Goal: Task Accomplishment & Management: Use online tool/utility

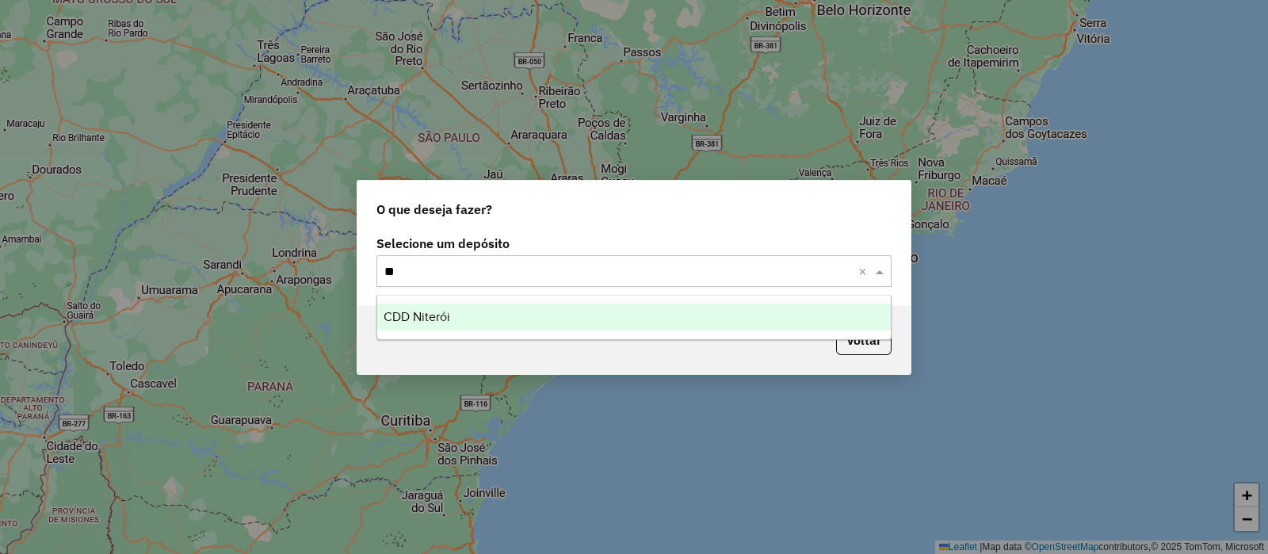
type input "***"
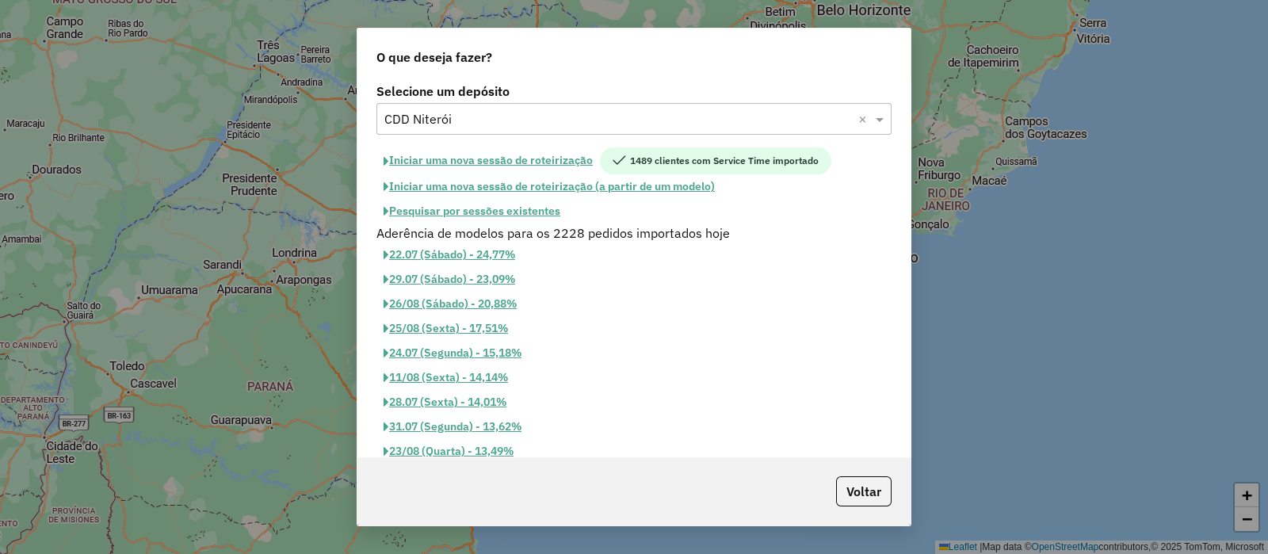
click at [441, 160] on button "Iniciar uma nova sessão de roteirização" at bounding box center [489, 160] width 224 height 27
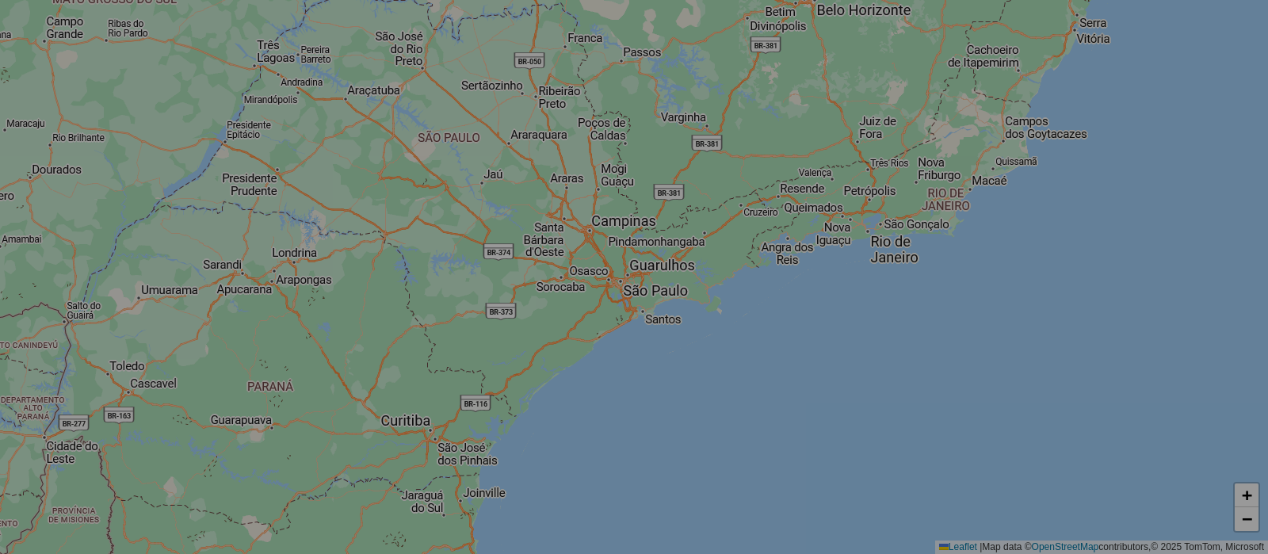
select select "*"
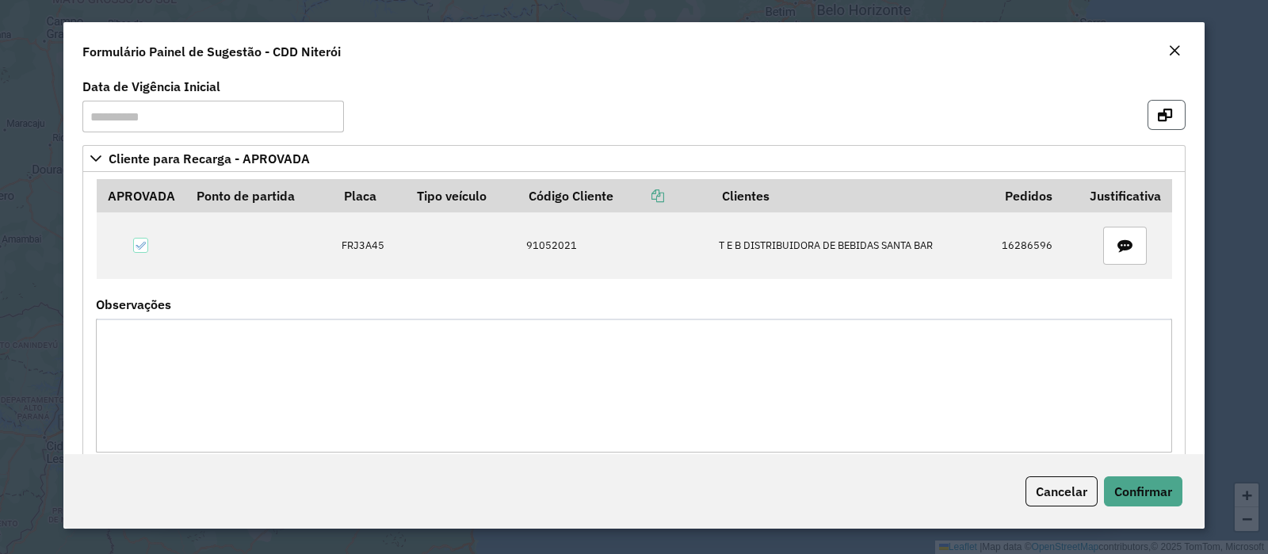
click at [1172, 117] on button "button" at bounding box center [1167, 115] width 38 height 30
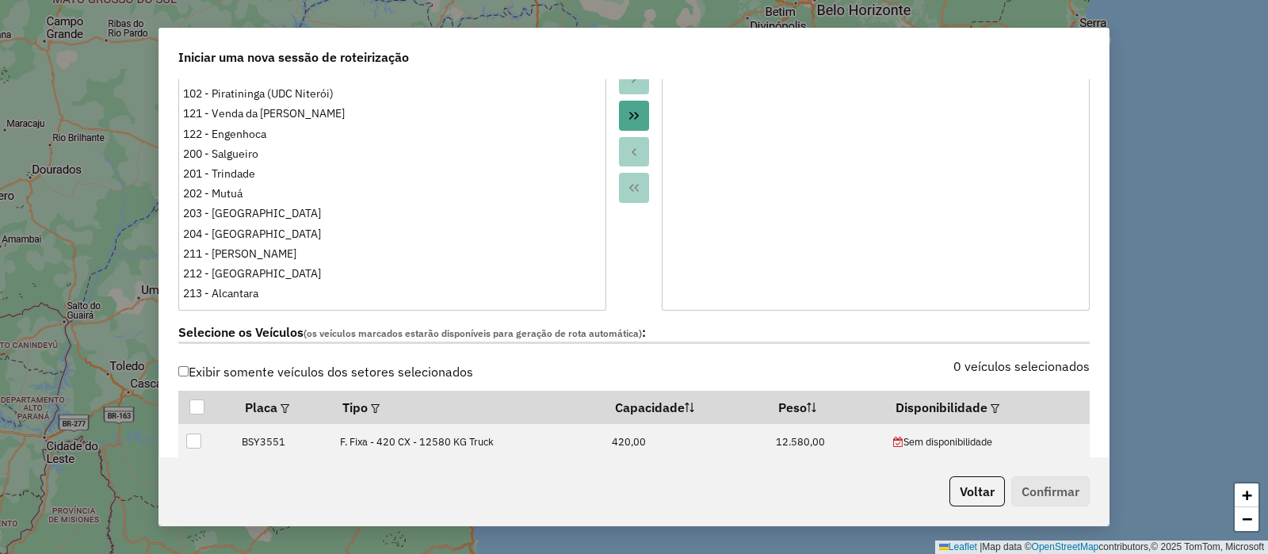
scroll to position [396, 0]
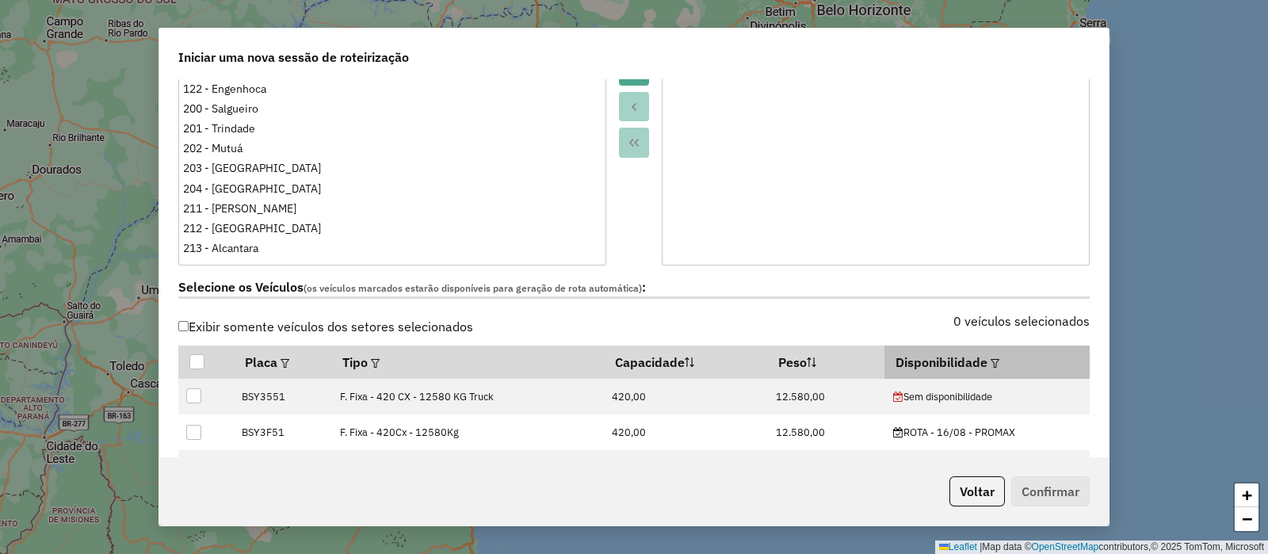
click at [988, 361] on div at bounding box center [994, 362] width 12 height 19
click at [991, 361] on em at bounding box center [995, 363] width 9 height 9
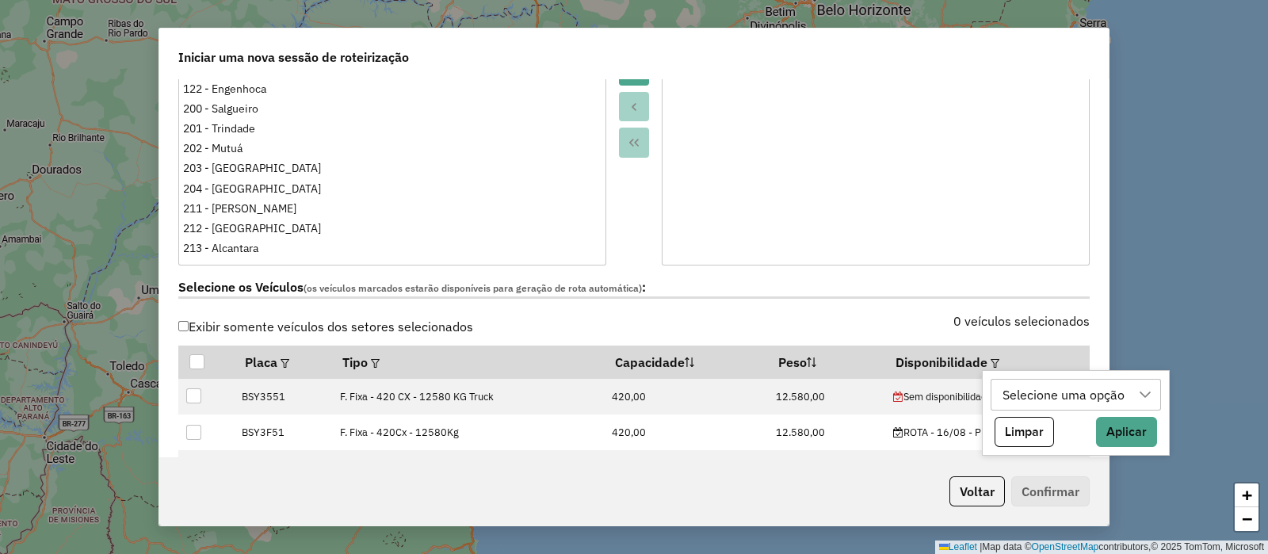
click at [1073, 392] on div "Selecione uma opção" at bounding box center [1064, 395] width 133 height 30
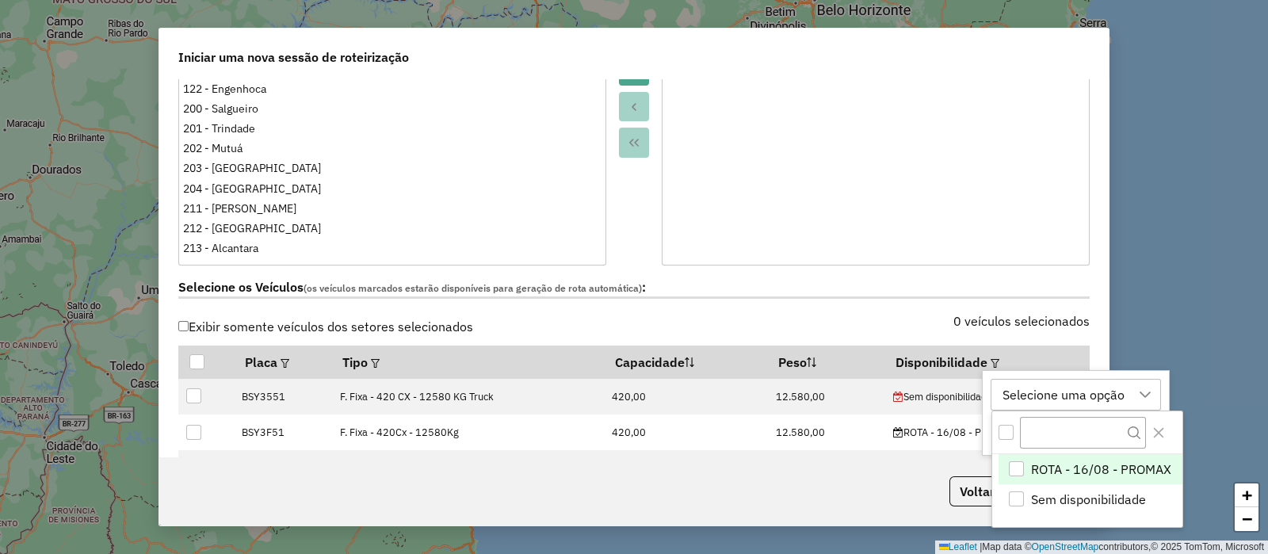
scroll to position [11, 73]
click at [1046, 464] on span "ROTA - 16/08 - PROMAX" at bounding box center [1101, 469] width 140 height 19
click at [1166, 433] on button "Close" at bounding box center [1158, 432] width 25 height 25
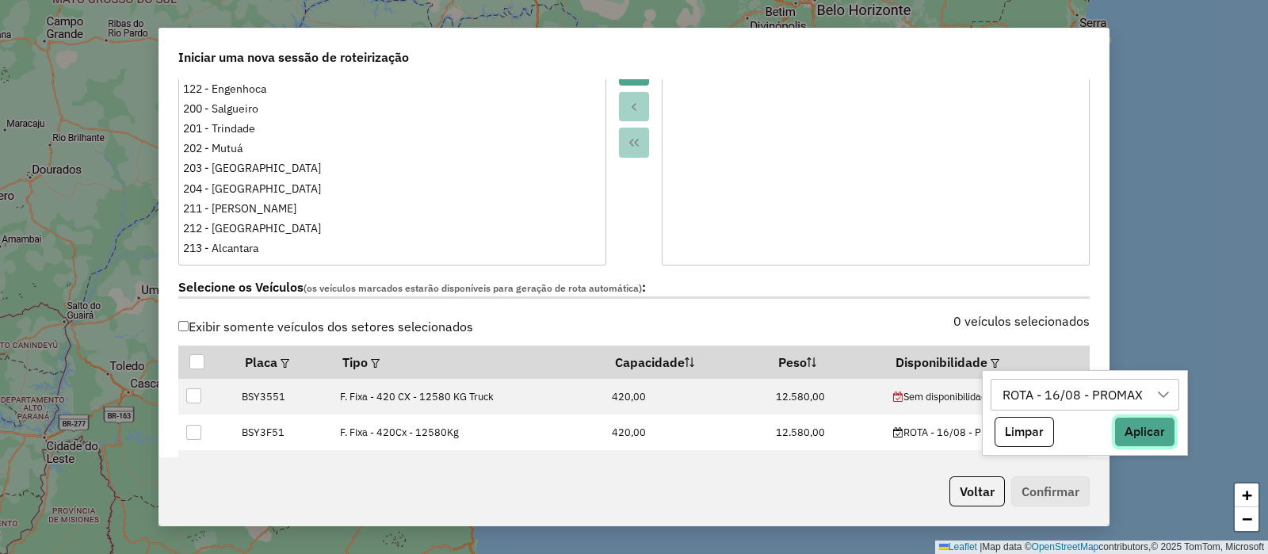
click at [1157, 434] on button "Aplicar" at bounding box center [1144, 432] width 61 height 30
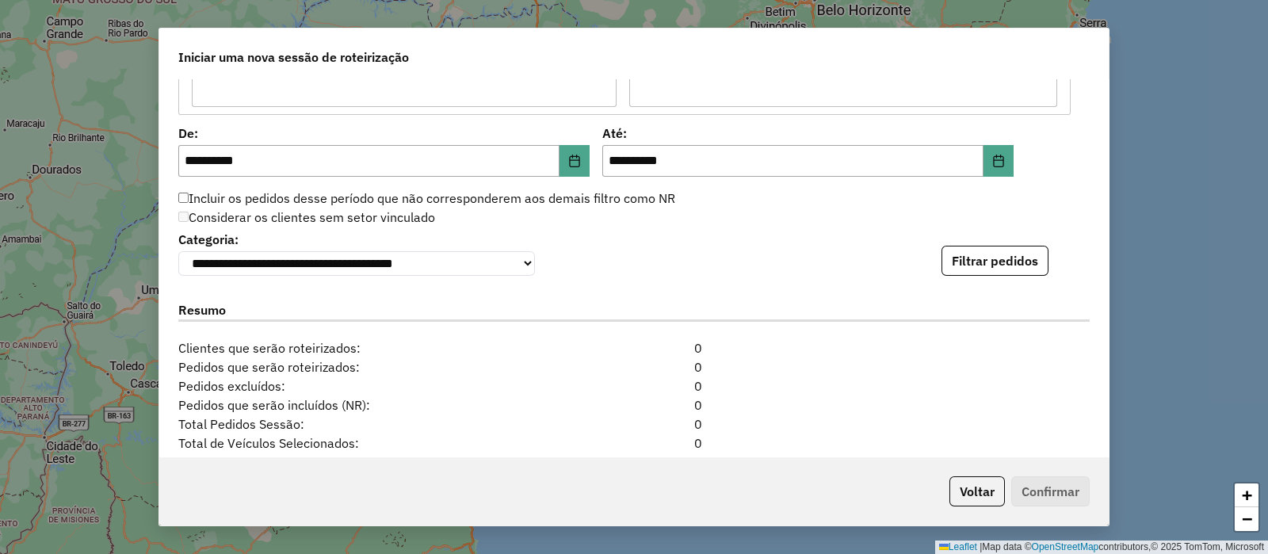
scroll to position [1585, 0]
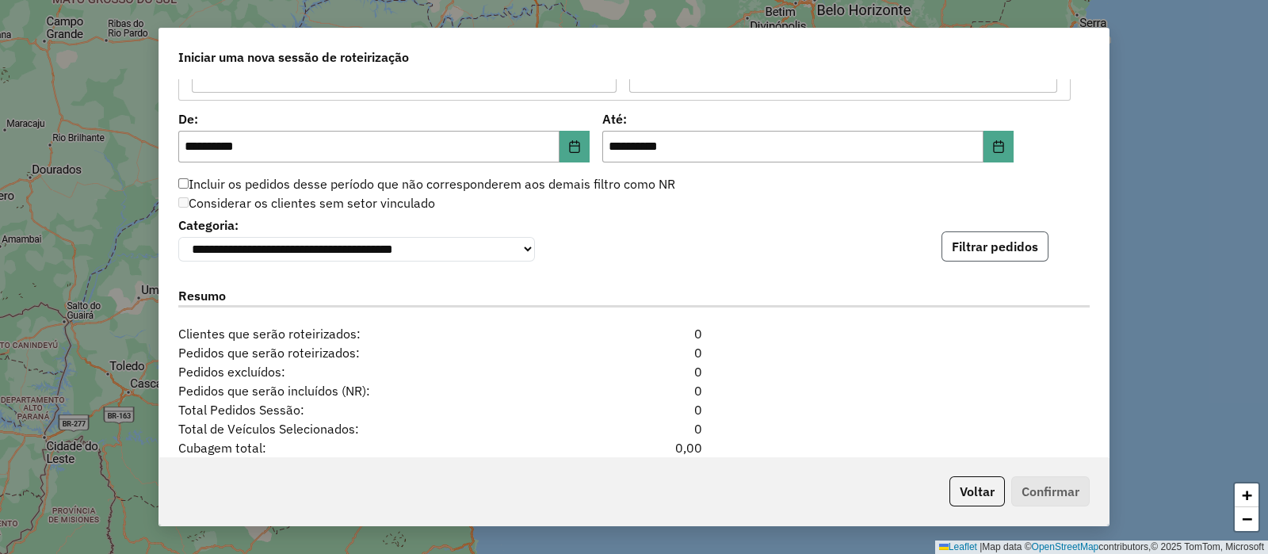
click at [991, 250] on button "Filtrar pedidos" at bounding box center [995, 246] width 107 height 30
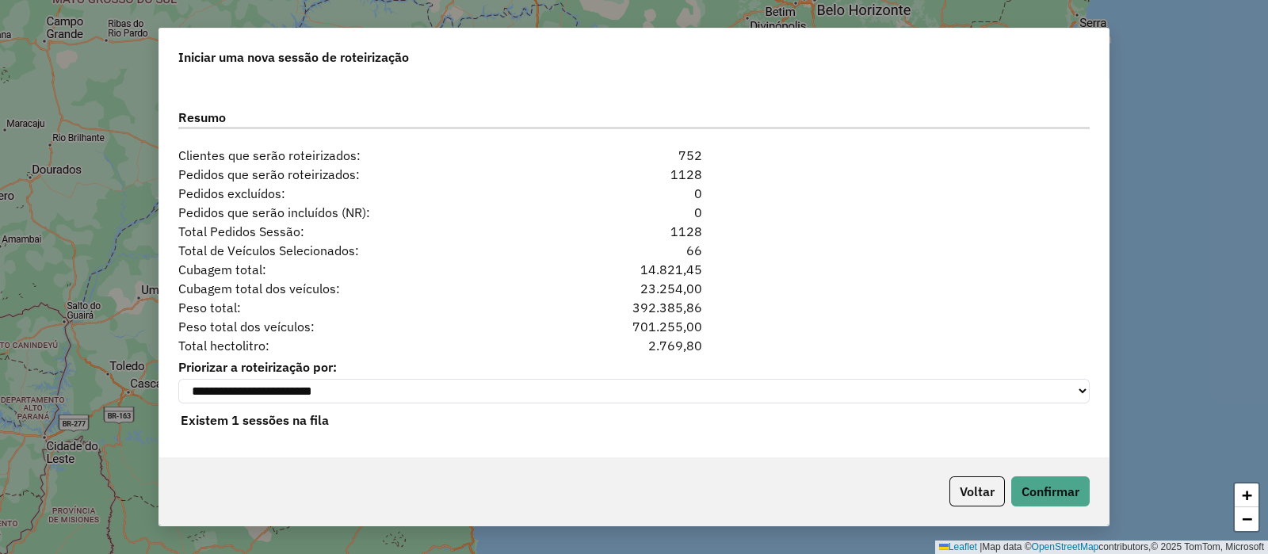
scroll to position [2093, 0]
click at [1027, 487] on button "Confirmar" at bounding box center [1050, 491] width 78 height 30
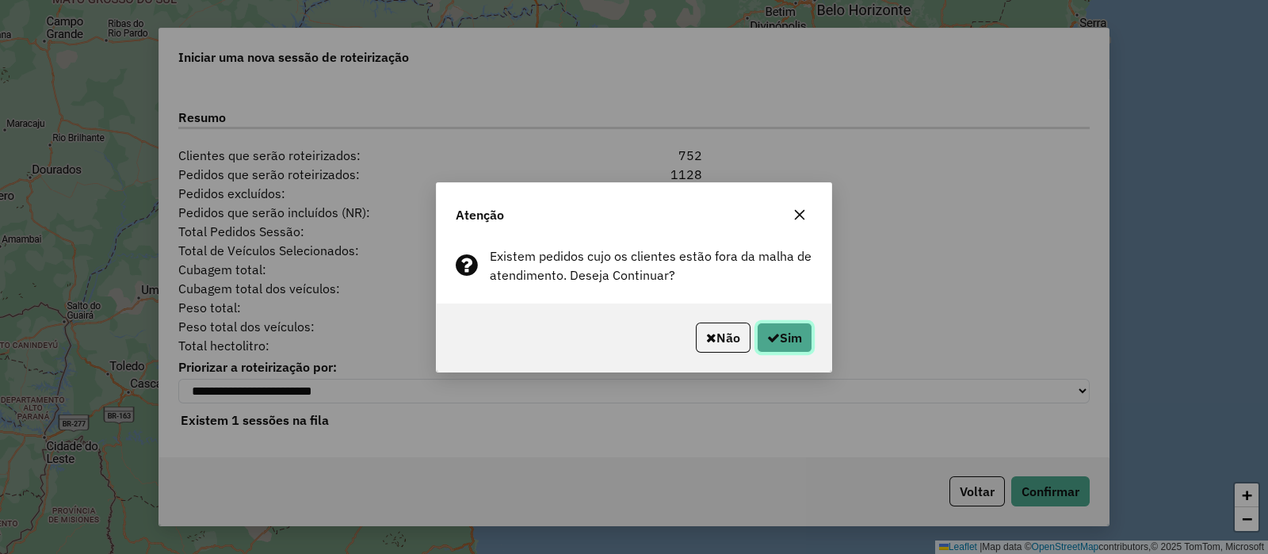
click at [774, 334] on icon "button" at bounding box center [773, 337] width 13 height 13
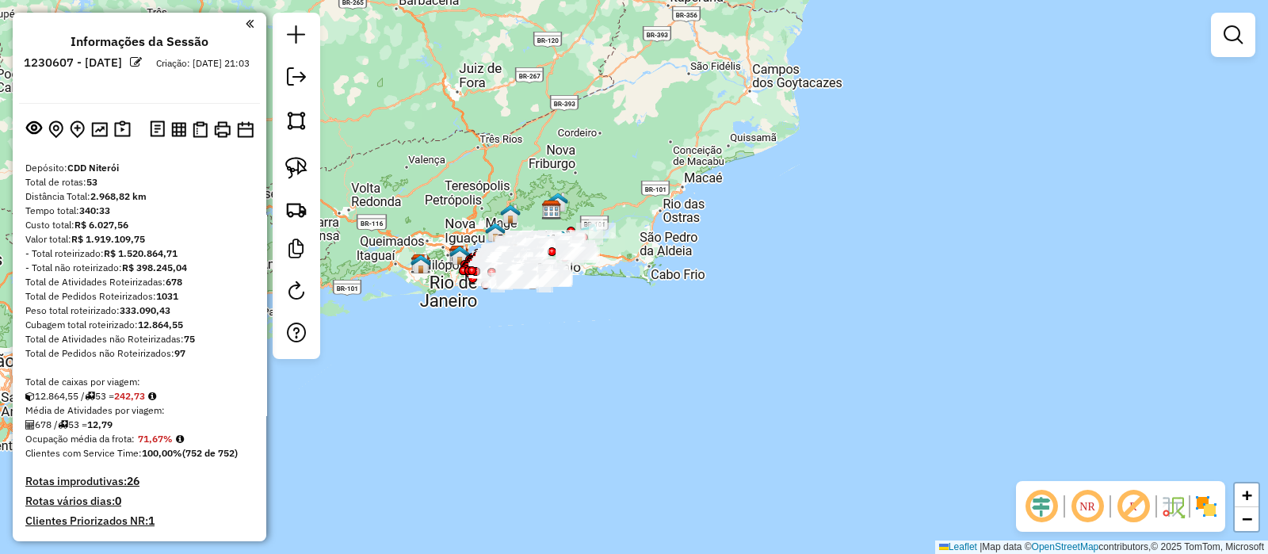
click at [1051, 512] on em at bounding box center [1042, 506] width 38 height 38
click at [1130, 509] on em at bounding box center [1133, 506] width 38 height 38
click at [1201, 506] on img at bounding box center [1206, 506] width 25 height 25
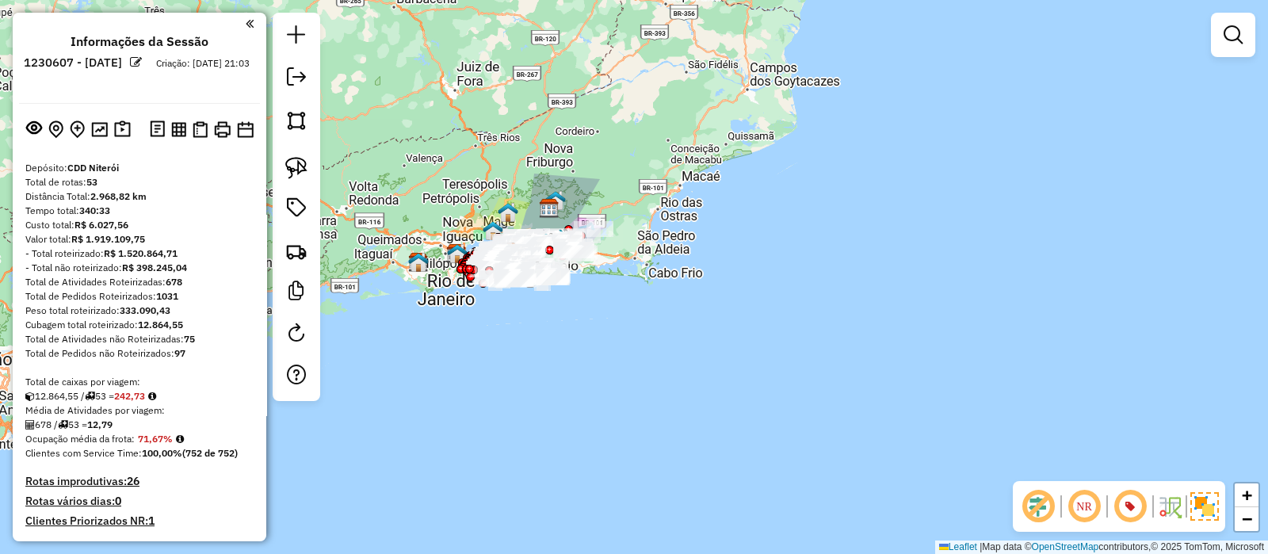
drag, startPoint x: 648, startPoint y: 350, endPoint x: 623, endPoint y: 338, distance: 27.3
click at [632, 349] on div "Janela de atendimento Grade de atendimento Capacidade Transportadoras Veículos …" at bounding box center [634, 277] width 1268 height 554
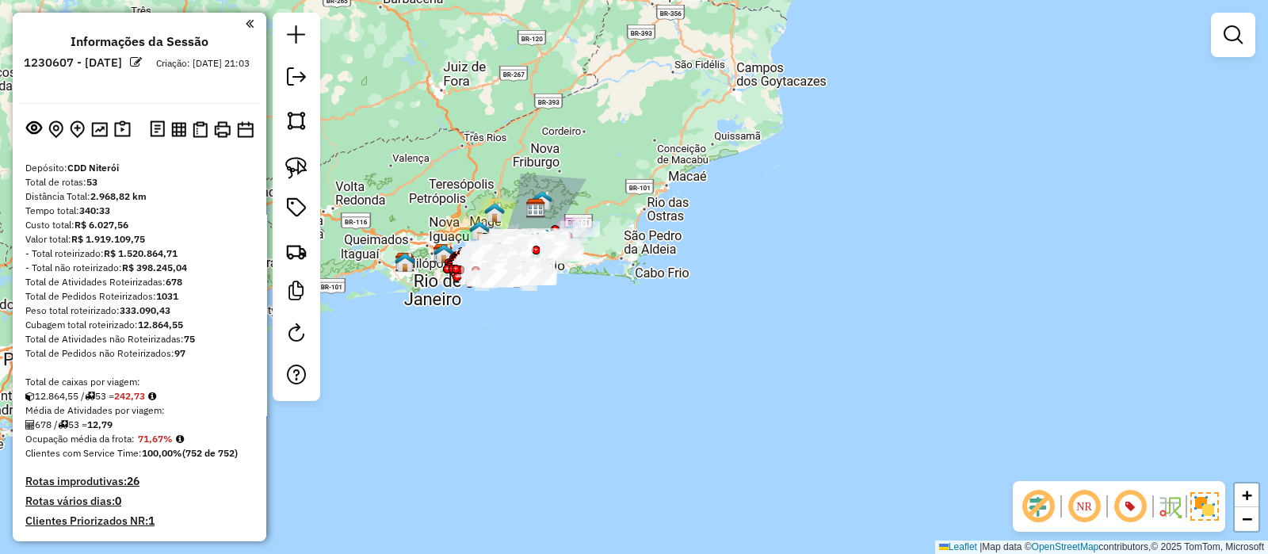
click at [369, 111] on div "Janela de atendimento Grade de atendimento Capacidade Transportadoras Veículos …" at bounding box center [634, 277] width 1268 height 554
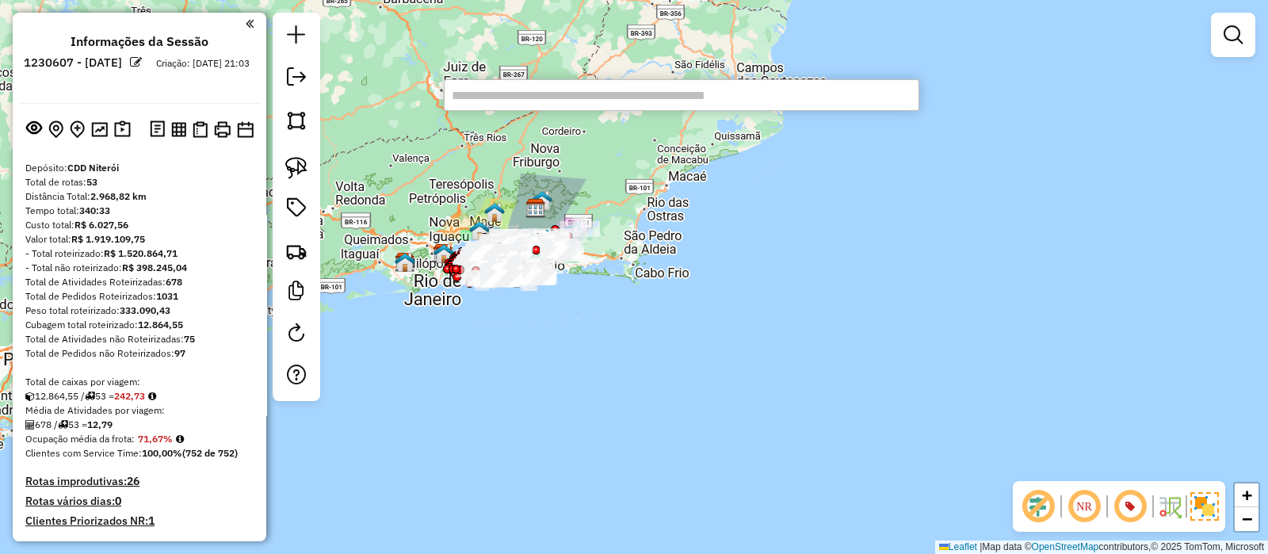
paste input "********"
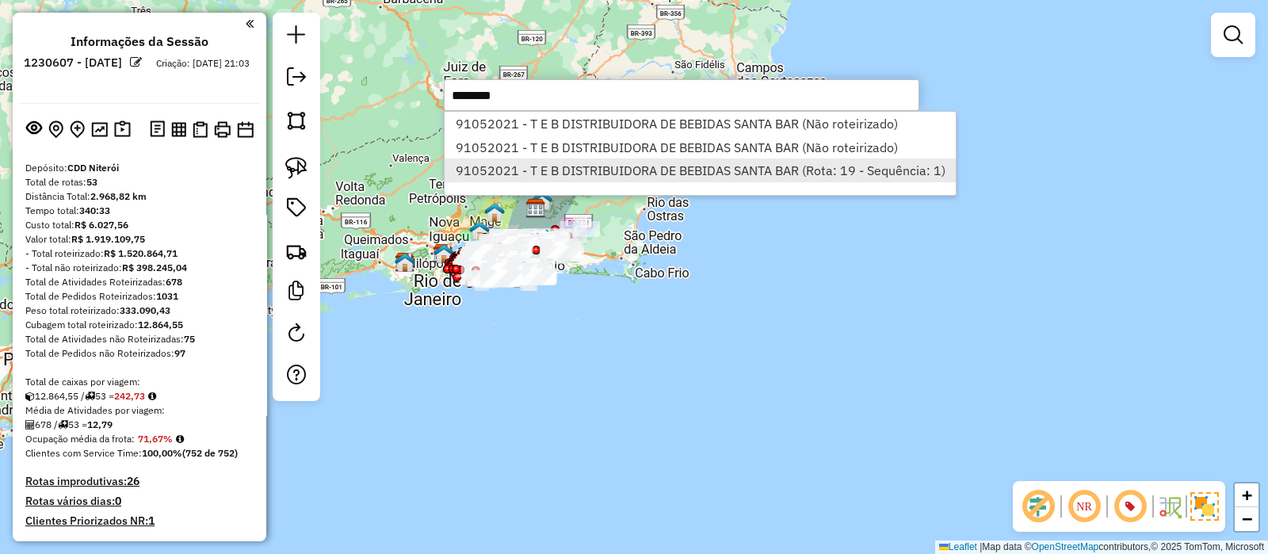
type input "********"
click at [648, 171] on li "91052021 - T E B DISTRIBUIDORA DE BEBIDAS SANTA BAR (Rota: 19 - Sequência: 1)" at bounding box center [700, 171] width 511 height 24
select select "**********"
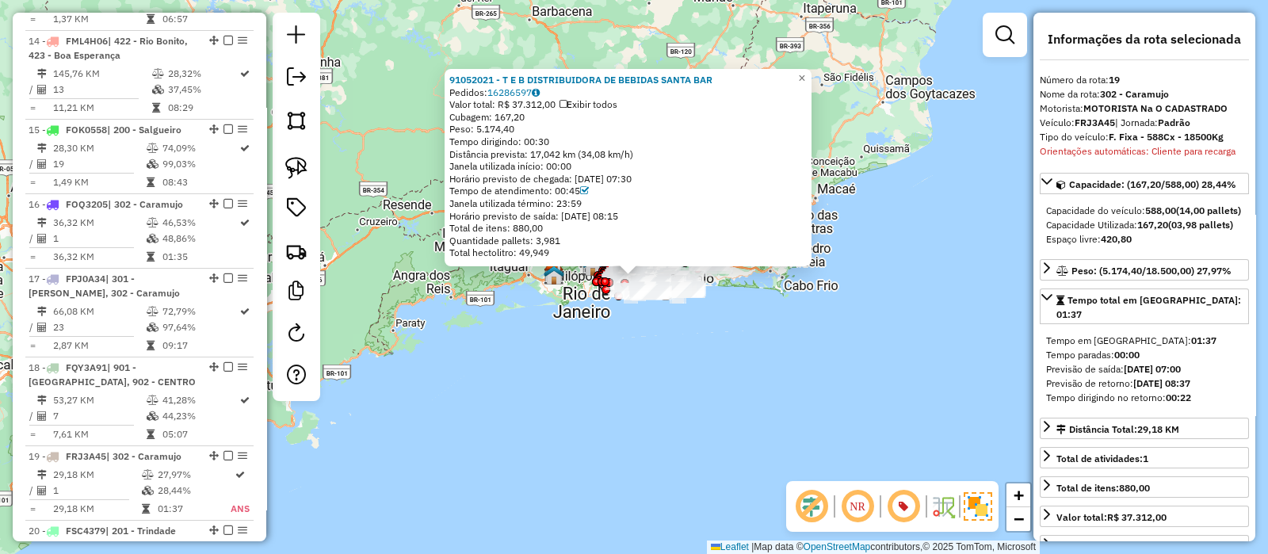
scroll to position [2147, 0]
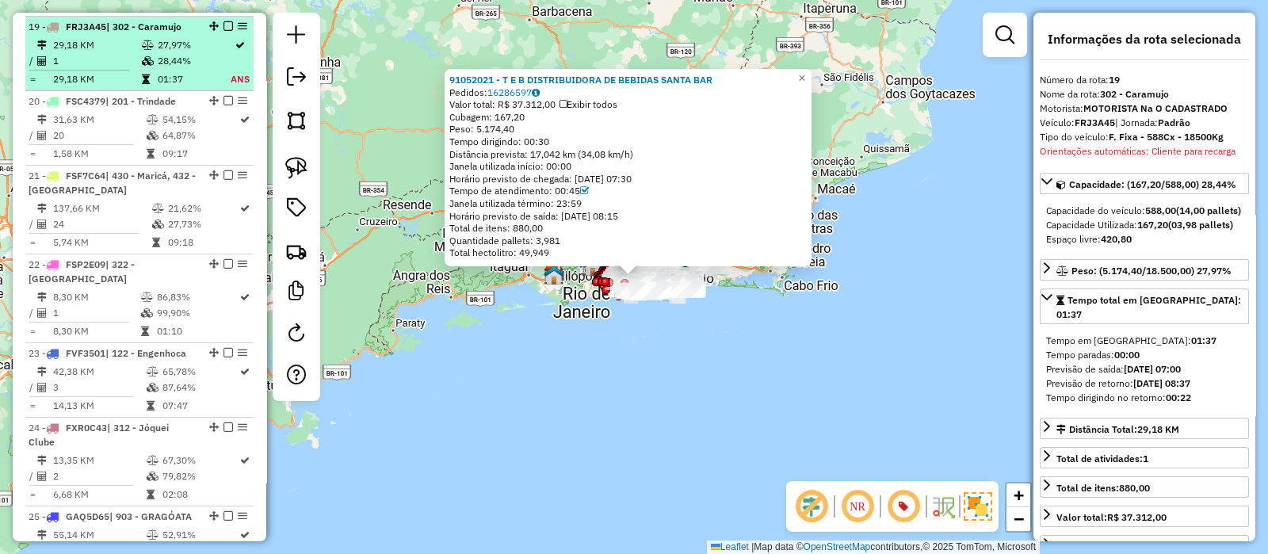
click at [113, 61] on td "1" at bounding box center [96, 61] width 89 height 16
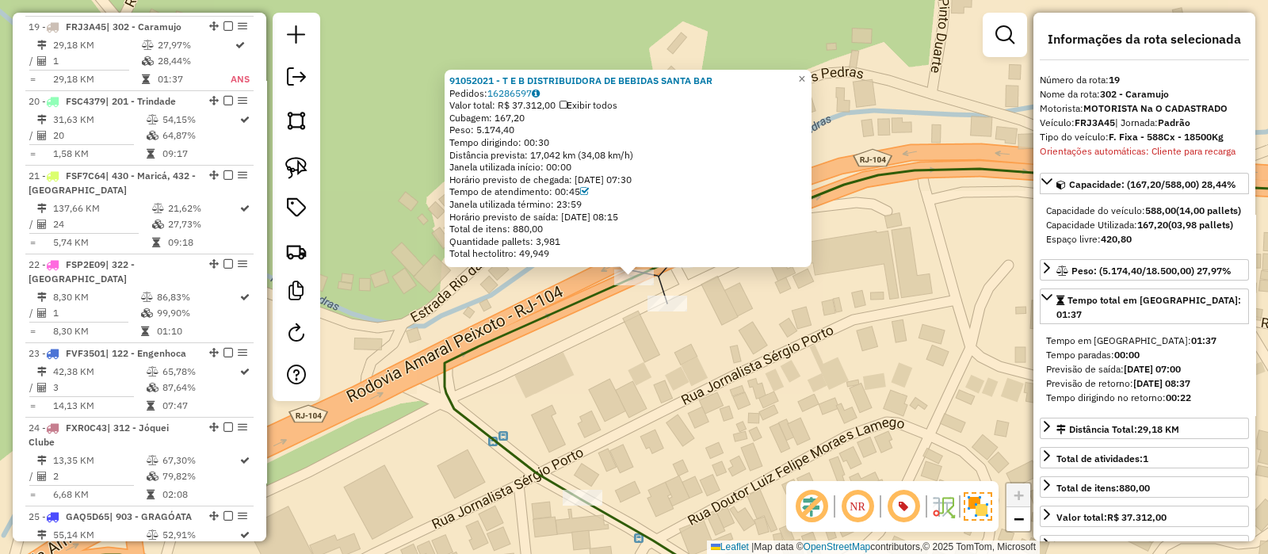
click at [728, 321] on div "91052021 - T E B DISTRIBUIDORA DE BEBIDAS SANTA BAR Pedidos: 16286597 Valor tot…" at bounding box center [634, 277] width 1268 height 554
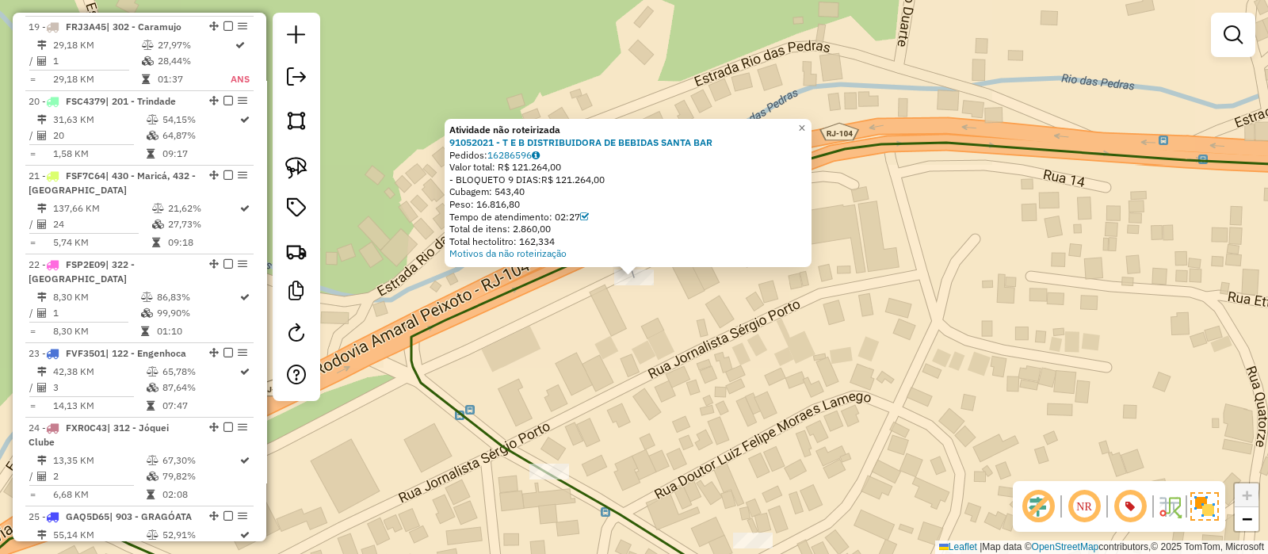
click at [721, 313] on div "Atividade não roteirizada 91052021 - T E B DISTRIBUIDORA DE BEBIDAS SANTA BAR P…" at bounding box center [634, 277] width 1268 height 554
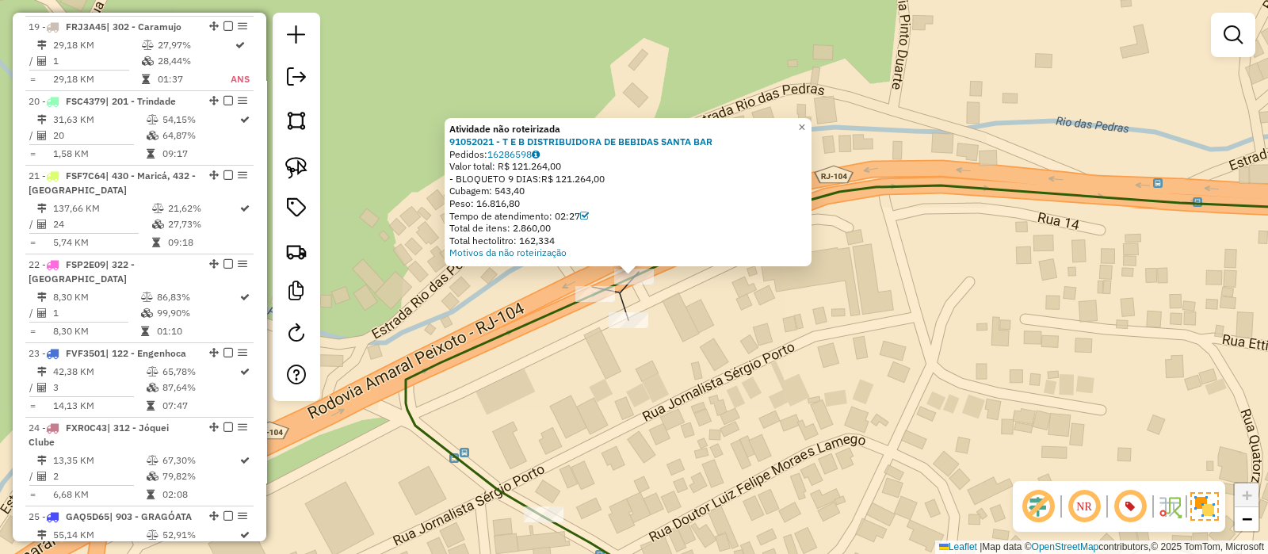
click at [671, 312] on div "Atividade não roteirizada 91052021 - T E B DISTRIBUIDORA DE BEBIDAS SANTA BAR P…" at bounding box center [634, 277] width 1268 height 554
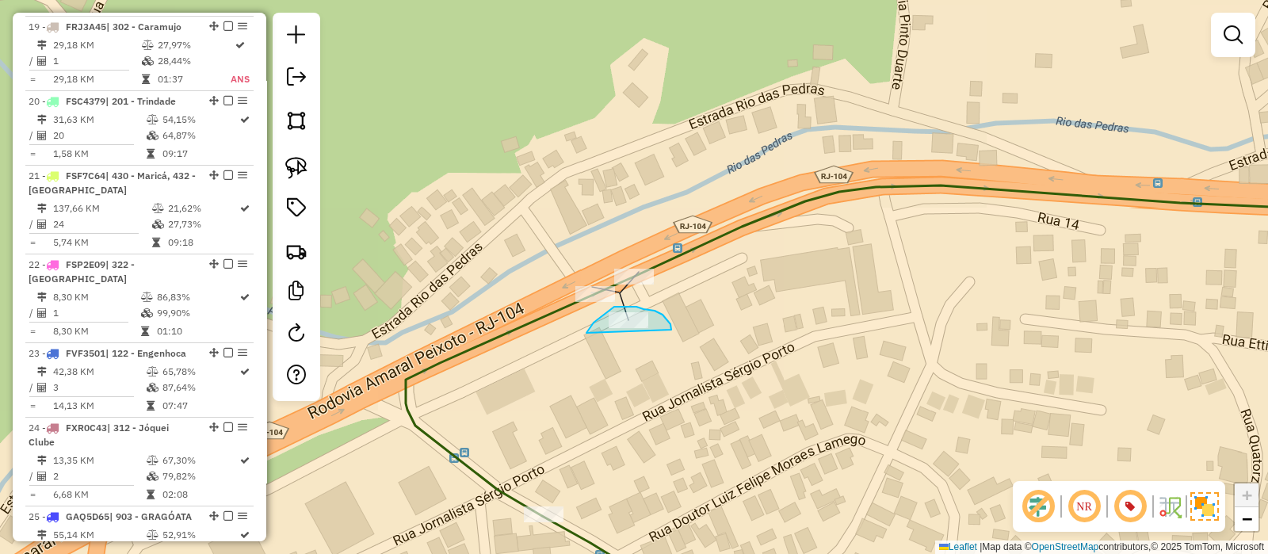
drag, startPoint x: 663, startPoint y: 315, endPoint x: 584, endPoint y: 334, distance: 80.9
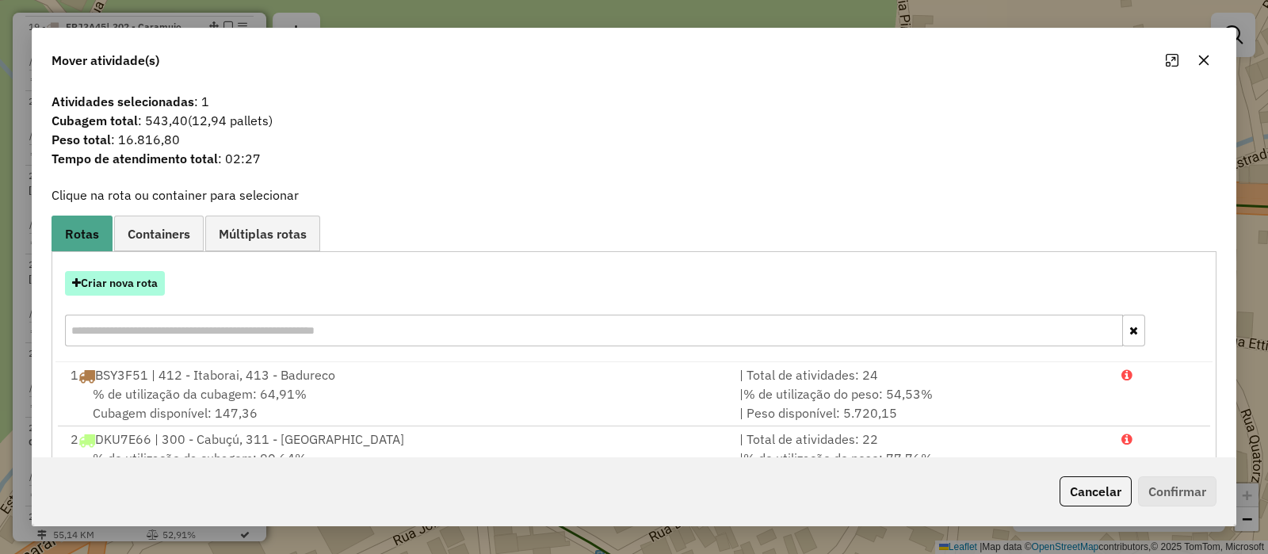
click at [134, 284] on button "Criar nova rota" at bounding box center [115, 283] width 100 height 25
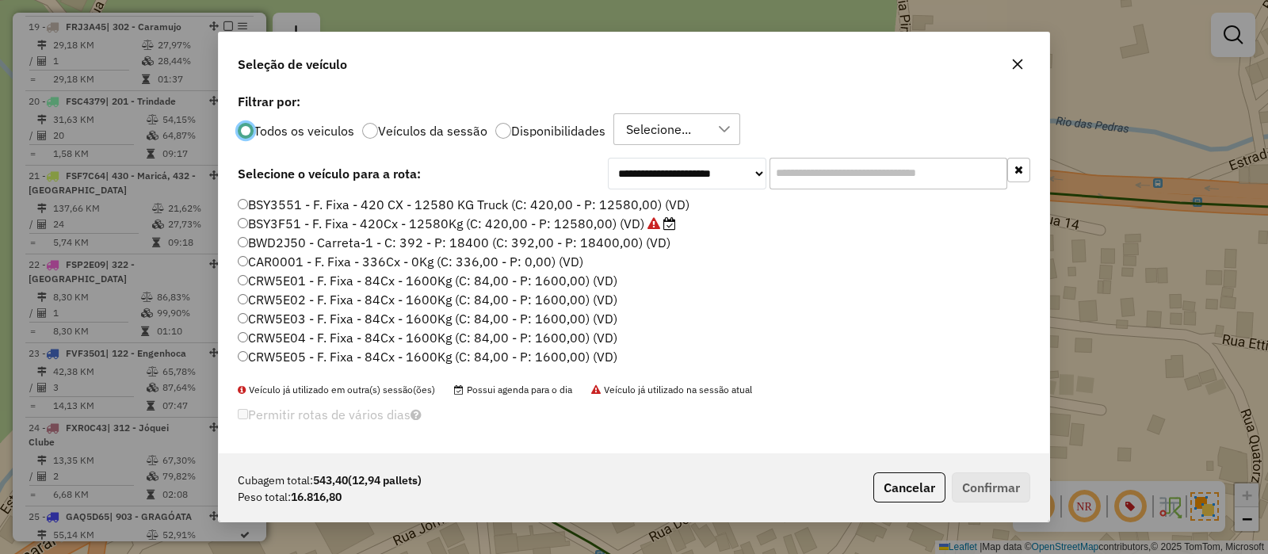
click at [824, 177] on input "text" at bounding box center [889, 174] width 238 height 32
paste input "*******"
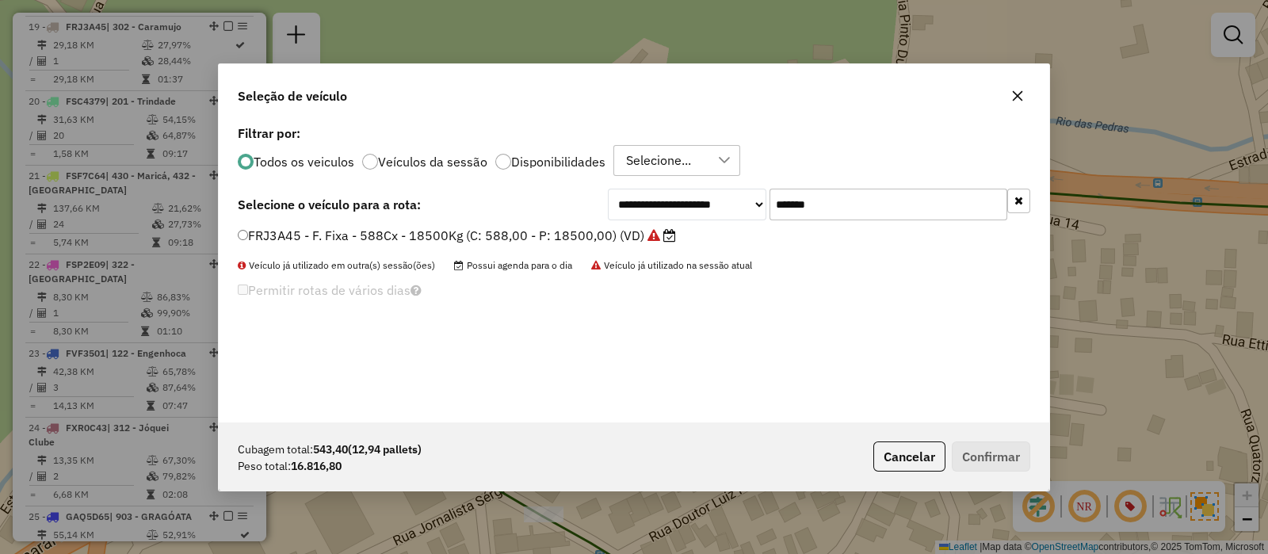
scroll to position [8, 5]
type input "*******"
click at [536, 234] on label "FRJ3A45 - F. Fixa - 588Cx - 18500Kg (C: 588,00 - P: 18500,00) (VD)" at bounding box center [457, 235] width 438 height 19
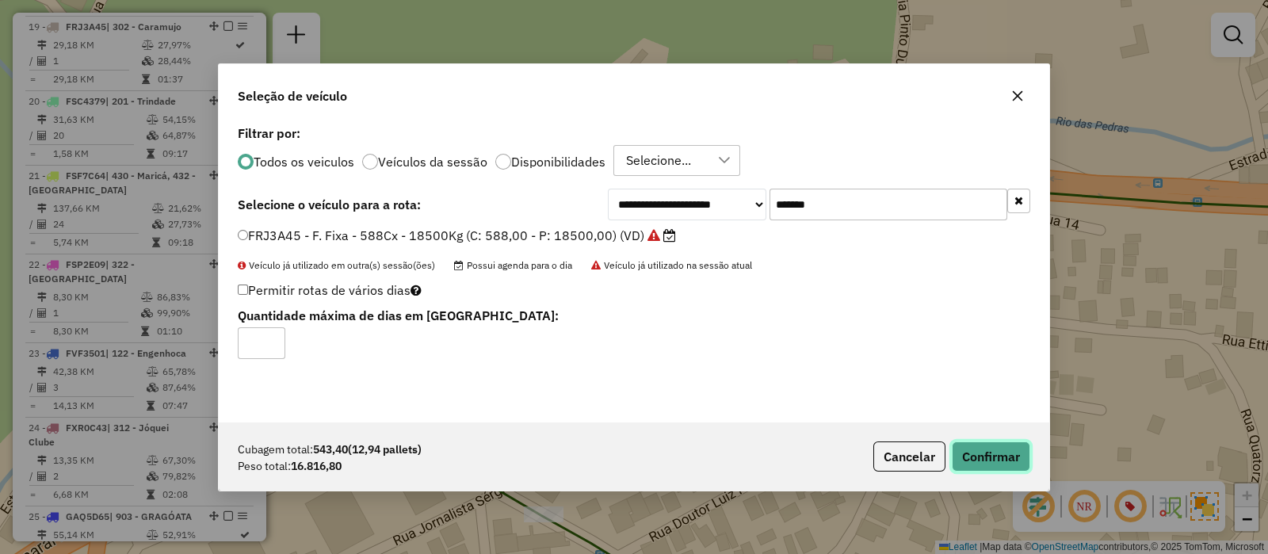
click at [973, 455] on button "Confirmar" at bounding box center [991, 457] width 78 height 30
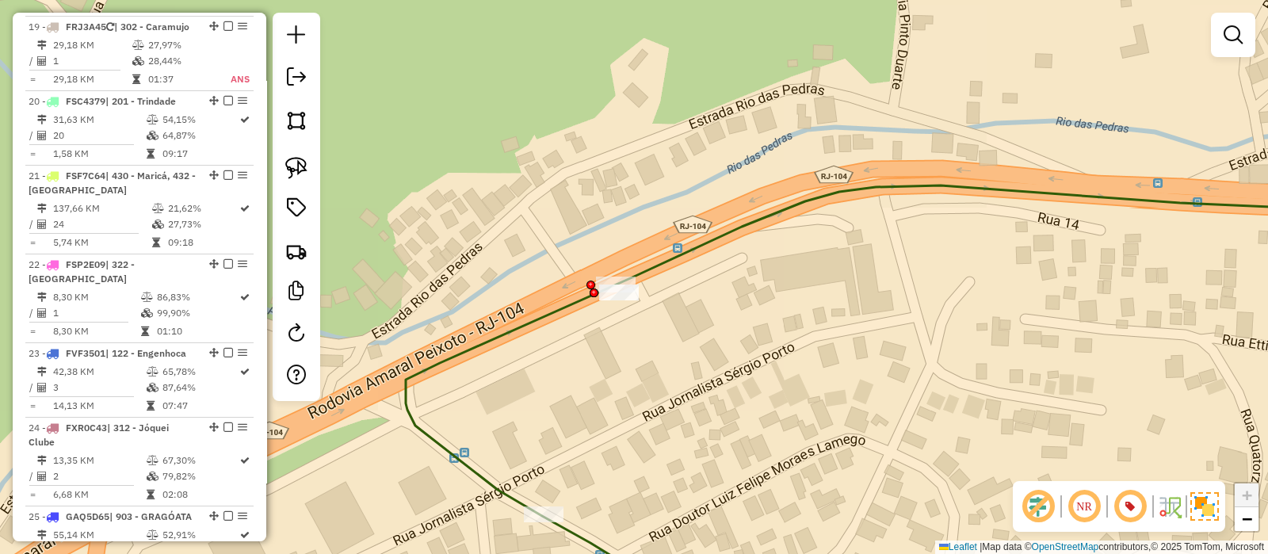
scroll to position [2073, 0]
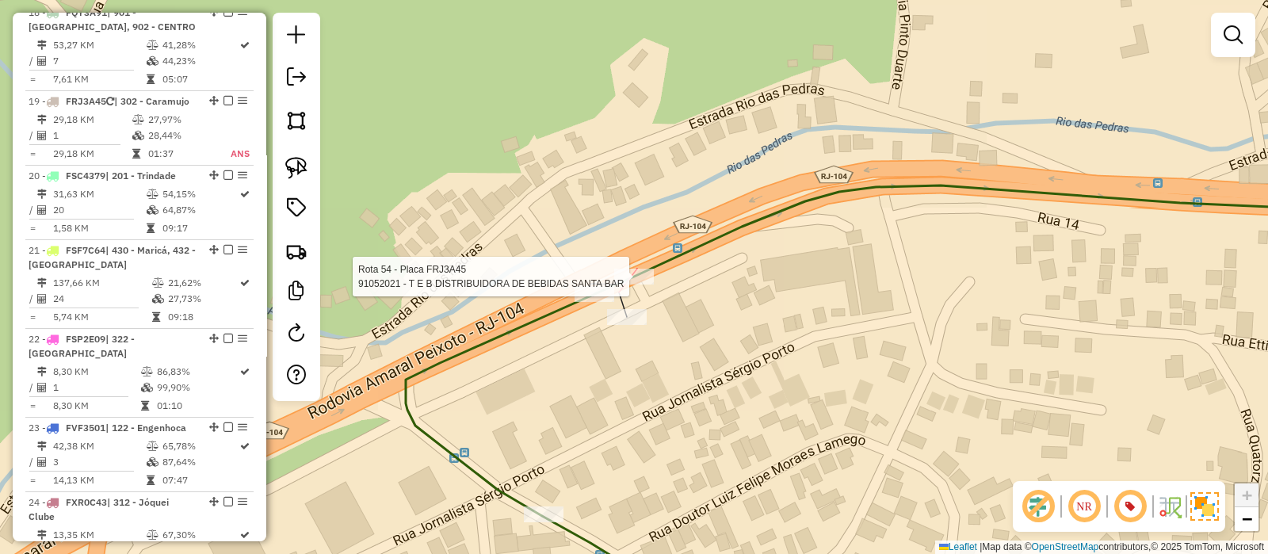
select select "**********"
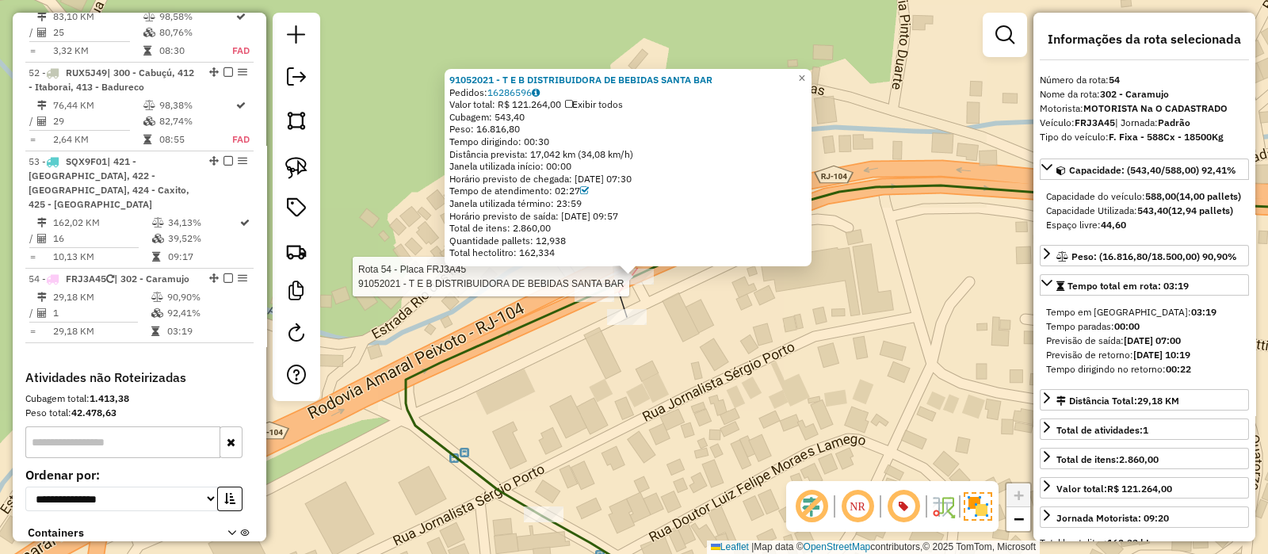
scroll to position [5175, 0]
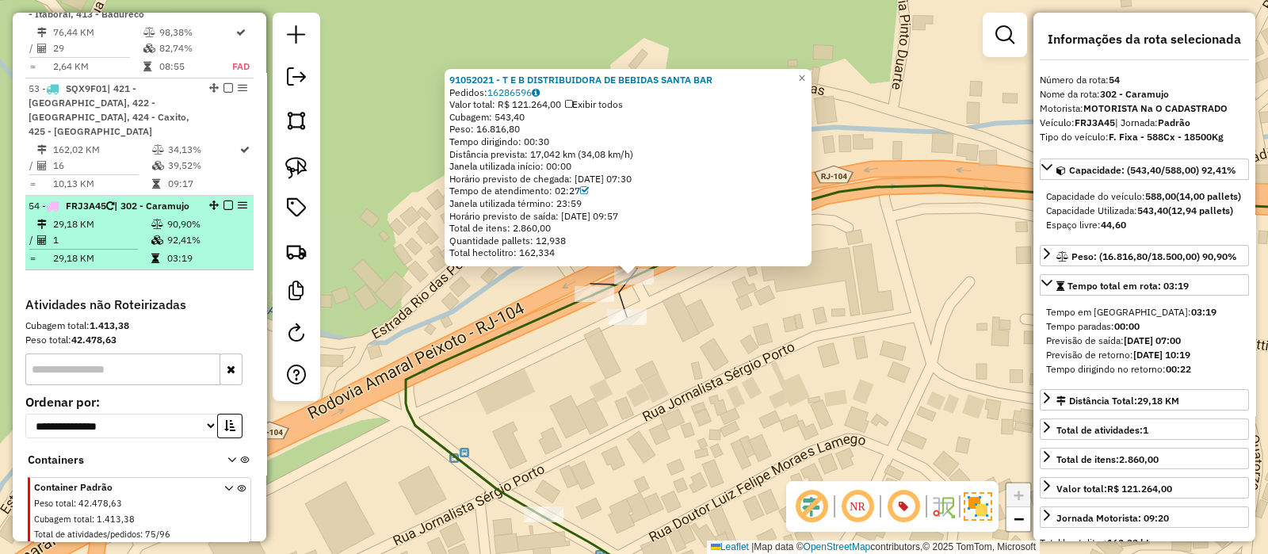
click at [141, 199] on div "54 - FRJ3A45 | 302 - Caramujo" at bounding box center [113, 206] width 168 height 14
click at [224, 201] on em at bounding box center [229, 206] width 10 height 10
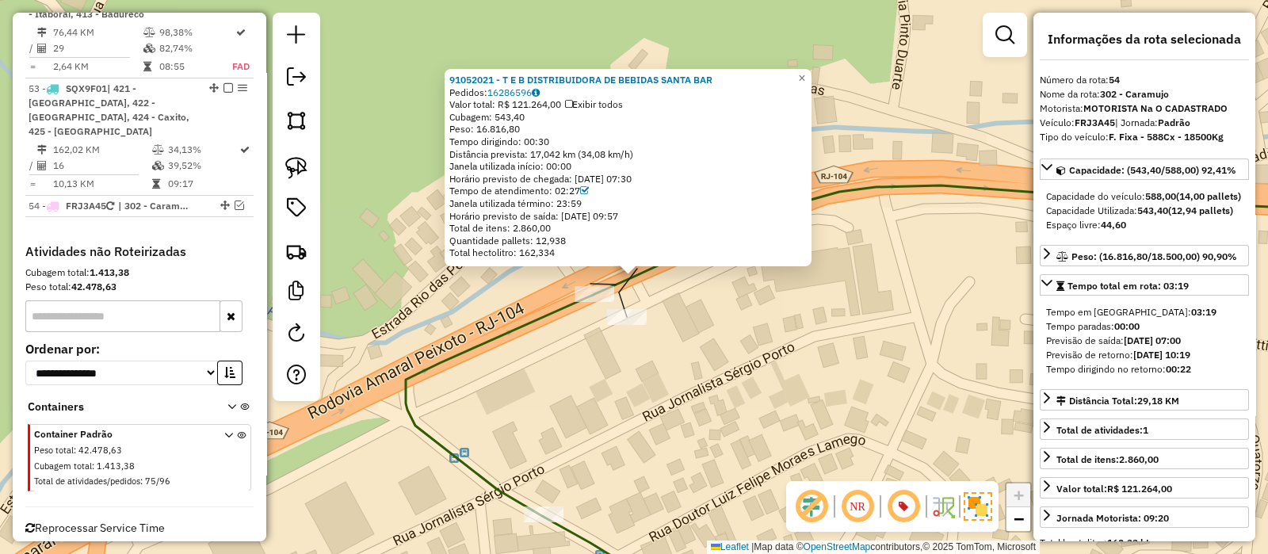
scroll to position [5108, 0]
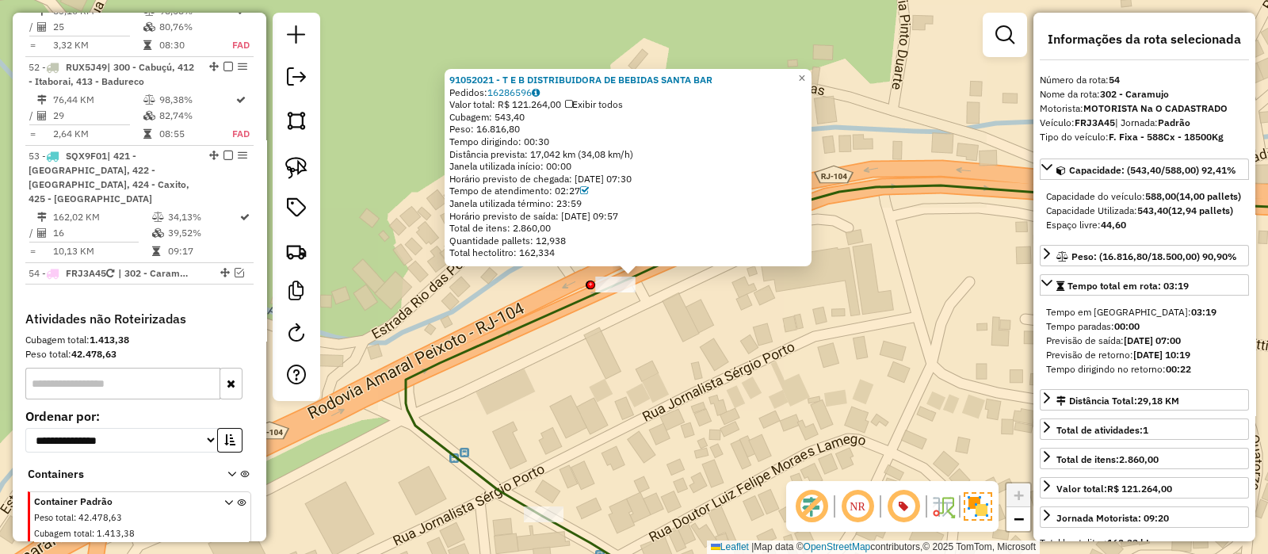
click at [399, 154] on div "91052021 - T E B DISTRIBUIDORA DE BEBIDAS SANTA BAR Pedidos: 16286596 Valor tot…" at bounding box center [634, 277] width 1268 height 554
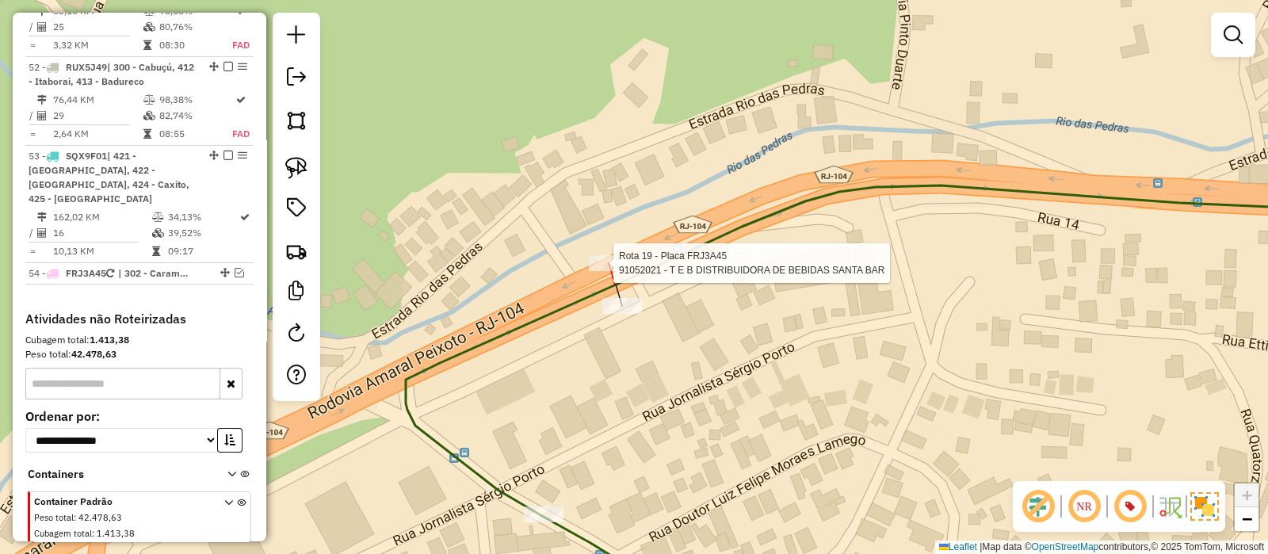
select select "**********"
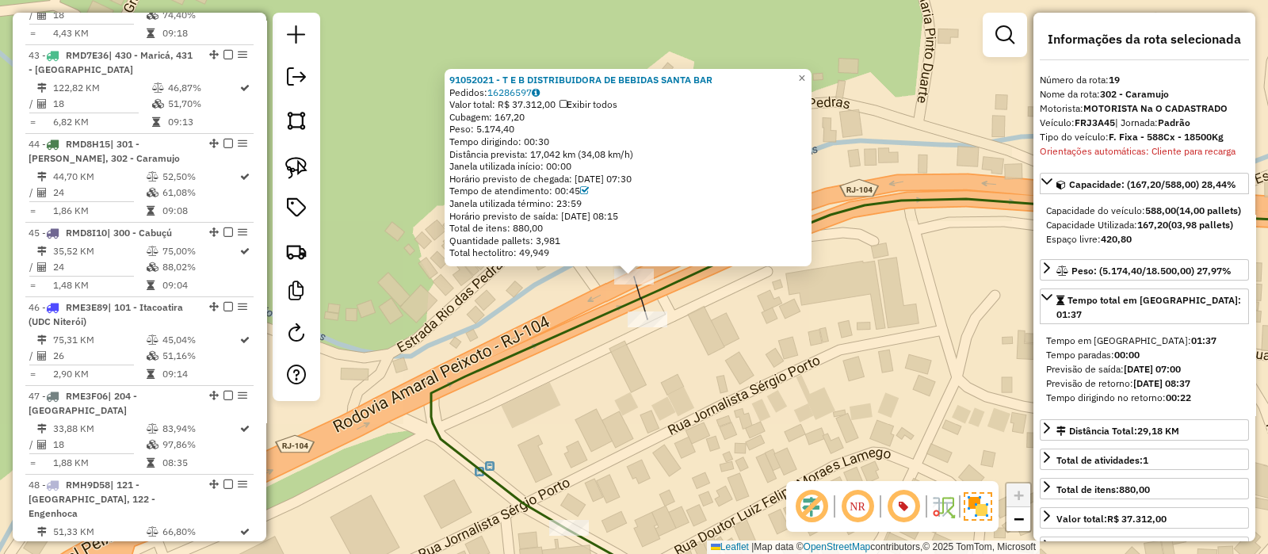
scroll to position [2147, 0]
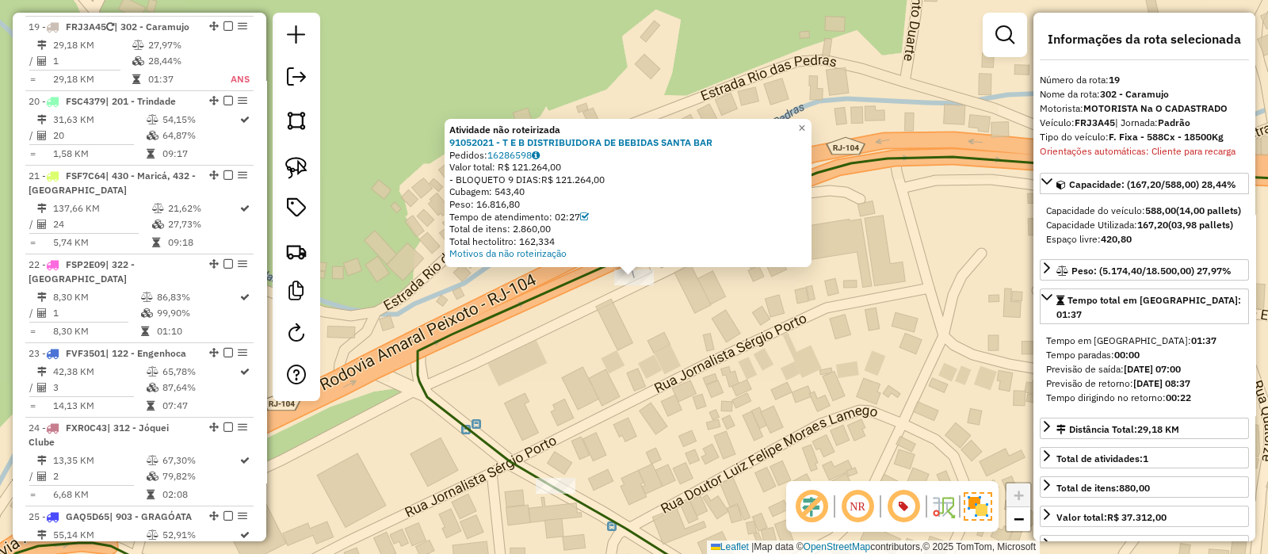
click at [654, 329] on div "Atividade não roteirizada 91052021 - T E B DISTRIBUIDORA DE BEBIDAS SANTA BAR P…" at bounding box center [634, 277] width 1268 height 554
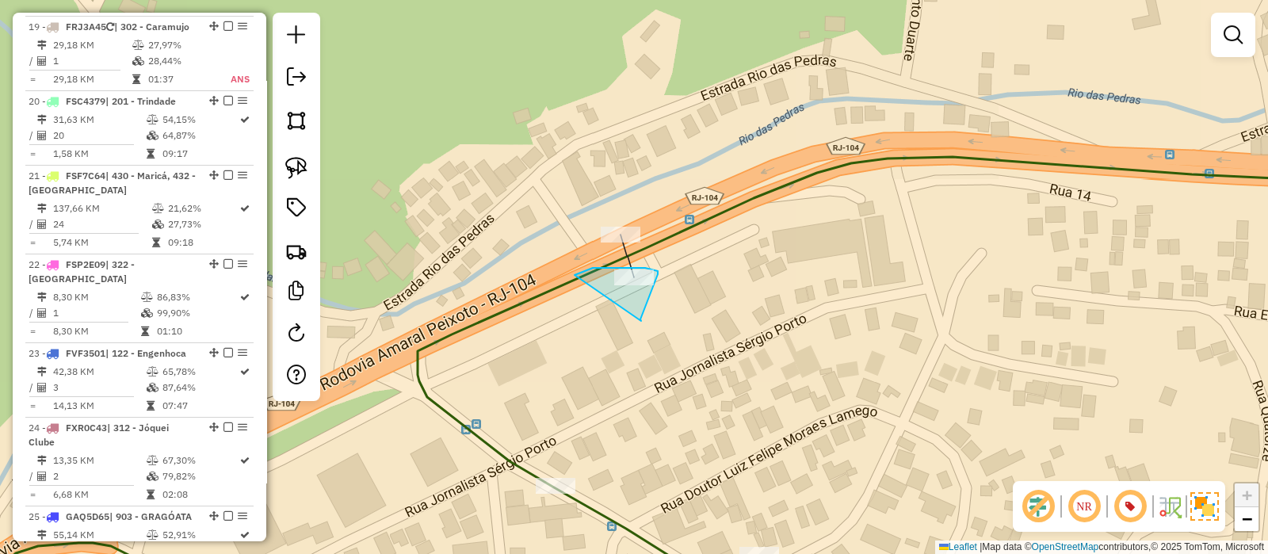
drag, startPoint x: 641, startPoint y: 321, endPoint x: 571, endPoint y: 276, distance: 83.8
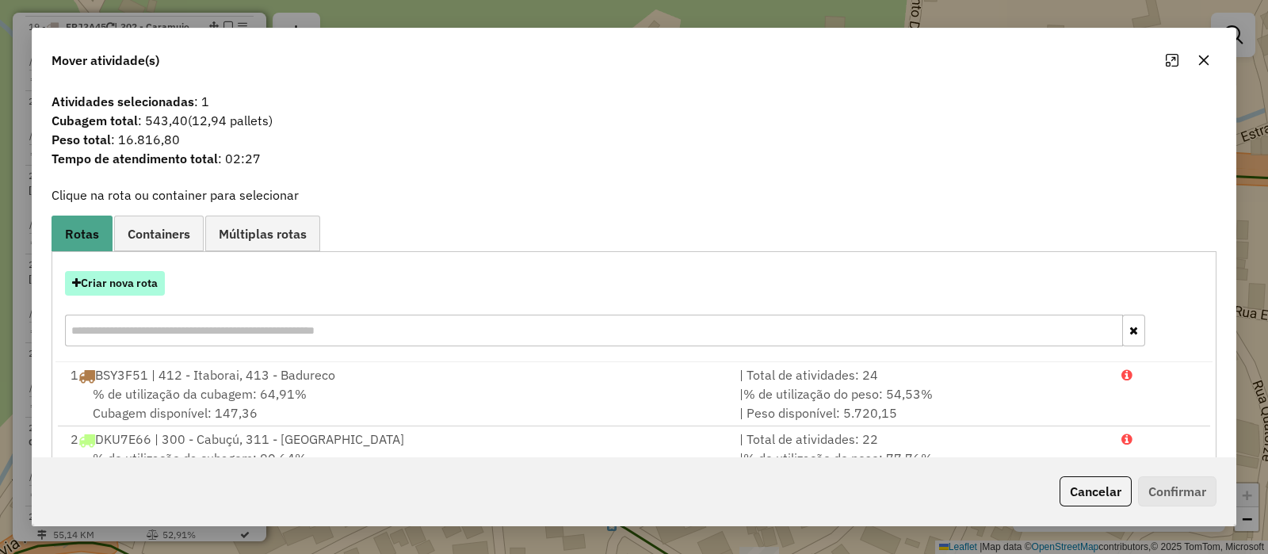
click at [110, 278] on button "Criar nova rota" at bounding box center [115, 283] width 100 height 25
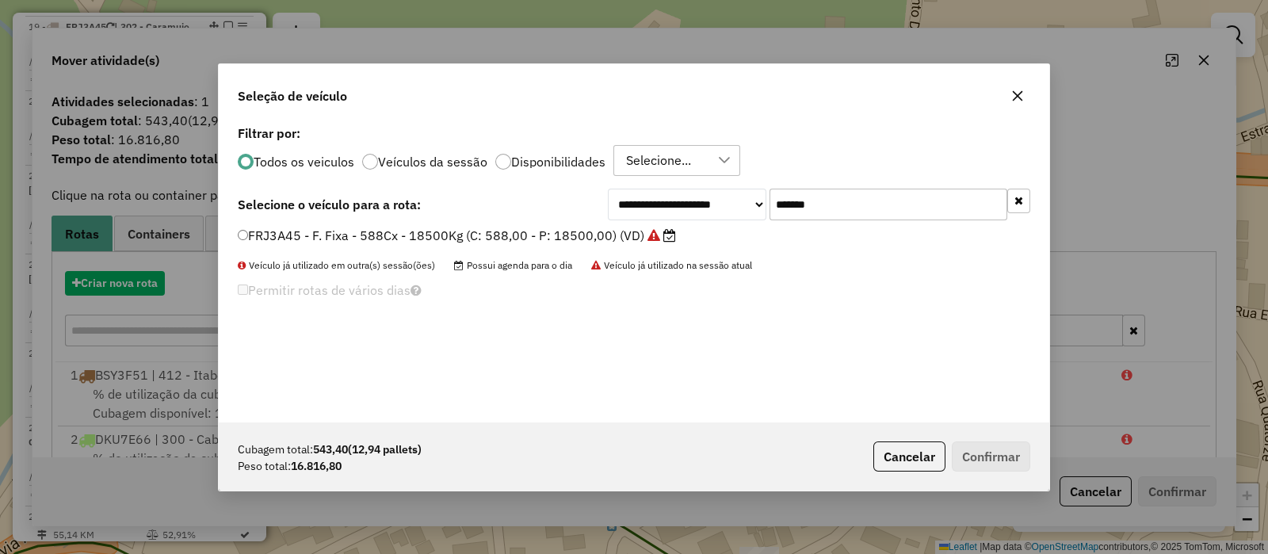
scroll to position [8, 5]
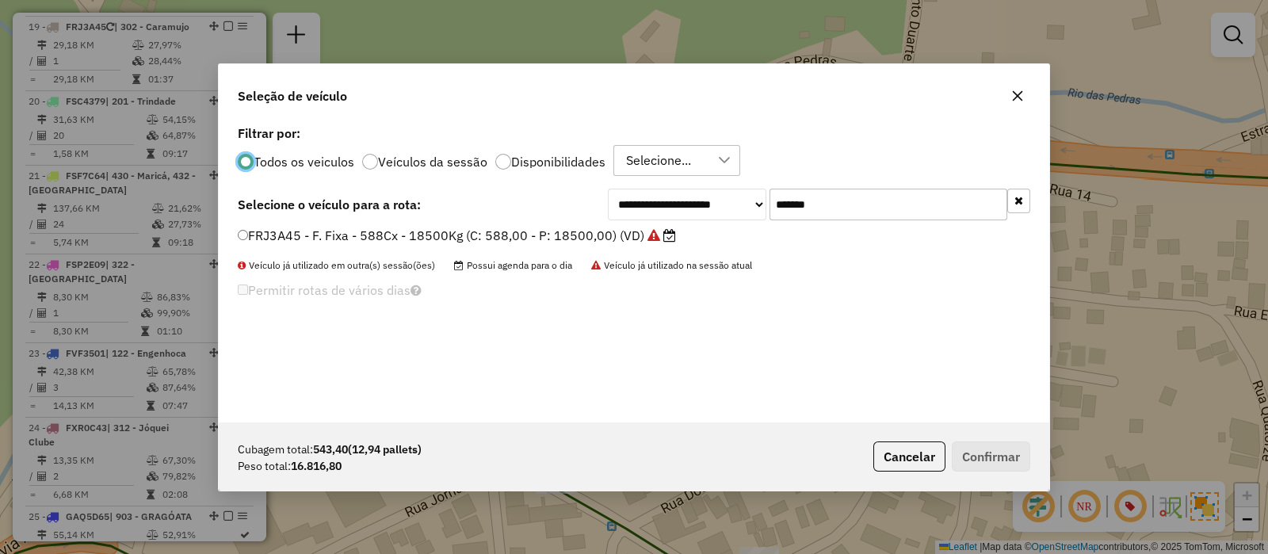
click at [274, 234] on label "FRJ3A45 - F. Fixa - 588Cx - 18500Kg (C: 588,00 - P: 18500,00) (VD)" at bounding box center [457, 235] width 438 height 19
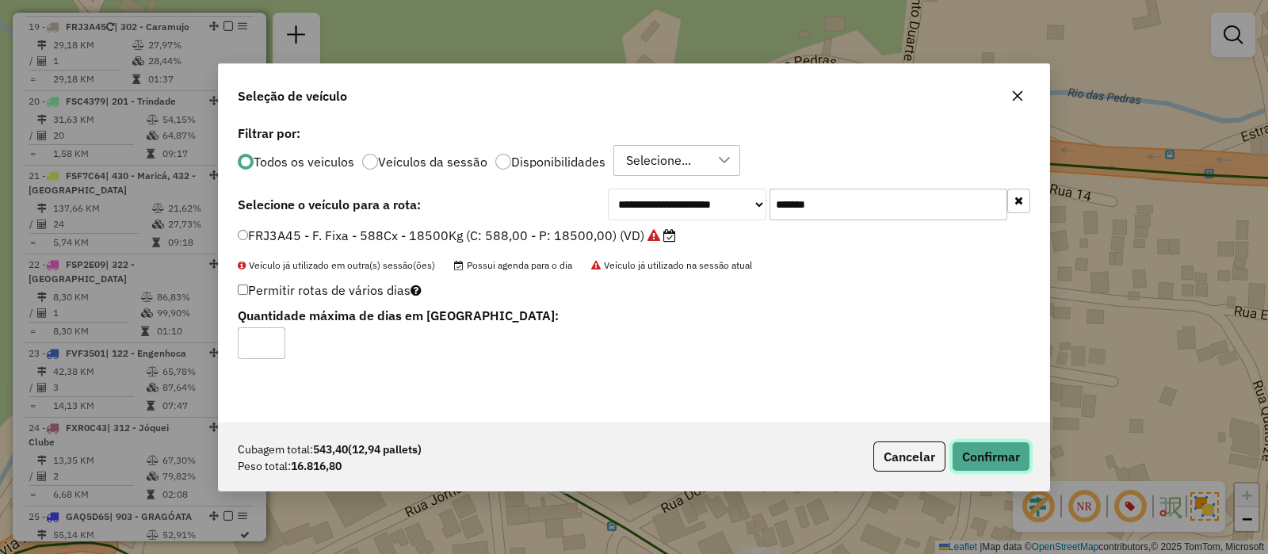
click at [981, 452] on button "Confirmar" at bounding box center [991, 457] width 78 height 30
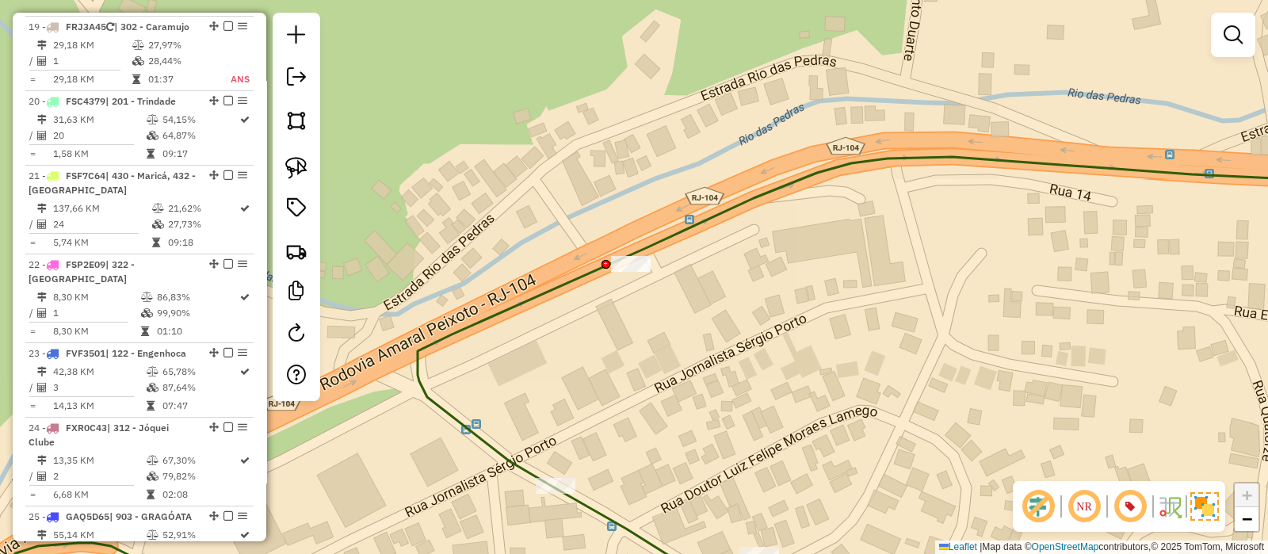
scroll to position [2059, 0]
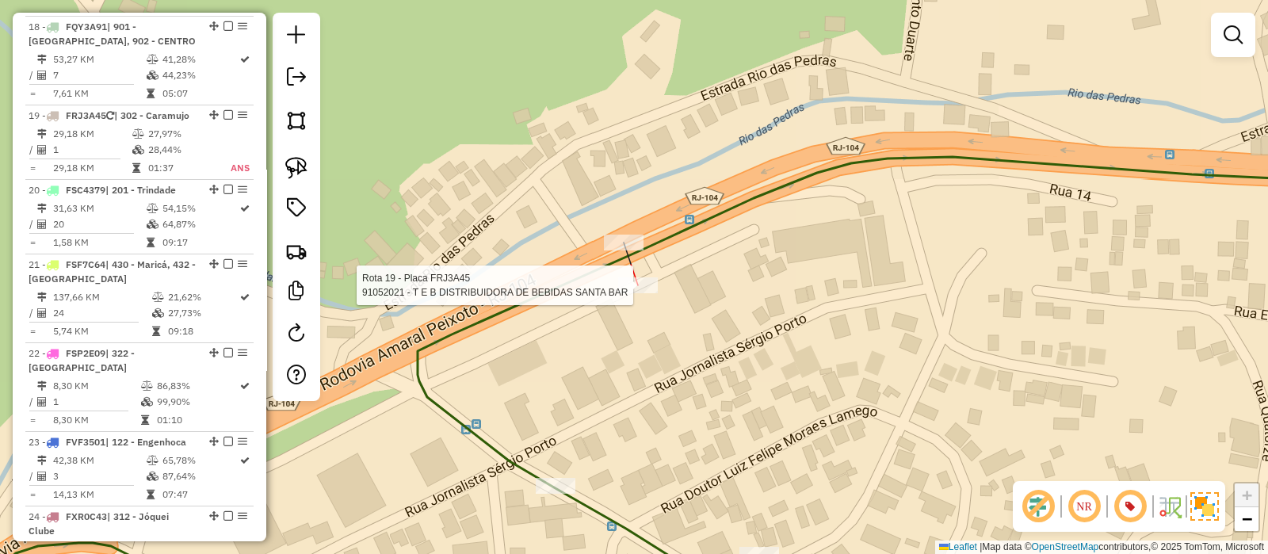
select select "**********"
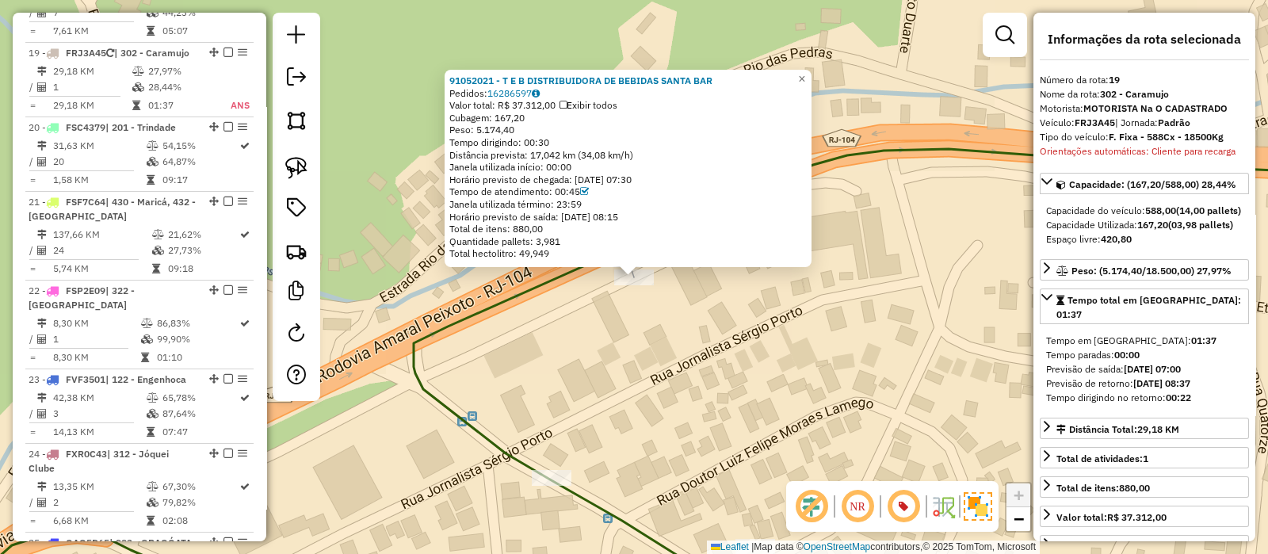
click at [623, 366] on div "91052021 - T E B DISTRIBUIDORA DE BEBIDAS SANTA BAR Pedidos: 16286597 Valor tot…" at bounding box center [634, 277] width 1268 height 554
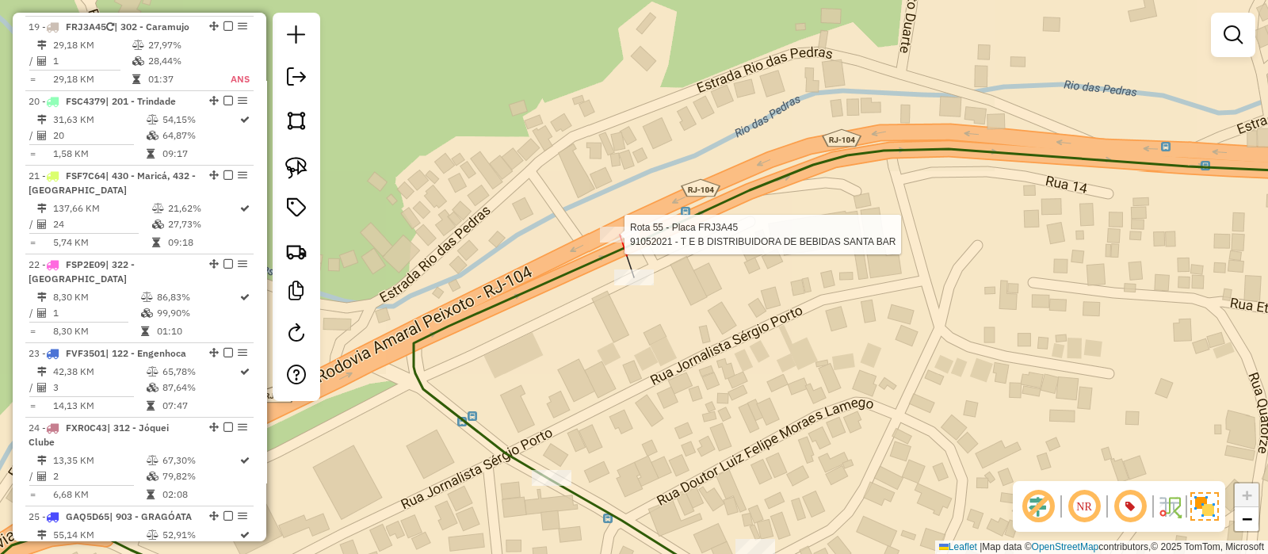
select select "**********"
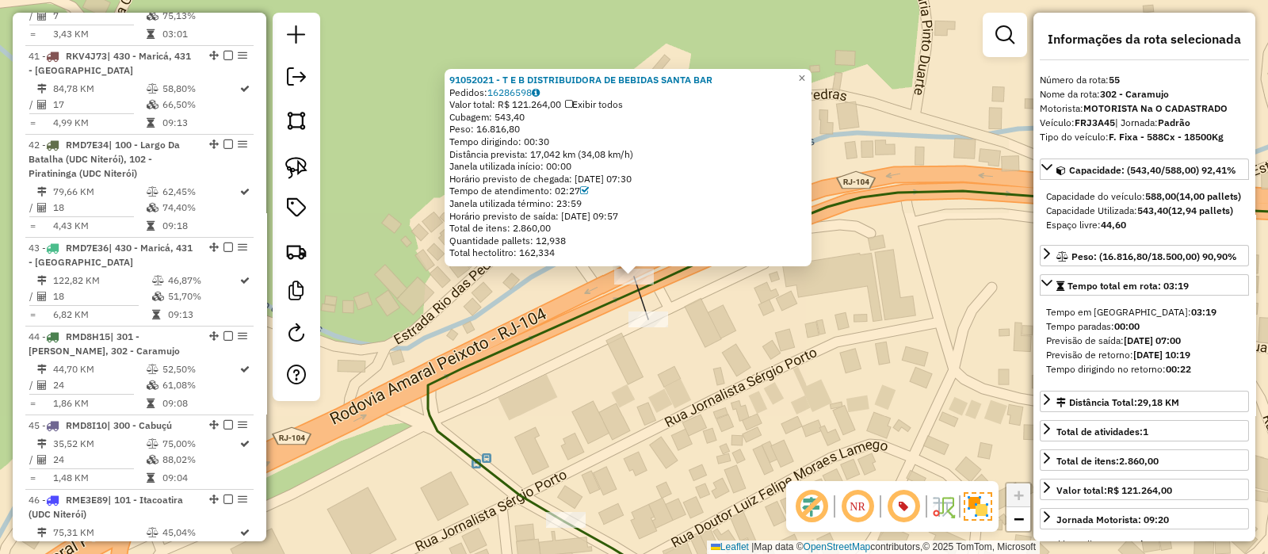
scroll to position [5197, 0]
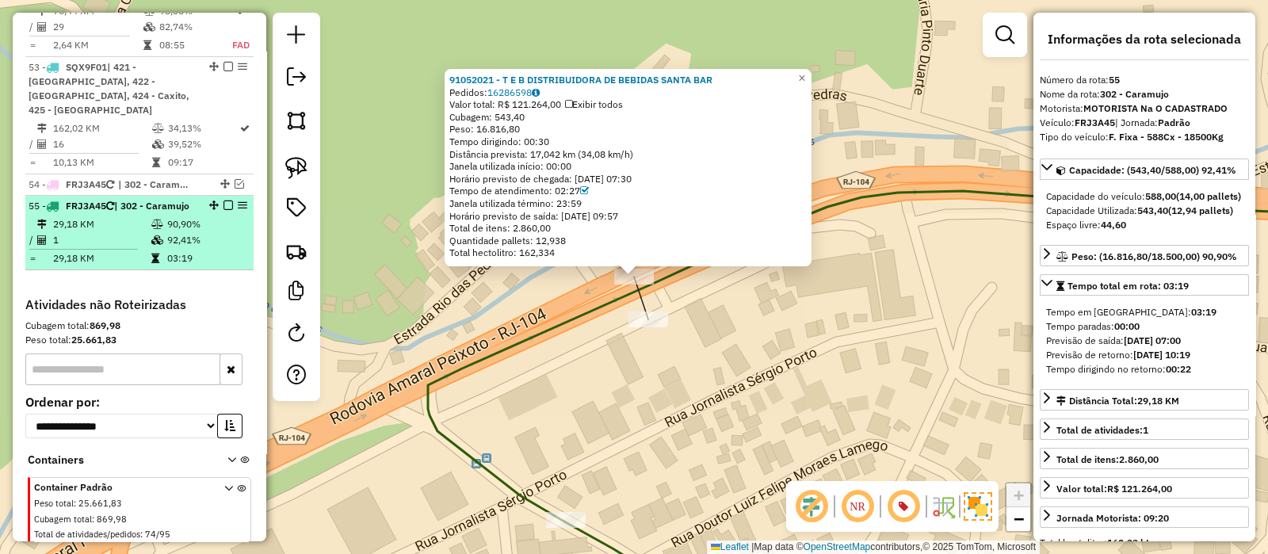
click at [225, 201] on em at bounding box center [229, 206] width 10 height 10
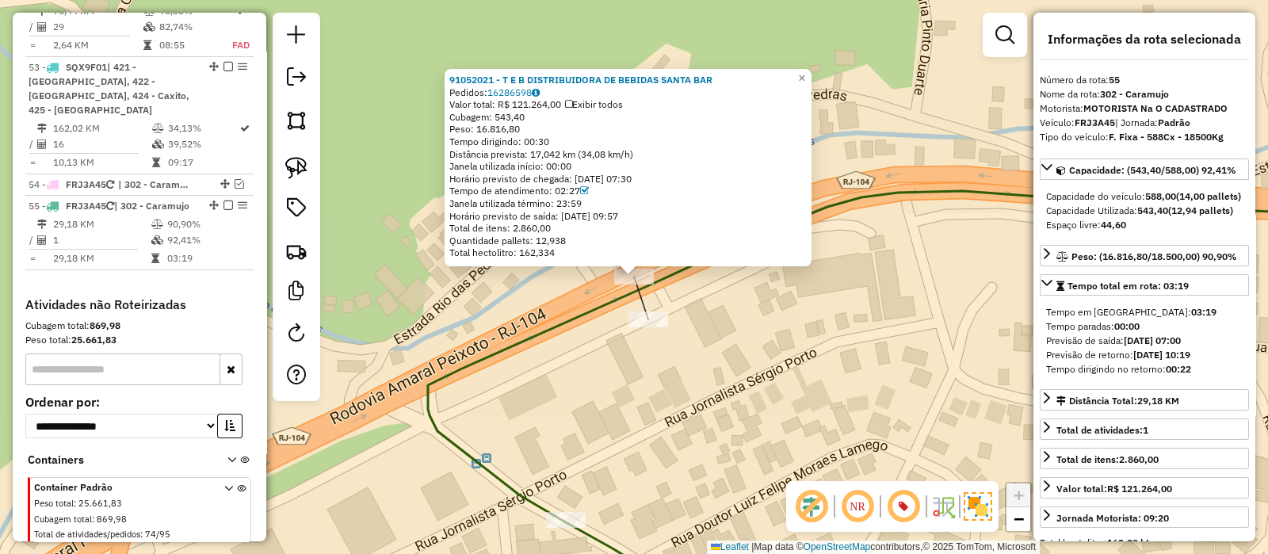
scroll to position [5129, 0]
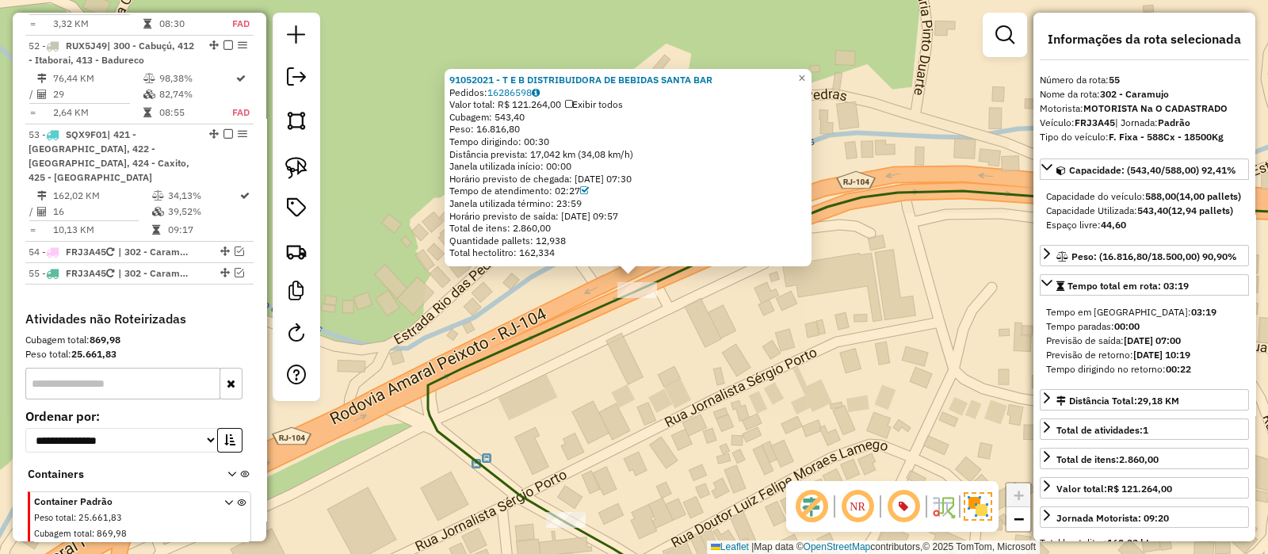
click at [419, 296] on div "91052021 - T E B DISTRIBUIDORA DE BEBIDAS SANTA BAR Pedidos: 16286598 Valor tot…" at bounding box center [634, 277] width 1268 height 554
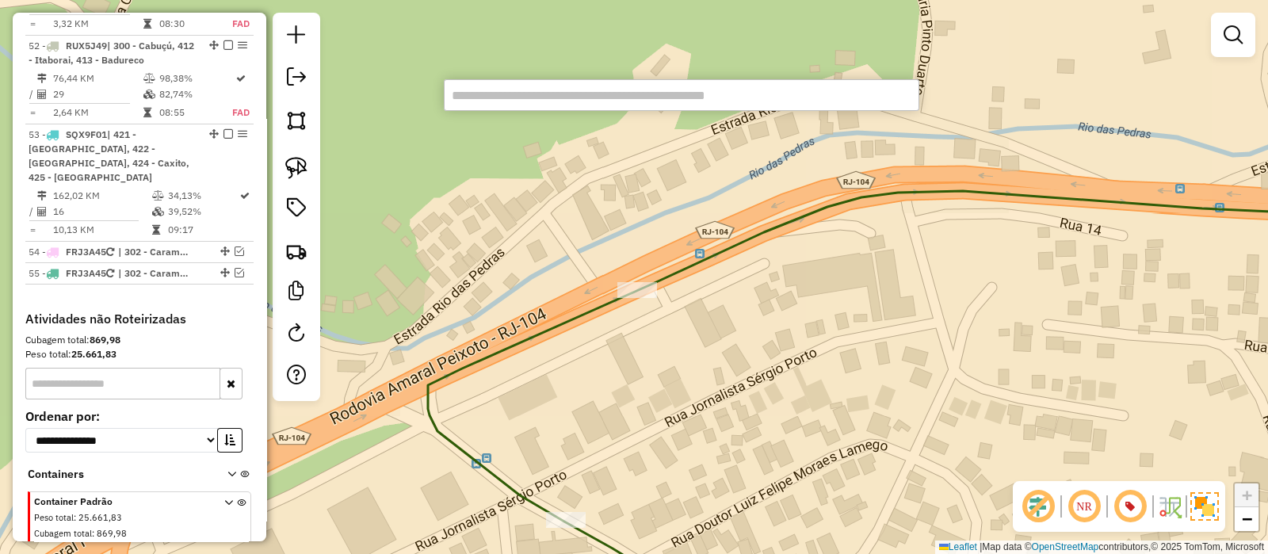
paste input "********"
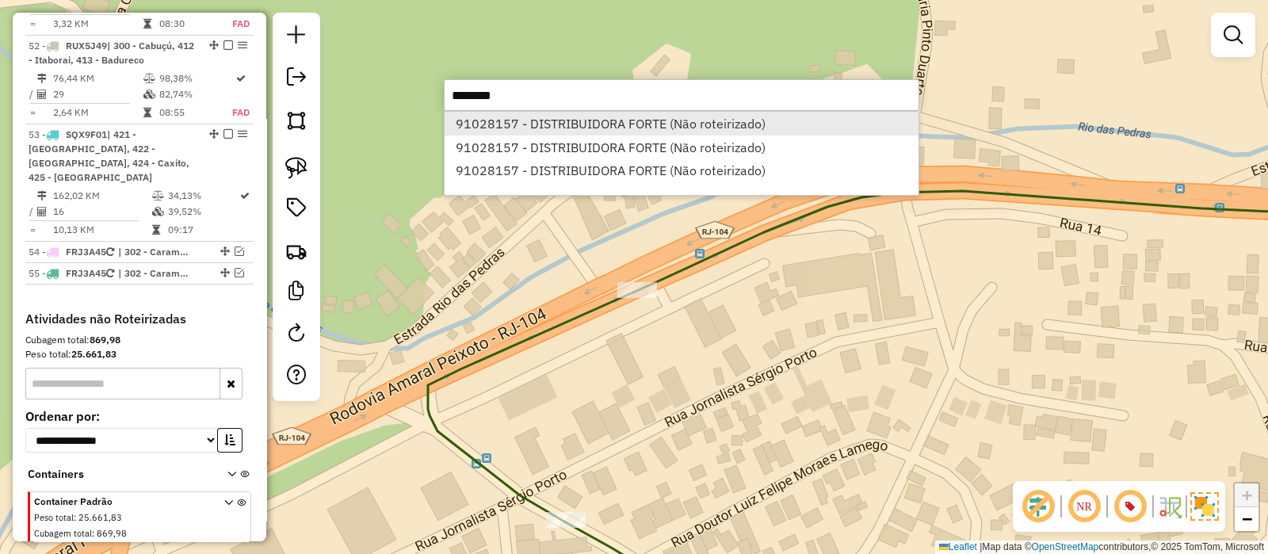
type input "********"
click at [678, 113] on li "91028157 - DISTRIBUIDORA FORTE (Não roteirizado)" at bounding box center [682, 124] width 474 height 24
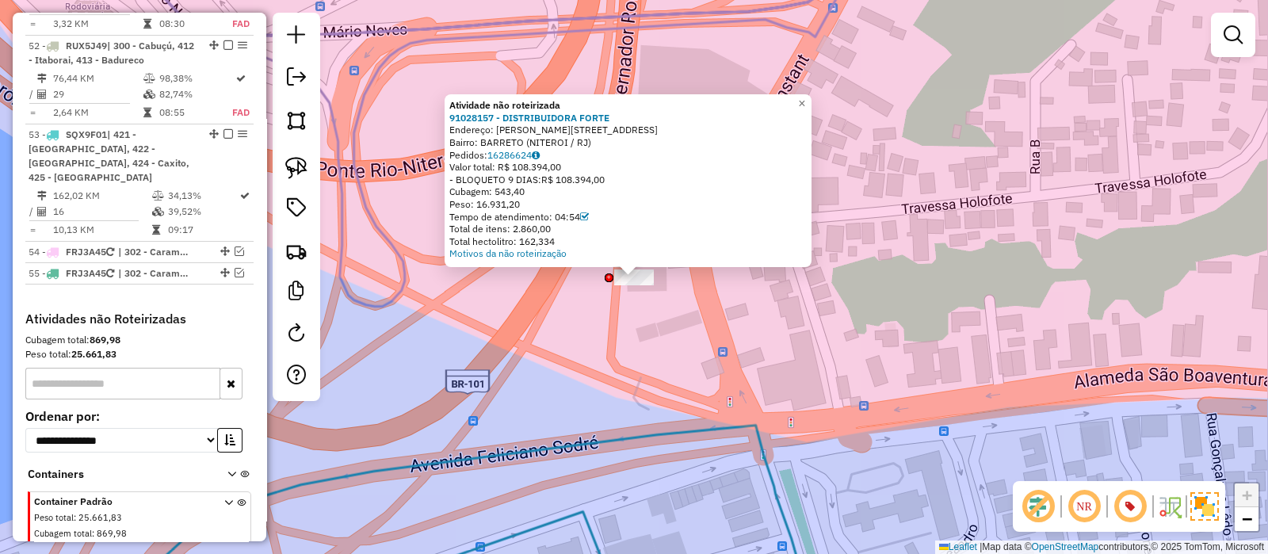
click at [658, 314] on div "Atividade não roteirizada 91028157 - DISTRIBUIDORA FORTE Endereço: R BENJAMIN C…" at bounding box center [634, 277] width 1268 height 554
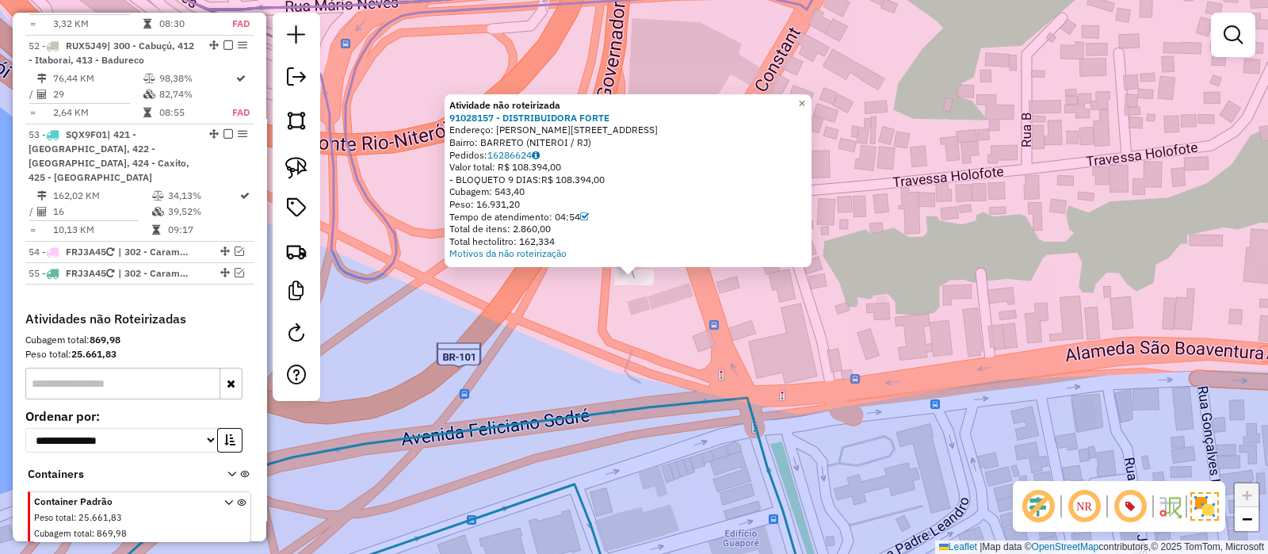
click at [699, 318] on div "Atividade não roteirizada 91028157 - DISTRIBUIDORA FORTE Endereço: R BENJAMIN C…" at bounding box center [634, 277] width 1268 height 554
click at [641, 315] on div "Atividade não roteirizada 91028157 - DISTRIBUIDORA FORTE Endereço: R BENJAMIN C…" at bounding box center [634, 277] width 1268 height 554
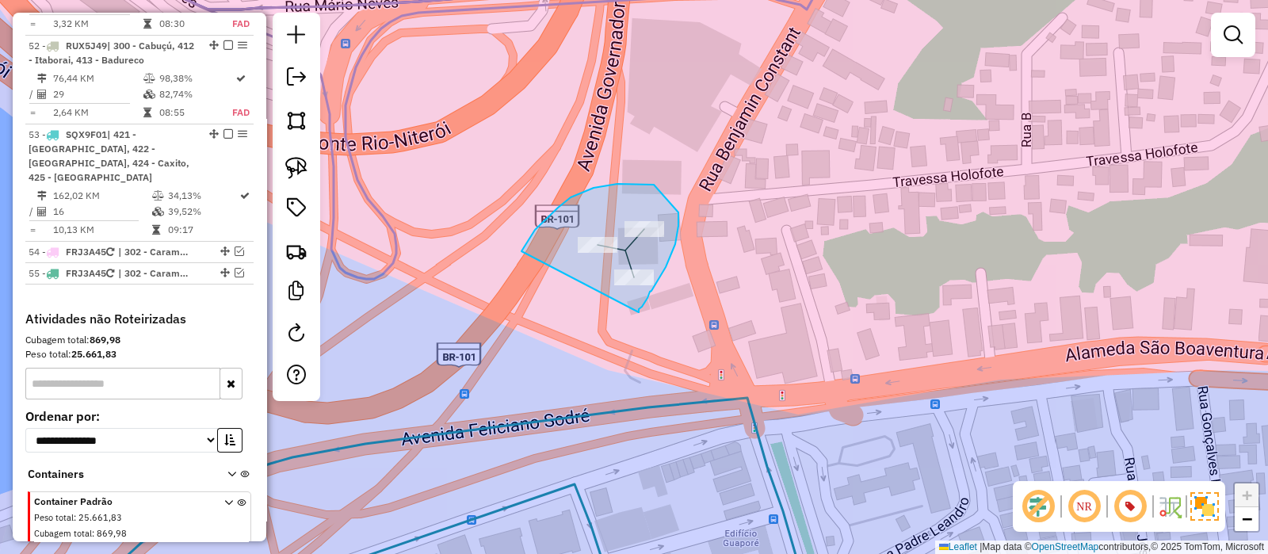
drag, startPoint x: 639, startPoint y: 312, endPoint x: 521, endPoint y: 254, distance: 131.9
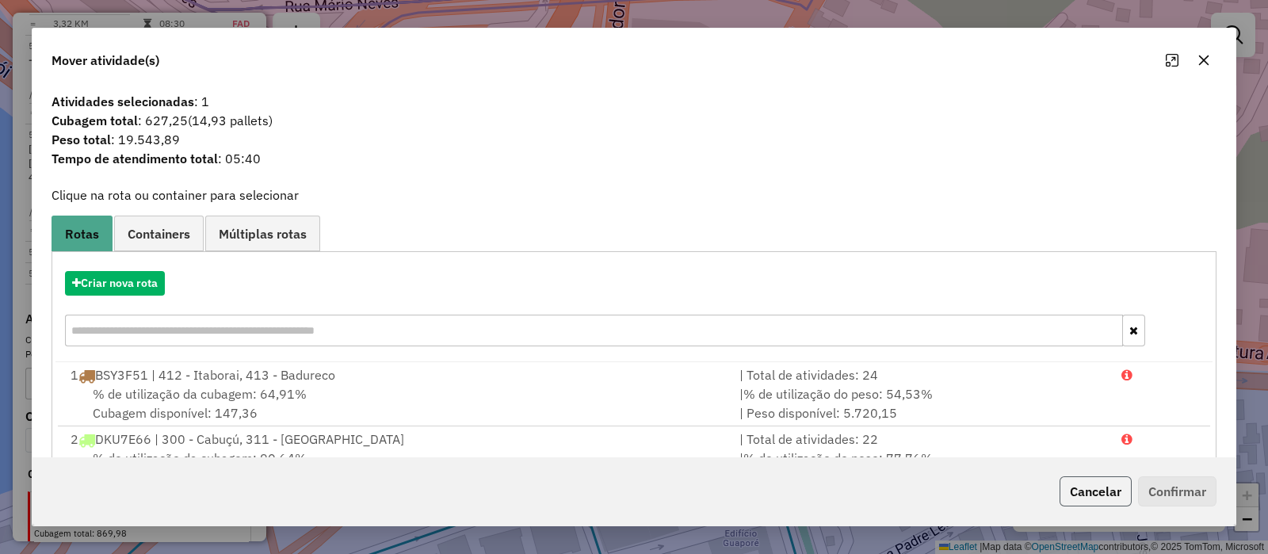
click at [1092, 489] on button "Cancelar" at bounding box center [1096, 491] width 72 height 30
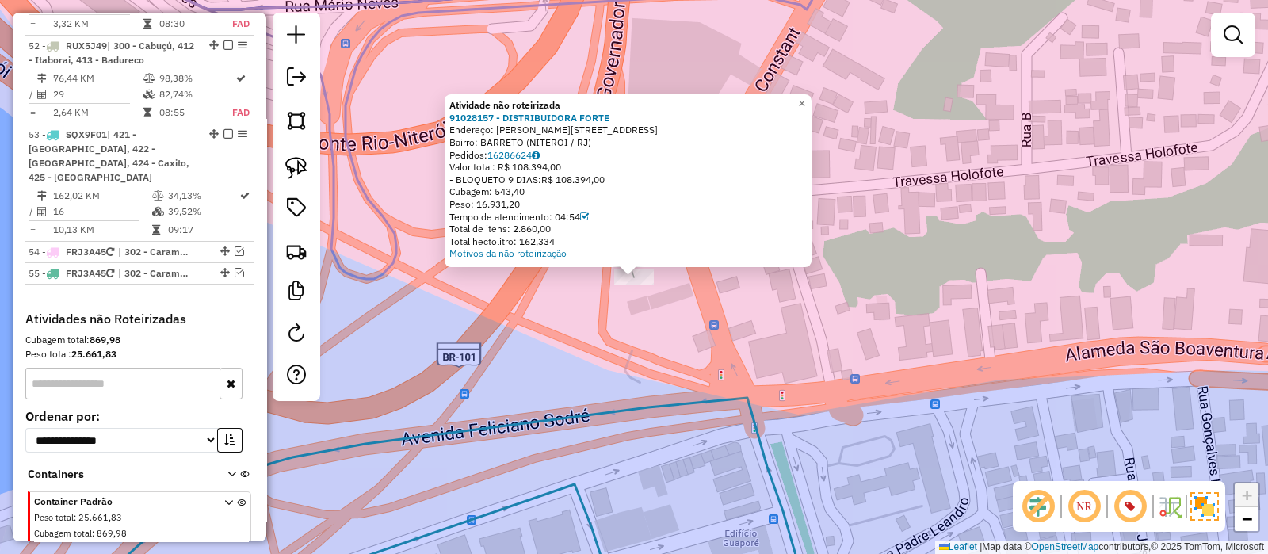
click at [642, 306] on div "Atividade não roteirizada 91028157 - DISTRIBUIDORA FORTE Endereço: R BENJAMIN C…" at bounding box center [634, 277] width 1268 height 554
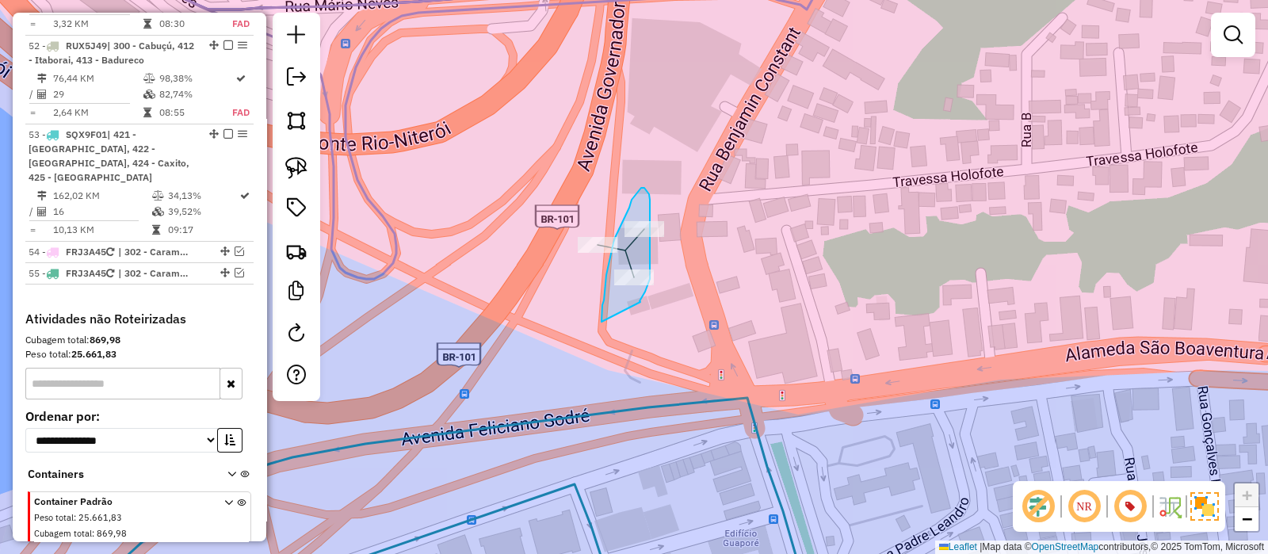
drag, startPoint x: 640, startPoint y: 302, endPoint x: 602, endPoint y: 323, distance: 44.0
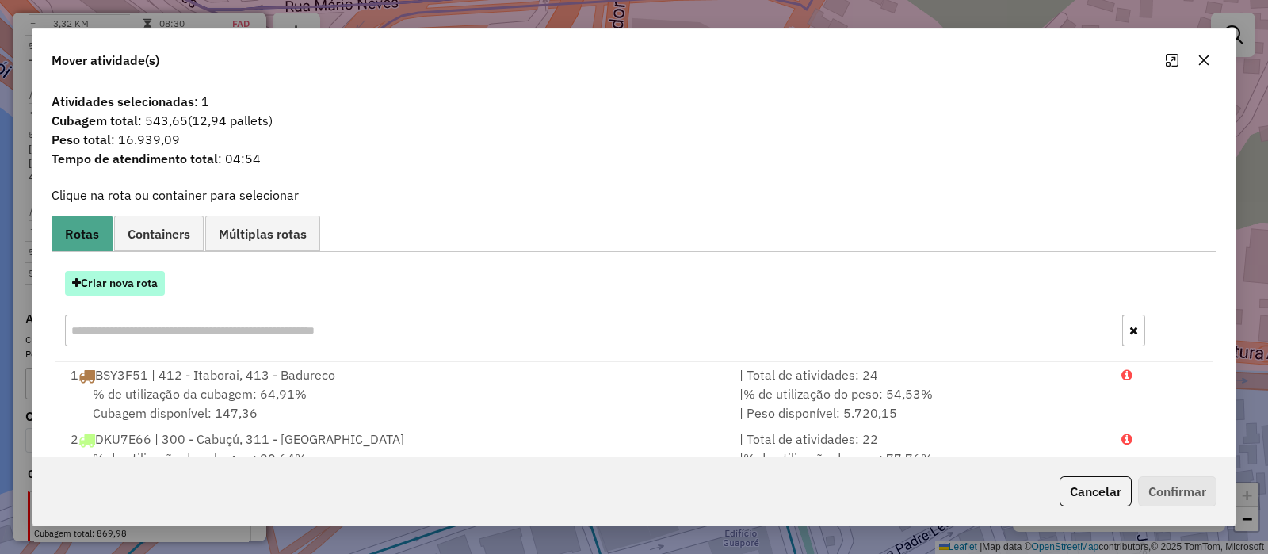
click at [127, 289] on button "Criar nova rota" at bounding box center [115, 283] width 100 height 25
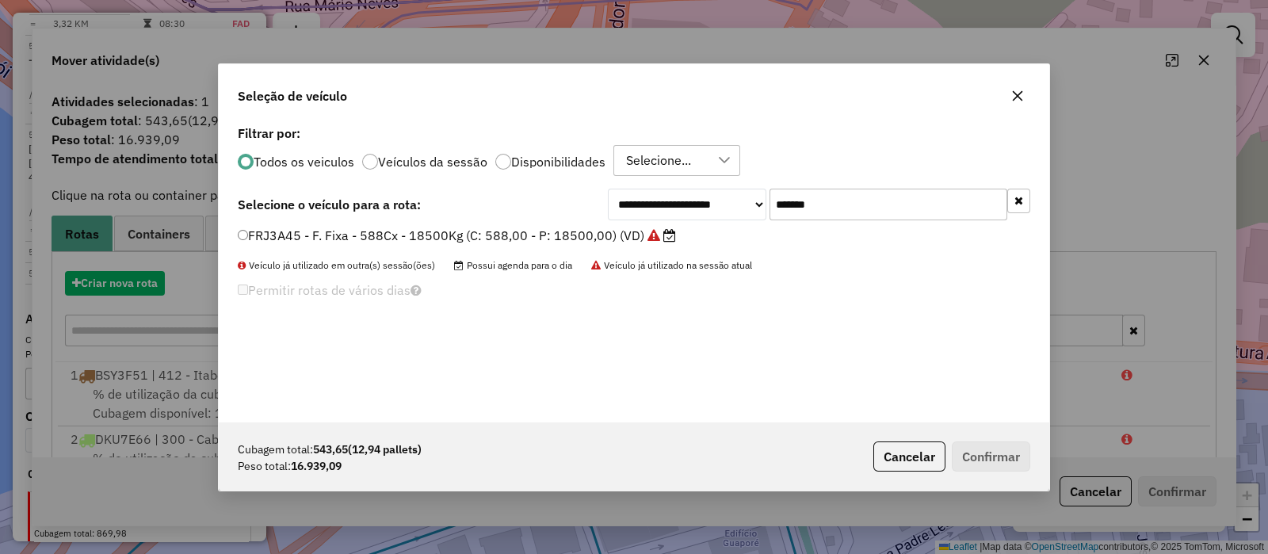
scroll to position [8, 5]
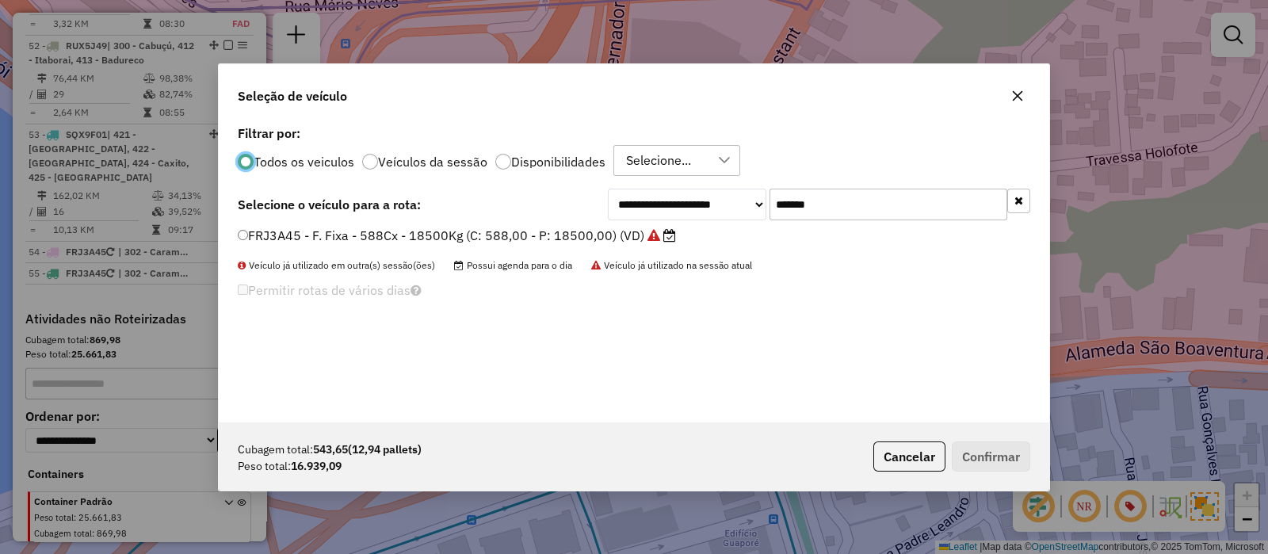
click at [828, 205] on input "*******" at bounding box center [889, 205] width 238 height 32
paste input "text"
click at [828, 205] on input "*******" at bounding box center [889, 205] width 238 height 32
type input "*******"
drag, startPoint x: 557, startPoint y: 234, endPoint x: 628, endPoint y: 244, distance: 71.3
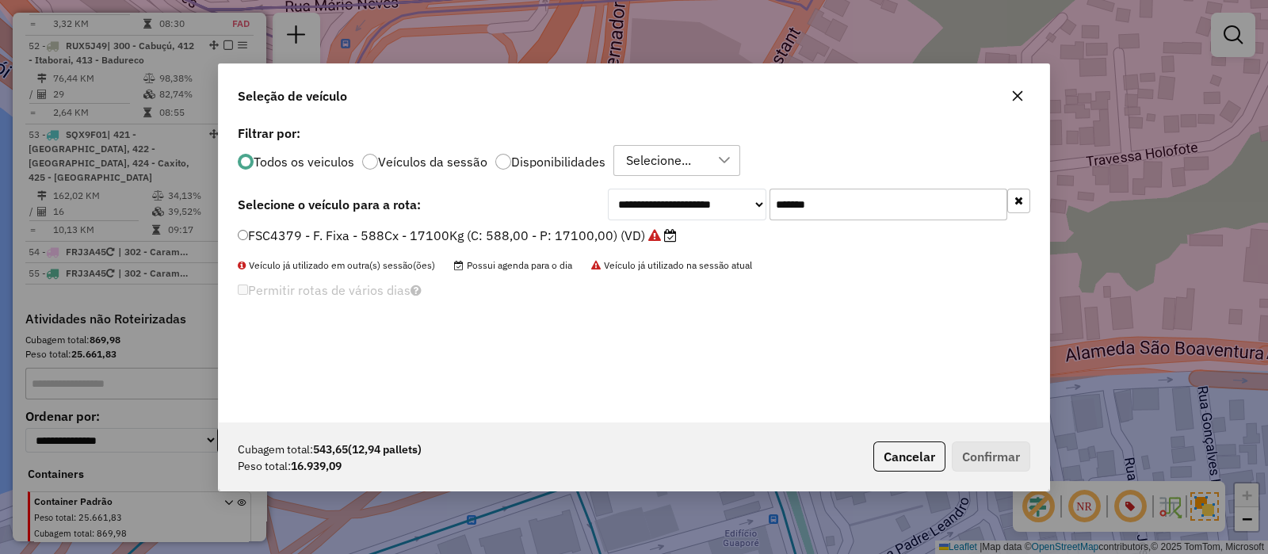
click at [557, 234] on label "FSC4379 - F. Fixa - 588Cx - 17100Kg (C: 588,00 - P: 17100,00) (VD)" at bounding box center [457, 235] width 439 height 19
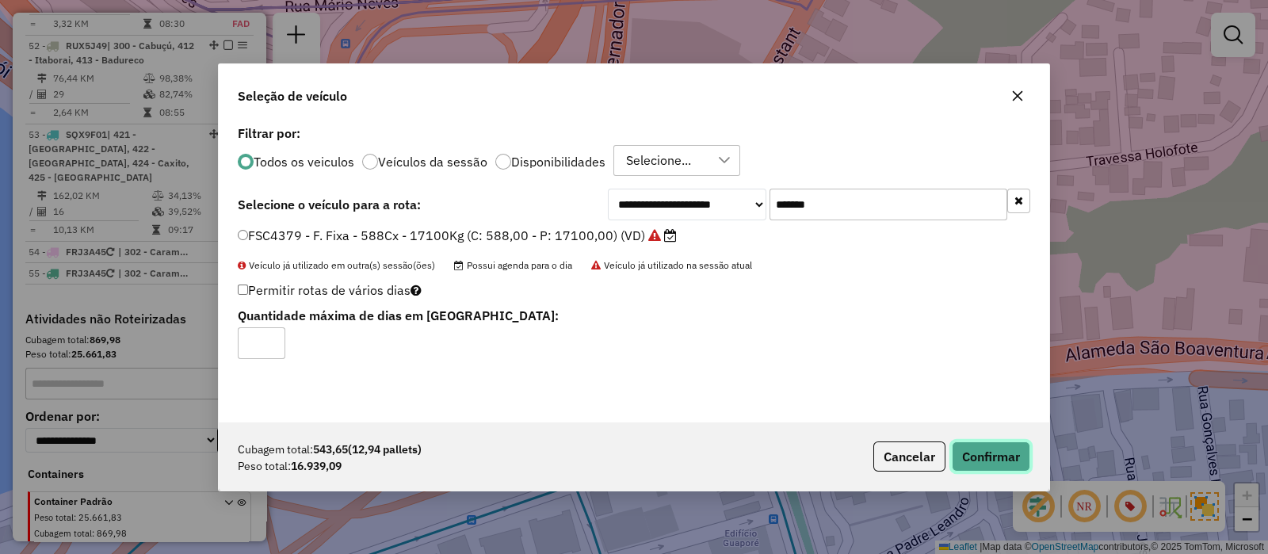
click at [1011, 453] on button "Confirmar" at bounding box center [991, 457] width 78 height 30
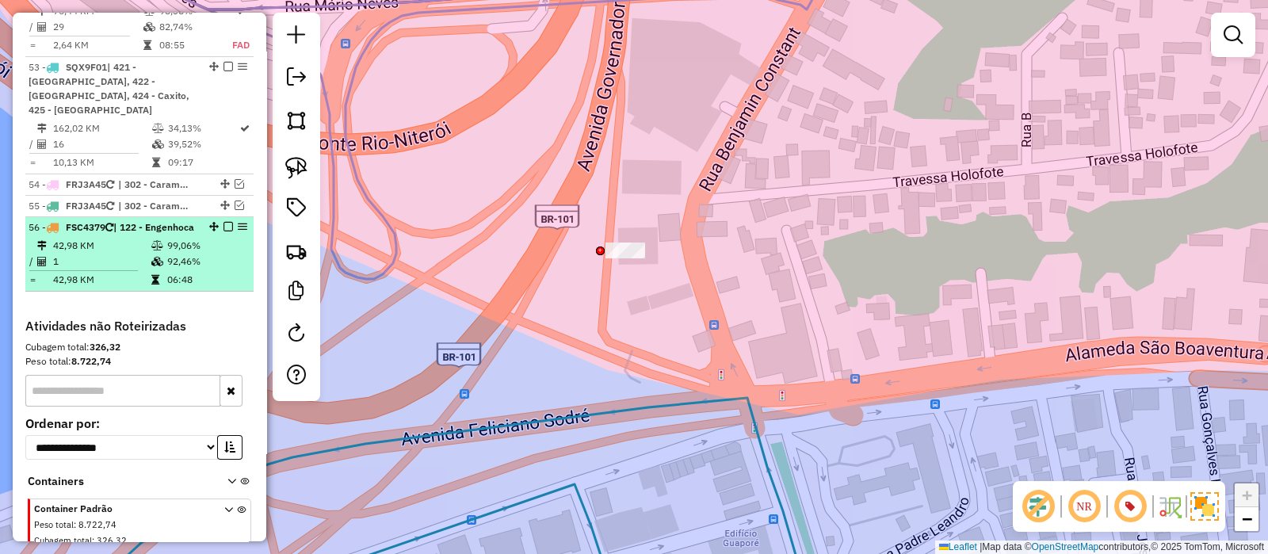
click at [224, 222] on em at bounding box center [229, 227] width 10 height 10
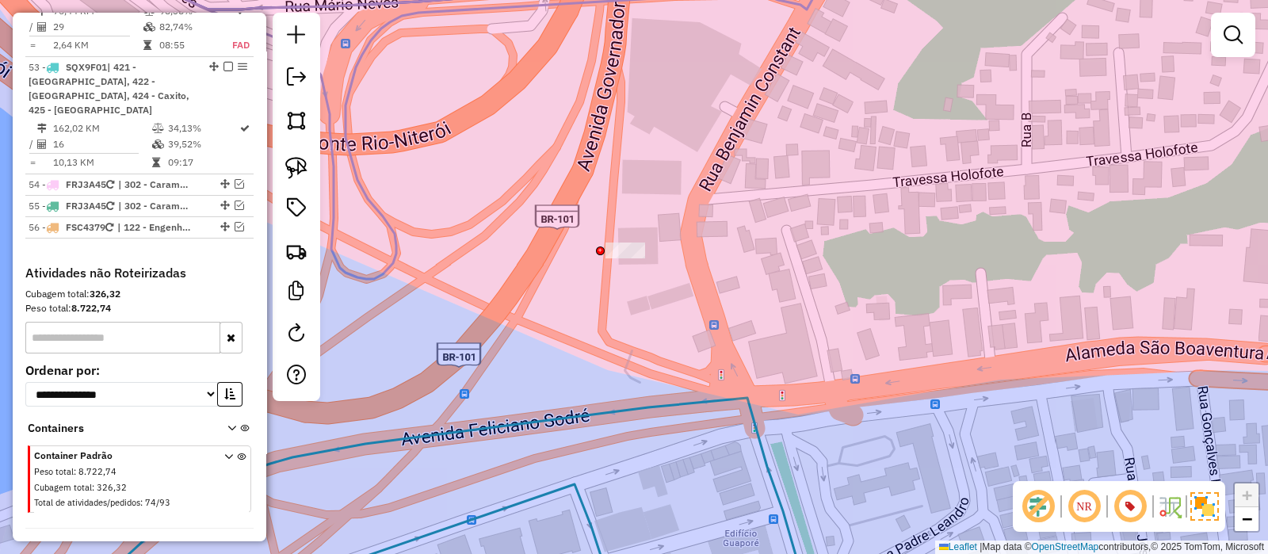
scroll to position [5151, 0]
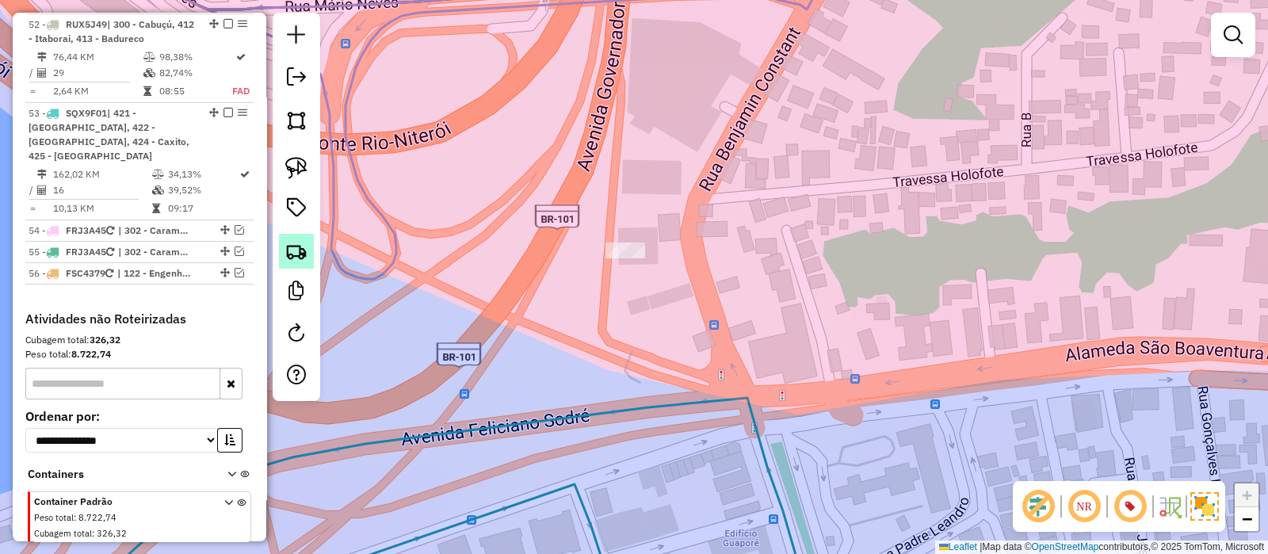
click at [297, 251] on img at bounding box center [296, 251] width 22 height 22
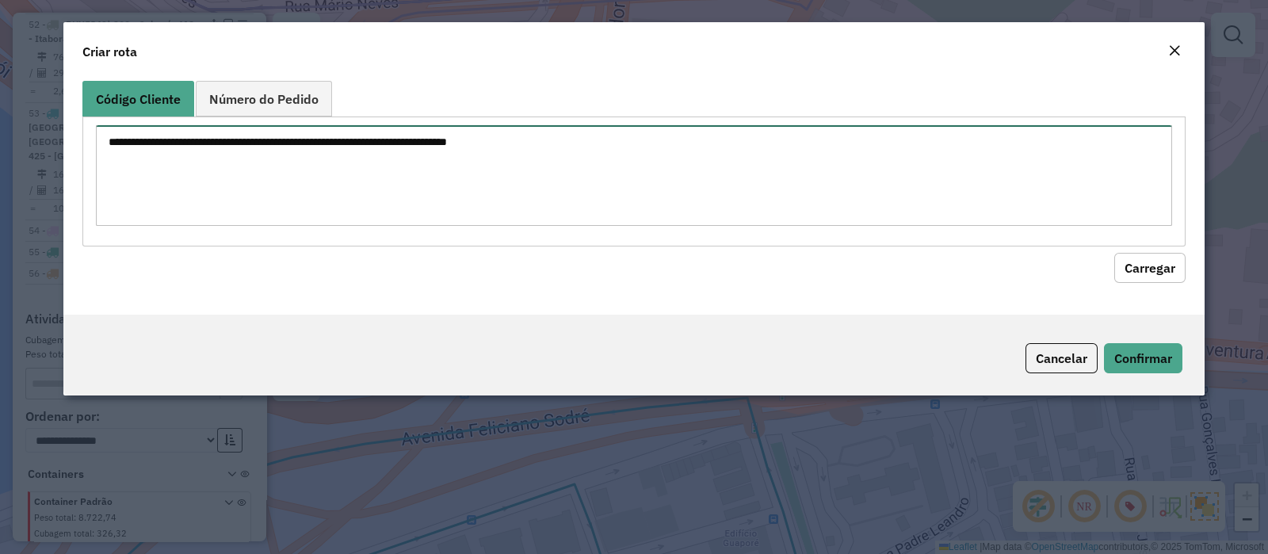
click at [365, 151] on textarea at bounding box center [634, 175] width 1076 height 101
paste textarea "********"
type textarea "********"
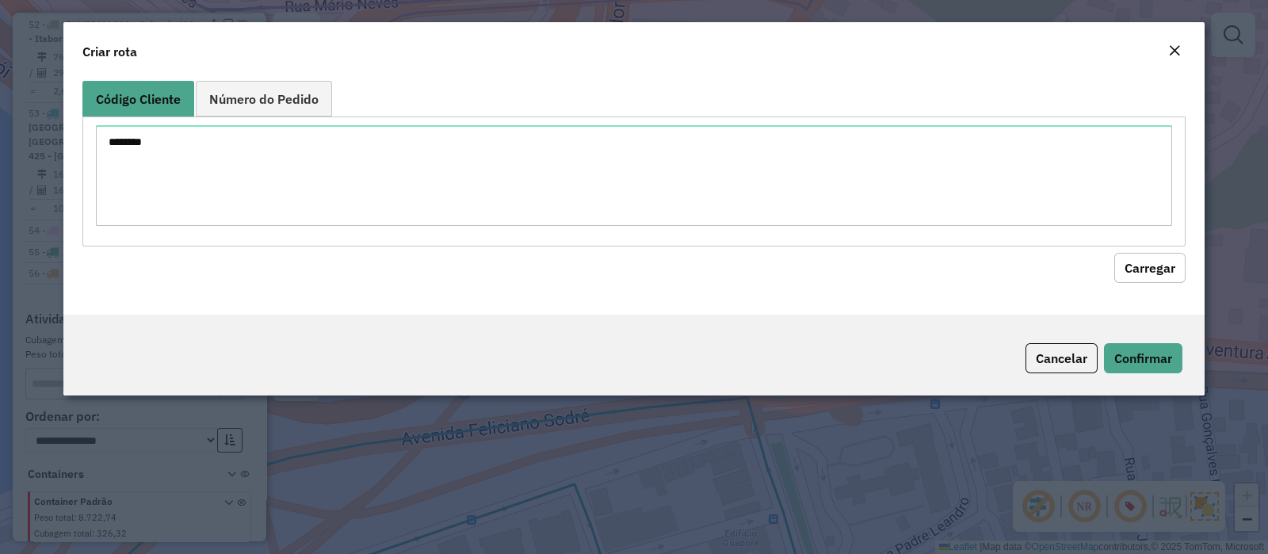
click at [1139, 266] on button "Carregar" at bounding box center [1149, 268] width 71 height 30
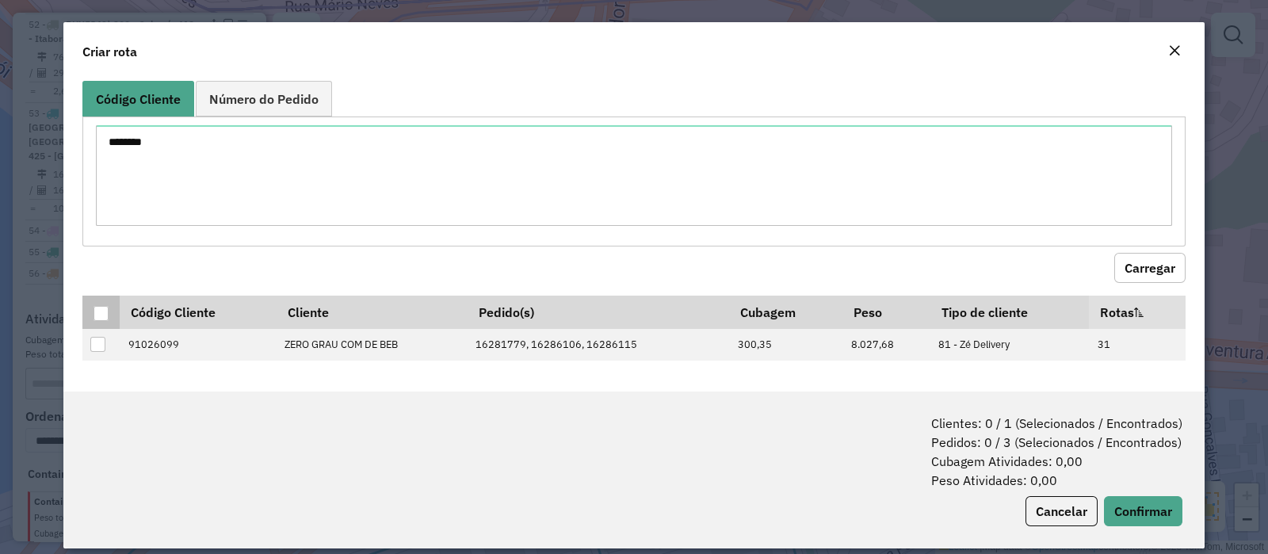
click at [107, 308] on div at bounding box center [101, 313] width 15 height 15
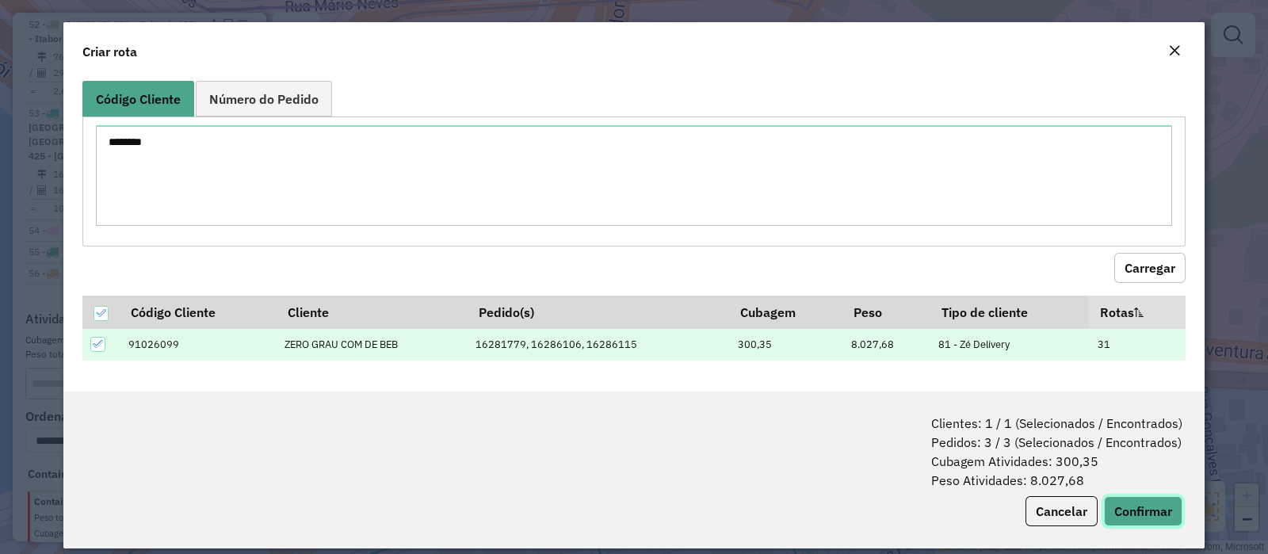
click at [1115, 505] on button "Confirmar" at bounding box center [1143, 511] width 78 height 30
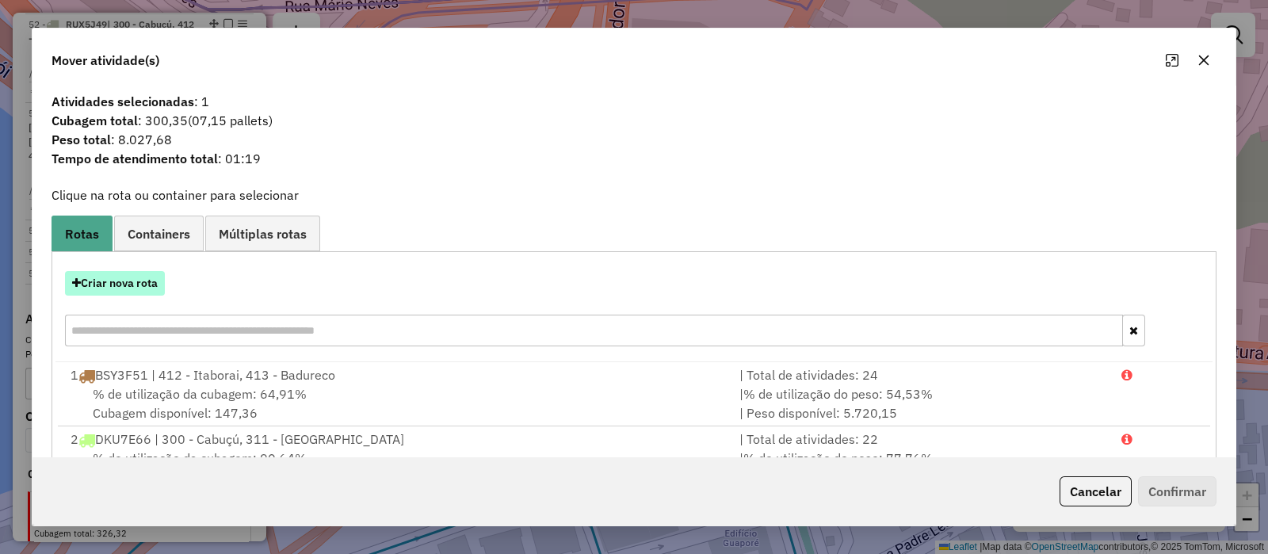
click at [117, 281] on button "Criar nova rota" at bounding box center [115, 283] width 100 height 25
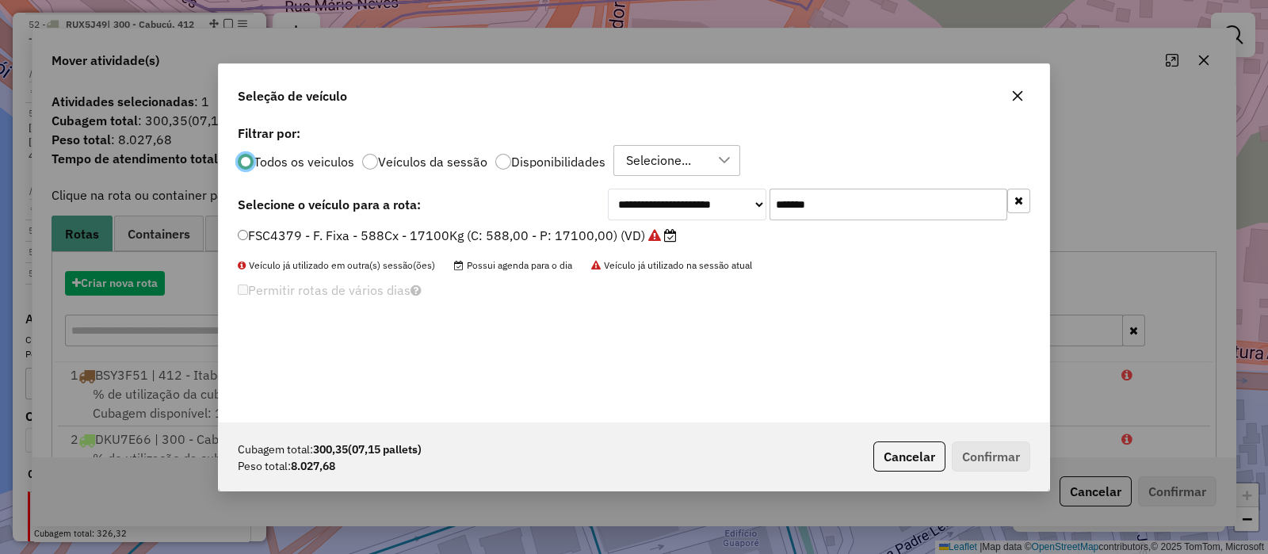
scroll to position [8, 5]
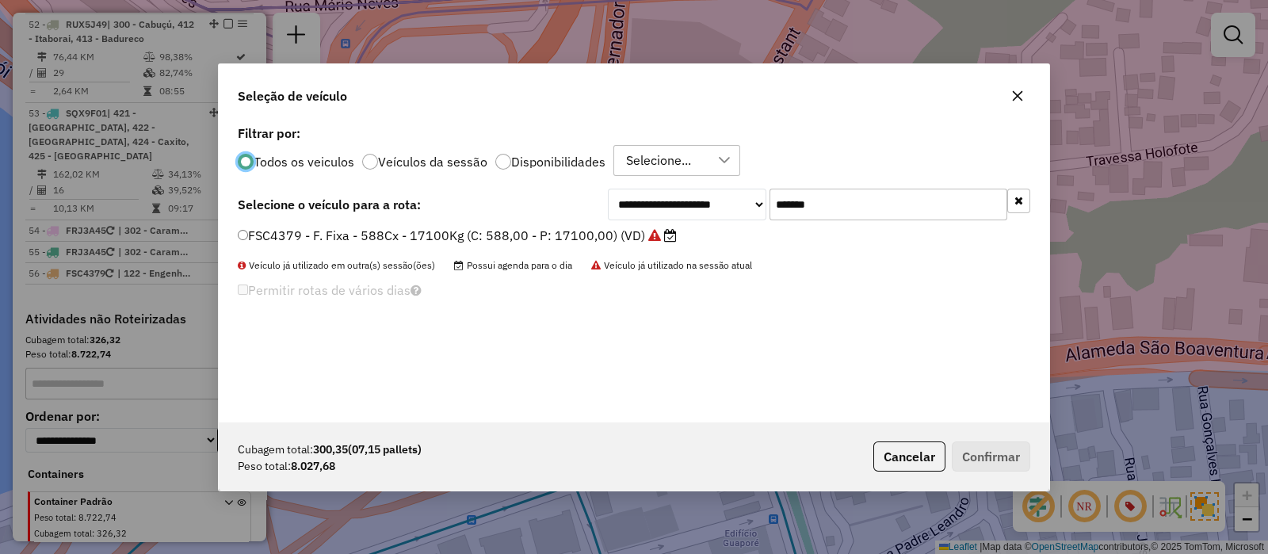
click at [862, 193] on input "*******" at bounding box center [889, 205] width 238 height 32
paste input "text"
type input "*******"
click at [522, 231] on label "HHW4B57 - Freteiro - 336Cx - 8682Kg (C: 336,00 - P: 8682,00) (VD)" at bounding box center [457, 235] width 439 height 19
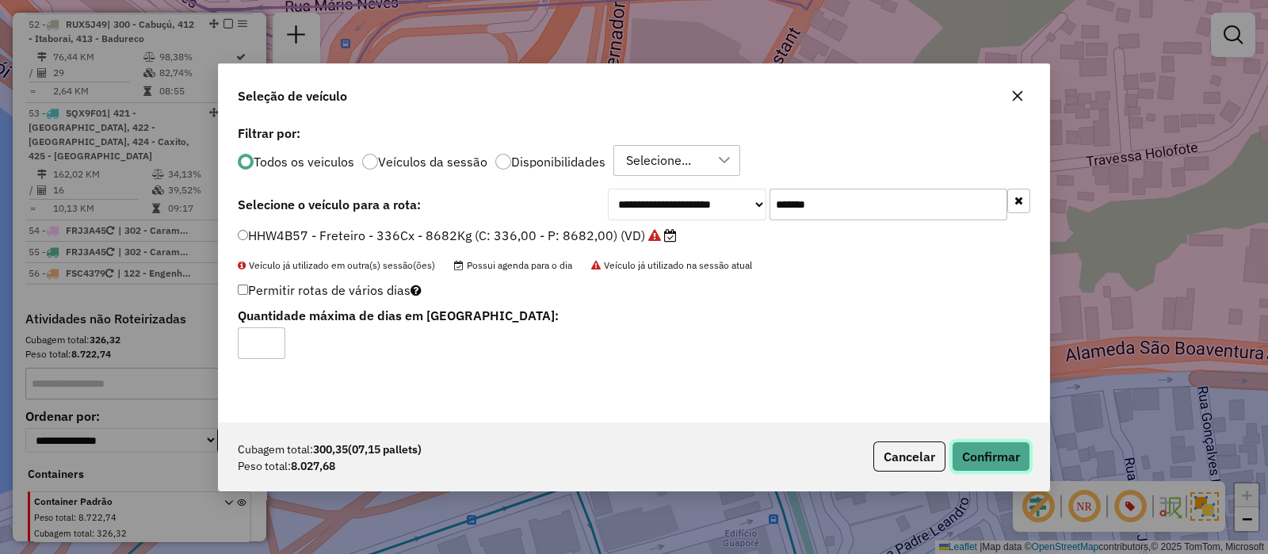
click at [988, 463] on button "Confirmar" at bounding box center [991, 457] width 78 height 30
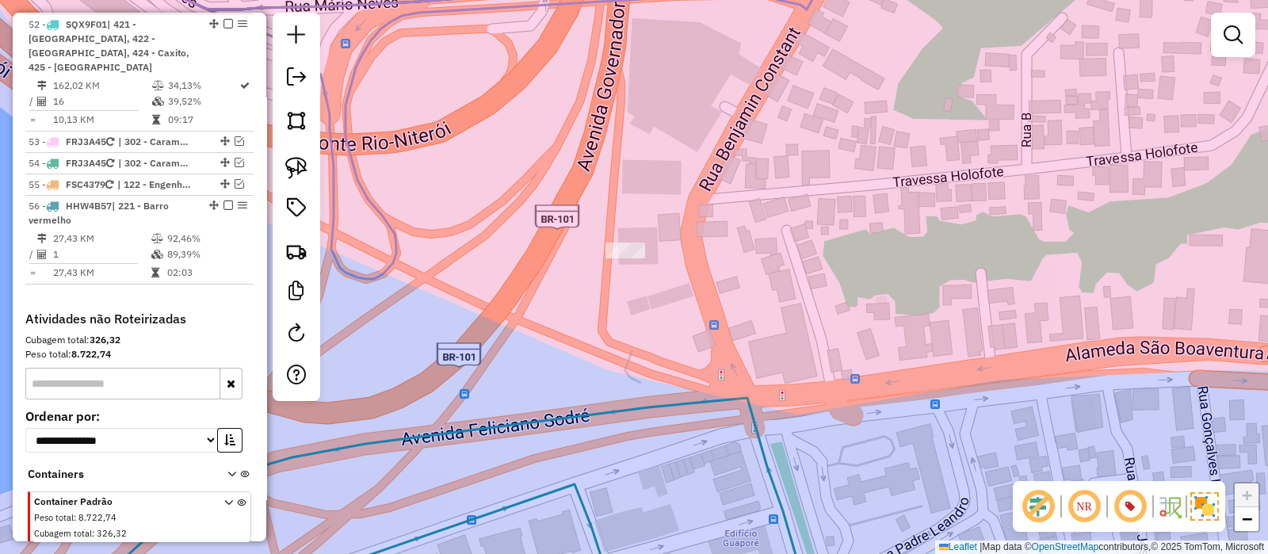
scroll to position [5108, 0]
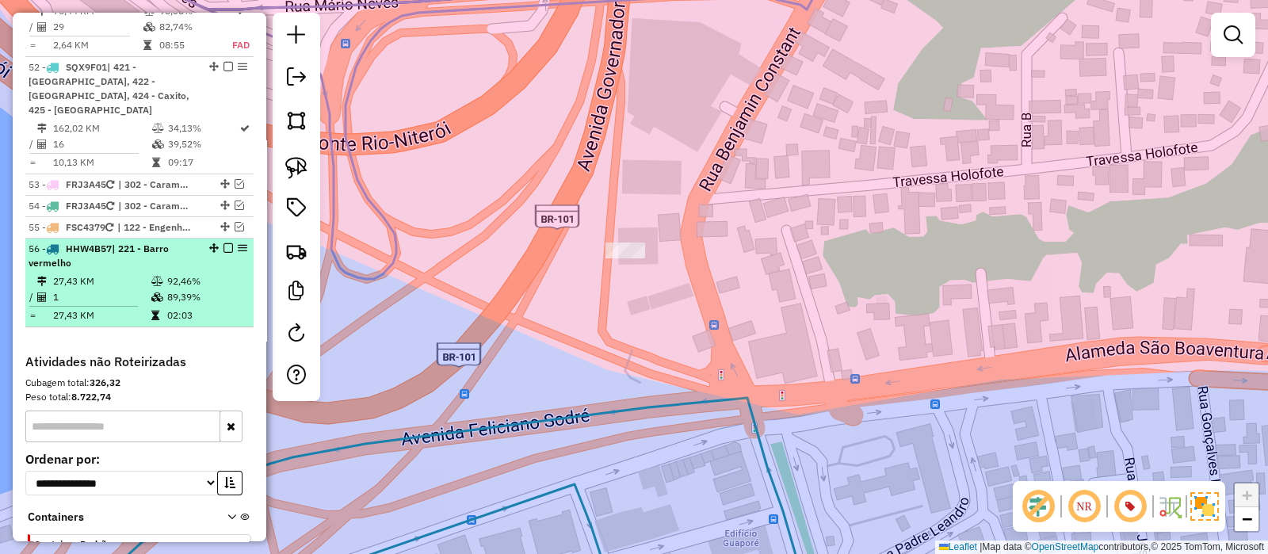
click at [224, 243] on em at bounding box center [229, 248] width 10 height 10
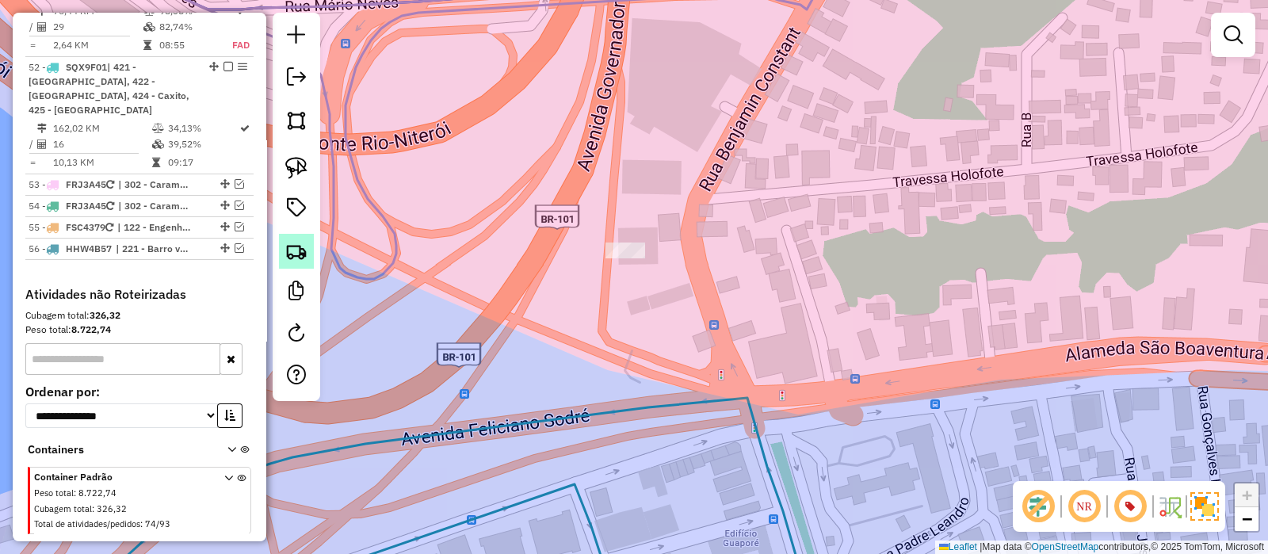
scroll to position [5084, 0]
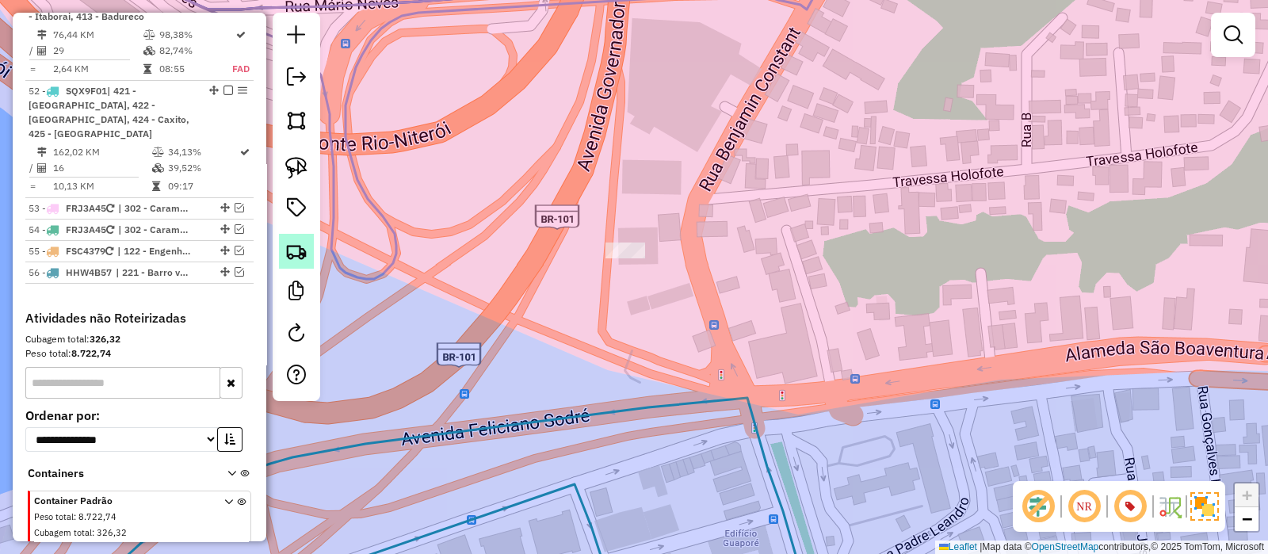
click at [297, 247] on img at bounding box center [296, 251] width 22 height 22
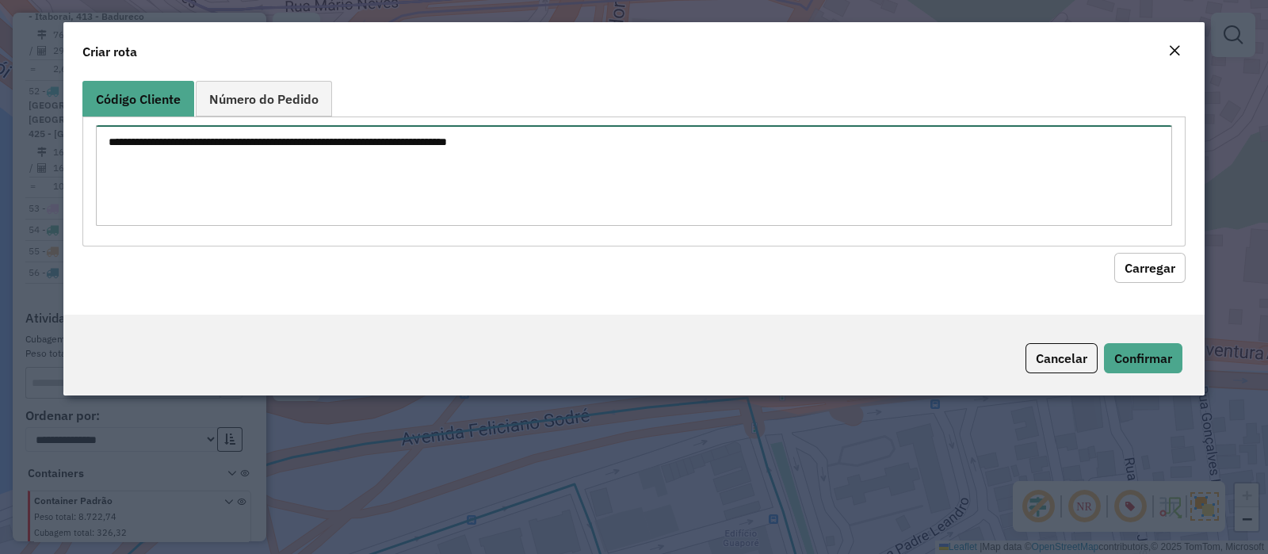
click at [336, 161] on textarea at bounding box center [634, 175] width 1076 height 101
paste textarea "******** ******** ******** ******** ******** ******** ********"
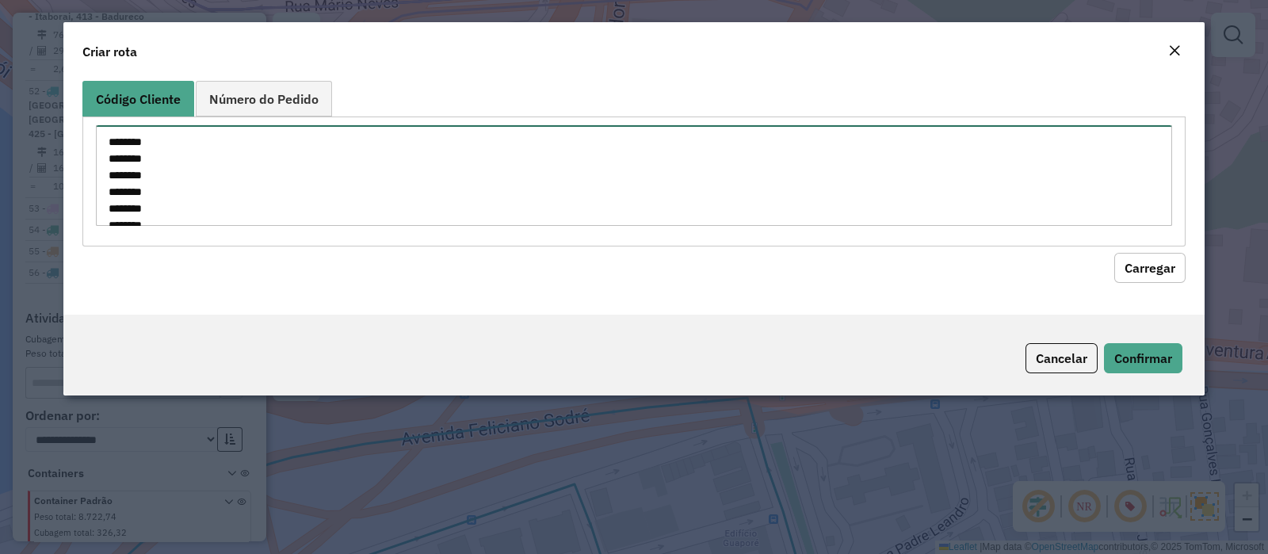
scroll to position [23, 0]
type textarea "******** ******** ******** ******** ******** ******** ********"
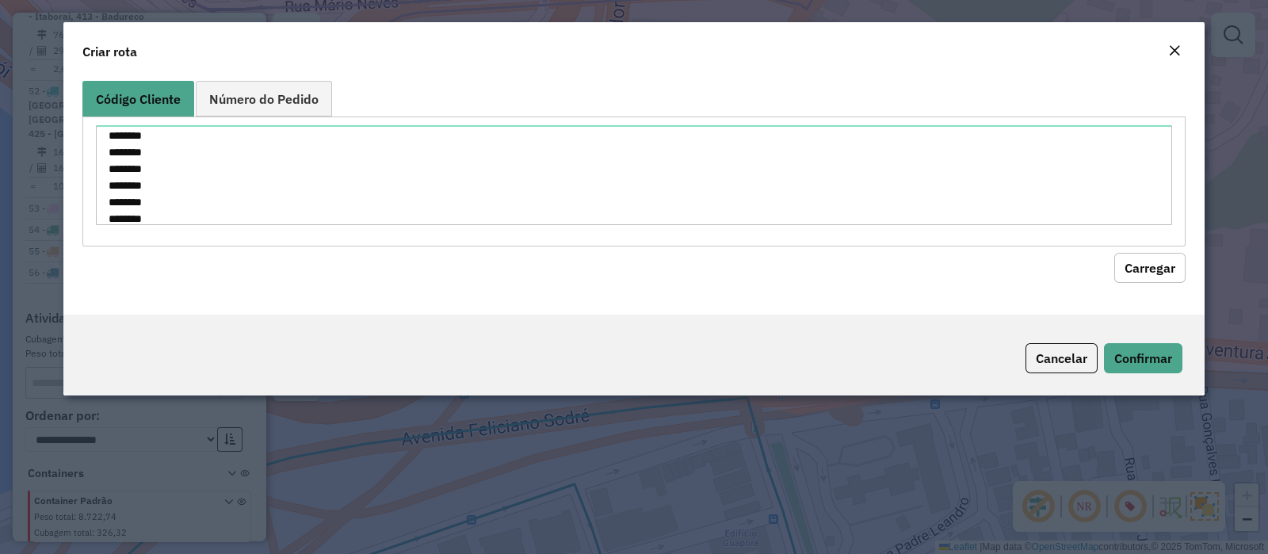
click at [1144, 266] on button "Carregar" at bounding box center [1149, 268] width 71 height 30
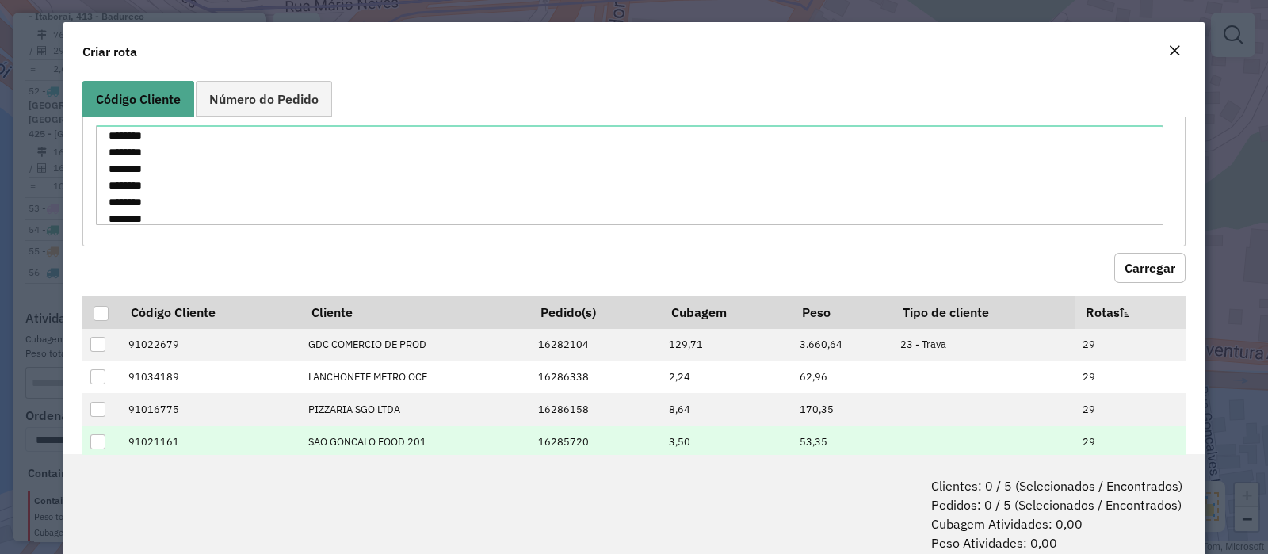
click at [102, 307] on div at bounding box center [101, 313] width 15 height 15
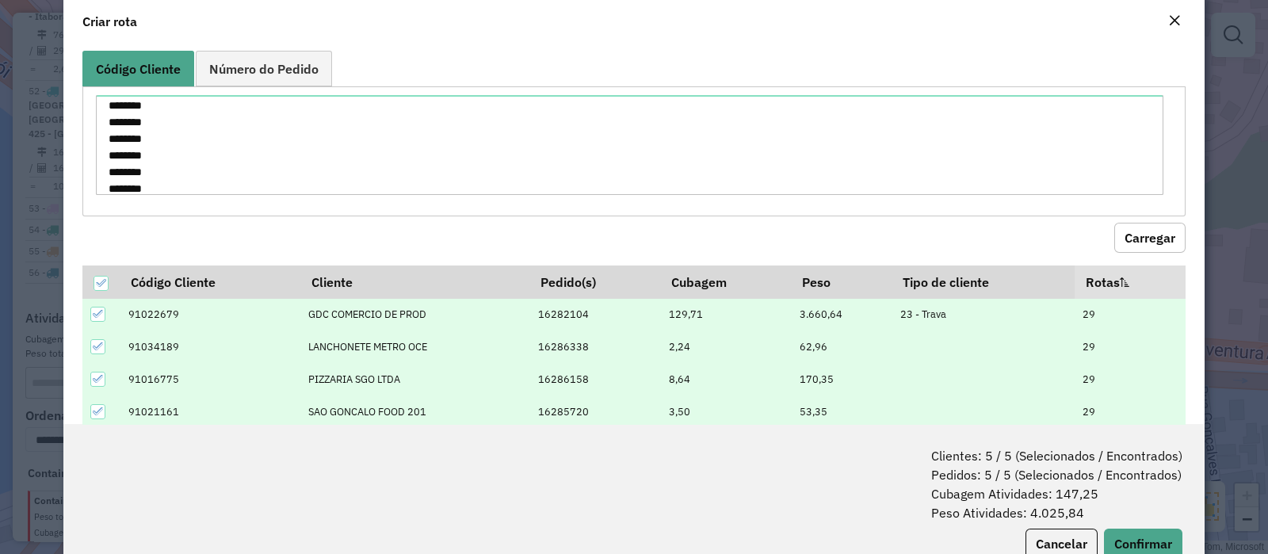
scroll to position [78, 0]
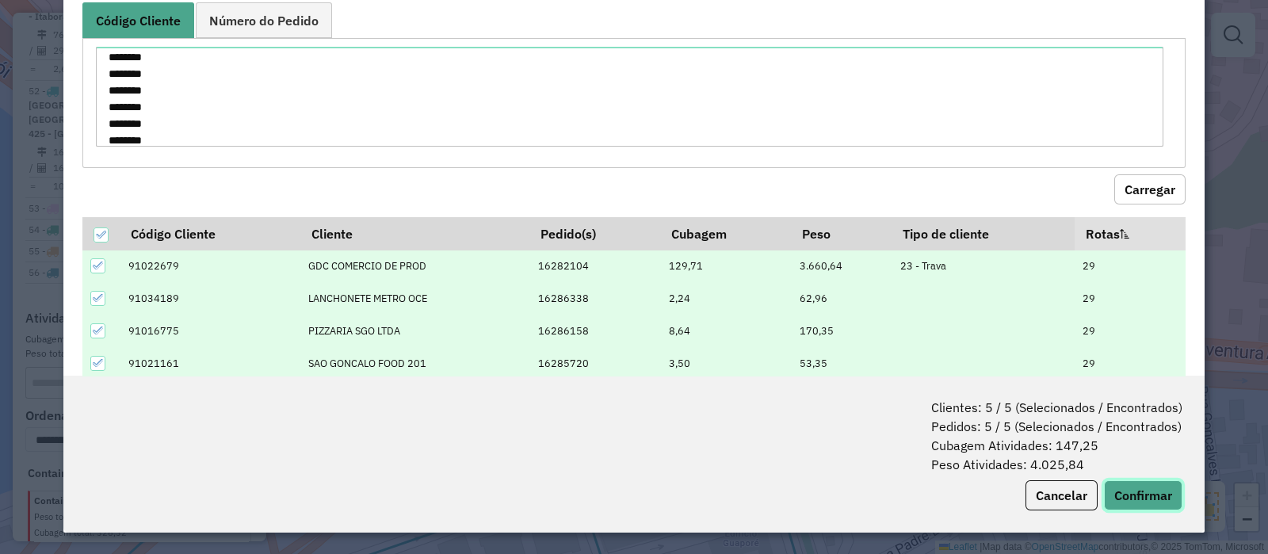
click at [1149, 491] on button "Confirmar" at bounding box center [1143, 495] width 78 height 30
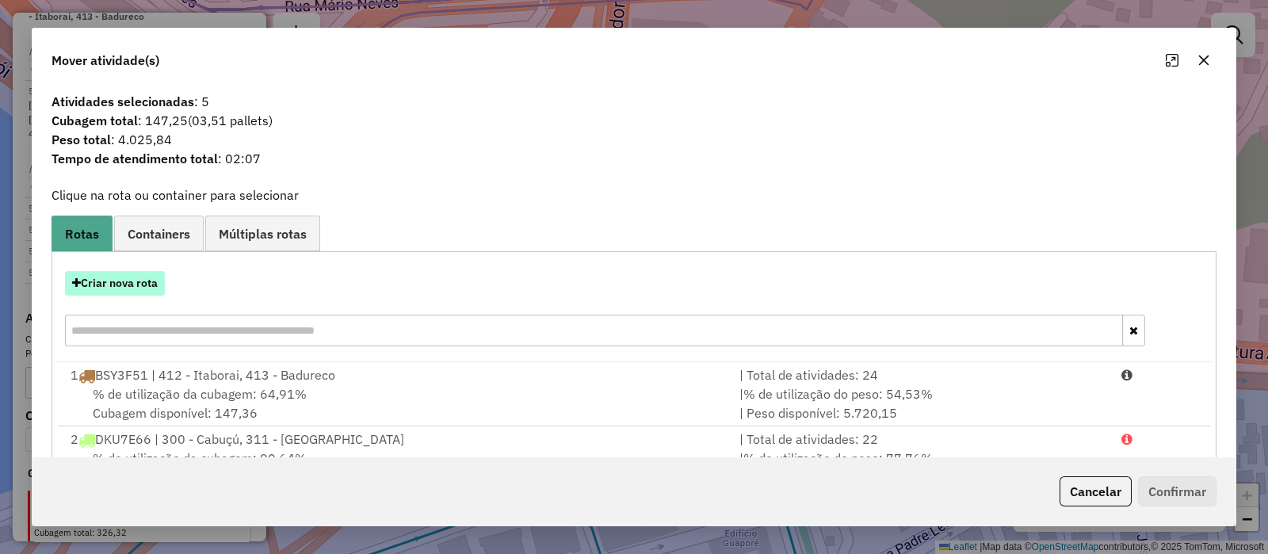
click at [90, 290] on button "Criar nova rota" at bounding box center [115, 283] width 100 height 25
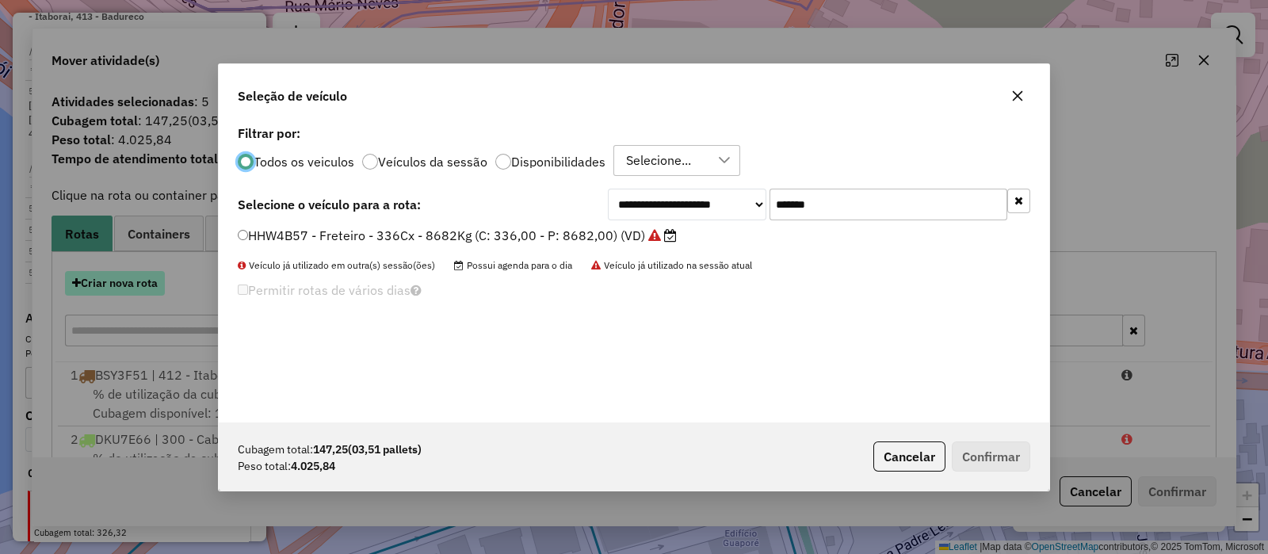
scroll to position [8, 5]
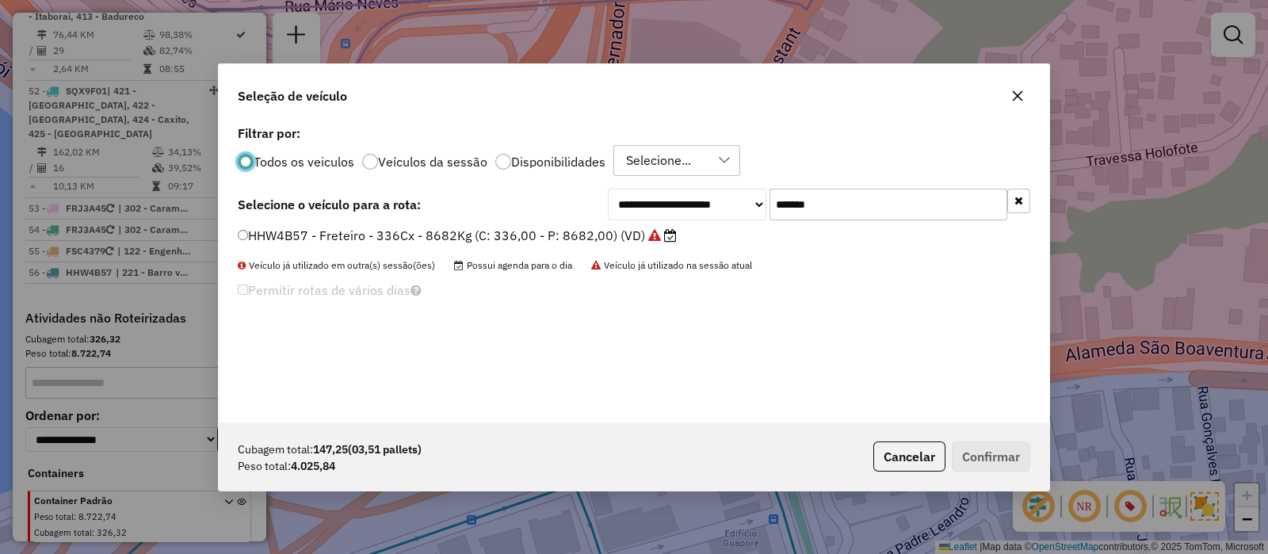
click at [832, 198] on input "*******" at bounding box center [889, 205] width 238 height 32
paste input "text"
type input "*******"
click at [433, 234] on label "GCE5H10 - F. Fixa - 252Cx - 7000Kg (C: 252,00 - P: 7000,00) (VD)" at bounding box center [451, 235] width 426 height 19
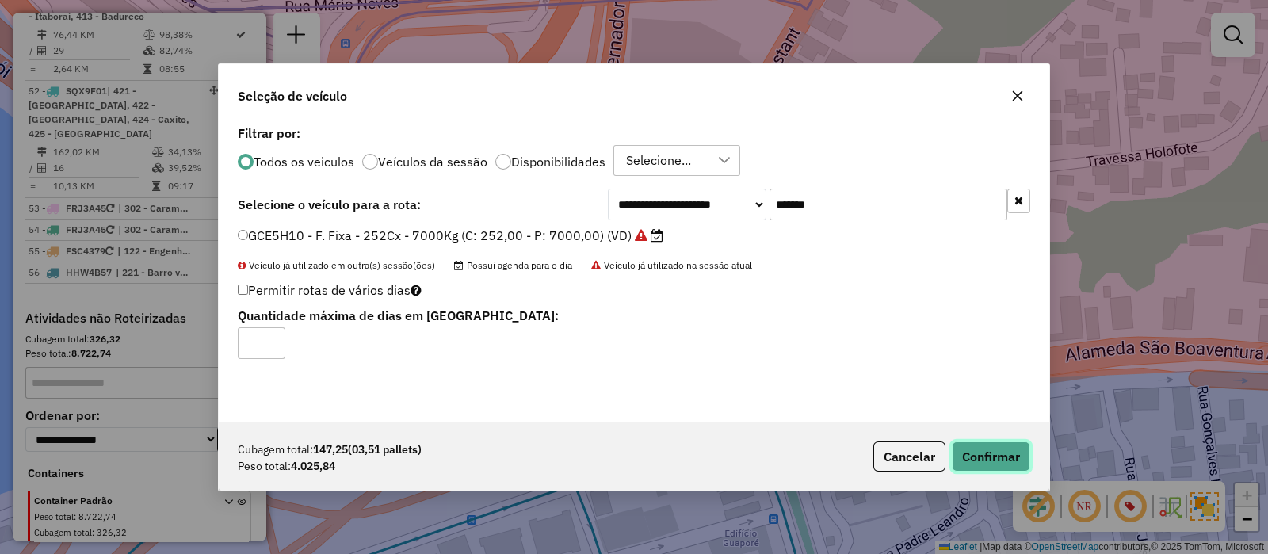
click at [1003, 462] on button "Confirmar" at bounding box center [991, 457] width 78 height 30
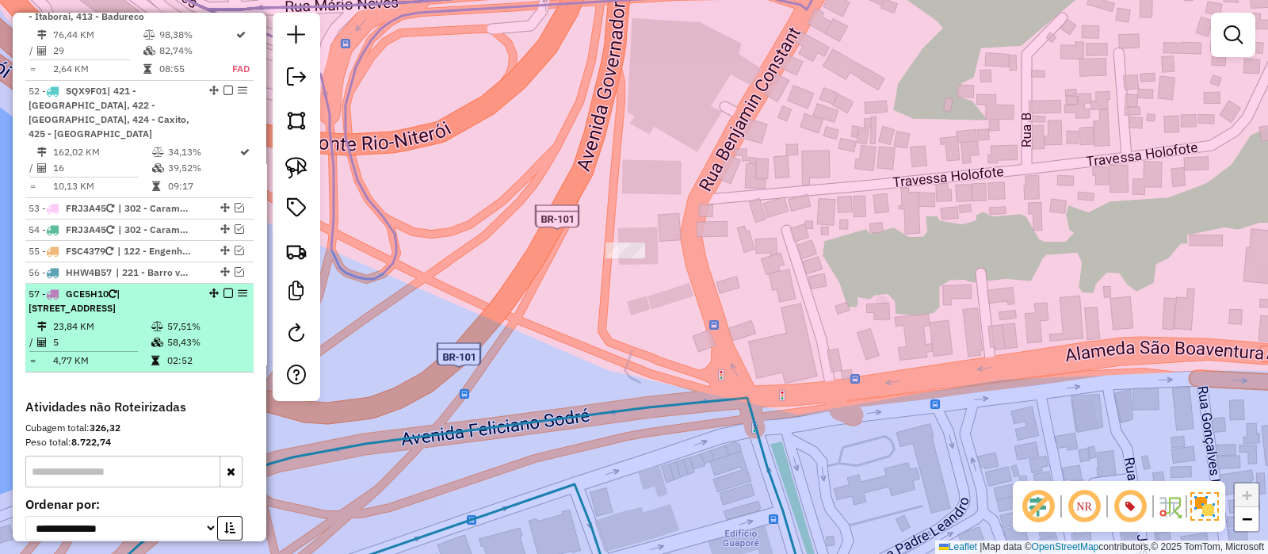
scroll to position [5108, 0]
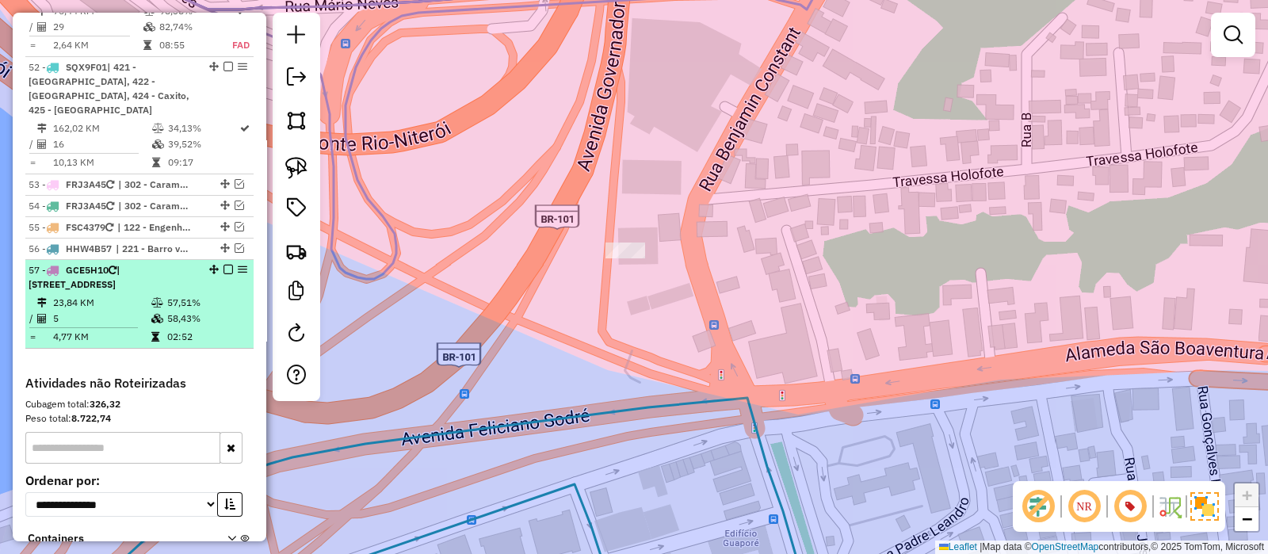
click at [143, 295] on td "23,84 KM" at bounding box center [101, 303] width 98 height 16
select select "**********"
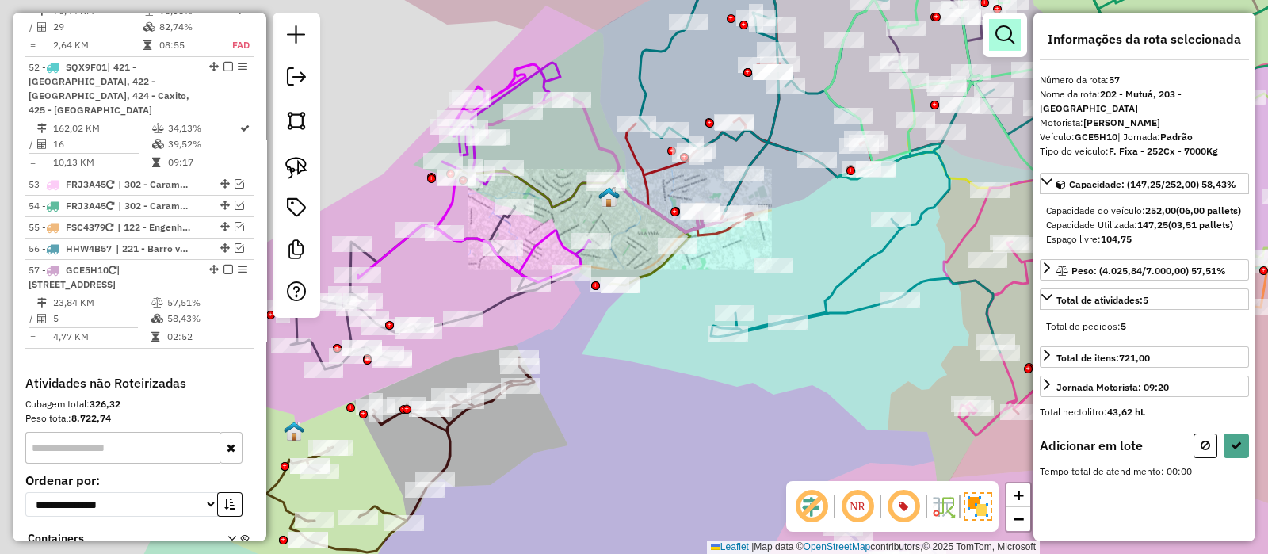
click at [1003, 30] on em at bounding box center [1005, 34] width 19 height 19
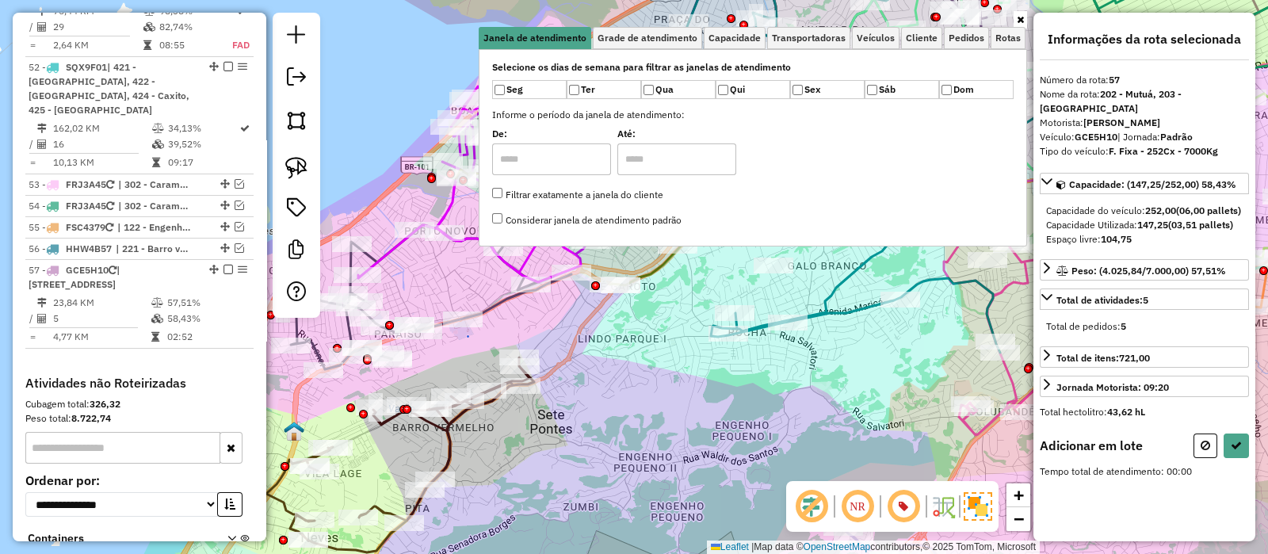
click at [366, 93] on div "Janela de atendimento Grade de atendimento Capacidade Transportadoras Veículos …" at bounding box center [634, 277] width 1268 height 554
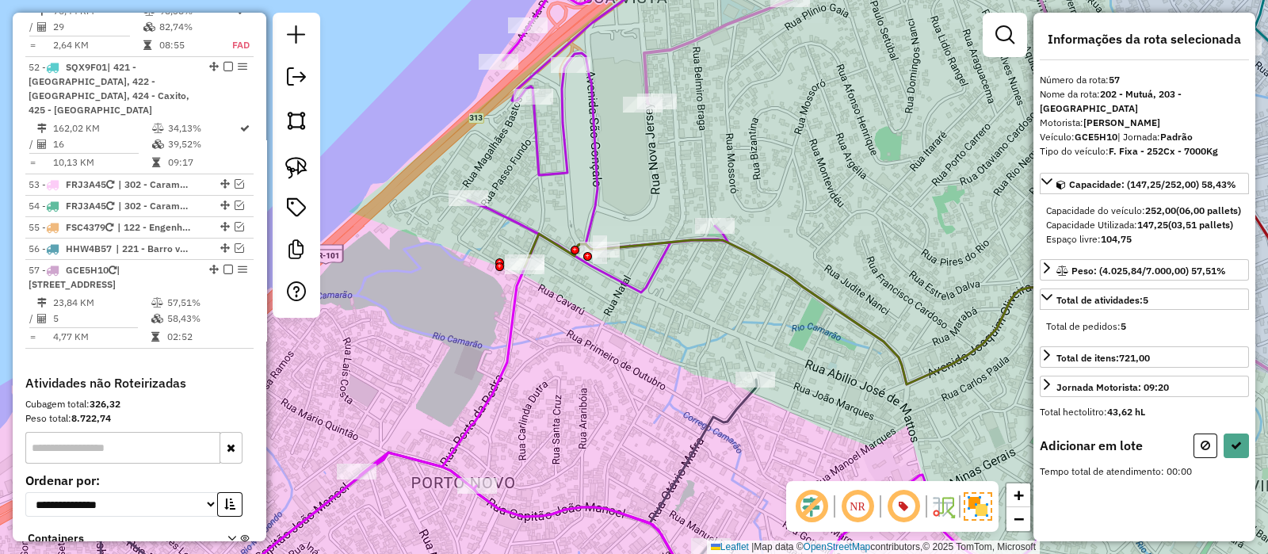
click at [674, 162] on div "Janela de atendimento Grade de atendimento Capacidade Transportadoras Veículos …" at bounding box center [634, 277] width 1268 height 554
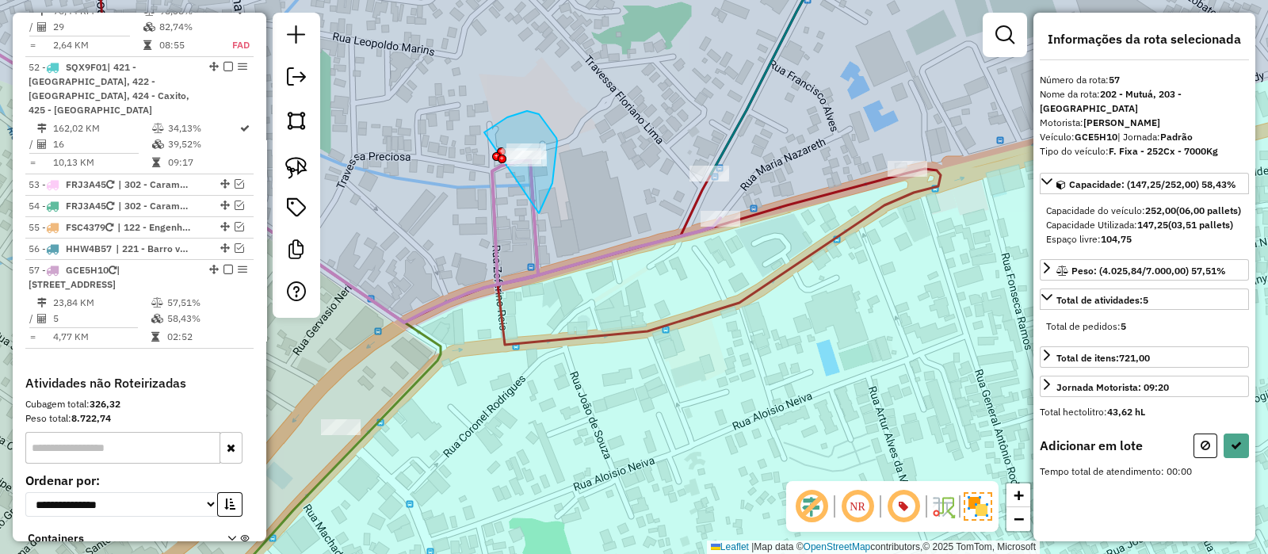
drag, startPoint x: 539, startPoint y: 212, endPoint x: 476, endPoint y: 140, distance: 96.0
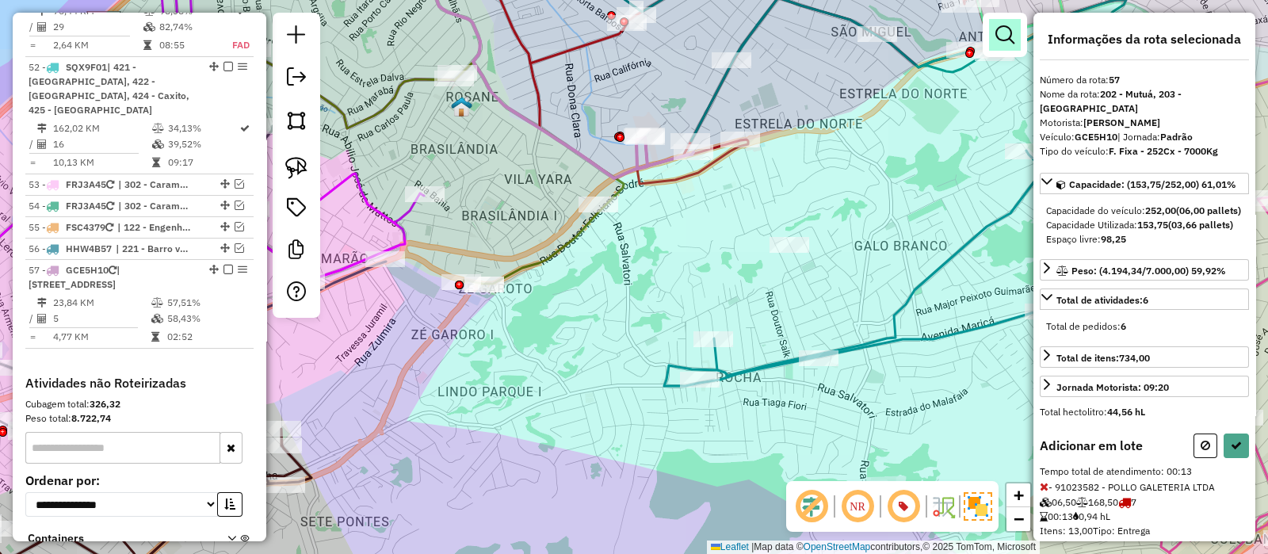
click at [1011, 25] on em at bounding box center [1005, 34] width 19 height 19
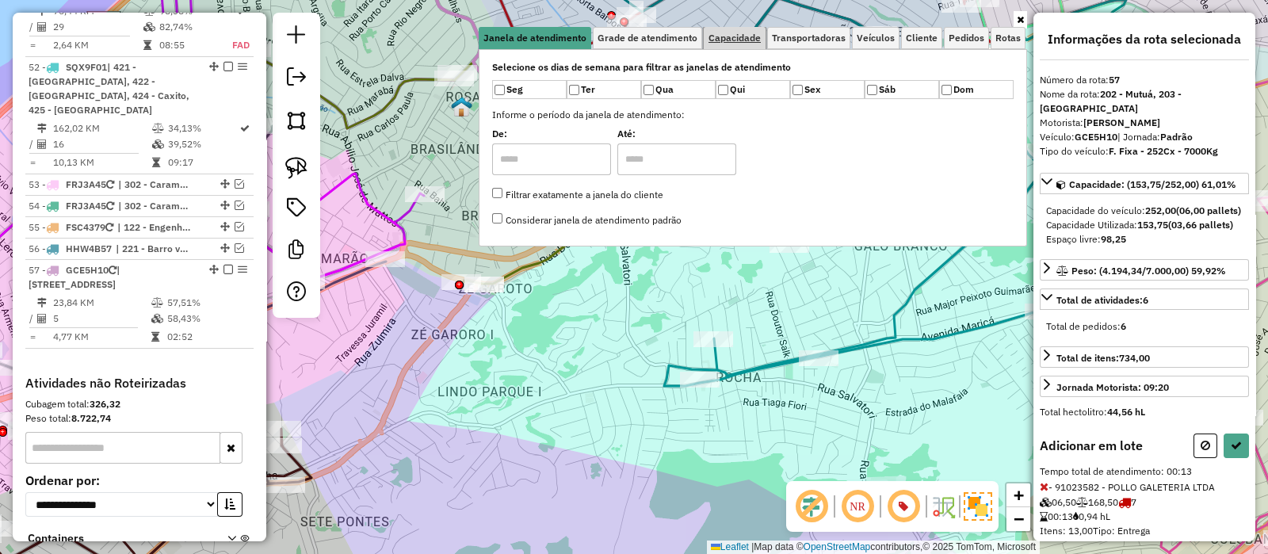
click at [729, 44] on link "Capacidade" at bounding box center [735, 38] width 62 height 22
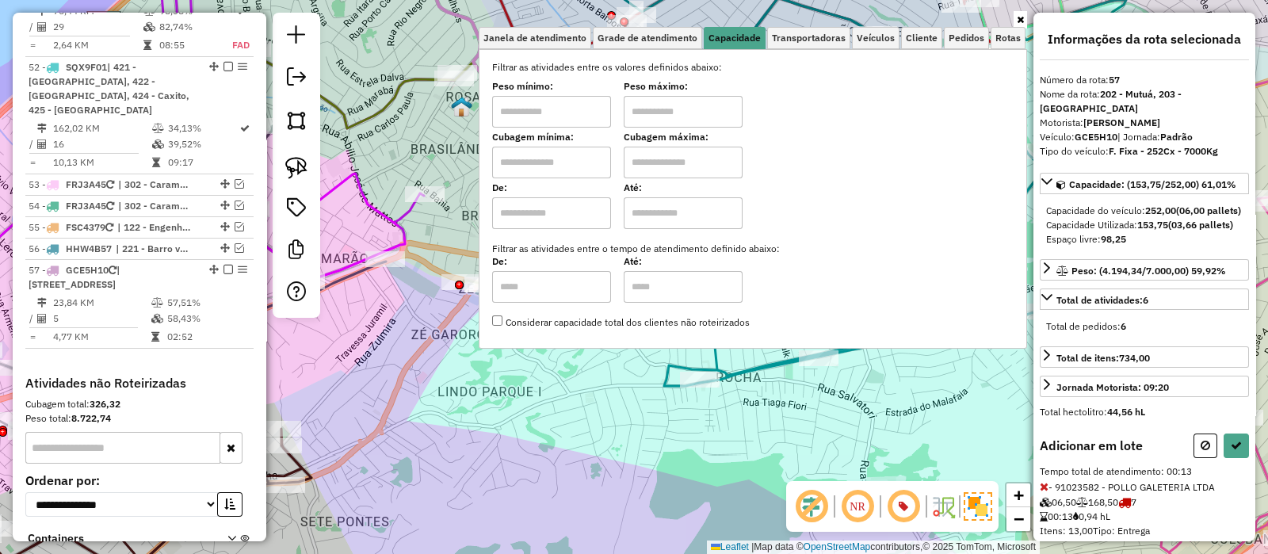
click at [547, 156] on input "text" at bounding box center [551, 163] width 119 height 32
type input "*****"
click at [706, 158] on input "text" at bounding box center [683, 163] width 119 height 32
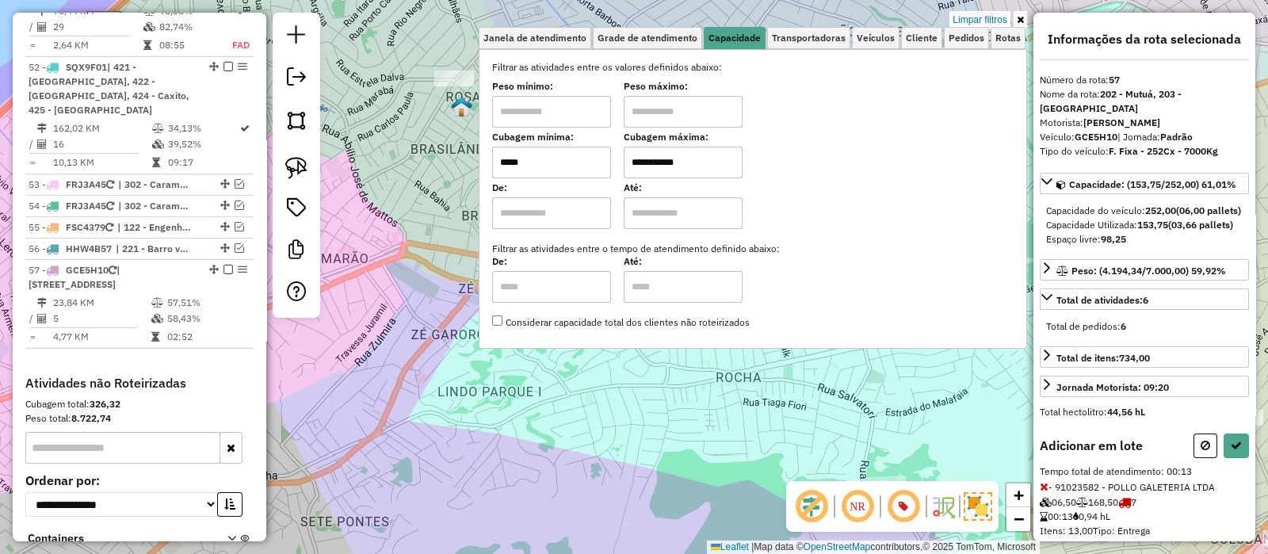
type input "**********"
click at [397, 306] on div "**********" at bounding box center [634, 277] width 1268 height 554
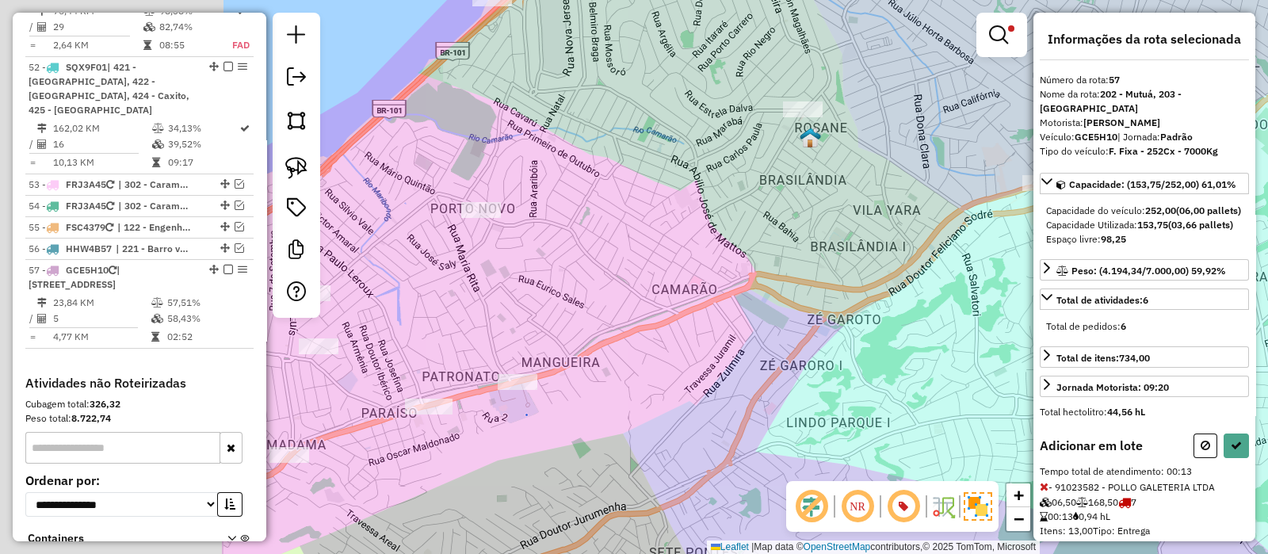
drag, startPoint x: 407, startPoint y: 255, endPoint x: 772, endPoint y: 283, distance: 366.5
click at [769, 287] on div "**********" at bounding box center [634, 277] width 1268 height 554
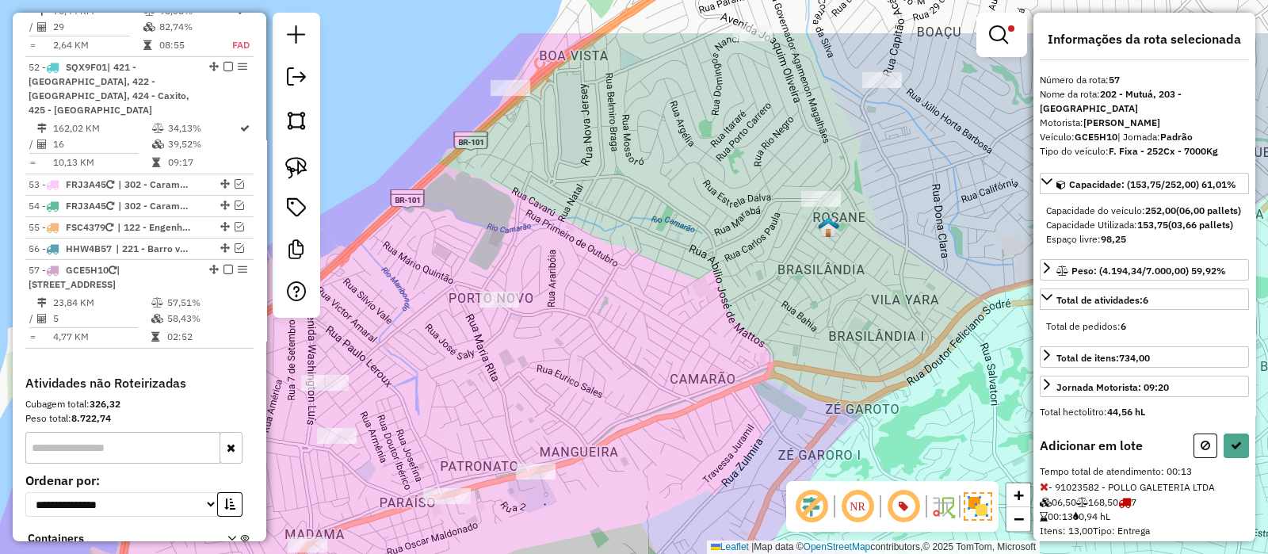
drag, startPoint x: 594, startPoint y: 160, endPoint x: 598, endPoint y: 289, distance: 129.3
click at [598, 289] on div "**********" at bounding box center [634, 277] width 1268 height 554
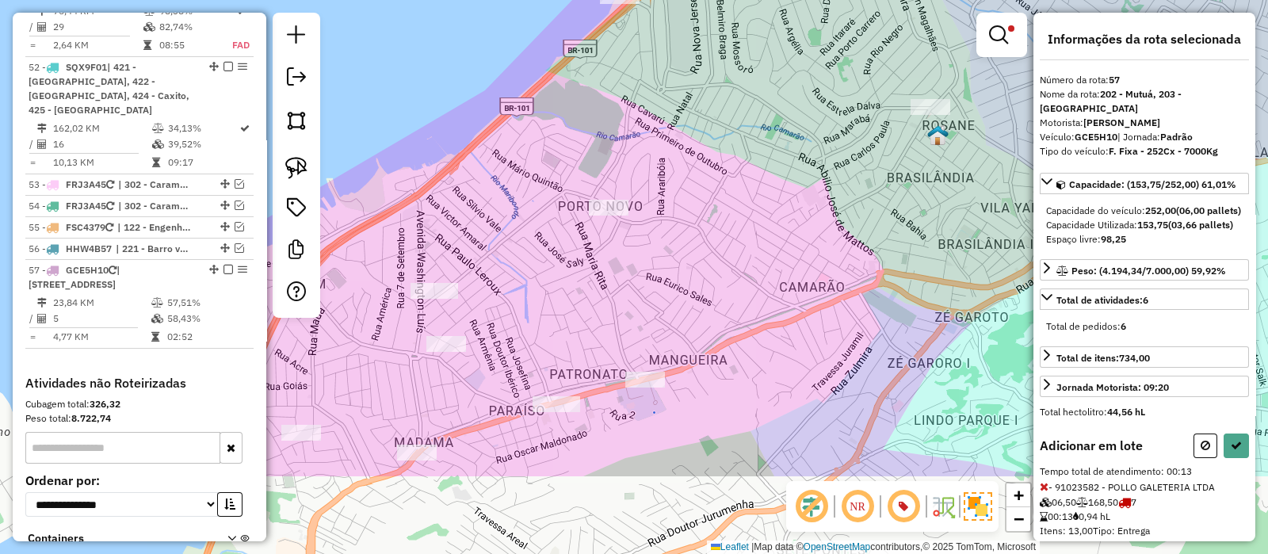
drag, startPoint x: 607, startPoint y: 251, endPoint x: 714, endPoint y: 136, distance: 157.0
click at [713, 136] on div "**********" at bounding box center [634, 277] width 1268 height 554
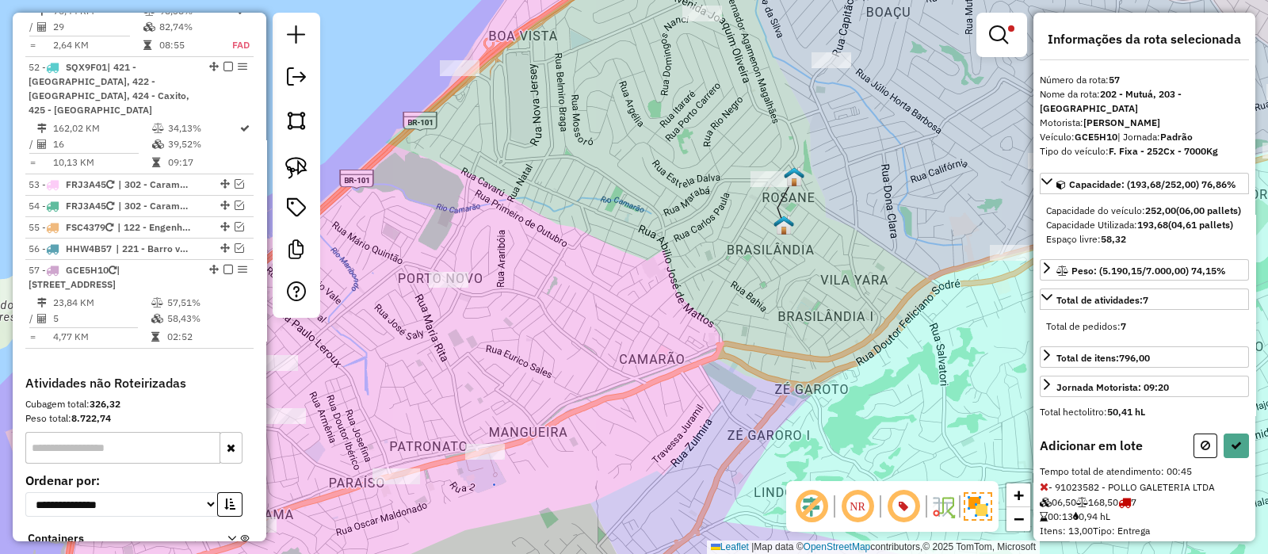
drag, startPoint x: 604, startPoint y: 174, endPoint x: 610, endPoint y: 200, distance: 26.1
click at [604, 212] on div "**********" at bounding box center [634, 277] width 1268 height 554
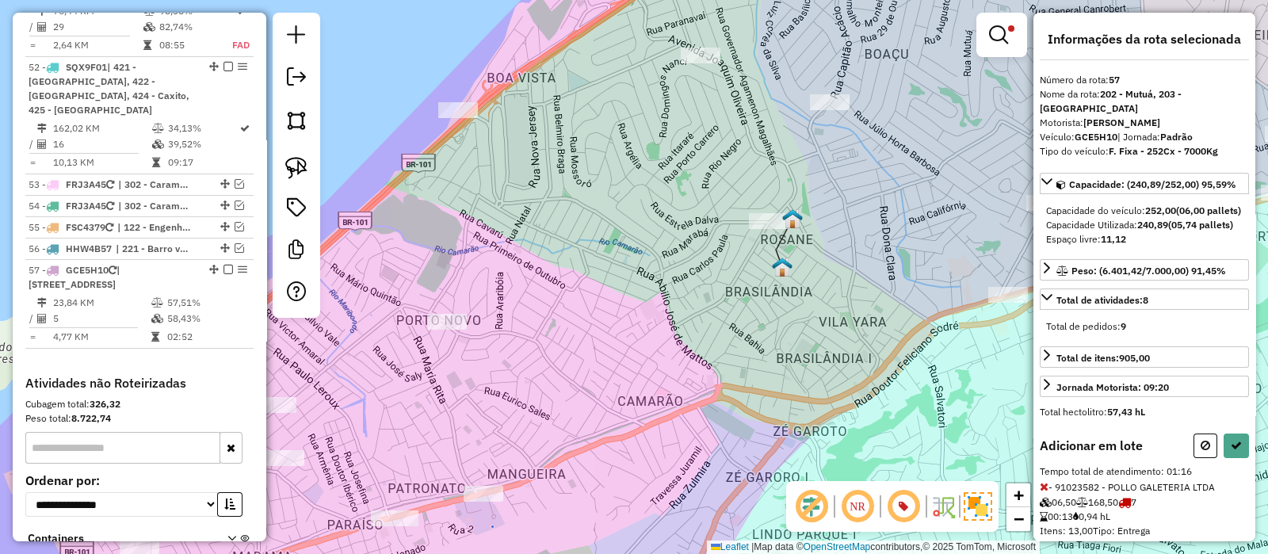
drag, startPoint x: 680, startPoint y: 165, endPoint x: 672, endPoint y: 178, distance: 15.6
click at [672, 178] on div "**********" at bounding box center [634, 277] width 1268 height 554
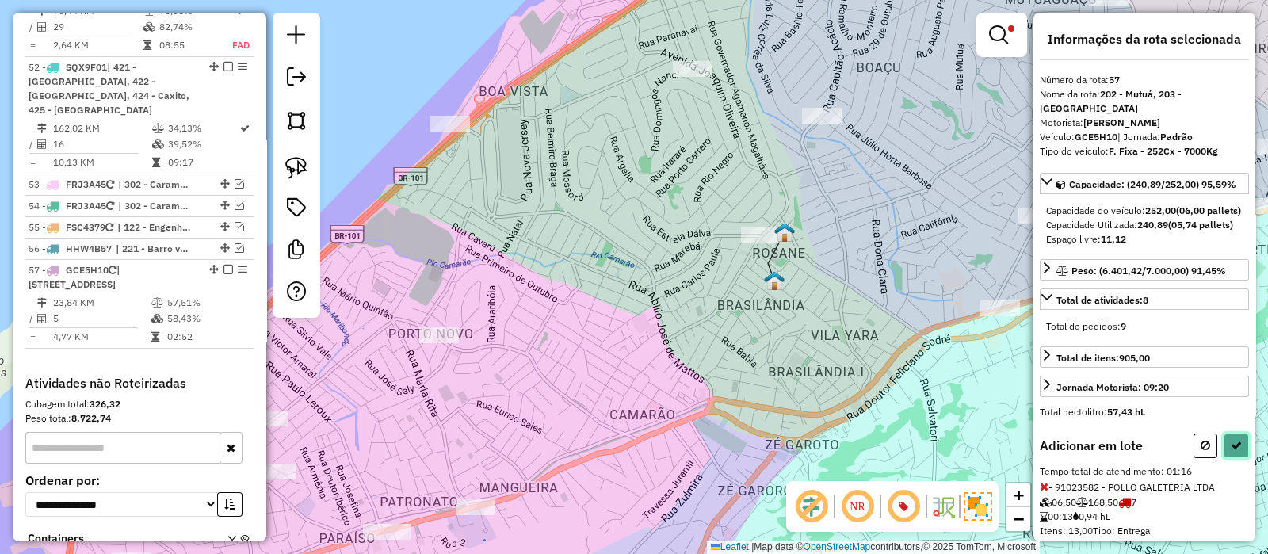
click at [1232, 451] on icon at bounding box center [1236, 445] width 11 height 11
select select "**********"
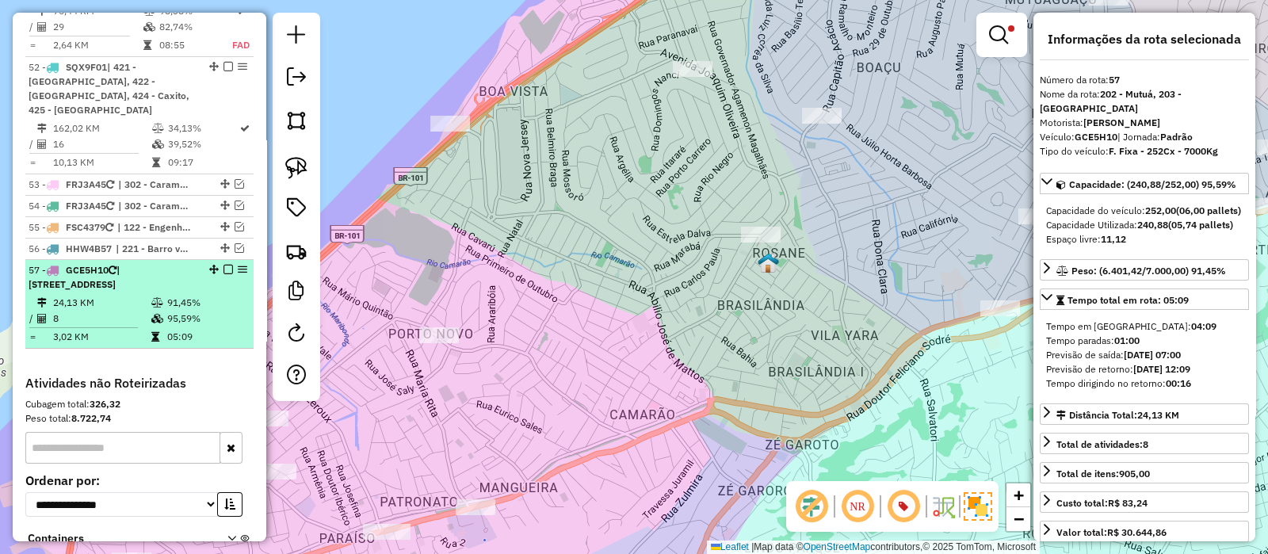
click at [224, 265] on em at bounding box center [229, 270] width 10 height 10
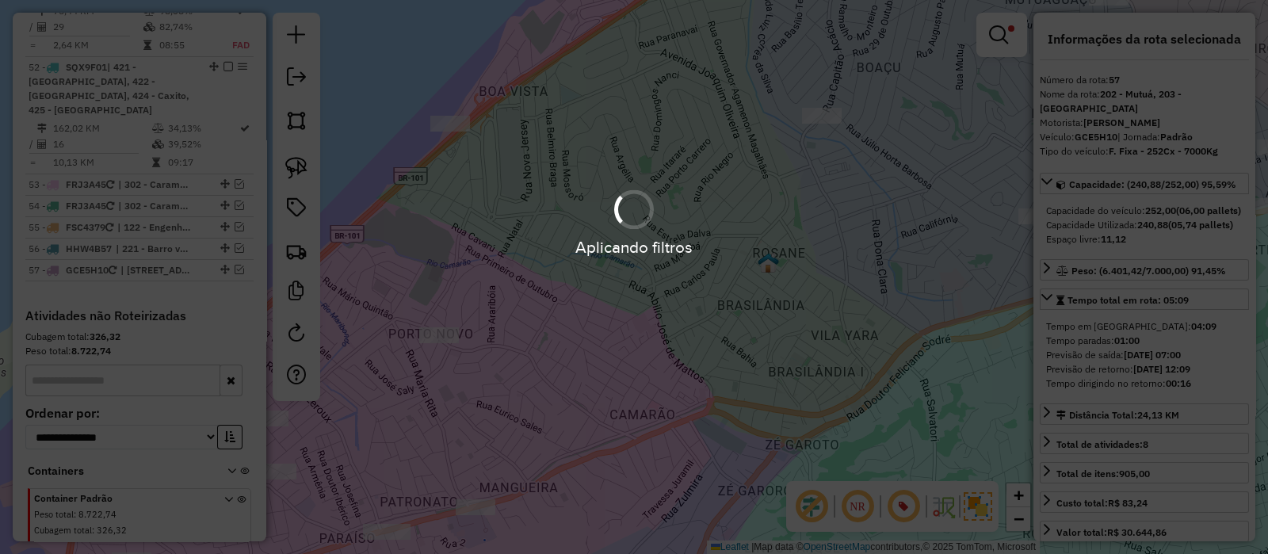
scroll to position [5105, 0]
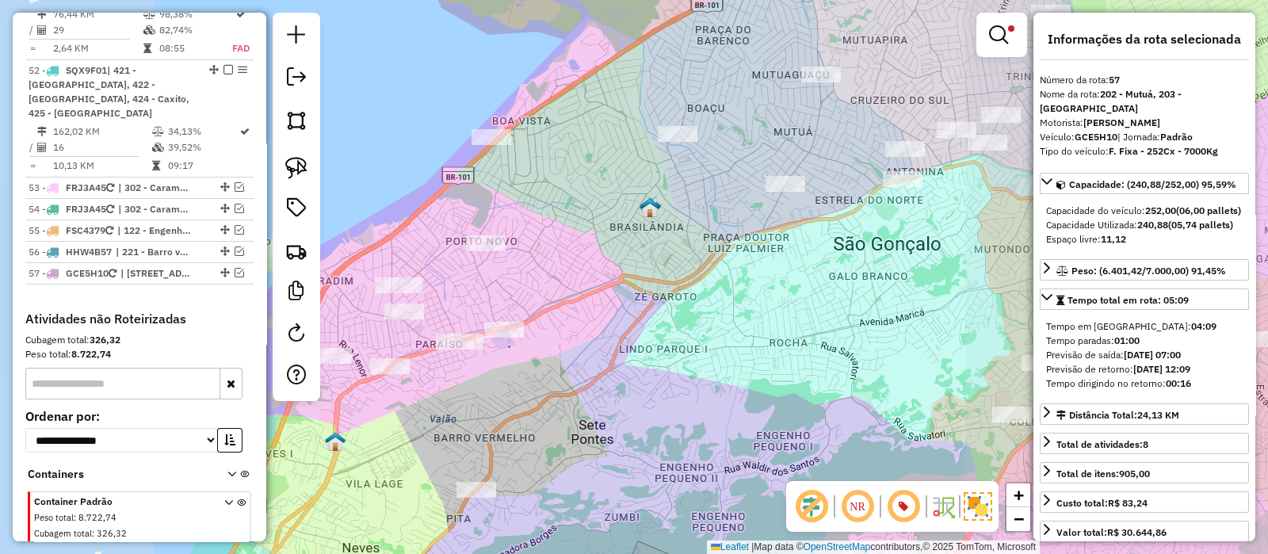
click at [531, 144] on div "**********" at bounding box center [634, 277] width 1268 height 554
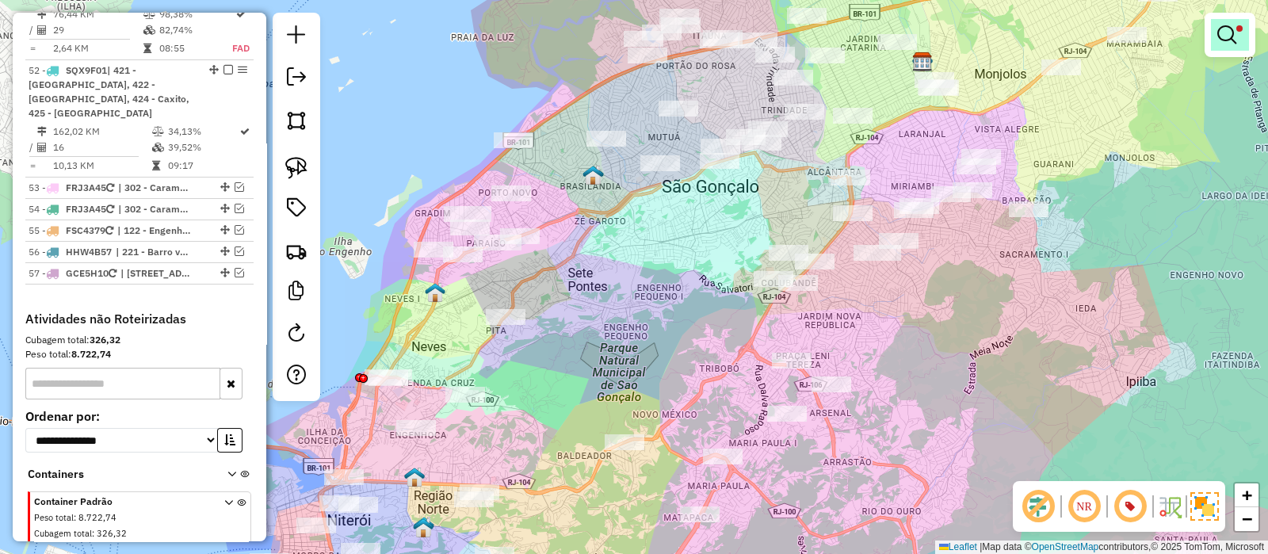
click at [1237, 29] on span at bounding box center [1240, 28] width 6 height 6
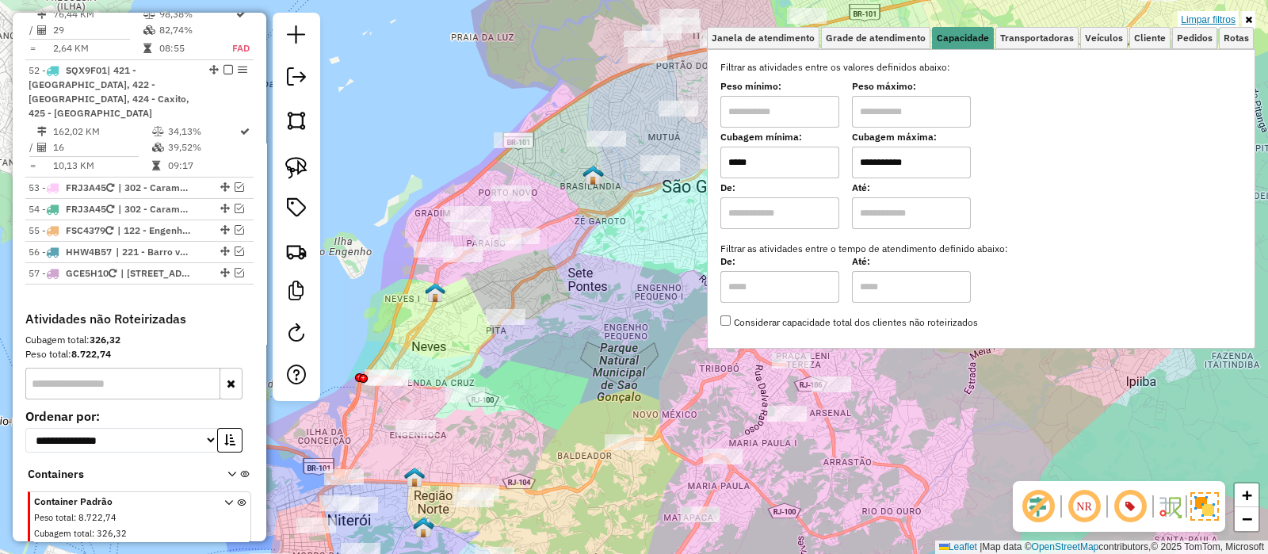
click at [1214, 15] on link "Limpar filtros" at bounding box center [1208, 19] width 61 height 17
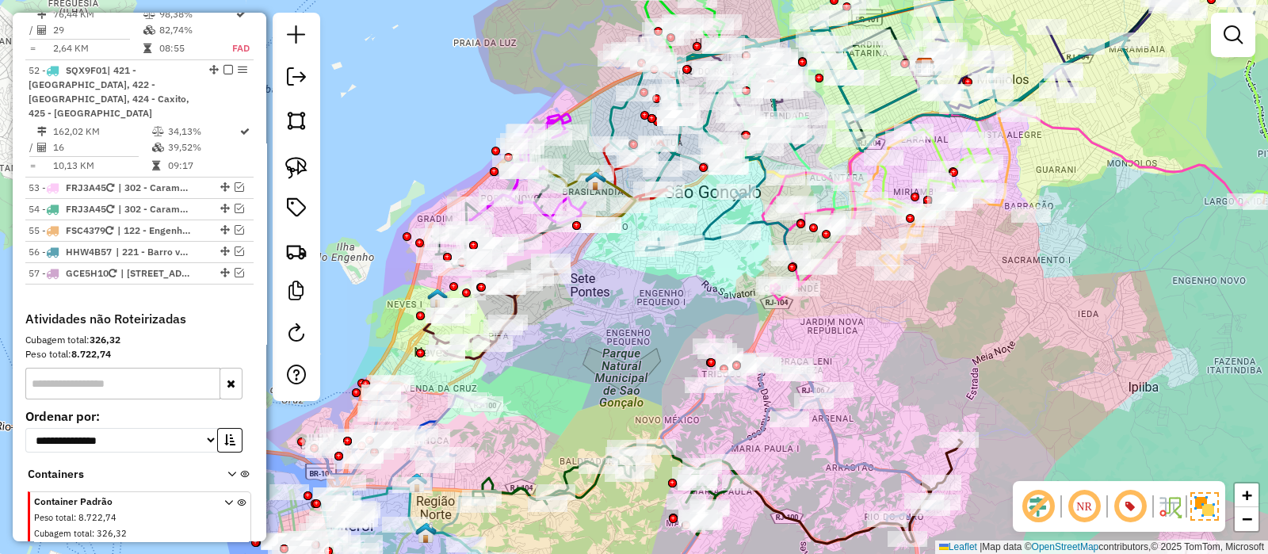
drag, startPoint x: 452, startPoint y: 84, endPoint x: 460, endPoint y: 99, distance: 17.0
click at [460, 99] on div "Janela de atendimento Grade de atendimento Capacidade Transportadoras Veículos …" at bounding box center [634, 277] width 1268 height 554
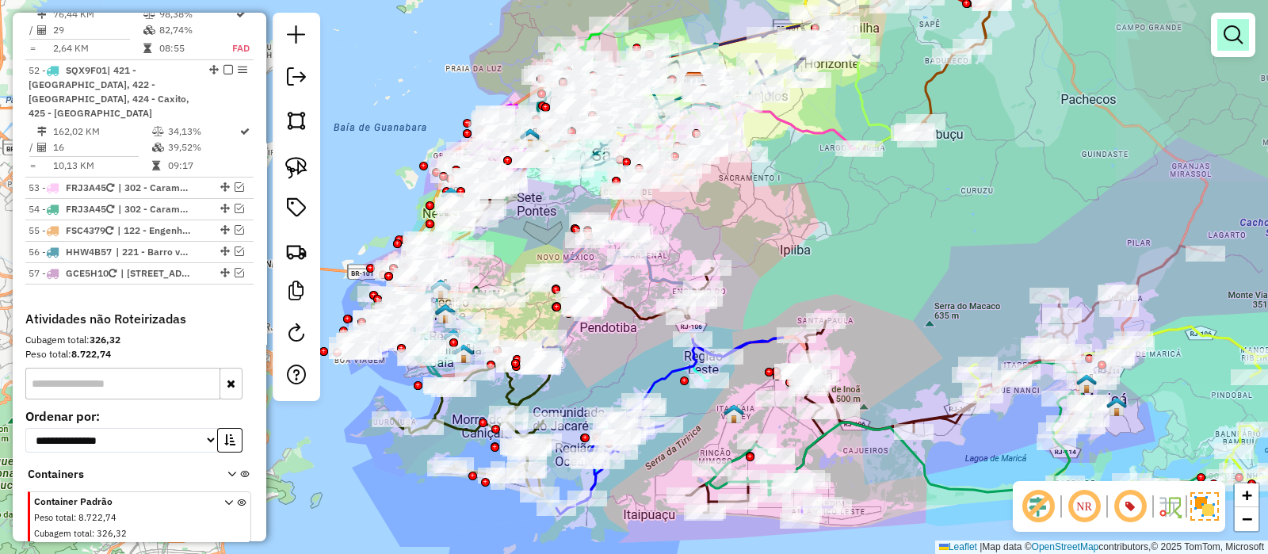
click at [1233, 26] on em at bounding box center [1233, 34] width 19 height 19
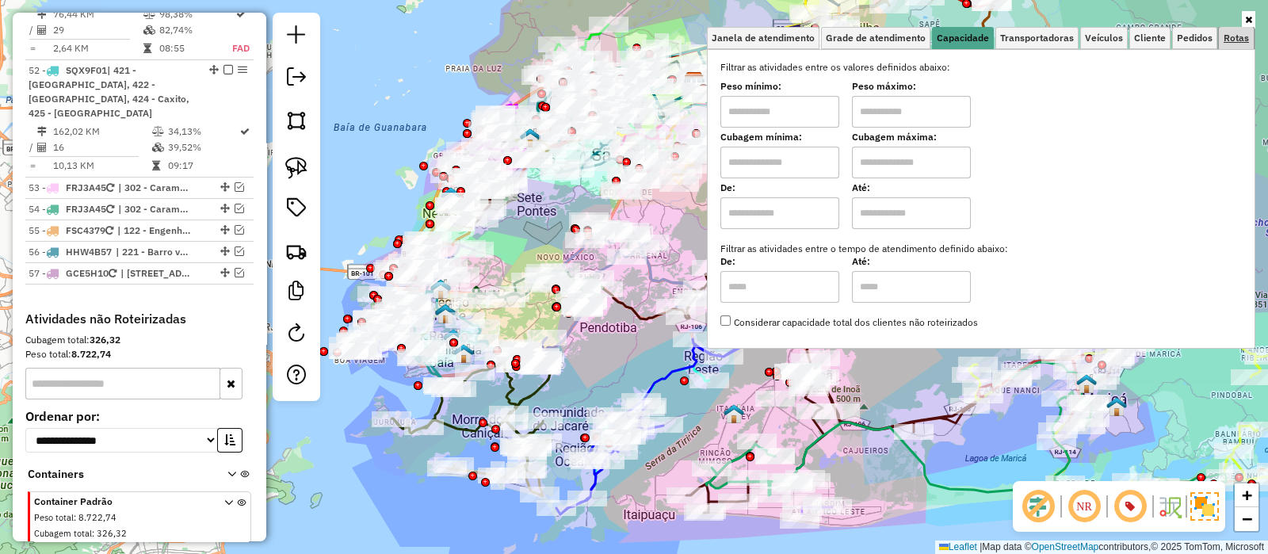
click at [1240, 29] on link "Rotas" at bounding box center [1236, 38] width 35 height 22
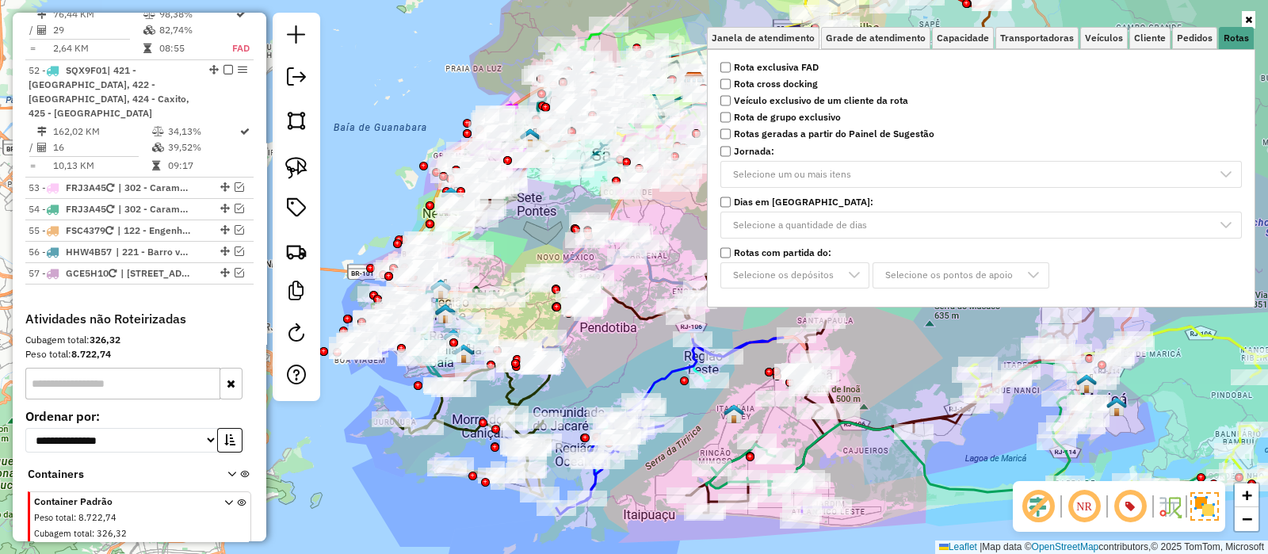
click at [762, 61] on strong "Rota exclusiva FAD" at bounding box center [776, 67] width 85 height 14
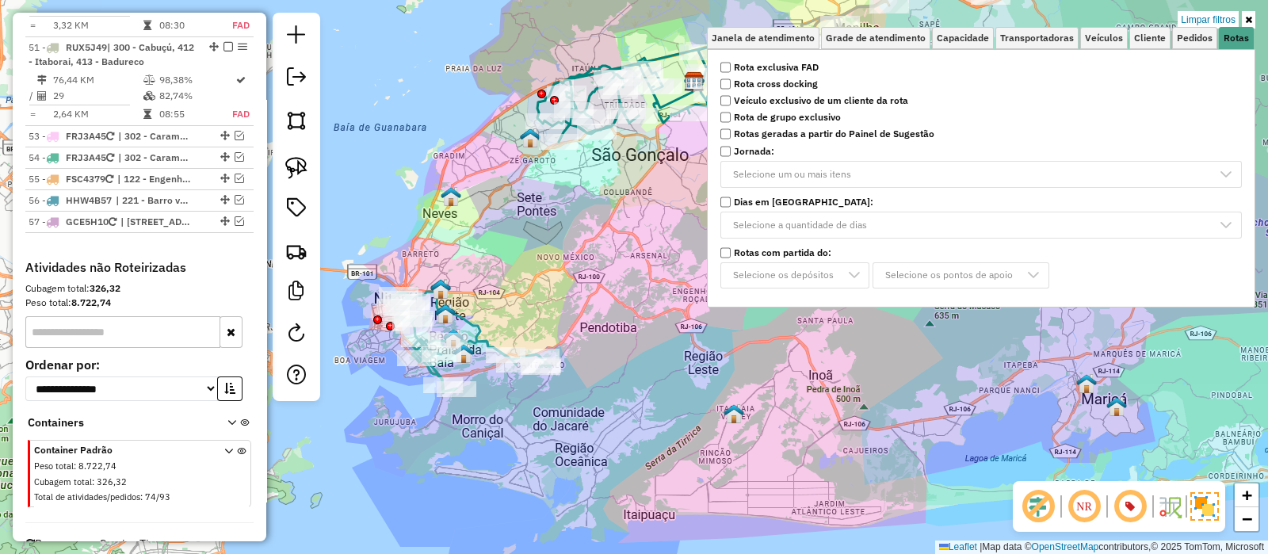
click at [461, 73] on div "Limpar filtros Janela de atendimento Grade de atendimento Capacidade Transporta…" at bounding box center [634, 277] width 1268 height 554
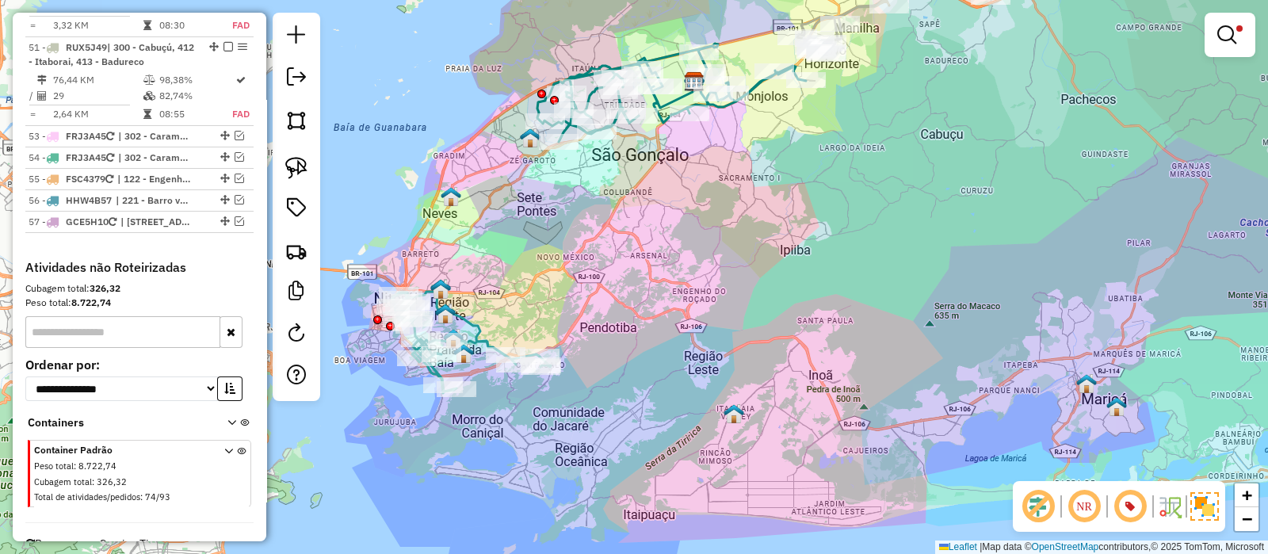
click at [475, 326] on icon at bounding box center [471, 342] width 159 height 101
select select "**********"
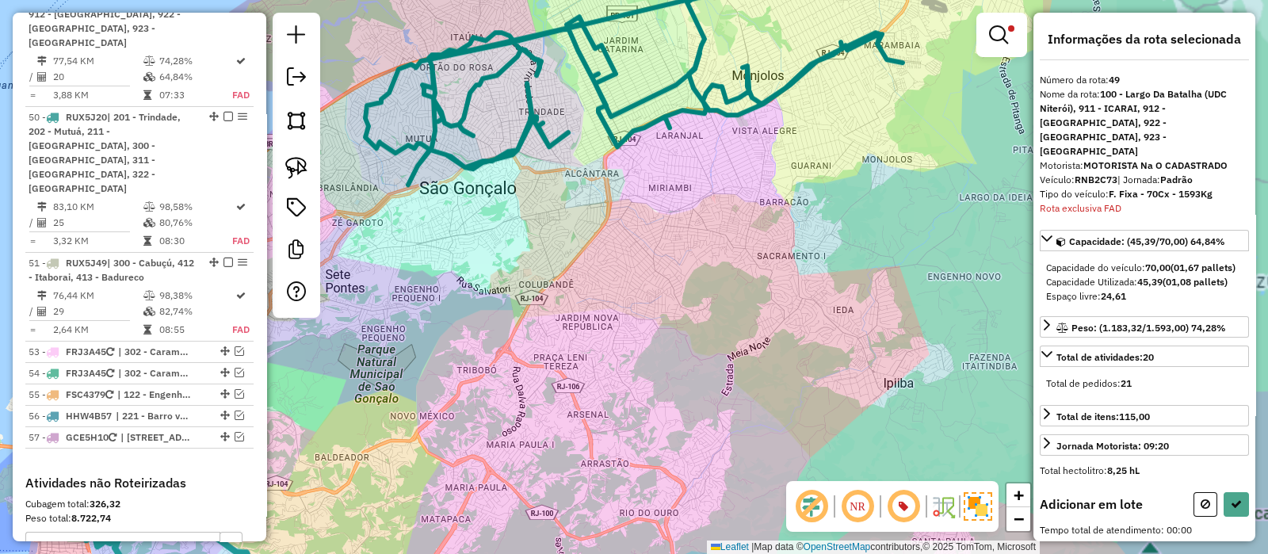
scroll to position [666, 0]
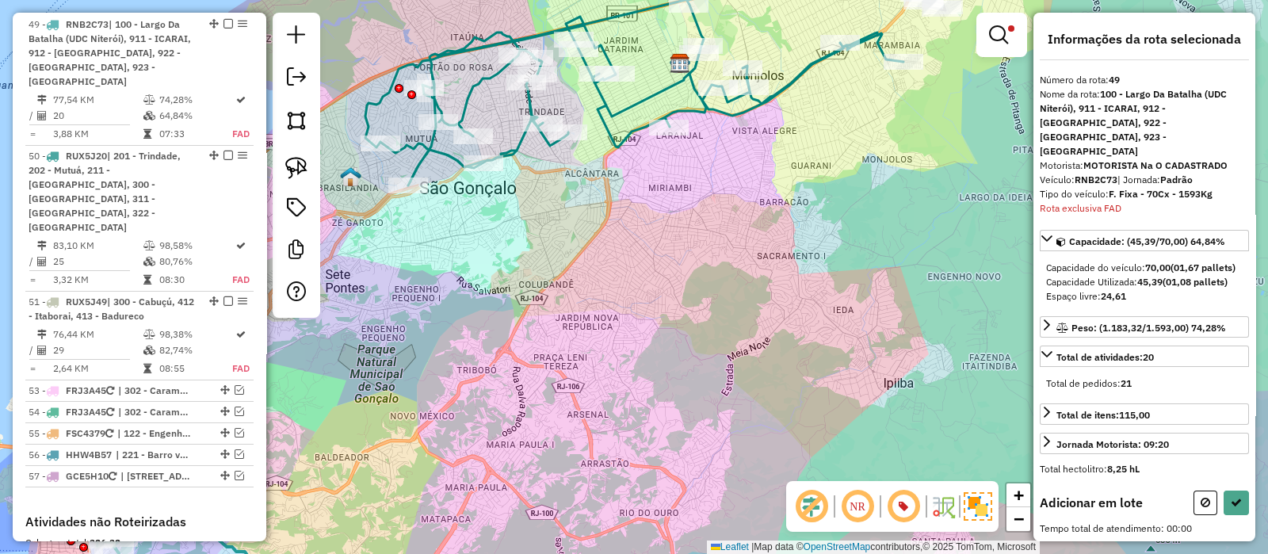
click at [648, 98] on icon at bounding box center [634, 86] width 538 height 197
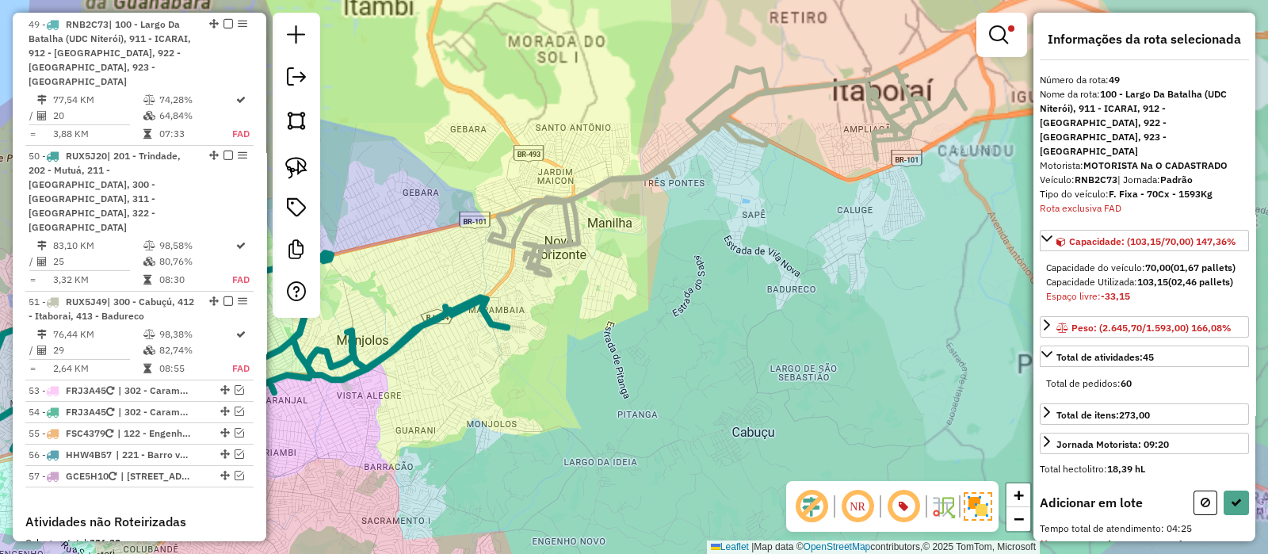
click at [720, 92] on icon at bounding box center [728, 171] width 476 height 208
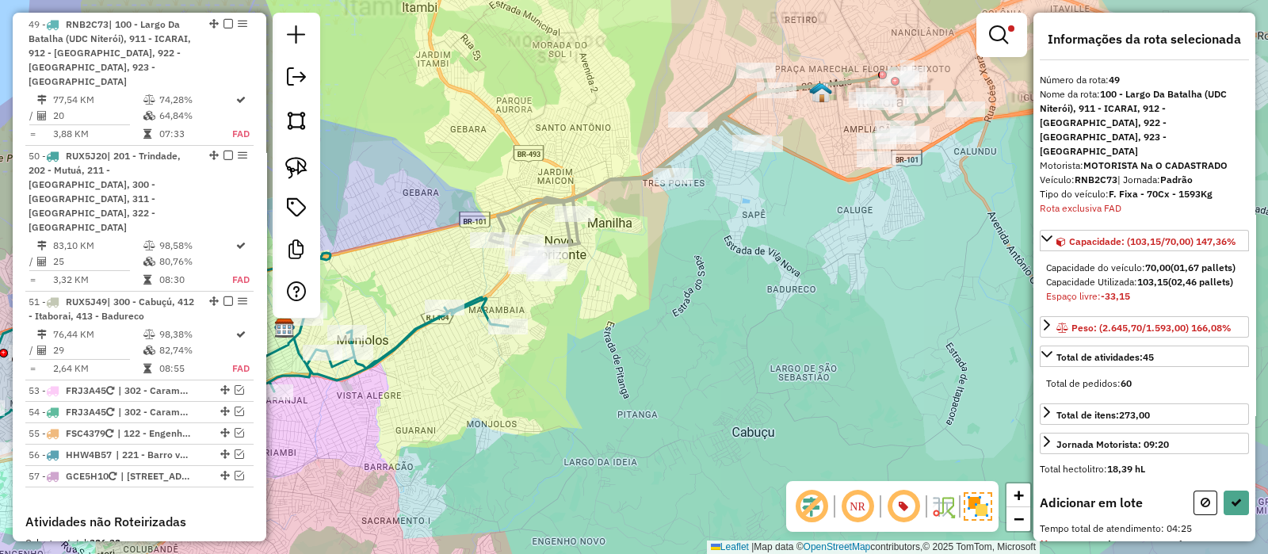
click at [720, 92] on icon at bounding box center [728, 171] width 476 height 208
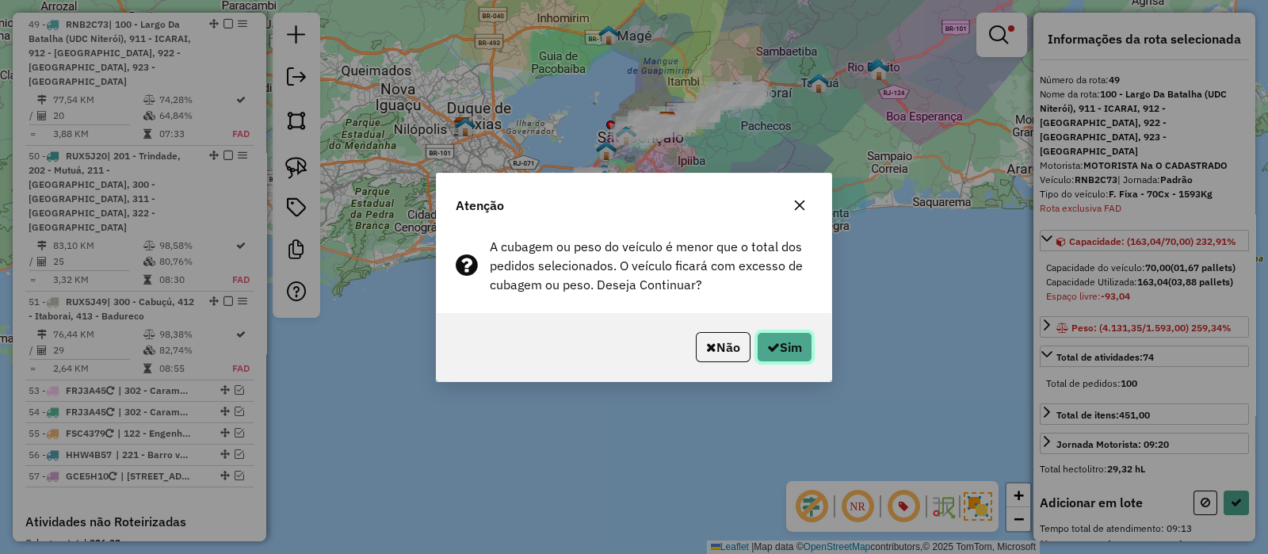
click at [779, 347] on button "Sim" at bounding box center [784, 347] width 55 height 30
select select "**********"
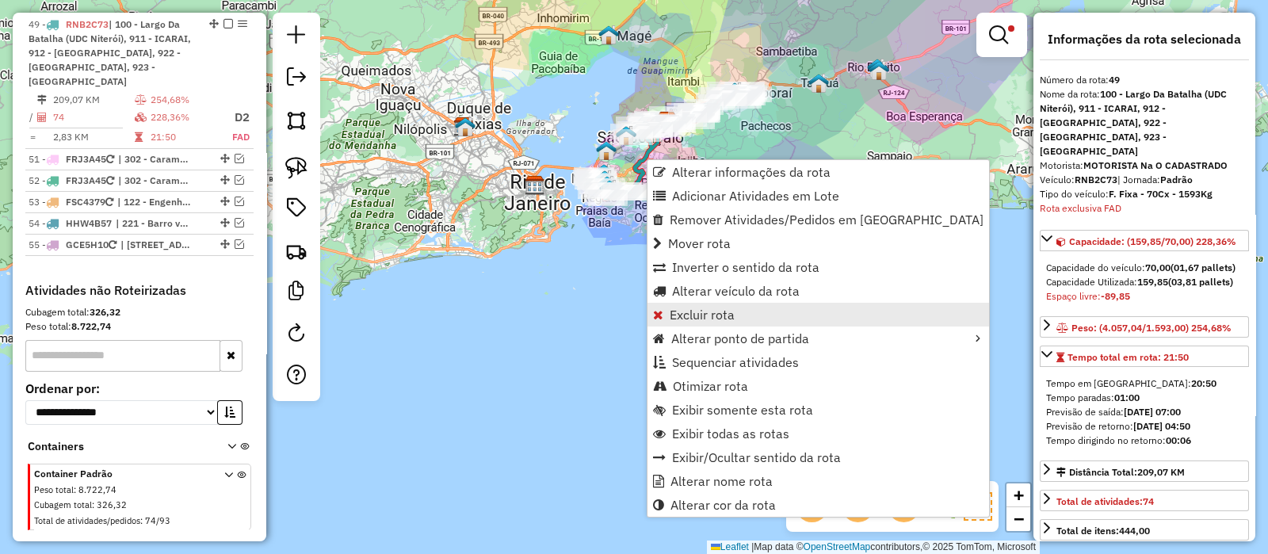
click at [701, 317] on span "Excluir rota" at bounding box center [702, 314] width 65 height 13
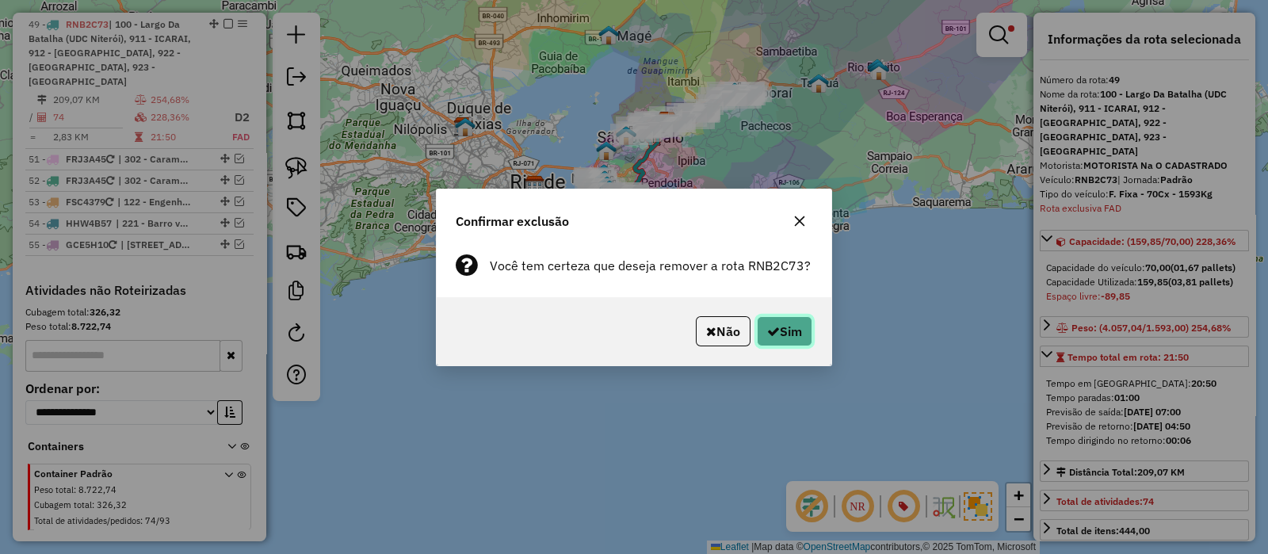
click at [786, 327] on button "Sim" at bounding box center [784, 331] width 55 height 30
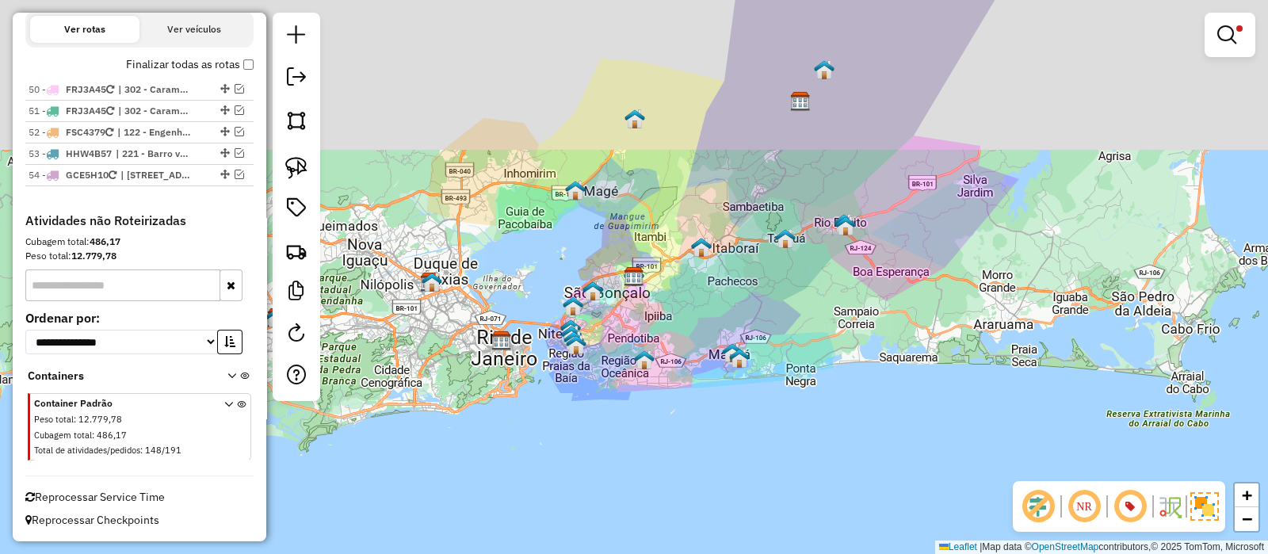
scroll to position [598, 0]
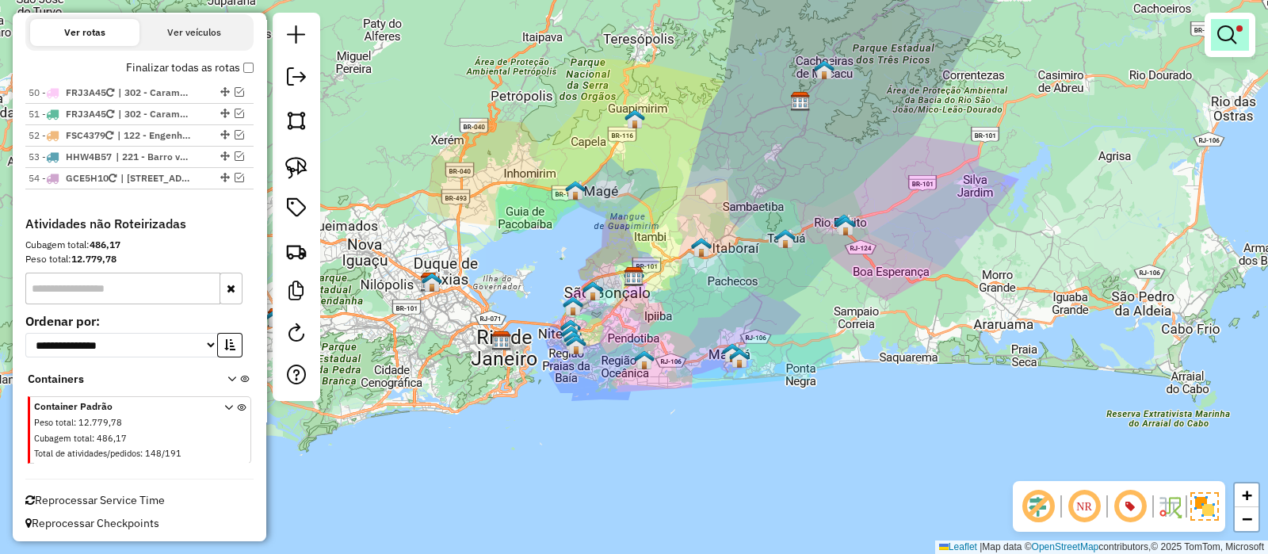
click at [1233, 32] on em at bounding box center [1227, 34] width 19 height 19
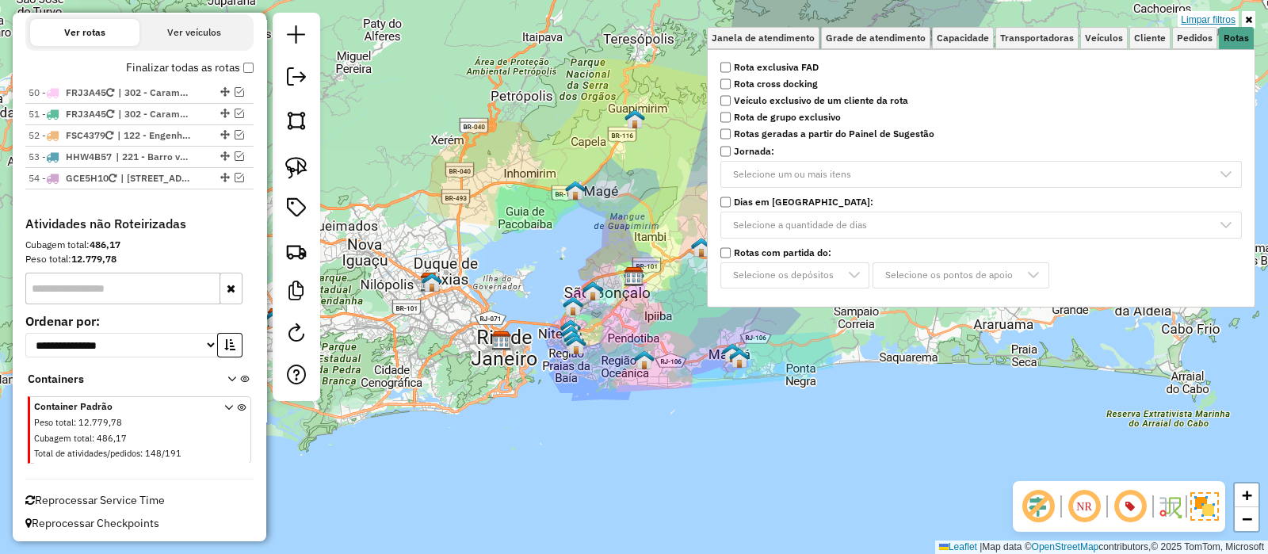
click at [1208, 21] on link "Limpar filtros" at bounding box center [1208, 19] width 61 height 17
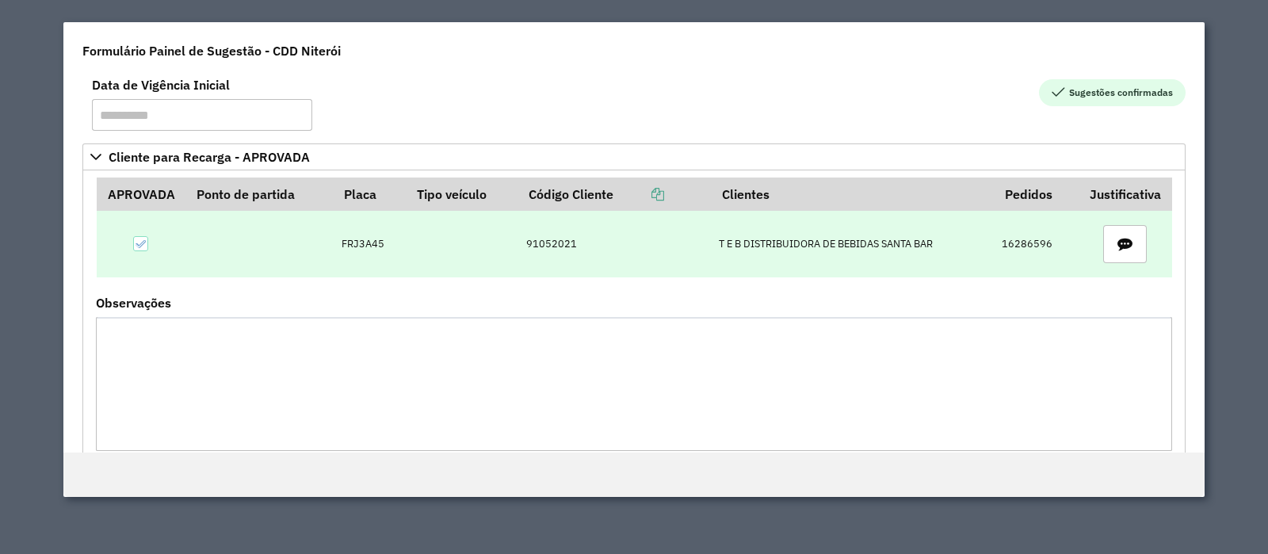
click at [543, 244] on td "91052021" at bounding box center [614, 244] width 193 height 67
copy td "91052021"
click at [345, 241] on td "FRJ3A45" at bounding box center [369, 244] width 73 height 67
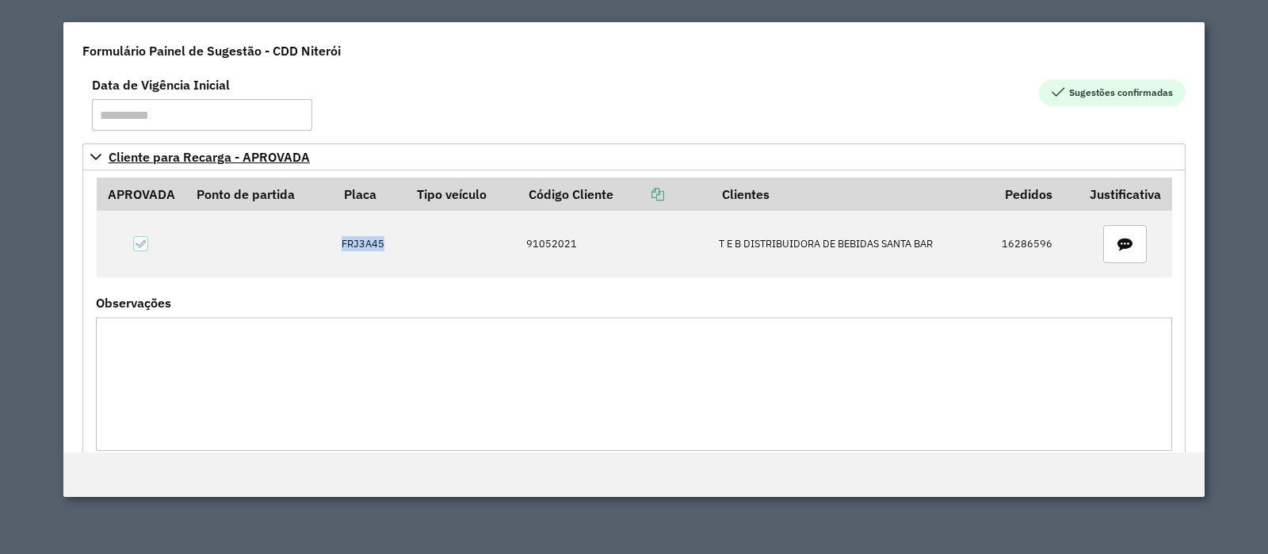
copy td "FRJ3A45"
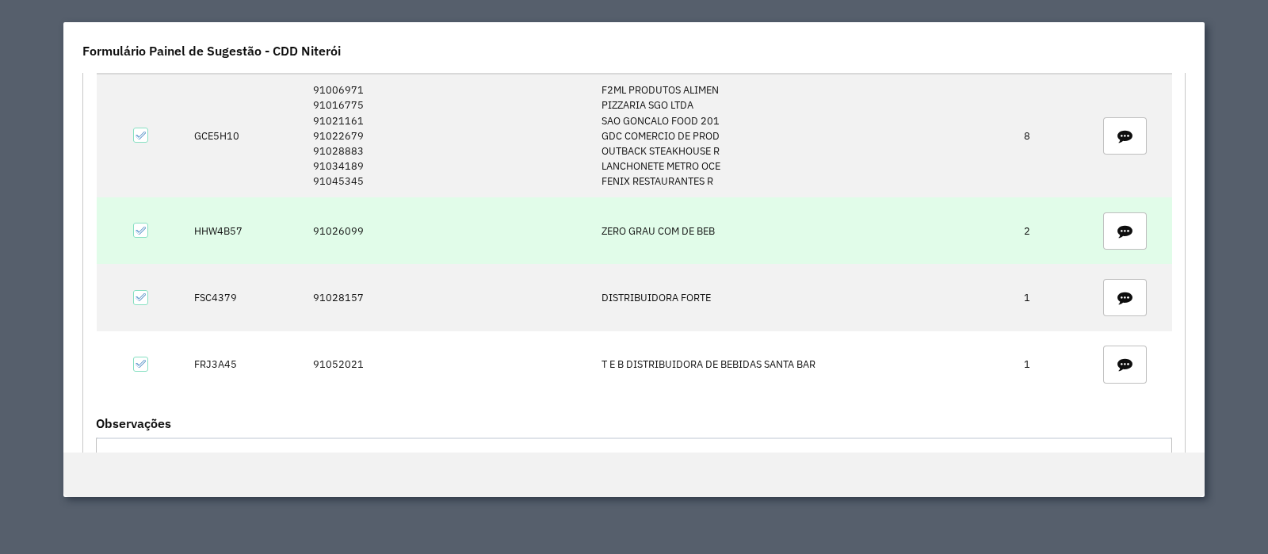
scroll to position [426, 0]
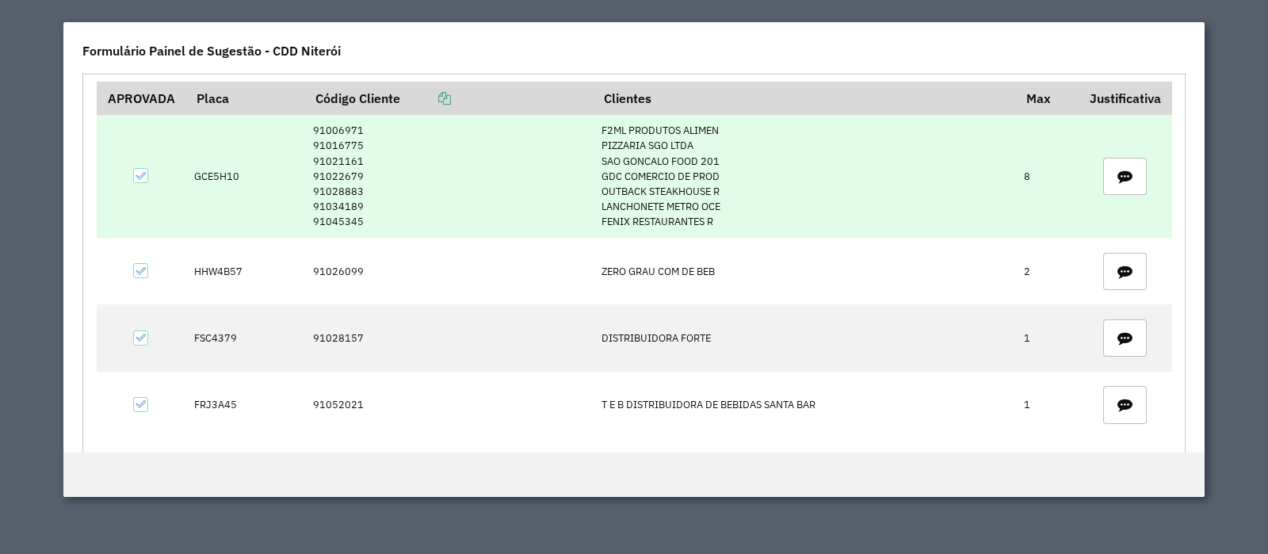
click at [214, 170] on td "GCE5H10" at bounding box center [244, 176] width 119 height 123
copy td "GCE5H10"
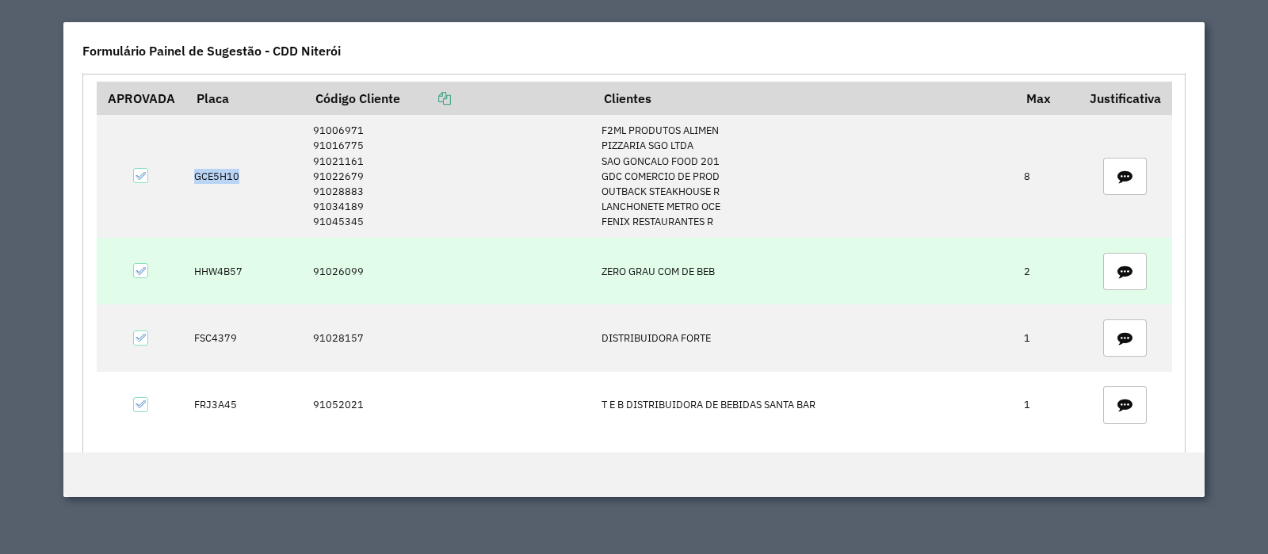
click at [212, 270] on td "HHW4B57" at bounding box center [244, 271] width 119 height 67
copy td "HHW4B57"
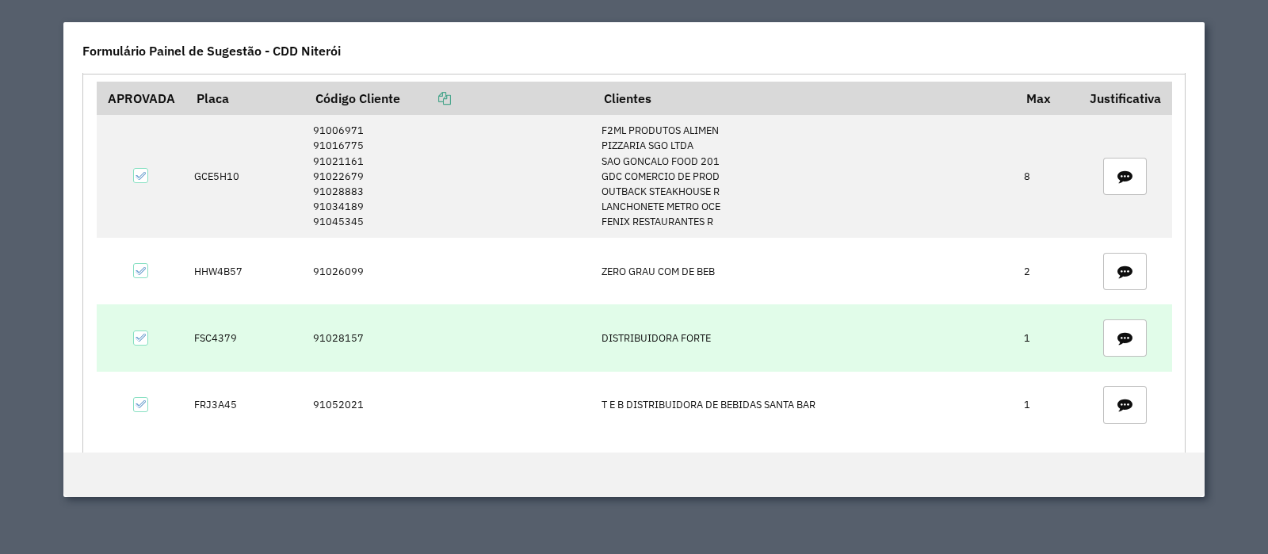
click at [205, 335] on td "FSC4379" at bounding box center [244, 337] width 119 height 67
copy td "FSC4379"
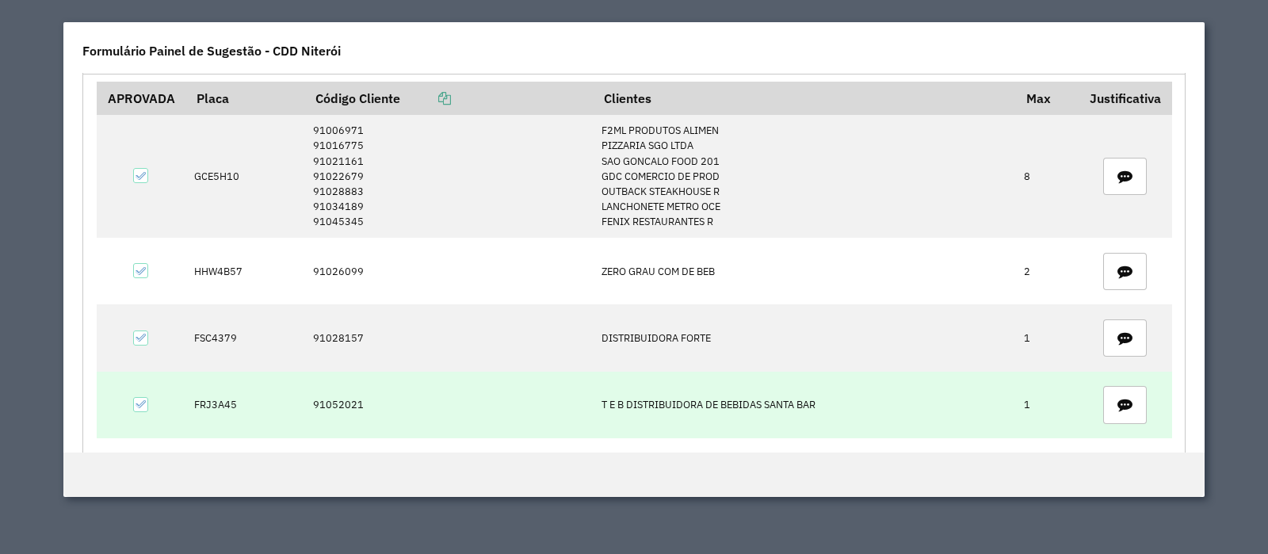
click at [205, 400] on td "FRJ3A45" at bounding box center [244, 405] width 119 height 67
copy td "FRJ3A45"
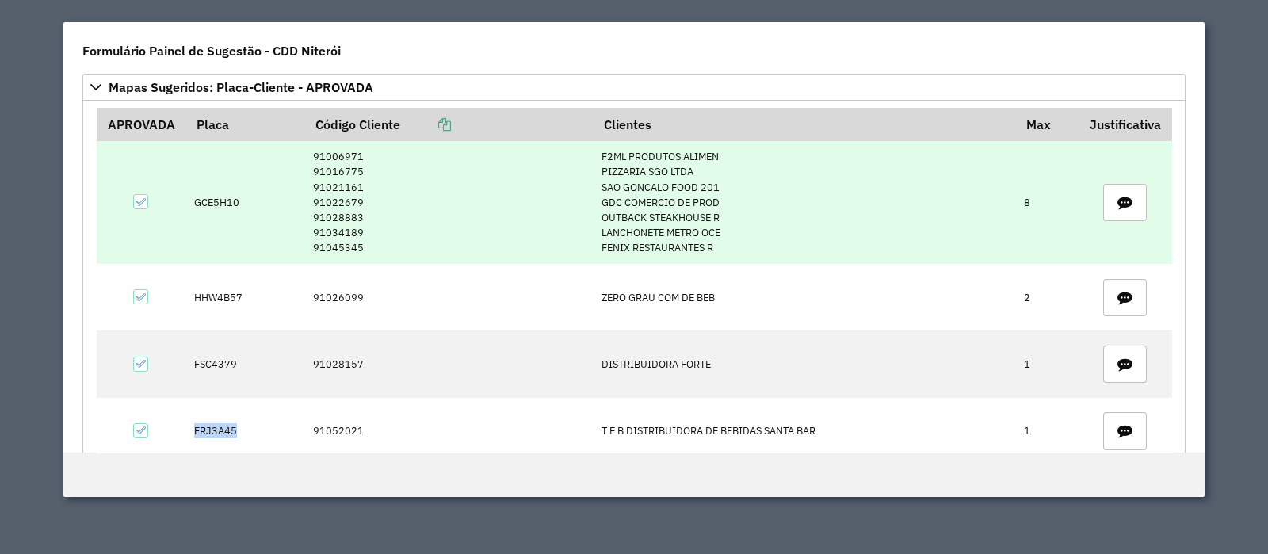
scroll to position [495, 0]
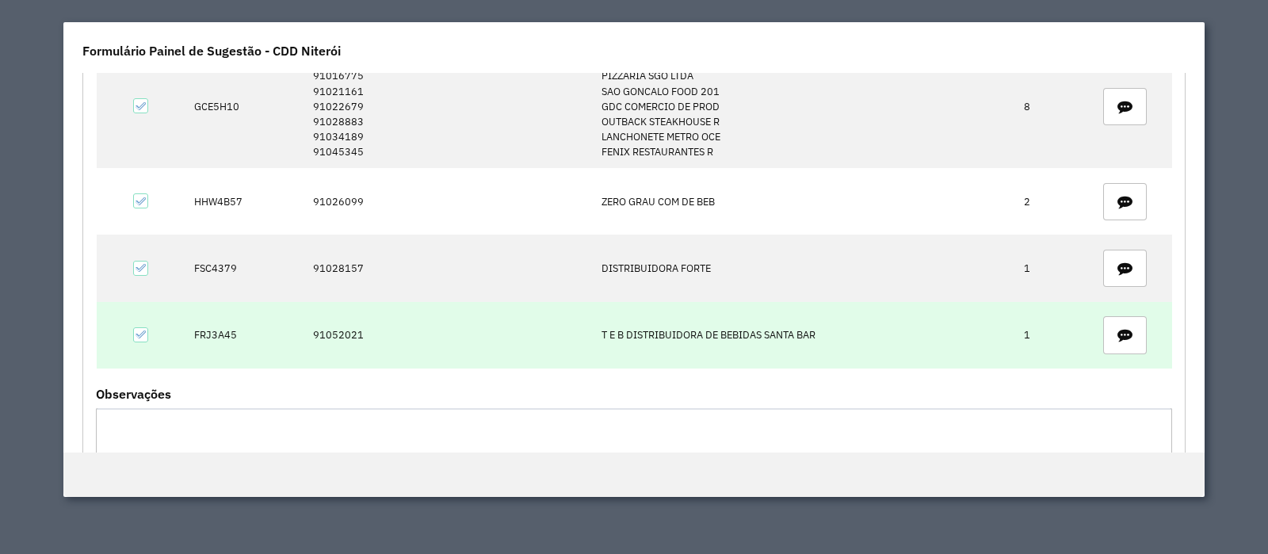
click at [337, 333] on td "91052021" at bounding box center [449, 335] width 288 height 67
copy td "91052021"
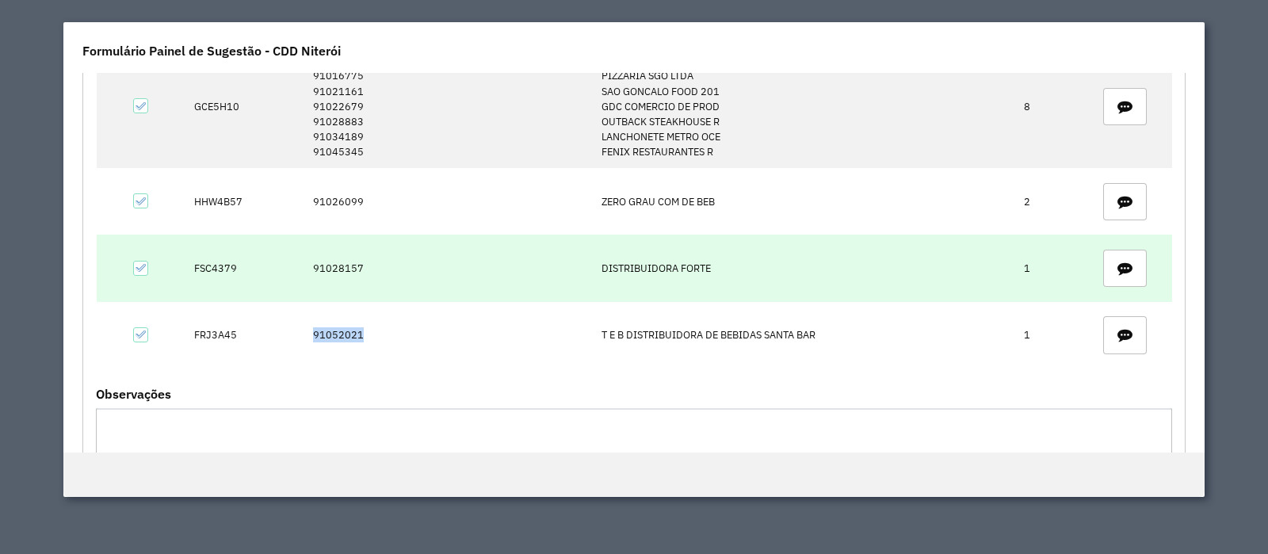
click at [330, 262] on td "91028157" at bounding box center [449, 268] width 288 height 67
copy td "91028157"
click at [215, 266] on td "FSC4379" at bounding box center [244, 268] width 119 height 67
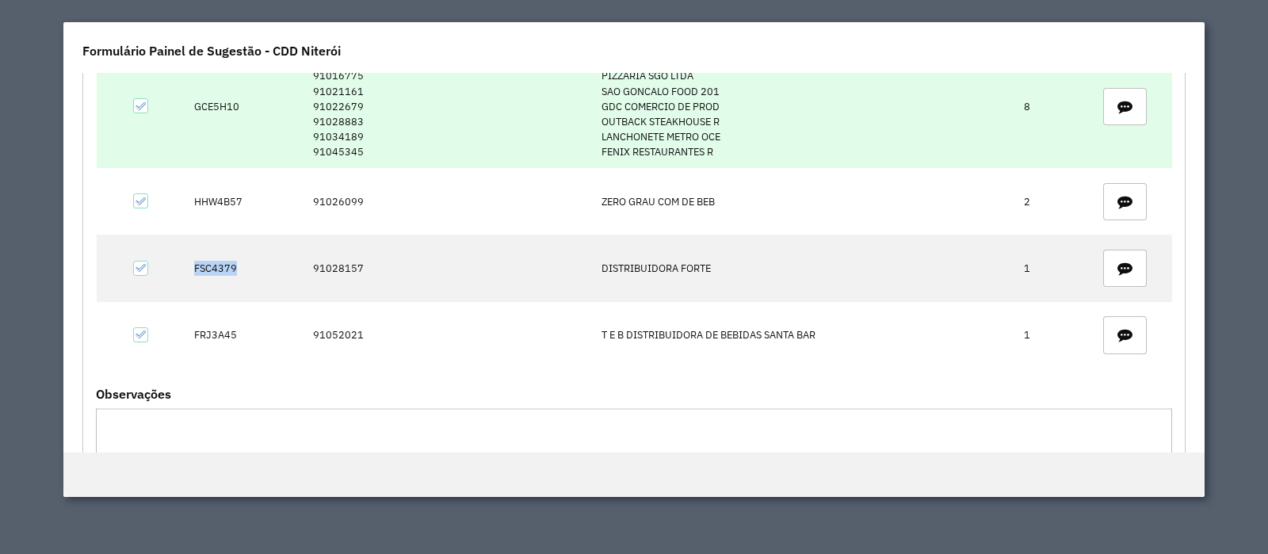
copy td "FSC4379"
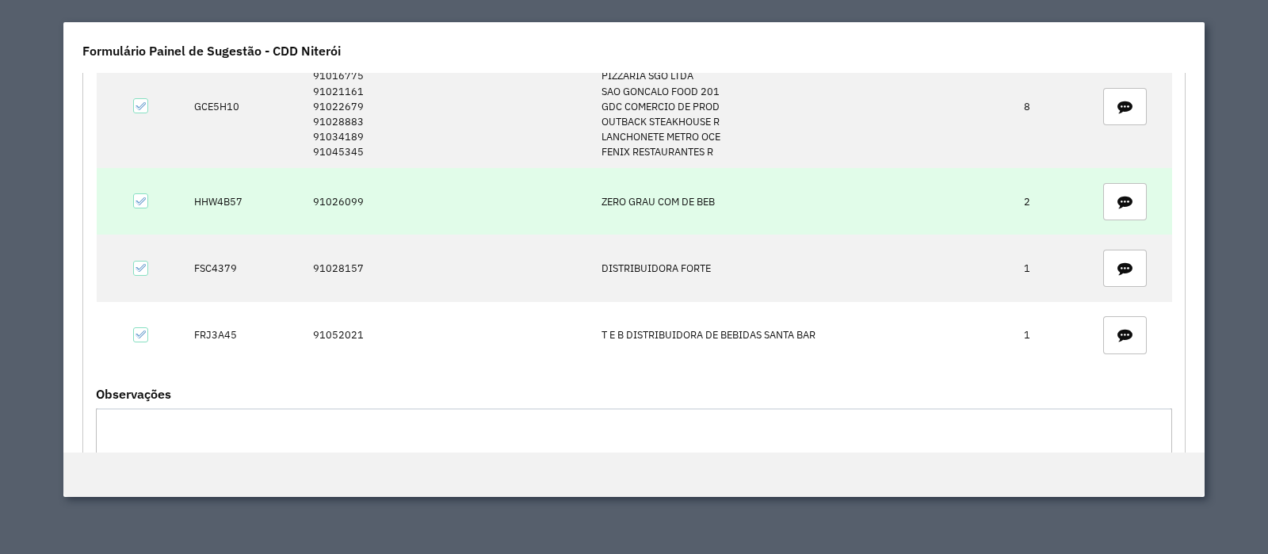
click at [319, 200] on td "91026099" at bounding box center [449, 201] width 288 height 67
copy td "91026099"
click at [212, 194] on td "HHW4B57" at bounding box center [244, 201] width 119 height 67
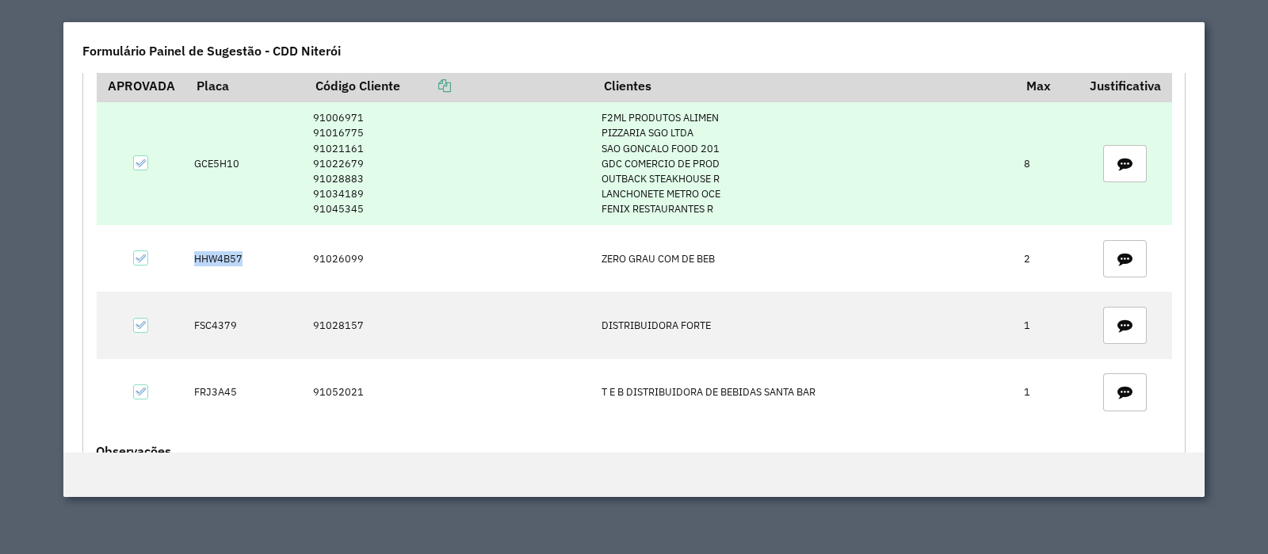
scroll to position [396, 0]
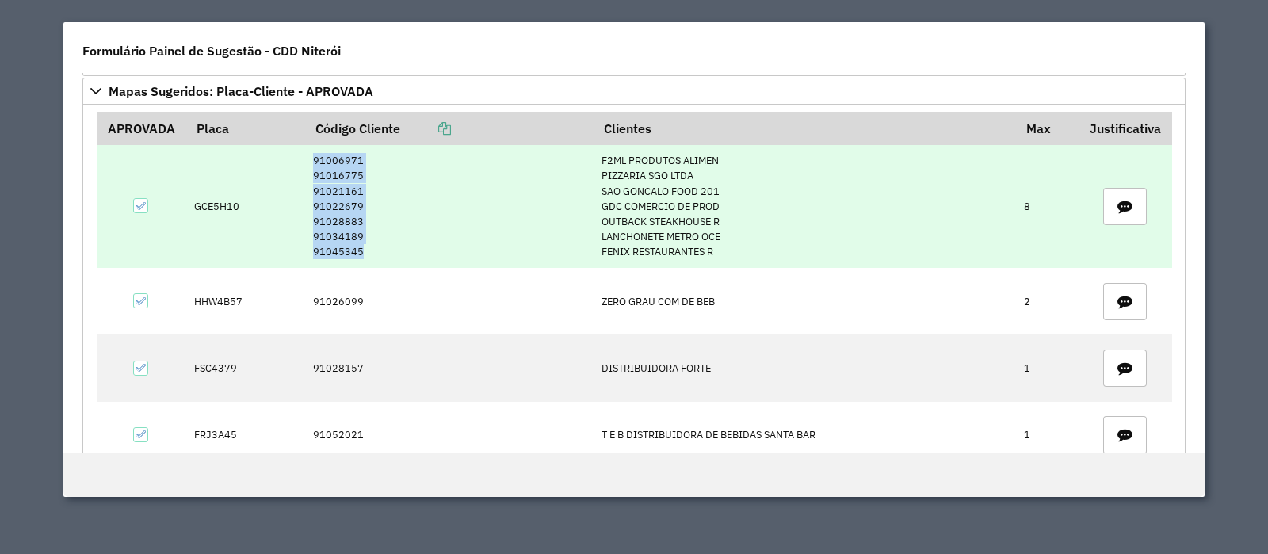
drag, startPoint x: 307, startPoint y: 158, endPoint x: 364, endPoint y: 255, distance: 113.0
click at [364, 255] on td "91006971 91016775 91021161 91022679 91028883 91034189 91045345" at bounding box center [449, 206] width 288 height 123
click at [206, 197] on td "GCE5H10" at bounding box center [244, 206] width 119 height 123
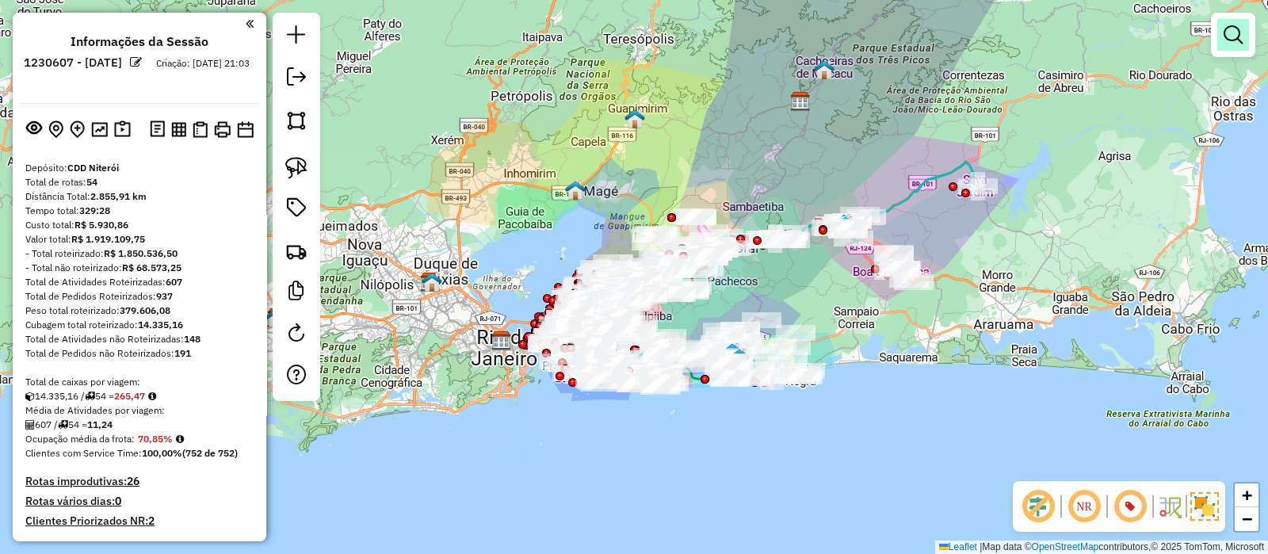
scroll to position [666, 0]
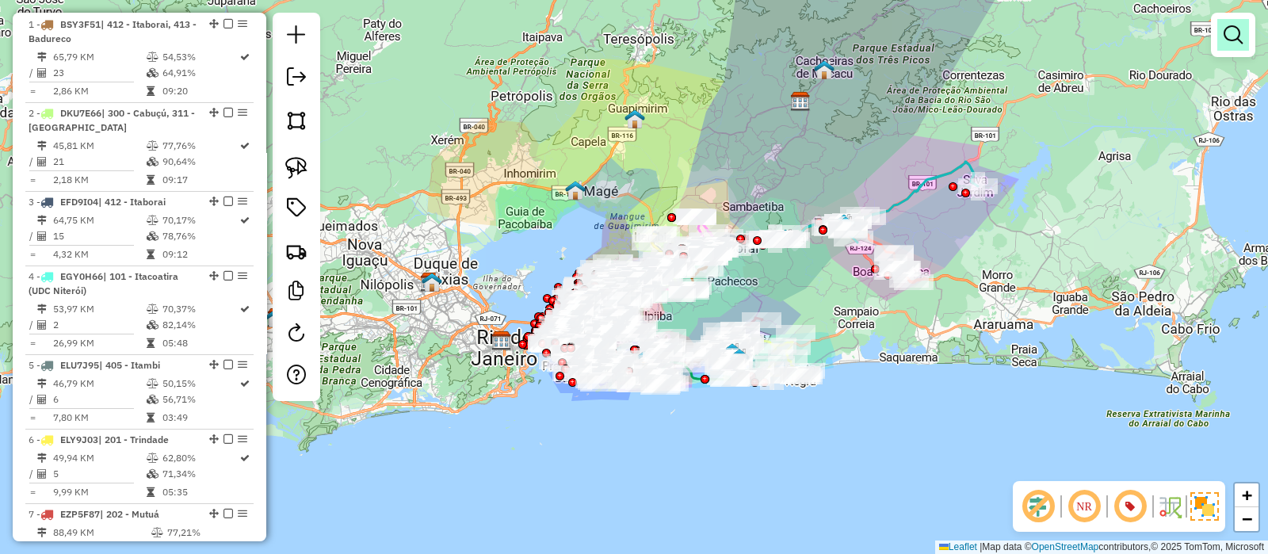
click at [1236, 36] on em at bounding box center [1233, 34] width 19 height 19
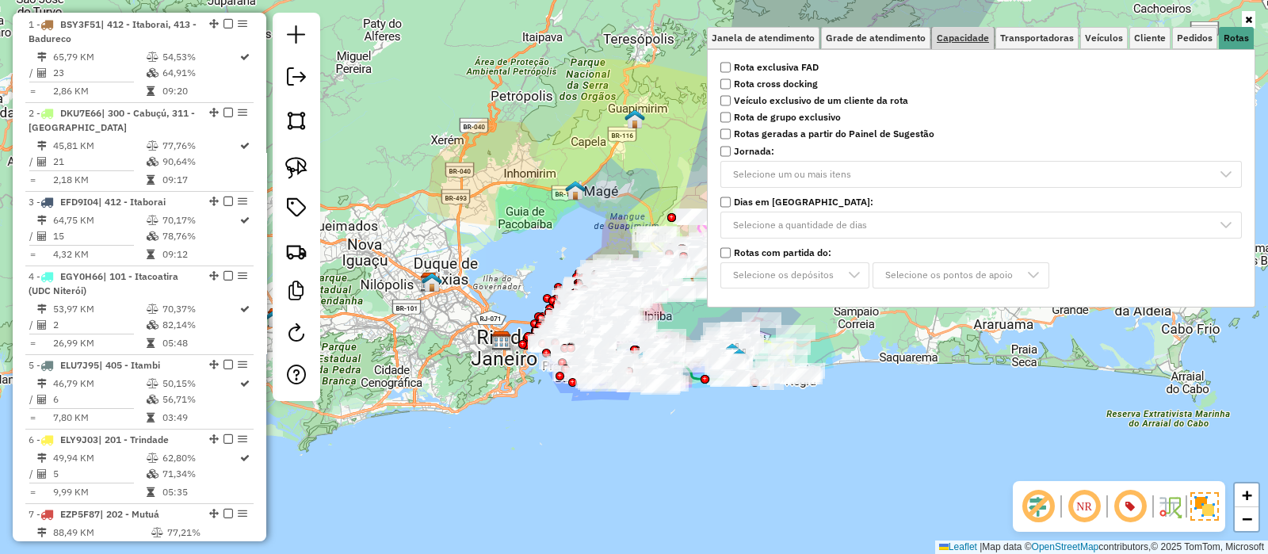
click at [978, 33] on span "Capacidade" at bounding box center [963, 38] width 52 height 10
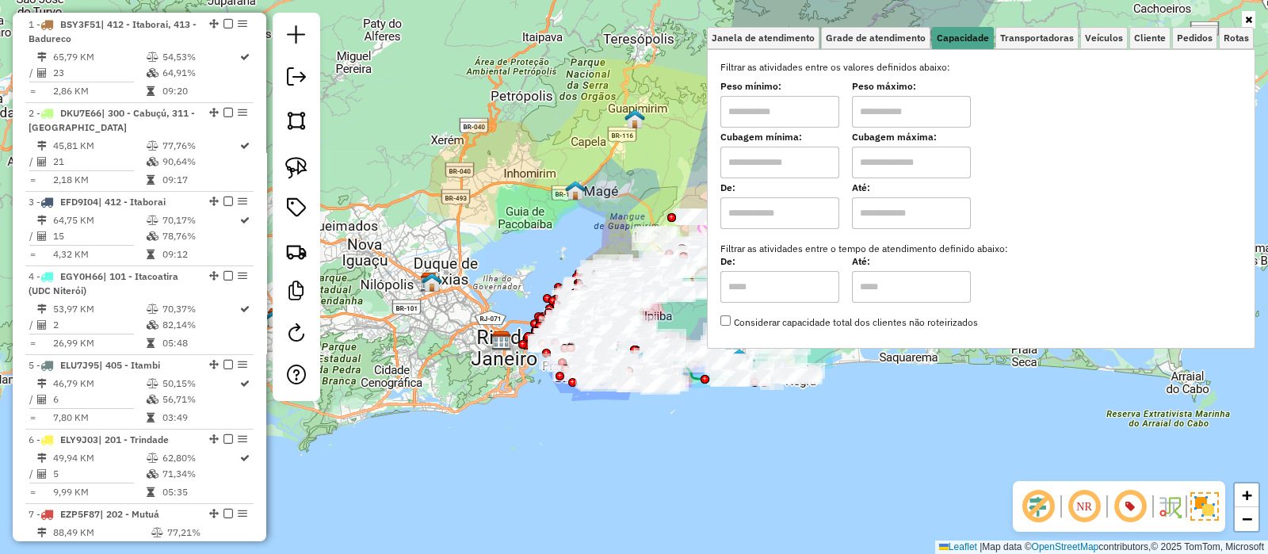
click at [786, 152] on input "text" at bounding box center [780, 163] width 119 height 32
type input "****"
click at [919, 168] on input "text" at bounding box center [911, 163] width 119 height 32
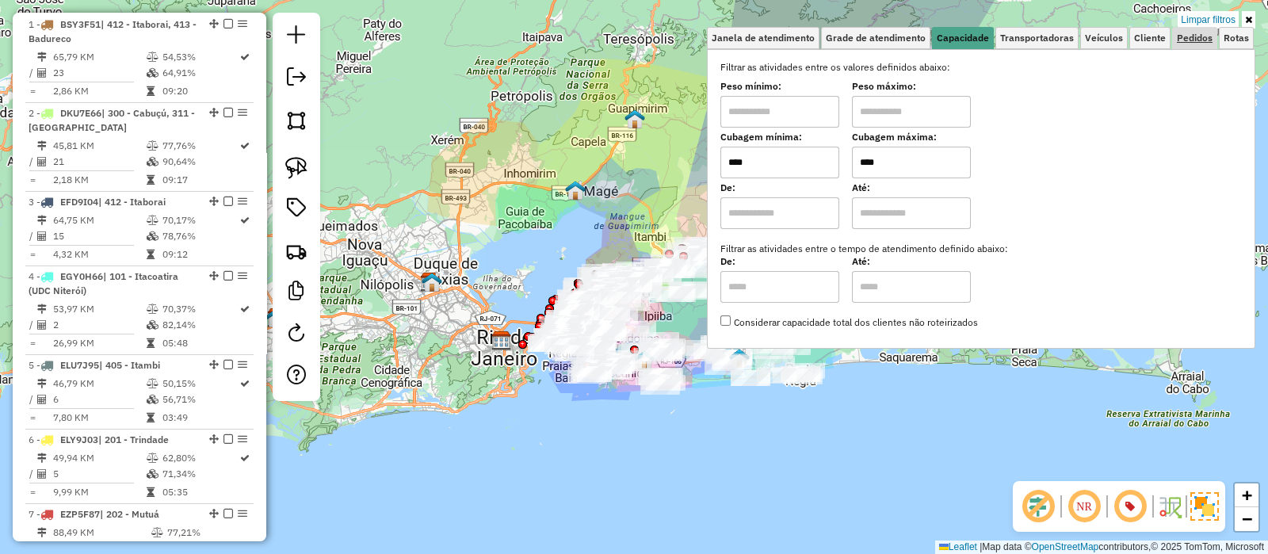
type input "****"
click at [1198, 36] on span "Pedidos" at bounding box center [1195, 38] width 36 height 10
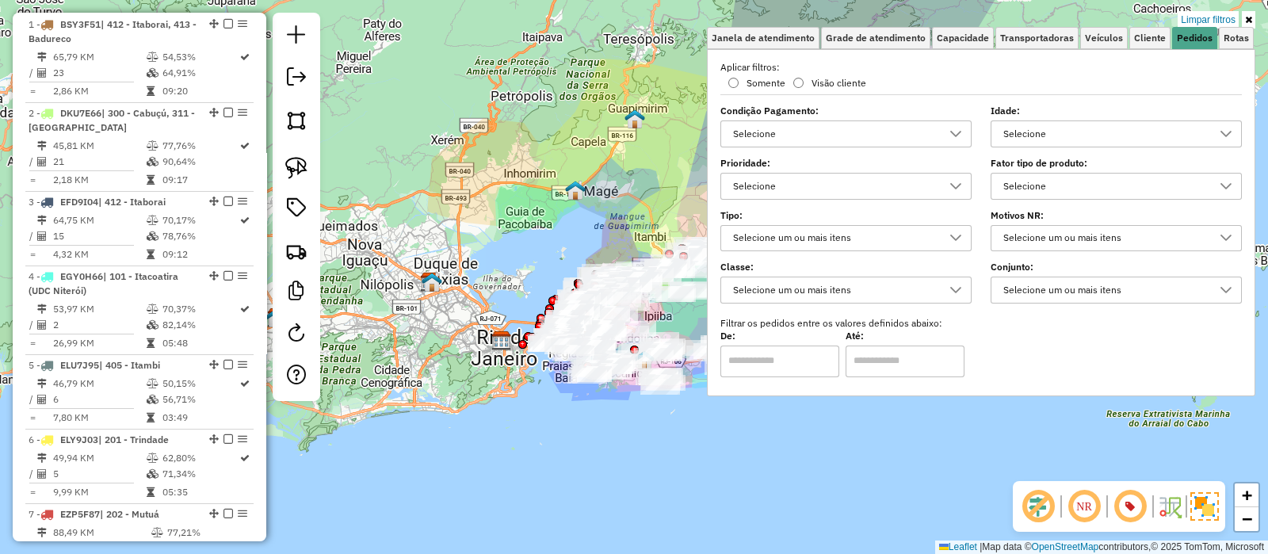
click at [1080, 180] on div "Selecione" at bounding box center [1104, 186] width 213 height 25
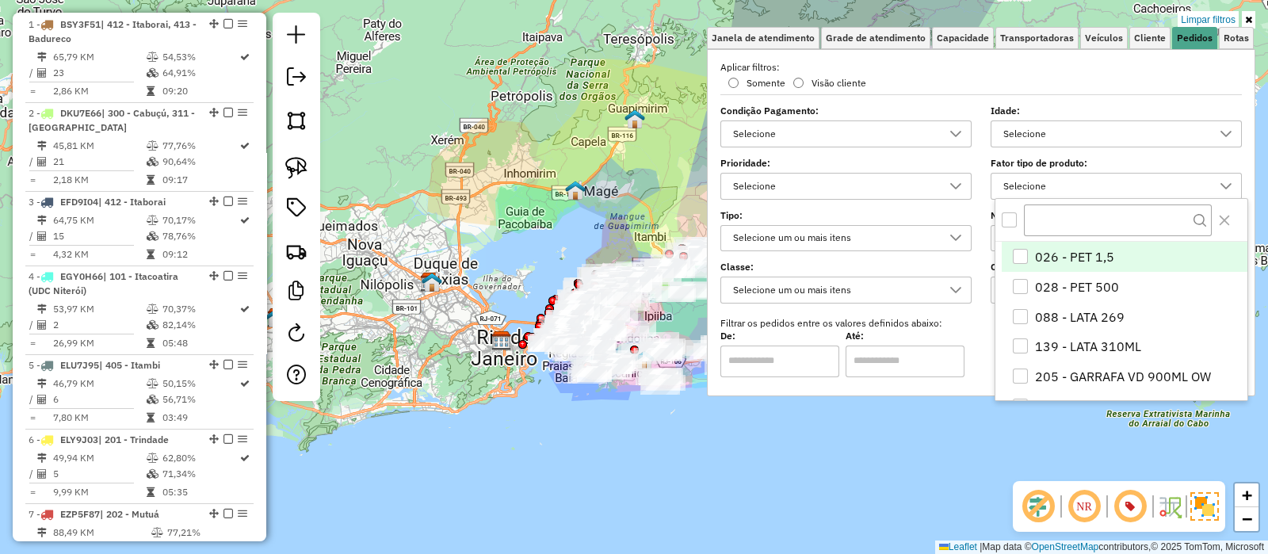
scroll to position [8, 54]
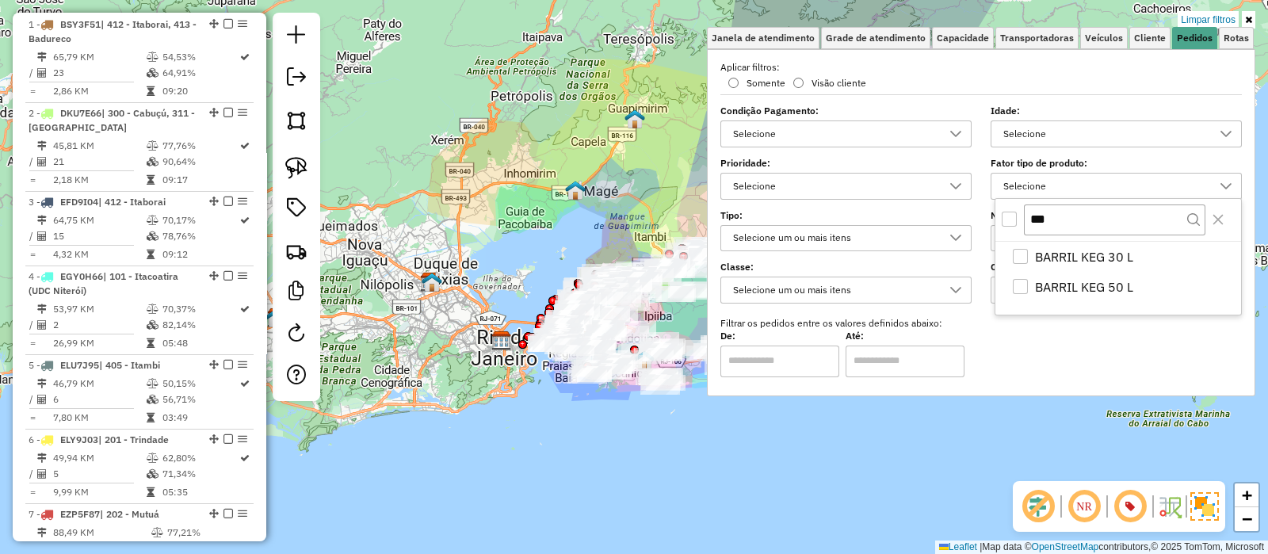
type input "***"
click at [1011, 218] on div "All items unselected" at bounding box center [1009, 219] width 15 height 15
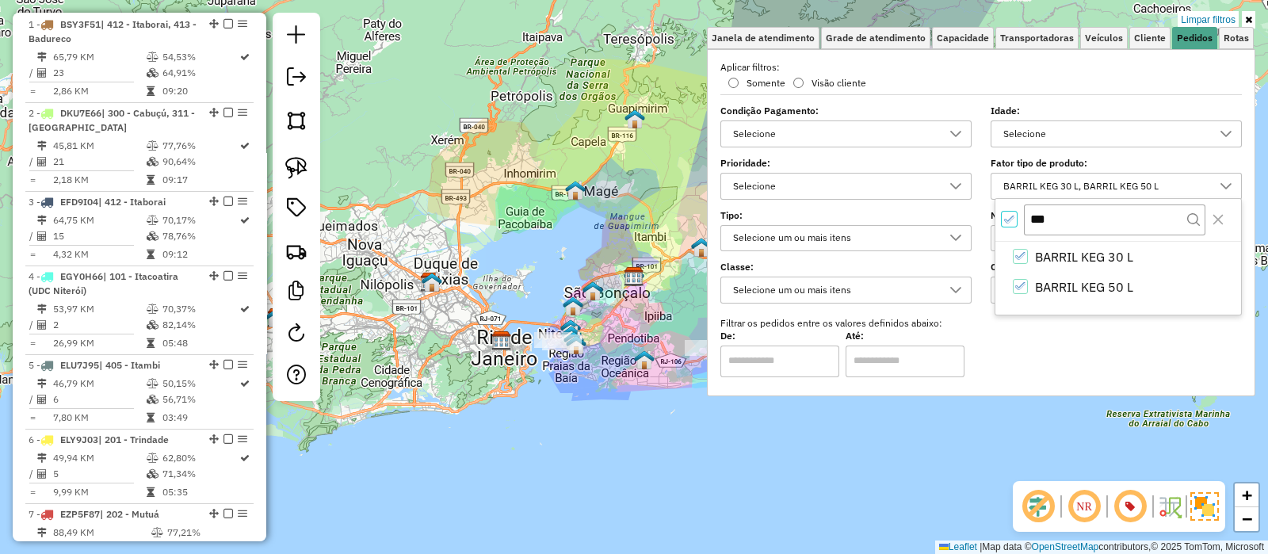
click at [586, 374] on div "Limpar filtros Janela de atendimento Grade de atendimento Capacidade Transporta…" at bounding box center [634, 277] width 1268 height 554
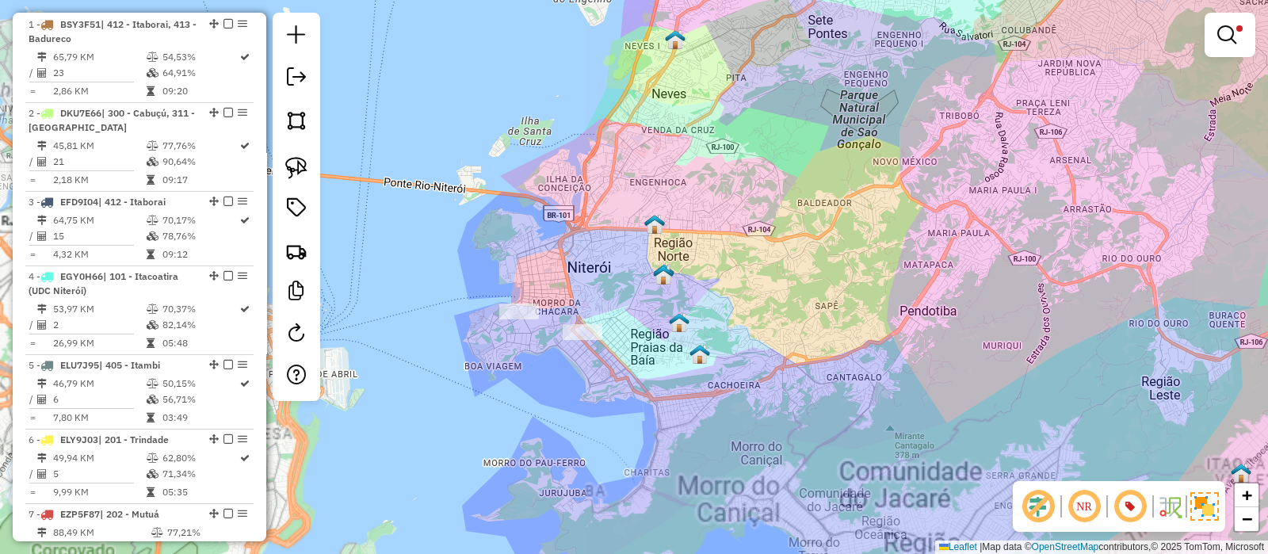
drag, startPoint x: 588, startPoint y: 277, endPoint x: 558, endPoint y: 293, distance: 34.4
click at [558, 293] on div "Limpar filtros Janela de atendimento Grade de atendimento Capacidade Transporta…" at bounding box center [634, 277] width 1268 height 554
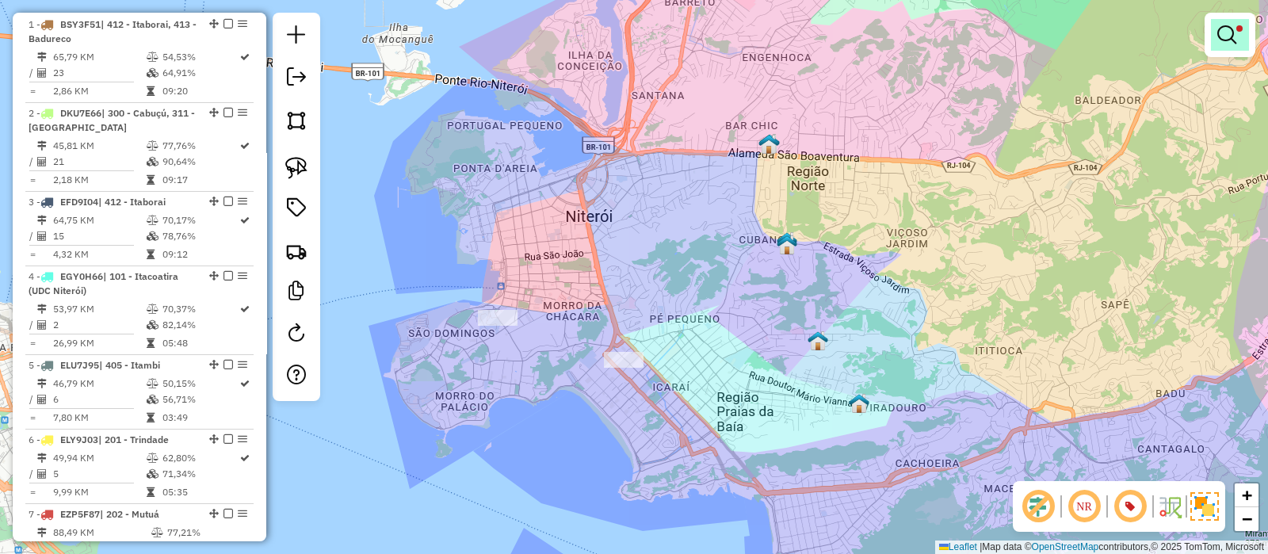
click at [1219, 28] on em at bounding box center [1227, 34] width 19 height 19
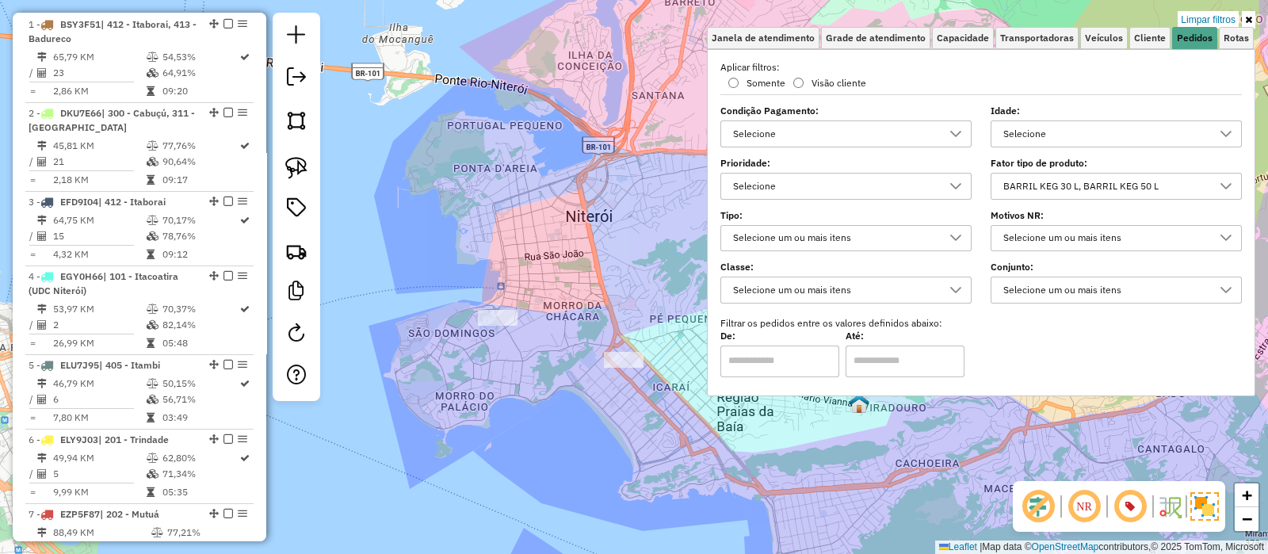
click at [1026, 189] on div "BARRIL KEG 30 L, BARRIL KEG 50 L" at bounding box center [1104, 186] width 213 height 25
click at [1015, 212] on div "All items selected" at bounding box center [1009, 219] width 15 height 15
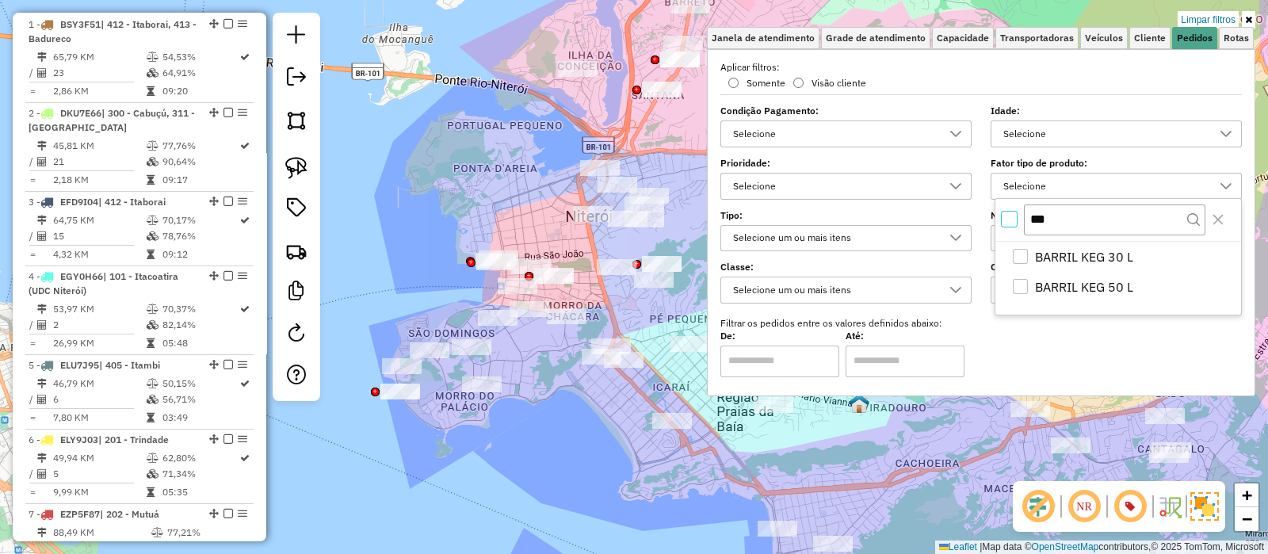
click at [599, 304] on div "Limpar filtros Janela de atendimento Grade de atendimento Capacidade Transporta…" at bounding box center [634, 277] width 1268 height 554
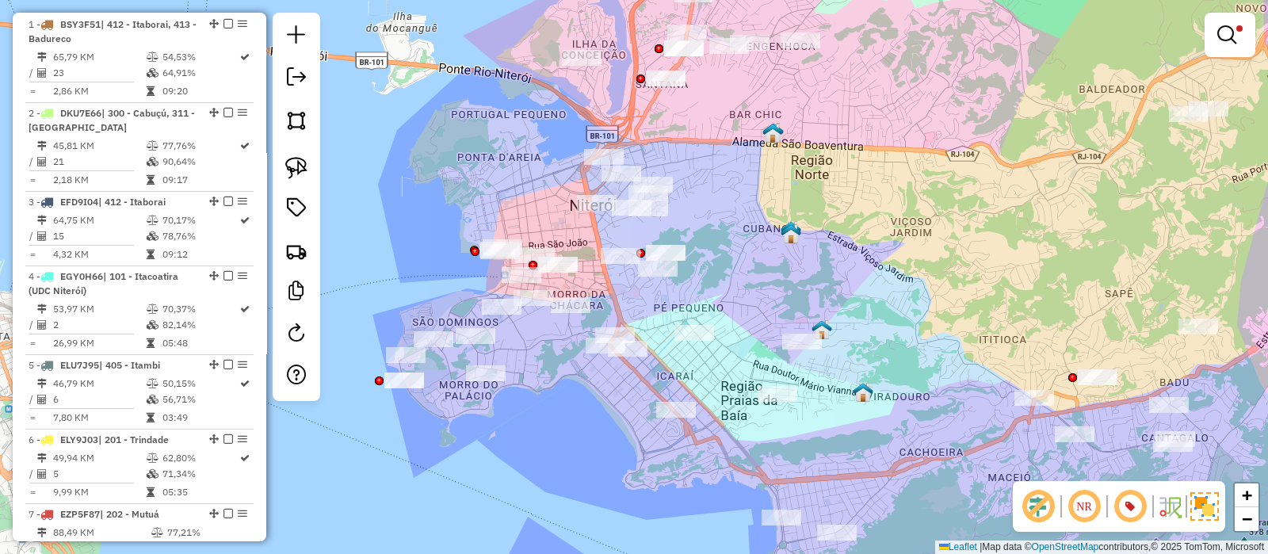
drag, startPoint x: 610, startPoint y: 329, endPoint x: 628, endPoint y: 281, distance: 51.4
click at [628, 282] on div "Limpar filtros Janela de atendimento Grade de atendimento Capacidade Transporta…" at bounding box center [634, 277] width 1268 height 554
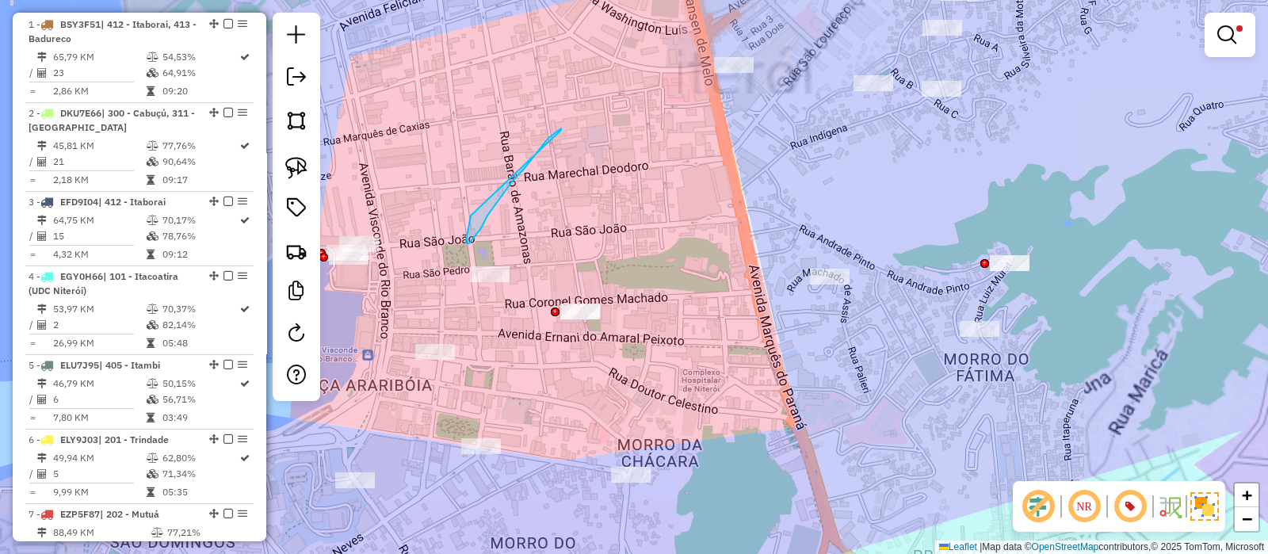
drag, startPoint x: 561, startPoint y: 130, endPoint x: 510, endPoint y: 191, distance: 79.4
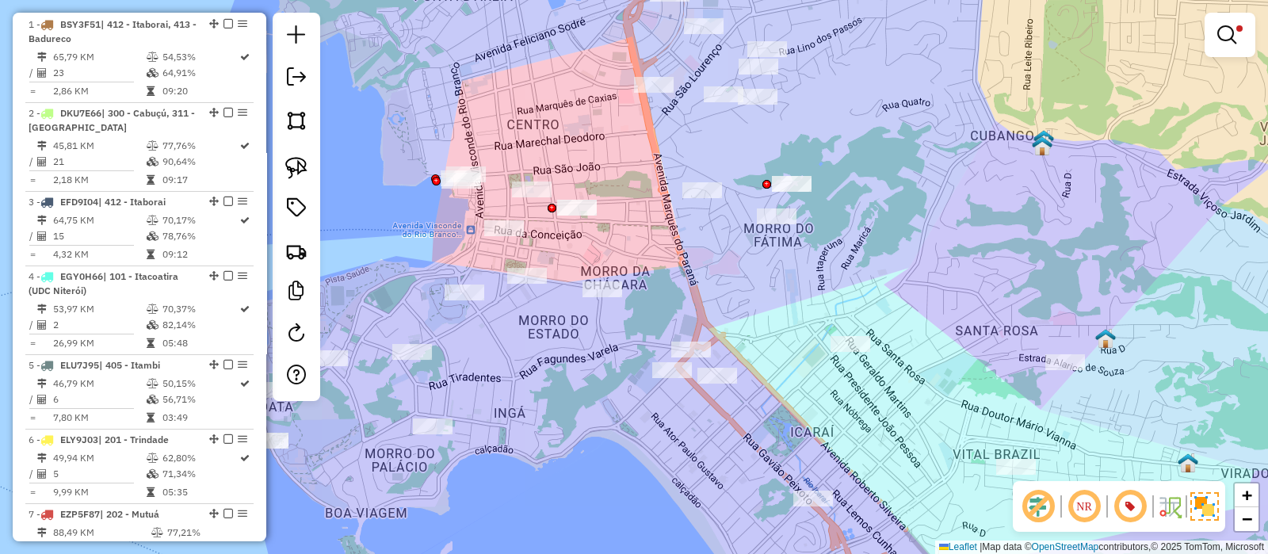
drag, startPoint x: 523, startPoint y: 166, endPoint x: 539, endPoint y: 157, distance: 18.1
click at [531, 158] on div "Limpar filtros Janela de atendimento Grade de atendimento Capacidade Transporta…" at bounding box center [634, 277] width 1268 height 554
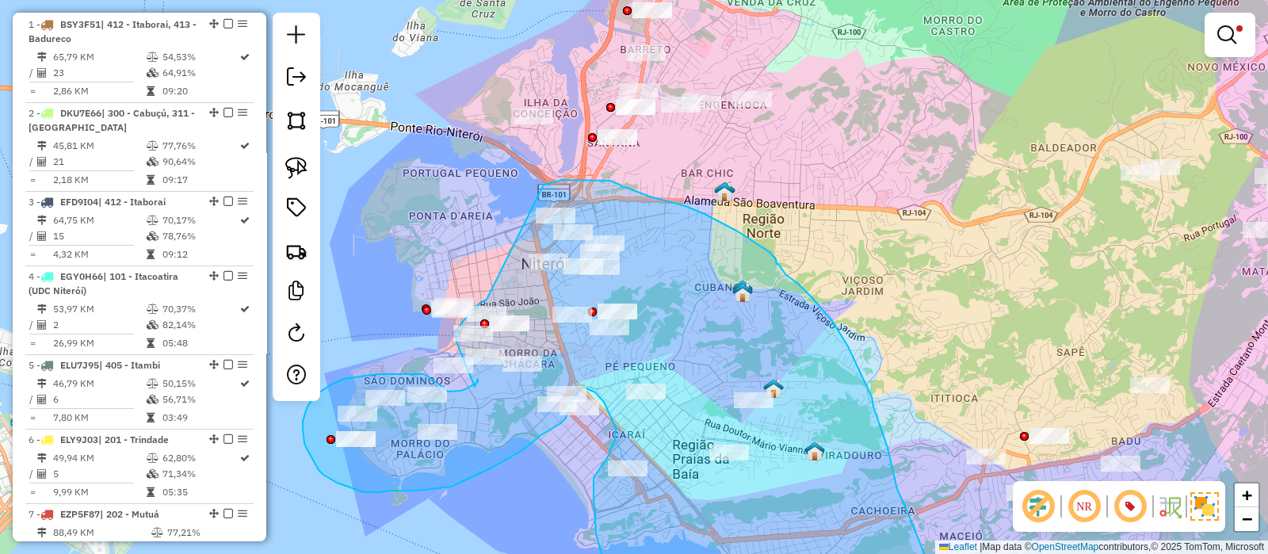
drag, startPoint x: 539, startPoint y: 156, endPoint x: 542, endPoint y: 185, distance: 28.7
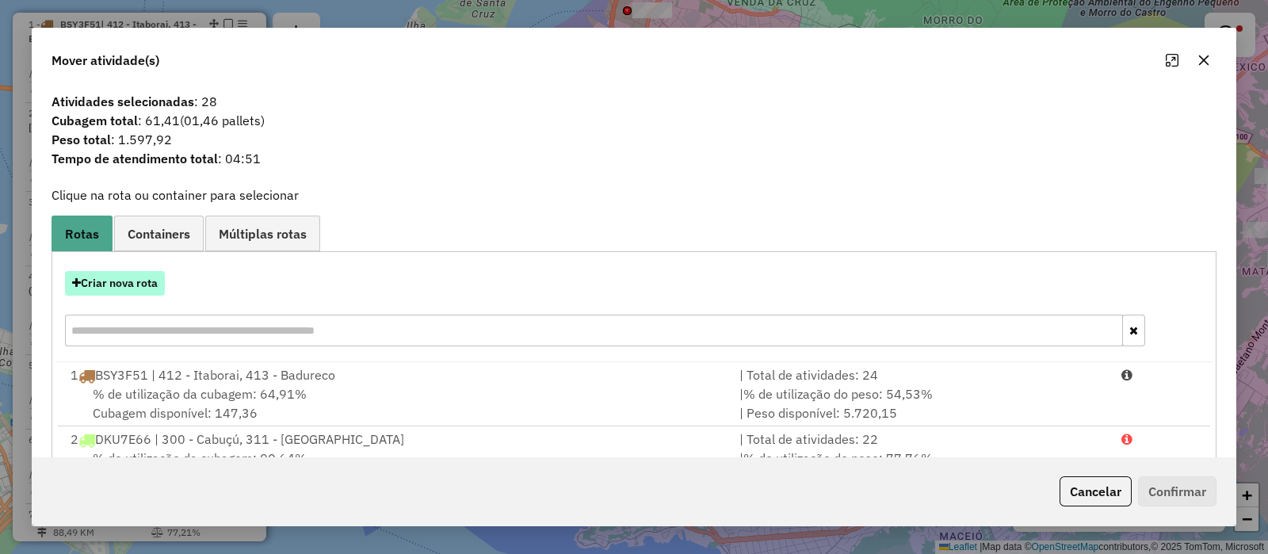
click at [120, 288] on button "Criar nova rota" at bounding box center [115, 283] width 100 height 25
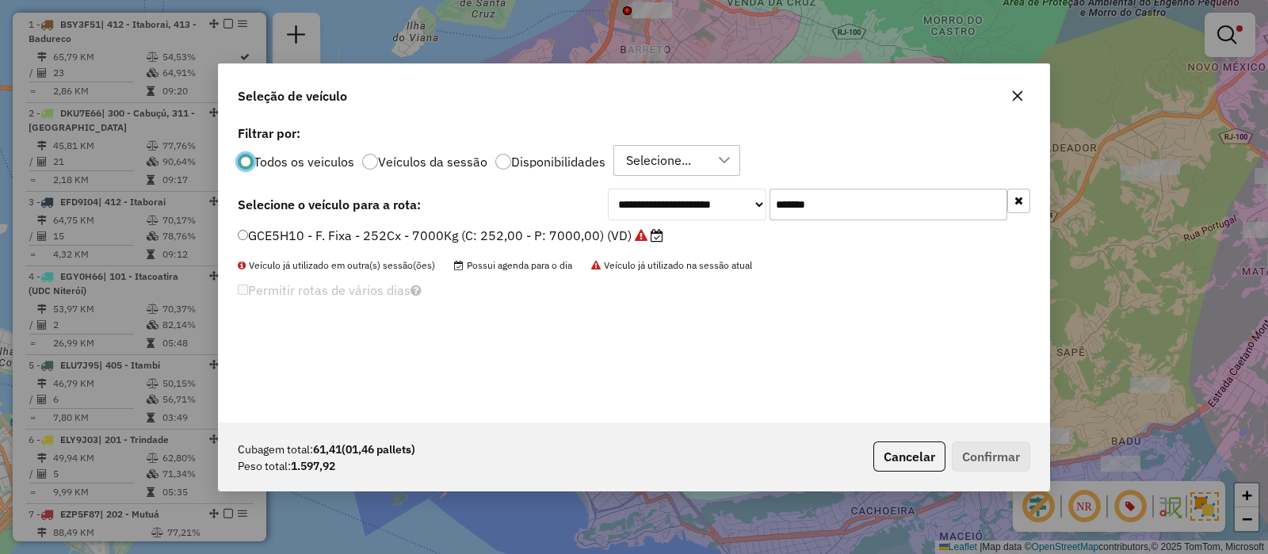
click at [890, 213] on input "*******" at bounding box center [889, 205] width 238 height 32
paste input "text"
type input "*******"
click at [540, 243] on label "RNB2C73 - F. Fixa - 70Cx - 1593Kg (C: 70,00 - P: 1593,00) (VD)" at bounding box center [435, 235] width 394 height 19
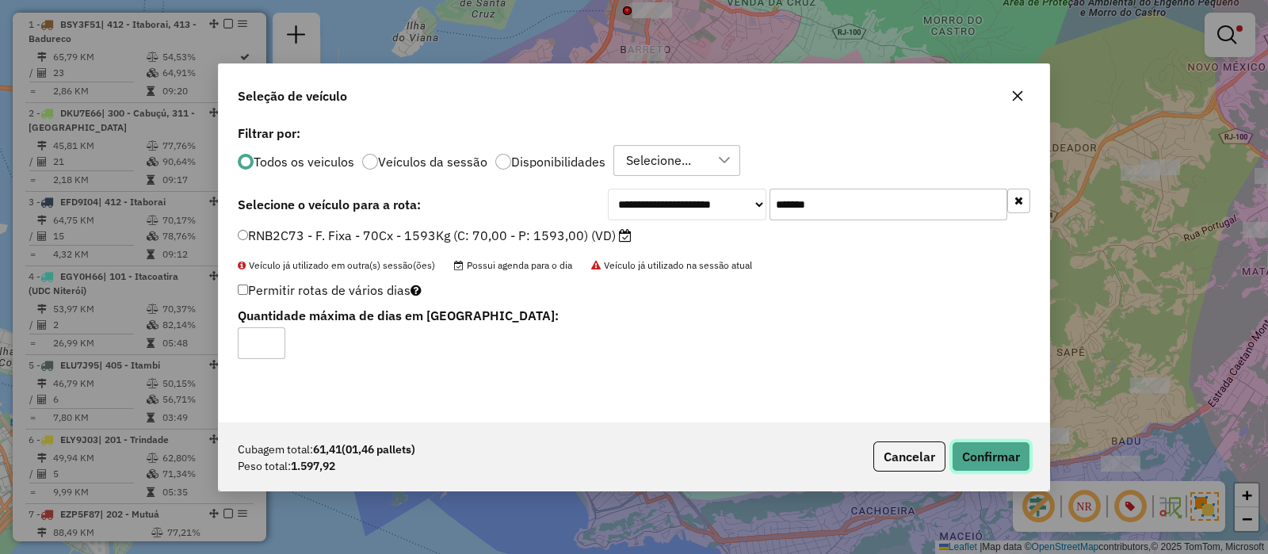
click at [987, 458] on button "Confirmar" at bounding box center [991, 457] width 78 height 30
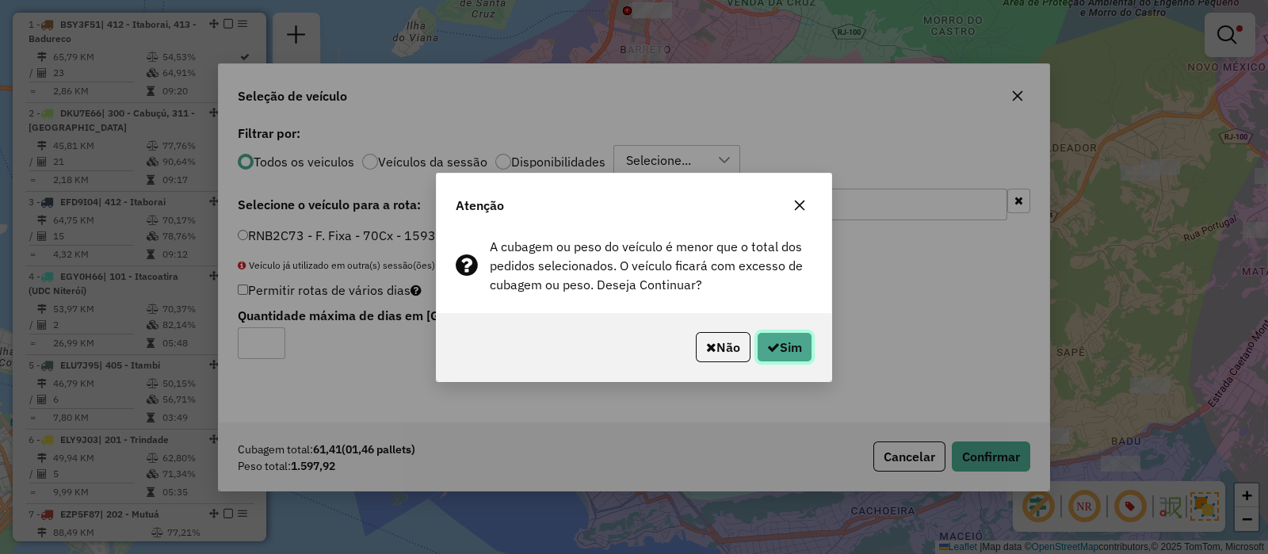
click at [772, 334] on button "Sim" at bounding box center [784, 347] width 55 height 30
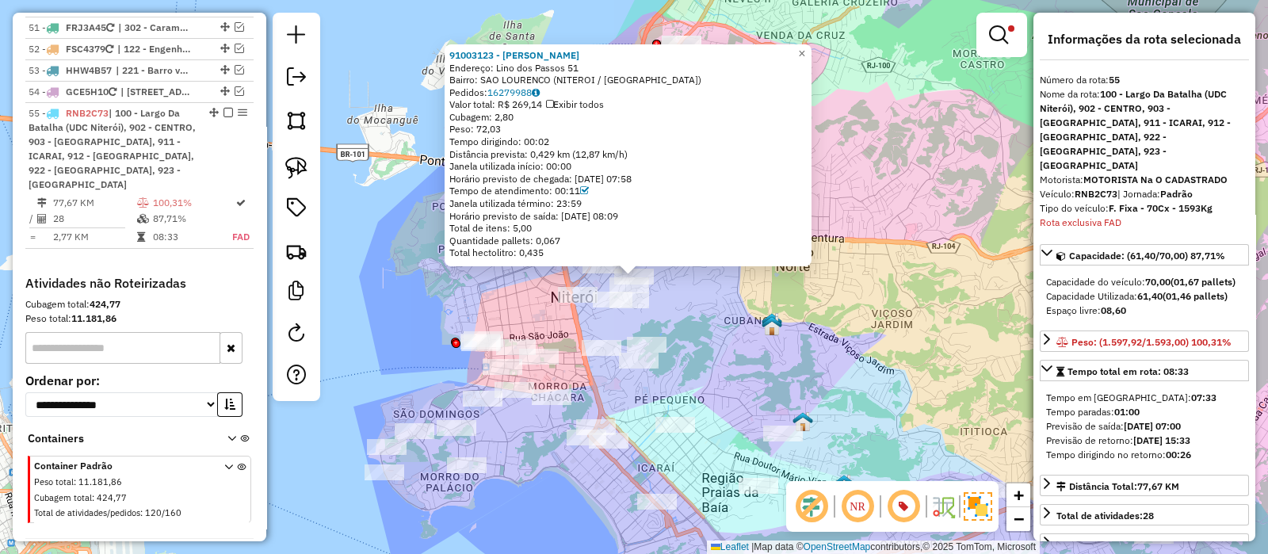
scroll to position [495, 0]
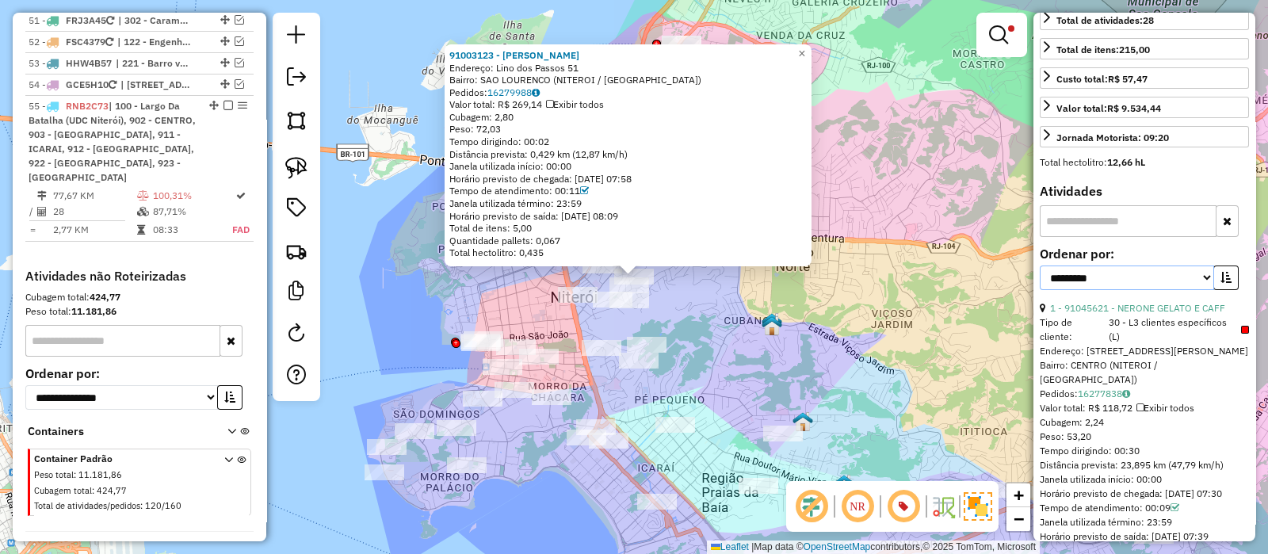
click at [1095, 266] on select "**********" at bounding box center [1127, 278] width 174 height 25
click at [1040, 266] on select "**********" at bounding box center [1127, 278] width 174 height 25
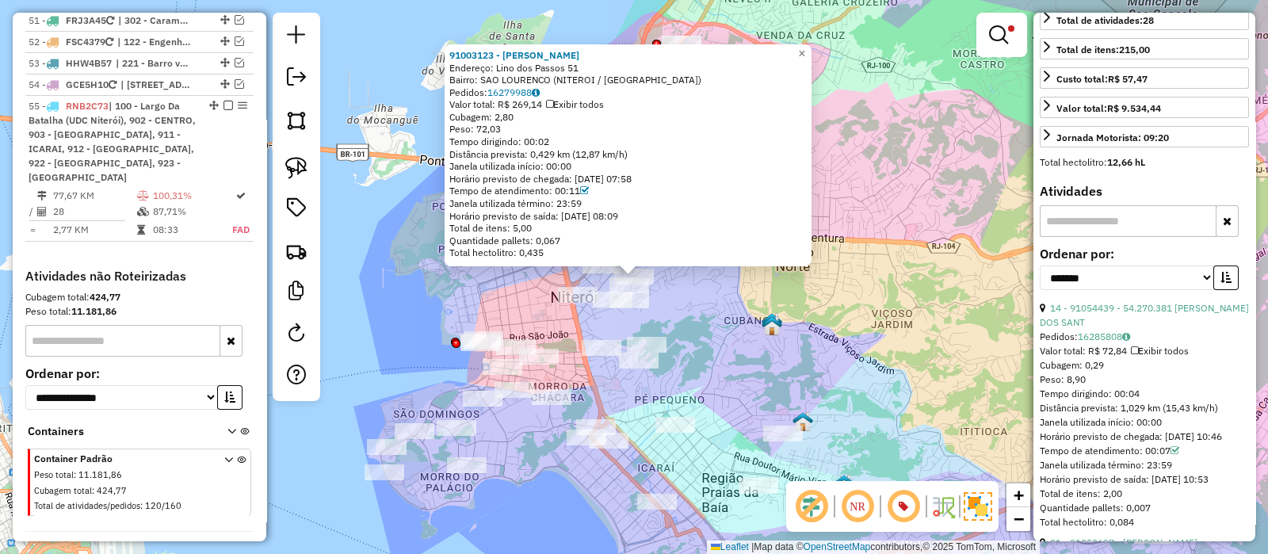
click at [1221, 272] on icon "button" at bounding box center [1226, 277] width 11 height 11
click at [1102, 302] on link "13 - 91051003 - 56.971.059 DIOGO LEGEY ANTUNES" at bounding box center [1138, 315] width 196 height 26
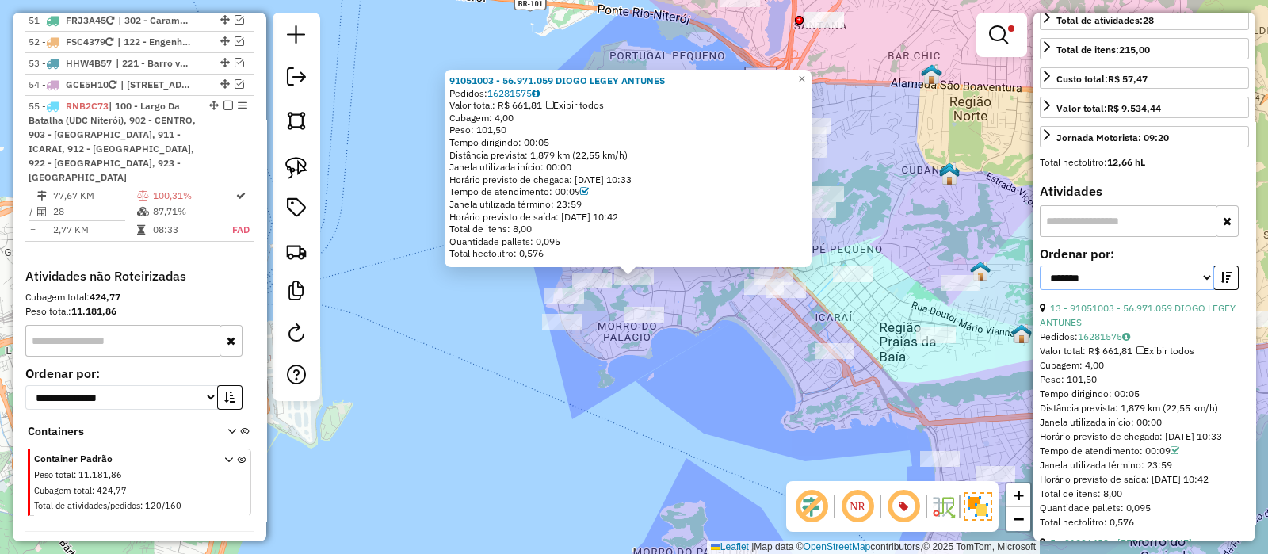
click at [1108, 266] on select "**********" at bounding box center [1127, 278] width 174 height 25
select select "*********"
click at [1040, 266] on select "**********" at bounding box center [1127, 278] width 174 height 25
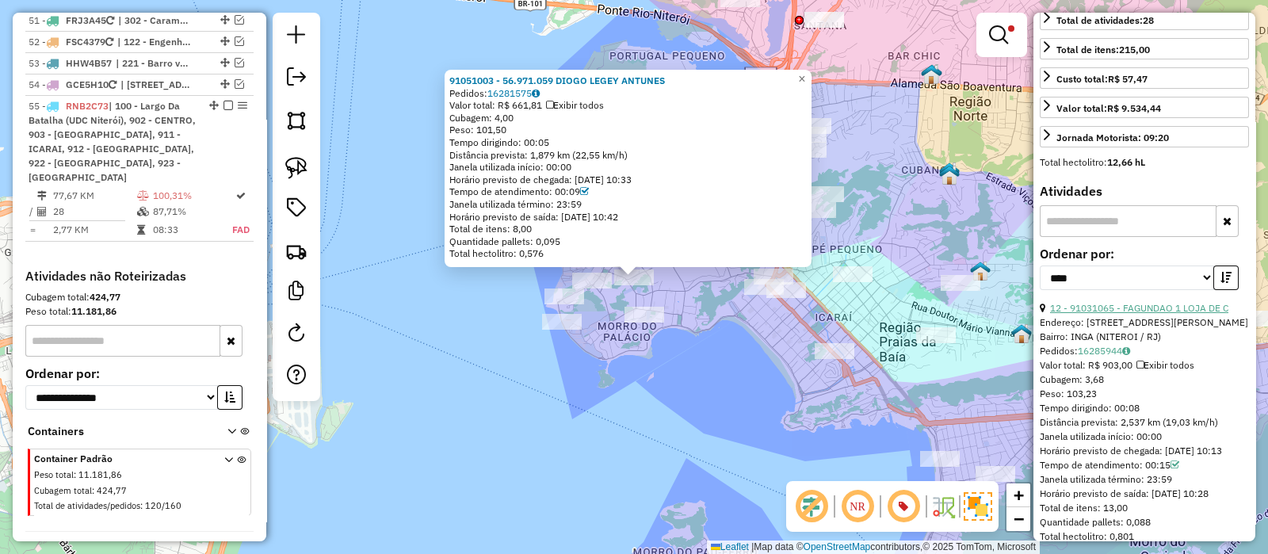
click at [1159, 302] on link "12 - 91031065 - FAGUNDAO 1 LOJA DE C" at bounding box center [1139, 308] width 178 height 12
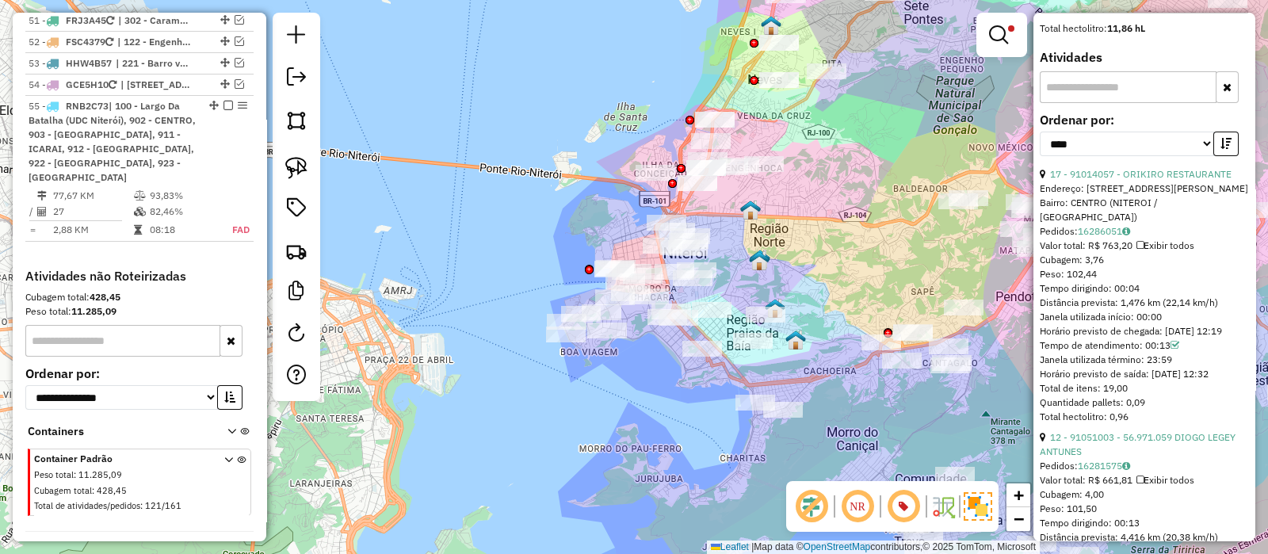
scroll to position [693, 0]
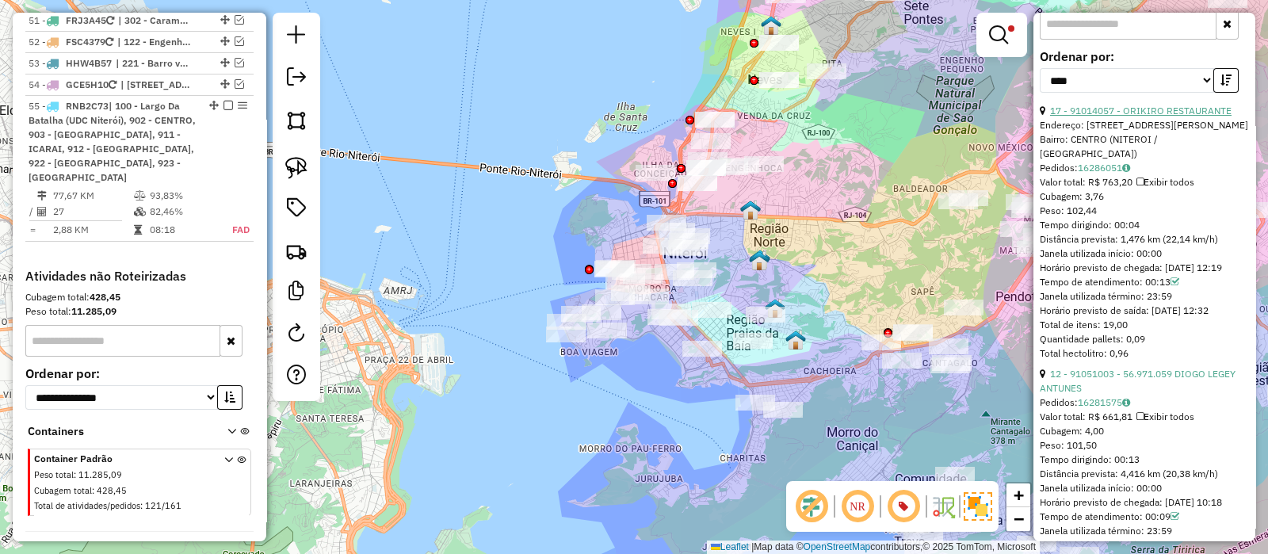
click at [1168, 105] on link "17 - 91014057 - ORIKIRO RESTAURANTE" at bounding box center [1141, 111] width 182 height 12
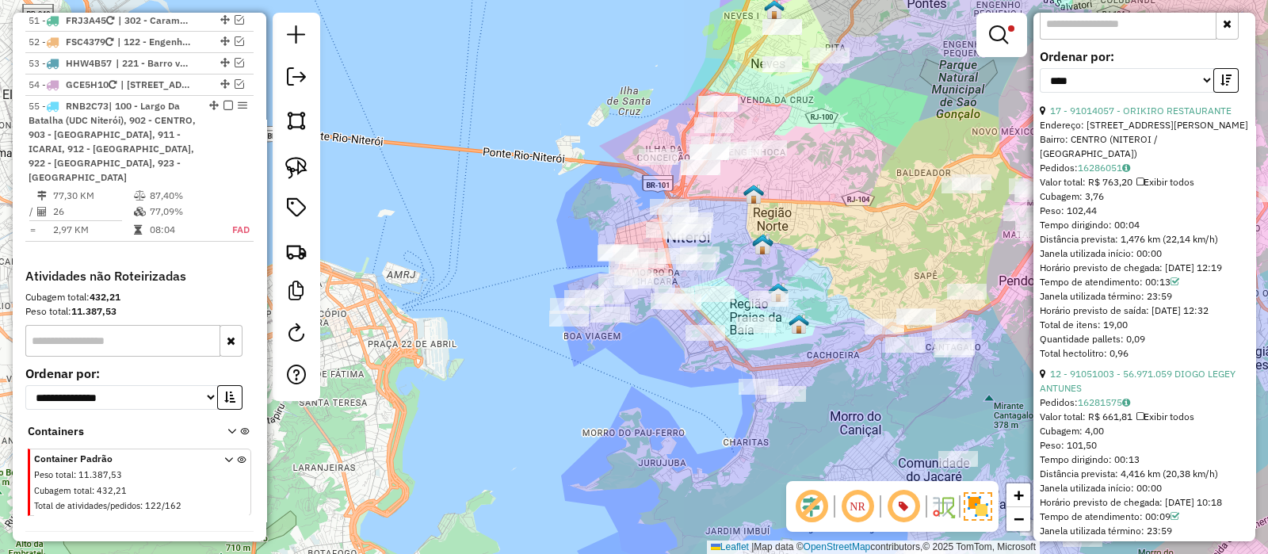
click at [453, 315] on div "91014057 - ORIKIRO RESTAURANTE Endereço: R DOUTOR BORMAN 31 Bairro: CENTRO (NIT…" at bounding box center [634, 277] width 1268 height 554
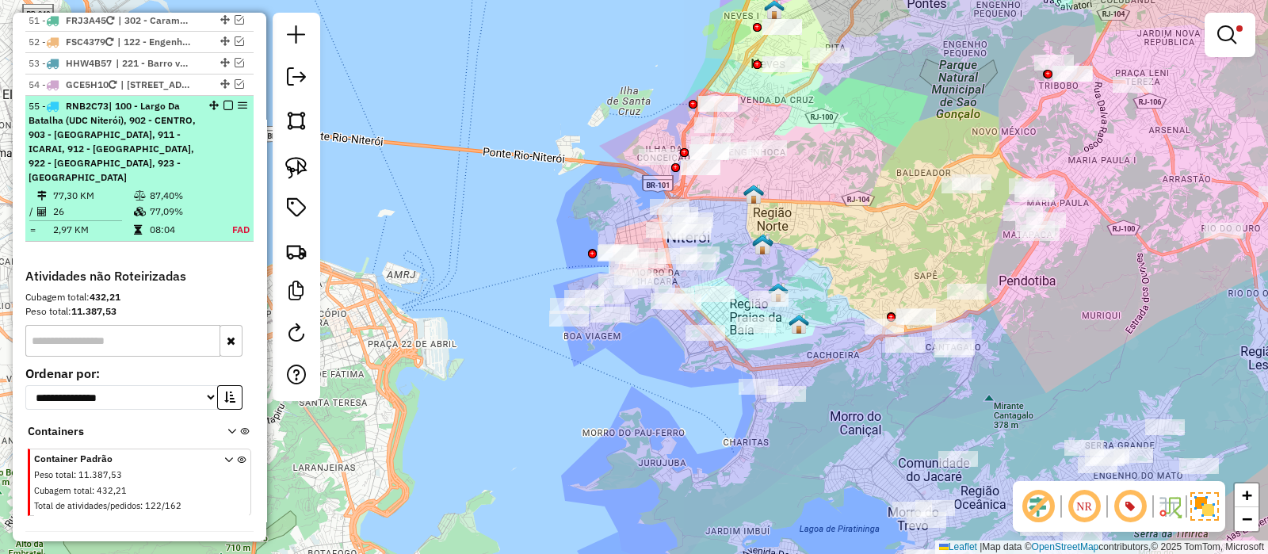
click at [180, 117] on div "55 - RNB2C73 | 100 - Largo Da Batalha (UDC Niterói), 902 - CENTRO, 903 - GRAGÓA…" at bounding box center [113, 142] width 168 height 86
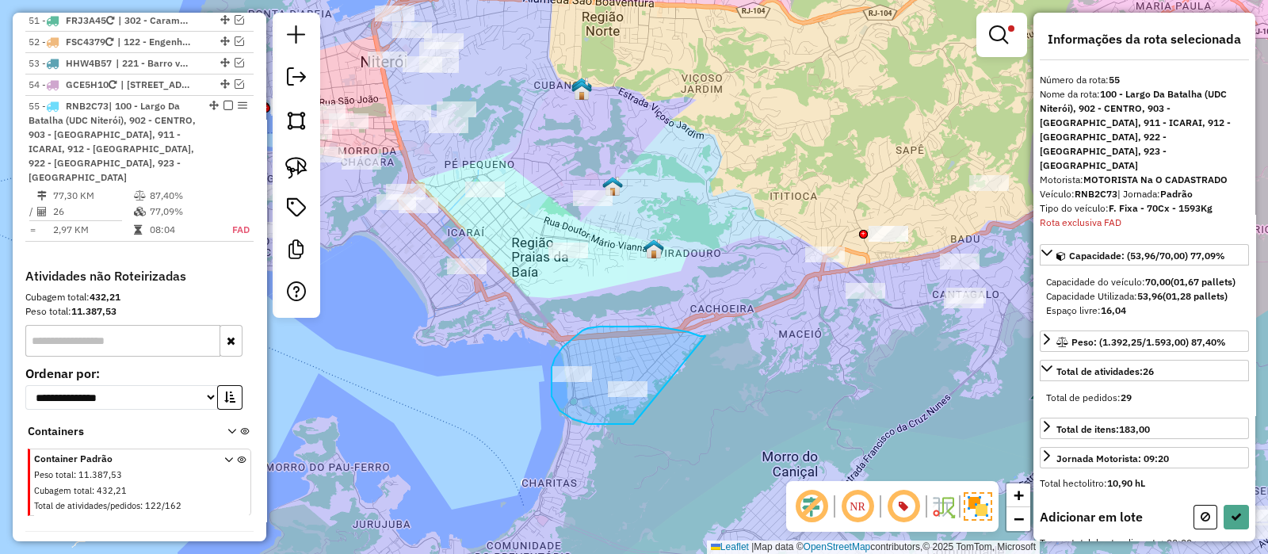
drag, startPoint x: 705, startPoint y: 336, endPoint x: 698, endPoint y: 423, distance: 87.6
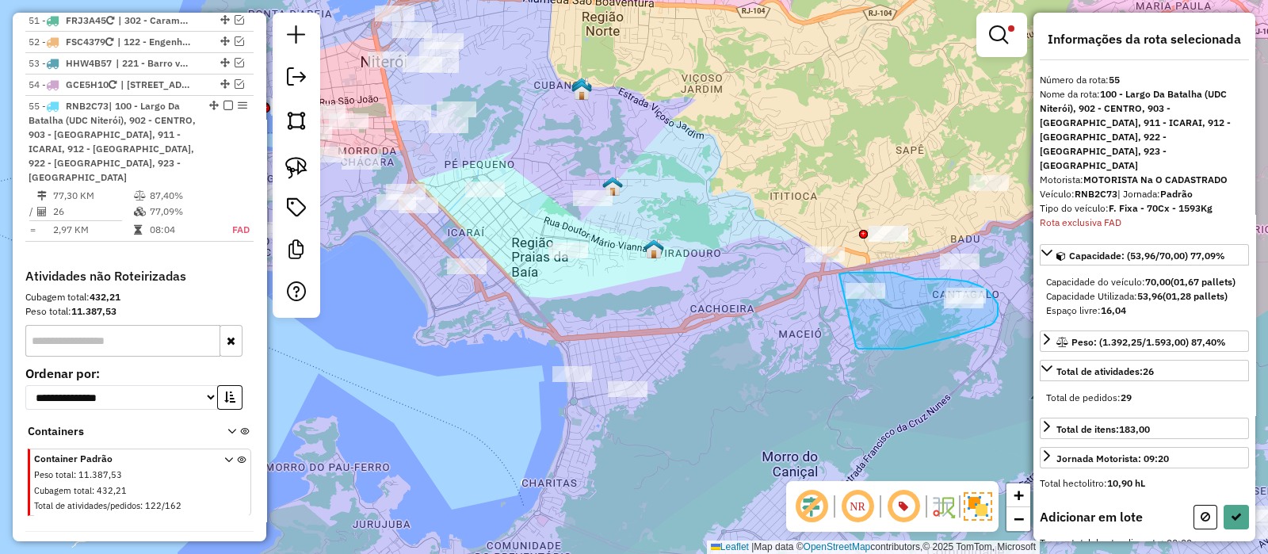
drag, startPoint x: 856, startPoint y: 346, endPoint x: 805, endPoint y: 284, distance: 80.6
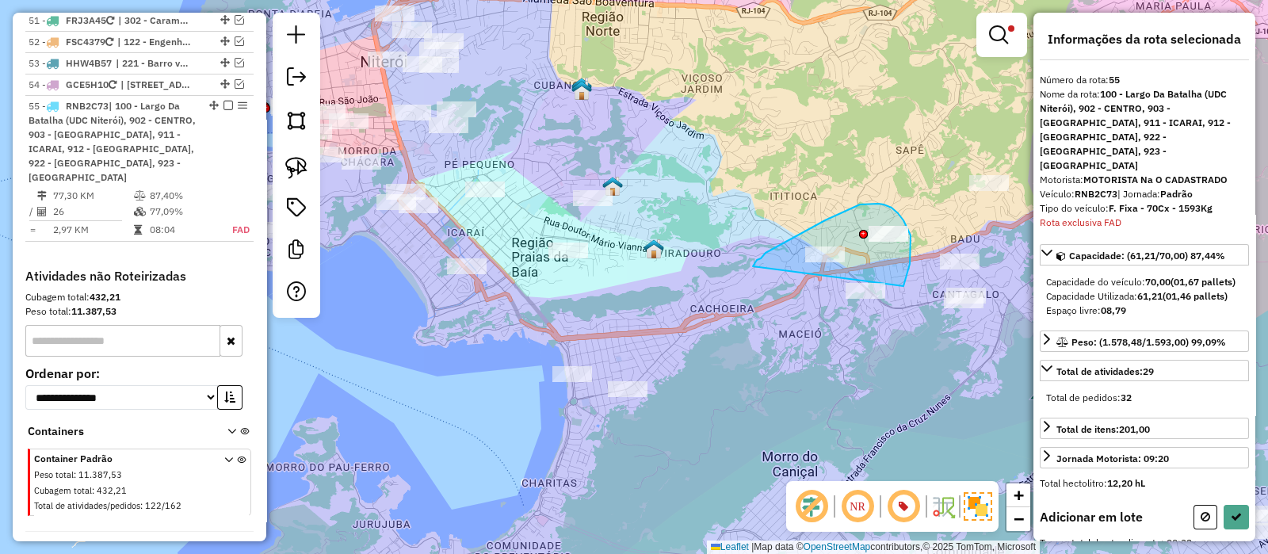
drag, startPoint x: 904, startPoint y: 286, endPoint x: 750, endPoint y: 271, distance: 154.5
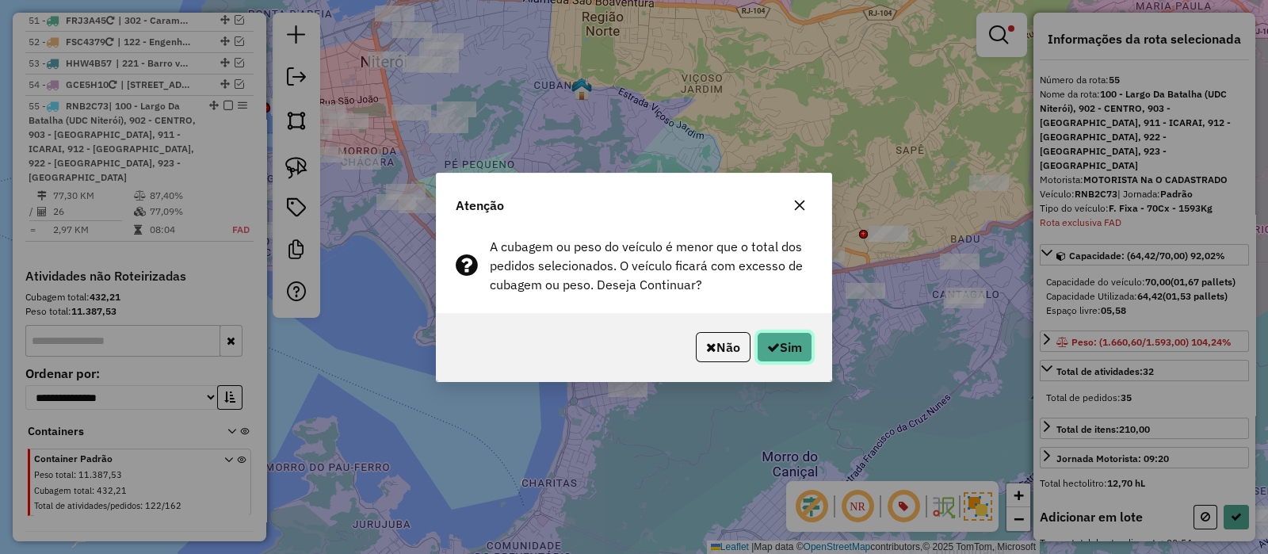
click at [799, 349] on button "Sim" at bounding box center [784, 347] width 55 height 30
select select "*********"
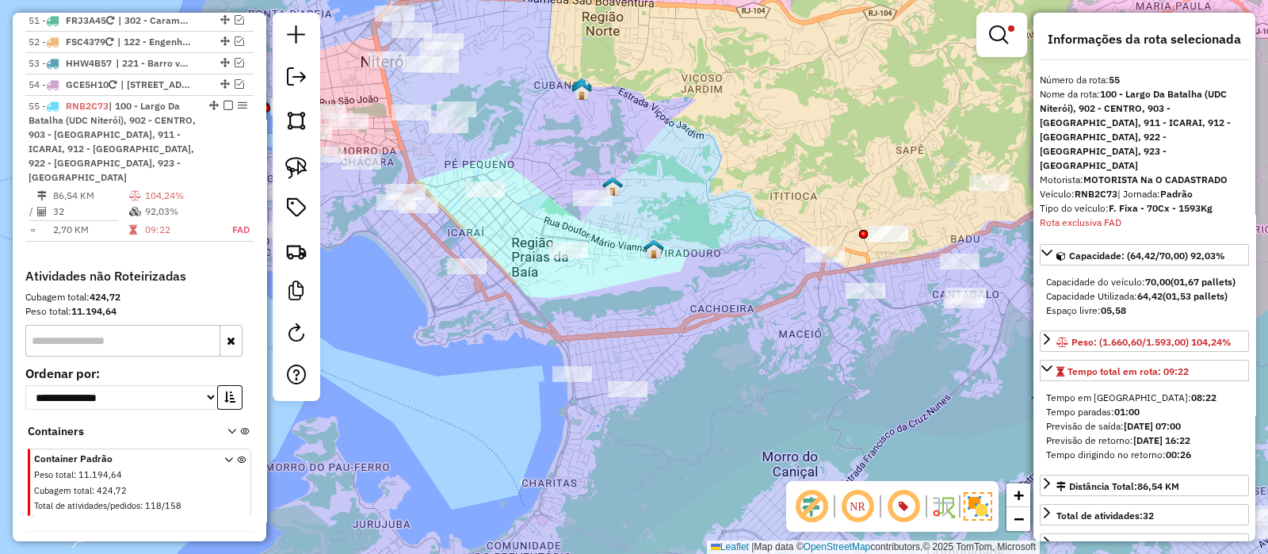
click at [692, 188] on div "Limpar filtros Janela de atendimento Grade de atendimento Capacidade Transporta…" at bounding box center [634, 277] width 1268 height 554
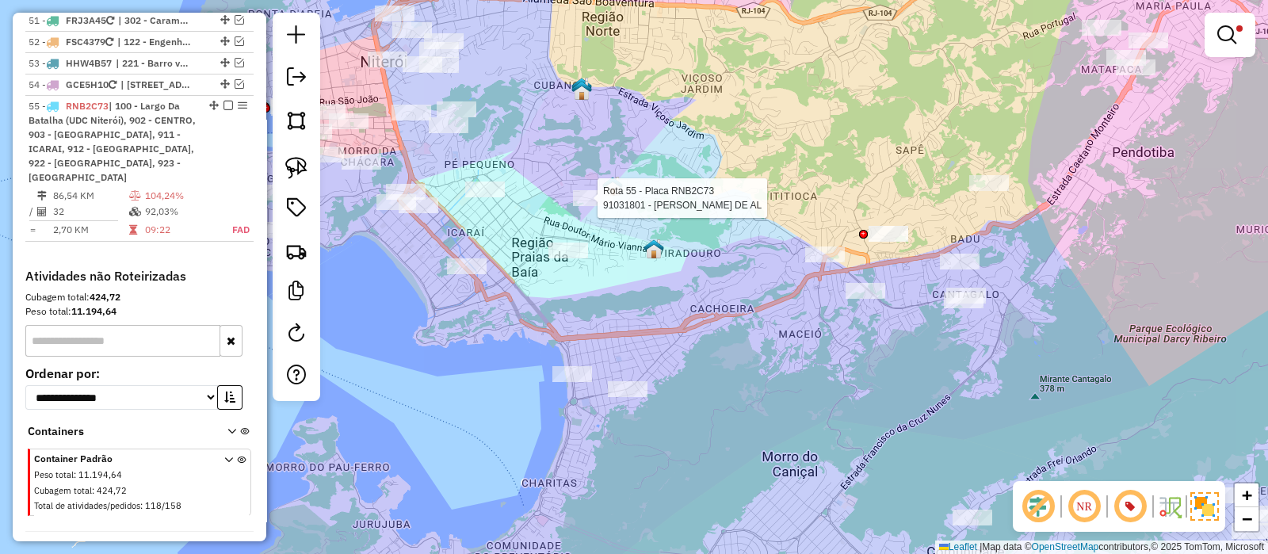
select select "*********"
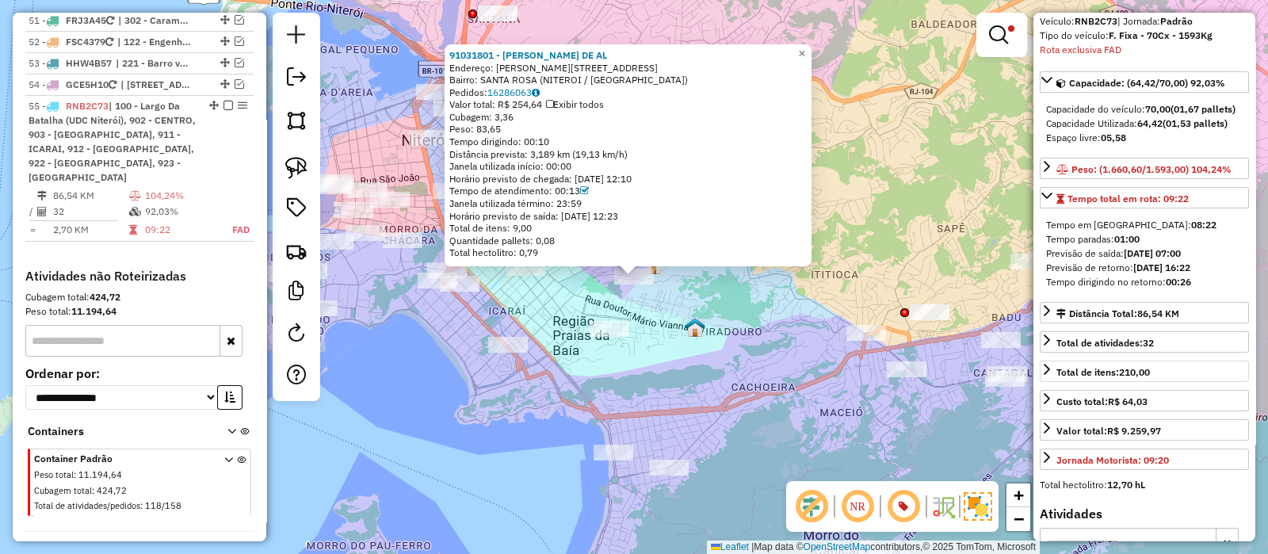
scroll to position [495, 0]
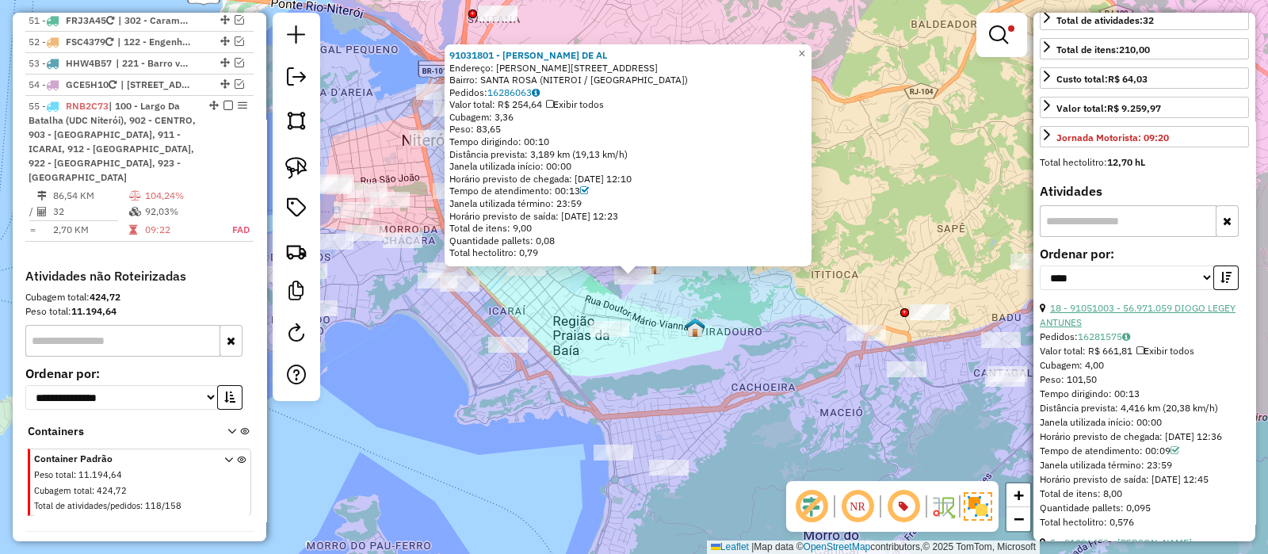
click at [1116, 302] on link "18 - 91051003 - 56.971.059 DIOGO LEGEY ANTUNES" at bounding box center [1138, 315] width 196 height 26
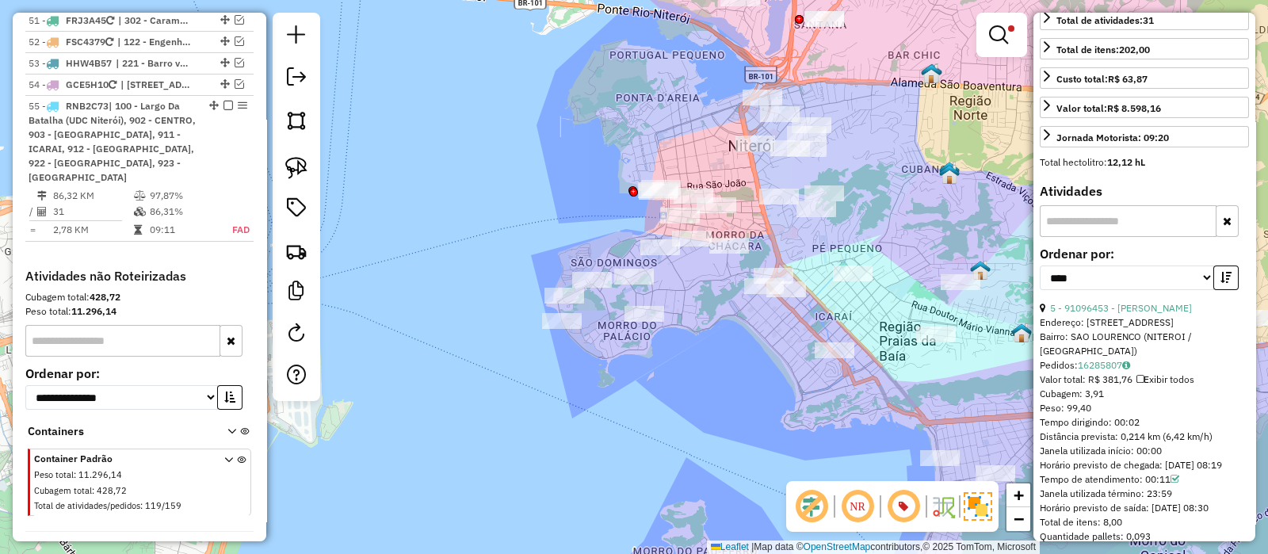
drag, startPoint x: 315, startPoint y: 146, endPoint x: 230, endPoint y: 53, distance: 126.2
click at [227, 101] on em at bounding box center [229, 106] width 10 height 10
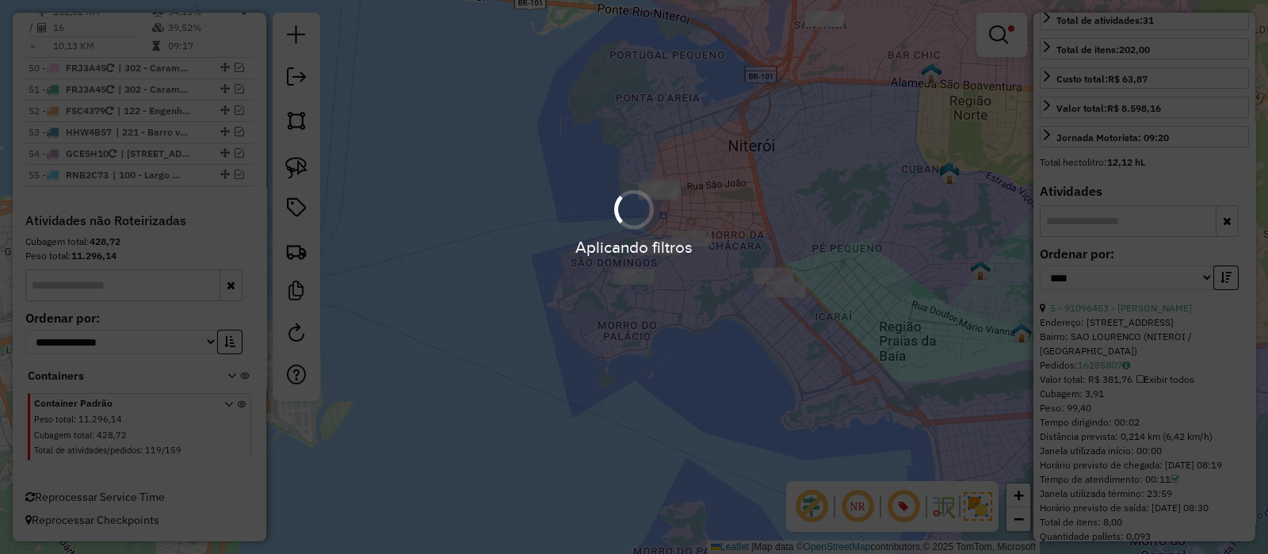
scroll to position [4803, 0]
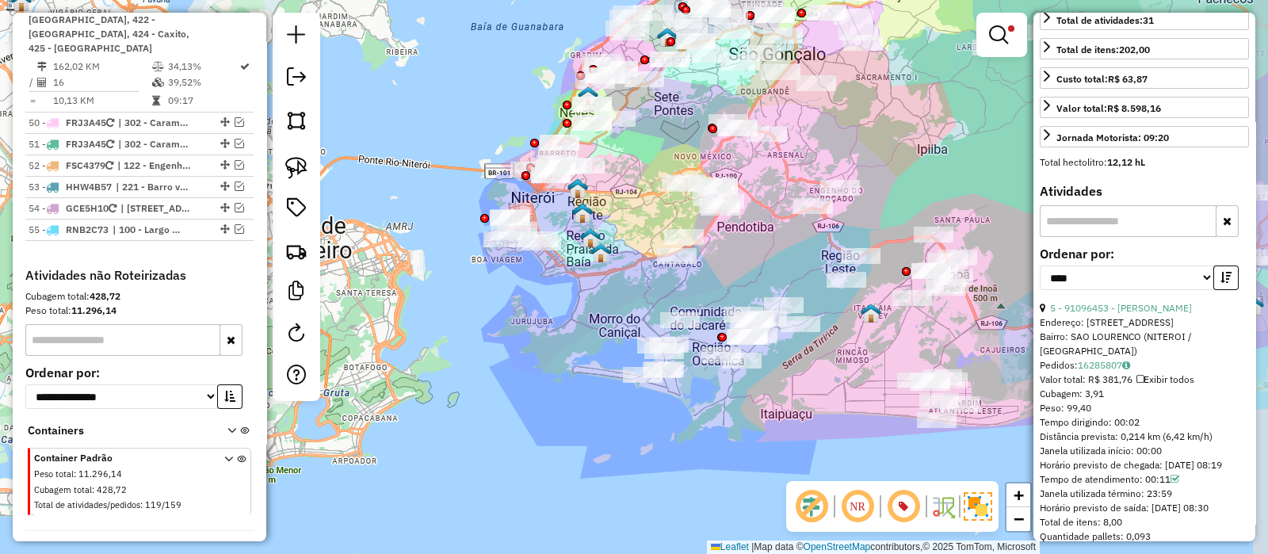
drag, startPoint x: 467, startPoint y: 189, endPoint x: 464, endPoint y: 204, distance: 15.4
click at [424, 199] on div "Limpar filtros Janela de atendimento Grade de atendimento Capacidade Transporta…" at bounding box center [634, 277] width 1268 height 554
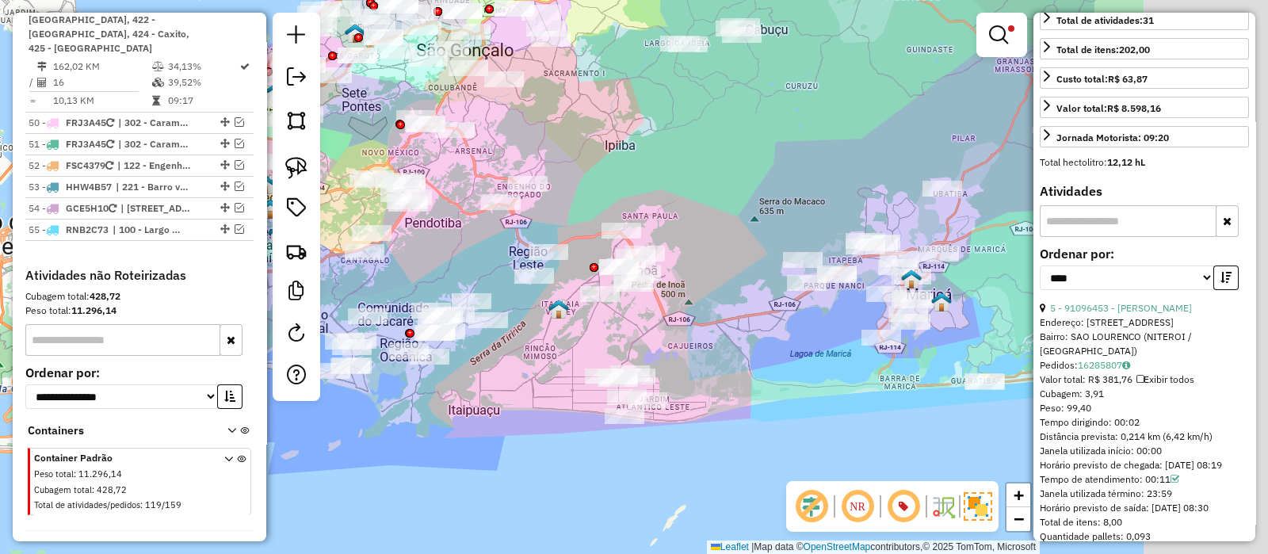
drag, startPoint x: 923, startPoint y: 164, endPoint x: 648, endPoint y: 154, distance: 275.2
click at [648, 154] on div "Limpar filtros Janela de atendimento Grade de atendimento Capacidade Transporta…" at bounding box center [634, 277] width 1268 height 554
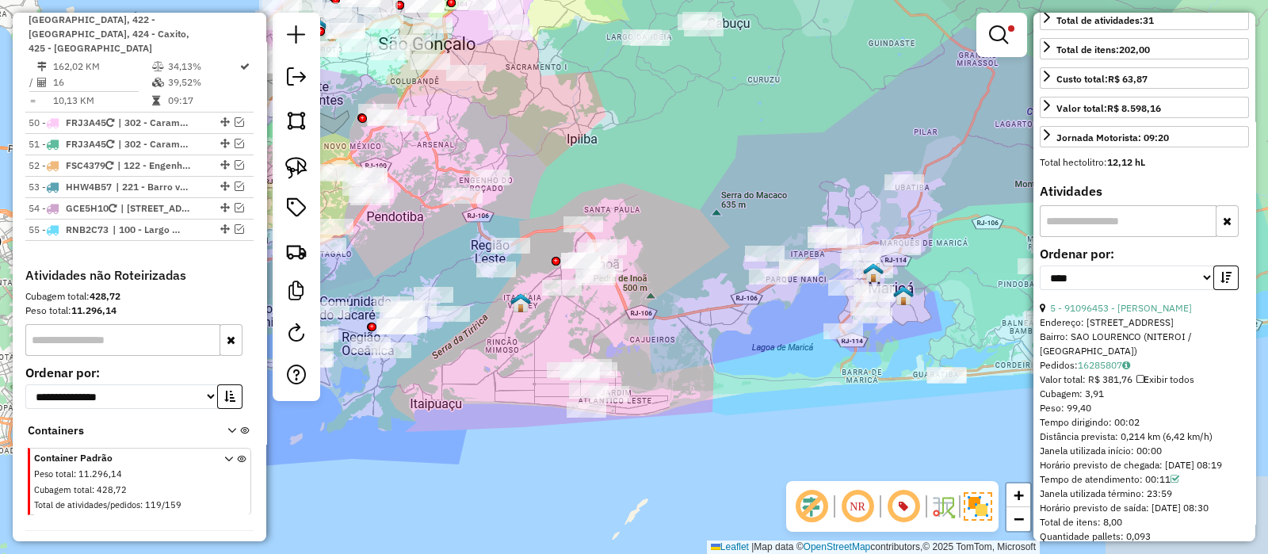
click at [655, 155] on div "Limpar filtros Janela de atendimento Grade de atendimento Capacidade Transporta…" at bounding box center [634, 277] width 1268 height 554
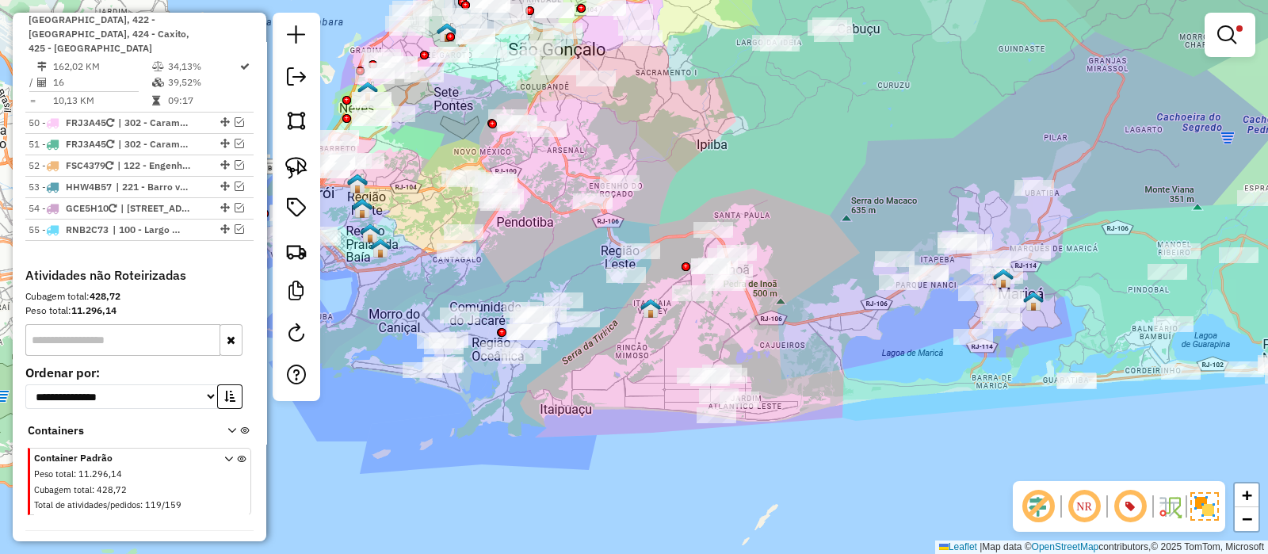
drag, startPoint x: 630, startPoint y: 266, endPoint x: 771, endPoint y: 271, distance: 141.2
click at [771, 271] on div "Limpar filtros Janela de atendimento Grade de atendimento Capacidade Transporta…" at bounding box center [634, 277] width 1268 height 554
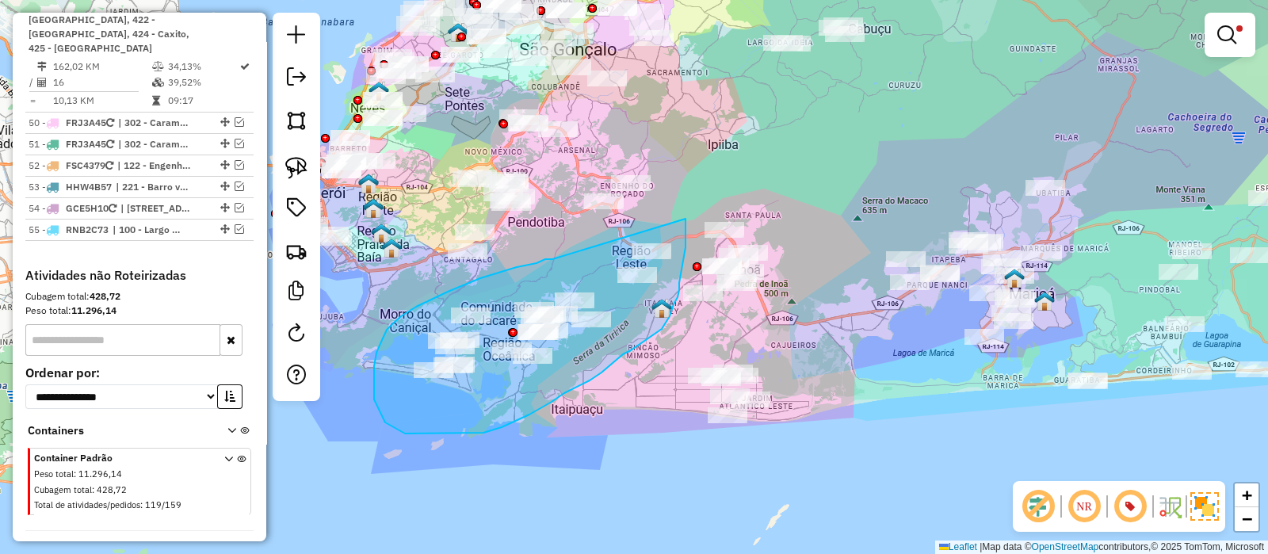
drag, startPoint x: 553, startPoint y: 259, endPoint x: 685, endPoint y: 219, distance: 137.7
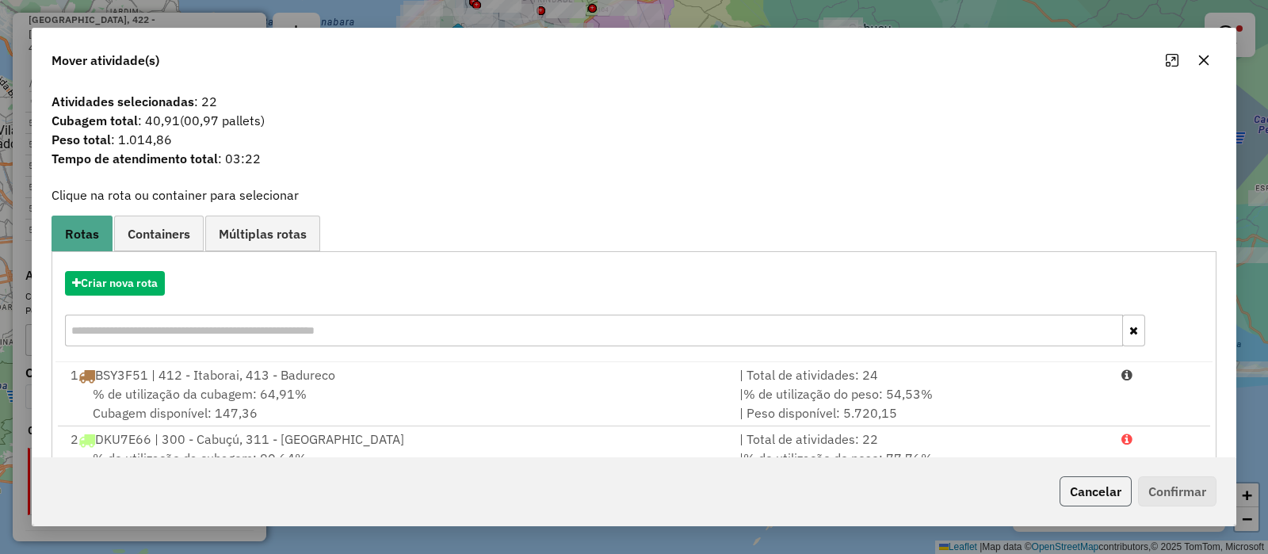
click at [1102, 490] on button "Cancelar" at bounding box center [1096, 491] width 72 height 30
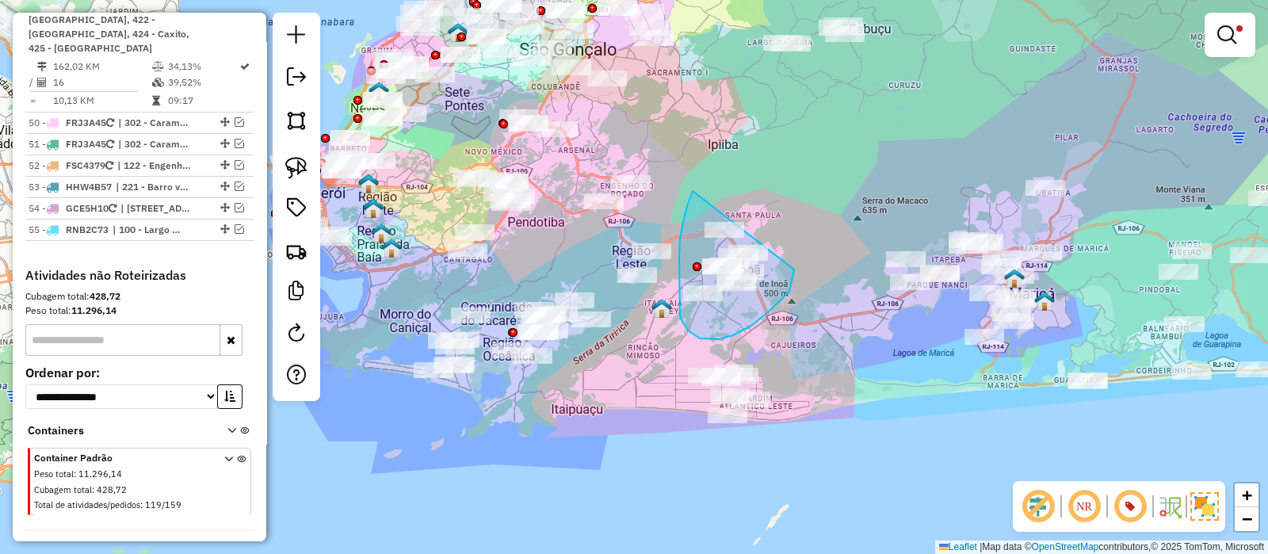
drag, startPoint x: 693, startPoint y: 191, endPoint x: 788, endPoint y: 215, distance: 98.0
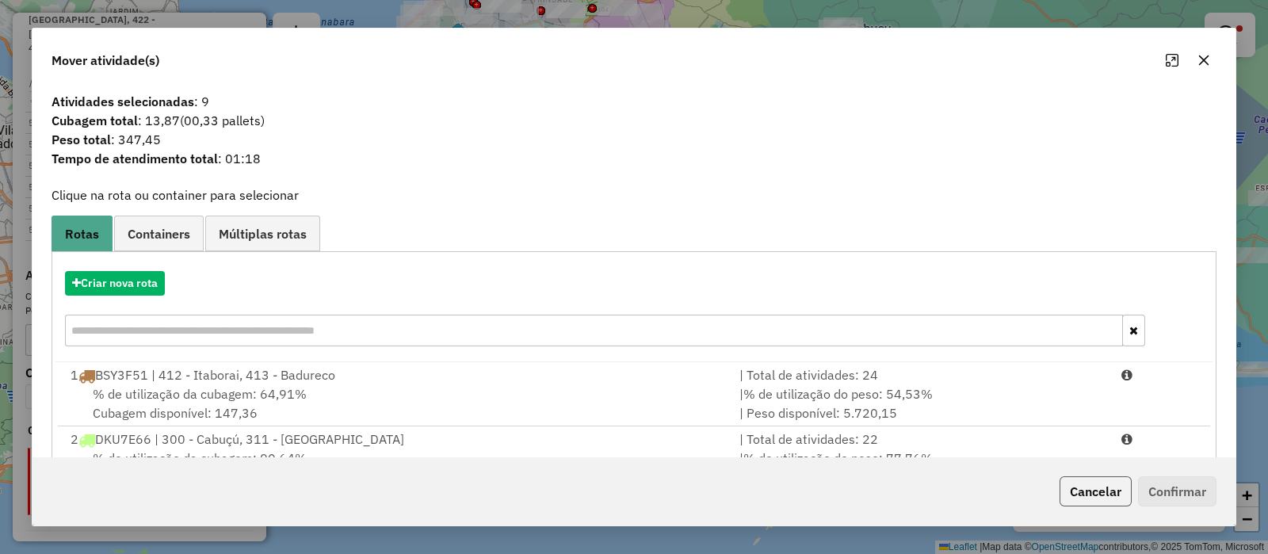
click at [1098, 489] on button "Cancelar" at bounding box center [1096, 491] width 72 height 30
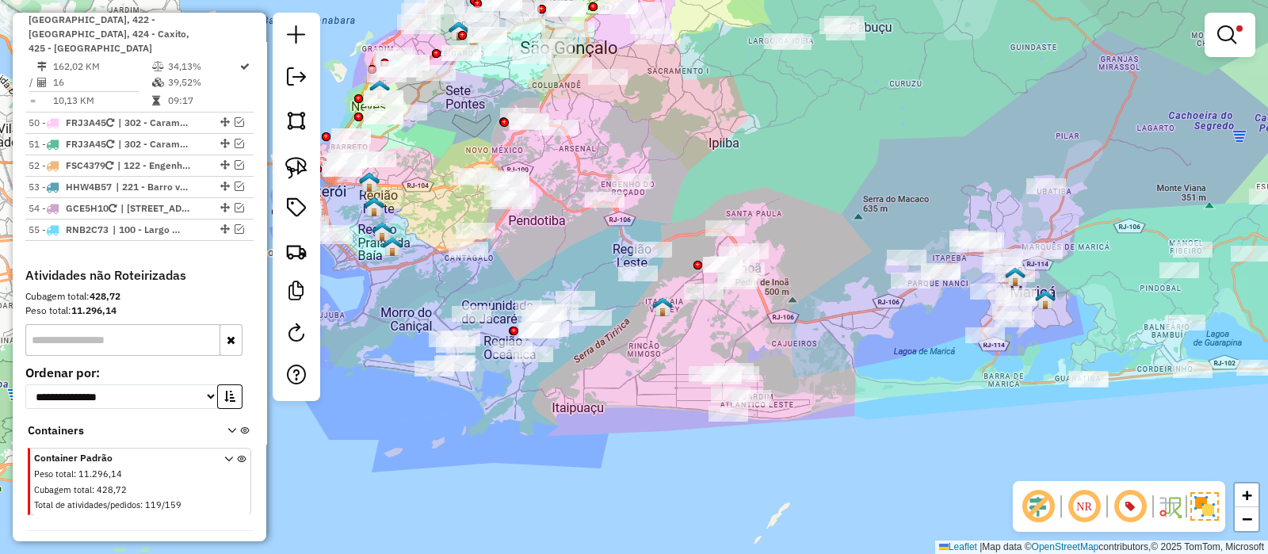
drag, startPoint x: 691, startPoint y: 201, endPoint x: 747, endPoint y: 177, distance: 60.7
click at [747, 177] on div "Limpar filtros Janela de atendimento Grade de atendimento Capacidade Transporta…" at bounding box center [634, 277] width 1268 height 554
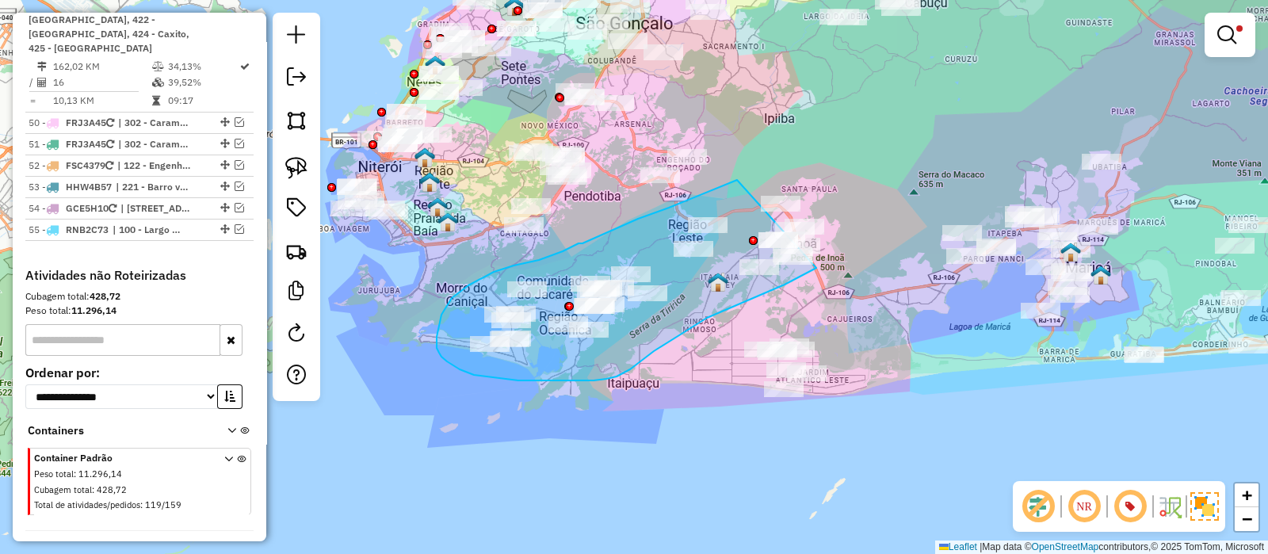
drag, startPoint x: 732, startPoint y: 182, endPoint x: 840, endPoint y: 159, distance: 110.1
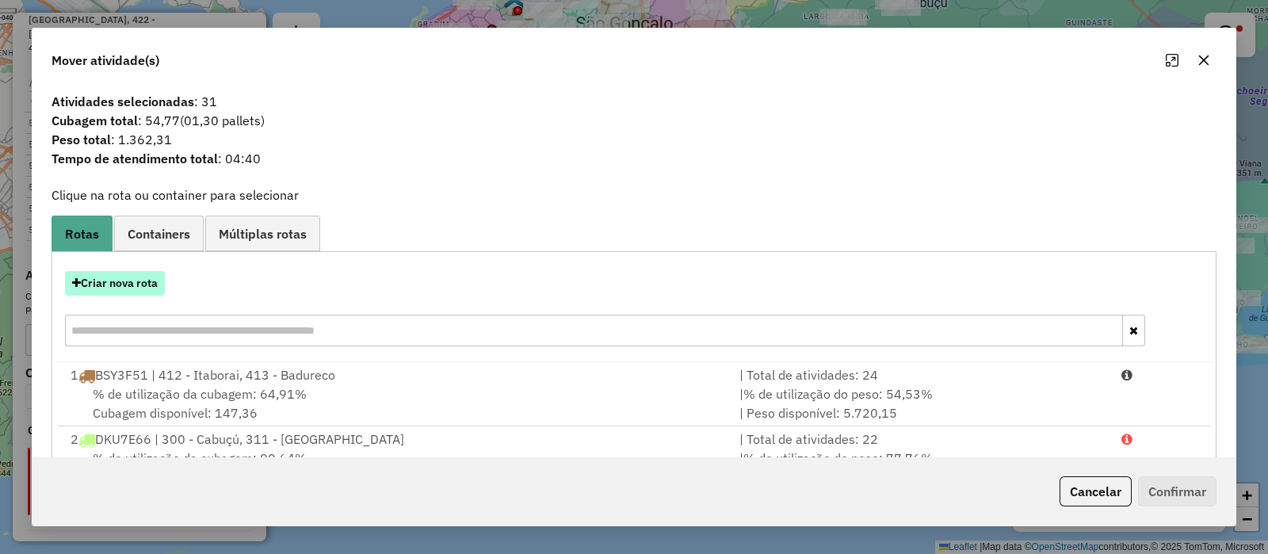
click at [123, 287] on button "Criar nova rota" at bounding box center [115, 283] width 100 height 25
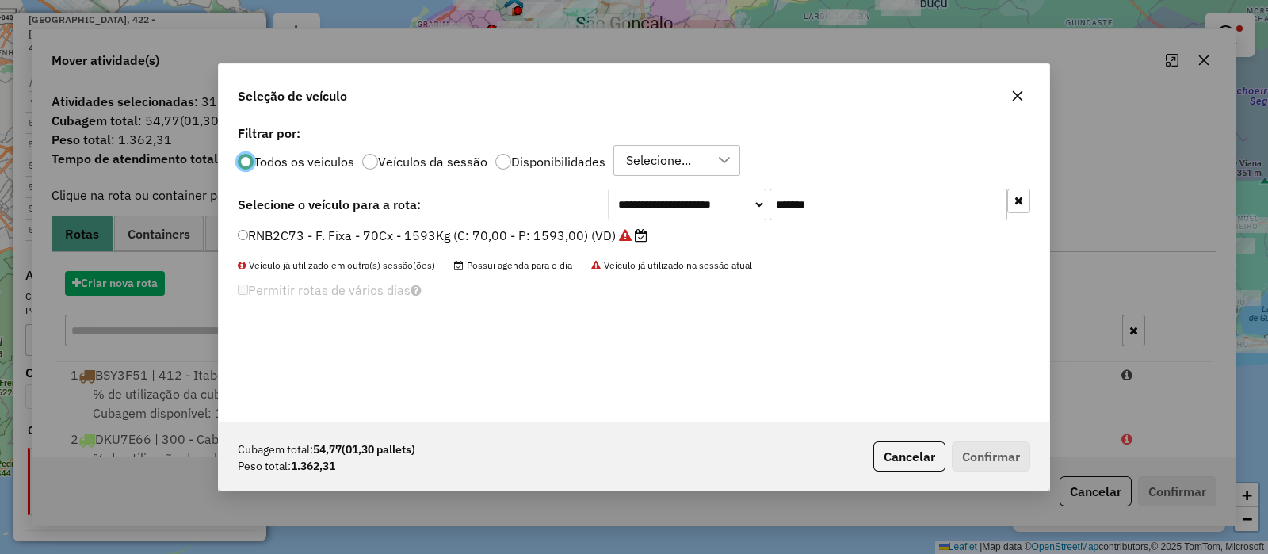
scroll to position [8, 5]
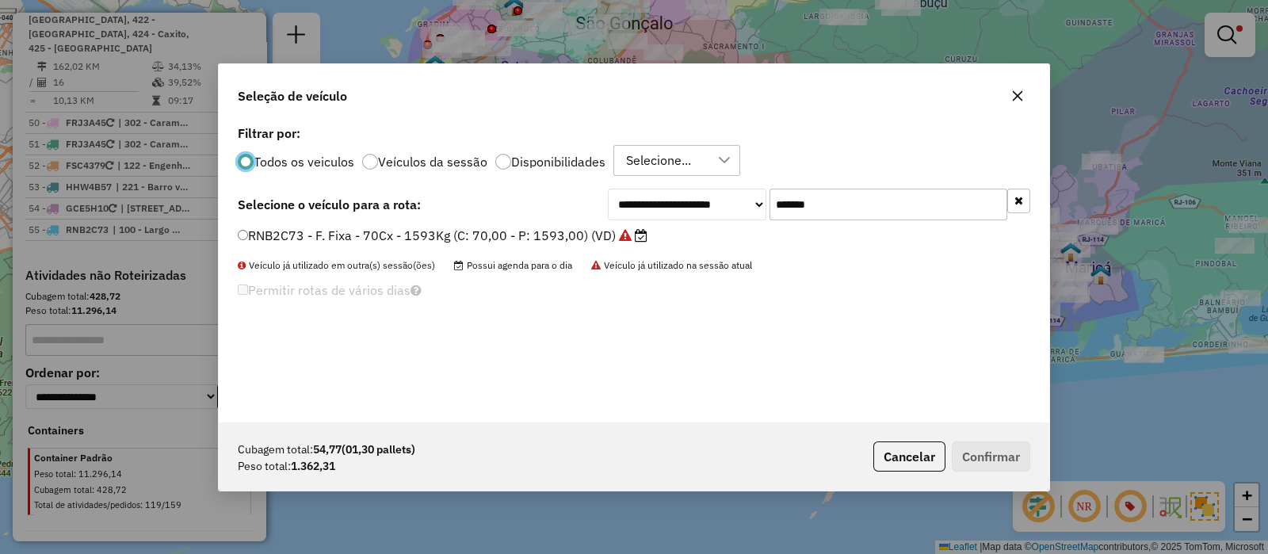
click at [832, 191] on input "*******" at bounding box center [889, 205] width 238 height 32
paste input "text"
type input "*******"
click at [579, 229] on label "RUX5J08 - F. Fixa - 70Cx - 1459Kg (C: 70,00 - P: 1459,00) (VD)" at bounding box center [434, 235] width 392 height 19
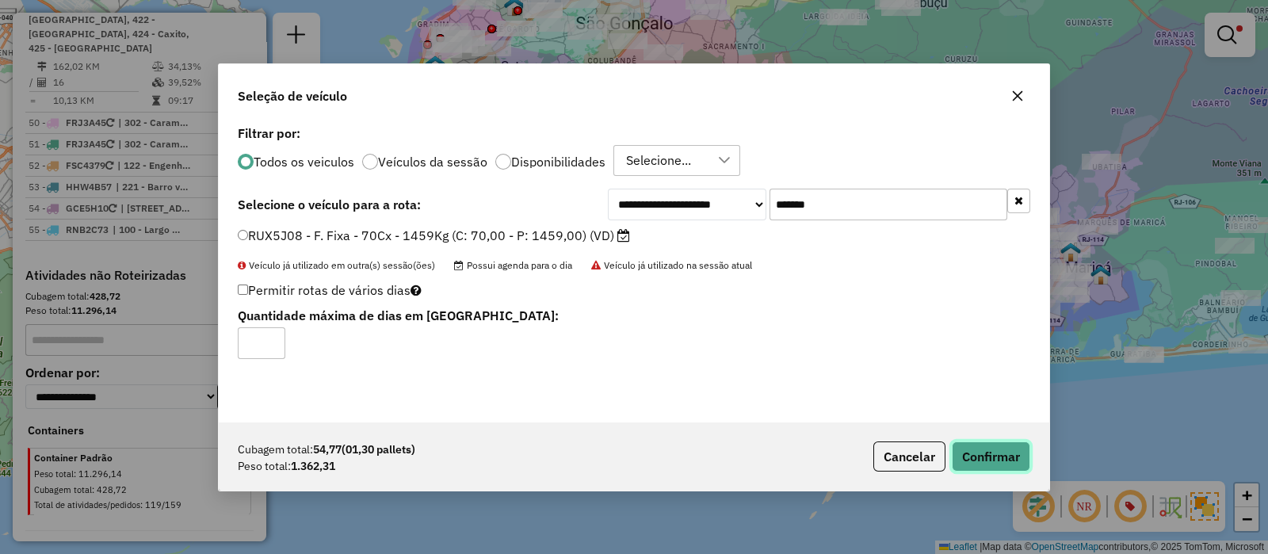
click at [1017, 463] on button "Confirmar" at bounding box center [991, 457] width 78 height 30
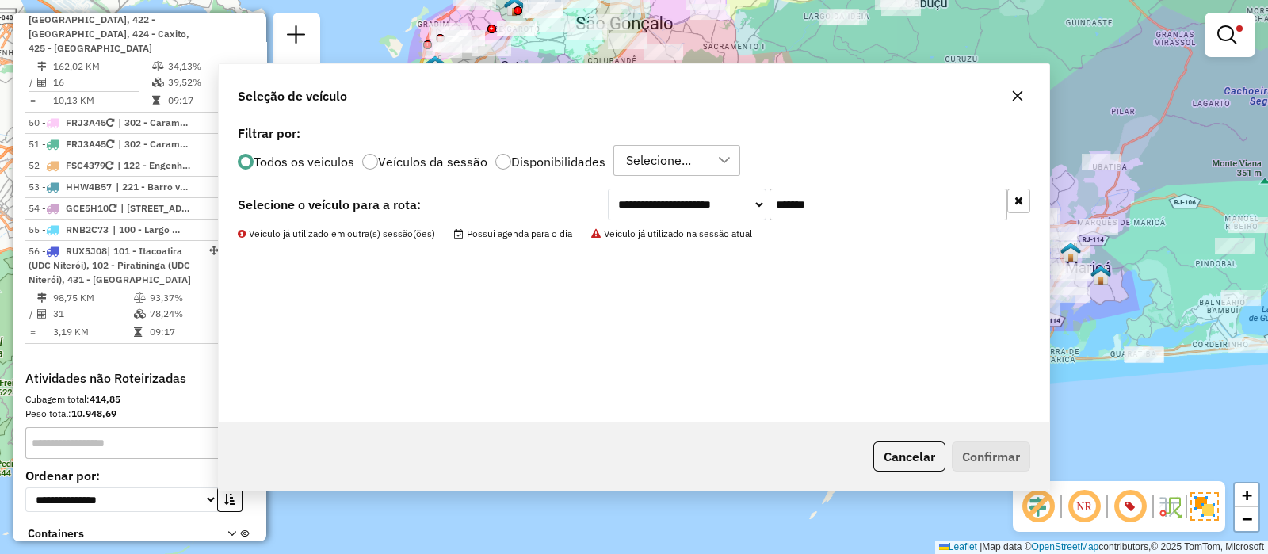
scroll to position [4906, 0]
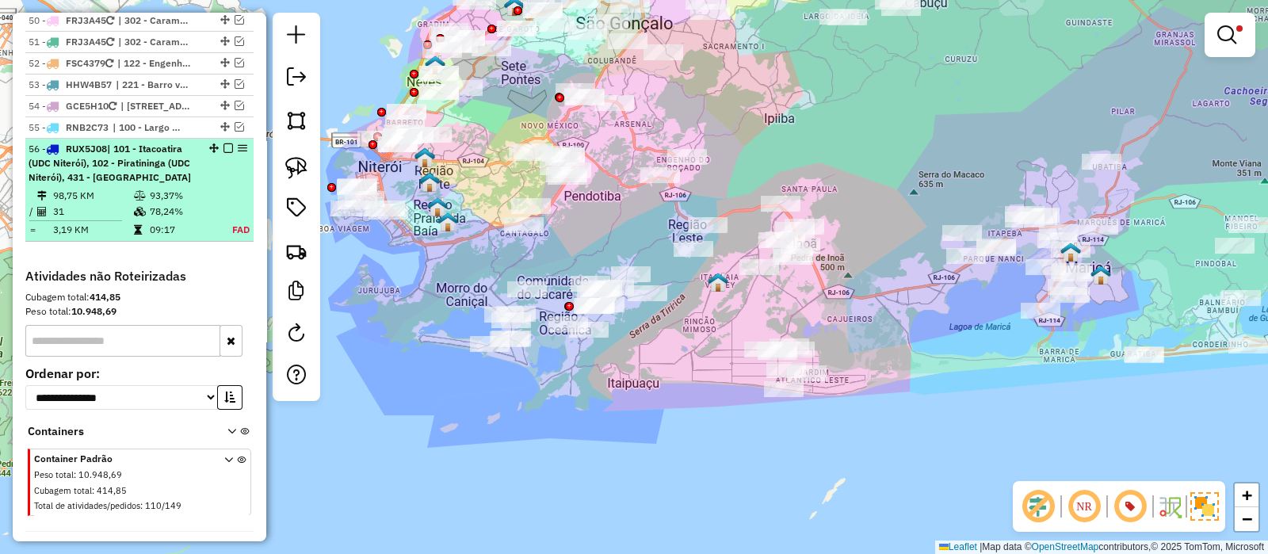
click at [224, 143] on em at bounding box center [229, 148] width 10 height 10
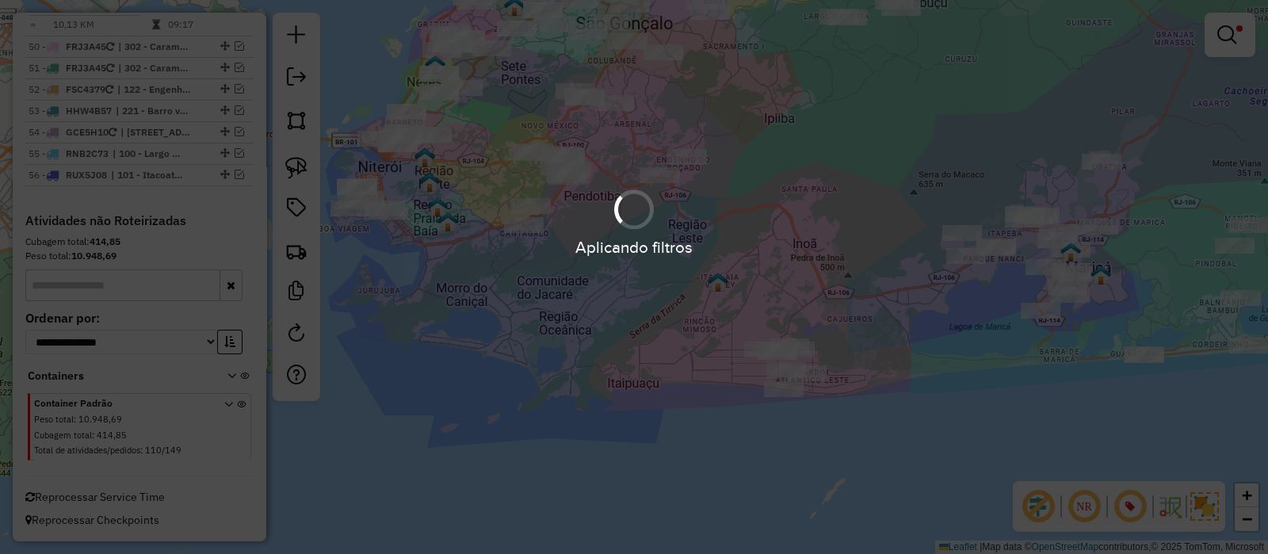
scroll to position [4824, 0]
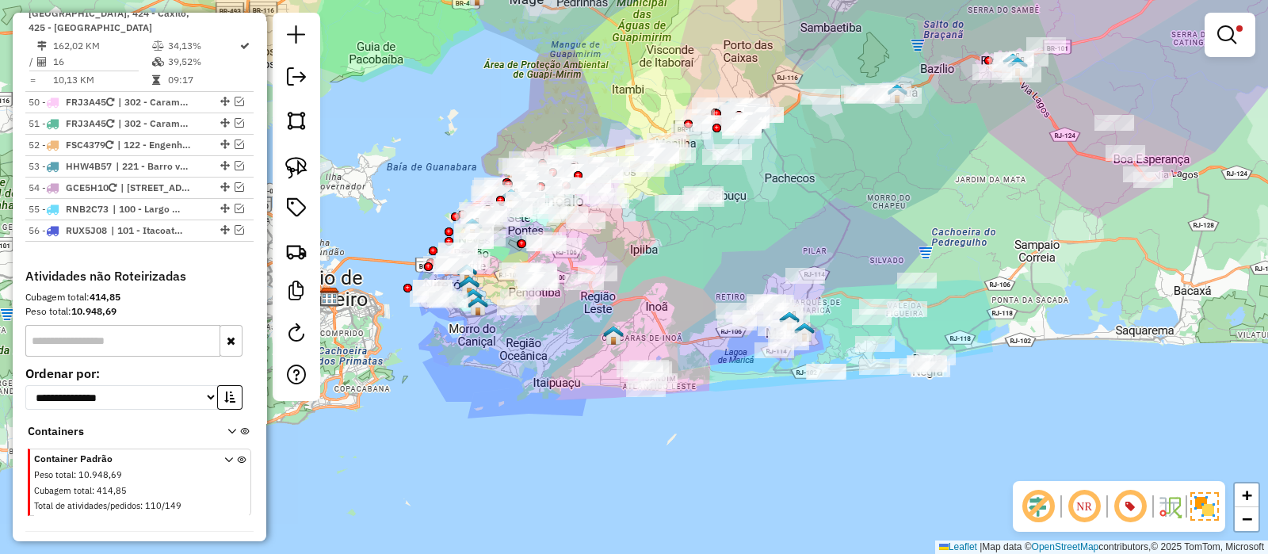
drag, startPoint x: 770, startPoint y: 185, endPoint x: 731, endPoint y: 226, distance: 56.6
click at [725, 245] on div "Limpar filtros Janela de atendimento Grade de atendimento Capacidade Transporta…" at bounding box center [634, 277] width 1268 height 554
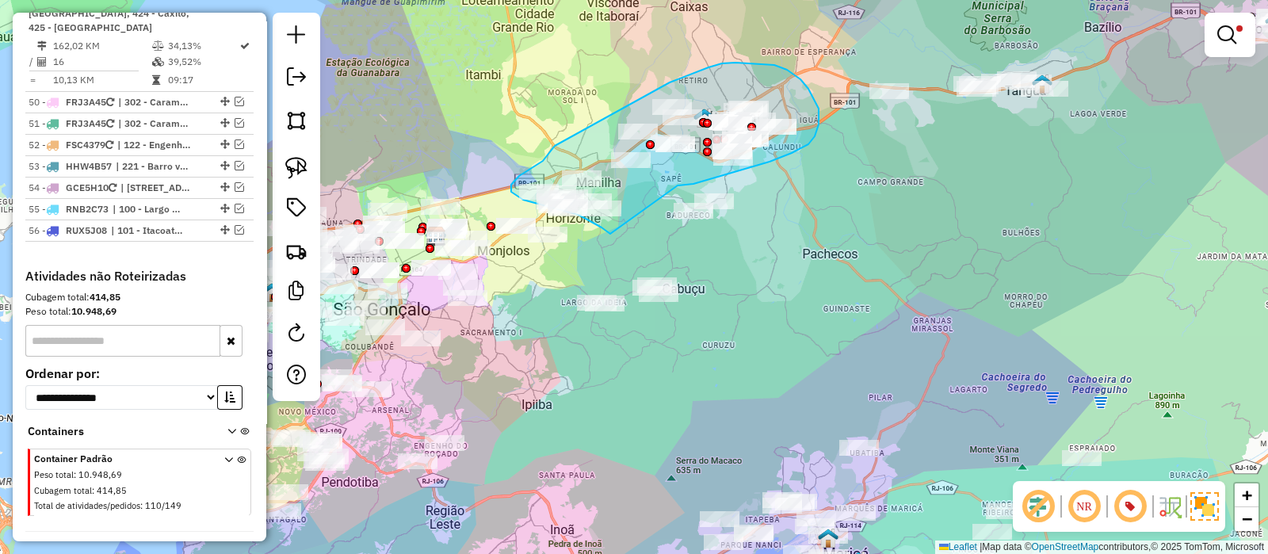
drag, startPoint x: 678, startPoint y: 185, endPoint x: 628, endPoint y: 243, distance: 76.4
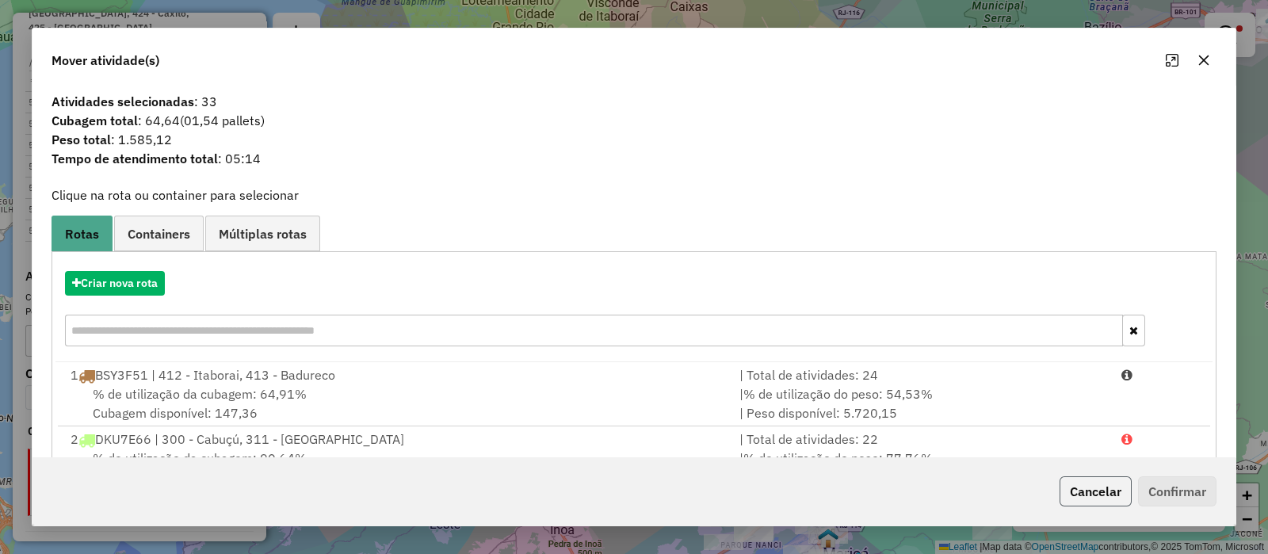
click at [1098, 499] on button "Cancelar" at bounding box center [1096, 491] width 72 height 30
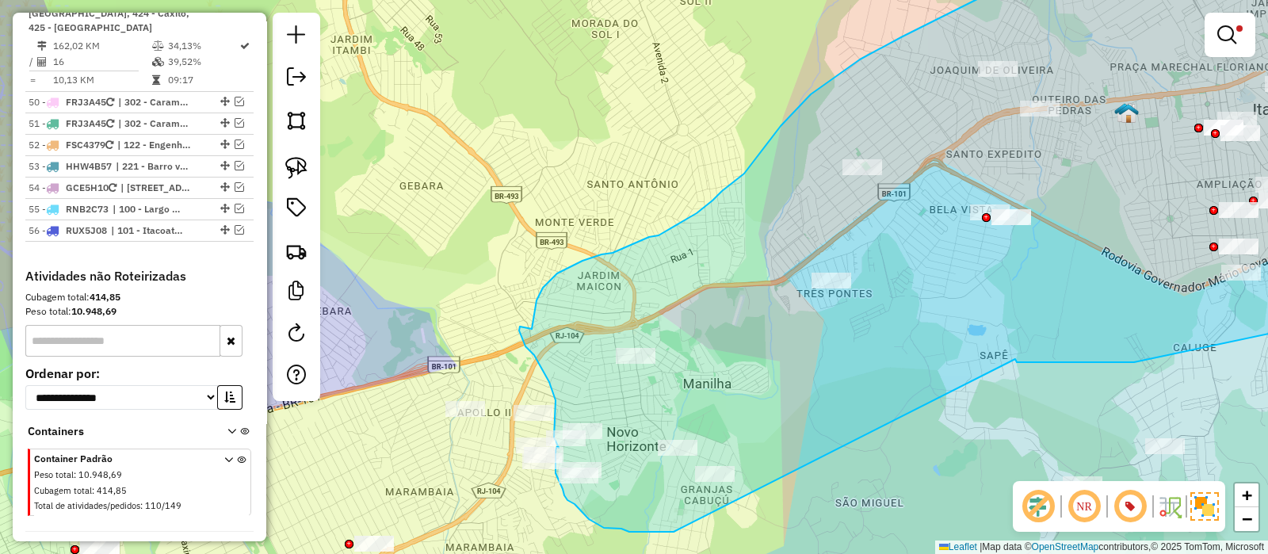
drag, startPoint x: 760, startPoint y: 258, endPoint x: 690, endPoint y: 530, distance: 280.9
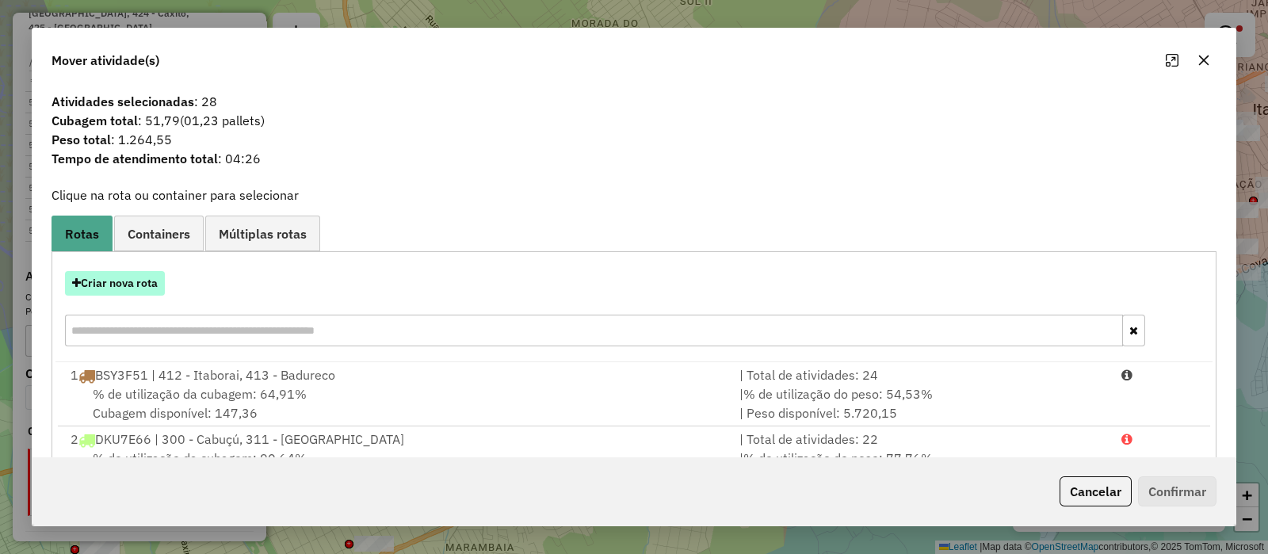
click at [113, 283] on button "Criar nova rota" at bounding box center [115, 283] width 100 height 25
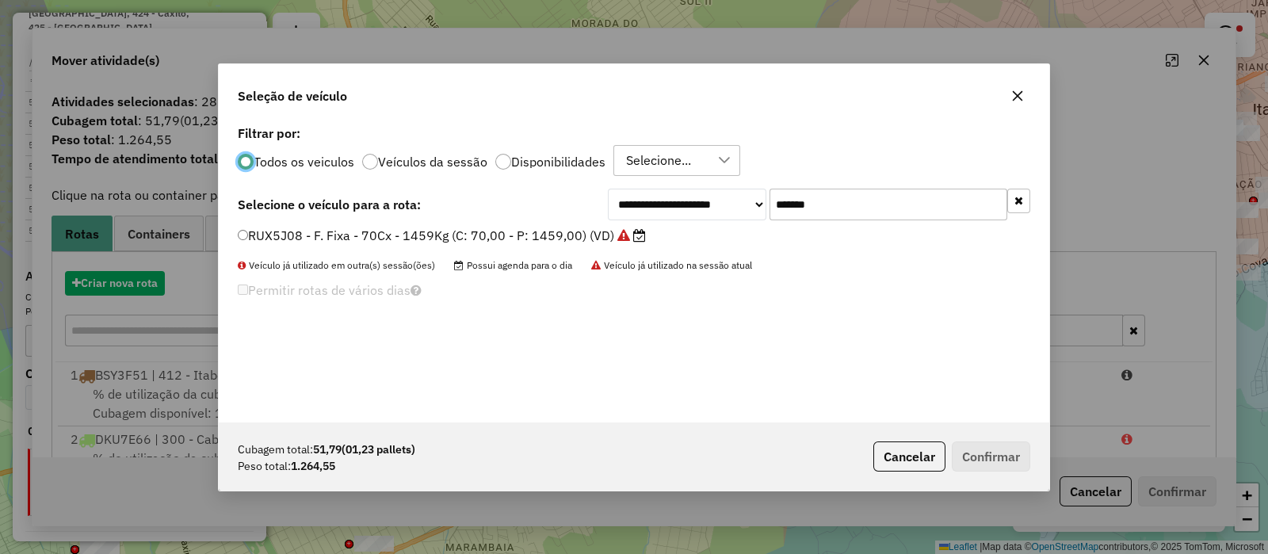
scroll to position [8, 5]
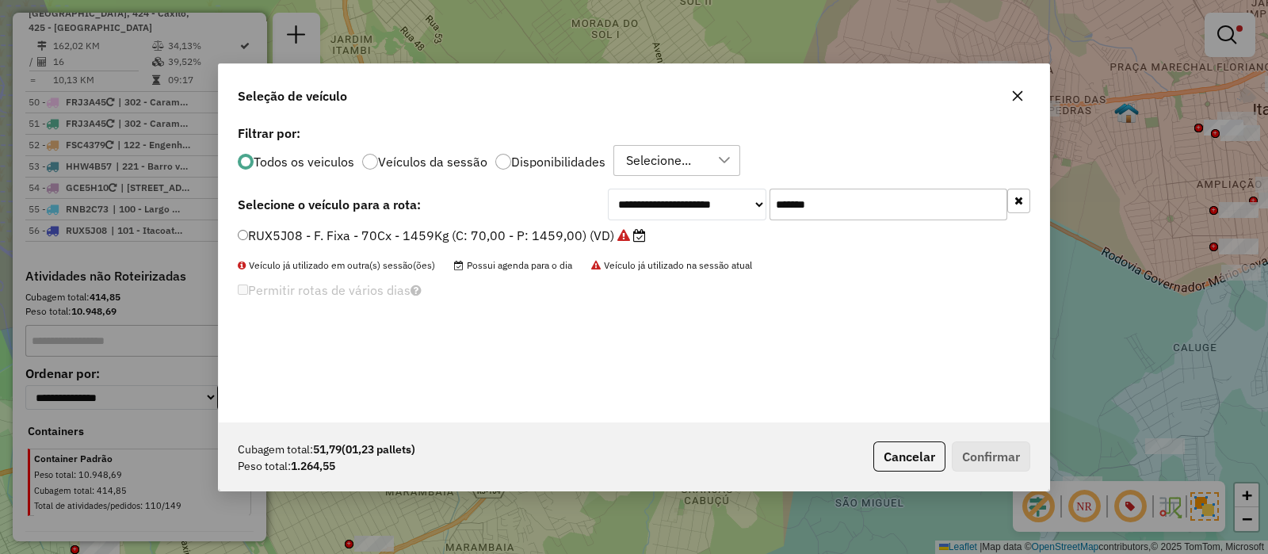
click at [836, 204] on input "*******" at bounding box center [889, 205] width 238 height 32
paste input "text"
type input "*******"
click at [591, 235] on label "RUX5J49 - F. Fixa - 70Cx - 1459Kg (C: 70,00 - P: 1459,00) (VD)" at bounding box center [434, 235] width 392 height 19
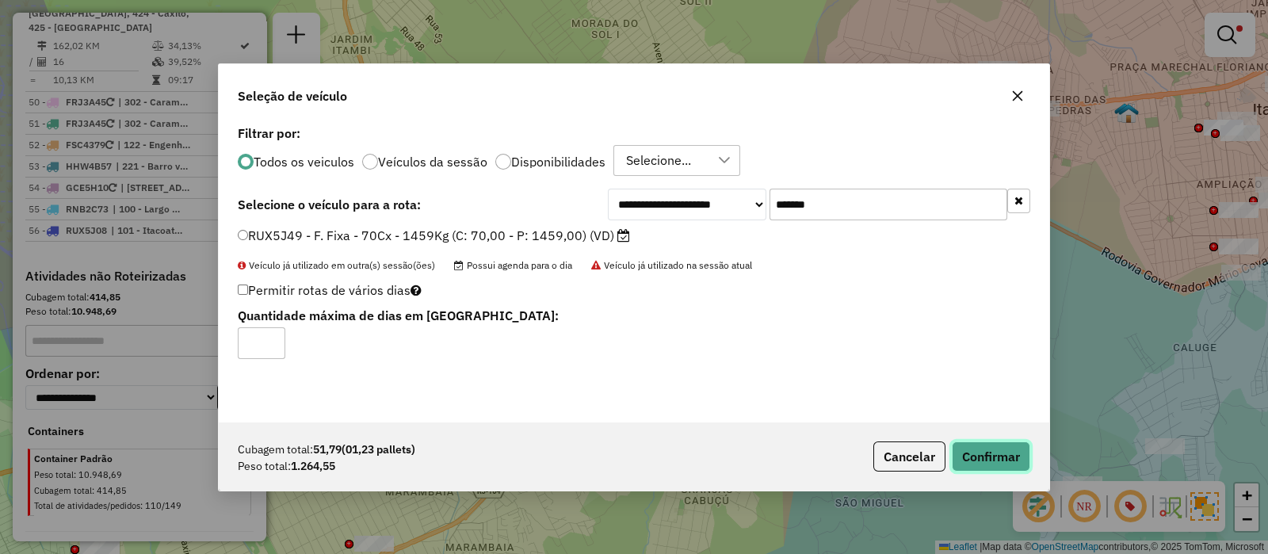
click at [1015, 453] on button "Confirmar" at bounding box center [991, 457] width 78 height 30
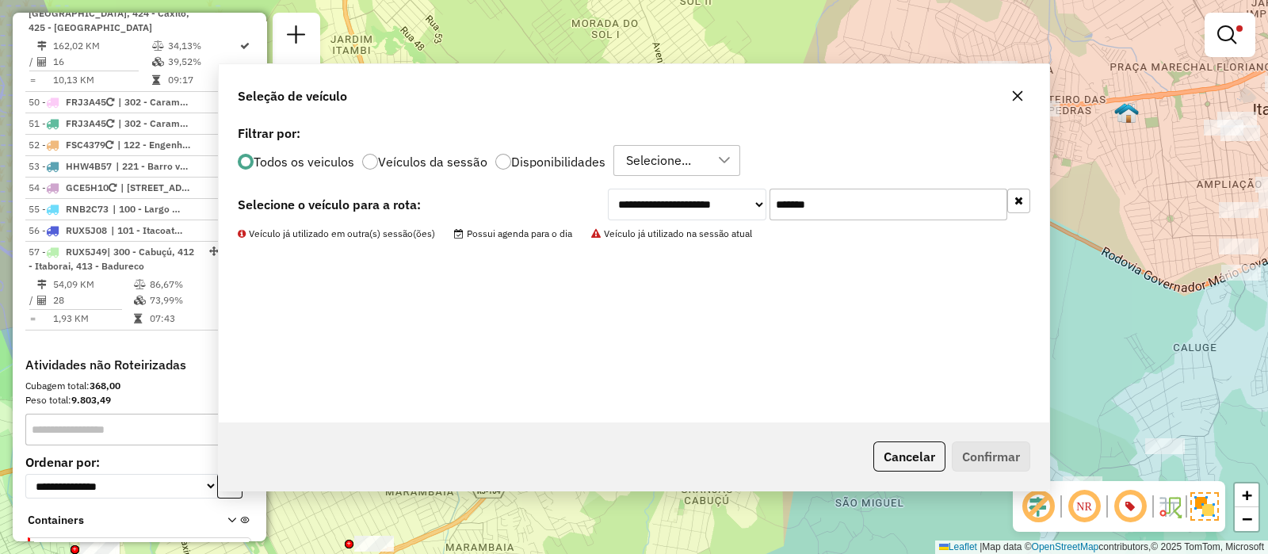
scroll to position [4913, 0]
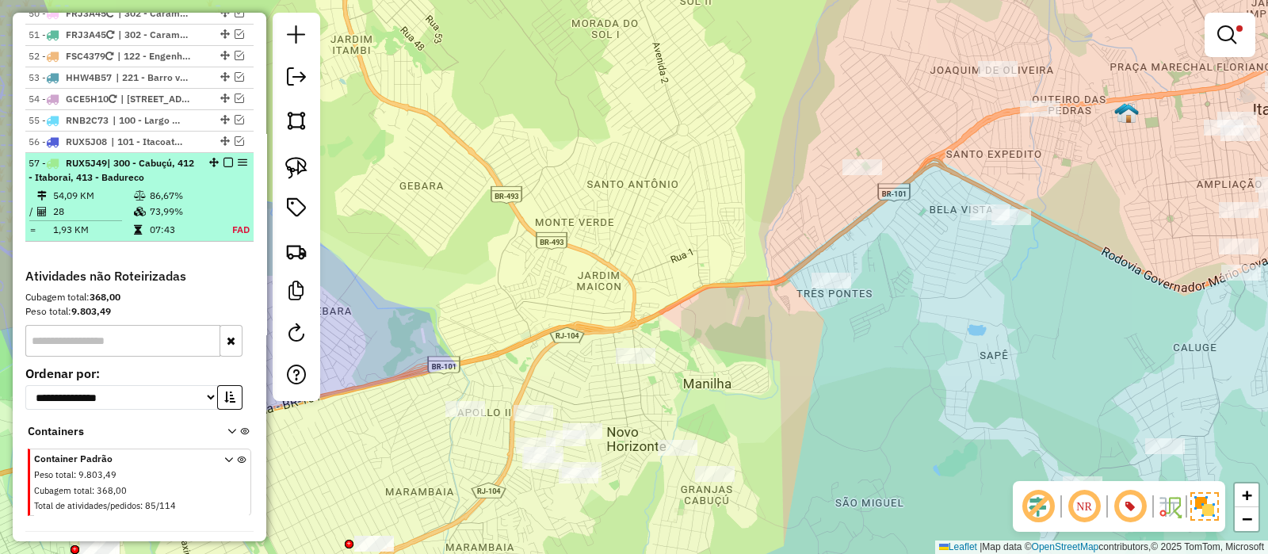
click at [143, 204] on td at bounding box center [141, 212] width 16 height 16
select select "*********"
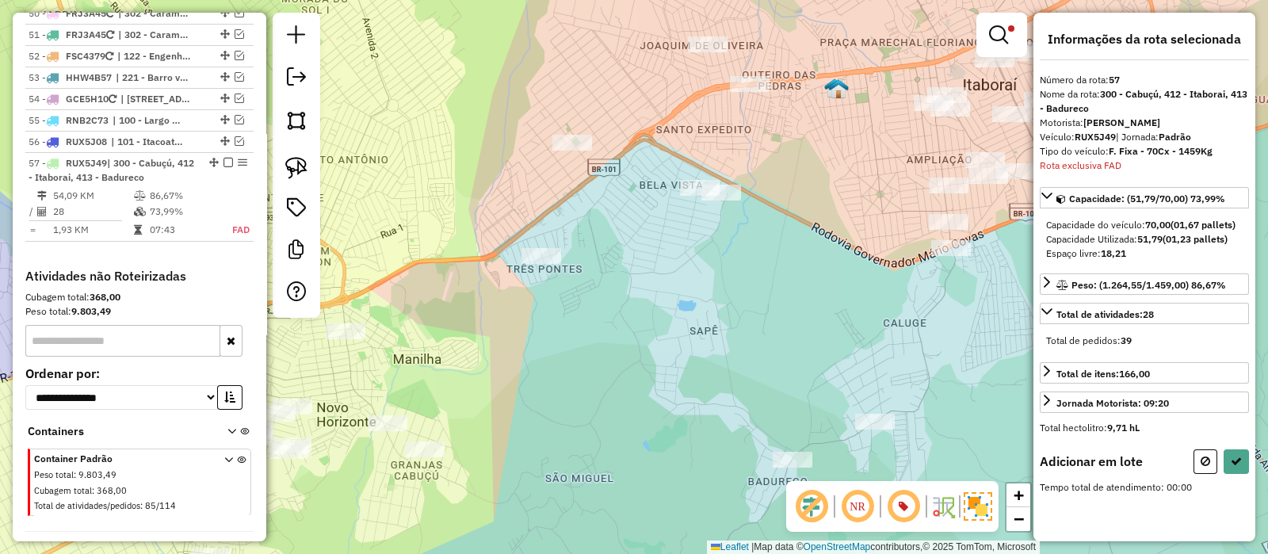
drag, startPoint x: 688, startPoint y: 296, endPoint x: 951, endPoint y: 212, distance: 276.2
click at [939, 216] on div "Limpar filtros Janela de atendimento Grade de atendimento Capacidade Transporta…" at bounding box center [634, 277] width 1268 height 554
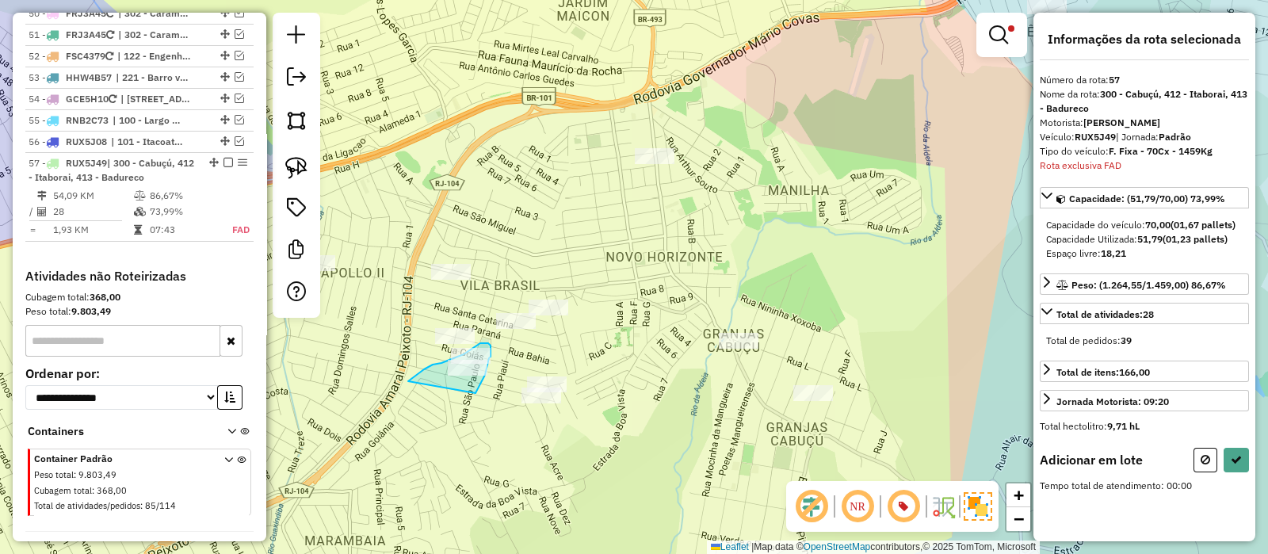
drag, startPoint x: 476, startPoint y: 393, endPoint x: 405, endPoint y: 384, distance: 71.1
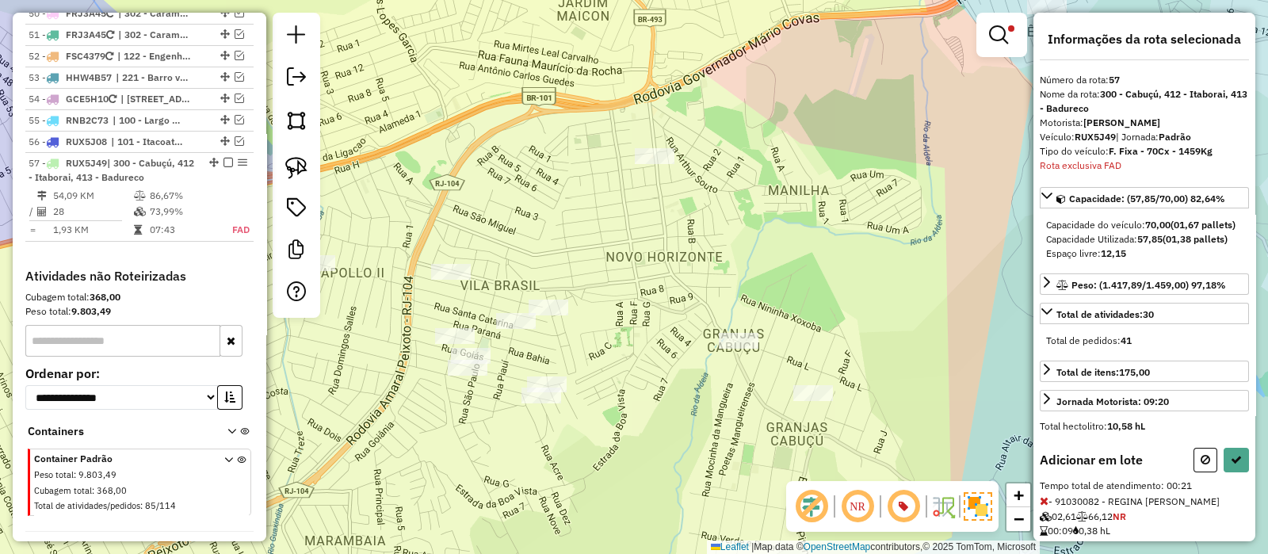
select select "*********"
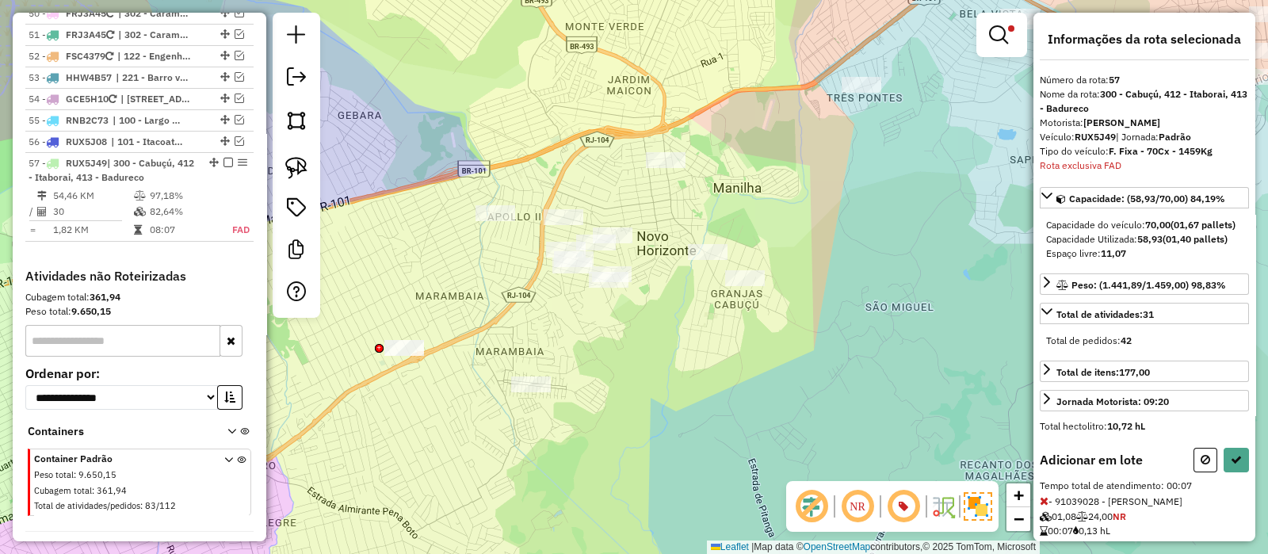
drag, startPoint x: 452, startPoint y: 166, endPoint x: 491, endPoint y: 152, distance: 42.1
click at [491, 152] on div "Limpar filtros Janela de atendimento Grade de atendimento Capacidade Transporta…" at bounding box center [634, 277] width 1268 height 554
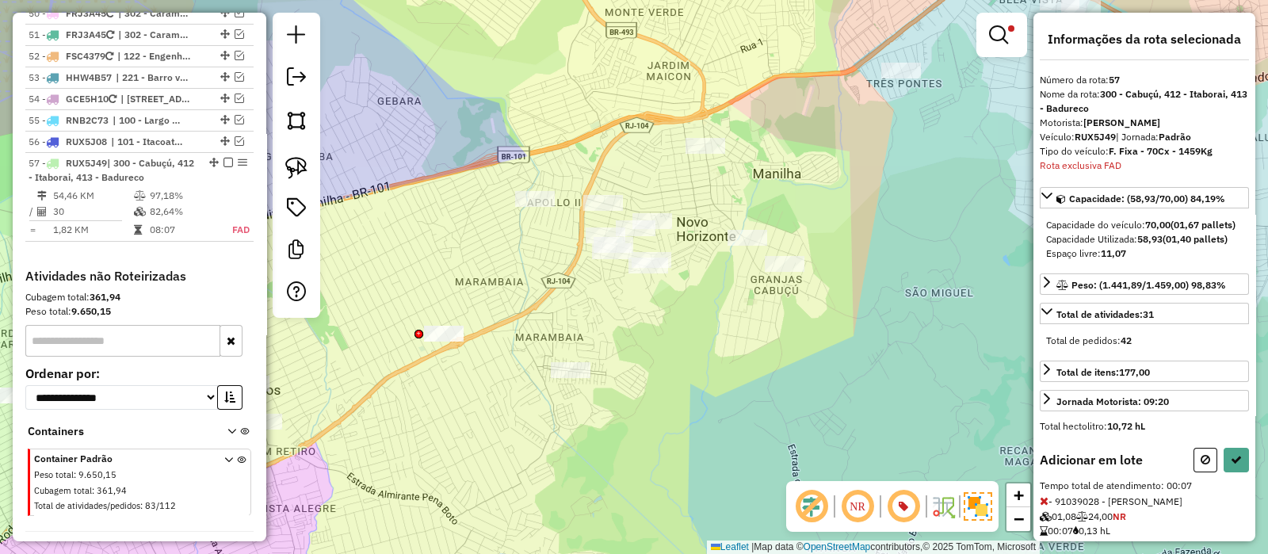
select select "*********"
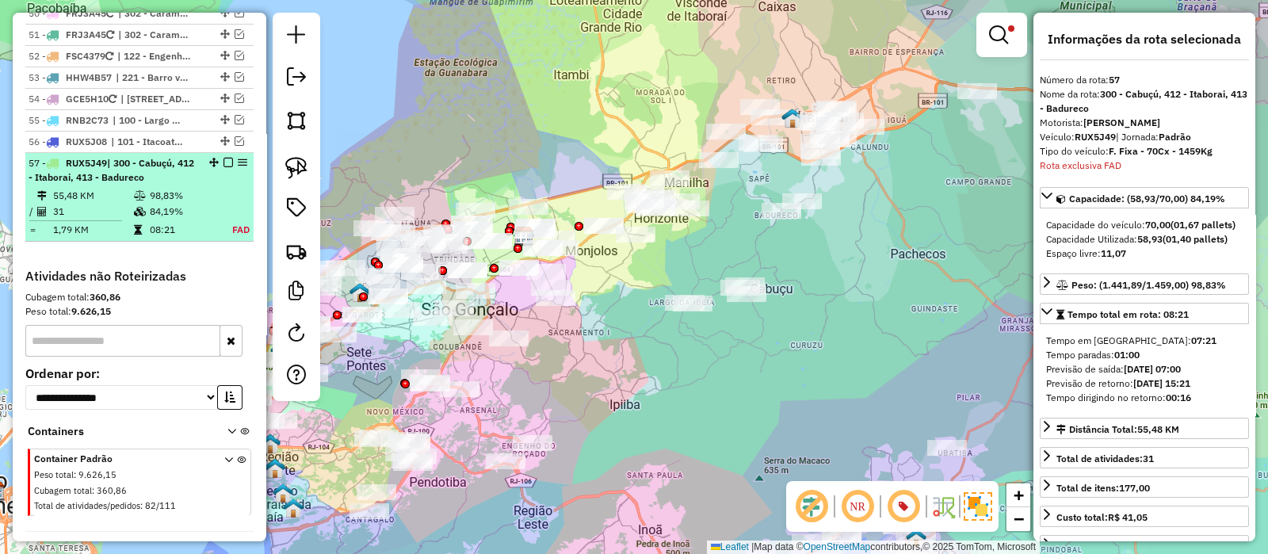
click at [224, 158] on em at bounding box center [229, 163] width 10 height 10
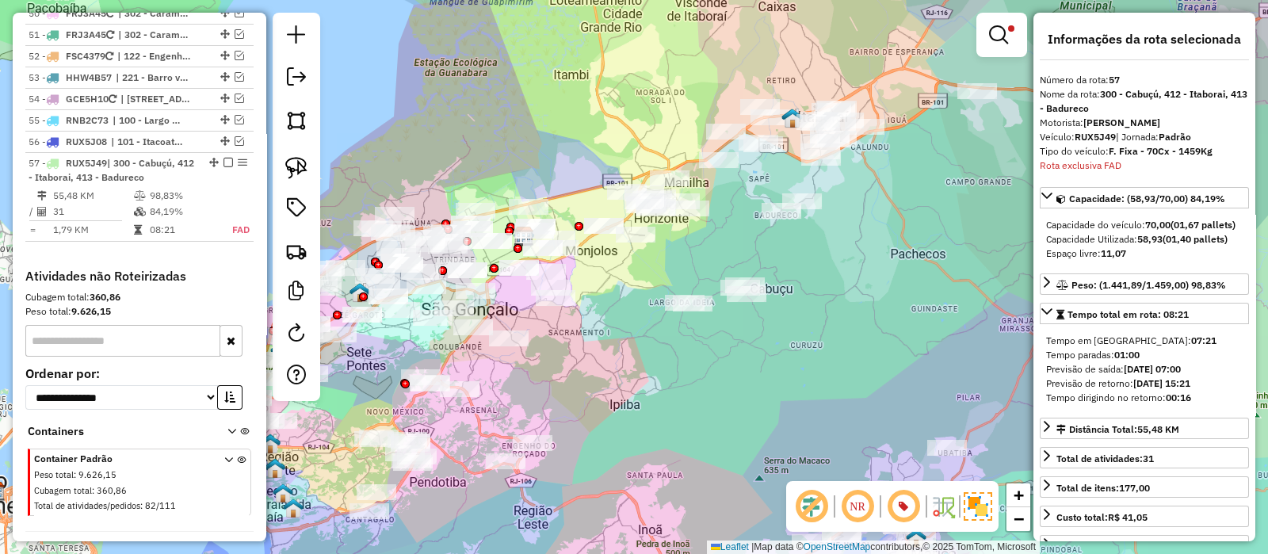
scroll to position [4846, 0]
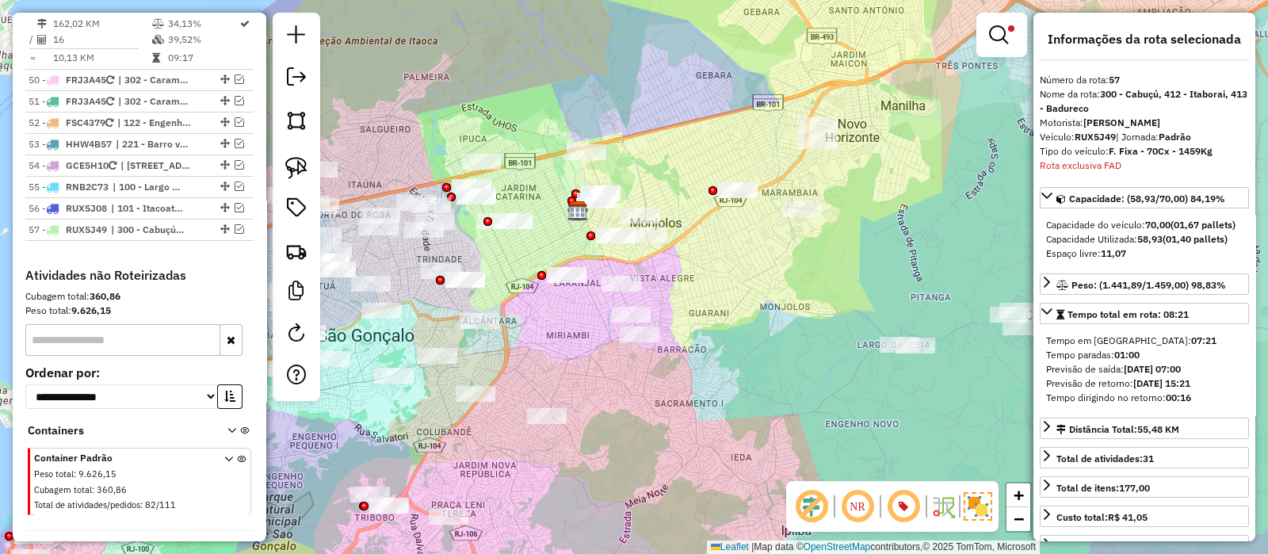
drag, startPoint x: 713, startPoint y: 272, endPoint x: 847, endPoint y: 267, distance: 133.3
click at [846, 267] on div "Limpar filtros Janela de atendimento Grade de atendimento Capacidade Transporta…" at bounding box center [634, 277] width 1268 height 554
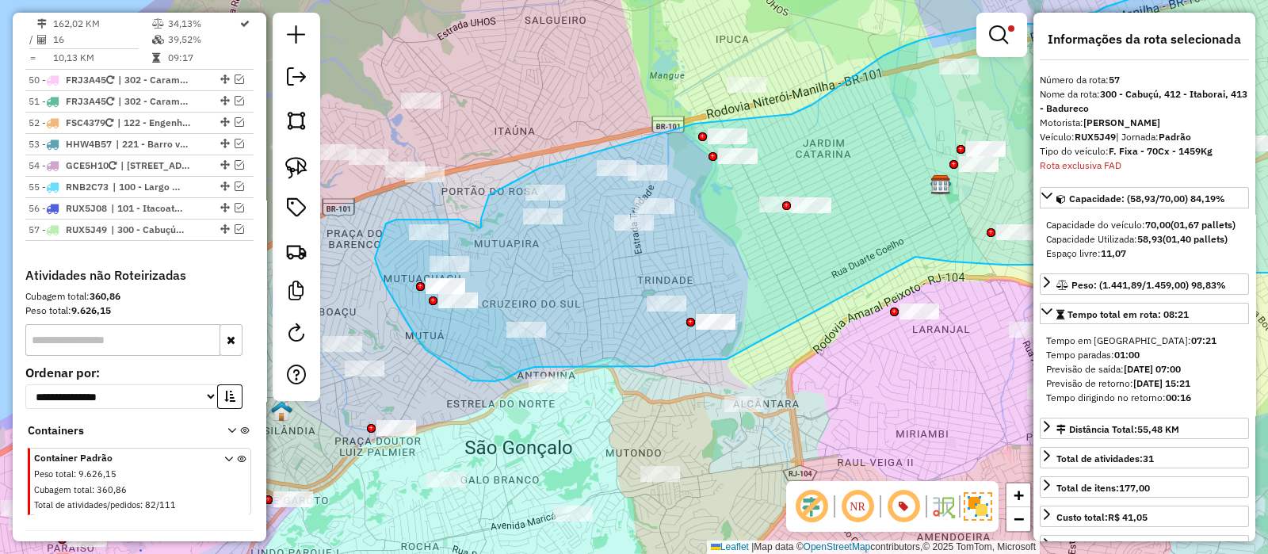
drag, startPoint x: 698, startPoint y: 243, endPoint x: 759, endPoint y: 358, distance: 130.1
click at [759, 358] on div "Limpar filtros Janela de atendimento Grade de atendimento Capacidade Transporta…" at bounding box center [634, 277] width 1268 height 554
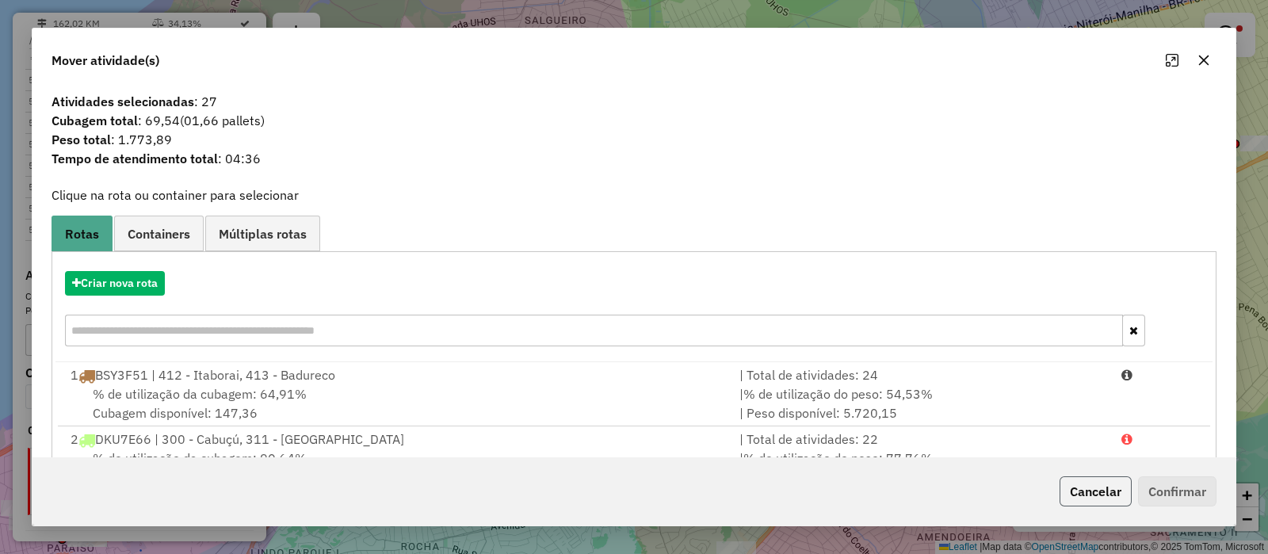
click at [1091, 487] on button "Cancelar" at bounding box center [1096, 491] width 72 height 30
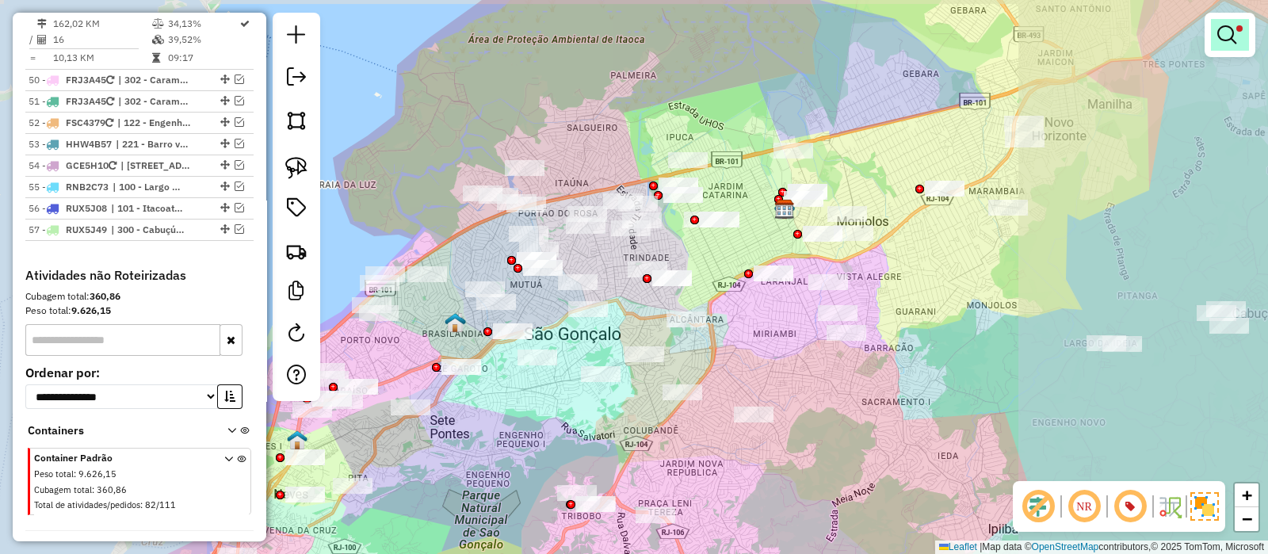
click at [1221, 26] on em at bounding box center [1227, 34] width 19 height 19
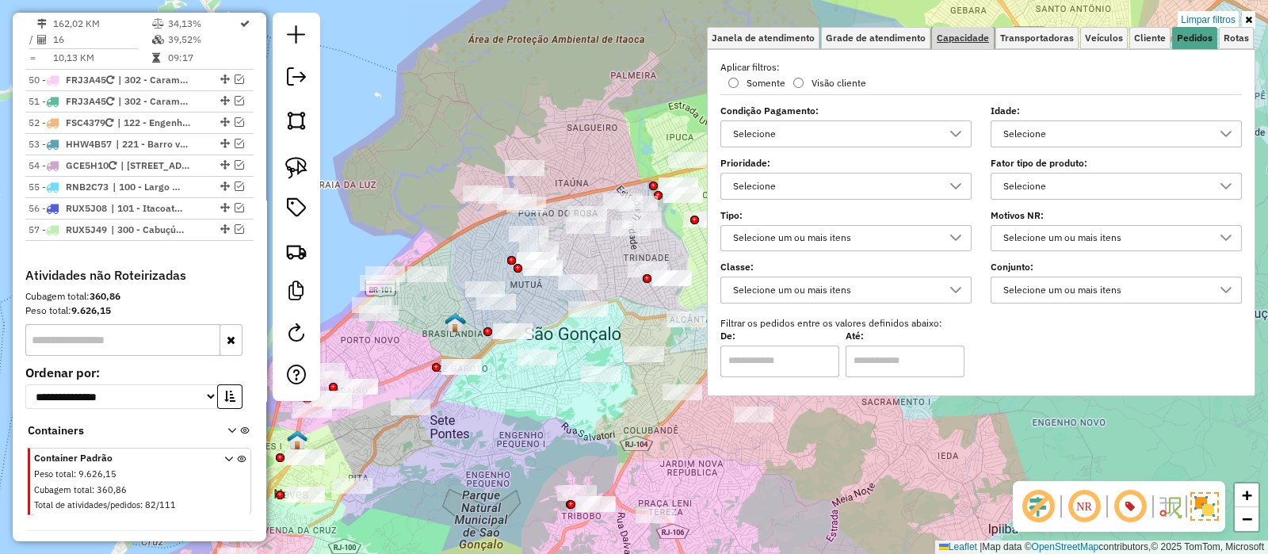
click at [976, 37] on span "Capacidade" at bounding box center [963, 38] width 52 height 10
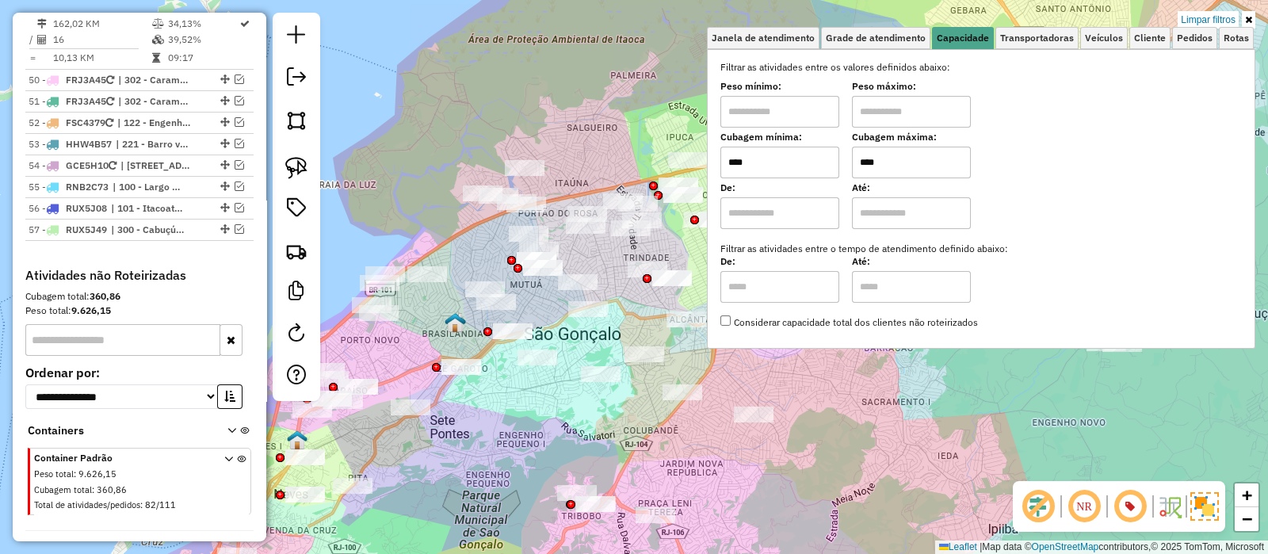
drag, startPoint x: 908, startPoint y: 157, endPoint x: 832, endPoint y: 164, distance: 75.6
click at [832, 164] on div "Cubagem mínima: **** Cubagem máxima: ****" at bounding box center [982, 156] width 522 height 44
click at [579, 127] on div "Limpar filtros Janela de atendimento Grade de atendimento Capacidade Transporta…" at bounding box center [634, 277] width 1268 height 554
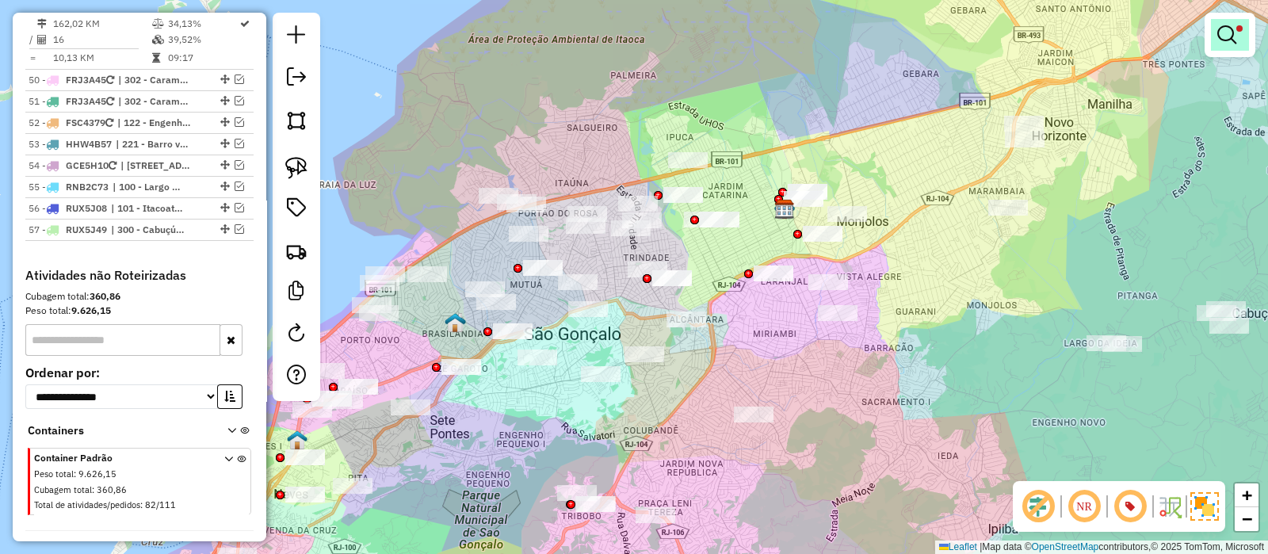
click at [1229, 35] on em at bounding box center [1227, 34] width 19 height 19
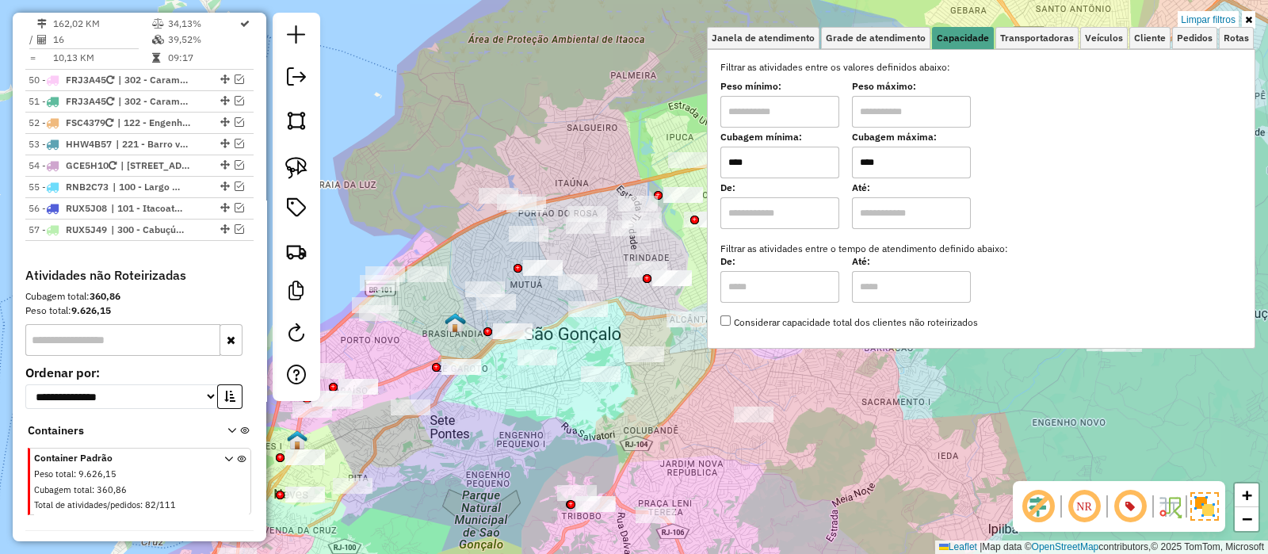
drag, startPoint x: 896, startPoint y: 162, endPoint x: 826, endPoint y: 162, distance: 69.8
click at [826, 162] on div "Cubagem mínima: **** Cubagem máxima: ****" at bounding box center [982, 156] width 522 height 44
type input "****"
click at [567, 92] on div "Limpar filtros Janela de atendimento Grade de atendimento Capacidade Transporta…" at bounding box center [634, 277] width 1268 height 554
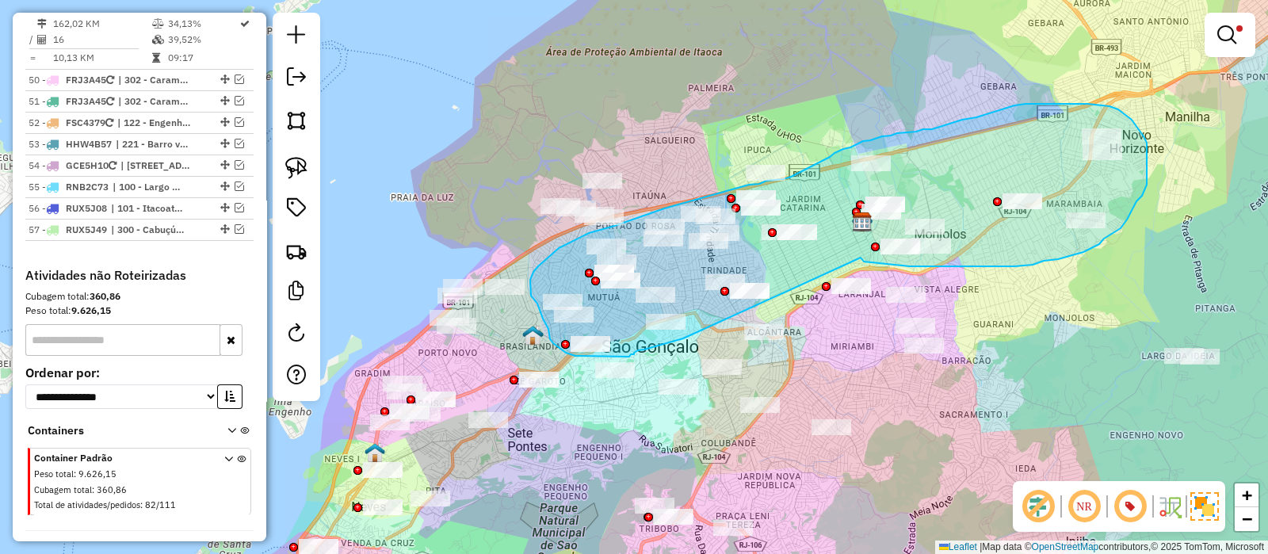
drag, startPoint x: 783, startPoint y: 245, endPoint x: 686, endPoint y: 338, distance: 134.6
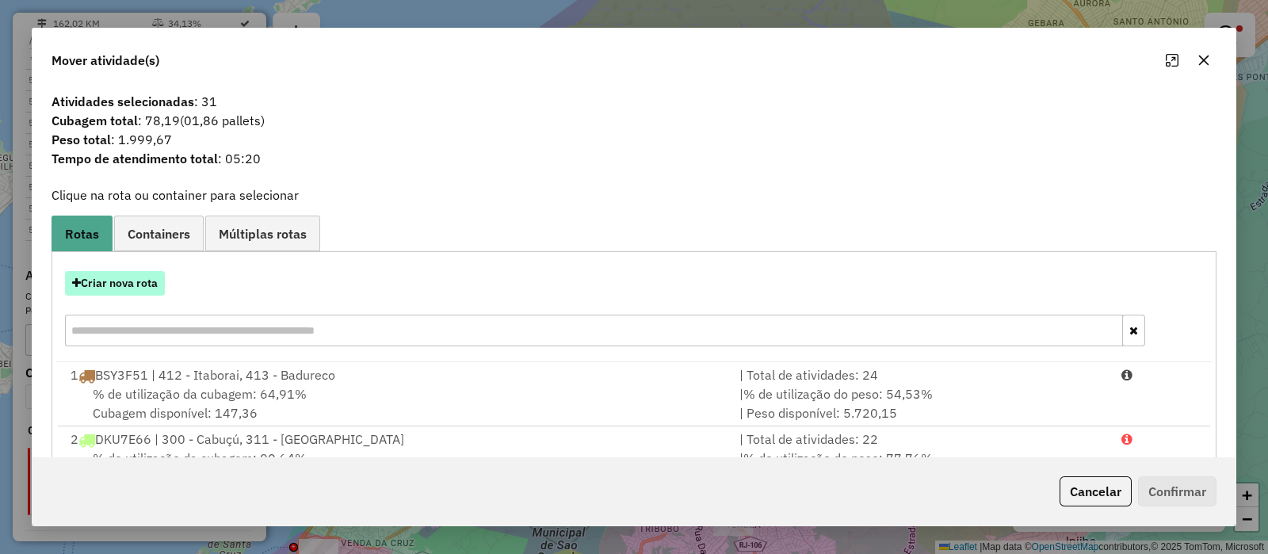
click at [104, 288] on button "Criar nova rota" at bounding box center [115, 283] width 100 height 25
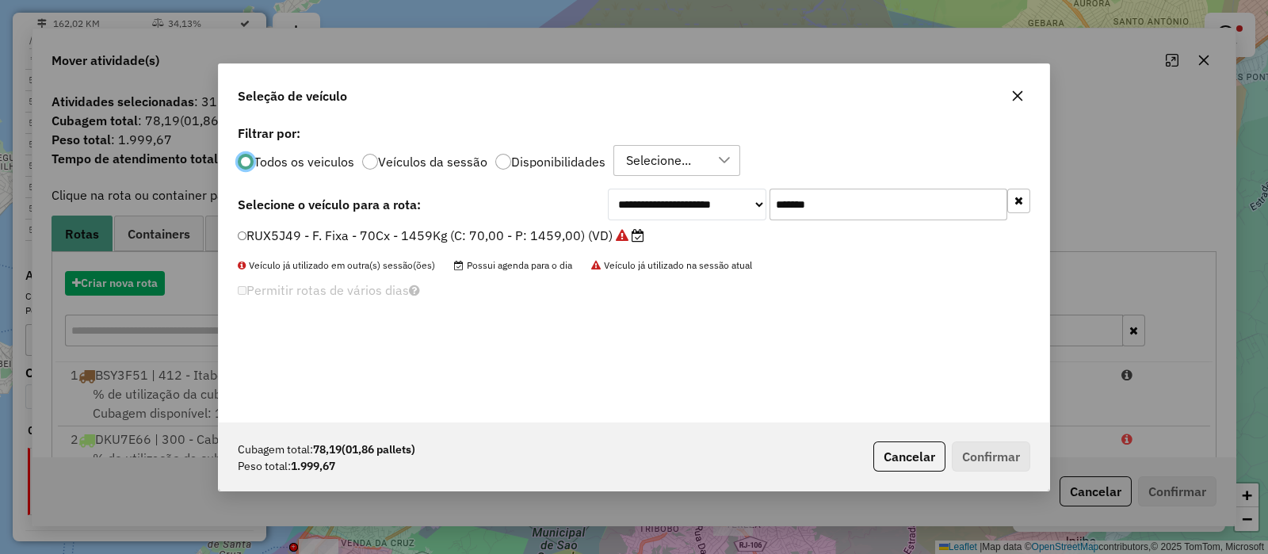
scroll to position [8, 5]
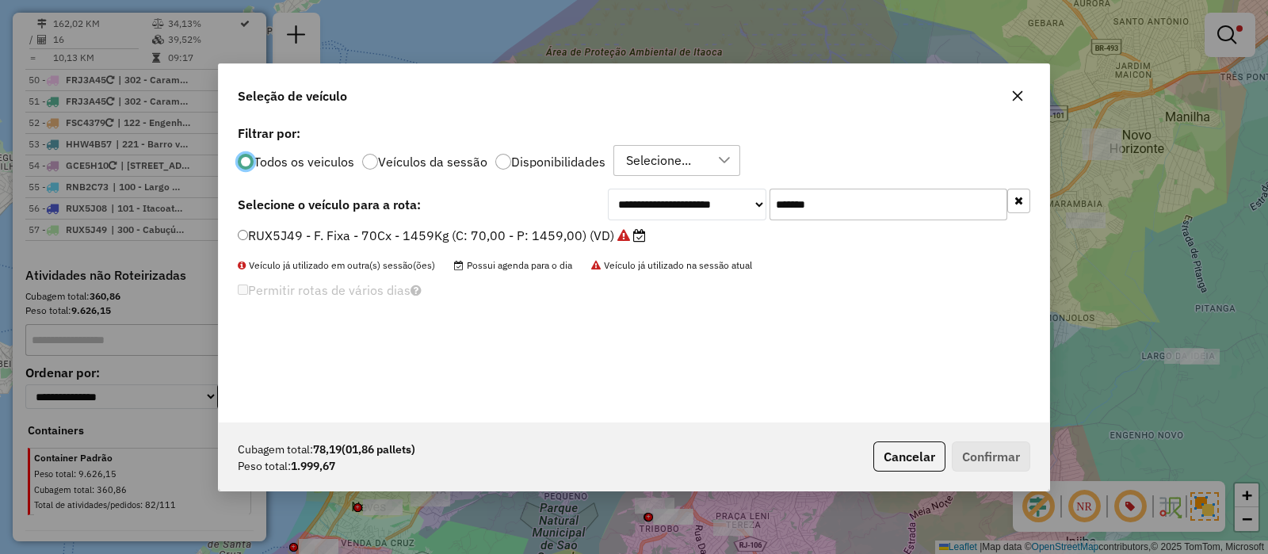
click at [893, 209] on input "*******" at bounding box center [889, 205] width 238 height 32
paste input "text"
type input "*******"
click at [527, 235] on label "RUX5J20 - F. Fixa - 70Cx - 1459Kg (C: 70,00 - P: 1459,00) (VD)" at bounding box center [434, 235] width 392 height 19
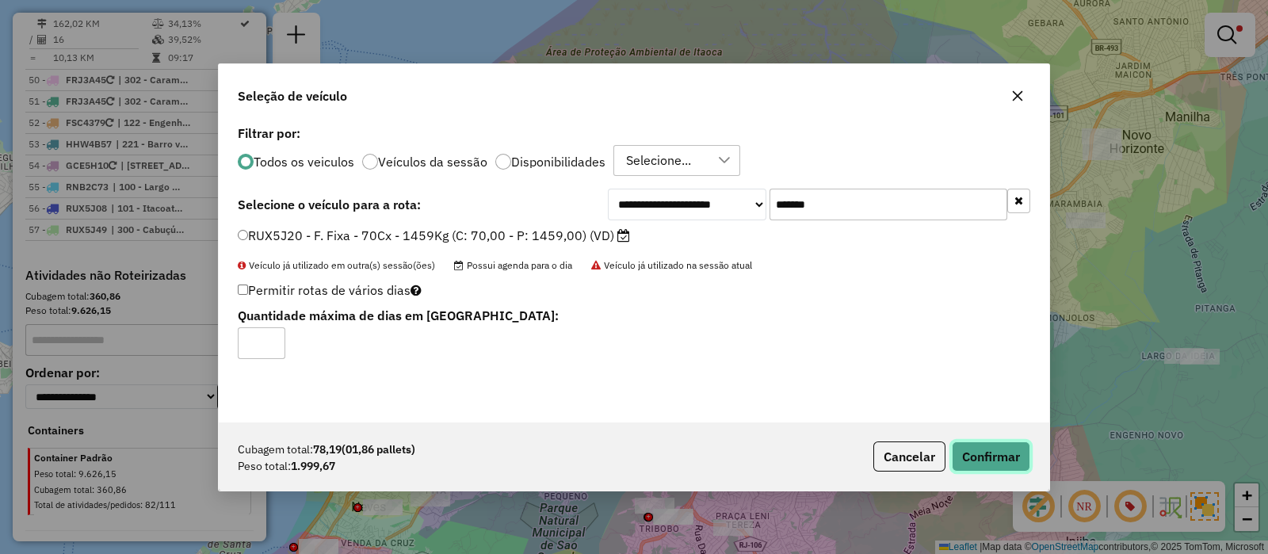
click at [982, 454] on button "Confirmar" at bounding box center [991, 457] width 78 height 30
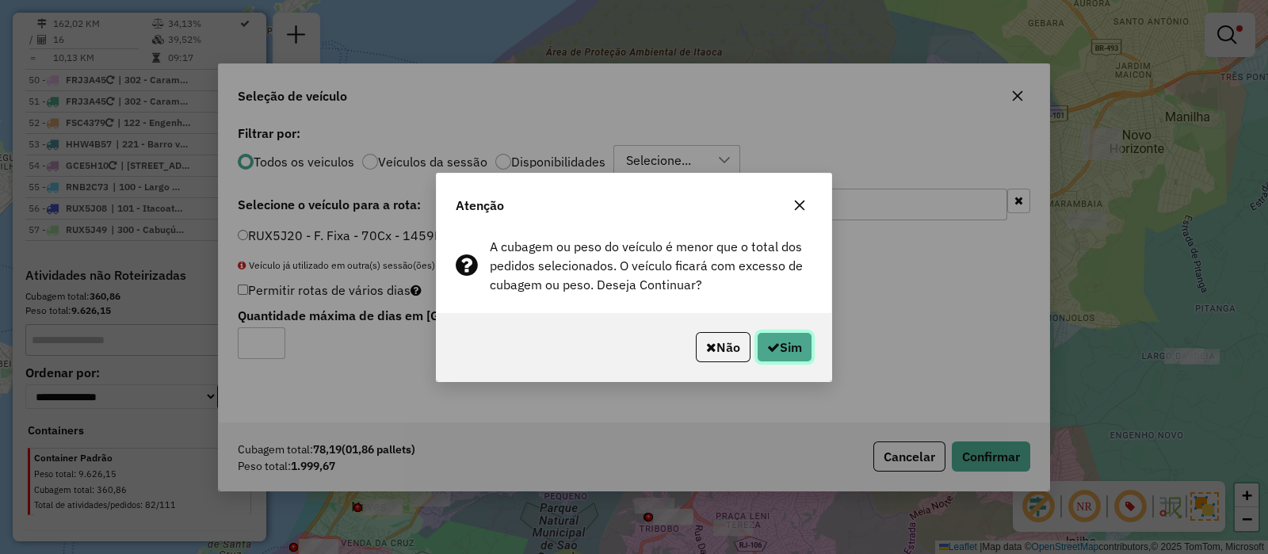
click at [780, 339] on button "Sim" at bounding box center [784, 347] width 55 height 30
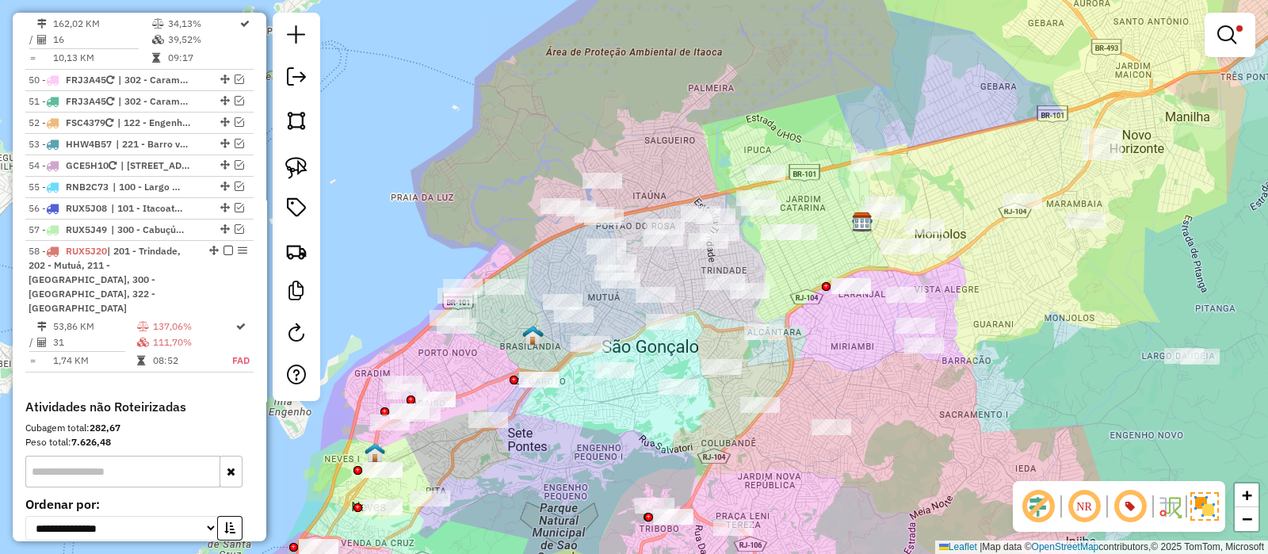
scroll to position [4927, 0]
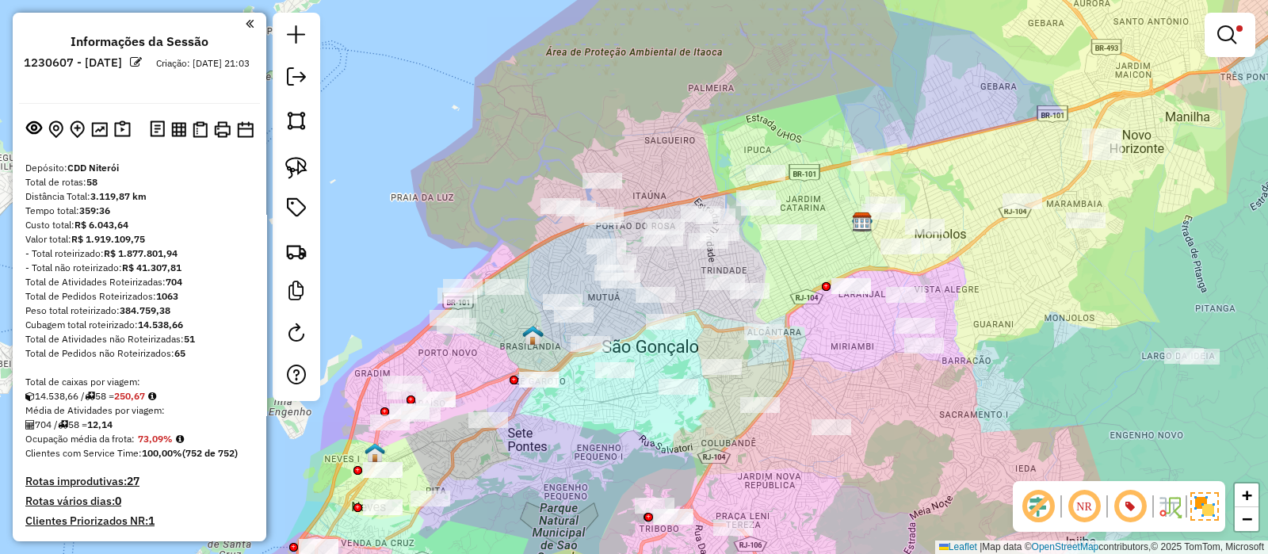
click at [762, 270] on div "Rota 58 - Placa RUX5J20 91052945 - [PERSON_NAME] Limpar filtros Janela de atend…" at bounding box center [634, 277] width 1268 height 554
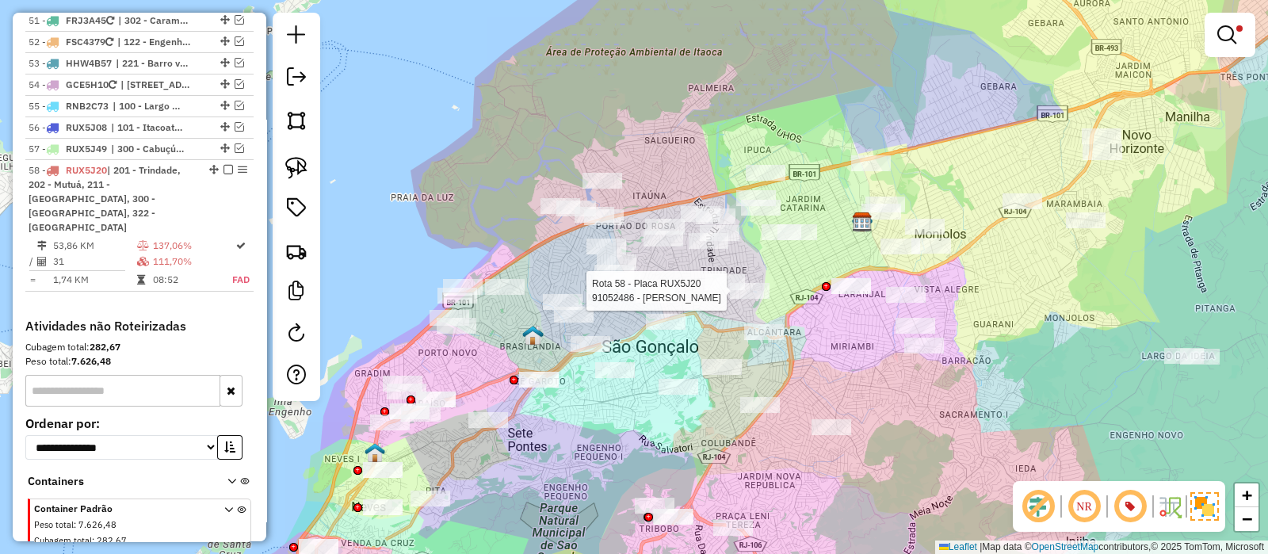
select select "*********"
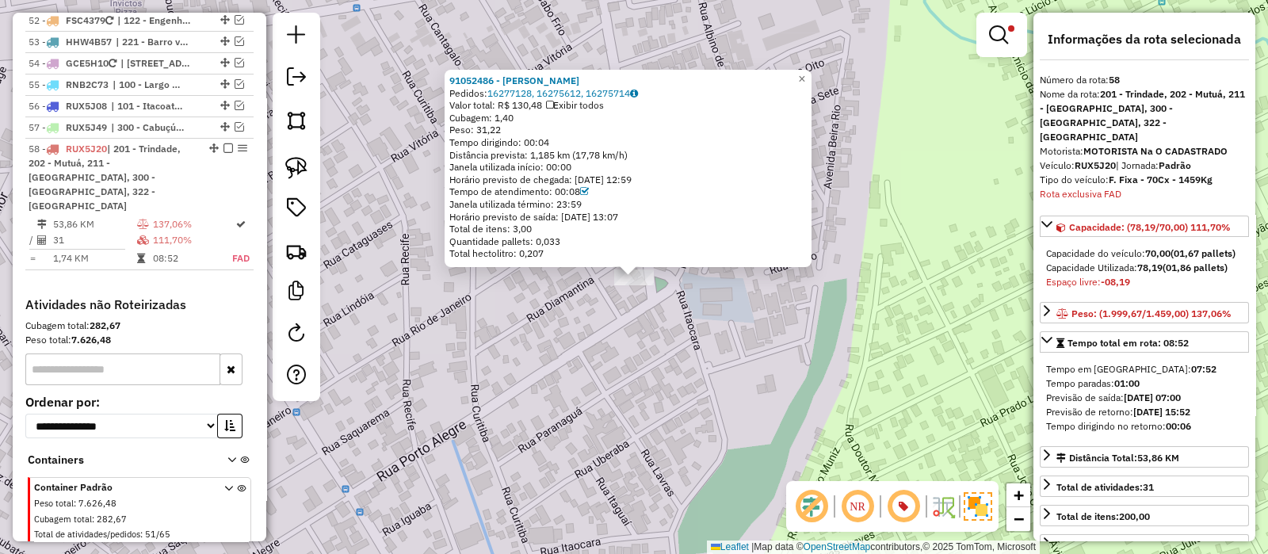
scroll to position [396, 0]
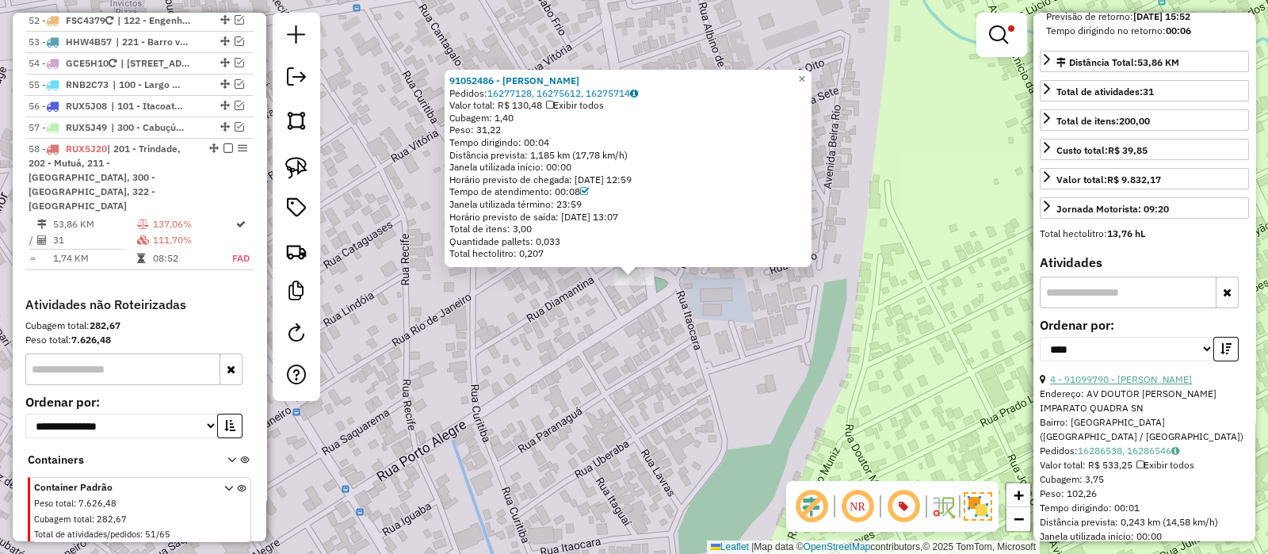
click at [1114, 373] on link "4 - 91099790 - [PERSON_NAME]" at bounding box center [1121, 379] width 142 height 12
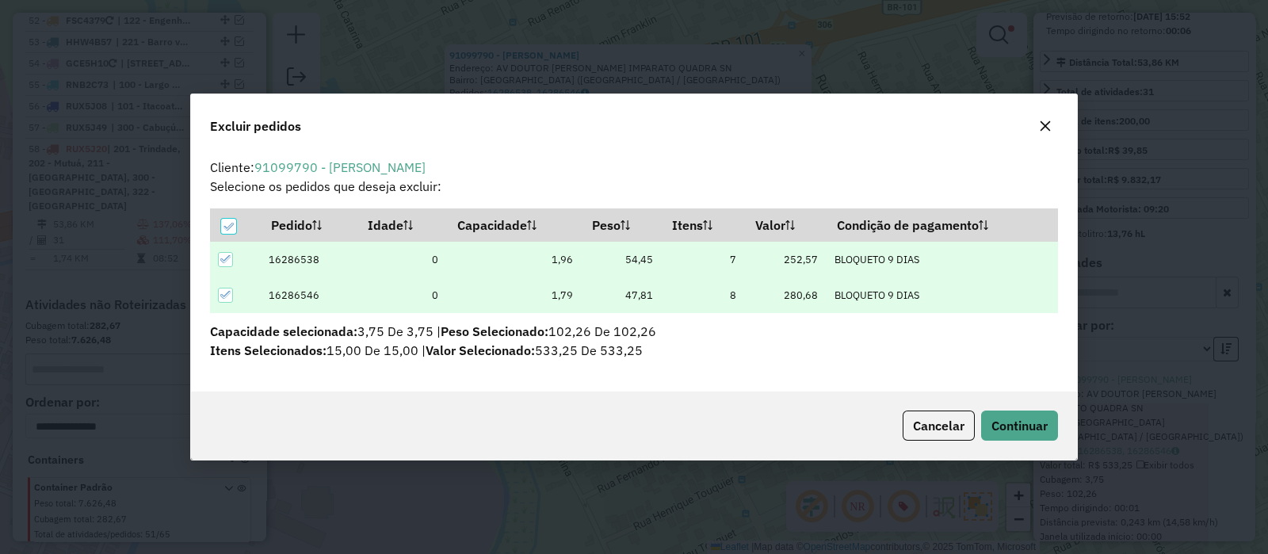
scroll to position [8, 4]
click at [1003, 420] on span "Continuar" at bounding box center [1020, 426] width 56 height 16
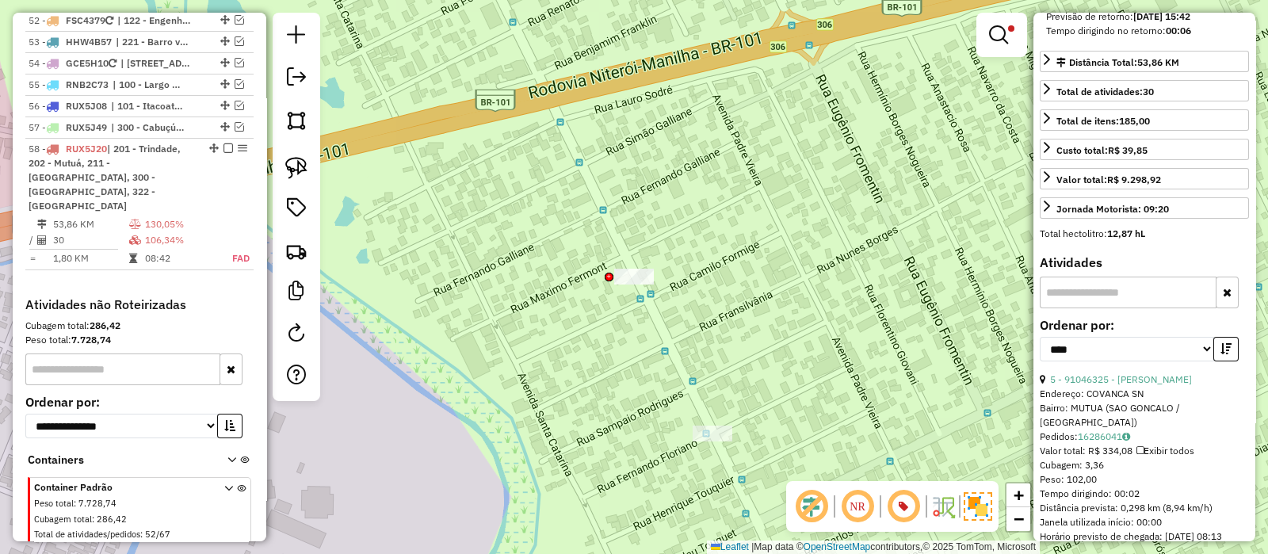
click at [1152, 373] on link "5 - 91046325 - FELIPE ALIMENTICIO" at bounding box center [1121, 379] width 142 height 12
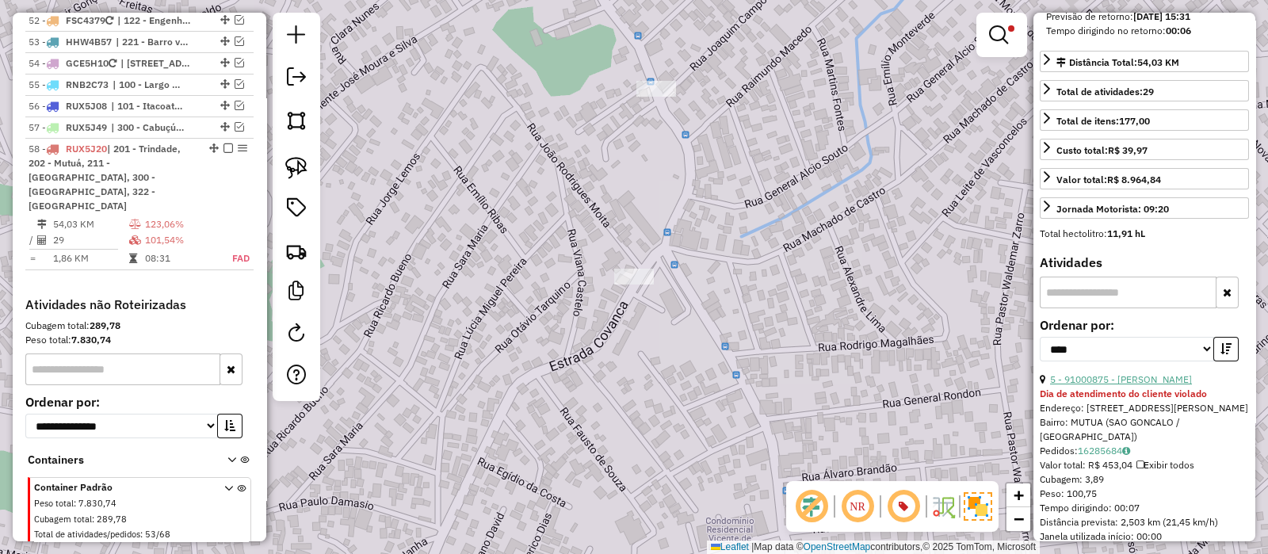
click at [1173, 374] on link "5 - 91000875 - JOSE PAULO FERNANDES" at bounding box center [1121, 379] width 142 height 12
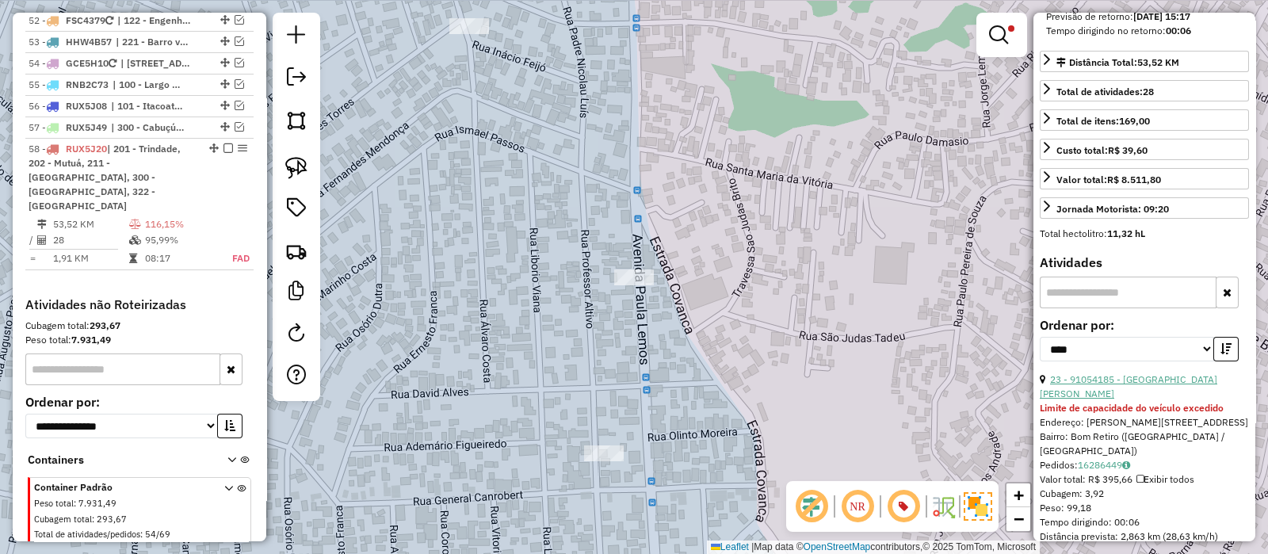
click at [1149, 373] on link "23 - 91054185 - FRANCELINO QUINTANILHA PIRES" at bounding box center [1129, 386] width 178 height 26
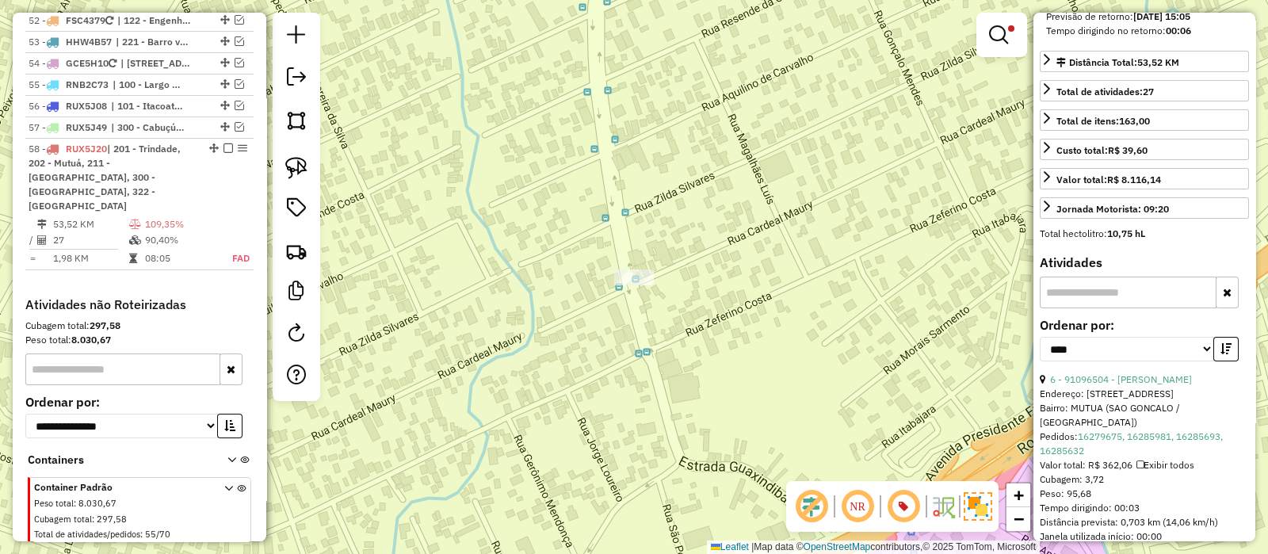
click at [510, 335] on div "Limpar filtros Janela de atendimento Grade de atendimento Capacidade Transporta…" at bounding box center [634, 277] width 1268 height 554
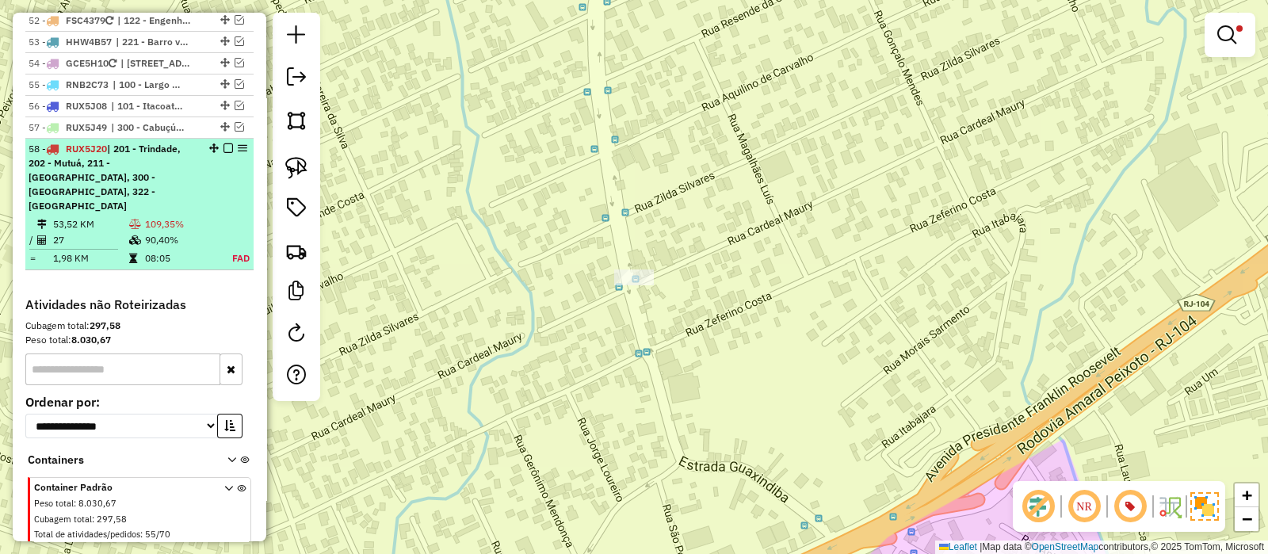
click at [104, 143] on span "| 201 - Trindade, 202 - Mutuá, 211 - [GEOGRAPHIC_DATA], 300 - [GEOGRAPHIC_DATA]…" at bounding box center [105, 177] width 152 height 69
select select "*********"
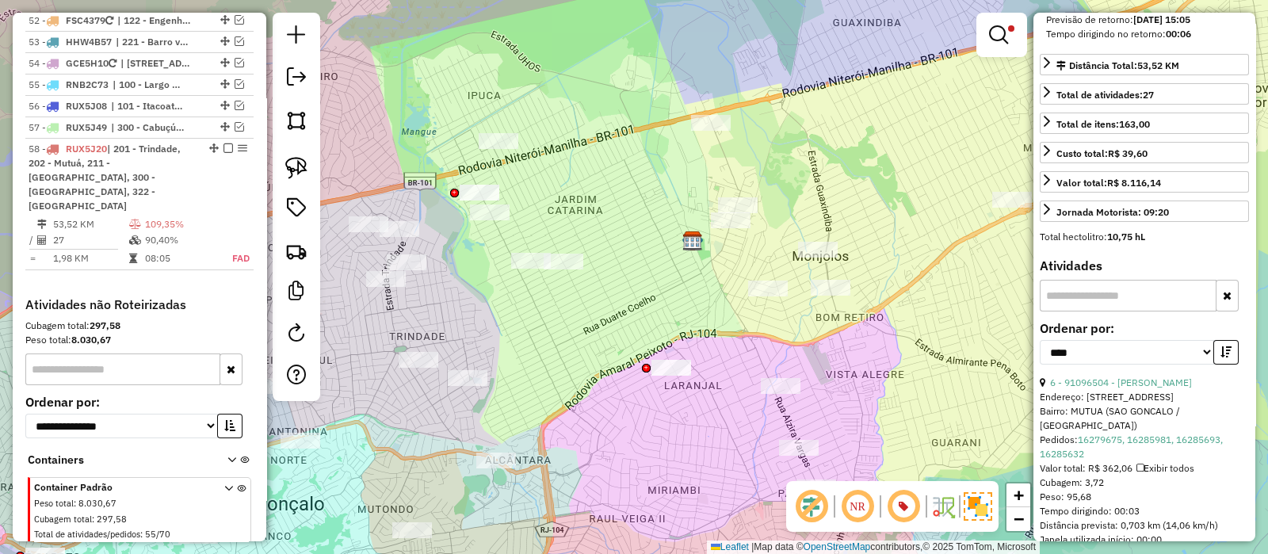
scroll to position [396, 0]
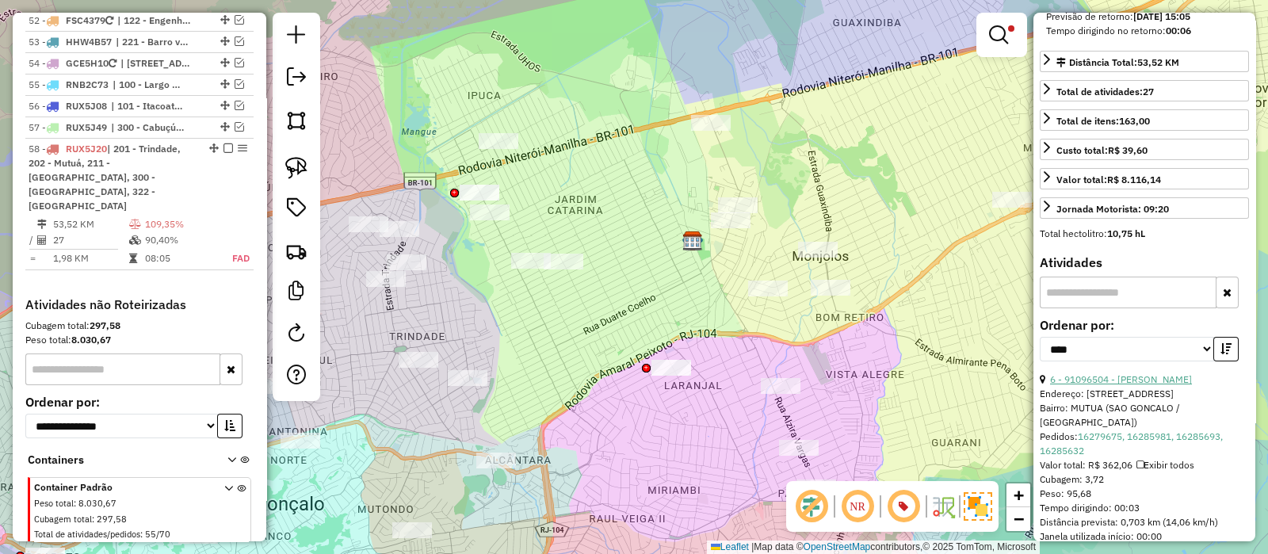
click at [1137, 375] on link "6 - 91096504 - JAILSON SANTOS" at bounding box center [1121, 379] width 142 height 12
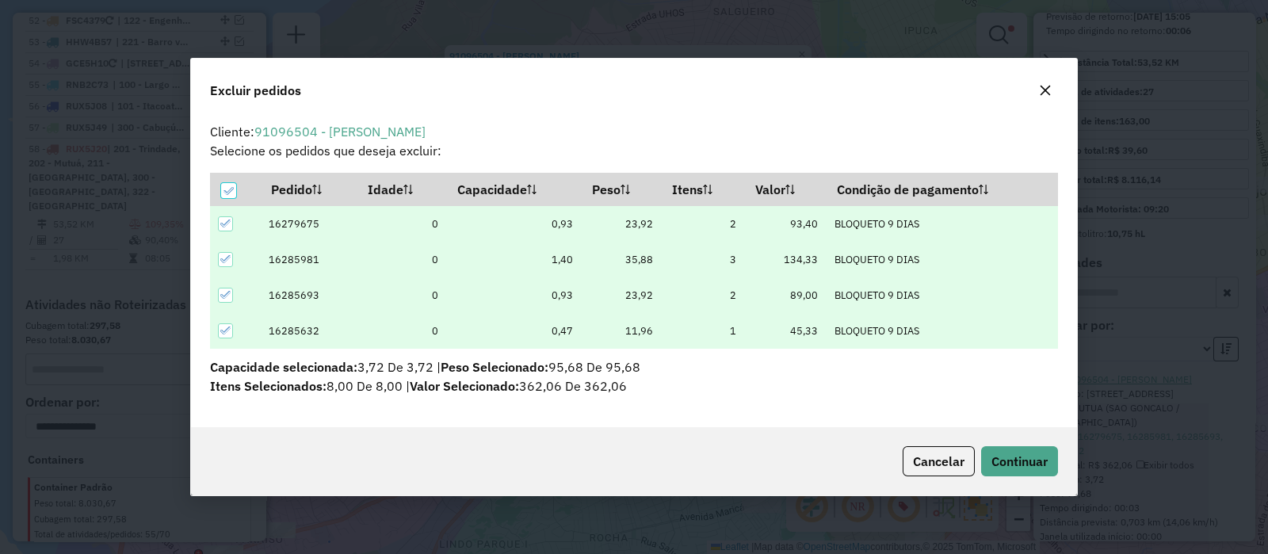
scroll to position [0, 0]
click at [1026, 453] on span "Continuar" at bounding box center [1020, 461] width 56 height 16
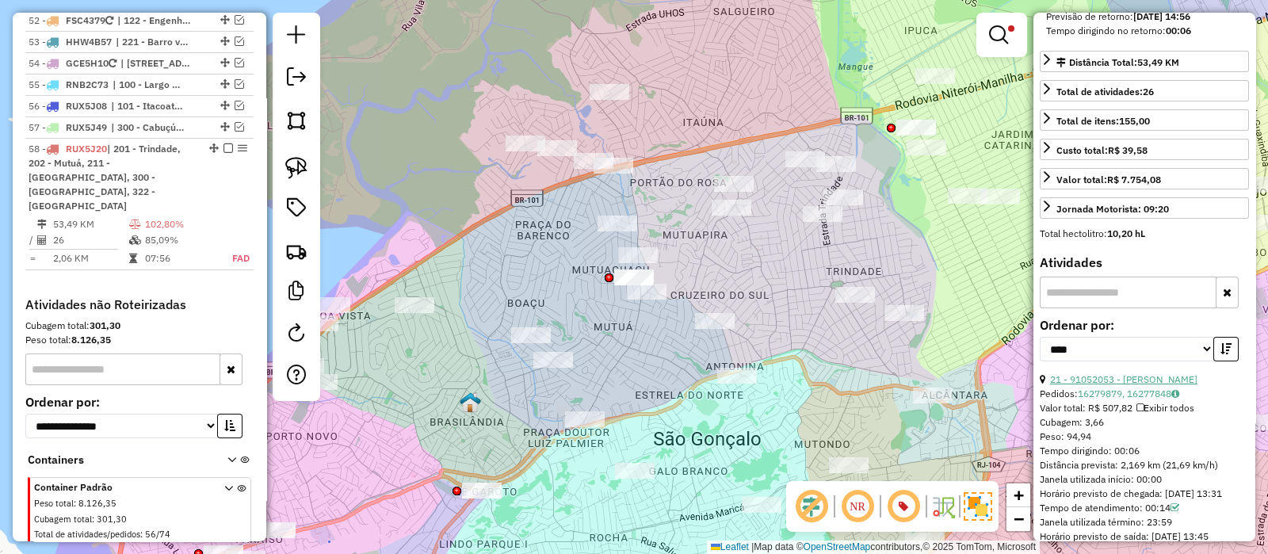
click at [1169, 373] on link "21 - 91052053 - EVELINE MELO" at bounding box center [1123, 379] width 147 height 12
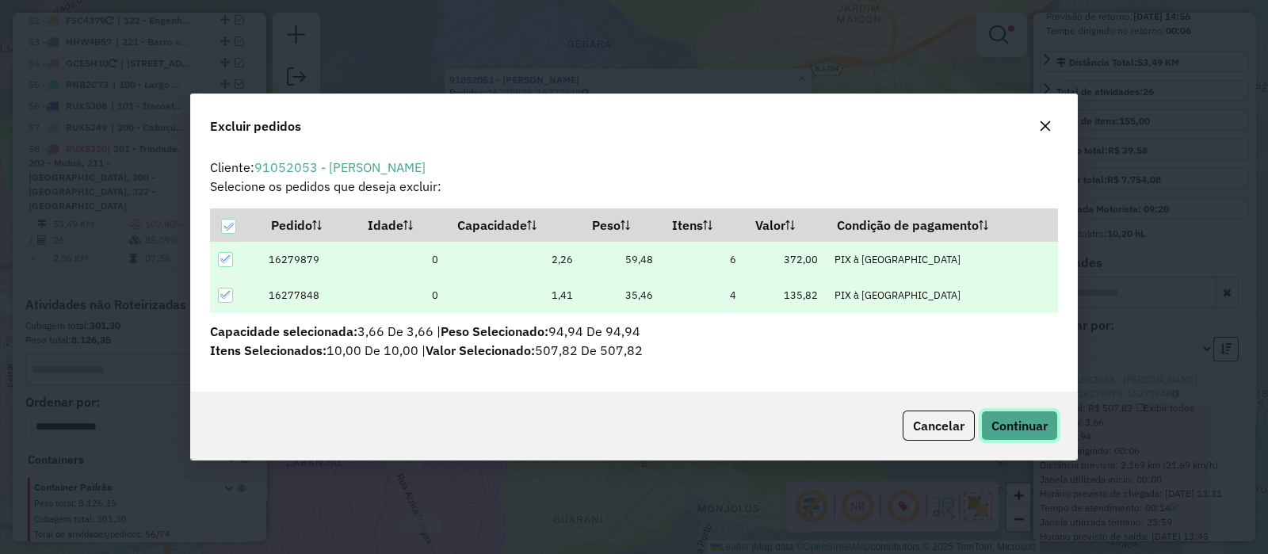
click at [1018, 430] on span "Continuar" at bounding box center [1020, 426] width 56 height 16
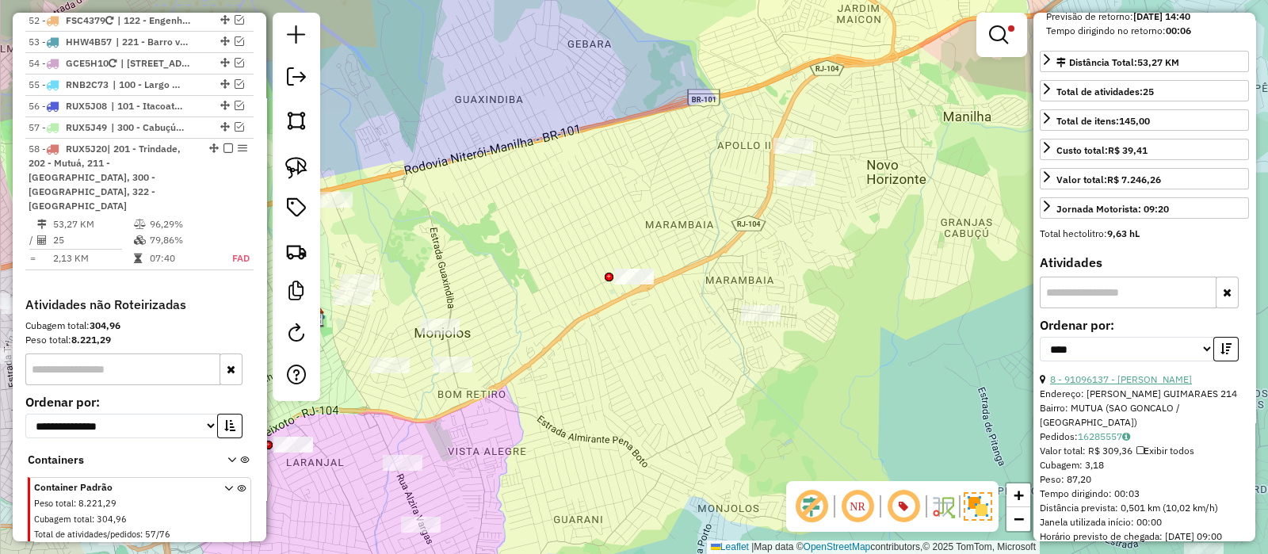
click at [1173, 375] on link "8 - 91096137 - FRANCISCO EUDENES" at bounding box center [1121, 379] width 142 height 12
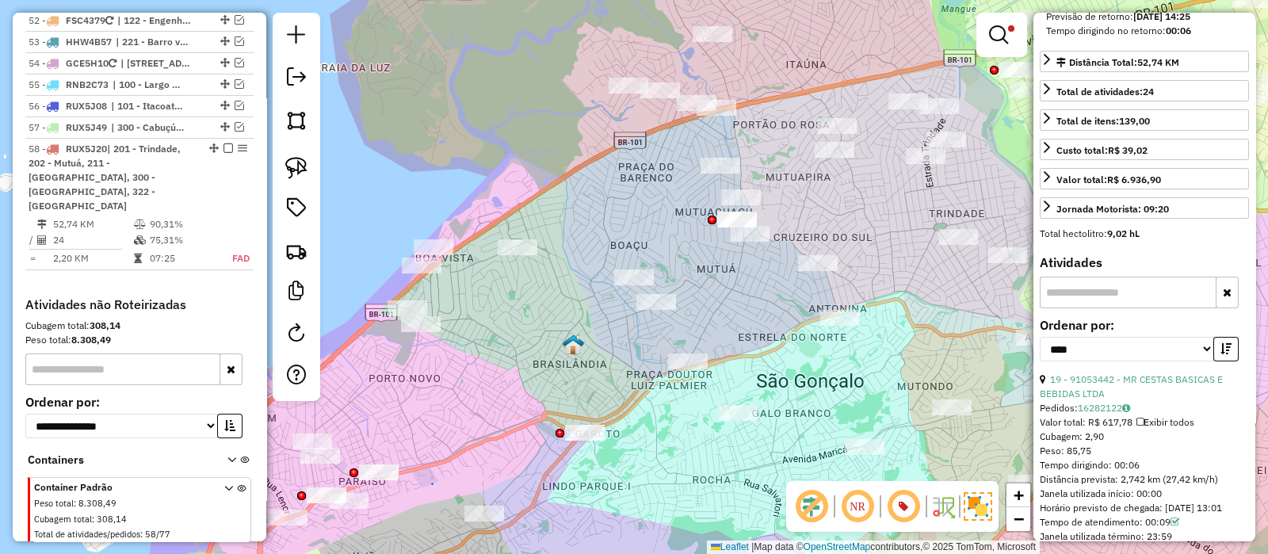
click at [888, 225] on div "Limpar filtros Janela de atendimento Grade de atendimento Capacidade Transporta…" at bounding box center [634, 277] width 1268 height 554
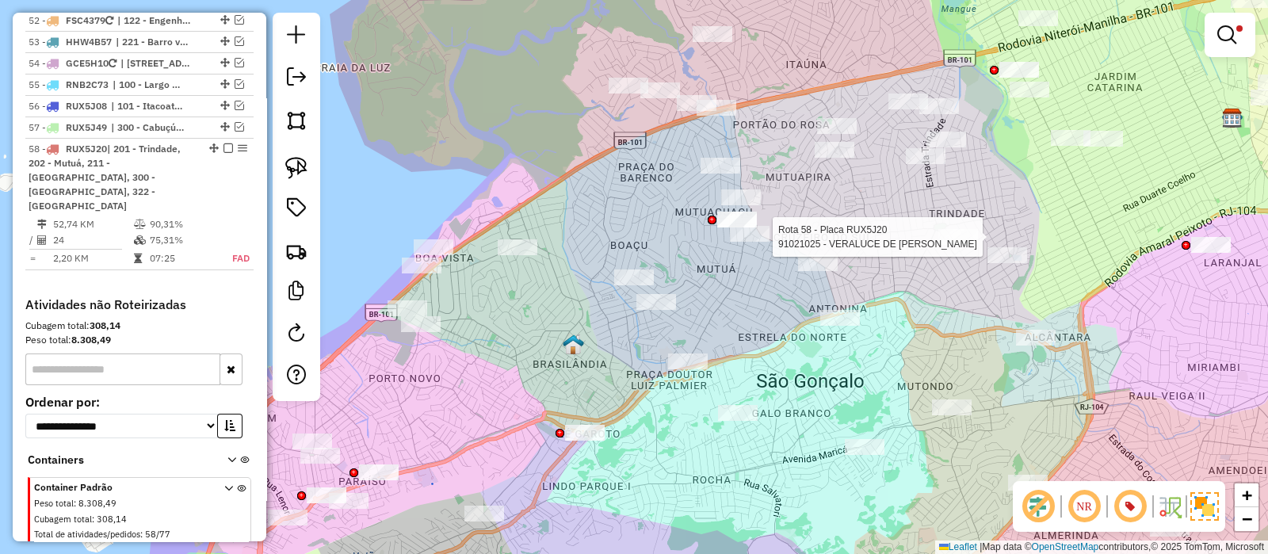
select select "*********"
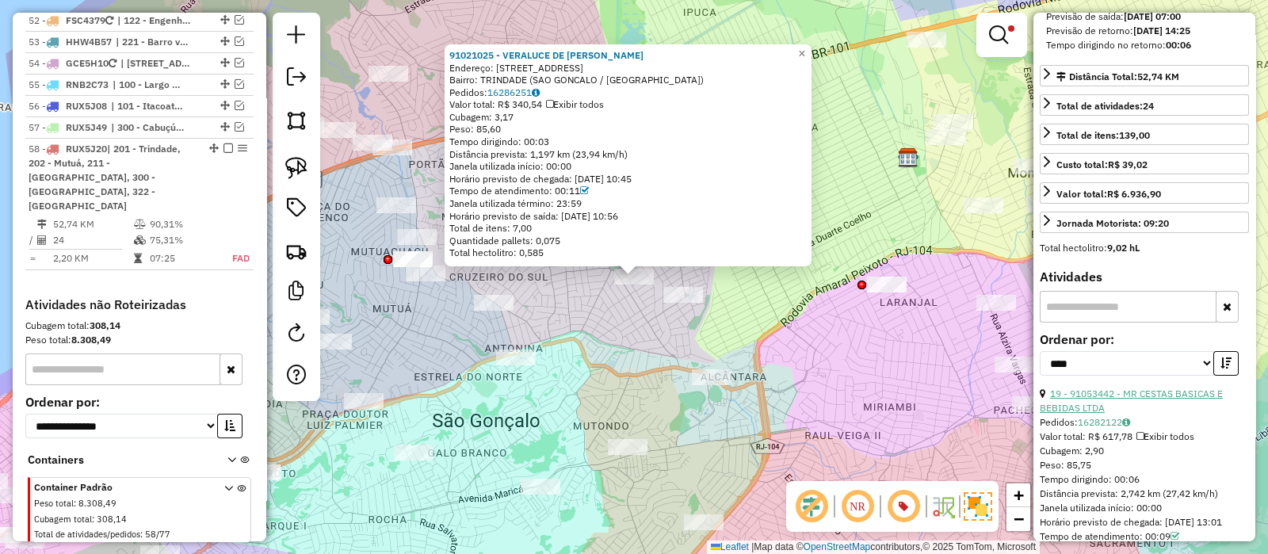
scroll to position [396, 0]
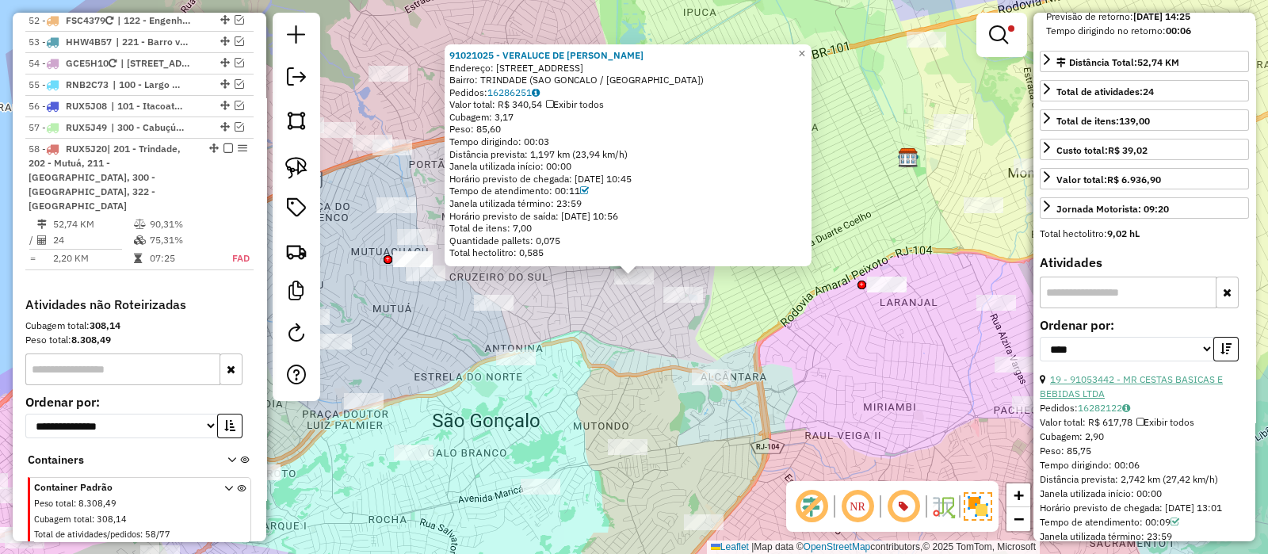
click at [1157, 373] on link "19 - 91053442 - MR CESTAS BASICAS E BEBIDAS LTDA" at bounding box center [1131, 386] width 183 height 26
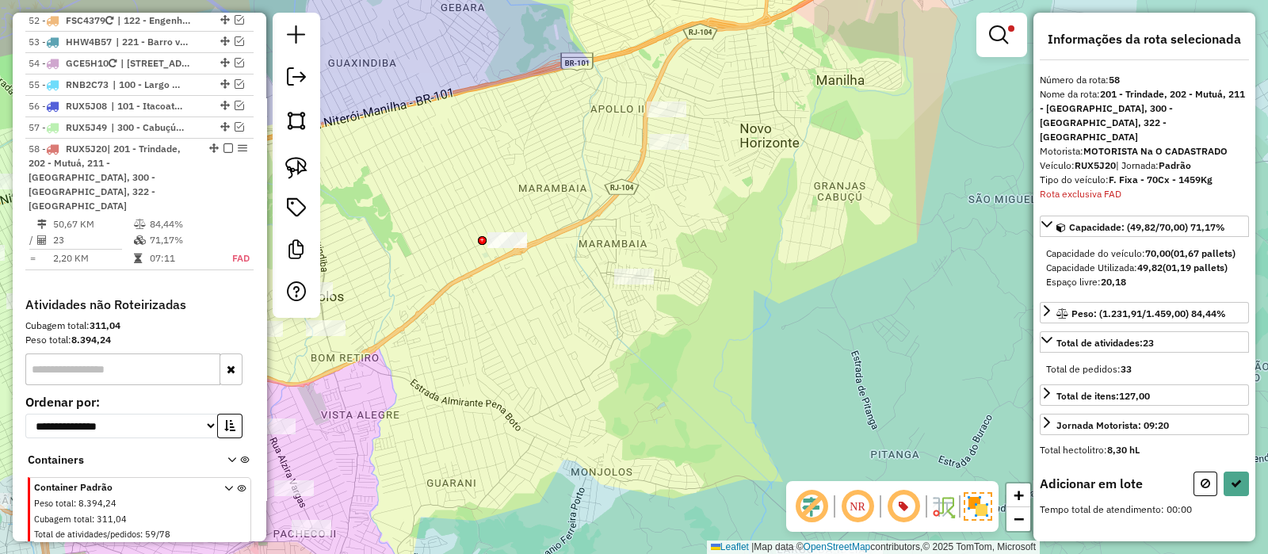
scroll to position [0, 0]
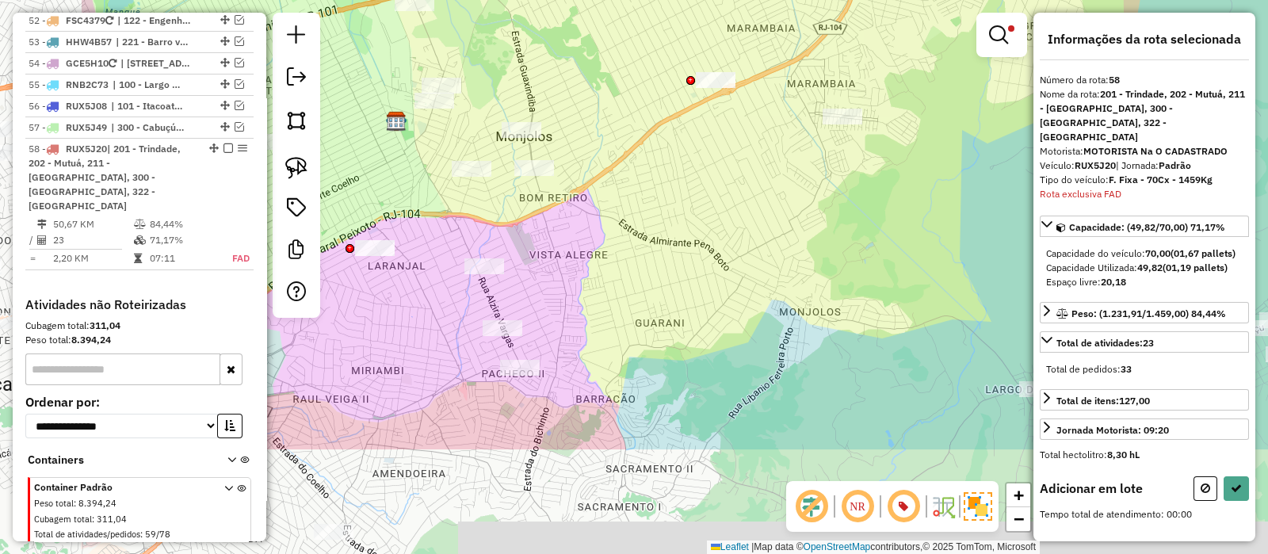
drag, startPoint x: 622, startPoint y: 392, endPoint x: 889, endPoint y: 170, distance: 347.3
click at [889, 173] on div "Limpar filtros Janela de atendimento Grade de atendimento Capacidade Transporta…" at bounding box center [634, 277] width 1268 height 554
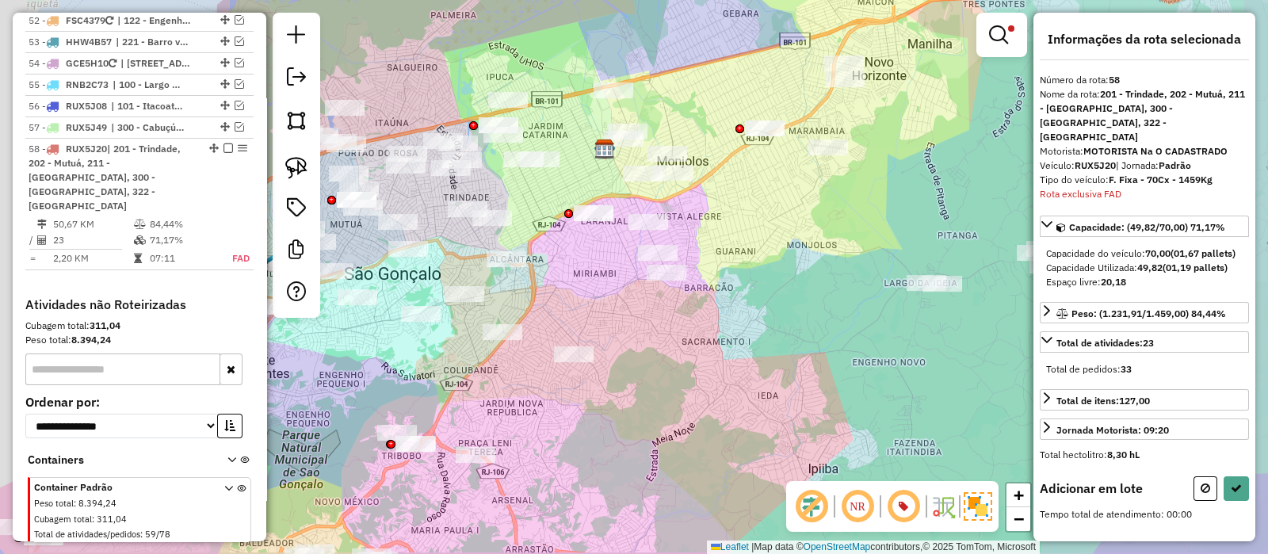
click at [736, 252] on div "Limpar filtros Janela de atendimento Grade de atendimento Capacidade Transporta…" at bounding box center [634, 277] width 1268 height 554
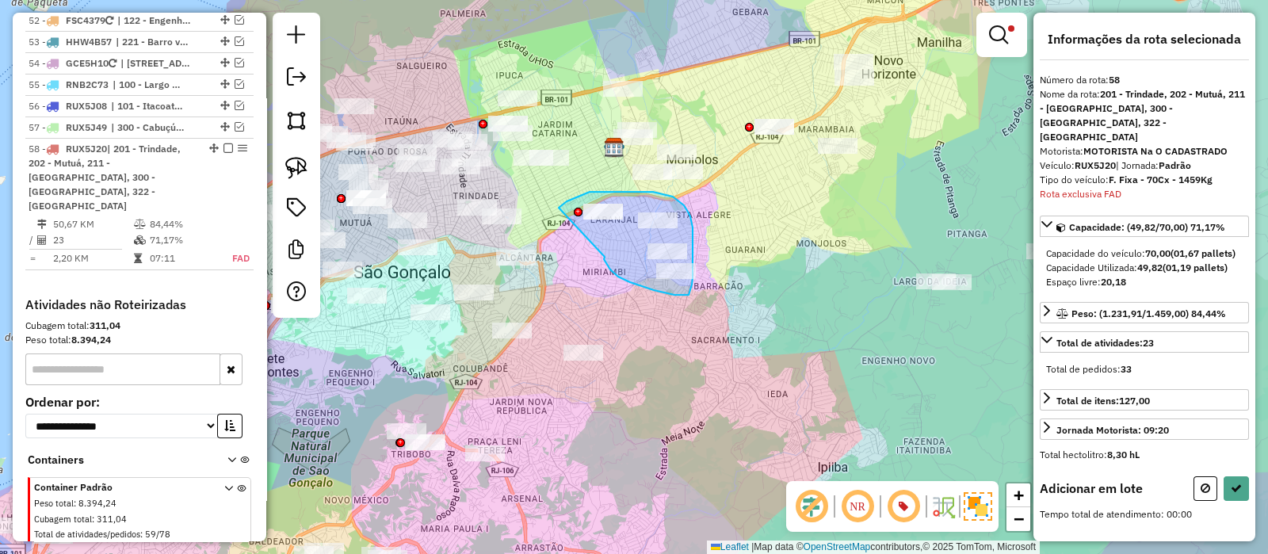
drag, startPoint x: 605, startPoint y: 257, endPoint x: 556, endPoint y: 209, distance: 67.8
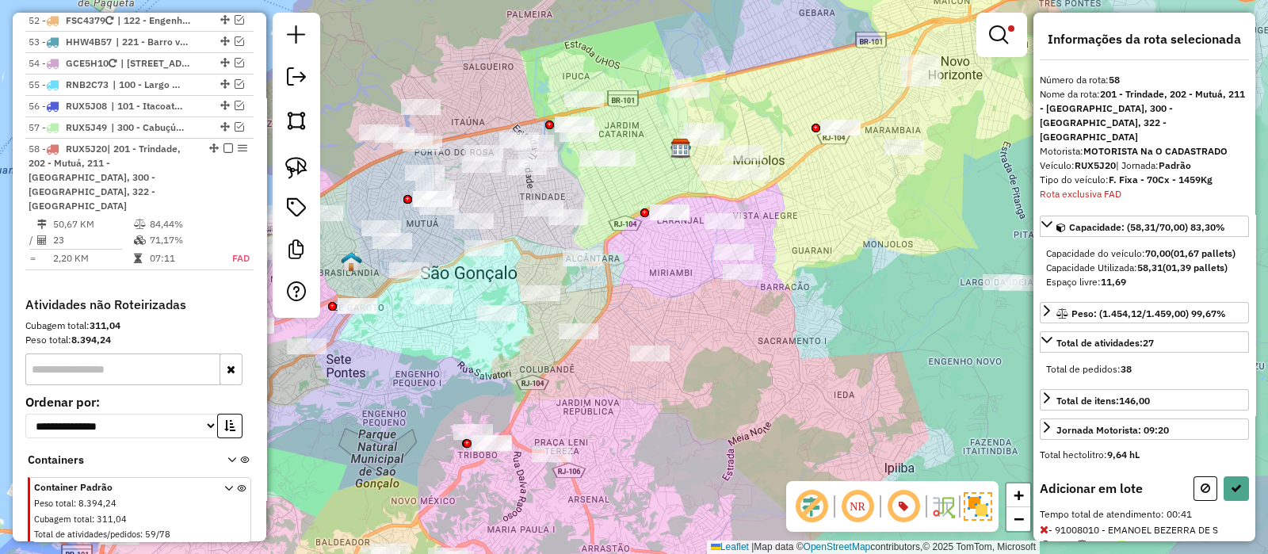
drag, startPoint x: 570, startPoint y: 287, endPoint x: 652, endPoint y: 287, distance: 82.4
click at [650, 287] on div "Limpar filtros Janela de atendimento Grade de atendimento Capacidade Transporta…" at bounding box center [634, 277] width 1268 height 554
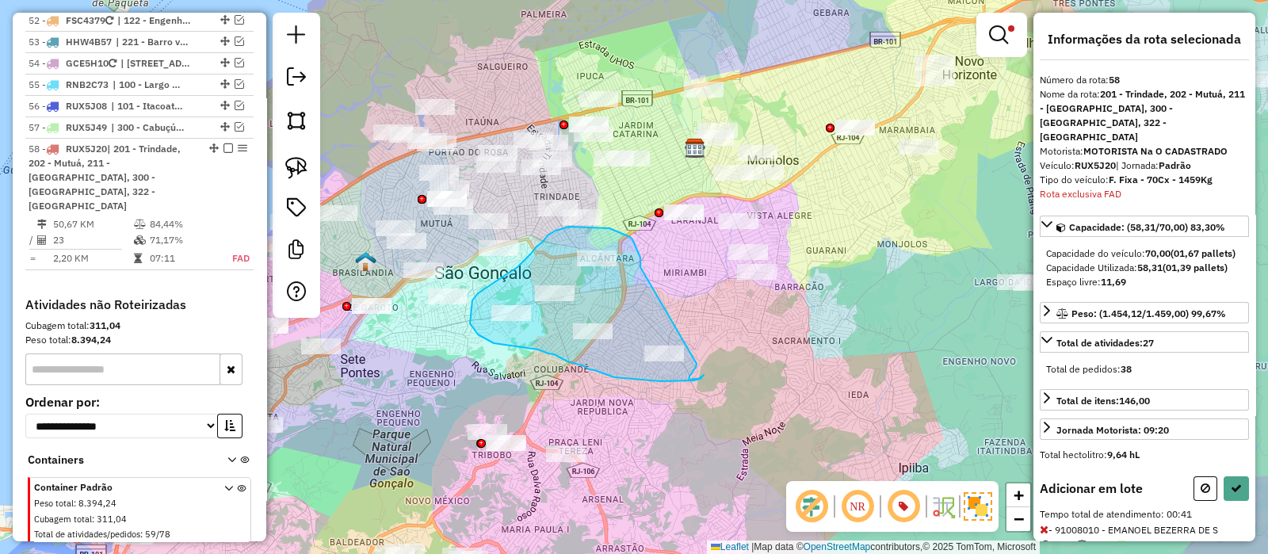
drag, startPoint x: 640, startPoint y: 264, endPoint x: 697, endPoint y: 360, distance: 111.2
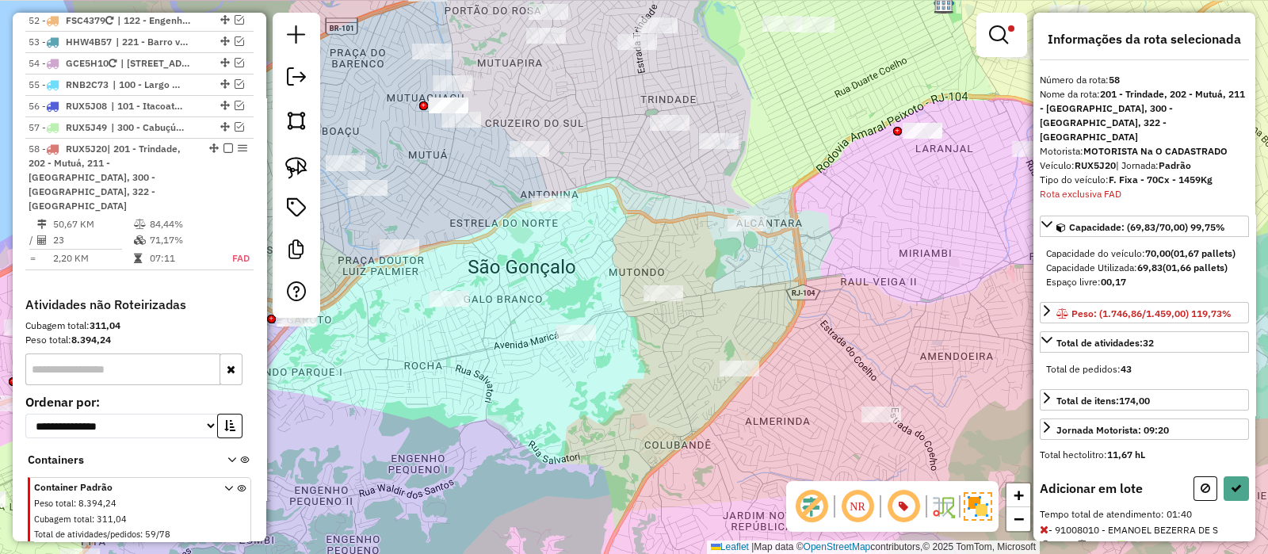
drag, startPoint x: 504, startPoint y: 356, endPoint x: 577, endPoint y: 378, distance: 76.2
click at [565, 368] on div "Limpar filtros Janela de atendimento Grade de atendimento Capacidade Transporta…" at bounding box center [634, 277] width 1268 height 554
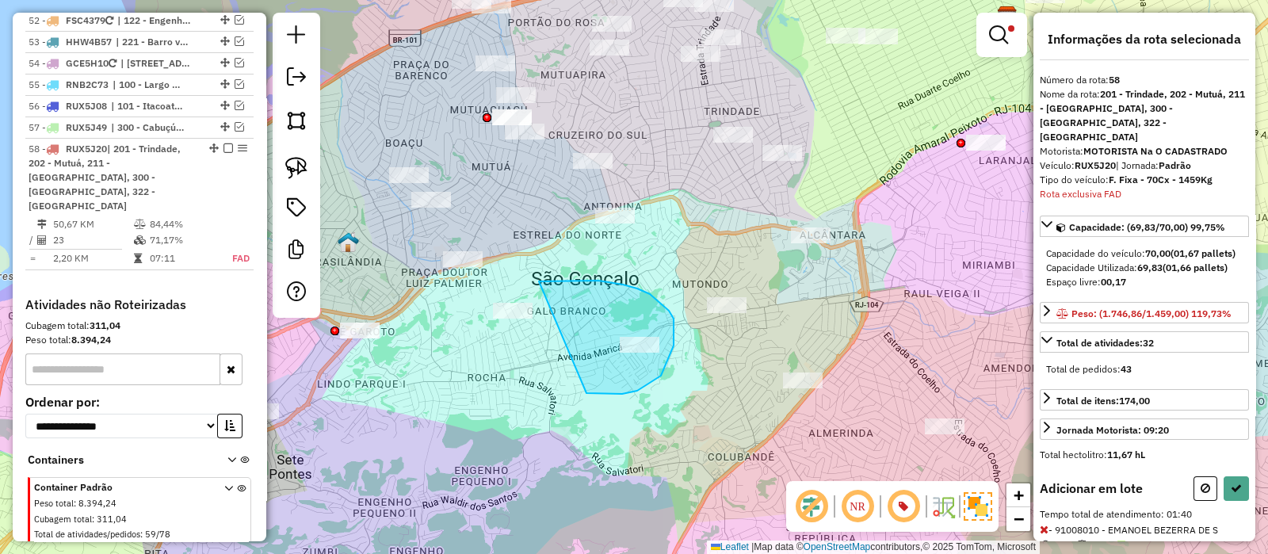
drag, startPoint x: 622, startPoint y: 394, endPoint x: 453, endPoint y: 317, distance: 186.2
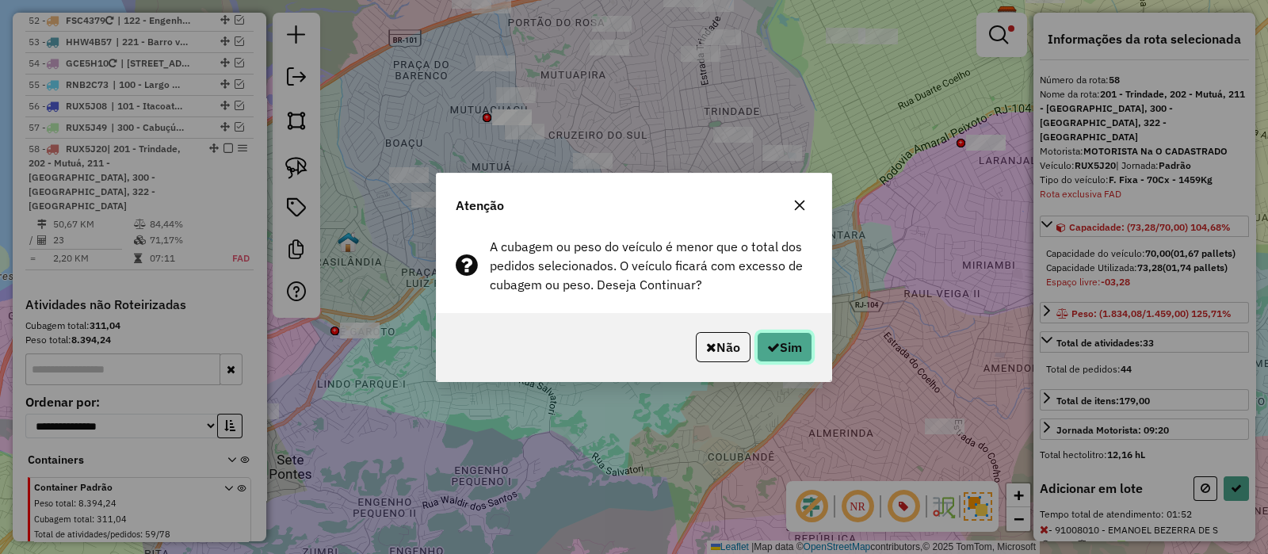
click at [809, 344] on button "Sim" at bounding box center [784, 347] width 55 height 30
select select "*********"
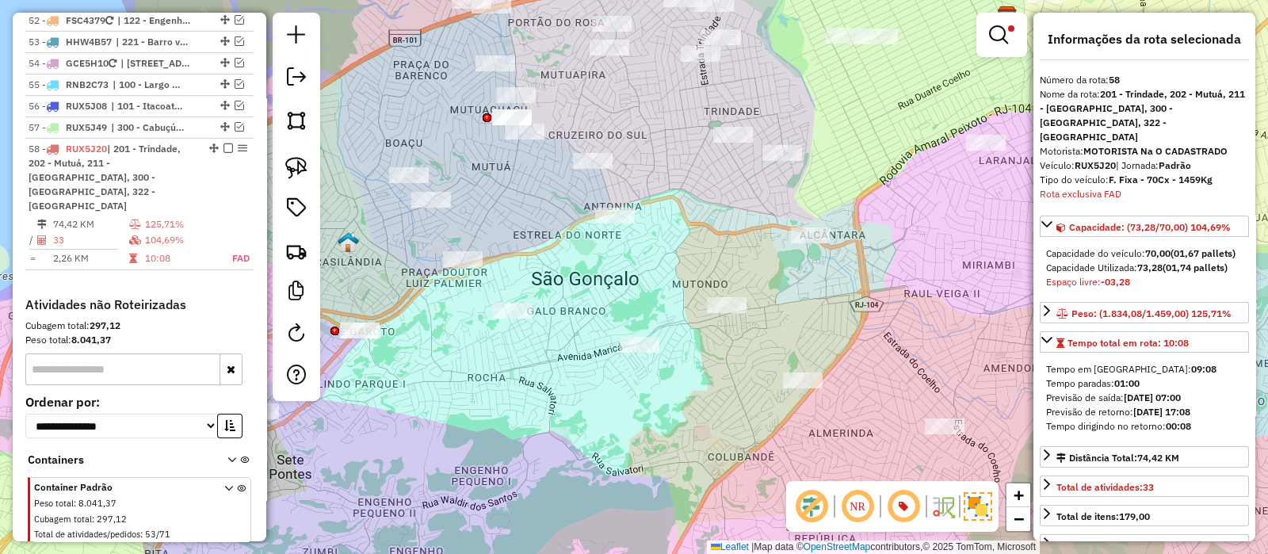
click at [809, 195] on div "Limpar filtros Janela de atendimento Grade de atendimento Capacidade Transporta…" at bounding box center [634, 277] width 1268 height 554
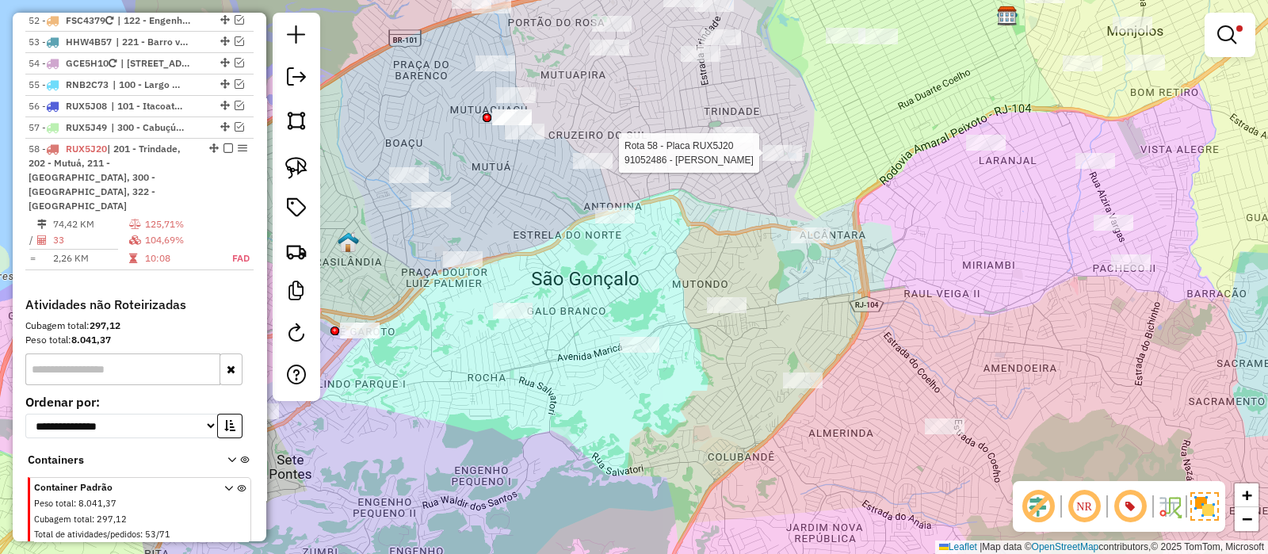
select select "*********"
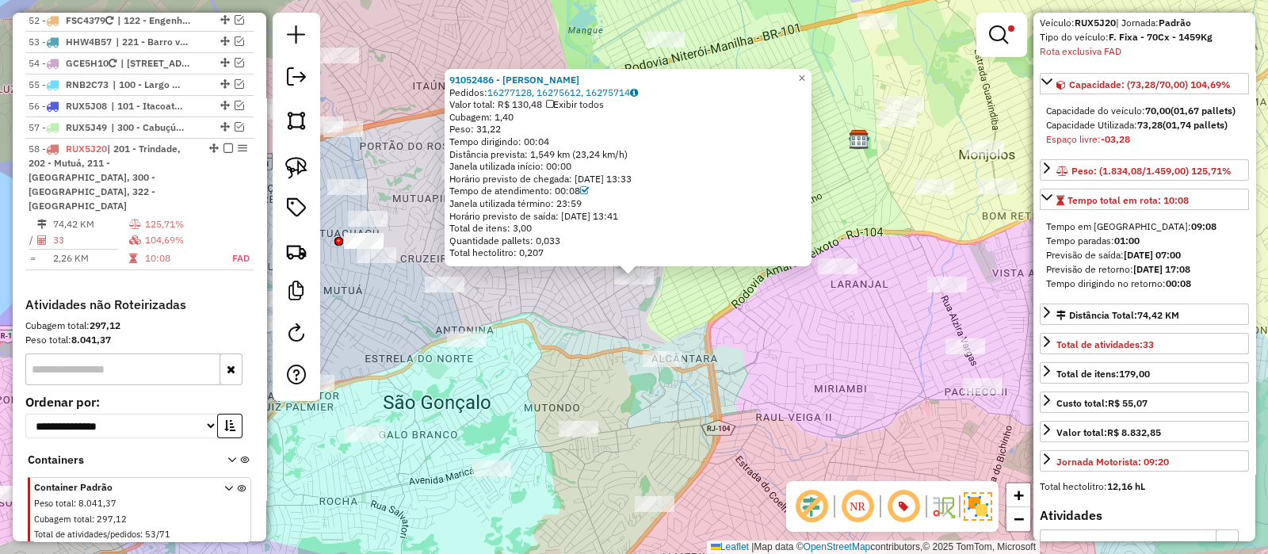
scroll to position [396, 0]
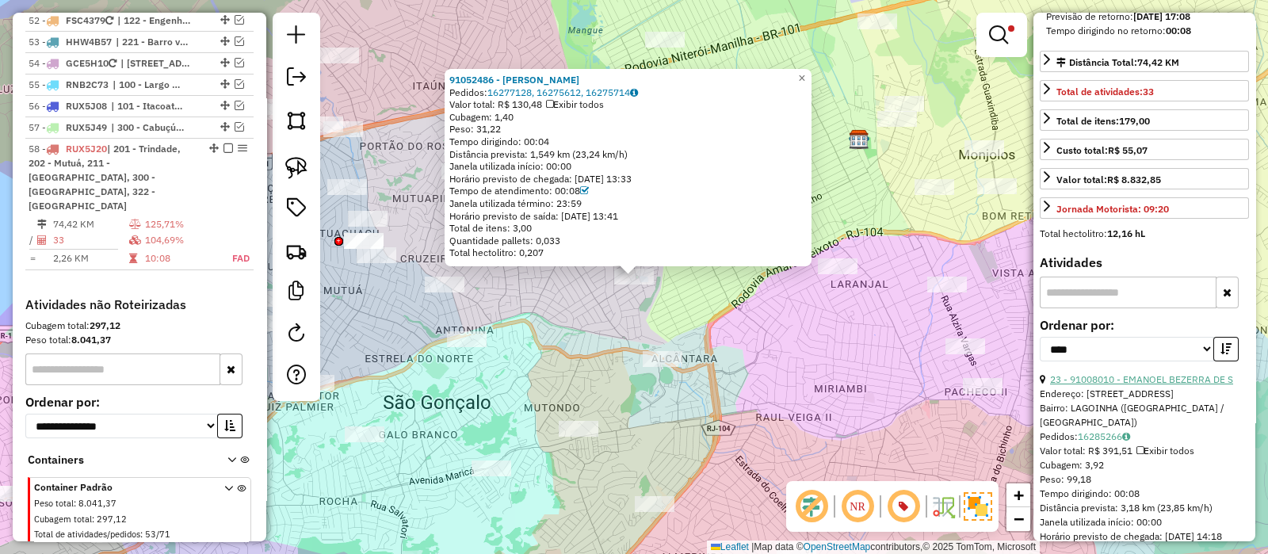
click at [1126, 373] on link "23 - 91008010 - EMANOEL BEZERRA DE S" at bounding box center [1141, 379] width 183 height 12
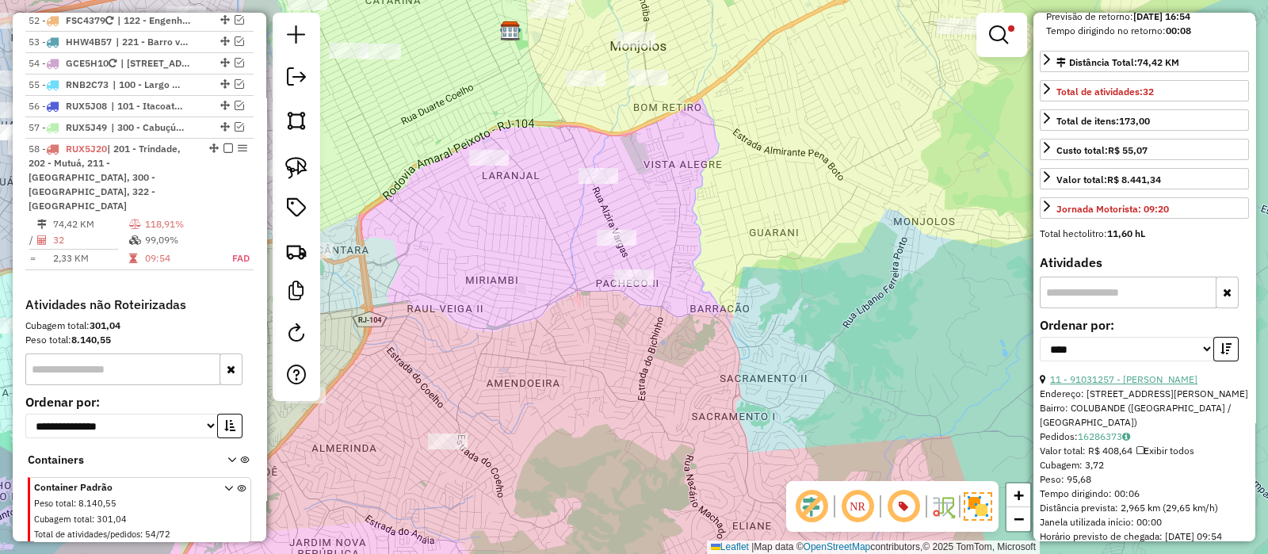
click at [1145, 374] on link "11 - 91031257 - LILIAN CRISTINA" at bounding box center [1123, 379] width 147 height 12
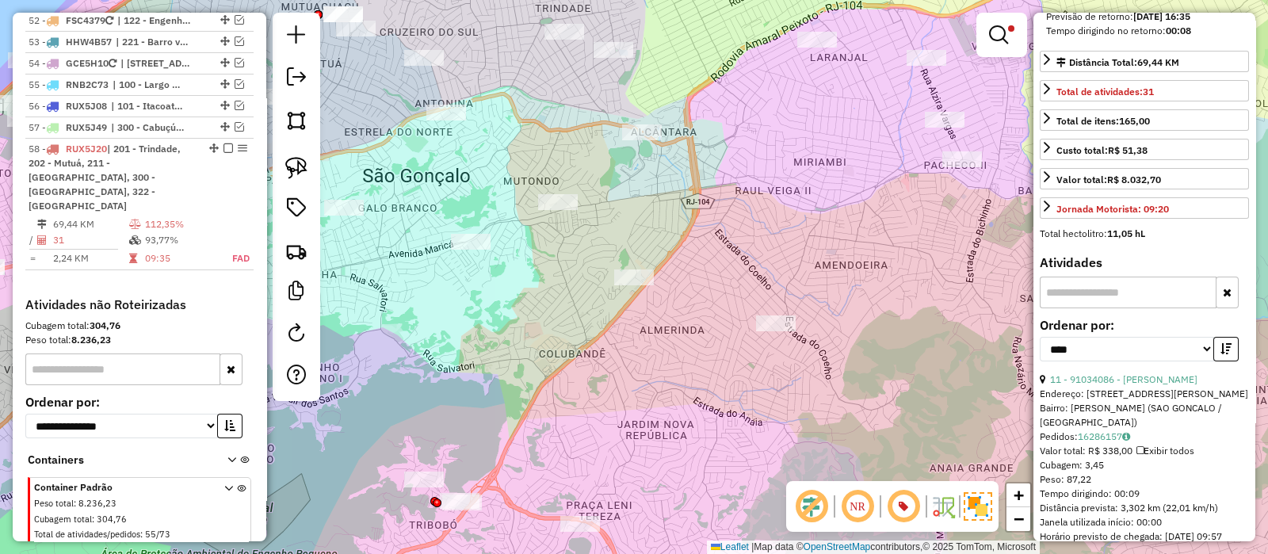
click at [1162, 375] on link "11 - 91034086 - CARLA ROBERTA Ç SANT" at bounding box center [1123, 379] width 147 height 12
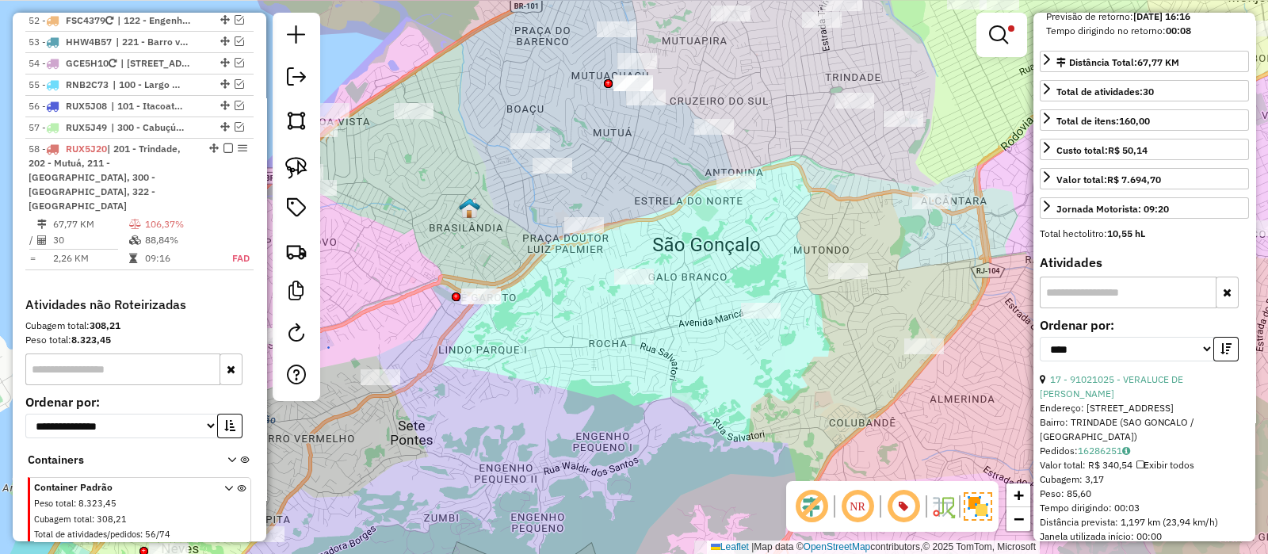
click at [621, 346] on div "Limpar filtros Janela de atendimento Grade de atendimento Capacidade Transporta…" at bounding box center [634, 277] width 1268 height 554
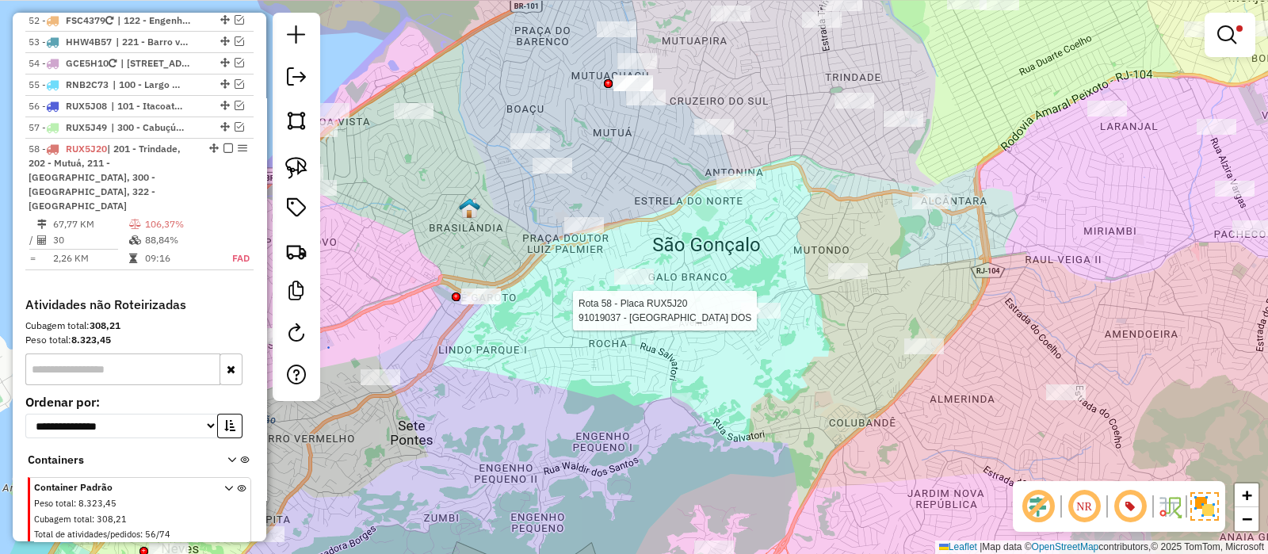
select select "*********"
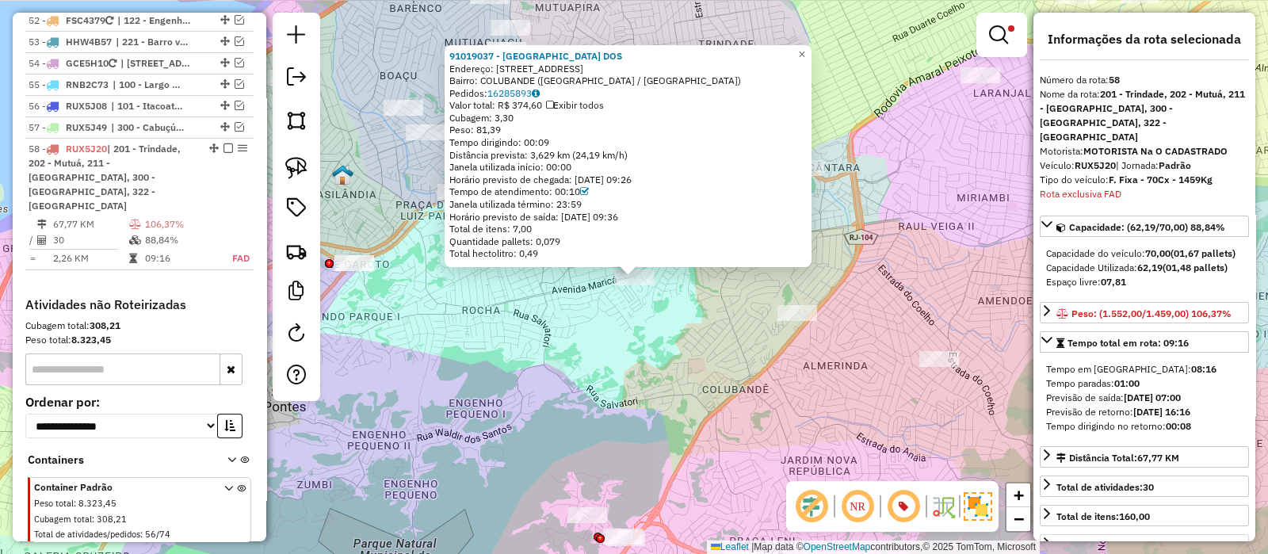
scroll to position [297, 0]
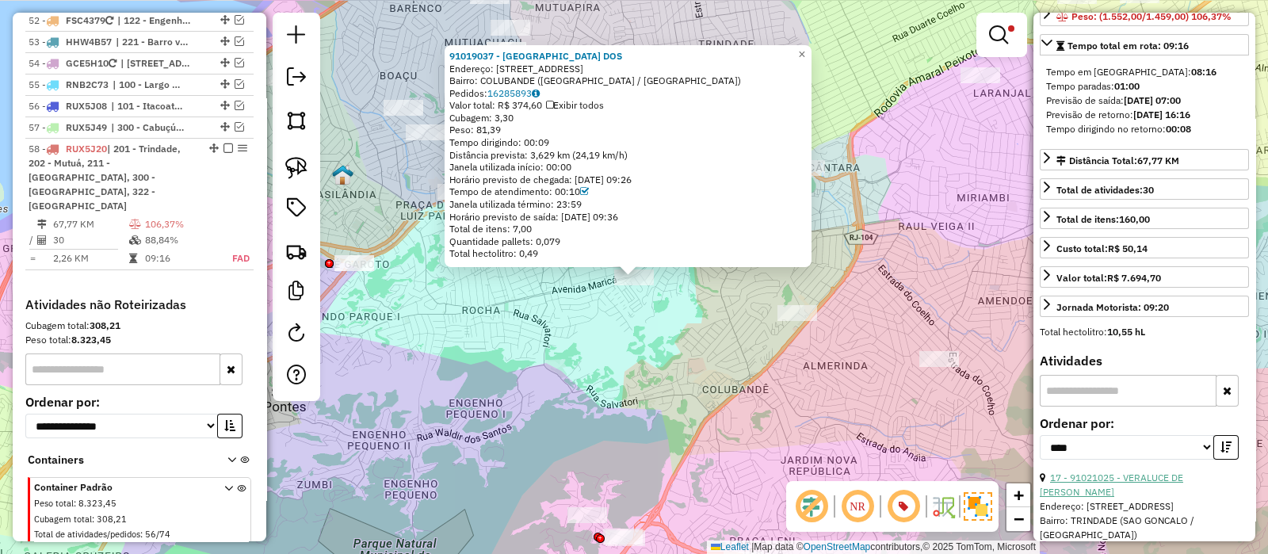
click at [1129, 474] on link "17 - 91021025 - VERALUCE DE SOUZA MA" at bounding box center [1111, 485] width 143 height 26
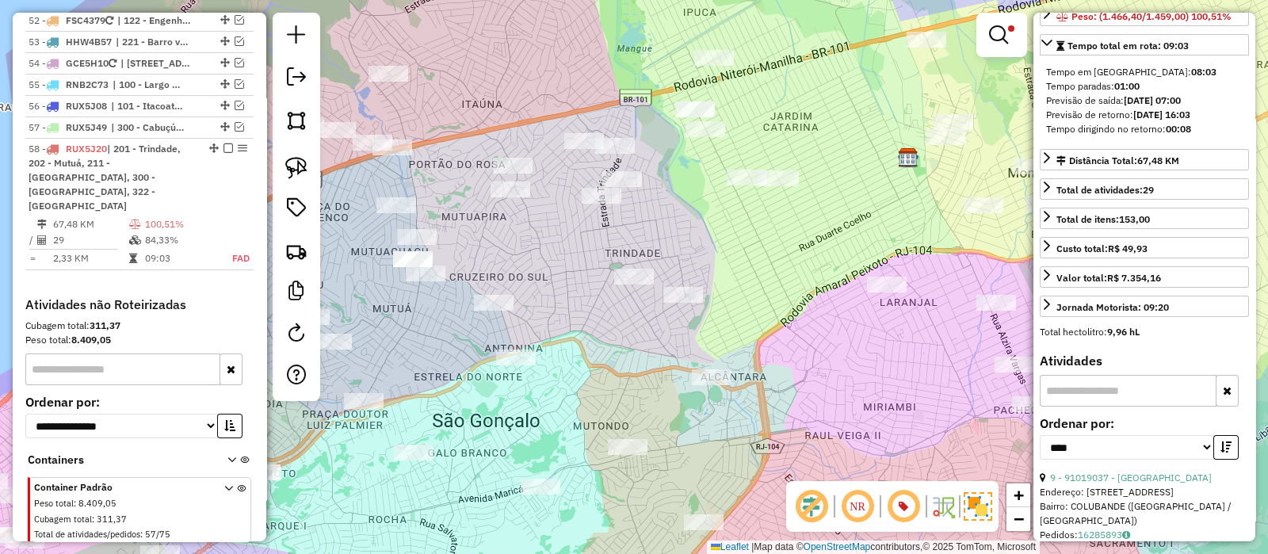
click at [610, 342] on div "91021025 - VERALUCE DE SOUZA MA Endereço: R BARRA DO PIRAI 154 Bairro: TRINDADE…" at bounding box center [634, 277] width 1268 height 554
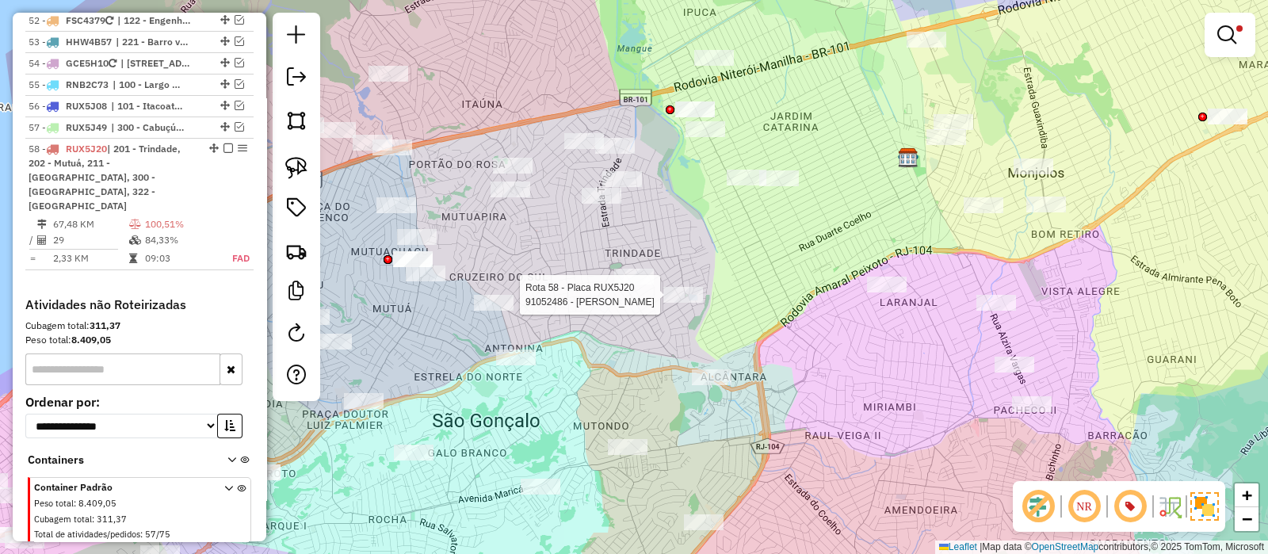
select select "*********"
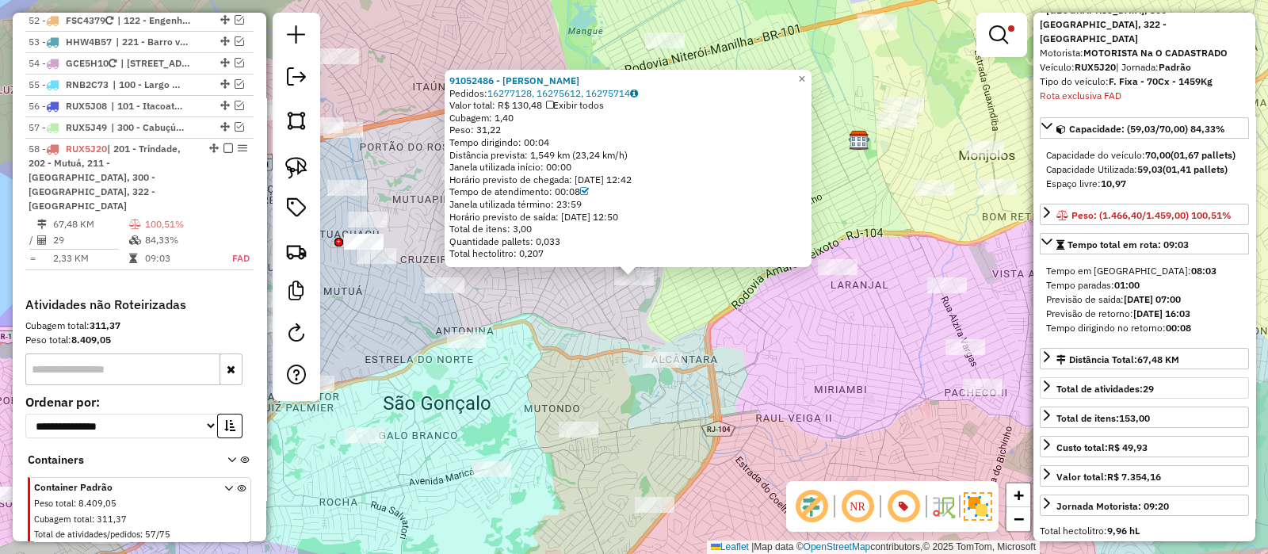
scroll to position [396, 0]
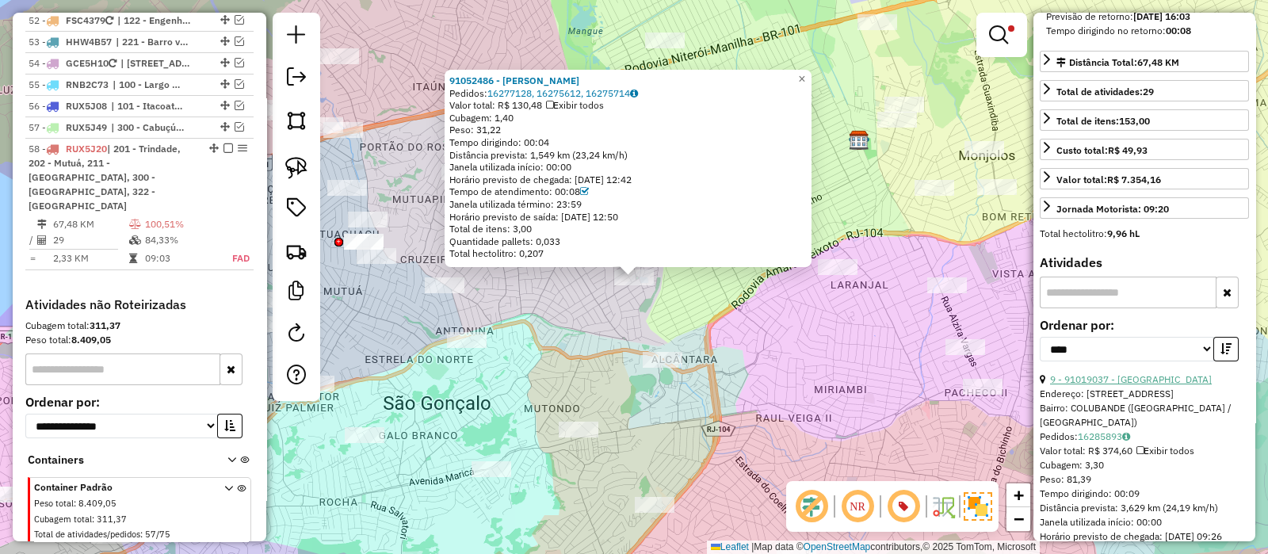
click at [1152, 373] on link "9 - 91019037 - MARIA DO SOCORRO DOS" at bounding box center [1131, 379] width 162 height 12
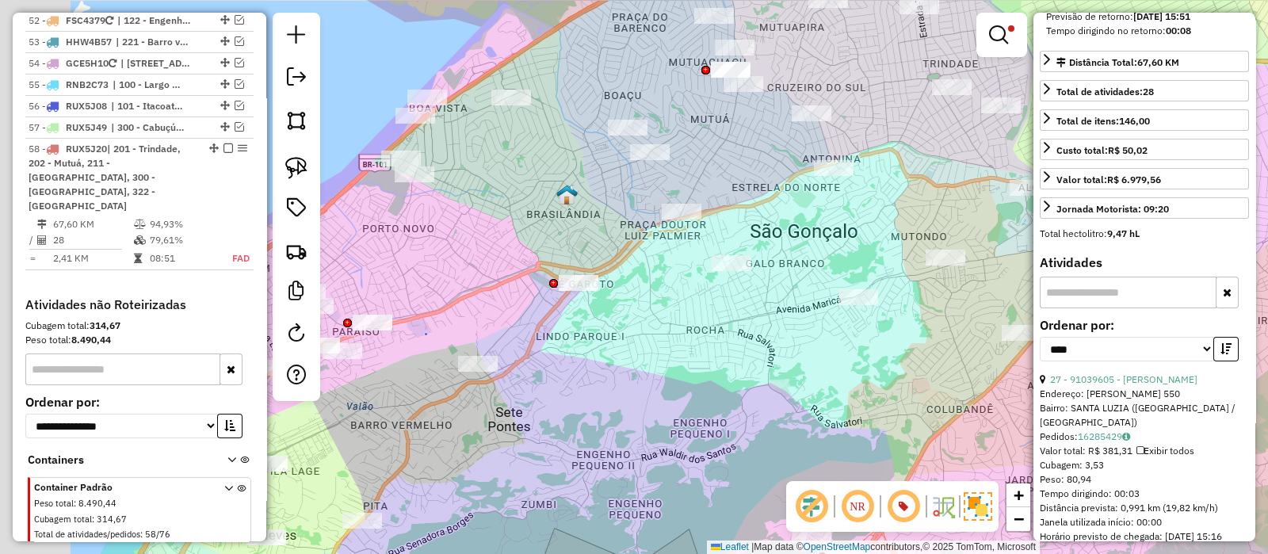
drag, startPoint x: 533, startPoint y: 303, endPoint x: 608, endPoint y: 334, distance: 81.7
click at [772, 323] on div "Limpar filtros Janela de atendimento Grade de atendimento Capacidade Transporta…" at bounding box center [634, 277] width 1268 height 554
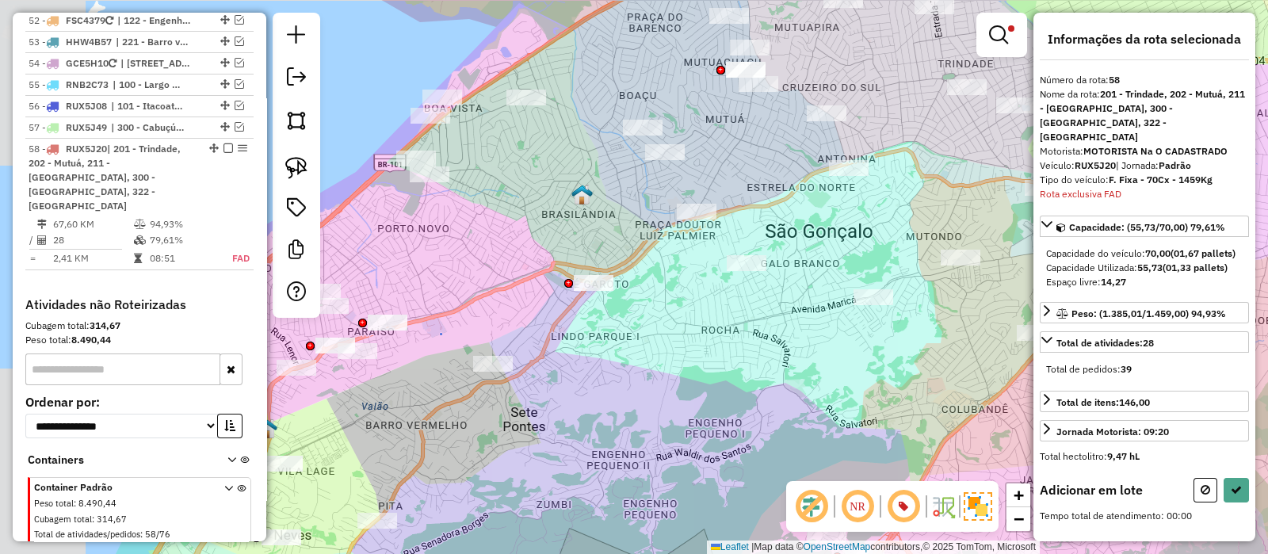
scroll to position [0, 0]
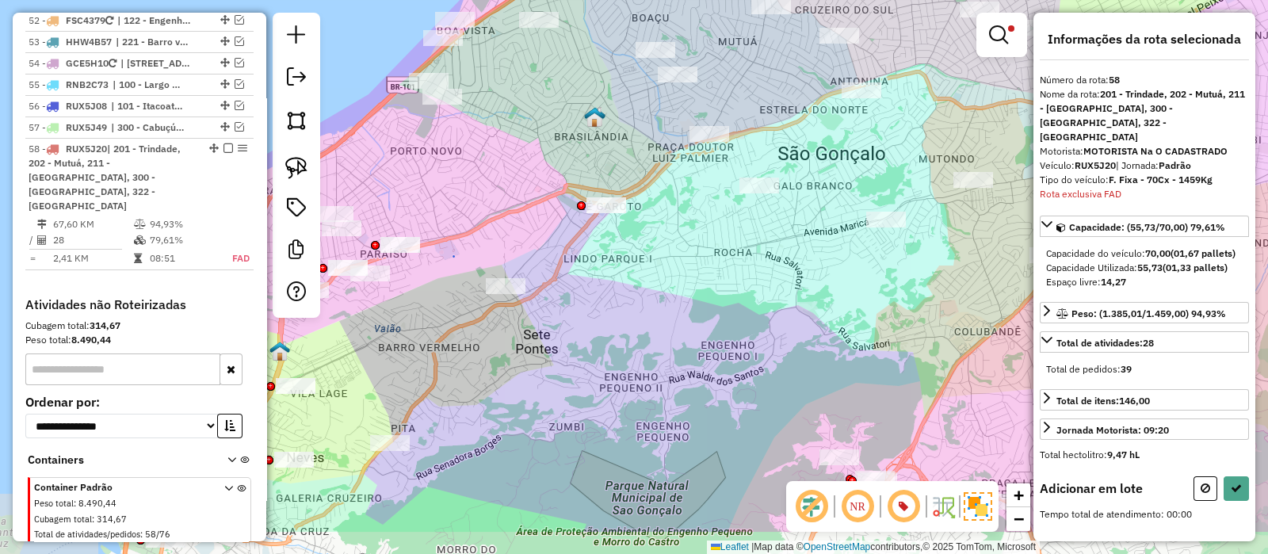
drag, startPoint x: 628, startPoint y: 304, endPoint x: 652, endPoint y: 321, distance: 29.5
click at [651, 321] on div "Limpar filtros Janela de atendimento Grade de atendimento Capacidade Transporta…" at bounding box center [634, 277] width 1268 height 554
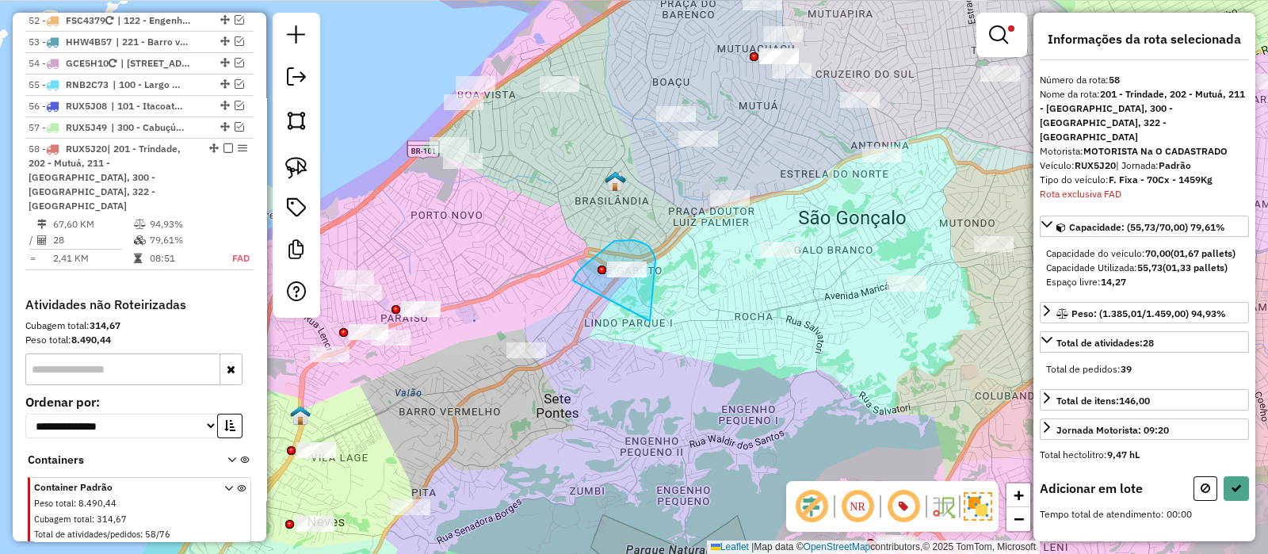
drag, startPoint x: 650, startPoint y: 319, endPoint x: 566, endPoint y: 283, distance: 91.3
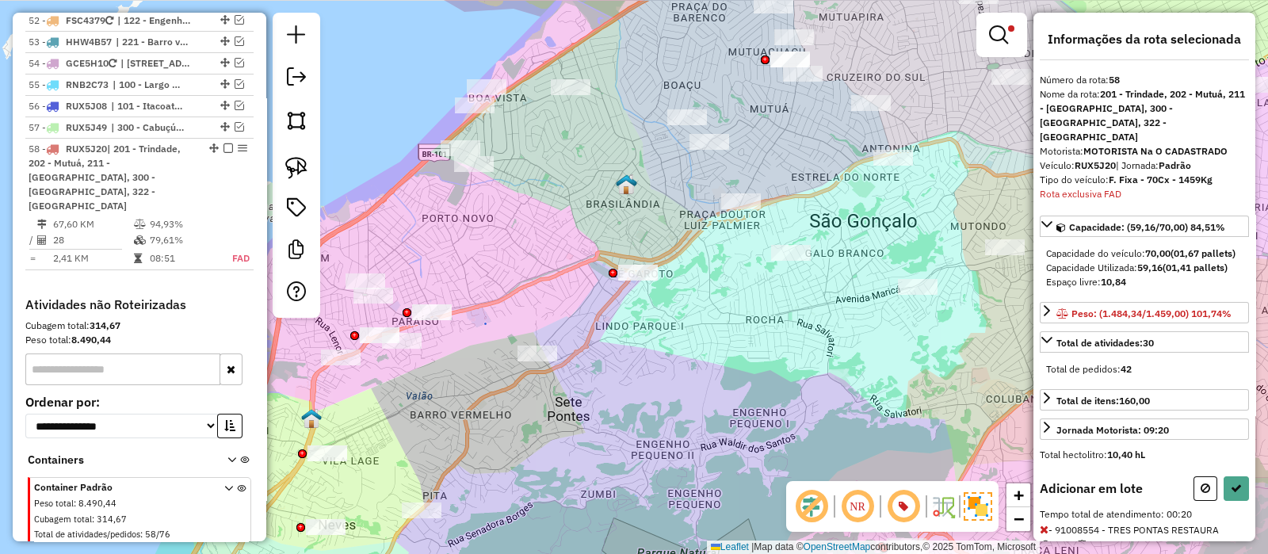
drag, startPoint x: 518, startPoint y: 300, endPoint x: 1008, endPoint y: 348, distance: 493.0
click at [551, 304] on div "Limpar filtros Janela de atendimento Grade de atendimento Capacidade Transporta…" at bounding box center [634, 277] width 1268 height 554
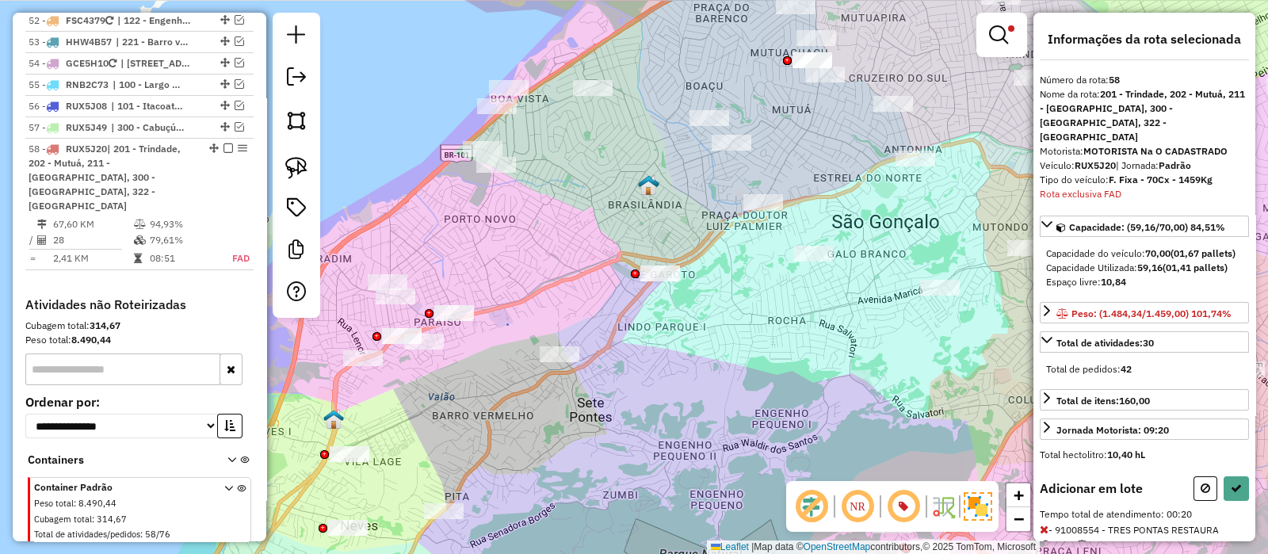
click at [1201, 483] on icon at bounding box center [1206, 488] width 10 height 11
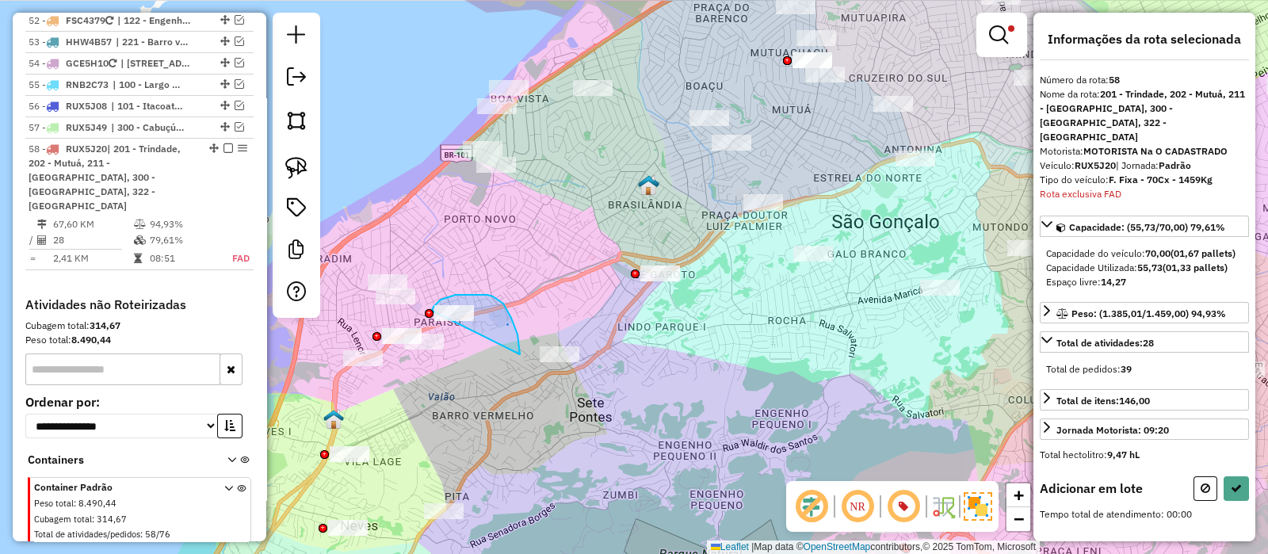
drag, startPoint x: 520, startPoint y: 354, endPoint x: 430, endPoint y: 313, distance: 98.6
click at [430, 313] on div "Limpar filtros Janela de atendimento Grade de atendimento Capacidade Transporta…" at bounding box center [634, 277] width 1268 height 554
click at [1201, 487] on icon at bounding box center [1206, 488] width 10 height 11
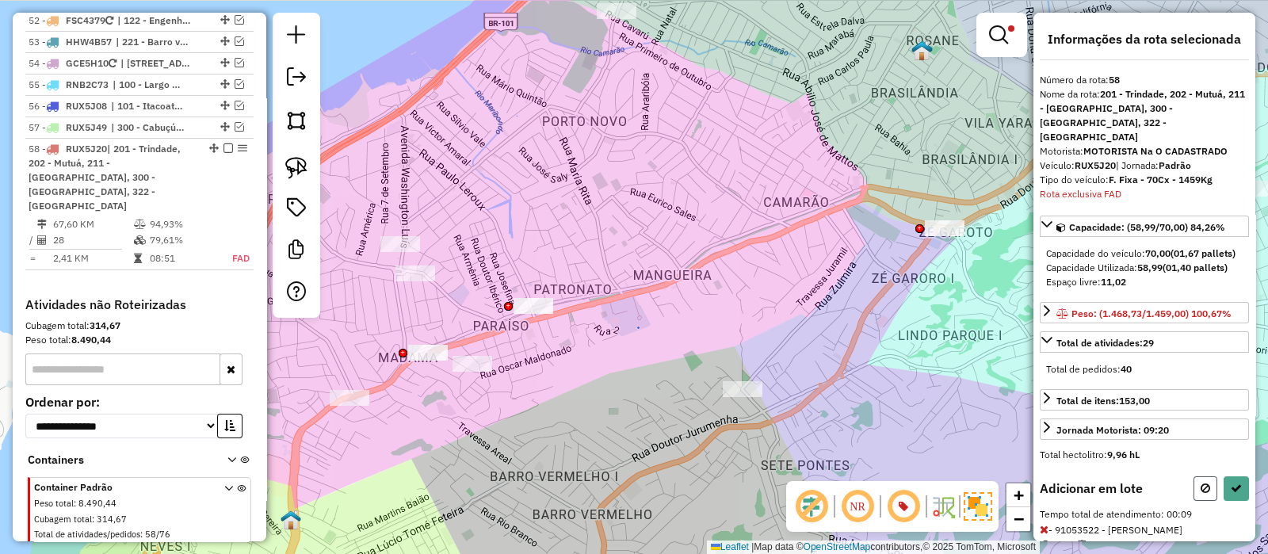
click at [1201, 491] on button at bounding box center [1206, 488] width 24 height 25
drag, startPoint x: 687, startPoint y: 264, endPoint x: 668, endPoint y: 271, distance: 20.3
click at [668, 268] on div "Limpar filtros Janela de atendimento Grade de atendimento Capacidade Transporta…" at bounding box center [634, 277] width 1268 height 554
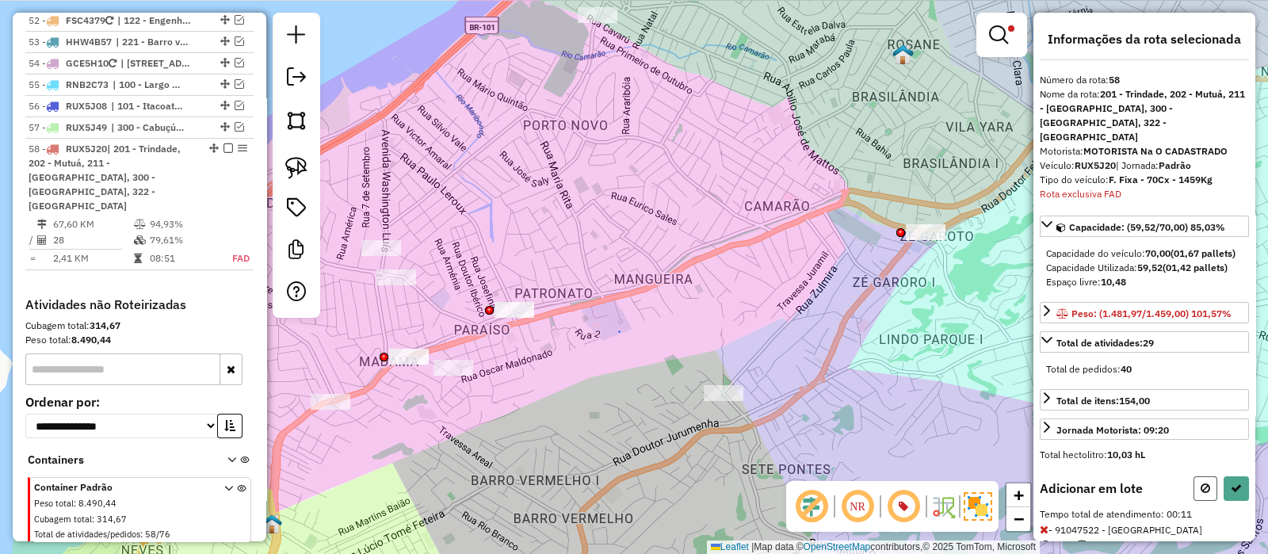
click at [1202, 485] on icon at bounding box center [1206, 488] width 10 height 11
select select "*********"
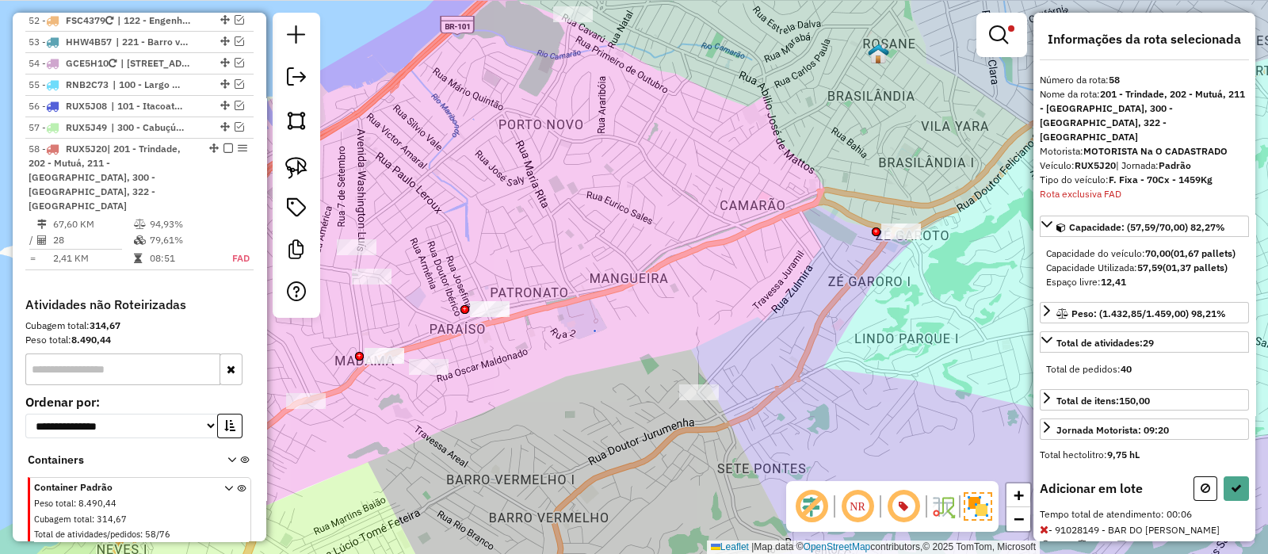
drag, startPoint x: 556, startPoint y: 240, endPoint x: 802, endPoint y: 259, distance: 246.5
click at [507, 236] on div "Limpar filtros Janela de atendimento Grade de atendimento Capacidade Transporta…" at bounding box center [634, 277] width 1268 height 554
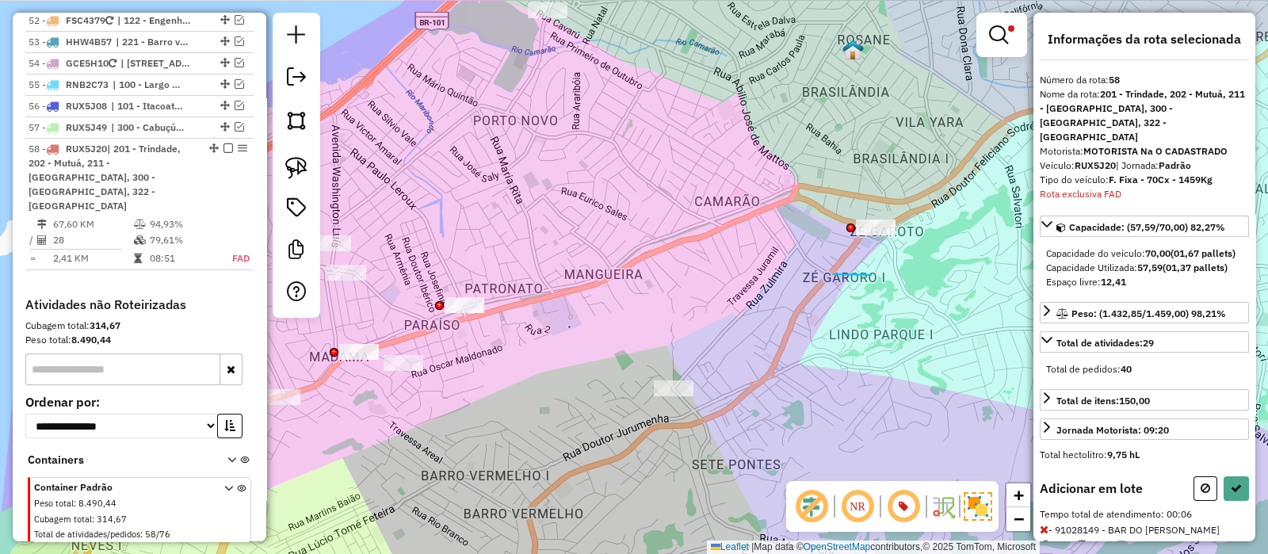
drag, startPoint x: 834, startPoint y: 274, endPoint x: 863, endPoint y: 161, distance: 117.1
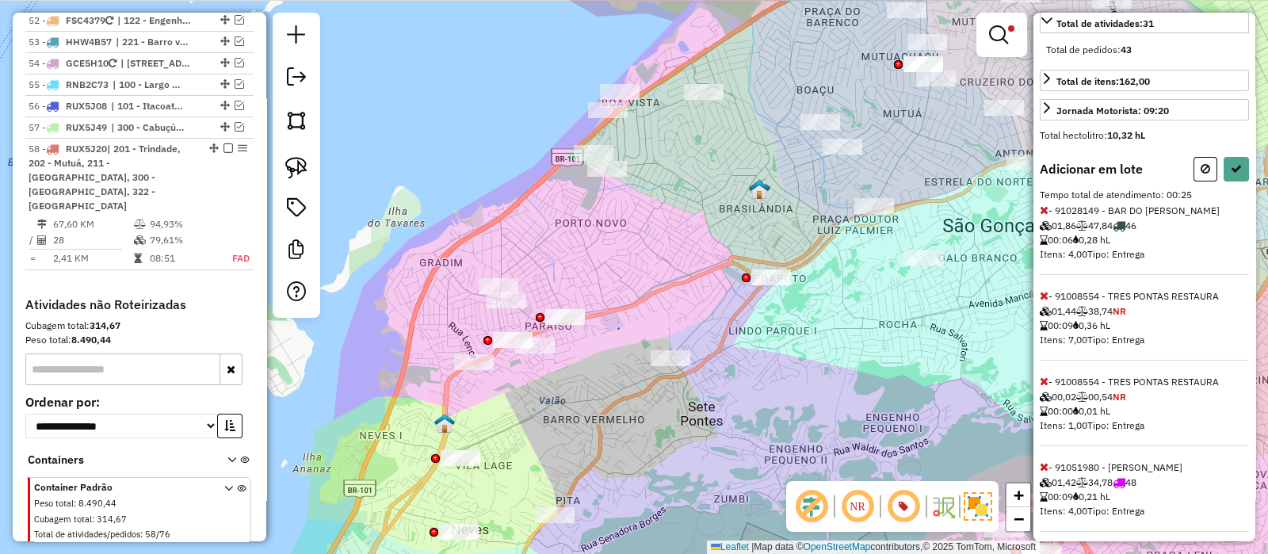
scroll to position [324, 0]
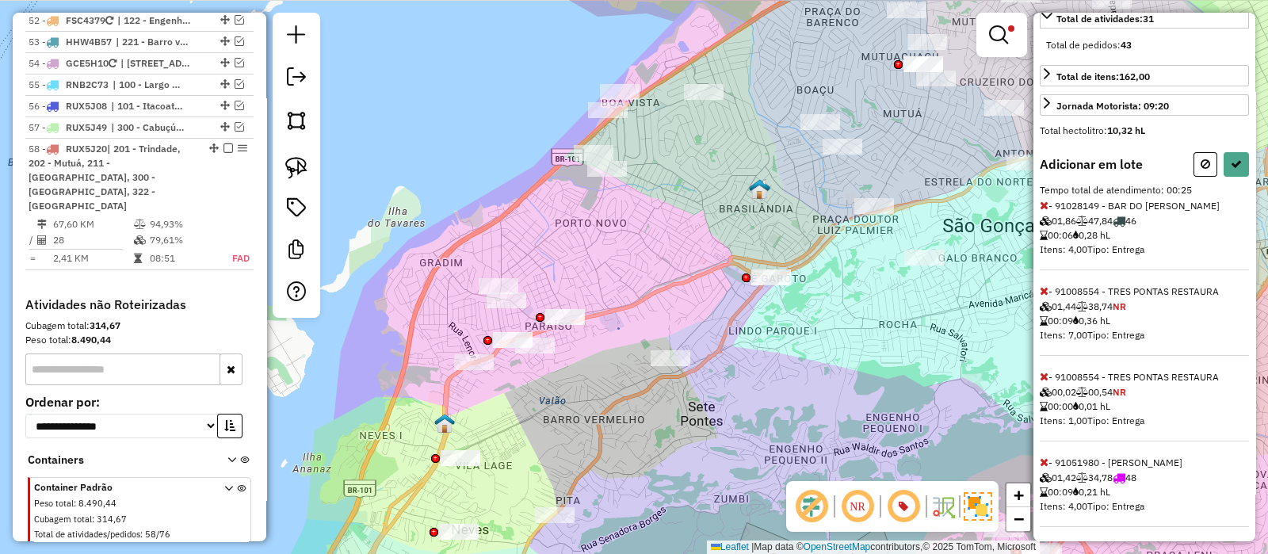
click at [1041, 200] on icon at bounding box center [1044, 205] width 9 height 11
click at [1044, 372] on icon at bounding box center [1044, 376] width 9 height 11
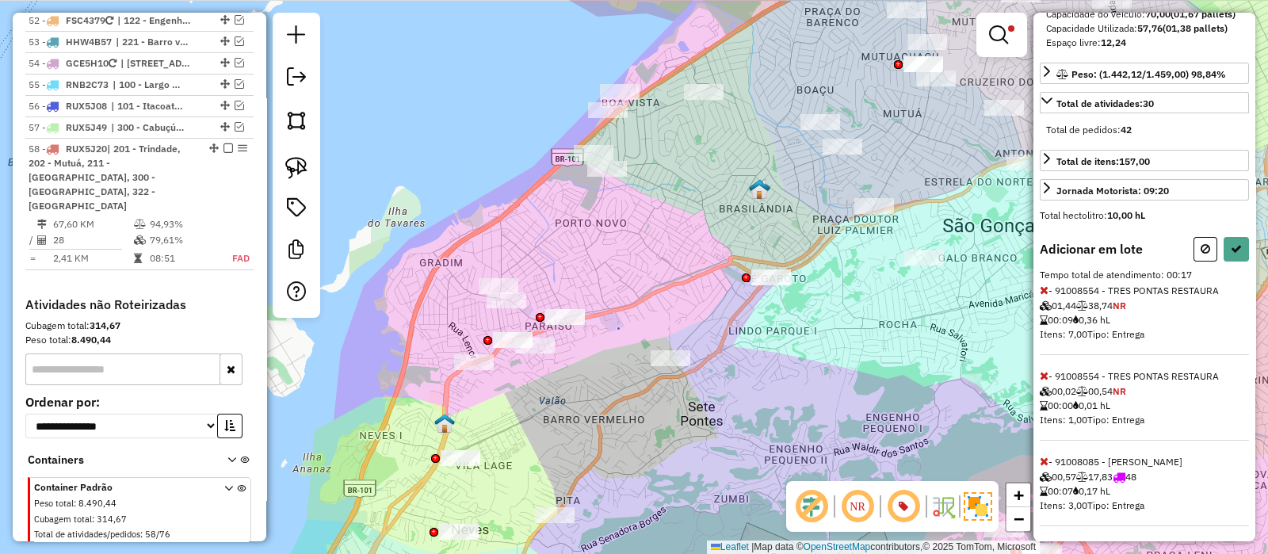
select select "*********"
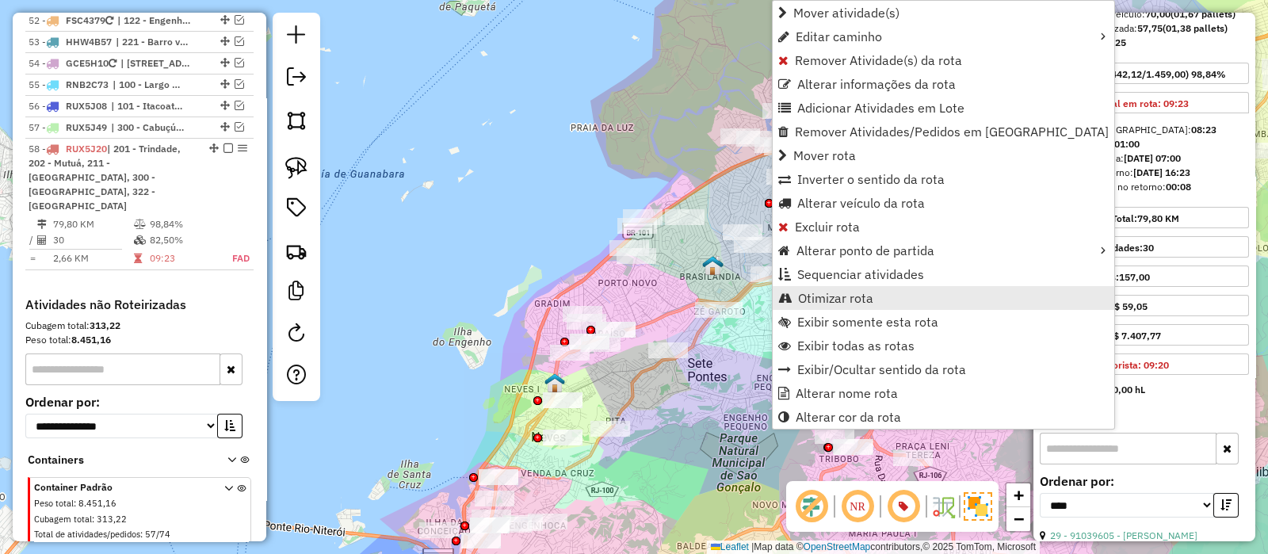
click at [840, 300] on span "Otimizar rota" at bounding box center [835, 298] width 75 height 13
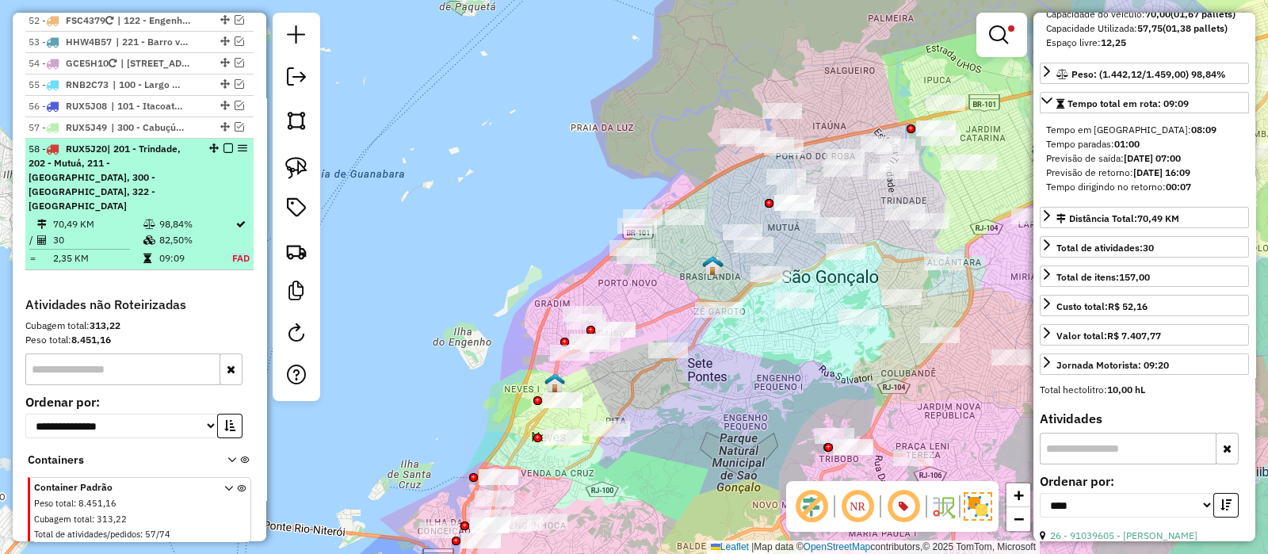
click at [224, 143] on em at bounding box center [229, 148] width 10 height 10
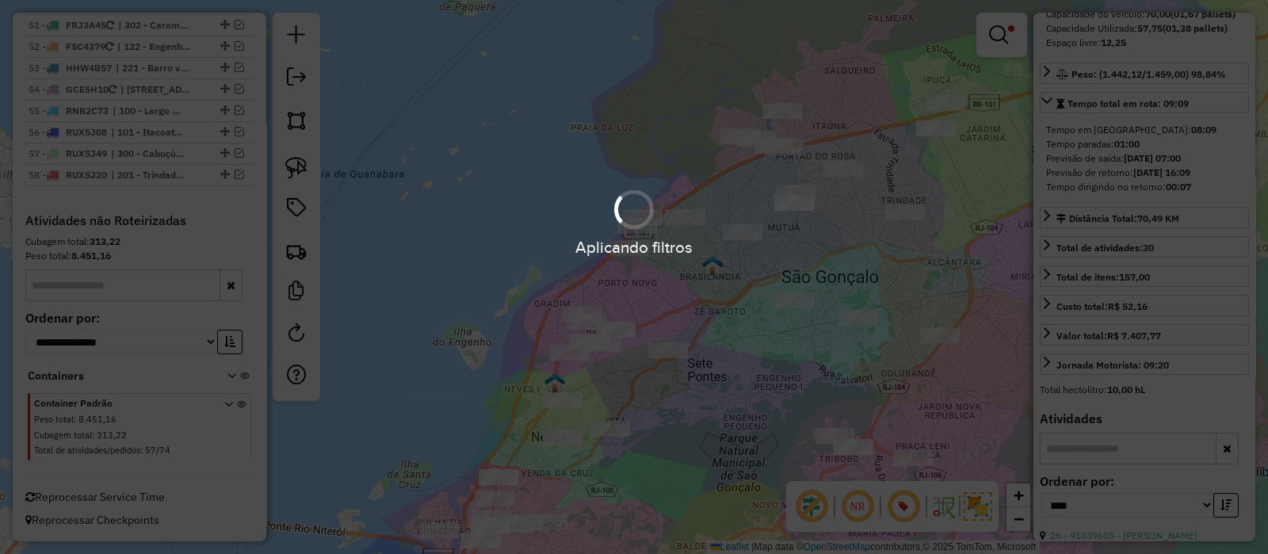
scroll to position [4867, 0]
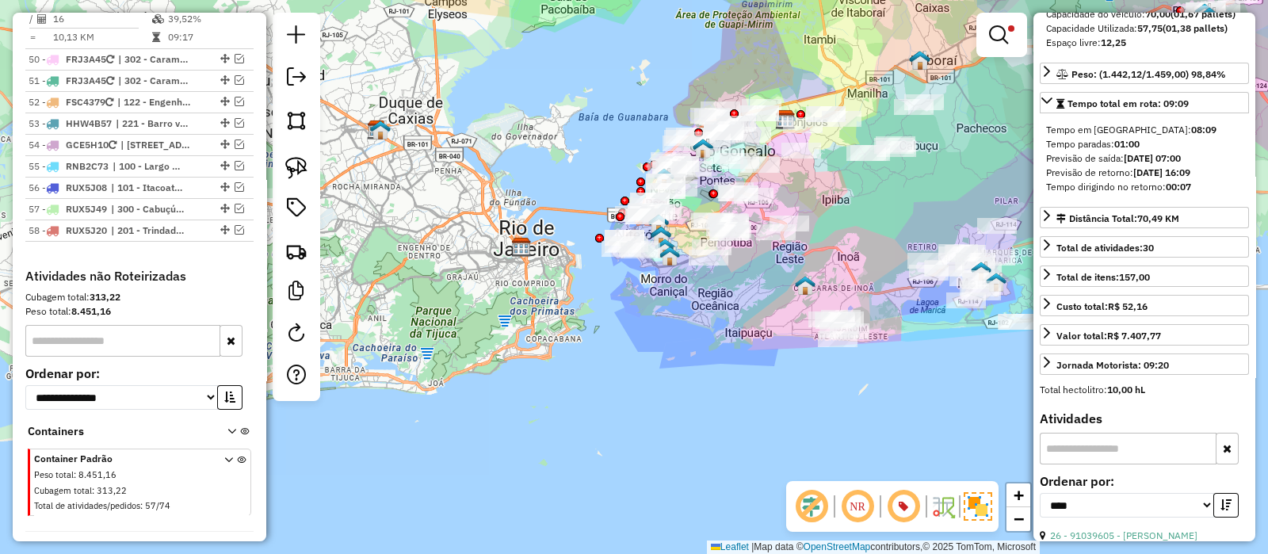
drag, startPoint x: 508, startPoint y: 190, endPoint x: 527, endPoint y: 136, distance: 57.9
click at [522, 136] on div "Limpar filtros Janela de atendimento Grade de atendimento Capacidade Transporta…" at bounding box center [634, 277] width 1268 height 554
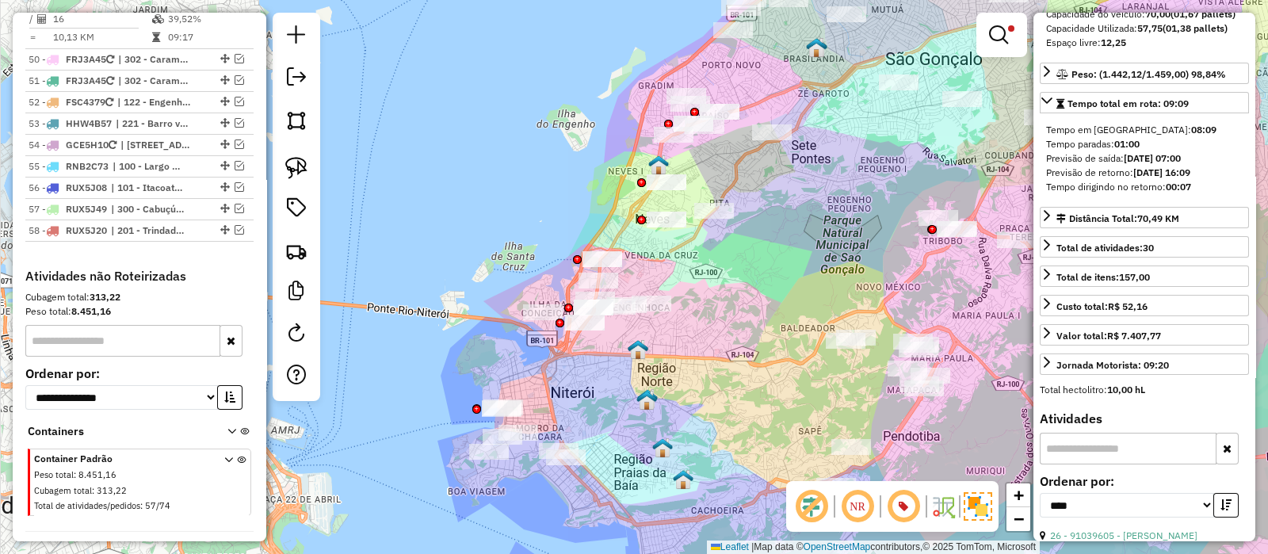
drag, startPoint x: 577, startPoint y: 370, endPoint x: 570, endPoint y: 406, distance: 36.4
click at [570, 406] on div "Limpar filtros Janela de atendimento Grade de atendimento Capacidade Transporta…" at bounding box center [634, 277] width 1268 height 554
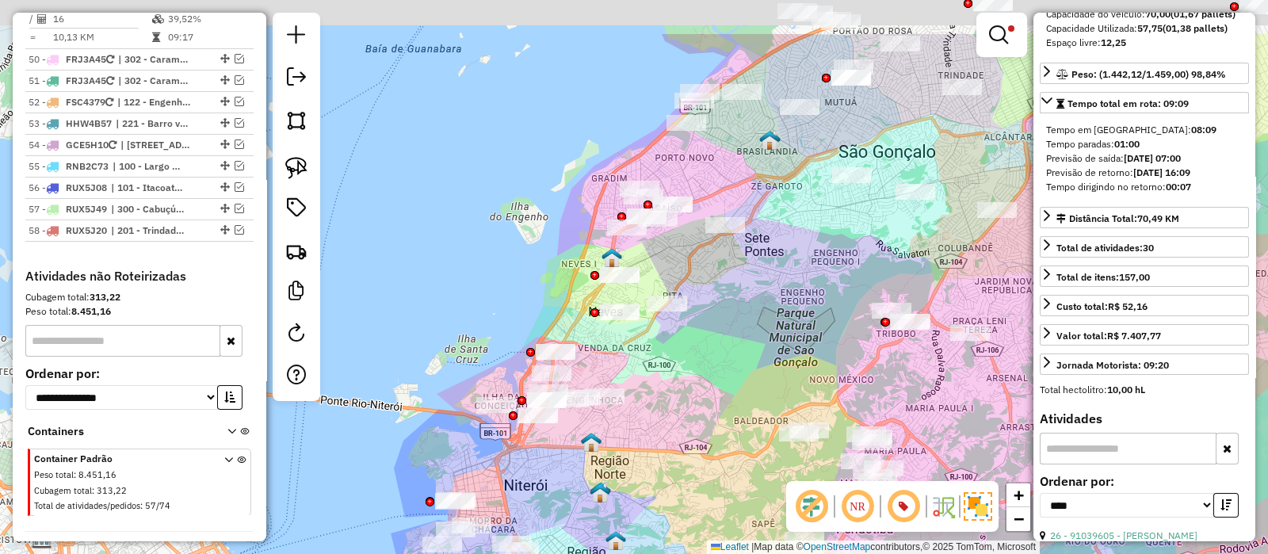
drag, startPoint x: 609, startPoint y: 216, endPoint x: 551, endPoint y: 319, distance: 118.9
click at [551, 319] on div "Limpar filtros Janela de atendimento Grade de atendimento Capacidade Transporta…" at bounding box center [634, 277] width 1268 height 554
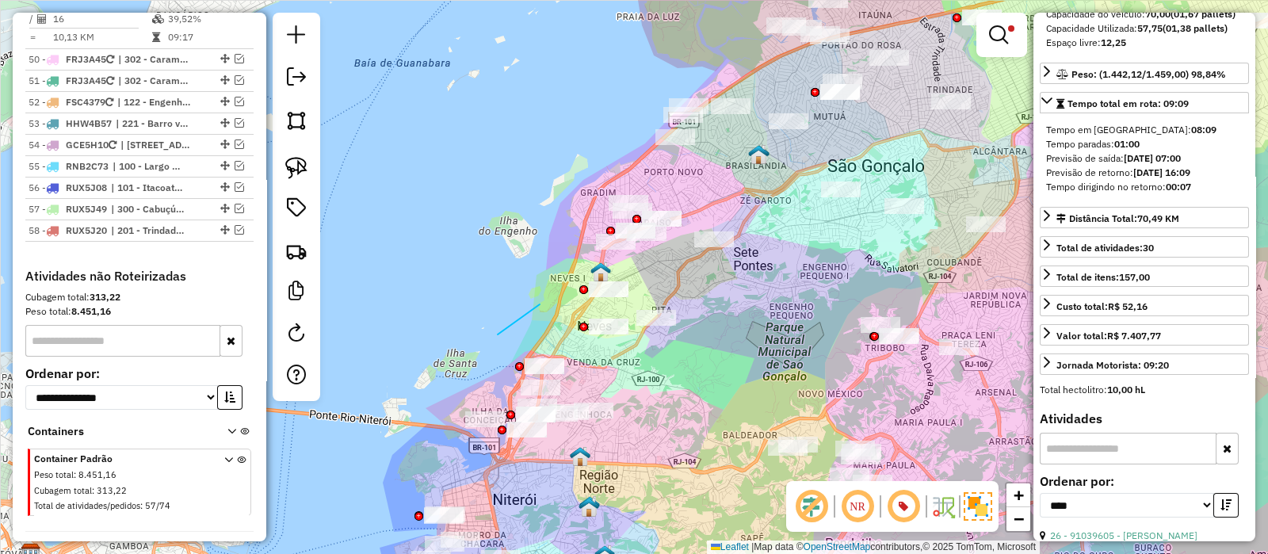
drag, startPoint x: 540, startPoint y: 304, endPoint x: 496, endPoint y: 338, distance: 54.9
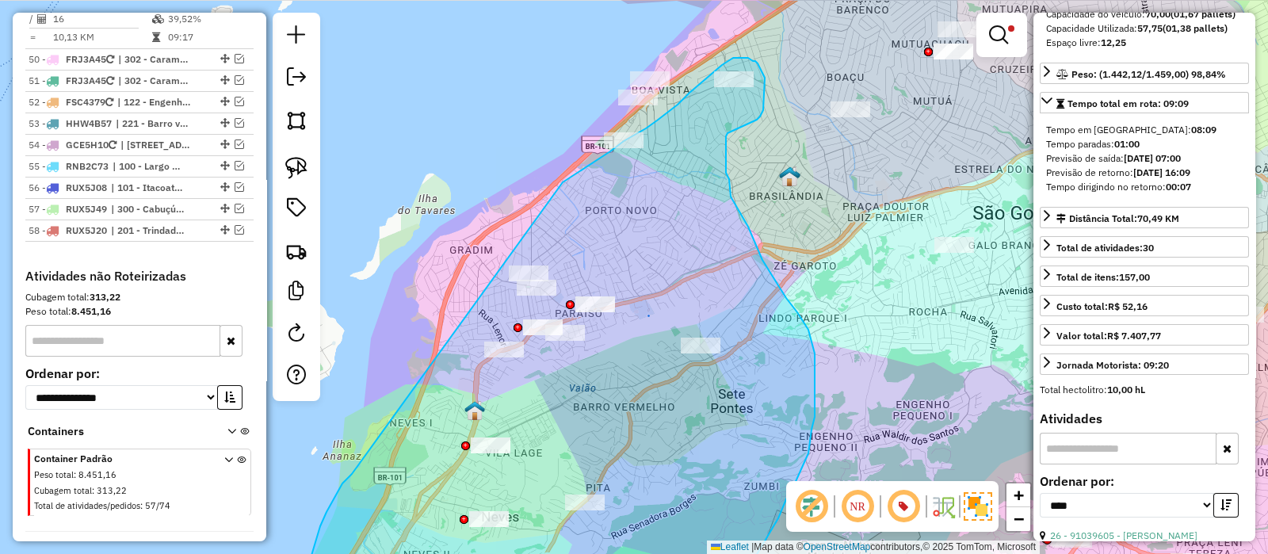
drag, startPoint x: 540, startPoint y: 304, endPoint x: 437, endPoint y: 281, distance: 105.6
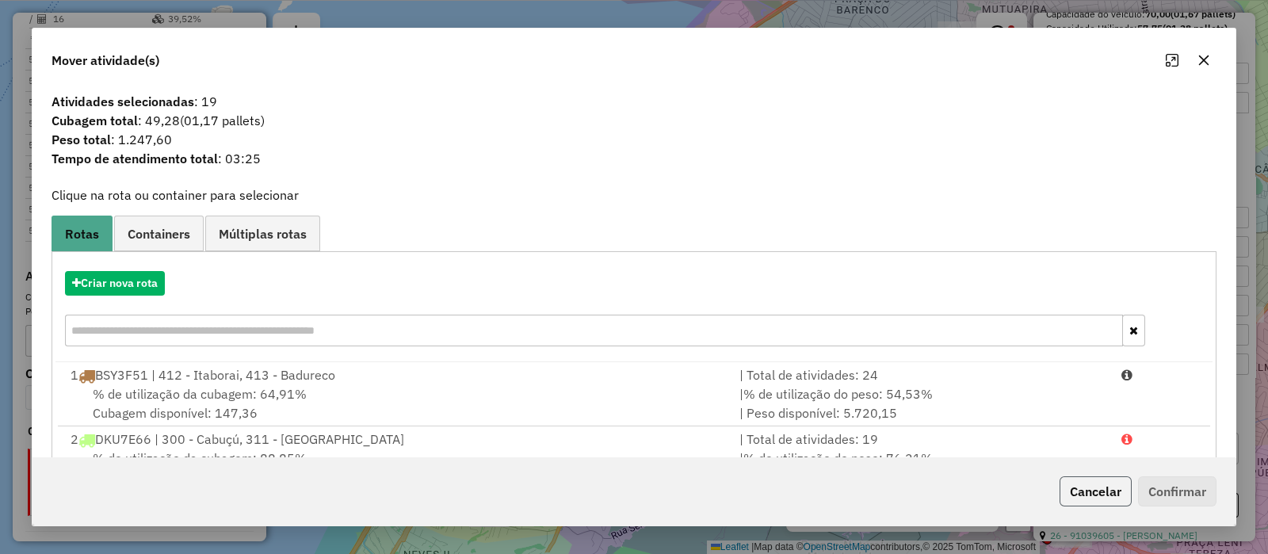
click at [1111, 490] on button "Cancelar" at bounding box center [1096, 491] width 72 height 30
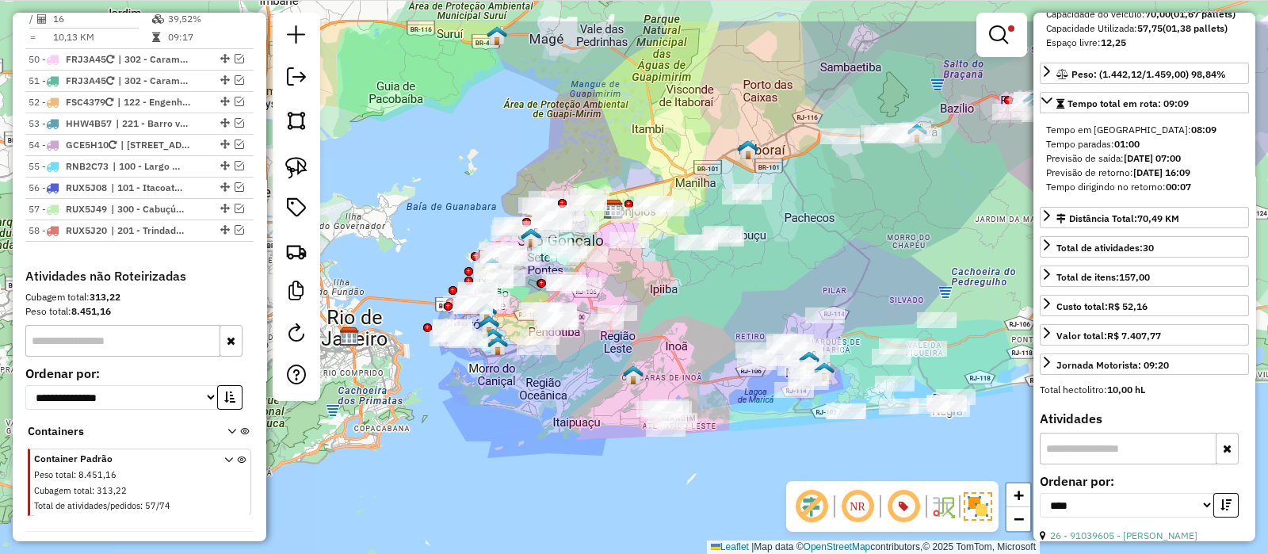
drag, startPoint x: 606, startPoint y: 227, endPoint x: 718, endPoint y: 291, distance: 129.2
click at [718, 291] on div "Limpar filtros Janela de atendimento Grade de atendimento Capacidade Transporta…" at bounding box center [634, 277] width 1268 height 554
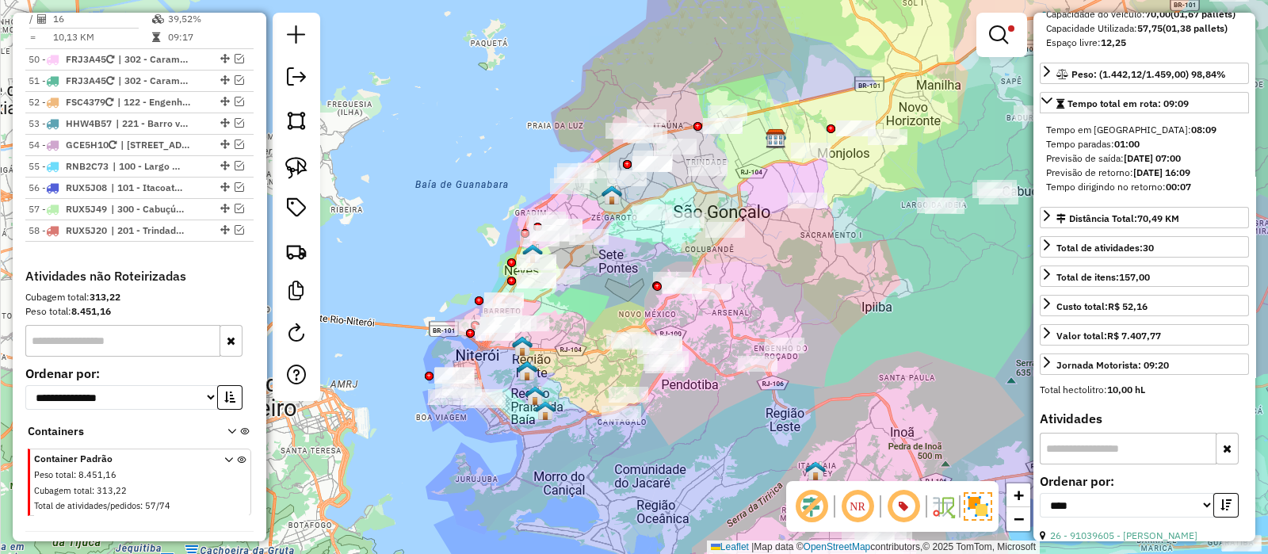
drag, startPoint x: 744, startPoint y: 328, endPoint x: 751, endPoint y: 289, distance: 40.3
click at [751, 289] on div "Rota 17 - Placa FPJ0A34 91051491 - LEILA BOTELHO Limpar filtros Janela de atend…" at bounding box center [634, 277] width 1268 height 554
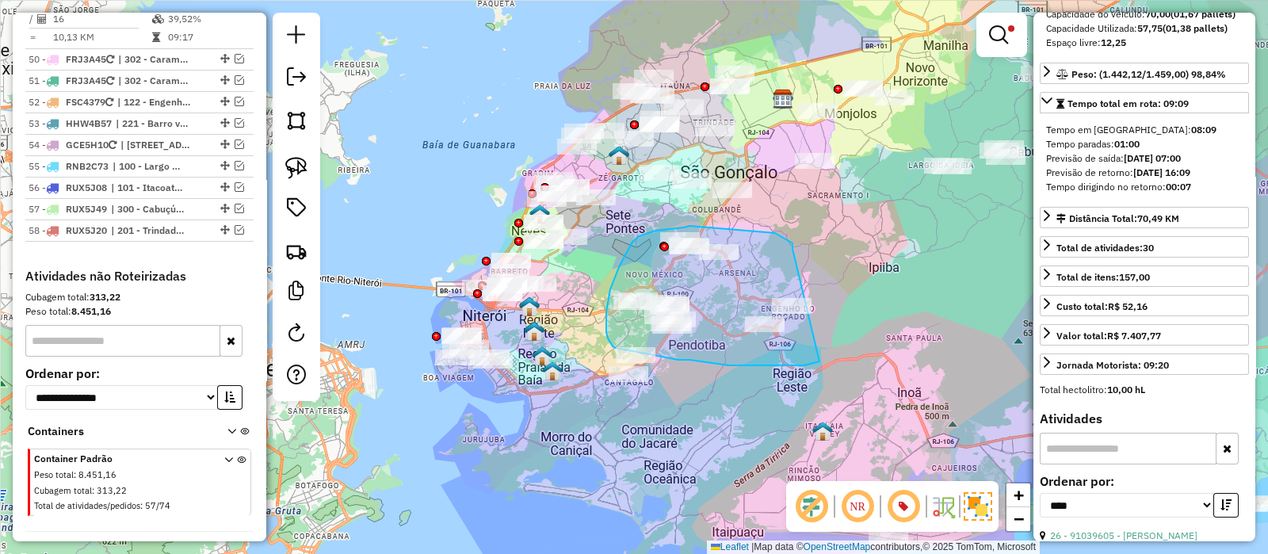
drag, startPoint x: 793, startPoint y: 249, endPoint x: 828, endPoint y: 356, distance: 112.8
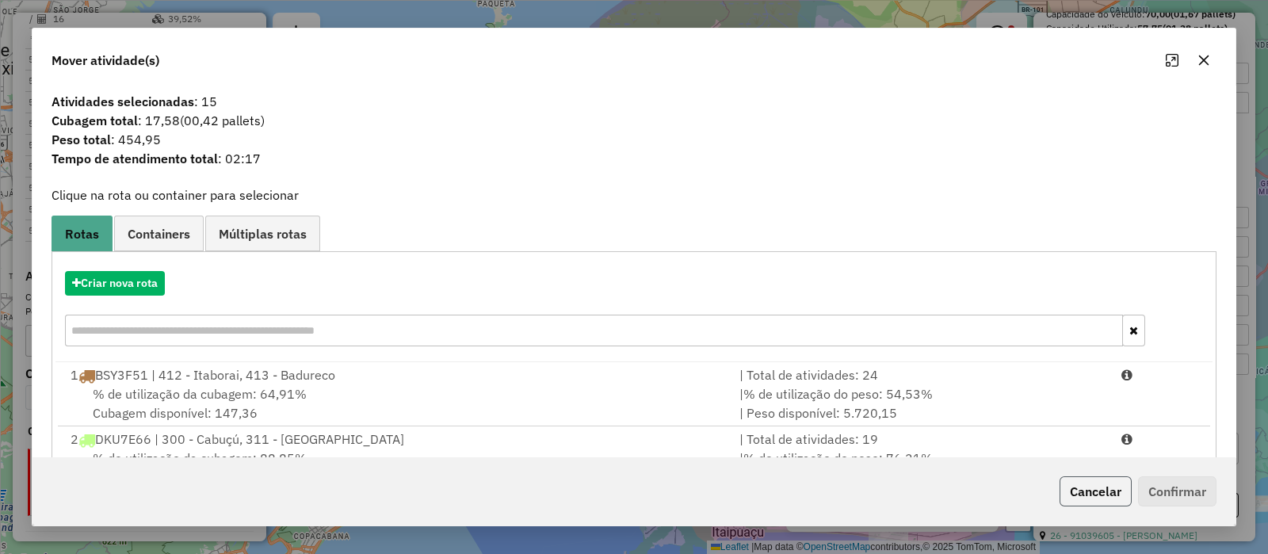
click at [1084, 487] on button "Cancelar" at bounding box center [1096, 491] width 72 height 30
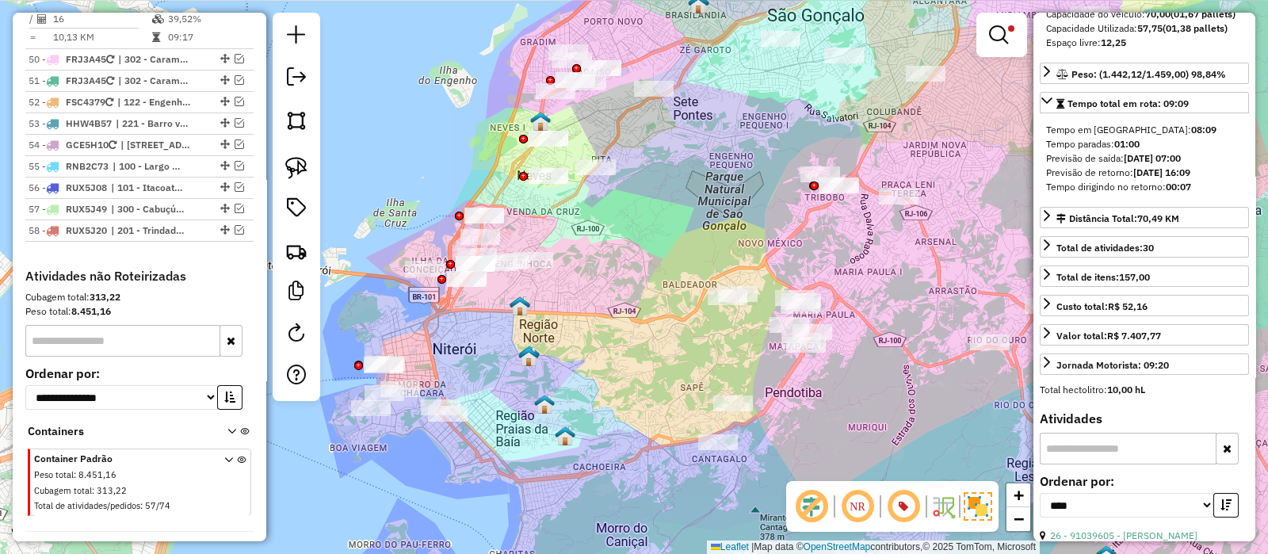
drag, startPoint x: 663, startPoint y: 239, endPoint x: 667, endPoint y: 224, distance: 16.3
click at [662, 235] on div "Limpar filtros Janela de atendimento Grade de atendimento Capacidade Transporta…" at bounding box center [634, 277] width 1268 height 554
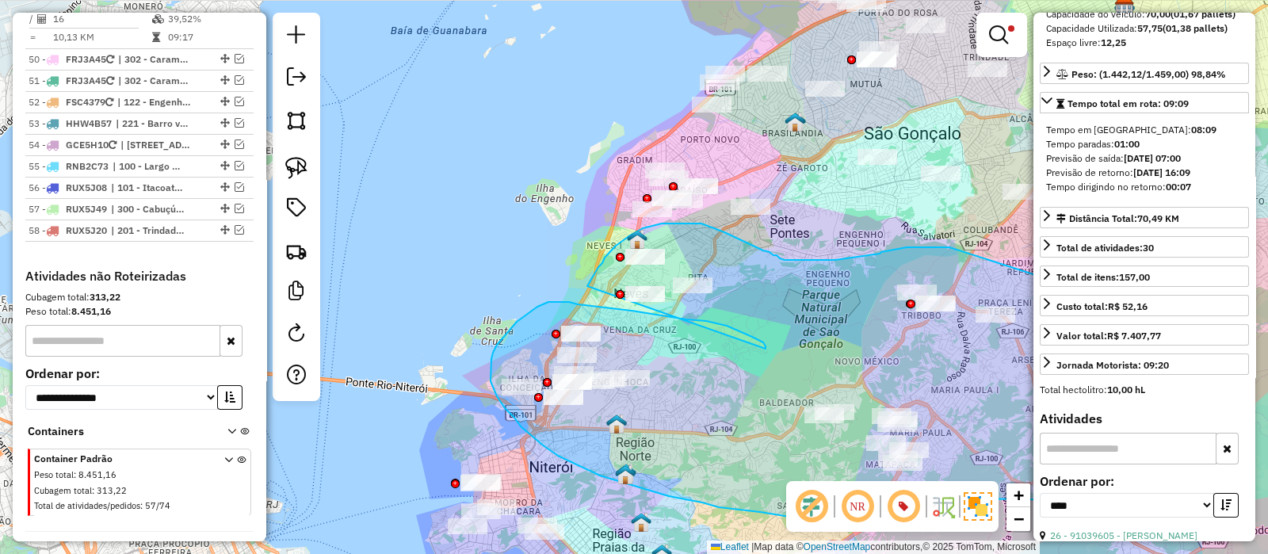
drag, startPoint x: 667, startPoint y: 224, endPoint x: 587, endPoint y: 287, distance: 102.8
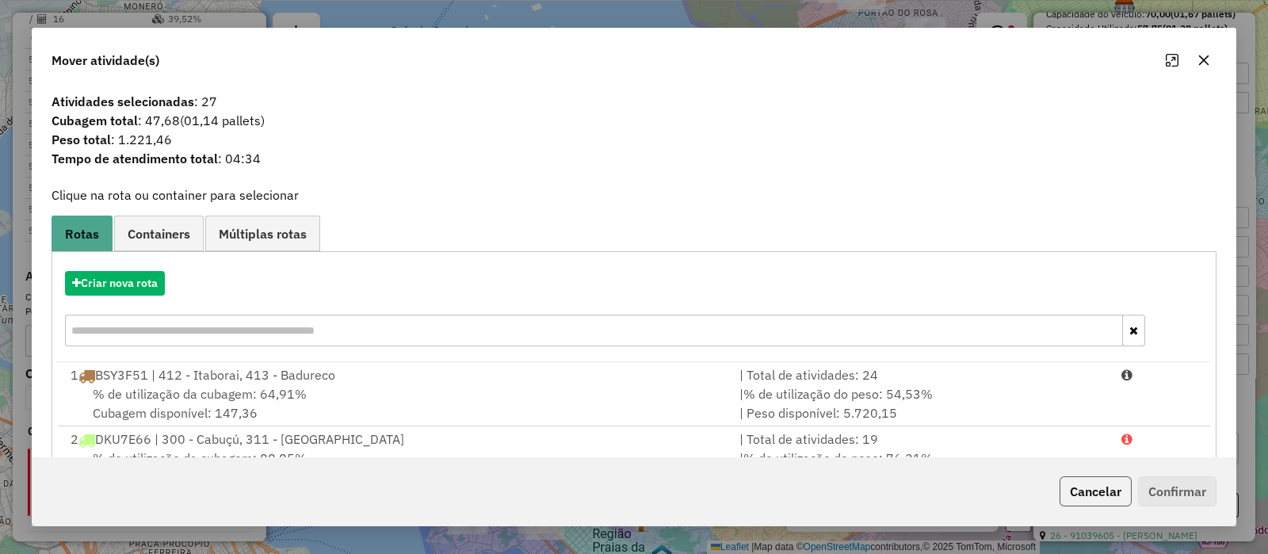
click at [1108, 488] on button "Cancelar" at bounding box center [1096, 491] width 72 height 30
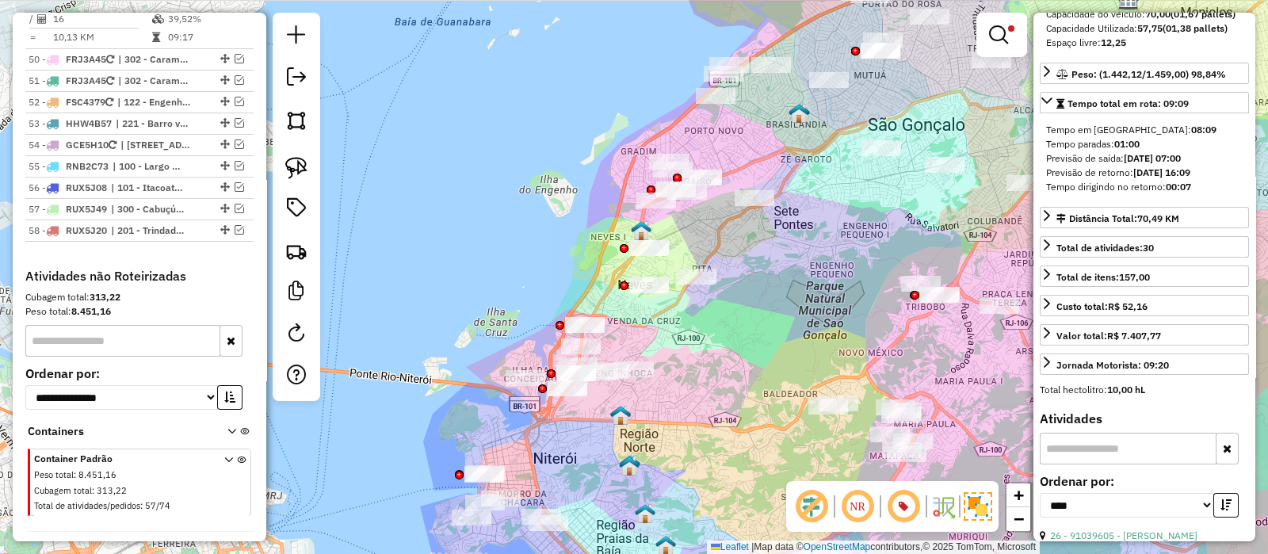
drag, startPoint x: 759, startPoint y: 242, endPoint x: 774, endPoint y: 204, distance: 40.9
click at [774, 204] on div "Limpar filtros Janela de atendimento Grade de atendimento Capacidade Transporta…" at bounding box center [634, 277] width 1268 height 554
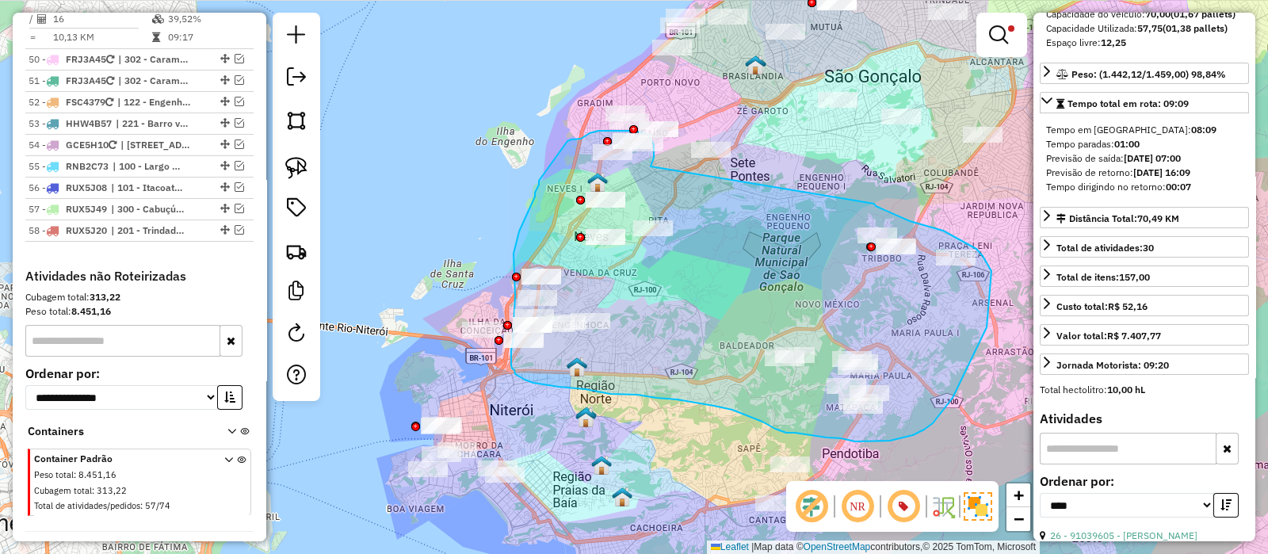
drag, startPoint x: 717, startPoint y: 196, endPoint x: 874, endPoint y: 204, distance: 157.1
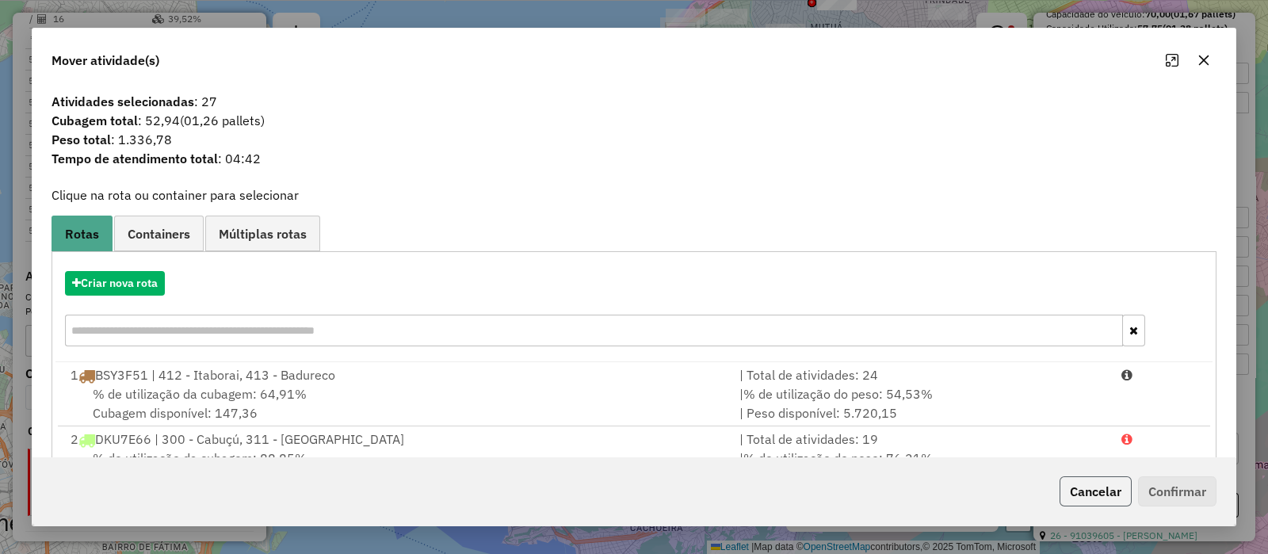
click at [1076, 484] on button "Cancelar" at bounding box center [1096, 491] width 72 height 30
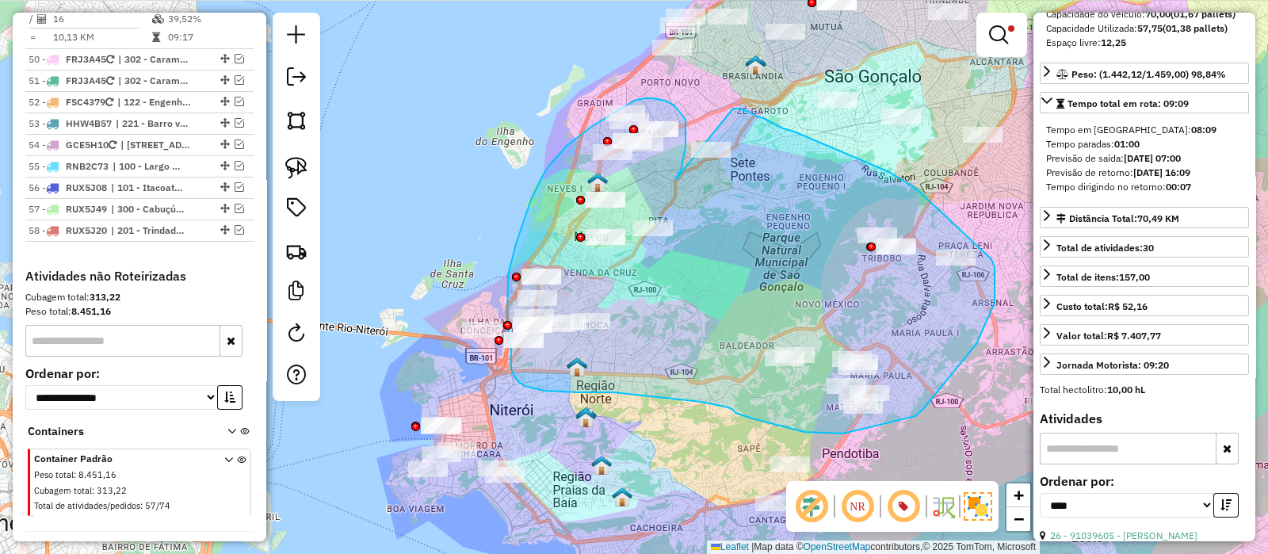
drag, startPoint x: 679, startPoint y: 175, endPoint x: 732, endPoint y: 109, distance: 85.7
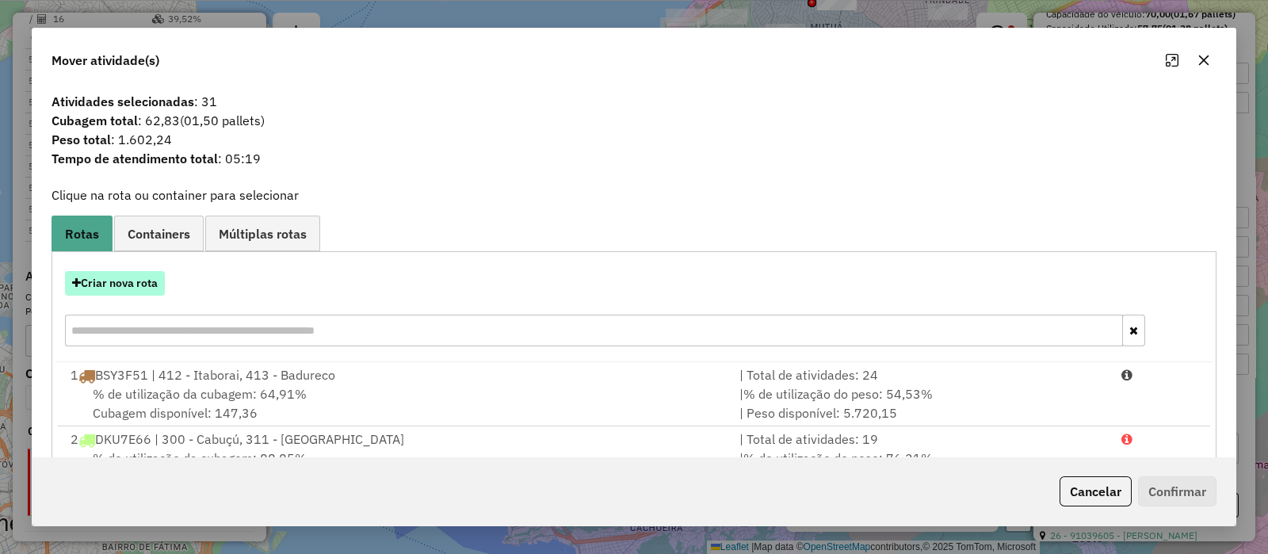
click at [147, 271] on button "Criar nova rota" at bounding box center [115, 283] width 100 height 25
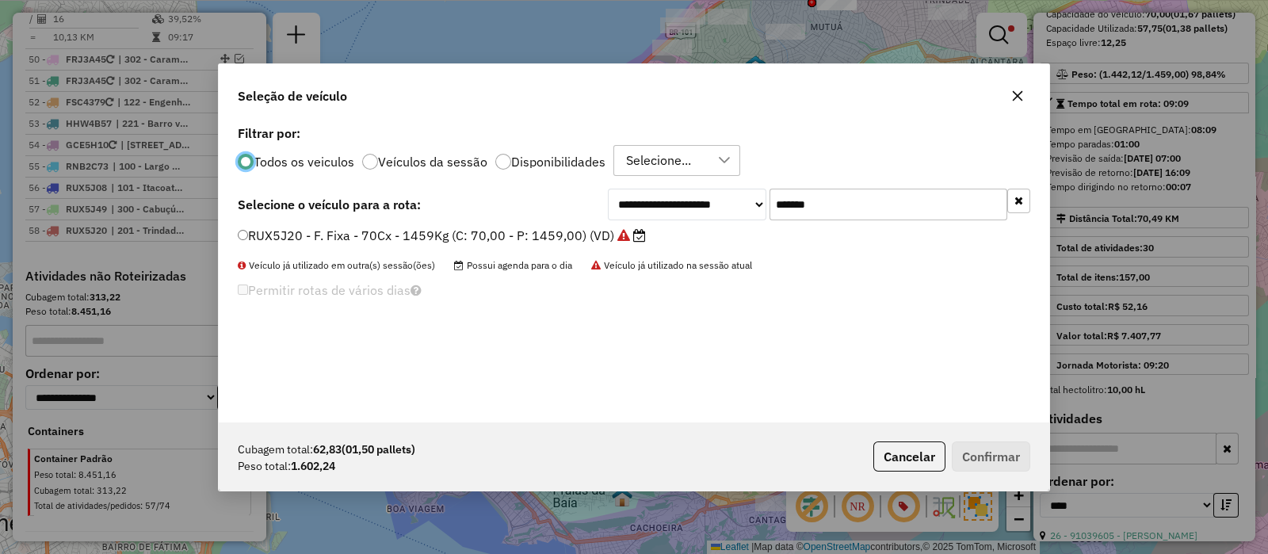
scroll to position [8, 5]
click at [844, 200] on input "*******" at bounding box center [889, 205] width 238 height 32
paste input "text"
type input "*******"
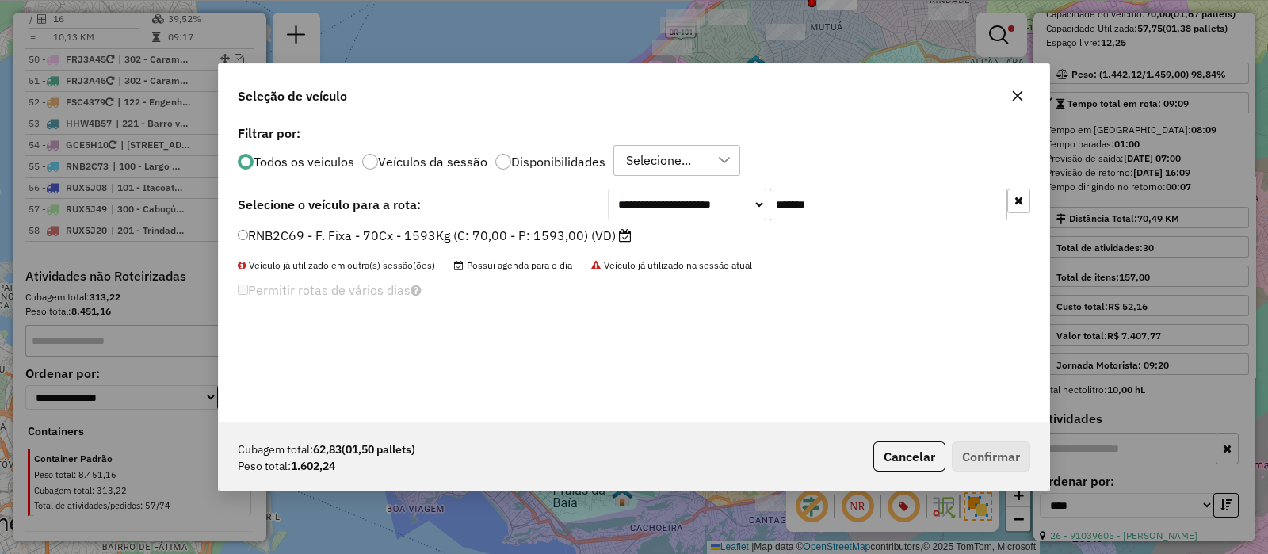
click at [547, 236] on label "RNB2C69 - F. Fixa - 70Cx - 1593Kg (C: 70,00 - P: 1593,00) (VD)" at bounding box center [435, 235] width 394 height 19
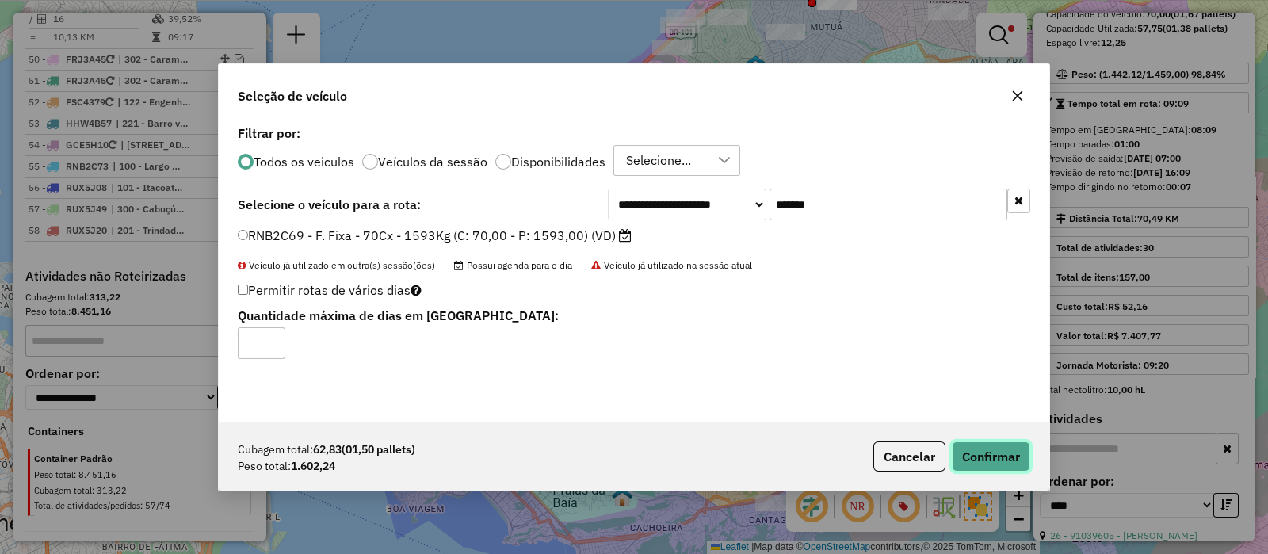
click at [1007, 457] on button "Confirmar" at bounding box center [991, 457] width 78 height 30
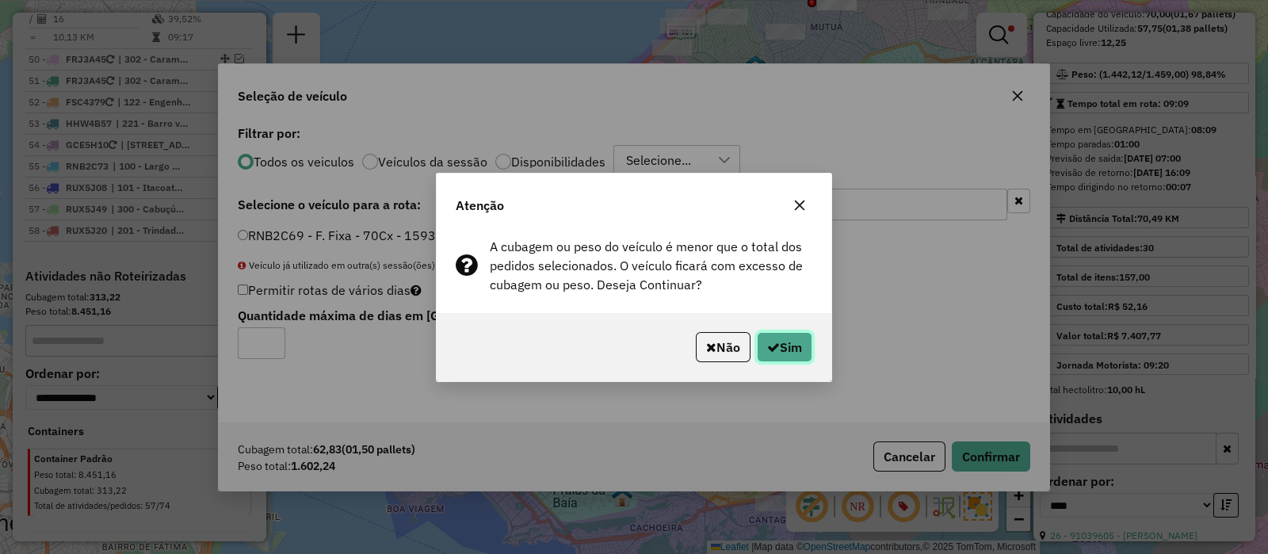
click at [779, 350] on button "Sim" at bounding box center [784, 347] width 55 height 30
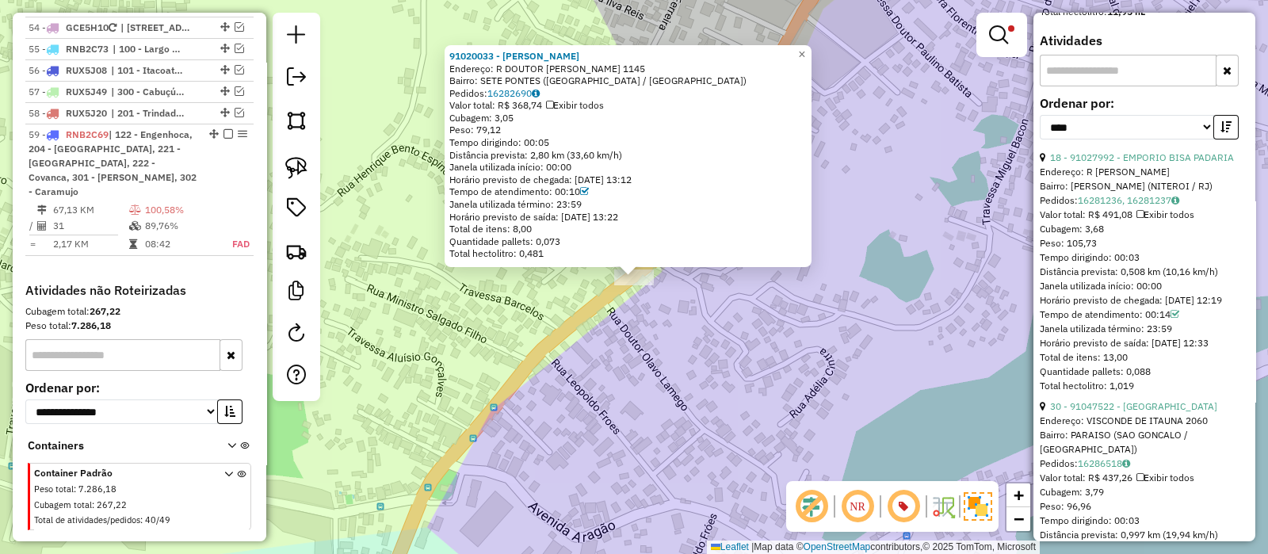
scroll to position [636, 0]
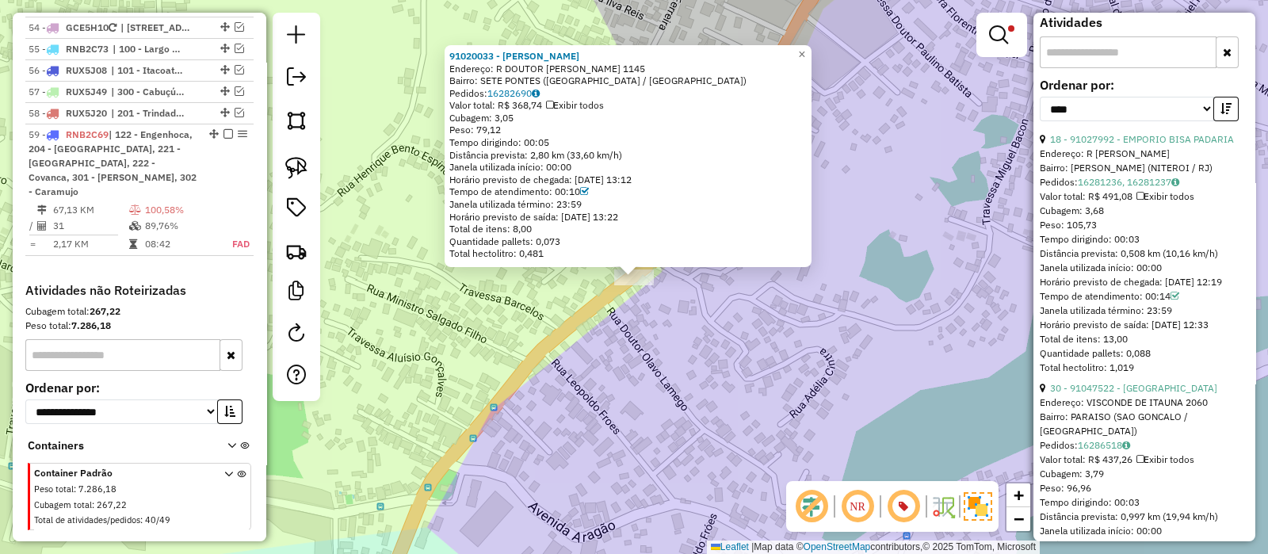
click at [1074, 147] on div "Endereço: R [PERSON_NAME]" at bounding box center [1144, 154] width 209 height 14
click at [1074, 134] on link "18 - 91027992 - EMPORIO BISA PADARIA" at bounding box center [1142, 139] width 184 height 12
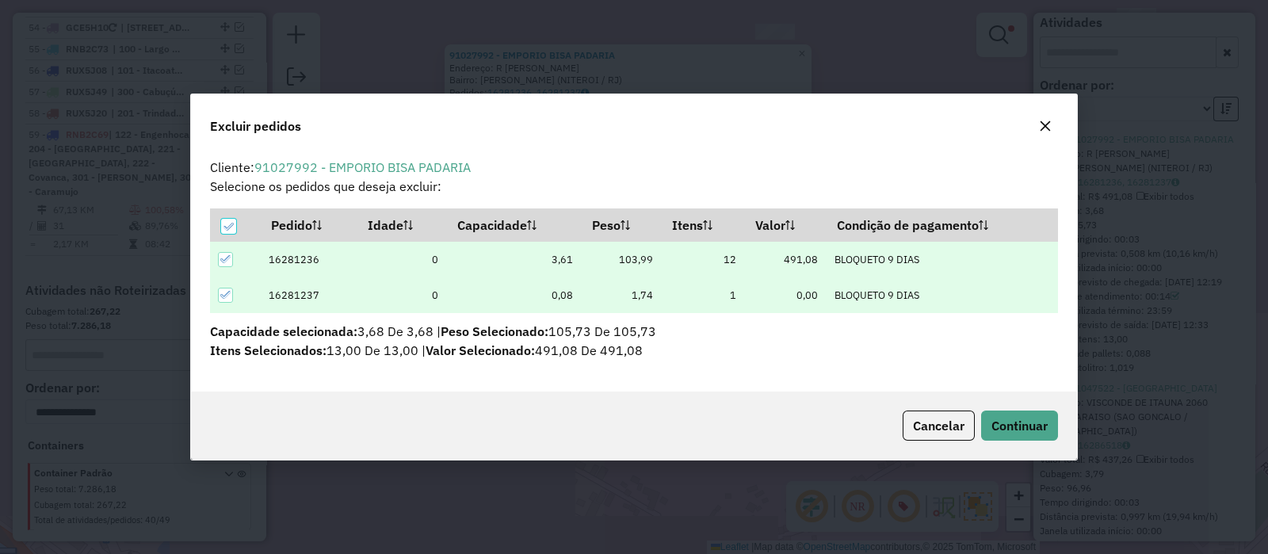
scroll to position [8, 4]
click at [1019, 432] on span "Continuar" at bounding box center [1020, 426] width 56 height 16
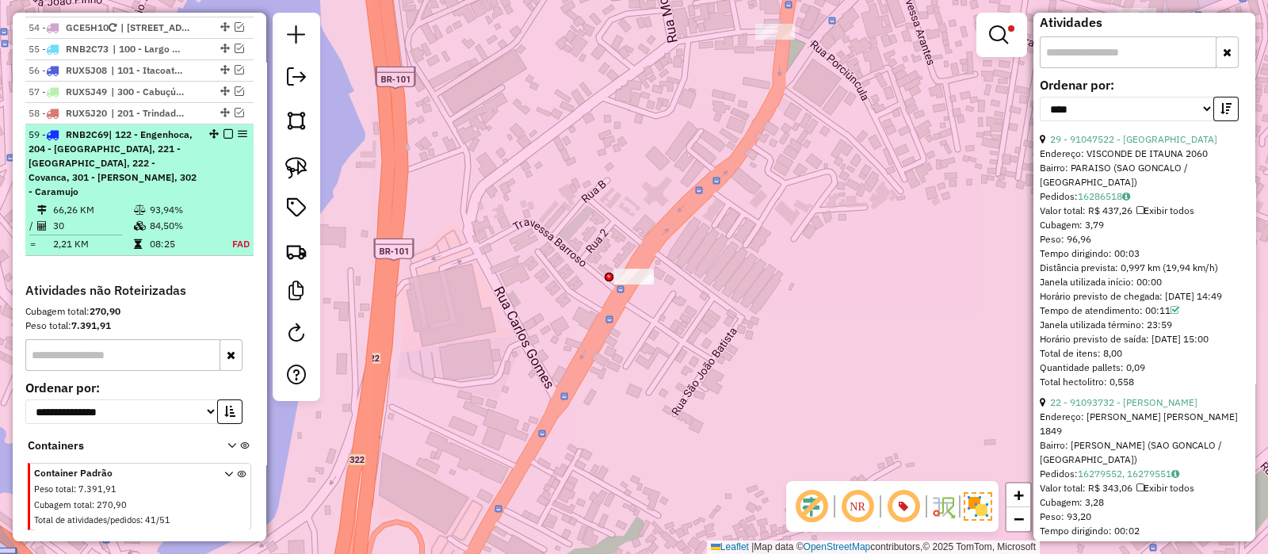
click at [224, 129] on em at bounding box center [229, 134] width 10 height 10
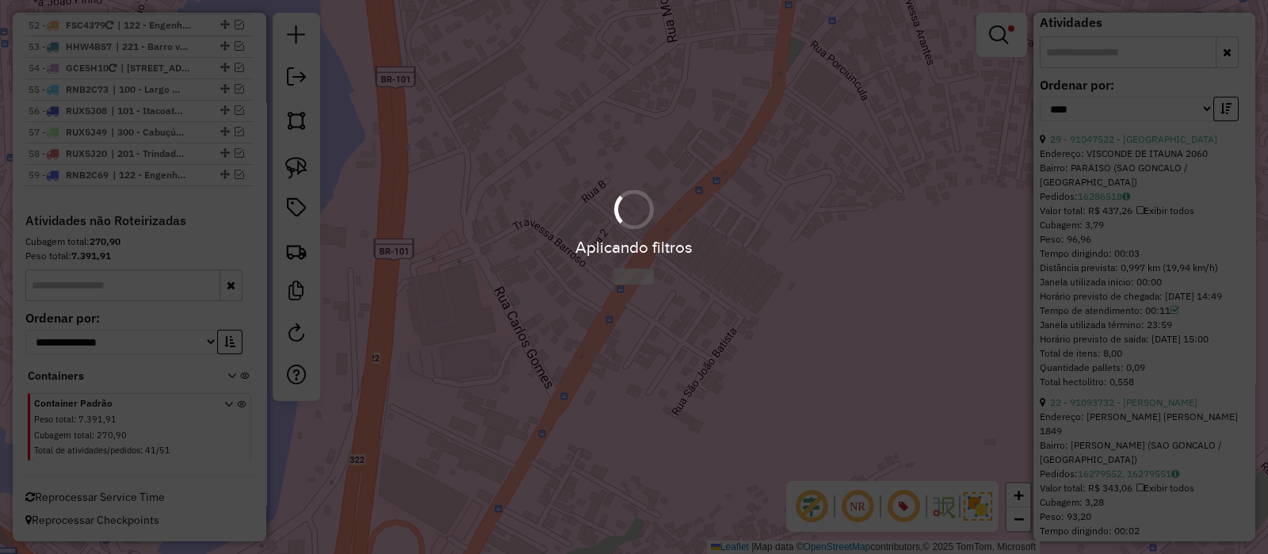
scroll to position [4888, 0]
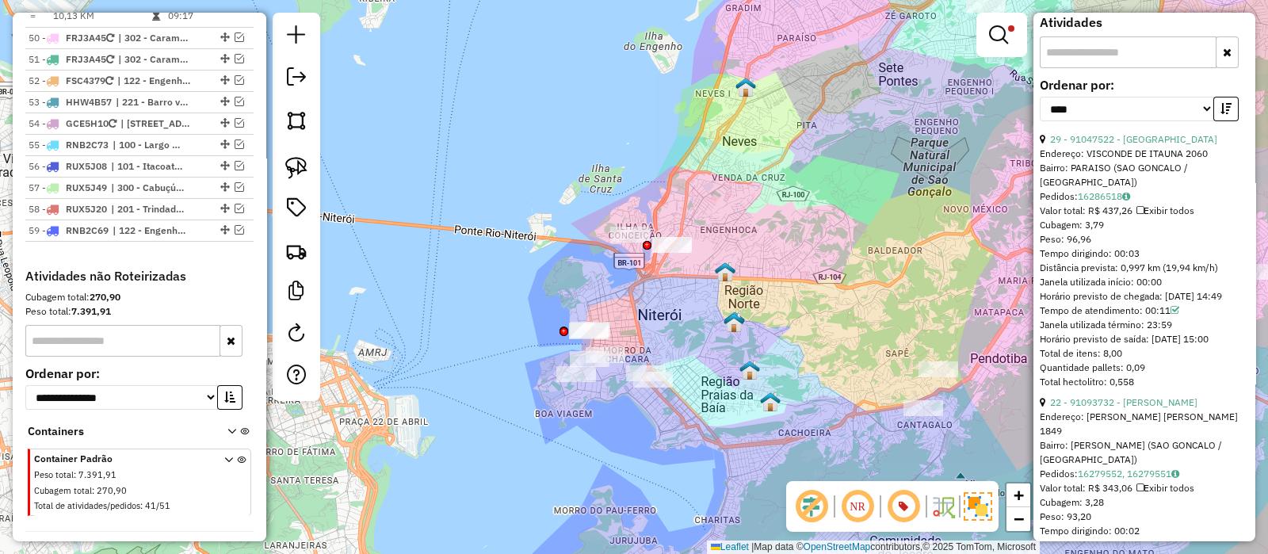
drag, startPoint x: 749, startPoint y: 247, endPoint x: 594, endPoint y: 315, distance: 168.6
click at [598, 315] on div "Limpar filtros Janela de atendimento Grade de atendimento Capacidade Transporta…" at bounding box center [634, 277] width 1268 height 554
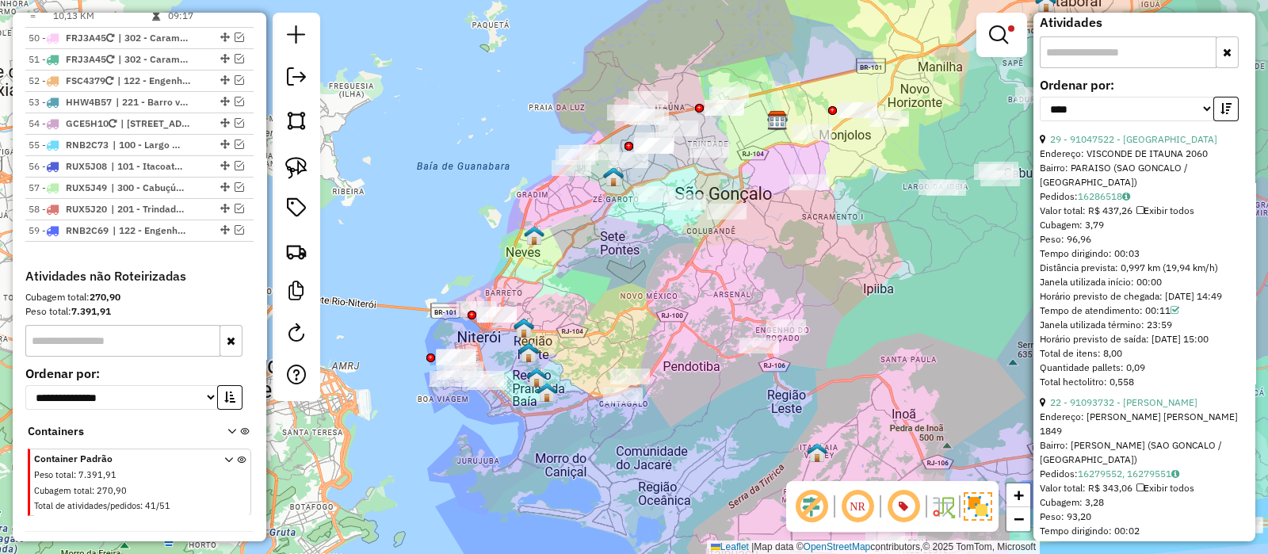
drag, startPoint x: 674, startPoint y: 300, endPoint x: 623, endPoint y: 307, distance: 51.1
click at [623, 307] on div "Limpar filtros Janela de atendimento Grade de atendimento Capacidade Transporta…" at bounding box center [634, 277] width 1268 height 554
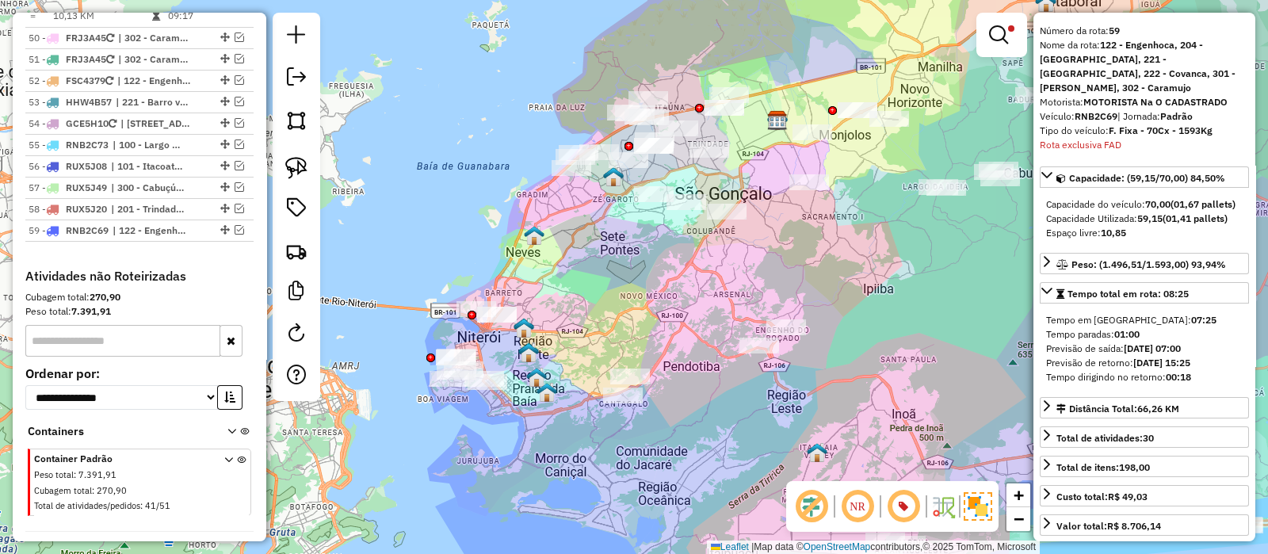
scroll to position [0, 0]
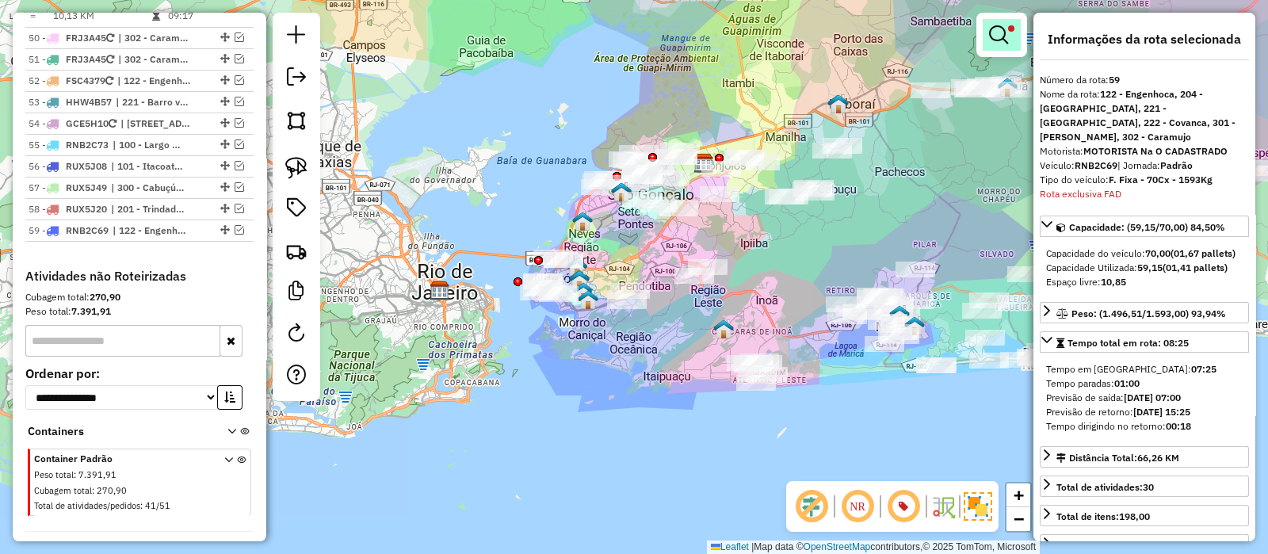
click at [999, 29] on em at bounding box center [998, 34] width 19 height 19
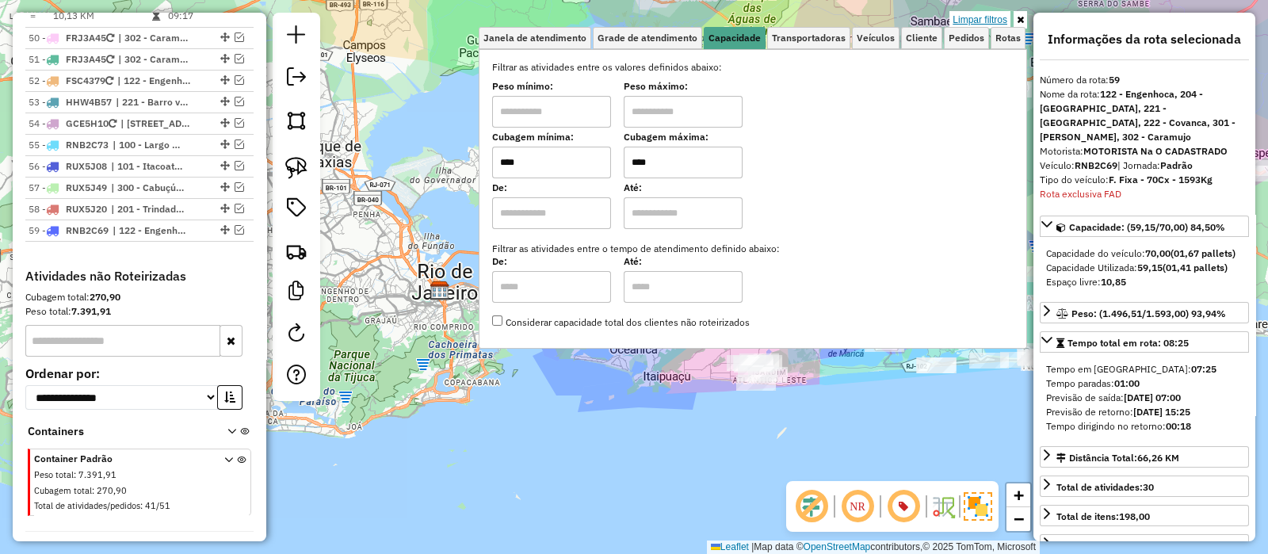
click at [987, 17] on link "Limpar filtros" at bounding box center [980, 19] width 61 height 17
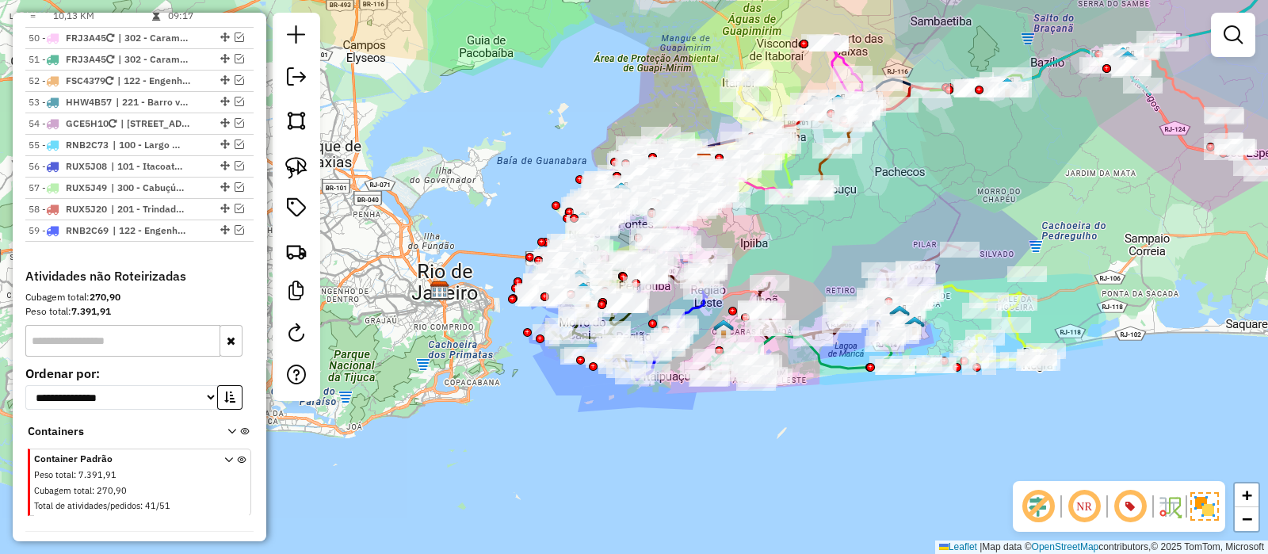
click at [436, 155] on div "Janela de atendimento Grade de atendimento Capacidade Transportadoras Veículos …" at bounding box center [634, 277] width 1268 height 554
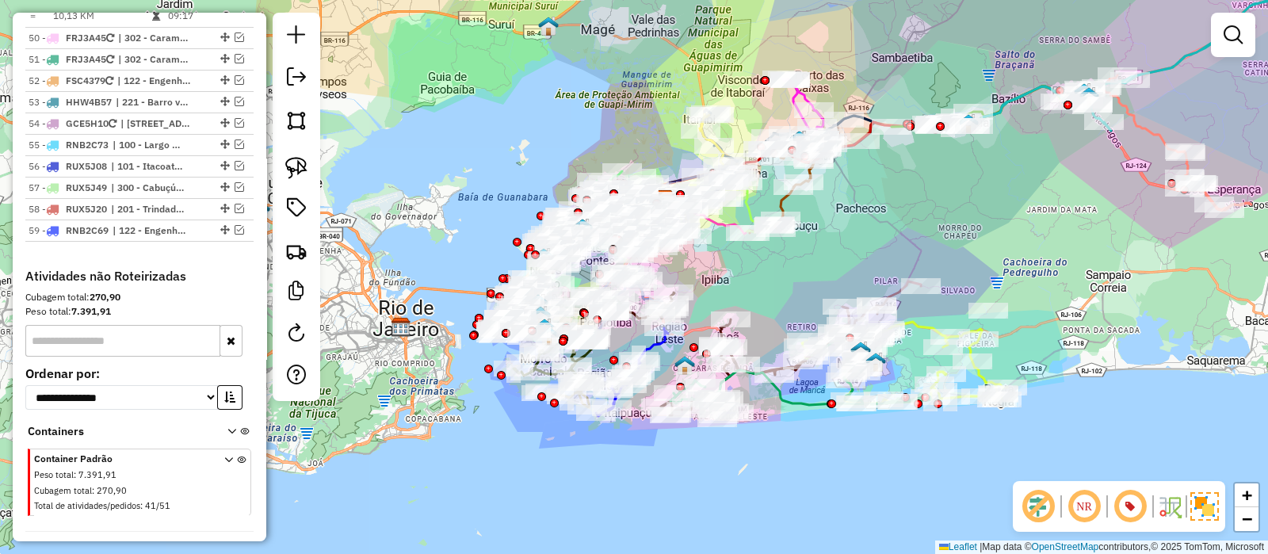
drag, startPoint x: 514, startPoint y: 128, endPoint x: 415, endPoint y: 188, distance: 116.6
click at [415, 188] on div "Janela de atendimento Grade de atendimento Capacidade Transportadoras Veículos …" at bounding box center [634, 277] width 1268 height 554
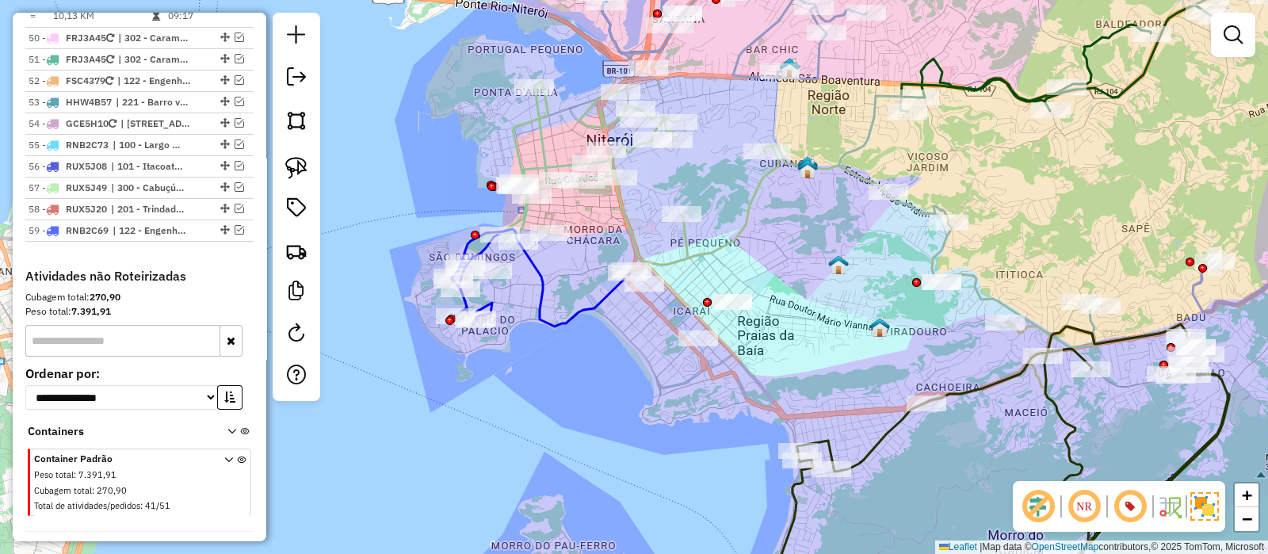
click at [535, 279] on icon at bounding box center [541, 277] width 178 height 97
select select "*********"
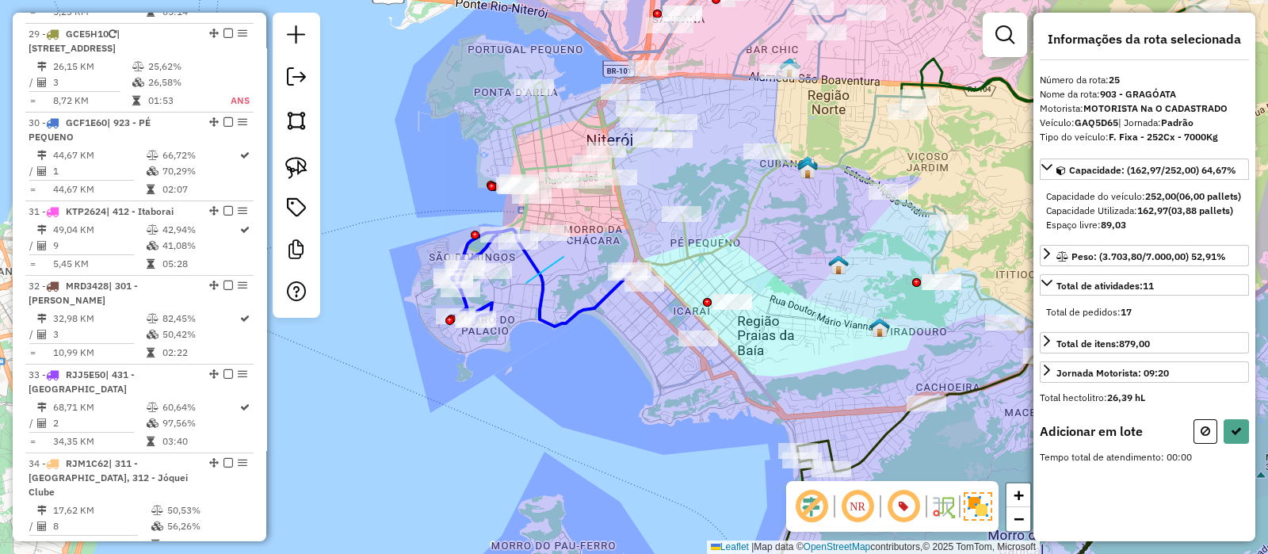
scroll to position [2650, 0]
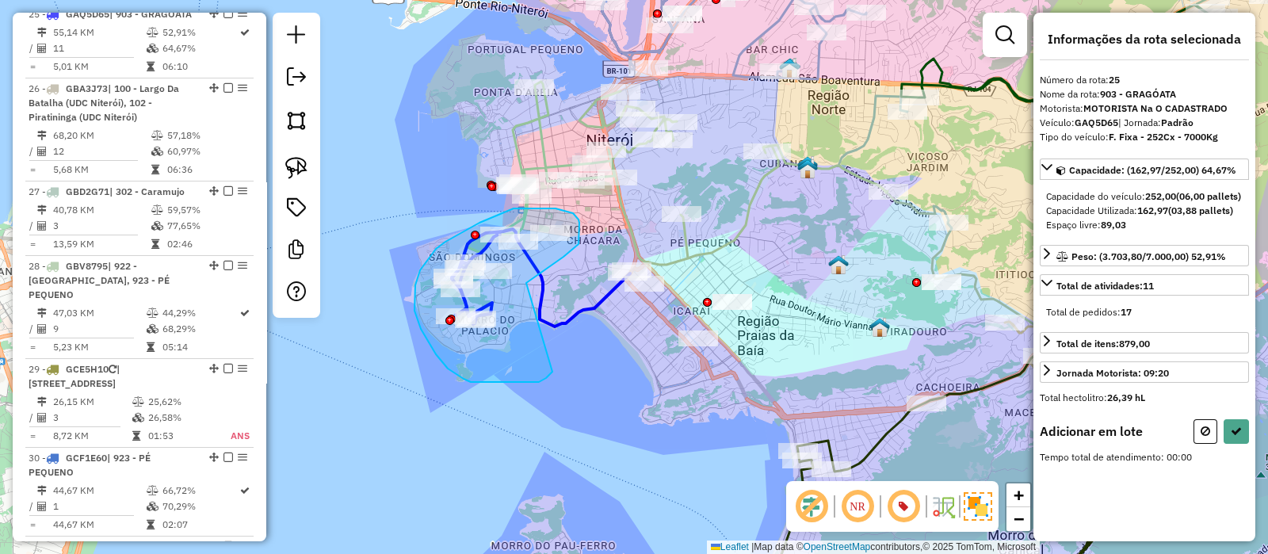
drag, startPoint x: 526, startPoint y: 283, endPoint x: 552, endPoint y: 372, distance: 92.6
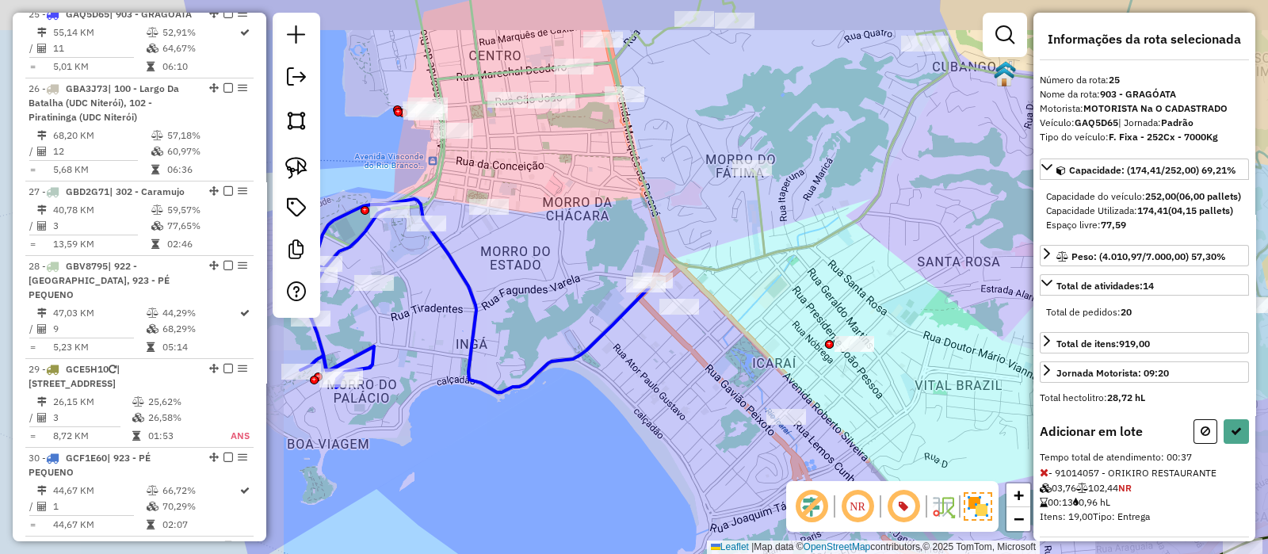
drag, startPoint x: 608, startPoint y: 229, endPoint x: 625, endPoint y: 289, distance: 62.7
click at [625, 289] on div "Janela de atendimento Grade de atendimento Capacidade Transportadoras Veículos …" at bounding box center [634, 277] width 1268 height 554
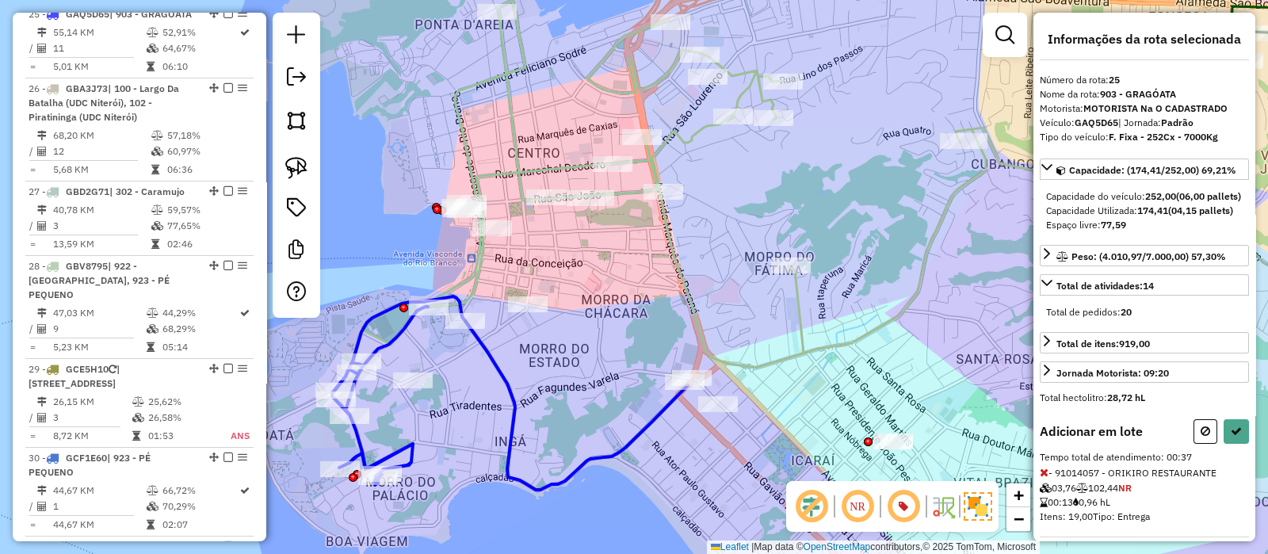
drag, startPoint x: 621, startPoint y: 245, endPoint x: 638, endPoint y: 267, distance: 28.2
click at [638, 267] on div "Janela de atendimento Grade de atendimento Capacidade Transportadoras Veículos …" at bounding box center [634, 277] width 1268 height 554
select select "*********"
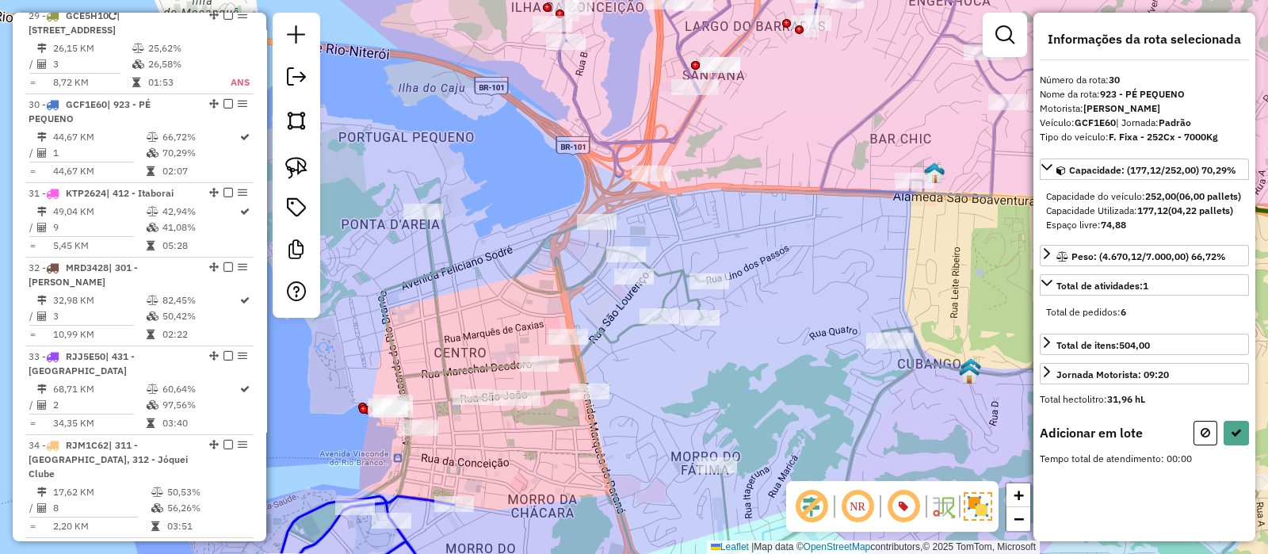
scroll to position [3092, 0]
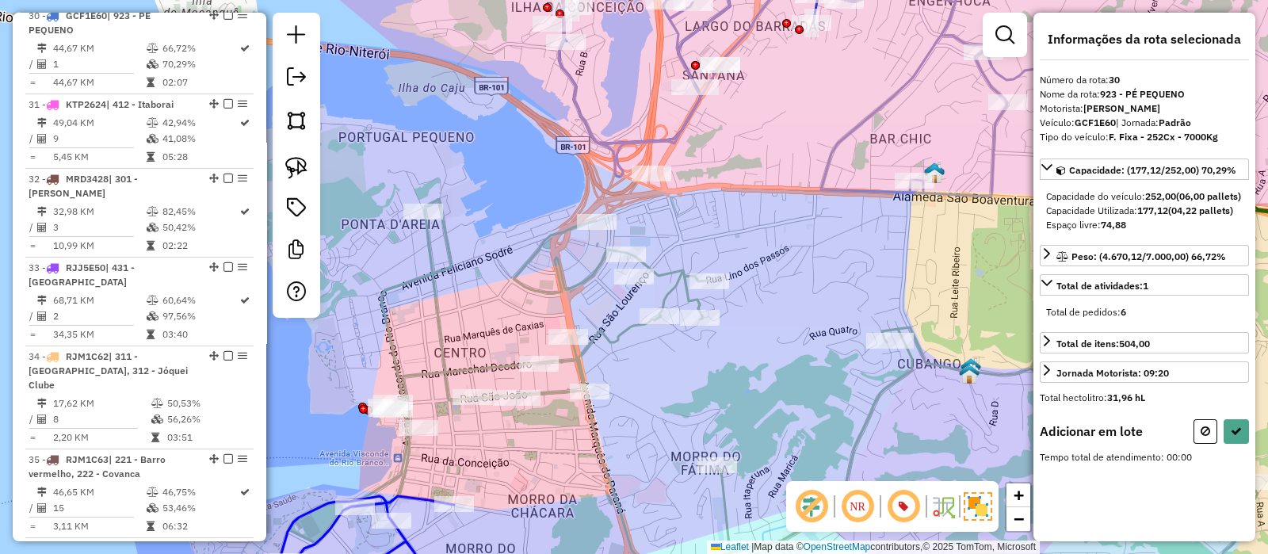
drag, startPoint x: 462, startPoint y: 295, endPoint x: 568, endPoint y: 291, distance: 106.3
click at [568, 292] on div "Janela de atendimento Grade de atendimento Capacidade Transportadoras Veículos …" at bounding box center [634, 277] width 1268 height 554
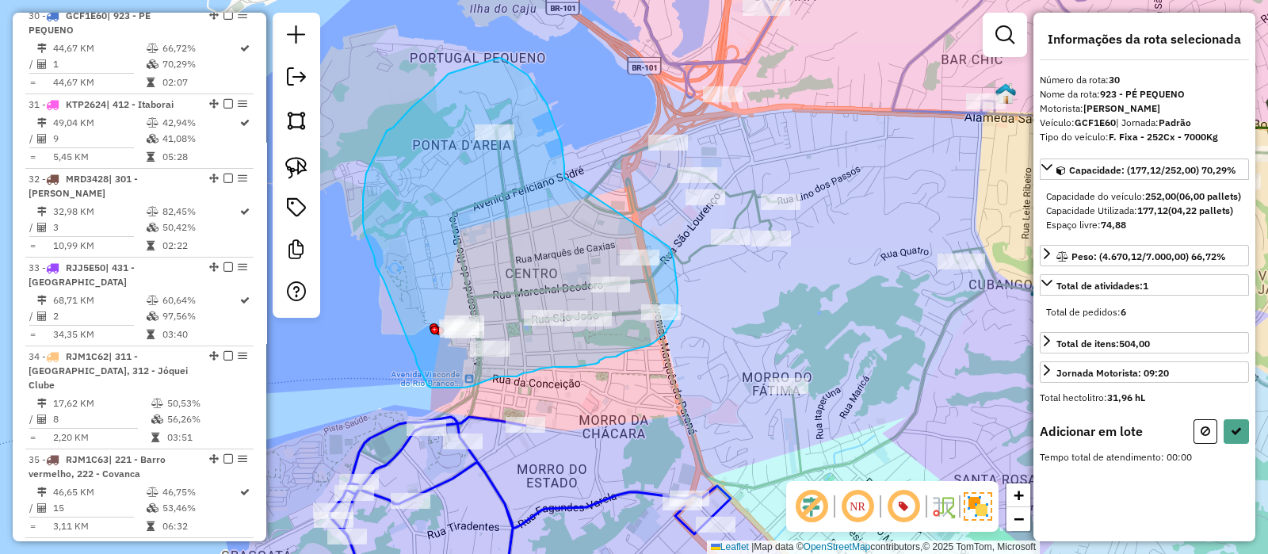
drag, startPoint x: 585, startPoint y: 267, endPoint x: 654, endPoint y: 209, distance: 90.0
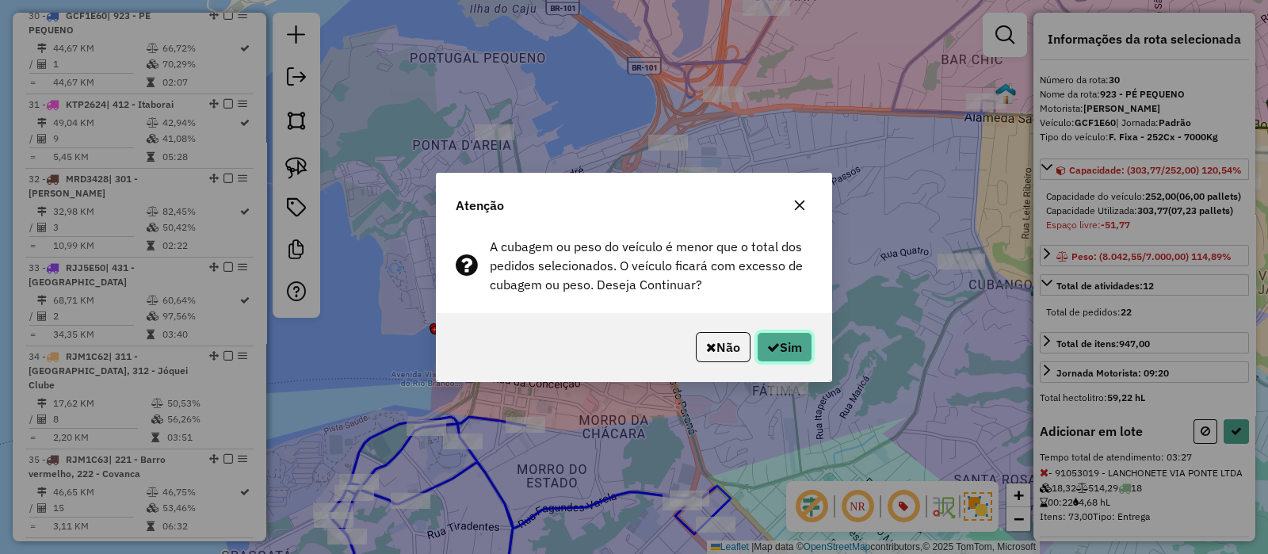
click at [788, 342] on button "Sim" at bounding box center [784, 347] width 55 height 30
select select "*********"
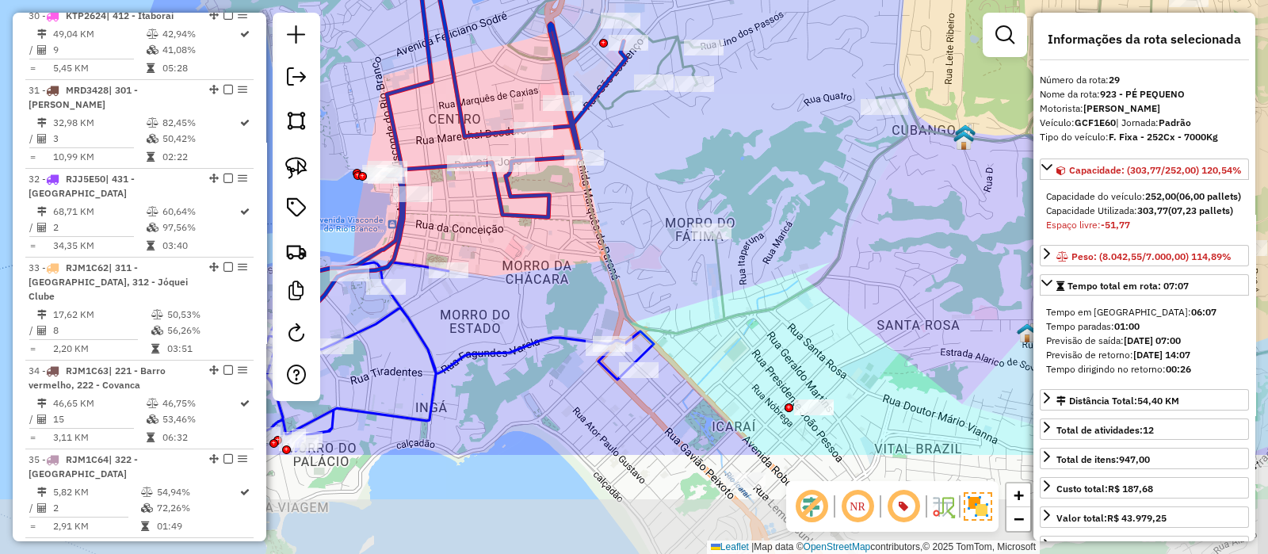
drag, startPoint x: 733, startPoint y: 316, endPoint x: 715, endPoint y: 260, distance: 59.2
click at [659, 173] on div "Janela de atendimento Grade de atendimento Capacidade Transportadoras Veículos …" at bounding box center [634, 277] width 1268 height 554
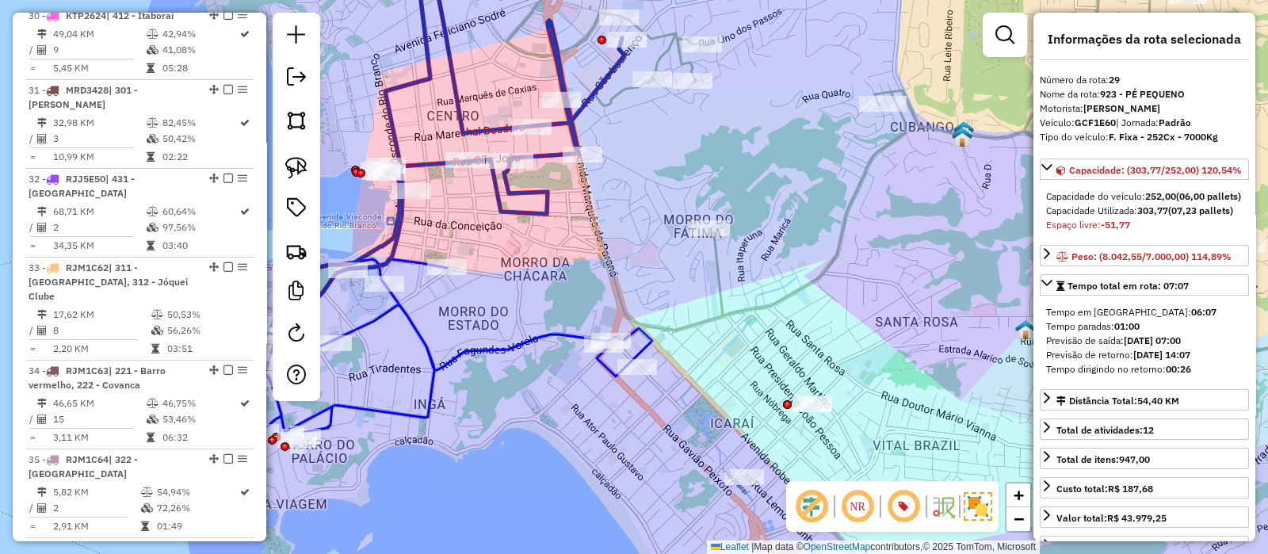
click at [720, 304] on icon at bounding box center [815, 156] width 617 height 347
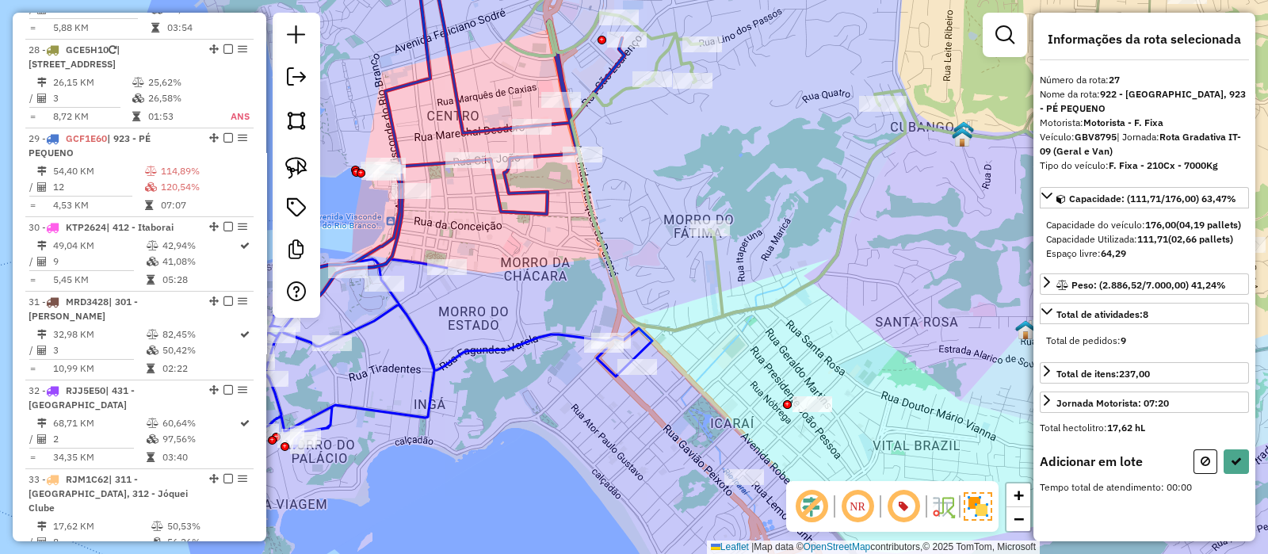
scroll to position [2827, 0]
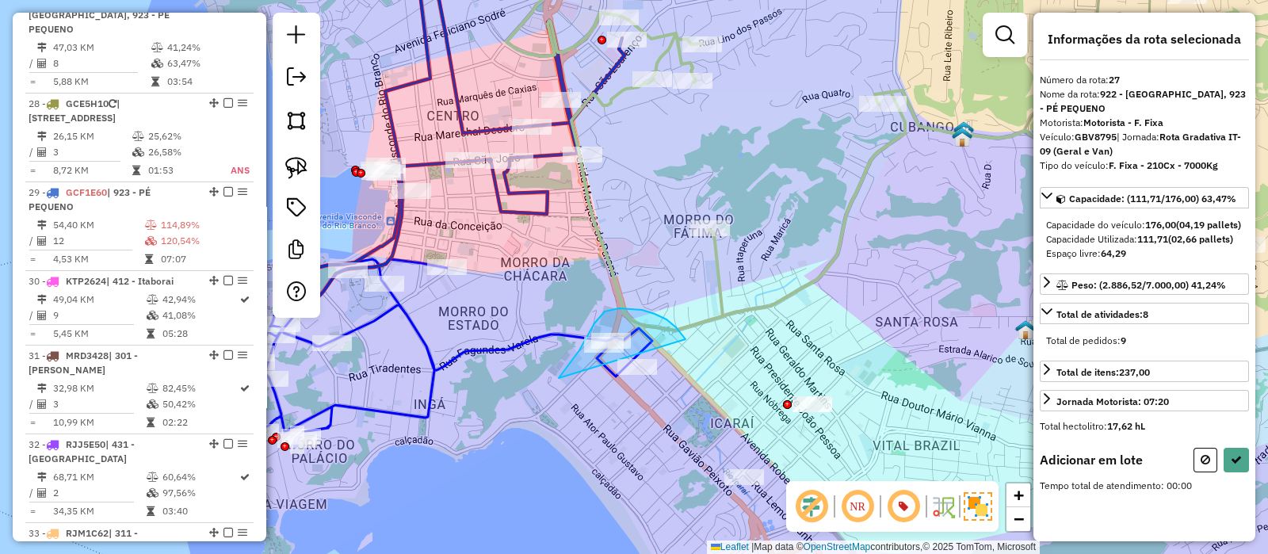
drag, startPoint x: 662, startPoint y: 317, endPoint x: 557, endPoint y: 385, distance: 124.9
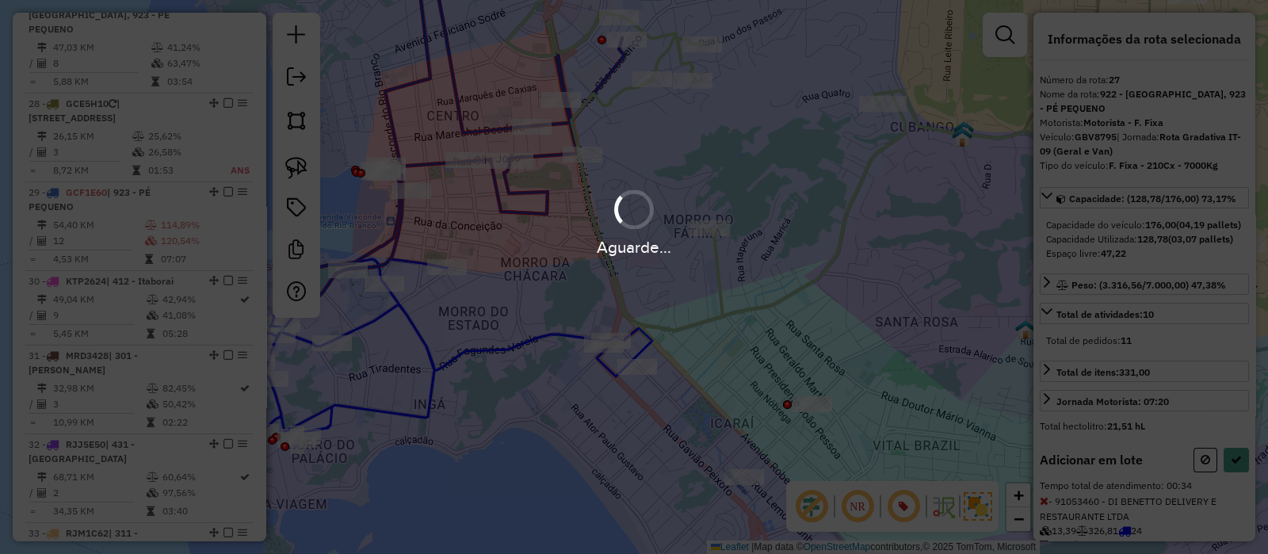
select select "*********"
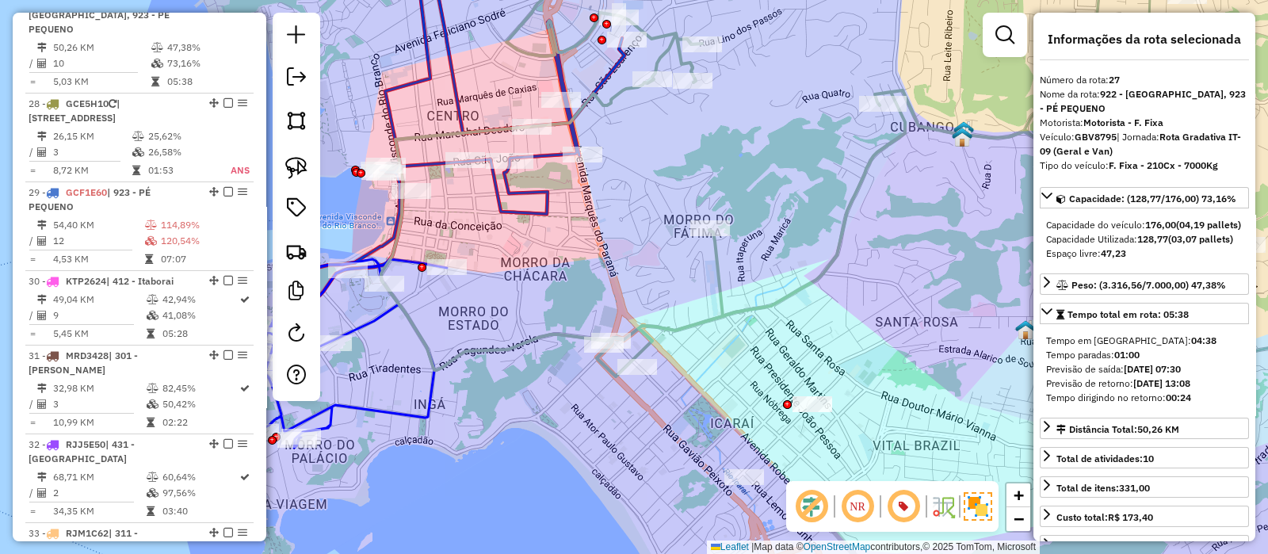
click at [383, 317] on icon at bounding box center [349, 353] width 196 height 189
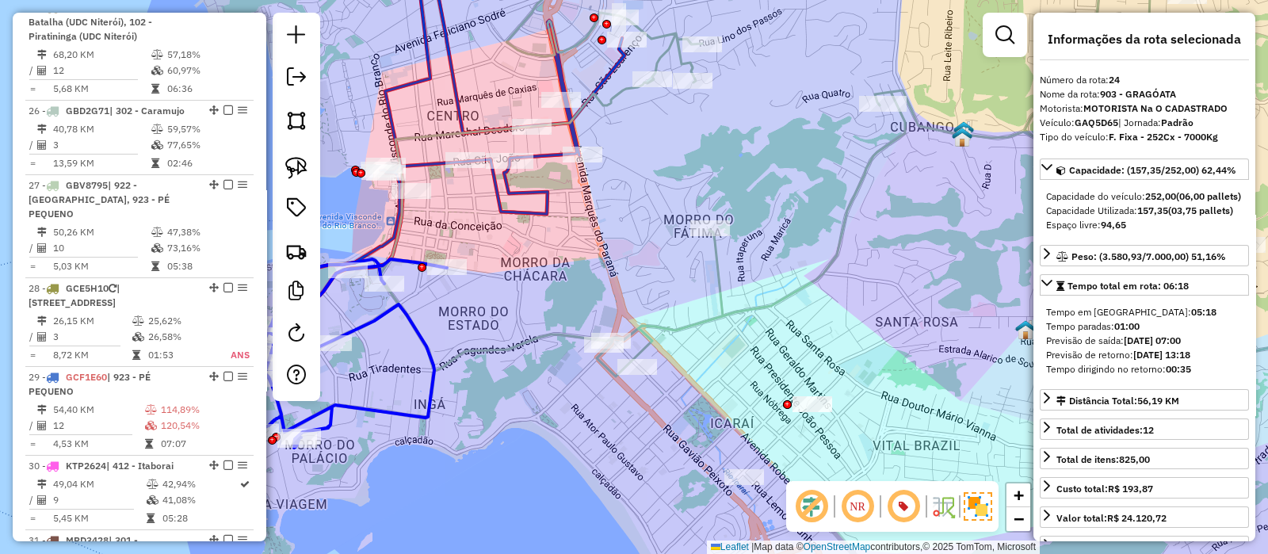
scroll to position [2561, 0]
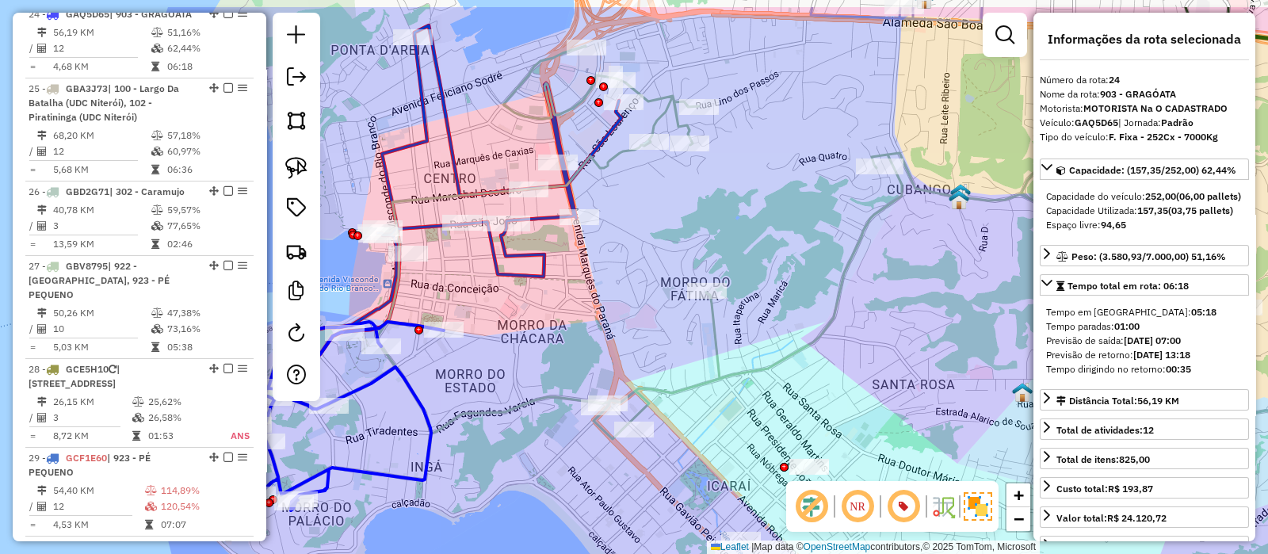
drag, startPoint x: 613, startPoint y: 252, endPoint x: 610, endPoint y: 315, distance: 62.7
click at [610, 315] on div "Janela de atendimento Grade de atendimento Capacidade Transportadoras Veículos …" at bounding box center [634, 277] width 1268 height 554
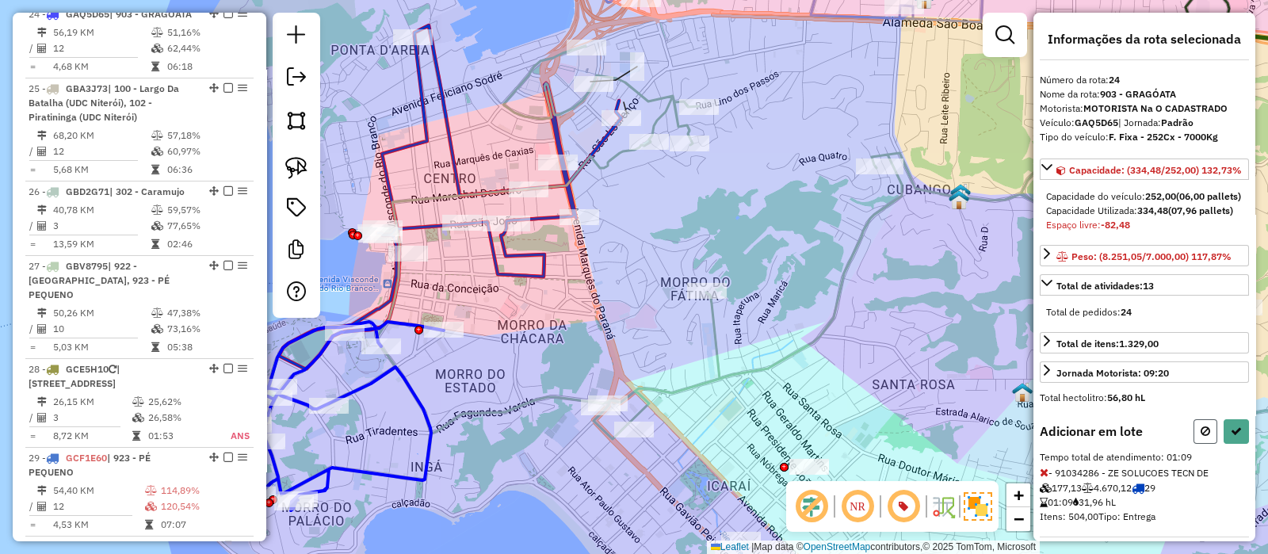
click at [1201, 437] on icon at bounding box center [1206, 431] width 10 height 11
select select "*********"
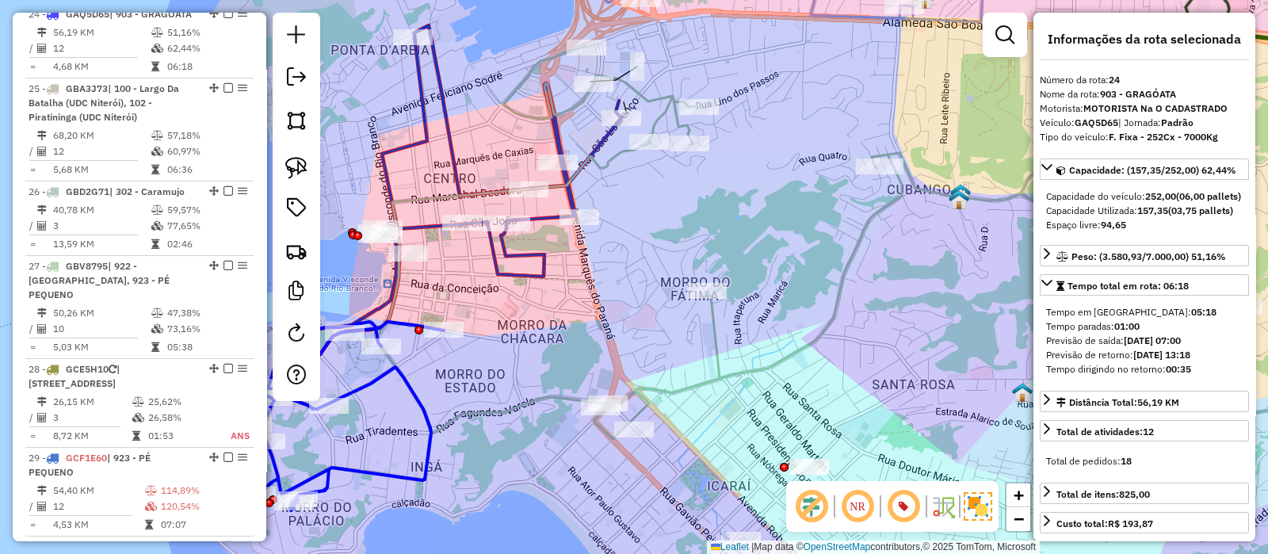
click at [588, 322] on div "Janela de atendimento Grade de atendimento Capacidade Transportadoras Veículos …" at bounding box center [634, 277] width 1268 height 554
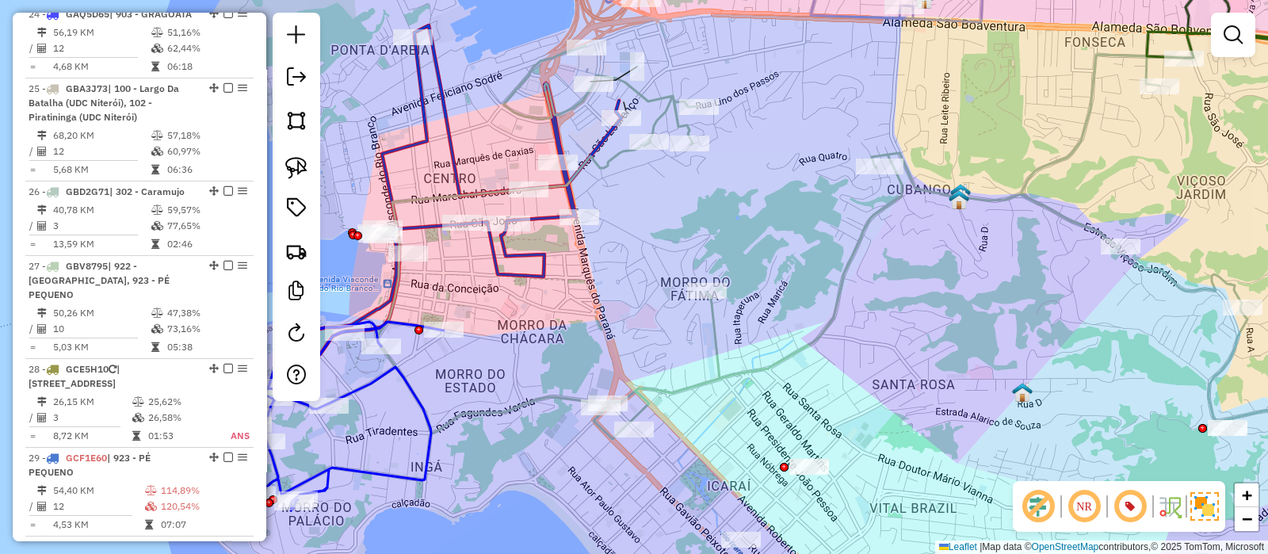
click at [541, 258] on icon at bounding box center [450, 196] width 342 height 343
select select "*********"
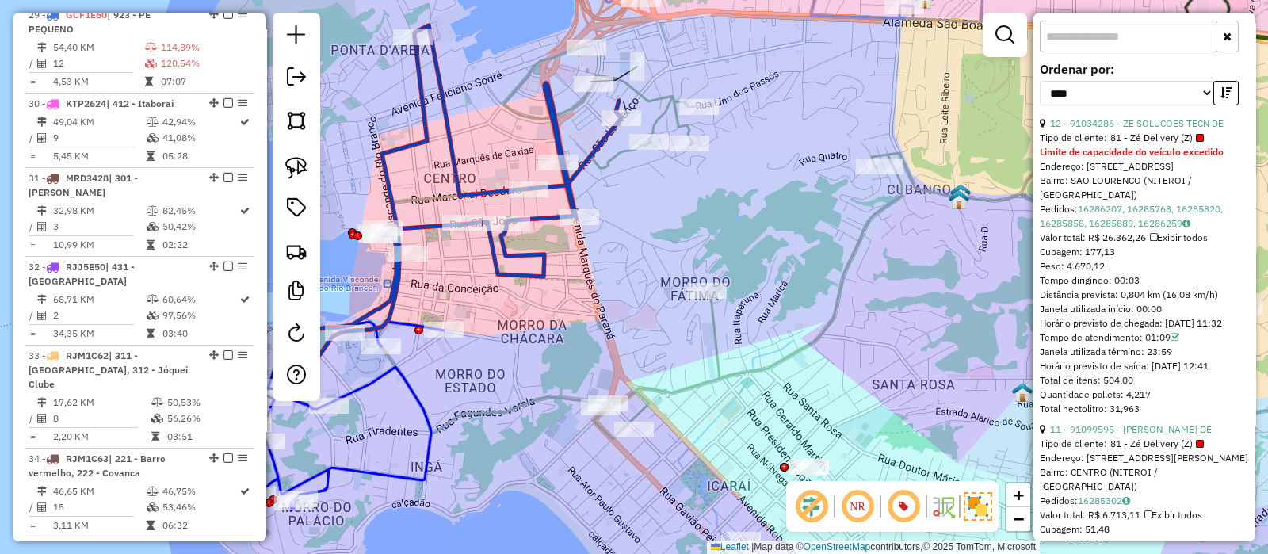
scroll to position [792, 0]
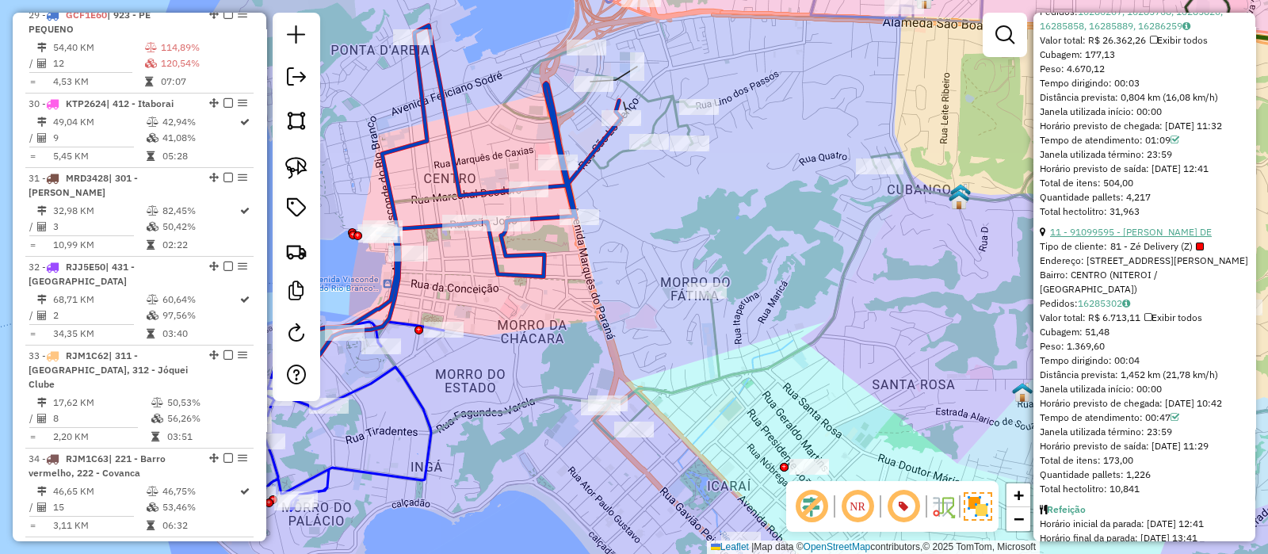
click at [1130, 238] on link "11 - 91099595 - [PERSON_NAME] DE" at bounding box center [1131, 232] width 162 height 12
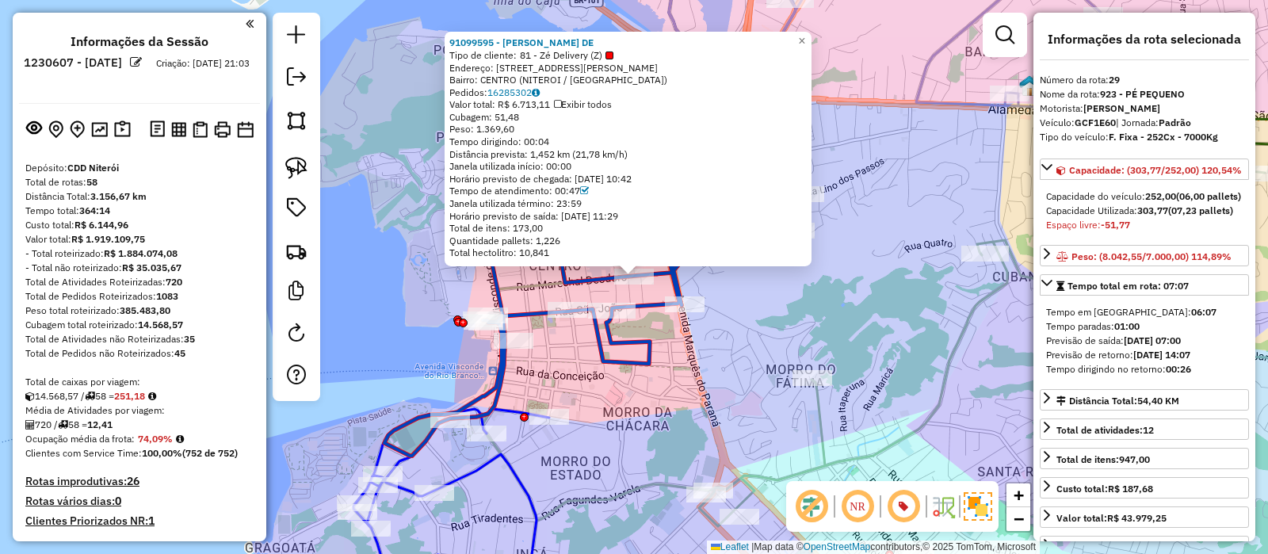
select select "*********"
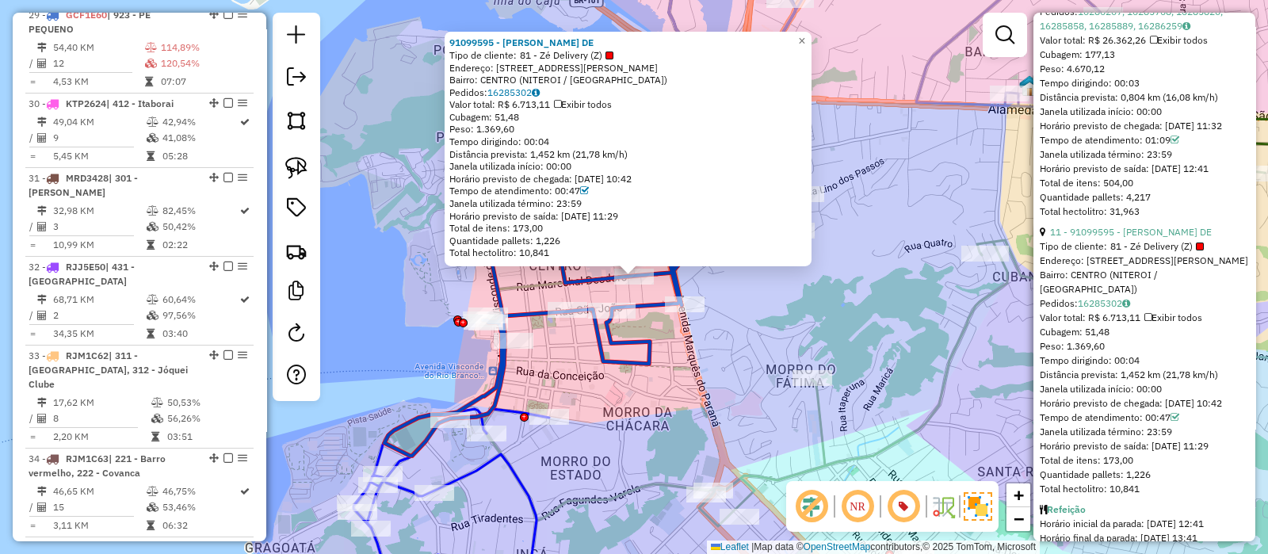
click at [502, 472] on div "91099595 - [PERSON_NAME] DE Tipo de cliente: 81 - Zé Delivery (Z) Endereço: R M…" at bounding box center [634, 277] width 1268 height 554
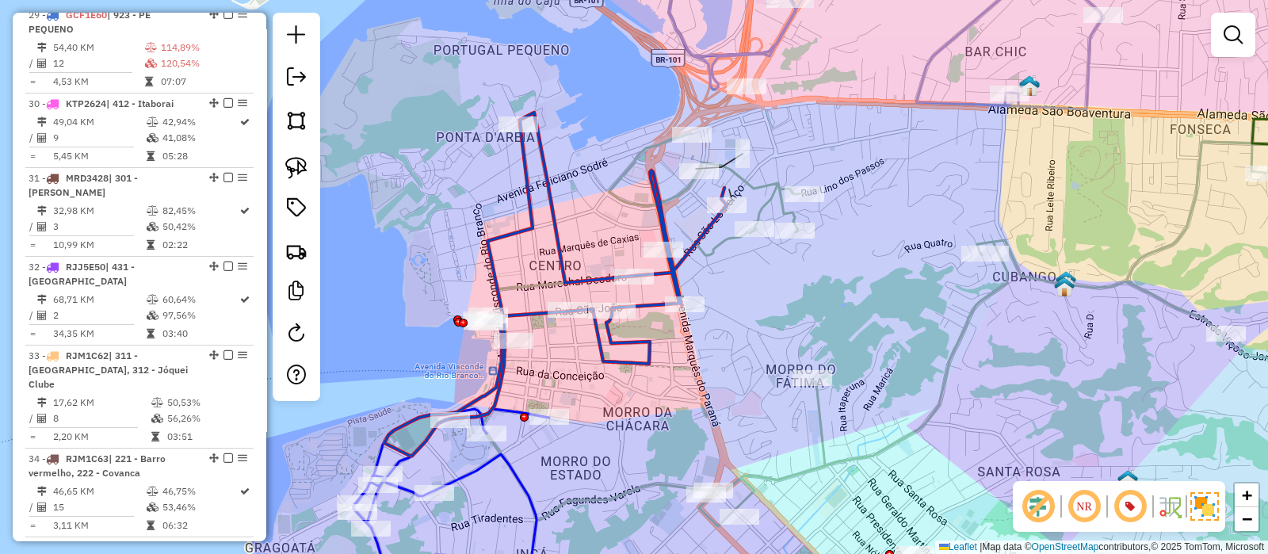
drag, startPoint x: 503, startPoint y: 463, endPoint x: 591, endPoint y: 398, distance: 108.8
click at [503, 462] on icon at bounding box center [452, 503] width 196 height 189
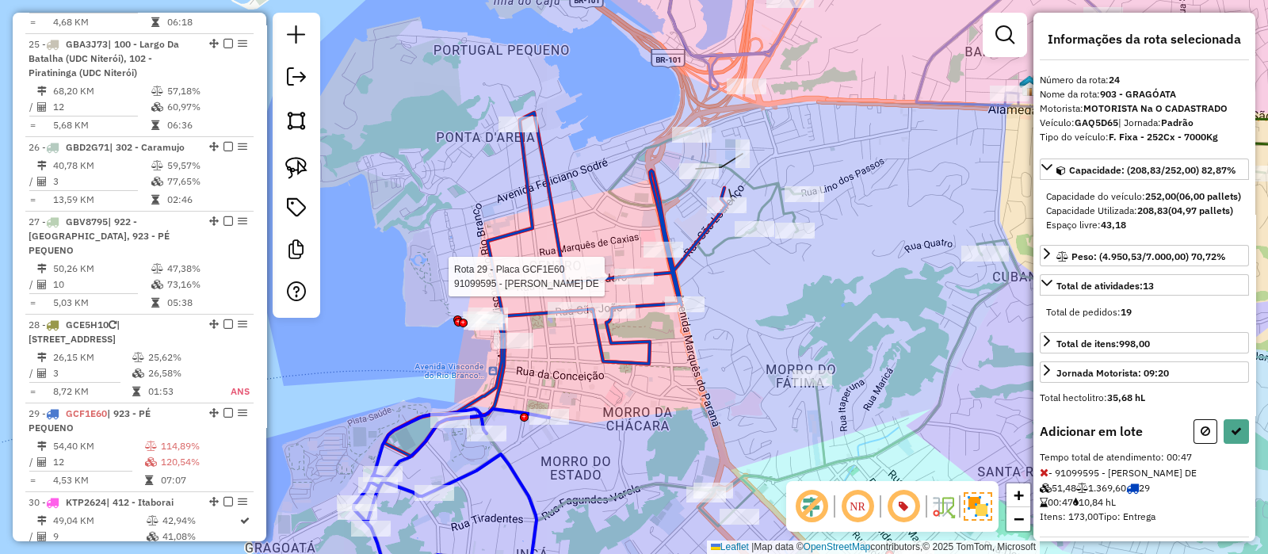
scroll to position [2561, 0]
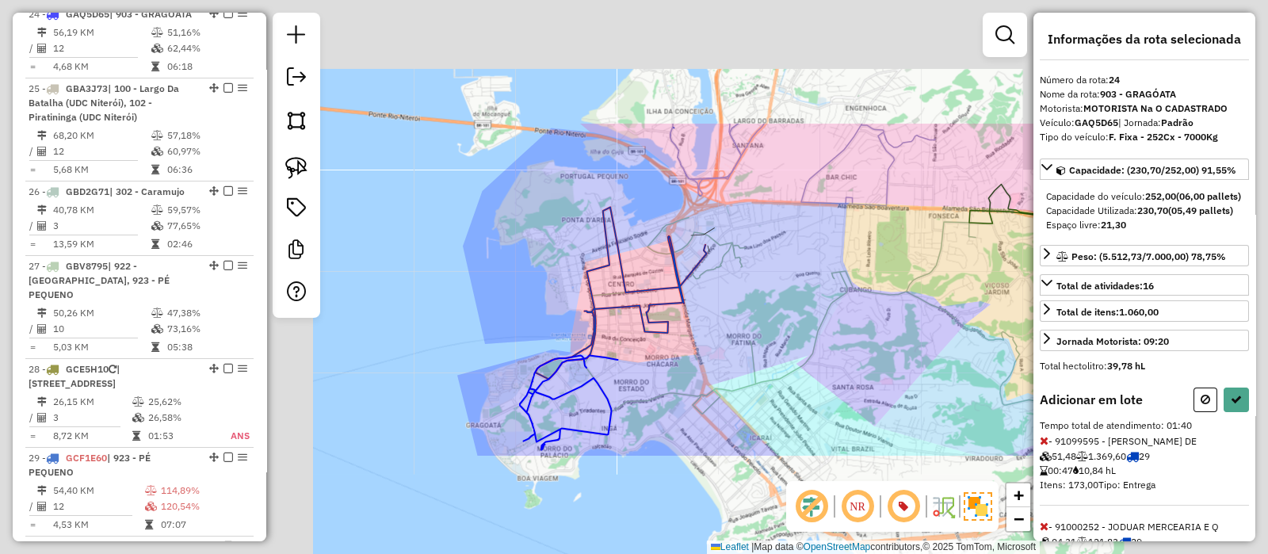
select select "*********"
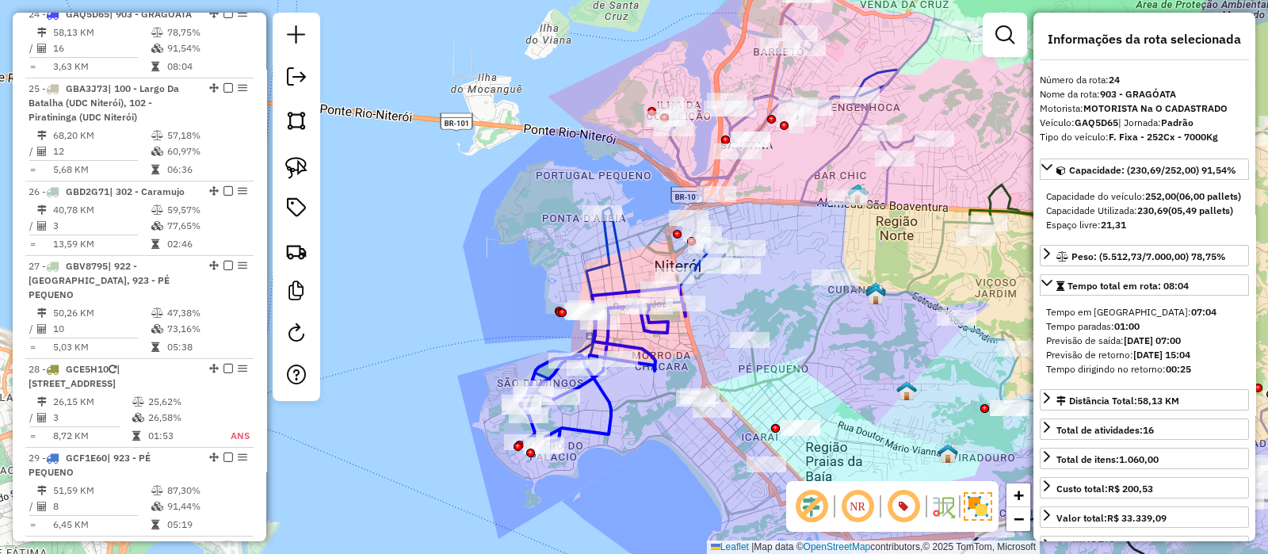
click at [618, 239] on icon at bounding box center [621, 293] width 171 height 171
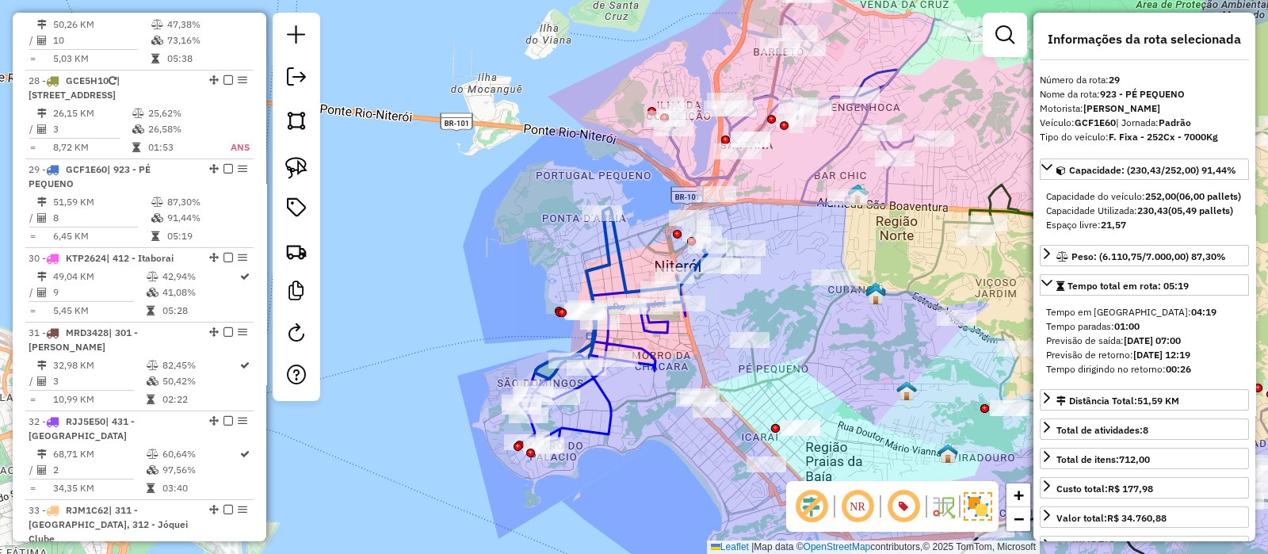
scroll to position [3004, 0]
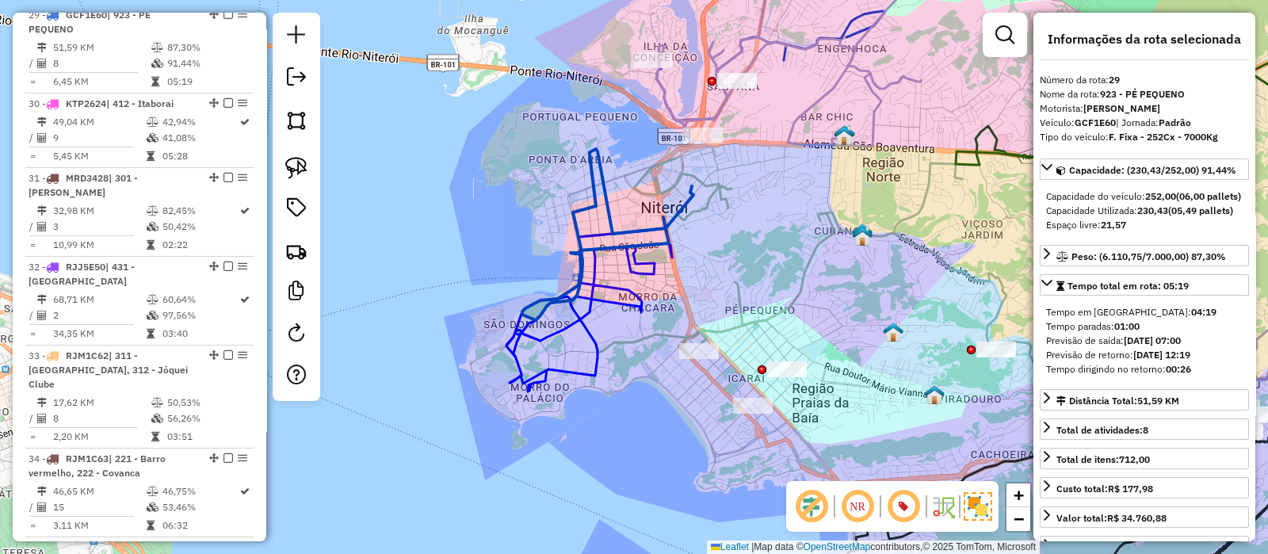
click at [717, 202] on icon at bounding box center [757, 257] width 371 height 197
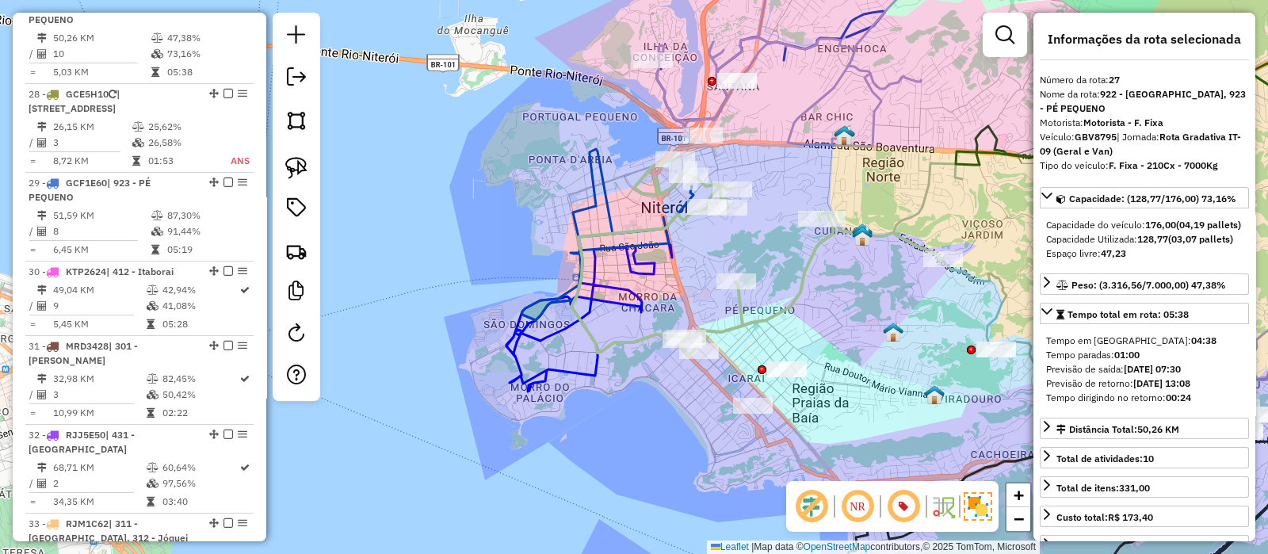
scroll to position [2827, 0]
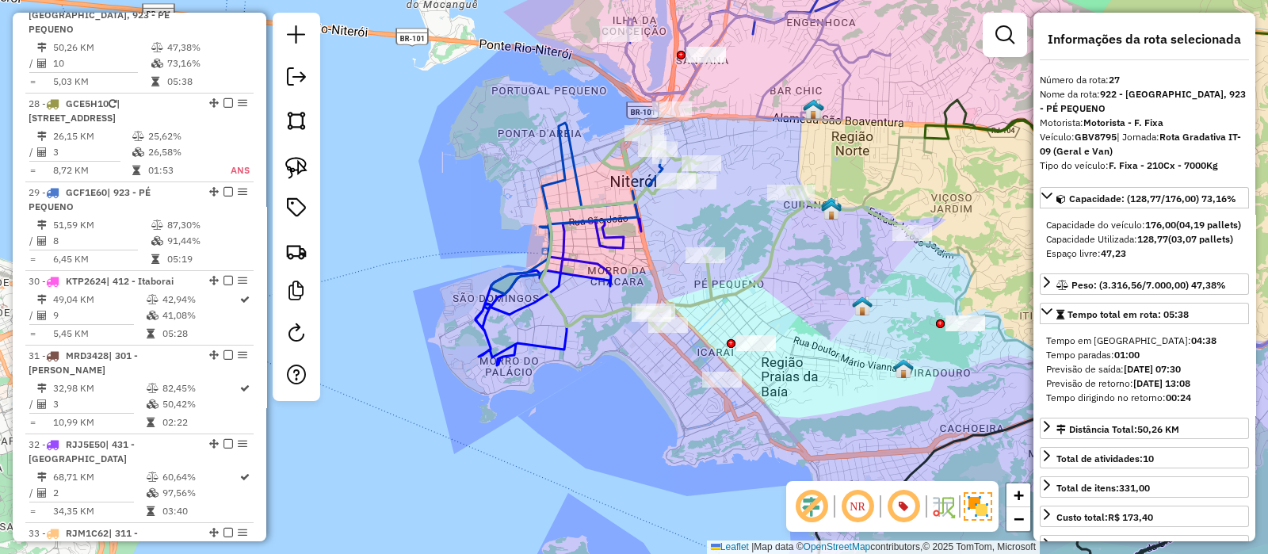
drag, startPoint x: 774, startPoint y: 220, endPoint x: 727, endPoint y: 181, distance: 61.9
click at [727, 181] on div "Janela de atendimento Grade de atendimento Capacidade Transportadoras Veículos …" at bounding box center [634, 277] width 1268 height 554
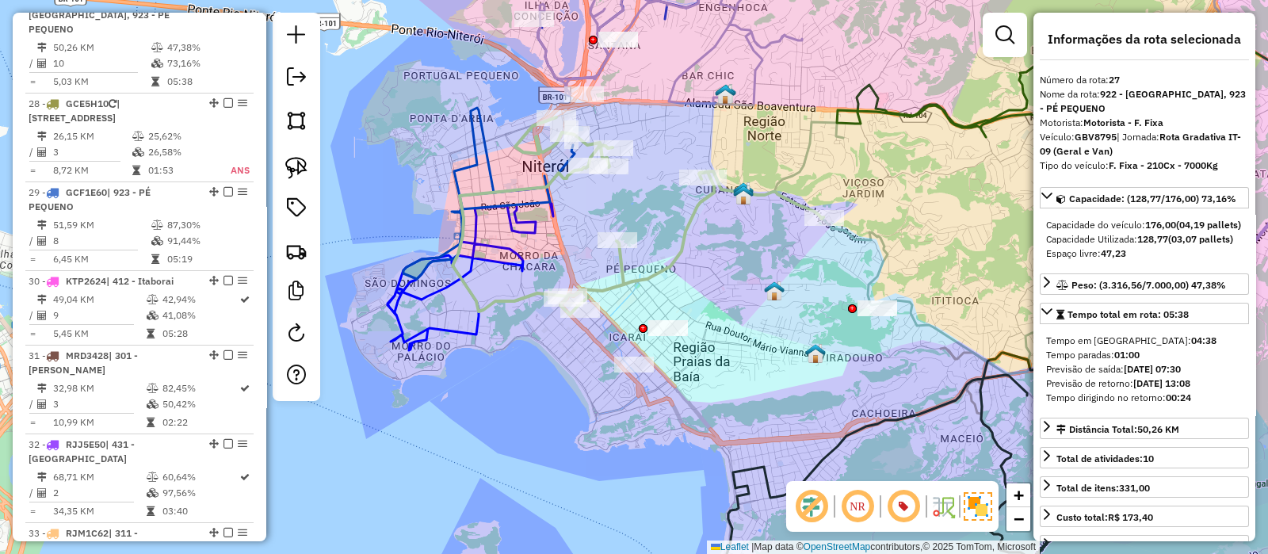
drag, startPoint x: 832, startPoint y: 259, endPoint x: 758, endPoint y: 255, distance: 74.6
click at [758, 255] on div "Janela de atendimento Grade de atendimento Capacidade Transportadoras Veículos …" at bounding box center [634, 277] width 1268 height 554
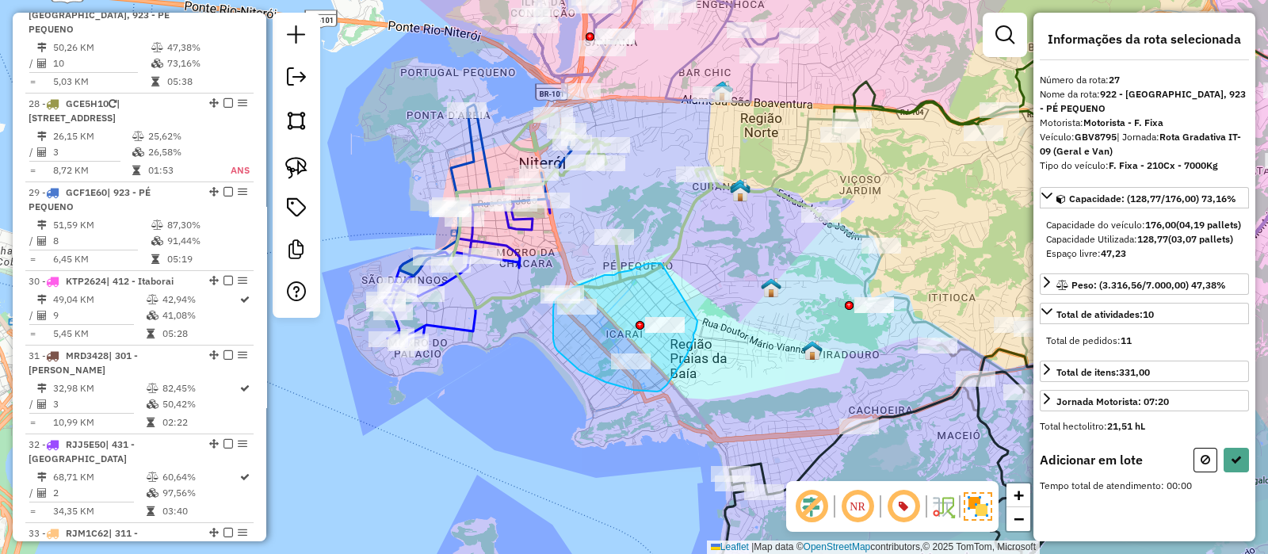
drag, startPoint x: 661, startPoint y: 263, endPoint x: 698, endPoint y: 319, distance: 66.4
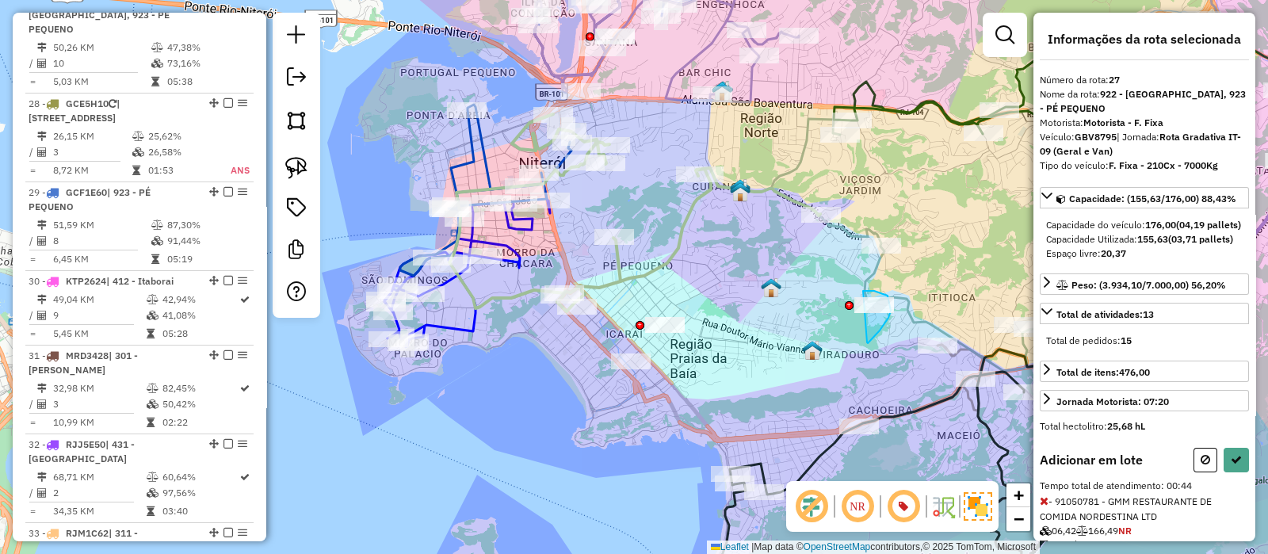
drag, startPoint x: 867, startPoint y: 342, endPoint x: 831, endPoint y: 291, distance: 62.7
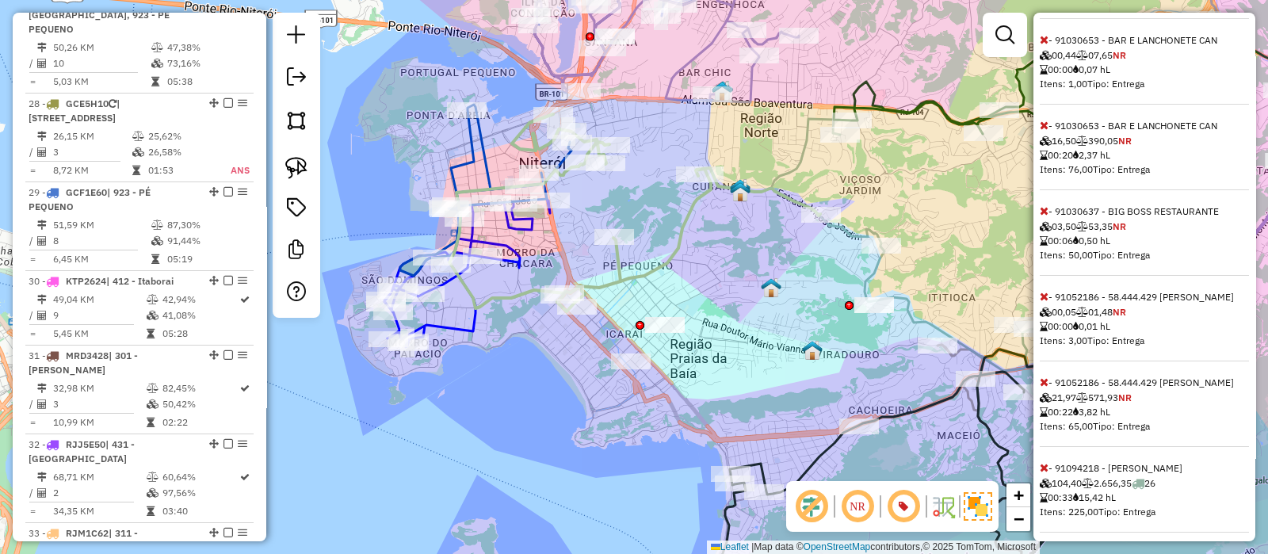
scroll to position [638, 0]
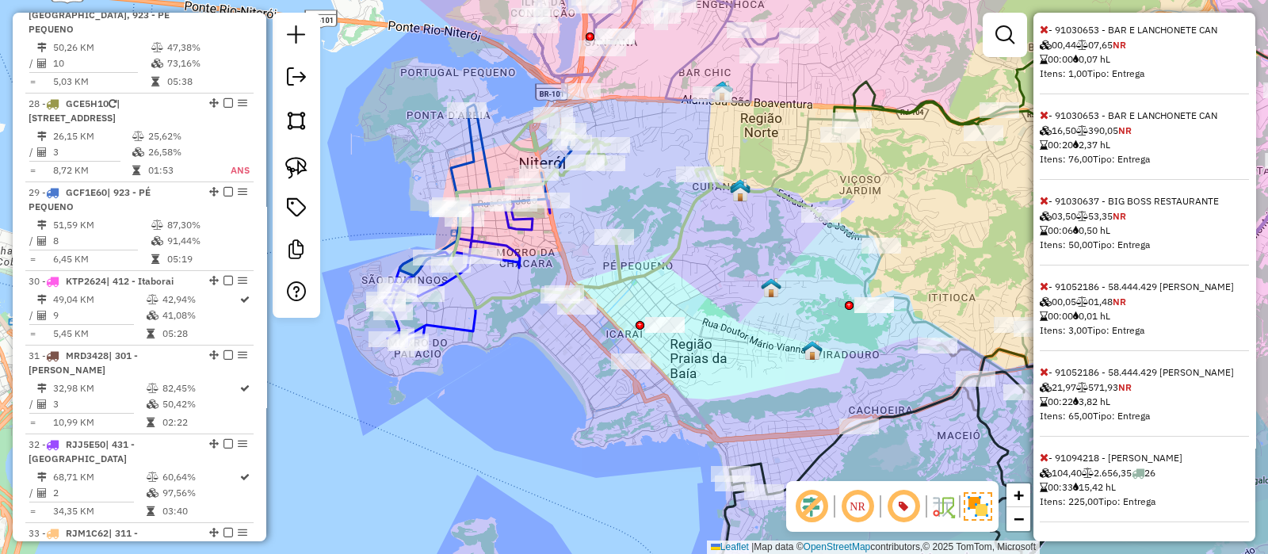
click at [1044, 457] on icon at bounding box center [1044, 457] width 9 height 11
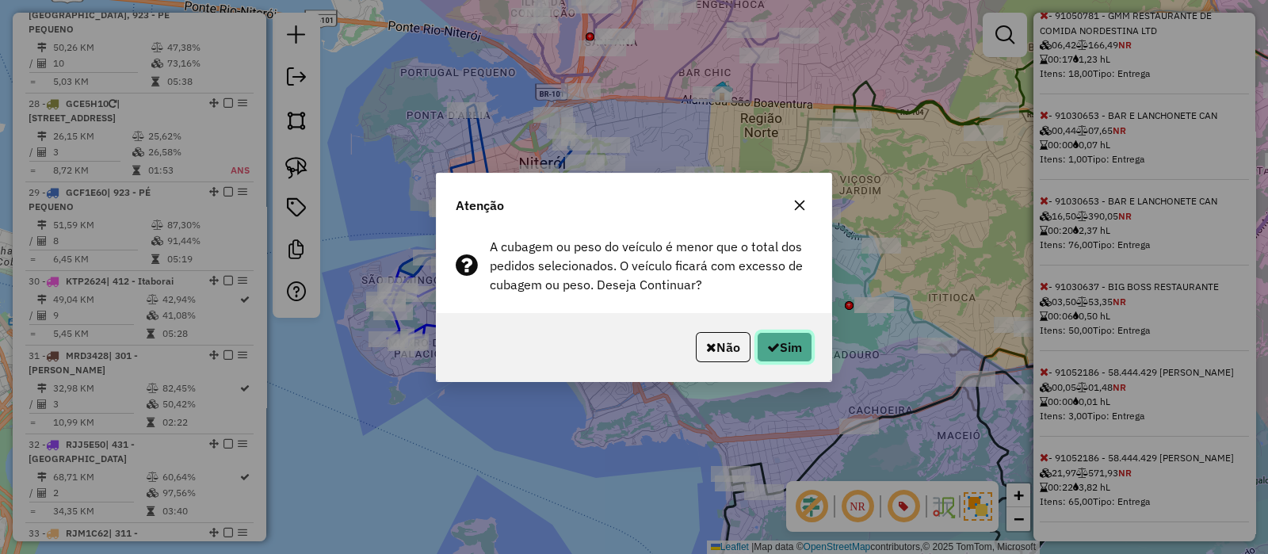
click at [792, 347] on button "Sim" at bounding box center [784, 347] width 55 height 30
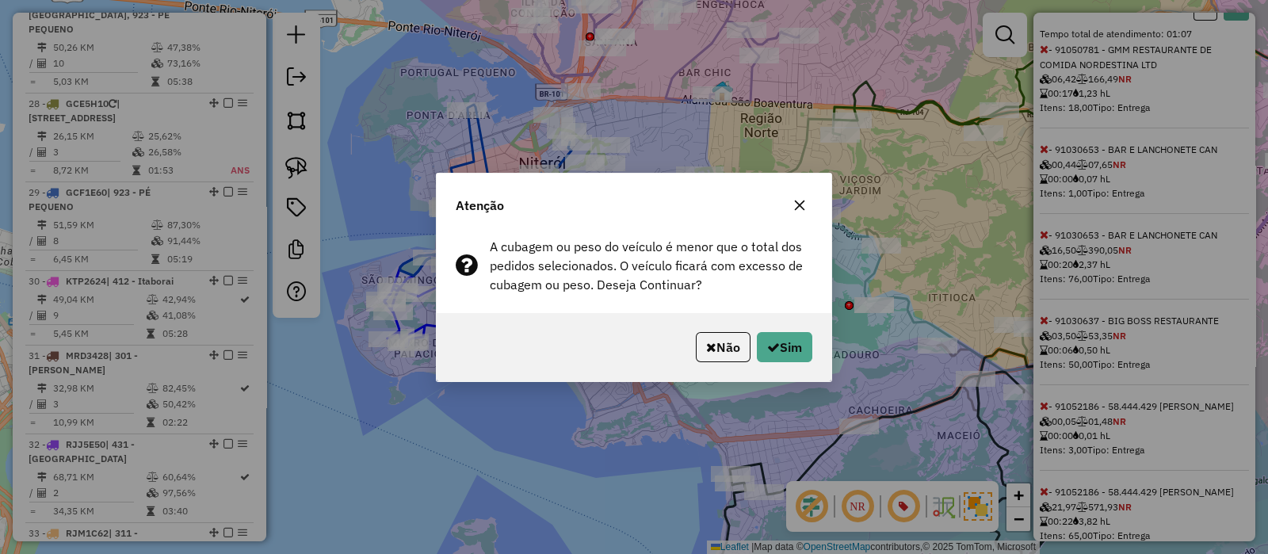
select select "*********"
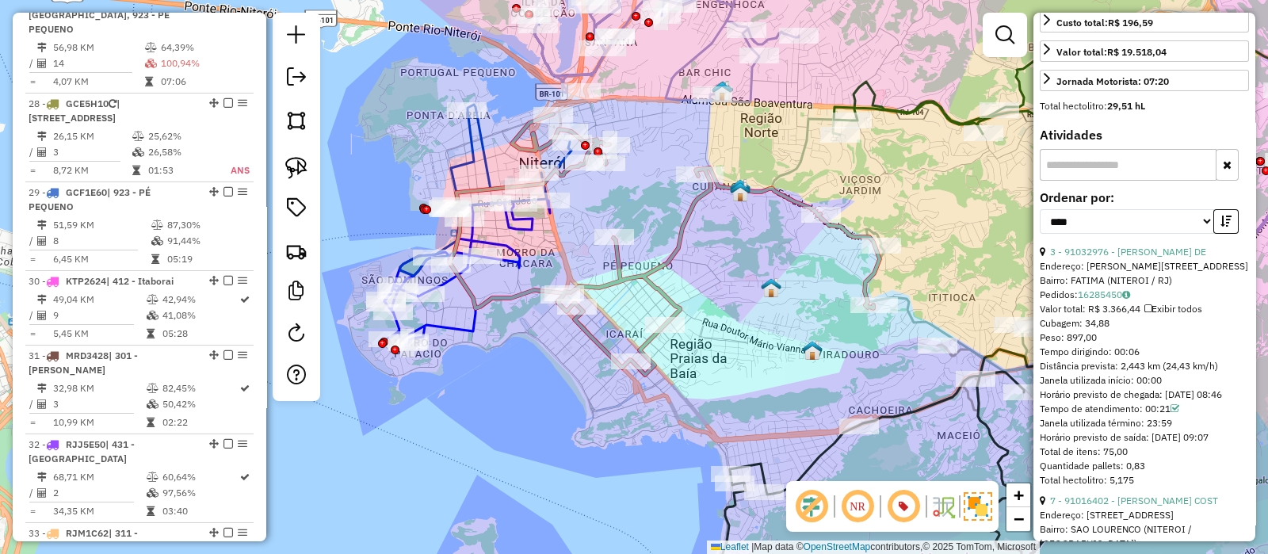
scroll to position [514, 0]
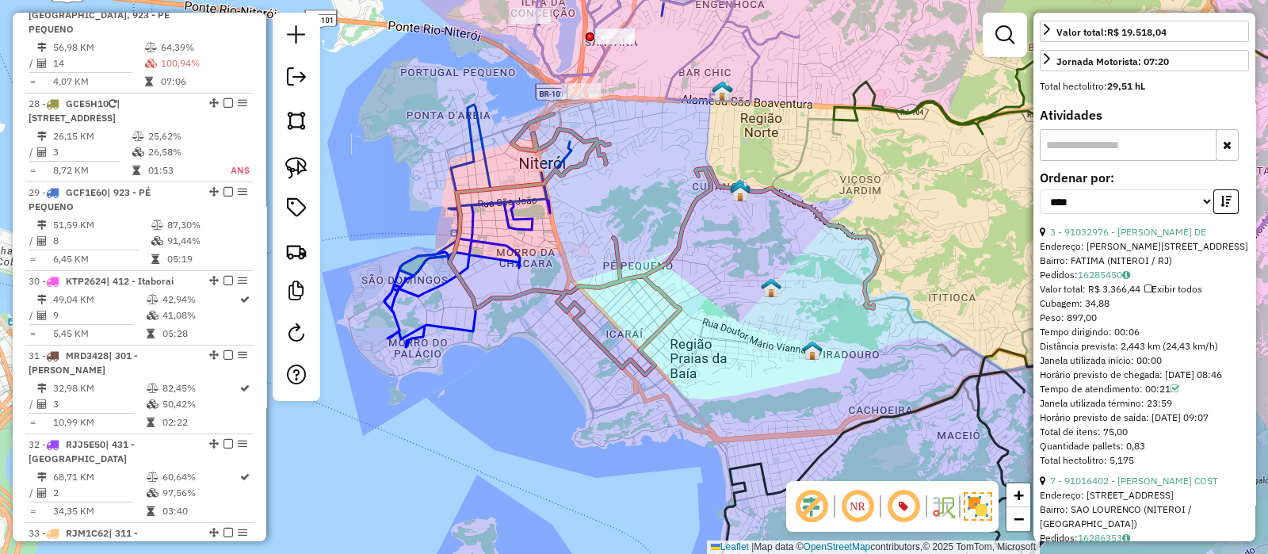
click at [608, 287] on icon at bounding box center [664, 244] width 430 height 261
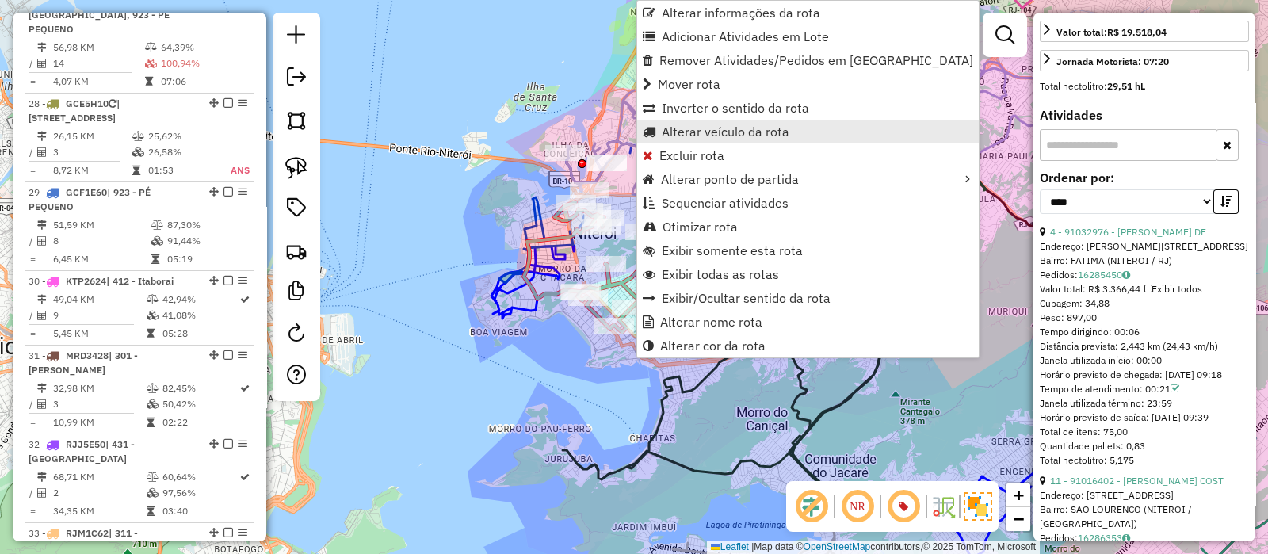
click at [678, 128] on span "Alterar veículo da rota" at bounding box center [726, 131] width 128 height 13
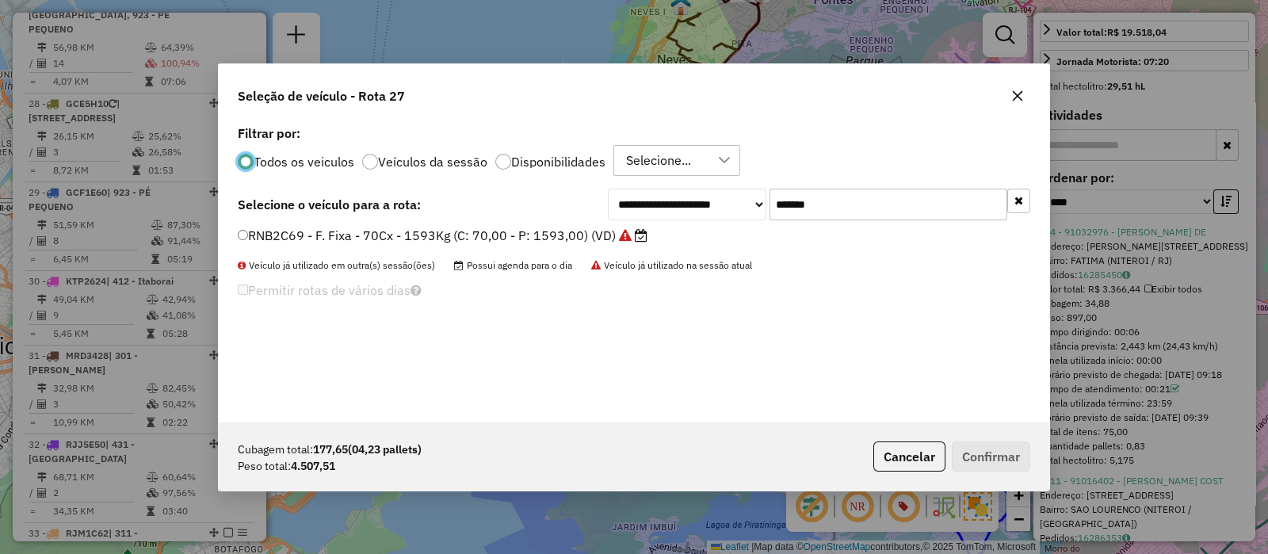
scroll to position [8, 5]
click at [839, 201] on input "*******" at bounding box center [889, 205] width 238 height 32
paste input "text"
type input "*******"
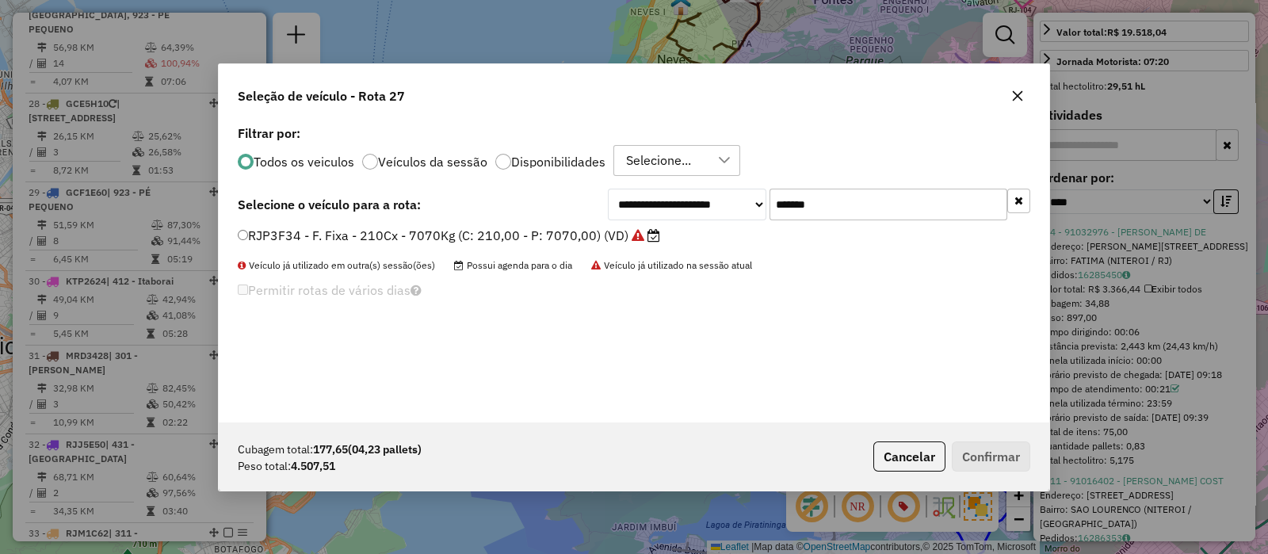
click at [543, 235] on label "RJP3F34 - F. Fixa - 210Cx - 7070Kg (C: 210,00 - P: 7070,00) (VD)" at bounding box center [449, 235] width 422 height 19
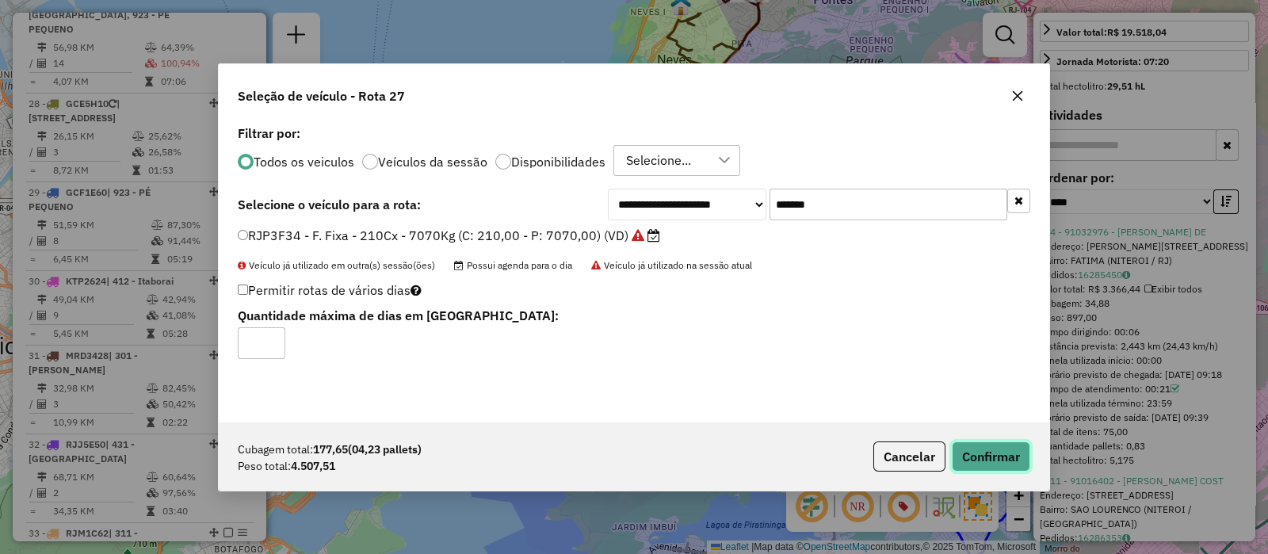
click at [993, 455] on button "Confirmar" at bounding box center [991, 457] width 78 height 30
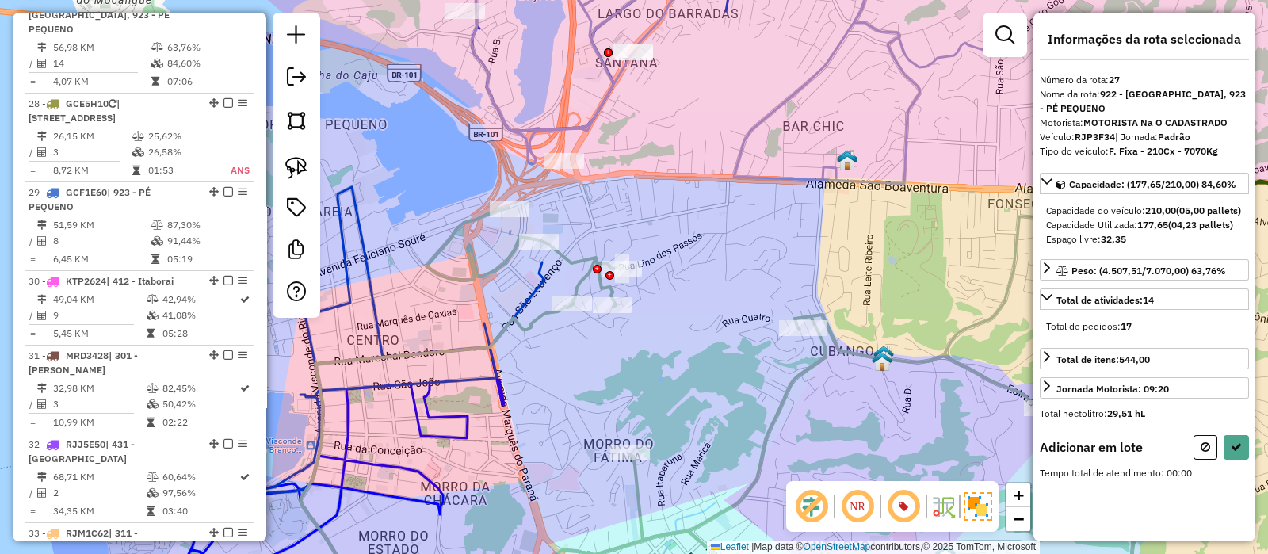
scroll to position [0, 0]
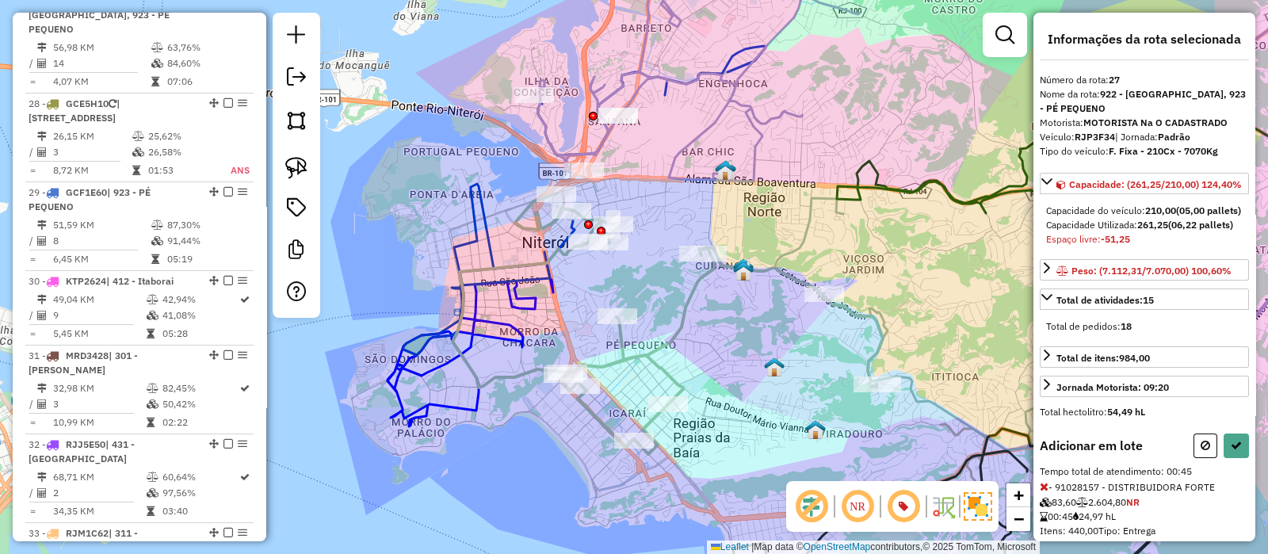
click at [1042, 492] on icon at bounding box center [1044, 486] width 9 height 11
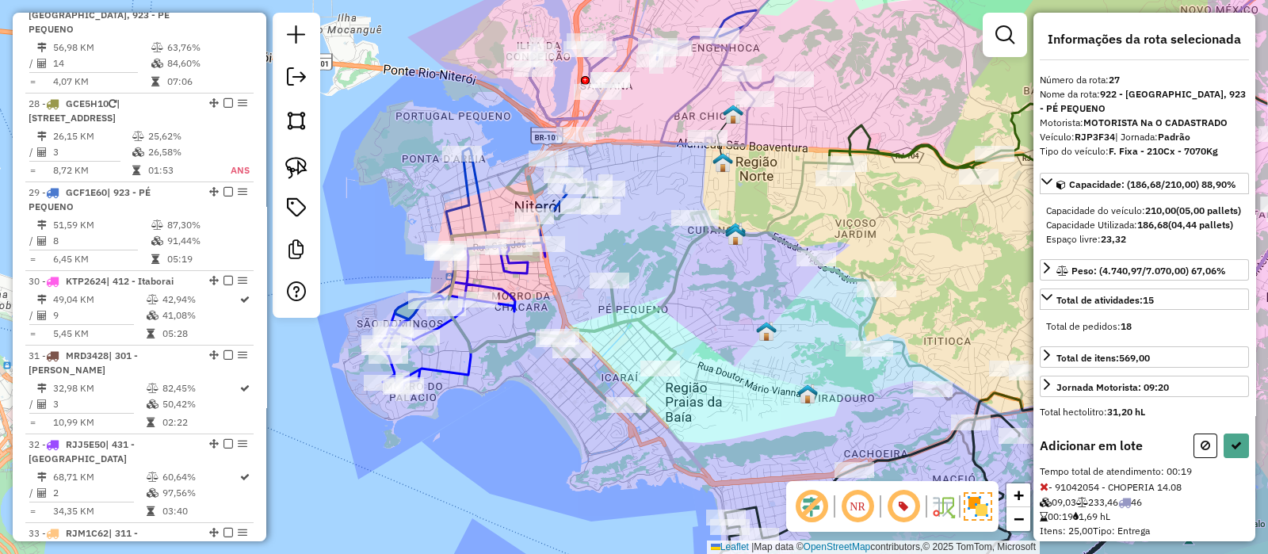
drag, startPoint x: 685, startPoint y: 233, endPoint x: 674, endPoint y: 185, distance: 49.6
click at [674, 185] on div "Janela de atendimento Grade de atendimento Capacidade Transportadoras Veículos …" at bounding box center [634, 277] width 1268 height 554
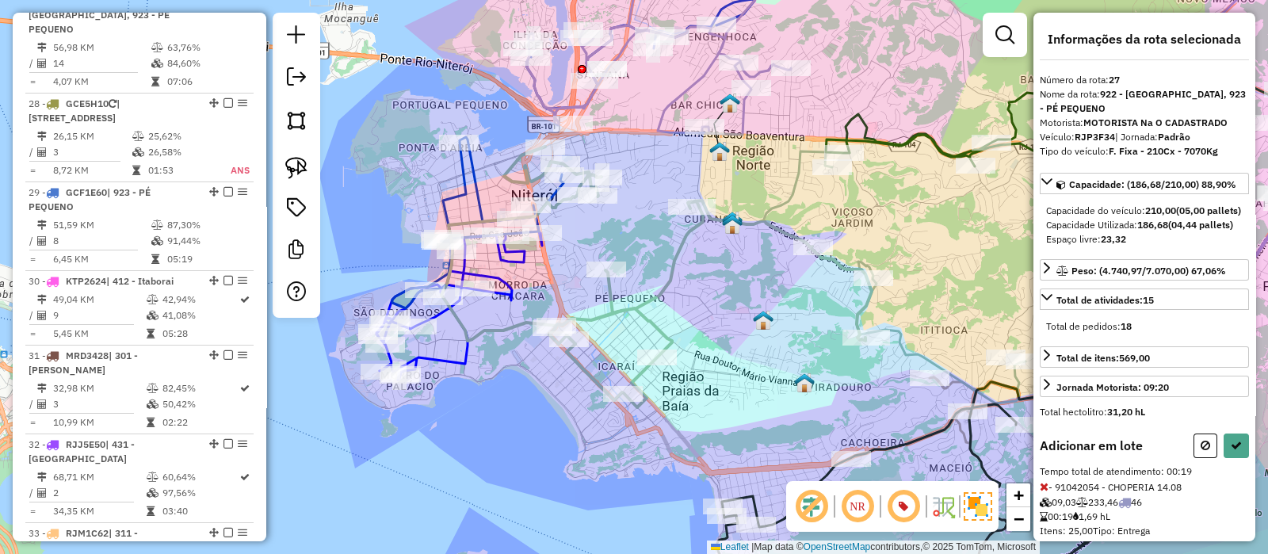
click at [761, 300] on div "Janela de atendimento Grade de atendimento Capacidade Transportadoras Veículos …" at bounding box center [634, 277] width 1268 height 554
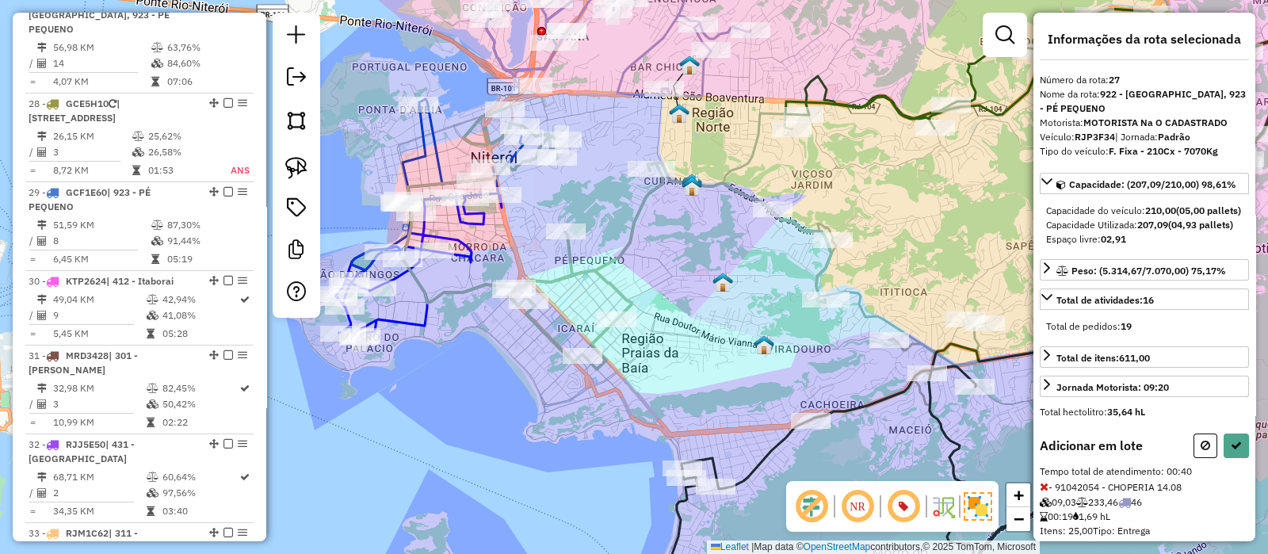
click at [1043, 494] on span at bounding box center [1044, 487] width 9 height 14
select select "*********"
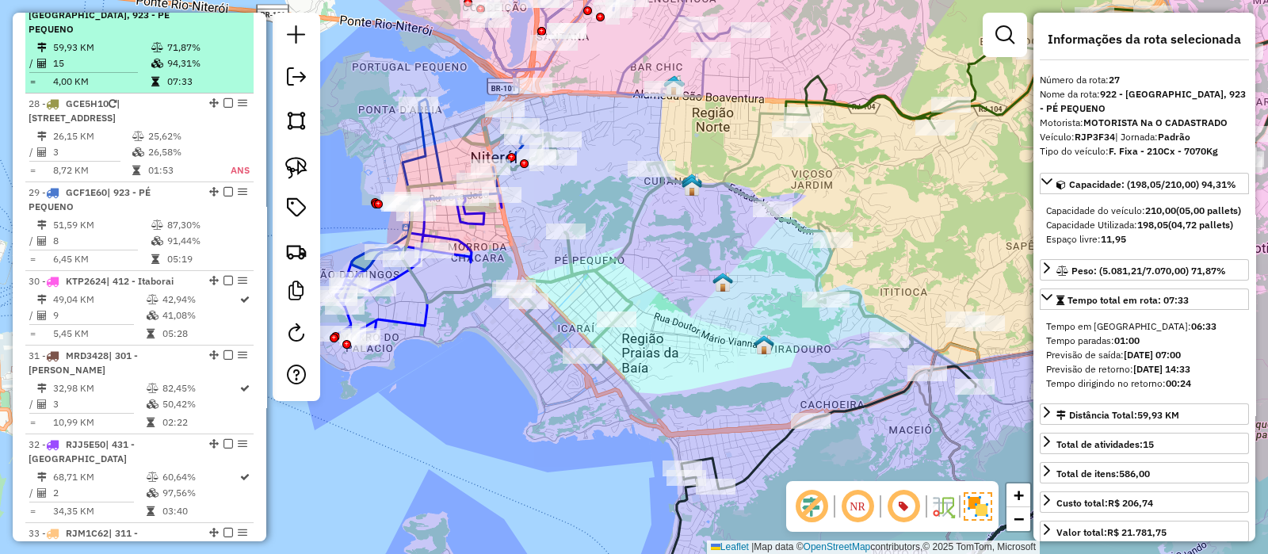
click at [224, 5] on em at bounding box center [229, 0] width 10 height 10
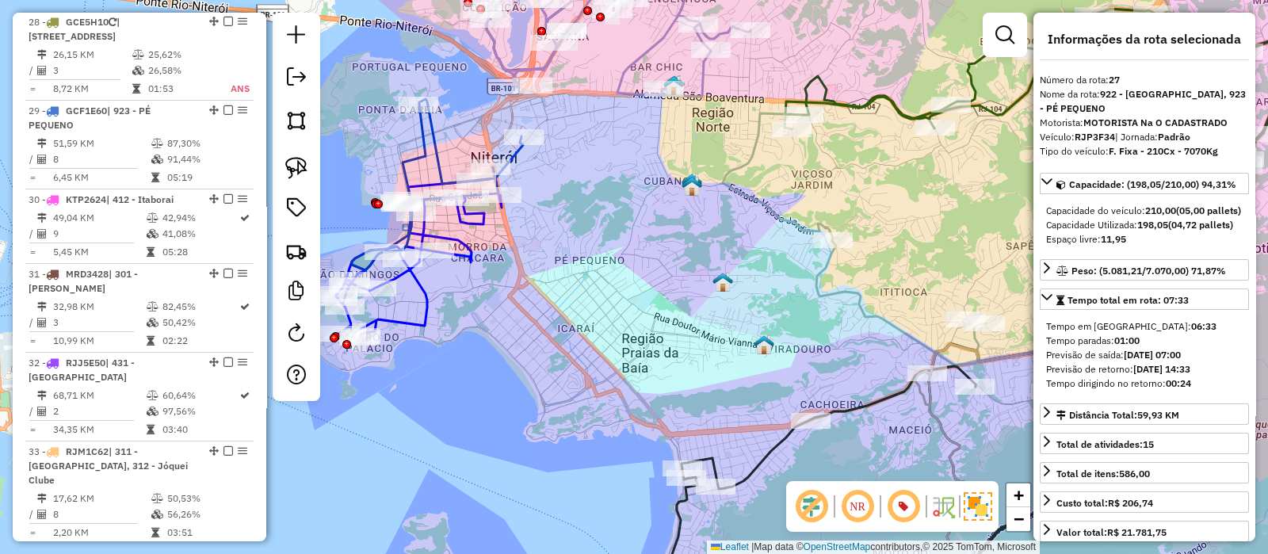
click at [428, 305] on icon at bounding box center [419, 259] width 166 height 163
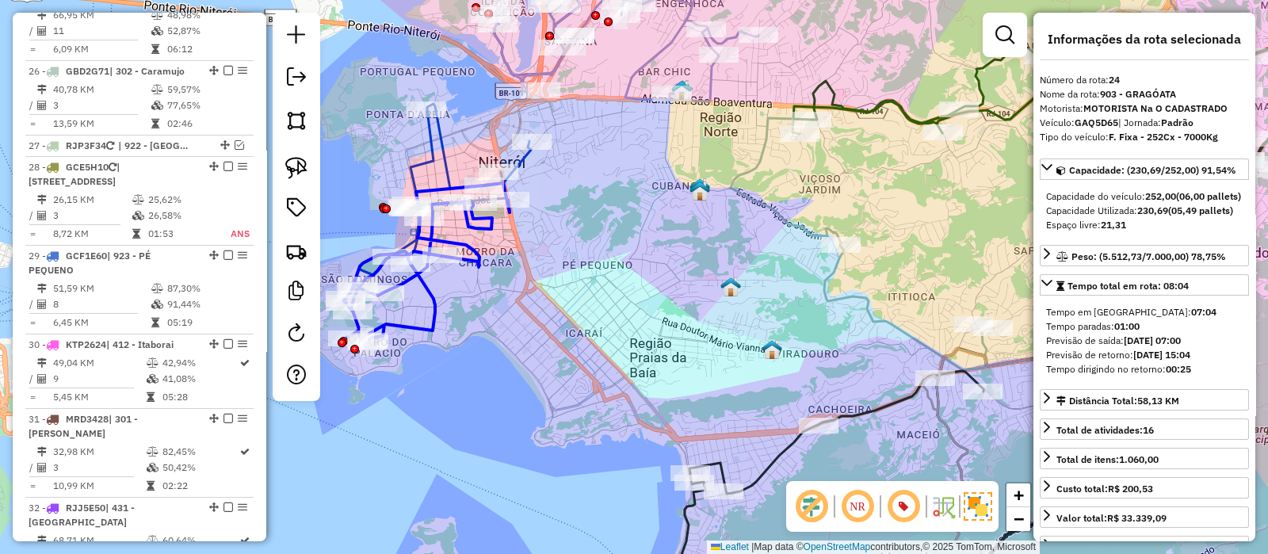
drag, startPoint x: 502, startPoint y: 304, endPoint x: 610, endPoint y: 327, distance: 111.2
click at [606, 327] on div "Janela de atendimento Grade de atendimento Capacidade Transportadoras Veículos …" at bounding box center [634, 277] width 1268 height 554
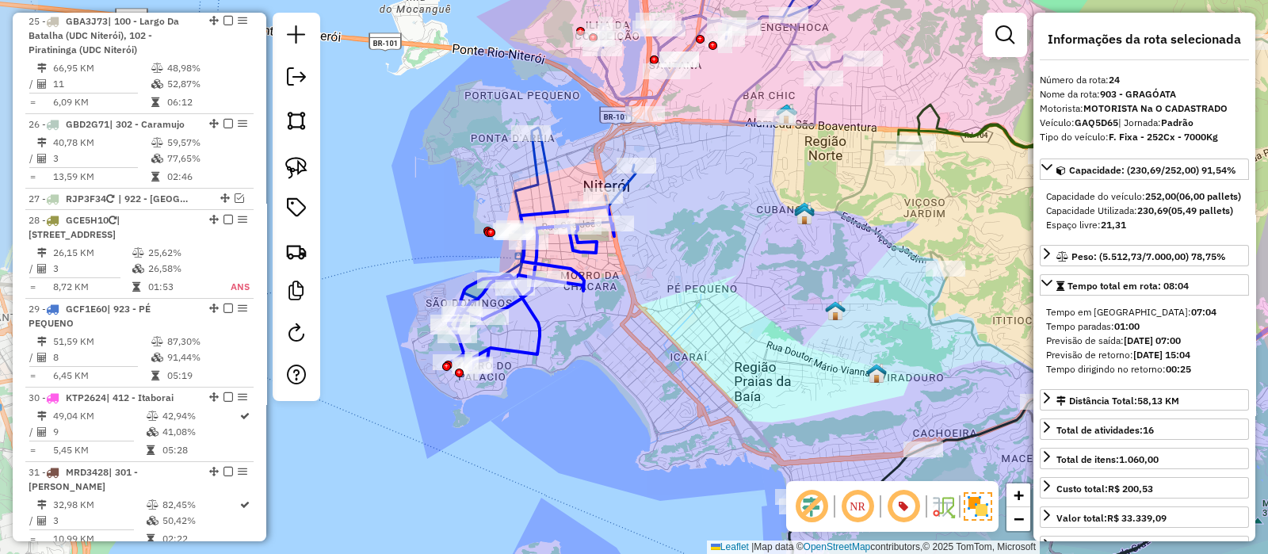
scroll to position [2561, 0]
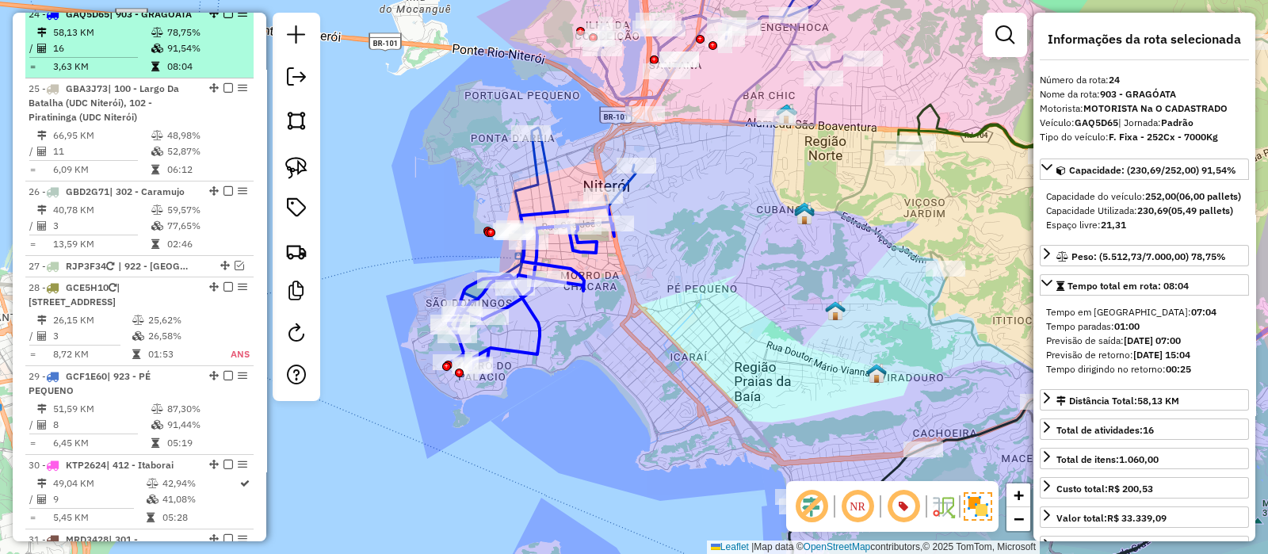
click at [224, 18] on em at bounding box center [229, 14] width 10 height 10
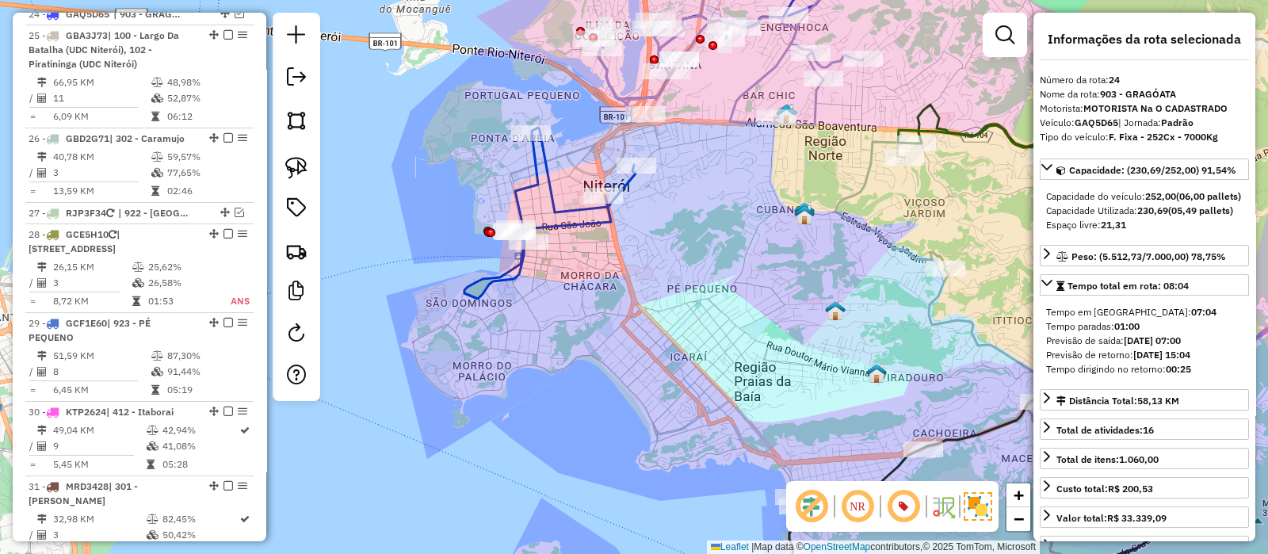
click at [540, 168] on icon at bounding box center [549, 213] width 171 height 171
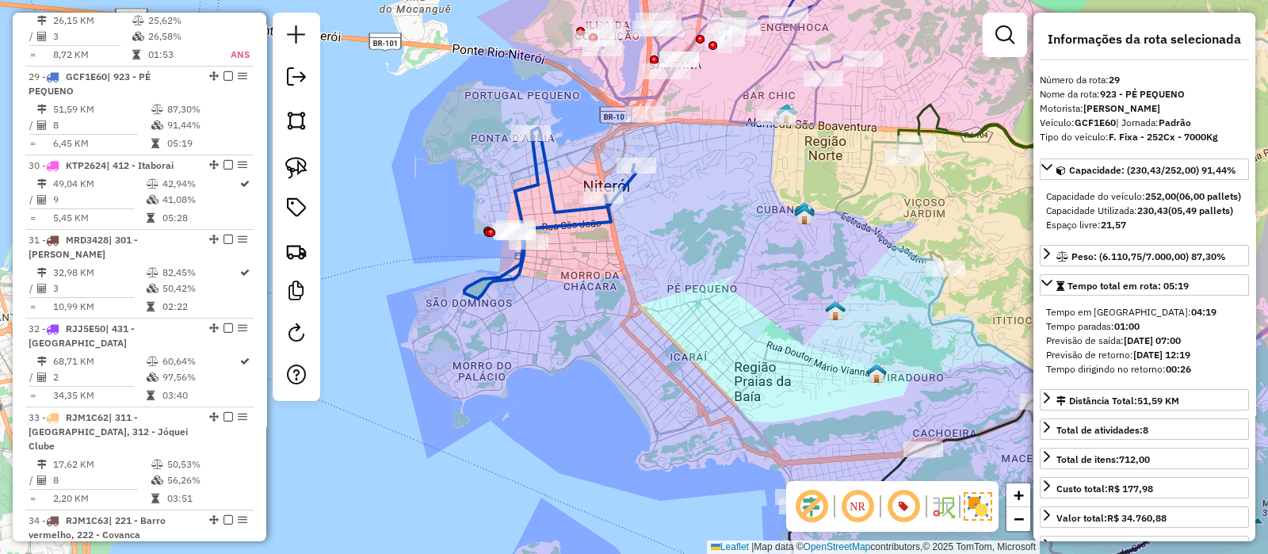
scroll to position [2869, 0]
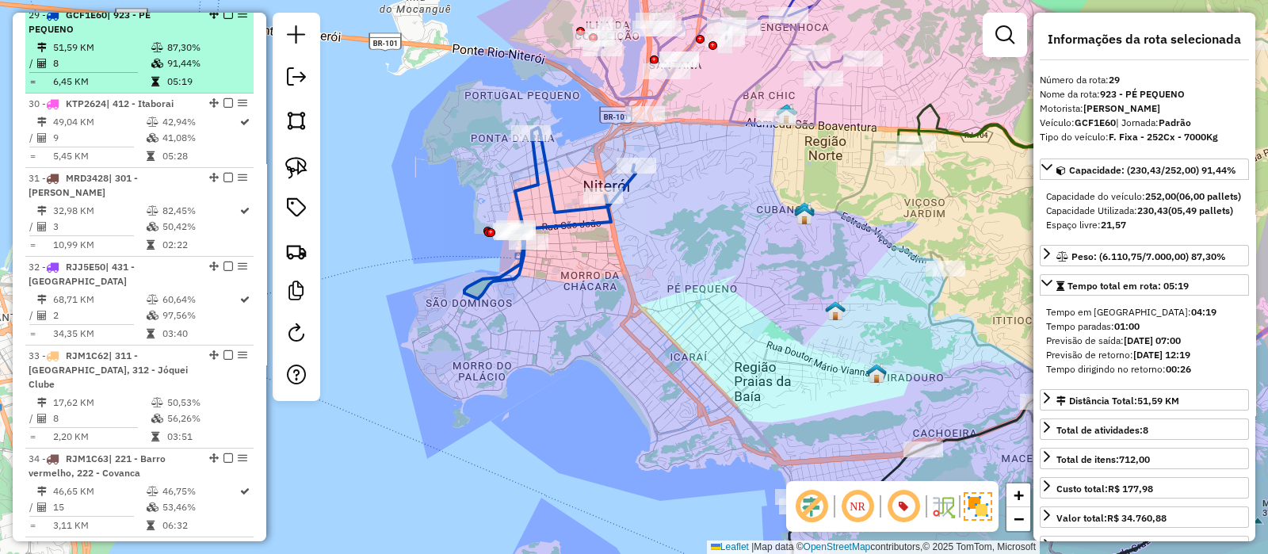
click at [226, 18] on em at bounding box center [229, 15] width 10 height 10
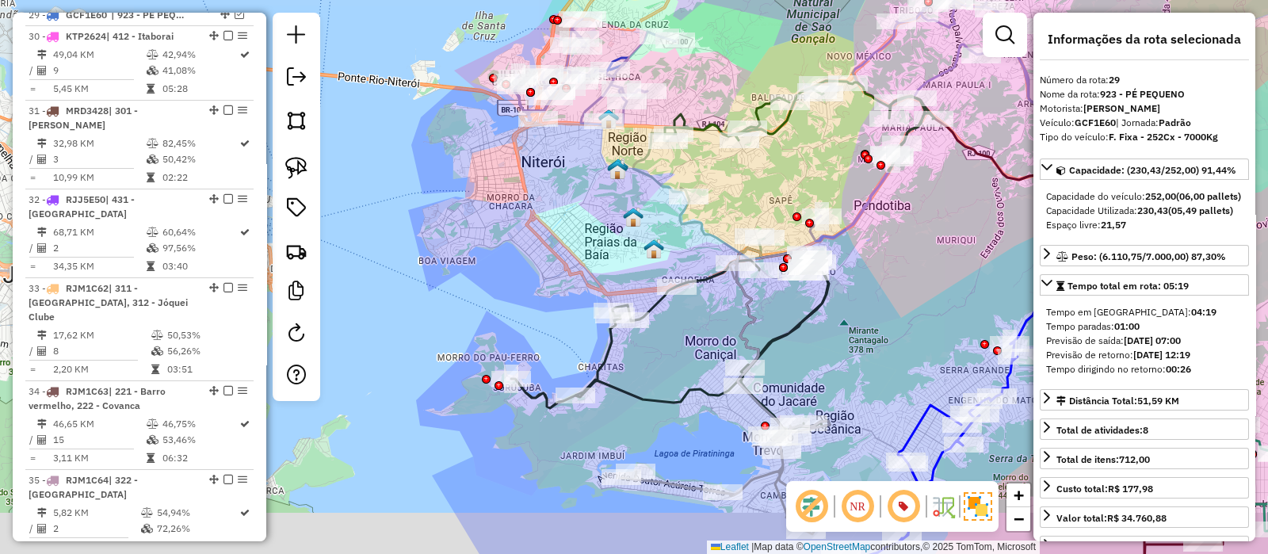
drag, startPoint x: 526, startPoint y: 290, endPoint x: 503, endPoint y: 259, distance: 38.5
click at [503, 260] on div "Janela de atendimento Grade de atendimento Capacidade Transportadoras Veículos …" at bounding box center [634, 277] width 1268 height 554
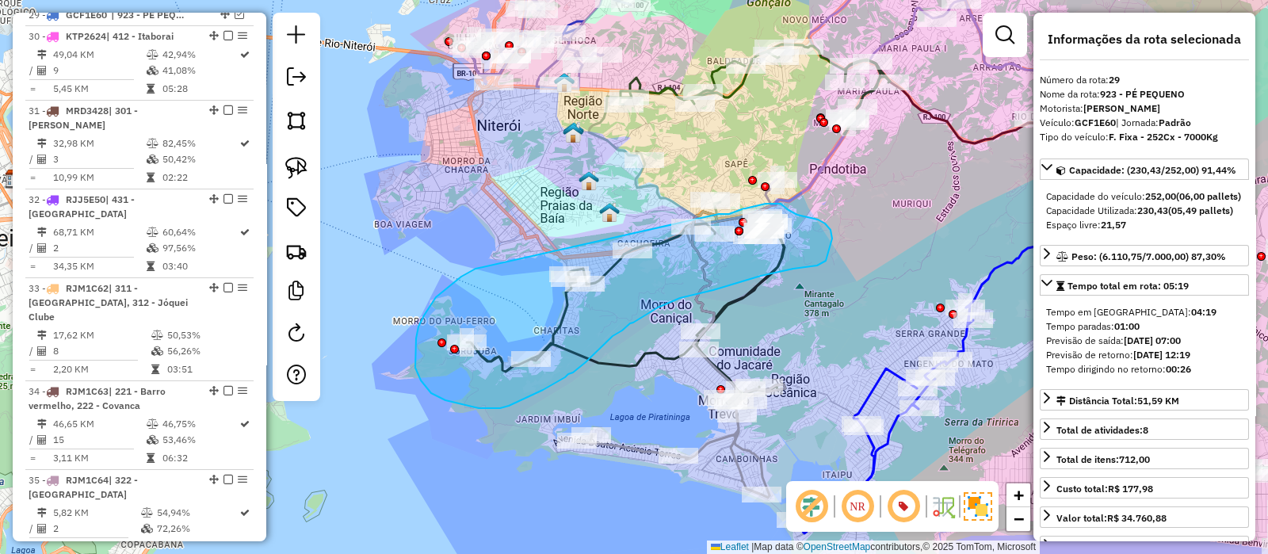
drag, startPoint x: 476, startPoint y: 269, endPoint x: 713, endPoint y: 213, distance: 244.2
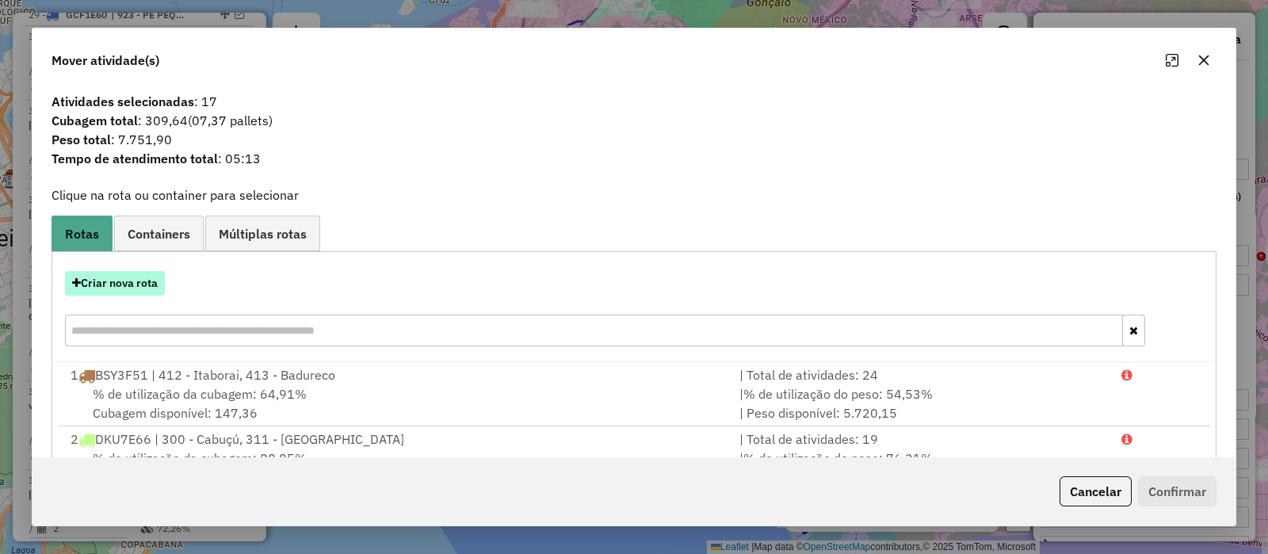
click at [122, 285] on button "Criar nova rota" at bounding box center [115, 283] width 100 height 25
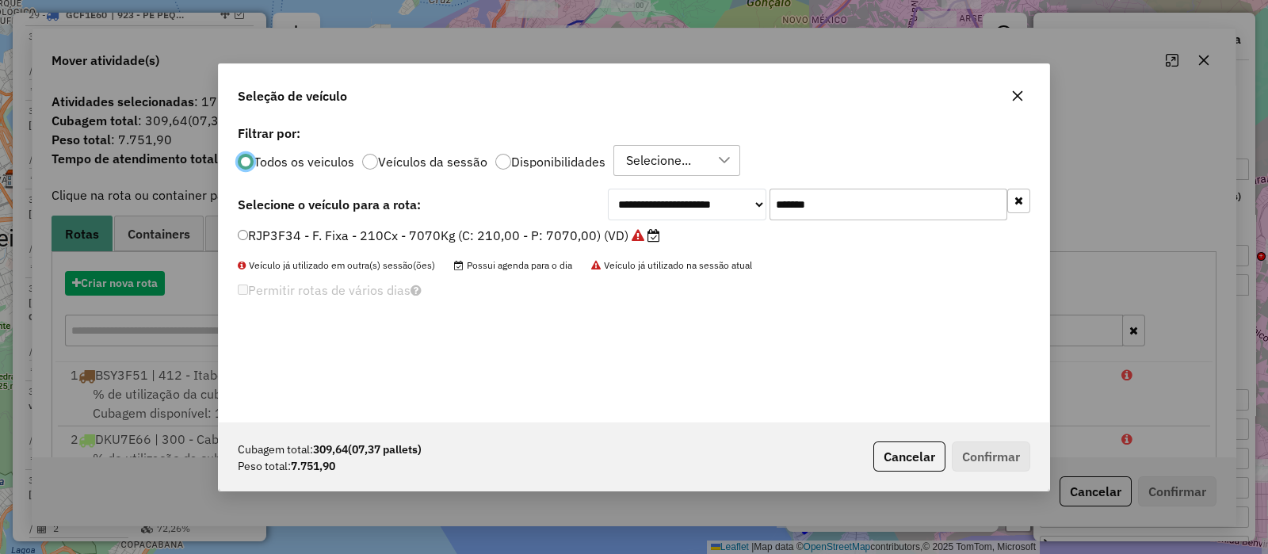
scroll to position [8, 5]
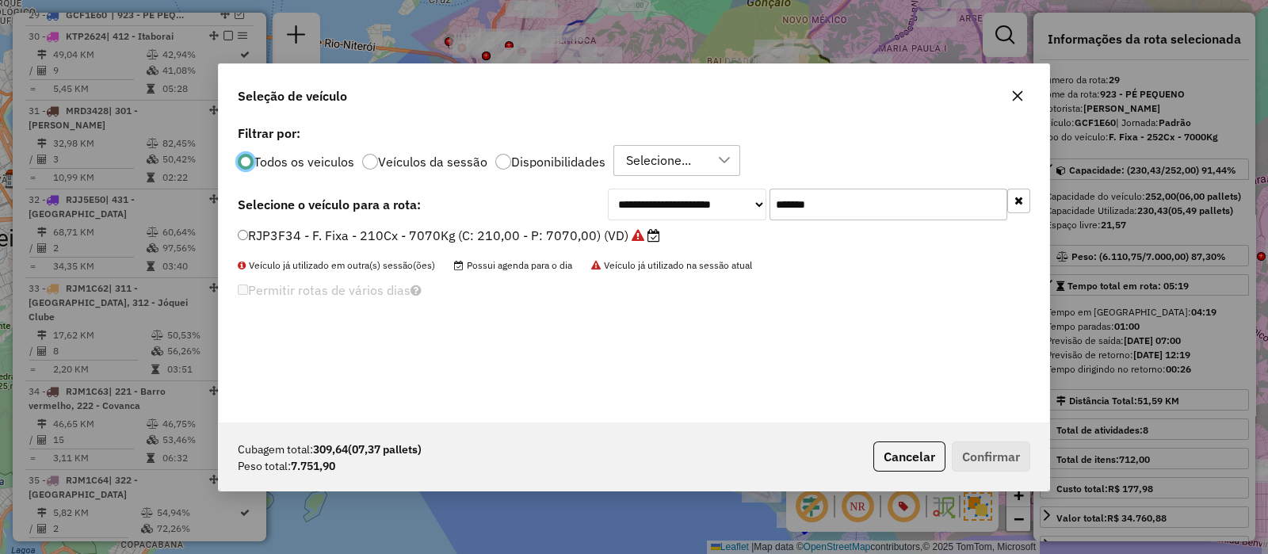
click at [872, 192] on input "*******" at bounding box center [889, 205] width 238 height 32
paste input "text"
type input "*******"
click at [553, 231] on label "GBD2G71 - F. Fixa - 210Cx - 7000Kg (C: 210,00 - P: 7000,00) (VD)" at bounding box center [451, 235] width 427 height 19
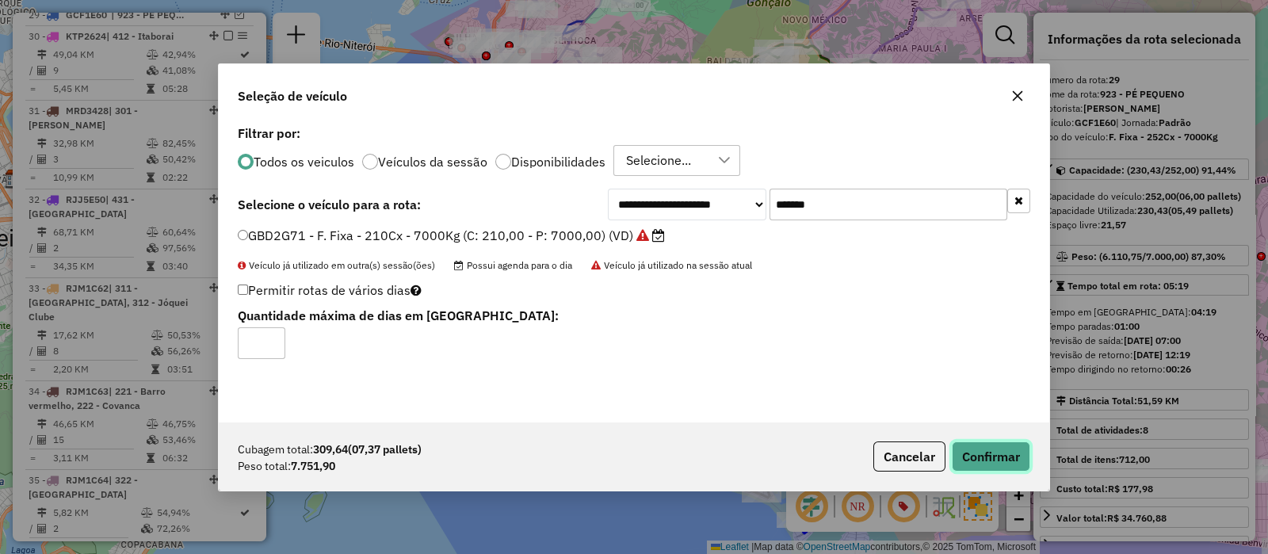
click at [975, 461] on button "Confirmar" at bounding box center [991, 457] width 78 height 30
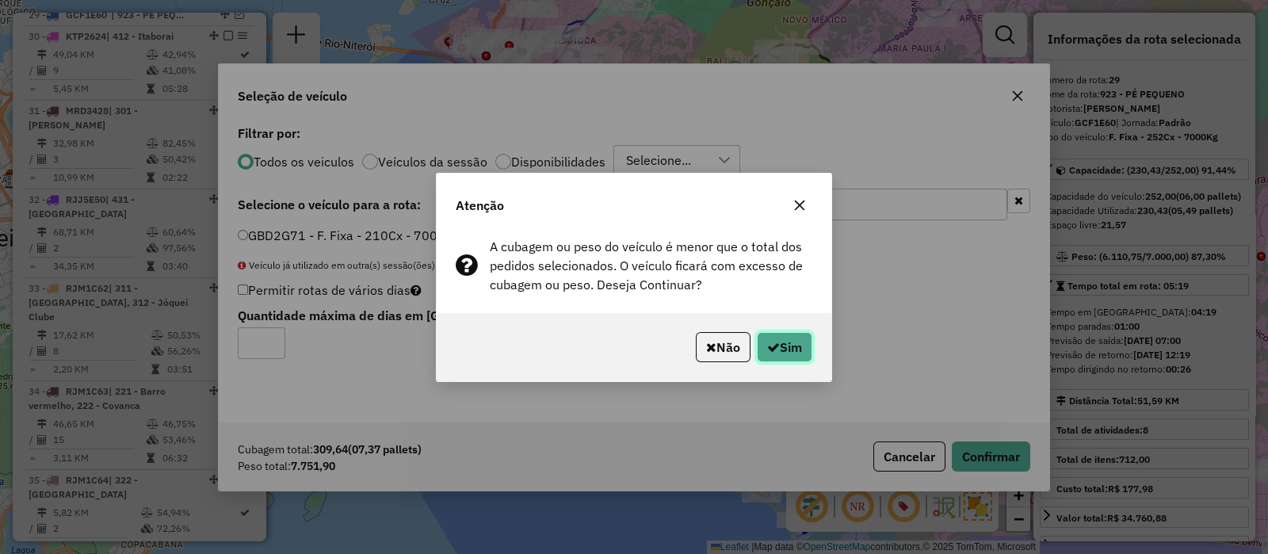
click at [774, 343] on icon "button" at bounding box center [773, 347] width 13 height 13
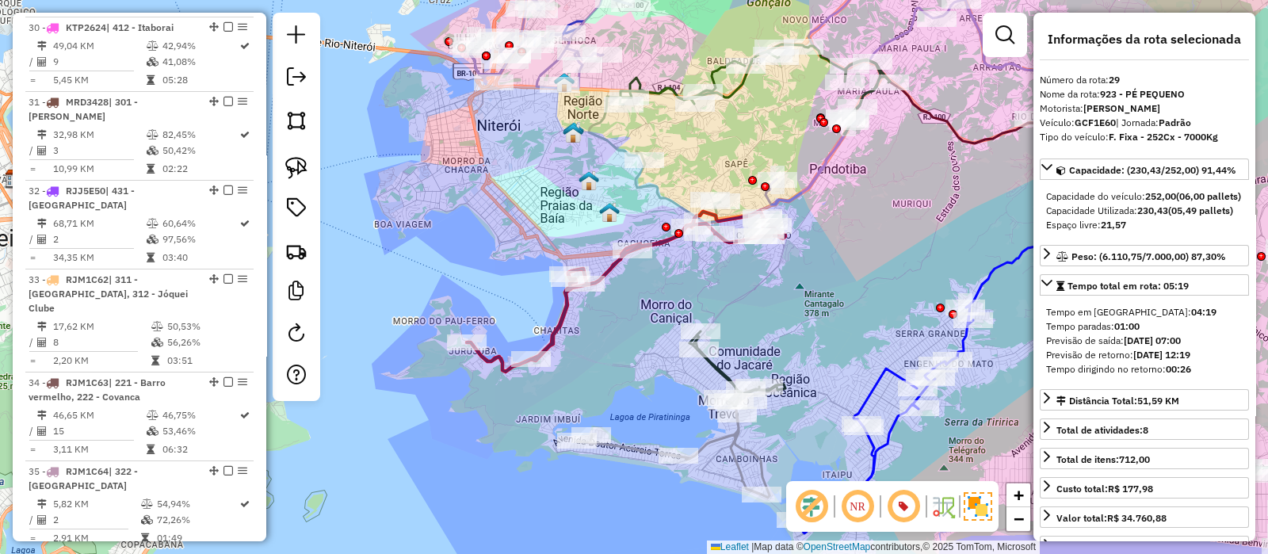
click at [620, 294] on div "Janela de atendimento Grade de atendimento Capacidade Transportadoras Veículos …" at bounding box center [634, 277] width 1268 height 554
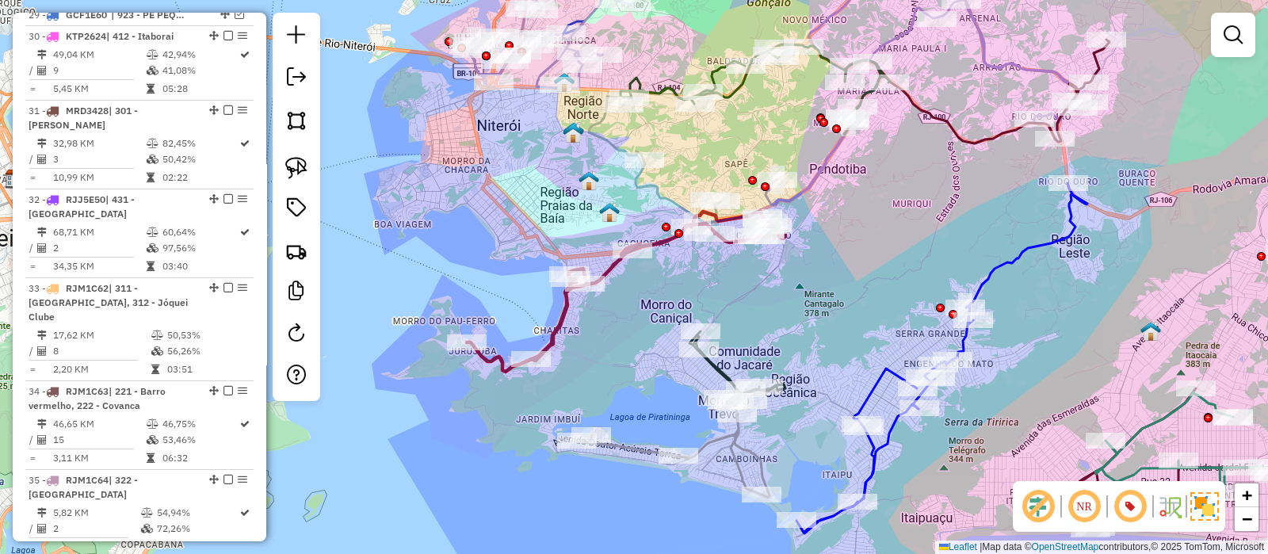
click at [610, 269] on icon at bounding box center [626, 291] width 319 height 161
select select "*********"
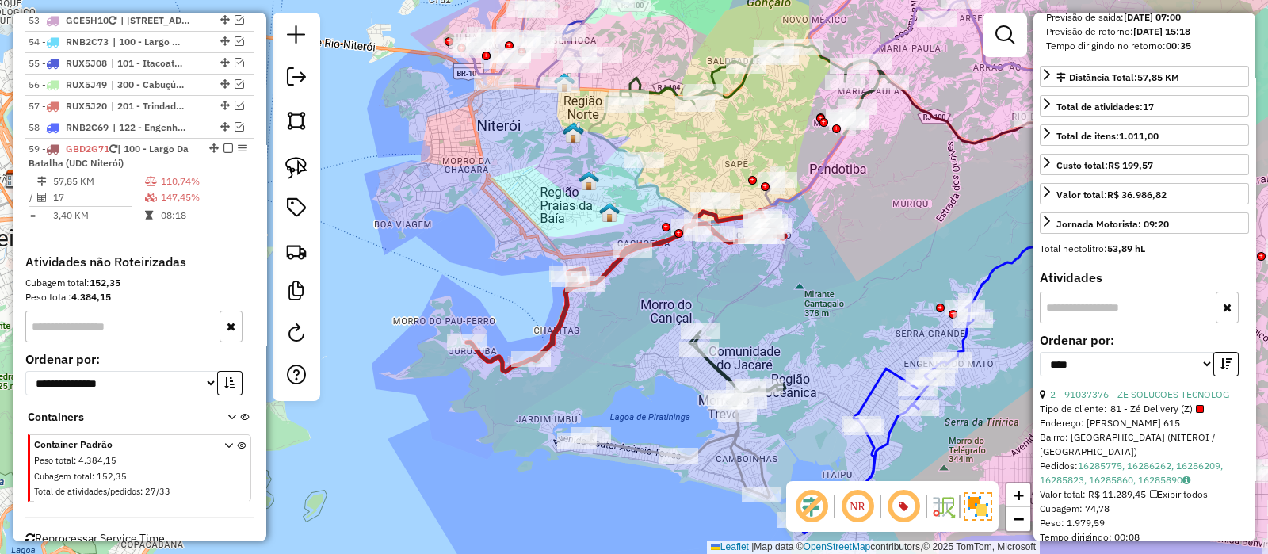
scroll to position [396, 0]
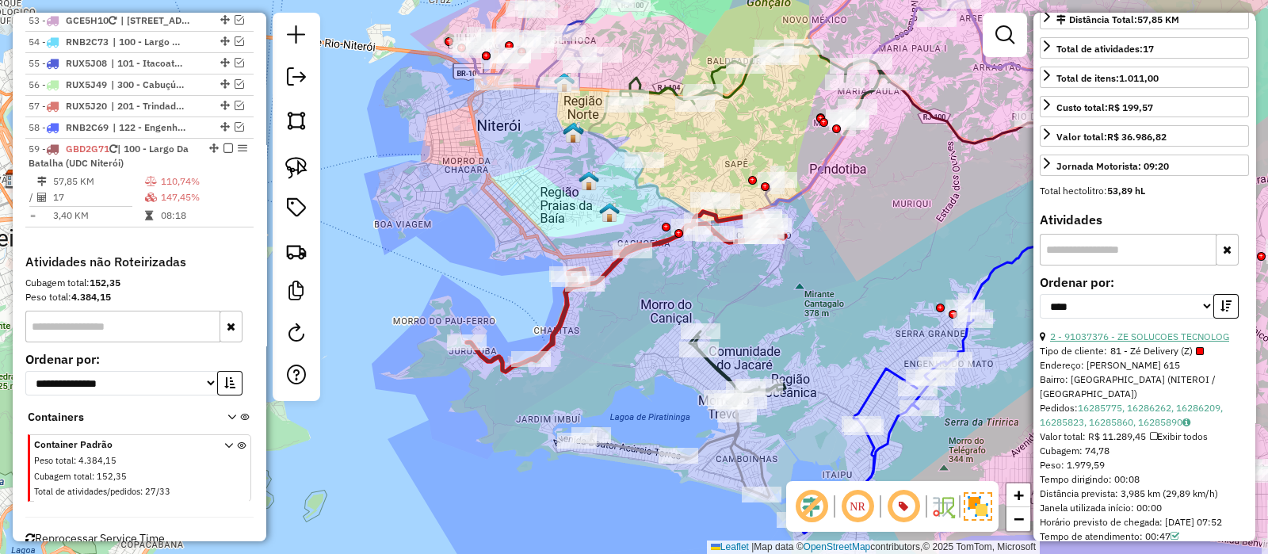
click at [1121, 342] on link "2 - 91037376 - ZE SOLUCOES TECNOLOG" at bounding box center [1139, 337] width 179 height 12
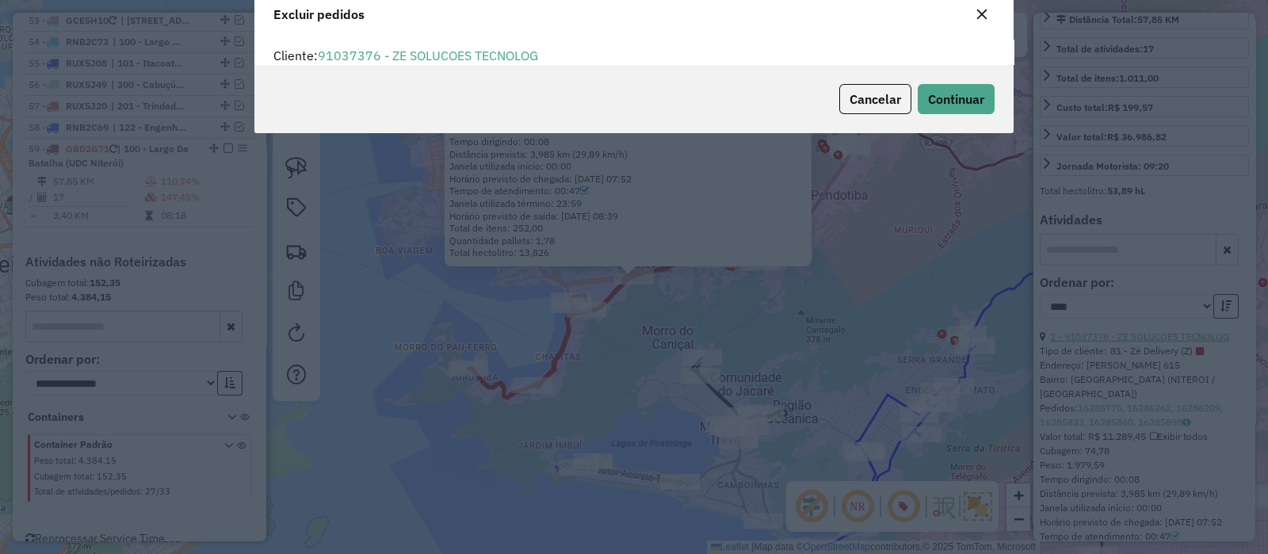
scroll to position [10, 0]
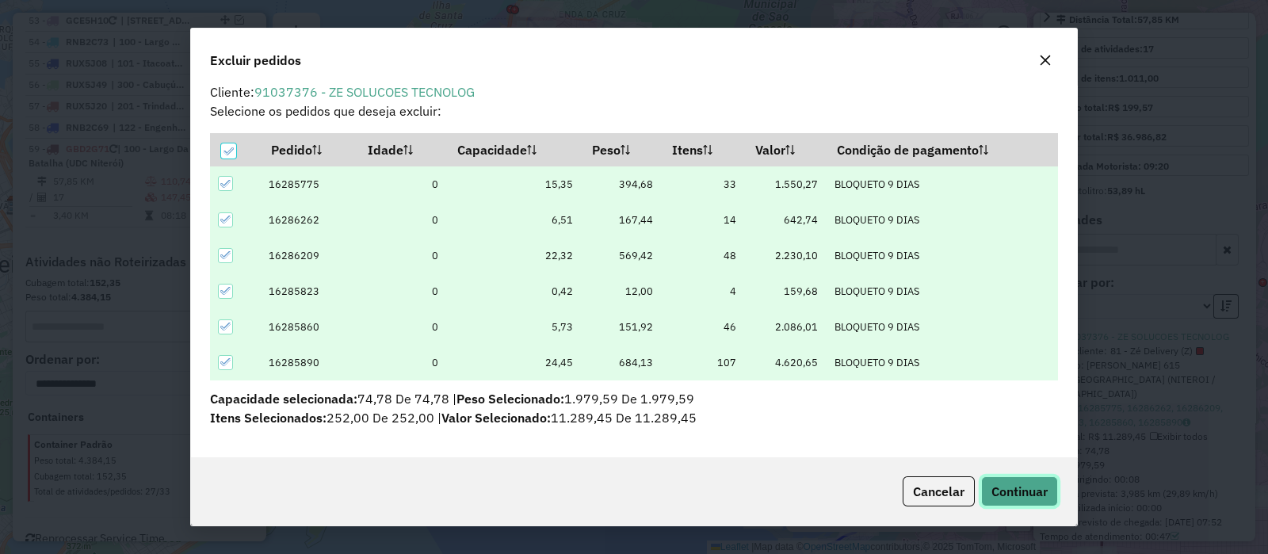
click at [1027, 484] on span "Continuar" at bounding box center [1020, 492] width 56 height 16
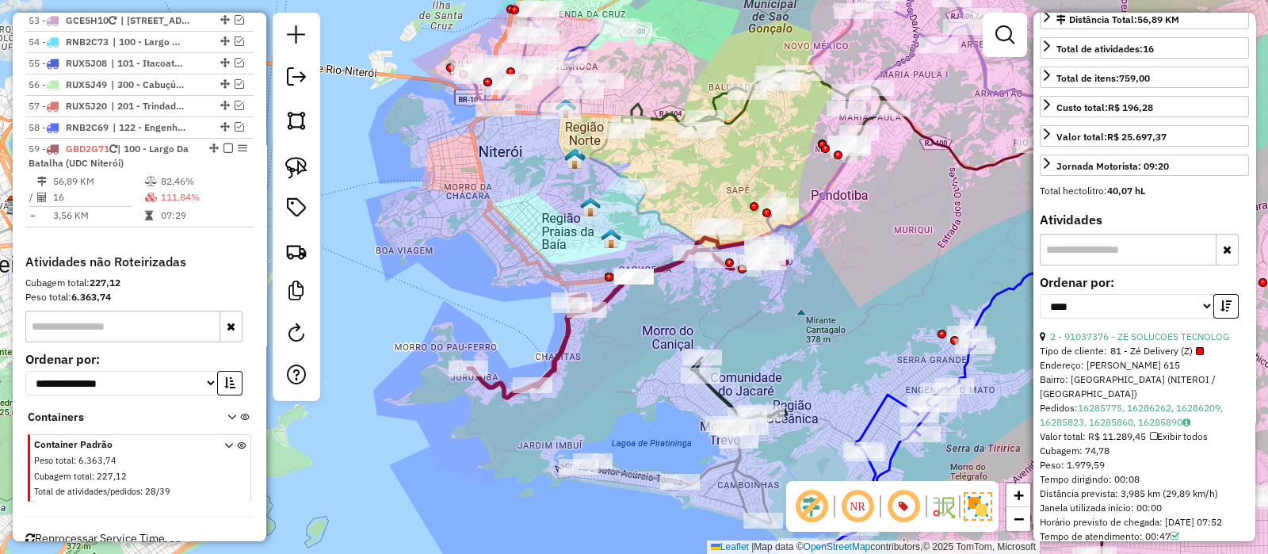
click at [604, 347] on div "Janela de atendimento Grade de atendimento Capacidade Transportadoras Veículos …" at bounding box center [634, 277] width 1268 height 554
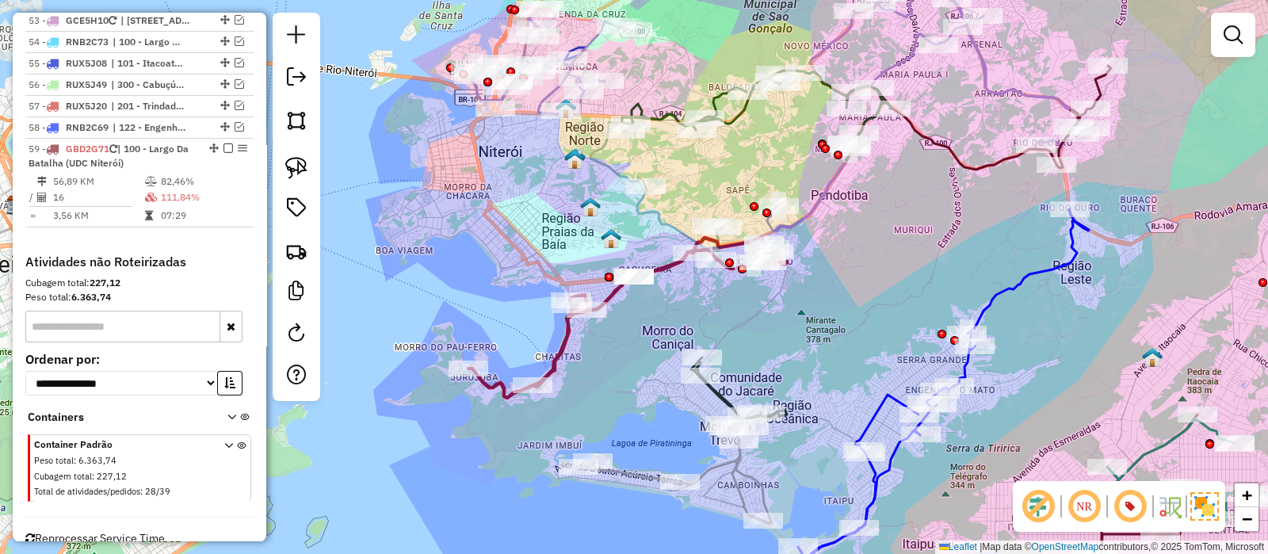
click at [568, 334] on icon at bounding box center [627, 317] width 319 height 161
select select "*********"
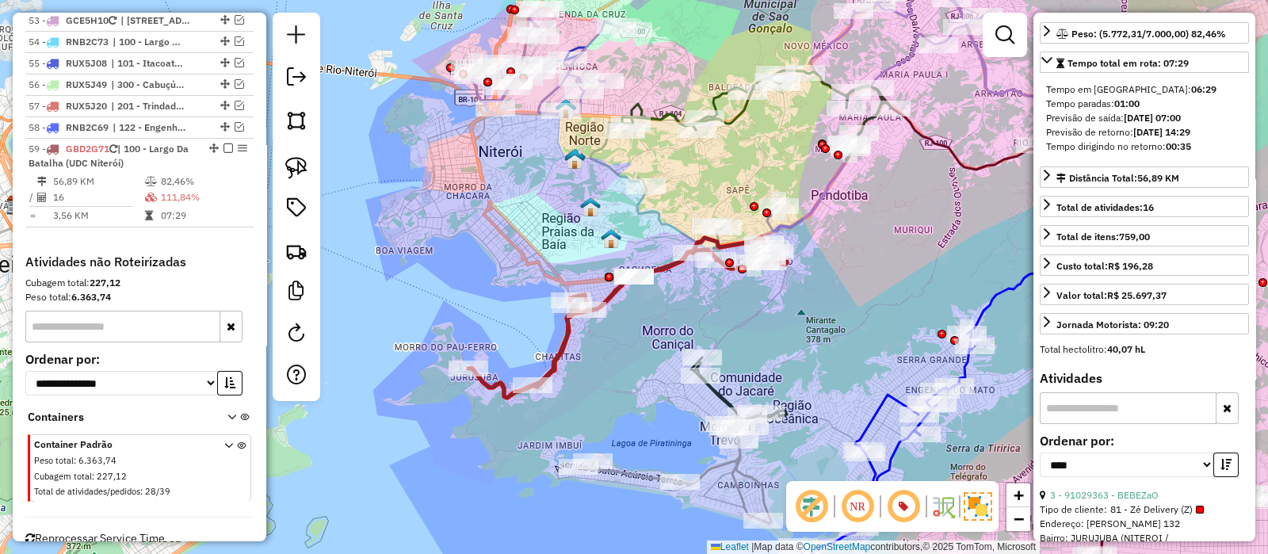
scroll to position [396, 0]
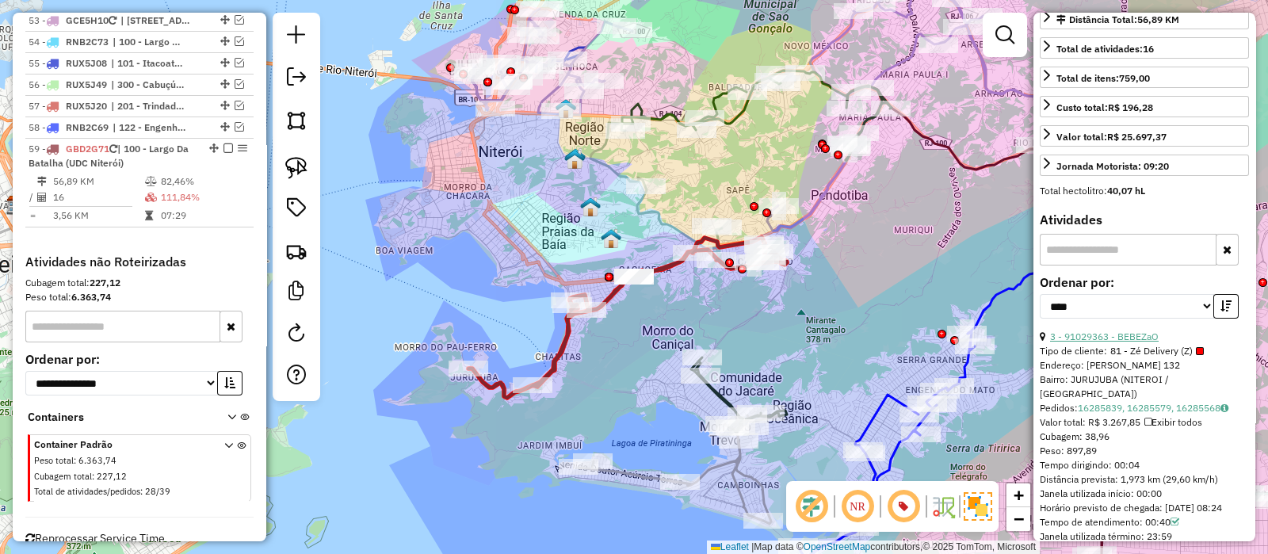
click at [1120, 342] on link "3 - 91029363 - BEBEZaO" at bounding box center [1104, 337] width 109 height 12
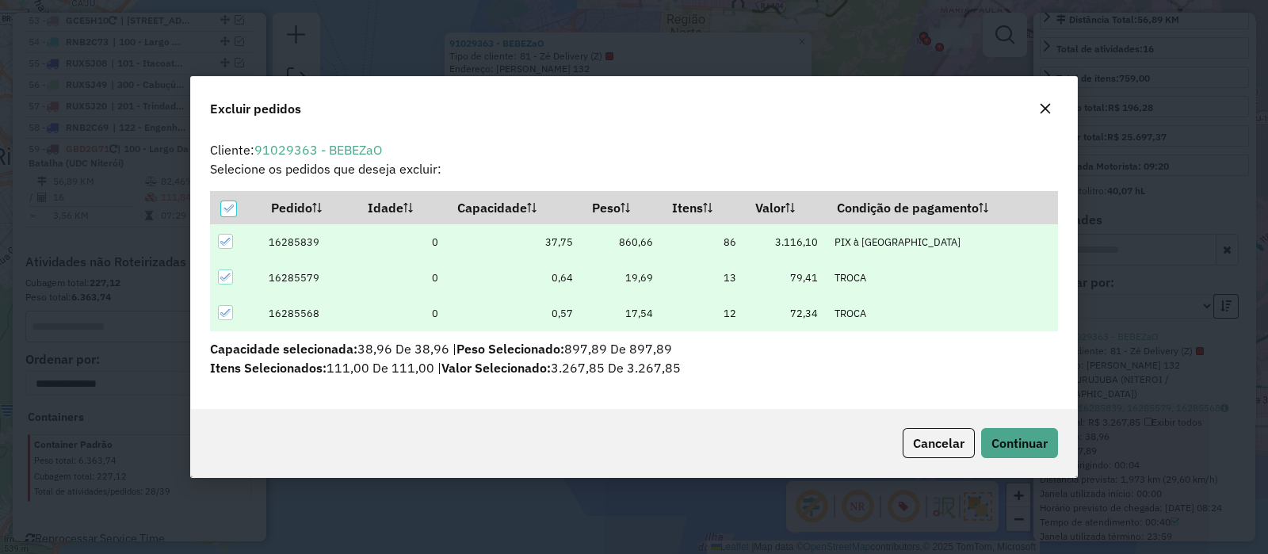
scroll to position [0, 0]
click at [1014, 426] on div "Cancelar Continuar" at bounding box center [634, 443] width 886 height 68
click at [1012, 440] on span "Continuar" at bounding box center [1020, 443] width 56 height 16
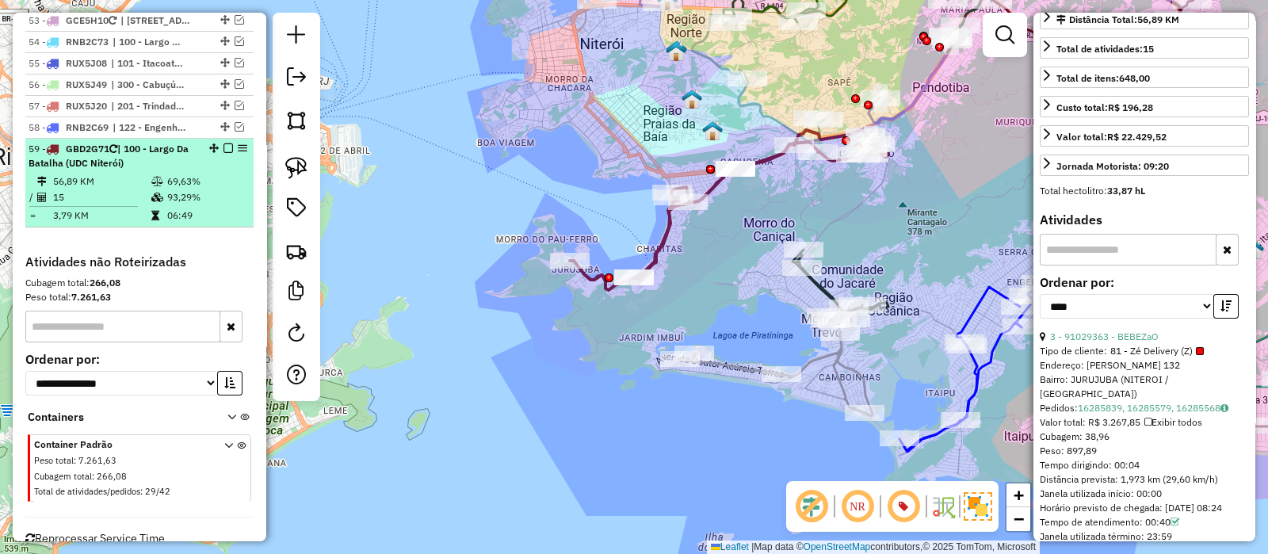
scroll to position [381, 0]
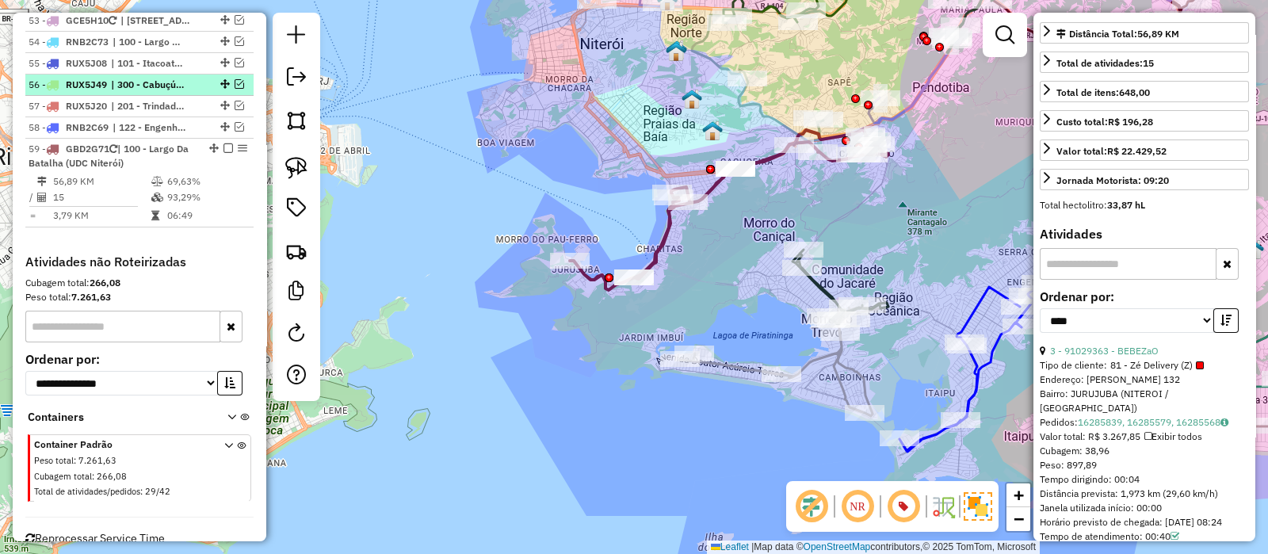
click at [224, 143] on em at bounding box center [229, 148] width 10 height 10
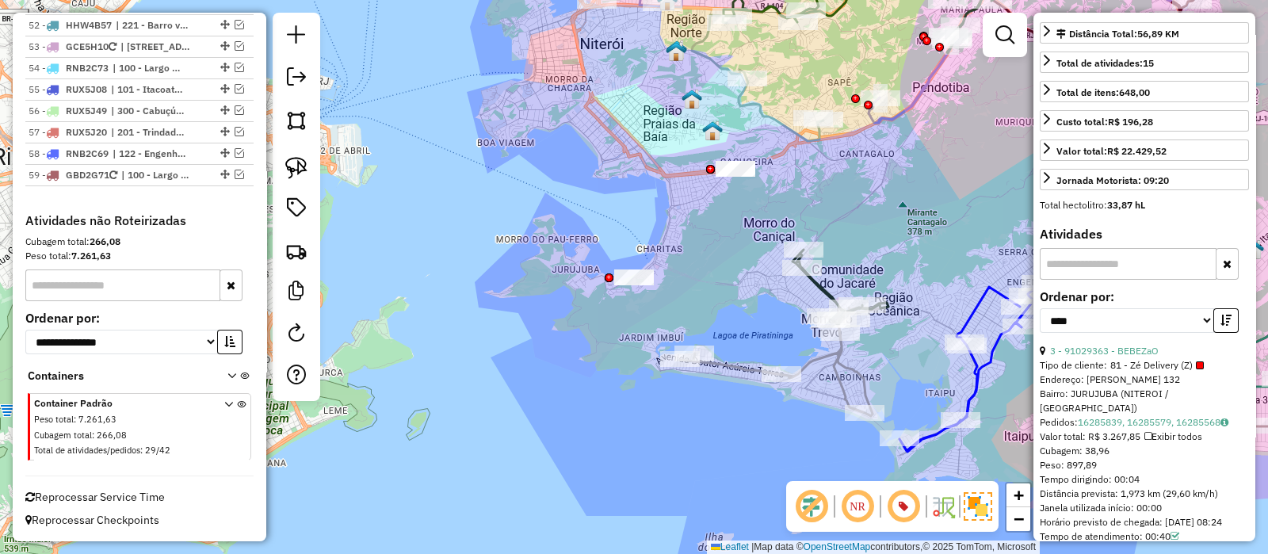
scroll to position [4633, 0]
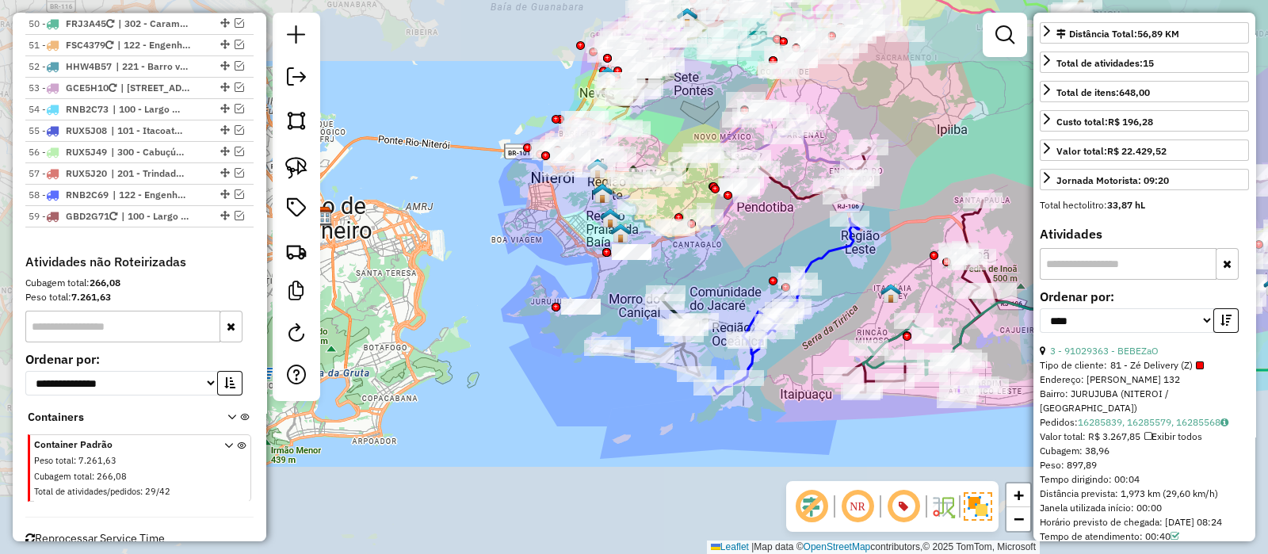
drag, startPoint x: 626, startPoint y: 200, endPoint x: 560, endPoint y: 258, distance: 87.6
click at [558, 258] on div "Janela de atendimento Grade de atendimento Capacidade Transportadoras Veículos …" at bounding box center [634, 277] width 1268 height 554
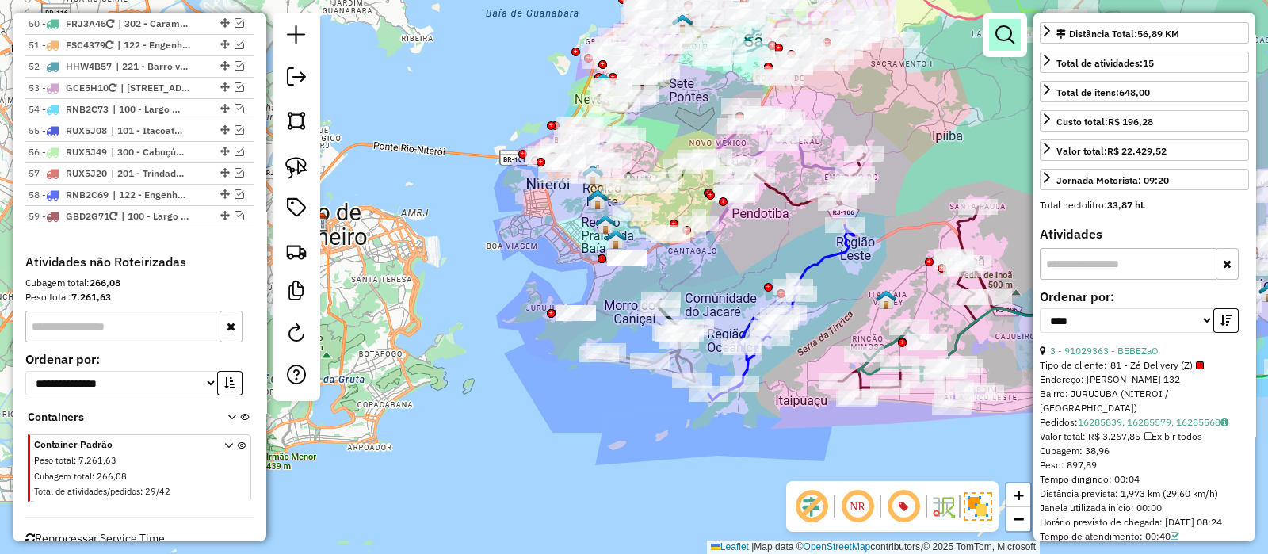
click at [1000, 20] on link at bounding box center [1005, 35] width 32 height 32
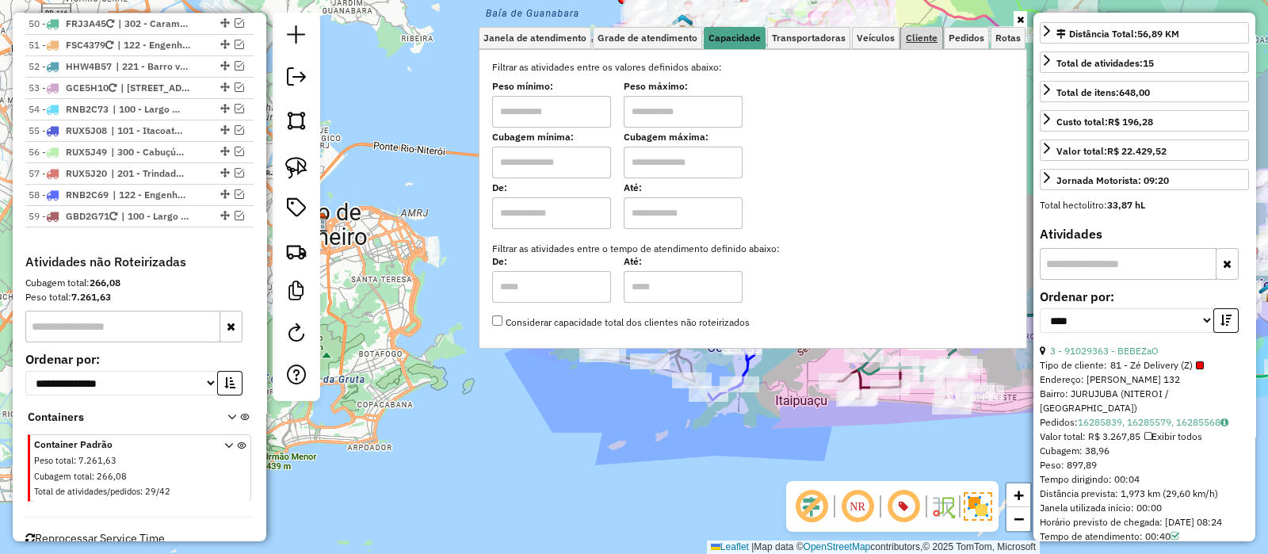
click at [925, 37] on span "Cliente" at bounding box center [922, 38] width 32 height 10
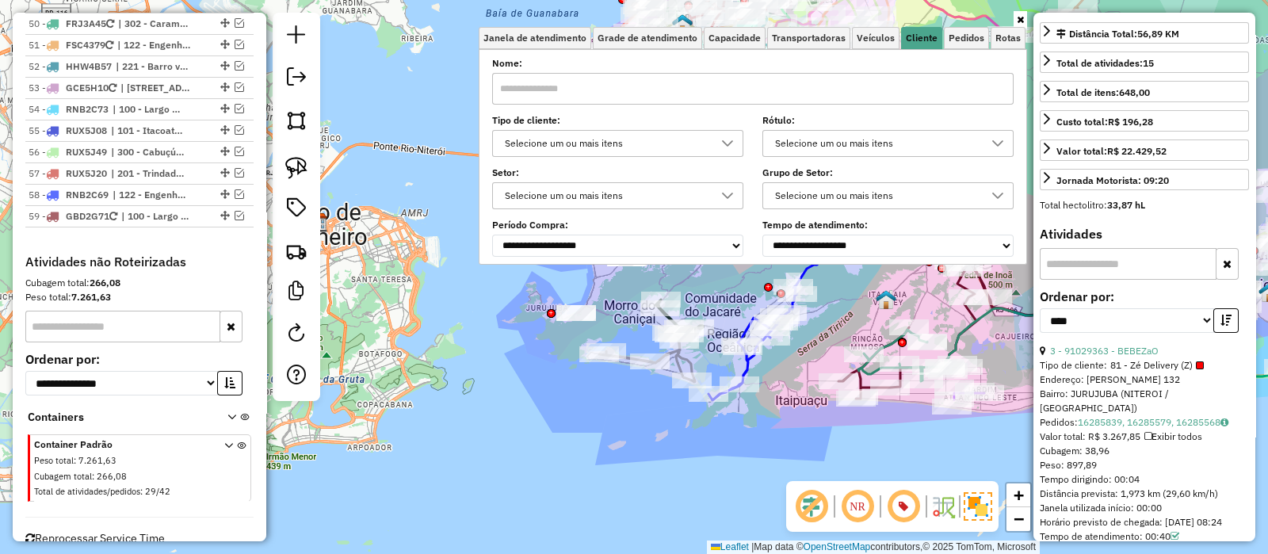
click at [652, 136] on div "Selecione um ou mais itens" at bounding box center [605, 143] width 213 height 25
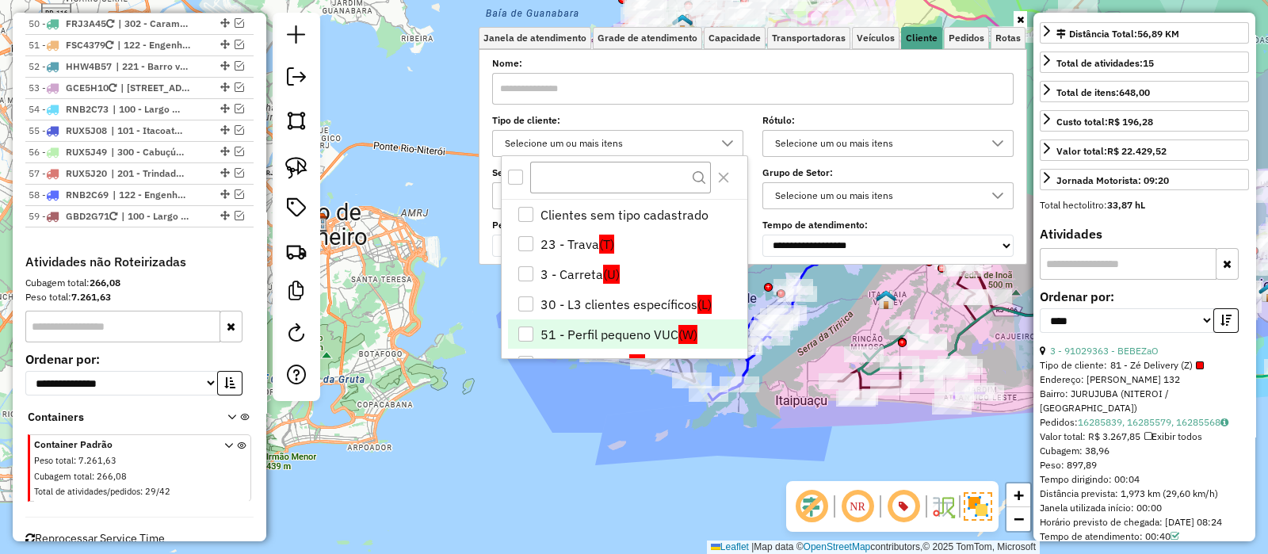
click at [648, 323] on li "51 - Perfil pequeno VUC (W)" at bounding box center [627, 334] width 239 height 30
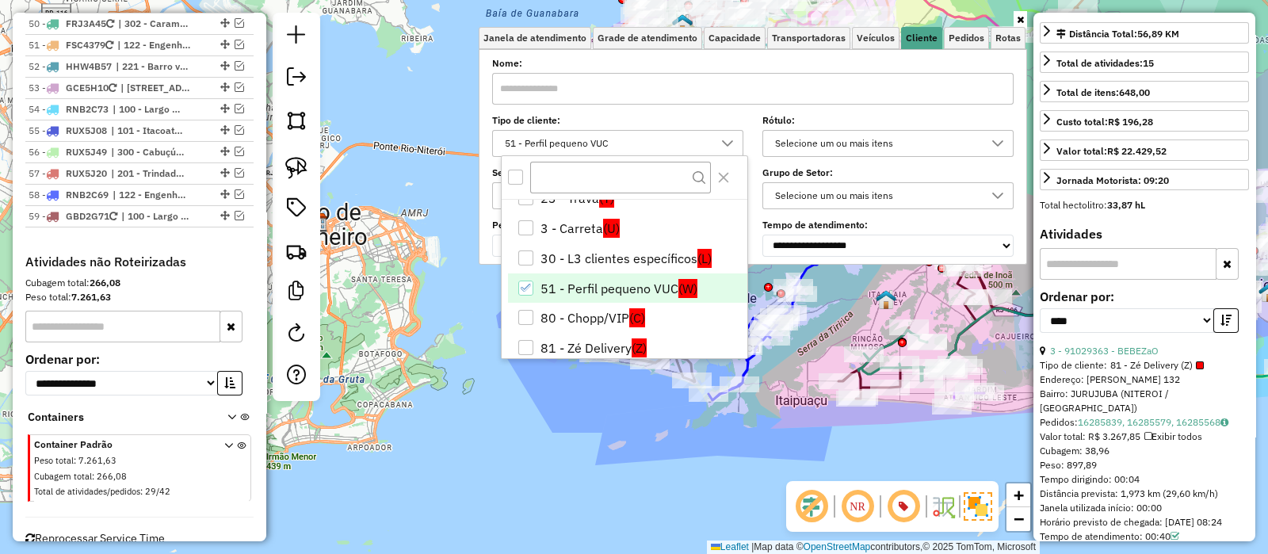
scroll to position [63, 0]
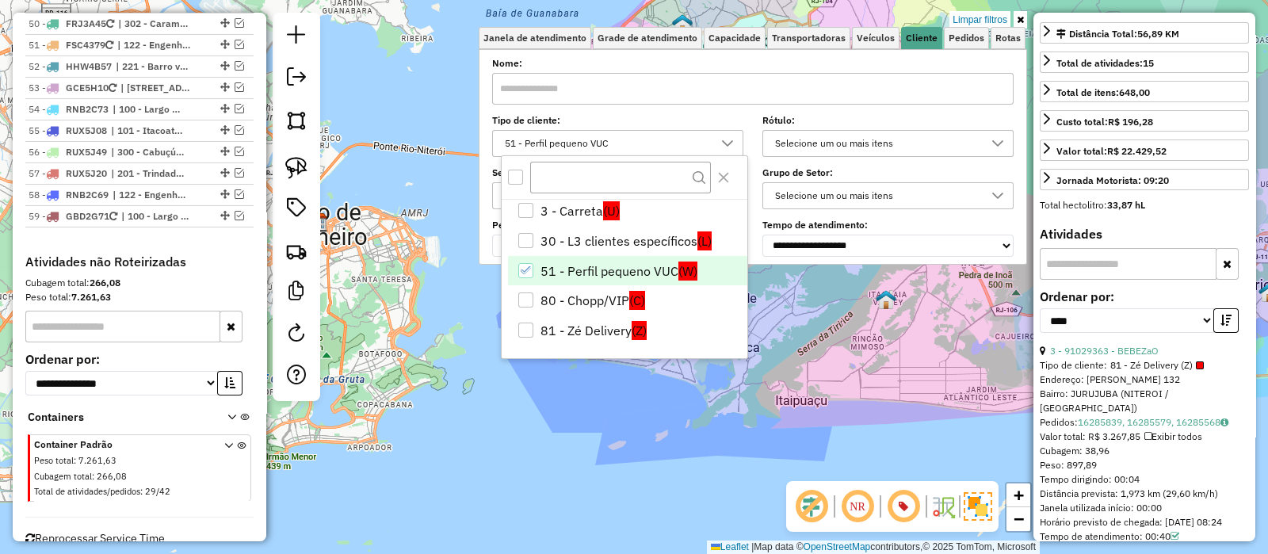
click at [419, 172] on div "Limpar filtros Janela de atendimento Grade de atendimento Capacidade Transporta…" at bounding box center [634, 277] width 1268 height 554
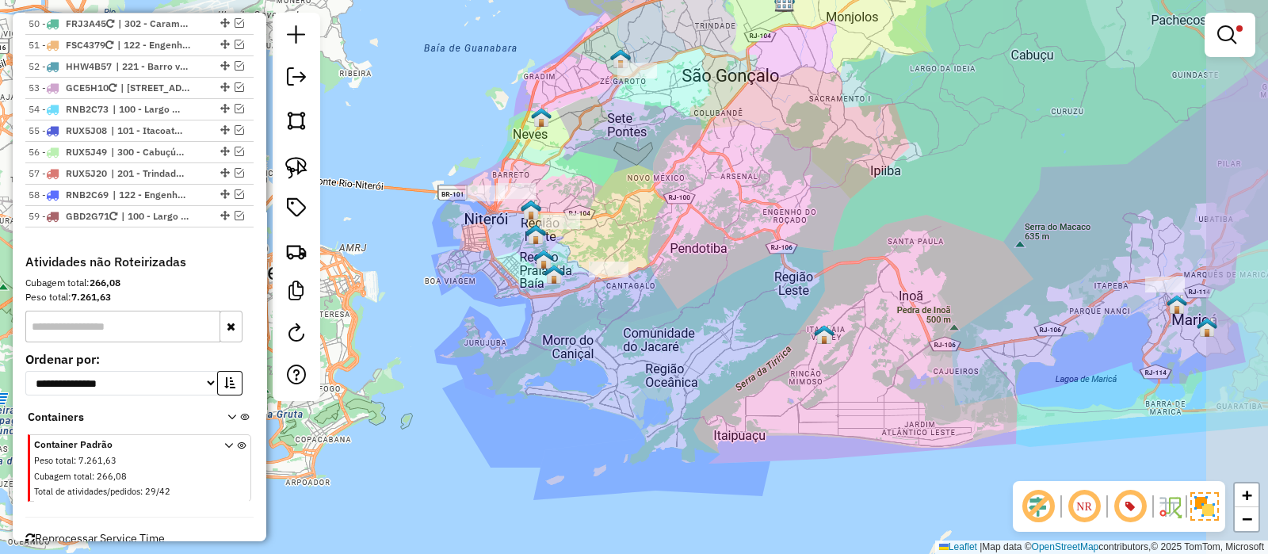
drag, startPoint x: 499, startPoint y: 167, endPoint x: 413, endPoint y: 227, distance: 105.3
click at [413, 227] on div "Limpar filtros Janela de atendimento Grade de atendimento Capacidade Transporta…" at bounding box center [634, 277] width 1268 height 554
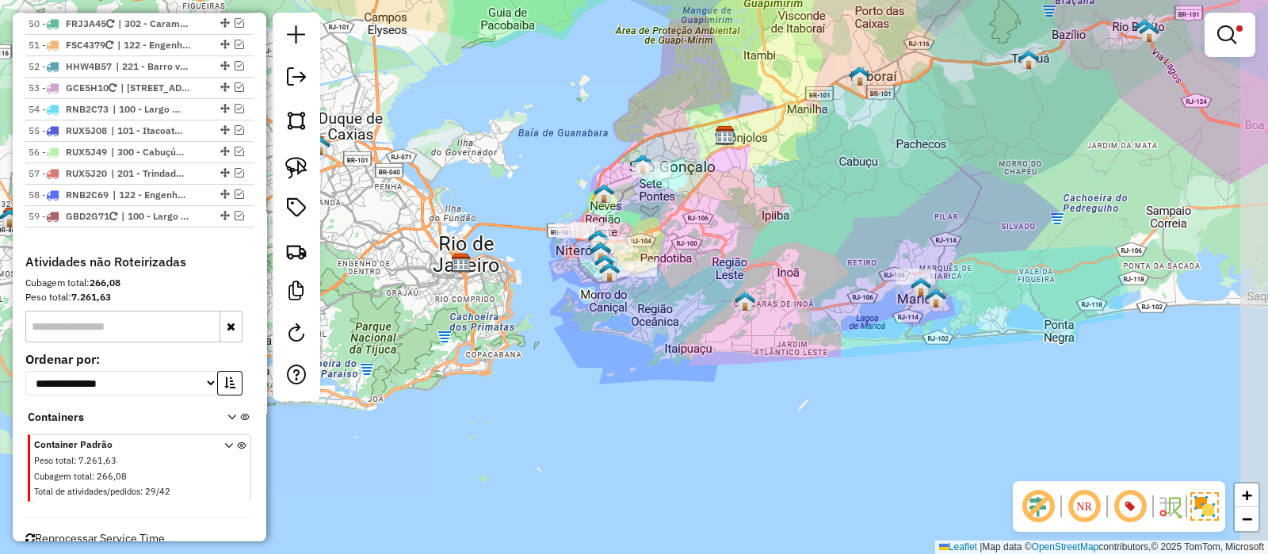
drag, startPoint x: 761, startPoint y: 188, endPoint x: 688, endPoint y: 243, distance: 91.6
click at [688, 243] on div "Limpar filtros Janela de atendimento Grade de atendimento Capacidade Transporta…" at bounding box center [634, 277] width 1268 height 554
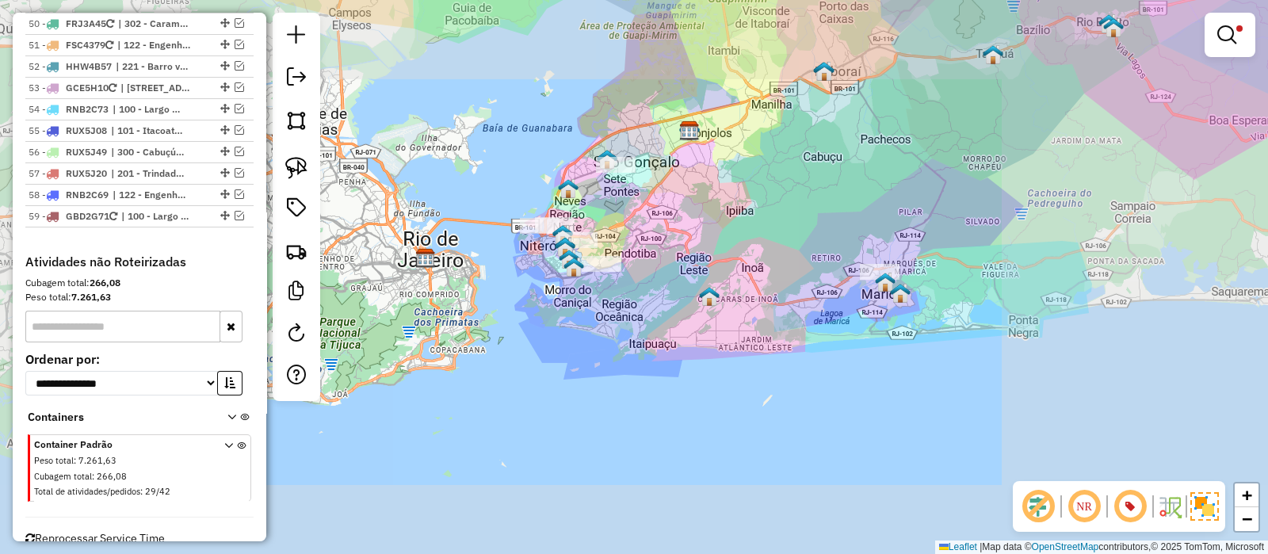
drag, startPoint x: 667, startPoint y: 224, endPoint x: 666, endPoint y: 247, distance: 23.0
click at [666, 247] on div "Limpar filtros Janela de atendimento Grade de atendimento Capacidade Transporta…" at bounding box center [634, 277] width 1268 height 554
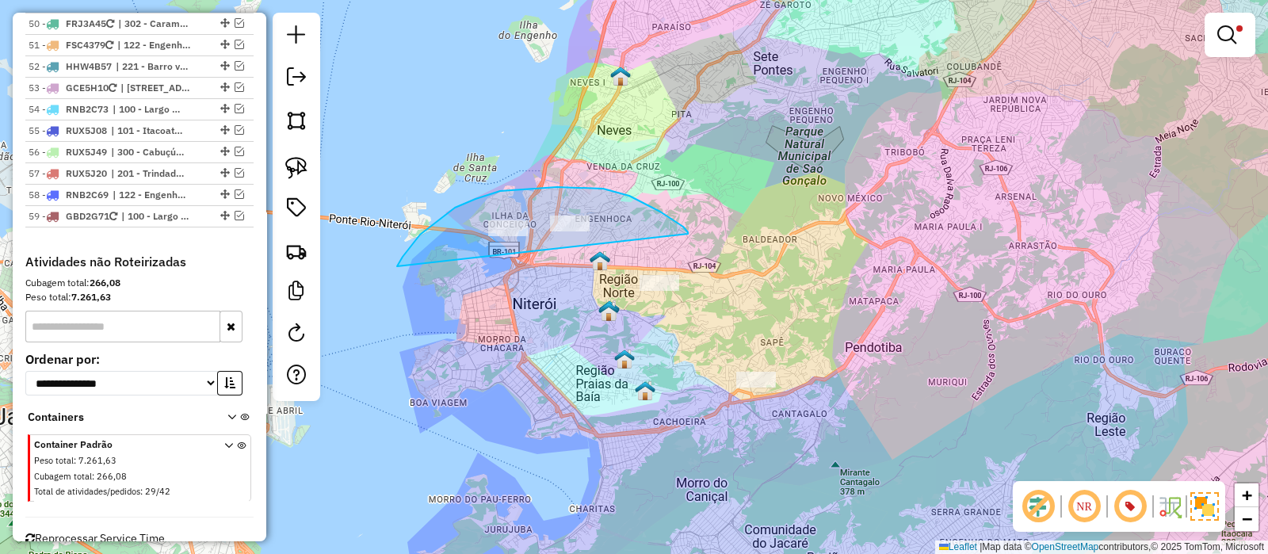
drag, startPoint x: 688, startPoint y: 234, endPoint x: 395, endPoint y: 270, distance: 295.4
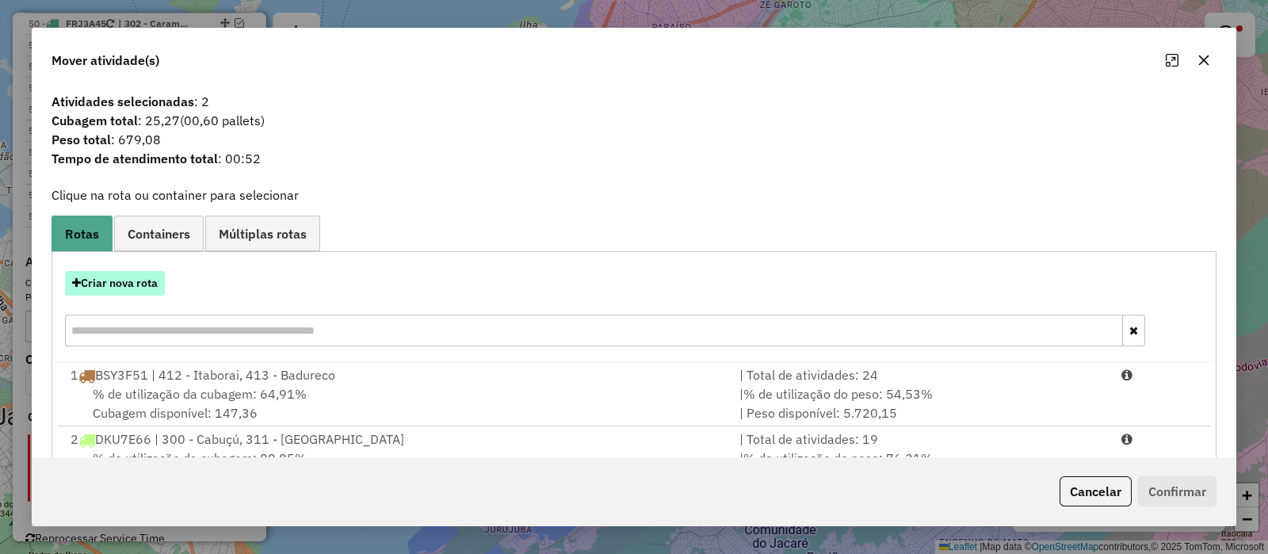
click at [106, 276] on button "Criar nova rota" at bounding box center [115, 283] width 100 height 25
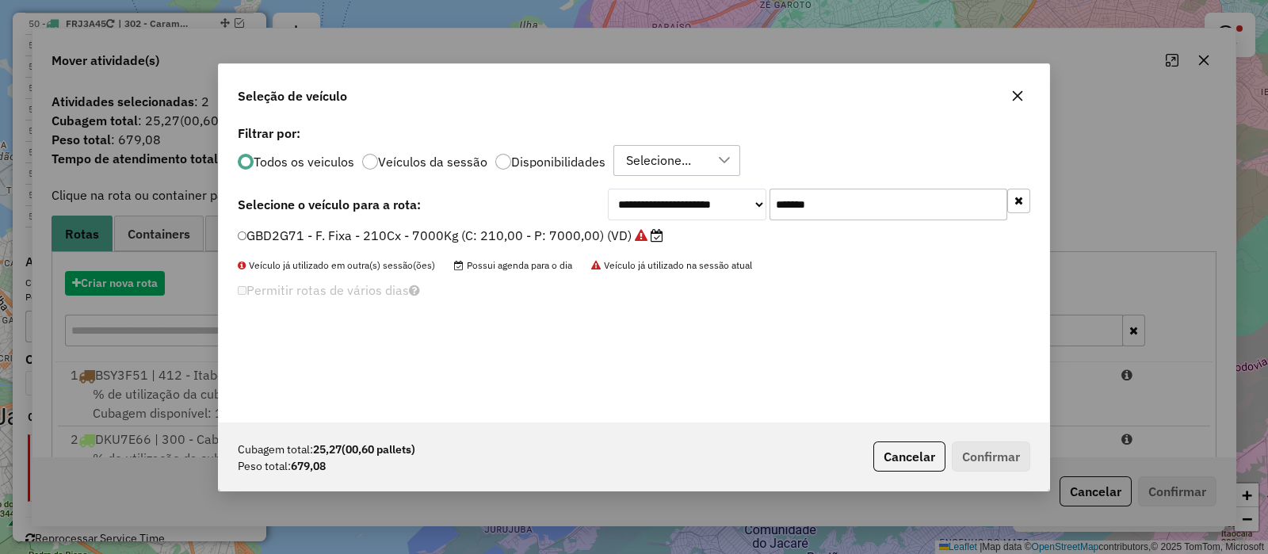
scroll to position [8, 5]
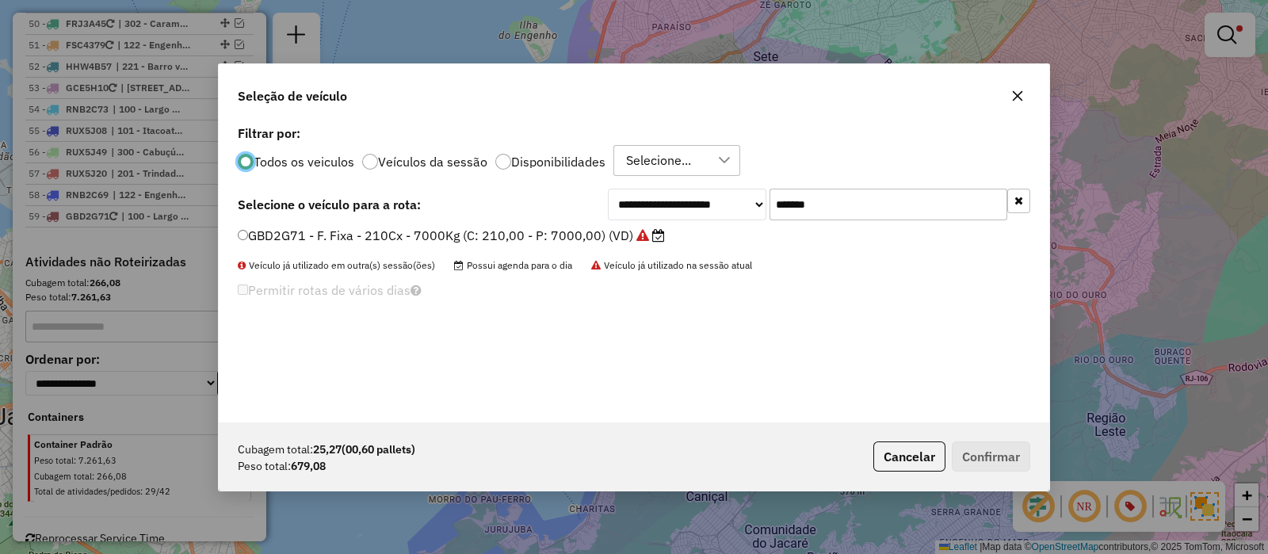
click at [843, 198] on input "*******" at bounding box center [889, 205] width 238 height 32
paste input "text"
type input "*******"
click at [576, 232] on label "FII5F23 - F. Fixa - 252Cx - 7000Kg (C: 252,00 - P: 7000,00) (VD)" at bounding box center [438, 235] width 401 height 19
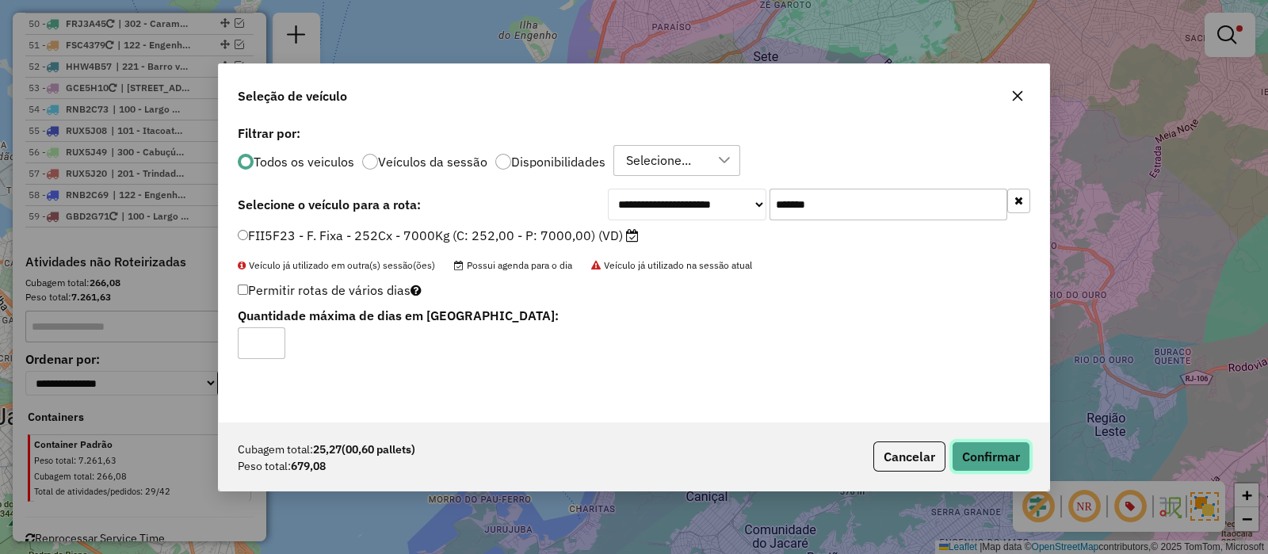
click at [980, 454] on button "Confirmar" at bounding box center [991, 457] width 78 height 30
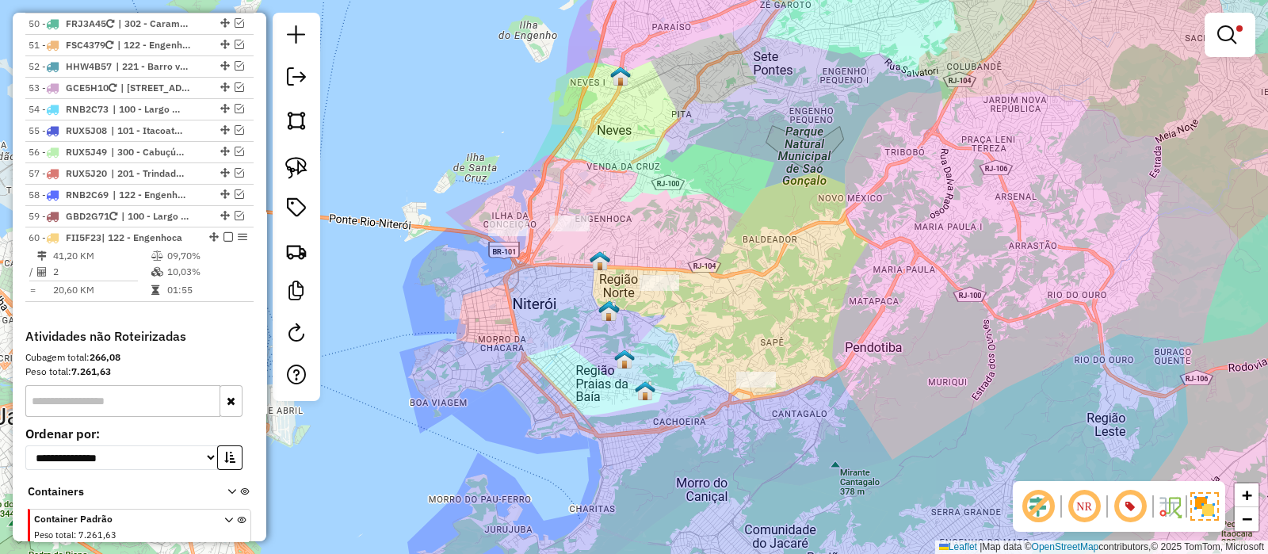
scroll to position [4700, 0]
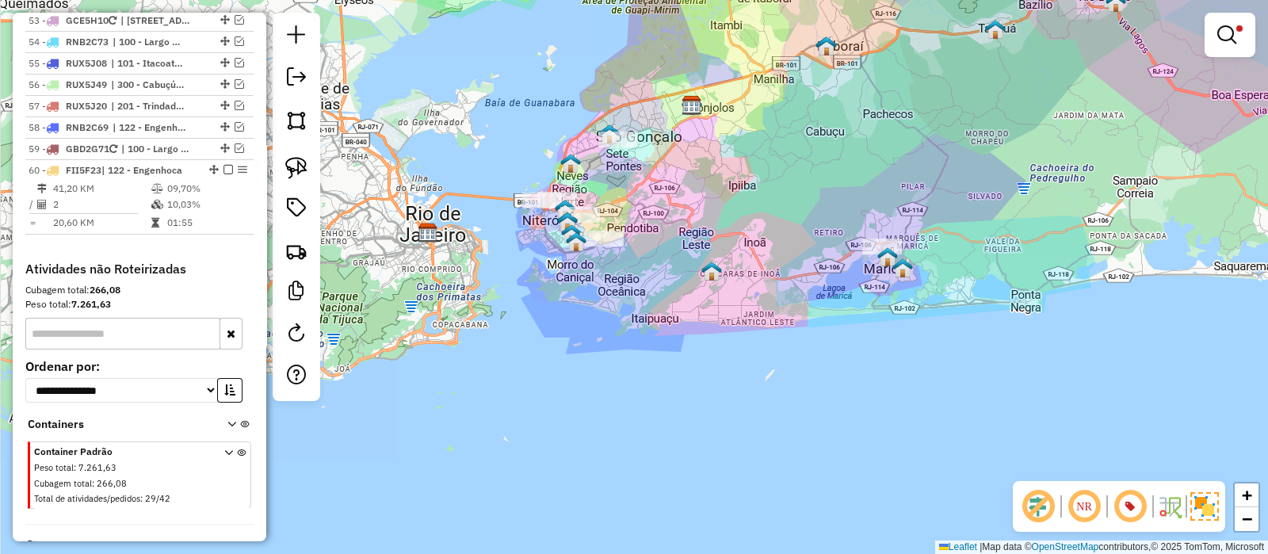
drag, startPoint x: 656, startPoint y: 193, endPoint x: 642, endPoint y: 214, distance: 24.6
click at [645, 214] on div "Limpar filtros Janela de atendimento Grade de atendimento Capacidade Transporta…" at bounding box center [634, 277] width 1268 height 554
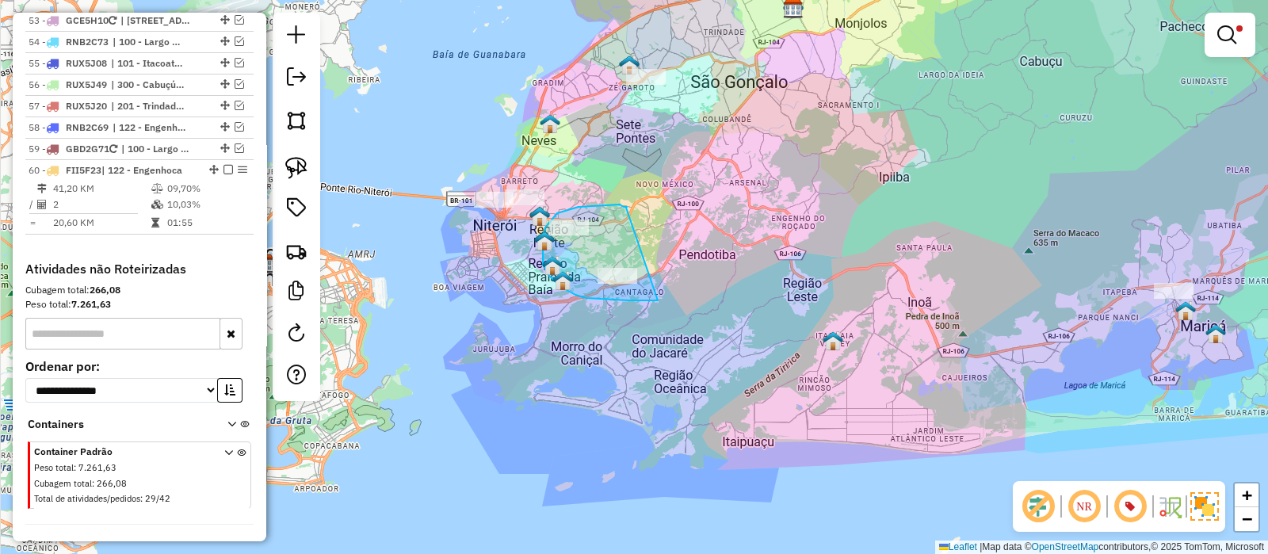
drag, startPoint x: 626, startPoint y: 208, endPoint x: 696, endPoint y: 290, distance: 108.0
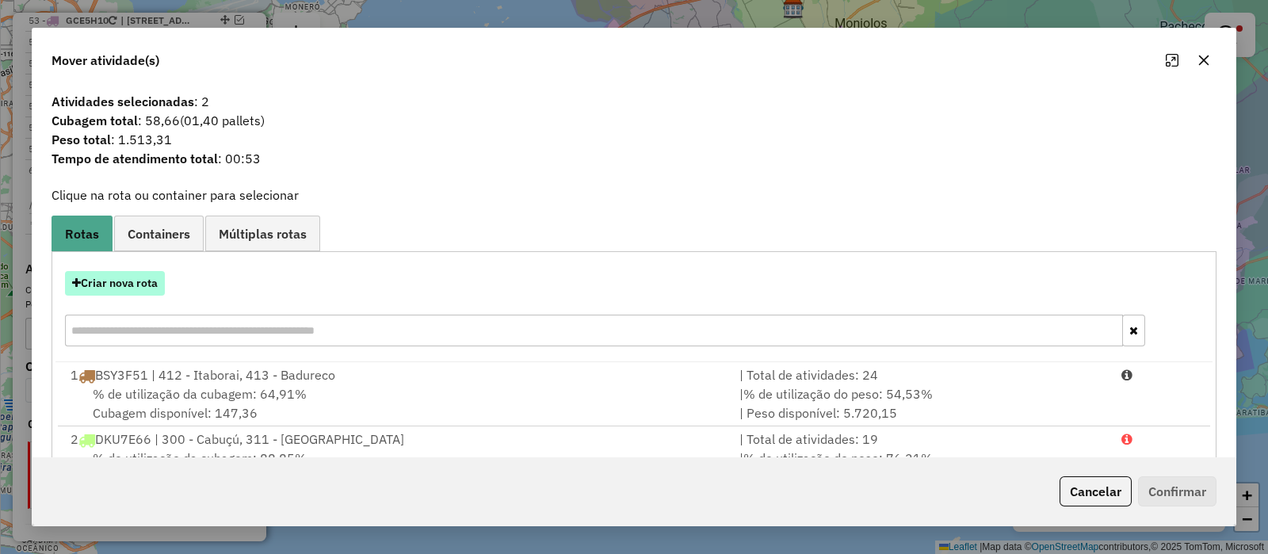
click at [125, 285] on button "Criar nova rota" at bounding box center [115, 283] width 100 height 25
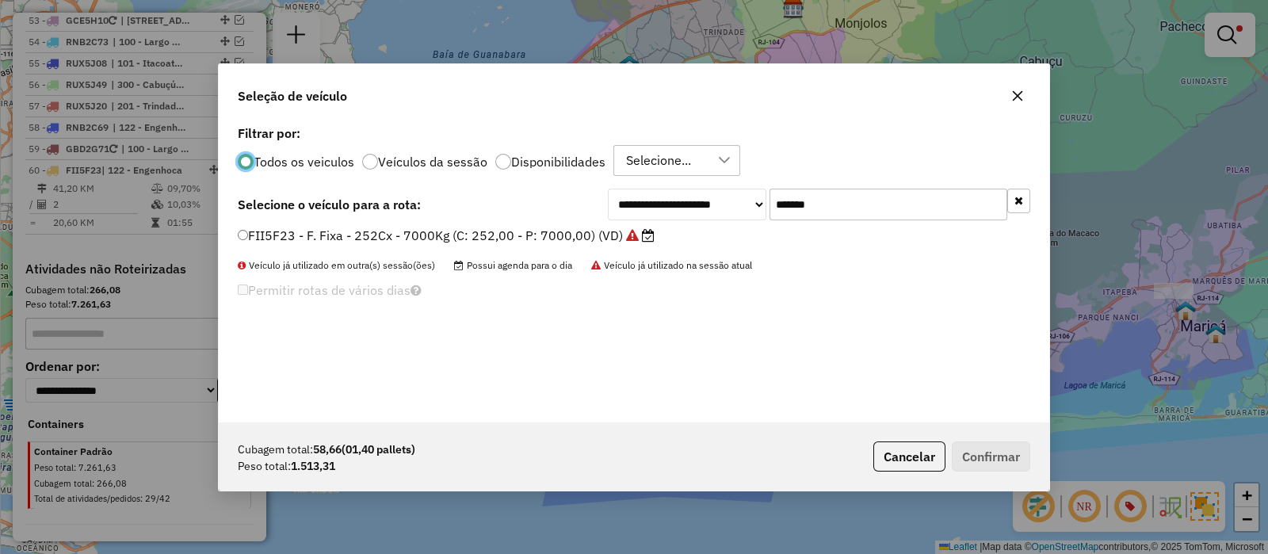
scroll to position [8, 5]
click at [872, 199] on input "*******" at bounding box center [889, 205] width 238 height 32
paste input "text"
type input "*******"
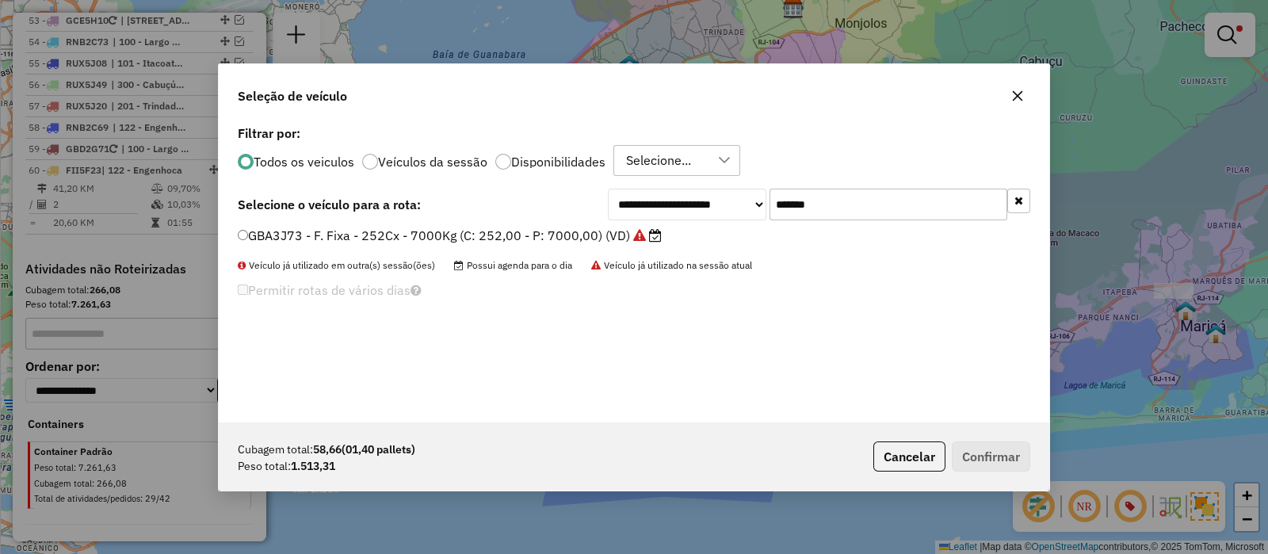
click at [537, 241] on label "GBA3J73 - F. Fixa - 252Cx - 7000Kg (C: 252,00 - P: 7000,00) (VD)" at bounding box center [450, 235] width 424 height 19
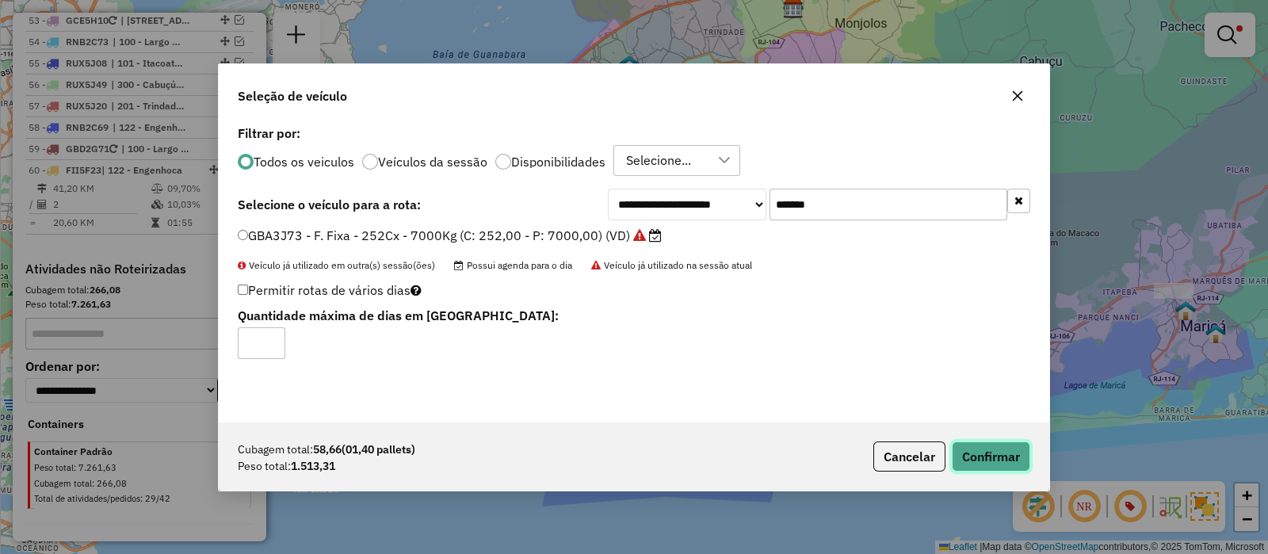
click at [975, 450] on button "Confirmar" at bounding box center [991, 457] width 78 height 30
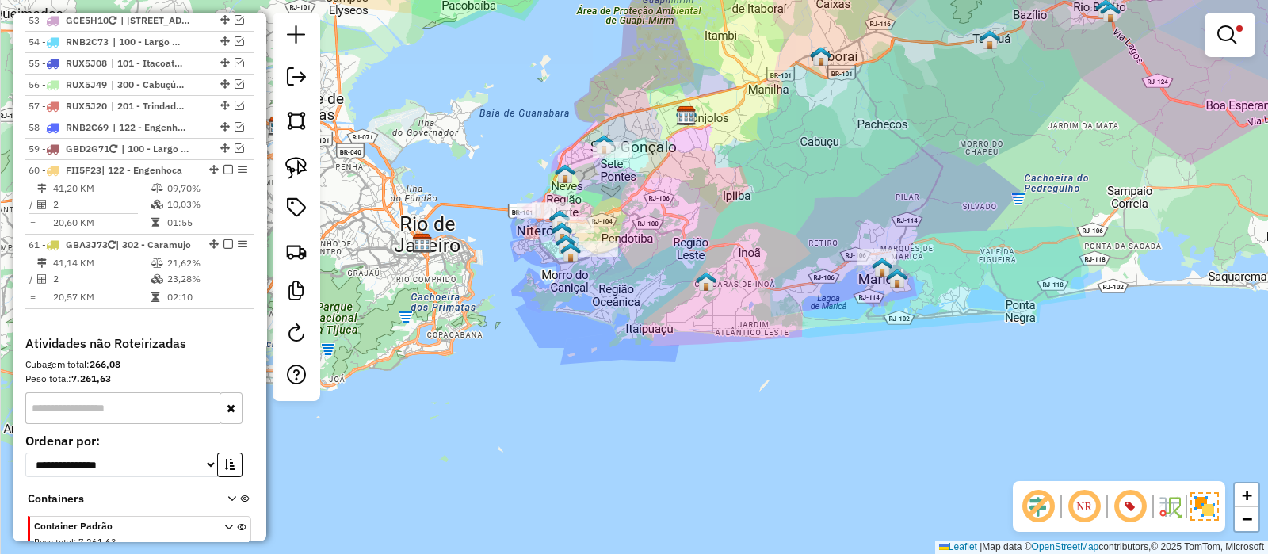
drag, startPoint x: 701, startPoint y: 152, endPoint x: 674, endPoint y: 211, distance: 64.9
click at [674, 211] on div "Limpar filtros Janela de atendimento Grade de atendimento Capacidade Transporta…" at bounding box center [634, 277] width 1268 height 554
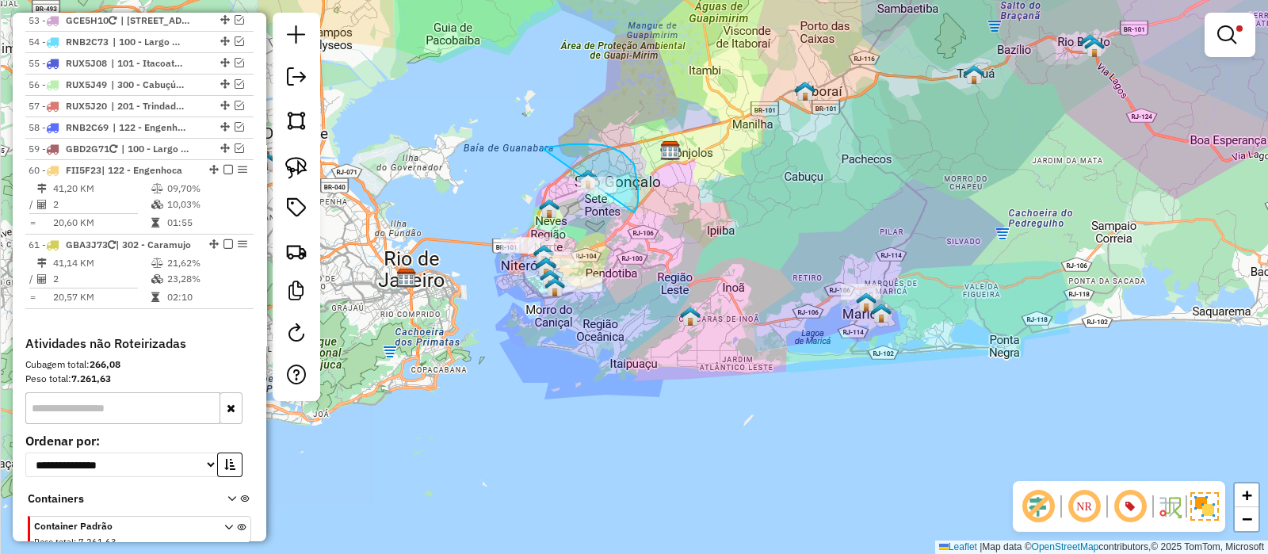
drag, startPoint x: 634, startPoint y: 164, endPoint x: 453, endPoint y: 196, distance: 184.3
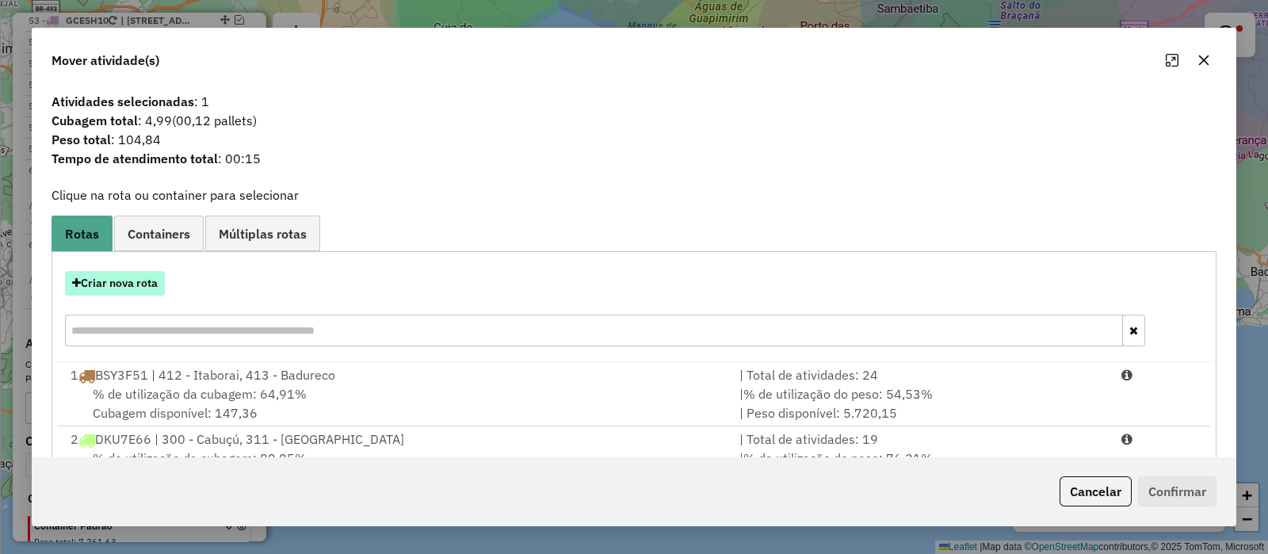
click at [121, 289] on button "Criar nova rota" at bounding box center [115, 283] width 100 height 25
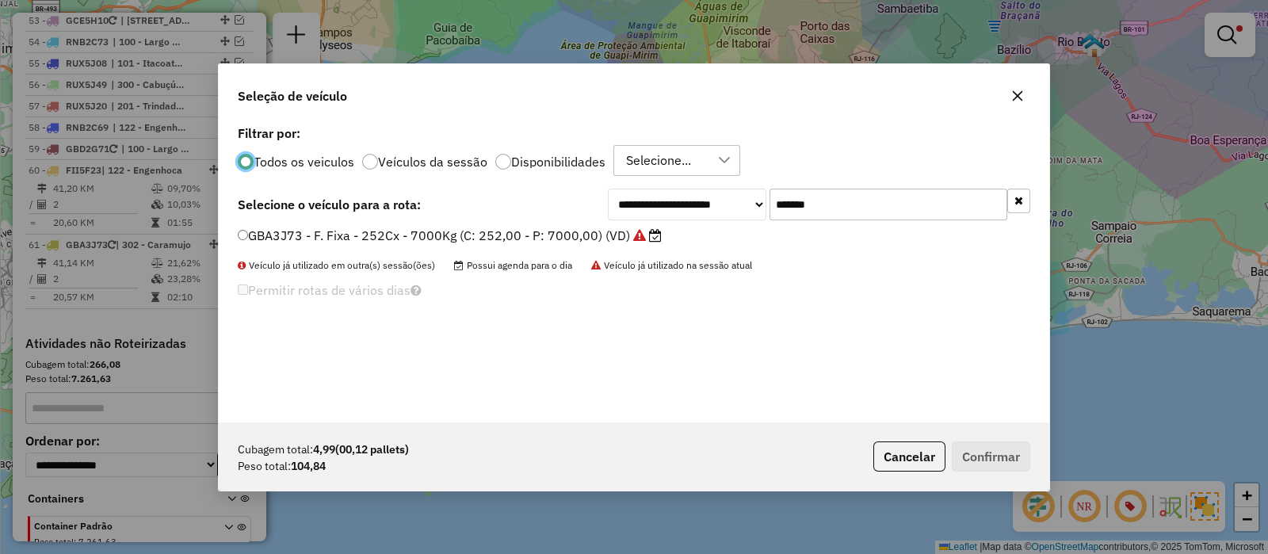
click at [828, 216] on input "*******" at bounding box center [889, 205] width 238 height 32
paste input "text"
click at [832, 184] on div "**********" at bounding box center [634, 271] width 831 height 301
click at [836, 200] on input "*******" at bounding box center [889, 205] width 238 height 32
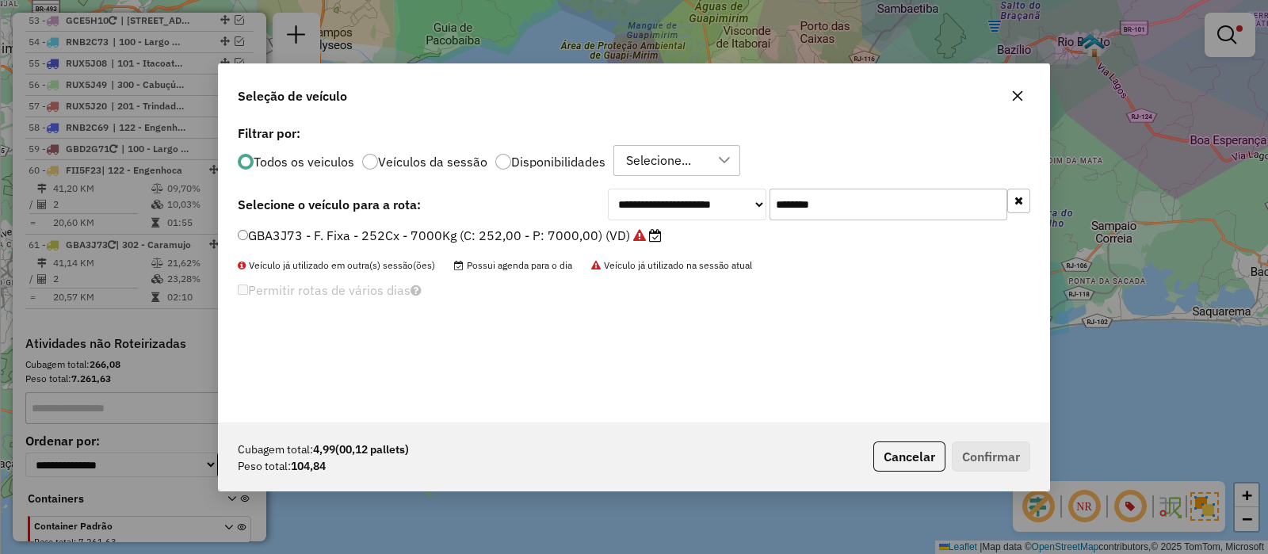
click at [836, 201] on input "*******" at bounding box center [889, 205] width 238 height 32
paste input "*******"
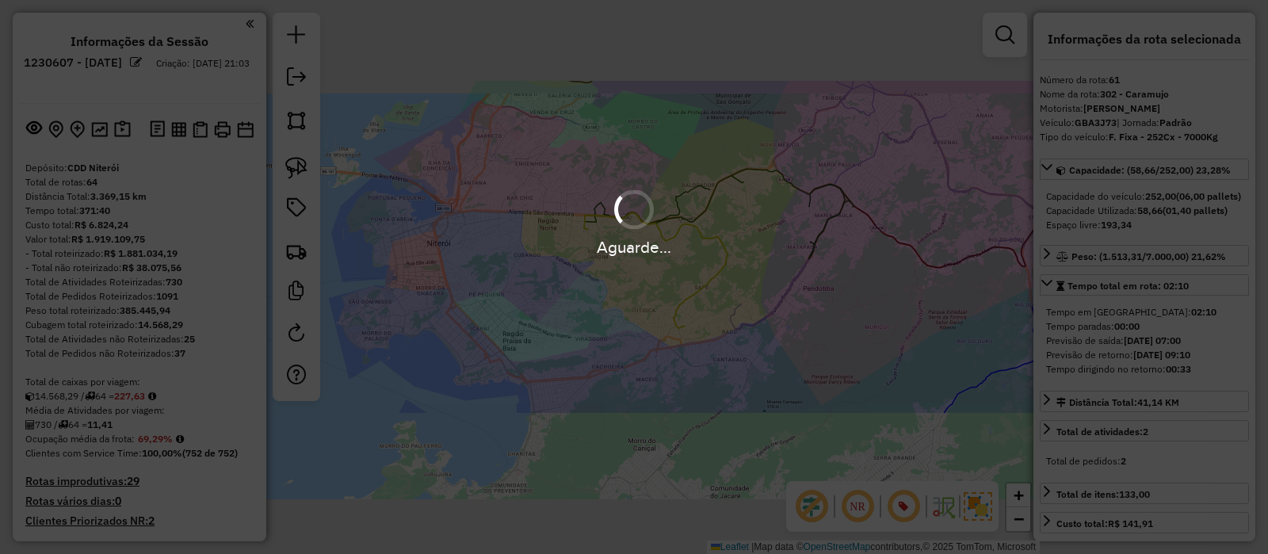
select select "*********"
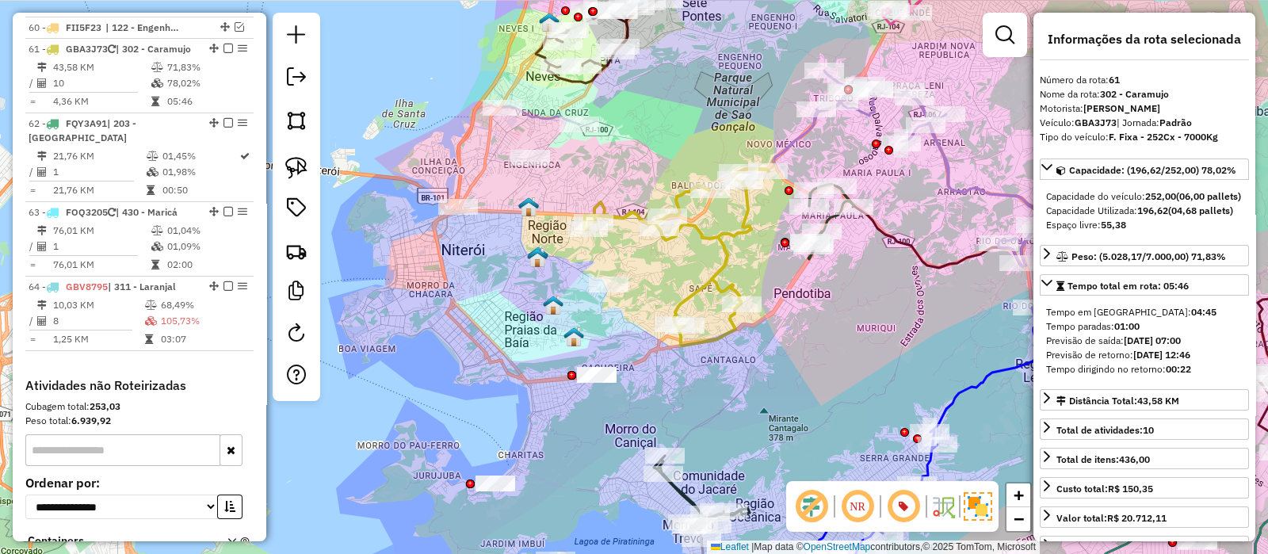
scroll to position [4843, 0]
click at [759, 257] on div "Janela de atendimento Grade de atendimento Capacidade Transportadoras Veículos …" at bounding box center [634, 277] width 1268 height 554
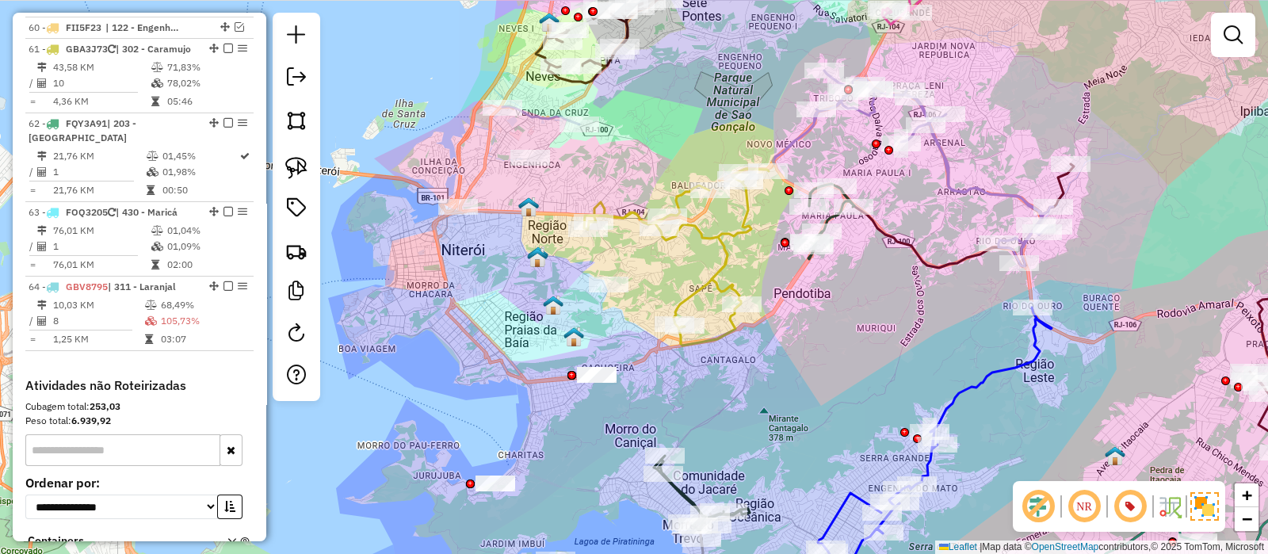
click at [745, 228] on icon at bounding box center [676, 257] width 185 height 177
select select "*********"
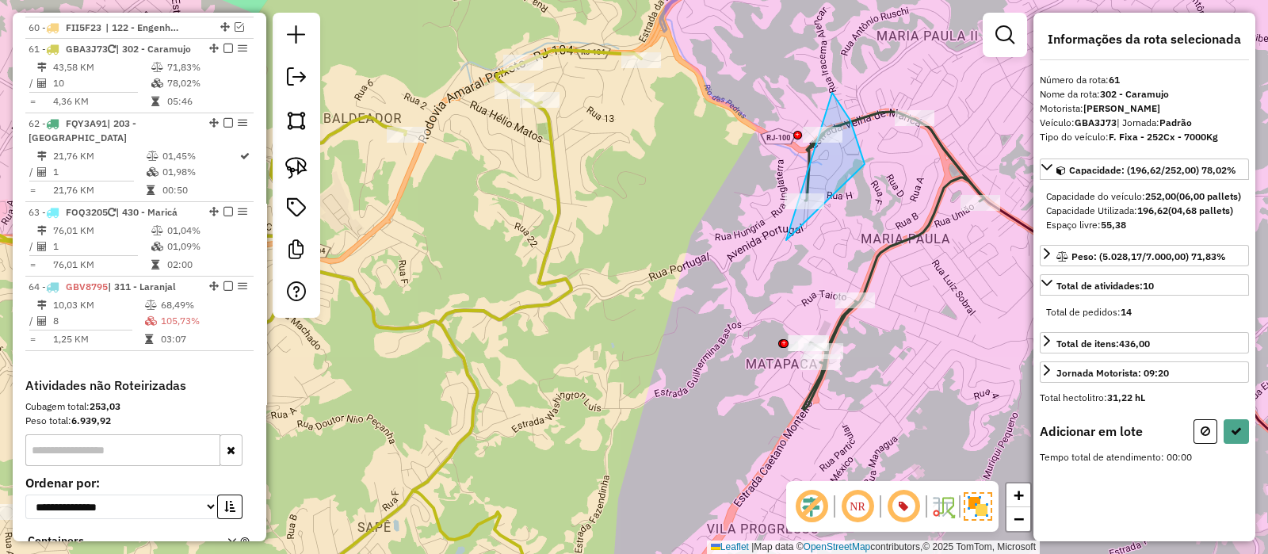
drag, startPoint x: 786, startPoint y: 240, endPoint x: 783, endPoint y: 84, distance: 156.2
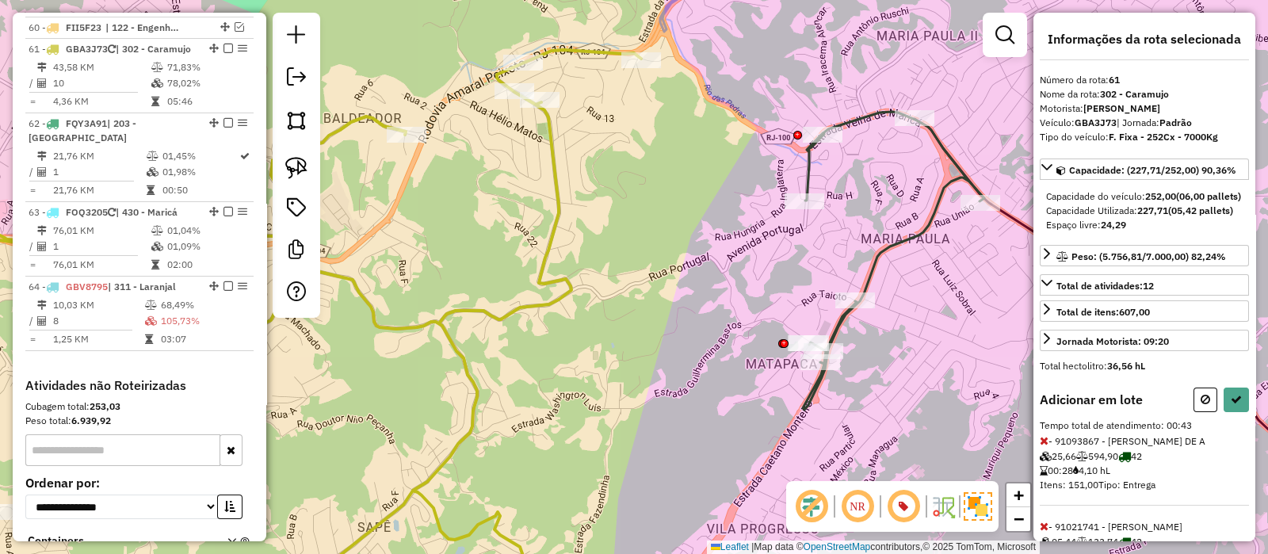
select select "*********"
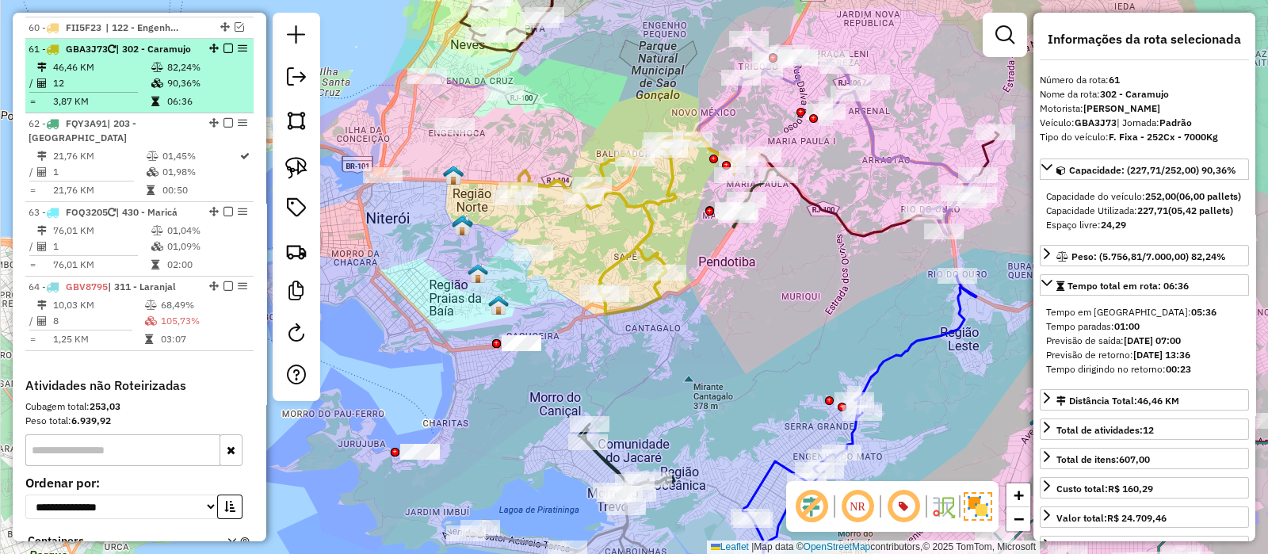
click at [224, 44] on em at bounding box center [229, 49] width 10 height 10
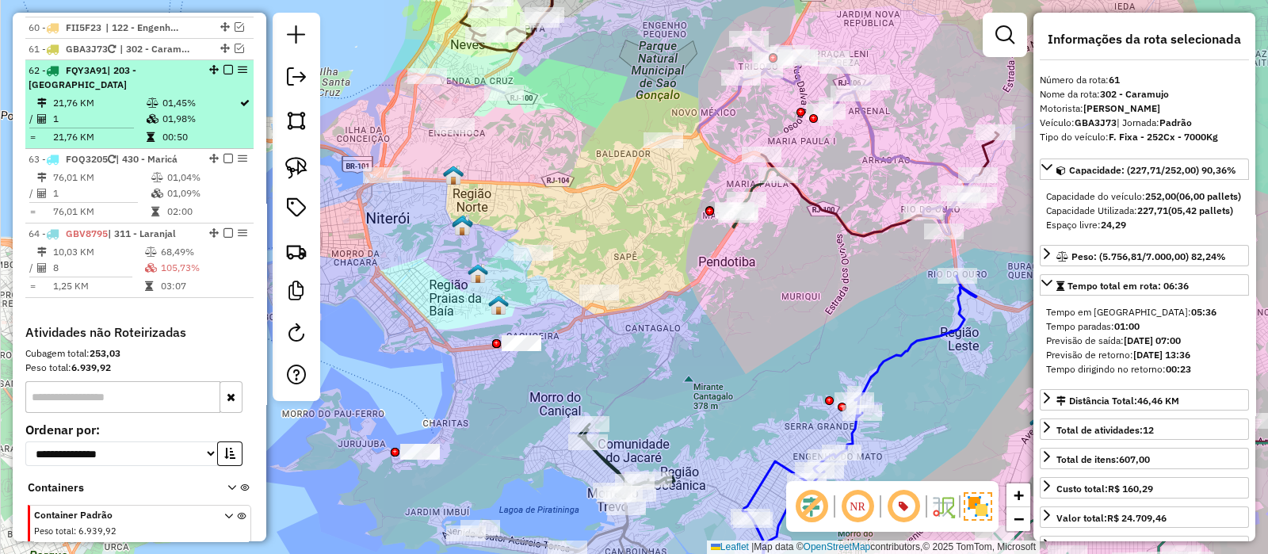
click at [162, 111] on td "01,98%" at bounding box center [200, 119] width 77 height 16
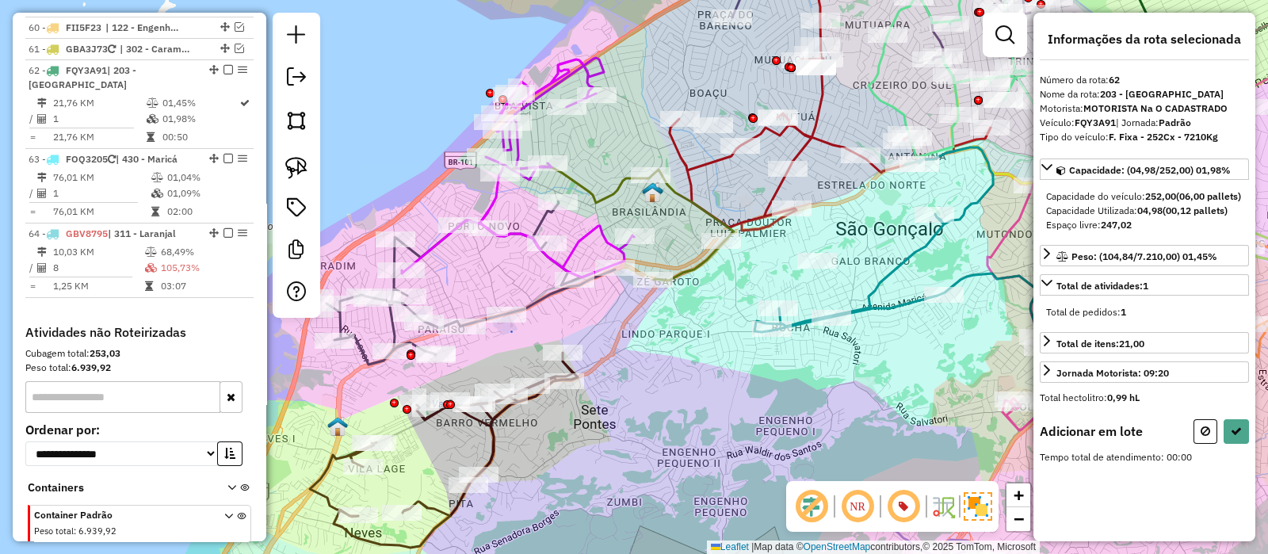
drag, startPoint x: 622, startPoint y: 98, endPoint x: 650, endPoint y: 148, distance: 57.1
click at [653, 151] on div "Janela de atendimento Grade de atendimento Capacidade Transportadoras Veículos …" at bounding box center [634, 277] width 1268 height 554
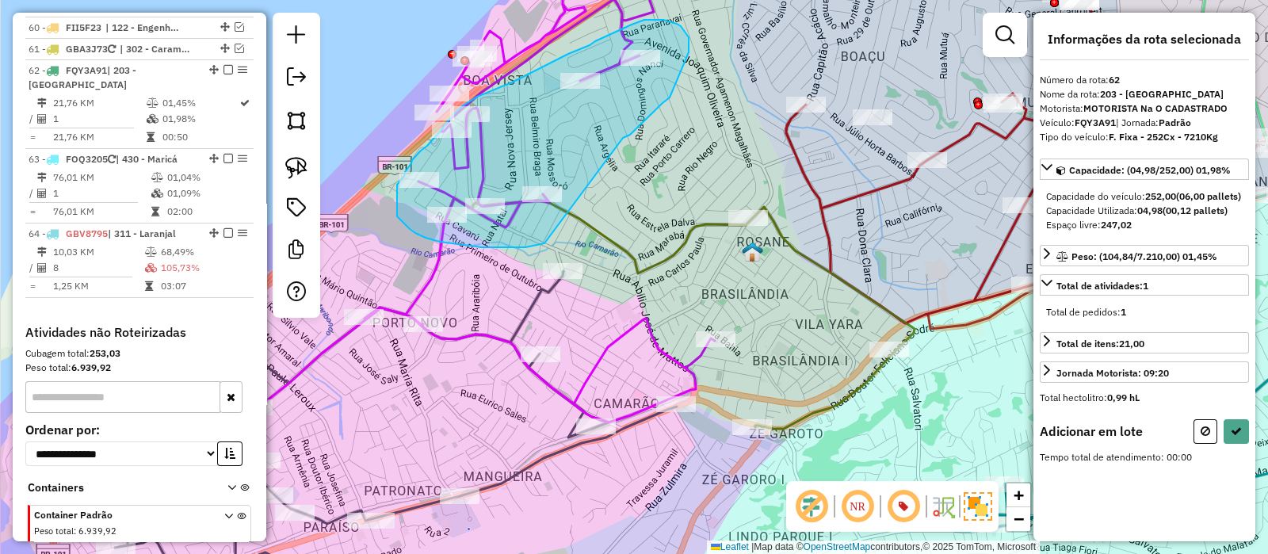
drag, startPoint x: 689, startPoint y: 52, endPoint x: 551, endPoint y: 240, distance: 233.1
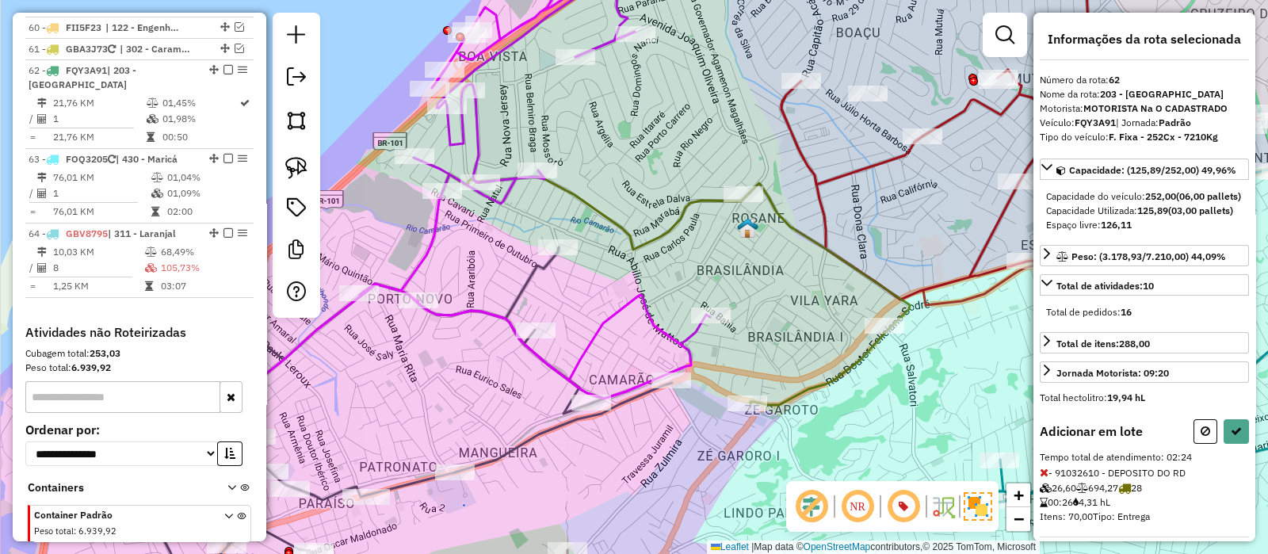
drag, startPoint x: 629, startPoint y: 208, endPoint x: 648, endPoint y: 163, distance: 48.0
click at [612, 164] on div "Janela de atendimento Grade de atendimento Capacidade Transportadoras Veículos …" at bounding box center [634, 277] width 1268 height 554
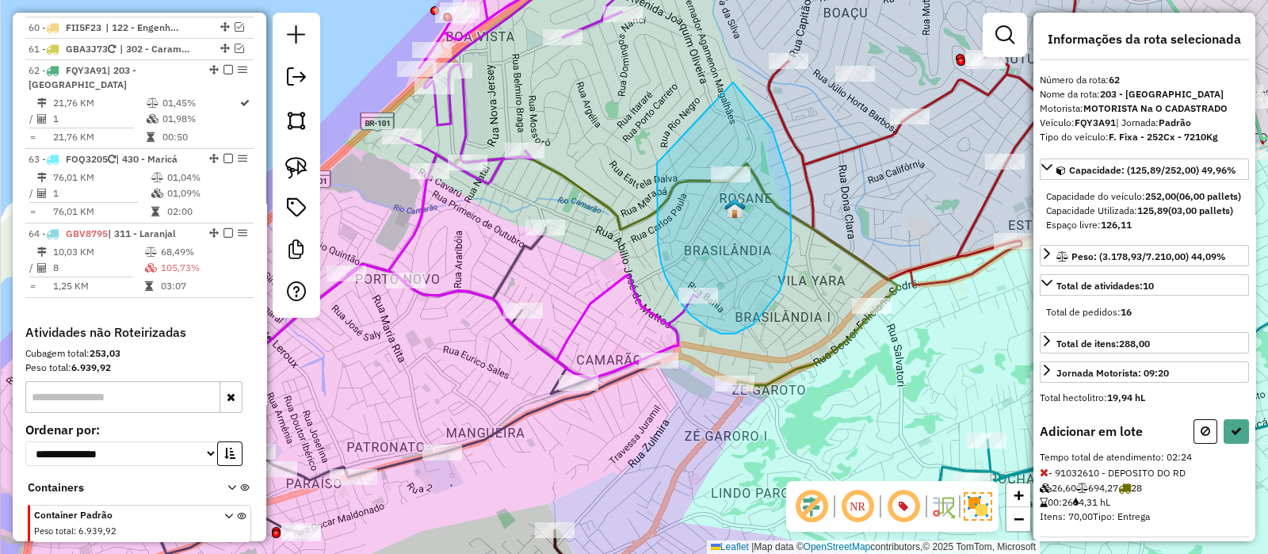
drag, startPoint x: 658, startPoint y: 205, endPoint x: 732, endPoint y: 82, distance: 142.6
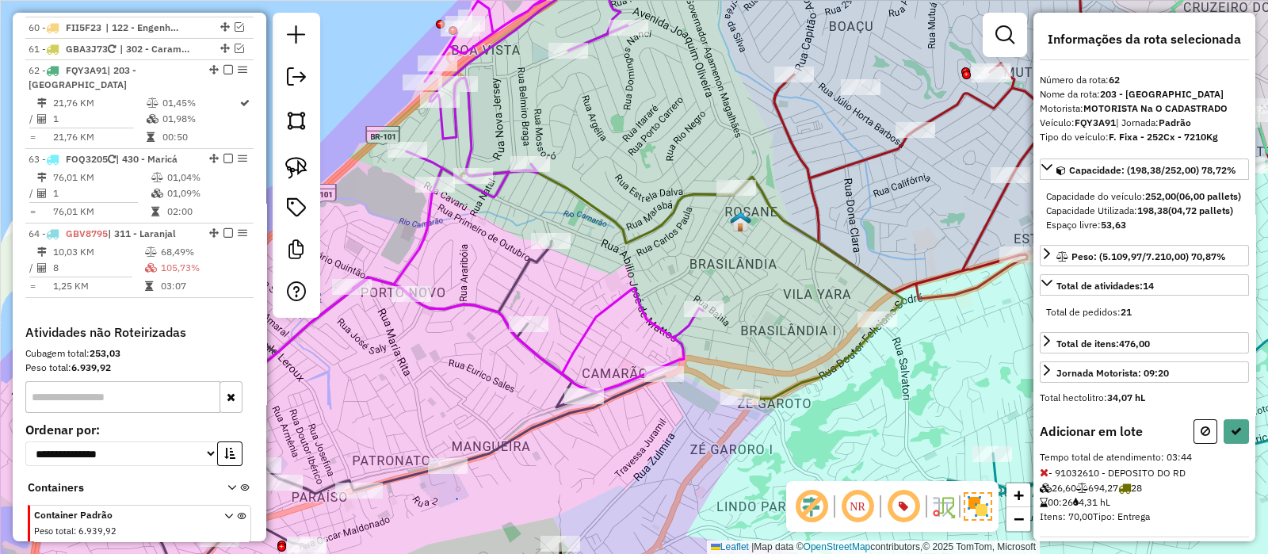
drag, startPoint x: 621, startPoint y: 279, endPoint x: 629, endPoint y: 297, distance: 20.2
click at [629, 297] on icon at bounding box center [471, 175] width 464 height 434
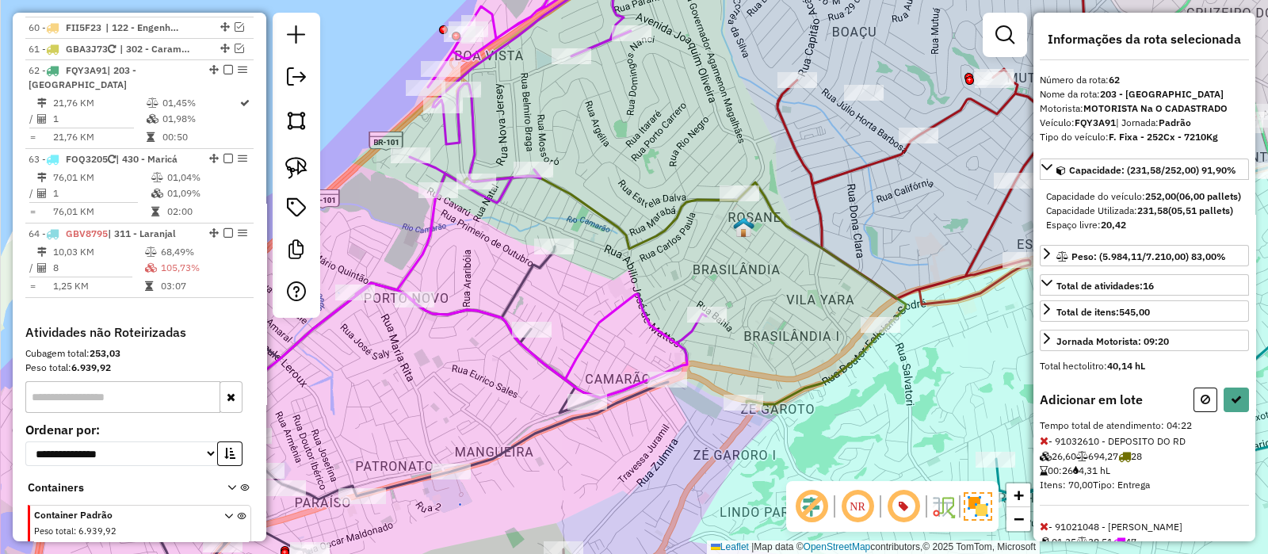
select select "*********"
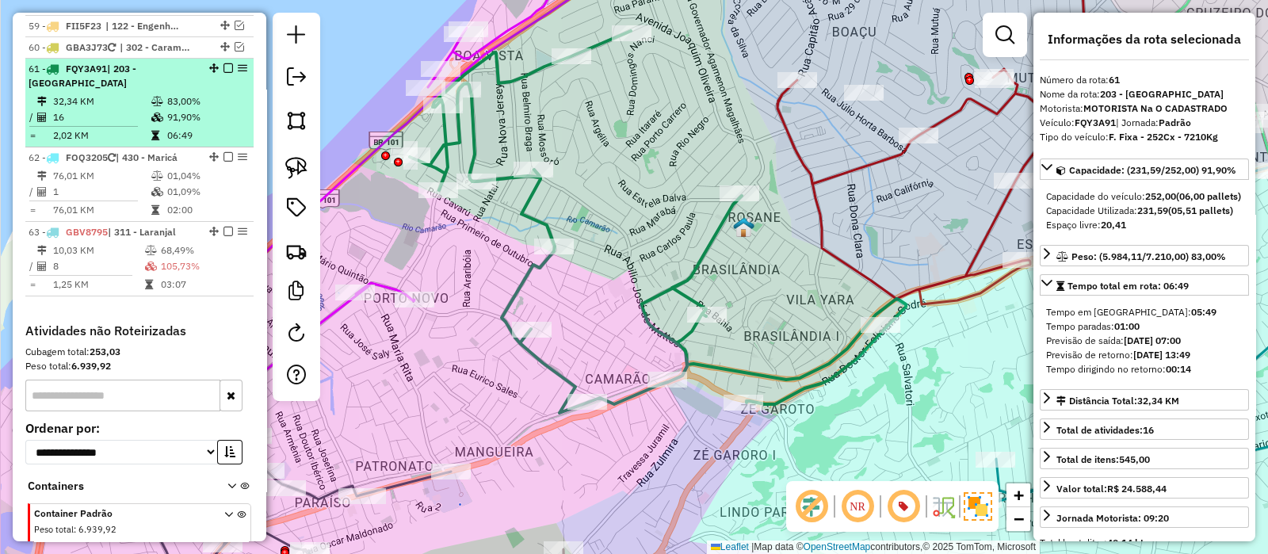
click at [224, 63] on em at bounding box center [229, 68] width 10 height 10
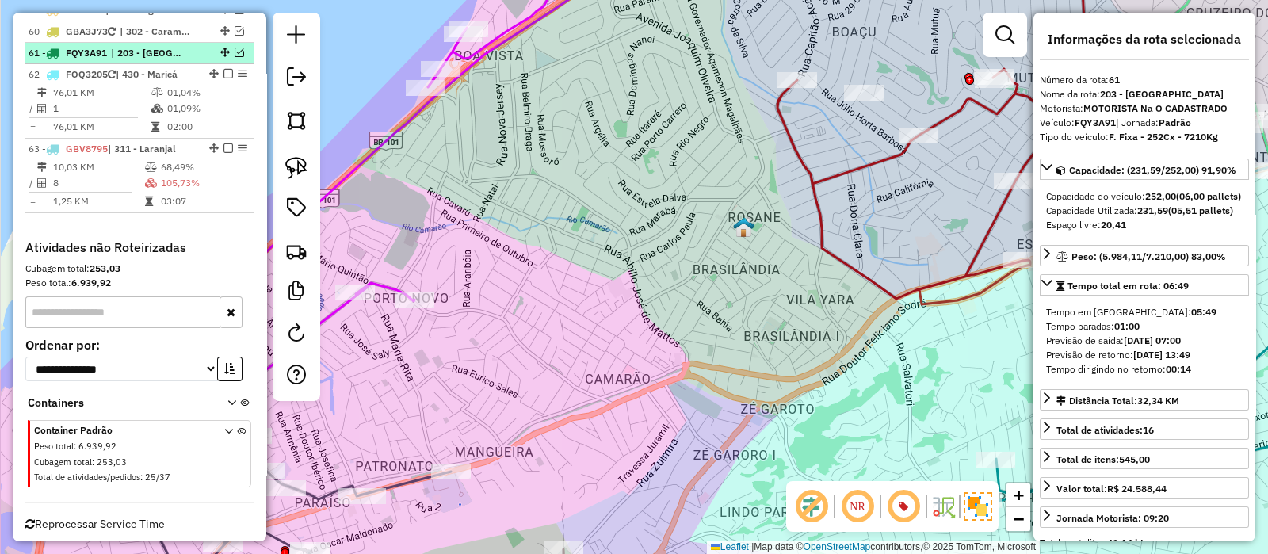
scroll to position [4772, 0]
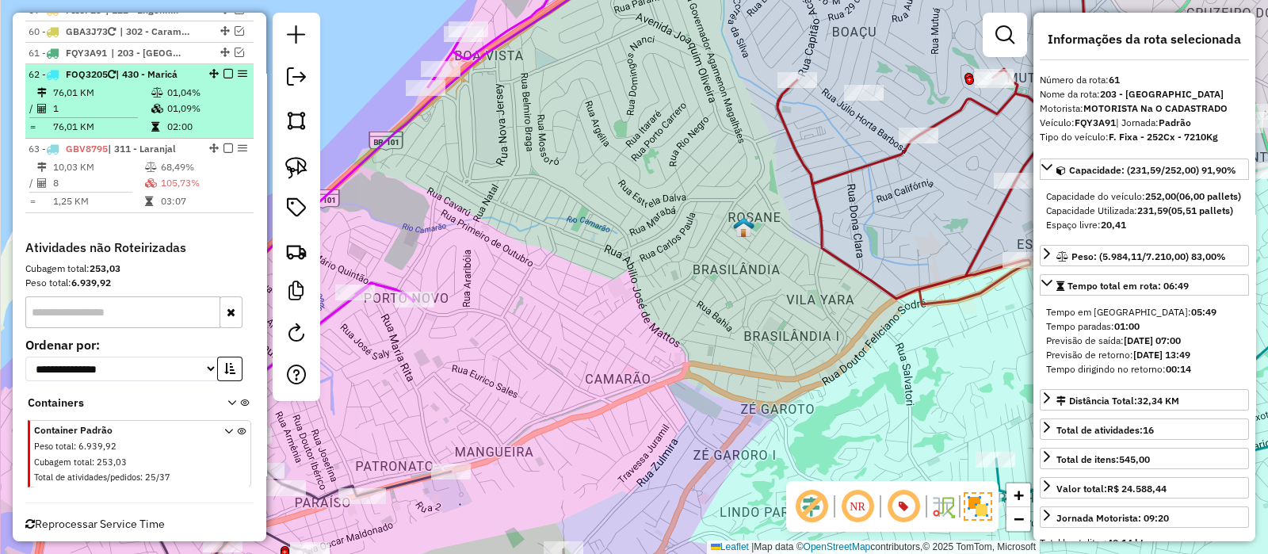
click at [193, 101] on td "01,09%" at bounding box center [206, 109] width 80 height 16
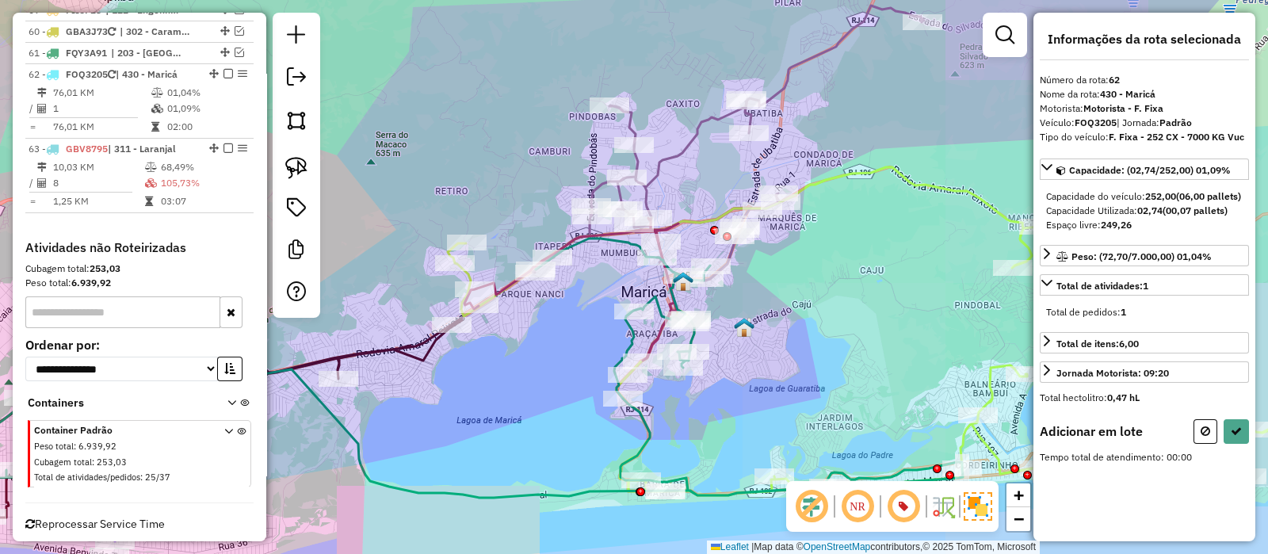
click at [744, 287] on div "Janela de atendimento Grade de atendimento Capacidade Transportadoras Veículos …" at bounding box center [634, 277] width 1268 height 554
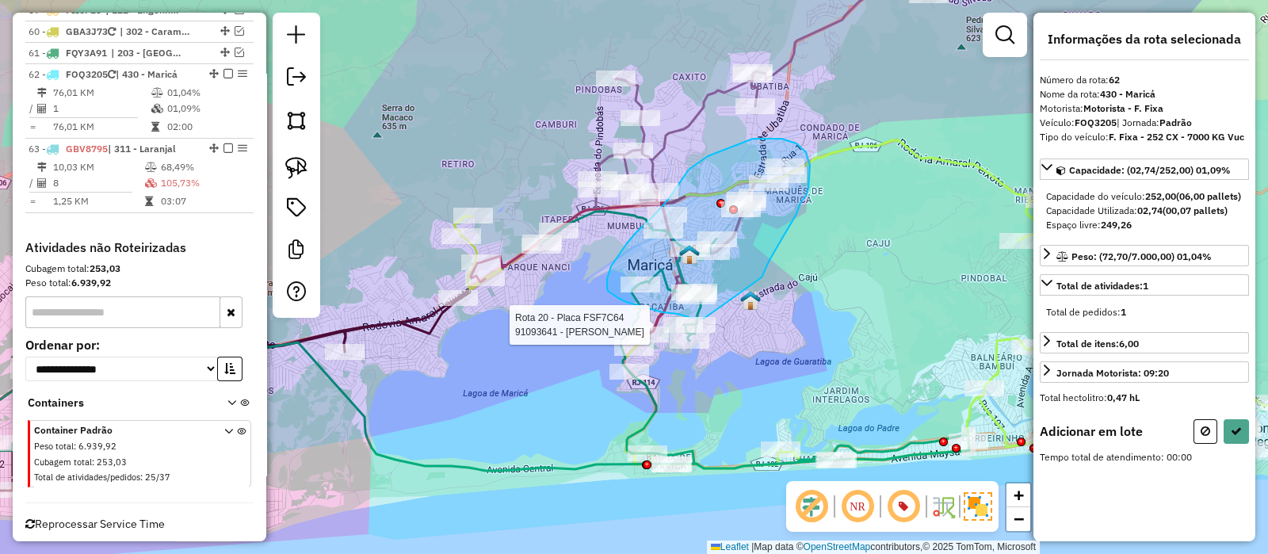
click at [707, 319] on div "Rota 40 - Placa RMD7E36 91049308 - CARLOS FLAVIO TEIXEI Rota 20 - Placa FSF7C64…" at bounding box center [634, 277] width 1268 height 554
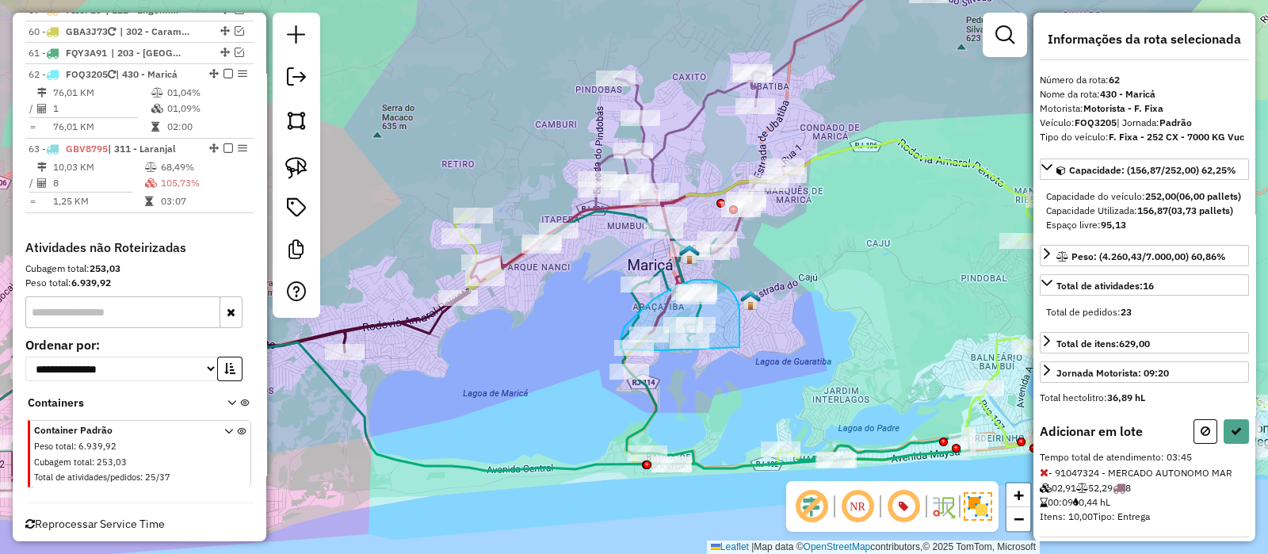
drag, startPoint x: 740, startPoint y: 347, endPoint x: 684, endPoint y: 353, distance: 55.8
click at [679, 352] on div "Rota 20 - Placa FSF7C64 91052195 - RENAN DE JESUS Janela de atendimento Grade d…" at bounding box center [634, 277] width 1268 height 554
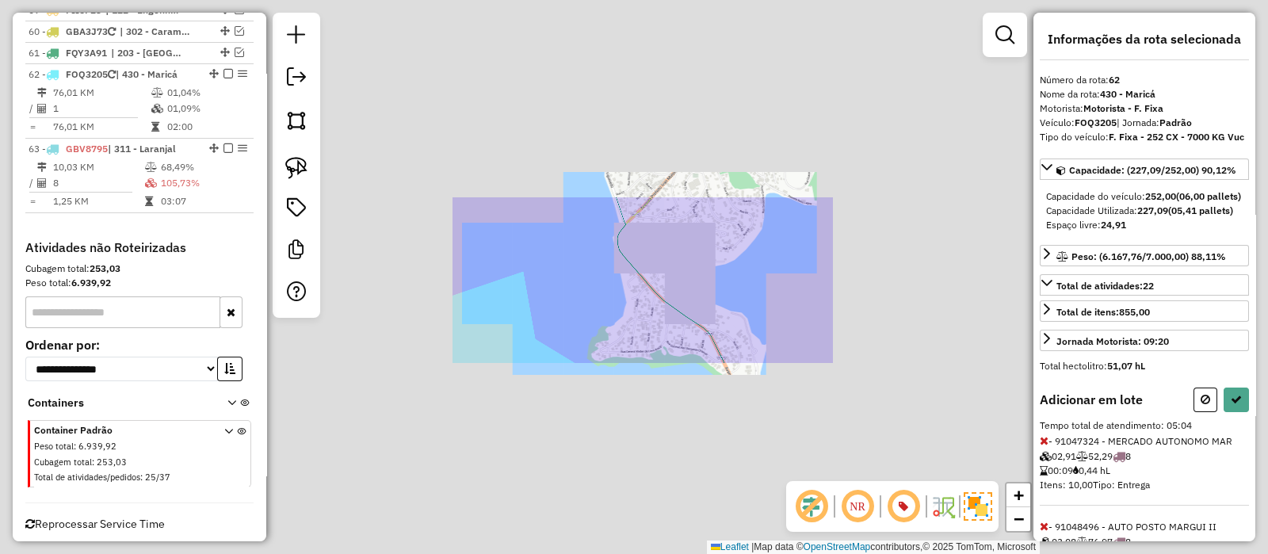
select select "*********"
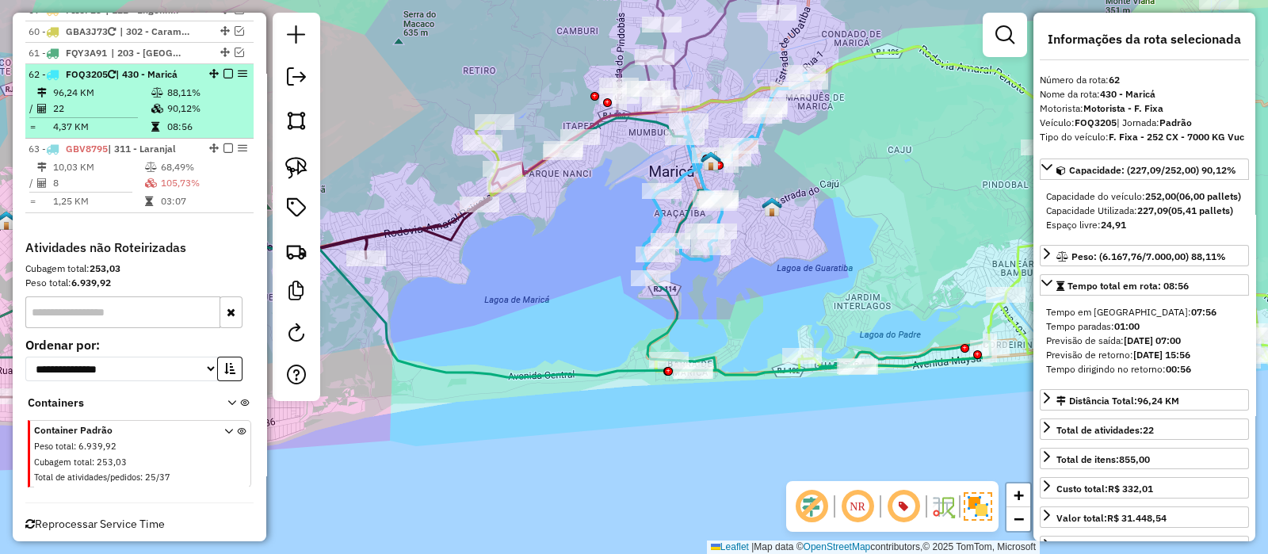
click at [224, 69] on em at bounding box center [229, 74] width 10 height 10
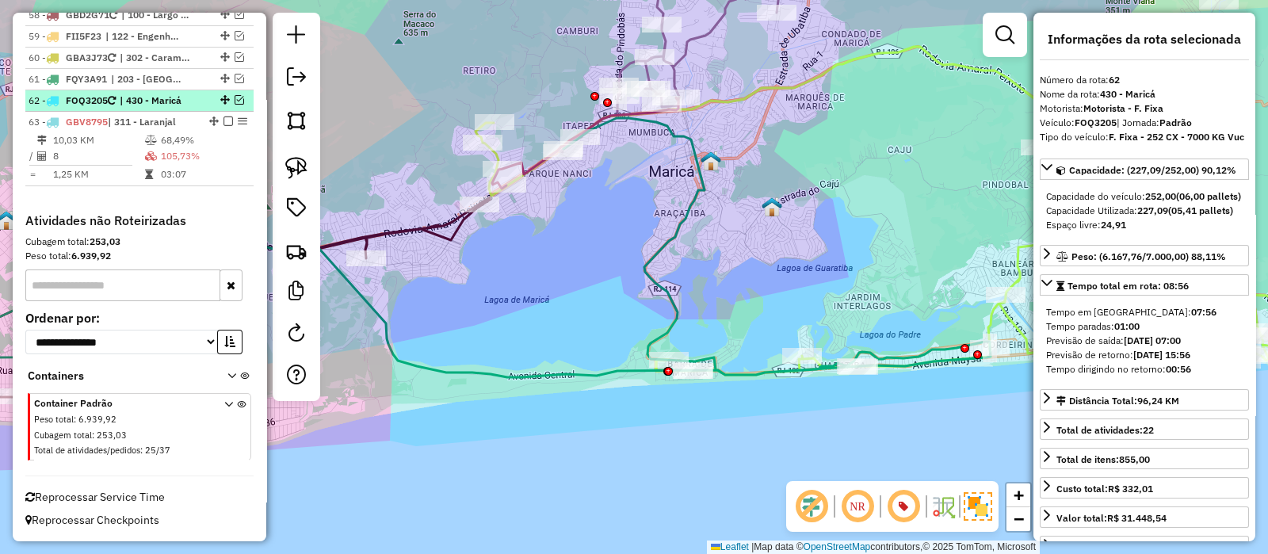
scroll to position [4719, 0]
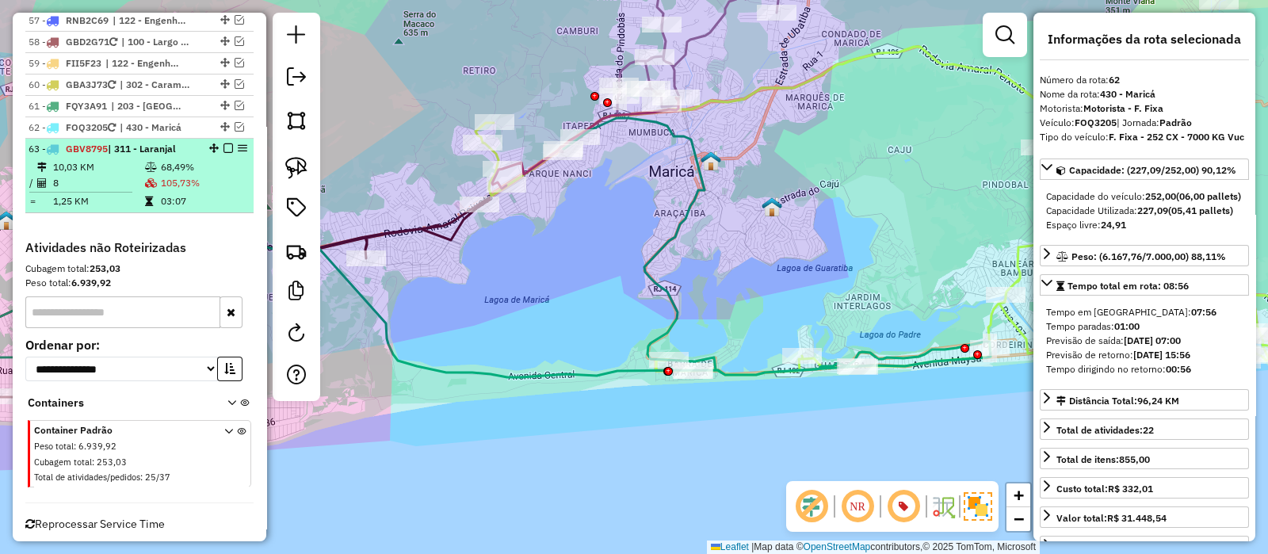
click at [162, 175] on td "105,73%" at bounding box center [203, 183] width 87 height 16
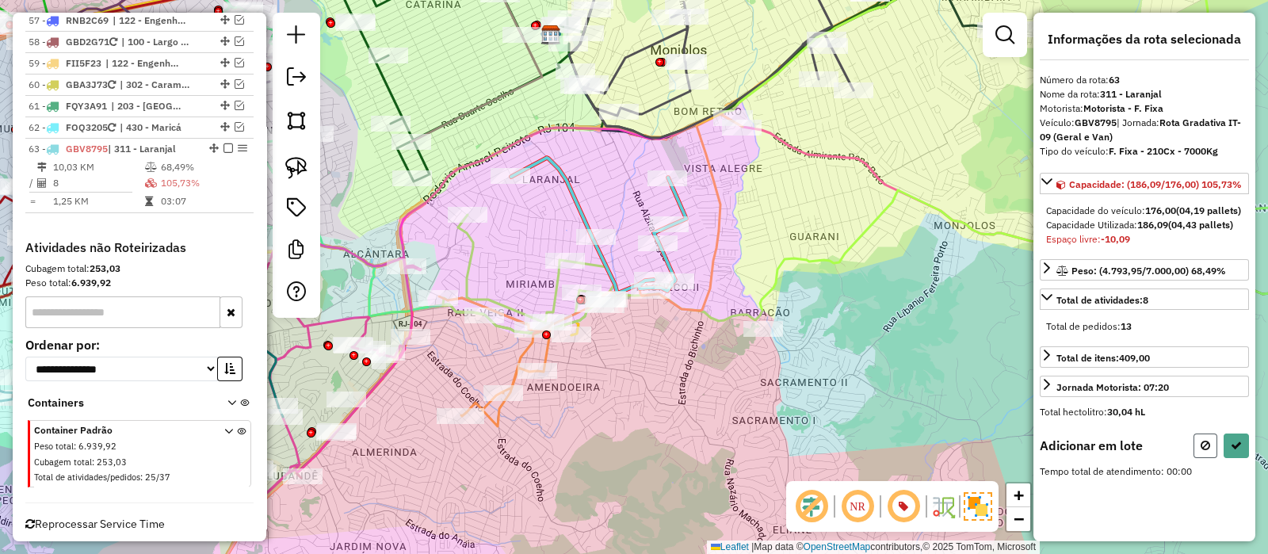
click at [1201, 451] on icon at bounding box center [1206, 445] width 10 height 11
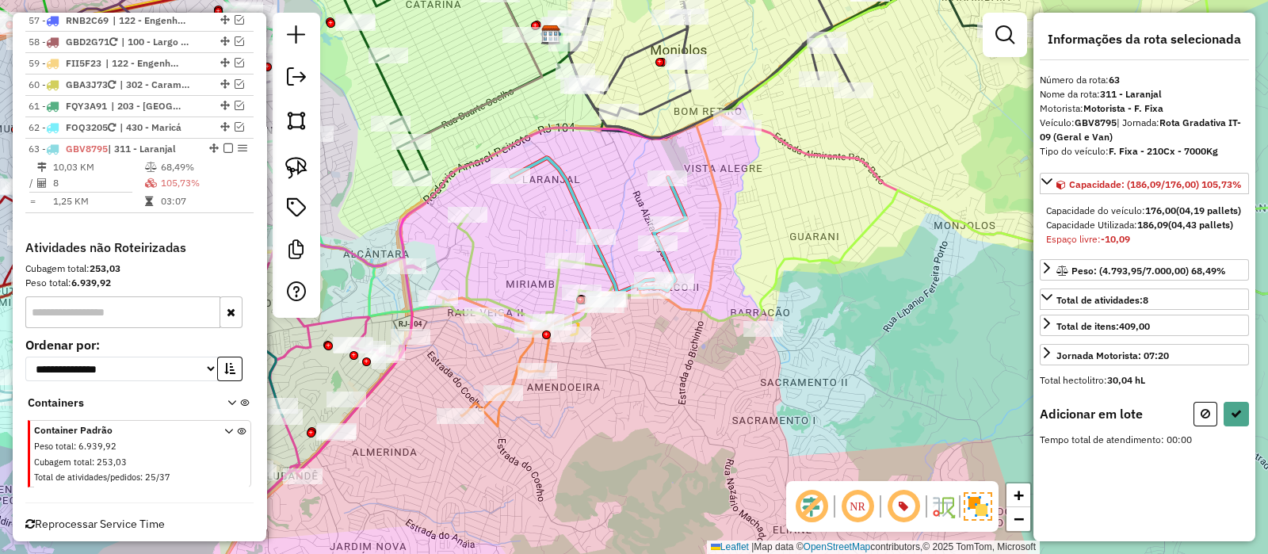
select select "*********"
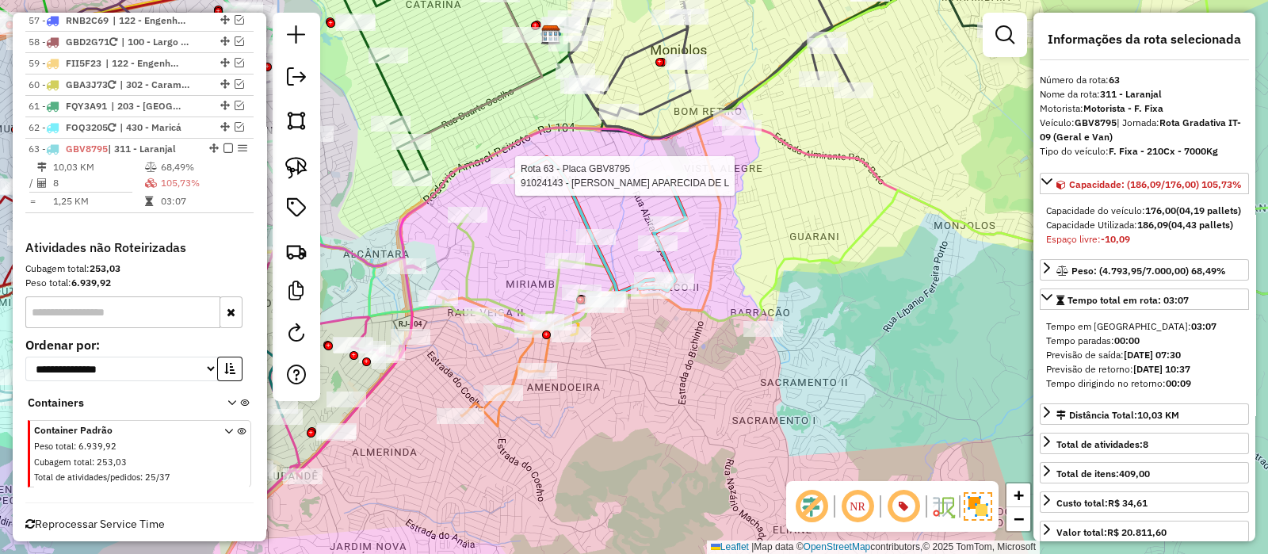
click at [518, 184] on div at bounding box center [511, 176] width 40 height 16
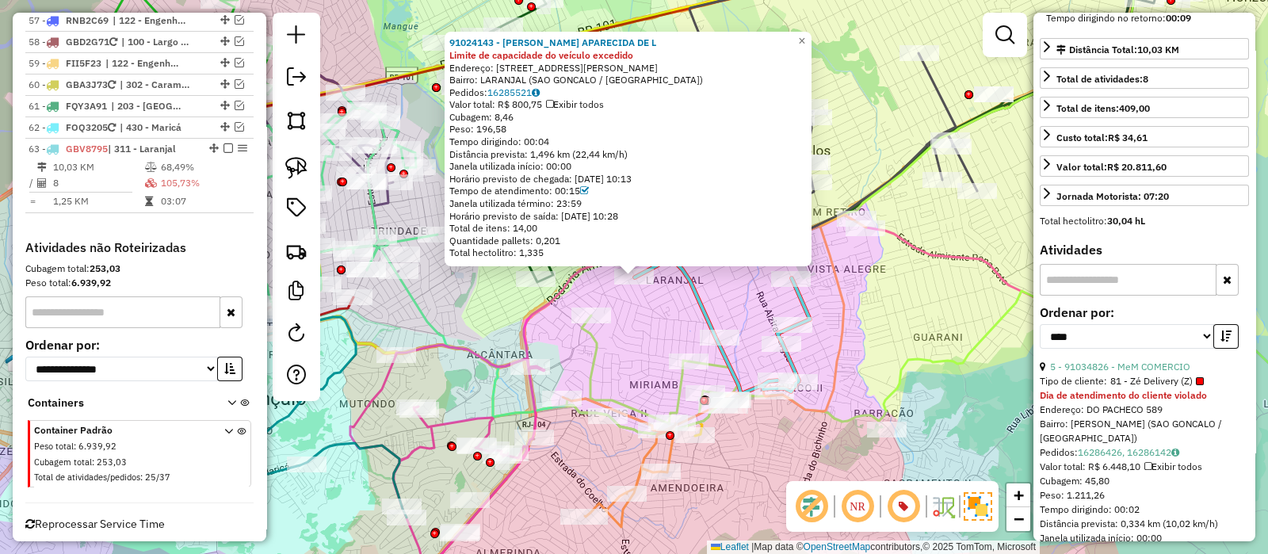
scroll to position [396, 0]
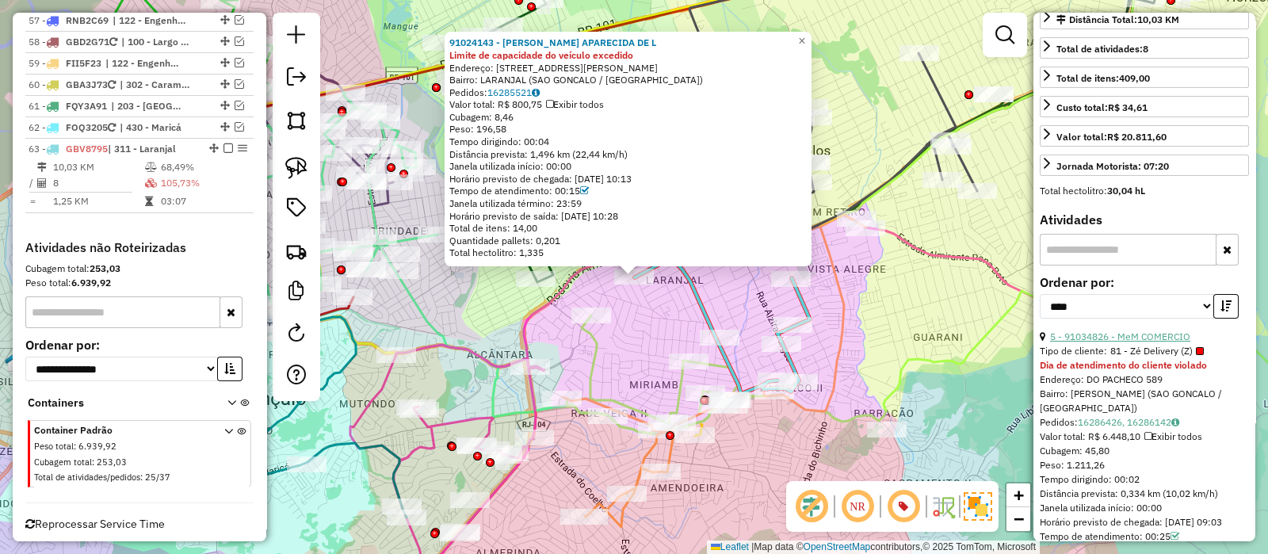
click at [1098, 342] on link "5 - 91034826 - MeM COMERCIO" at bounding box center [1120, 337] width 140 height 12
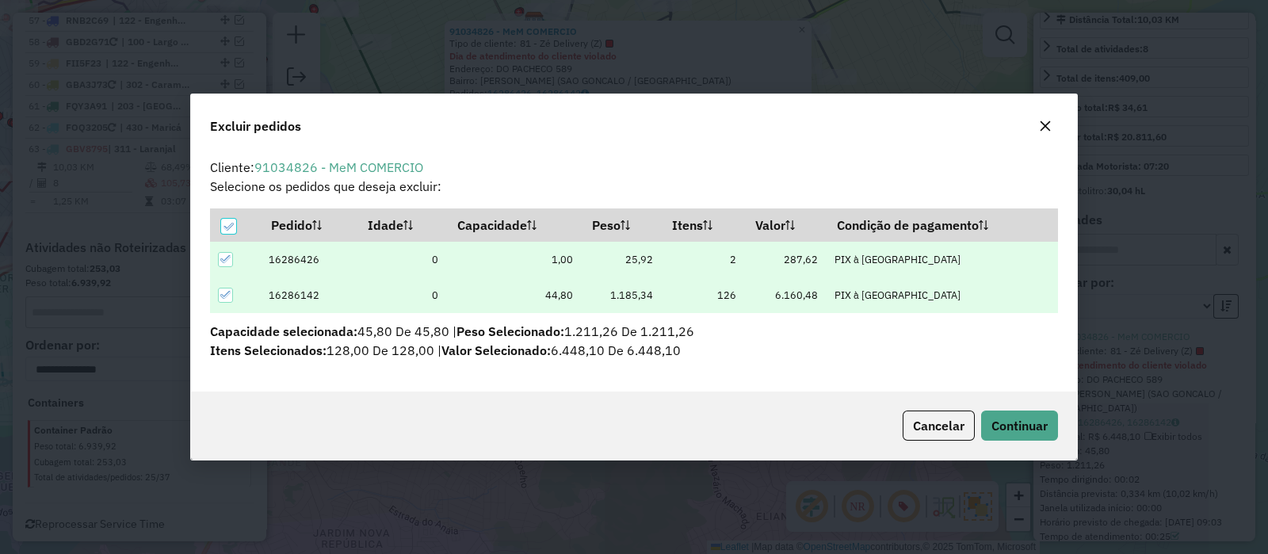
scroll to position [8, 4]
click at [1032, 419] on span "Continuar" at bounding box center [1020, 426] width 56 height 16
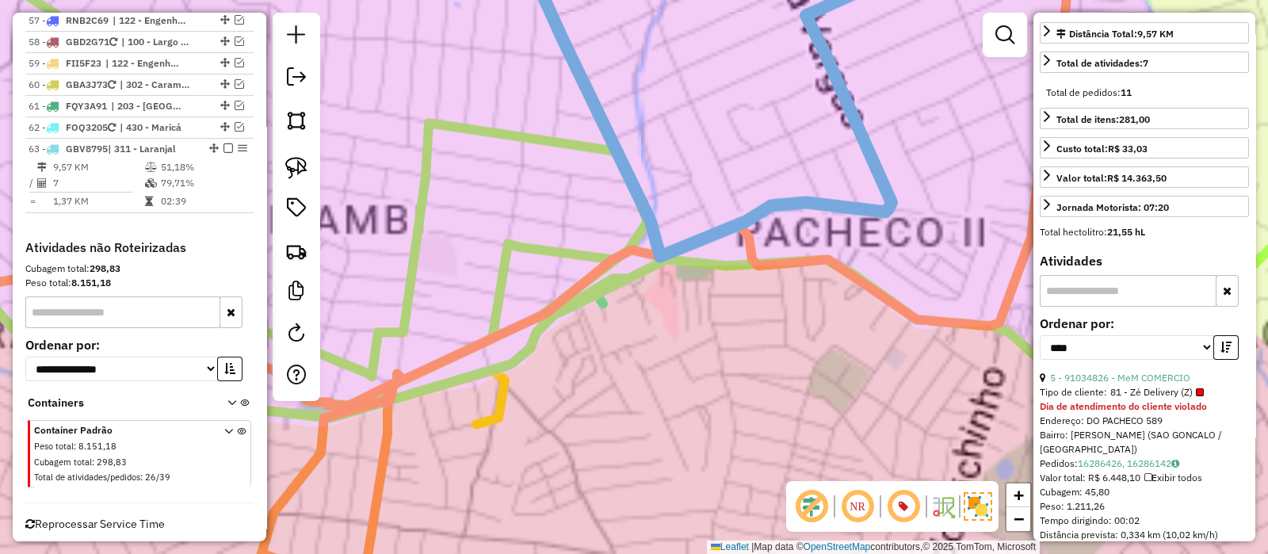
scroll to position [0, 0]
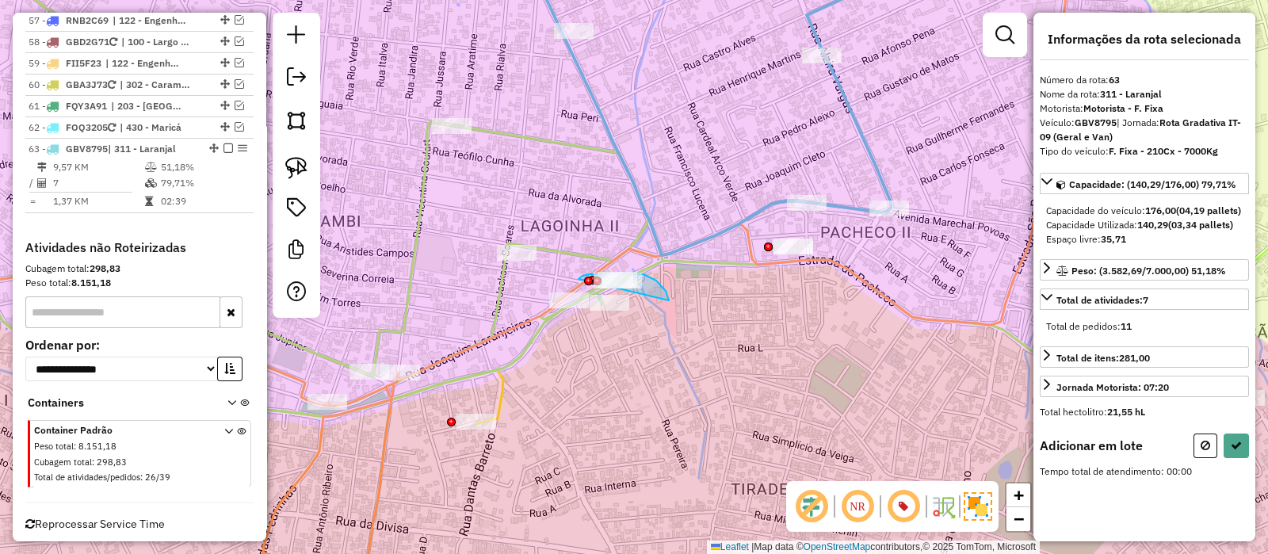
drag, startPoint x: 644, startPoint y: 274, endPoint x: 576, endPoint y: 281, distance: 67.7
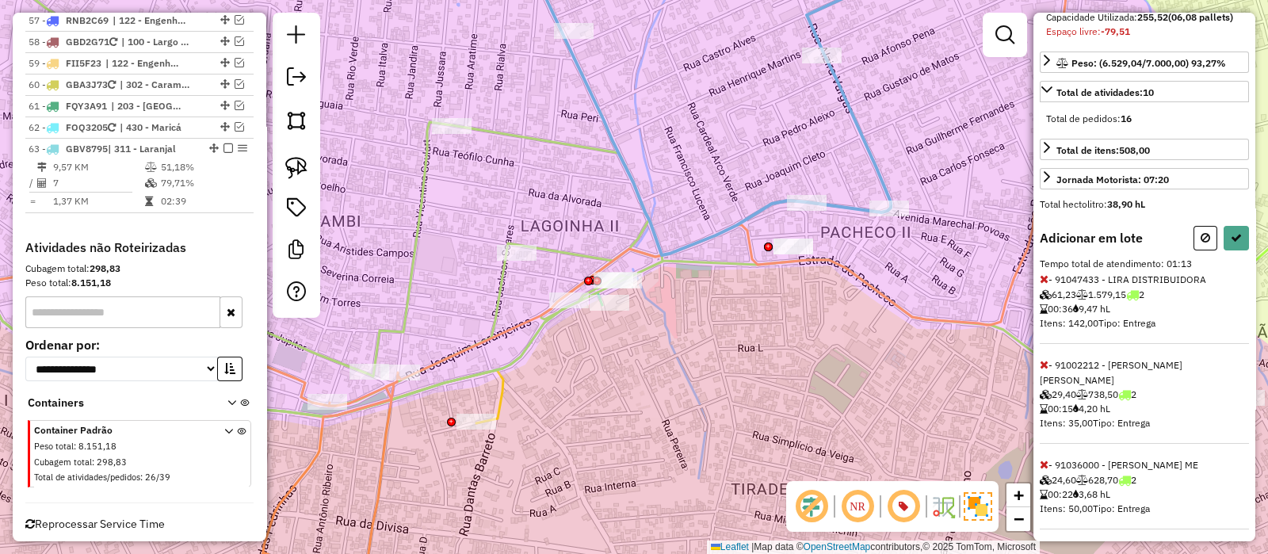
scroll to position [239, 0]
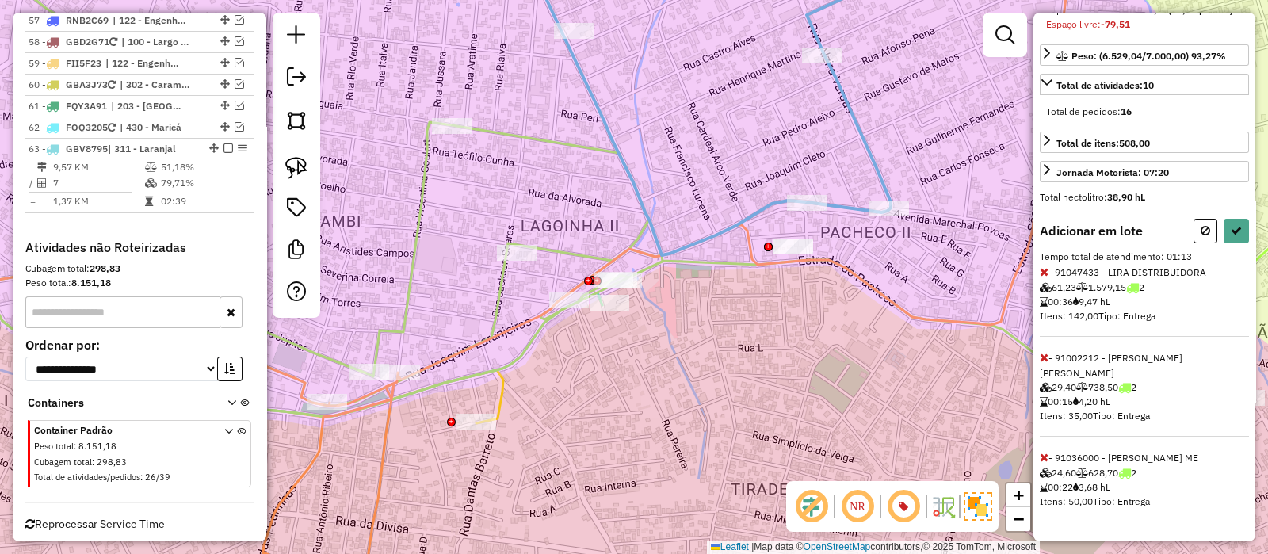
click at [1043, 277] on icon at bounding box center [1044, 271] width 9 height 11
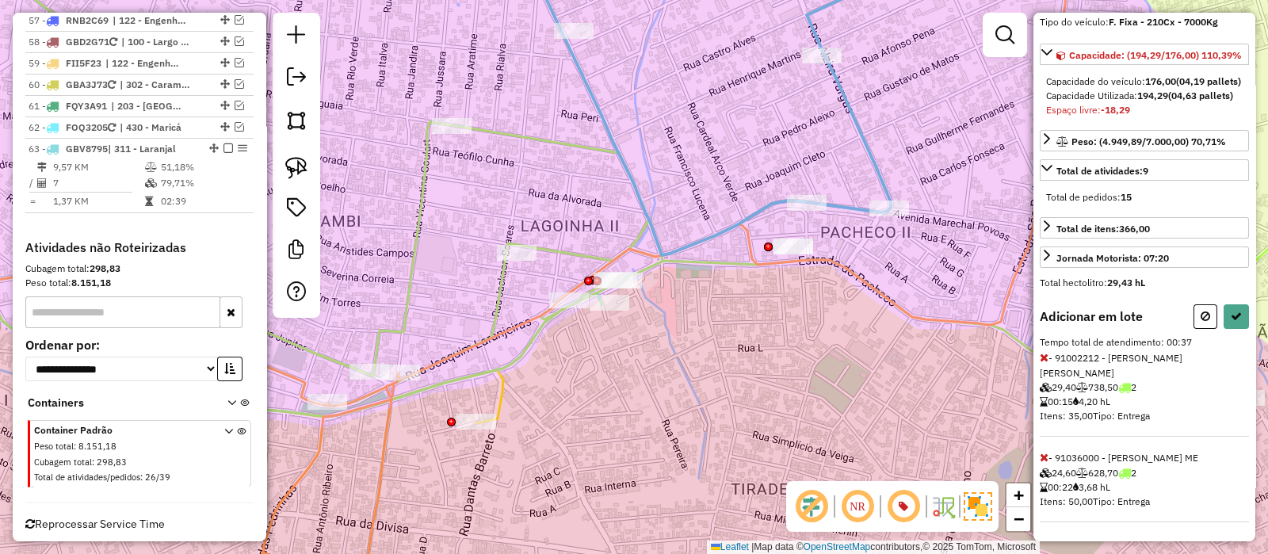
scroll to position [154, 0]
click at [1046, 363] on icon at bounding box center [1044, 357] width 9 height 11
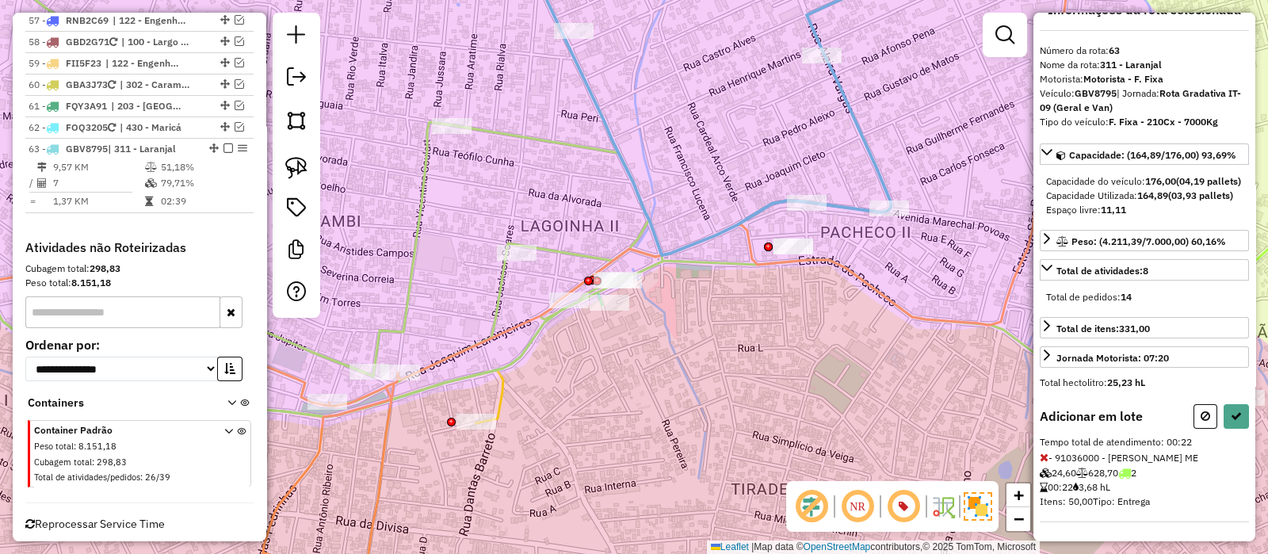
scroll to position [54, 0]
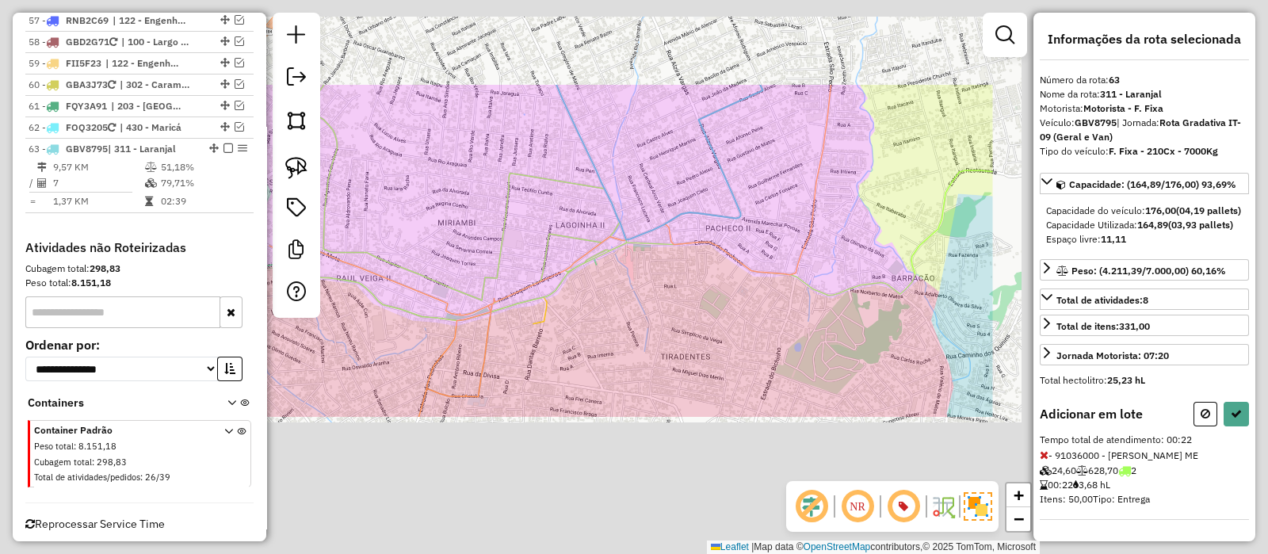
select select "*********"
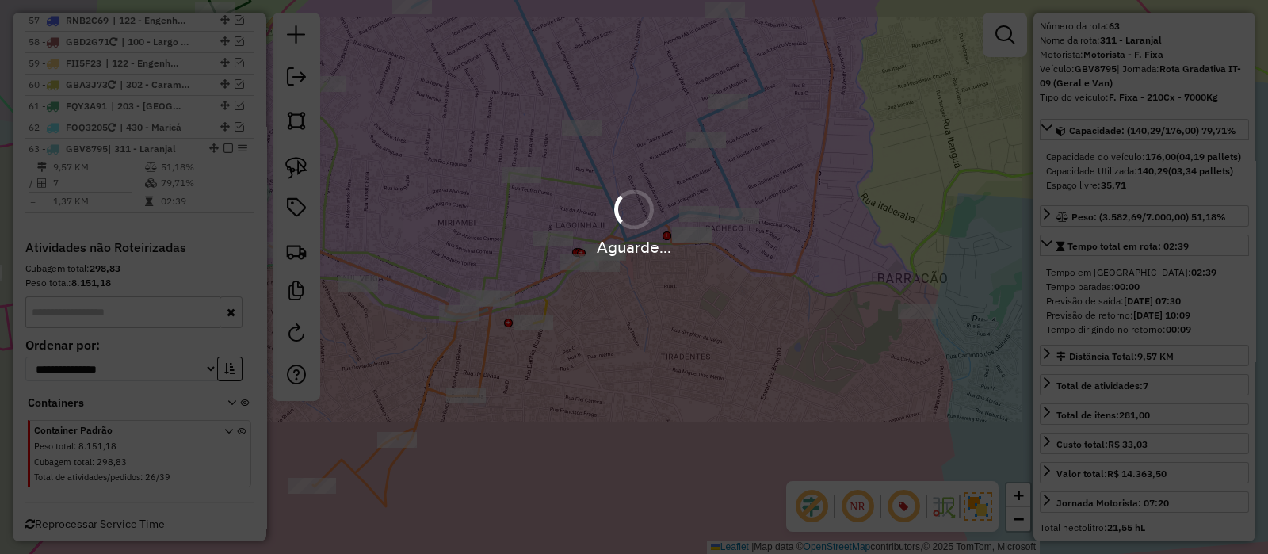
scroll to position [226, 0]
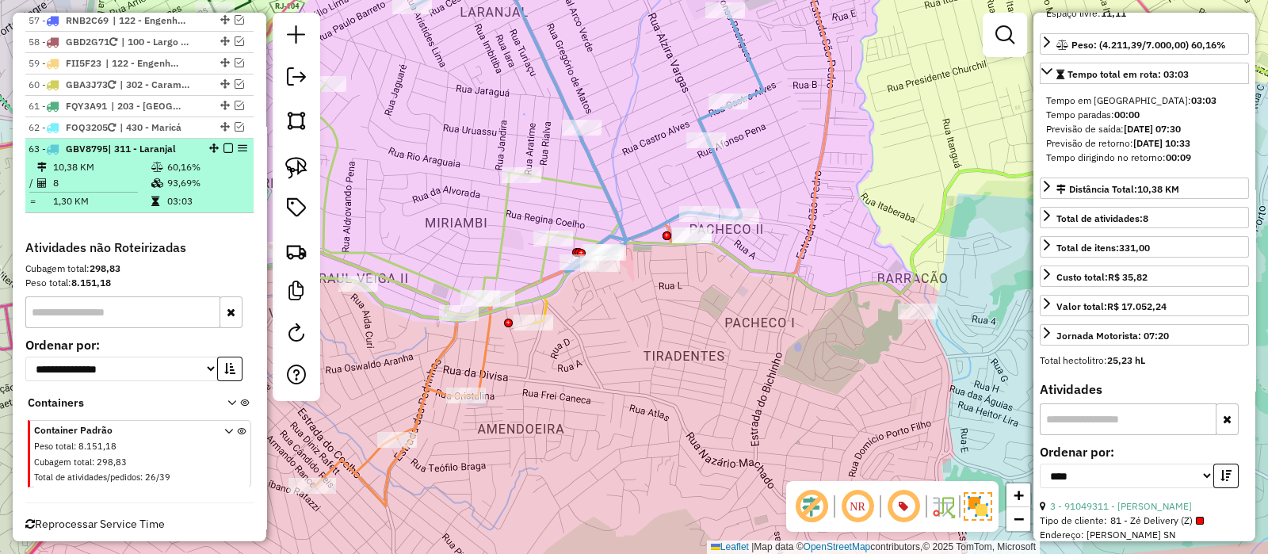
click at [224, 143] on em at bounding box center [229, 148] width 10 height 10
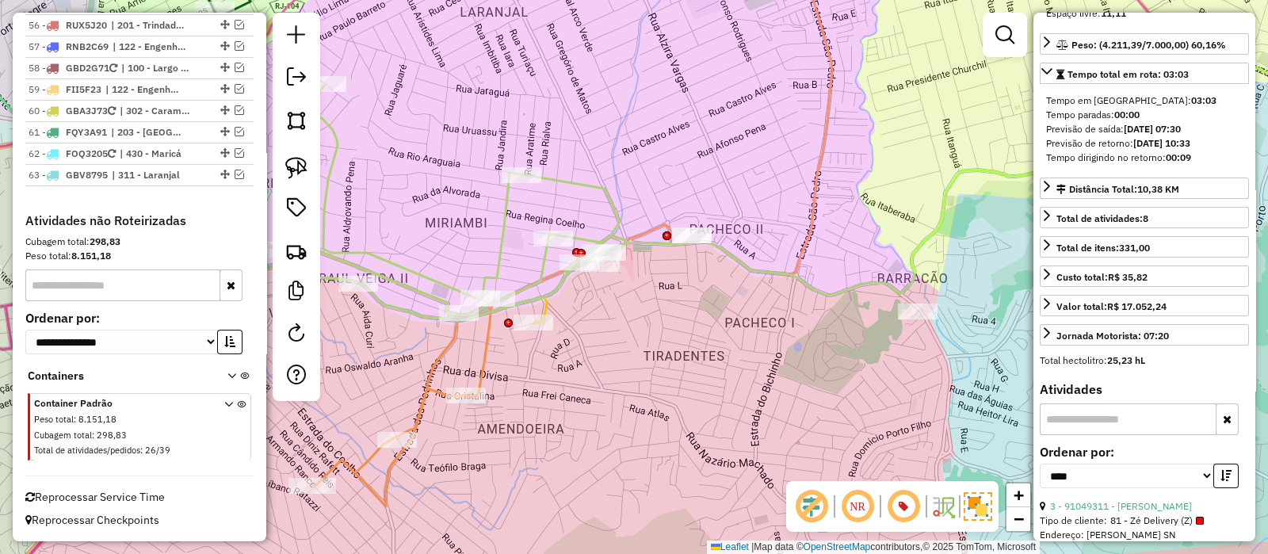
scroll to position [4665, 0]
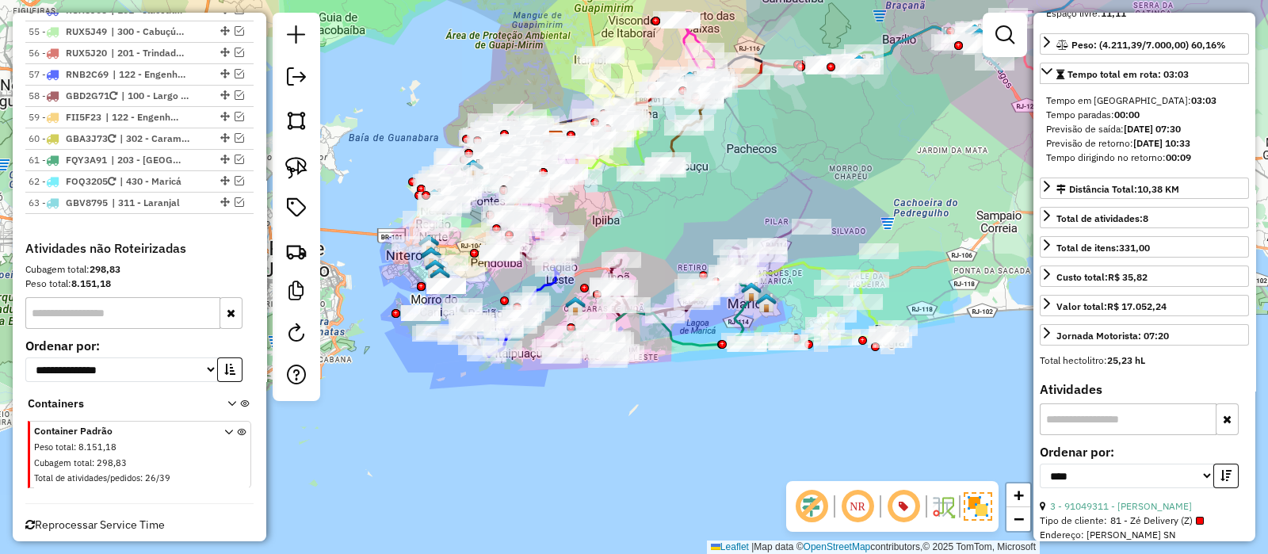
drag, startPoint x: 677, startPoint y: 262, endPoint x: 643, endPoint y: 243, distance: 39.0
click at [643, 243] on div "Janela de atendimento Grade de atendimento Capacidade Transportadoras Veículos …" at bounding box center [634, 277] width 1268 height 554
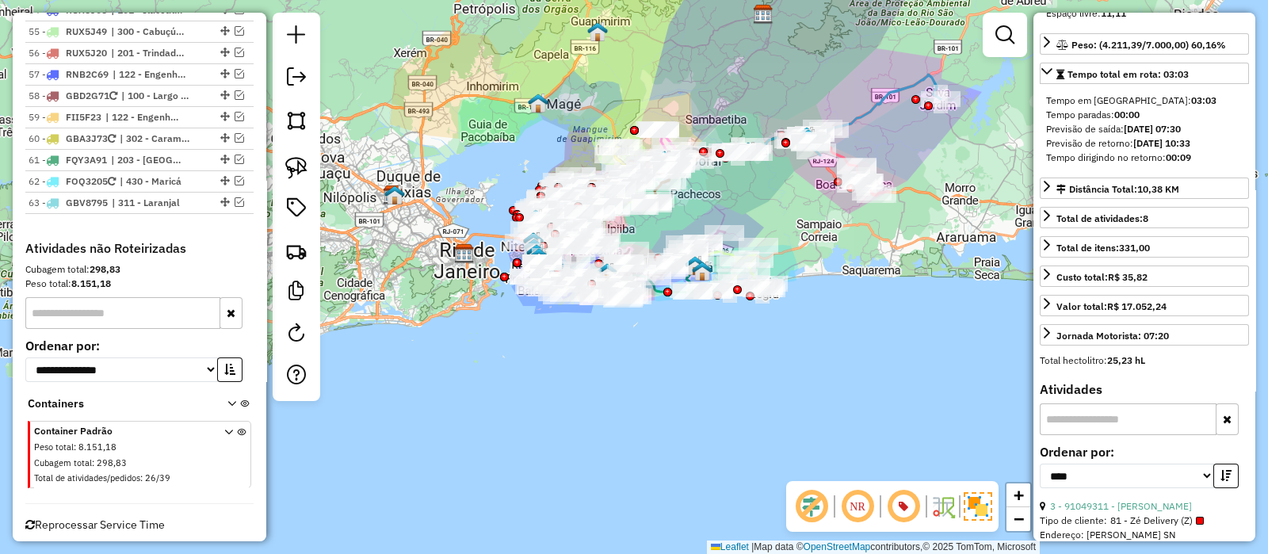
drag, startPoint x: 844, startPoint y: 270, endPoint x: 824, endPoint y: 271, distance: 20.7
click at [824, 271] on div "Janela de atendimento Grade de atendimento Capacidade Transportadoras Veículos …" at bounding box center [634, 277] width 1268 height 554
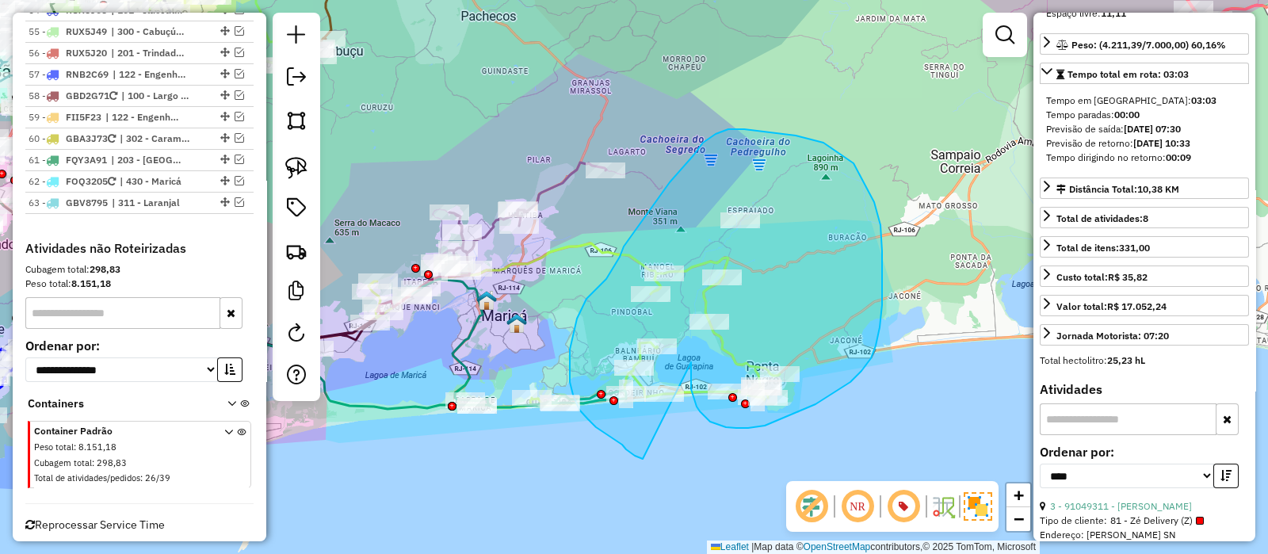
drag, startPoint x: 705, startPoint y: 417, endPoint x: 643, endPoint y: 459, distance: 75.4
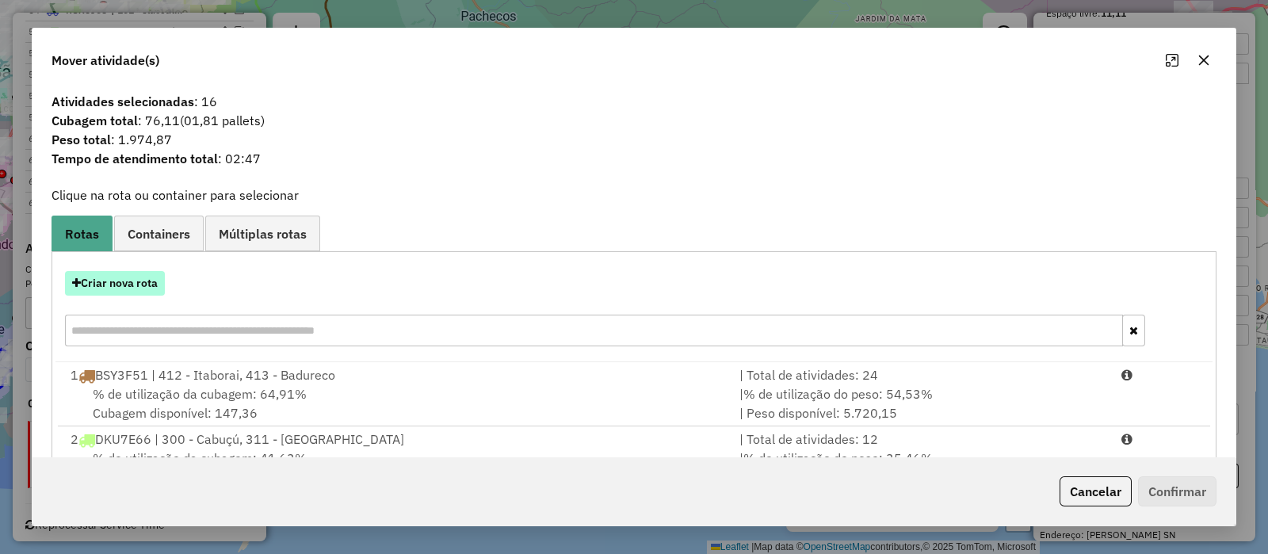
click at [120, 279] on button "Criar nova rota" at bounding box center [115, 283] width 100 height 25
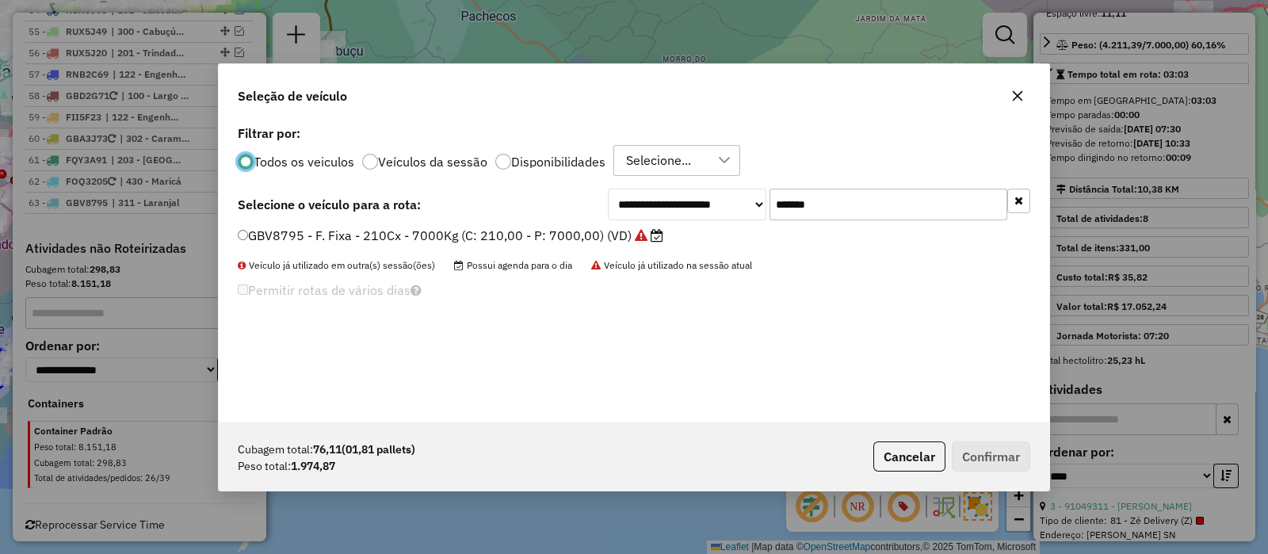
scroll to position [8, 5]
click at [858, 189] on input "*******" at bounding box center [889, 205] width 238 height 32
paste input "text"
type input "*******"
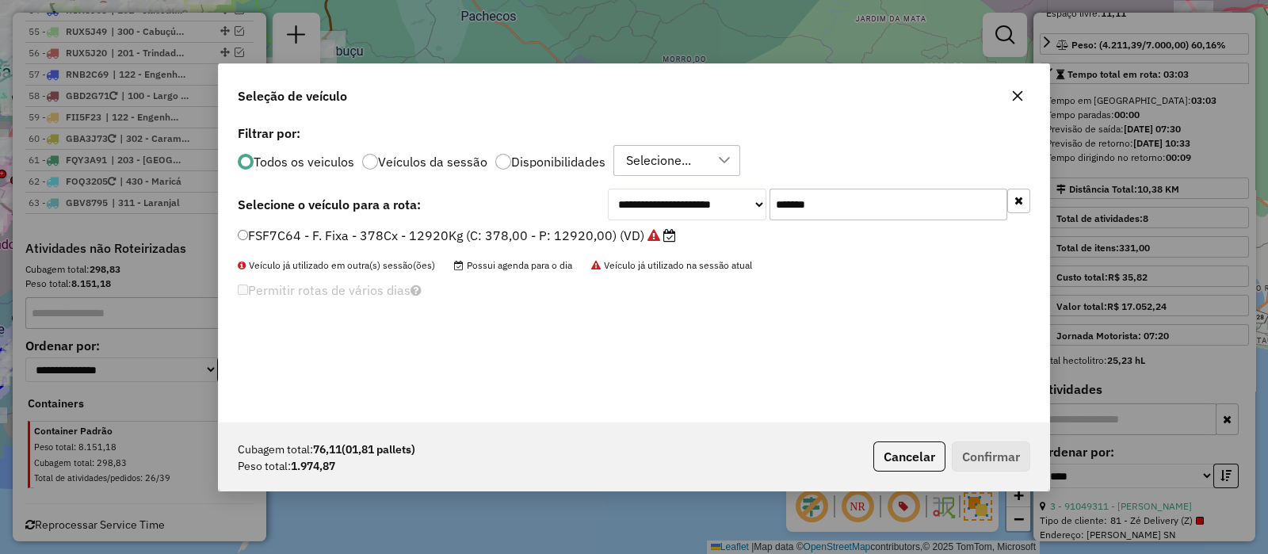
click at [591, 235] on label "FSF7C64 - F. Fixa - 378Cx - 12920Kg (C: 378,00 - P: 12920,00) (VD)" at bounding box center [457, 235] width 438 height 19
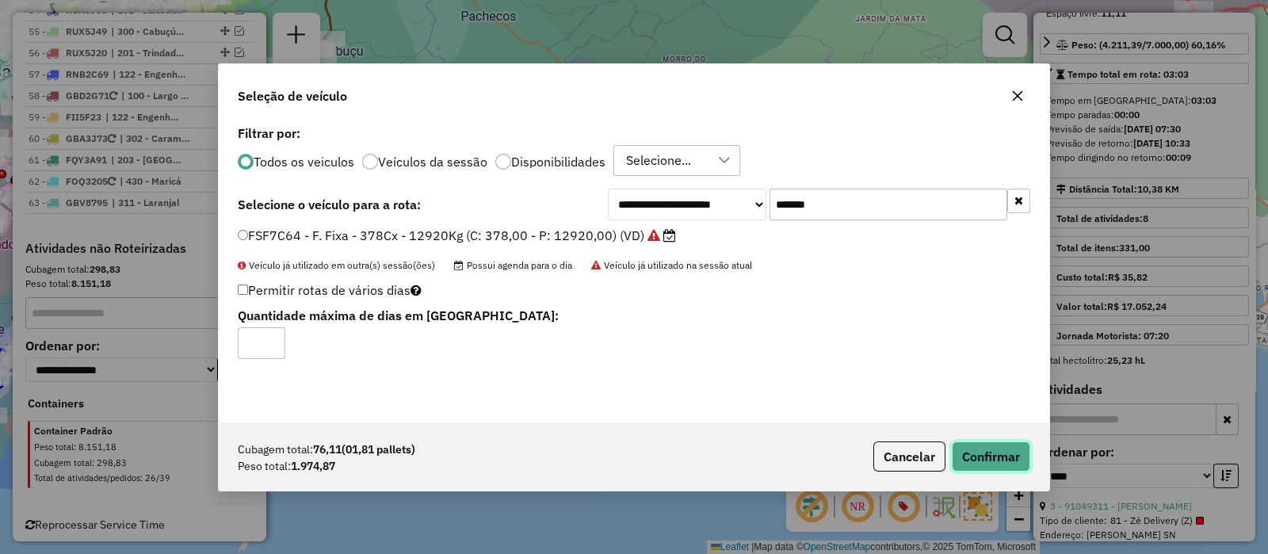
click at [979, 460] on button "Confirmar" at bounding box center [991, 457] width 78 height 30
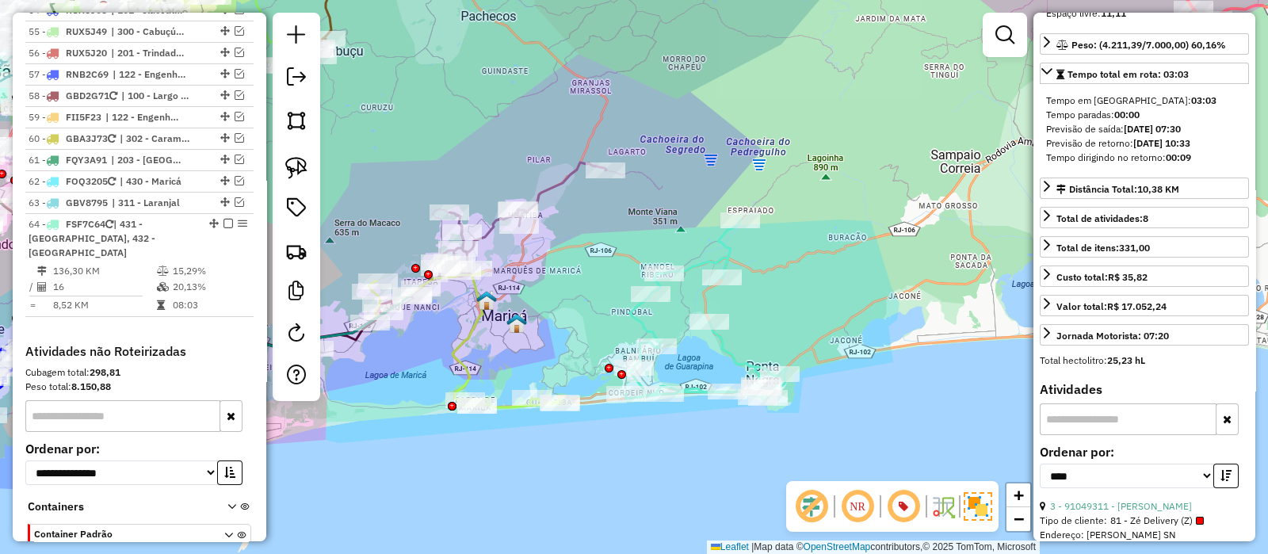
scroll to position [4754, 0]
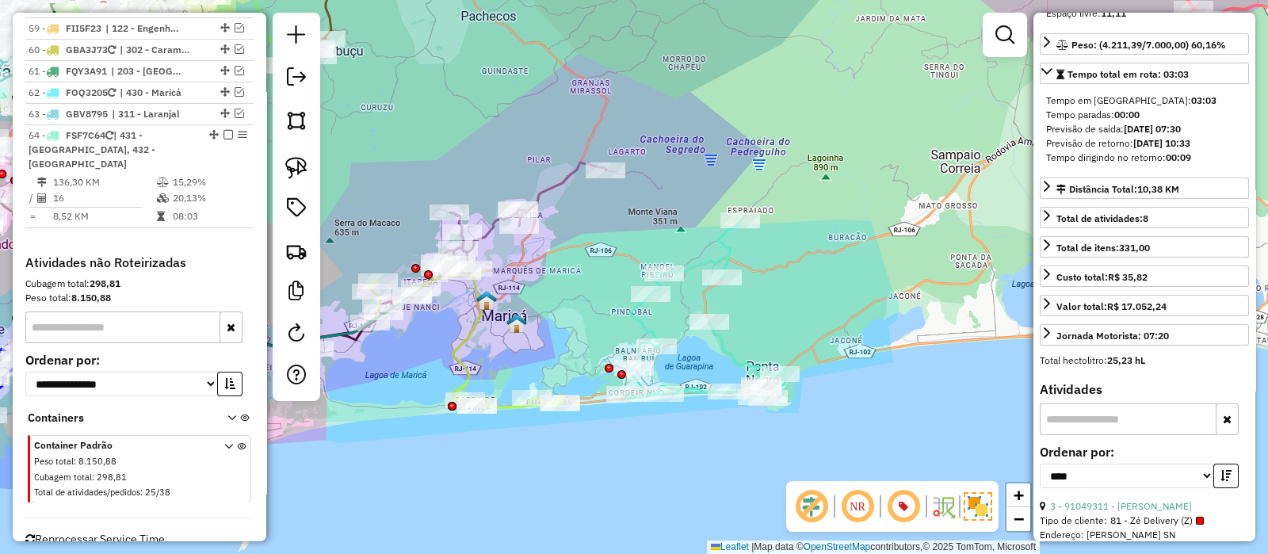
click at [648, 317] on icon at bounding box center [706, 310] width 161 height 180
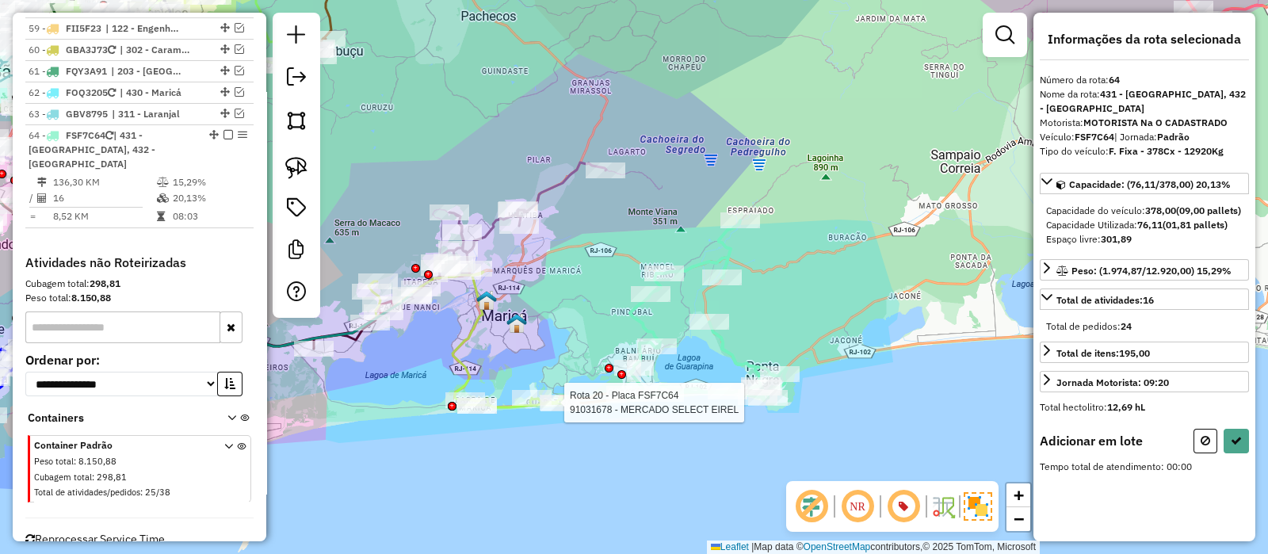
scroll to position [0, 0]
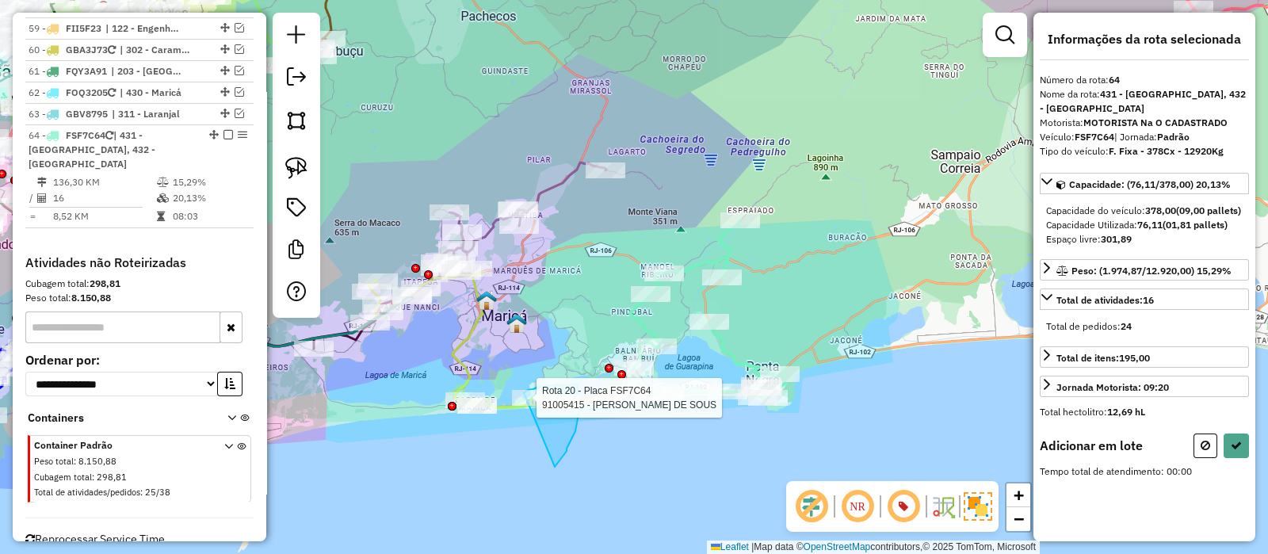
drag, startPoint x: 555, startPoint y: 467, endPoint x: 505, endPoint y: 399, distance: 83.9
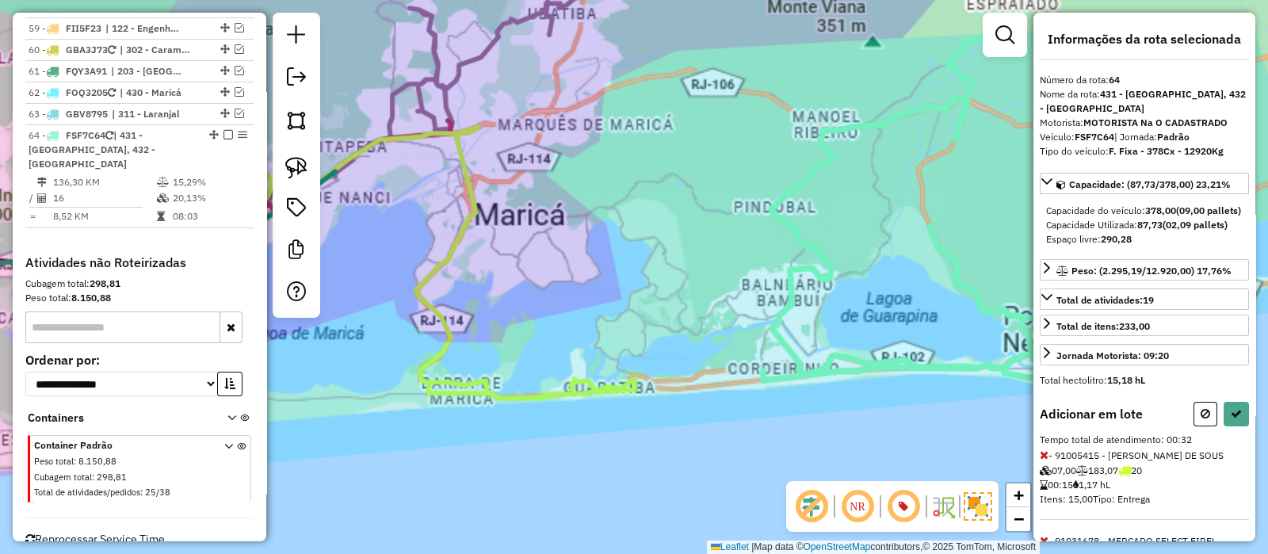
select select "*********"
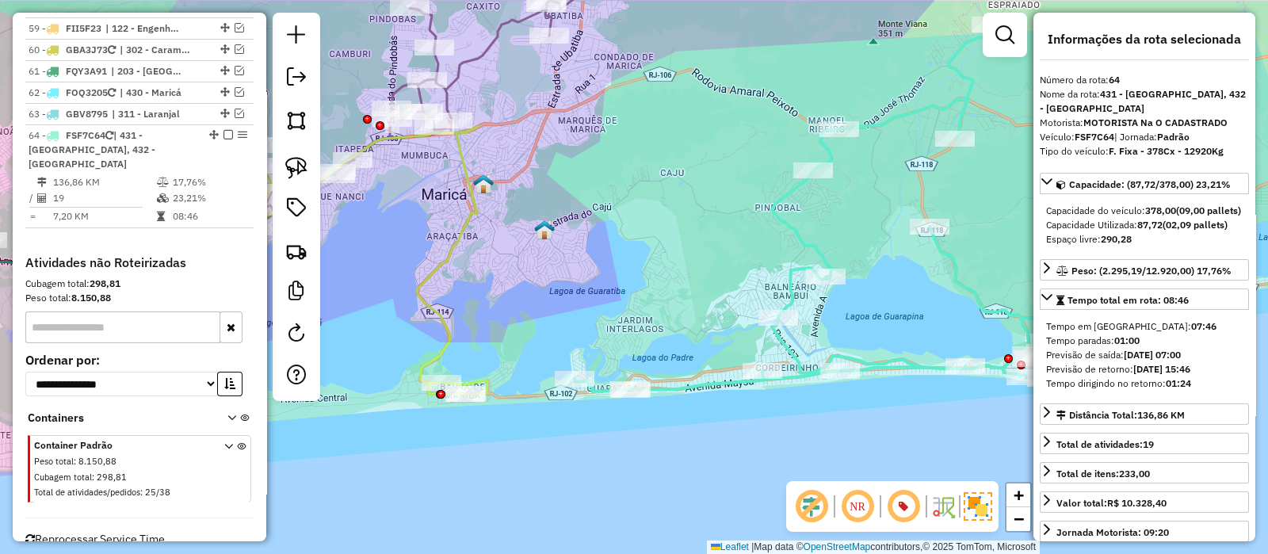
click at [702, 388] on icon at bounding box center [830, 208] width 510 height 367
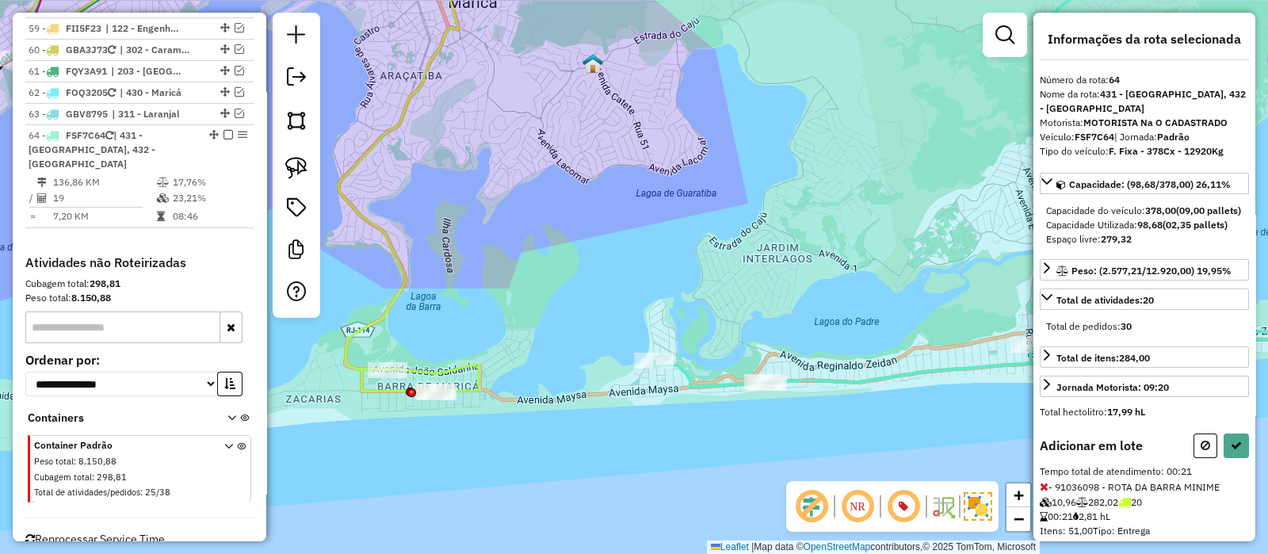
drag, startPoint x: 403, startPoint y: 311, endPoint x: 463, endPoint y: 300, distance: 61.1
click at [461, 302] on div "Rota 20 - Placa FSF7C64 91036098 - ROTA DA BARRA MINIME Janela de atendimento G…" at bounding box center [634, 277] width 1268 height 554
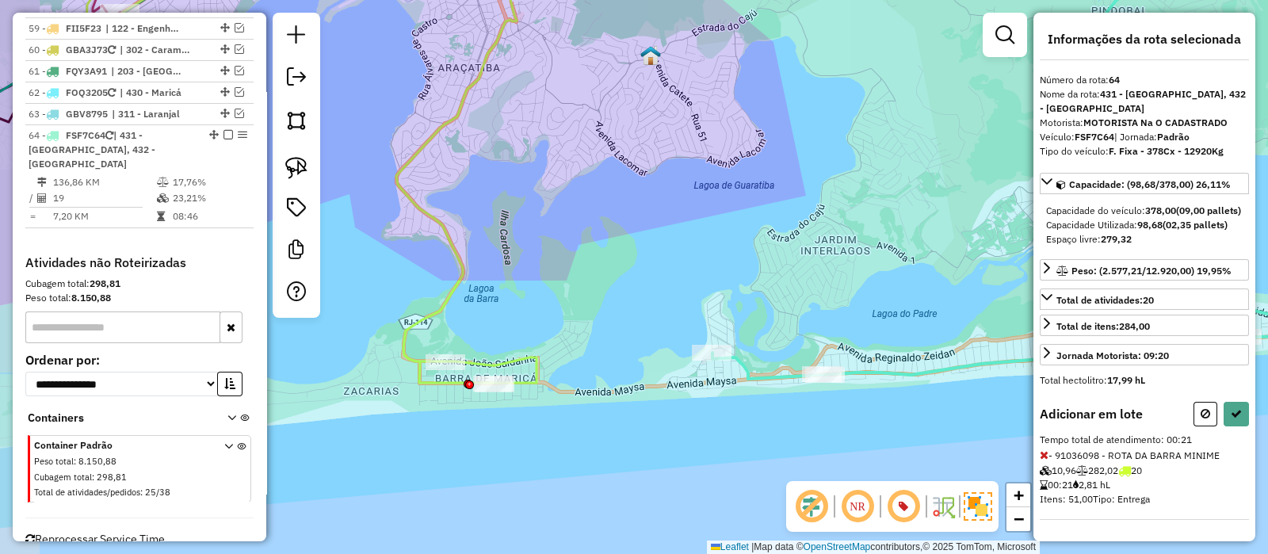
select select "*********"
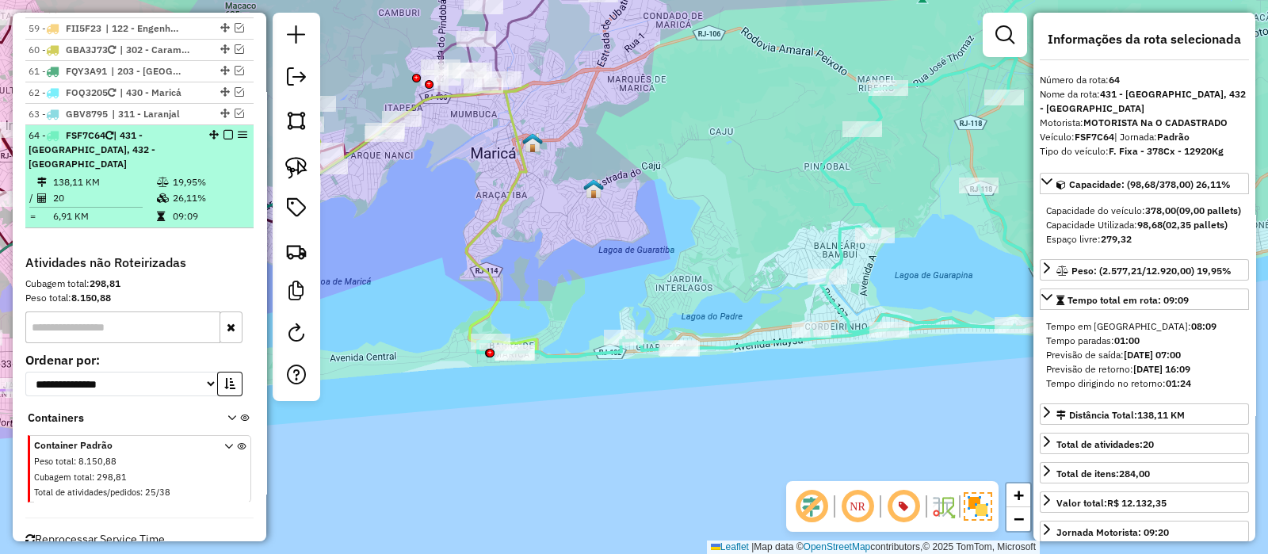
click at [224, 130] on em at bounding box center [229, 135] width 10 height 10
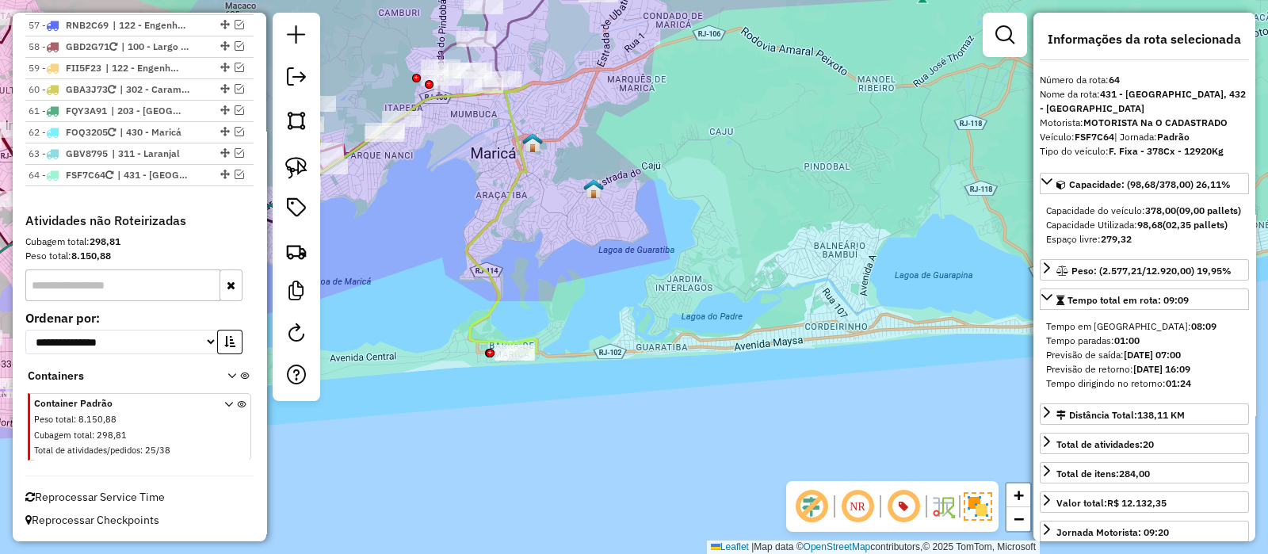
scroll to position [4687, 0]
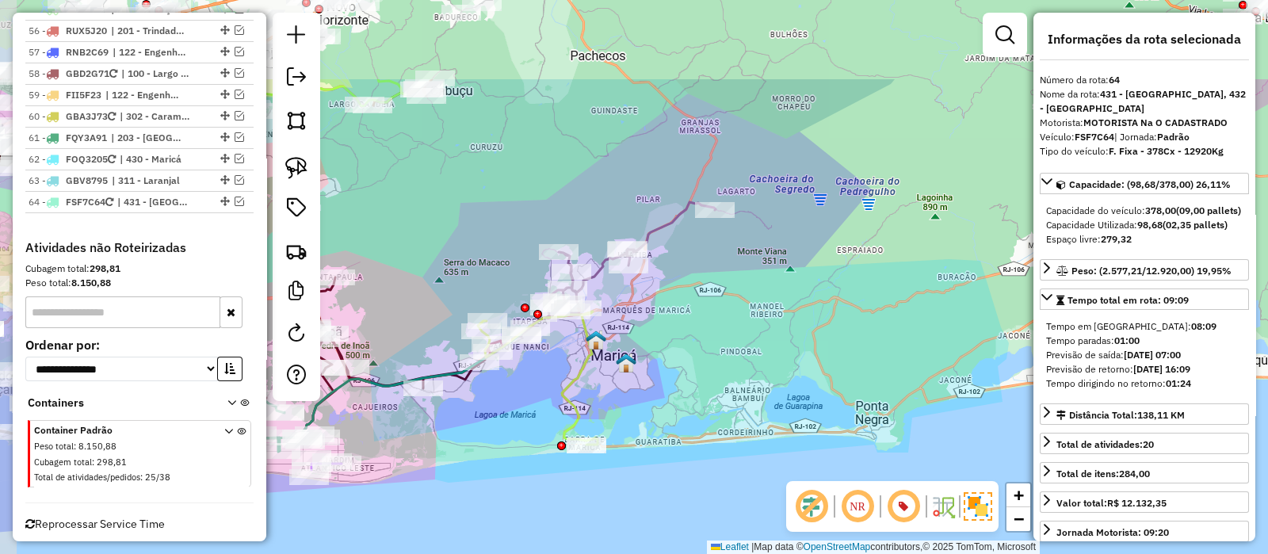
drag, startPoint x: 690, startPoint y: 220, endPoint x: 713, endPoint y: 355, distance: 136.7
click at [713, 355] on div "Janela de atendimento Grade de atendimento Capacidade Transportadoras Veículos …" at bounding box center [634, 277] width 1268 height 554
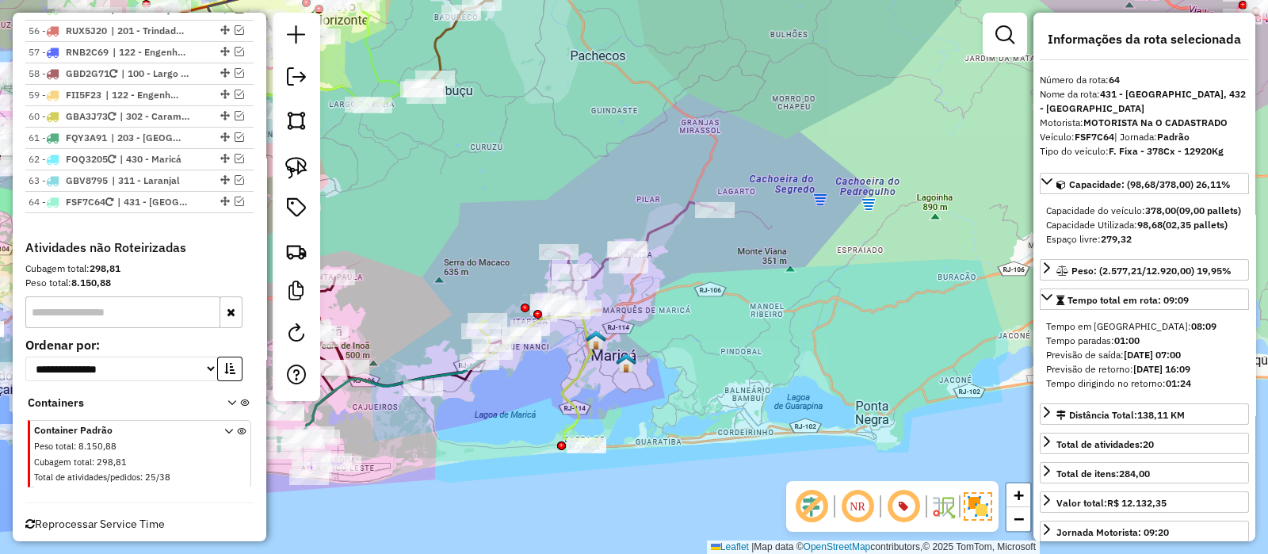
click at [673, 224] on icon at bounding box center [619, 269] width 194 height 134
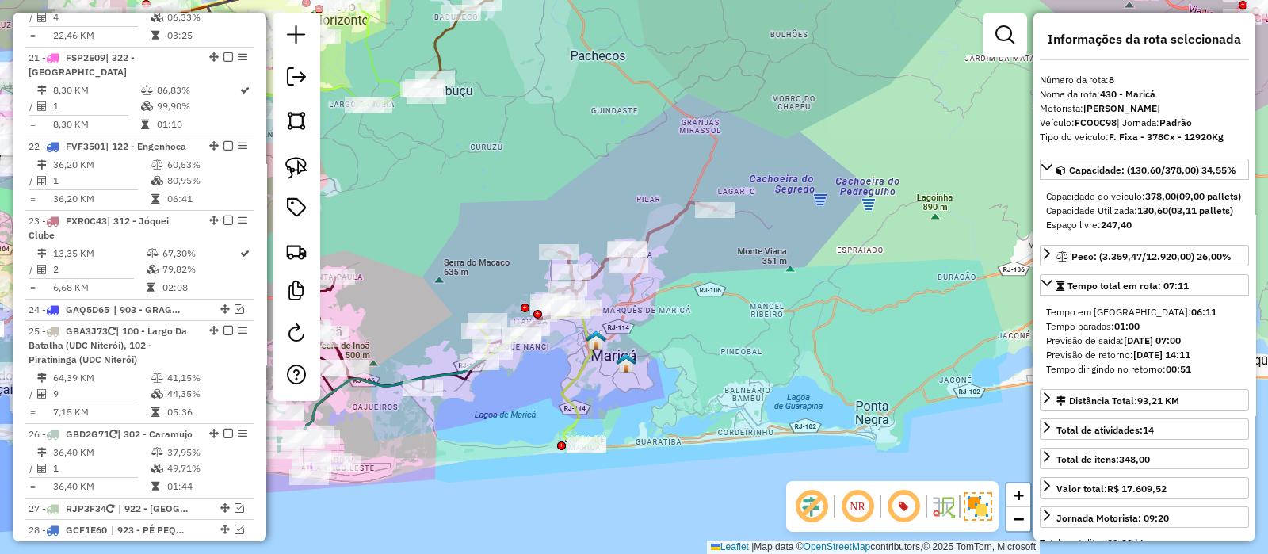
scroll to position [1229, 0]
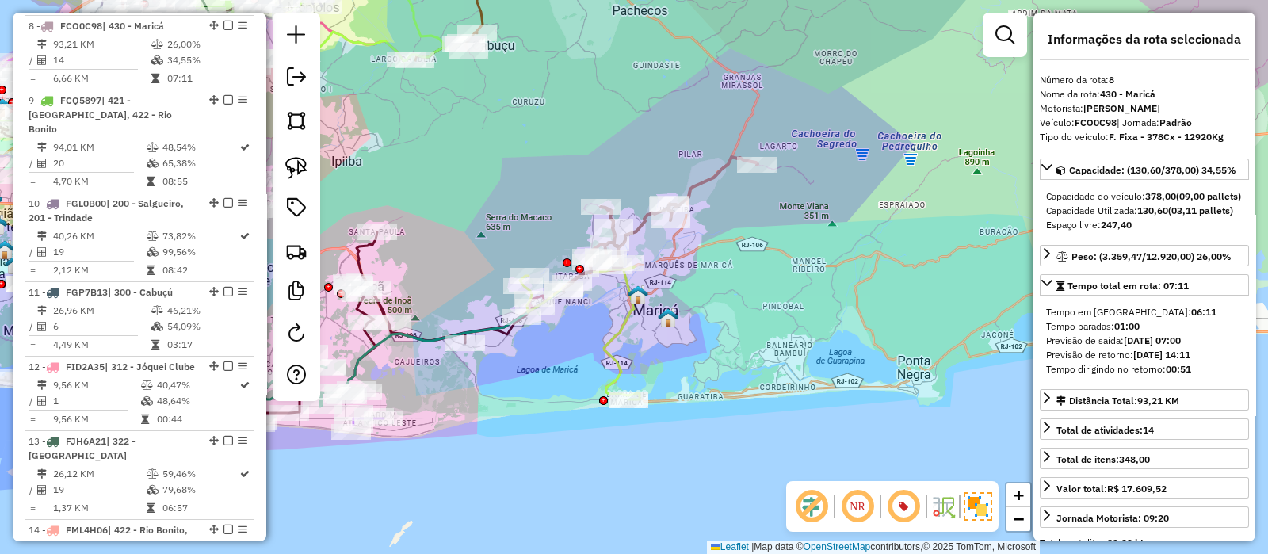
drag, startPoint x: 712, startPoint y: 289, endPoint x: 690, endPoint y: 283, distance: 23.1
click at [724, 272] on div "Janela de atendimento Grade de atendimento Capacidade Transportadoras Veículos …" at bounding box center [634, 277] width 1268 height 554
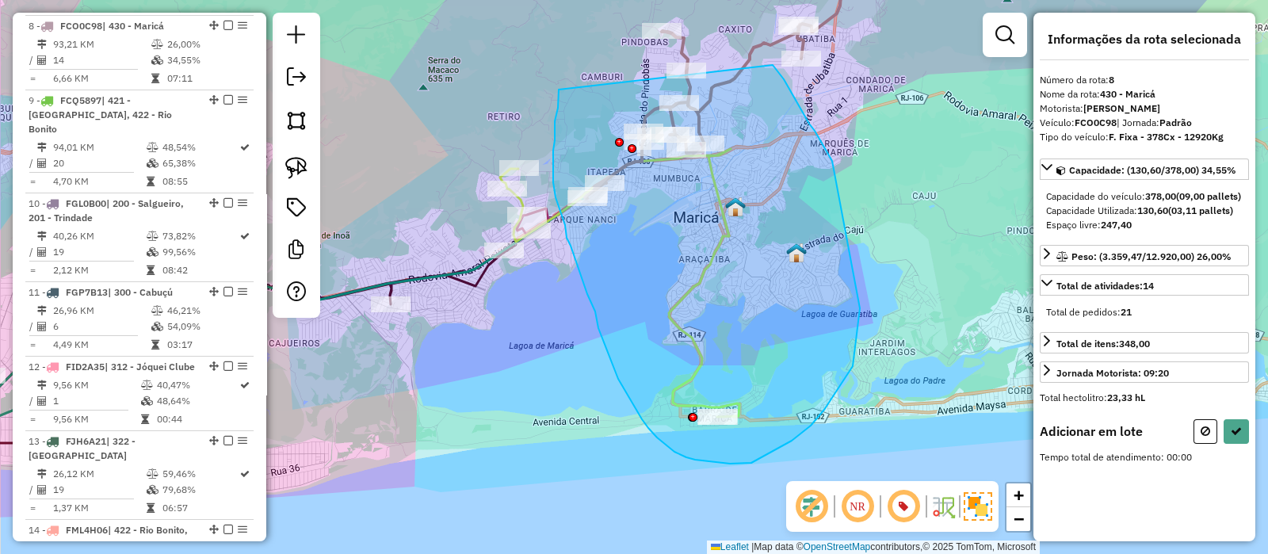
drag, startPoint x: 559, startPoint y: 90, endPoint x: 773, endPoint y: 65, distance: 215.4
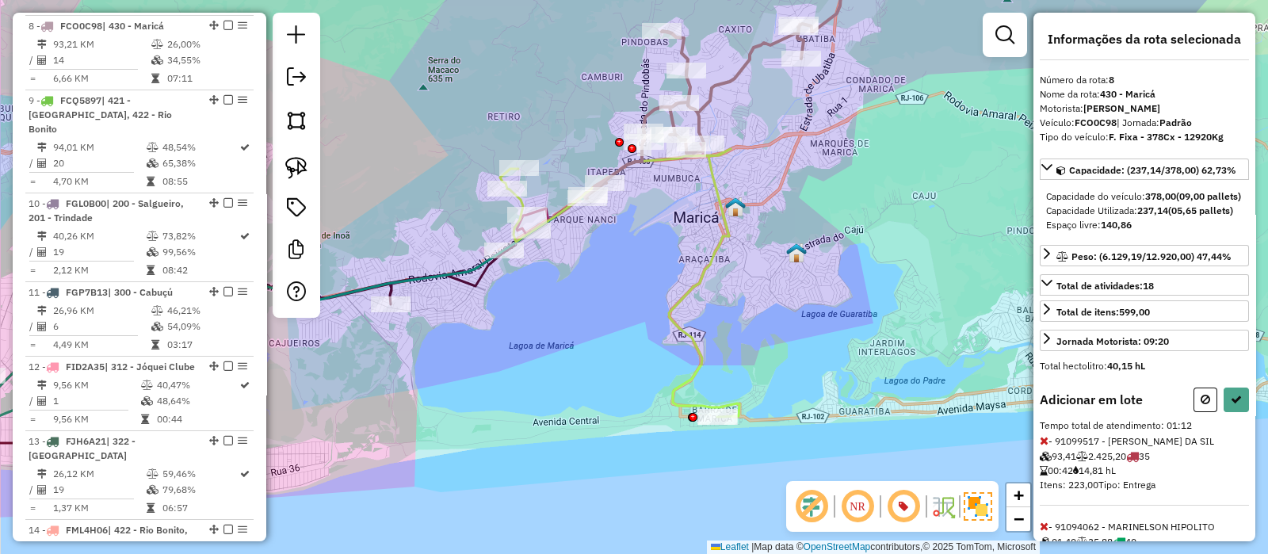
select select "*********"
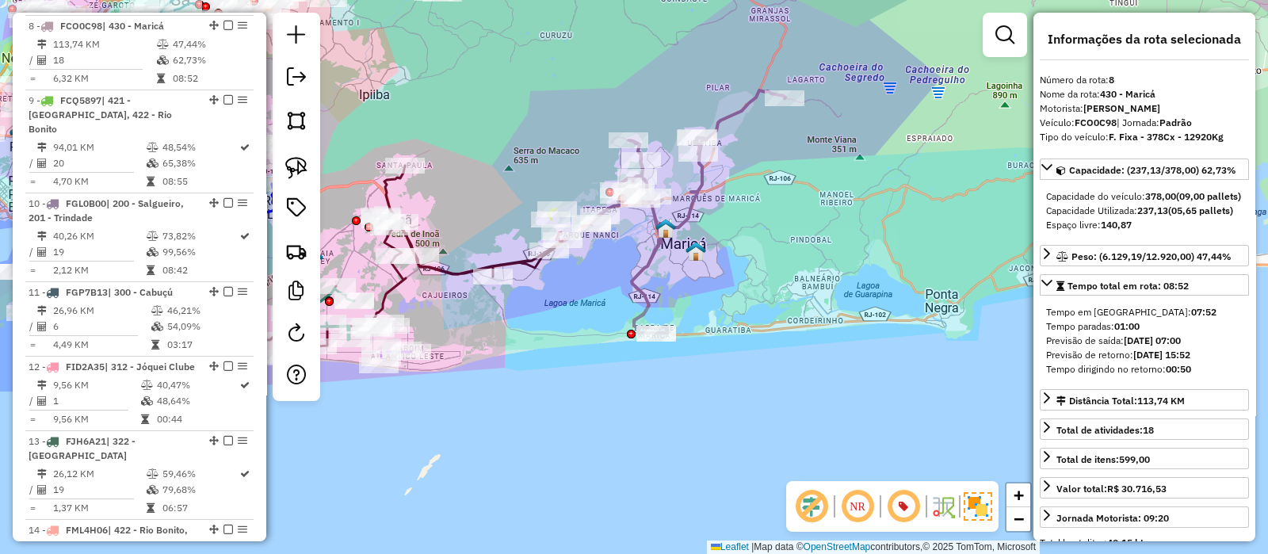
click at [732, 113] on icon at bounding box center [688, 211] width 194 height 243
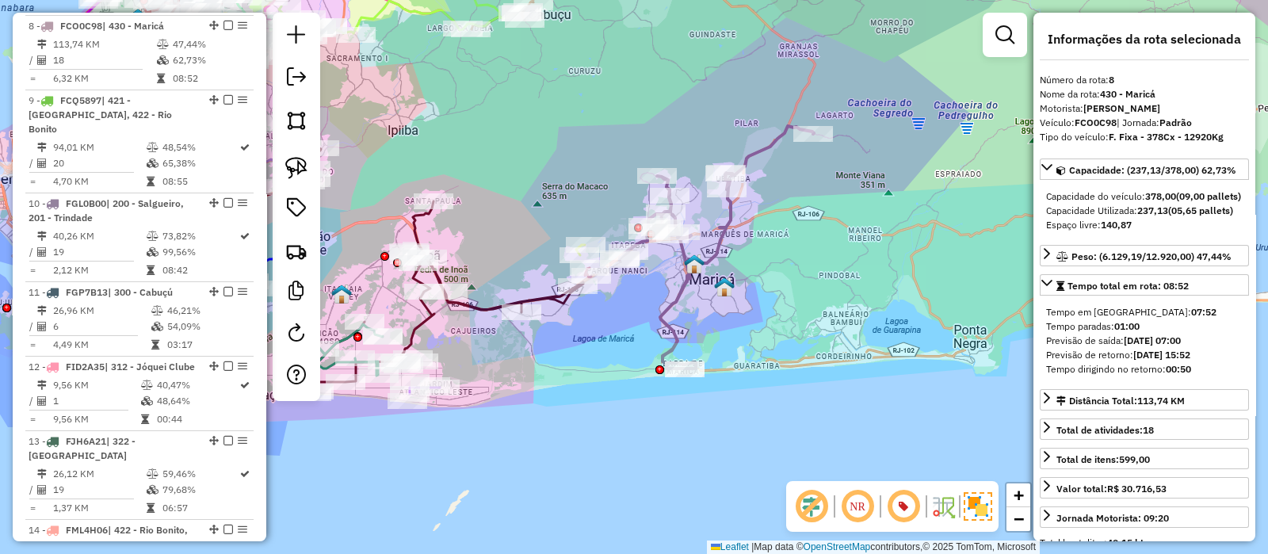
drag, startPoint x: 776, startPoint y: 220, endPoint x: 786, endPoint y: 242, distance: 23.8
click at [794, 241] on div "Janela de atendimento Grade de atendimento Capacidade Transportadoras Veículos …" at bounding box center [634, 277] width 1268 height 554
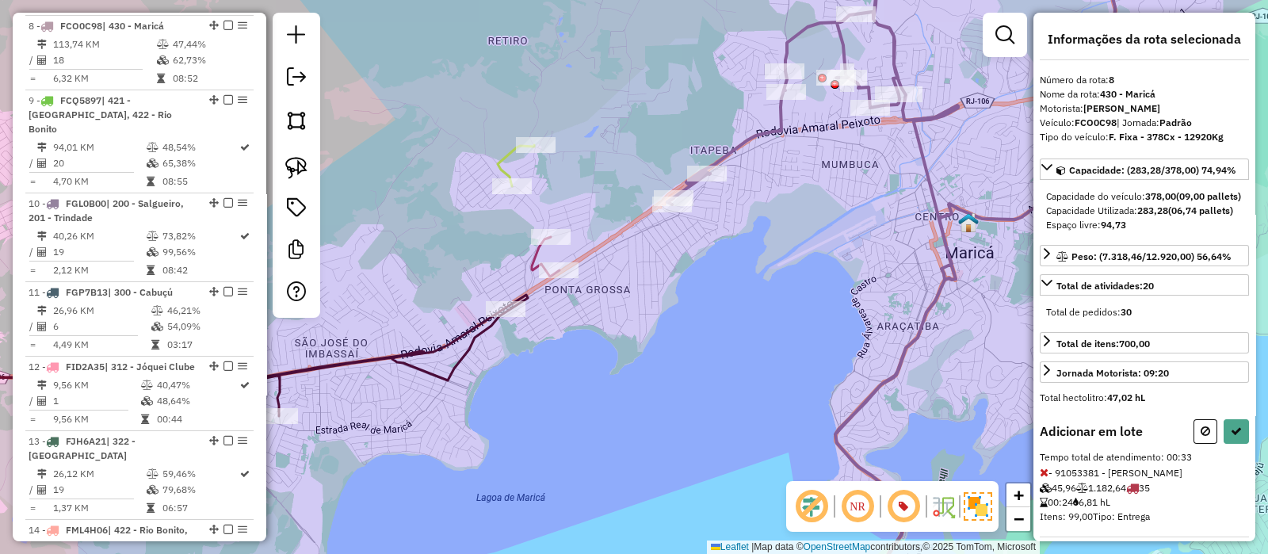
click at [1046, 478] on icon at bounding box center [1044, 472] width 9 height 11
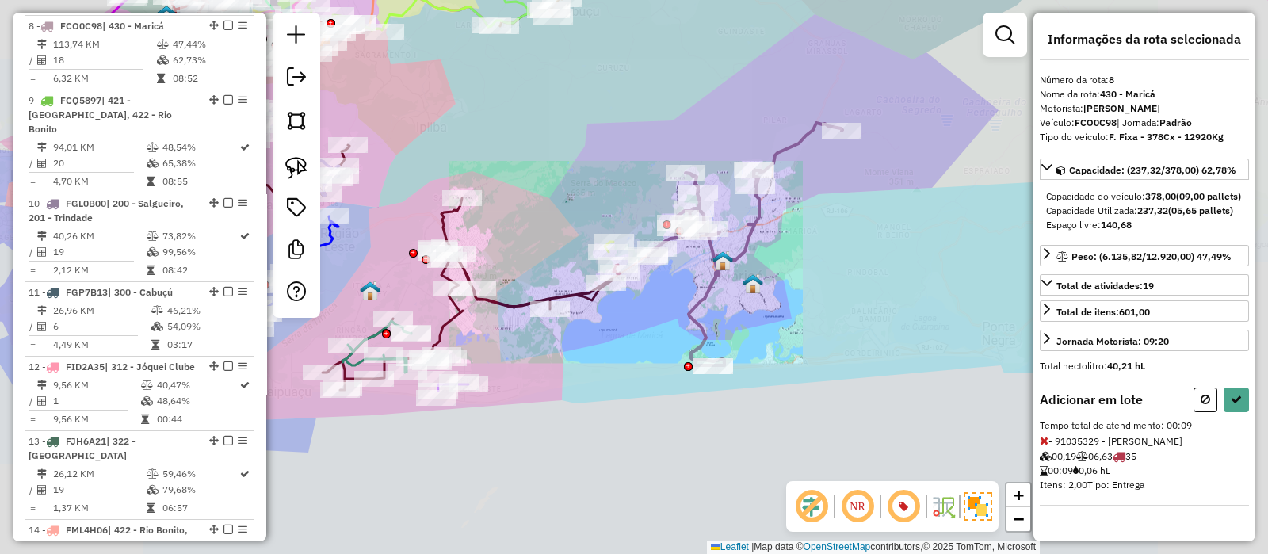
select select "*********"
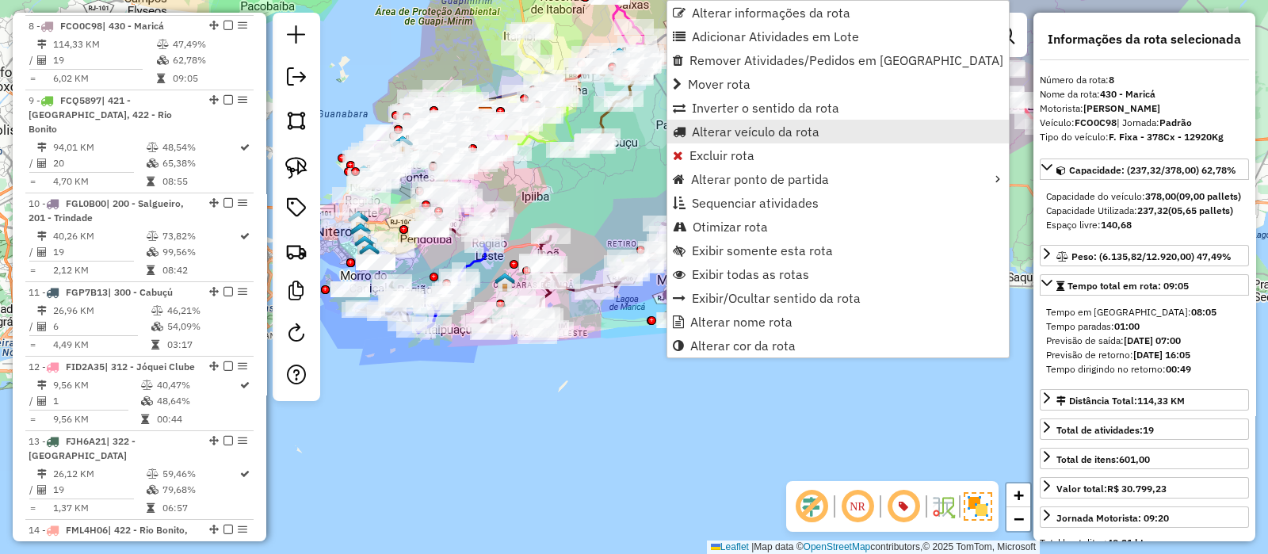
click at [717, 131] on span "Alterar veículo da rota" at bounding box center [756, 131] width 128 height 13
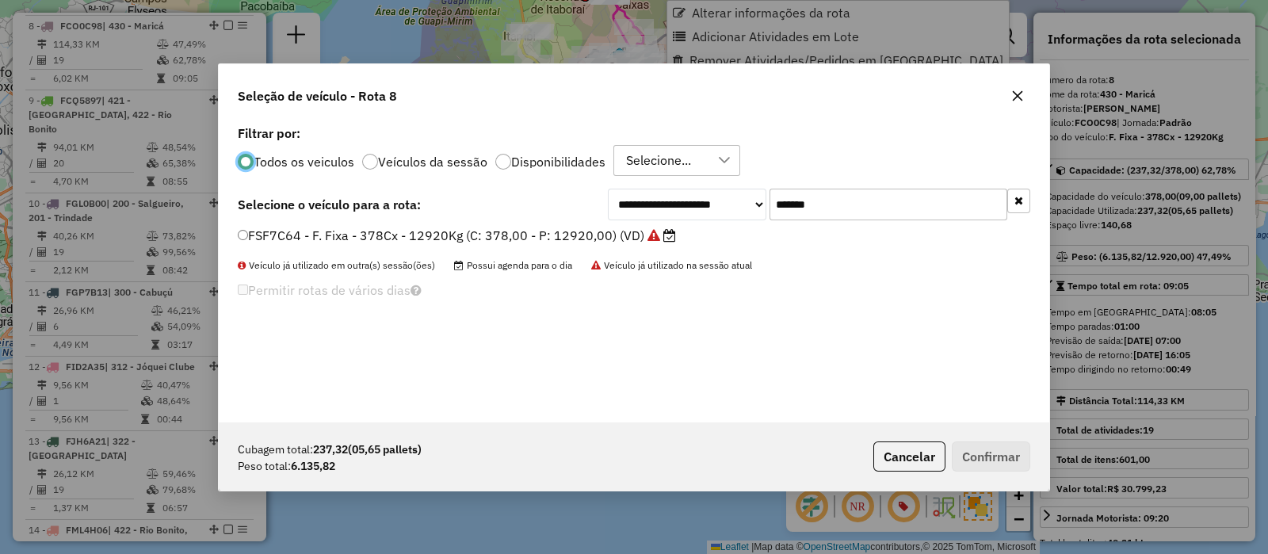
scroll to position [8, 5]
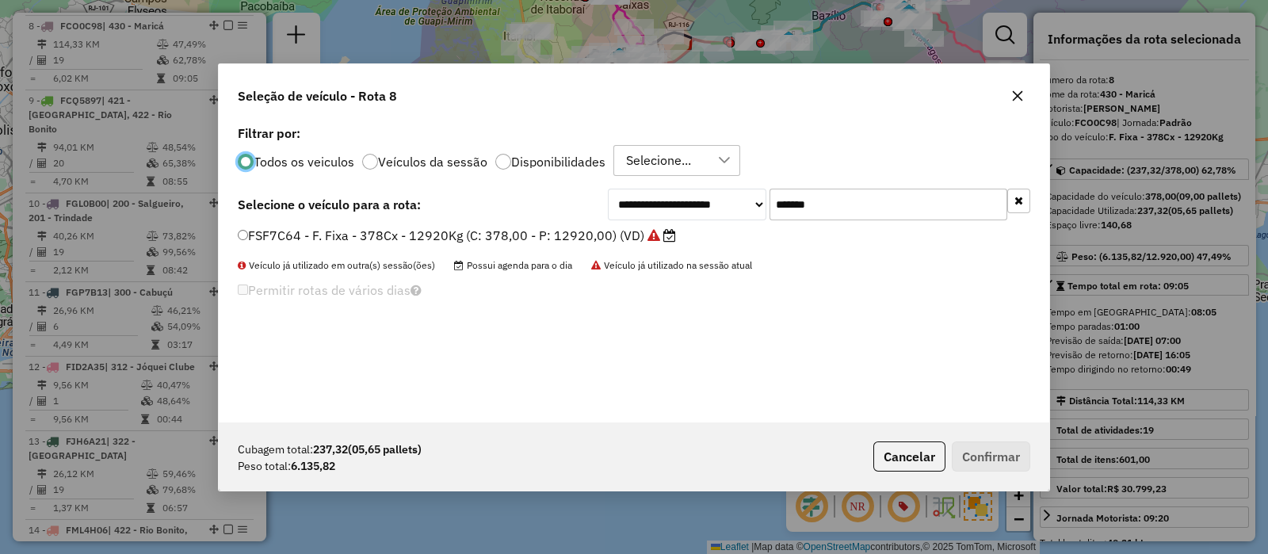
click at [816, 203] on input "*******" at bounding box center [889, 205] width 238 height 32
paste input "text"
type input "*******"
click at [516, 235] on label "RJM1C62 - F. Fixa - 336Cx - 9500Kg (C: 336,00 - P: 9500,00) (VD)" at bounding box center [451, 235] width 426 height 19
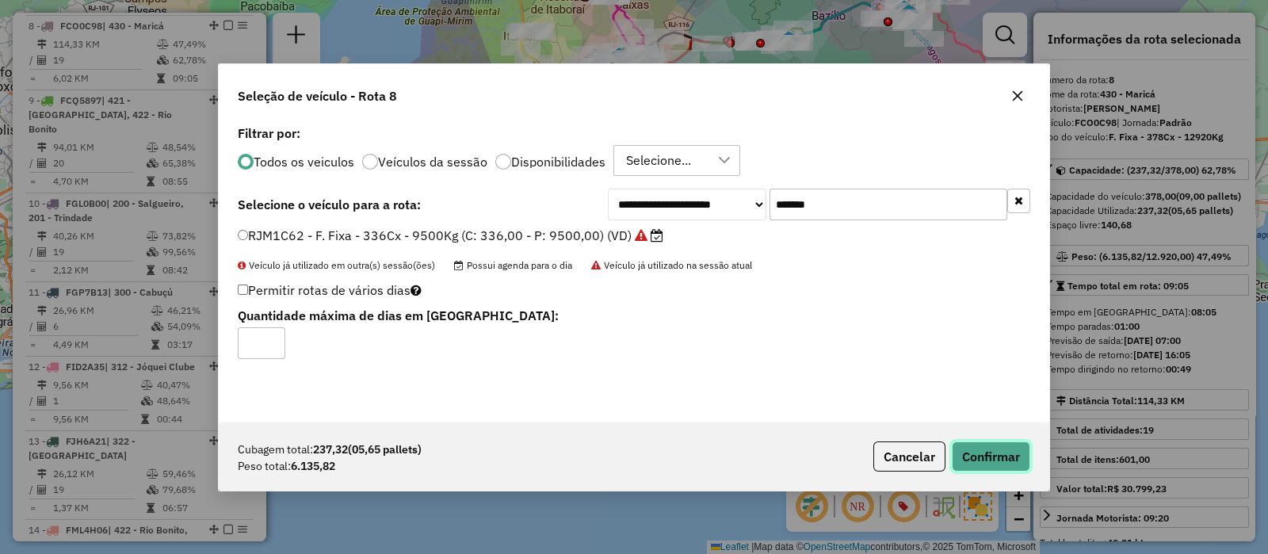
click at [1006, 453] on button "Confirmar" at bounding box center [991, 457] width 78 height 30
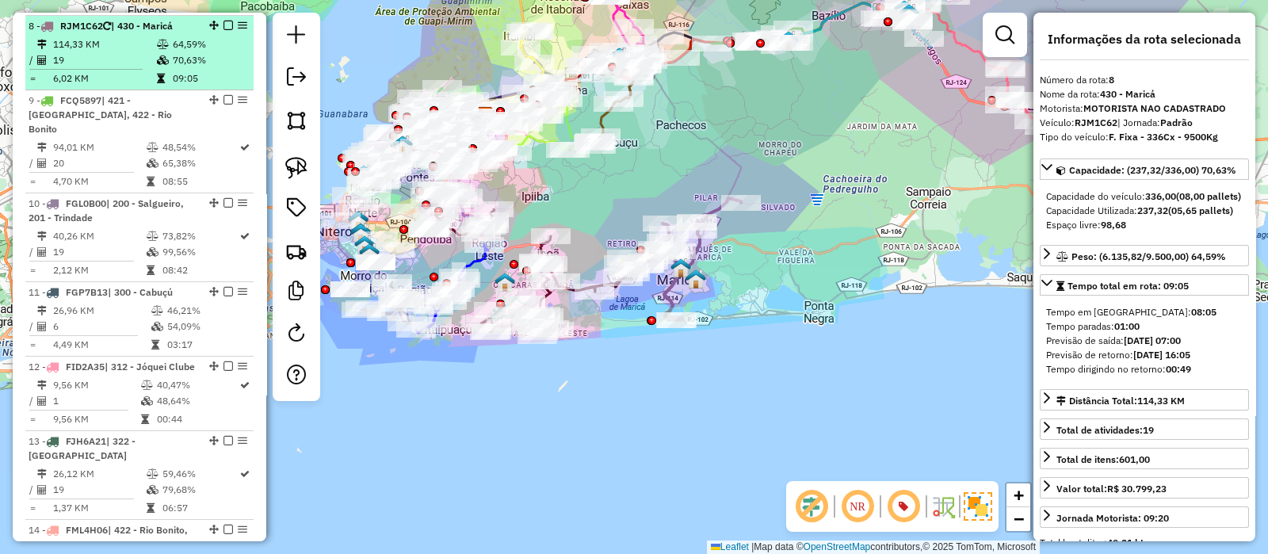
click at [224, 21] on em at bounding box center [229, 26] width 10 height 10
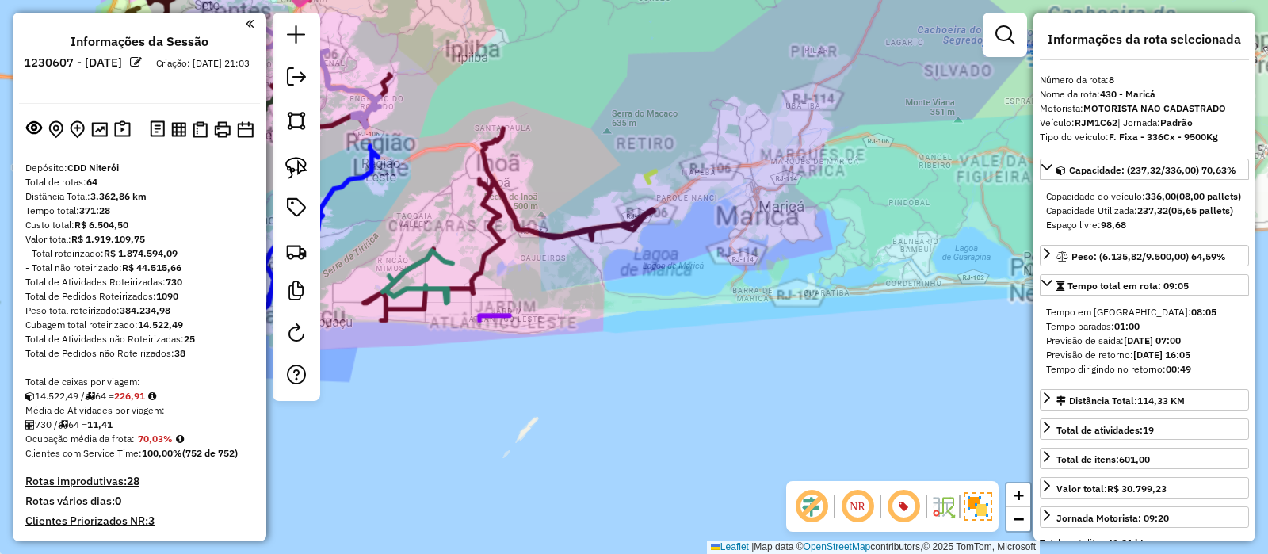
select select "*********"
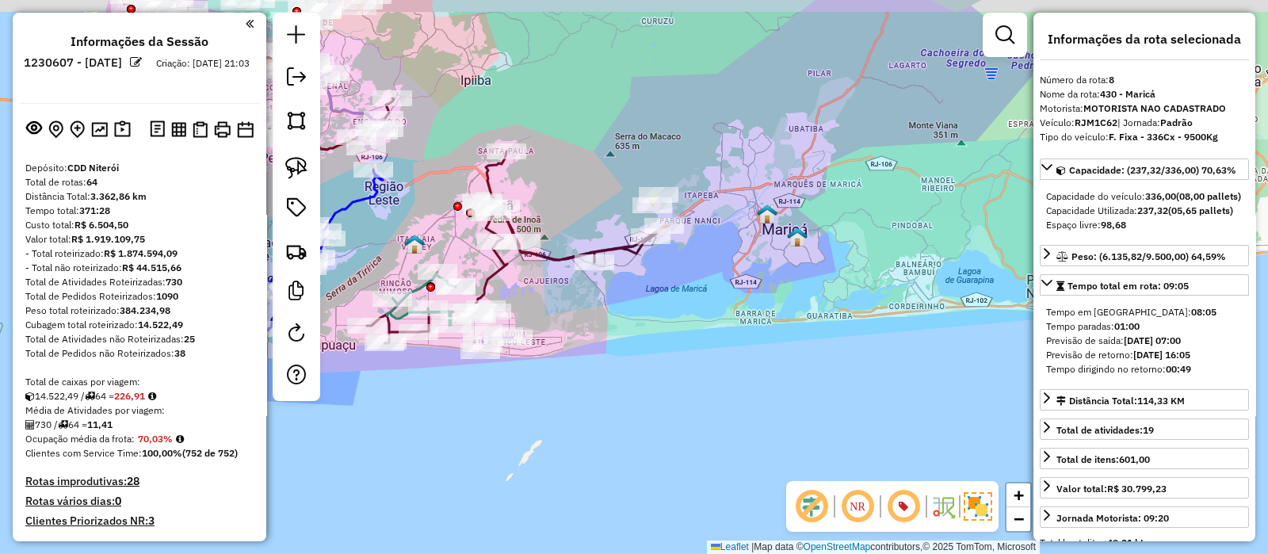
scroll to position [1229, 0]
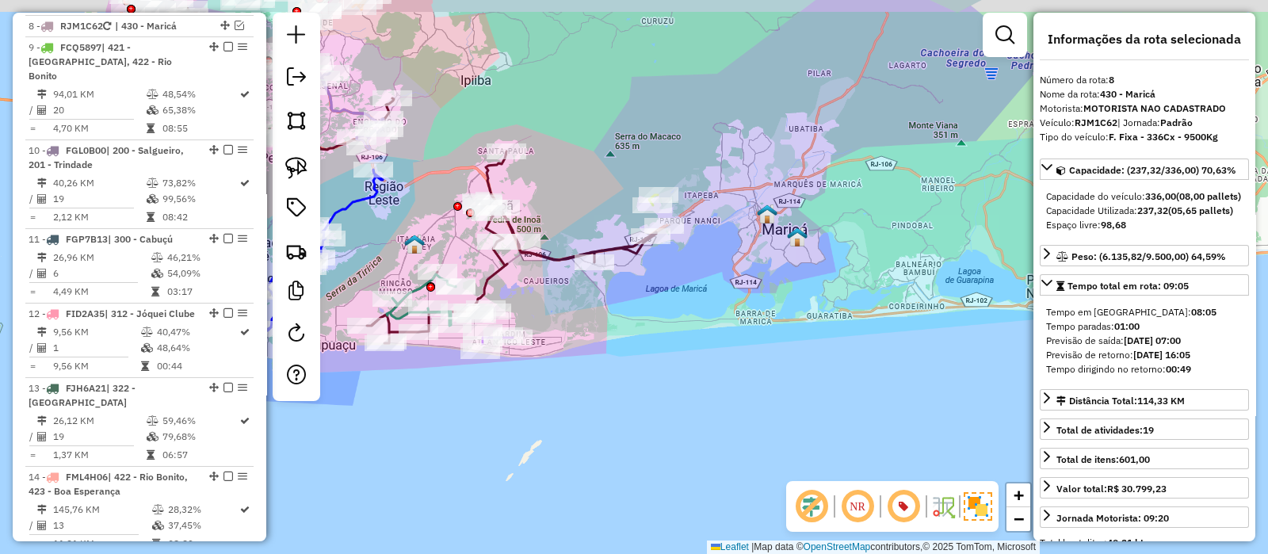
drag, startPoint x: 541, startPoint y: 295, endPoint x: 550, endPoint y: 327, distance: 33.6
click at [550, 327] on div "Janela de atendimento Grade de atendimento Capacidade Transportadoras Veículos …" at bounding box center [634, 277] width 1268 height 554
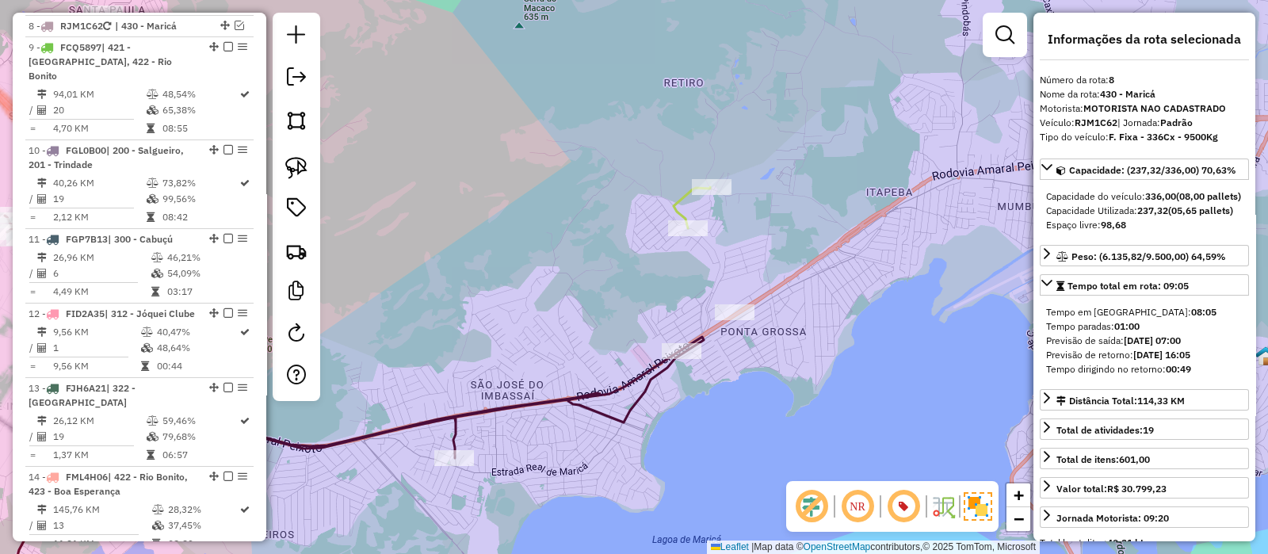
click at [678, 198] on icon at bounding box center [692, 207] width 36 height 41
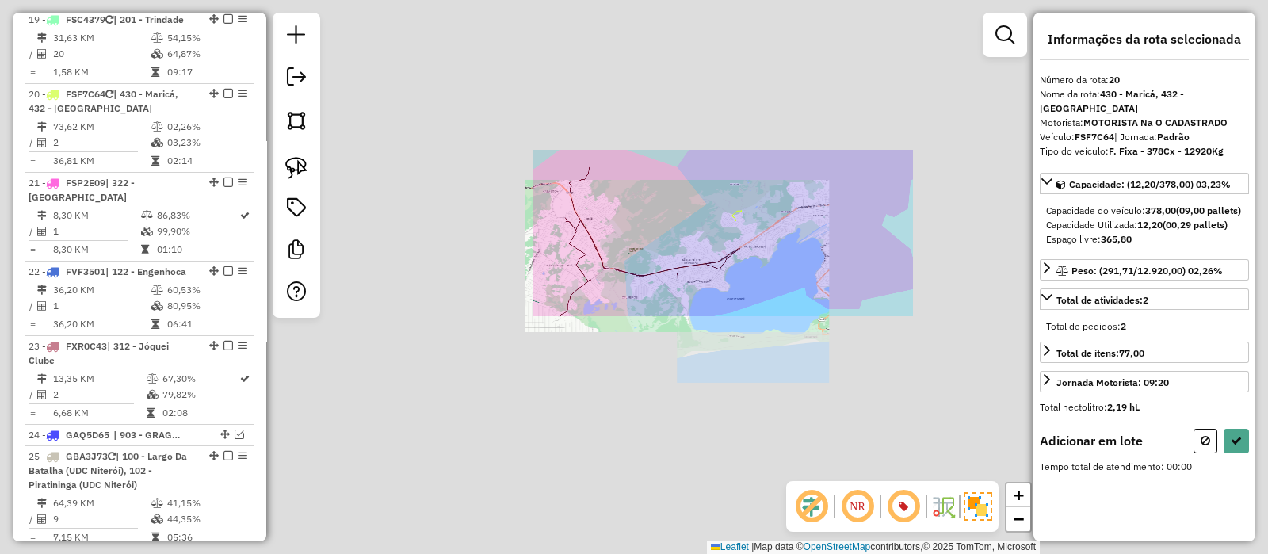
scroll to position [2183, 0]
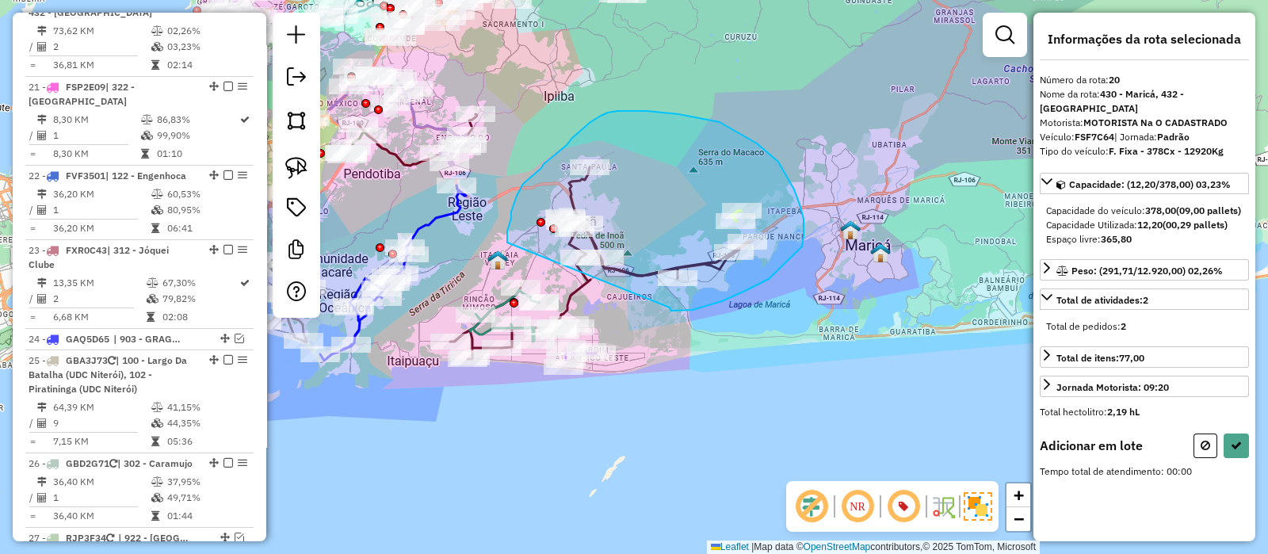
drag, startPoint x: 670, startPoint y: 308, endPoint x: 504, endPoint y: 255, distance: 173.7
click at [504, 255] on div "Janela de atendimento Grade de atendimento Capacidade Transportadoras Veículos …" at bounding box center [634, 277] width 1268 height 554
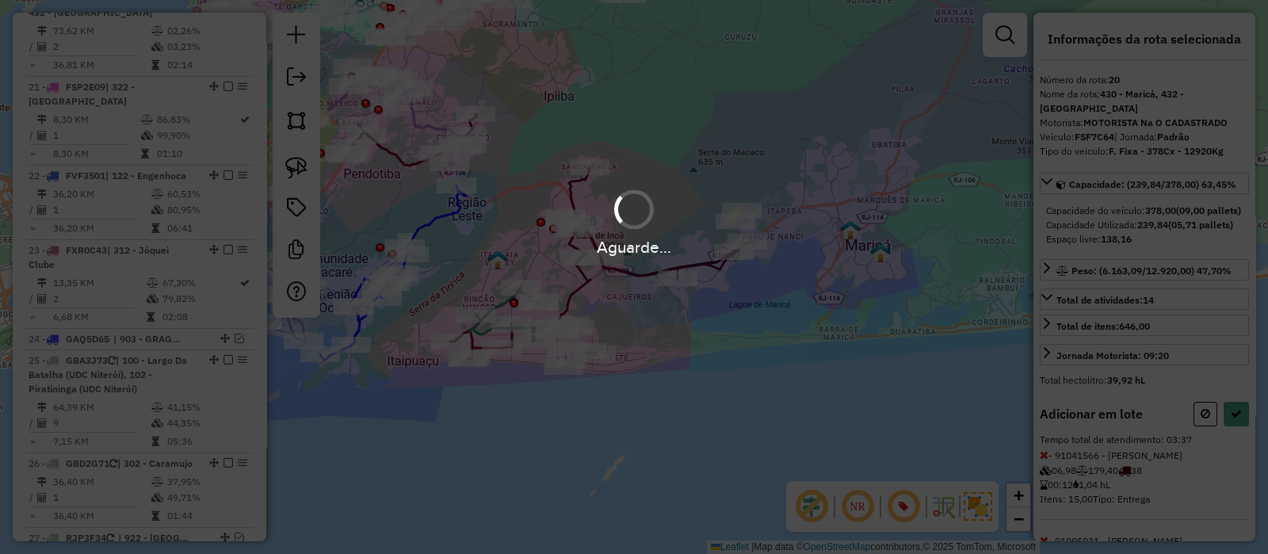
select select "*********"
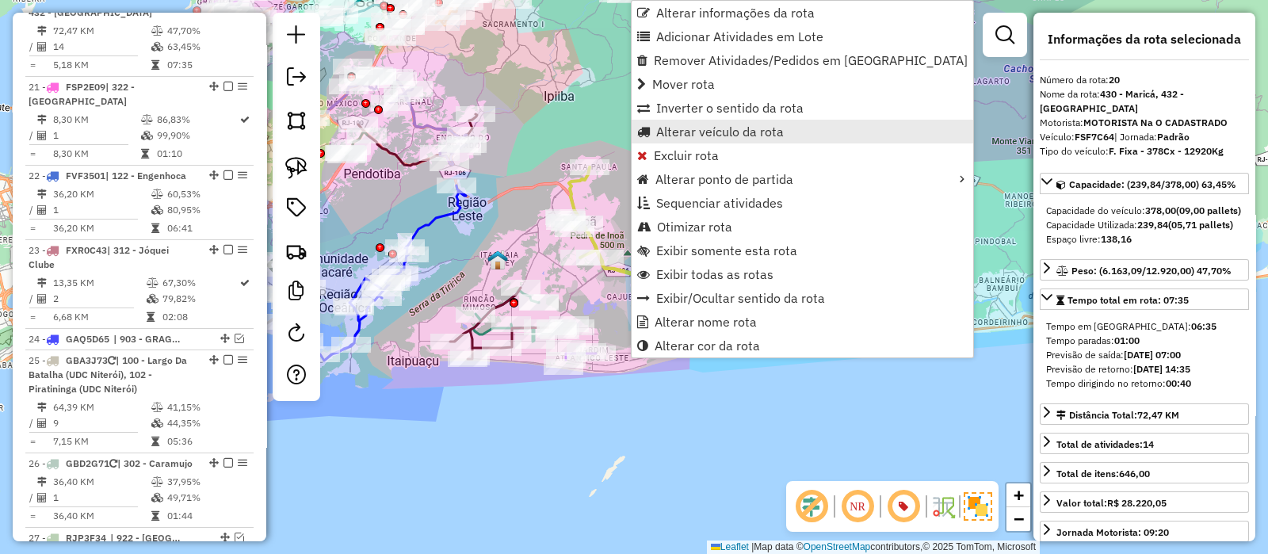
click at [689, 132] on span "Alterar veículo da rota" at bounding box center [720, 131] width 128 height 13
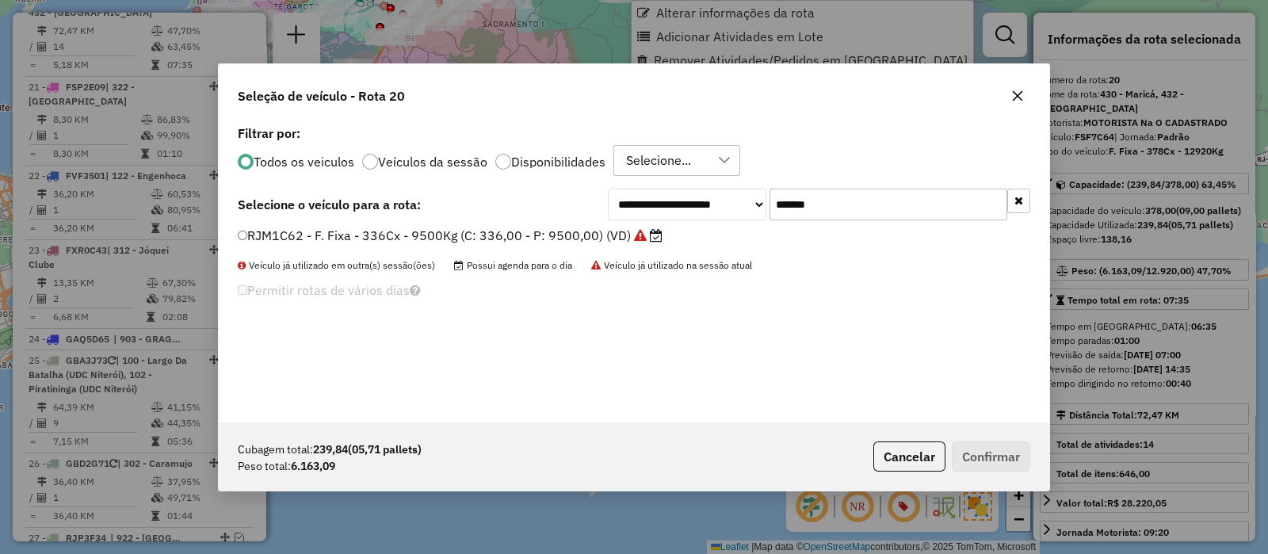
scroll to position [8, 5]
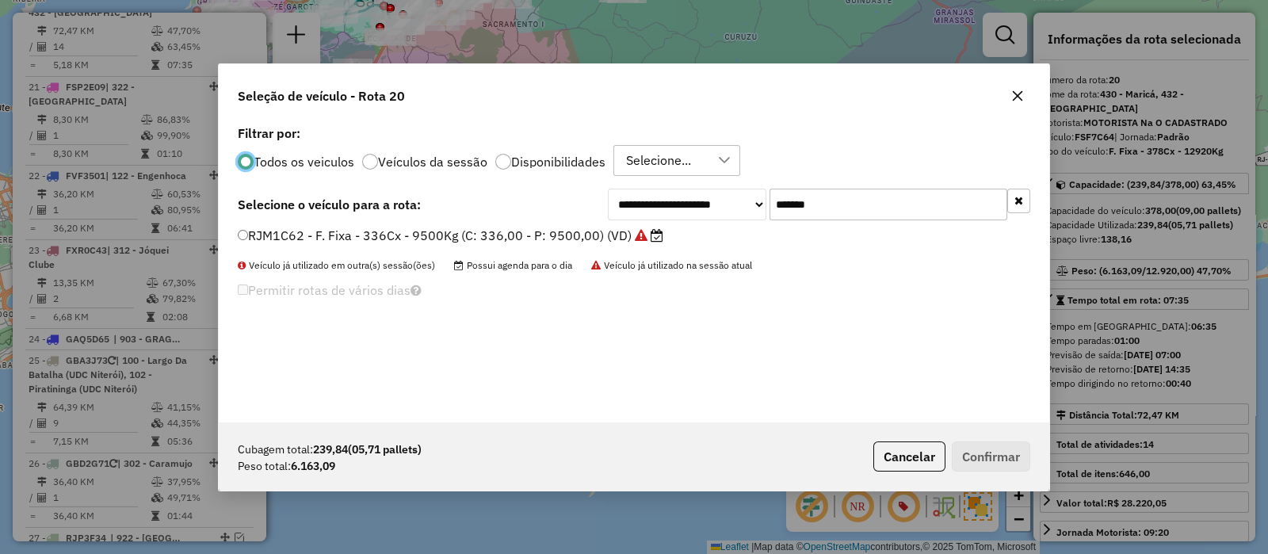
click at [832, 208] on input "*******" at bounding box center [889, 205] width 238 height 32
paste input "text"
type input "*******"
click at [594, 242] on label "FCO0C98 - F. Fixa - 378Cx - 12920Kg (C: 378,00 - P: 12920,00) (VD)" at bounding box center [450, 235] width 425 height 19
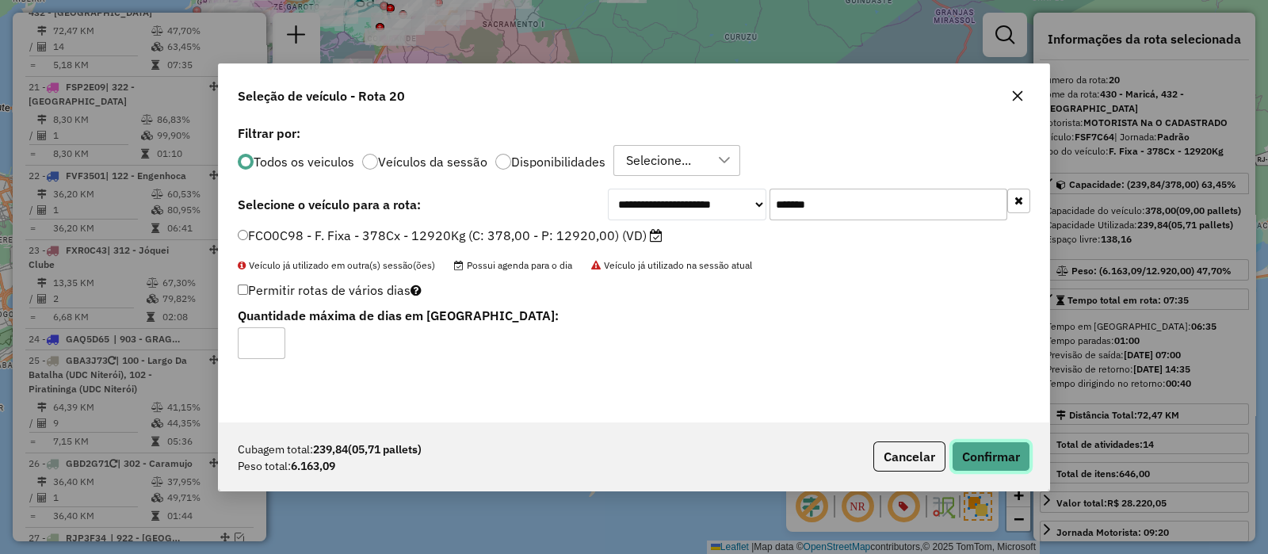
click at [1001, 456] on button "Confirmar" at bounding box center [991, 457] width 78 height 30
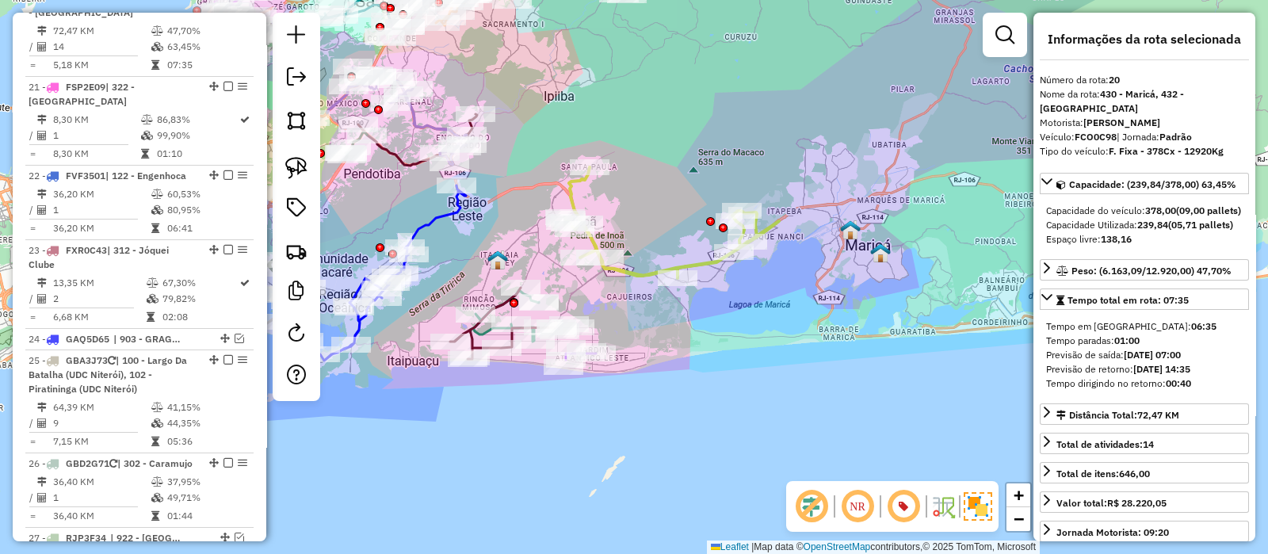
click at [569, 192] on icon at bounding box center [672, 222] width 214 height 111
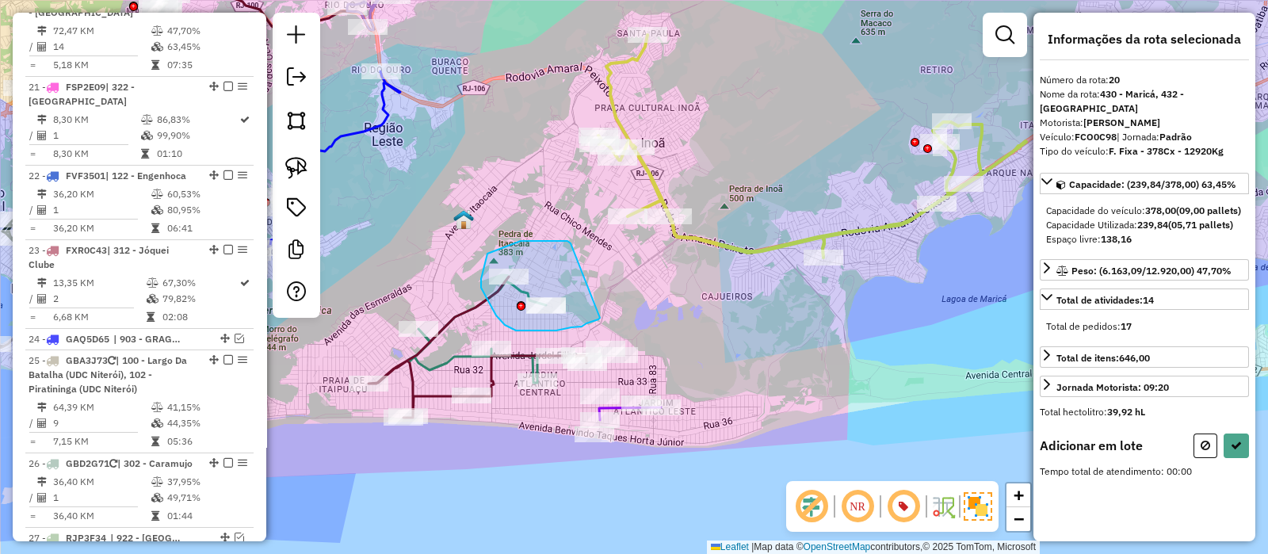
drag, startPoint x: 571, startPoint y: 243, endPoint x: 602, endPoint y: 315, distance: 78.5
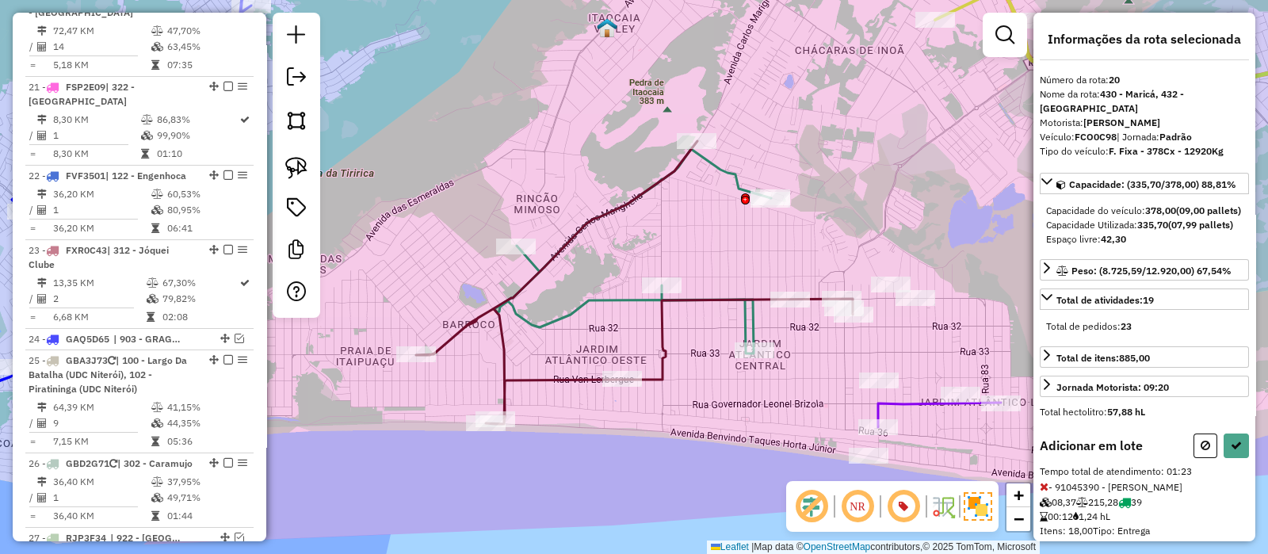
drag, startPoint x: 671, startPoint y: 254, endPoint x: 642, endPoint y: 235, distance: 34.3
click at [653, 243] on div "Janela de atendimento Grade de atendimento Capacidade Transportadoras Veículos …" at bounding box center [634, 277] width 1268 height 554
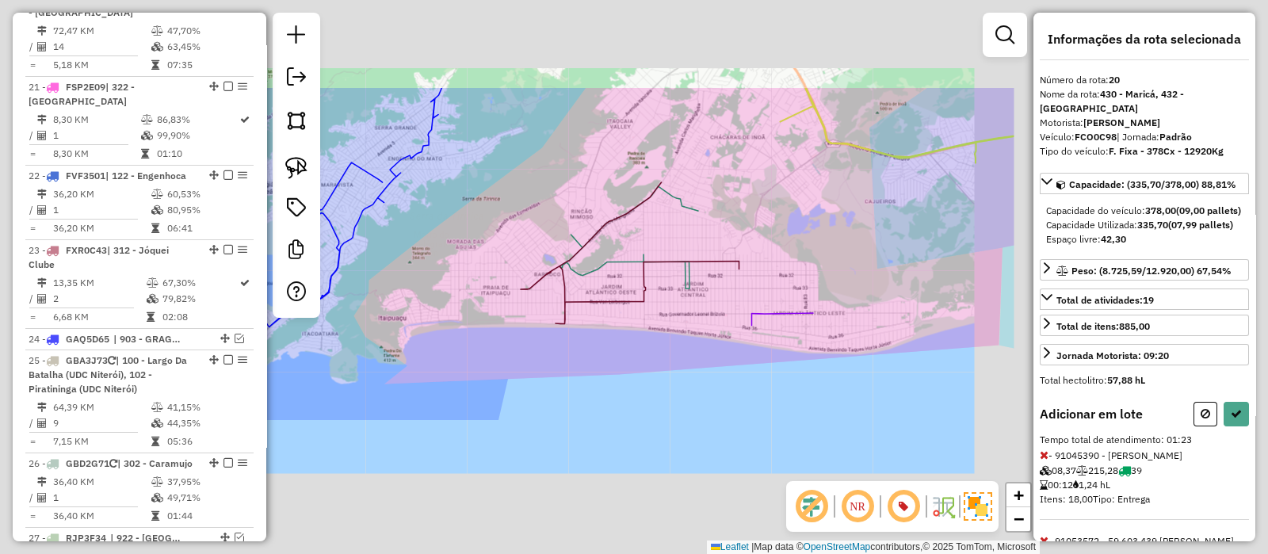
select select "*********"
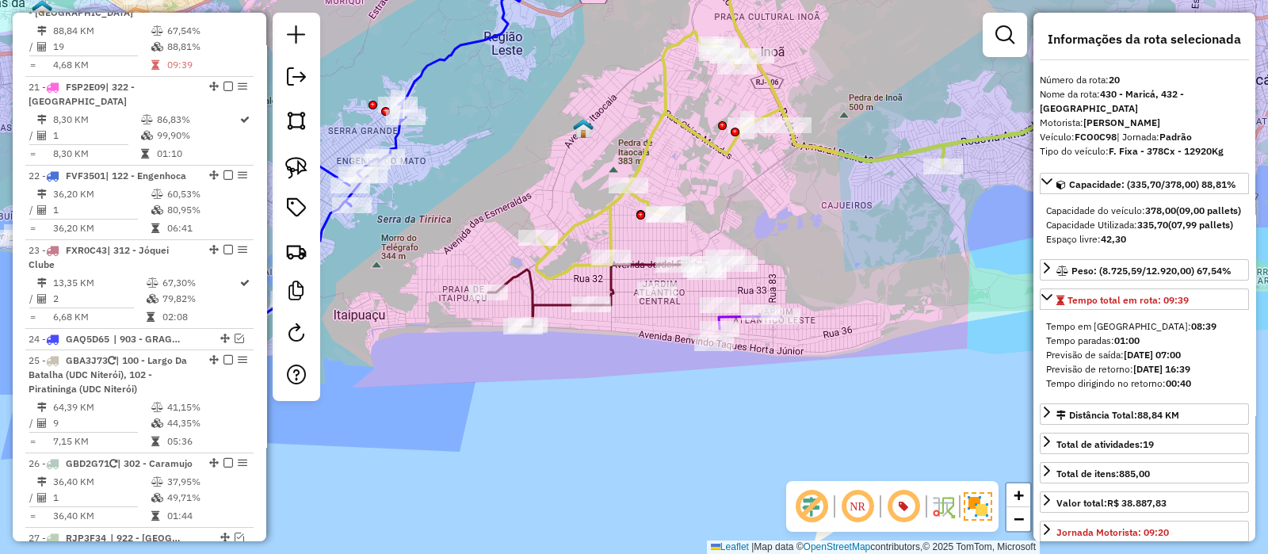
drag, startPoint x: 848, startPoint y: 194, endPoint x: 793, endPoint y: 206, distance: 56.0
click at [815, 197] on div "Janela de atendimento Grade de atendimento Capacidade Transportadoras Veículos …" at bounding box center [634, 277] width 1268 height 554
click at [549, 304] on icon at bounding box center [596, 296] width 218 height 62
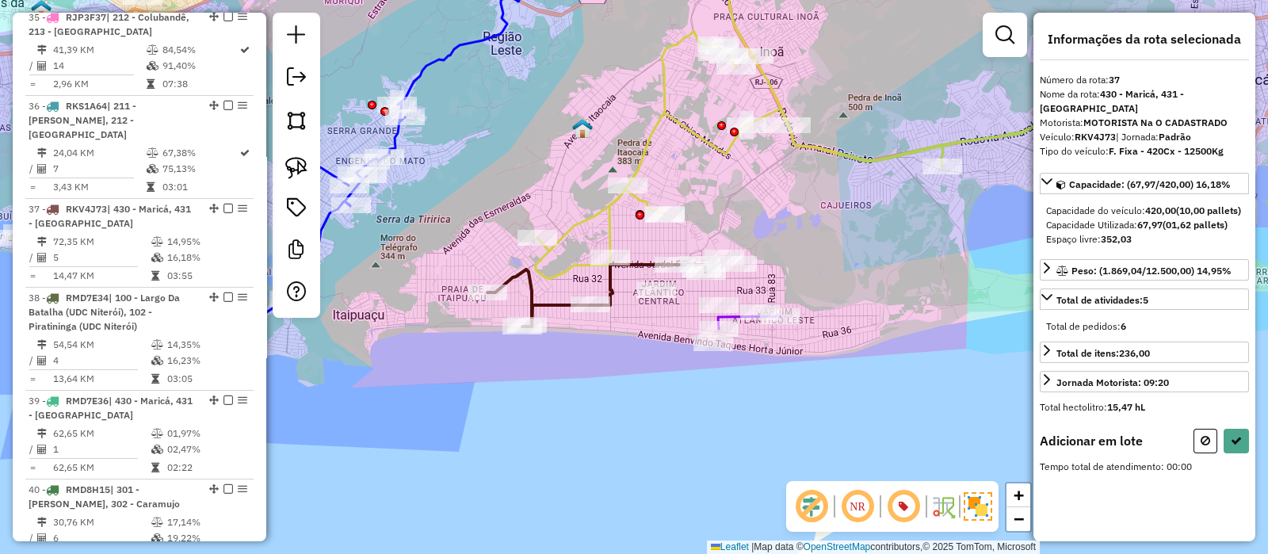
scroll to position [3472, 0]
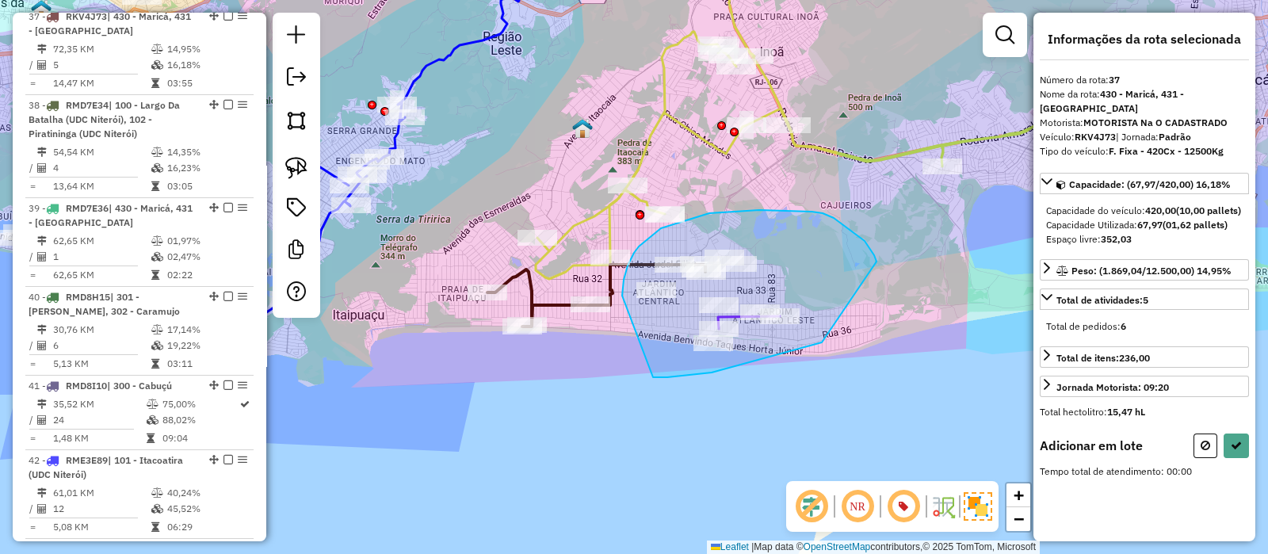
drag, startPoint x: 701, startPoint y: 374, endPoint x: 625, endPoint y: 299, distance: 107.6
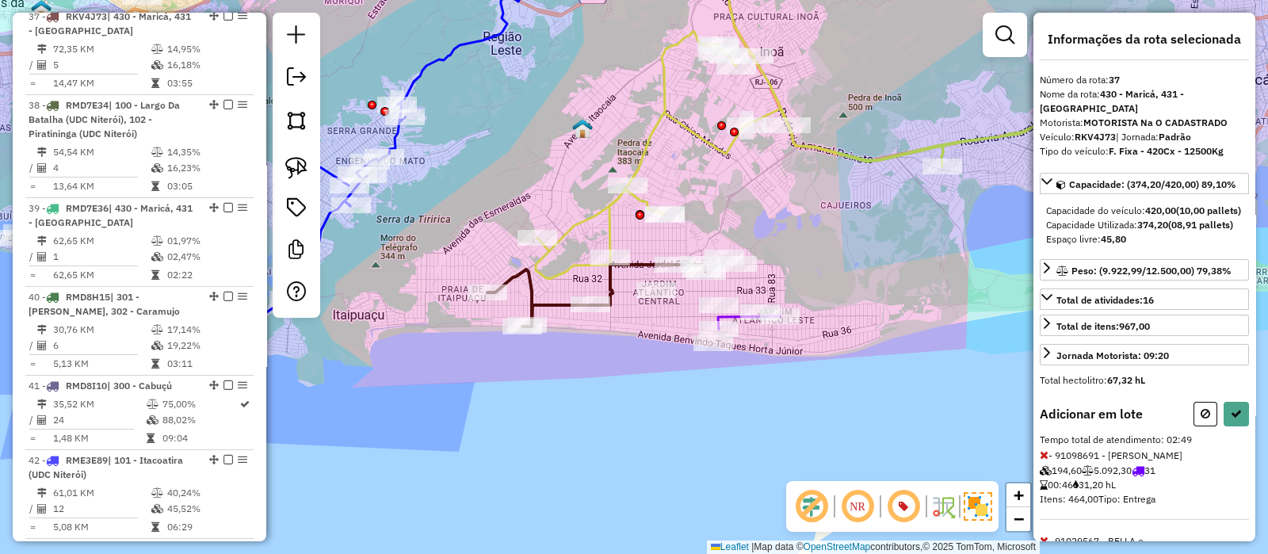
select select "*********"
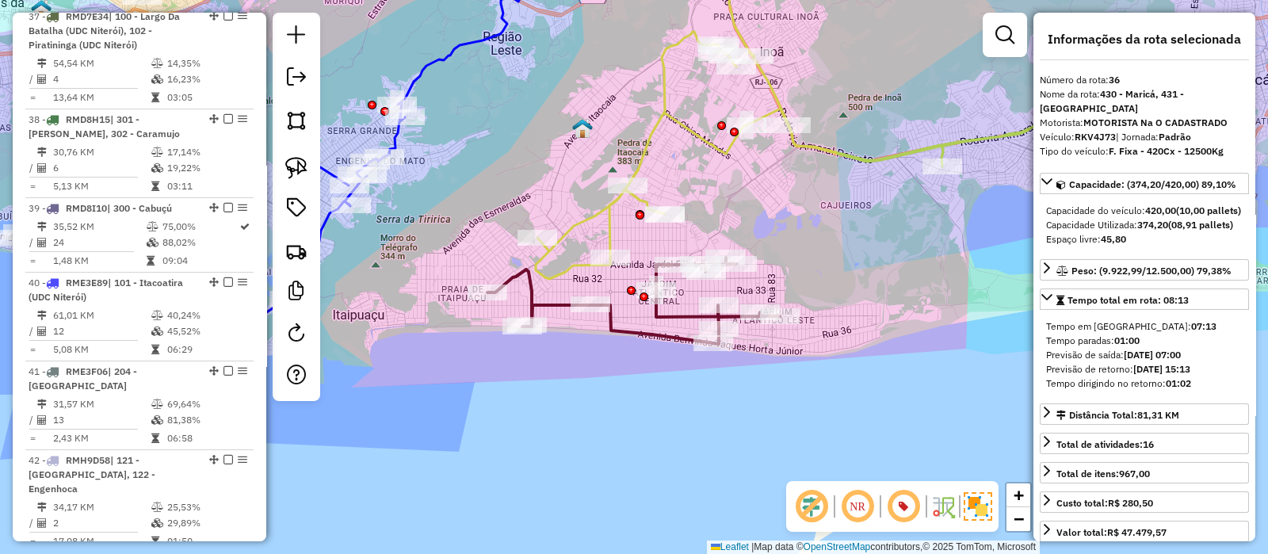
click at [526, 293] on icon at bounding box center [633, 301] width 292 height 86
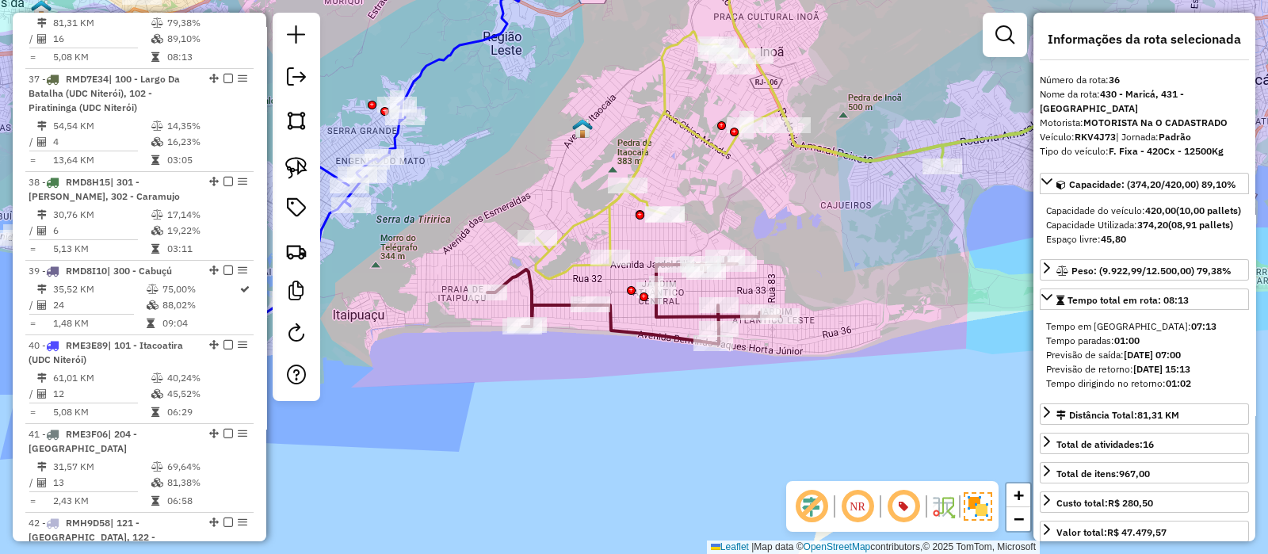
scroll to position [3384, 0]
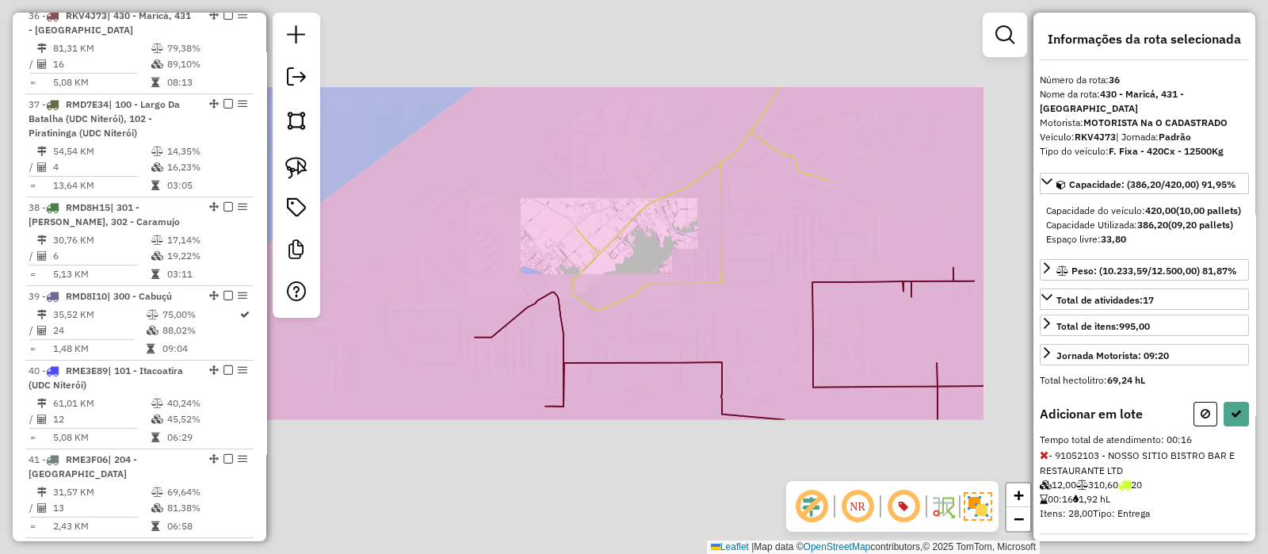
select select "*********"
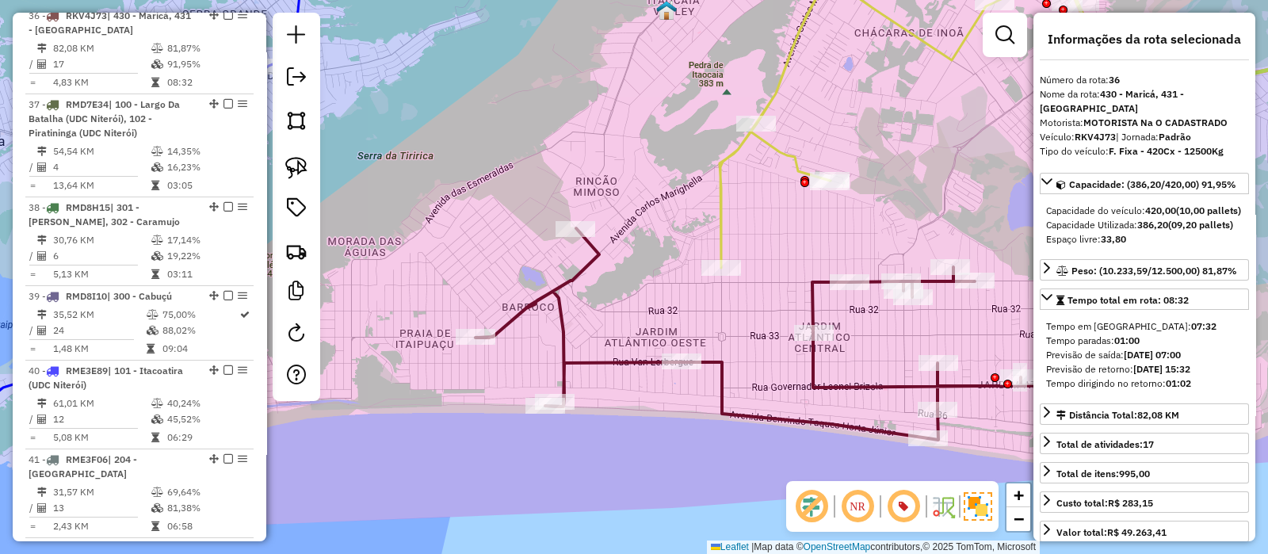
click at [790, 51] on icon at bounding box center [1057, 106] width 675 height 323
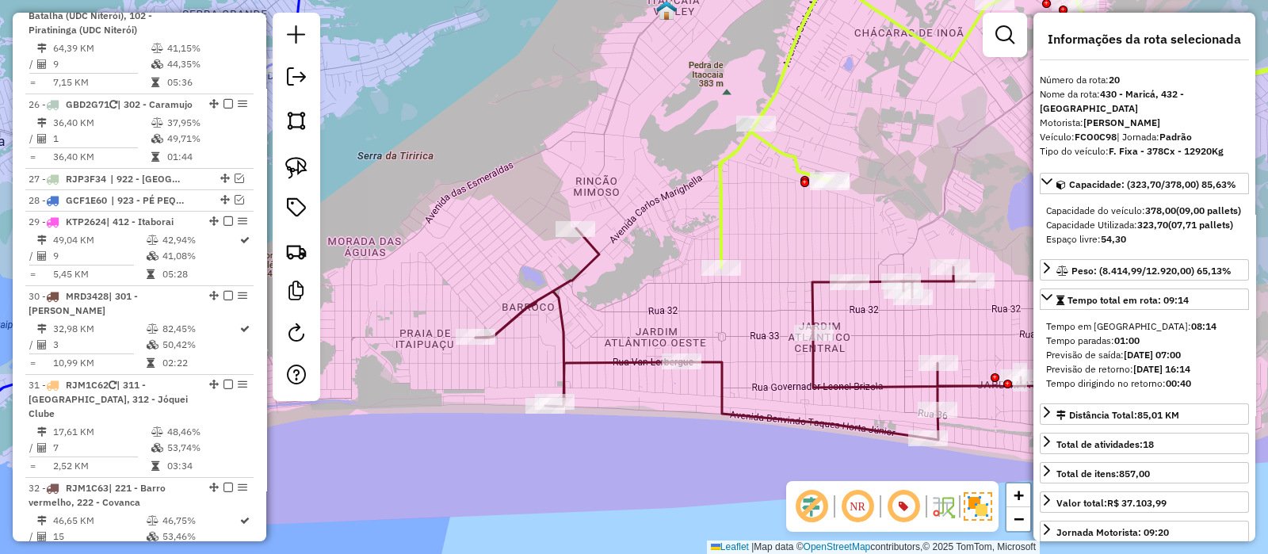
scroll to position [2183, 0]
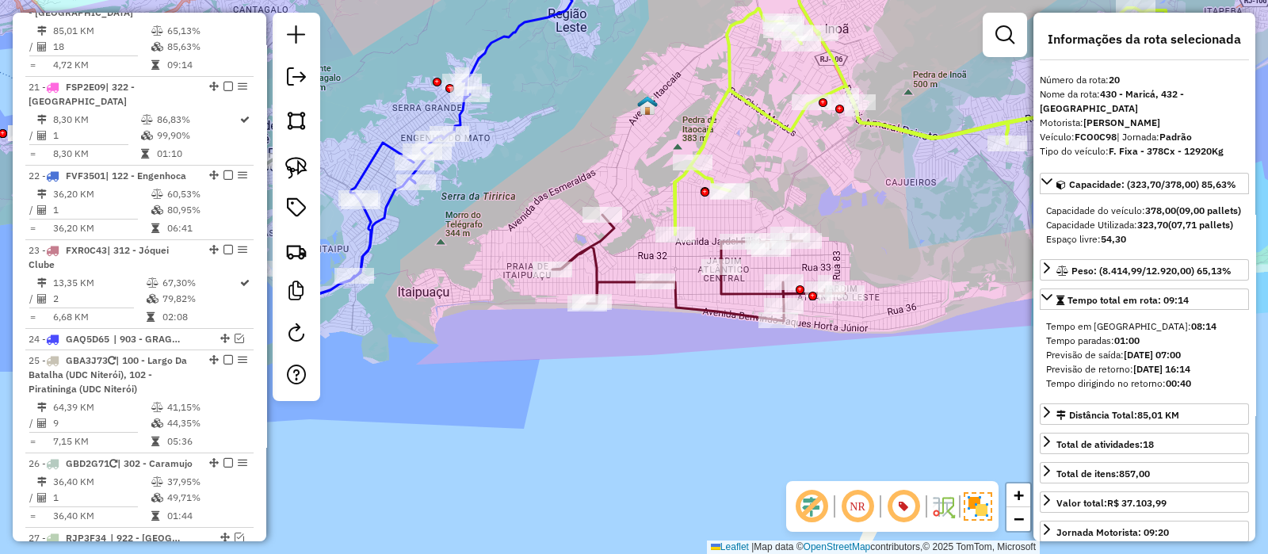
drag, startPoint x: 821, startPoint y: 183, endPoint x: 747, endPoint y: 227, distance: 86.3
click at [757, 227] on div "Janela de atendimento Grade de atendimento Capacidade Transportadoras Veículos …" at bounding box center [634, 277] width 1268 height 554
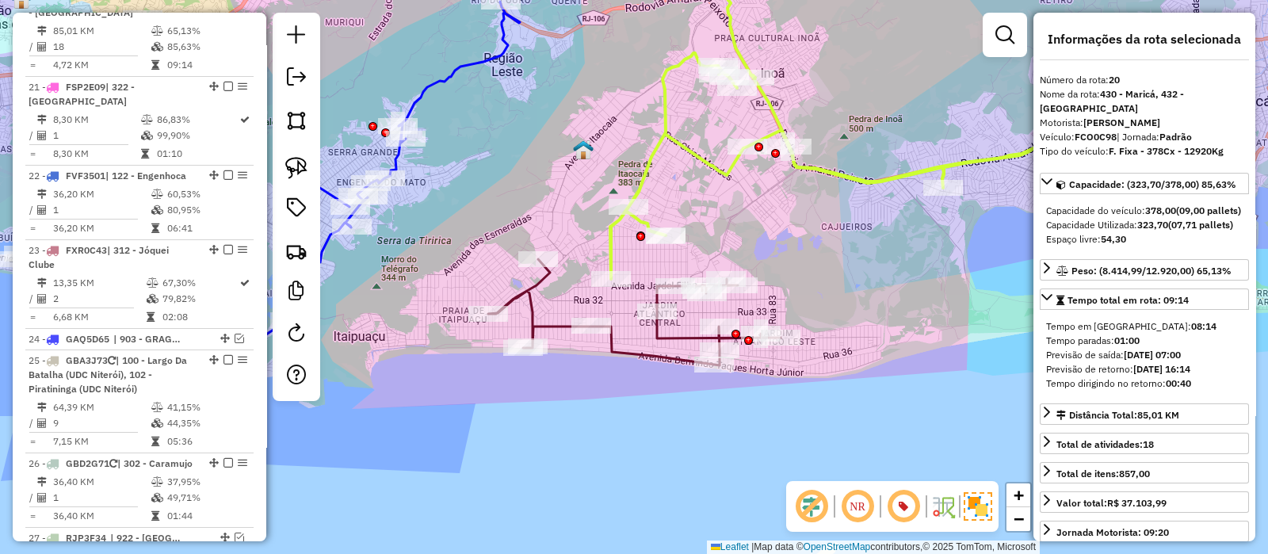
click at [533, 282] on icon at bounding box center [634, 312] width 292 height 106
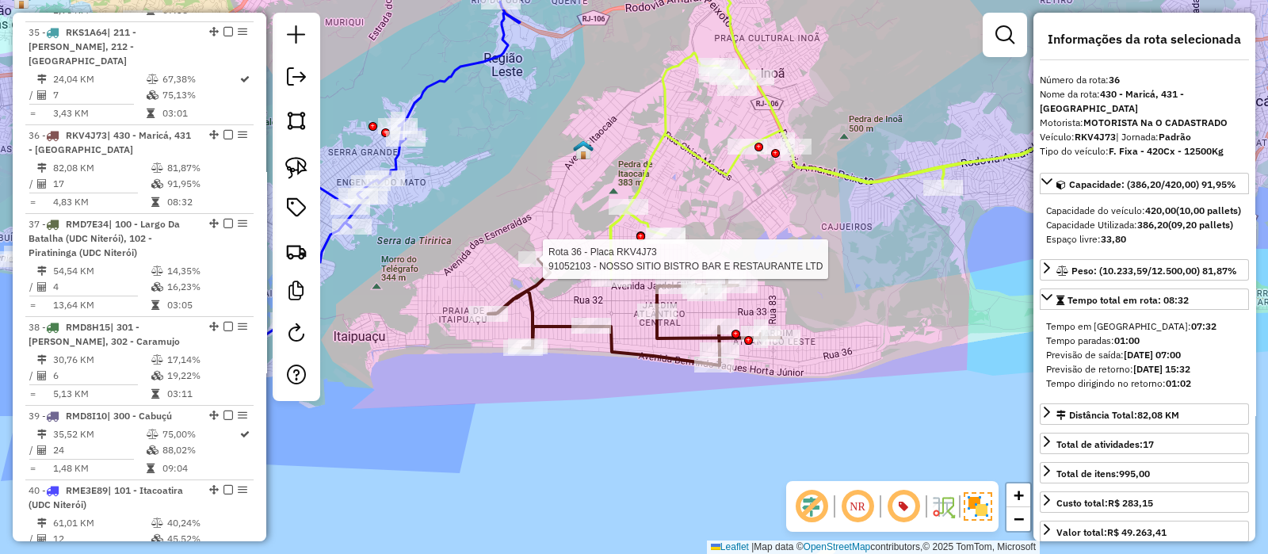
scroll to position [3384, 0]
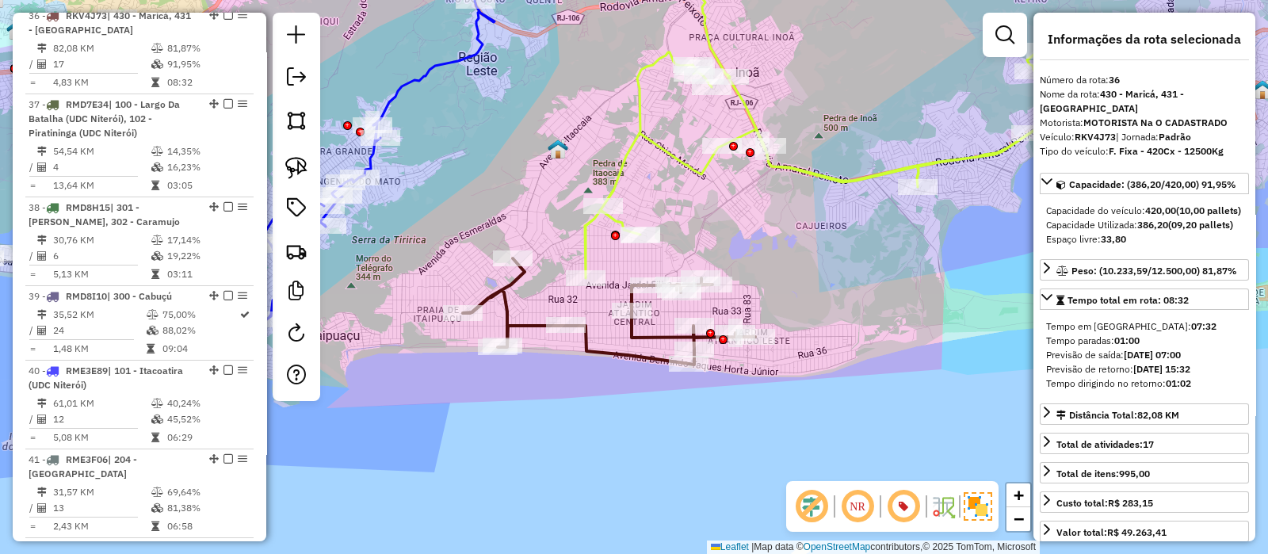
drag, startPoint x: 593, startPoint y: 230, endPoint x: 562, endPoint y: 229, distance: 30.9
click at [562, 229] on div "Janela de atendimento Grade de atendimento Capacidade Transportadoras Veículos …" at bounding box center [634, 277] width 1268 height 554
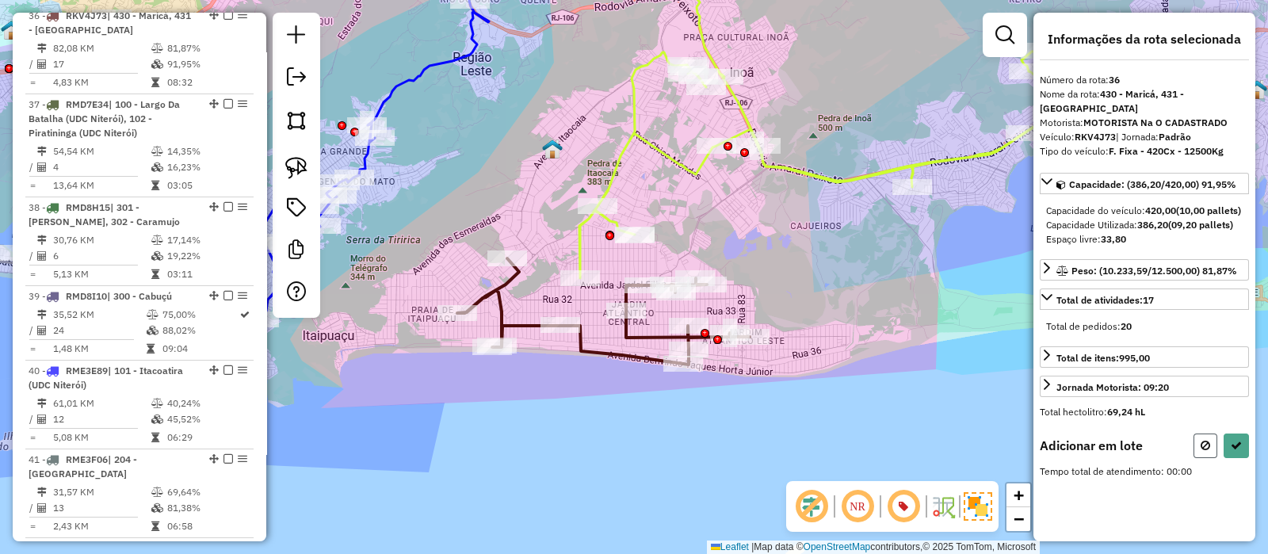
click at [1202, 451] on icon at bounding box center [1206, 445] width 10 height 11
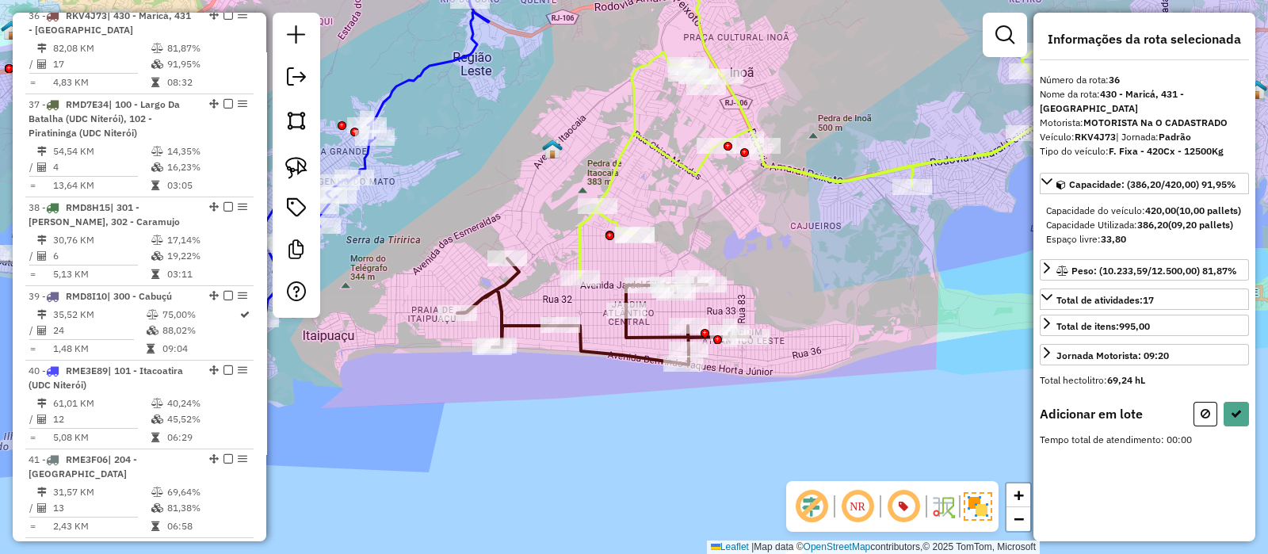
select select "*********"
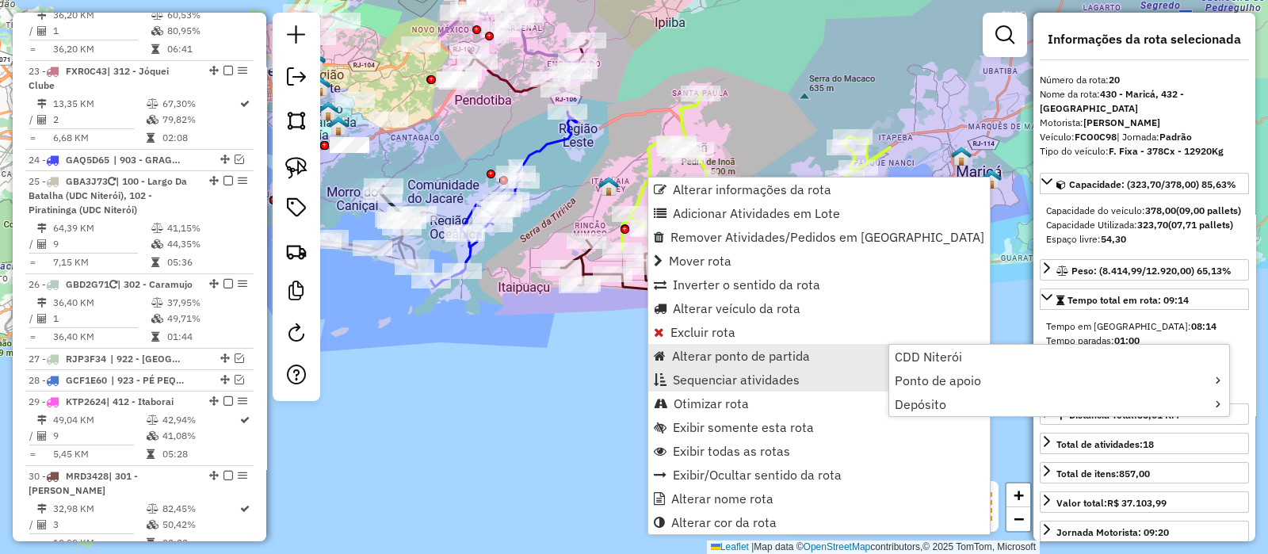
scroll to position [2183, 0]
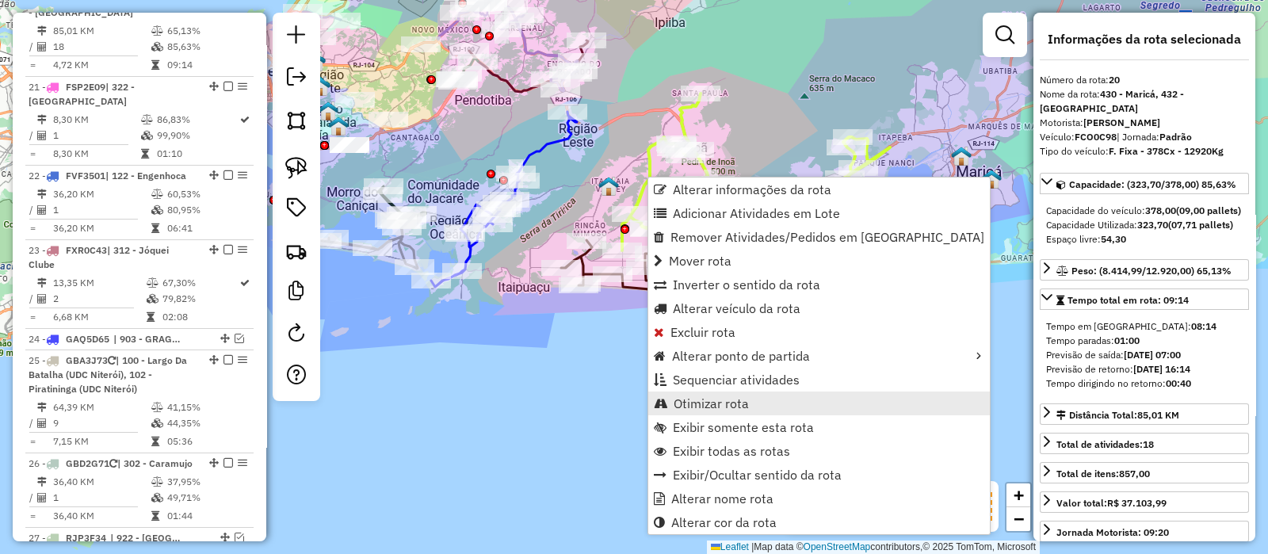
click at [701, 406] on span "Otimizar rota" at bounding box center [711, 403] width 75 height 13
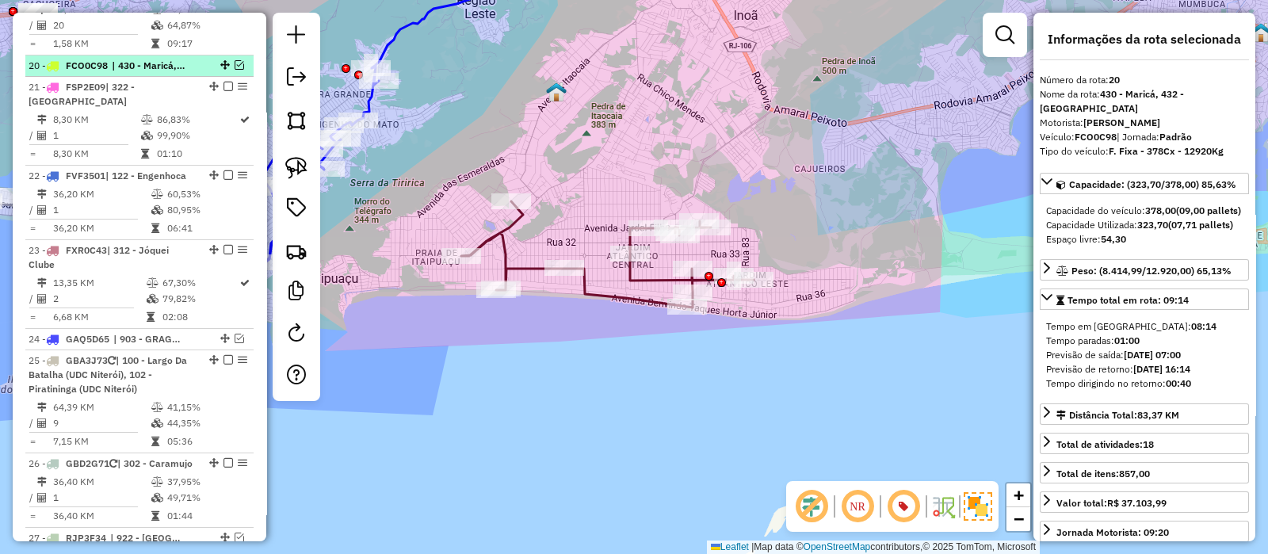
click at [235, 70] on em at bounding box center [240, 65] width 10 height 10
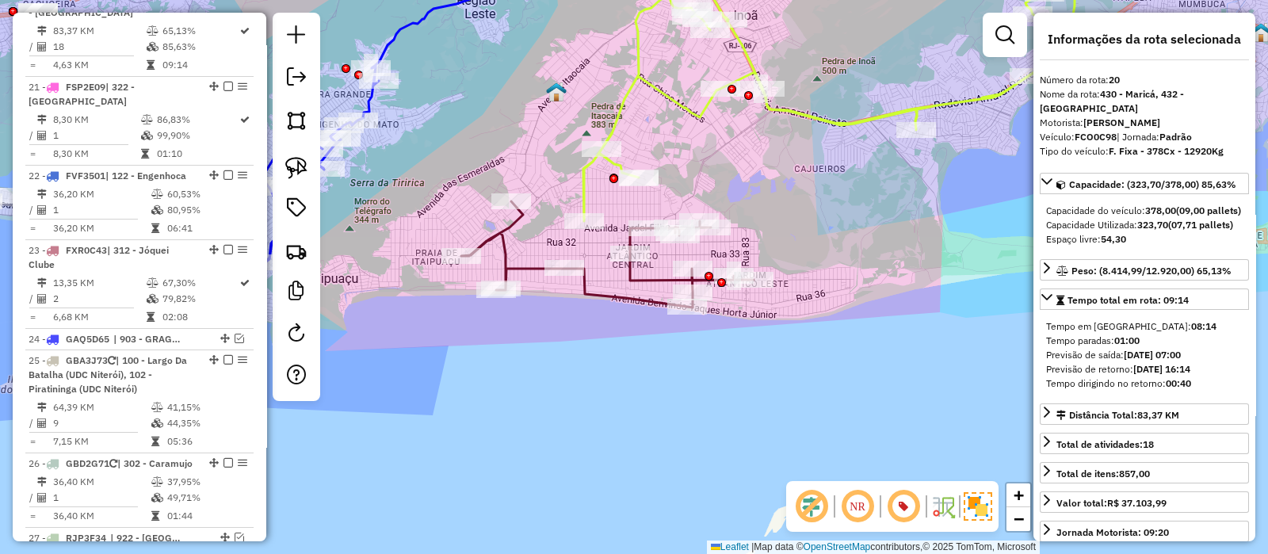
click at [612, 300] on icon at bounding box center [607, 254] width 292 height 106
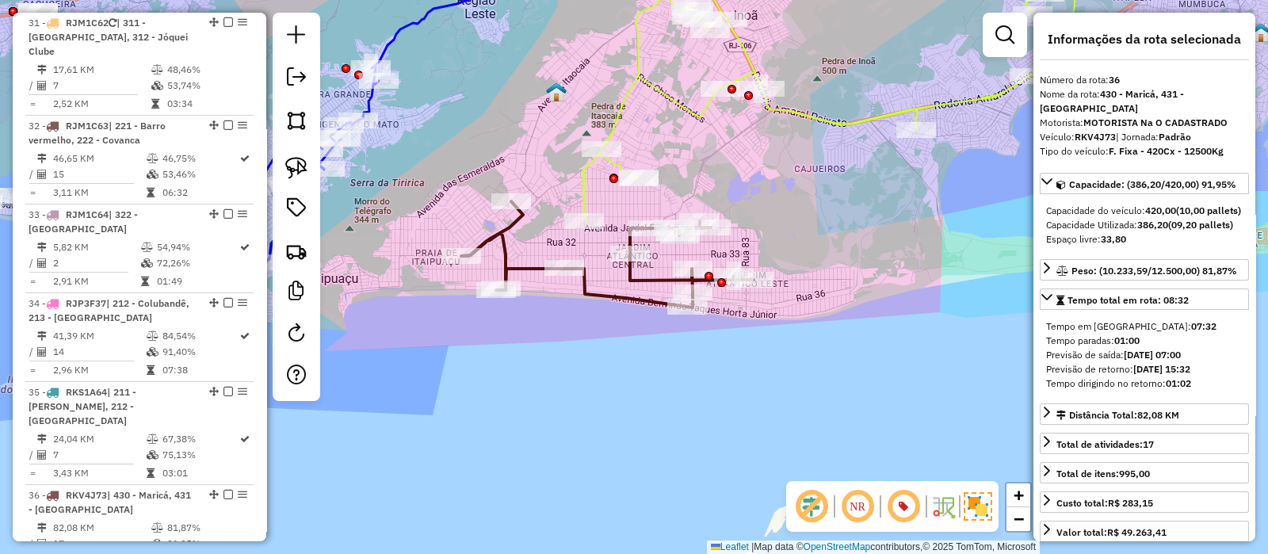
scroll to position [3384, 0]
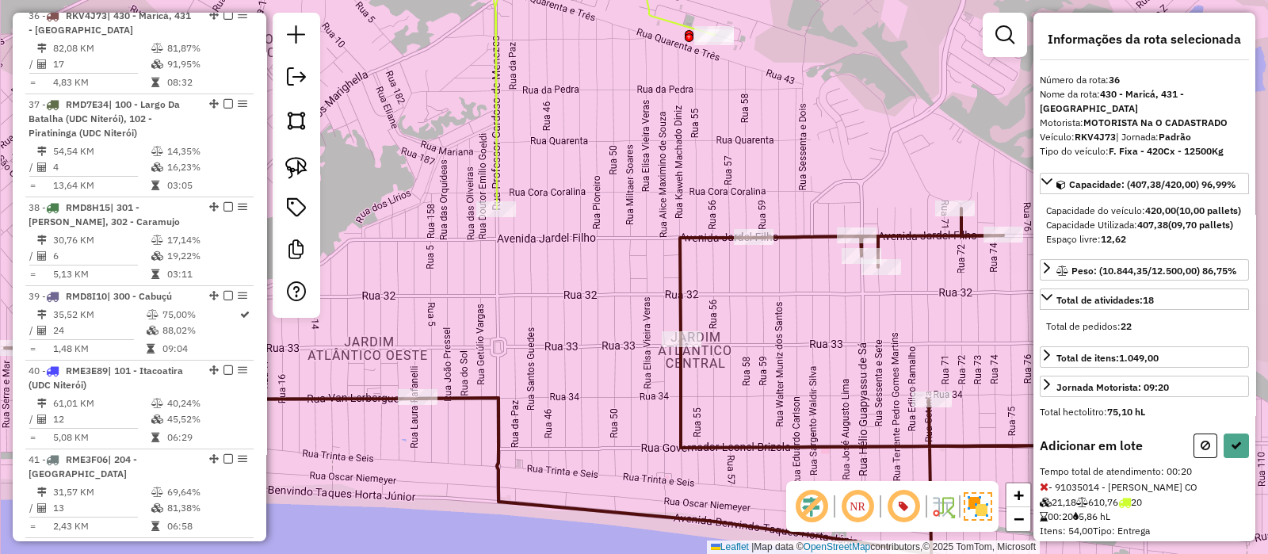
drag, startPoint x: 638, startPoint y: 182, endPoint x: 631, endPoint y: 203, distance: 22.6
click at [631, 203] on div "Janela de atendimento Grade de atendimento Capacidade Transportadoras Veículos …" at bounding box center [634, 277] width 1268 height 554
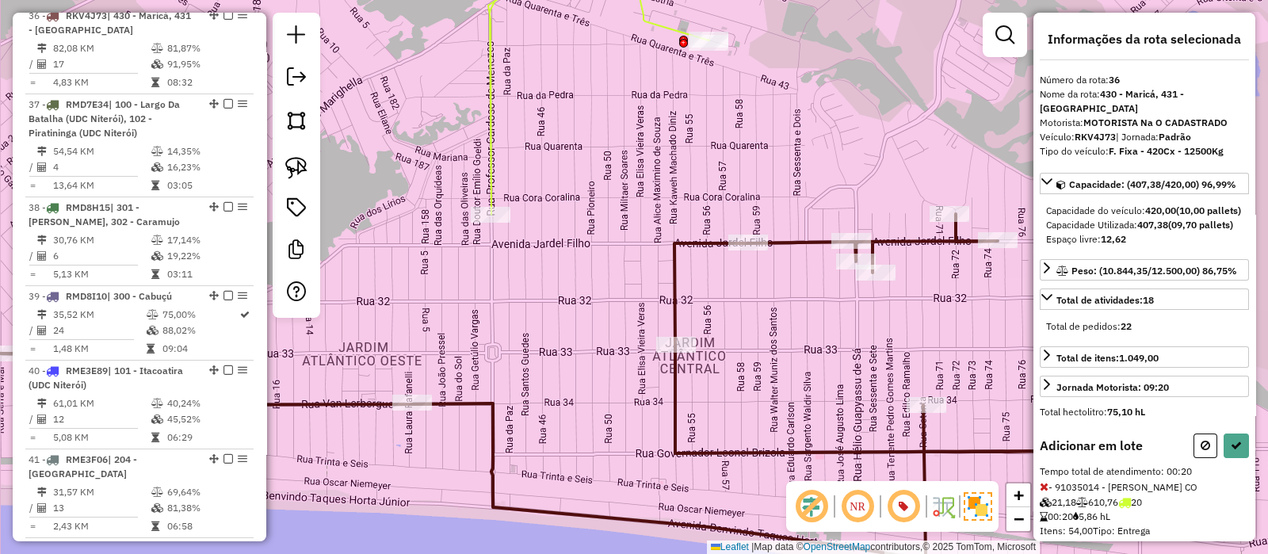
select select "*********"
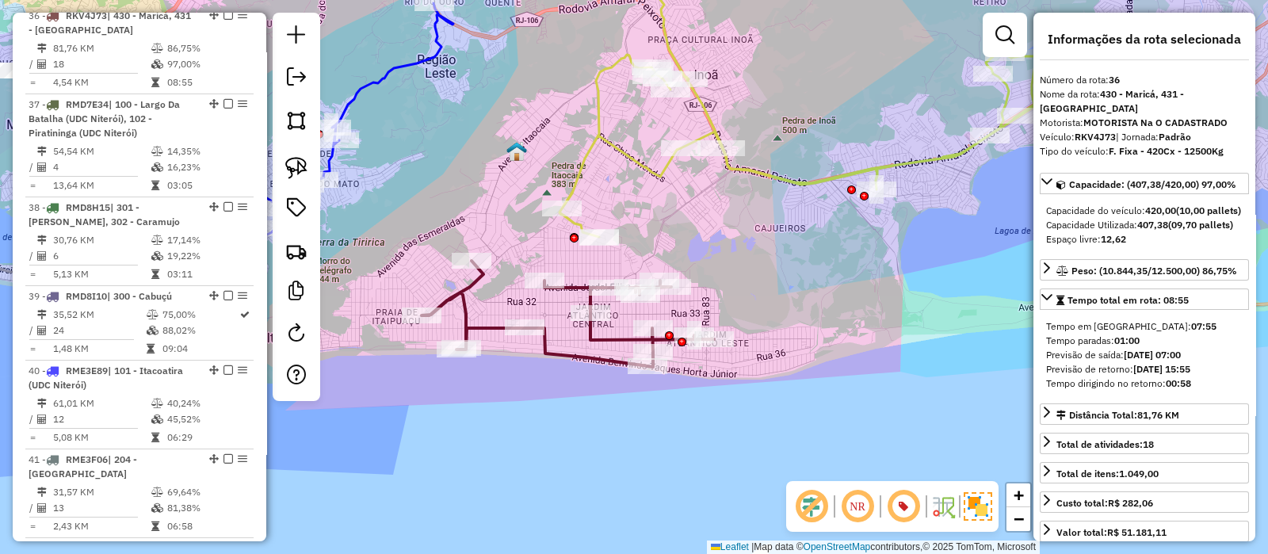
click at [582, 146] on icon at bounding box center [820, 102] width 520 height 270
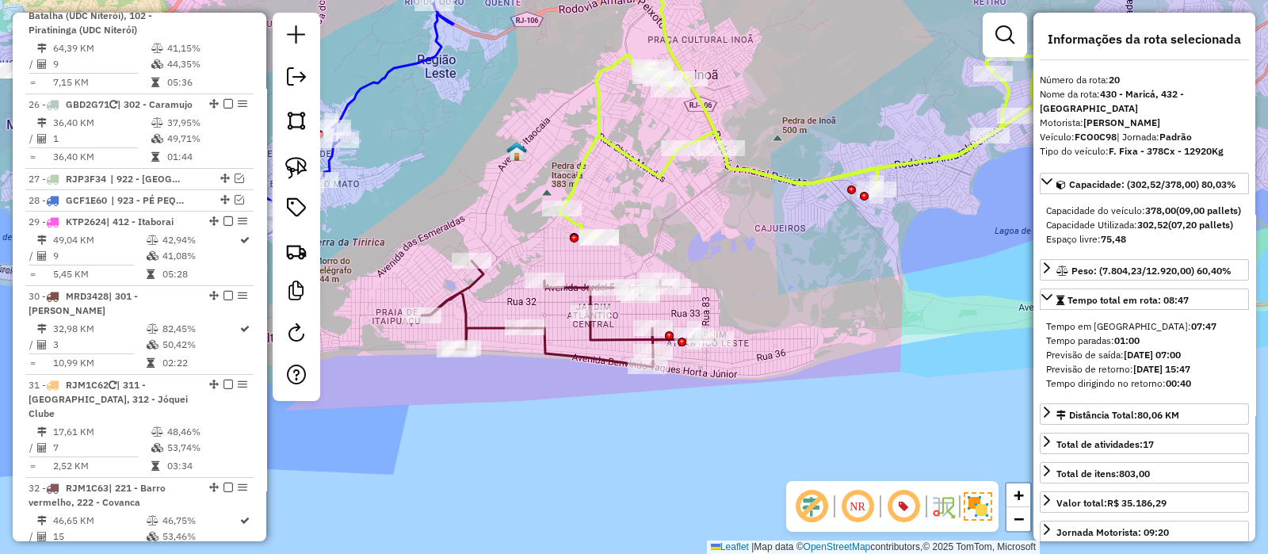
scroll to position [2183, 0]
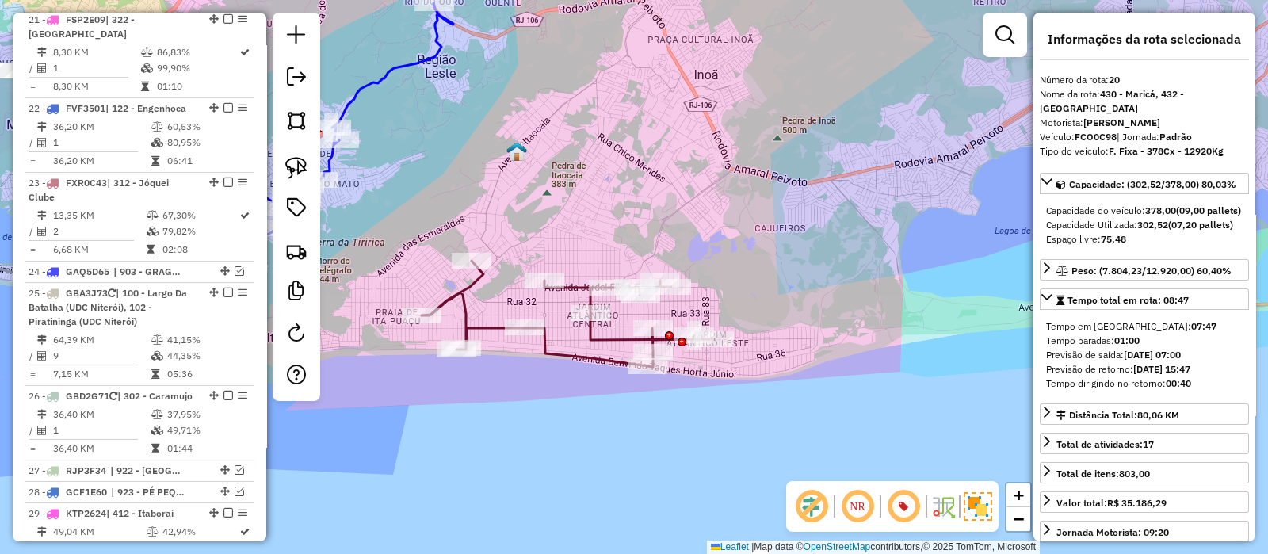
click at [472, 296] on icon at bounding box center [568, 314] width 292 height 106
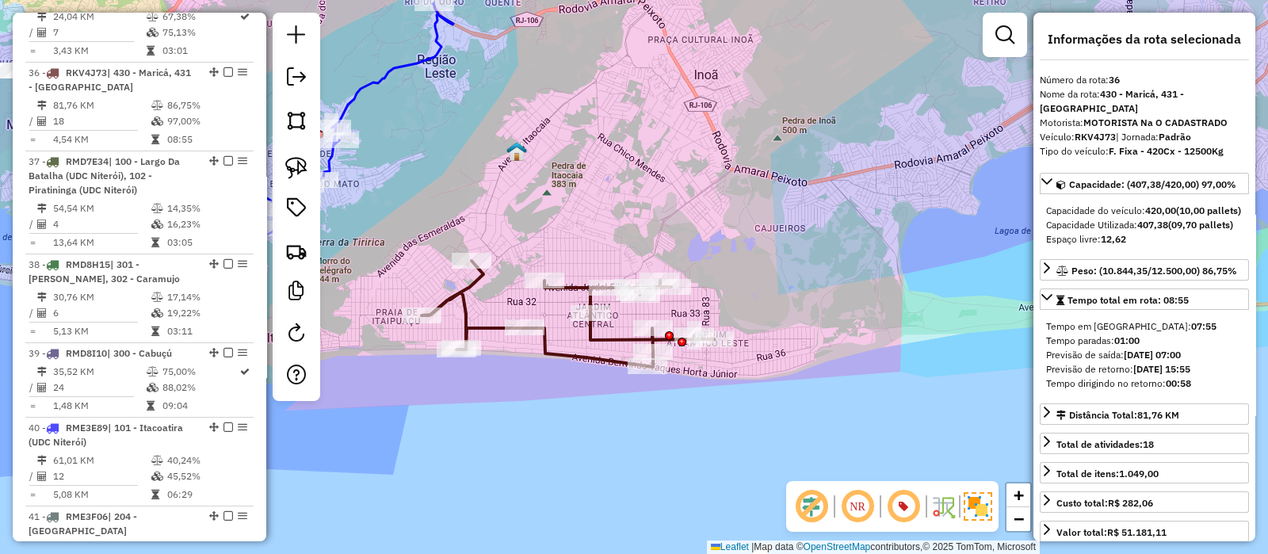
scroll to position [3316, 0]
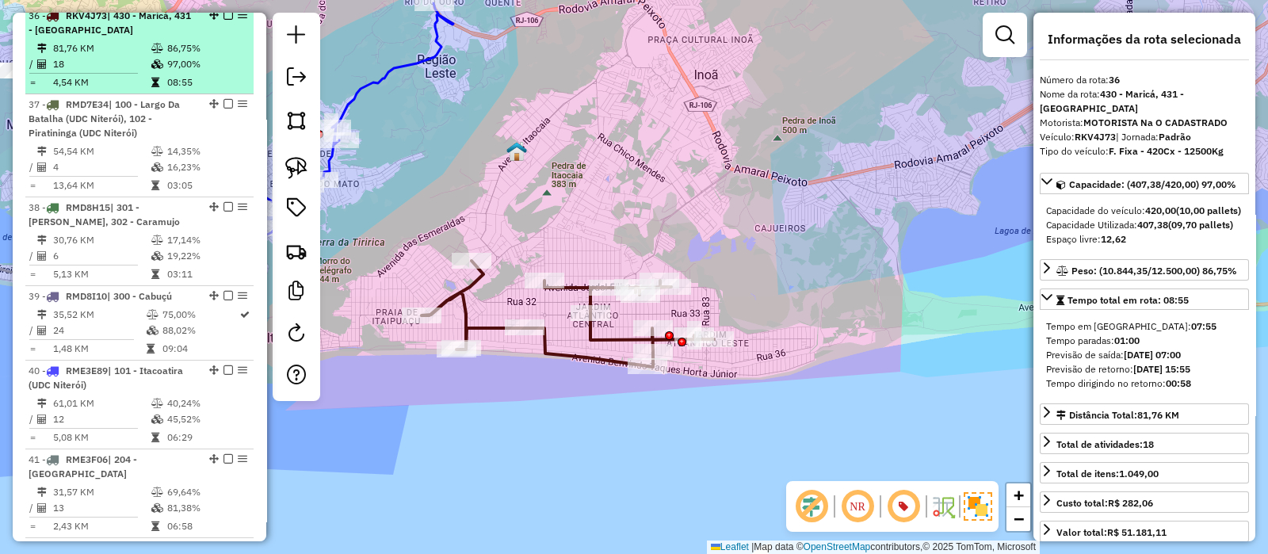
click at [224, 20] on em at bounding box center [229, 15] width 10 height 10
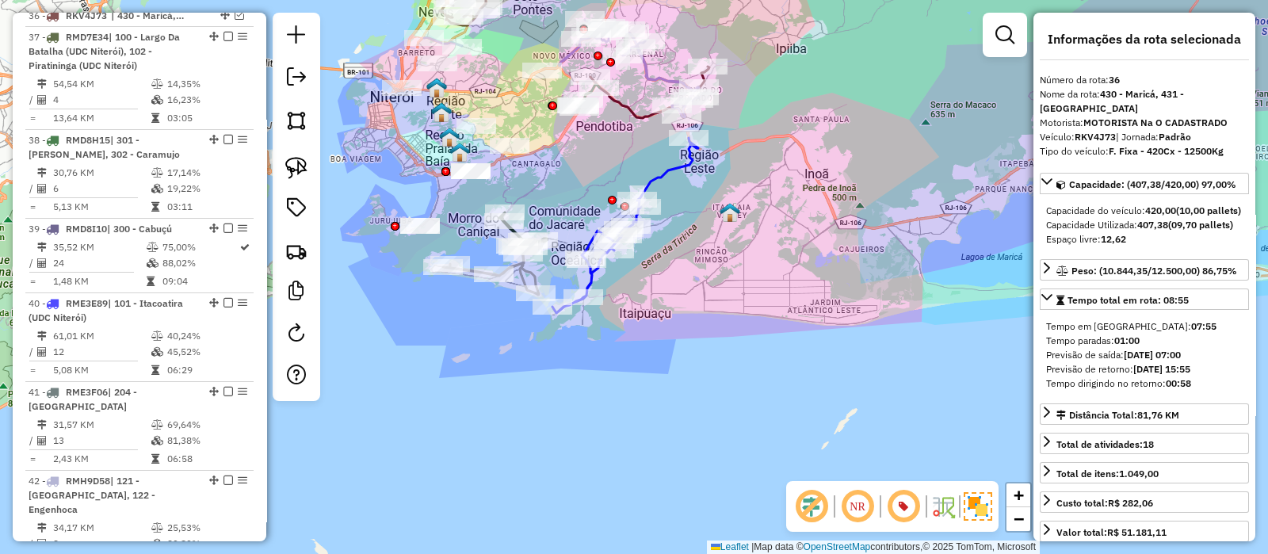
drag, startPoint x: 701, startPoint y: 141, endPoint x: 835, endPoint y: 174, distance: 137.1
click at [835, 174] on div "Janela de atendimento Grade de atendimento Capacidade Transportadoras Veículos …" at bounding box center [634, 277] width 1268 height 554
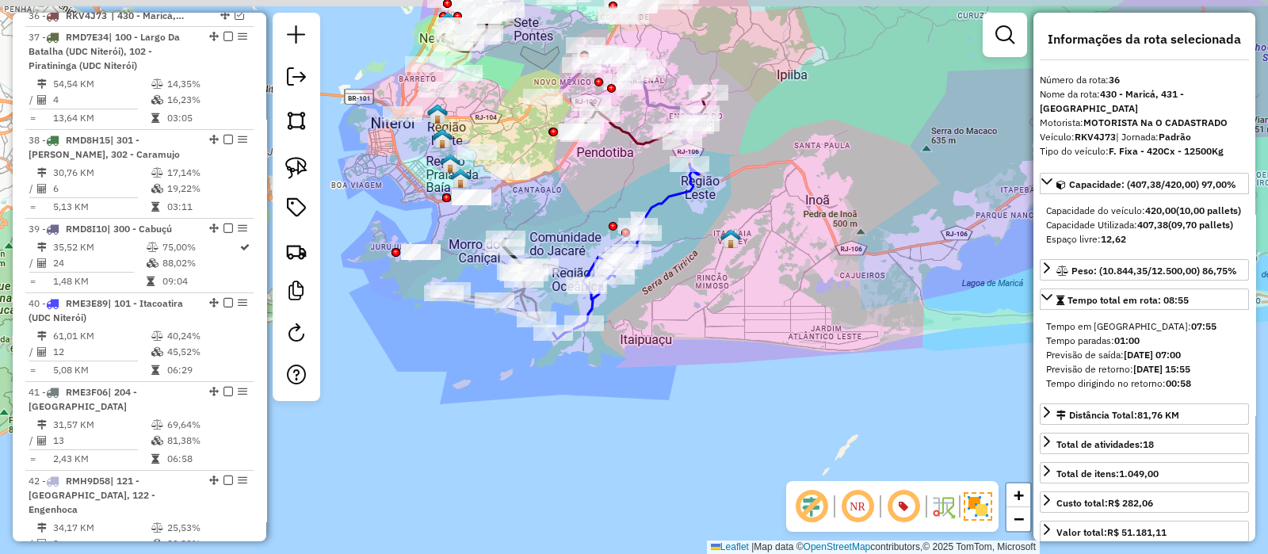
drag, startPoint x: 709, startPoint y: 235, endPoint x: 672, endPoint y: 290, distance: 66.2
click at [715, 281] on div "Janela de atendimento Grade de atendimento Capacidade Transportadoras Veículos …" at bounding box center [634, 277] width 1268 height 554
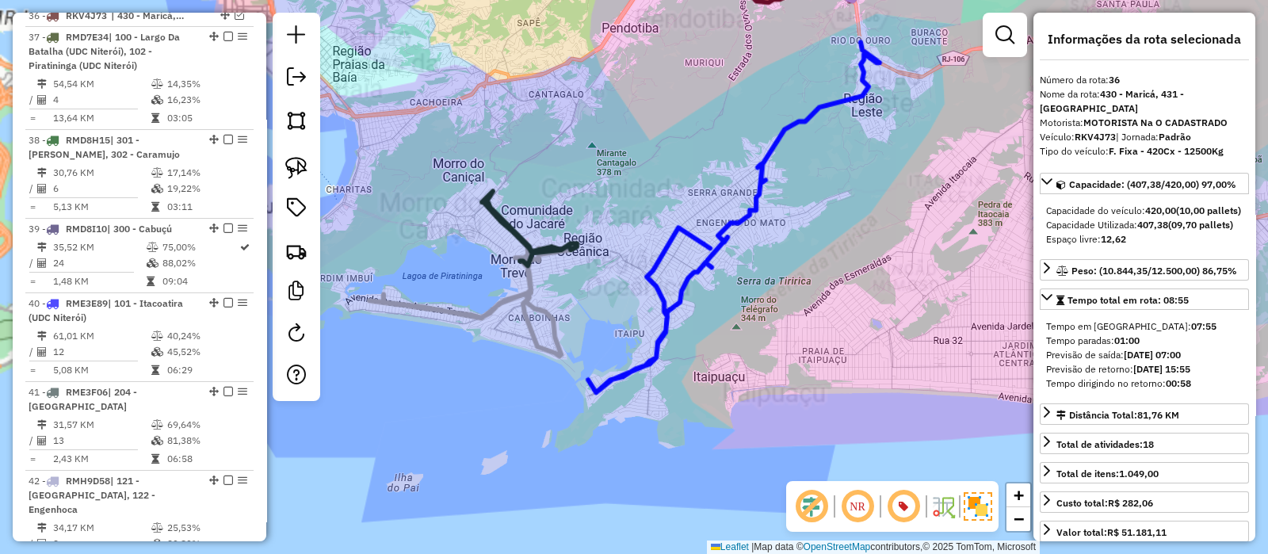
click at [522, 321] on icon at bounding box center [473, 299] width 208 height 113
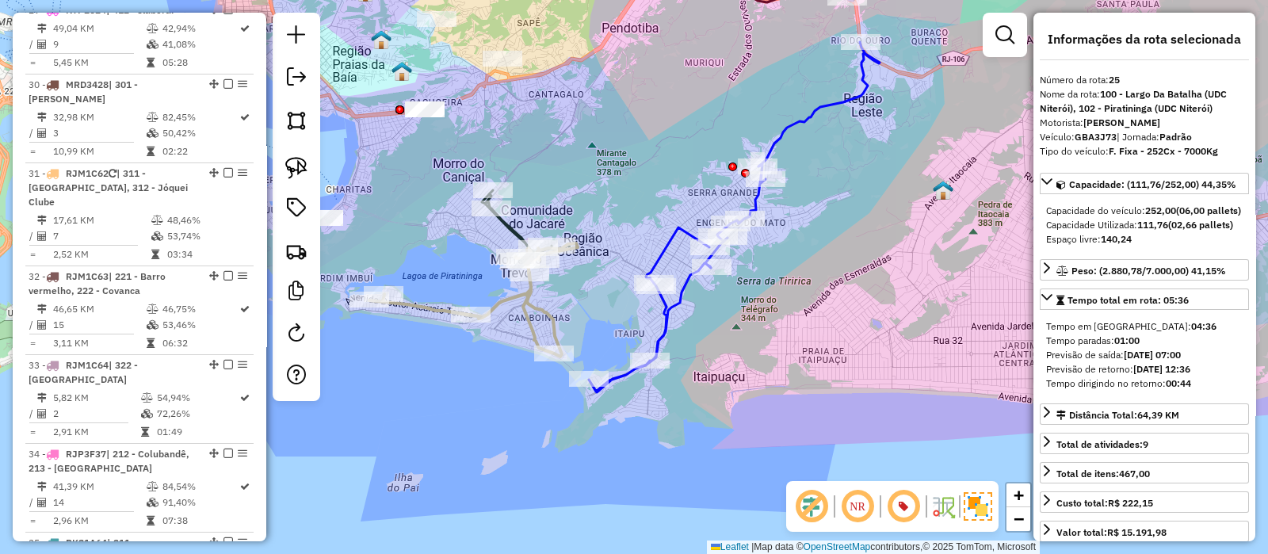
scroll to position [2476, 0]
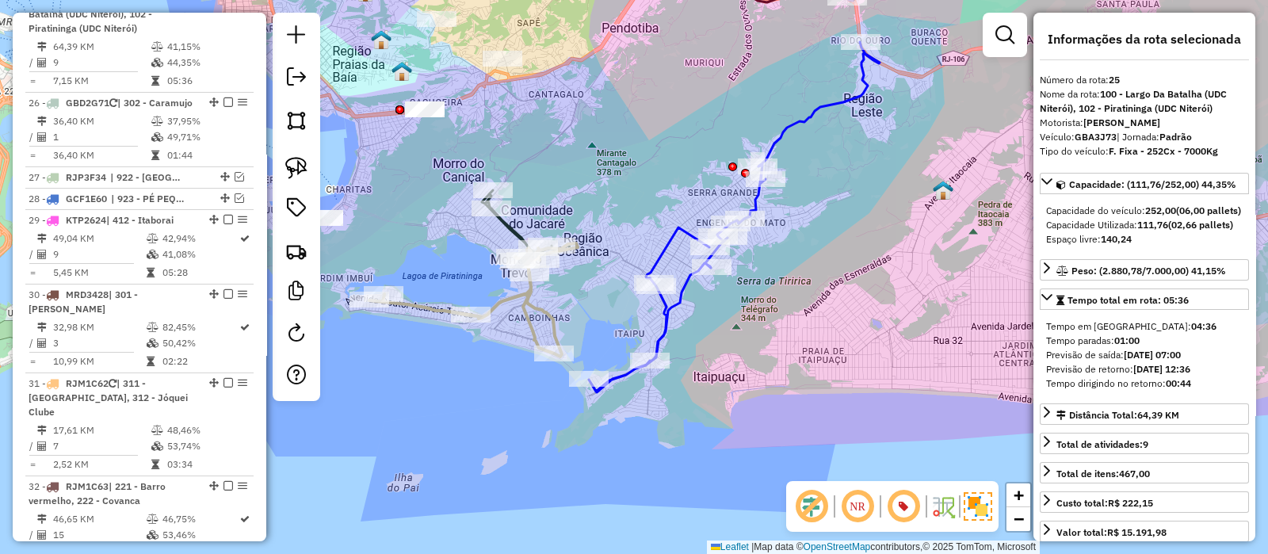
drag, startPoint x: 561, startPoint y: 292, endPoint x: 640, endPoint y: 255, distance: 87.6
click at [643, 277] on div "Janela de atendimento Grade de atendimento Capacidade Transportadoras Veículos …" at bounding box center [634, 277] width 1268 height 554
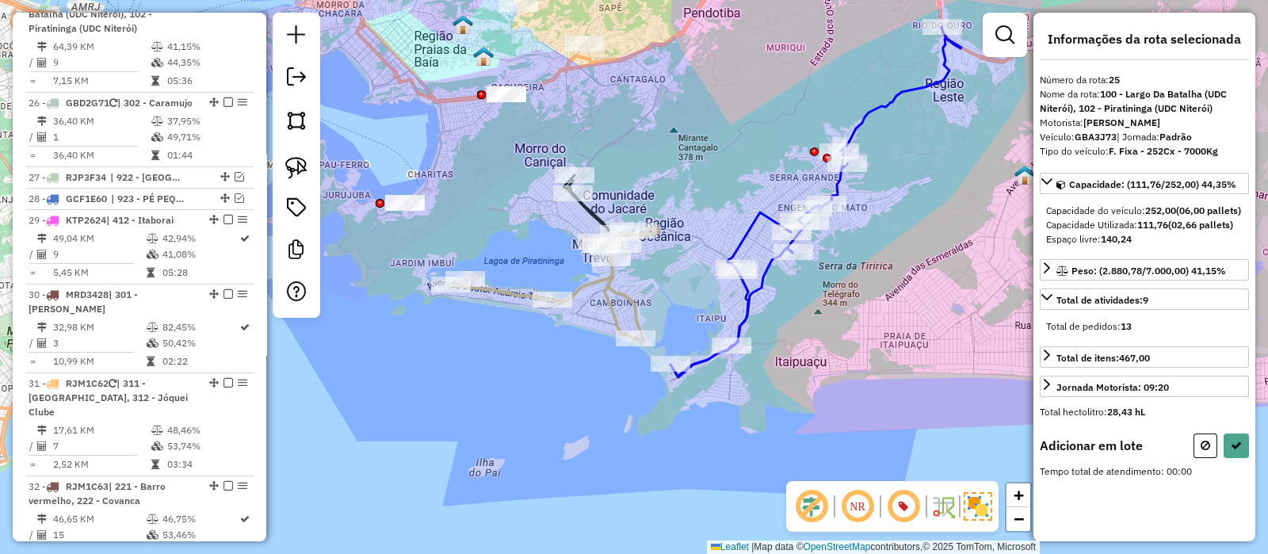
click at [595, 213] on icon at bounding box center [612, 213] width 96 height 76
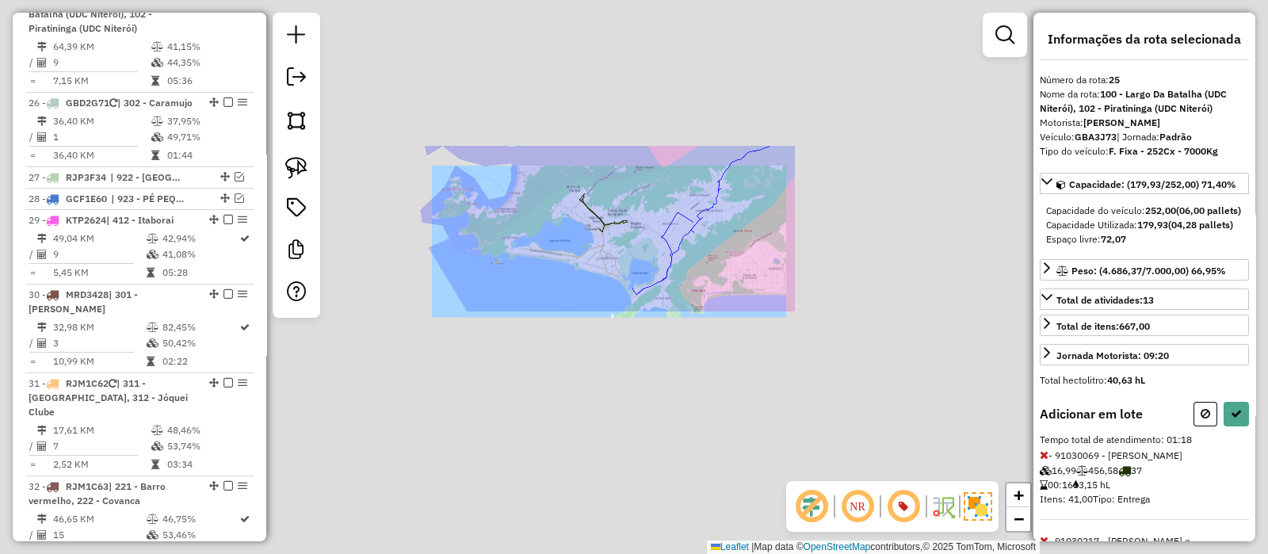
select select "*********"
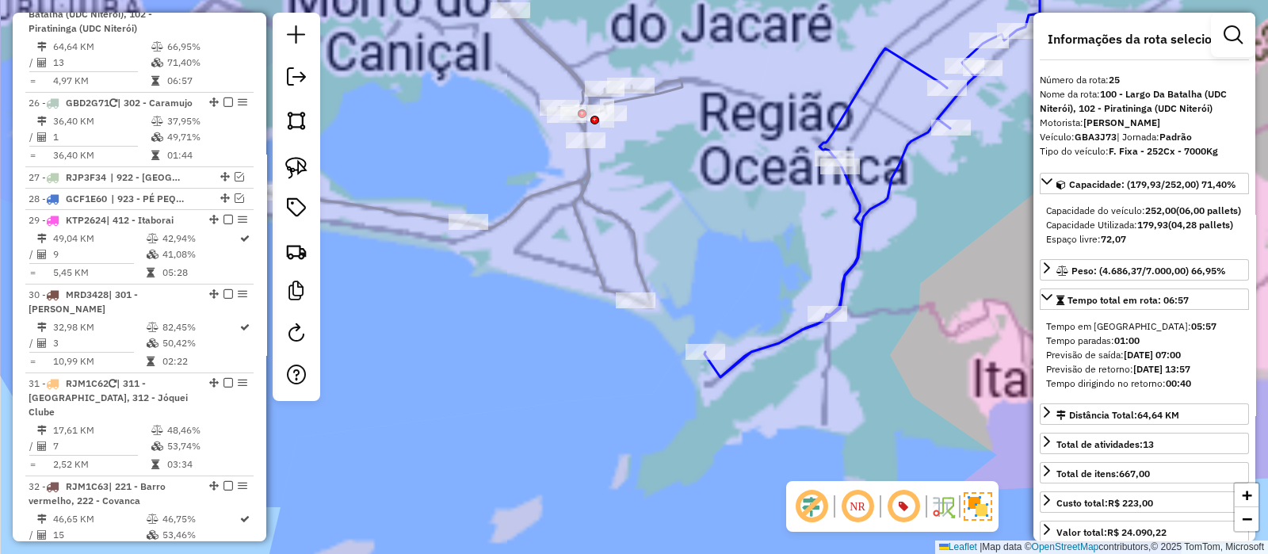
click at [627, 211] on div "Janela de atendimento Grade de atendimento Capacidade Transportadoras Veículos …" at bounding box center [634, 277] width 1268 height 554
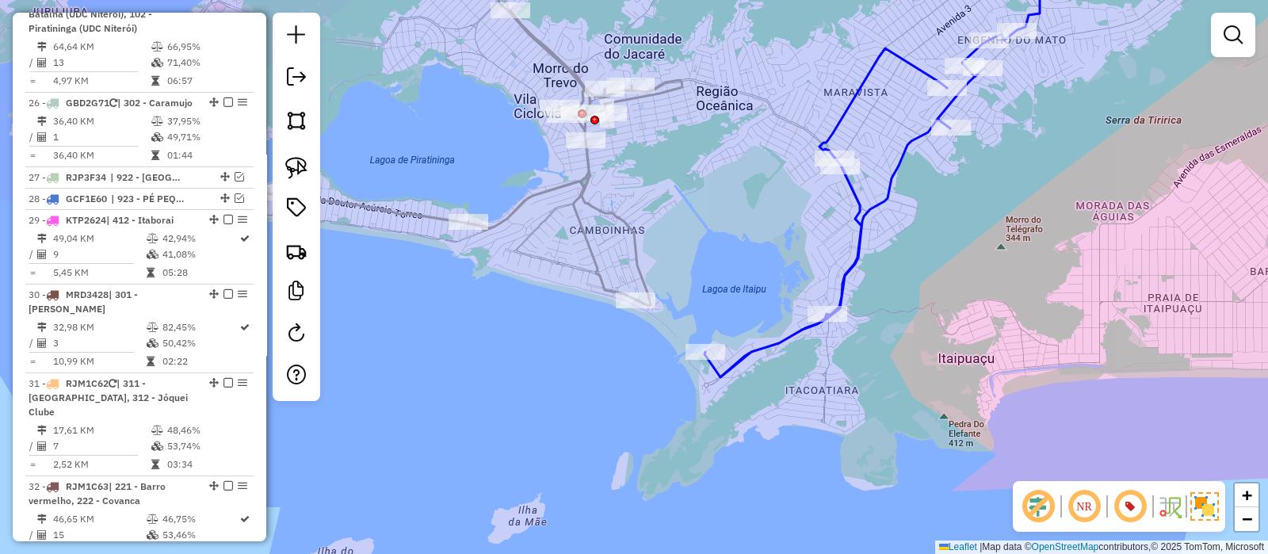
click at [610, 208] on icon at bounding box center [474, 140] width 416 height 331
select select "*********"
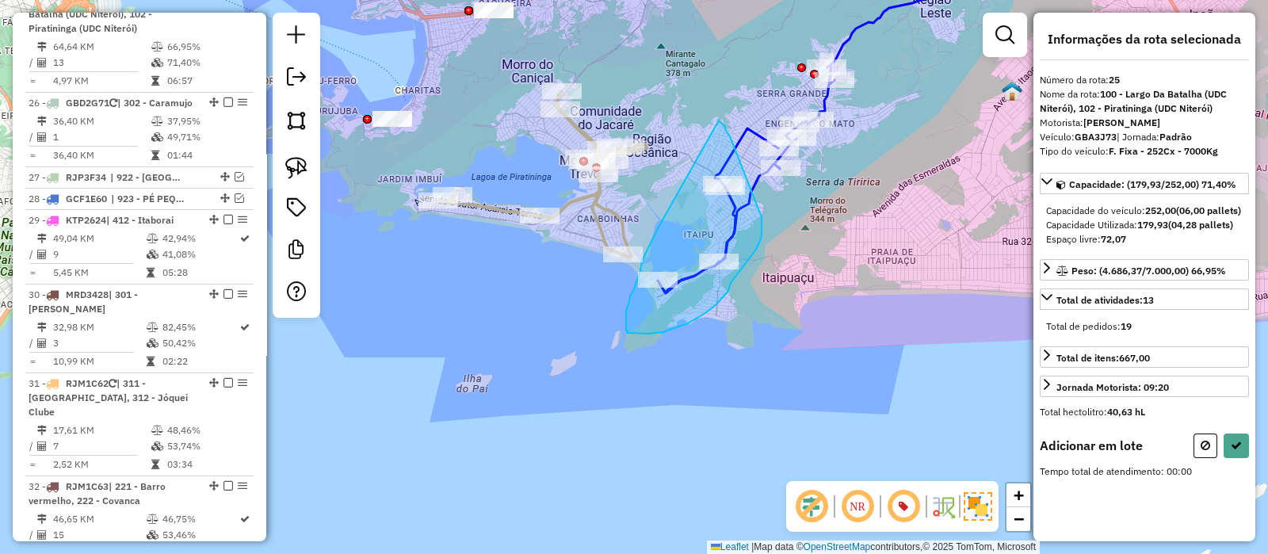
drag, startPoint x: 658, startPoint y: 229, endPoint x: 717, endPoint y: 119, distance: 125.2
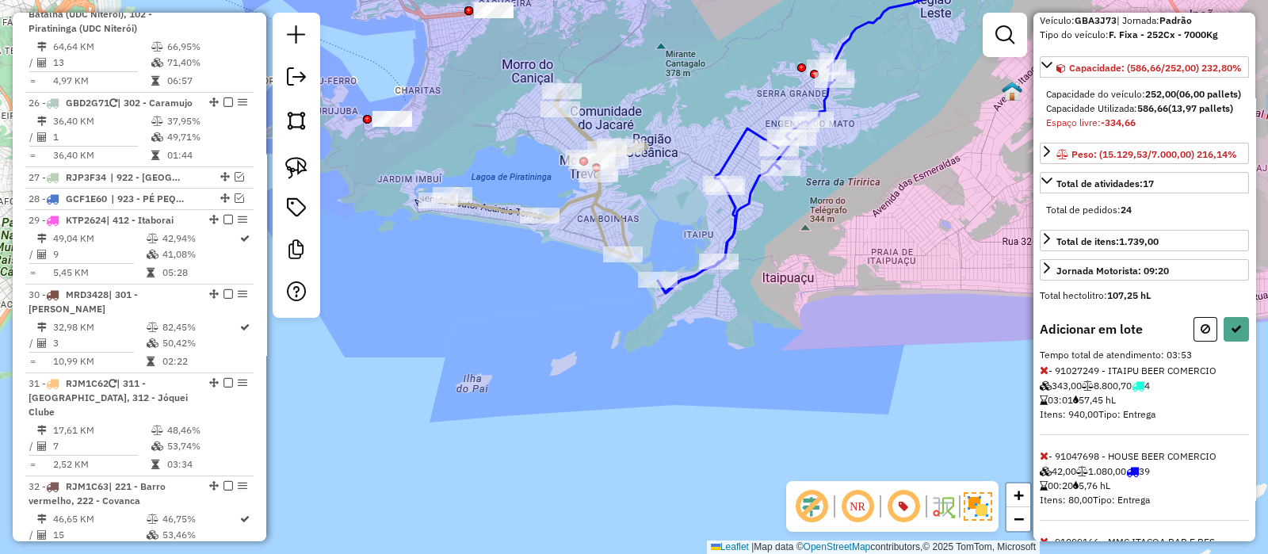
scroll to position [297, 0]
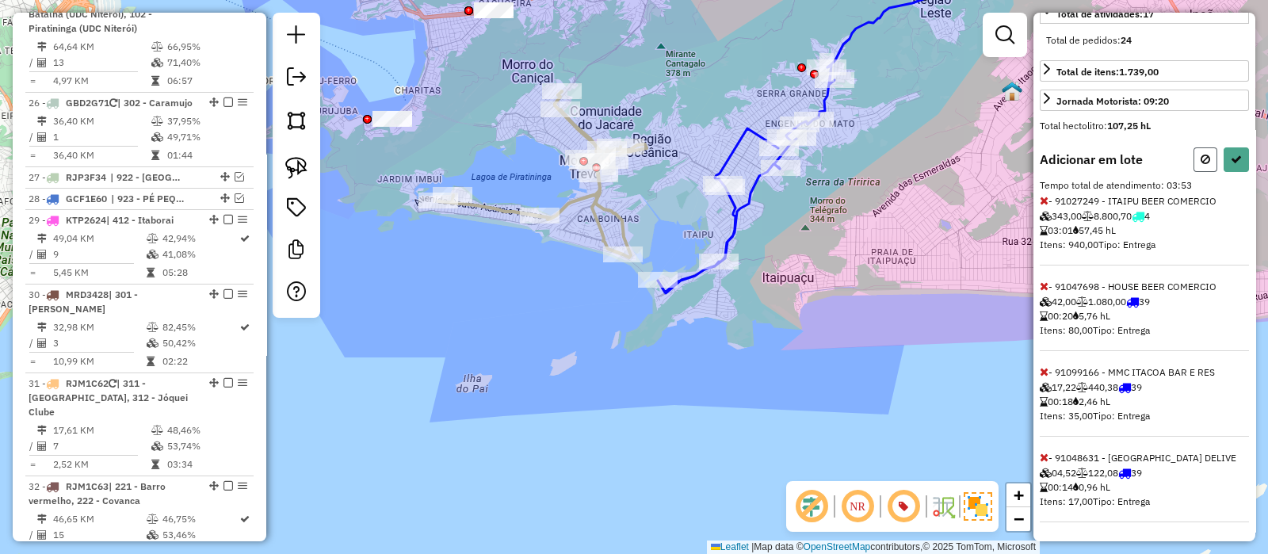
click at [1201, 165] on icon at bounding box center [1206, 159] width 10 height 11
select select "*********"
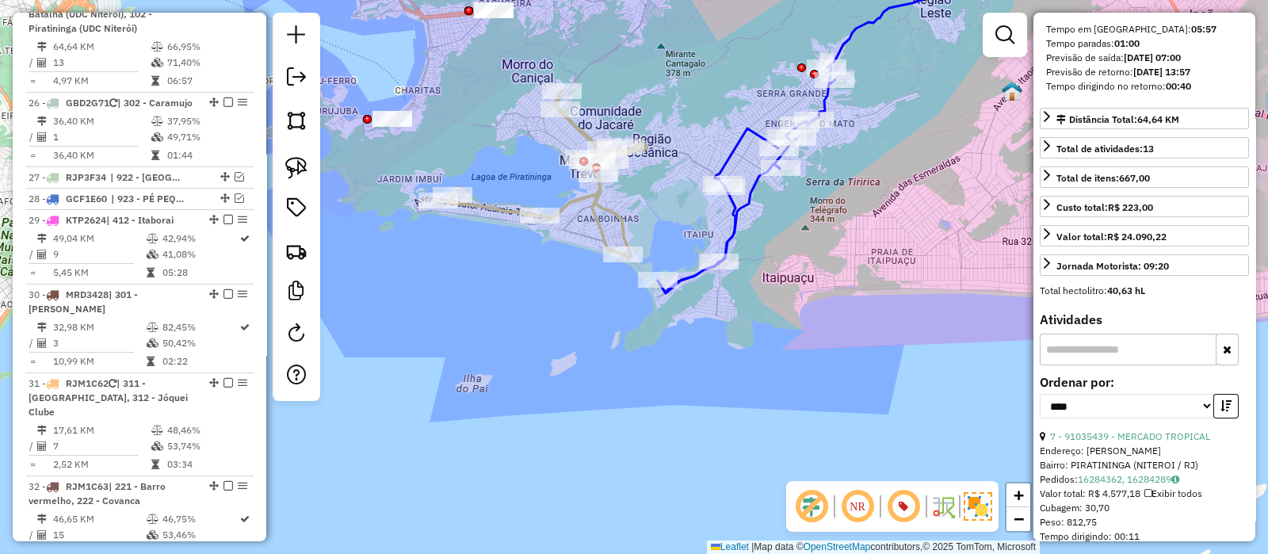
scroll to position [282, 0]
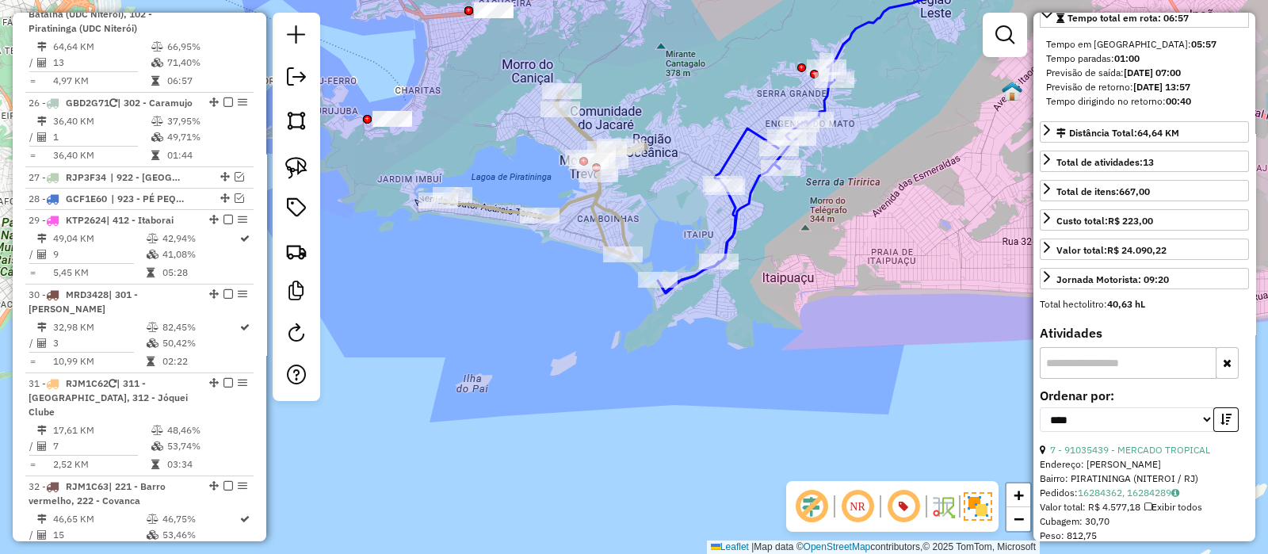
click at [610, 211] on icon at bounding box center [542, 174] width 208 height 166
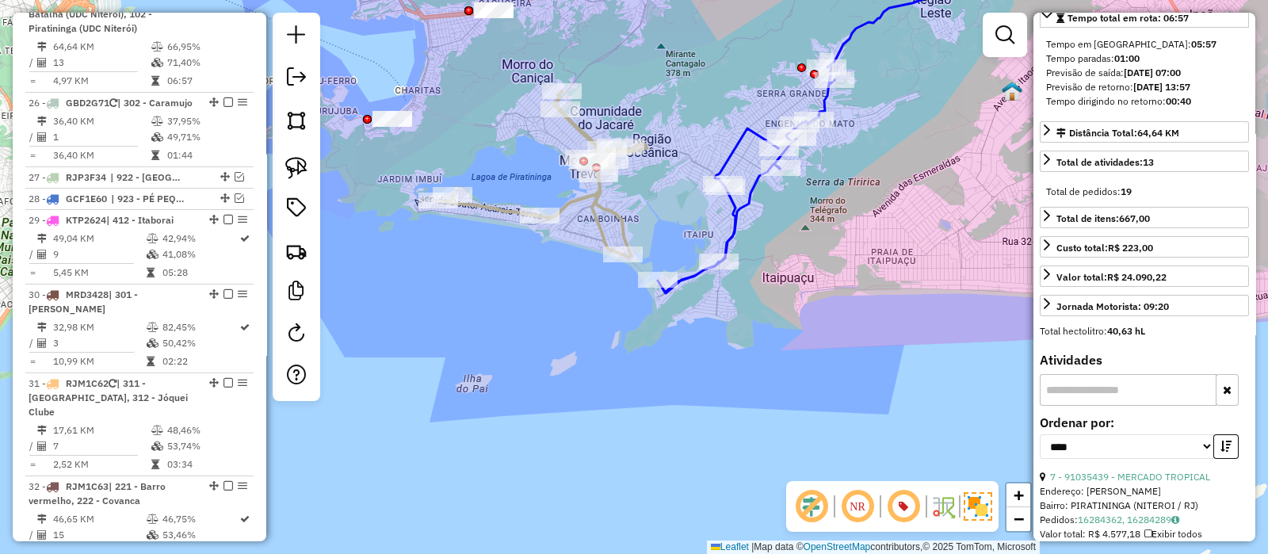
scroll to position [0, 0]
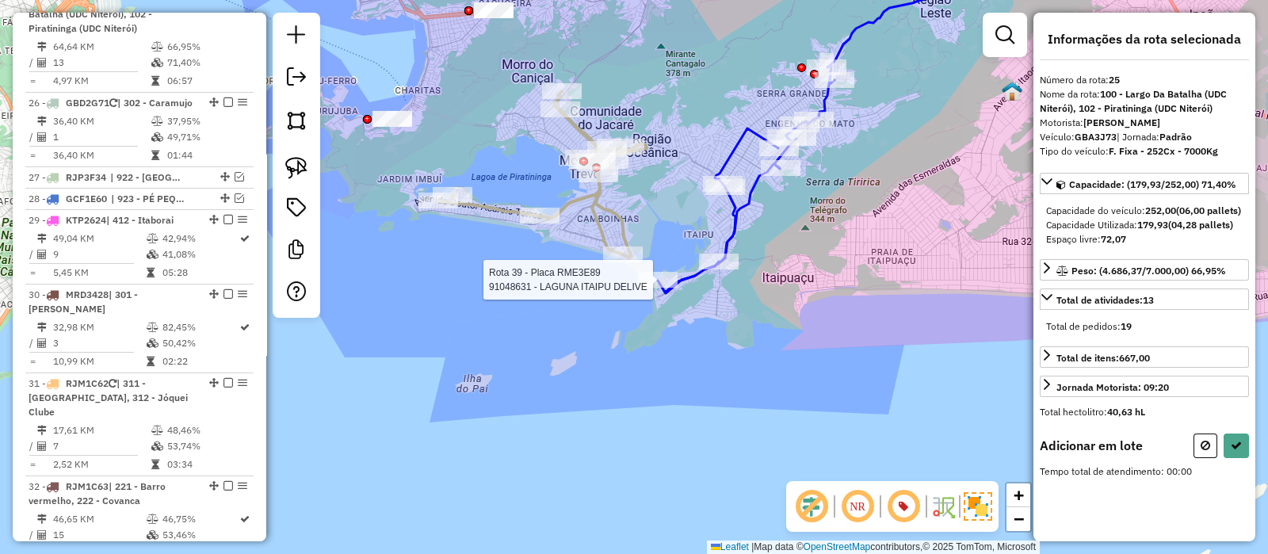
click at [651, 288] on div at bounding box center [658, 280] width 40 height 16
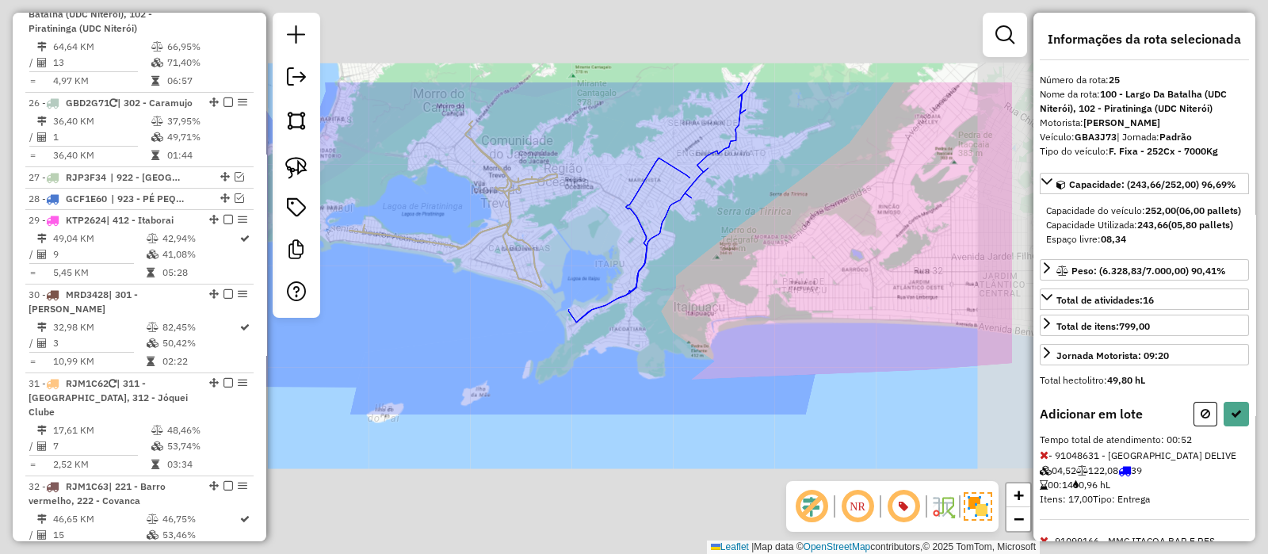
select select "*********"
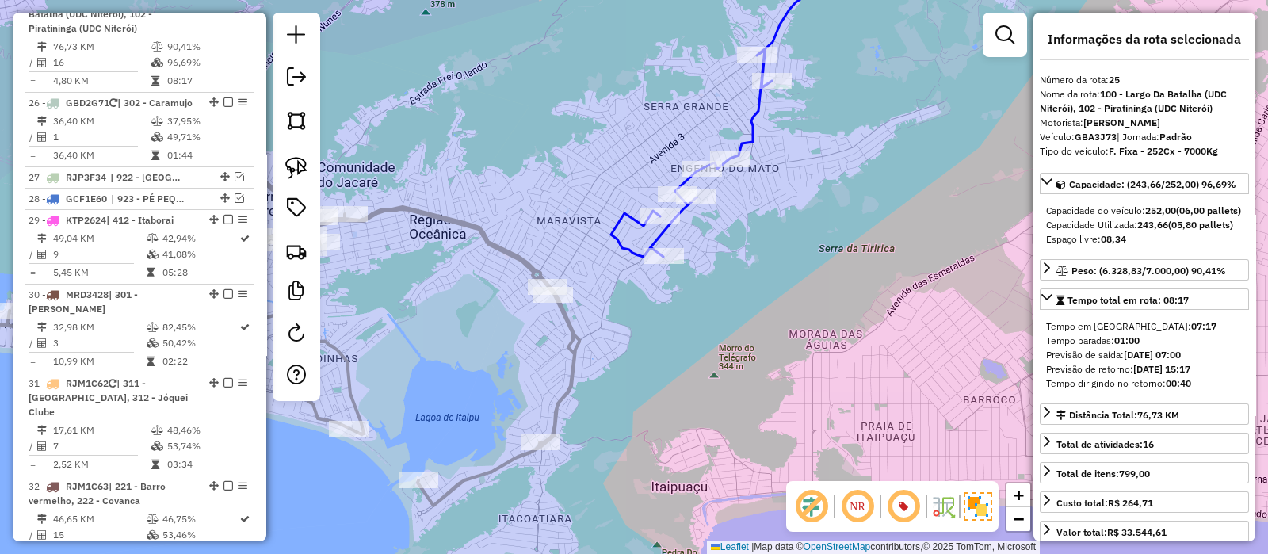
click at [476, 237] on icon at bounding box center [279, 304] width 600 height 403
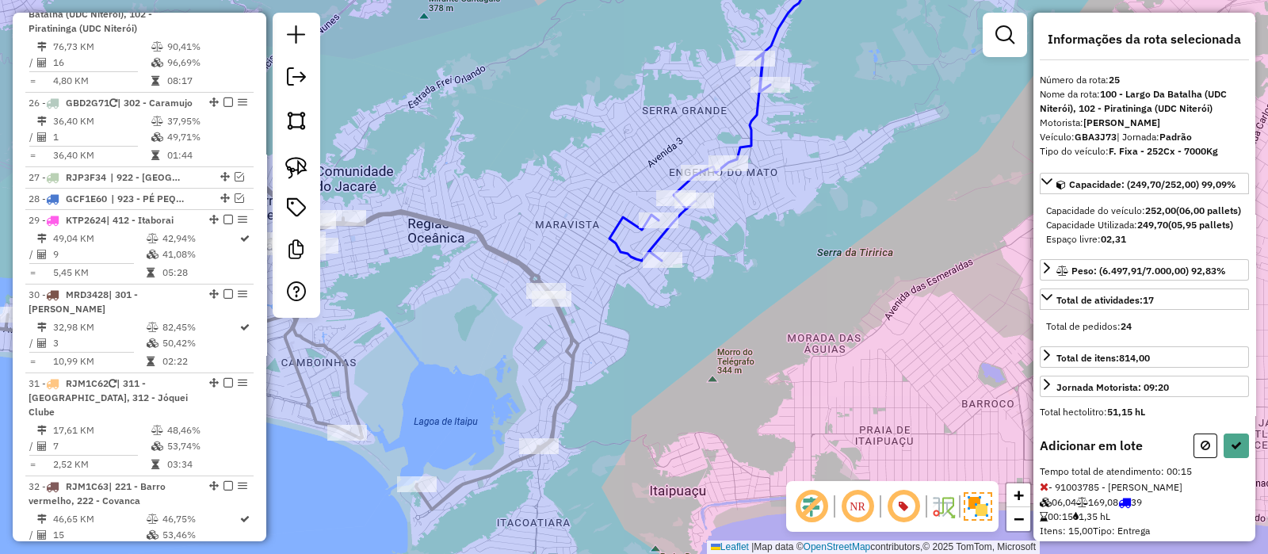
click at [642, 311] on div "Janela de atendimento Grade de atendimento Capacidade Transportadoras Veículos …" at bounding box center [634, 277] width 1268 height 554
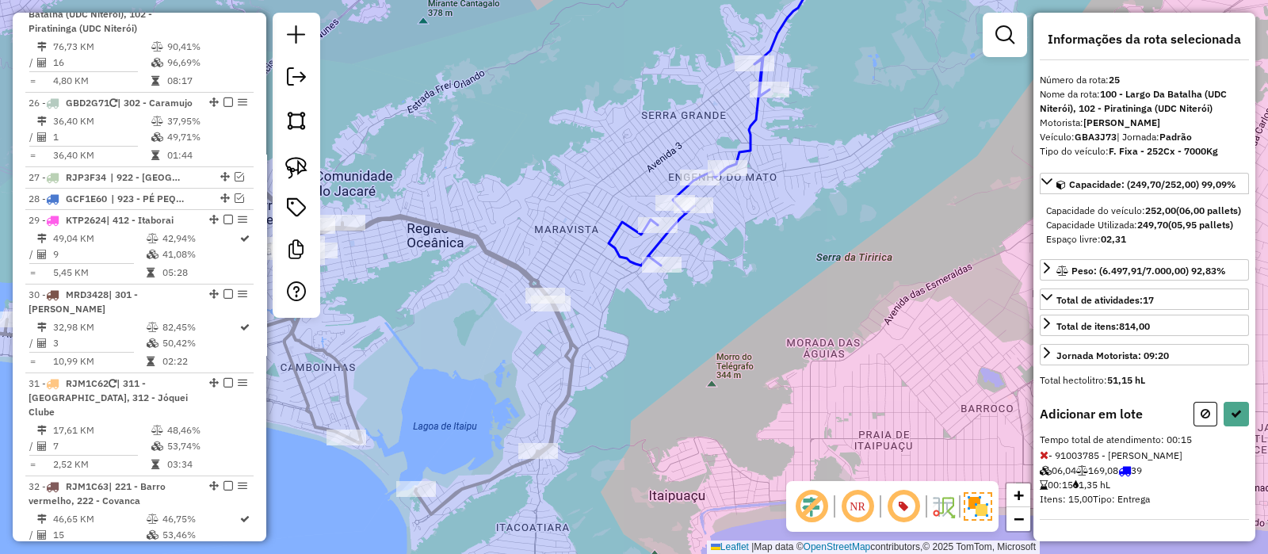
select select "*********"
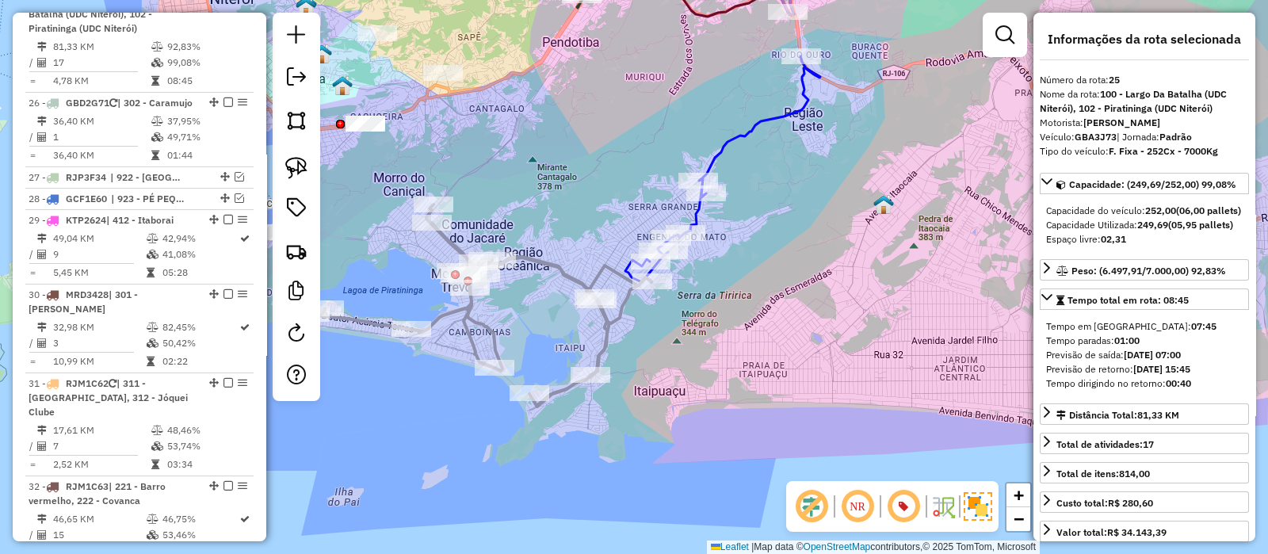
click at [747, 135] on icon at bounding box center [722, 169] width 195 height 226
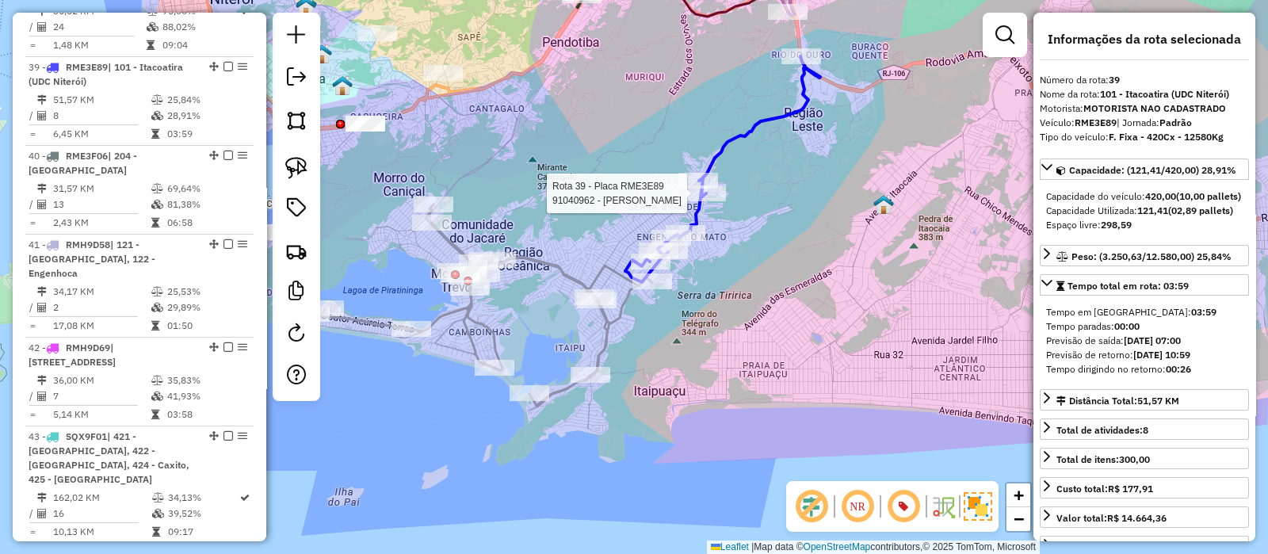
scroll to position [3500, 0]
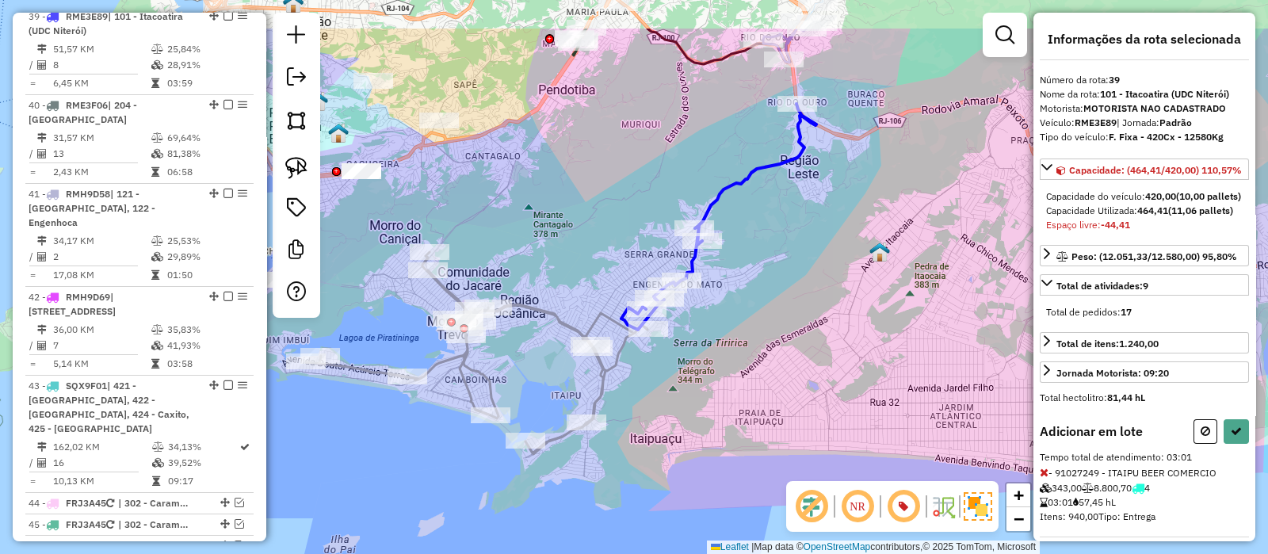
drag, startPoint x: 793, startPoint y: 251, endPoint x: 785, endPoint y: 308, distance: 56.9
click at [785, 308] on div "Janela de atendimento Grade de atendimento Capacidade Transportadoras Veículos …" at bounding box center [634, 277] width 1268 height 554
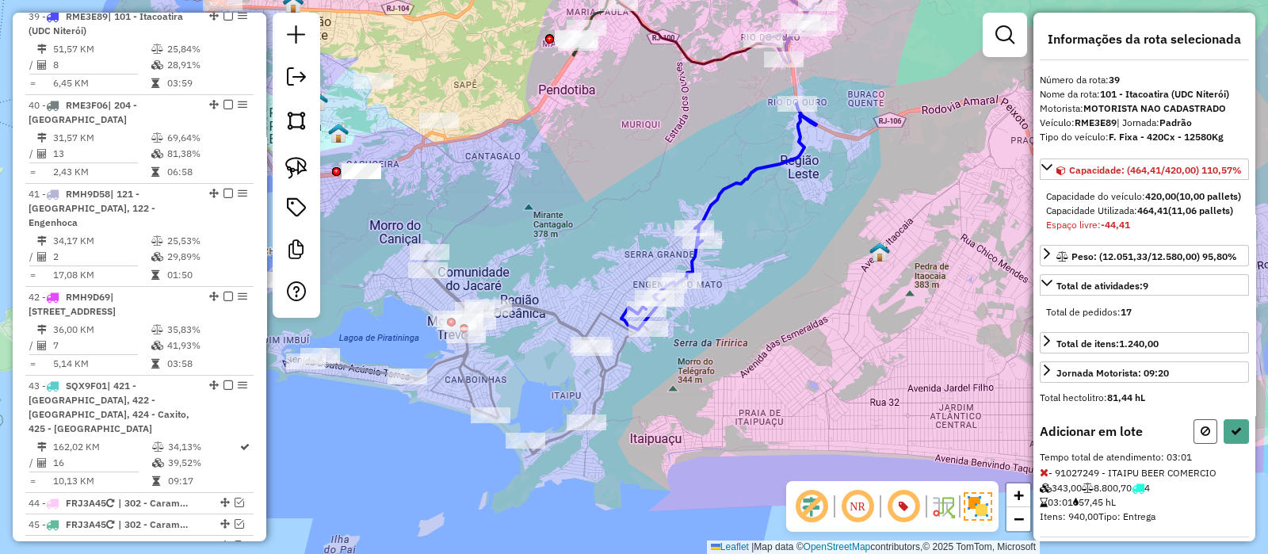
click at [1201, 437] on icon at bounding box center [1206, 431] width 10 height 11
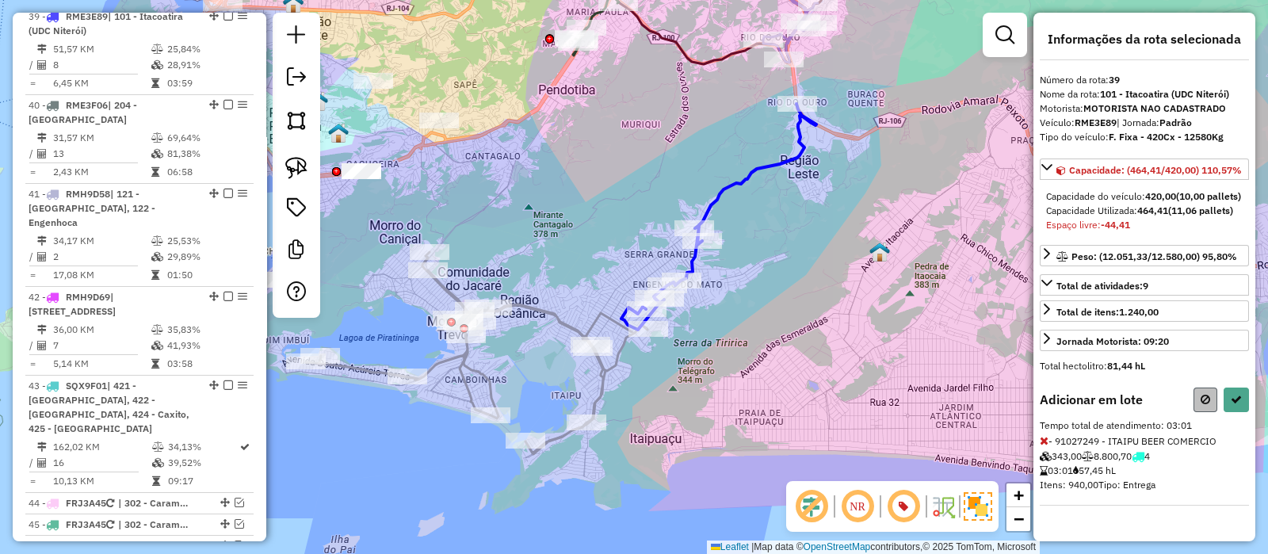
select select "*********"
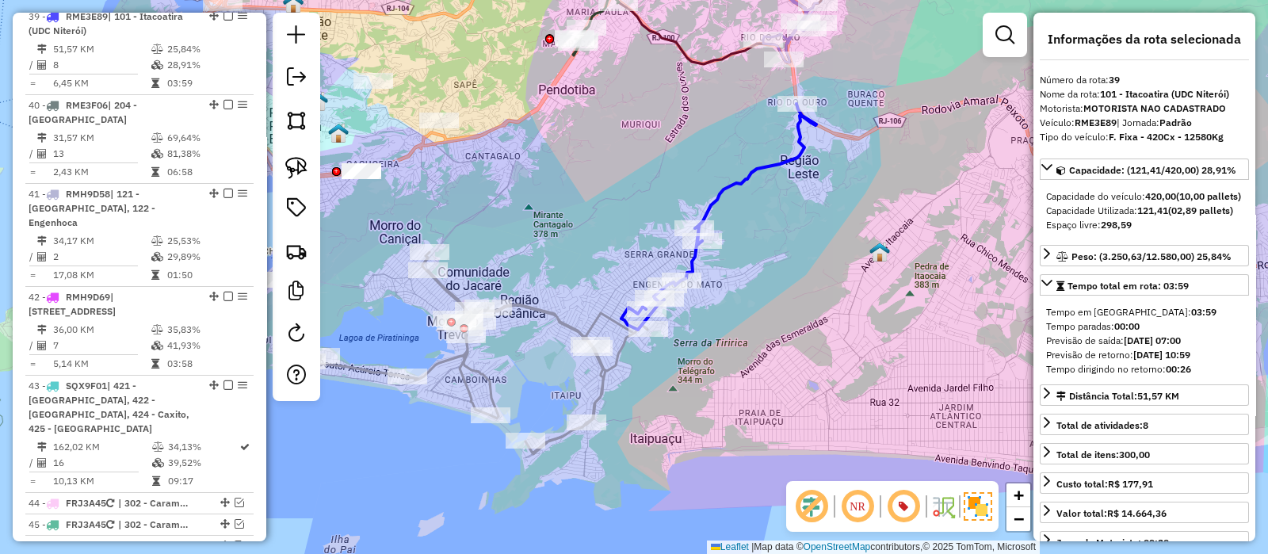
click at [721, 196] on icon at bounding box center [718, 217] width 195 height 226
click at [809, 188] on div "Janela de atendimento Grade de atendimento Capacidade Transportadoras Veículos …" at bounding box center [634, 277] width 1268 height 554
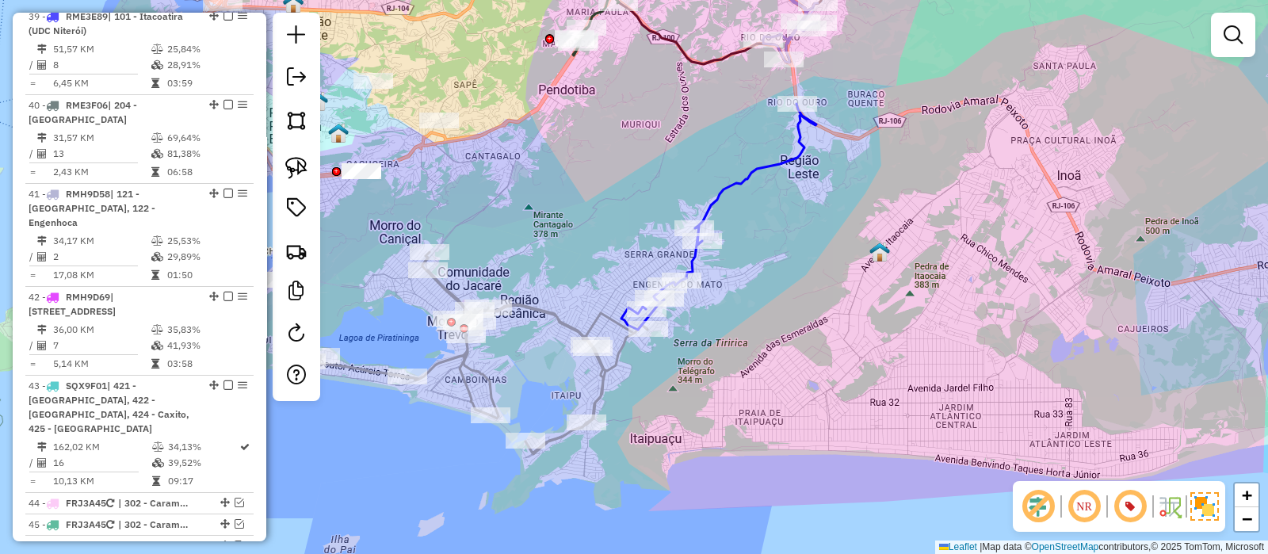
click at [781, 160] on icon at bounding box center [718, 217] width 195 height 226
select select "*********"
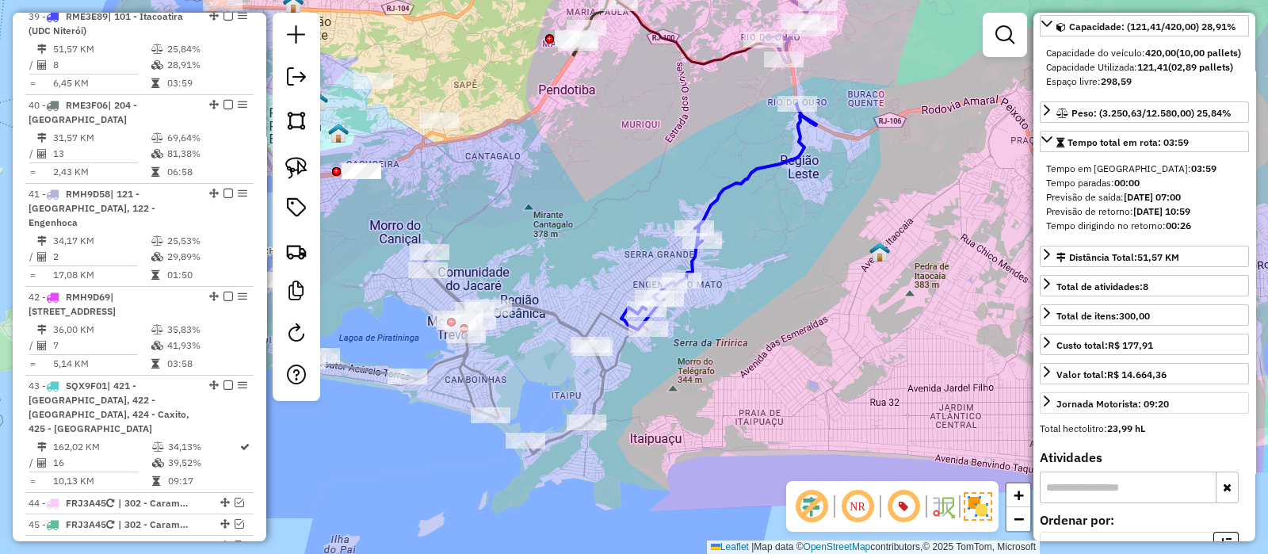
scroll to position [396, 0]
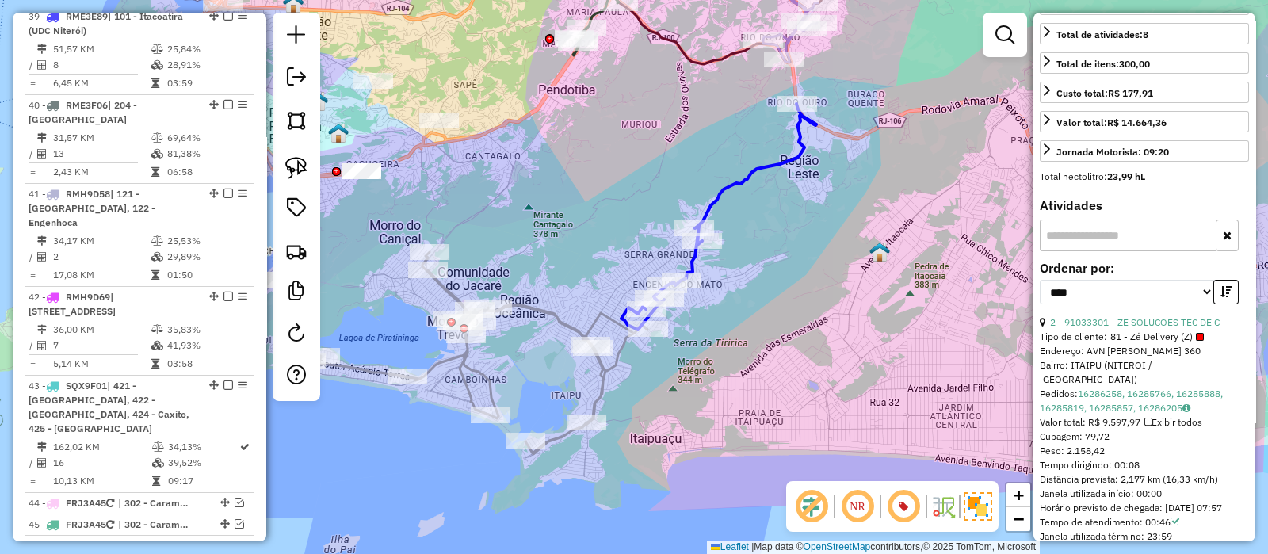
click at [1128, 328] on link "2 - 91033301 - ZE SOLUCOES TEC DE C" at bounding box center [1135, 322] width 170 height 12
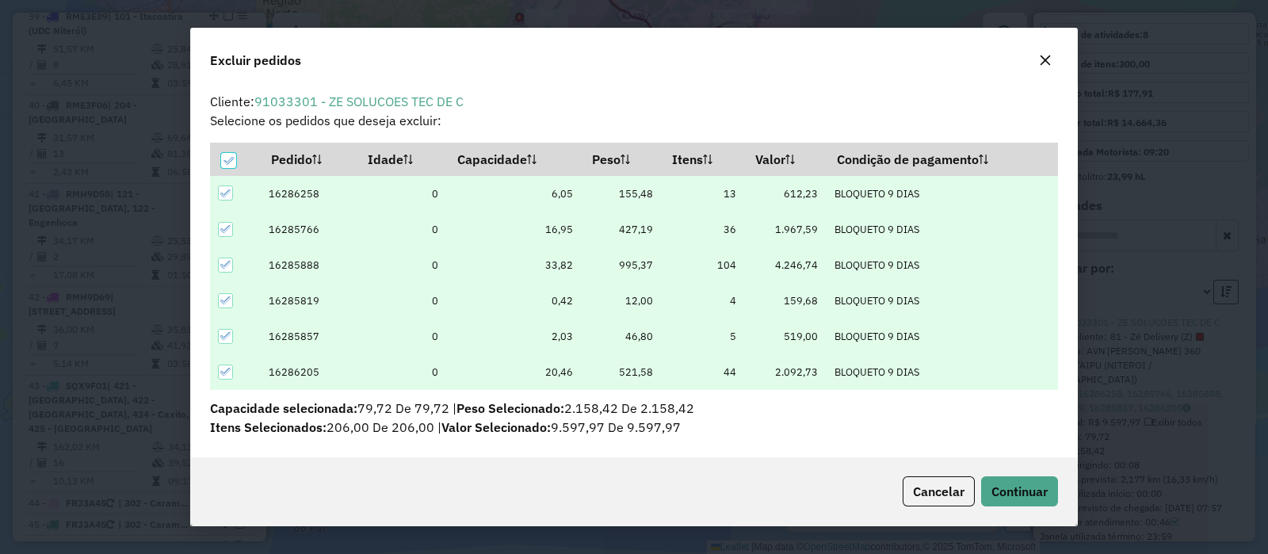
scroll to position [8, 4]
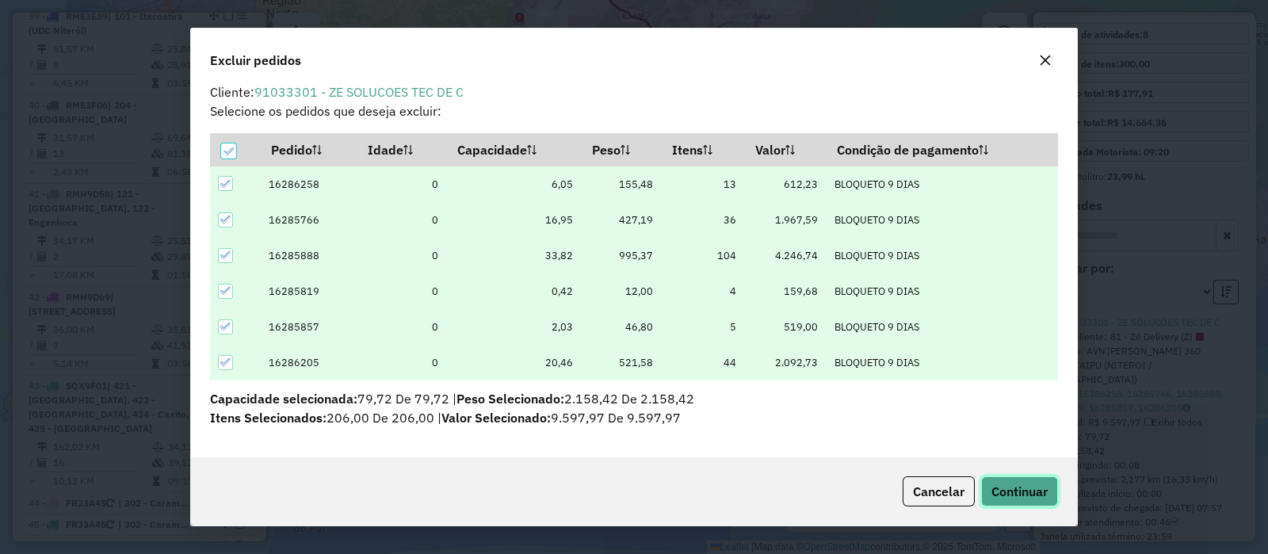
click at [1015, 489] on span "Continuar" at bounding box center [1020, 492] width 56 height 16
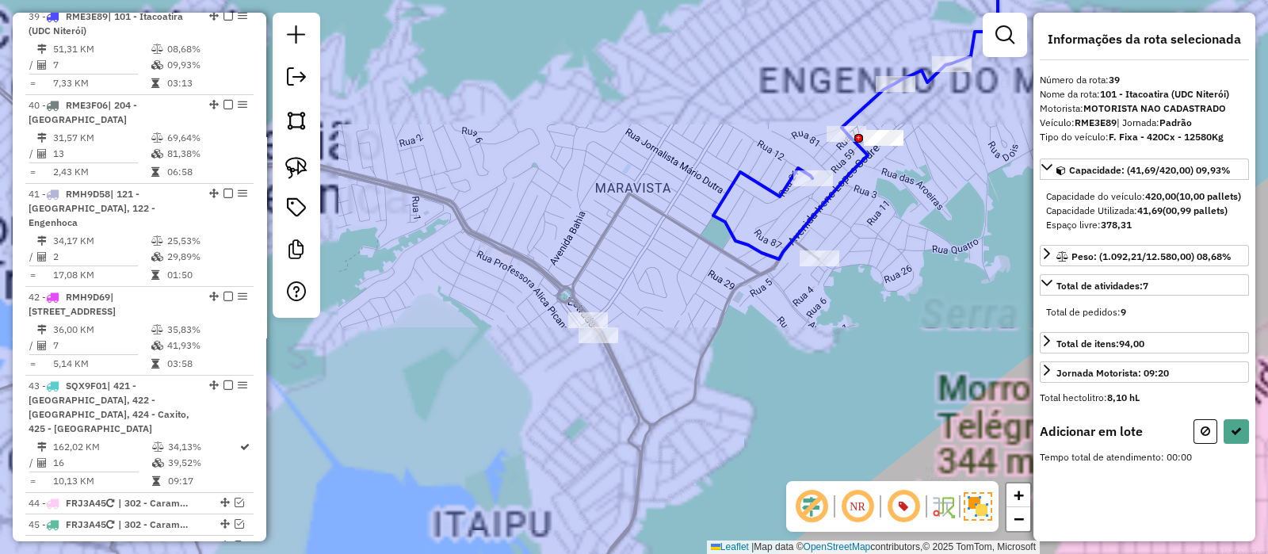
scroll to position [0, 0]
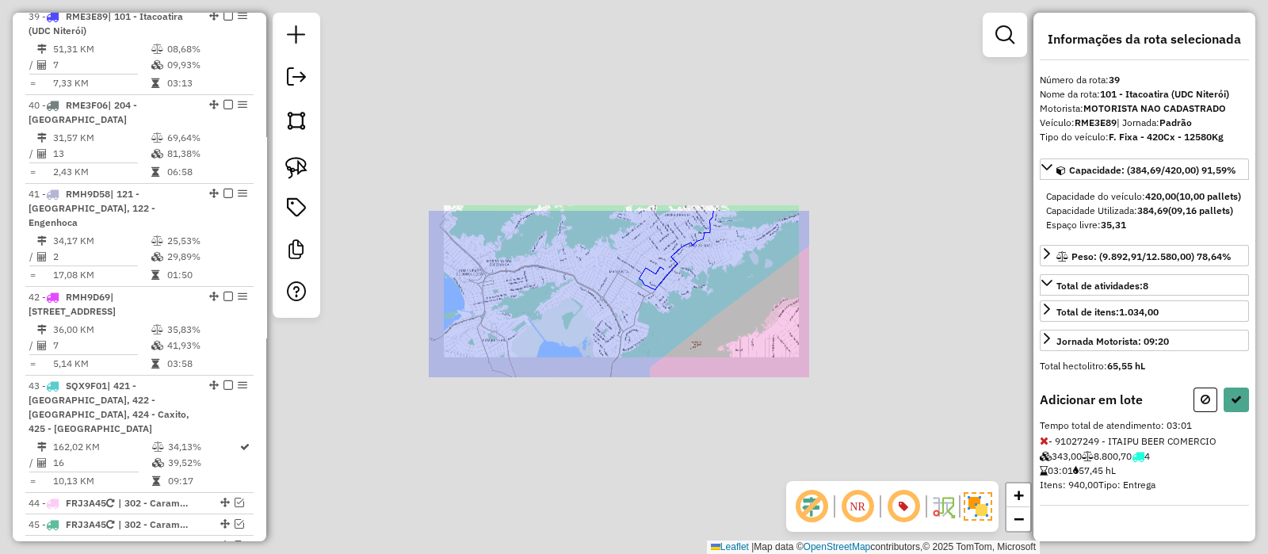
select select "*********"
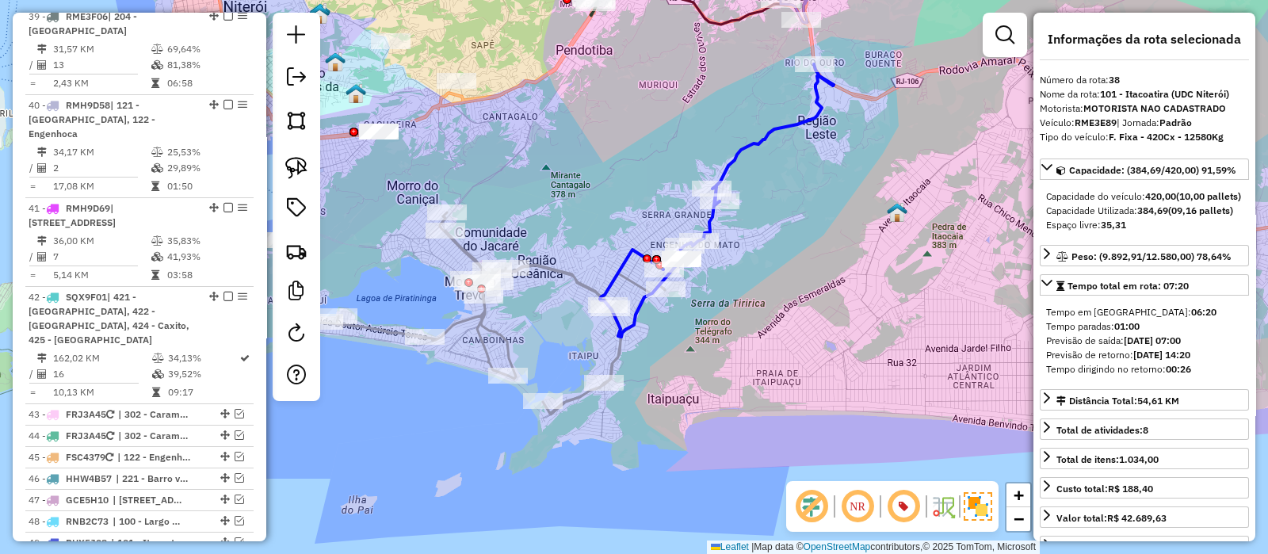
scroll to position [3500, 0]
click at [545, 265] on icon at bounding box center [494, 313] width 342 height 202
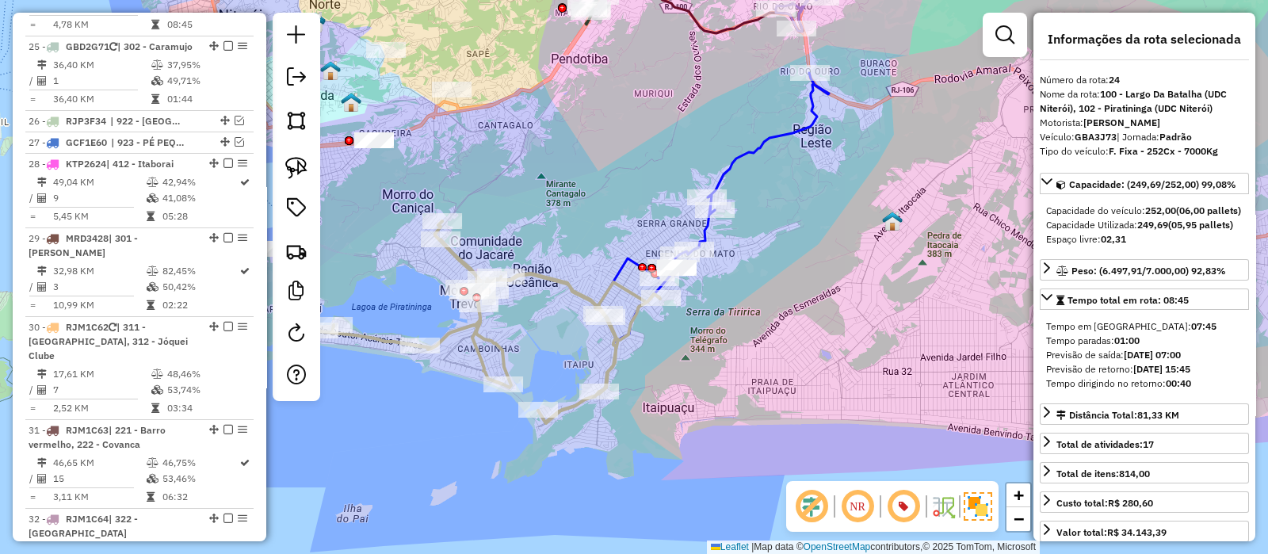
scroll to position [2388, 0]
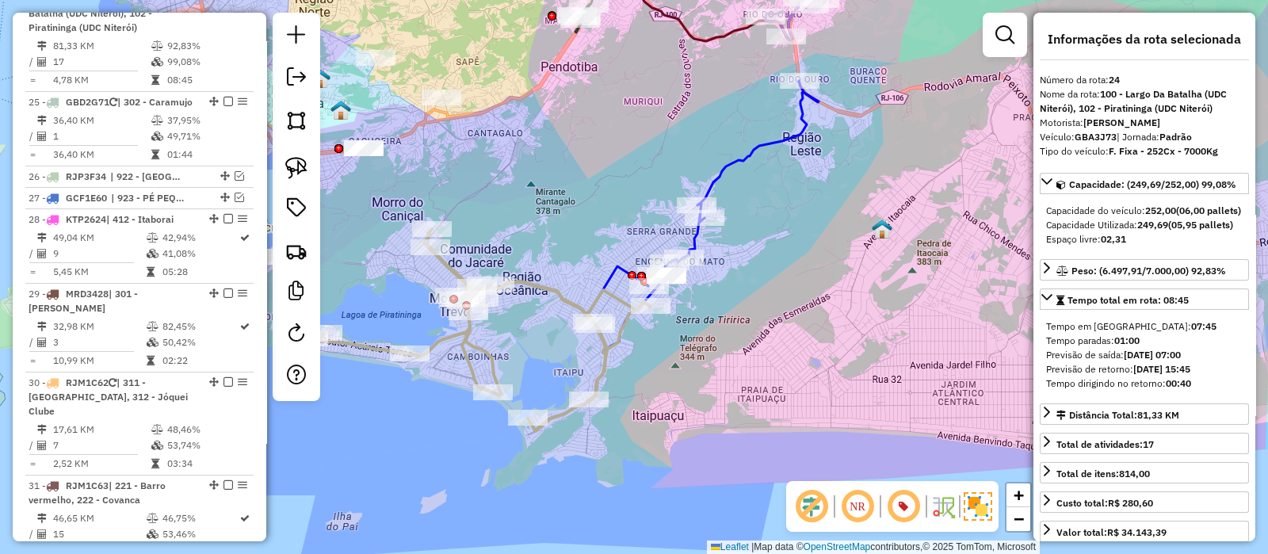
drag, startPoint x: 560, startPoint y: 230, endPoint x: 545, endPoint y: 247, distance: 22.4
click at [545, 247] on div "Janela de atendimento Grade de atendimento Capacidade Transportadoras Veículos …" at bounding box center [634, 277] width 1268 height 554
click at [719, 170] on icon at bounding box center [702, 217] width 234 height 273
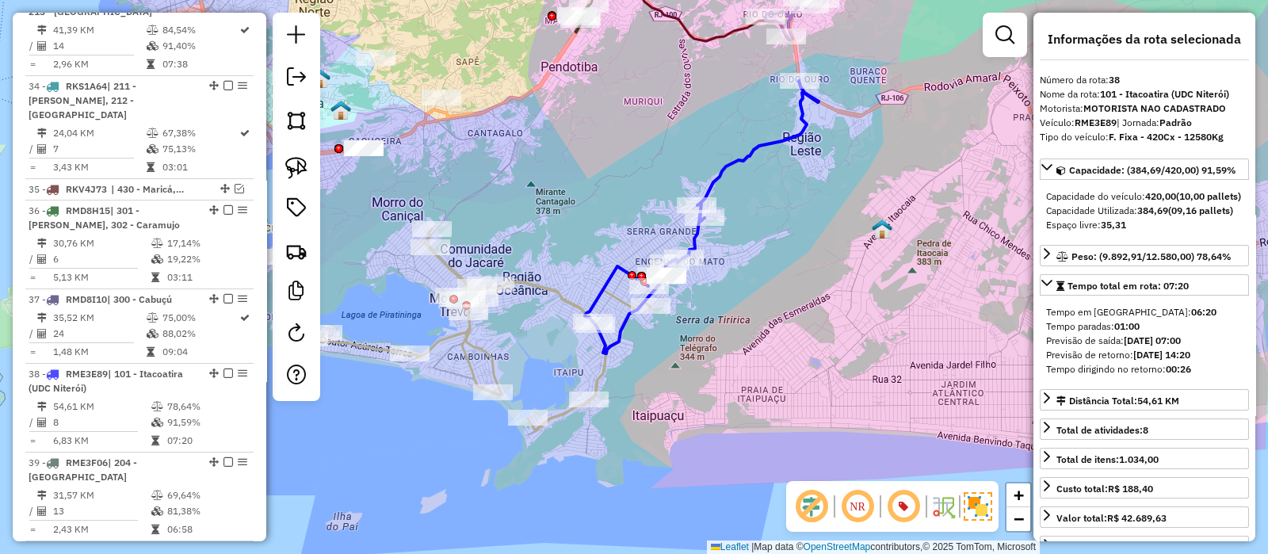
scroll to position [3412, 0]
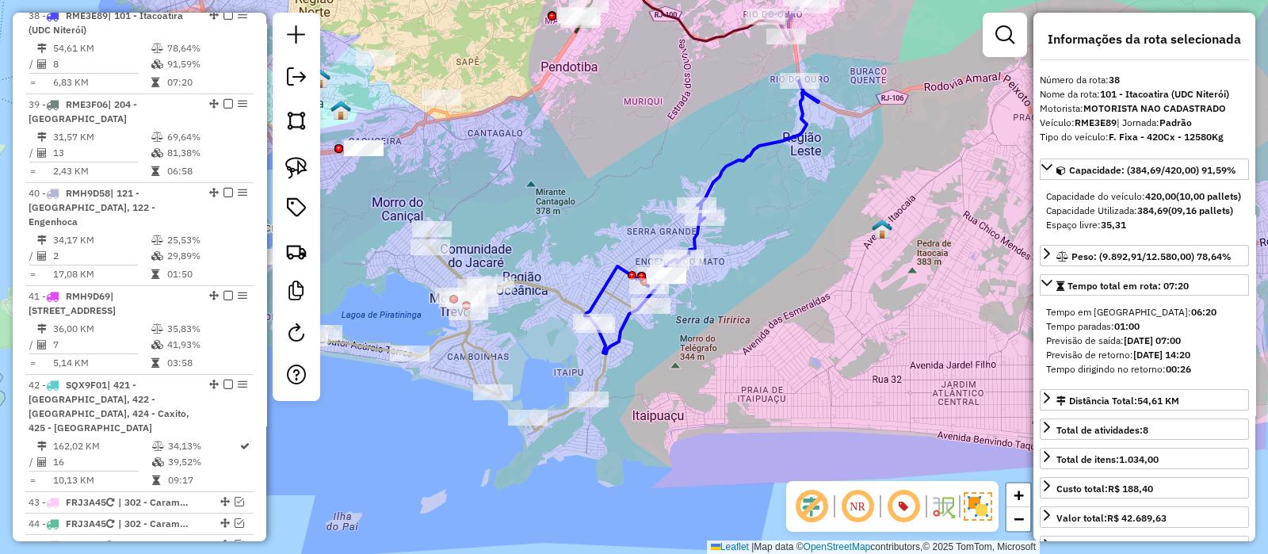
click at [549, 283] on icon at bounding box center [479, 330] width 342 height 202
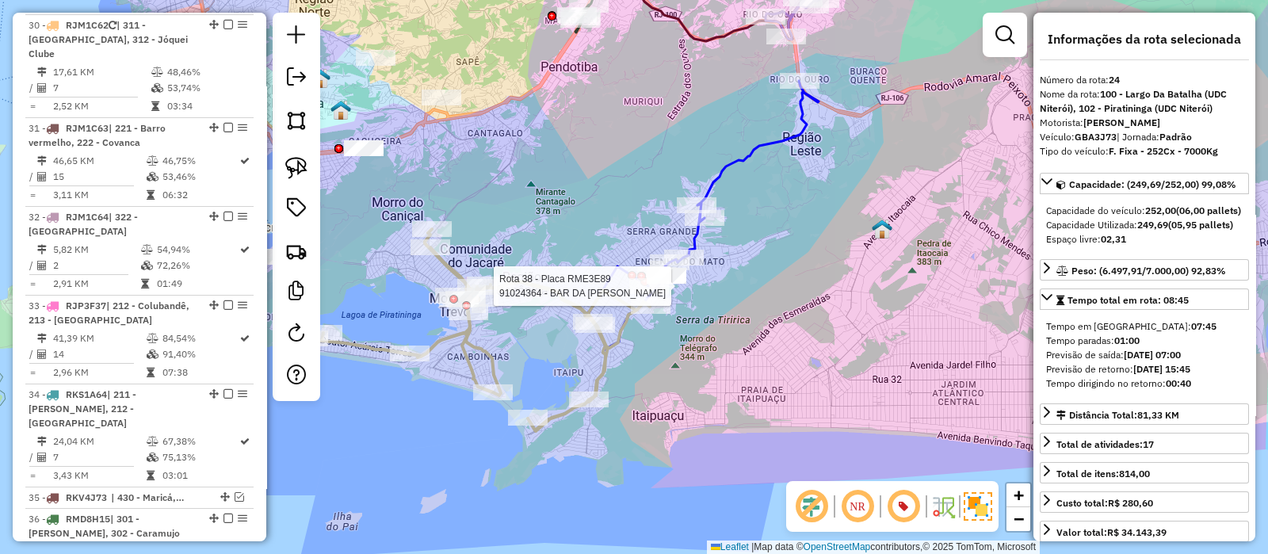
scroll to position [2388, 0]
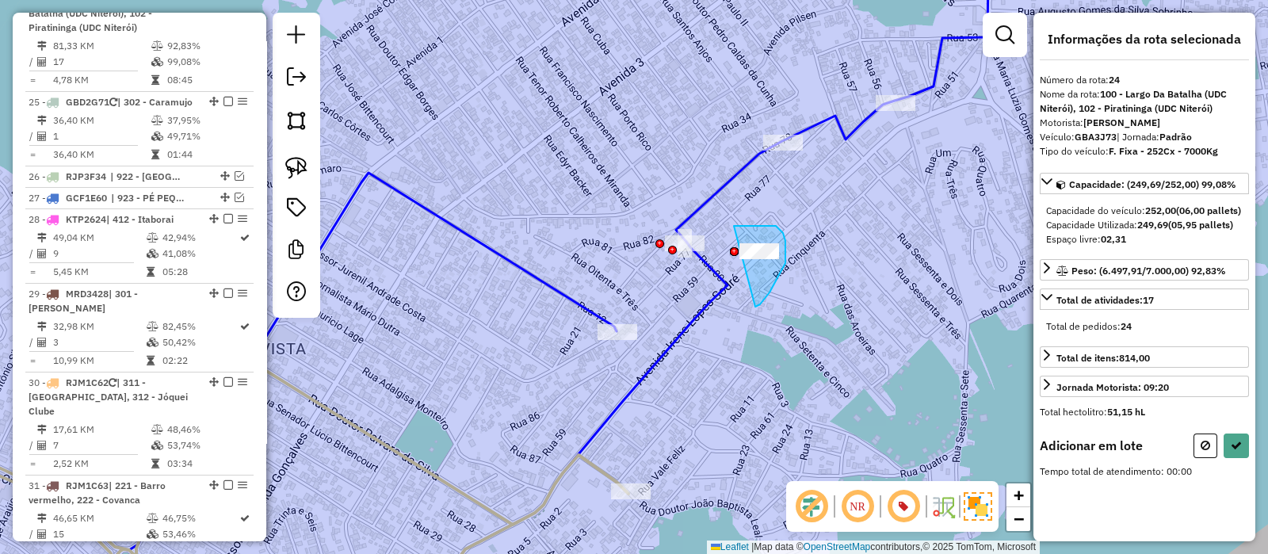
drag, startPoint x: 770, startPoint y: 292, endPoint x: 734, endPoint y: 226, distance: 75.5
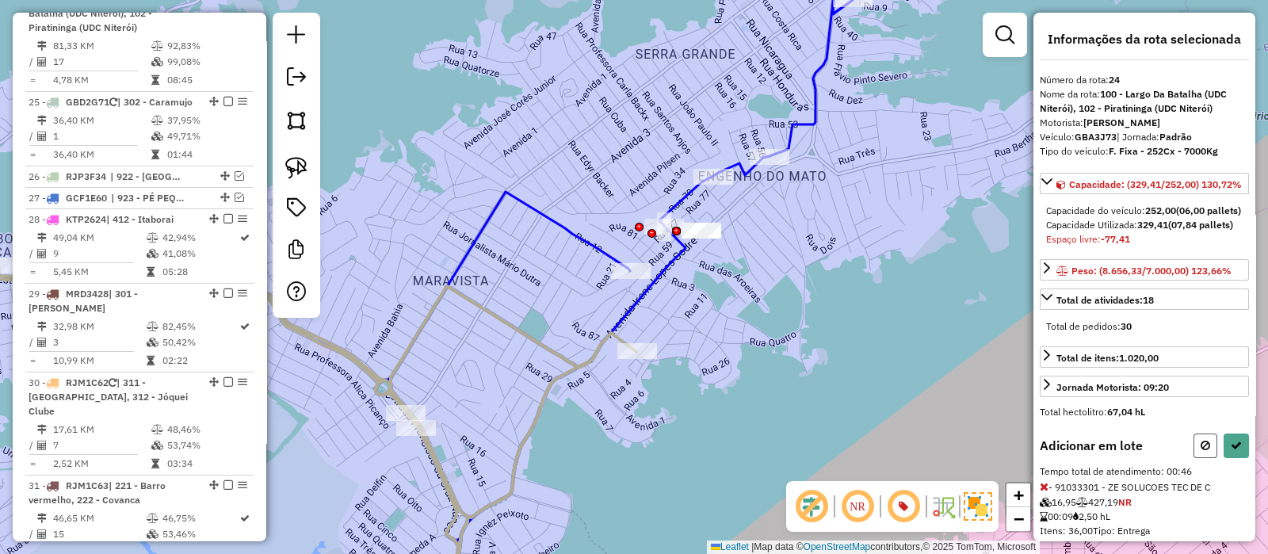
click at [1201, 451] on icon at bounding box center [1206, 445] width 10 height 11
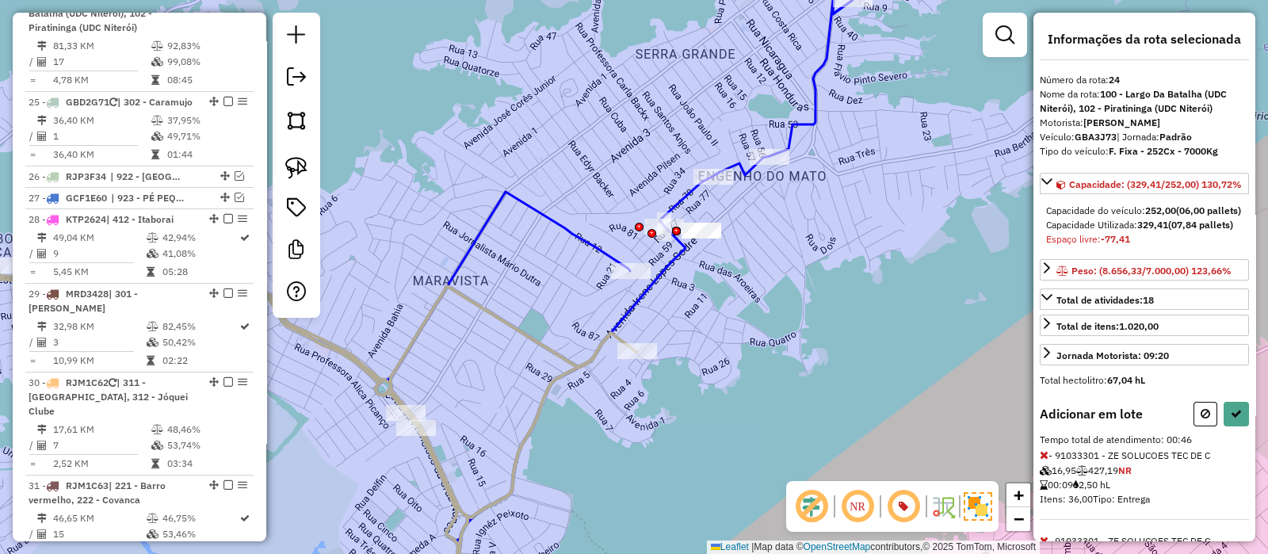
select select "*********"
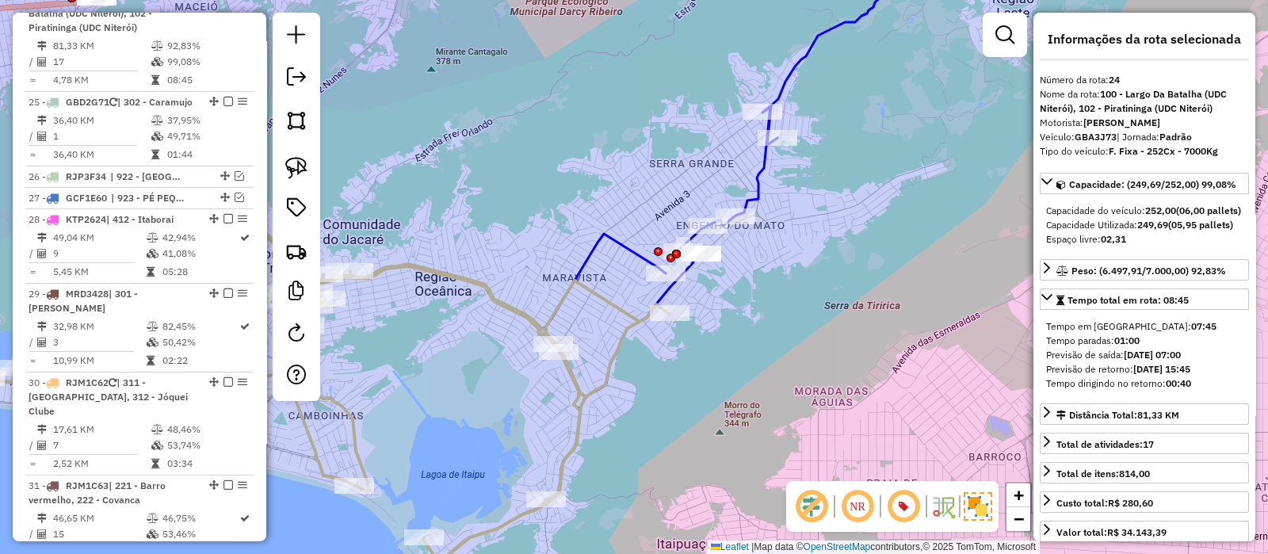
click at [449, 279] on icon at bounding box center [327, 361] width 684 height 403
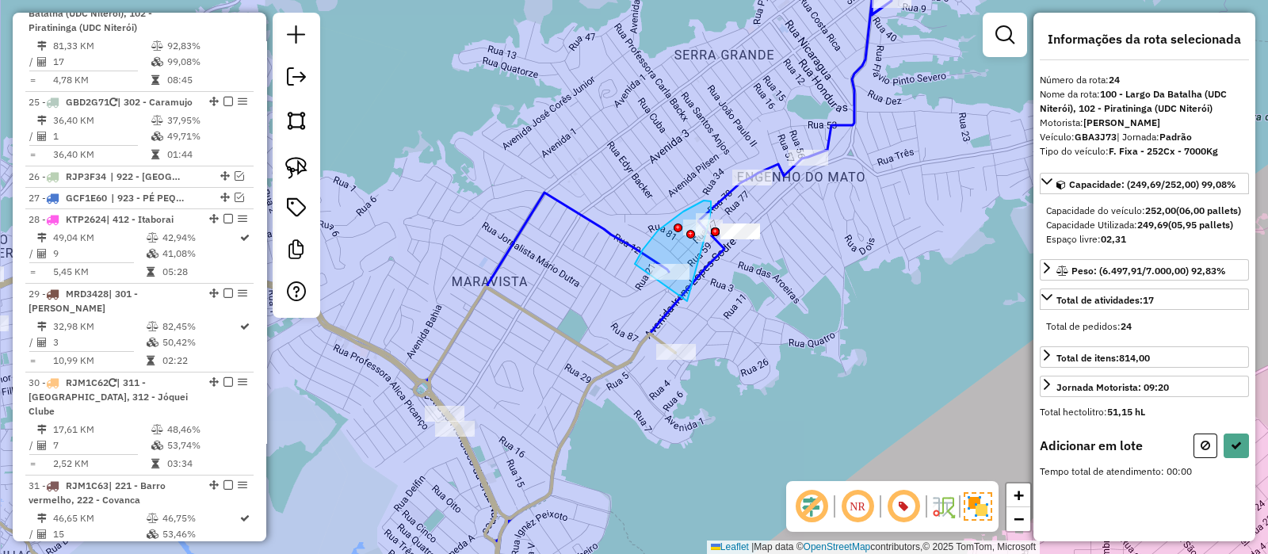
drag, startPoint x: 687, startPoint y: 301, endPoint x: 633, endPoint y: 267, distance: 64.4
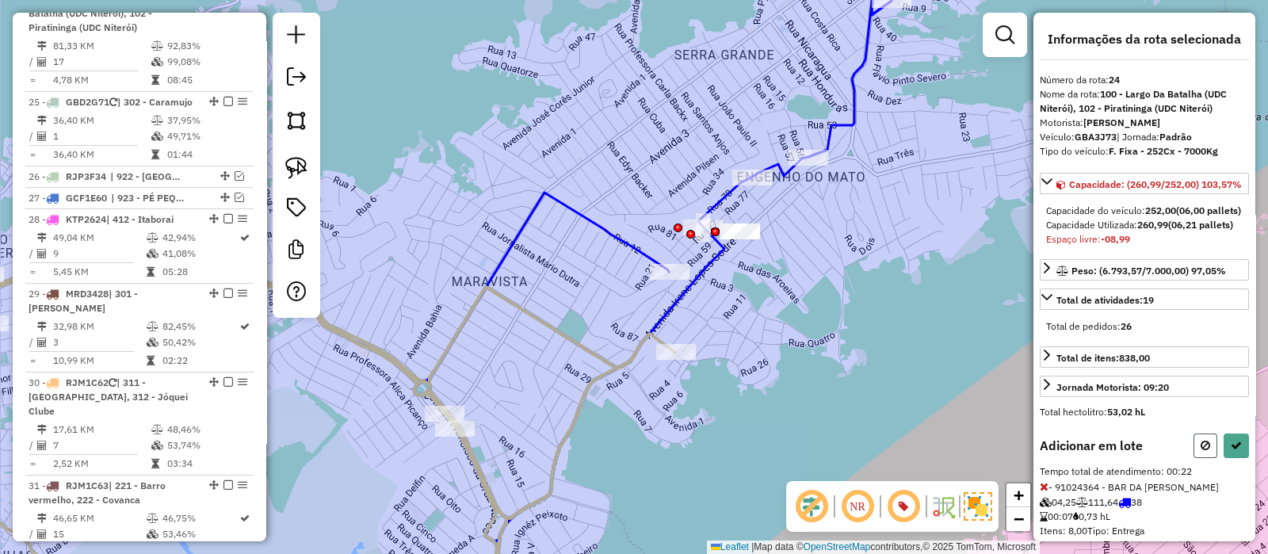
click at [1201, 451] on icon at bounding box center [1206, 445] width 10 height 11
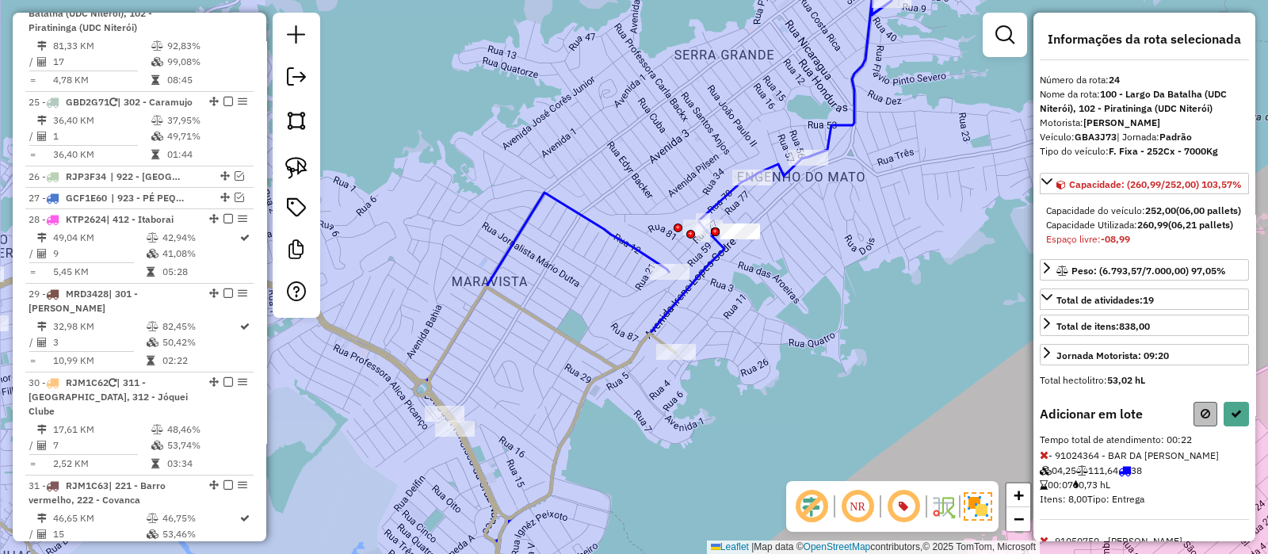
select select "*********"
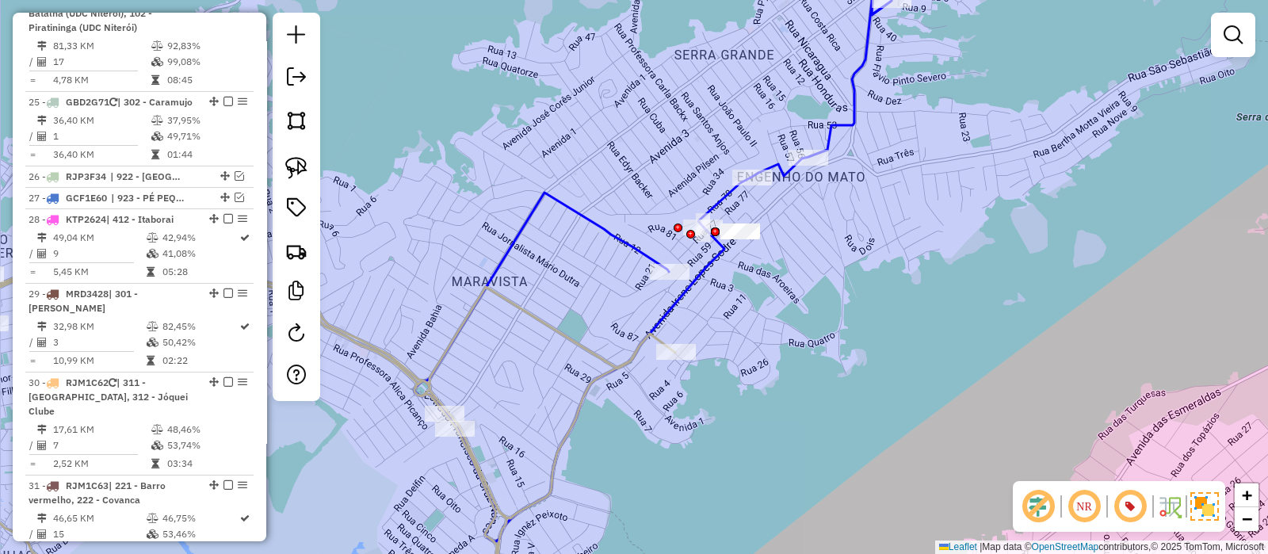
click at [852, 110] on icon at bounding box center [653, 243] width 477 height 597
select select "*********"
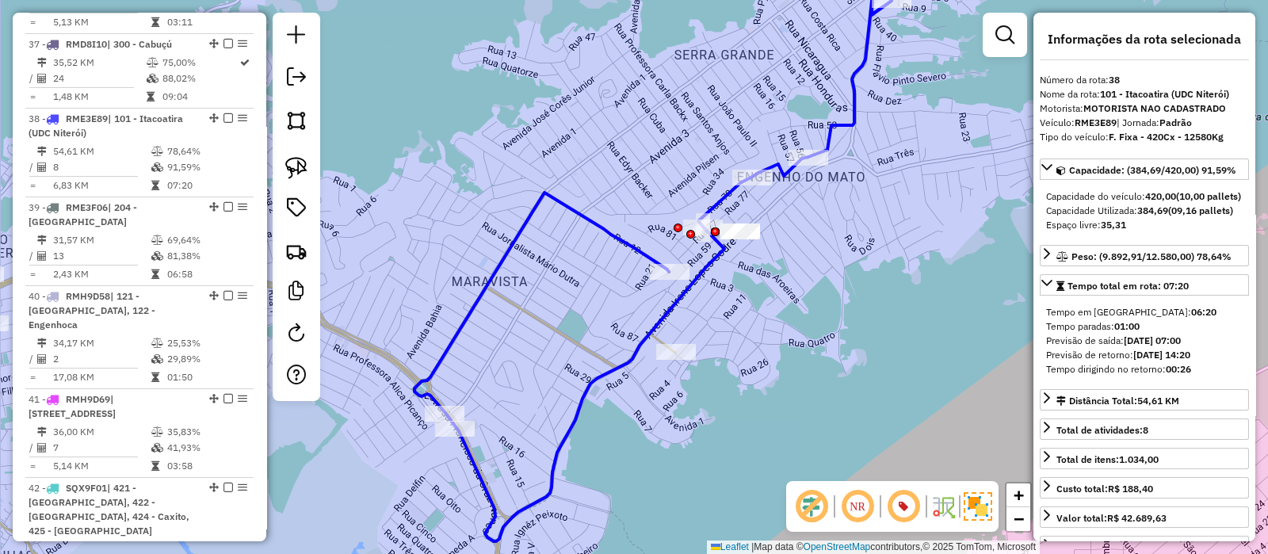
scroll to position [3412, 0]
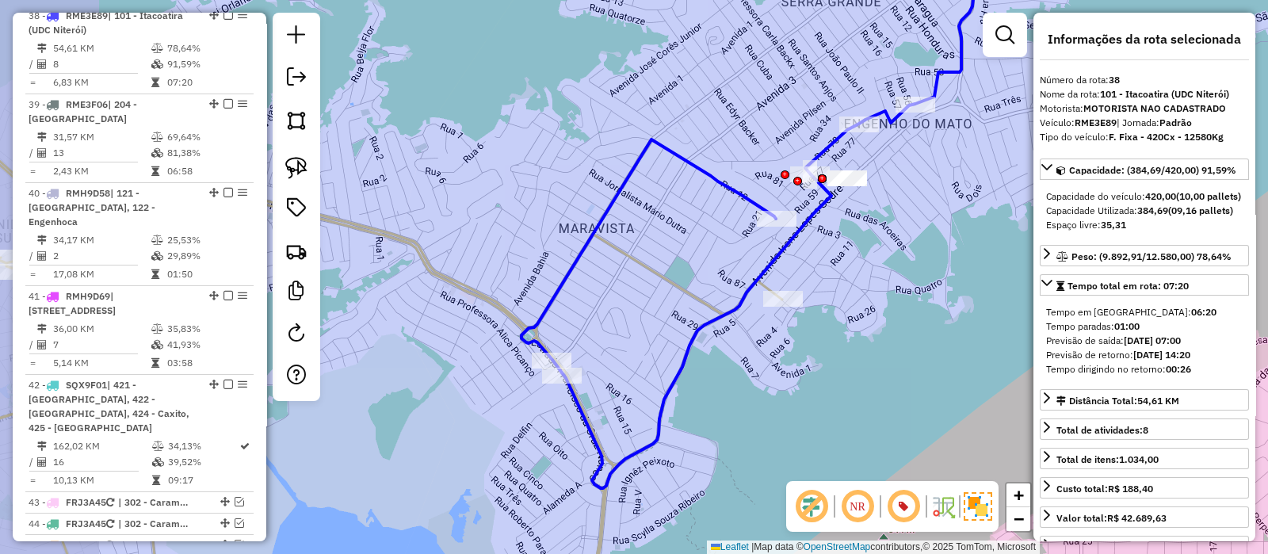
drag, startPoint x: 904, startPoint y: 286, endPoint x: 973, endPoint y: 247, distance: 79.1
click at [973, 247] on div "Janela de atendimento Grade de atendimento Capacidade Transportadoras Veículos …" at bounding box center [634, 277] width 1268 height 554
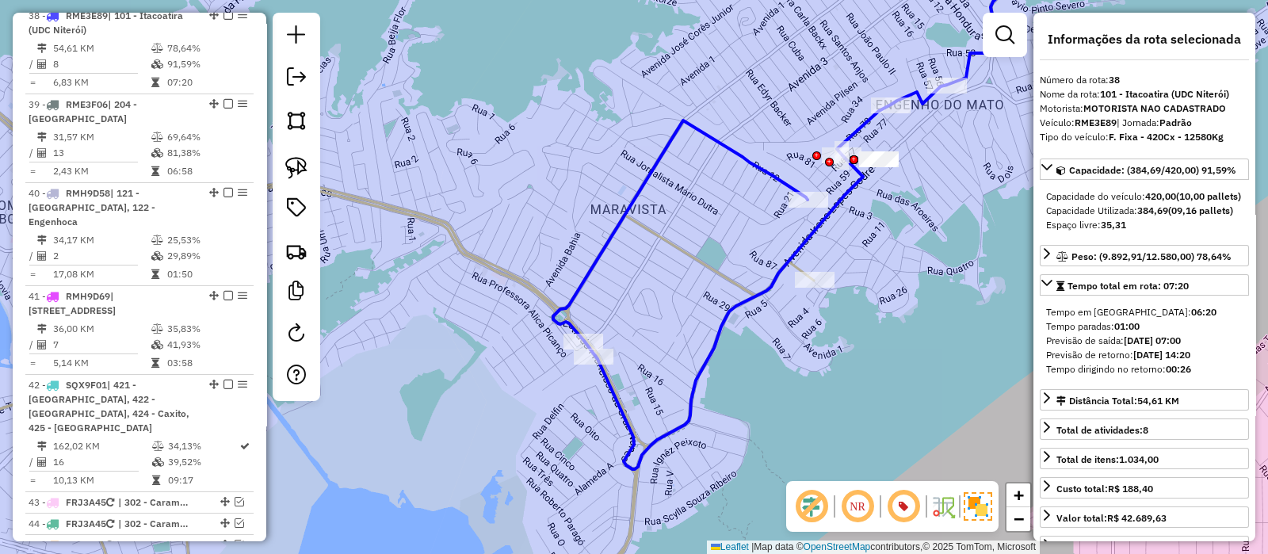
click at [498, 270] on icon at bounding box center [343, 290] width 941 height 637
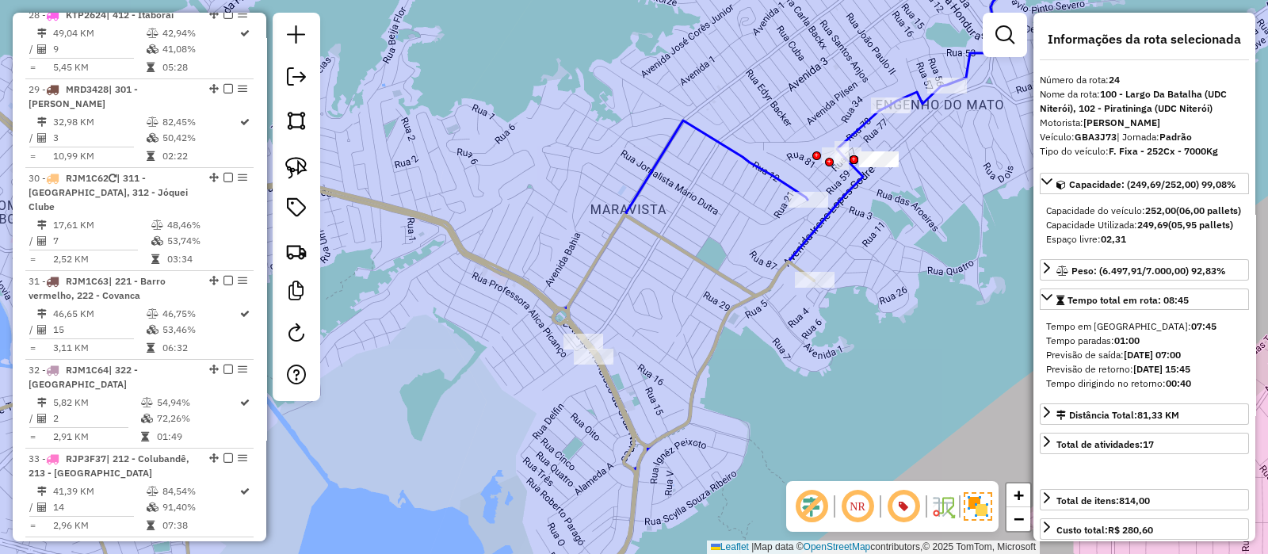
scroll to position [2388, 0]
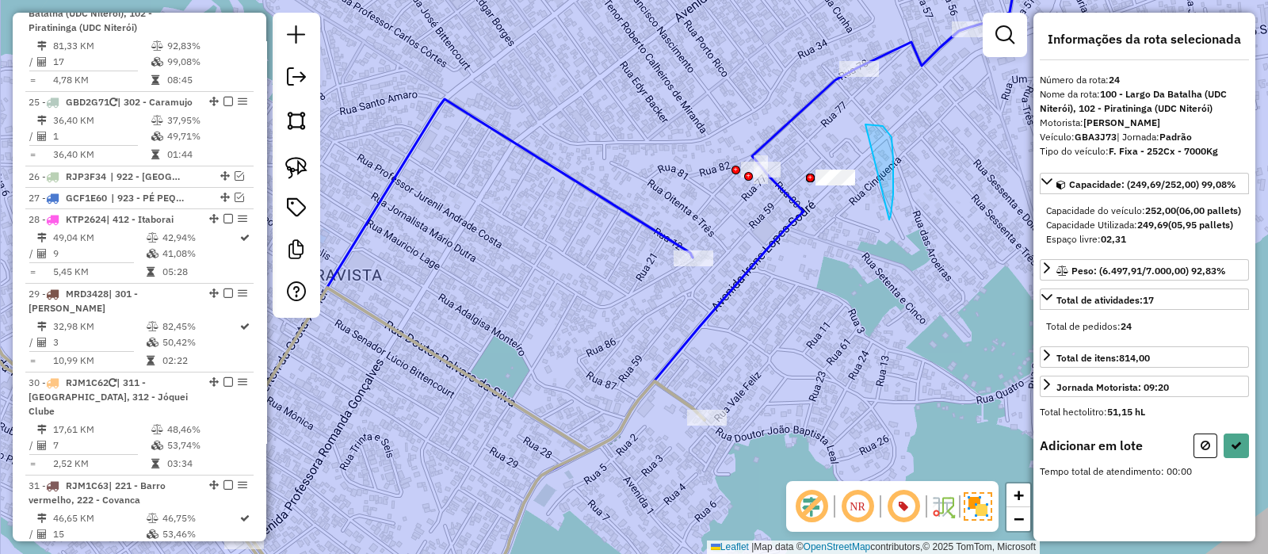
drag, startPoint x: 889, startPoint y: 219, endPoint x: 770, endPoint y: 219, distance: 118.9
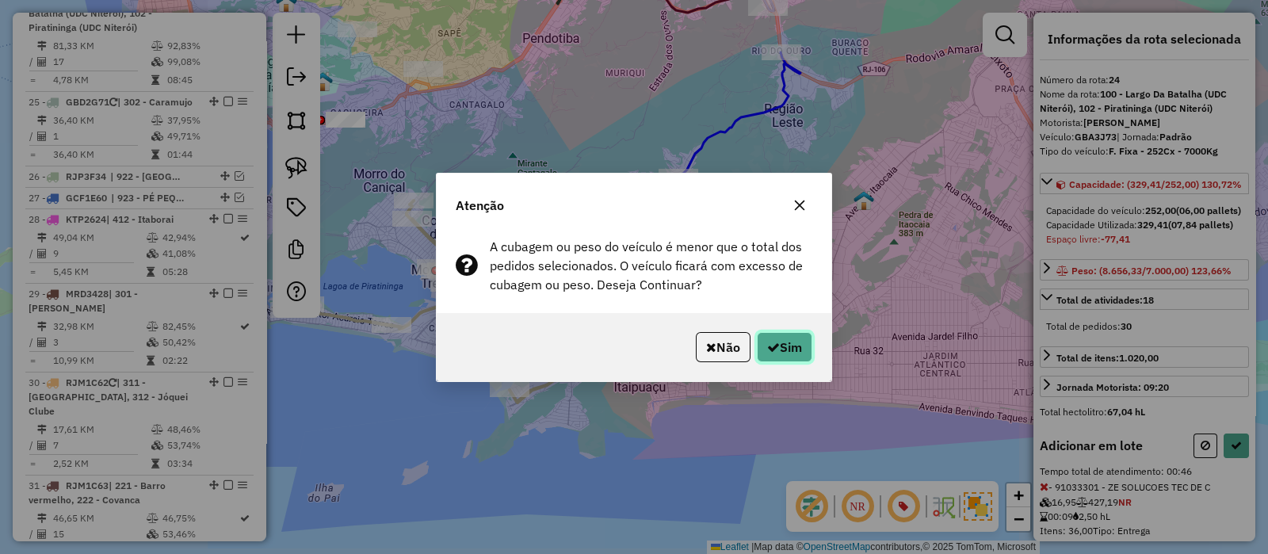
click at [786, 346] on button "Sim" at bounding box center [784, 347] width 55 height 30
select select "*********"
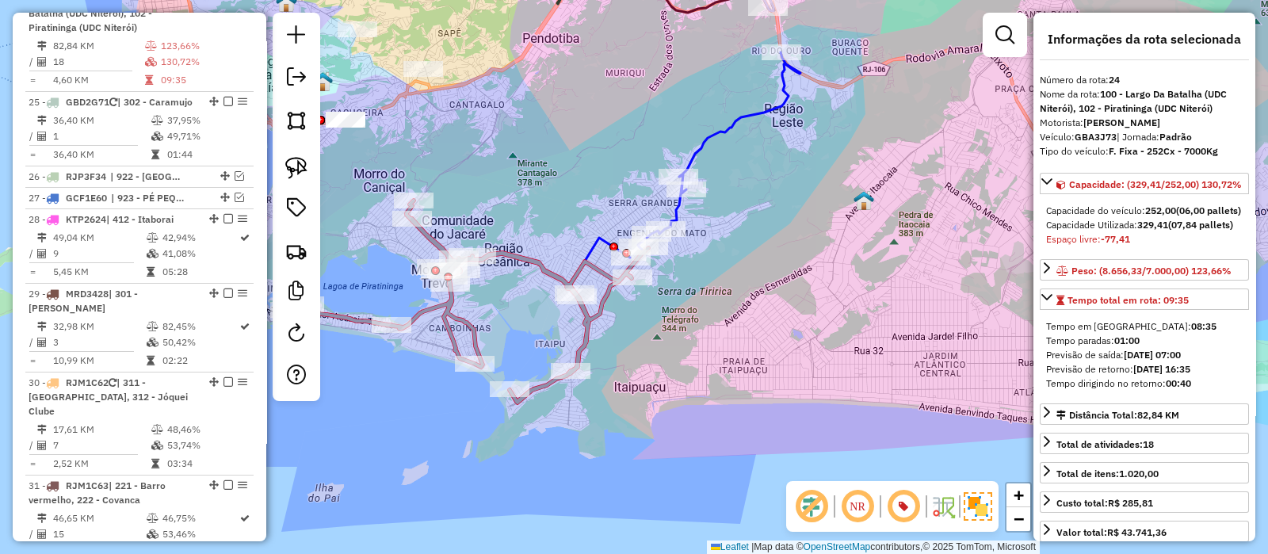
click at [724, 132] on icon at bounding box center [684, 188] width 234 height 273
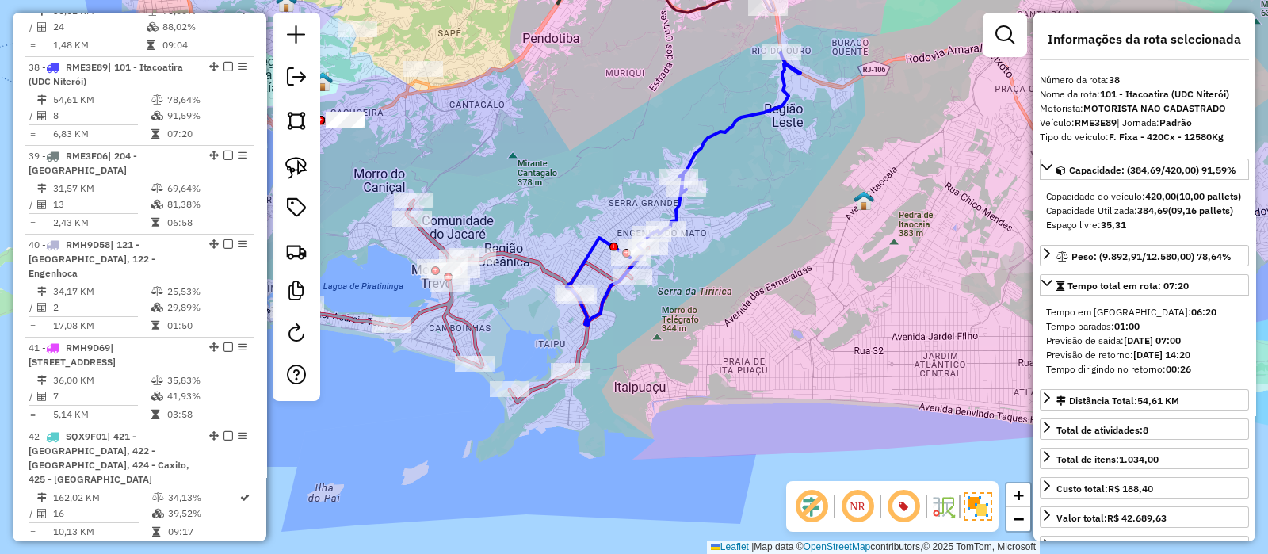
scroll to position [3412, 0]
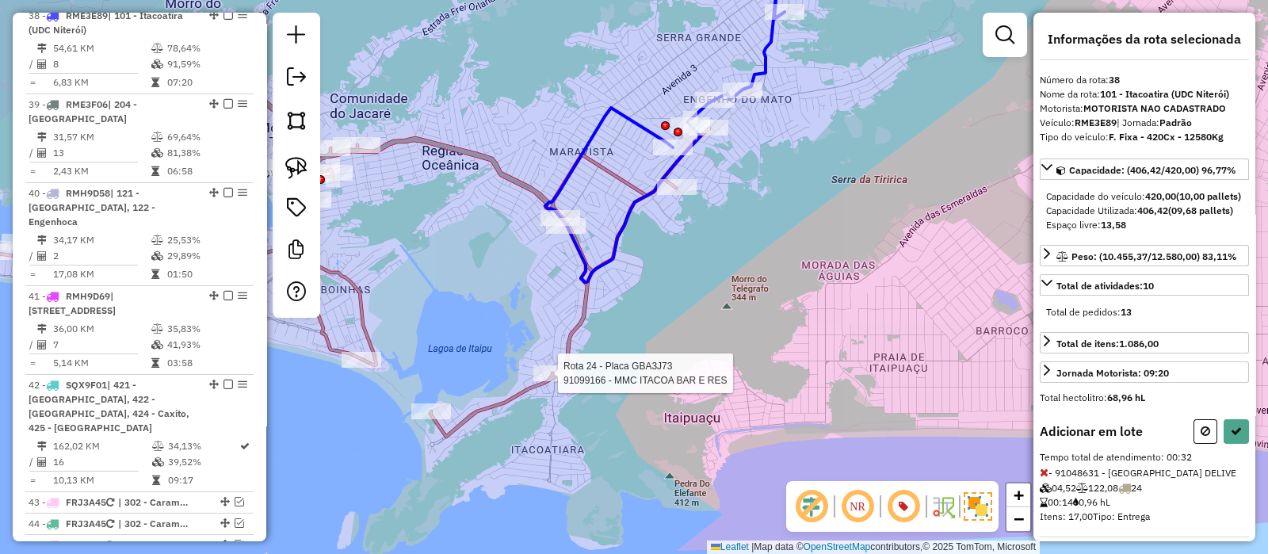
select select "*********"
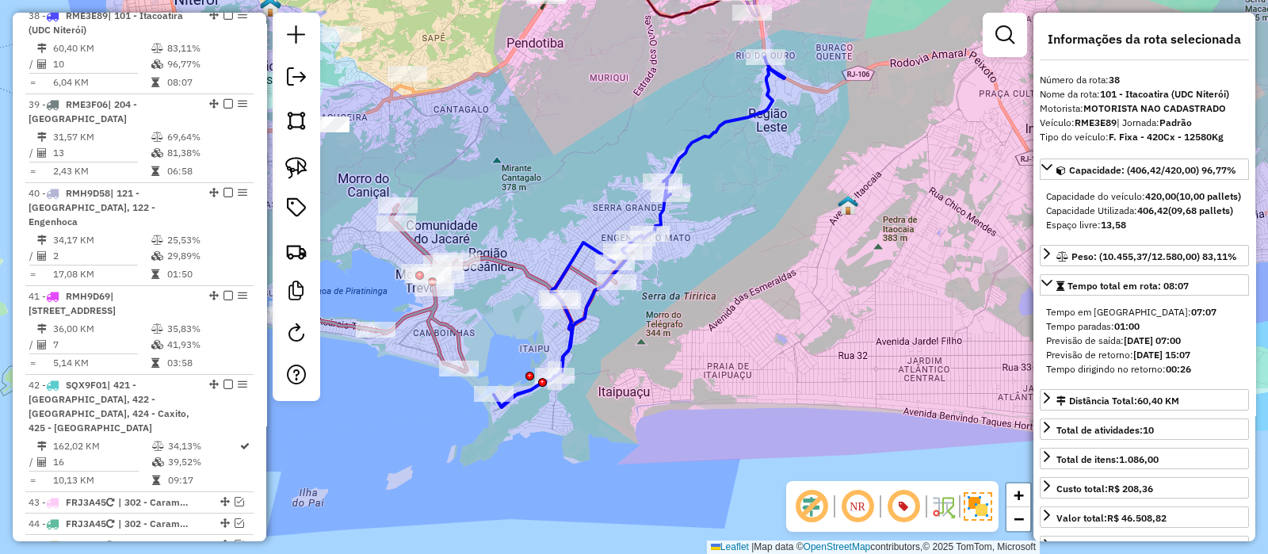
click at [448, 325] on icon at bounding box center [453, 288] width 358 height 166
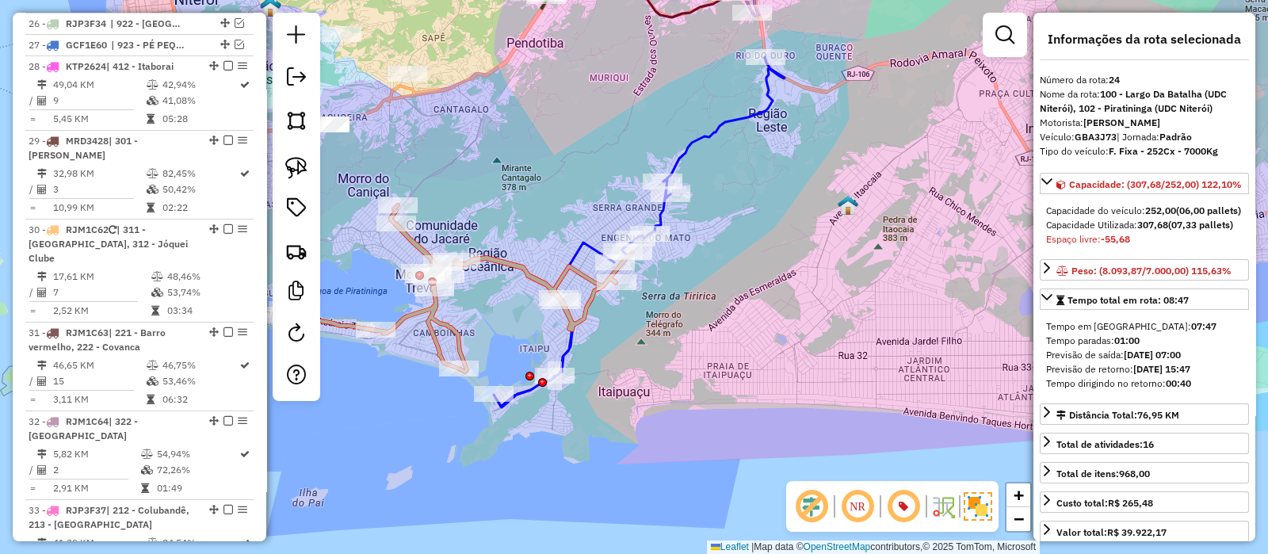
scroll to position [2388, 0]
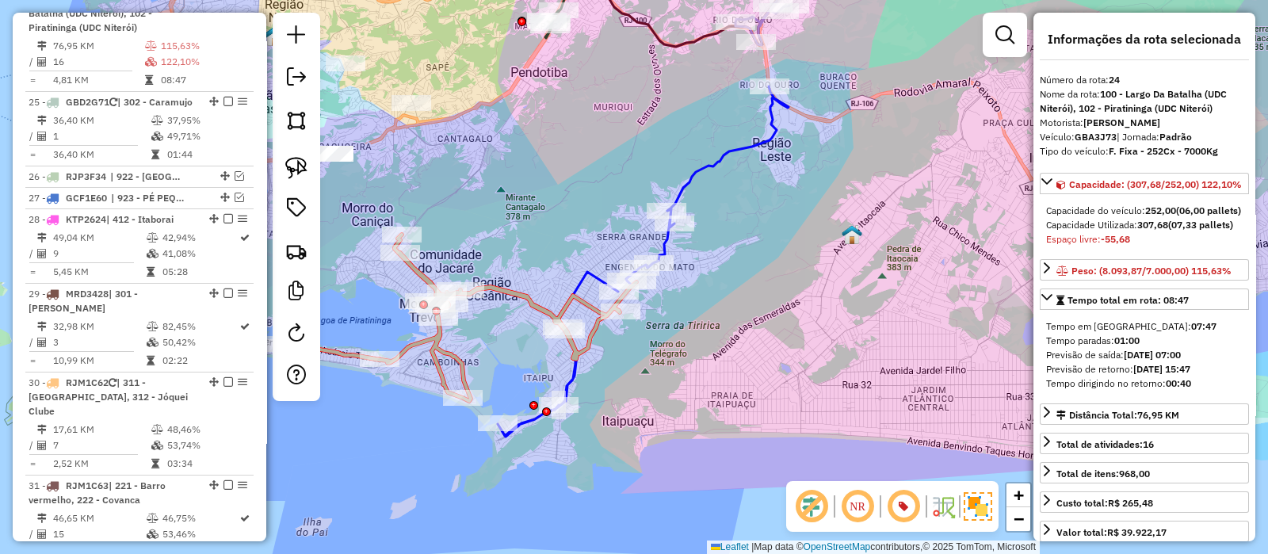
drag, startPoint x: 682, startPoint y: 346, endPoint x: 642, endPoint y: 360, distance: 42.1
click at [686, 372] on div "Janela de atendimento Grade de atendimento Capacidade Transportadoras Veículos …" at bounding box center [634, 277] width 1268 height 554
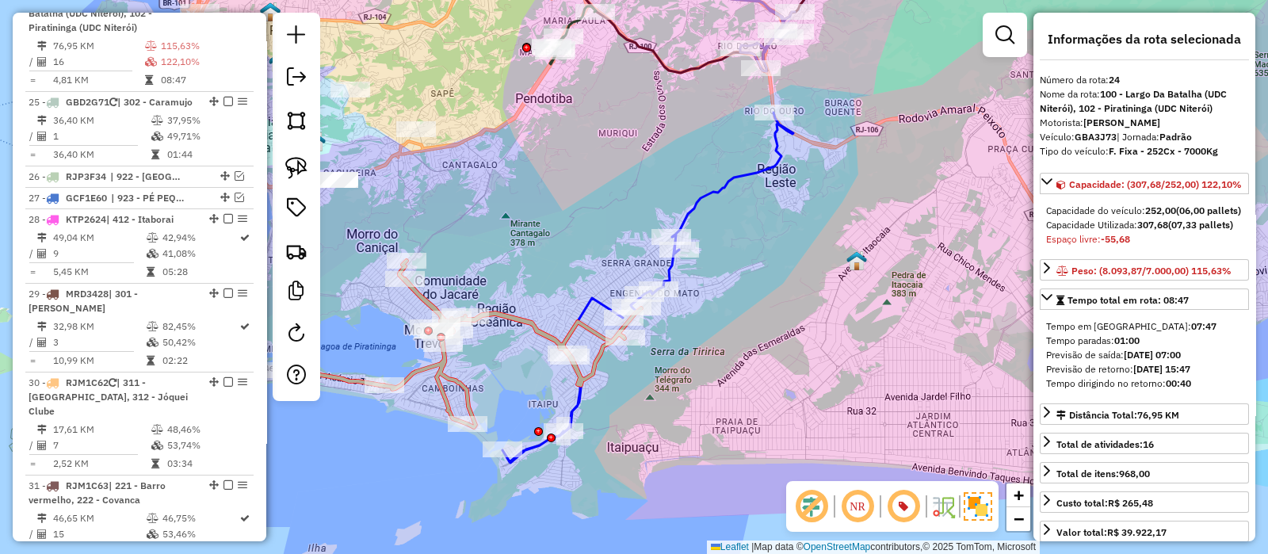
click at [519, 318] on icon at bounding box center [462, 344] width 358 height 166
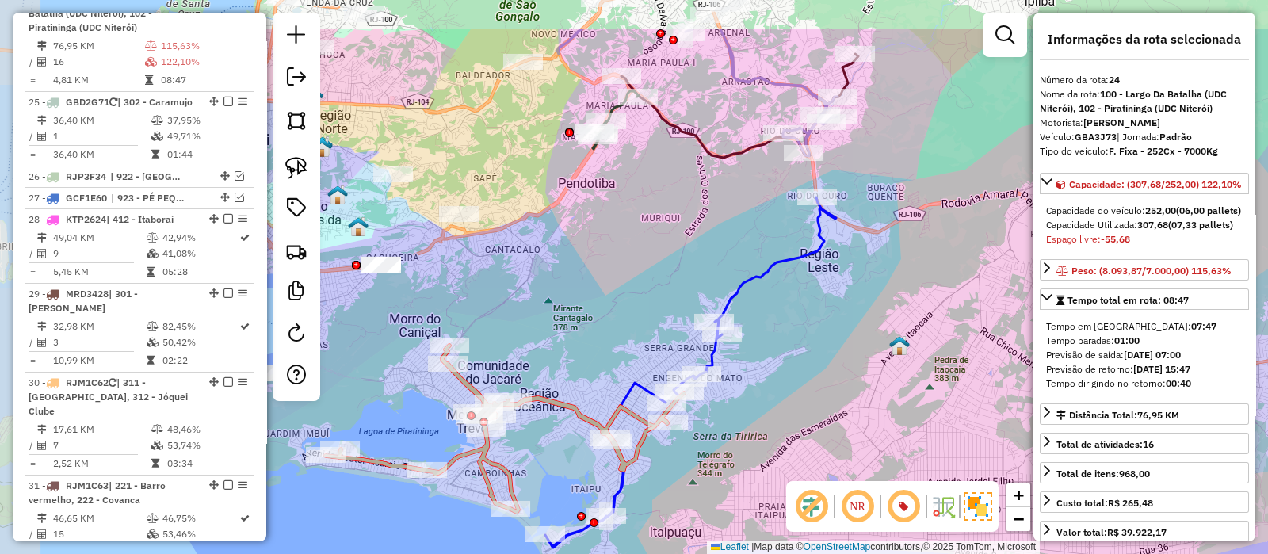
drag, startPoint x: 520, startPoint y: 258, endPoint x: 563, endPoint y: 340, distance: 92.9
click at [563, 340] on div "Janela de atendimento Grade de atendimento Capacidade Transportadoras Veículos …" at bounding box center [634, 277] width 1268 height 554
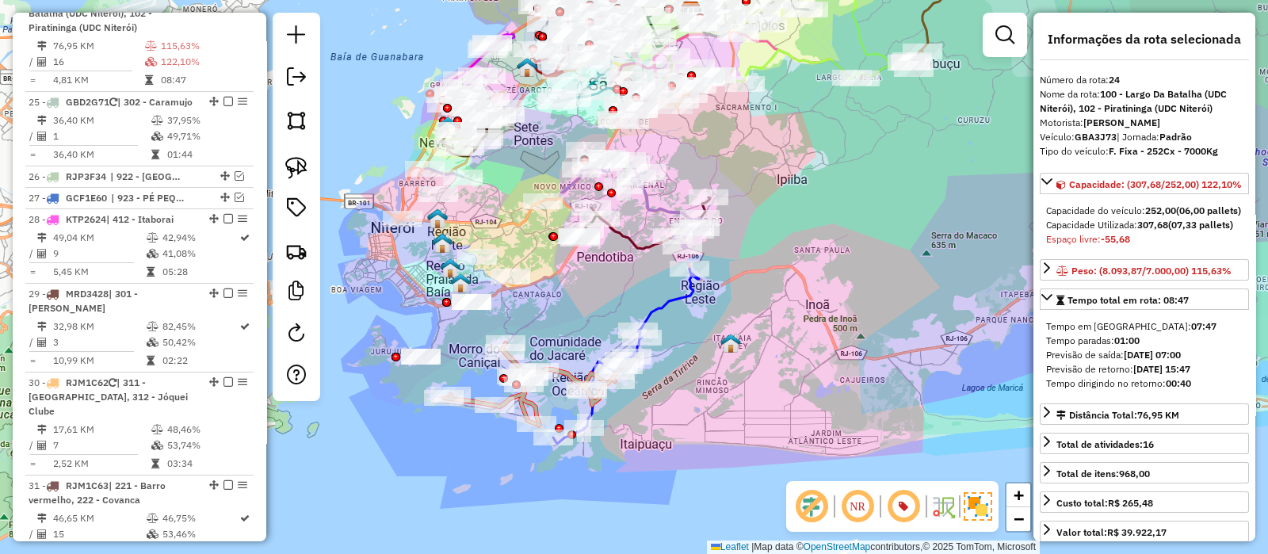
click at [671, 300] on icon at bounding box center [626, 356] width 146 height 175
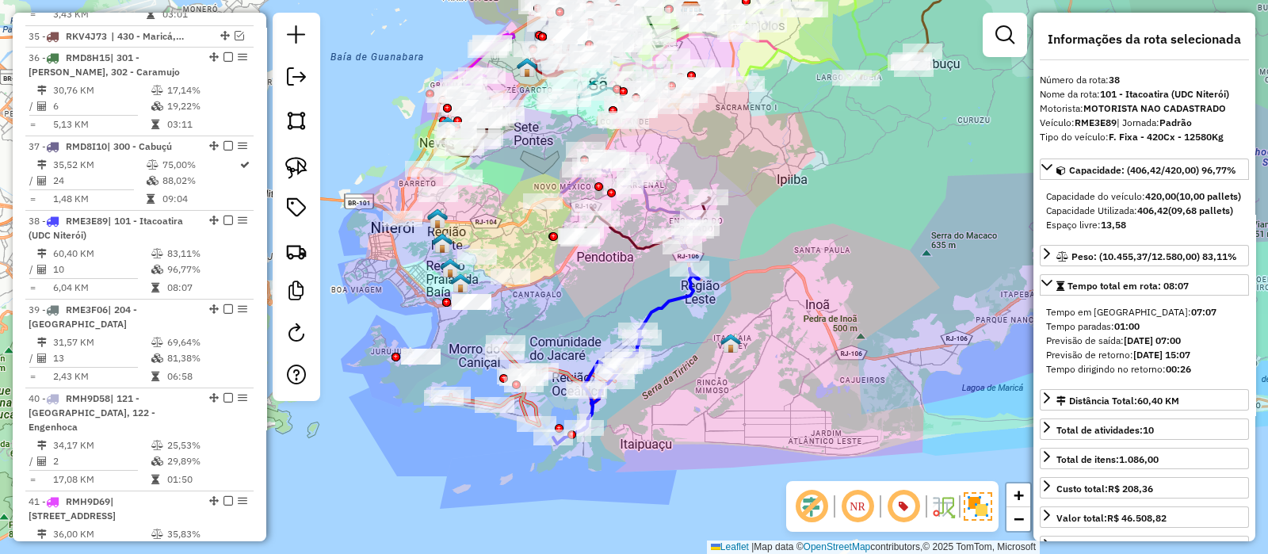
scroll to position [3412, 0]
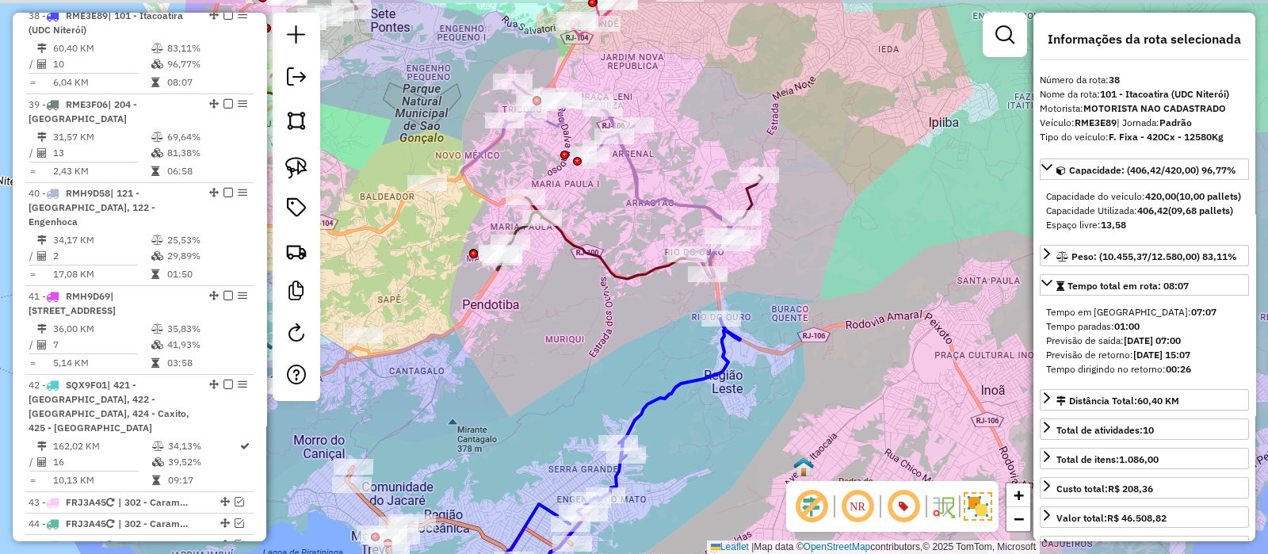
drag, startPoint x: 638, startPoint y: 200, endPoint x: 637, endPoint y: 224, distance: 23.8
click at [637, 224] on div "Janela de atendimento Grade de atendimento Capacidade Transportadoras Veículos …" at bounding box center [634, 277] width 1268 height 554
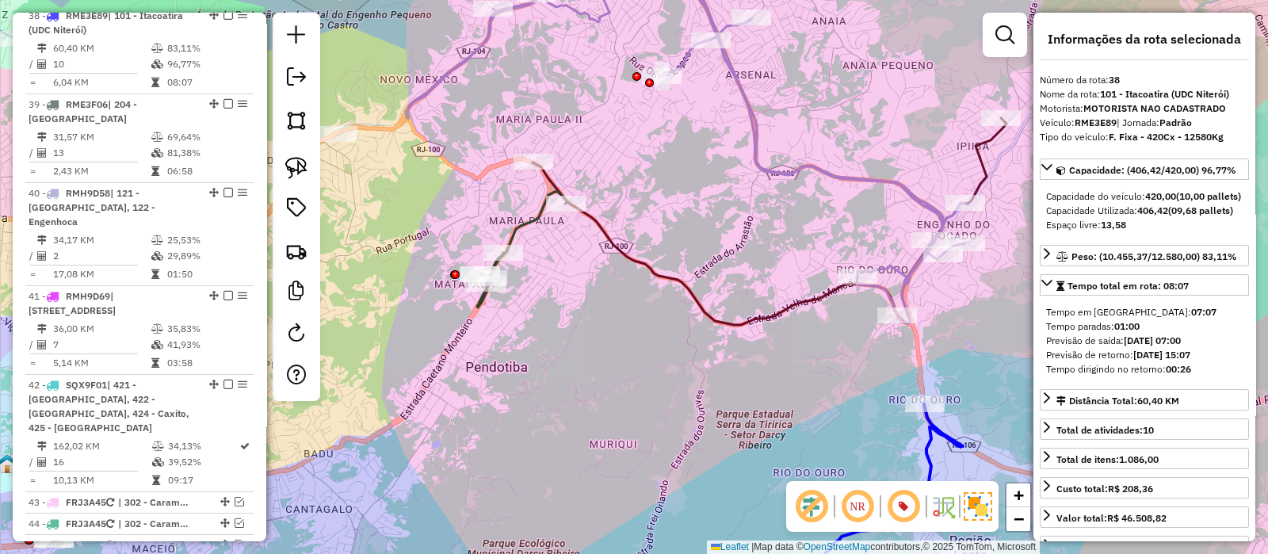
click at [522, 227] on icon at bounding box center [522, 250] width 90 height 116
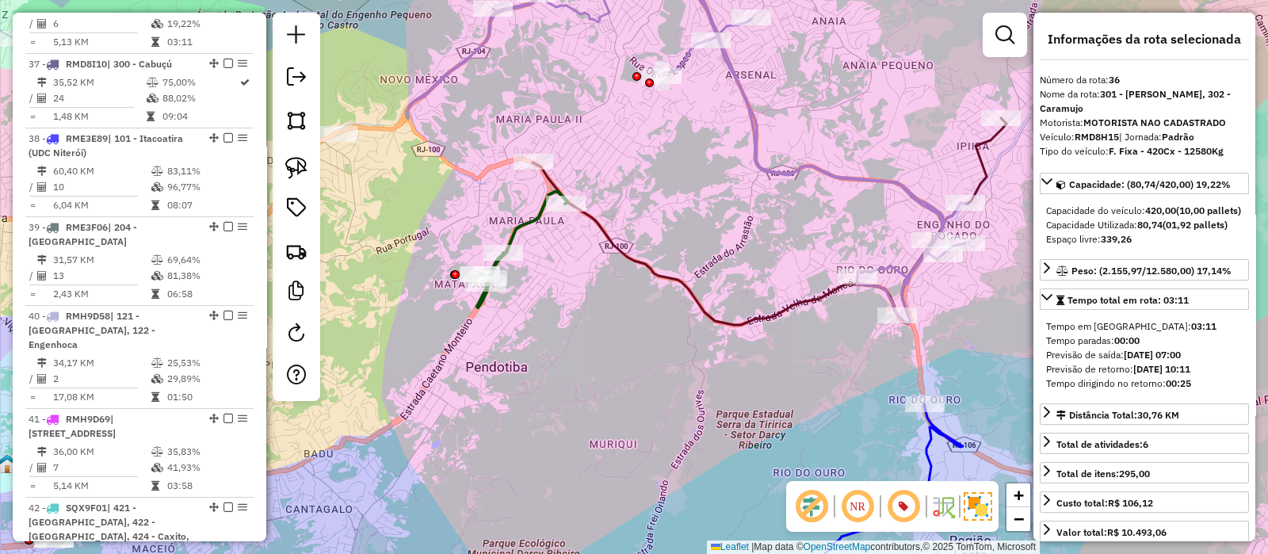
scroll to position [3249, 0]
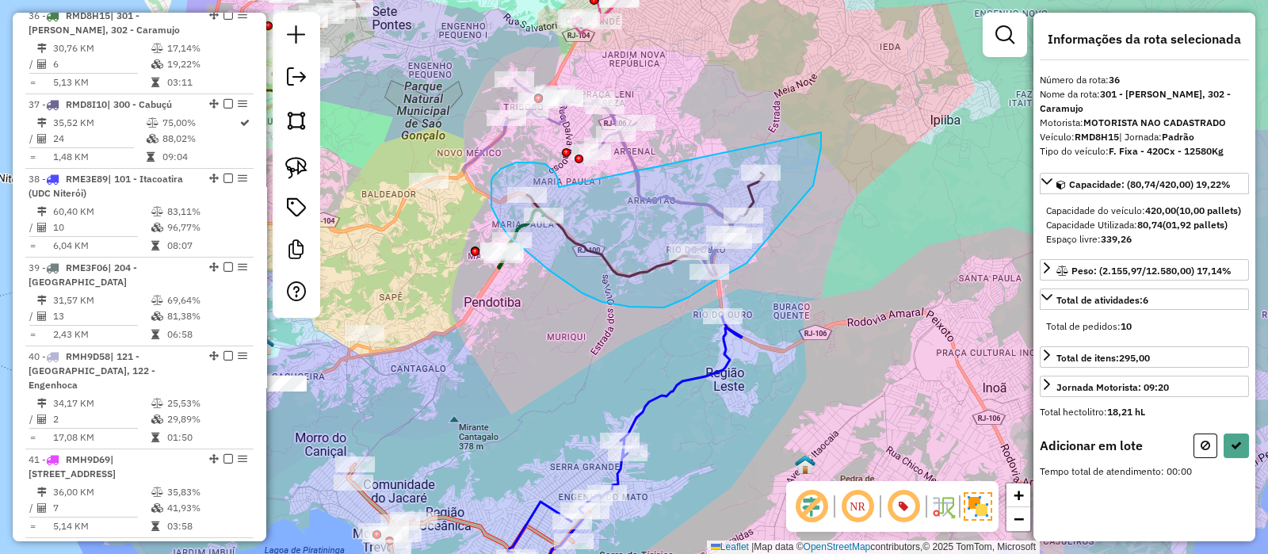
drag, startPoint x: 559, startPoint y: 187, endPoint x: 819, endPoint y: 109, distance: 271.6
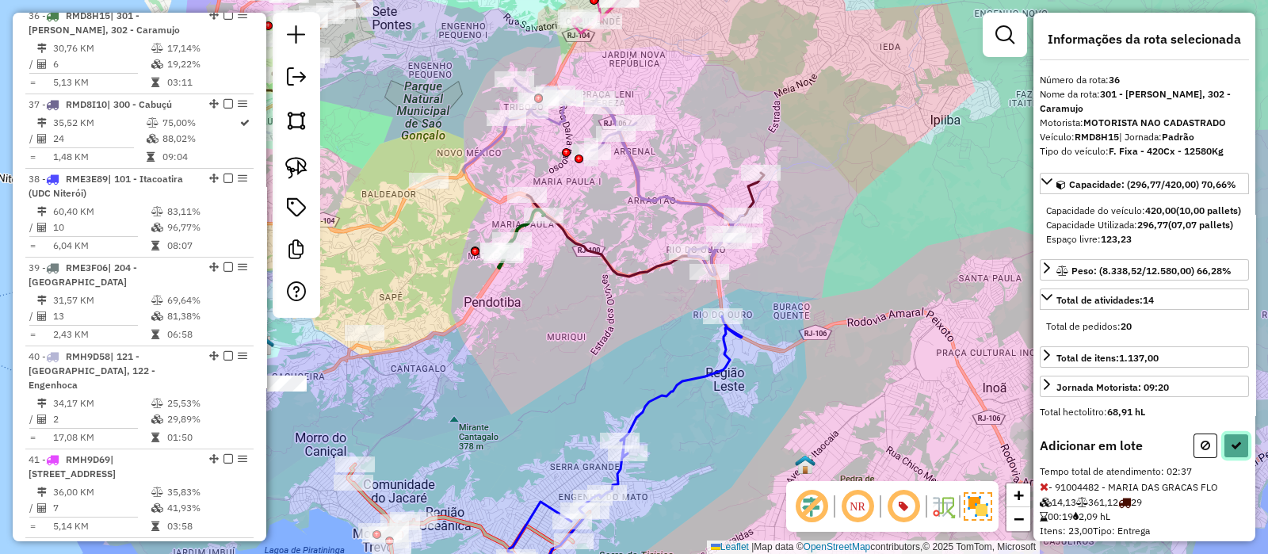
click at [1231, 451] on icon at bounding box center [1236, 445] width 11 height 11
select select "*********"
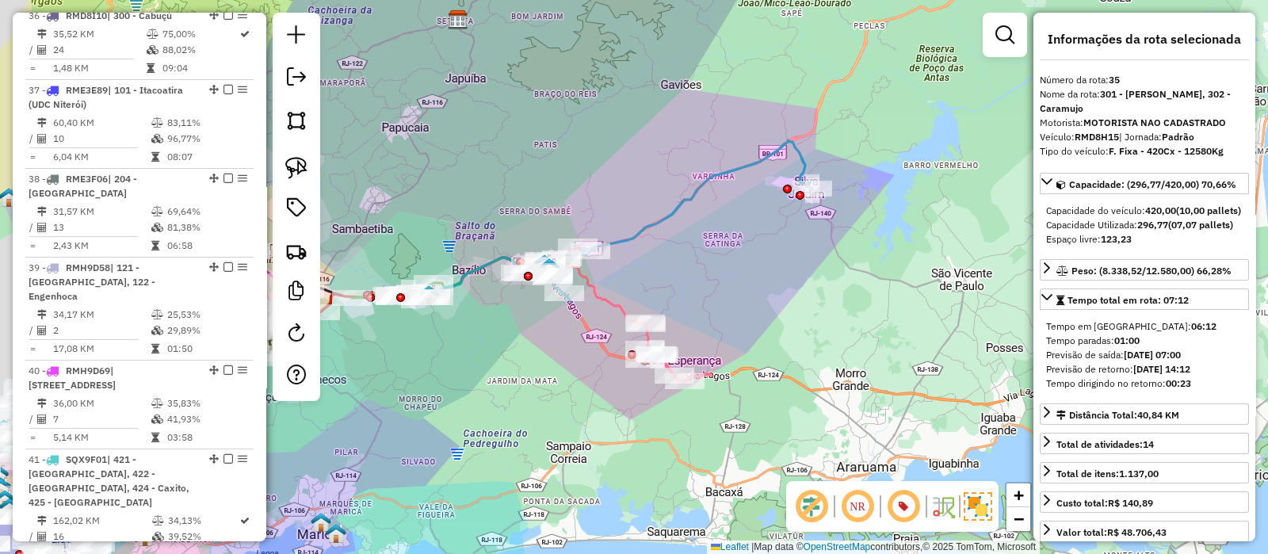
drag, startPoint x: 601, startPoint y: 265, endPoint x: 713, endPoint y: 267, distance: 111.8
click at [713, 267] on div "Janela de atendimento Grade de atendimento Capacidade Transportadoras Veículos …" at bounding box center [634, 277] width 1268 height 554
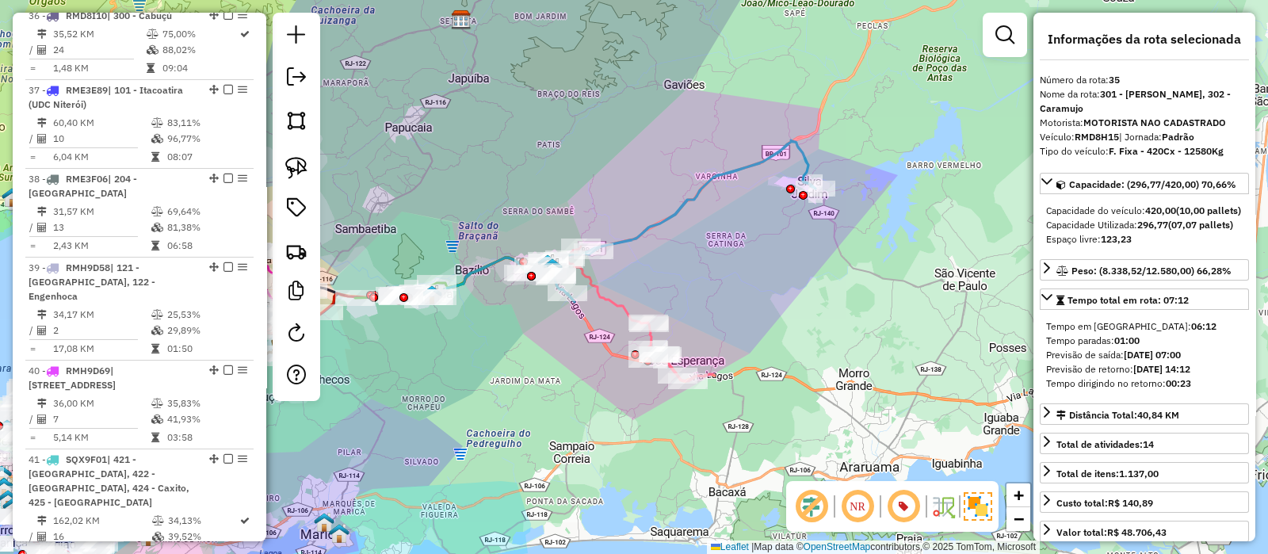
click at [677, 255] on div "Janela de atendimento Grade de atendimento Capacidade Transportadoras Veículos …" at bounding box center [634, 277] width 1268 height 554
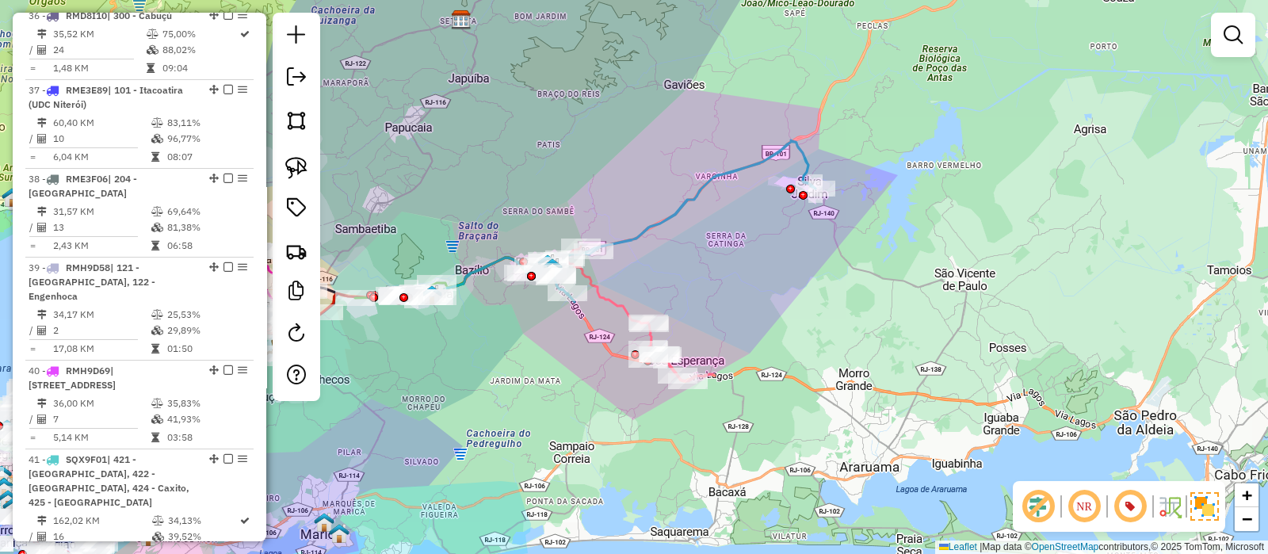
click at [489, 258] on icon at bounding box center [620, 221] width 389 height 162
select select "*********"
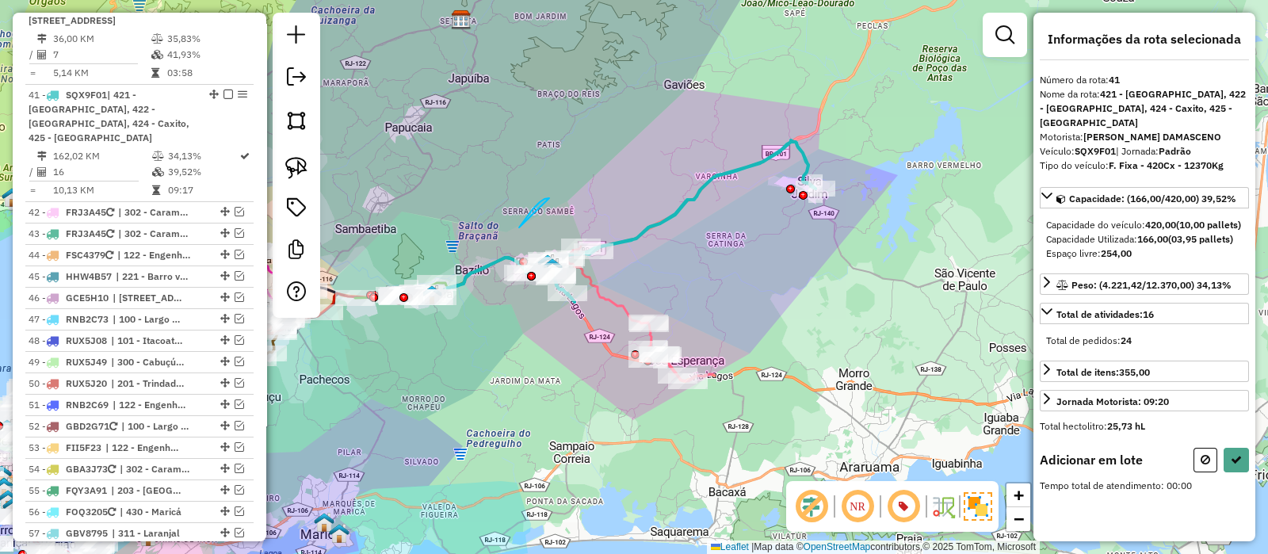
scroll to position [3678, 0]
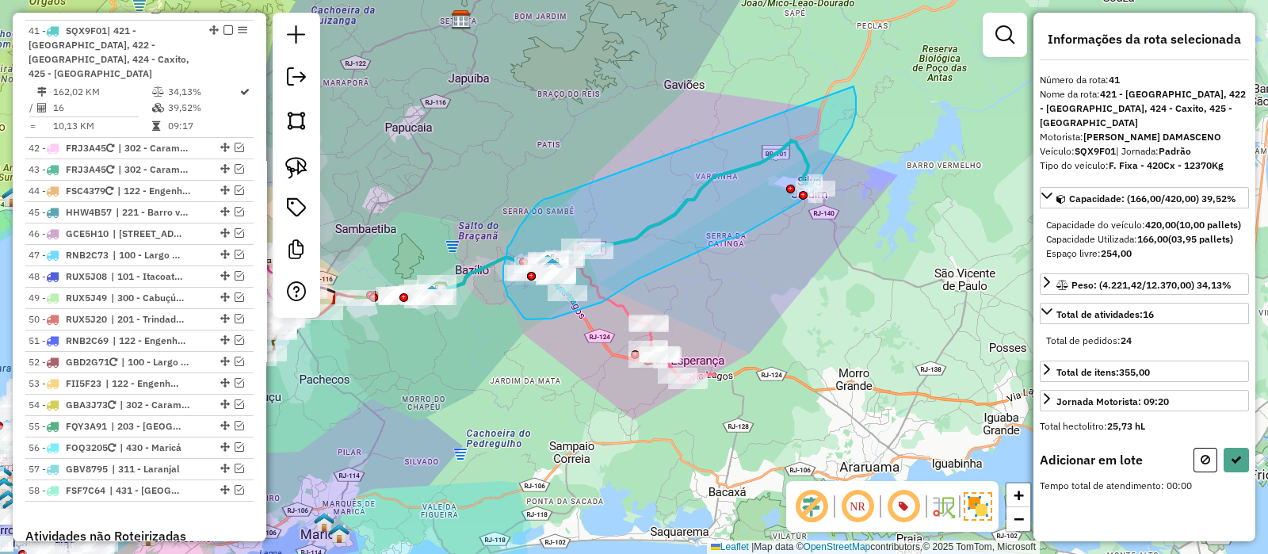
drag, startPoint x: 540, startPoint y: 202, endPoint x: 850, endPoint y: 81, distance: 332.8
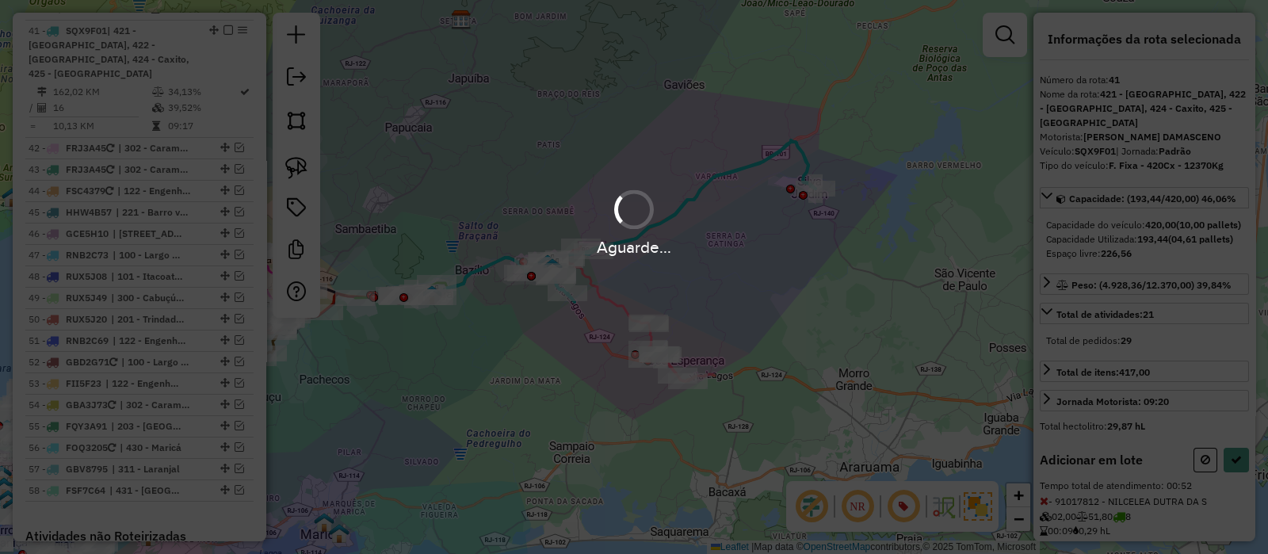
select select "*********"
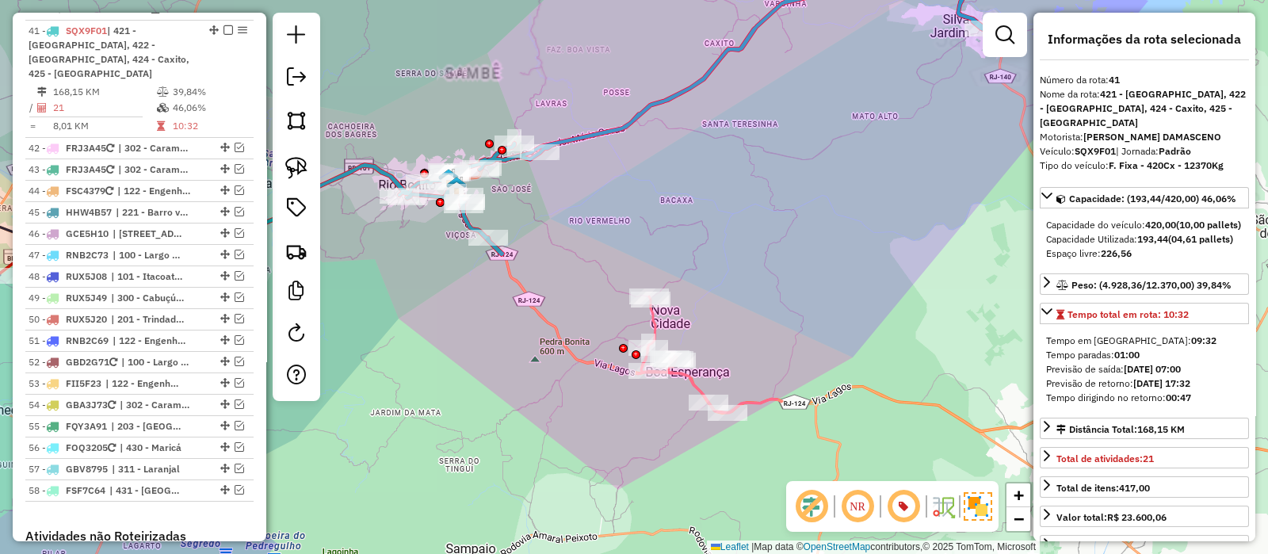
click at [655, 321] on icon at bounding box center [710, 354] width 144 height 117
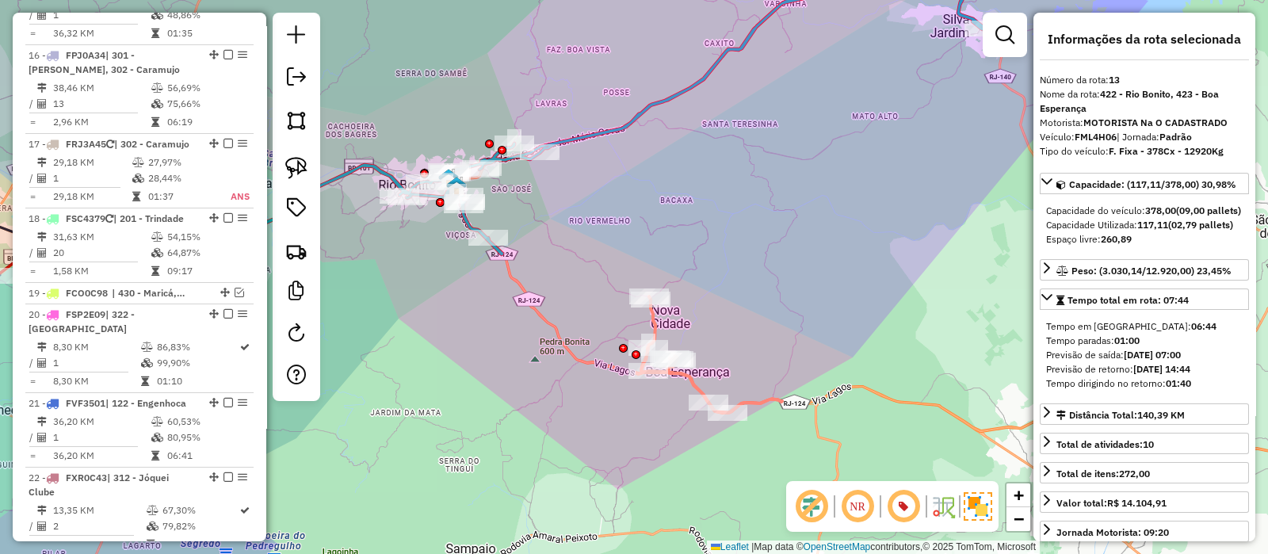
scroll to position [1590, 0]
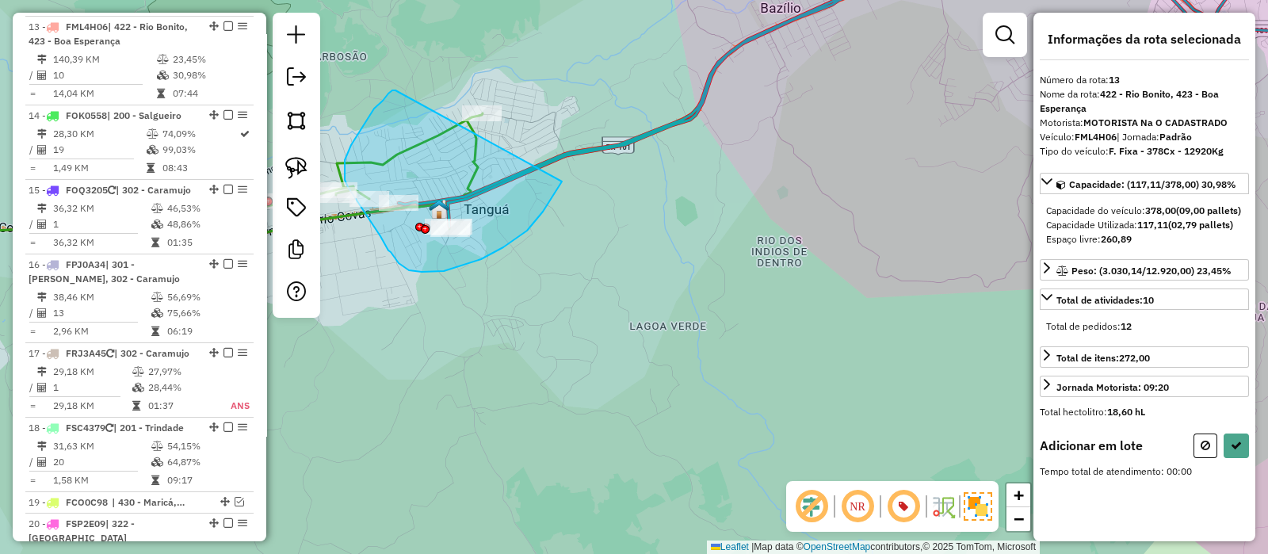
drag, startPoint x: 388, startPoint y: 94, endPoint x: 580, endPoint y: 28, distance: 202.8
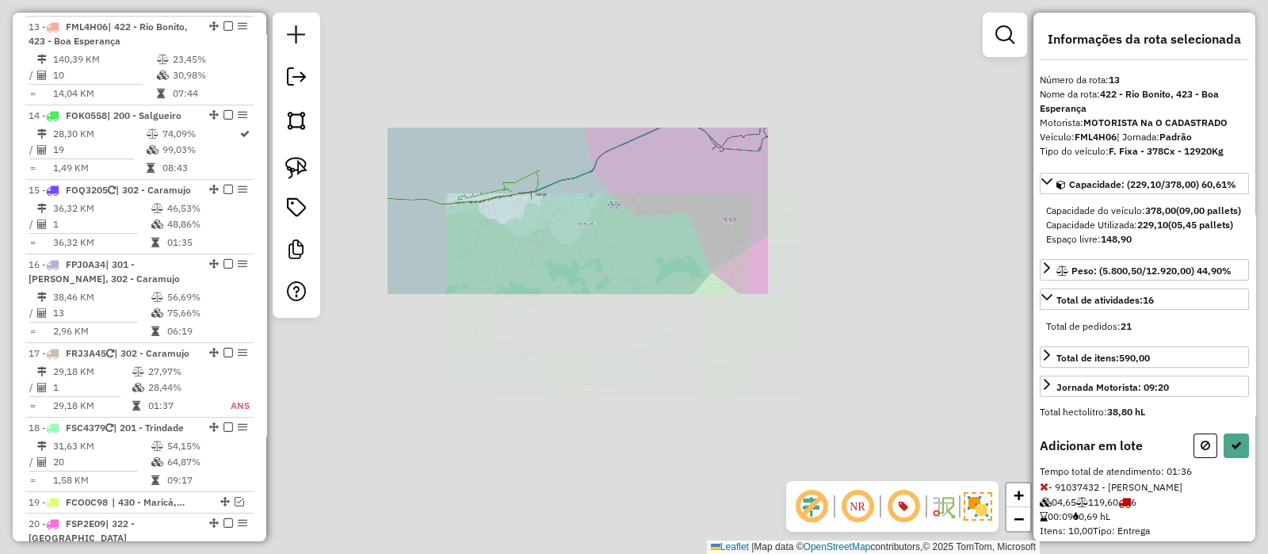
select select "*********"
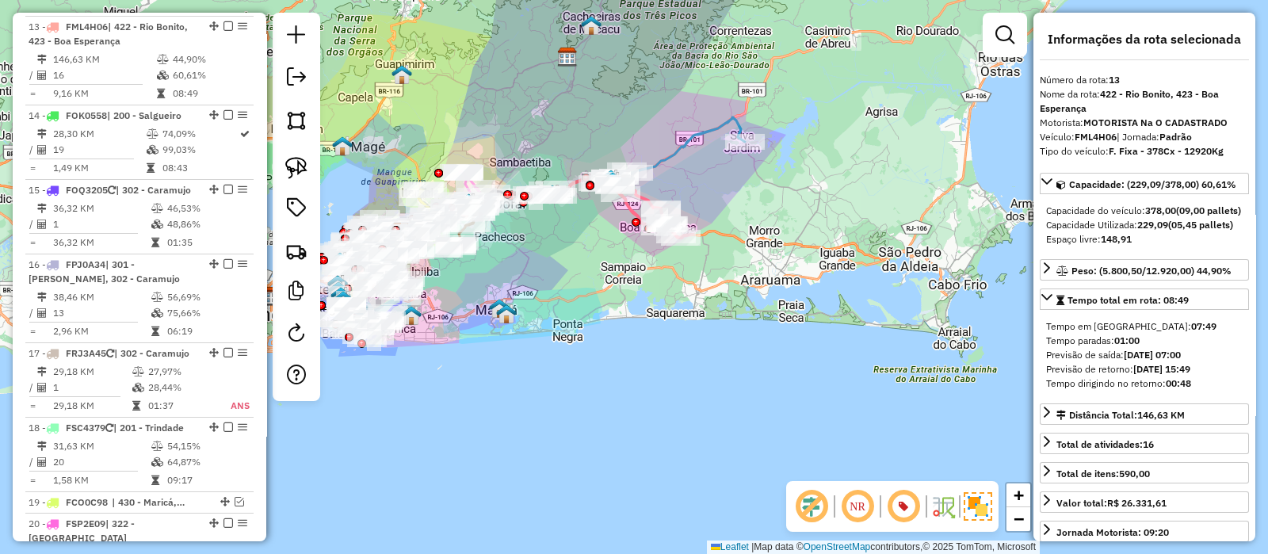
click at [675, 152] on icon at bounding box center [671, 157] width 147 height 81
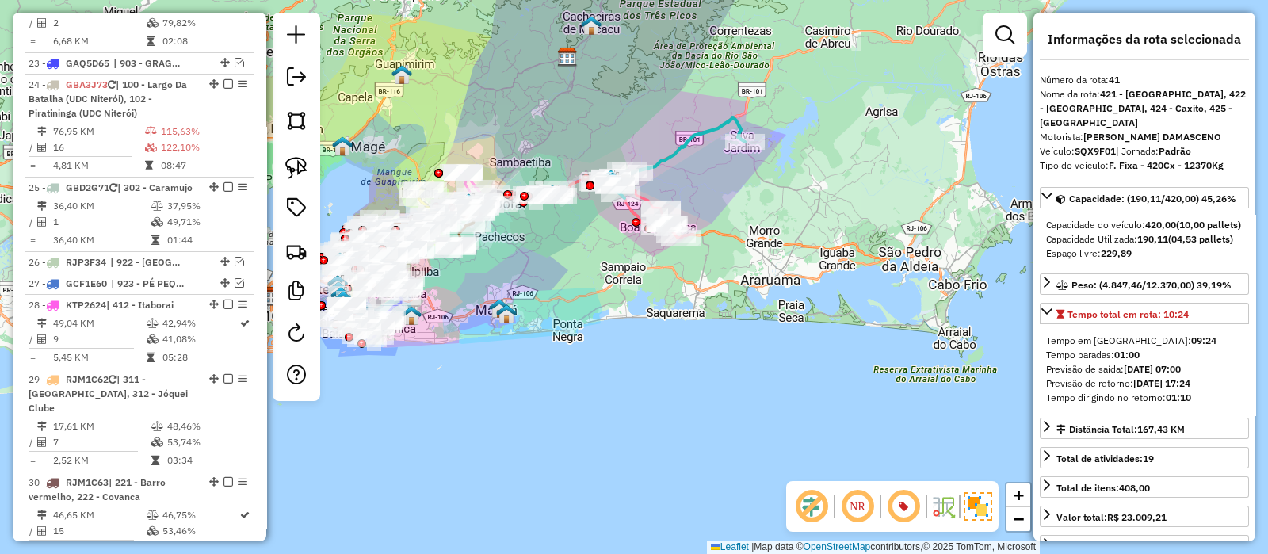
scroll to position [3678, 0]
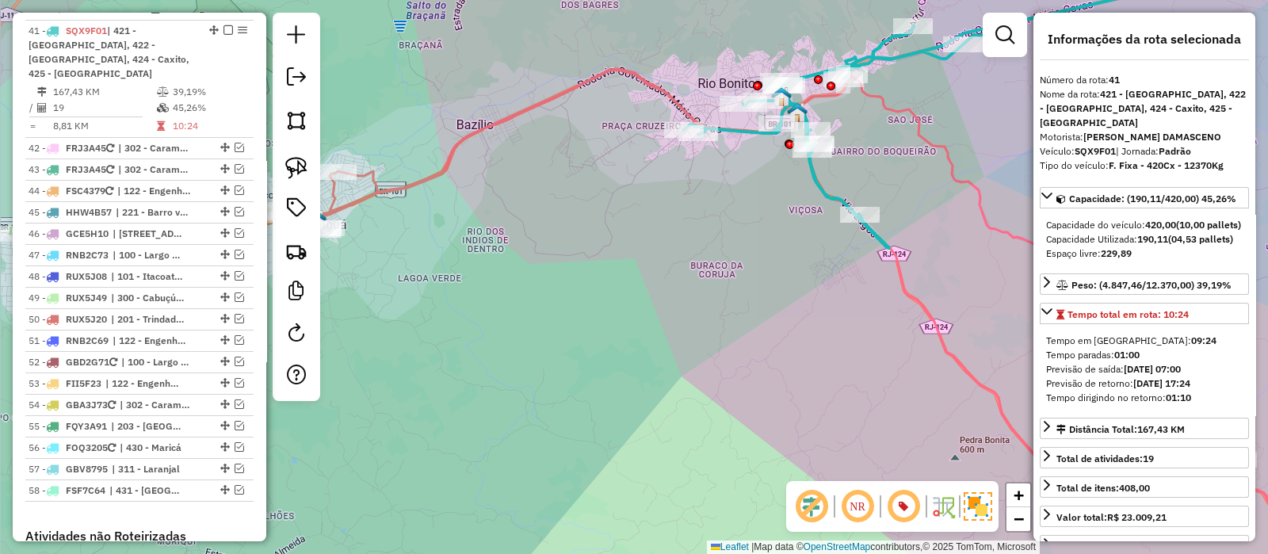
click at [644, 87] on icon at bounding box center [838, 317] width 1114 height 496
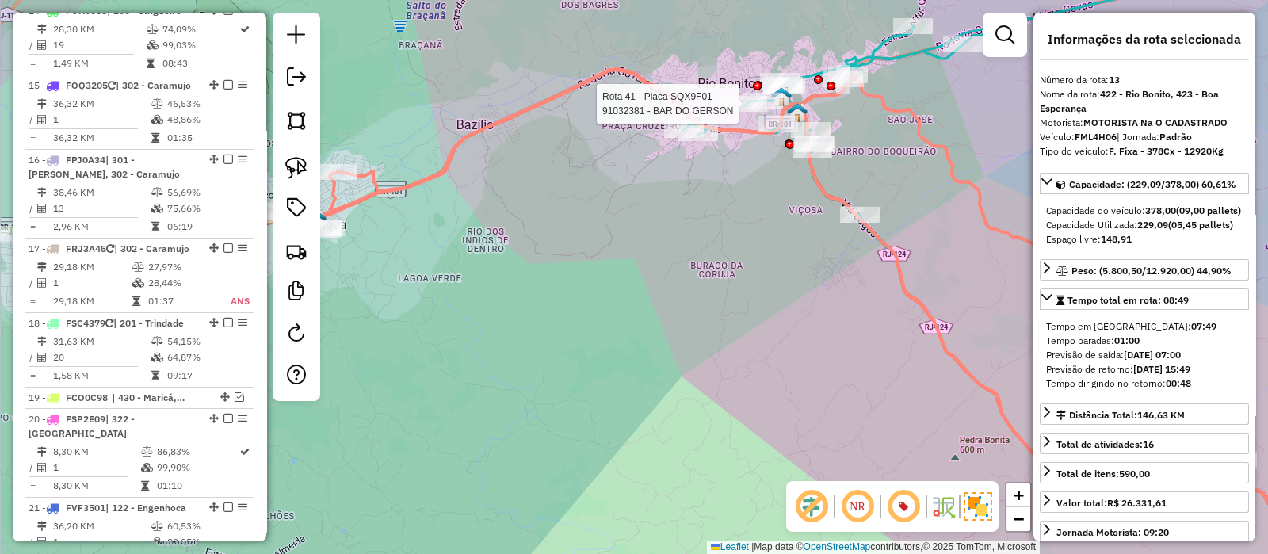
scroll to position [1590, 0]
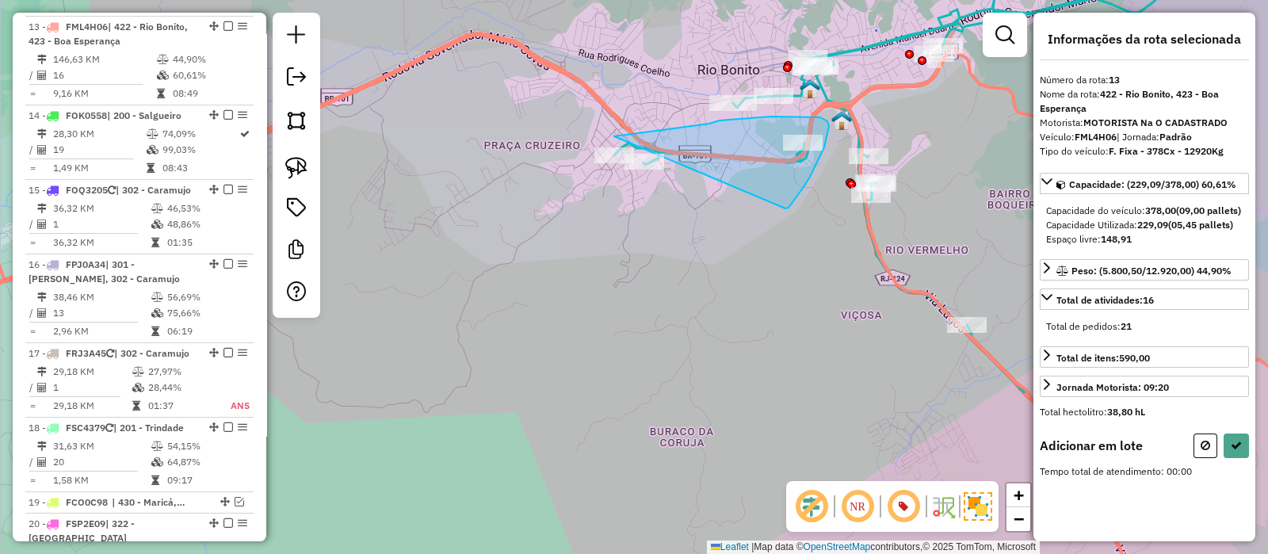
drag, startPoint x: 795, startPoint y: 200, endPoint x: 523, endPoint y: 188, distance: 272.1
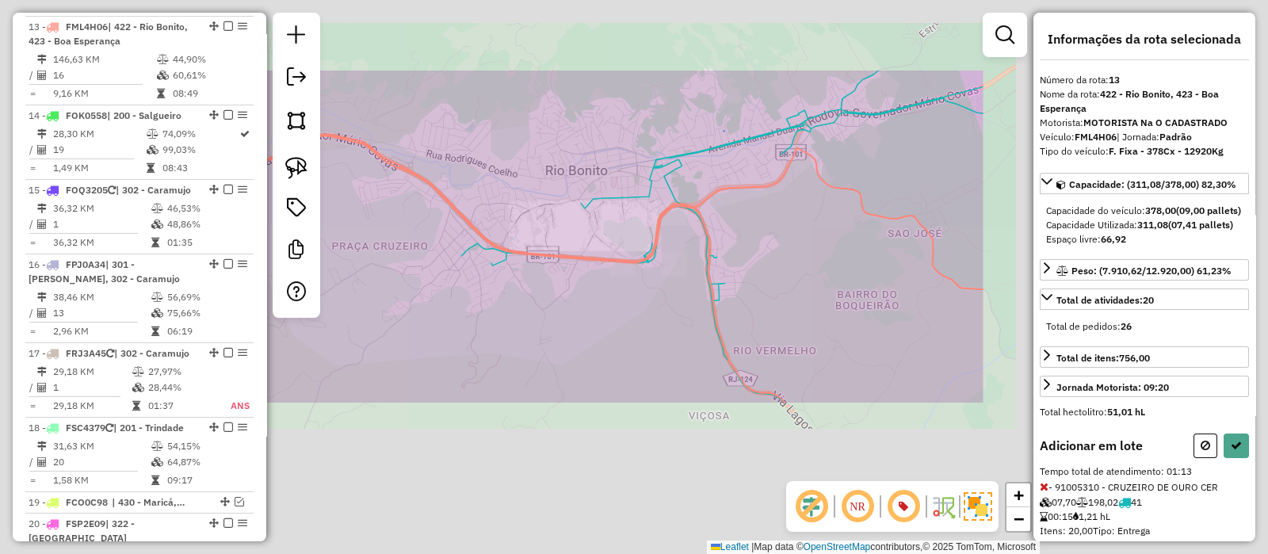
select select "*********"
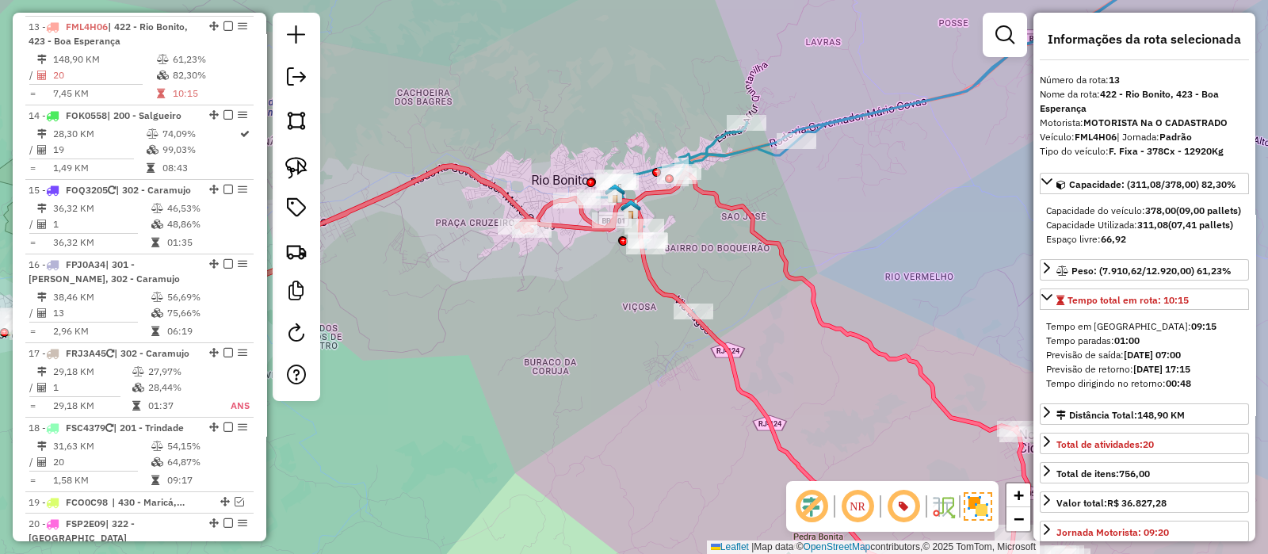
click at [848, 117] on icon at bounding box center [881, 131] width 569 height 372
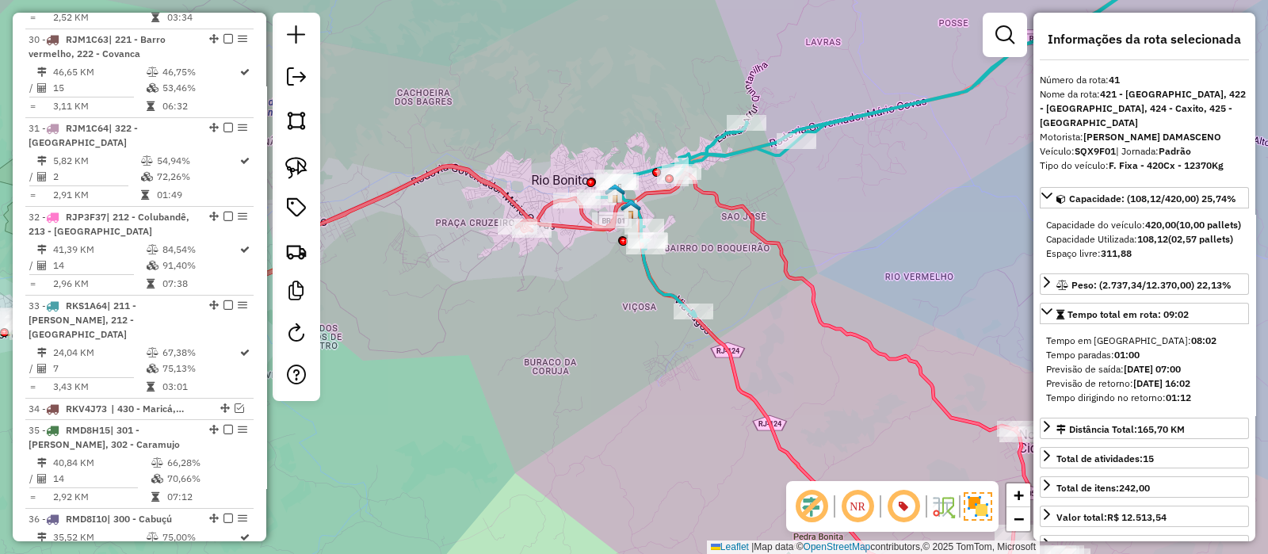
scroll to position [3678, 0]
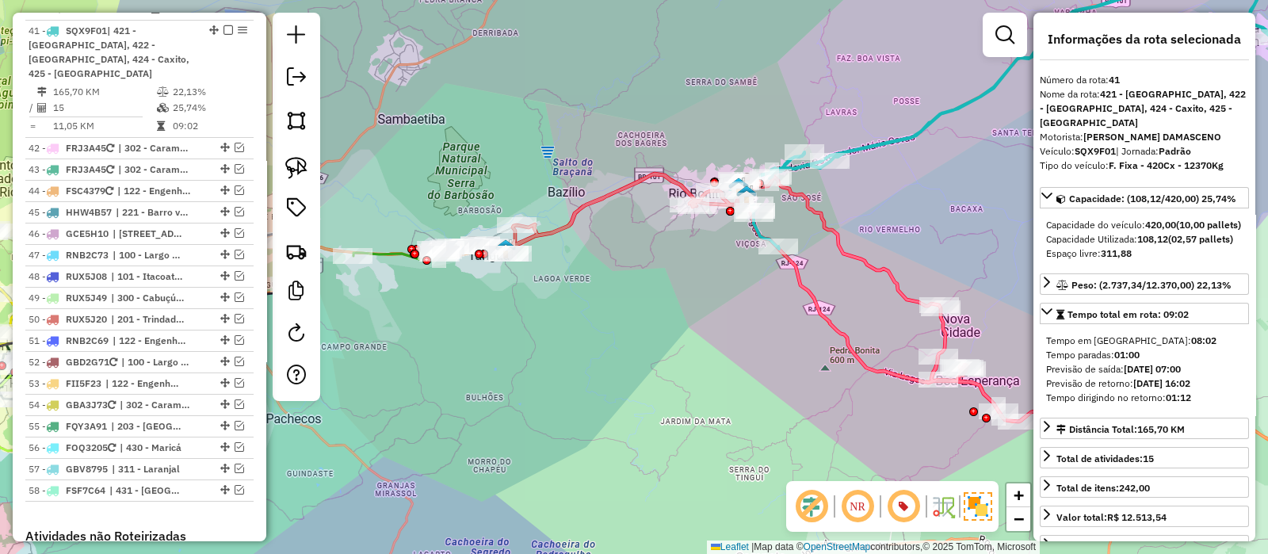
drag, startPoint x: 694, startPoint y: 292, endPoint x: 726, endPoint y: 299, distance: 33.3
click at [725, 299] on div "Janela de atendimento Grade de atendimento Capacidade Transportadoras Veículos …" at bounding box center [634, 277] width 1268 height 554
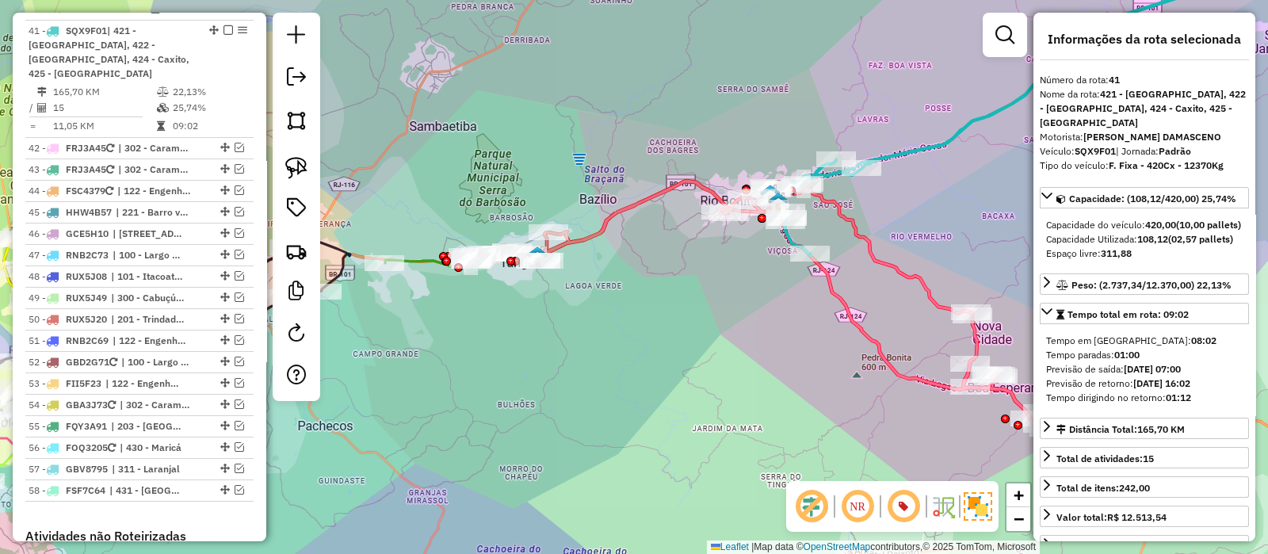
click at [602, 218] on icon at bounding box center [812, 305] width 584 height 248
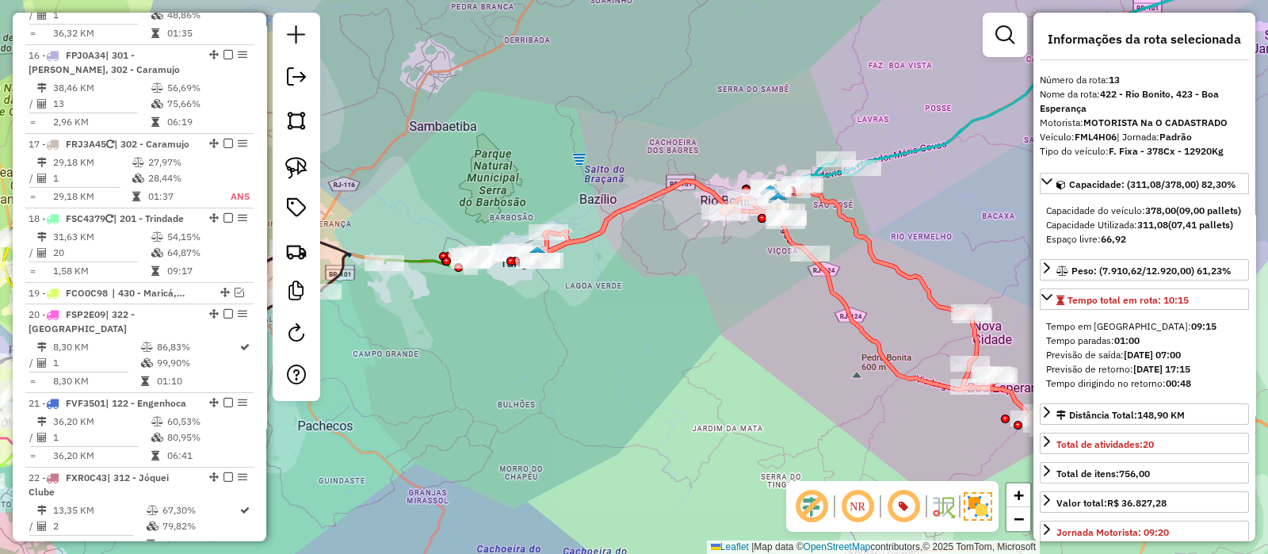
scroll to position [1590, 0]
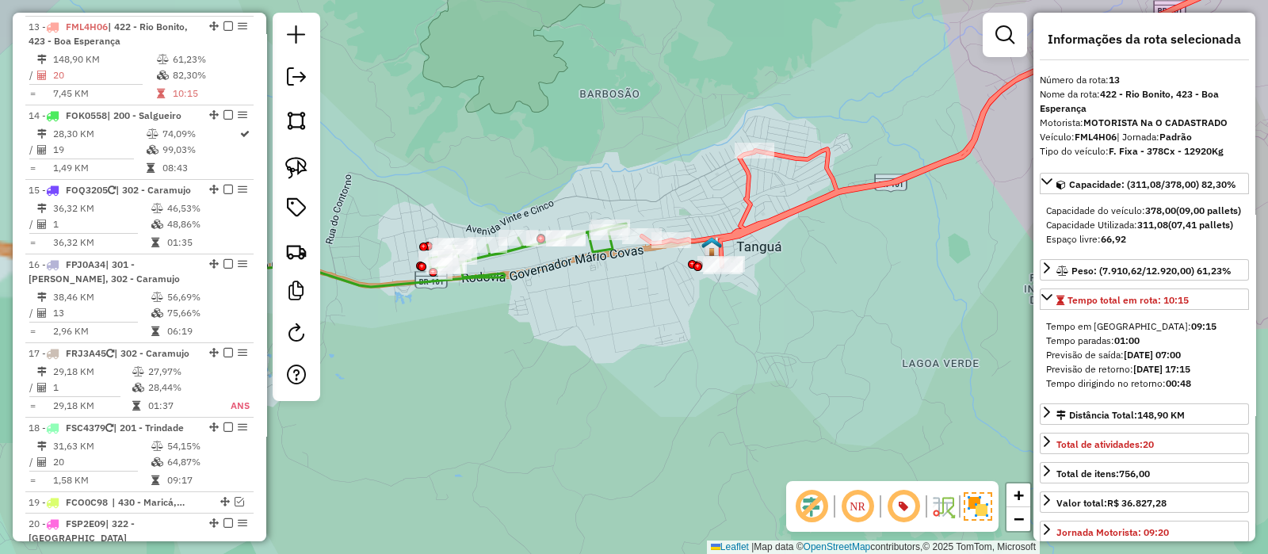
click at [493, 273] on icon at bounding box center [364, 255] width 526 height 63
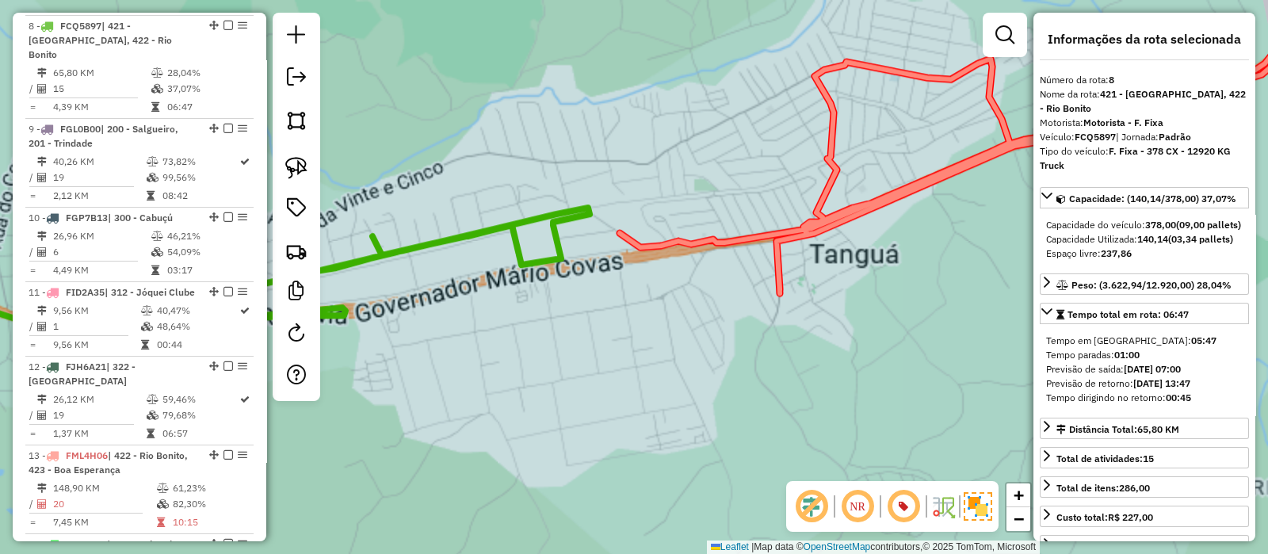
scroll to position [1161, 0]
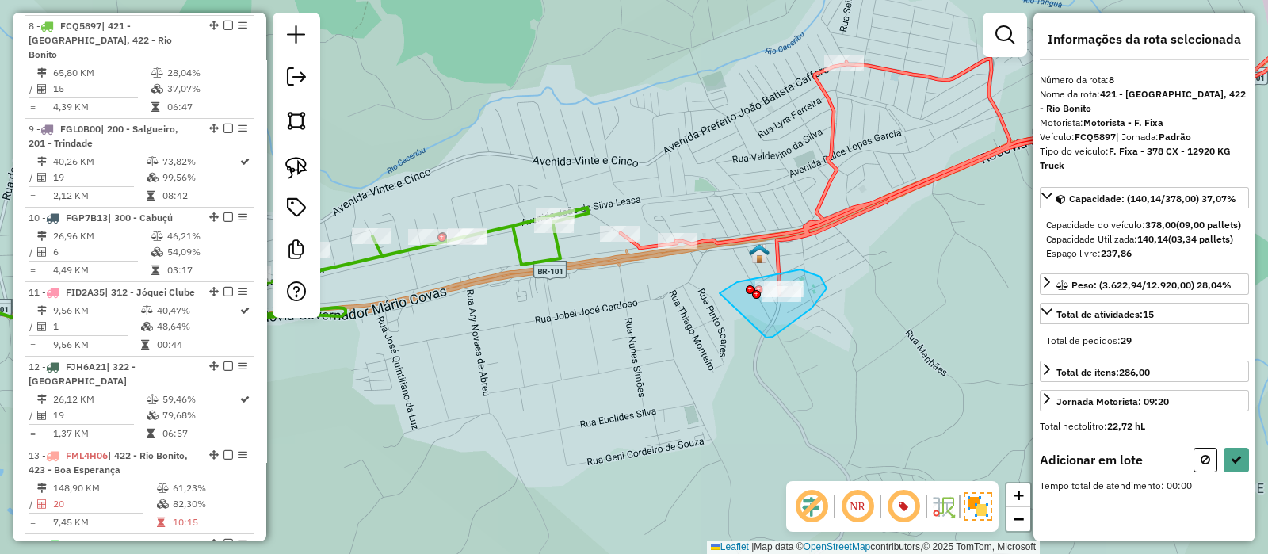
drag, startPoint x: 766, startPoint y: 338, endPoint x: 717, endPoint y: 295, distance: 65.2
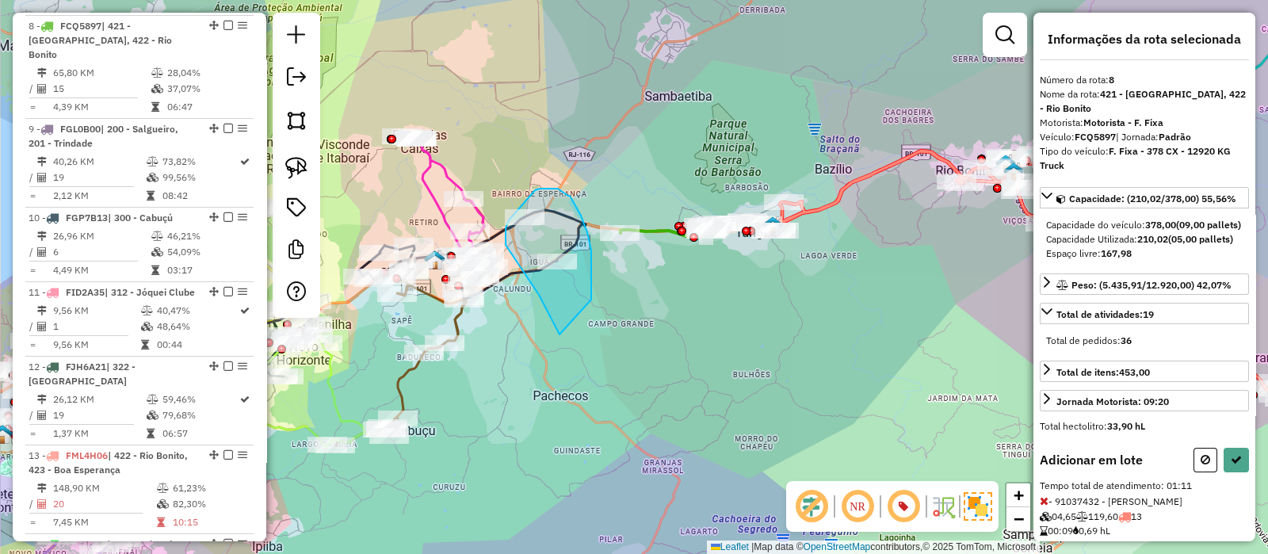
drag, startPoint x: 591, startPoint y: 300, endPoint x: 562, endPoint y: 336, distance: 46.8
select select "*********"
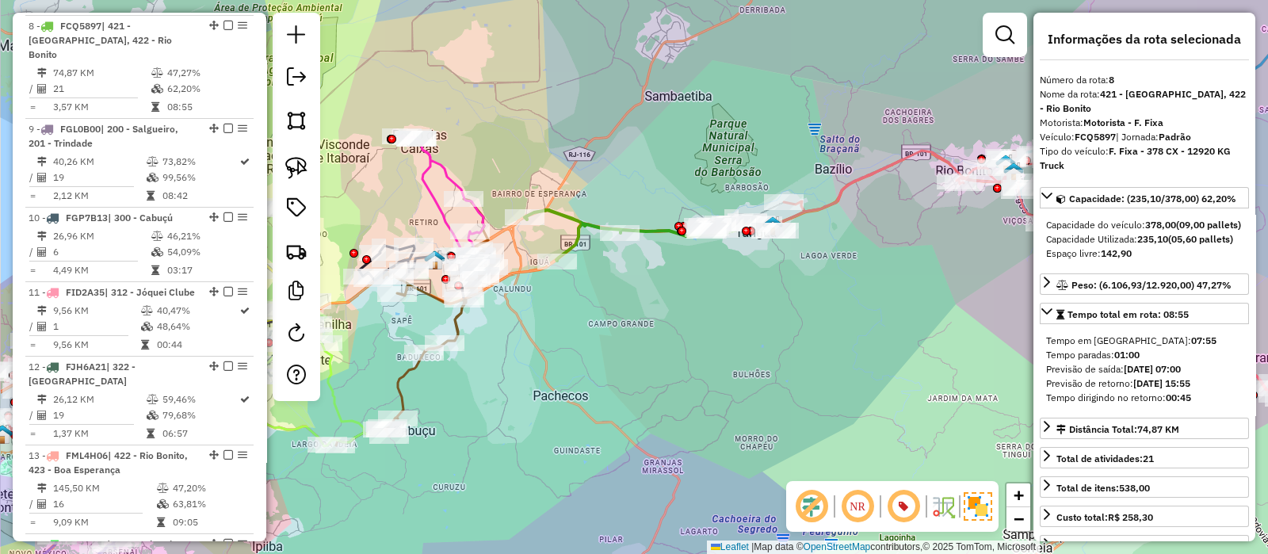
click at [898, 160] on icon at bounding box center [1051, 275] width 577 height 248
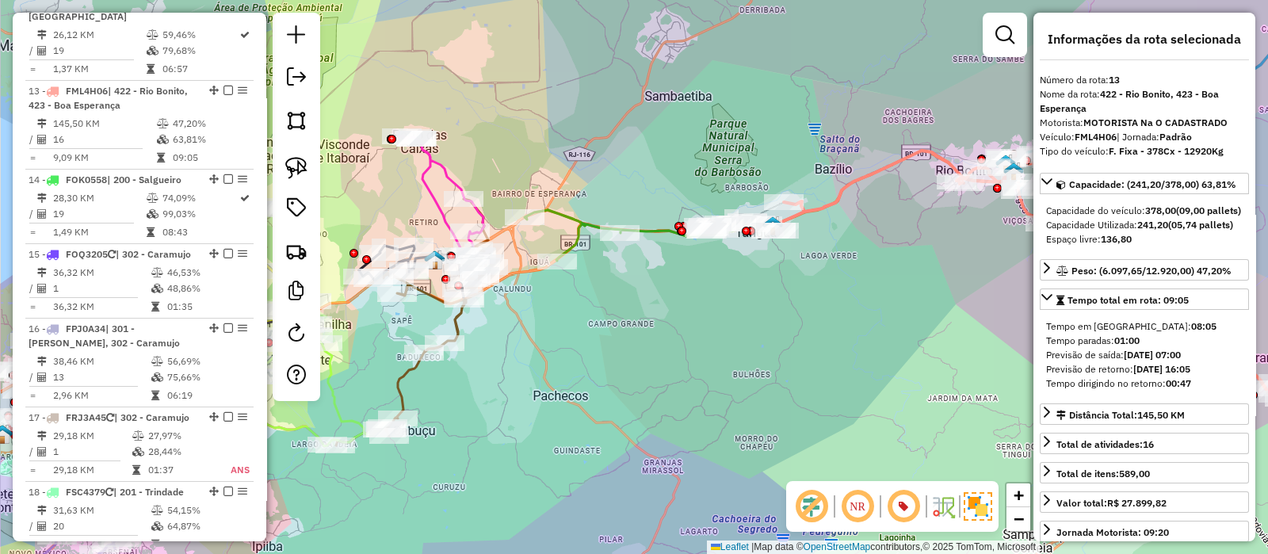
scroll to position [1590, 0]
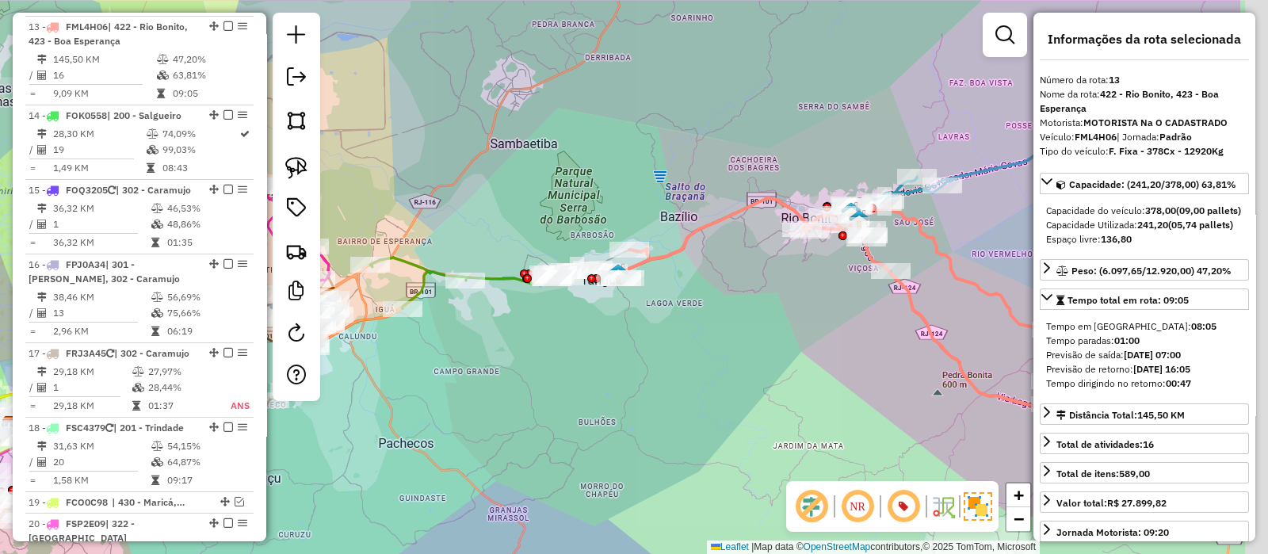
drag, startPoint x: 860, startPoint y: 295, endPoint x: 570, endPoint y: 337, distance: 293.1
click at [563, 345] on div "Janela de atendimento Grade de atendimento Capacidade Transportadoras Veículos …" at bounding box center [634, 277] width 1268 height 554
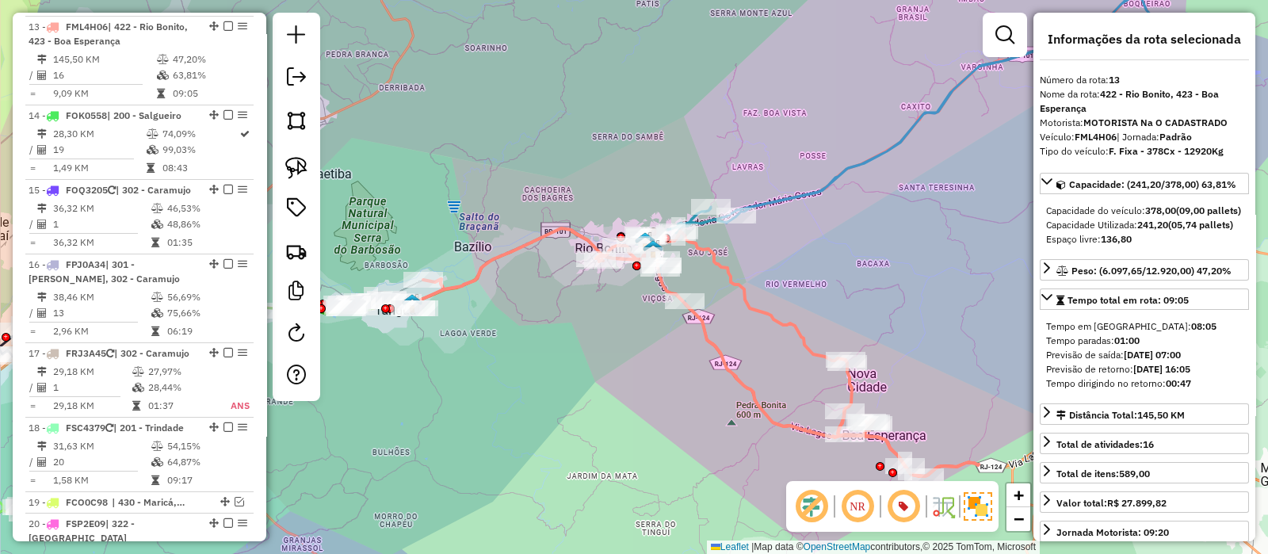
click at [825, 182] on icon at bounding box center [908, 149] width 545 height 310
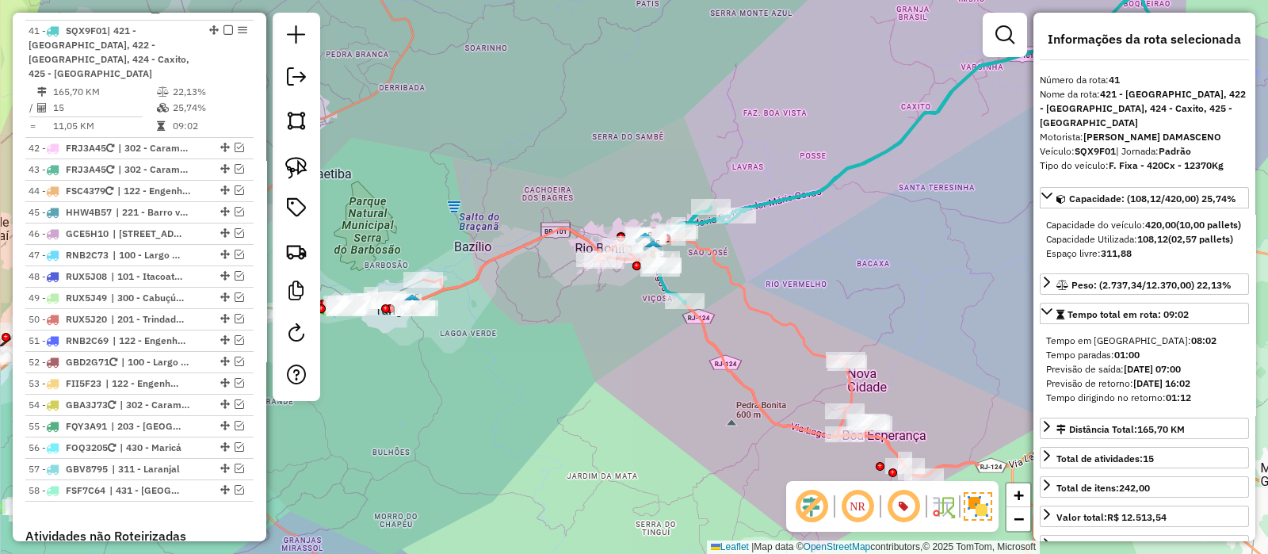
click at [751, 297] on icon at bounding box center [690, 352] width 577 height 248
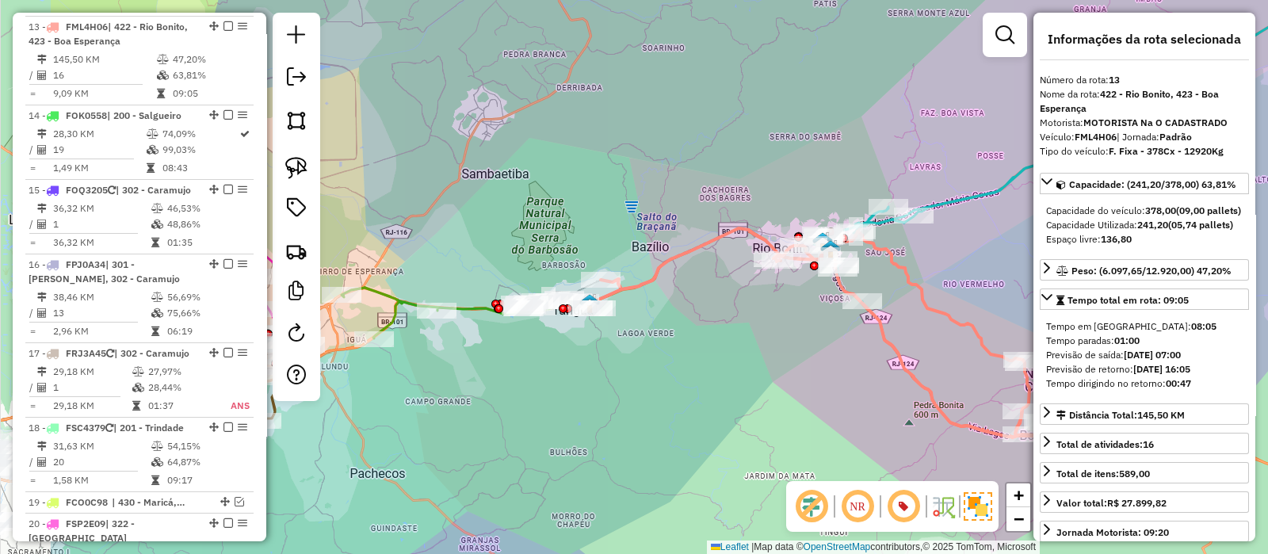
drag, startPoint x: 751, startPoint y: 263, endPoint x: 958, endPoint y: 262, distance: 206.9
click at [958, 263] on div "Janela de atendimento Grade de atendimento Capacidade Transportadoras Veículos …" at bounding box center [634, 277] width 1268 height 554
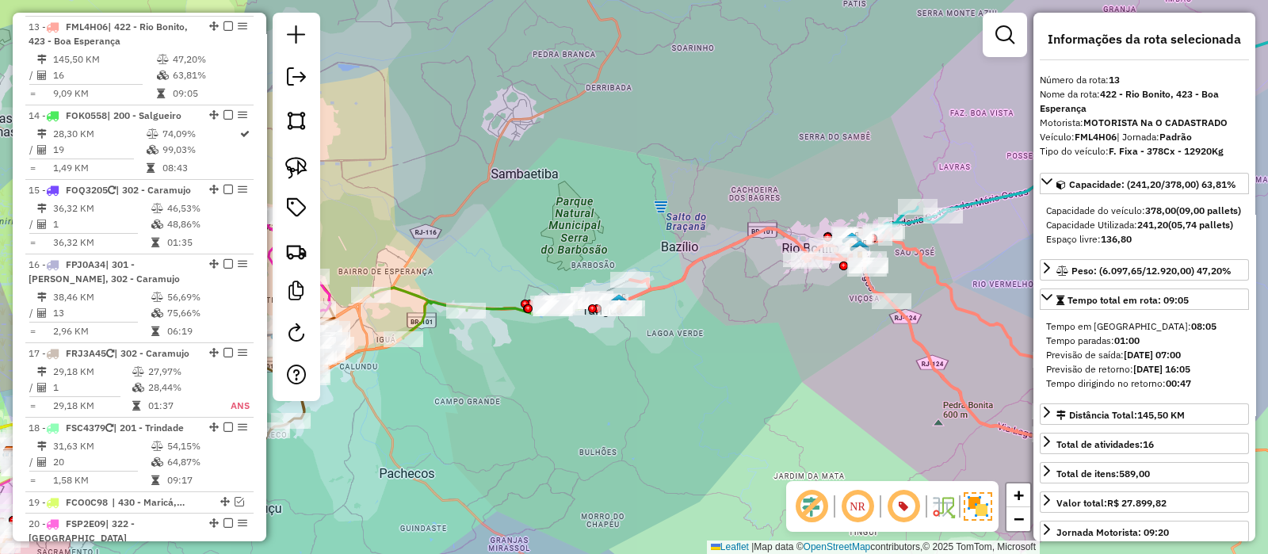
click at [495, 310] on icon at bounding box center [498, 313] width 254 height 51
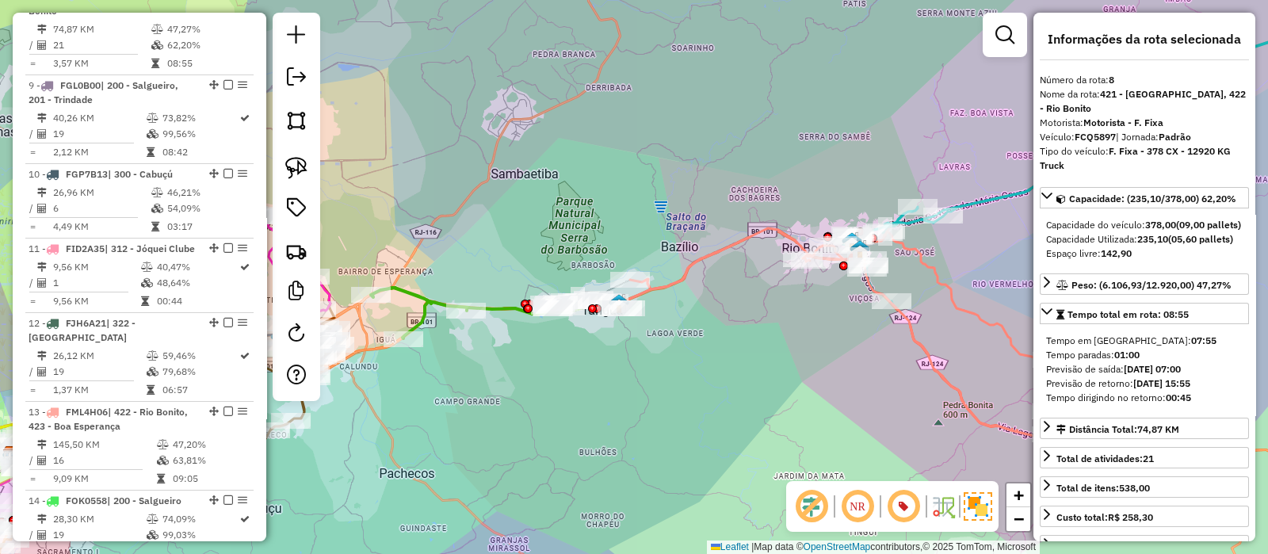
scroll to position [1161, 0]
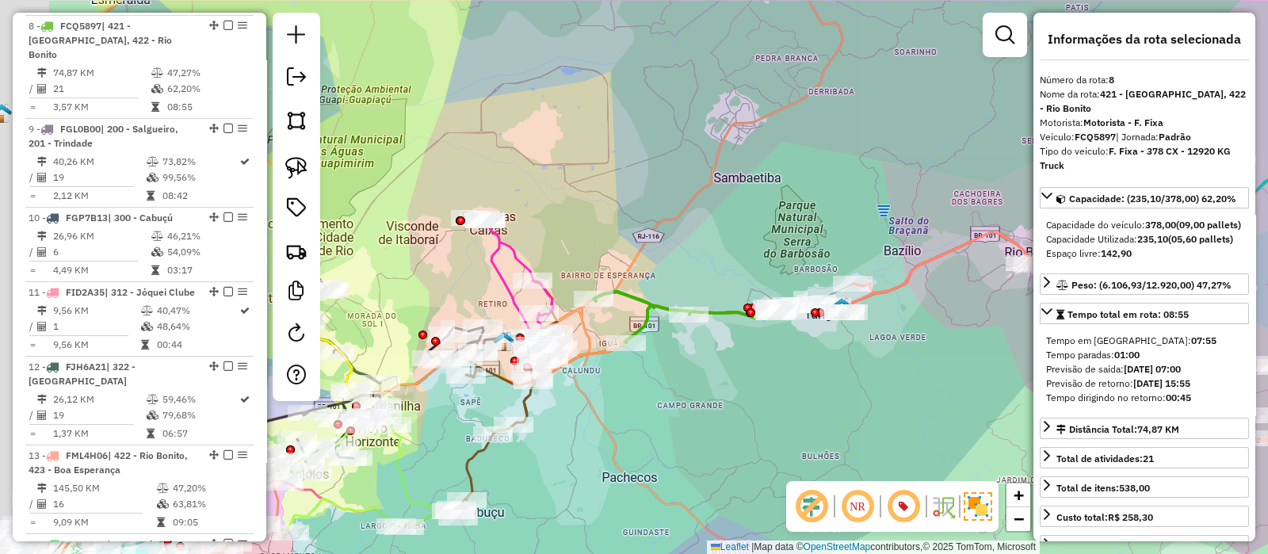
drag, startPoint x: 468, startPoint y: 237, endPoint x: 718, endPoint y: 242, distance: 249.7
click at [717, 239] on div "Janela de atendimento Grade de atendimento Capacidade Transportadoras Veículos …" at bounding box center [634, 277] width 1268 height 554
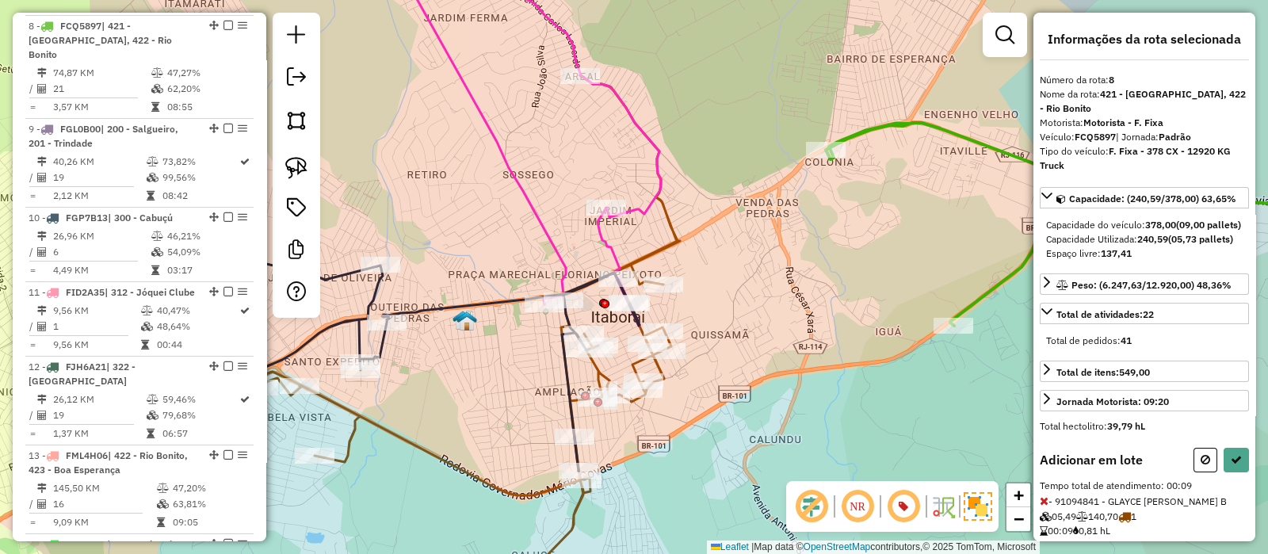
drag, startPoint x: 759, startPoint y: 292, endPoint x: 658, endPoint y: 265, distance: 105.0
click at [686, 272] on div "Janela de atendimento Grade de atendimento Capacidade Transportadoras Veículos …" at bounding box center [634, 277] width 1268 height 554
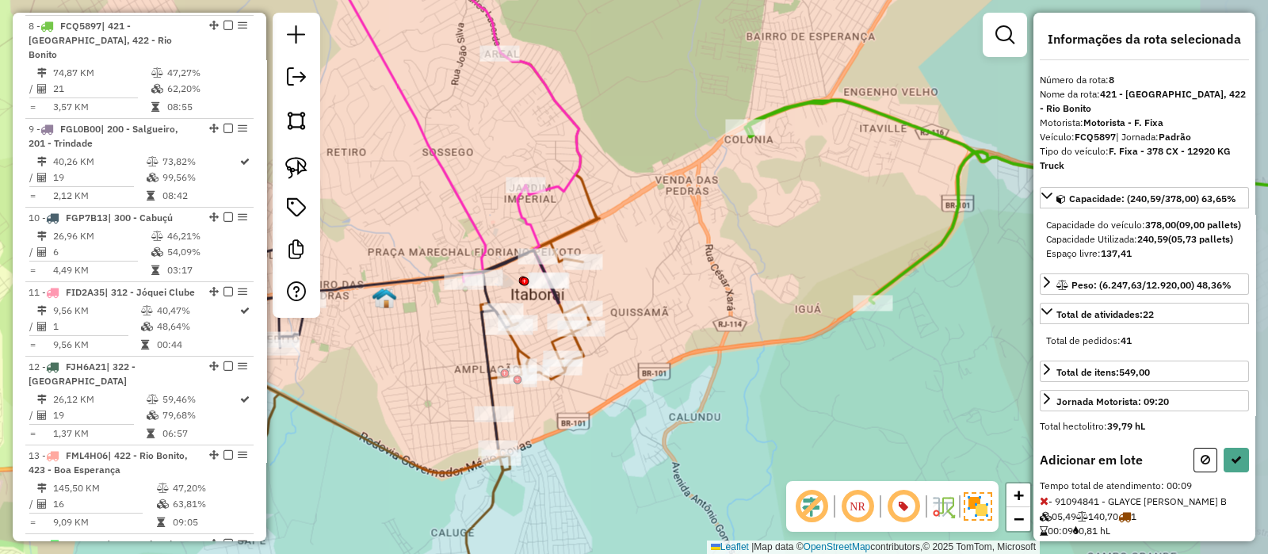
select select "*********"
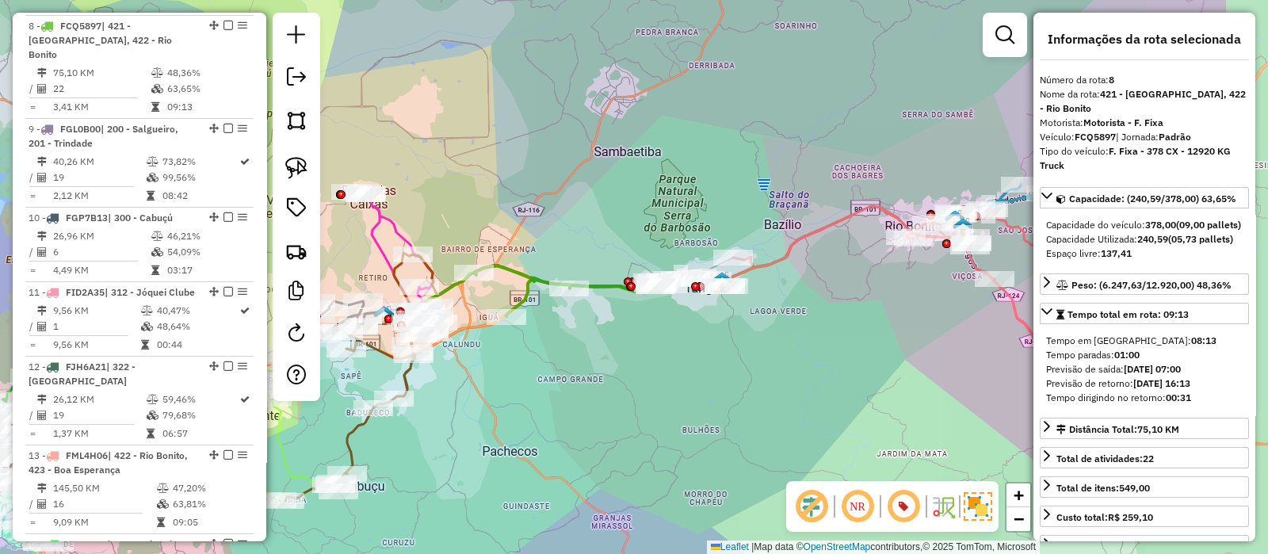
drag, startPoint x: 678, startPoint y: 362, endPoint x: 609, endPoint y: 371, distance: 69.5
click at [610, 371] on div "Janela de atendimento Grade de atendimento Capacidade Transportadoras Veículos …" at bounding box center [634, 277] width 1268 height 554
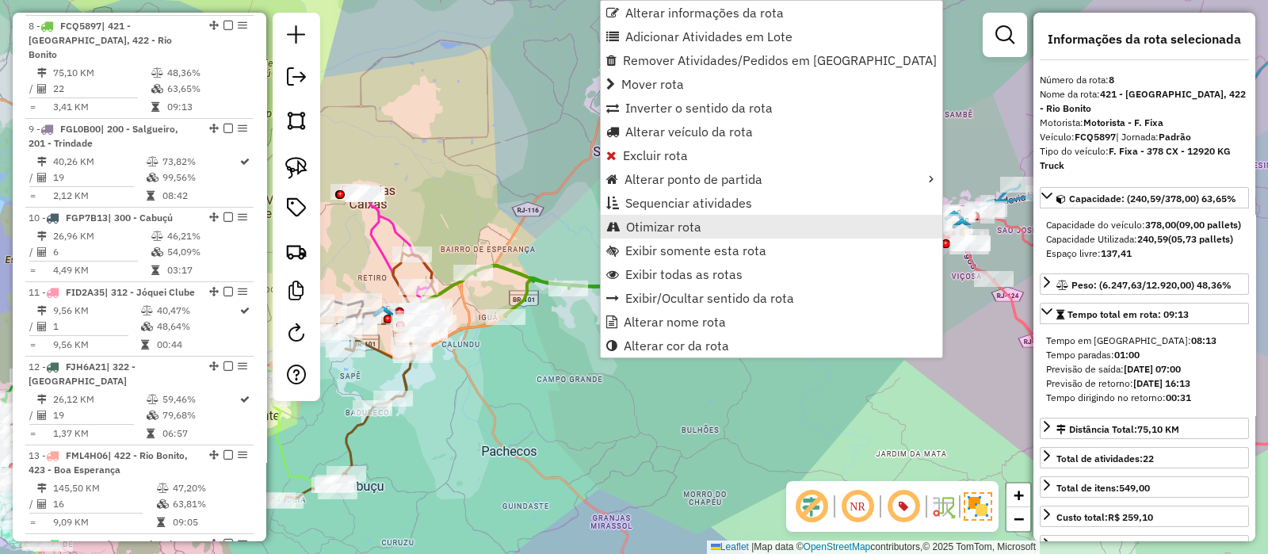
click at [666, 224] on span "Otimizar rota" at bounding box center [663, 226] width 75 height 13
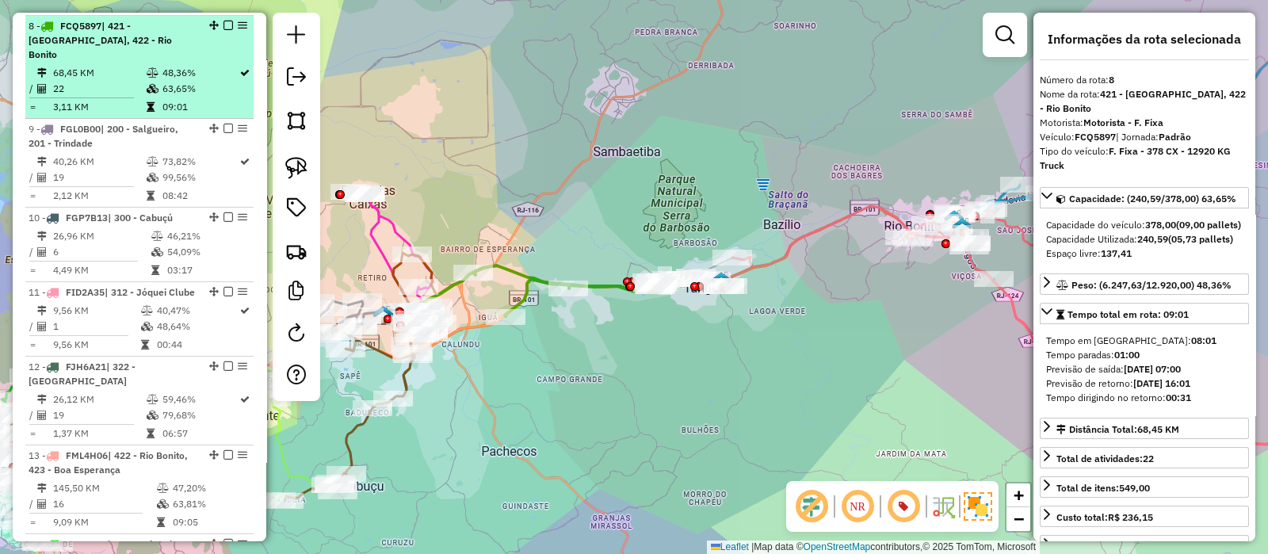
click at [217, 21] on div at bounding box center [224, 26] width 48 height 10
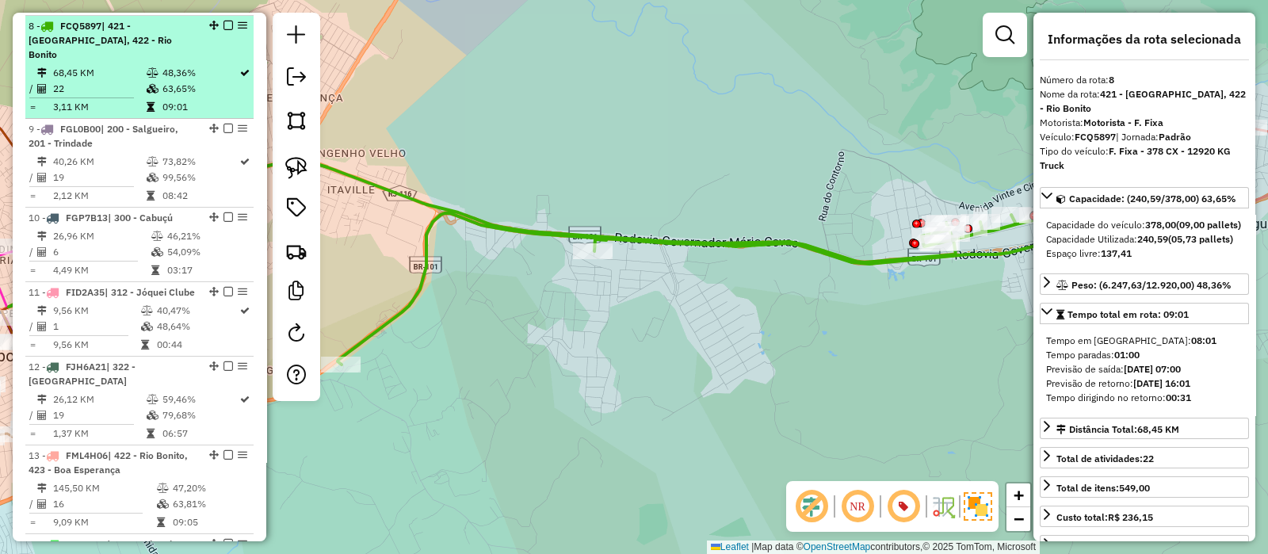
click at [225, 25] on em at bounding box center [229, 26] width 10 height 10
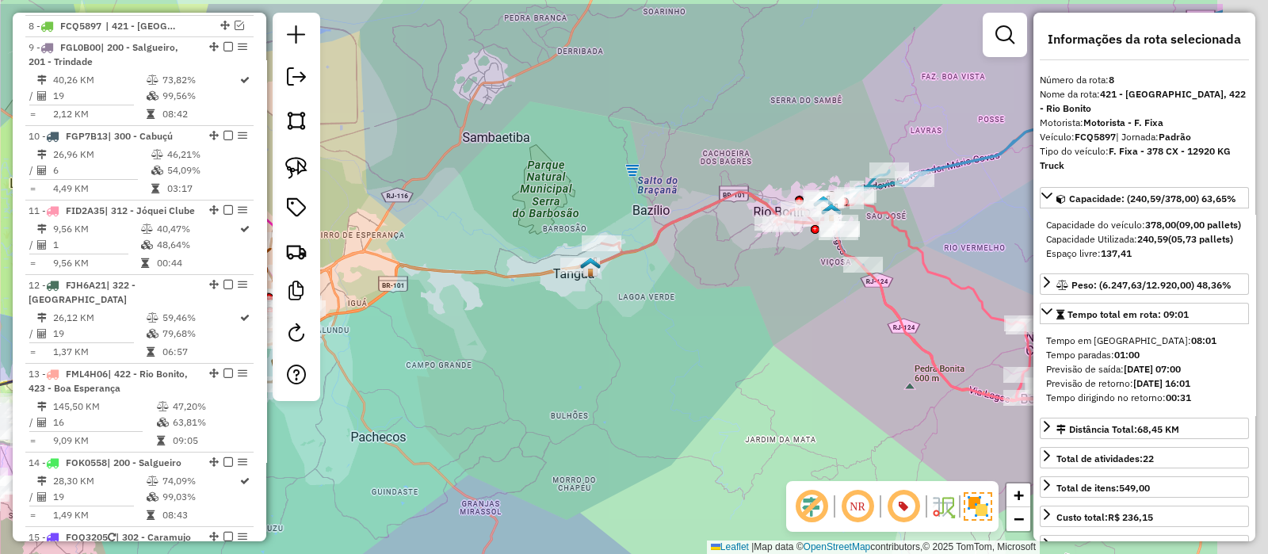
drag, startPoint x: 549, startPoint y: 204, endPoint x: 476, endPoint y: 224, distance: 75.6
click at [476, 222] on div "Janela de atendimento Grade de atendimento Capacidade Transportadoras Veículos …" at bounding box center [634, 277] width 1268 height 554
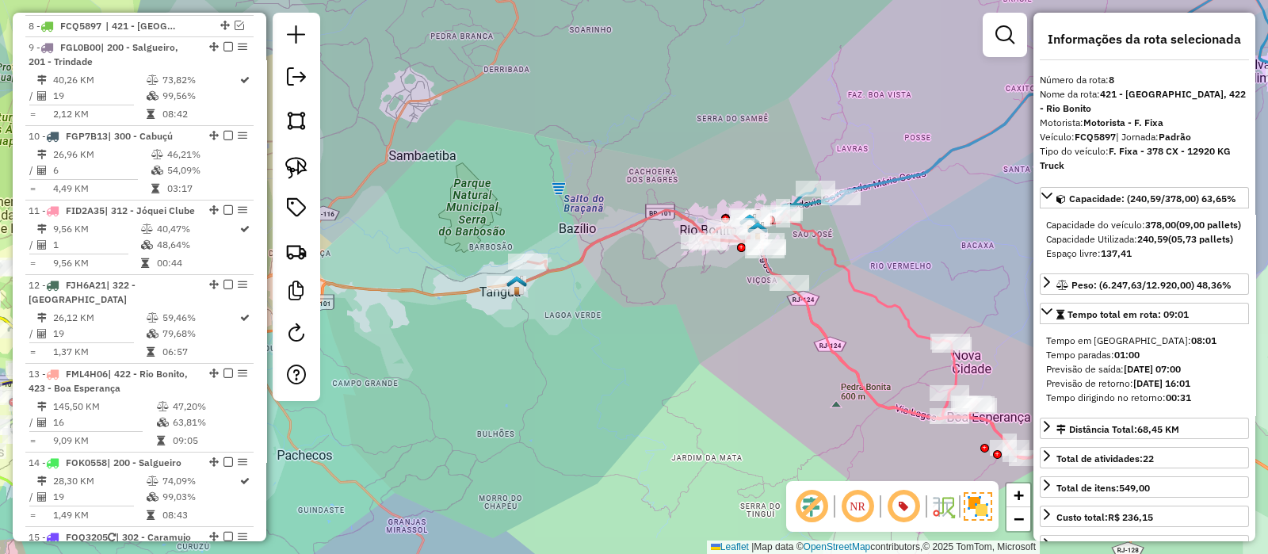
click at [580, 247] on icon at bounding box center [795, 334] width 577 height 248
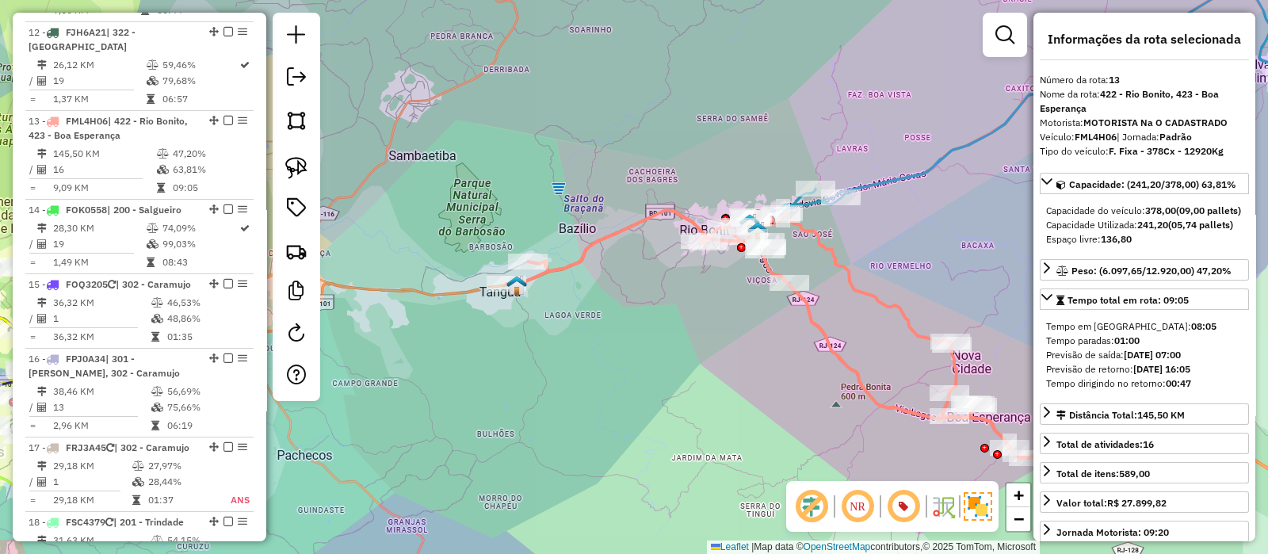
scroll to position [1523, 0]
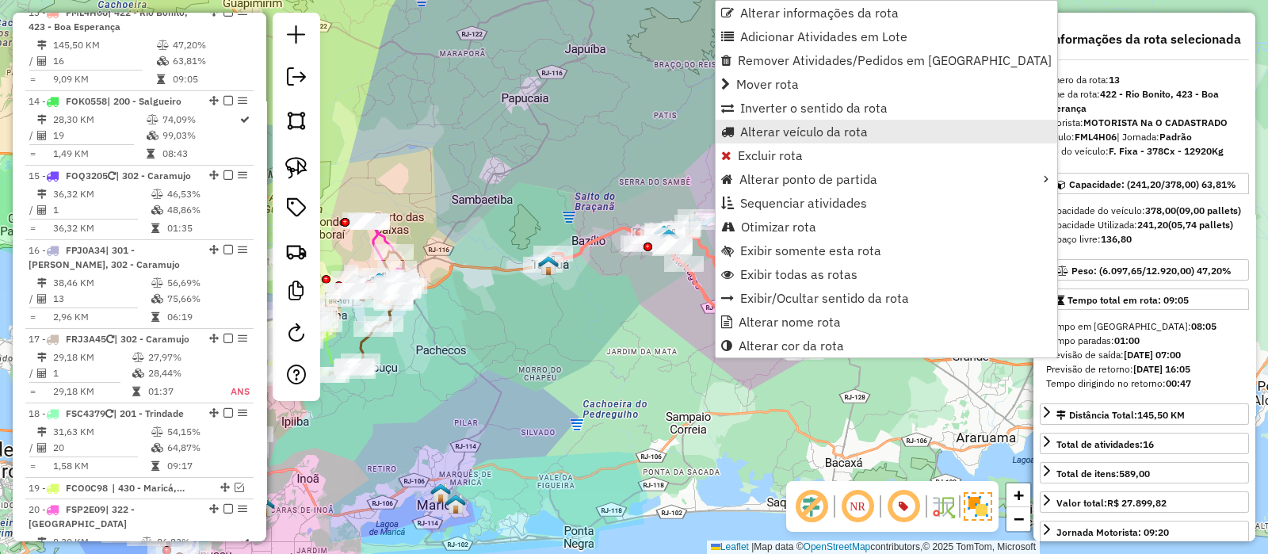
click at [750, 127] on span "Alterar veículo da rota" at bounding box center [804, 131] width 128 height 13
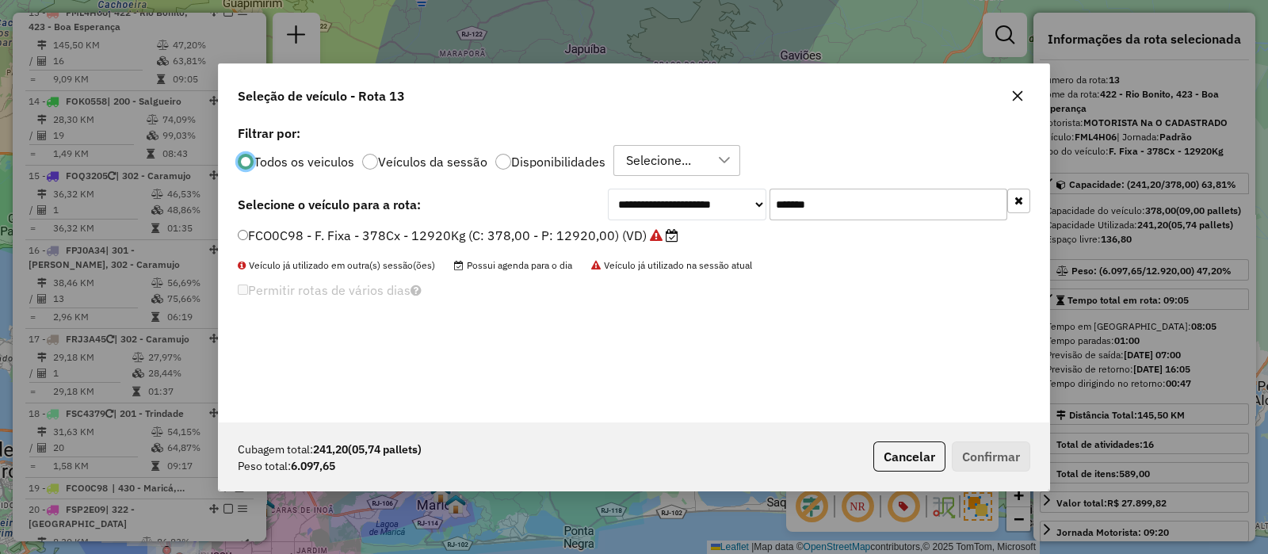
scroll to position [8, 5]
click at [810, 205] on input "*******" at bounding box center [889, 205] width 238 height 32
paste input "text"
type input "*******"
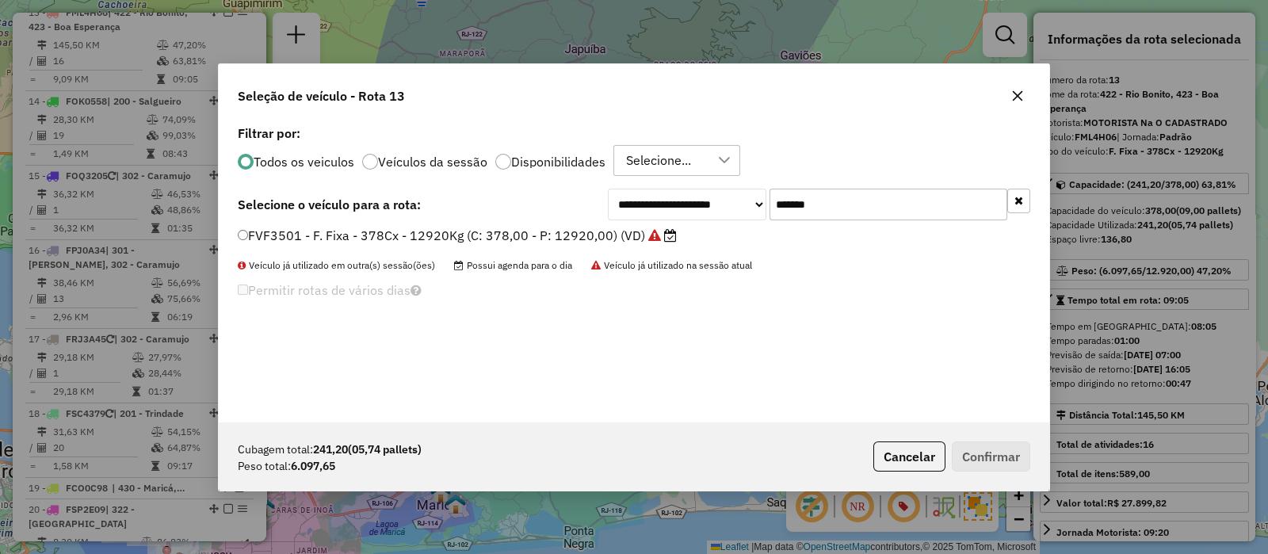
click at [547, 231] on label "FVF3501 - F. Fixa - 378Cx - 12920Kg (C: 378,00 - P: 12920,00) (VD)" at bounding box center [457, 235] width 439 height 19
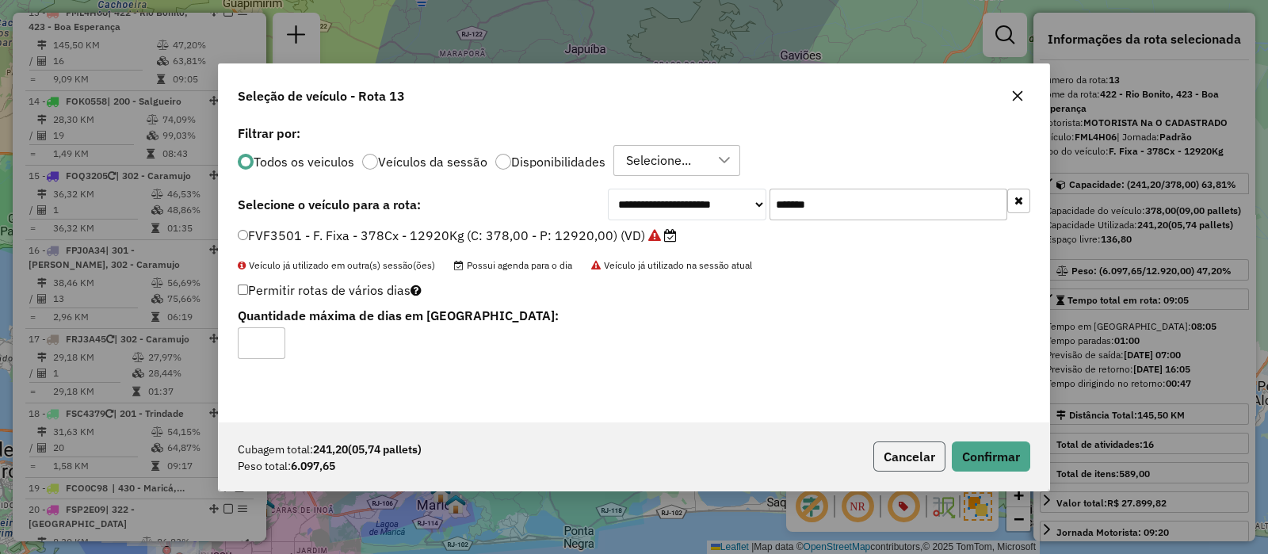
click at [895, 451] on button "Cancelar" at bounding box center [910, 457] width 72 height 30
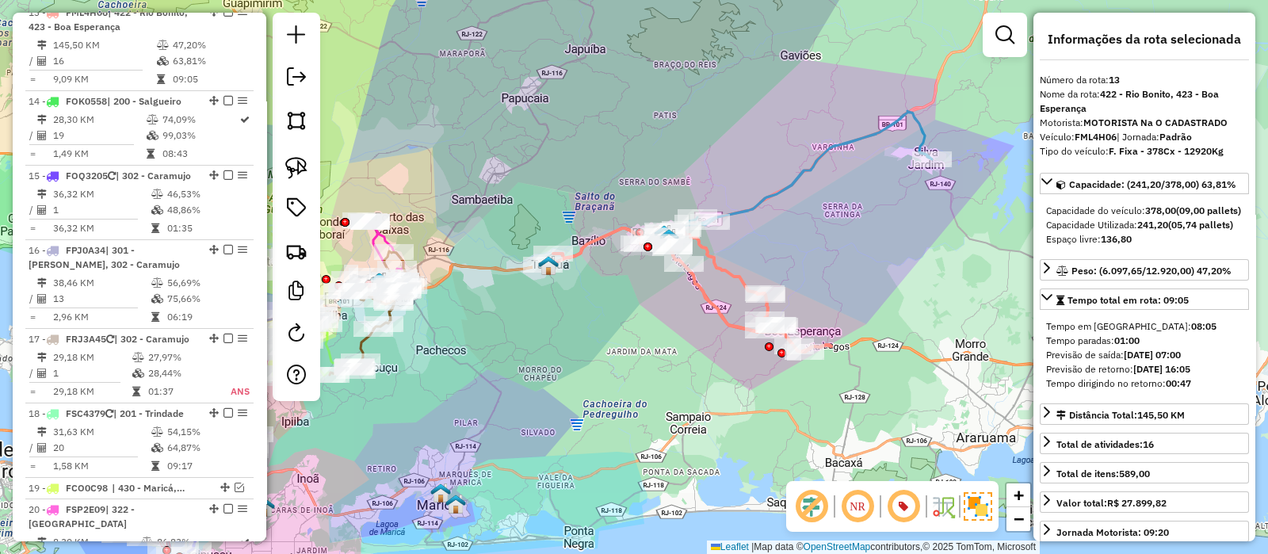
click at [766, 198] on icon at bounding box center [796, 188] width 272 height 155
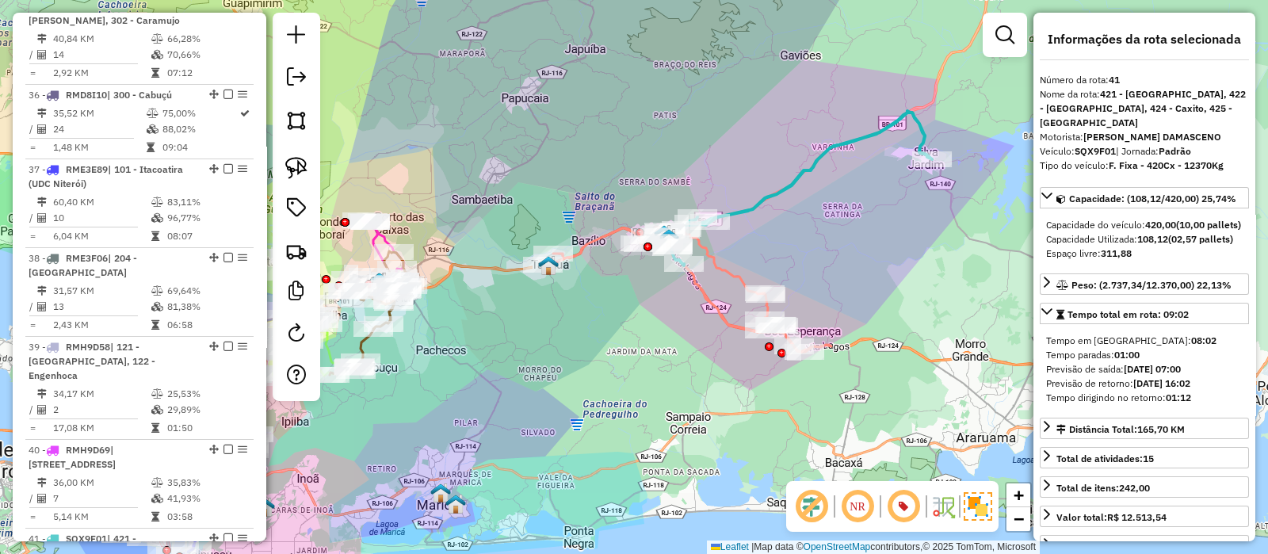
scroll to position [3611, 0]
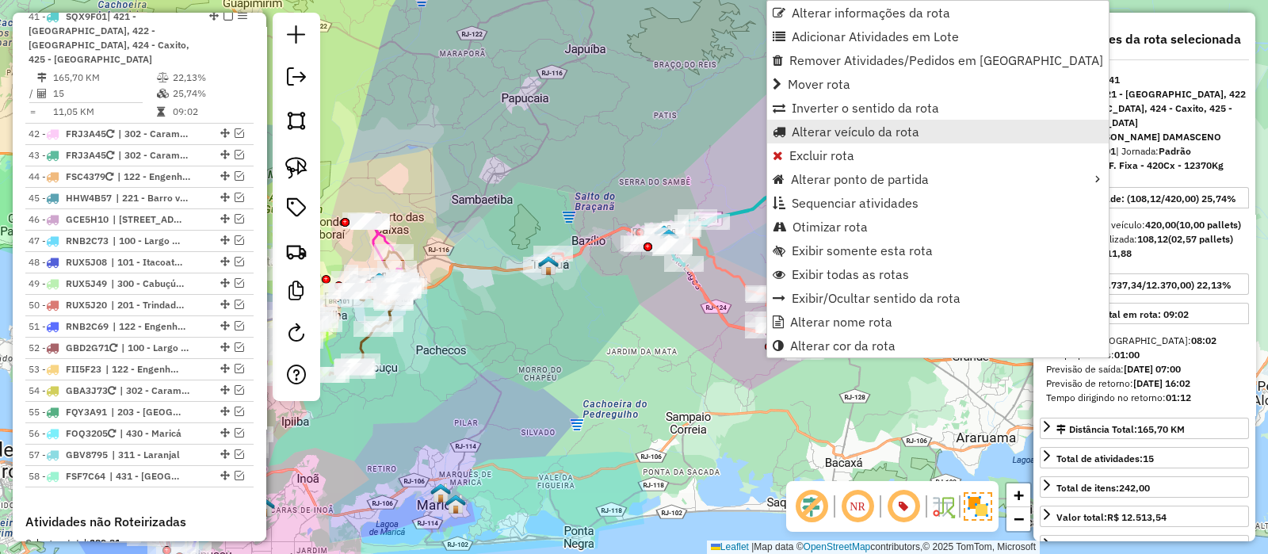
click at [808, 127] on span "Alterar veículo da rota" at bounding box center [856, 131] width 128 height 13
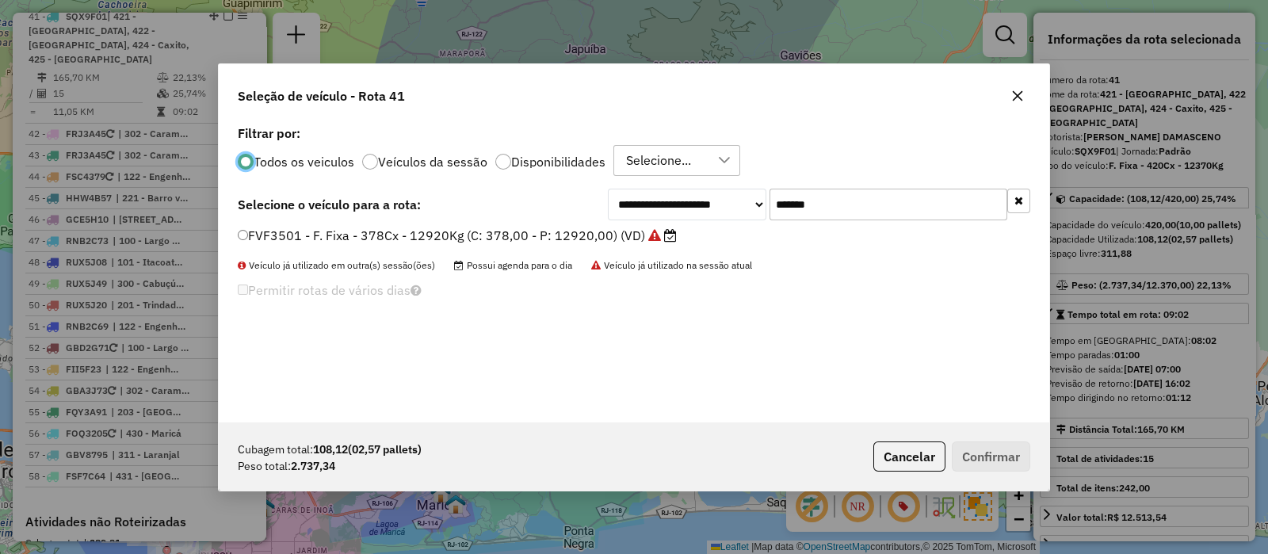
scroll to position [8, 5]
click at [841, 202] on input "*******" at bounding box center [889, 205] width 238 height 32
click at [840, 201] on input "*******" at bounding box center [889, 205] width 238 height 32
click at [876, 203] on input "*******" at bounding box center [889, 205] width 238 height 32
click at [875, 203] on input "*******" at bounding box center [889, 205] width 238 height 32
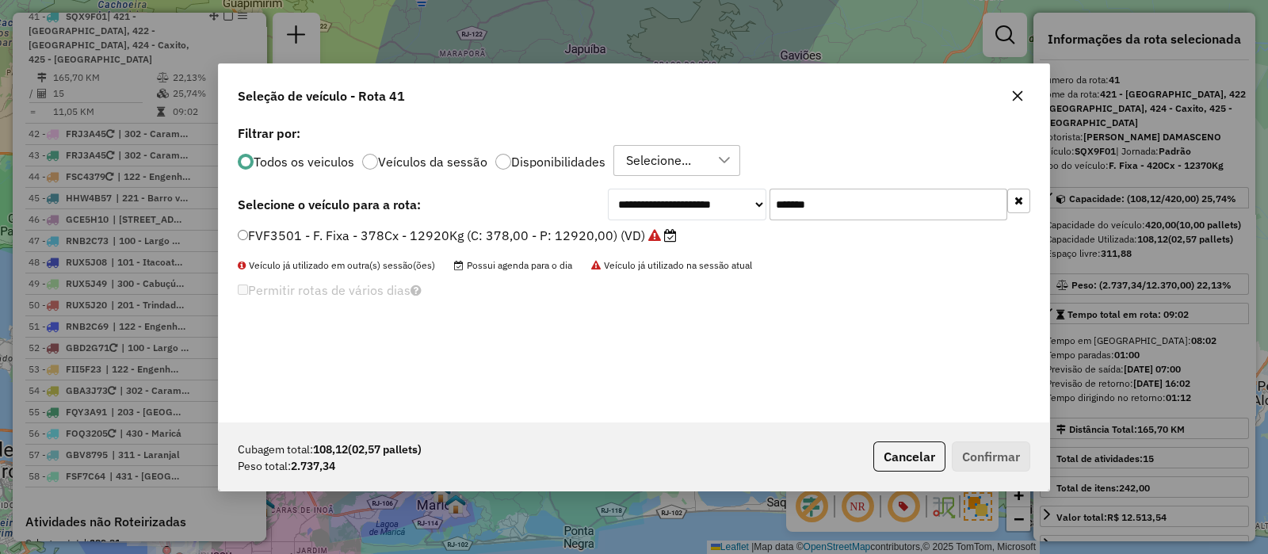
click at [586, 235] on label "FVF3501 - F. Fixa - 378Cx - 12920Kg (C: 378,00 - P: 12920,00) (VD)" at bounding box center [457, 235] width 439 height 19
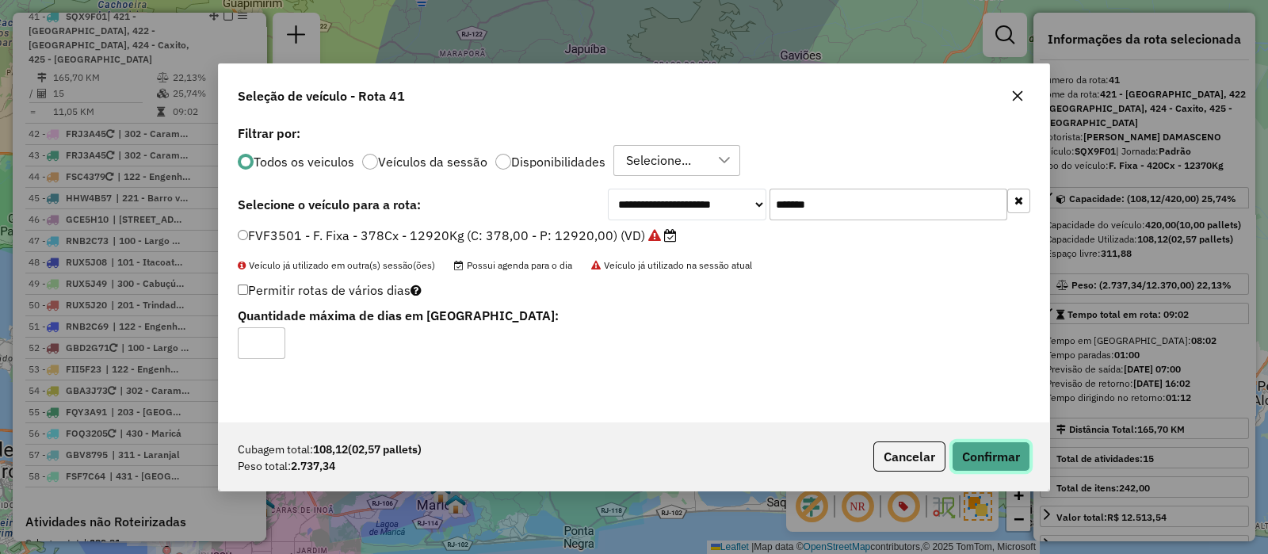
click at [1002, 460] on button "Confirmar" at bounding box center [991, 457] width 78 height 30
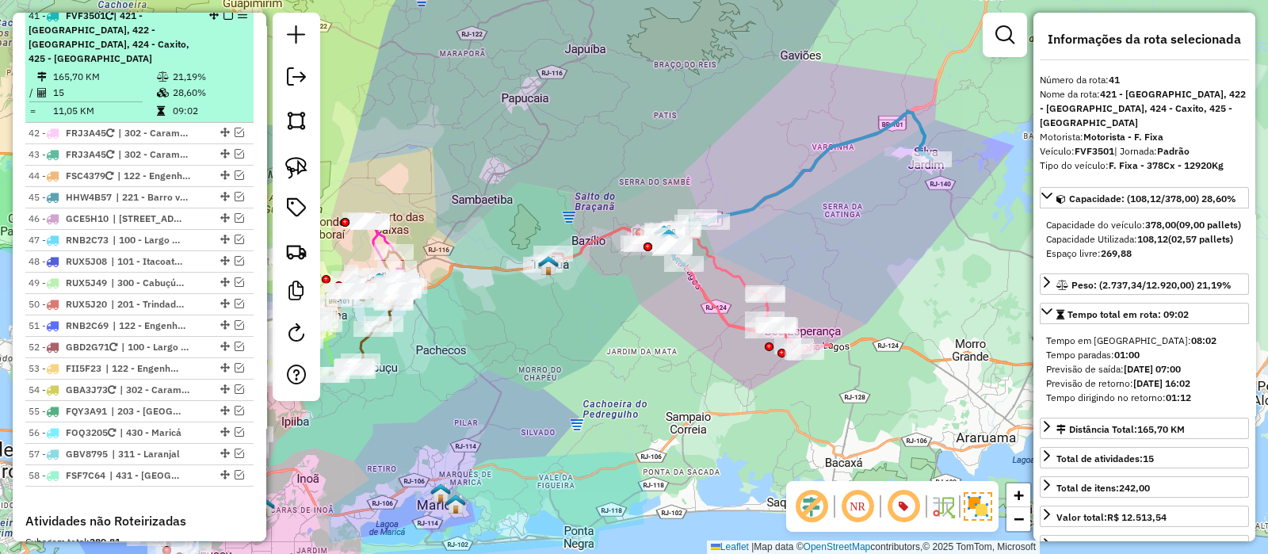
scroll to position [3611, 0]
click at [224, 21] on em at bounding box center [229, 16] width 10 height 10
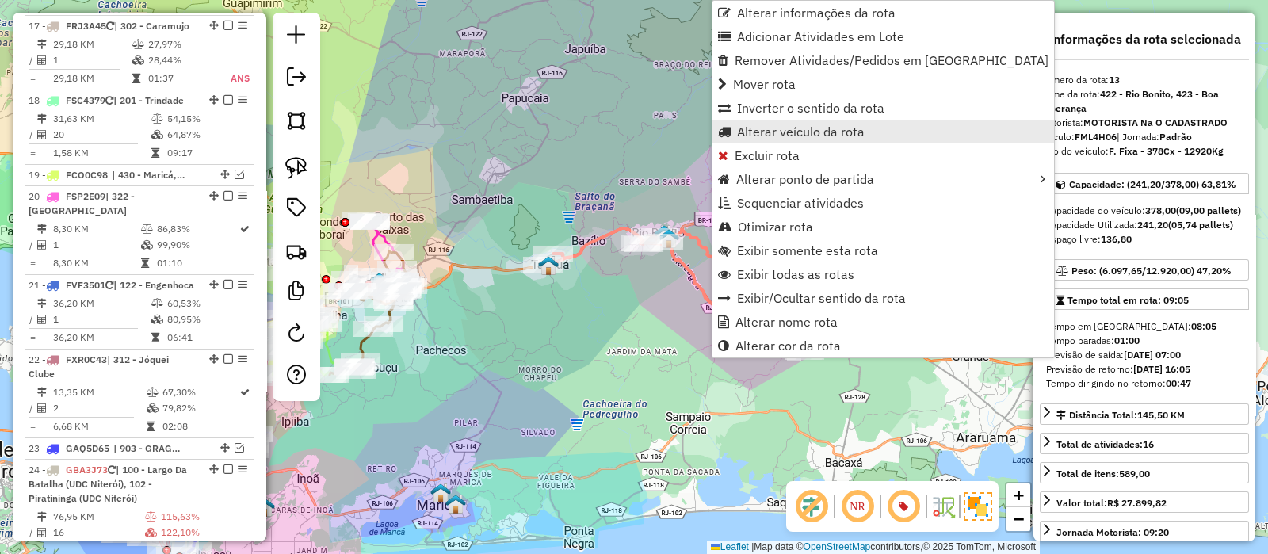
scroll to position [1523, 0]
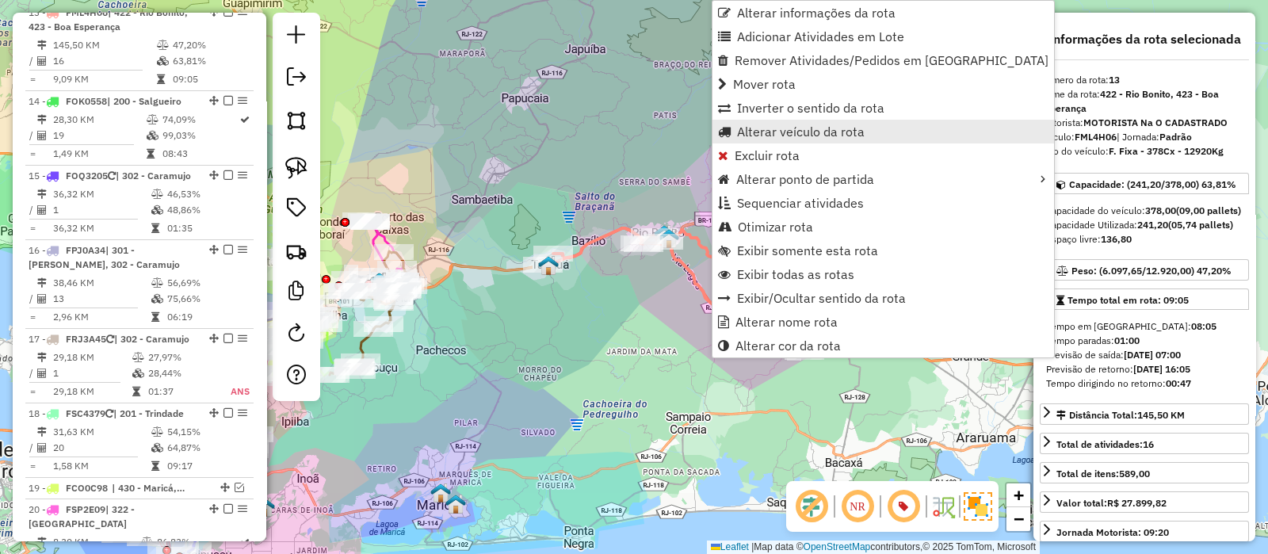
click at [743, 126] on span "Alterar veículo da rota" at bounding box center [801, 131] width 128 height 13
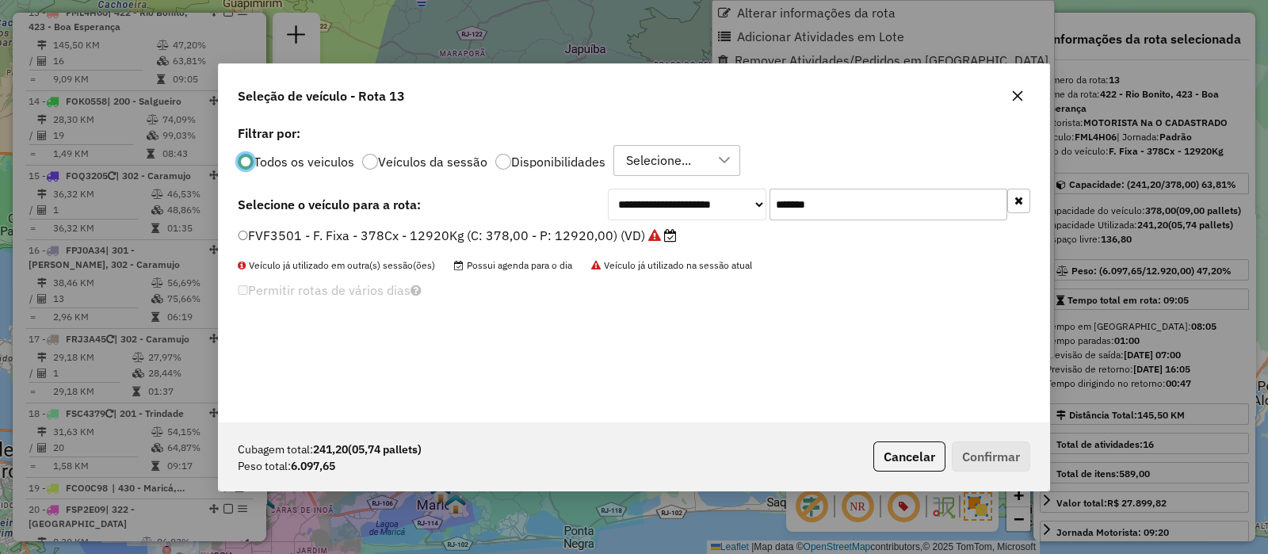
scroll to position [8, 5]
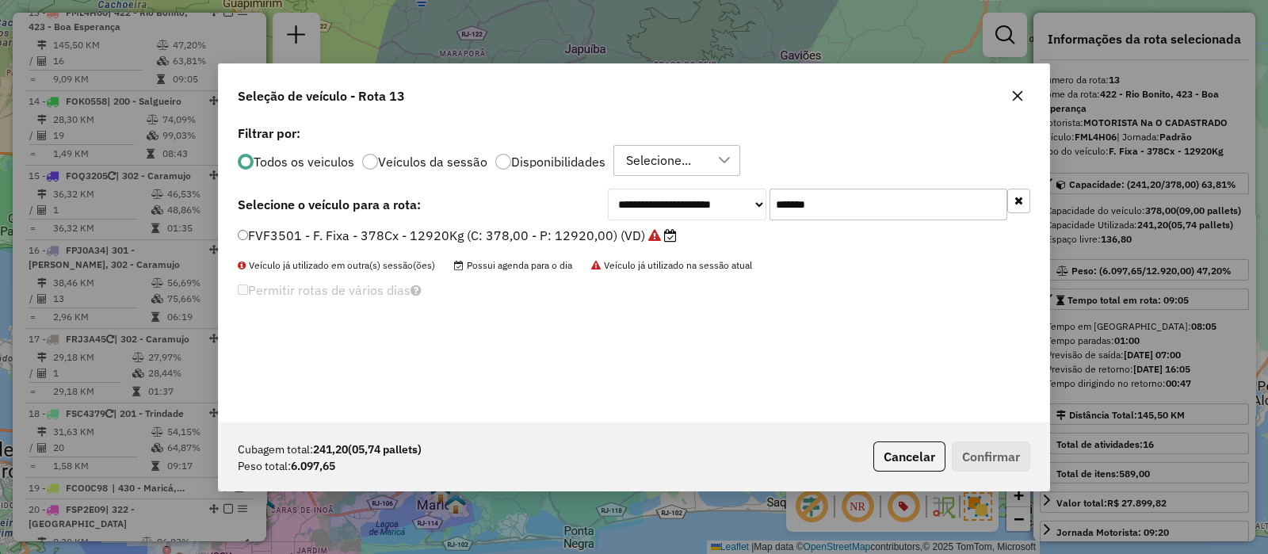
click at [814, 204] on input "*******" at bounding box center [889, 205] width 238 height 32
paste input "text"
type input "*******"
click at [562, 235] on label "FML4H06 - F. Fixa - 378Cx - 12920Kg (C: 378,00 - P: 12920,00) (VD)" at bounding box center [459, 235] width 442 height 19
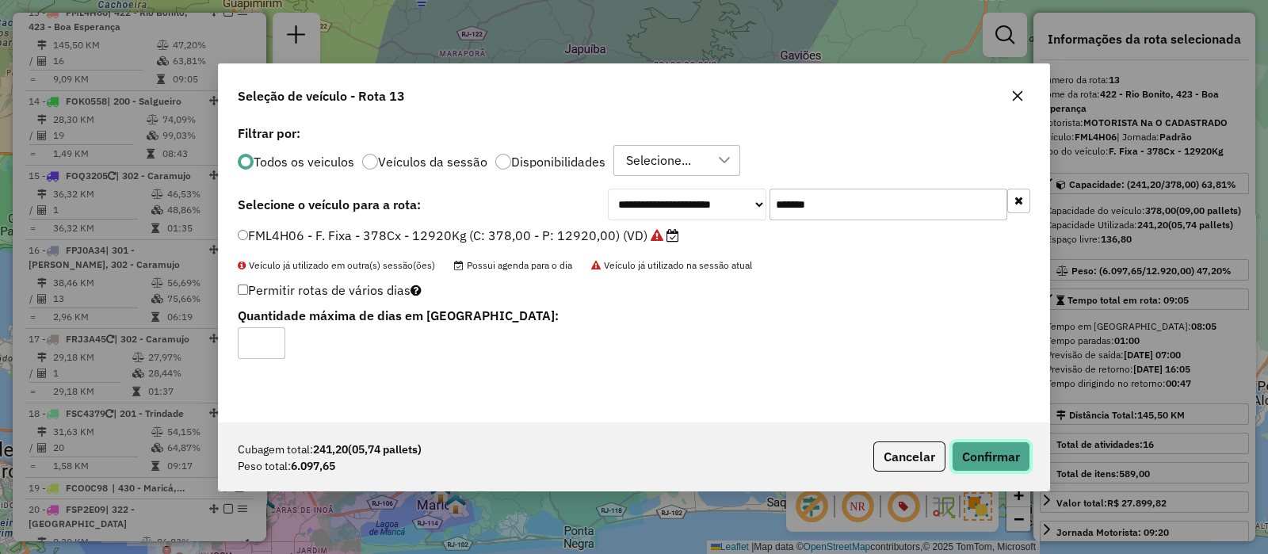
click at [990, 463] on button "Confirmar" at bounding box center [991, 457] width 78 height 30
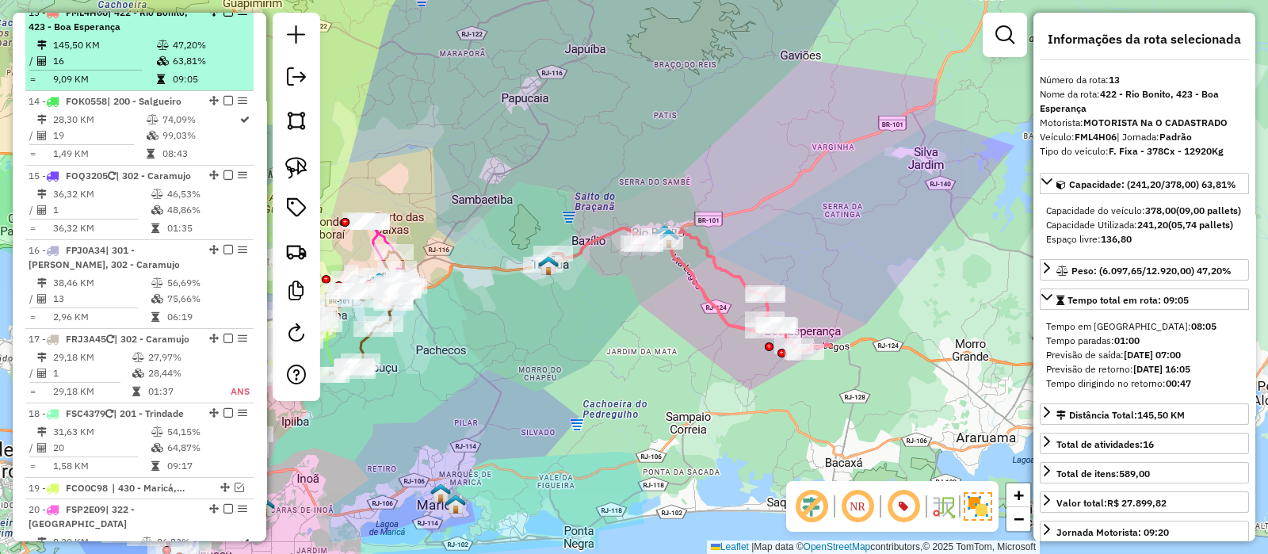
click at [224, 17] on em at bounding box center [229, 12] width 10 height 10
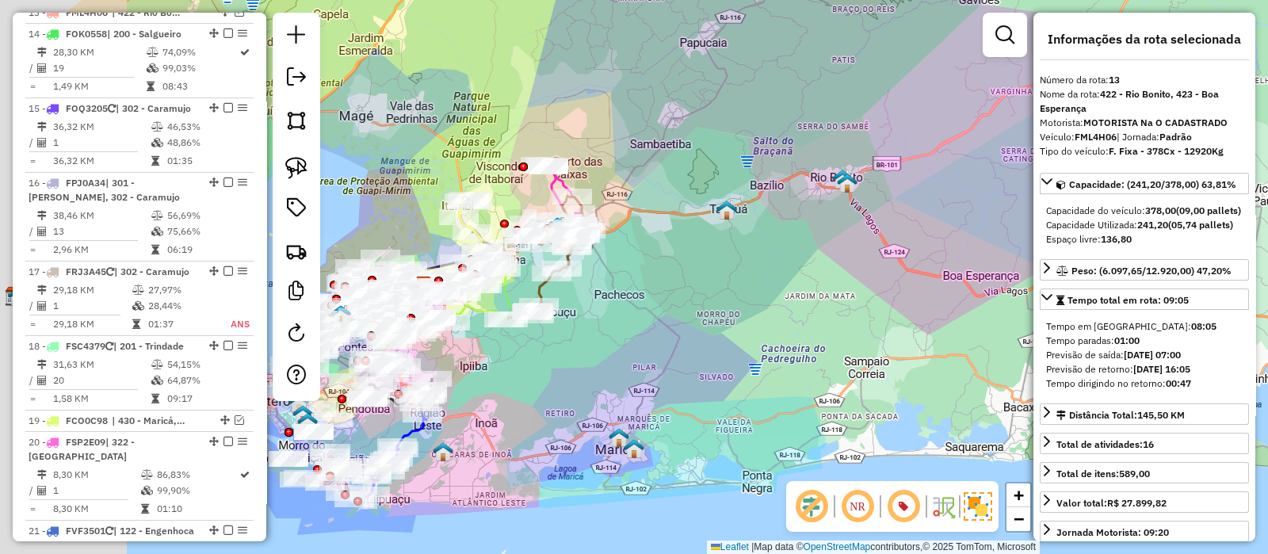
drag, startPoint x: 625, startPoint y: 155, endPoint x: 732, endPoint y: 152, distance: 107.1
click at [777, 109] on div "Janela de atendimento Grade de atendimento Capacidade Transportadoras Veículos …" at bounding box center [634, 277] width 1268 height 554
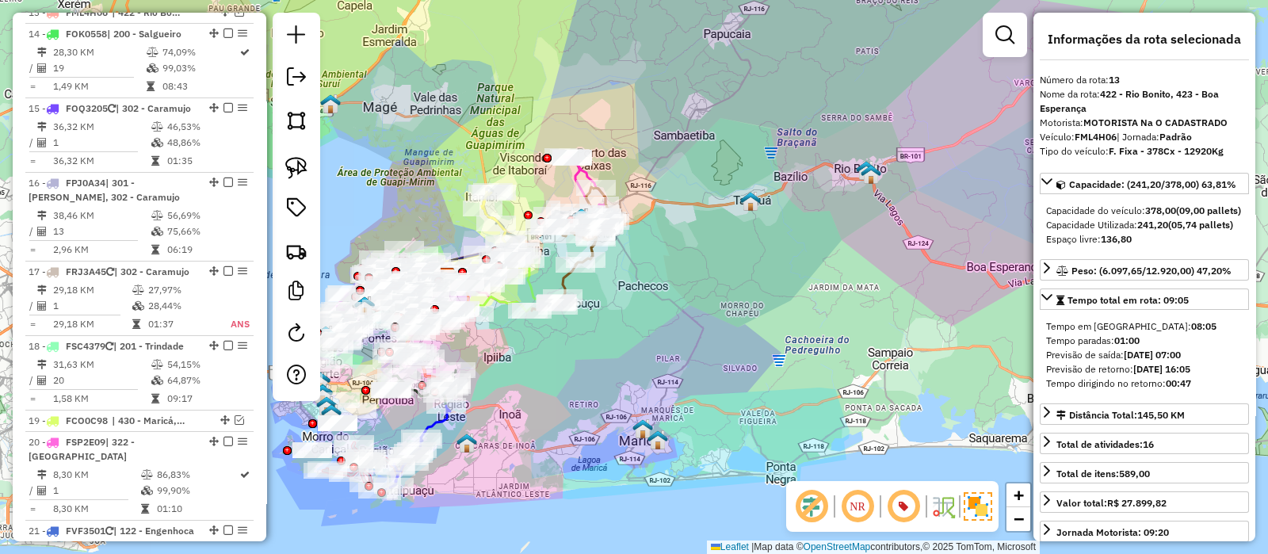
click at [698, 277] on div "Janela de atendimento Grade de atendimento Capacidade Transportadoras Veículos …" at bounding box center [634, 277] width 1268 height 554
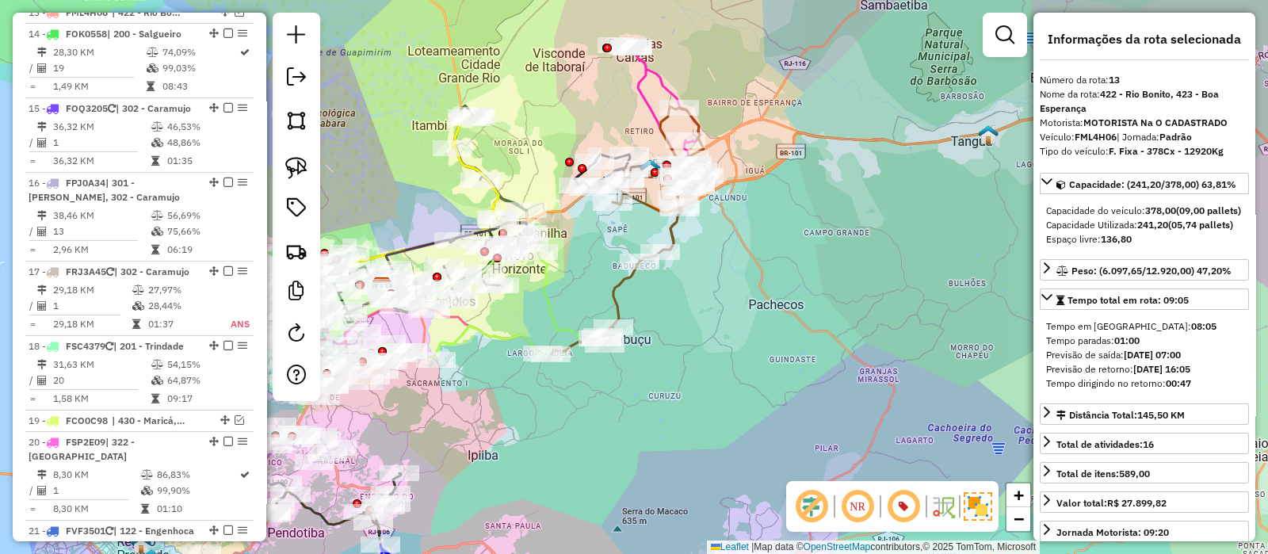
drag, startPoint x: 663, startPoint y: 297, endPoint x: 670, endPoint y: 281, distance: 18.1
click at [670, 285] on div "Janela de atendimento Grade de atendimento Capacidade Transportadoras Veículos …" at bounding box center [634, 277] width 1268 height 554
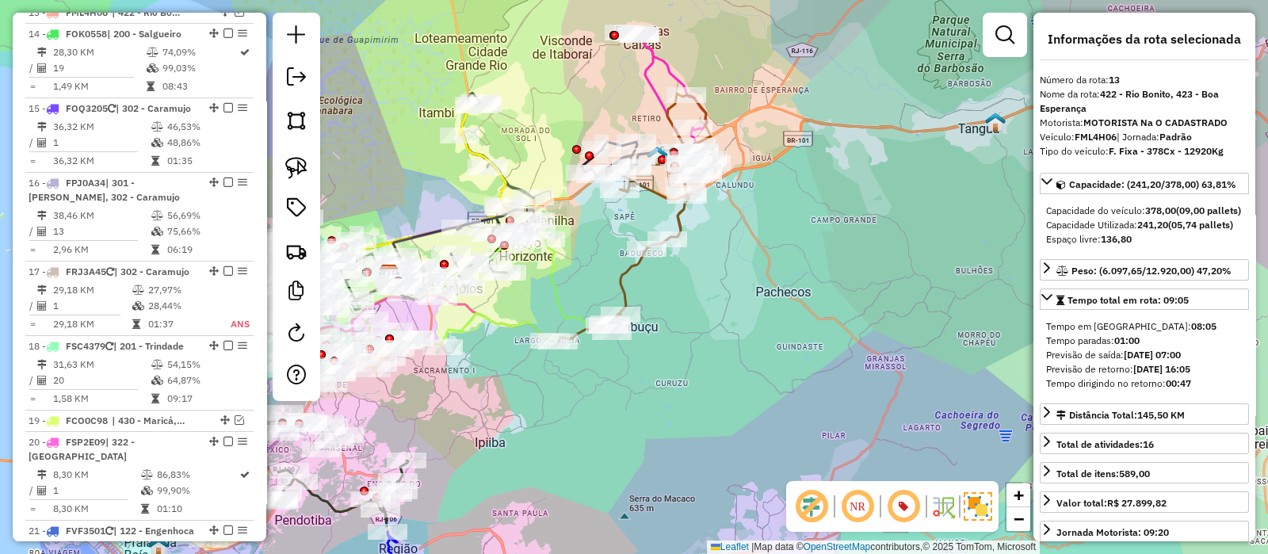
click at [630, 271] on icon at bounding box center [635, 218] width 152 height 248
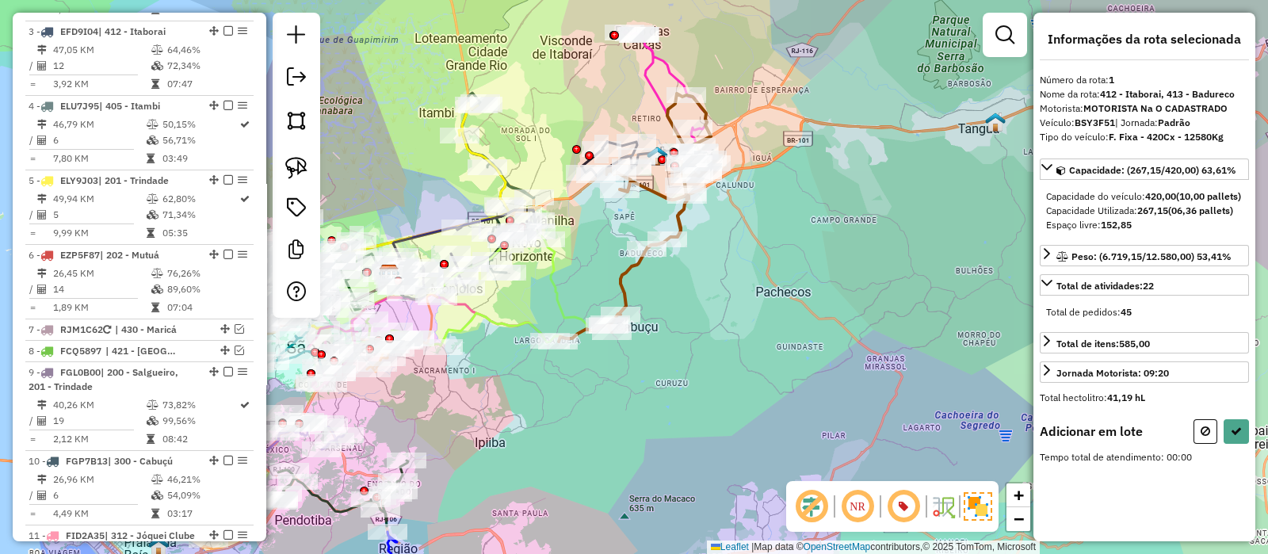
scroll to position [666, 0]
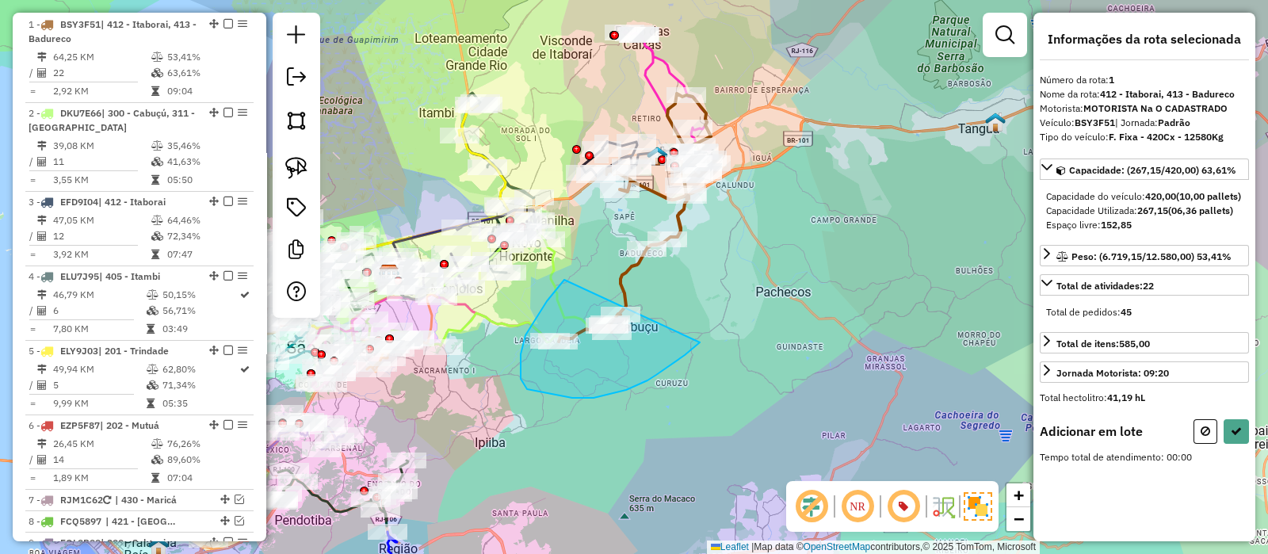
drag, startPoint x: 564, startPoint y: 280, endPoint x: 713, endPoint y: 295, distance: 149.0
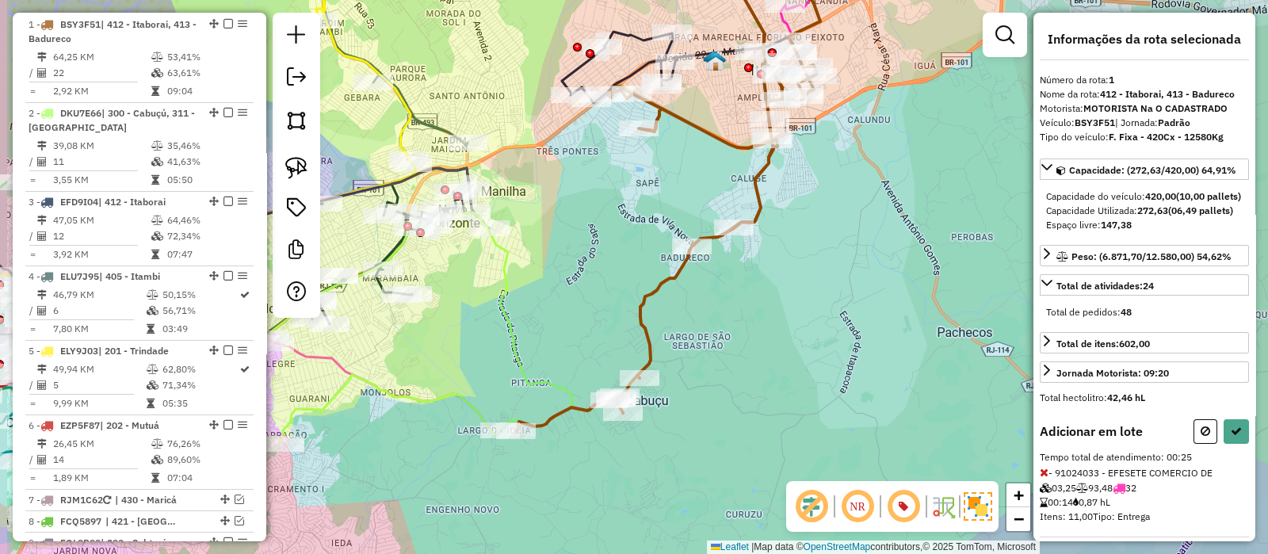
drag, startPoint x: 644, startPoint y: 204, endPoint x: 658, endPoint y: 189, distance: 20.2
click at [650, 194] on div "Janela de atendimento Grade de atendimento Capacidade Transportadoras Veículos …" at bounding box center [634, 277] width 1268 height 554
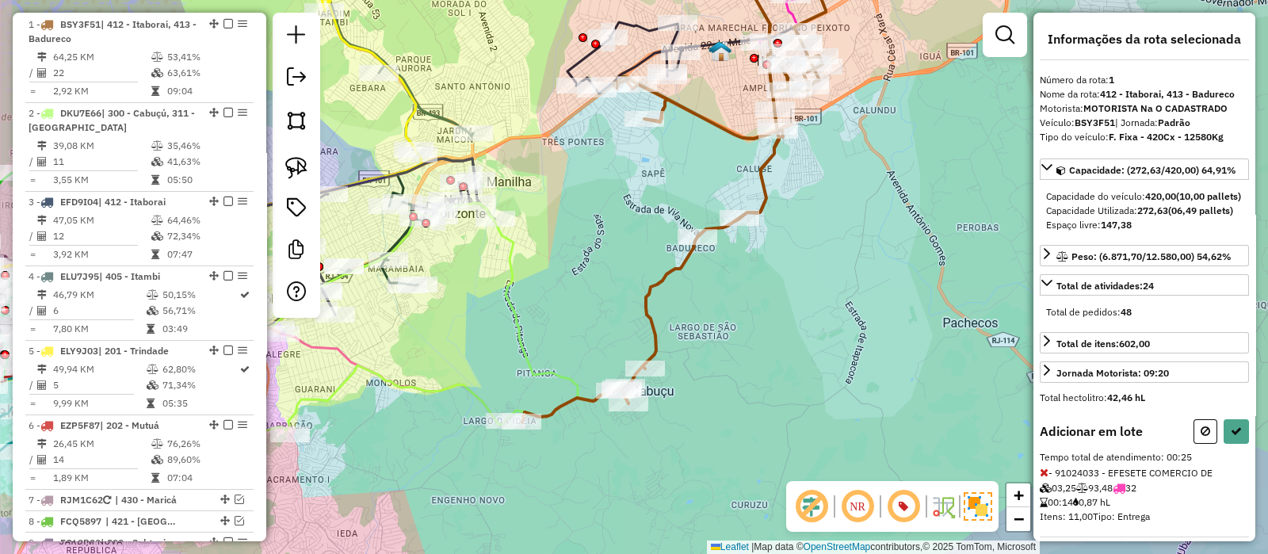
select select "*********"
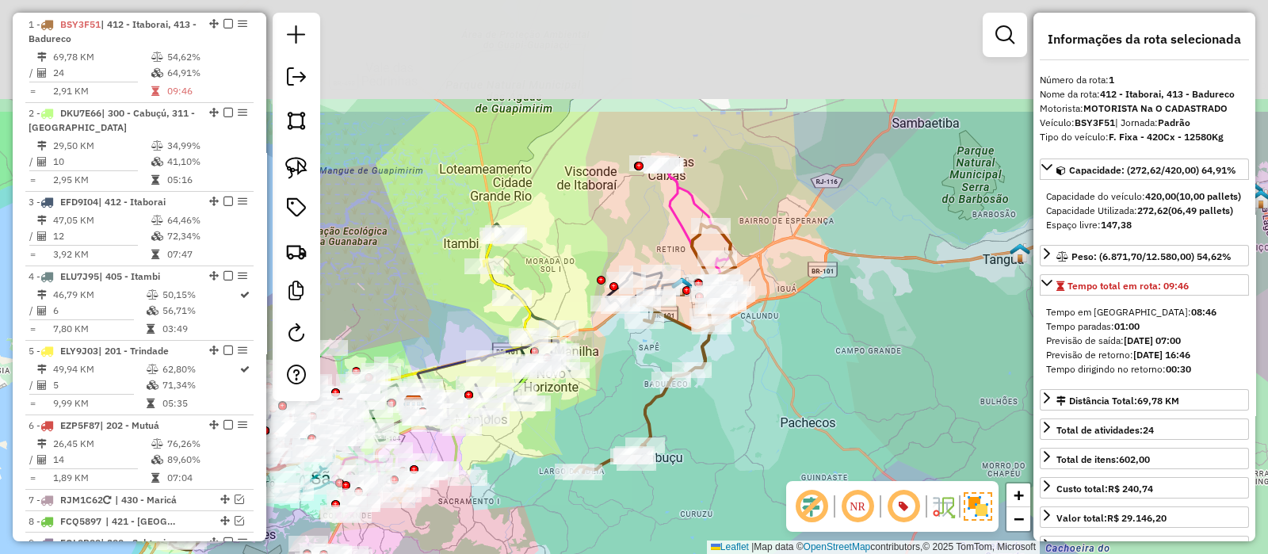
drag, startPoint x: 789, startPoint y: 63, endPoint x: 782, endPoint y: 226, distance: 162.7
click at [782, 226] on div "Janela de atendimento Grade de atendimento Capacidade Transportadoras Veículos …" at bounding box center [634, 277] width 1268 height 554
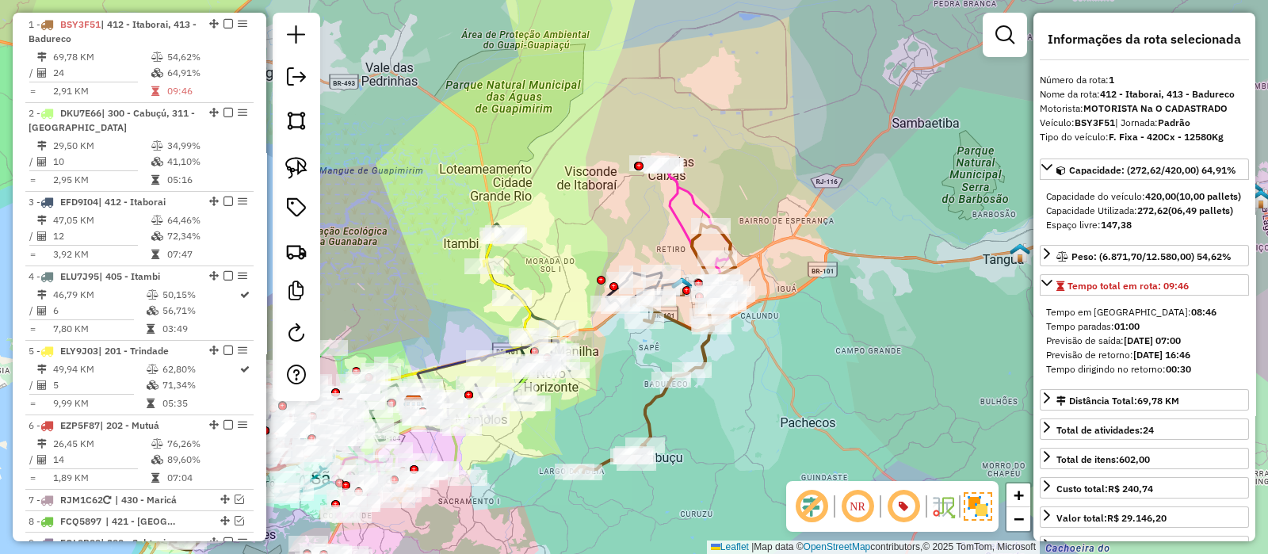
click at [683, 189] on icon at bounding box center [689, 224] width 83 height 125
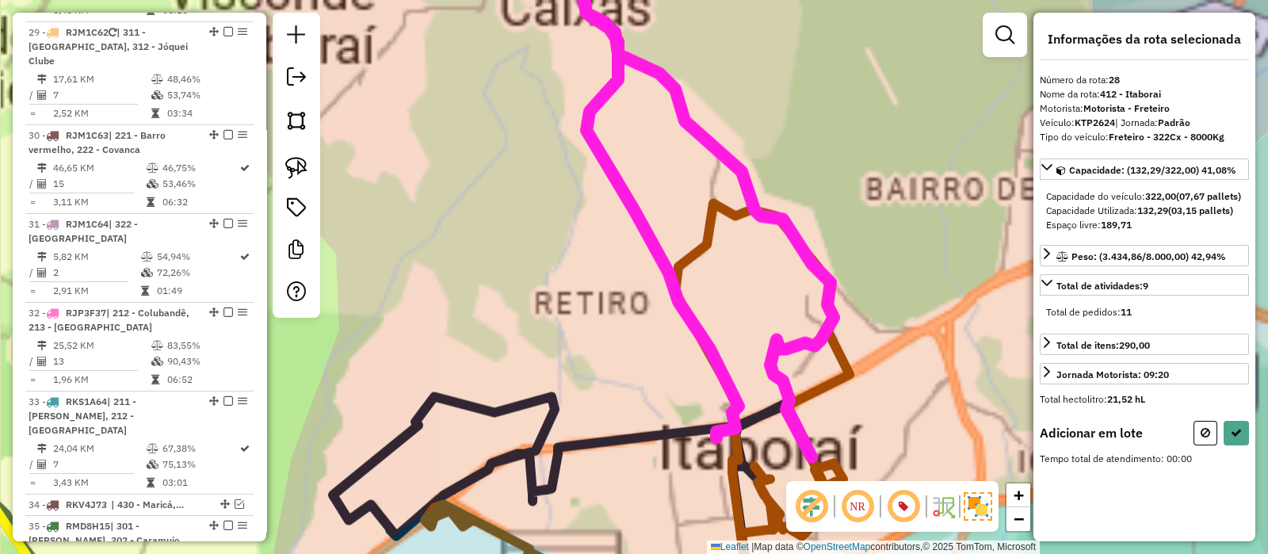
scroll to position [2501, 0]
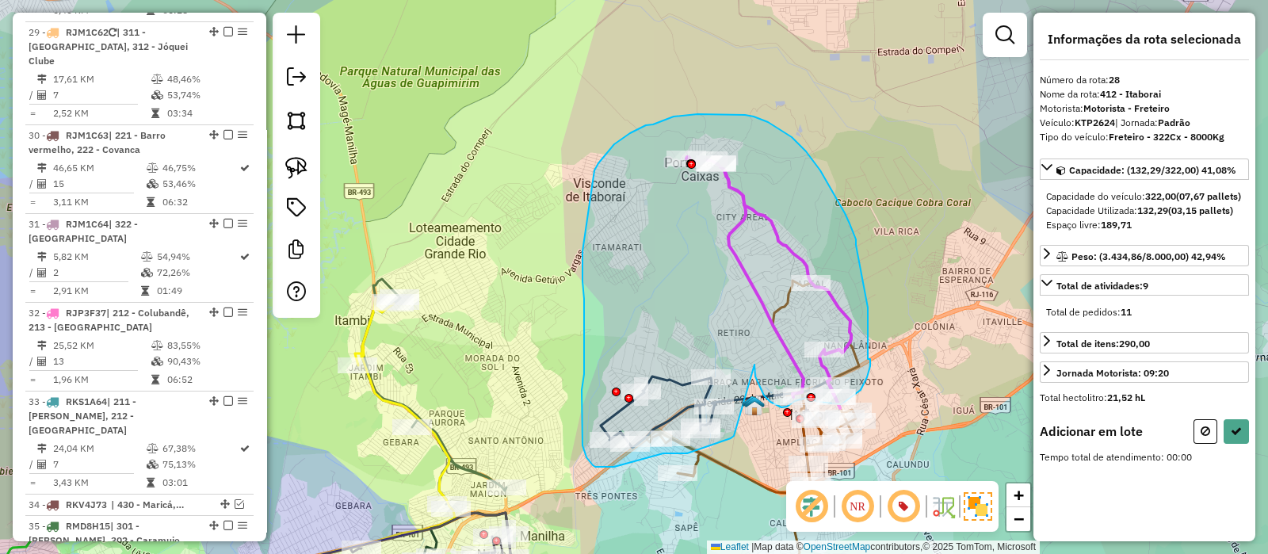
drag, startPoint x: 640, startPoint y: 395, endPoint x: 734, endPoint y: 436, distance: 102.9
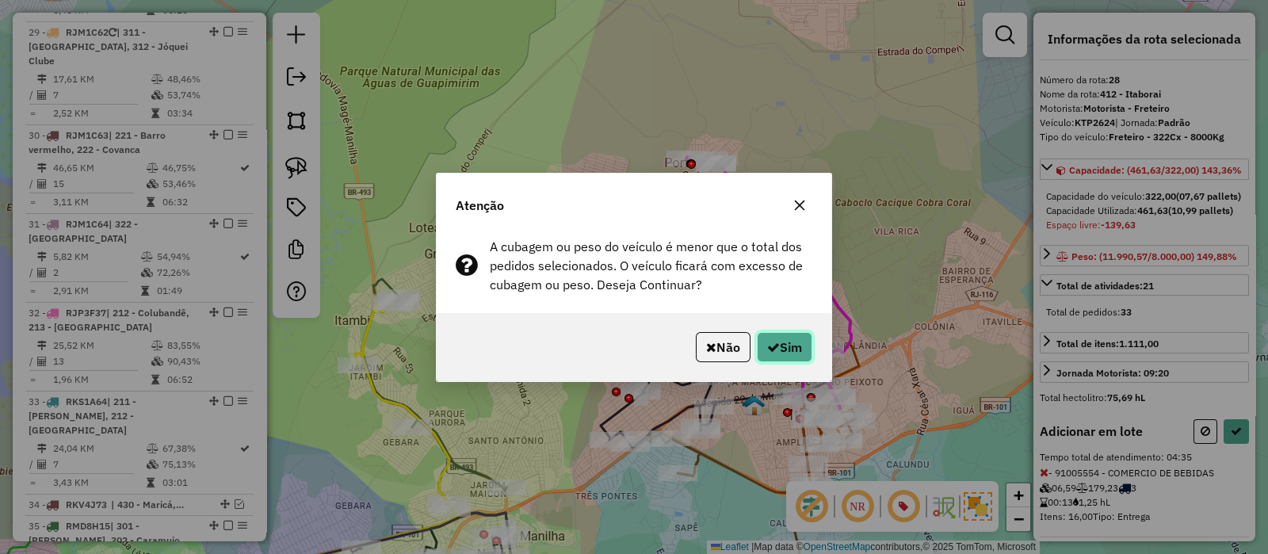
click at [778, 357] on button "Sim" at bounding box center [784, 347] width 55 height 30
select select "*********"
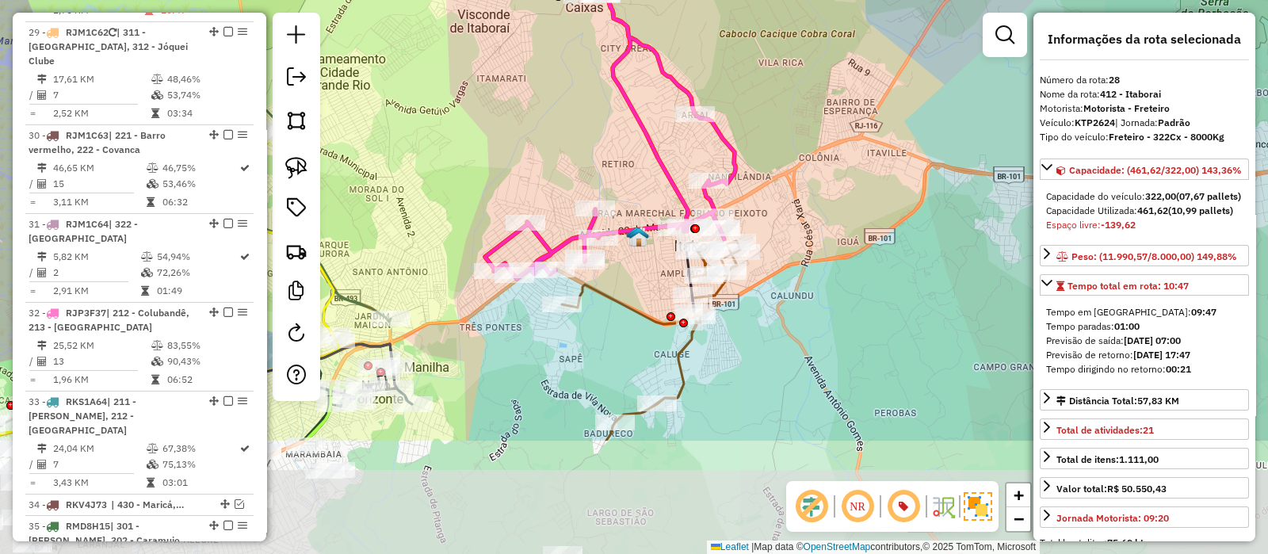
drag, startPoint x: 936, startPoint y: 290, endPoint x: 767, endPoint y: 272, distance: 169.8
click at [820, 120] on div "Janela de atendimento Grade de atendimento Capacidade Transportadoras Veículos …" at bounding box center [634, 277] width 1268 height 554
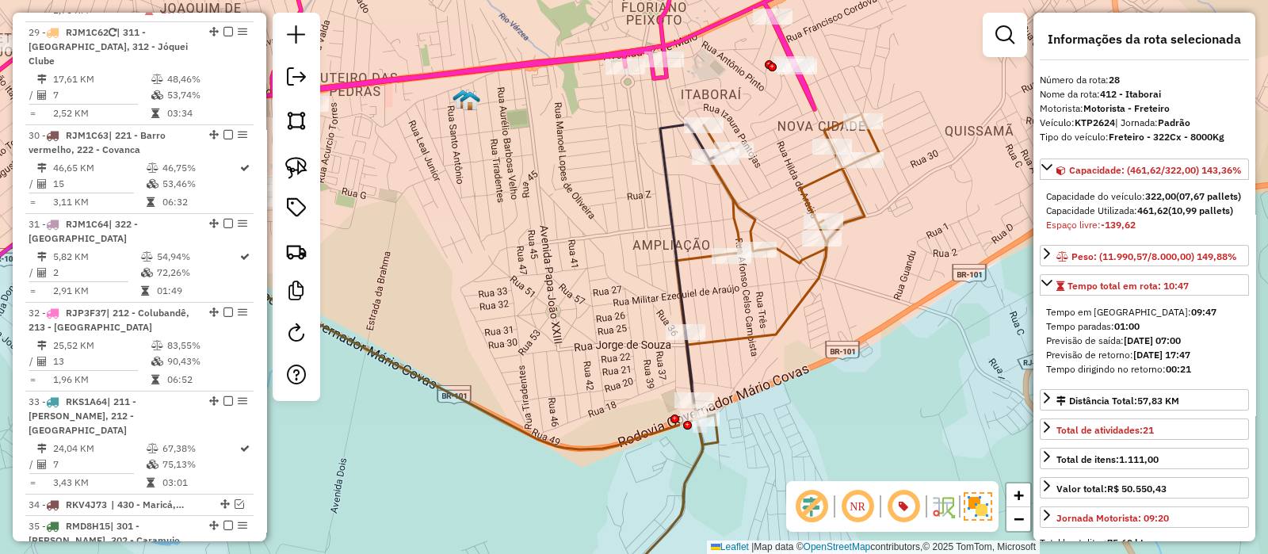
click at [666, 201] on icon at bounding box center [687, 262] width 55 height 277
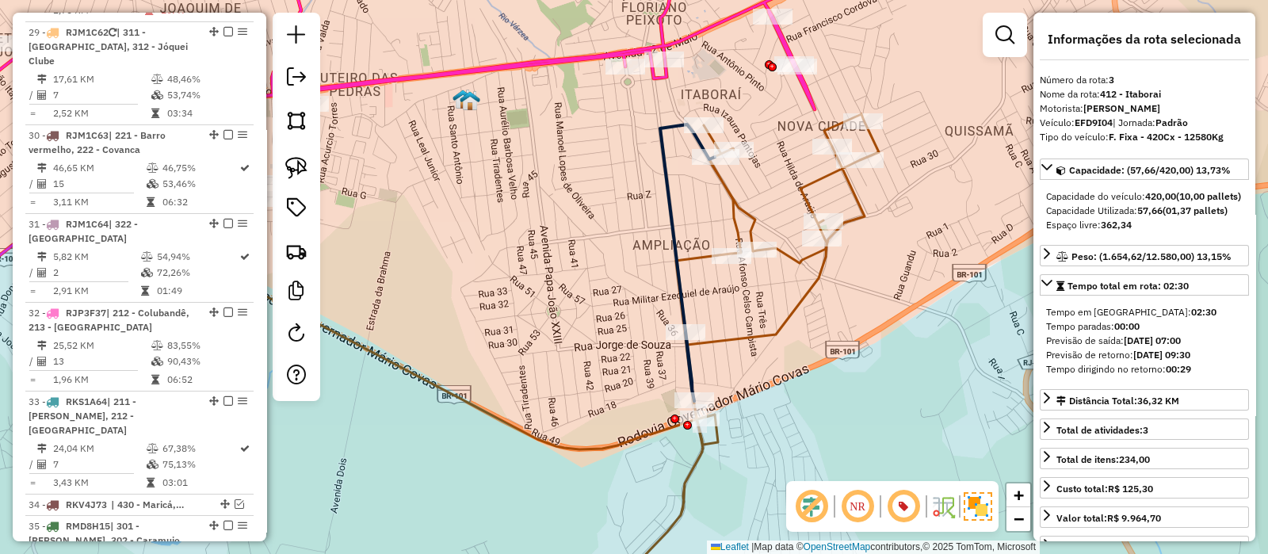
scroll to position [844, 0]
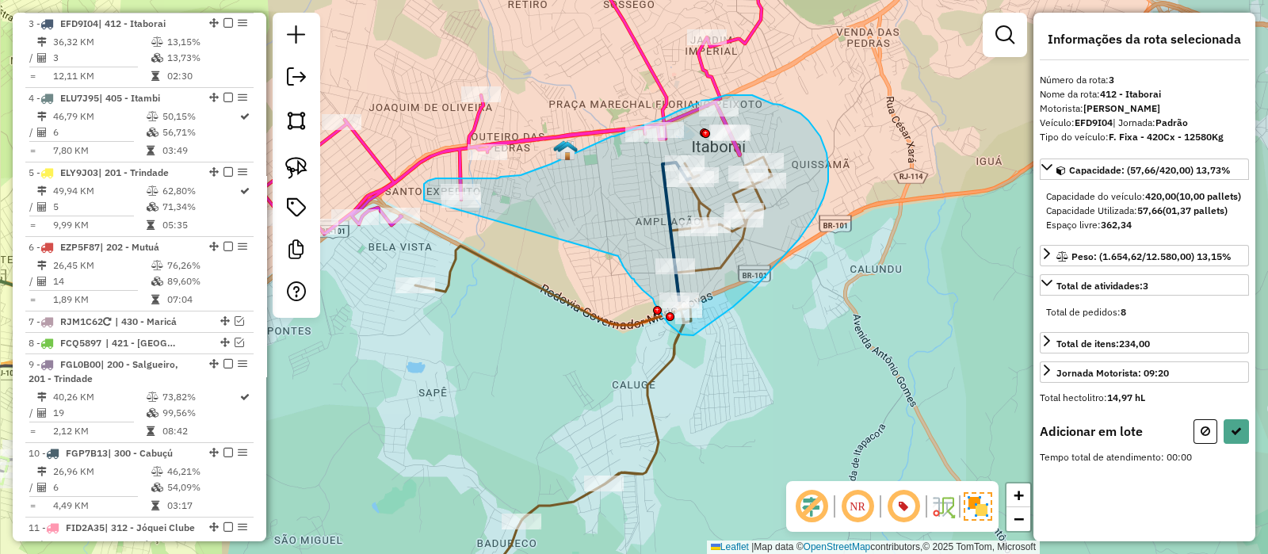
drag, startPoint x: 639, startPoint y: 285, endPoint x: 425, endPoint y: 205, distance: 228.8
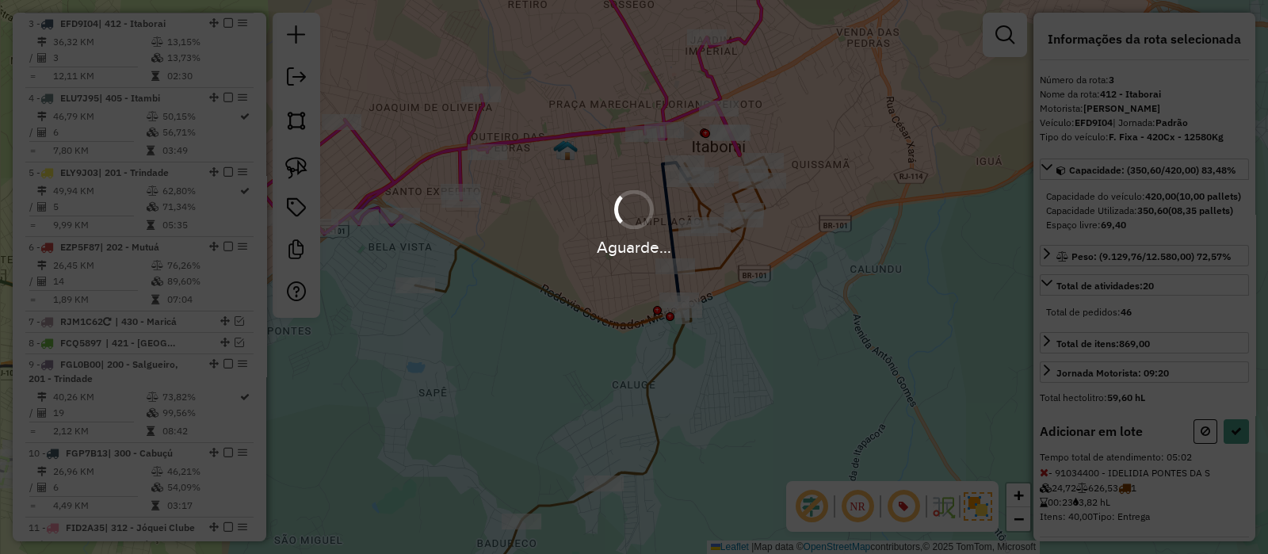
select select "*********"
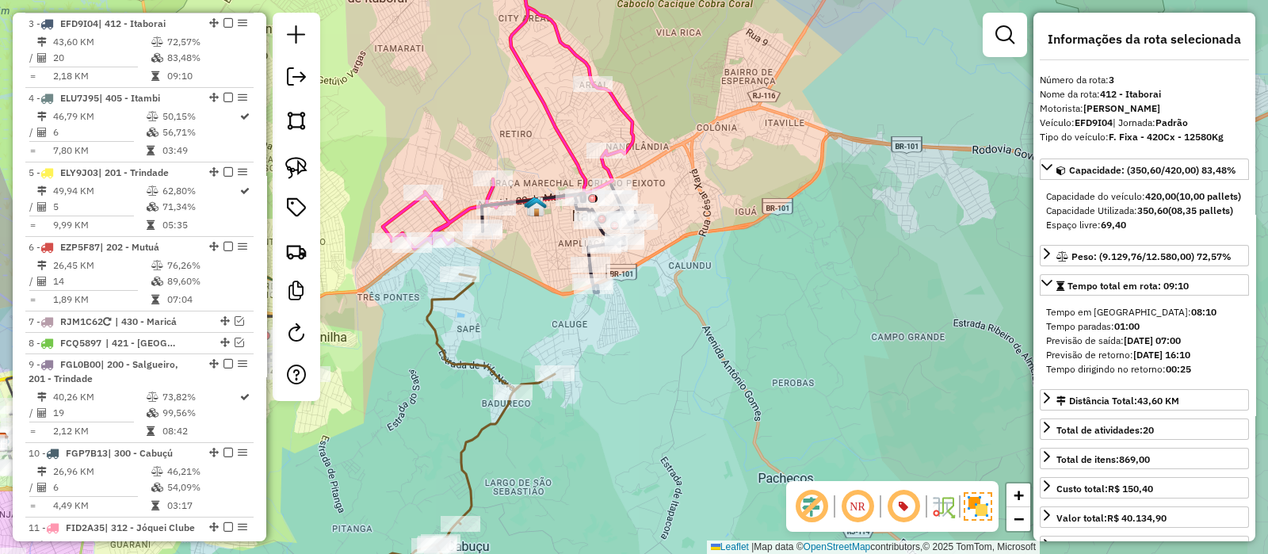
drag, startPoint x: 640, startPoint y: 334, endPoint x: 721, endPoint y: 249, distance: 117.8
click at [719, 259] on div "Janela de atendimento Grade de atendimento Capacidade Transportadoras Veículos …" at bounding box center [634, 277] width 1268 height 554
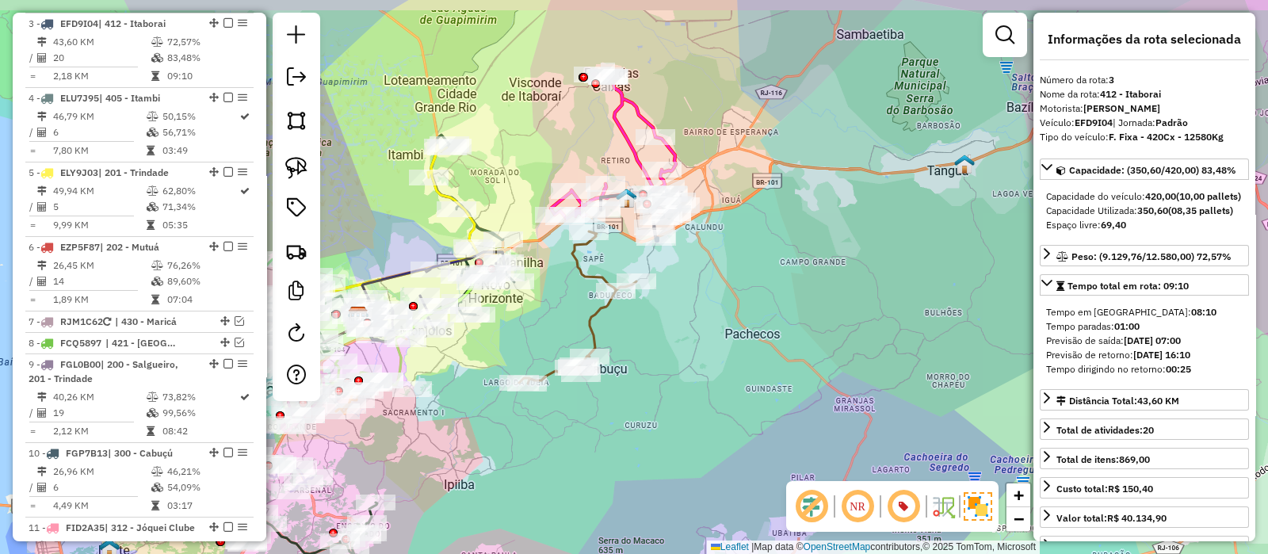
drag, startPoint x: 728, startPoint y: 342, endPoint x: 695, endPoint y: 357, distance: 36.2
click at [695, 357] on div "Janela de atendimento Grade de atendimento Capacidade Transportadoras Veículos …" at bounding box center [634, 277] width 1268 height 554
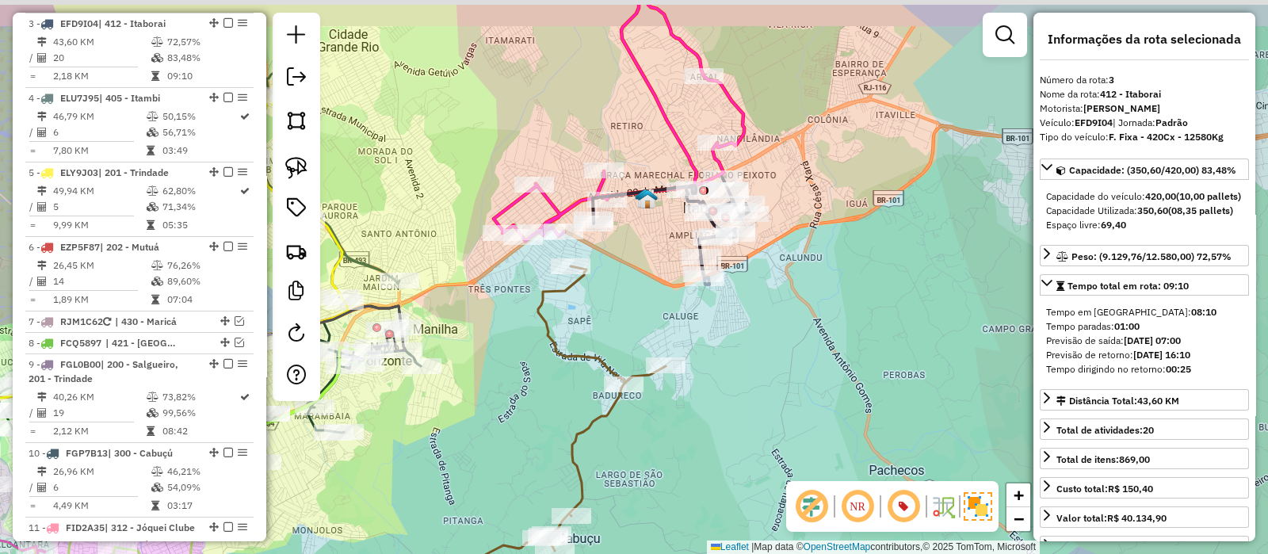
drag, startPoint x: 620, startPoint y: 244, endPoint x: 611, endPoint y: 304, distance: 60.9
click at [611, 304] on div "Janela de atendimento Grade de atendimento Capacidade Transportadoras Veículos …" at bounding box center [634, 277] width 1268 height 554
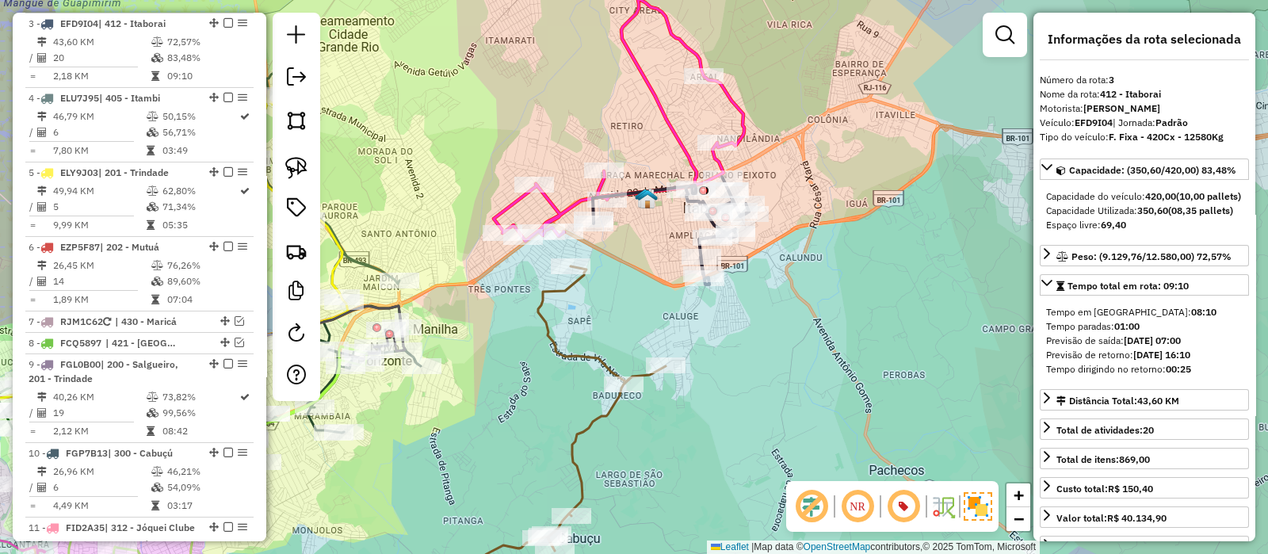
click at [546, 297] on icon at bounding box center [549, 418] width 234 height 304
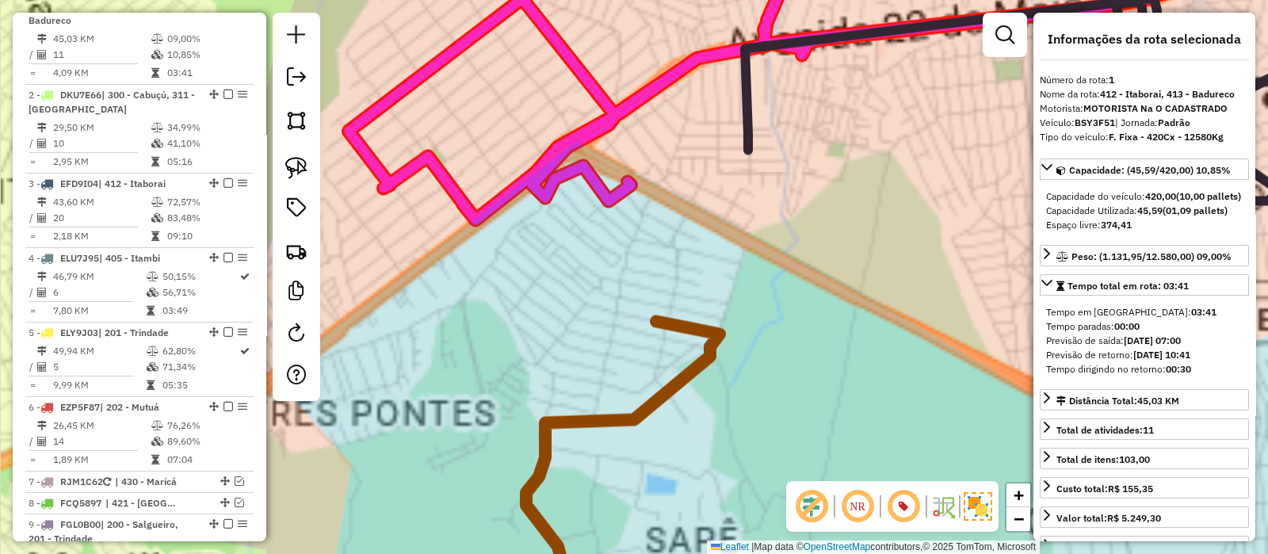
scroll to position [666, 0]
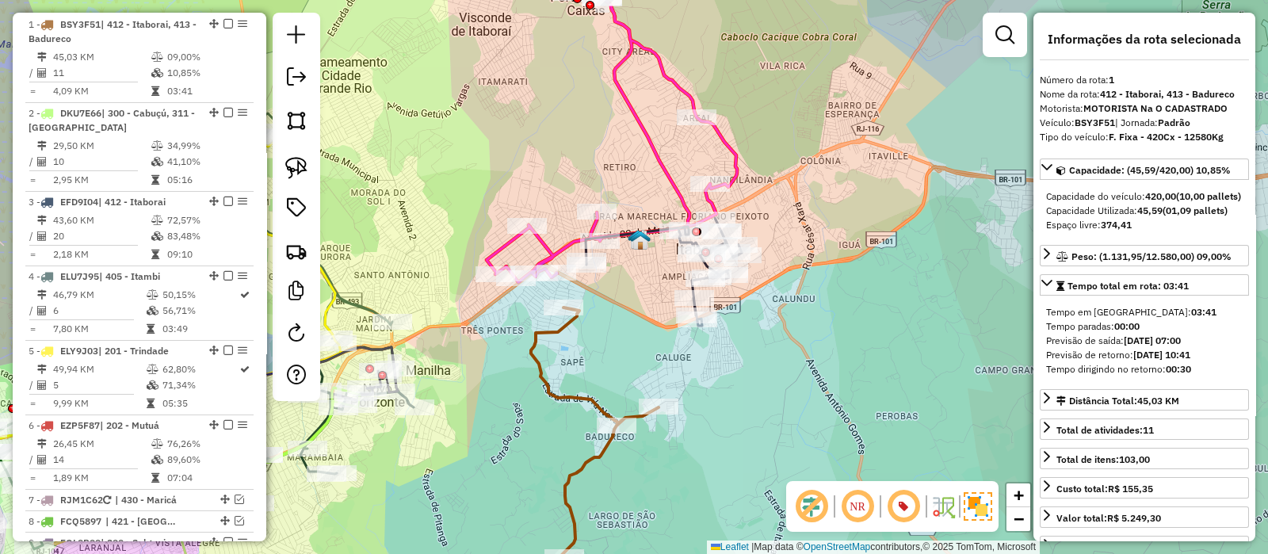
click at [660, 152] on icon at bounding box center [612, 136] width 250 height 291
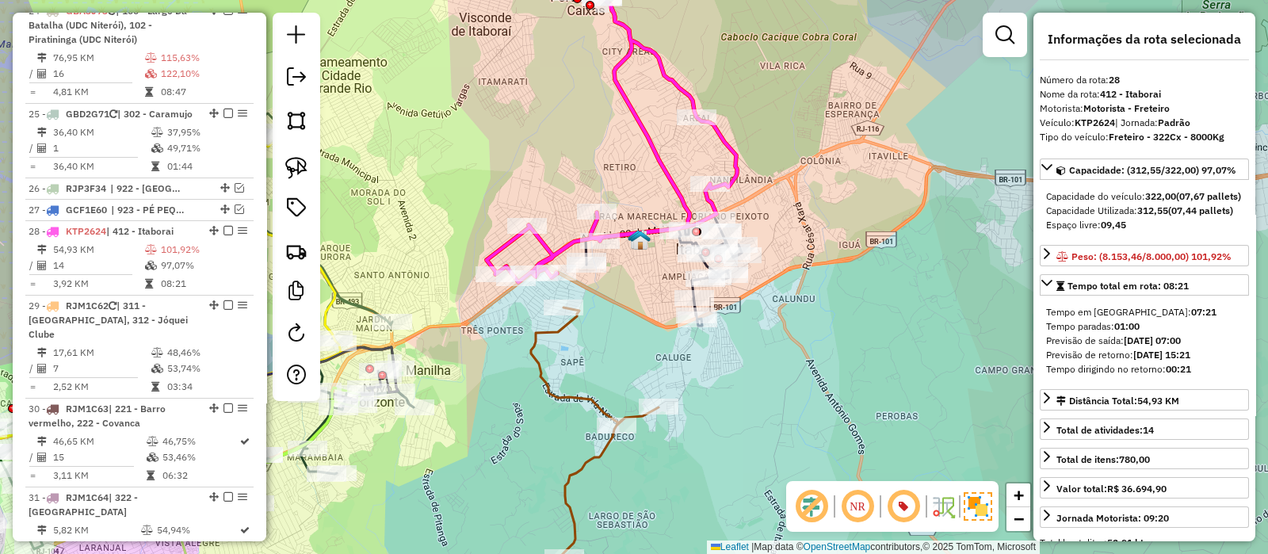
scroll to position [2501, 0]
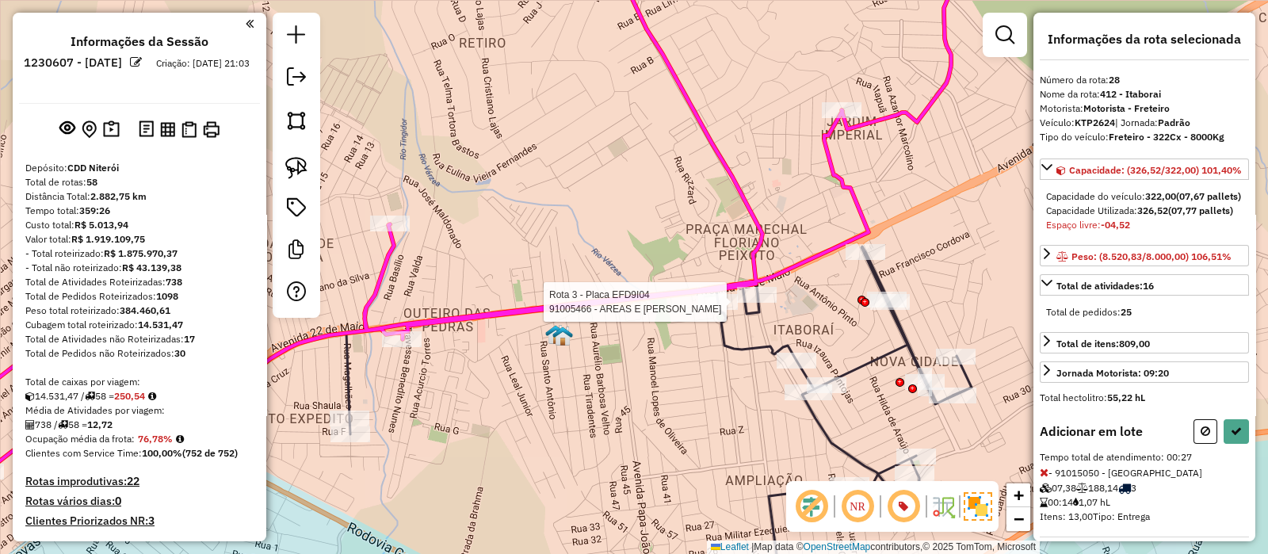
scroll to position [2501, 0]
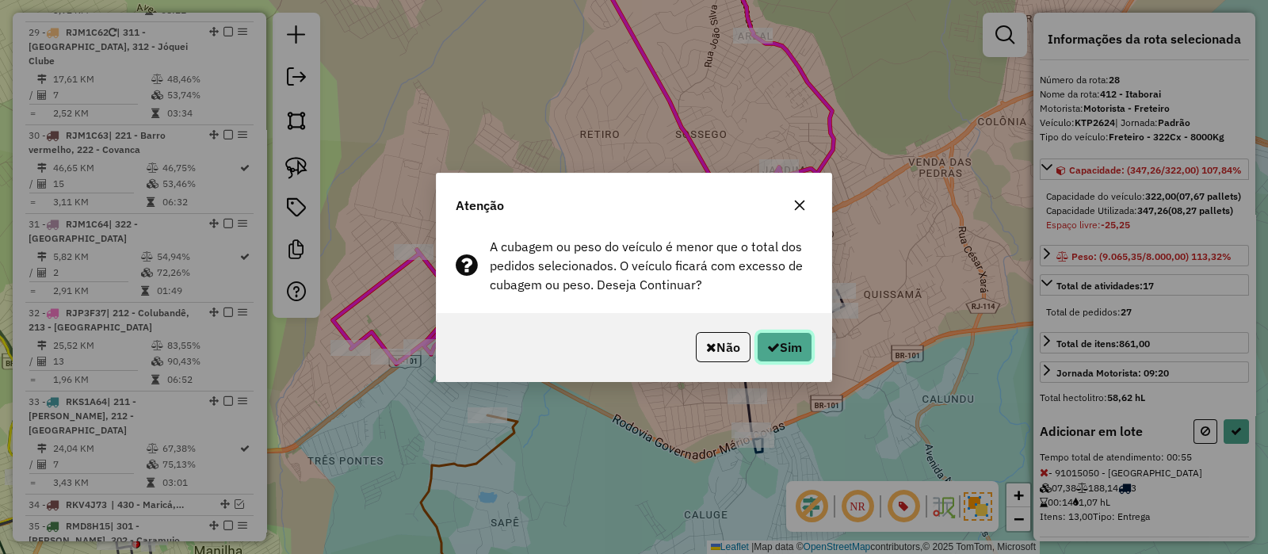
click at [799, 342] on button "Sim" at bounding box center [784, 347] width 55 height 30
select select "*********"
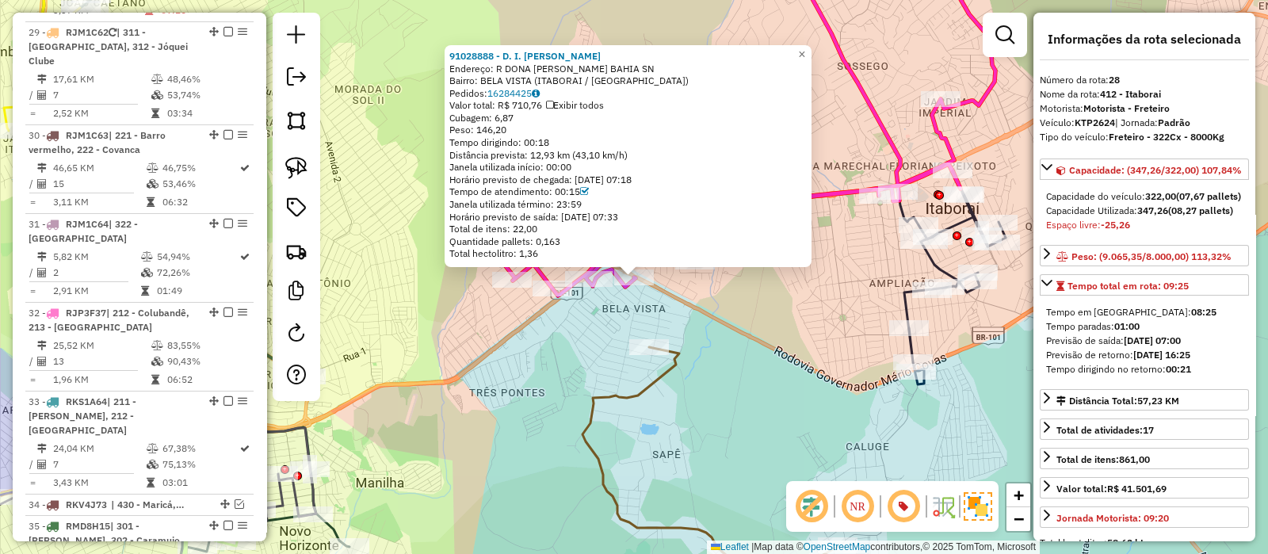
click at [594, 353] on div "Rota 1 - Placa BSY3F51 91044744 - [PERSON_NAME] SANT 91028888 - D. I. DACZKOVSK…" at bounding box center [634, 277] width 1268 height 554
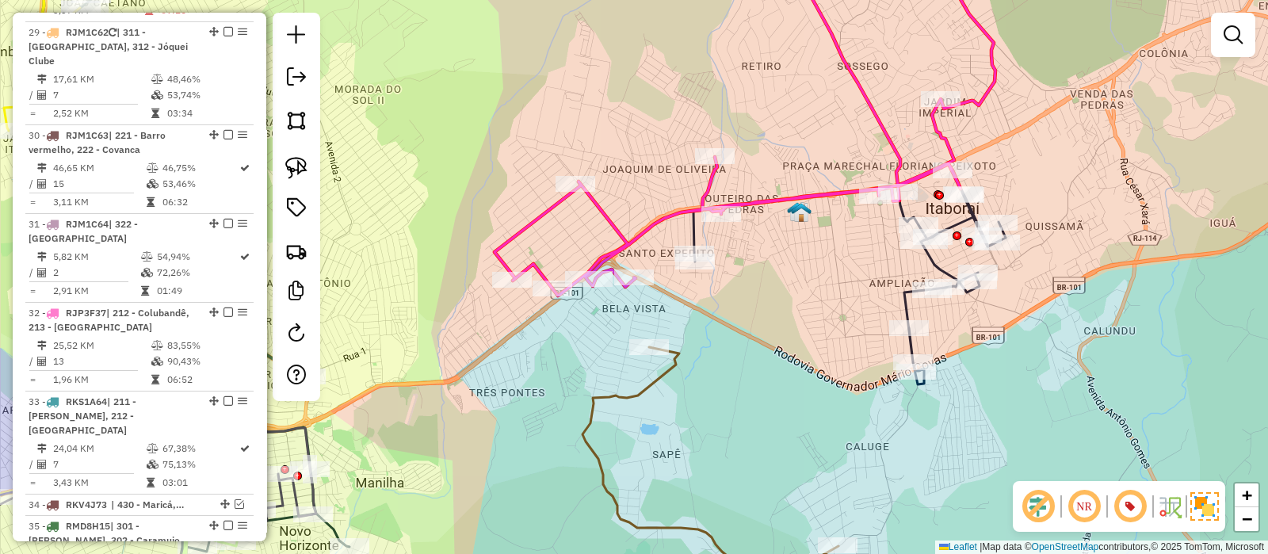
click at [640, 386] on icon at bounding box center [711, 478] width 256 height 262
select select "*********"
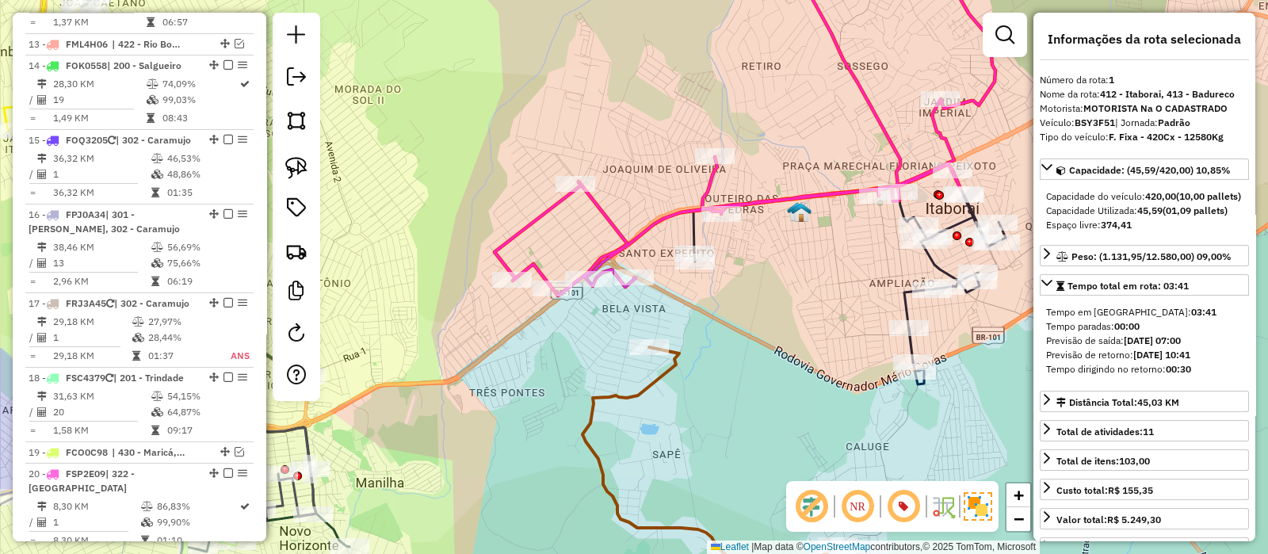
scroll to position [666, 0]
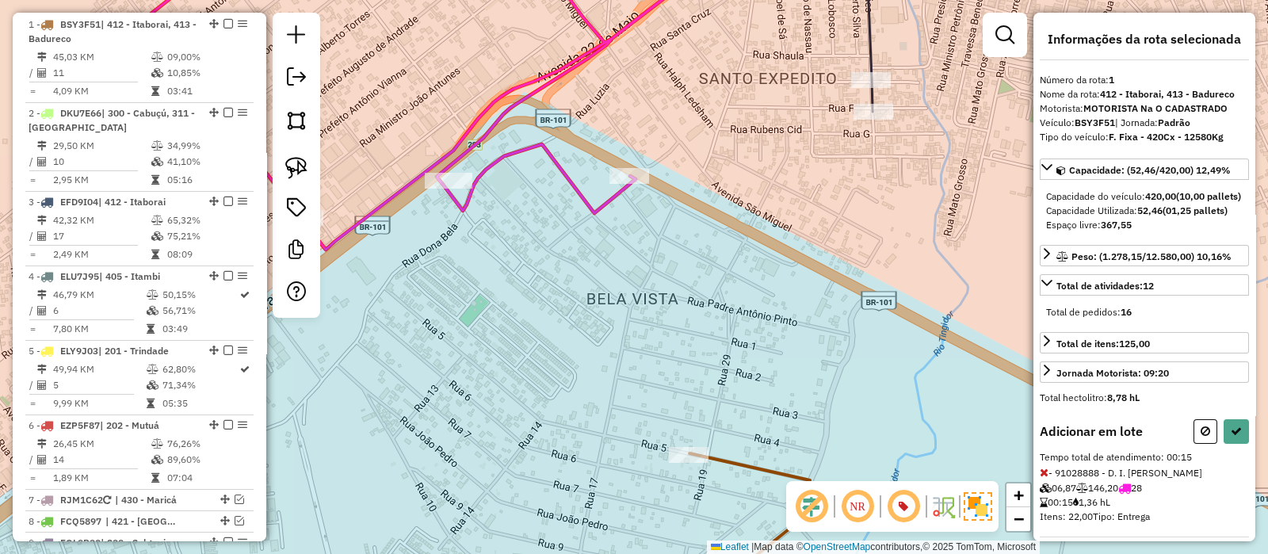
select select "*********"
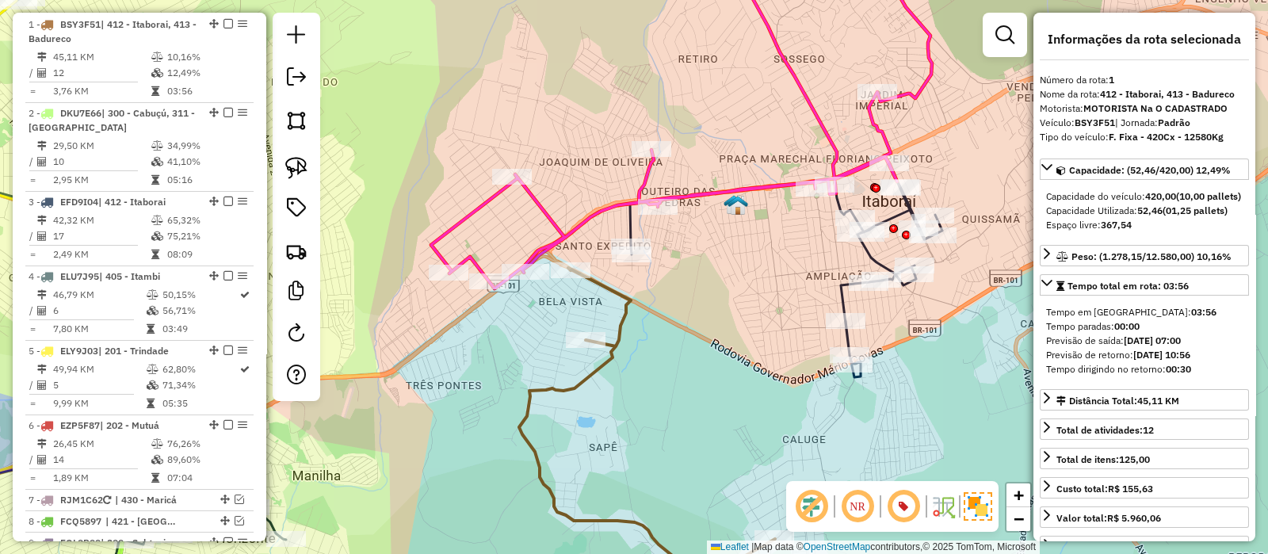
click at [543, 205] on icon at bounding box center [681, 117] width 501 height 344
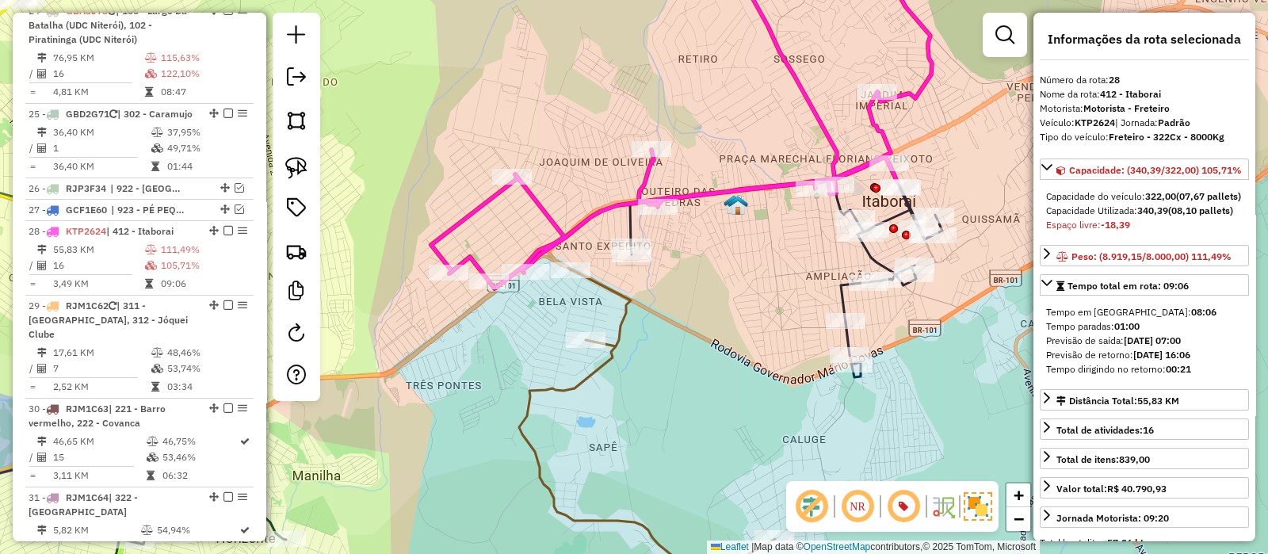
scroll to position [2501, 0]
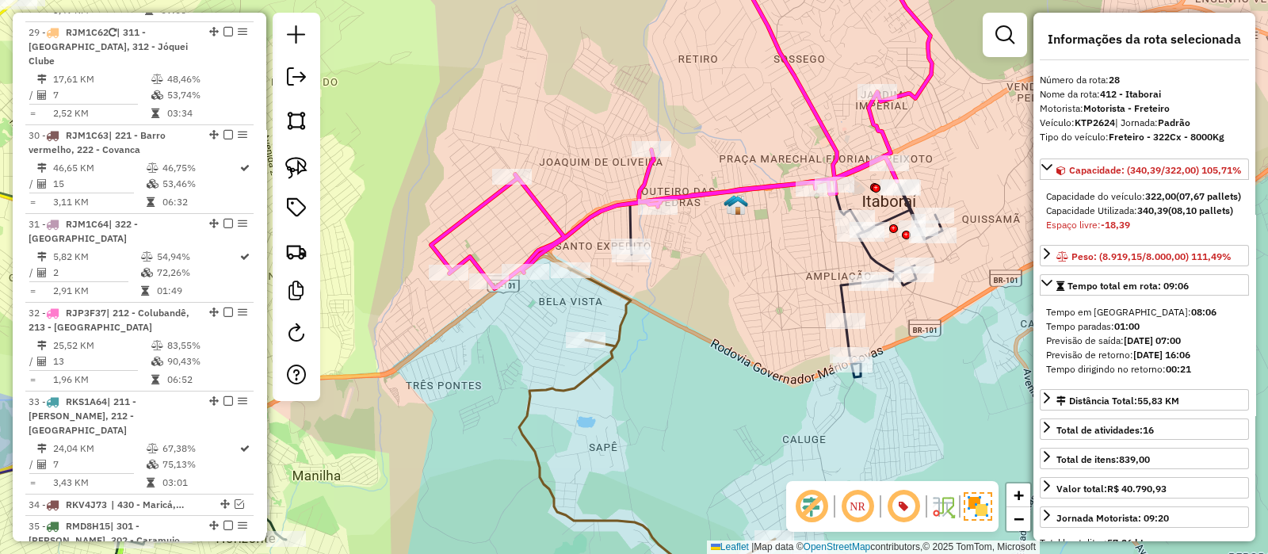
click at [621, 287] on icon at bounding box center [647, 439] width 256 height 342
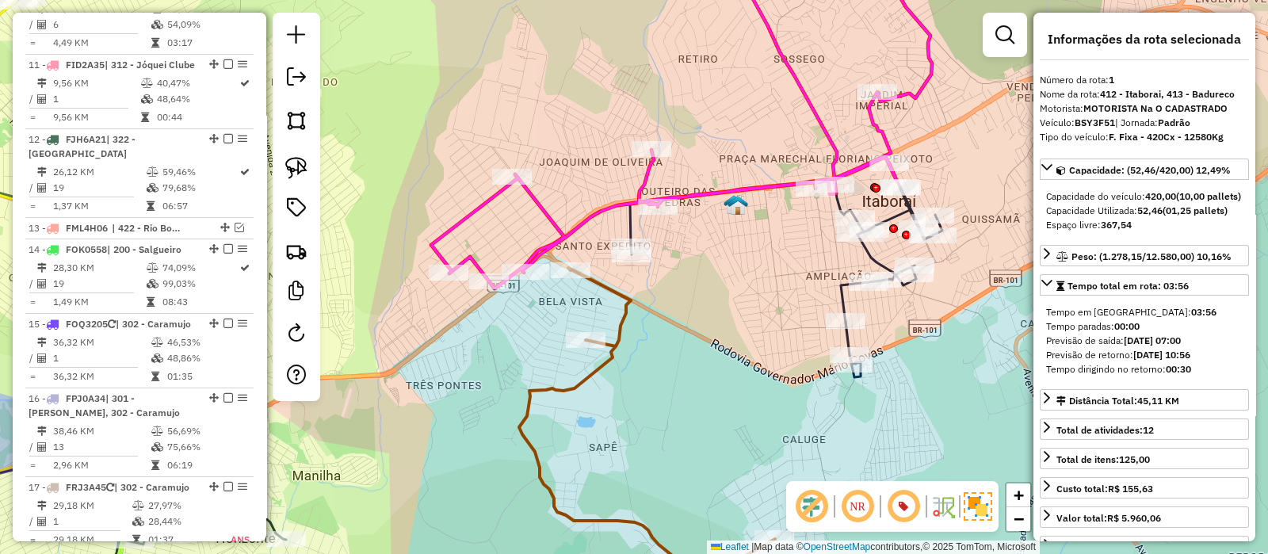
scroll to position [666, 0]
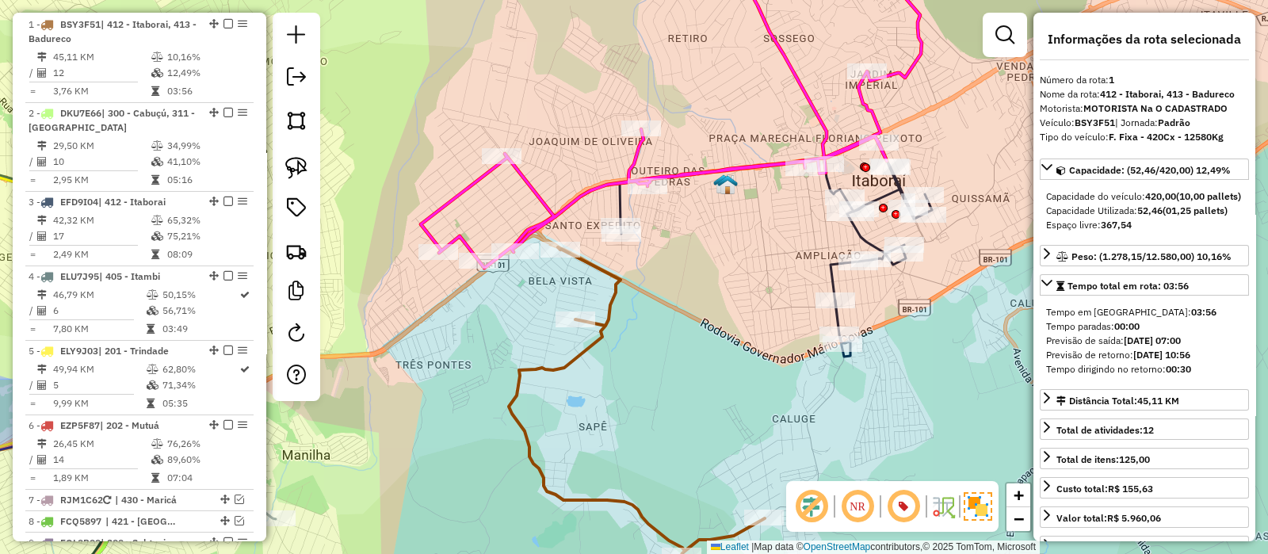
drag, startPoint x: 712, startPoint y: 307, endPoint x: 737, endPoint y: 250, distance: 61.7
click at [694, 275] on div "Janela de atendimento Grade de atendimento Capacidade Transportadoras Veículos …" at bounding box center [634, 277] width 1268 height 554
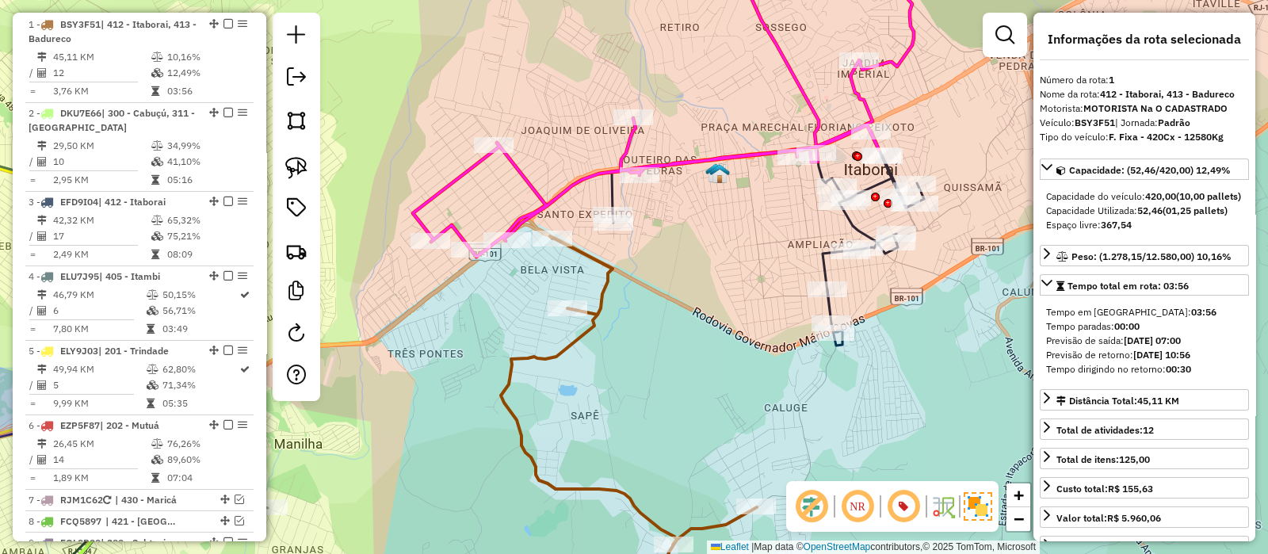
click at [823, 264] on icon at bounding box center [768, 246] width 312 height 199
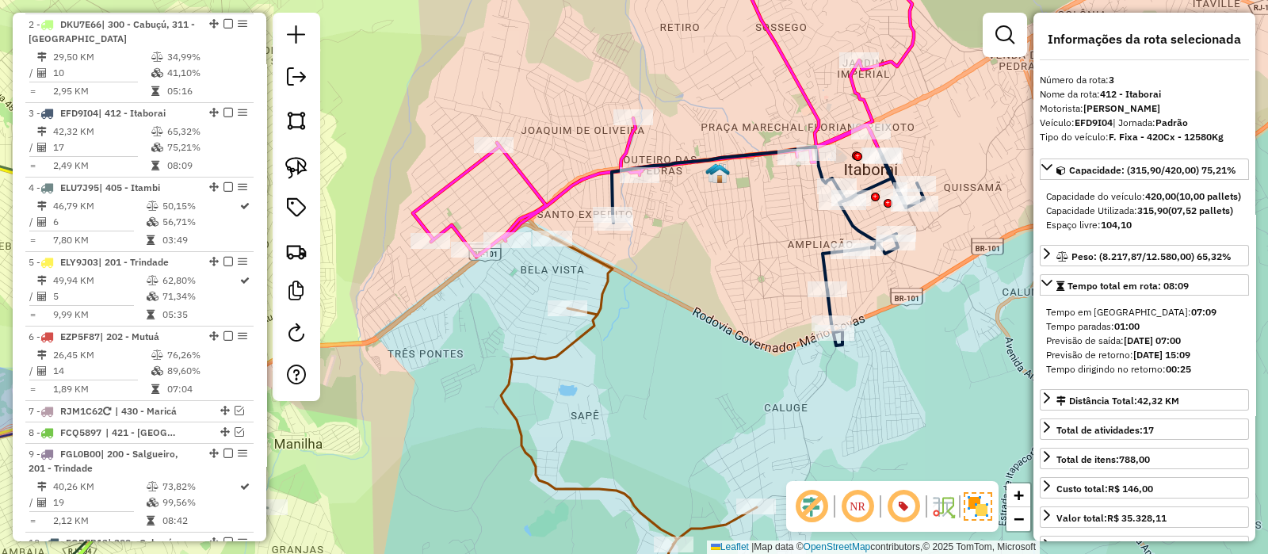
scroll to position [844, 0]
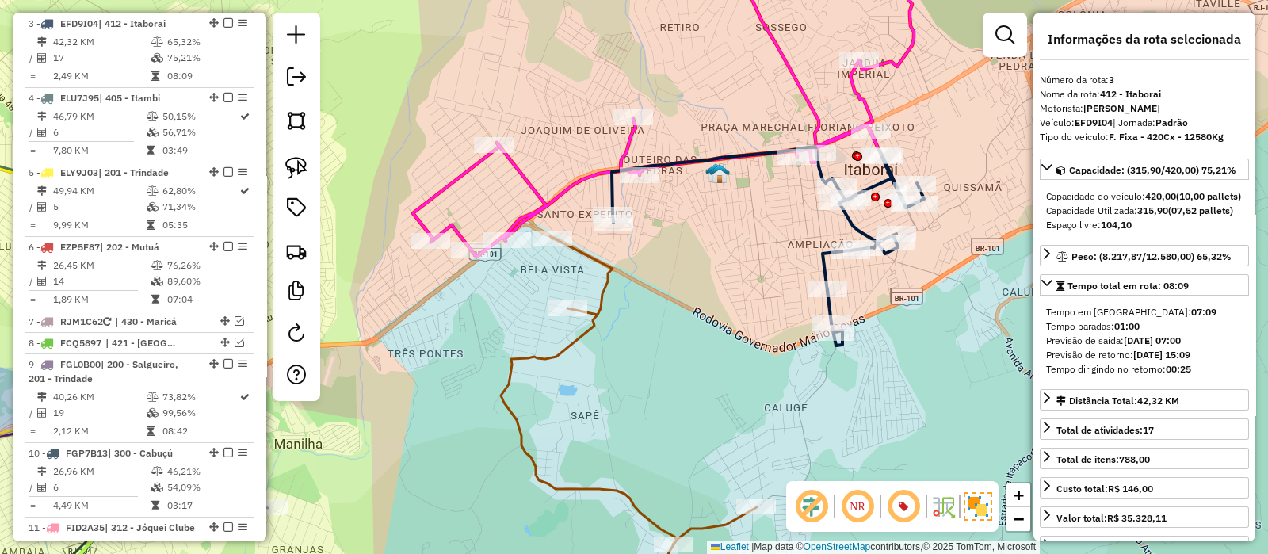
drag, startPoint x: 709, startPoint y: 263, endPoint x: 774, endPoint y: 243, distance: 68.7
click at [772, 246] on div "Janela de atendimento Grade de atendimento Capacidade Transportadoras Veículos …" at bounding box center [634, 277] width 1268 height 554
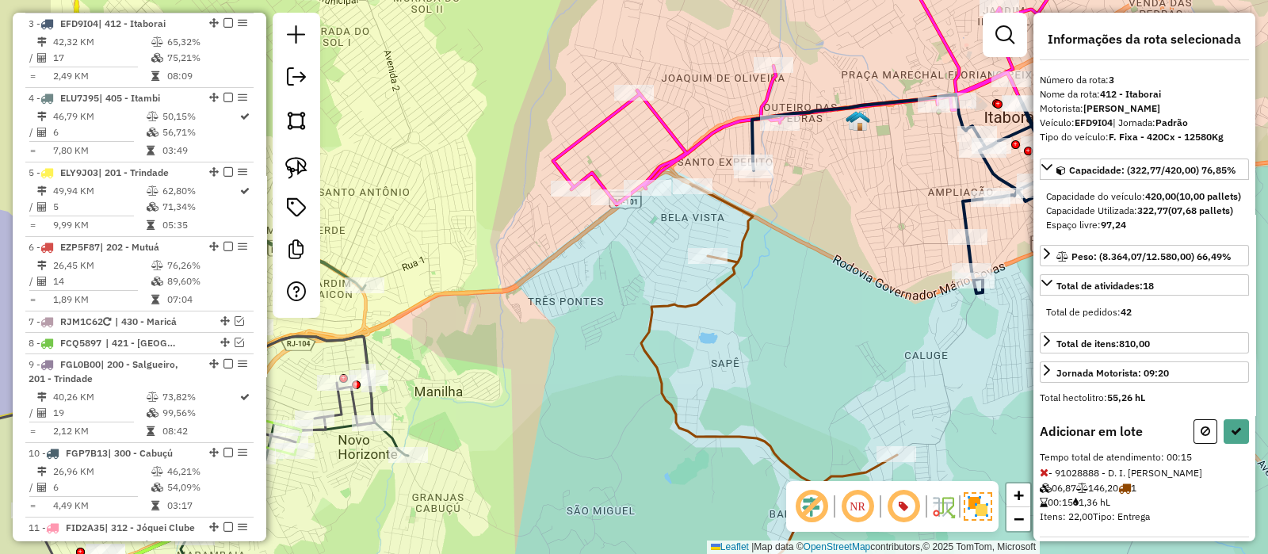
drag, startPoint x: 768, startPoint y: 272, endPoint x: 825, endPoint y: 237, distance: 66.9
click at [825, 237] on div "Janela de atendimento Grade de atendimento Capacidade Transportadoras Veículos …" at bounding box center [634, 277] width 1268 height 554
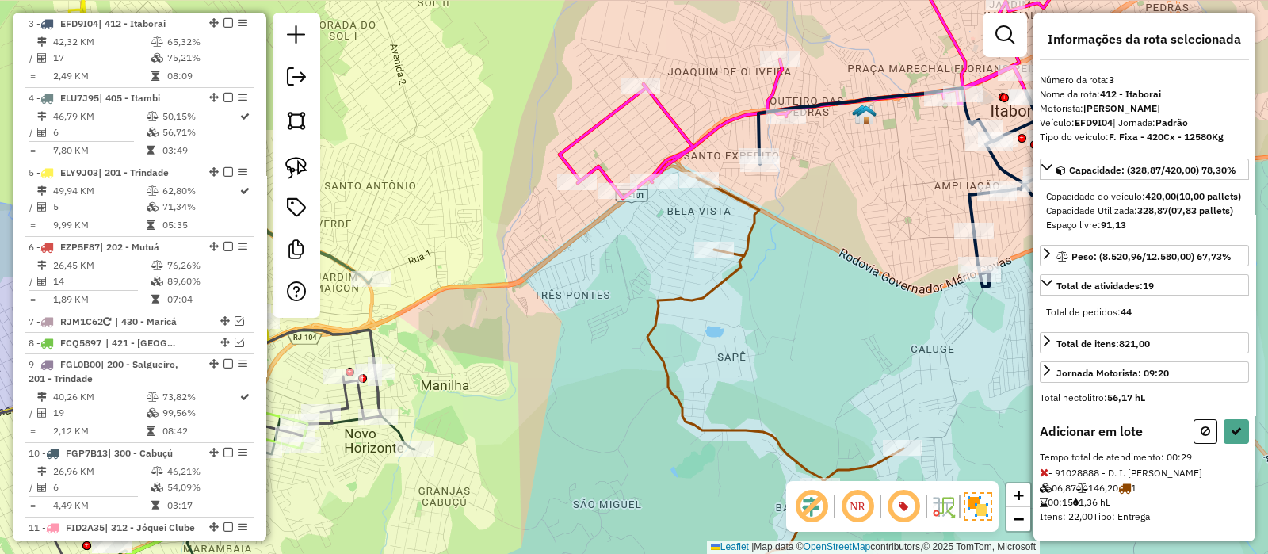
select select "*********"
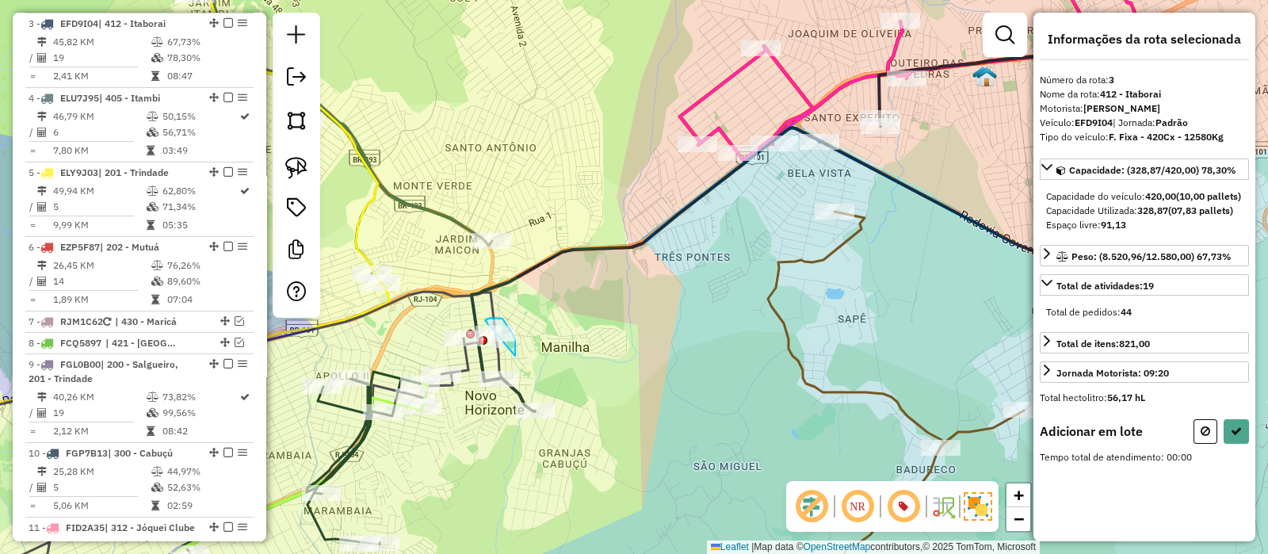
drag, startPoint x: 515, startPoint y: 356, endPoint x: 484, endPoint y: 321, distance: 47.1
click at [484, 321] on div "Rota 36 - Placa RMD8I10 91012878 - [PERSON_NAME] de atendimento Grade de atendi…" at bounding box center [634, 277] width 1268 height 554
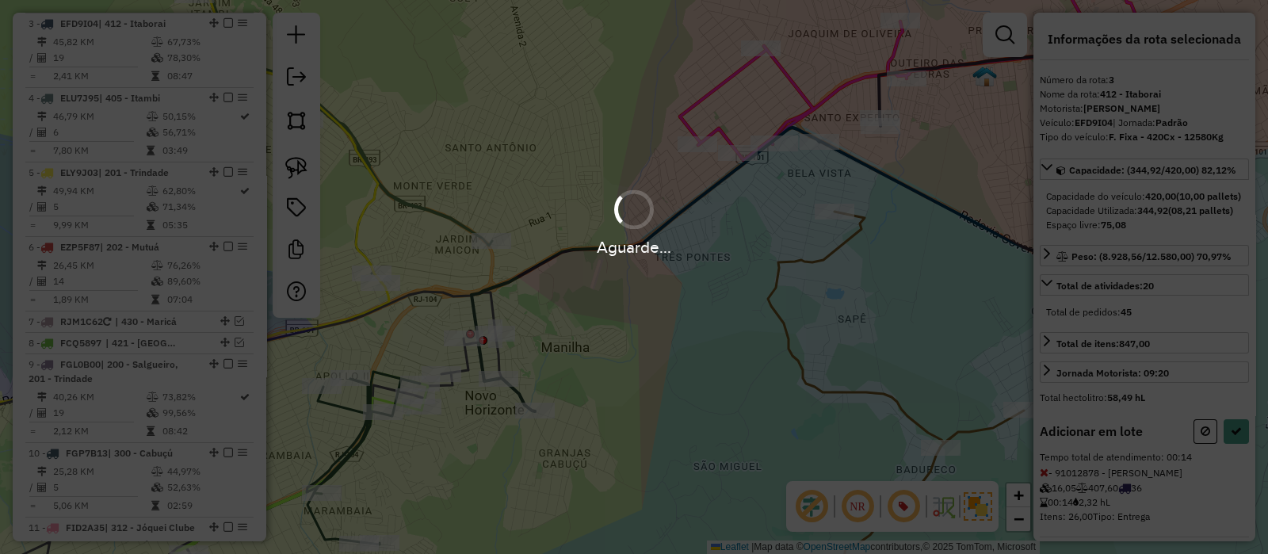
select select "*********"
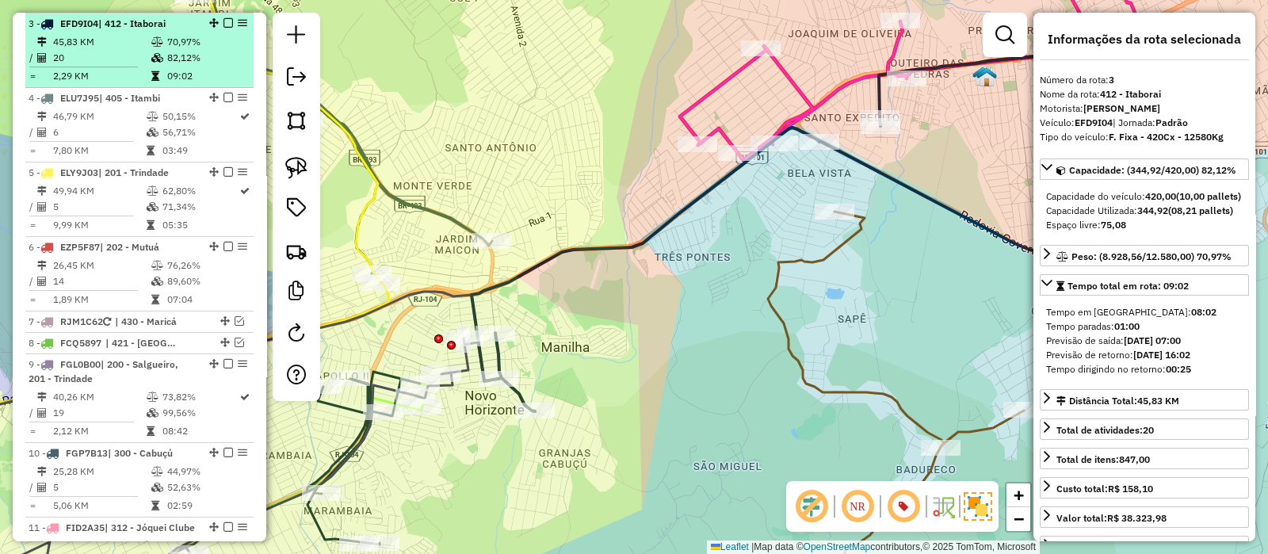
click at [224, 18] on em at bounding box center [229, 23] width 10 height 10
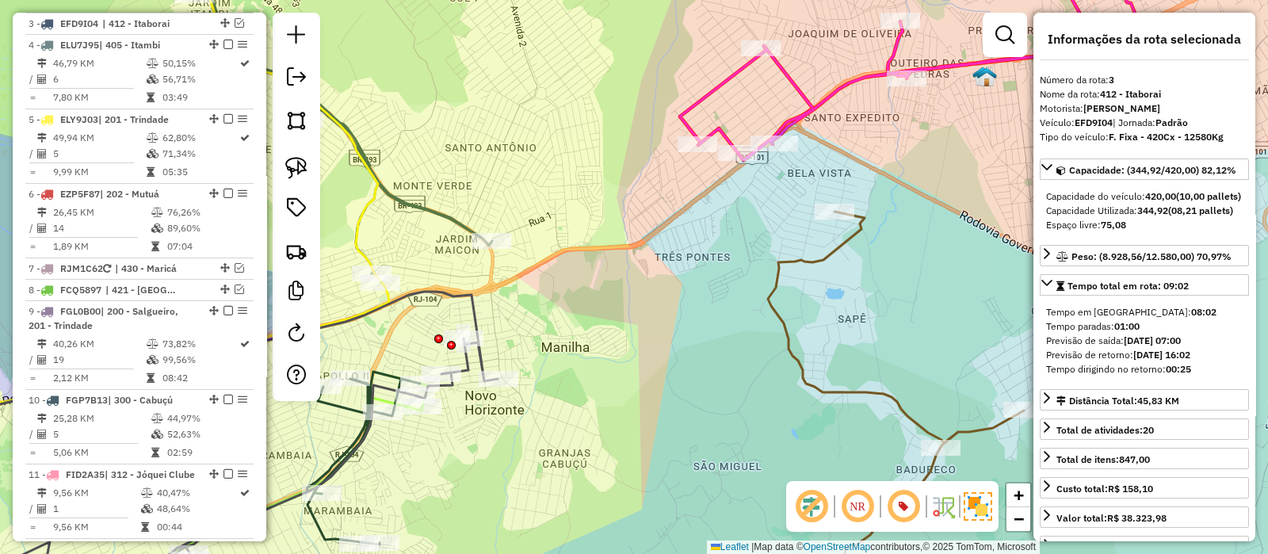
scroll to position [791, 0]
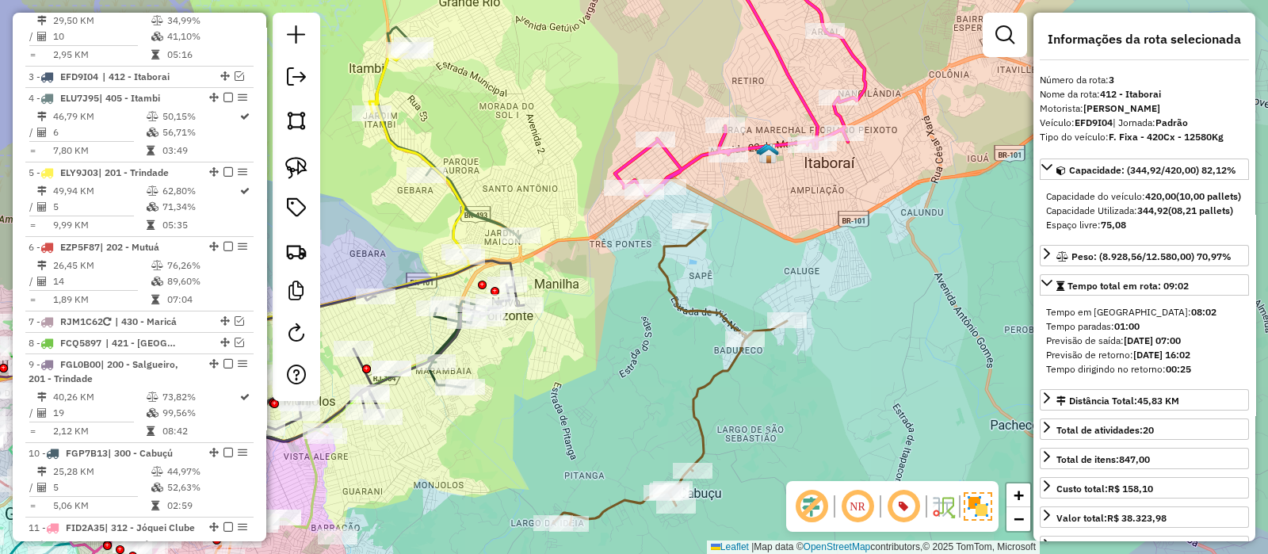
click at [787, 65] on icon at bounding box center [740, 70] width 250 height 251
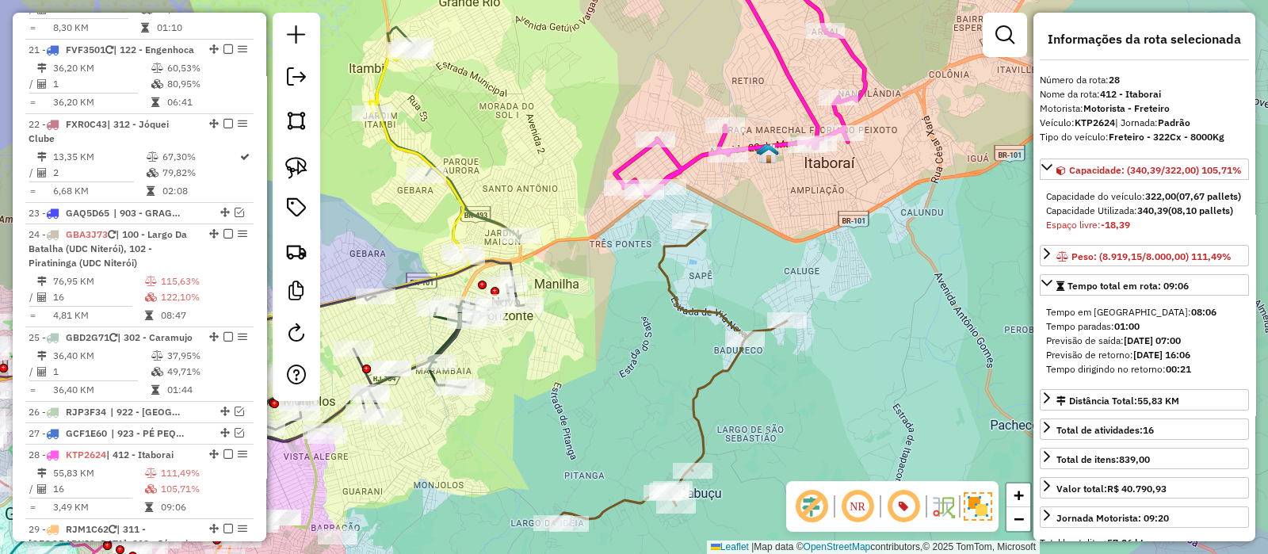
scroll to position [2449, 0]
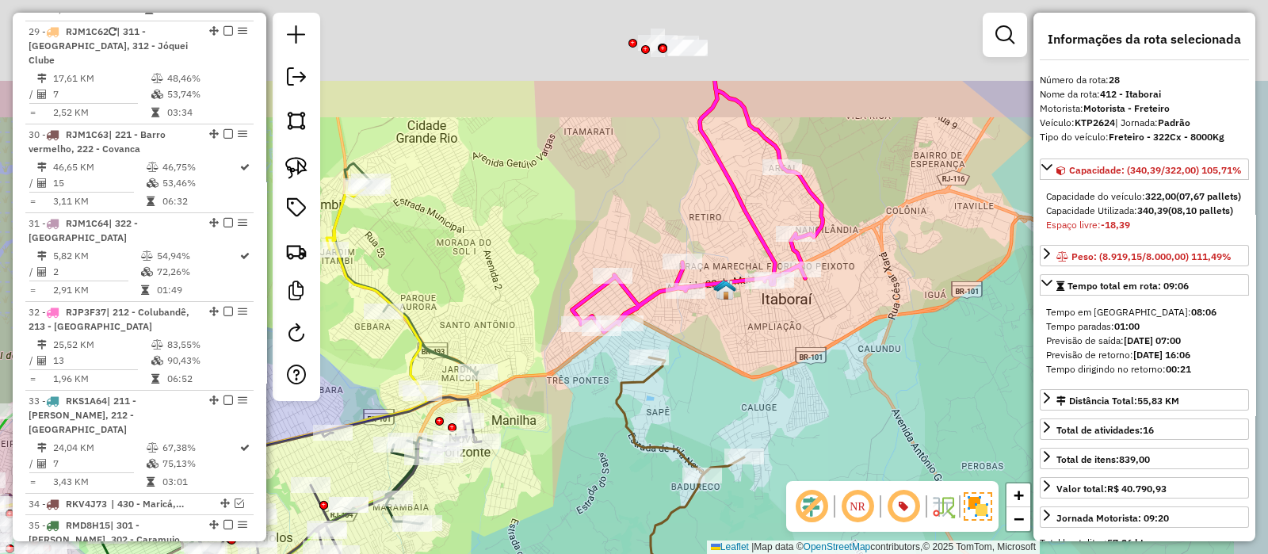
drag, startPoint x: 683, startPoint y: 68, endPoint x: 644, endPoint y: 198, distance: 135.7
click at [646, 195] on div "Janela de atendimento Grade de atendimento Capacidade Transportadoras Veículos …" at bounding box center [634, 277] width 1268 height 554
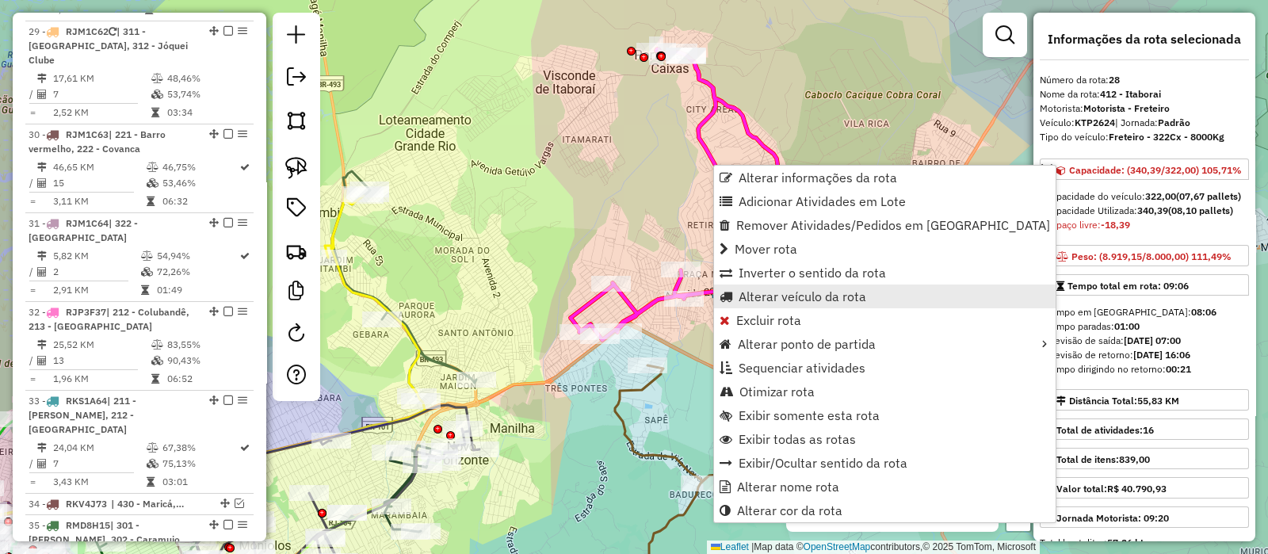
click at [765, 293] on span "Alterar veículo da rota" at bounding box center [803, 296] width 128 height 13
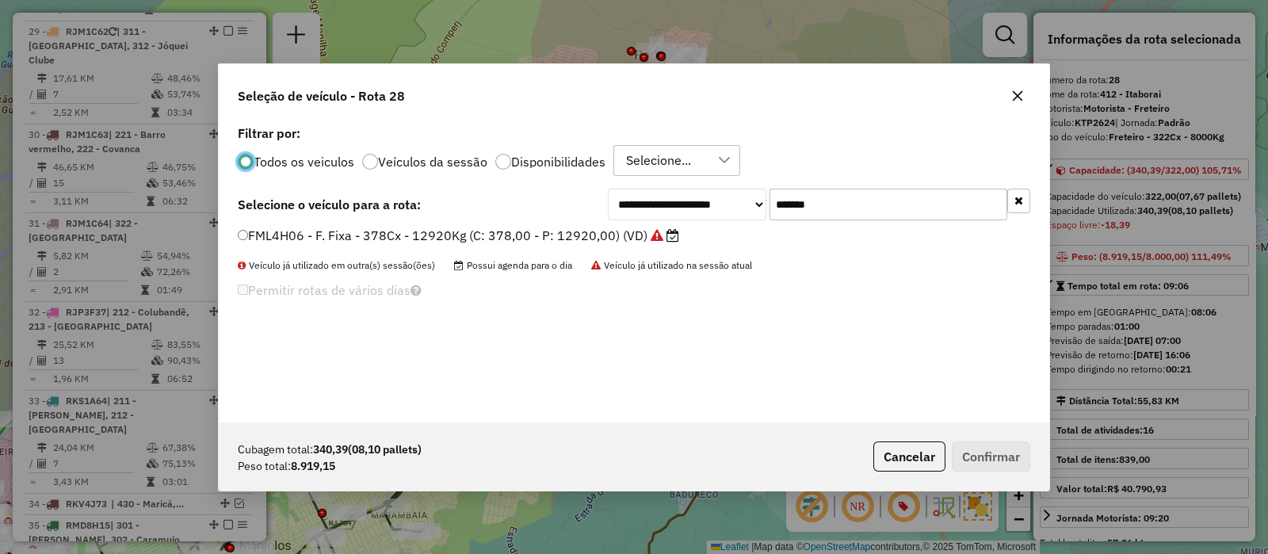
scroll to position [8, 5]
click at [874, 220] on input "*******" at bounding box center [889, 205] width 238 height 32
paste input "text"
type input "*******"
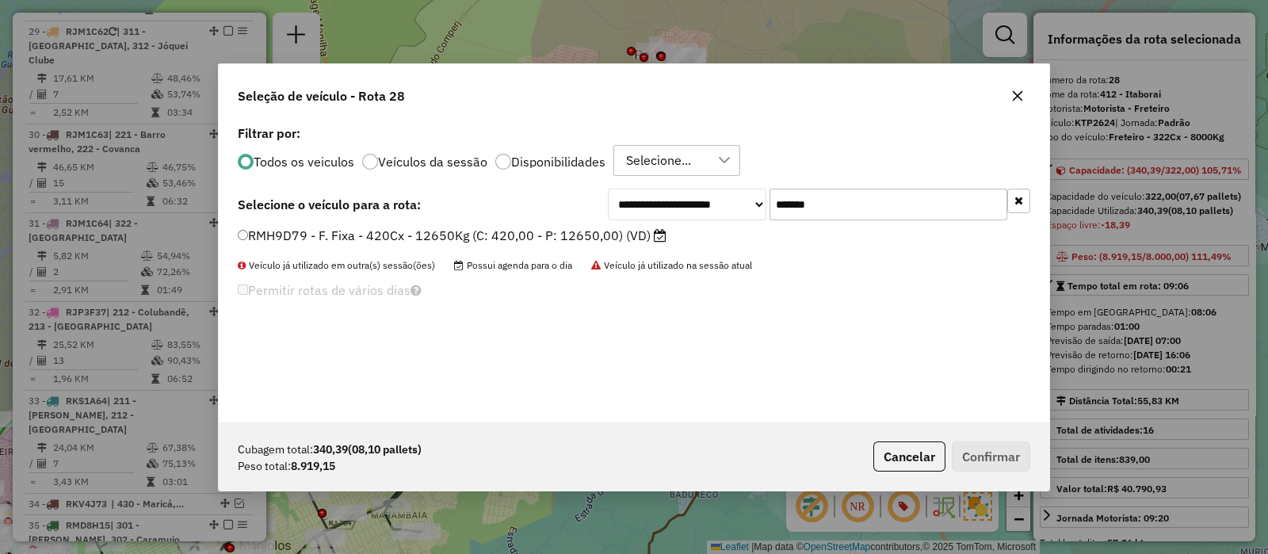
click at [619, 230] on label "RMH9D79 - F. Fixa - 420Cx - 12650Kg (C: 420,00 - P: 12650,00) (VD)" at bounding box center [452, 235] width 429 height 19
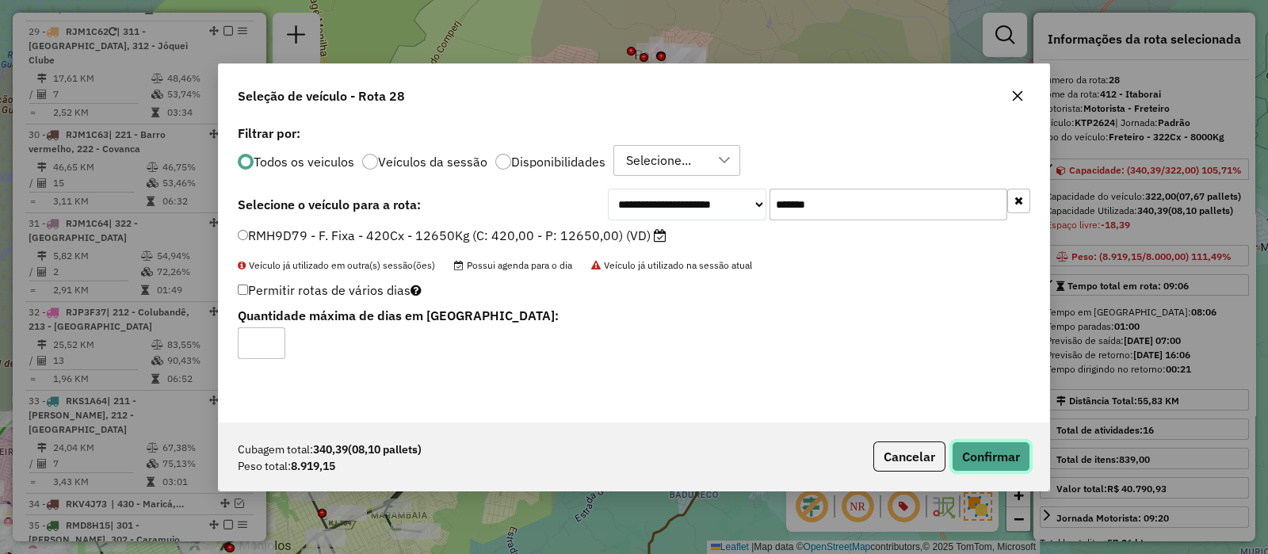
click at [967, 449] on button "Confirmar" at bounding box center [991, 457] width 78 height 30
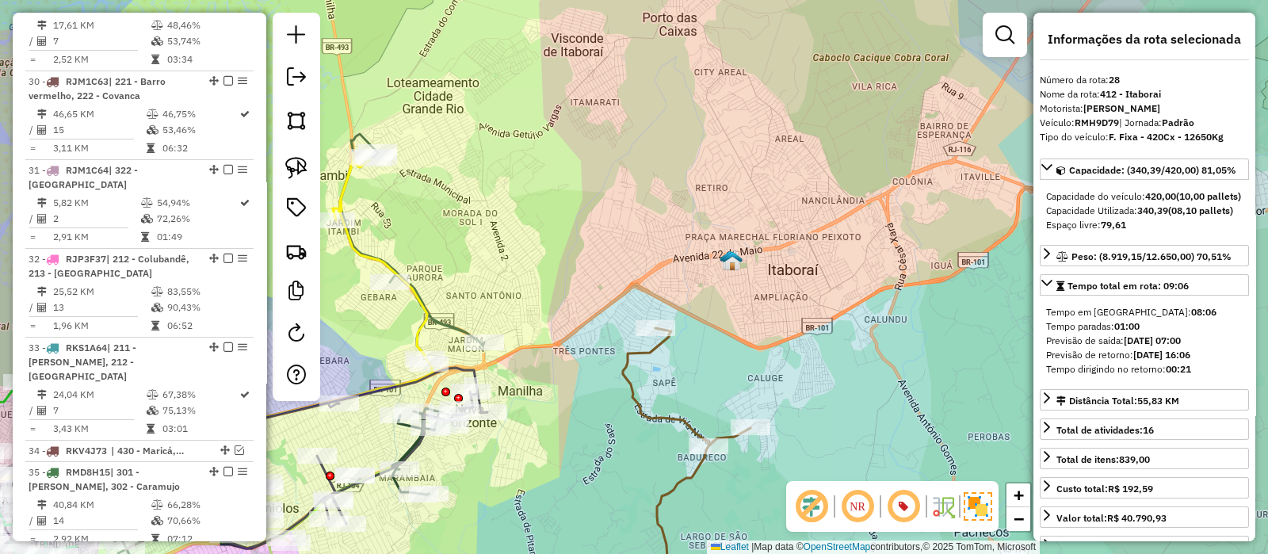
drag, startPoint x: 735, startPoint y: 206, endPoint x: 748, endPoint y: 49, distance: 157.5
click at [748, 49] on div "Janela de atendimento Grade de atendimento Capacidade Transportadoras Veículos …" at bounding box center [634, 277] width 1268 height 554
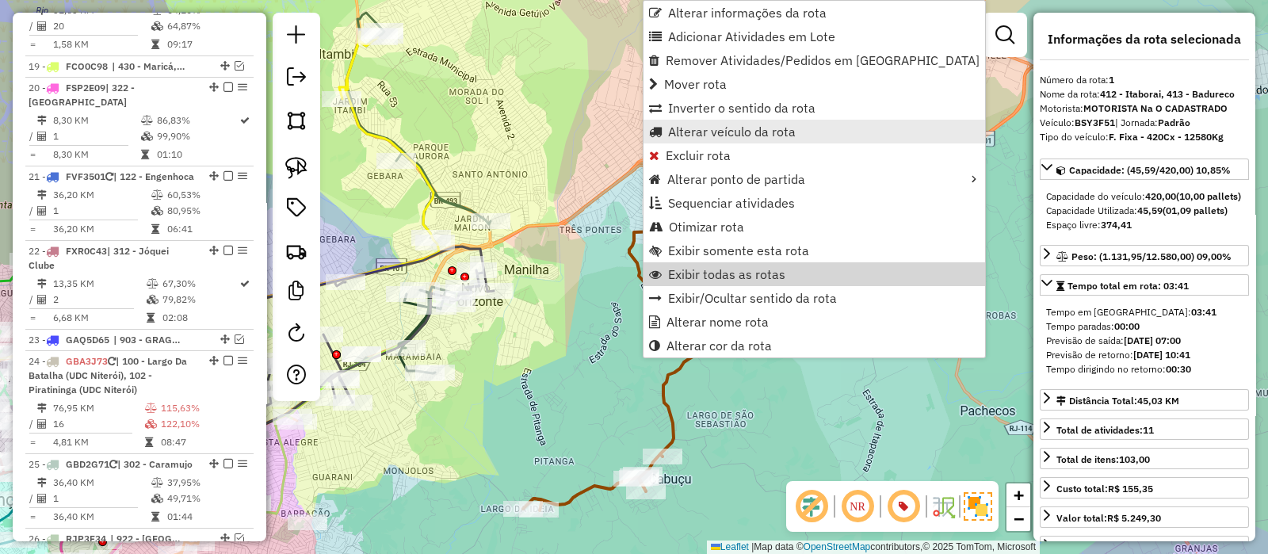
scroll to position [666, 0]
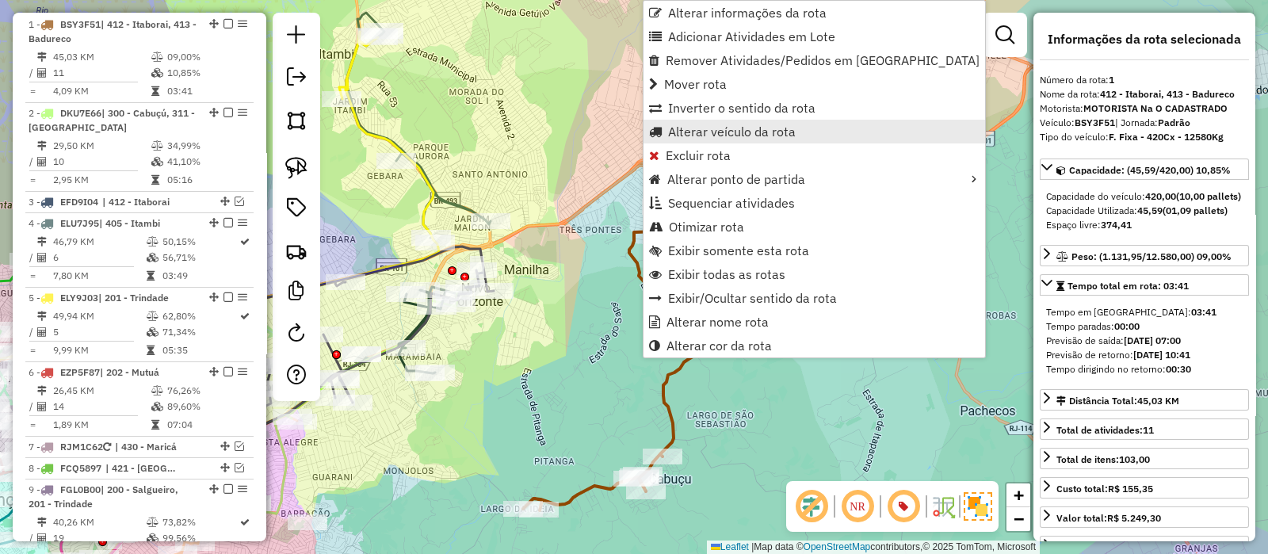
click at [718, 125] on span "Alterar veículo da rota" at bounding box center [732, 131] width 128 height 13
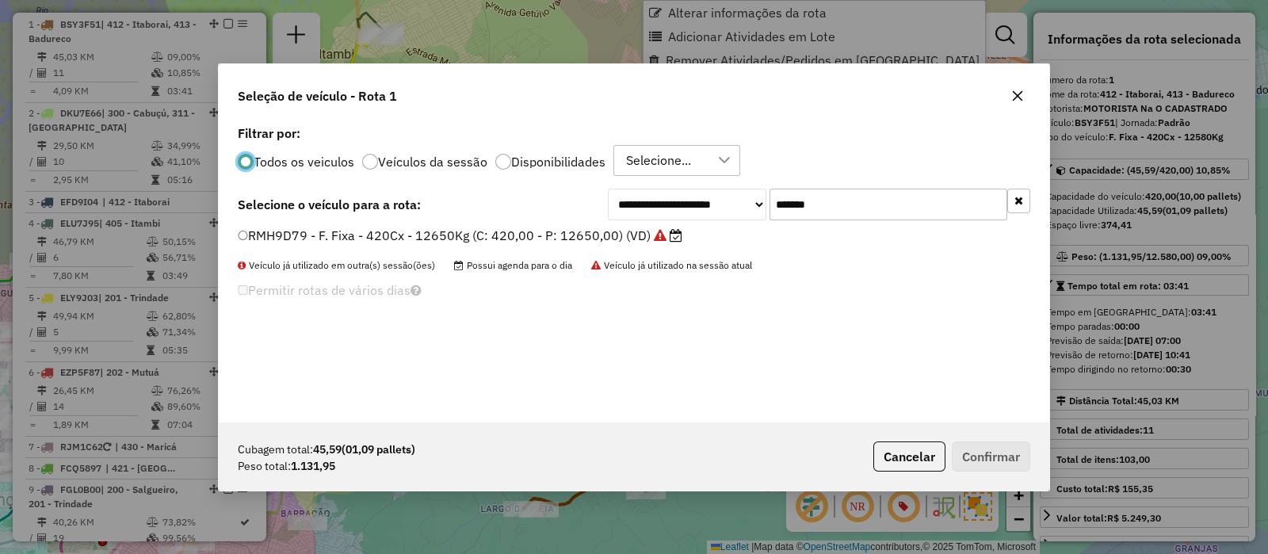
scroll to position [8, 5]
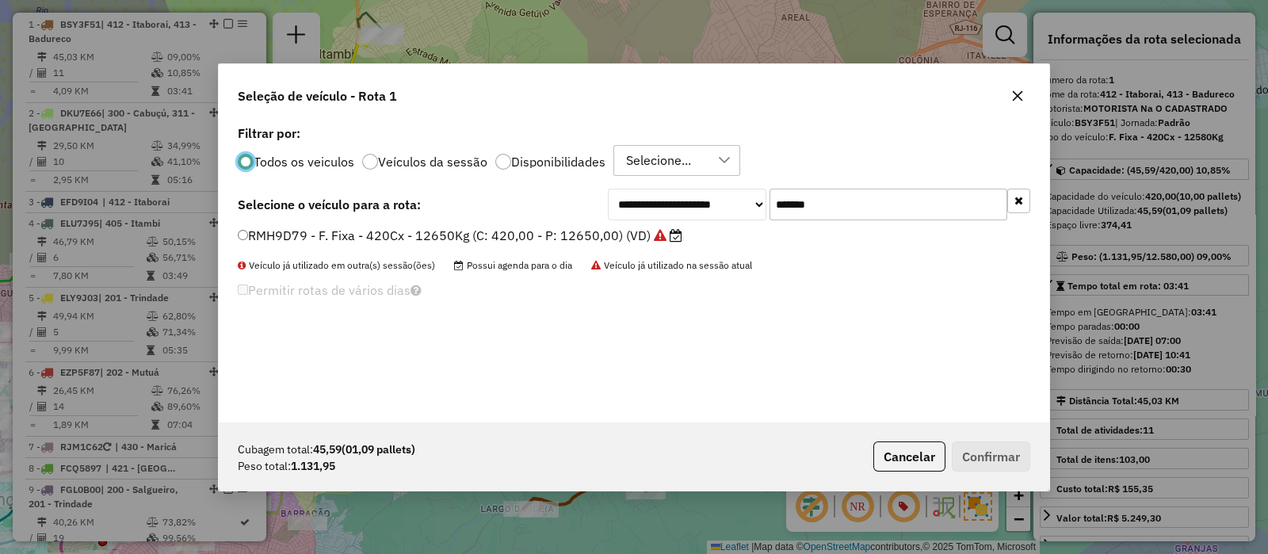
click at [836, 200] on input "*******" at bounding box center [889, 205] width 238 height 32
paste input "text"
type input "*******"
click at [587, 235] on label "BSY3F51 - F. Fixa - 420Cx - 12580Kg (C: 420,00 - P: 12580,00) (VD)" at bounding box center [457, 235] width 438 height 19
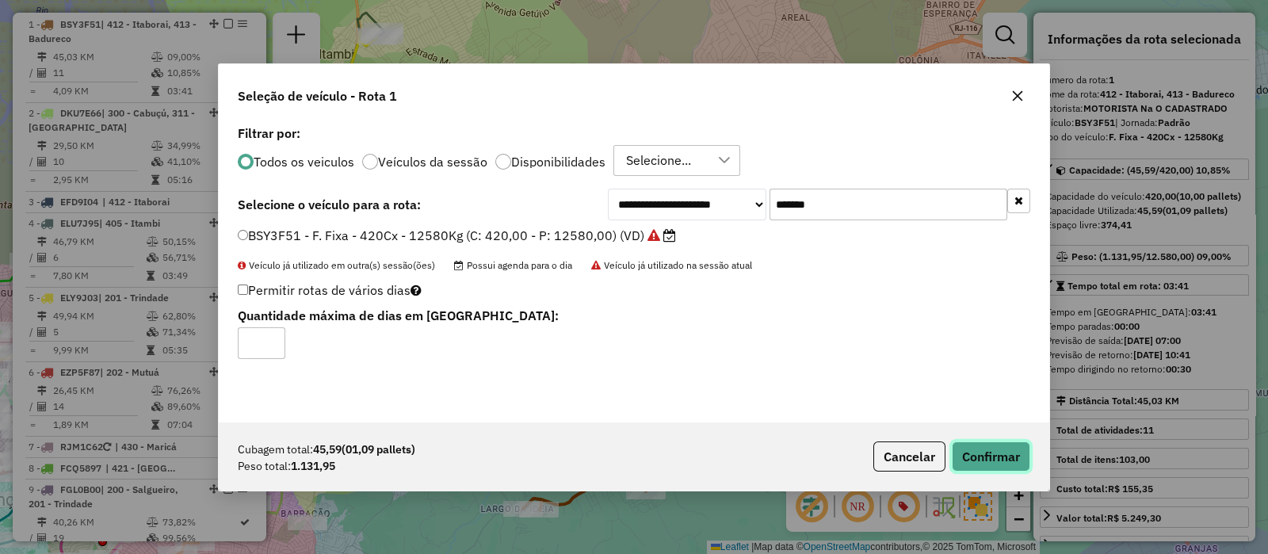
click at [973, 462] on button "Confirmar" at bounding box center [991, 457] width 78 height 30
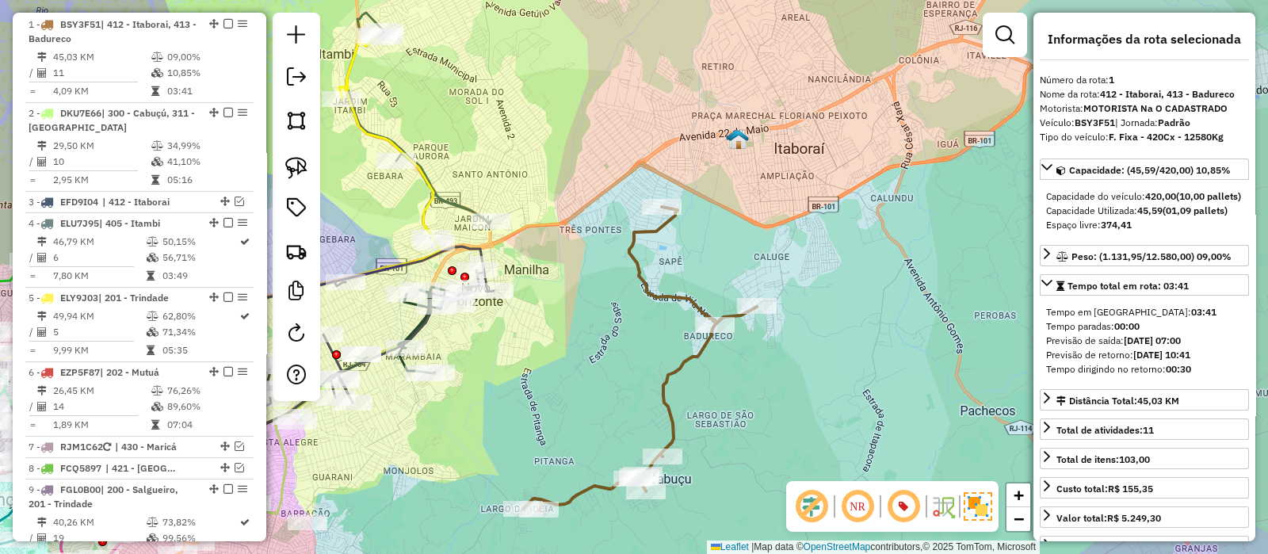
click at [634, 252] on icon at bounding box center [640, 359] width 234 height 304
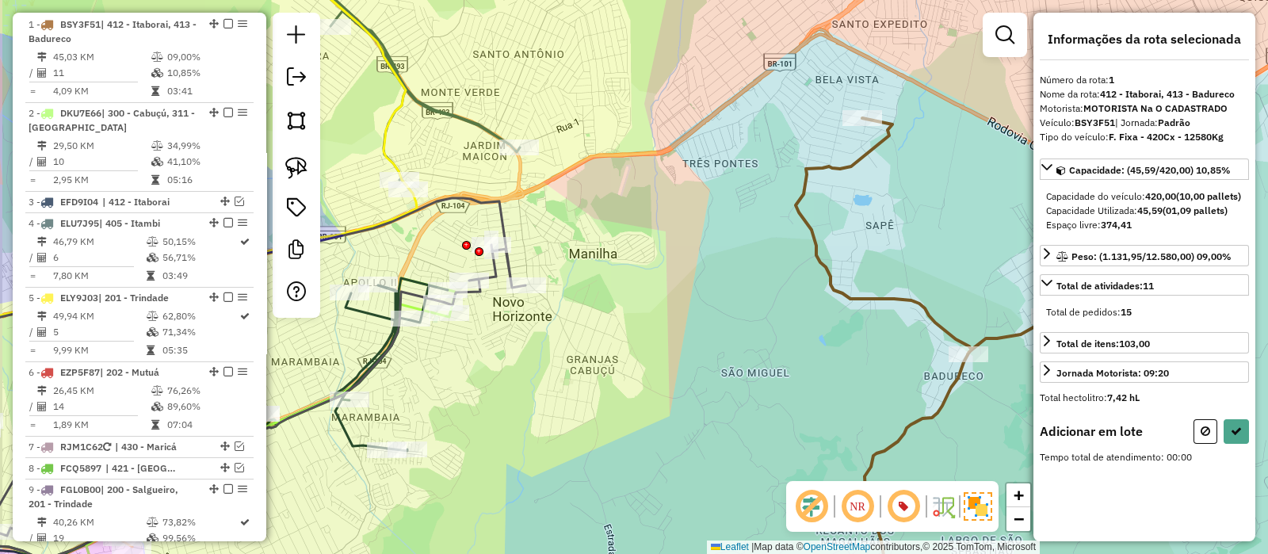
drag, startPoint x: 453, startPoint y: 333, endPoint x: 531, endPoint y: 323, distance: 78.3
click at [531, 323] on div "Janela de atendimento Grade de atendimento Capacidade Transportadoras Veículos …" at bounding box center [634, 277] width 1268 height 554
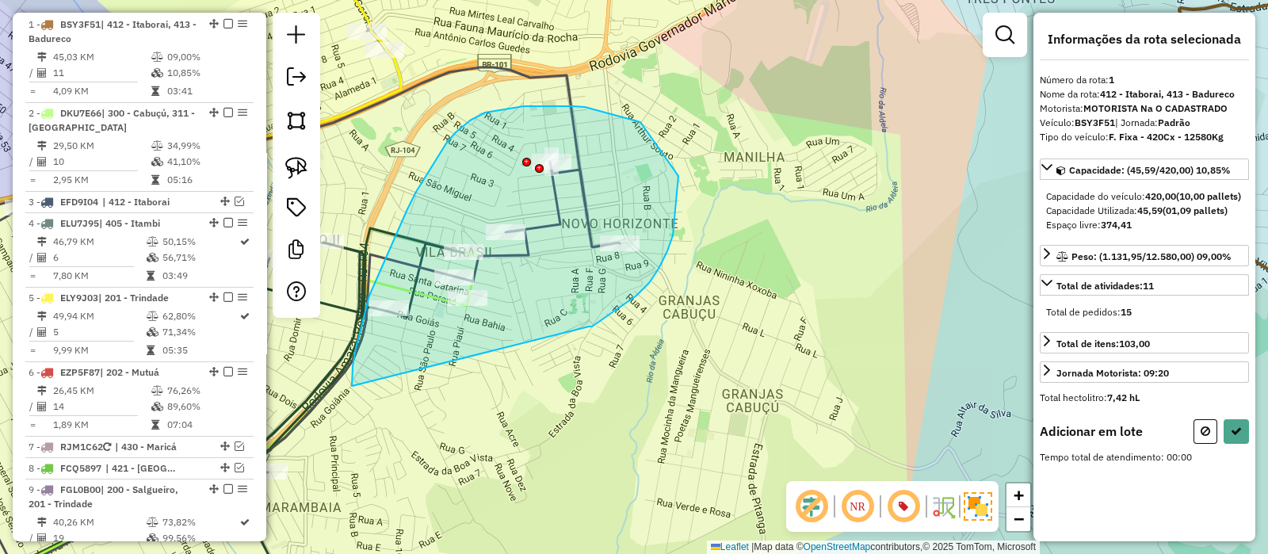
drag, startPoint x: 589, startPoint y: 327, endPoint x: 352, endPoint y: 386, distance: 244.3
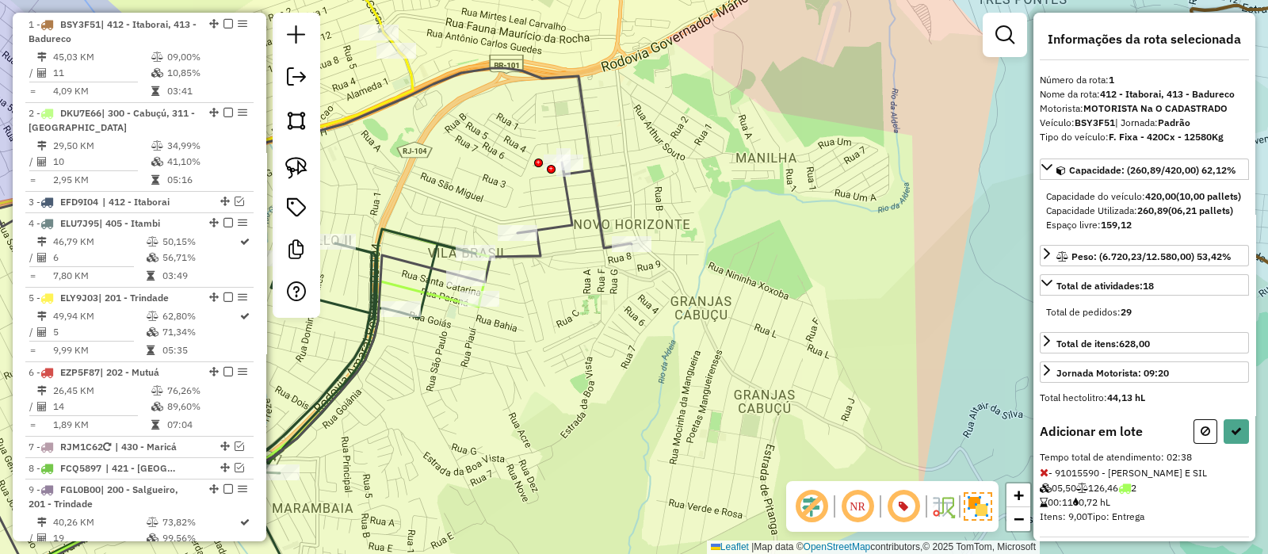
drag, startPoint x: 496, startPoint y: 329, endPoint x: 690, endPoint y: 277, distance: 200.4
click at [690, 277] on div "Janela de atendimento Grade de atendimento Capacidade Transportadoras Veículos …" at bounding box center [634, 277] width 1268 height 554
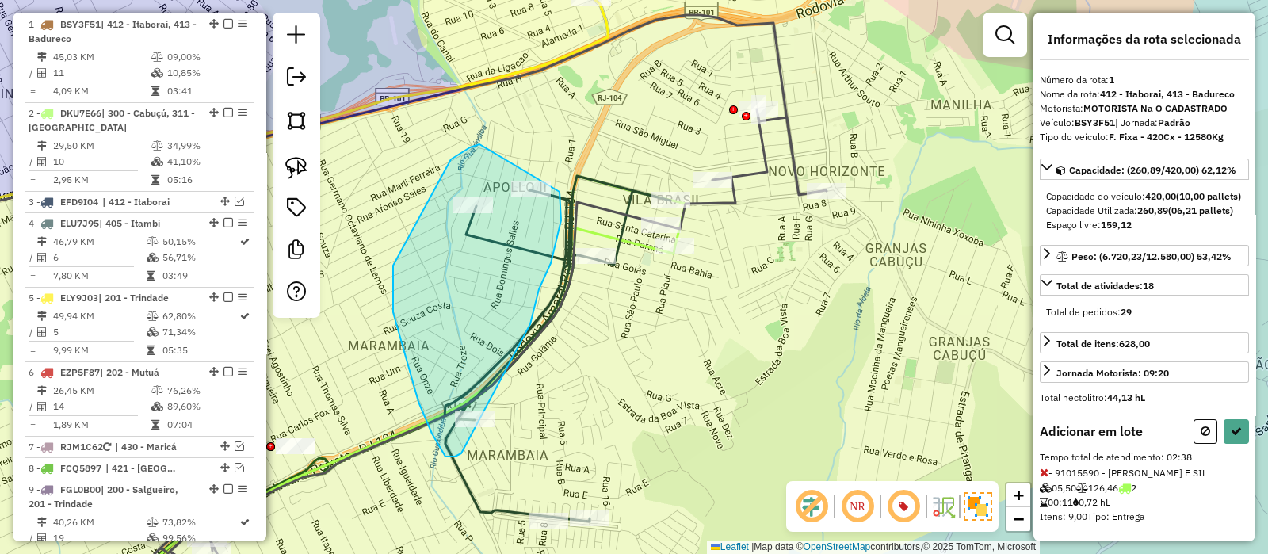
drag, startPoint x: 530, startPoint y: 324, endPoint x: 501, endPoint y: 434, distance: 114.0
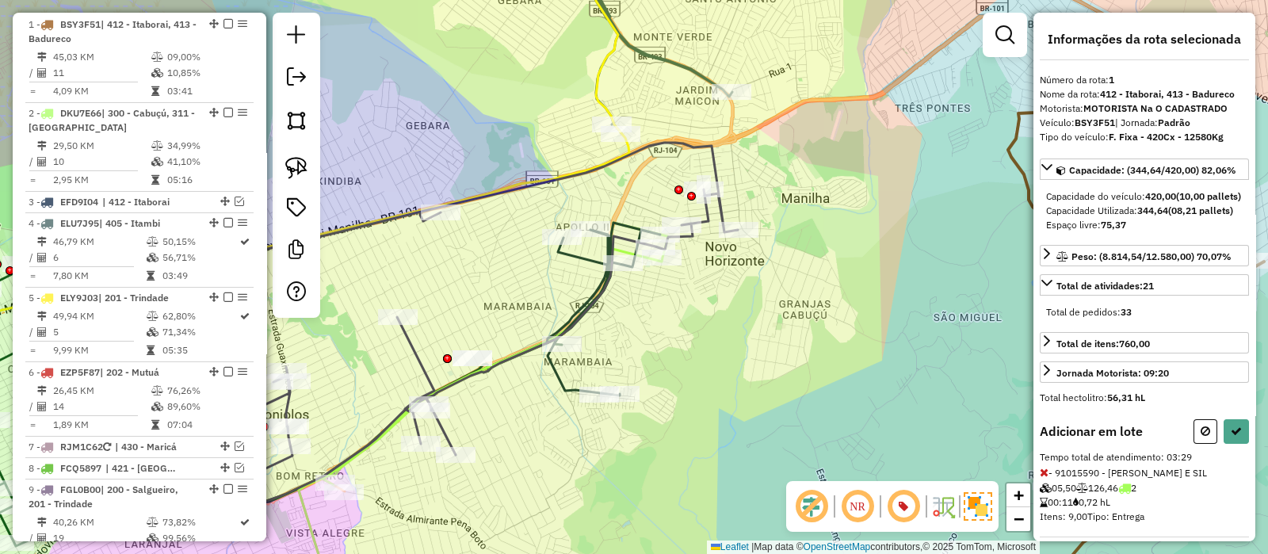
drag, startPoint x: 686, startPoint y: 410, endPoint x: 698, endPoint y: 321, distance: 89.6
click at [695, 334] on div "Janela de atendimento Grade de atendimento Capacidade Transportadoras Veículos …" at bounding box center [634, 277] width 1268 height 554
select select "*********"
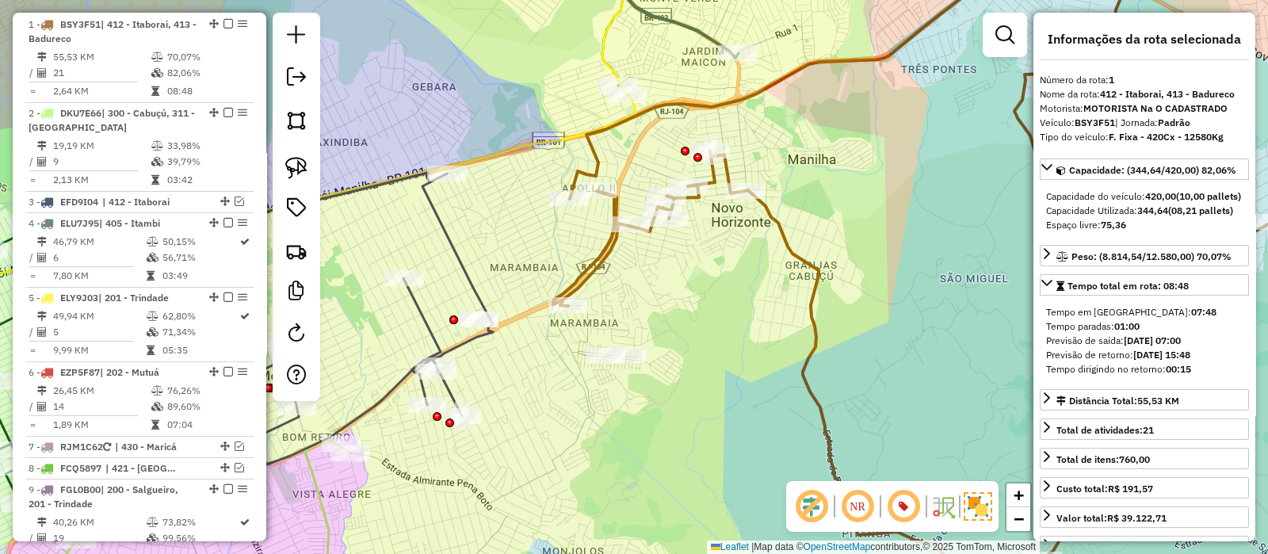
click at [773, 225] on icon at bounding box center [911, 277] width 717 height 665
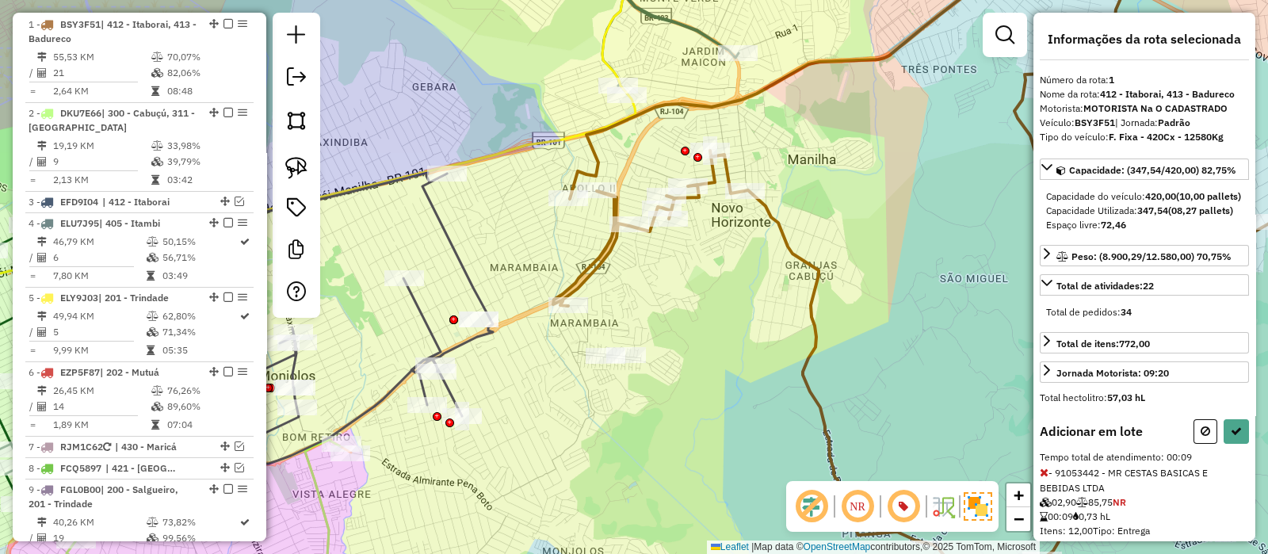
select select "*********"
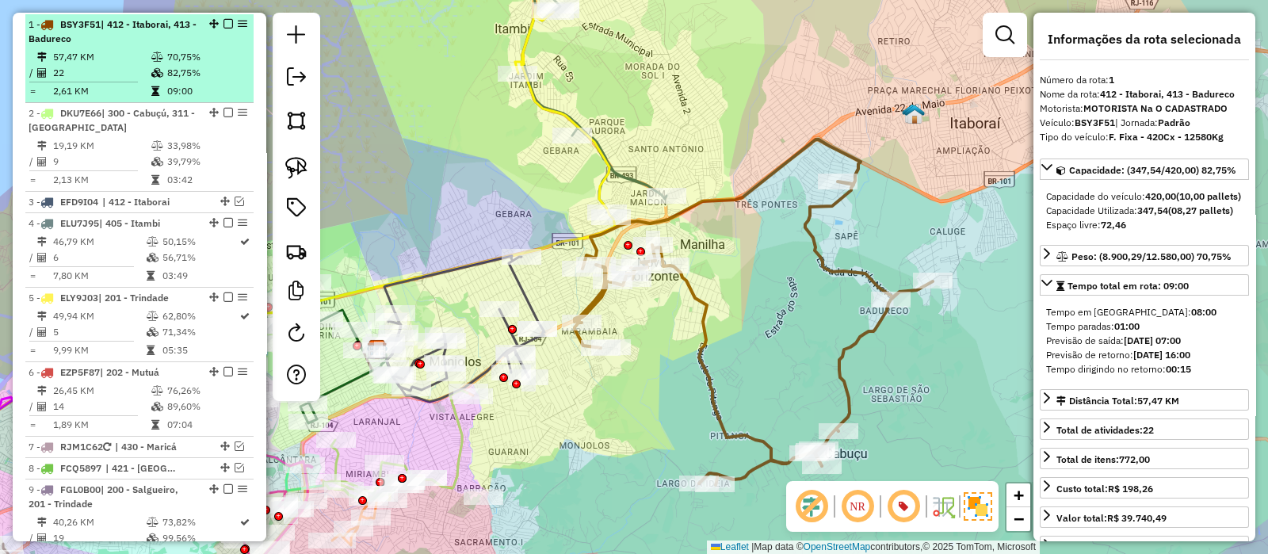
click at [224, 19] on em at bounding box center [229, 24] width 10 height 10
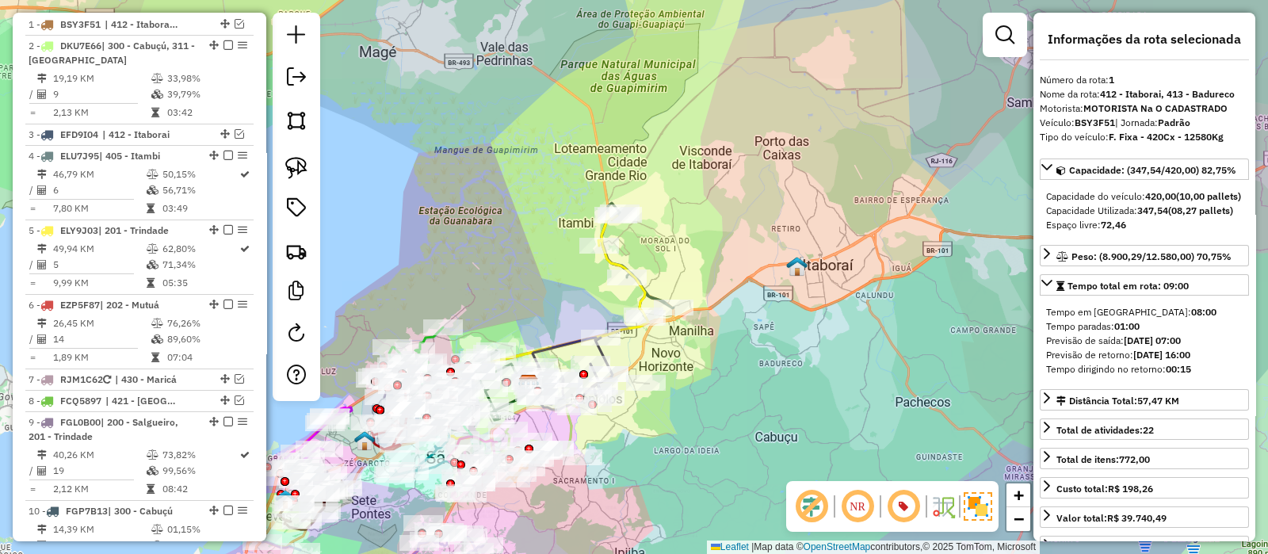
drag, startPoint x: 766, startPoint y: 325, endPoint x: 732, endPoint y: 294, distance: 45.4
click at [761, 351] on div "Janela de atendimento Grade de atendimento Capacidade Transportadoras Veículos …" at bounding box center [634, 277] width 1268 height 554
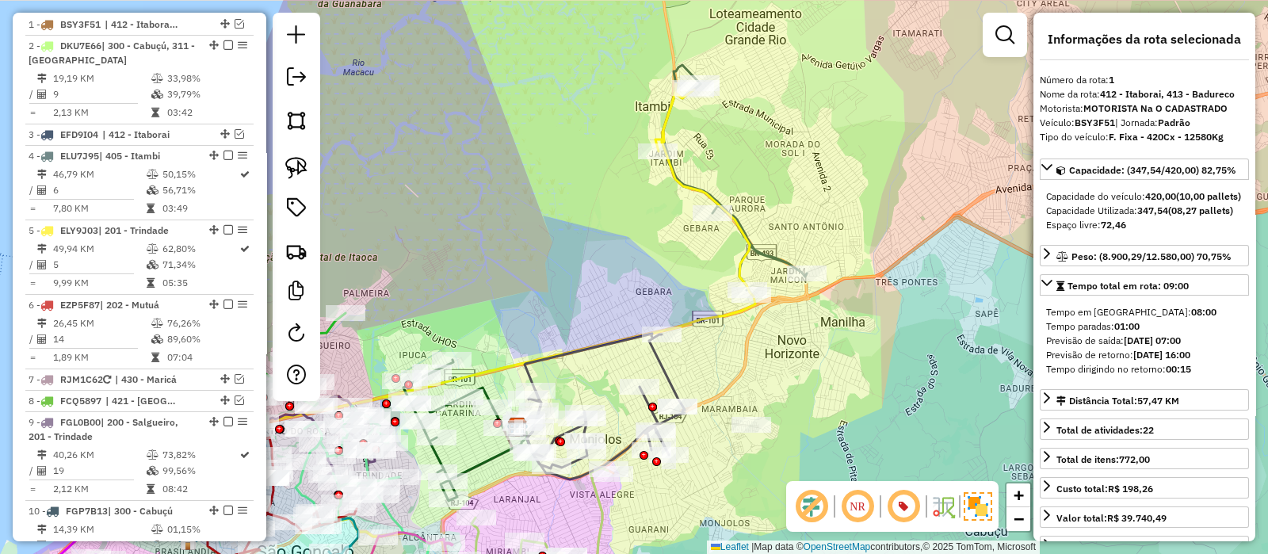
drag, startPoint x: 711, startPoint y: 267, endPoint x: 690, endPoint y: 280, distance: 24.2
click at [690, 280] on div "Janela de atendimento Grade de atendimento Capacidade Transportadoras Veículos …" at bounding box center [634, 277] width 1268 height 554
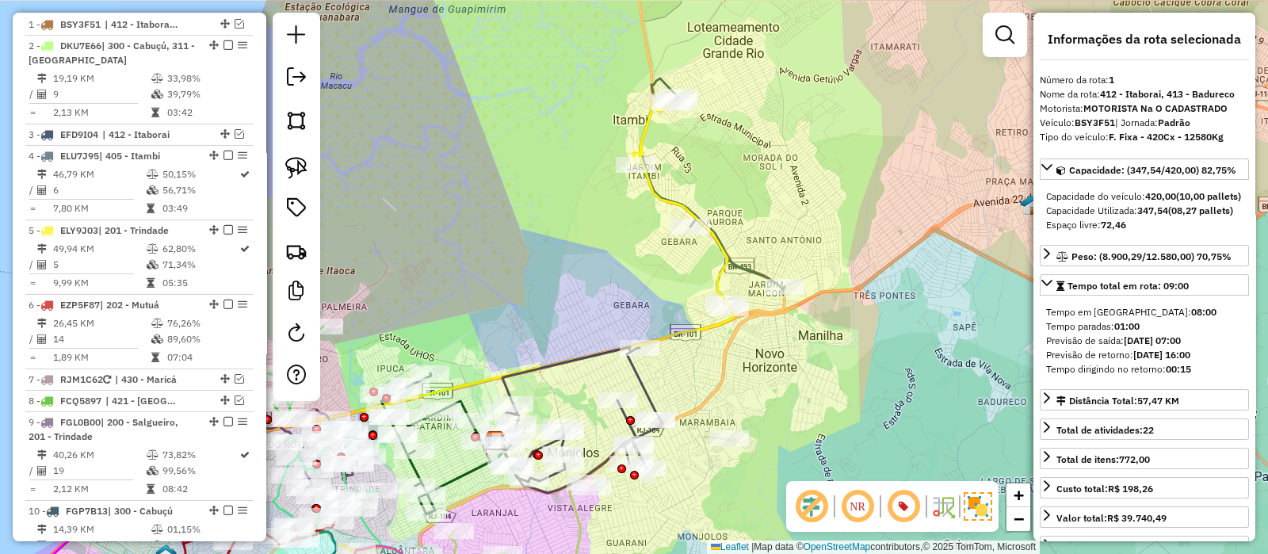
click at [742, 265] on icon at bounding box center [712, 192] width 144 height 229
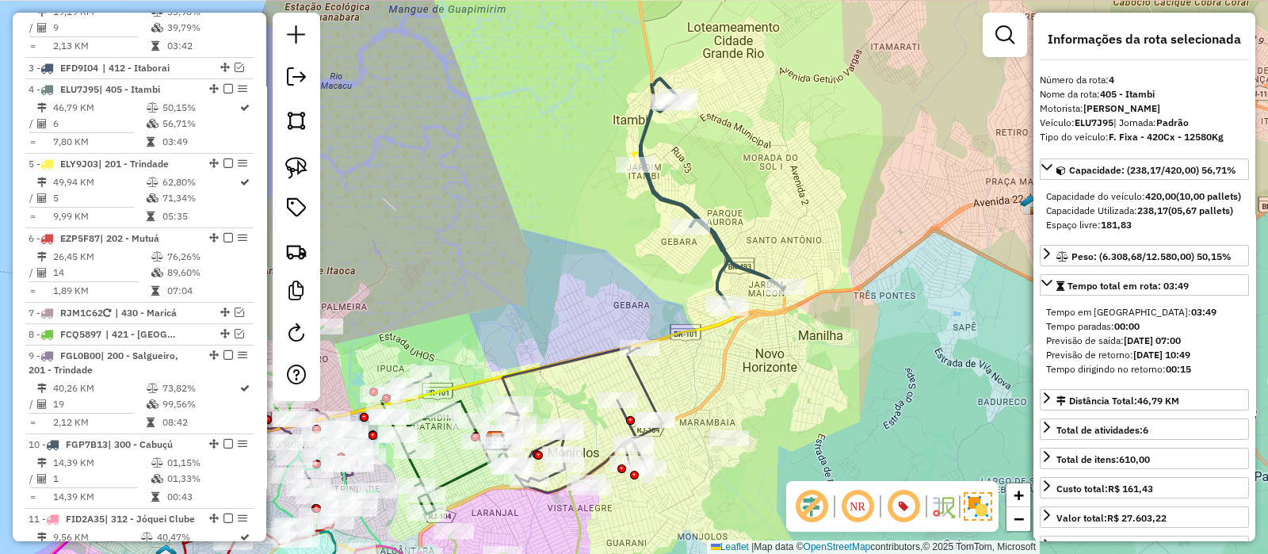
scroll to position [797, 0]
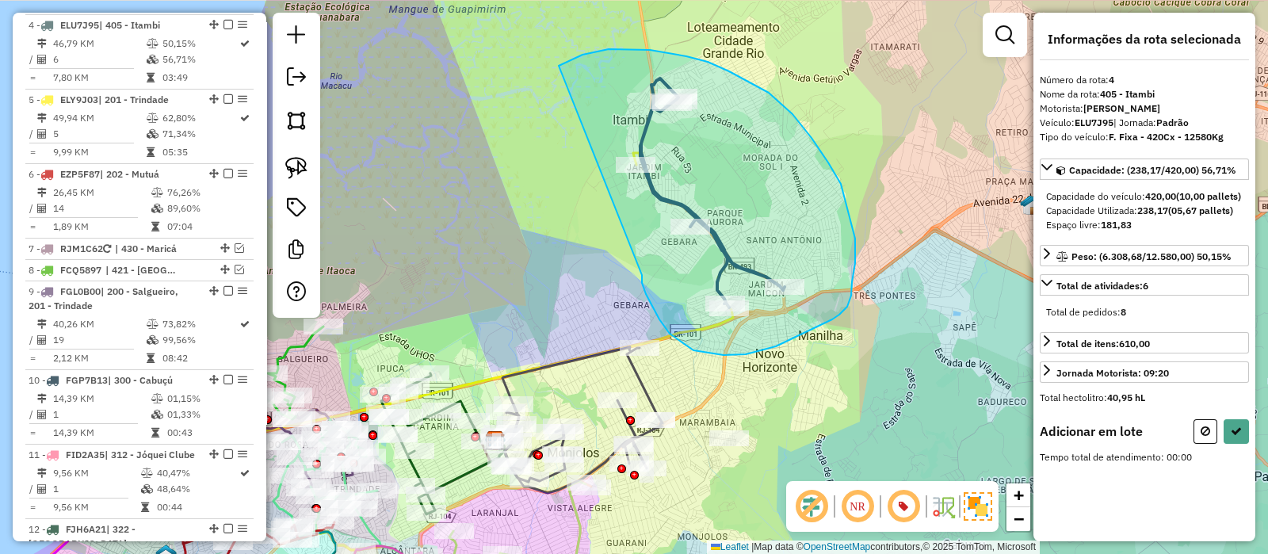
drag, startPoint x: 659, startPoint y: 319, endPoint x: 487, endPoint y: 184, distance: 219.0
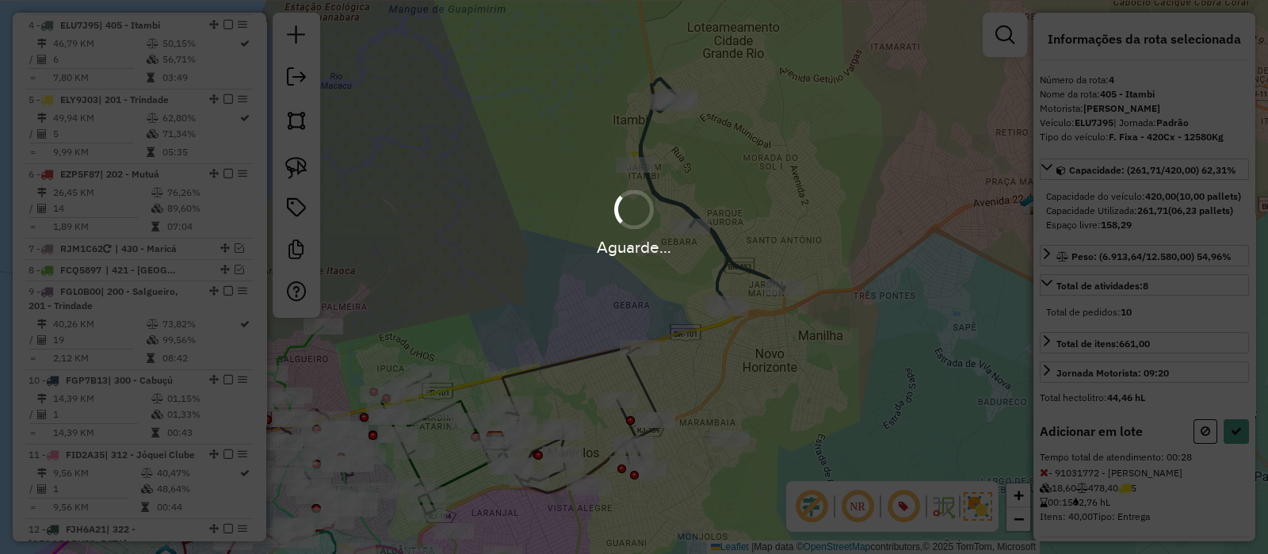
select select "*********"
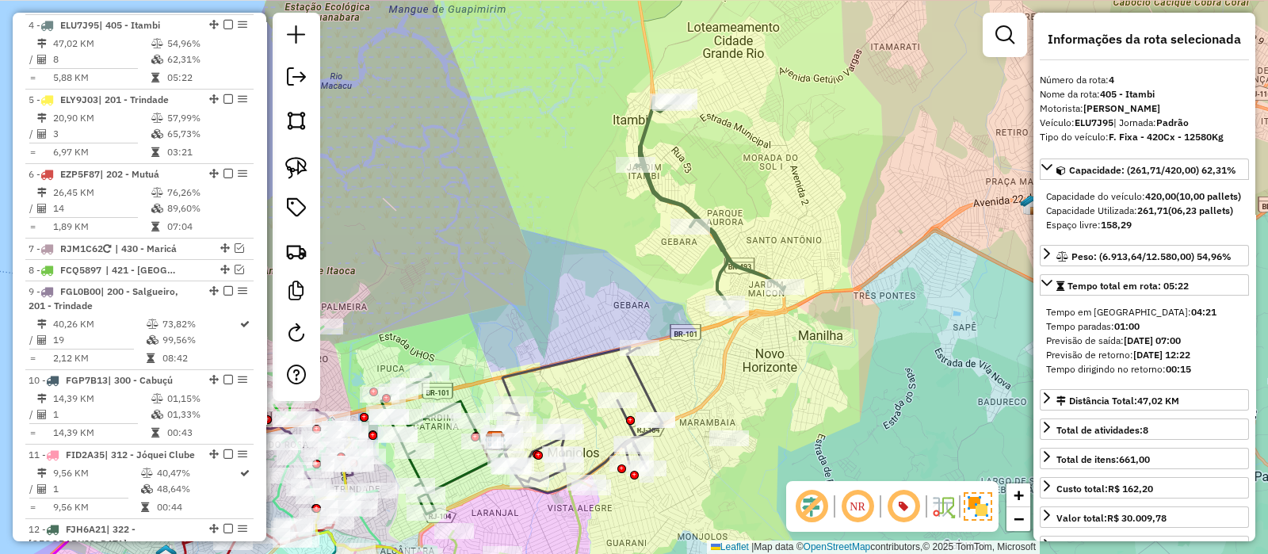
click at [730, 257] on icon at bounding box center [710, 202] width 148 height 211
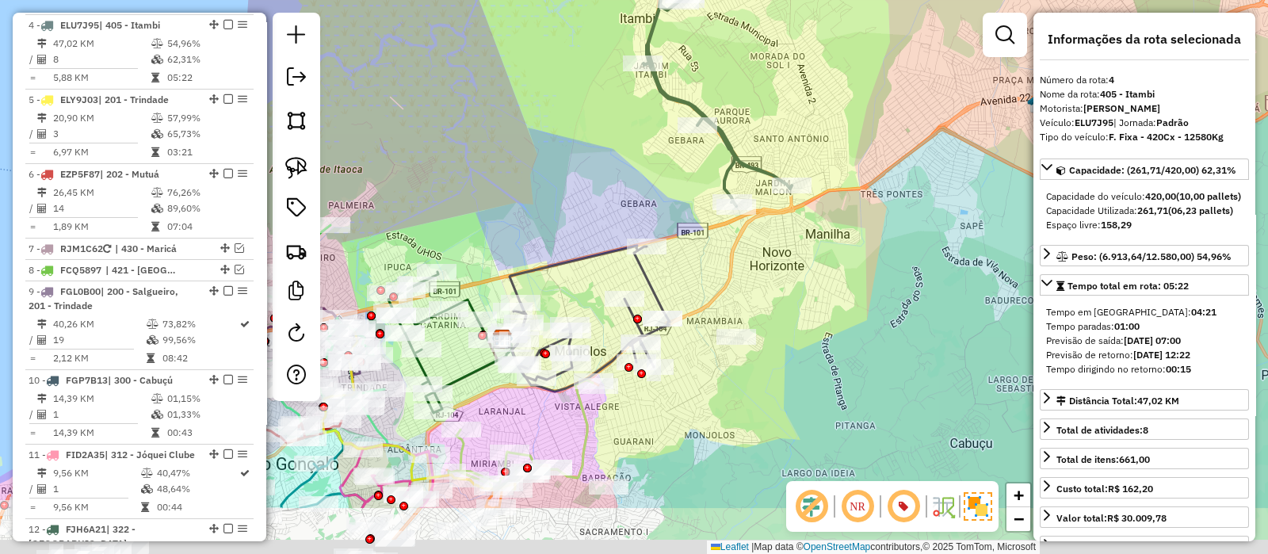
drag, startPoint x: 796, startPoint y: 417, endPoint x: 803, endPoint y: 285, distance: 132.6
click at [803, 290] on div "Janela de atendimento Grade de atendimento Capacidade Transportadoras Veículos …" at bounding box center [634, 277] width 1268 height 554
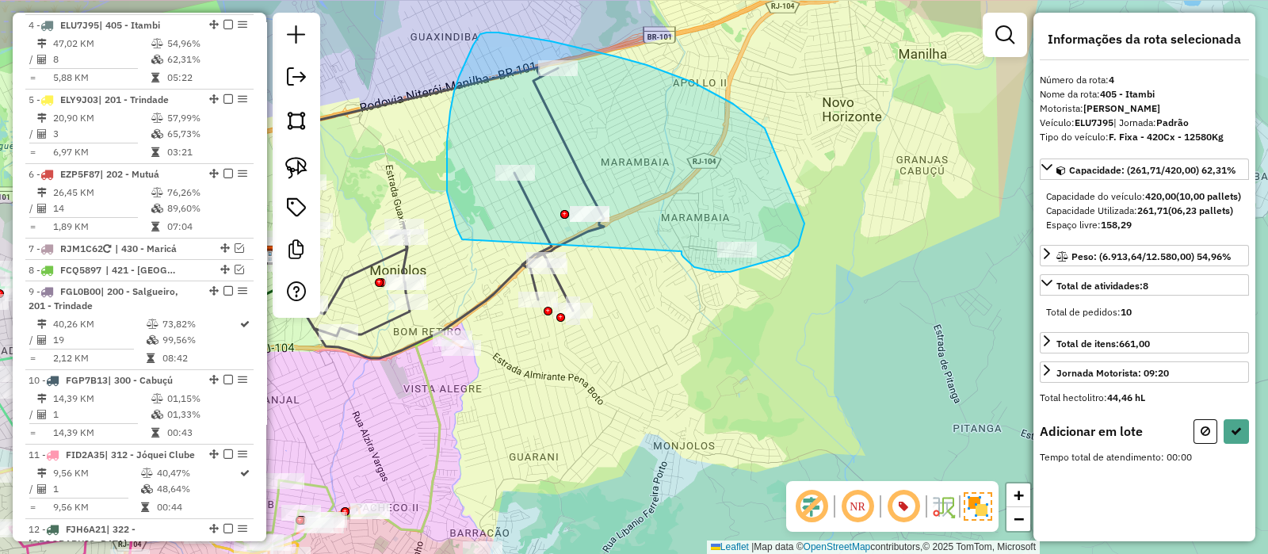
drag, startPoint x: 682, startPoint y: 251, endPoint x: 462, endPoint y: 239, distance: 219.9
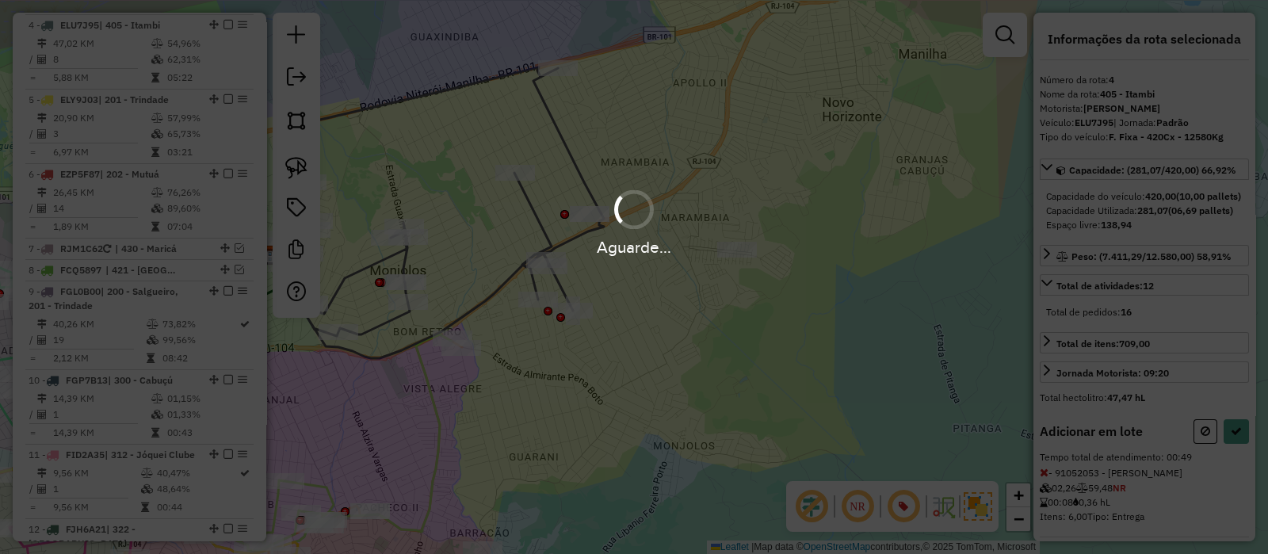
select select "*********"
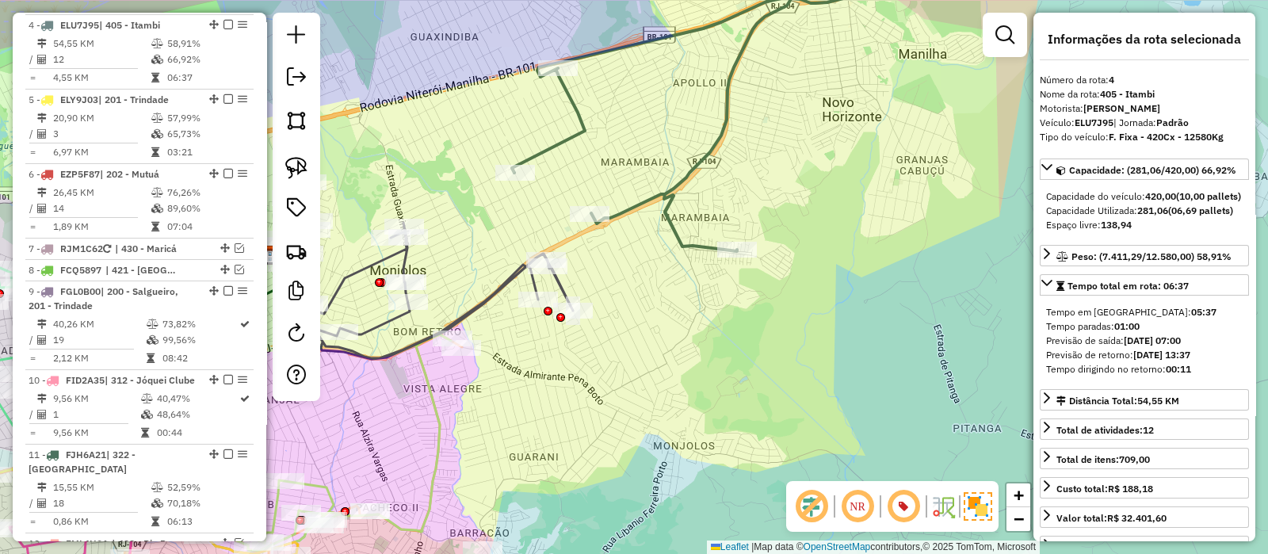
click at [663, 189] on icon at bounding box center [682, 98] width 341 height 307
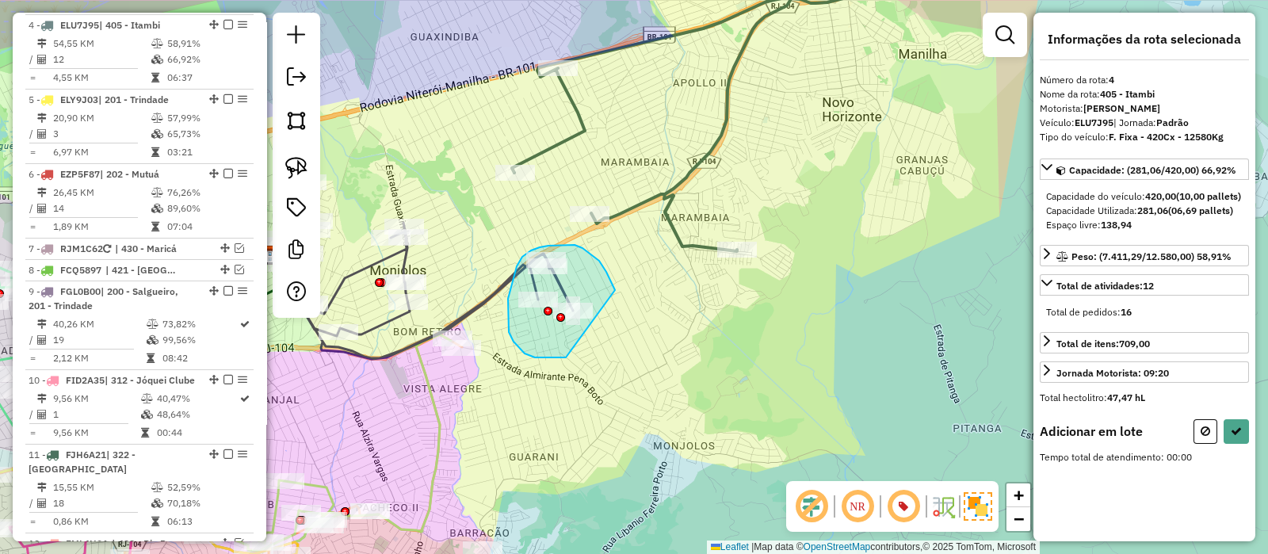
drag, startPoint x: 599, startPoint y: 261, endPoint x: 570, endPoint y: 357, distance: 101.1
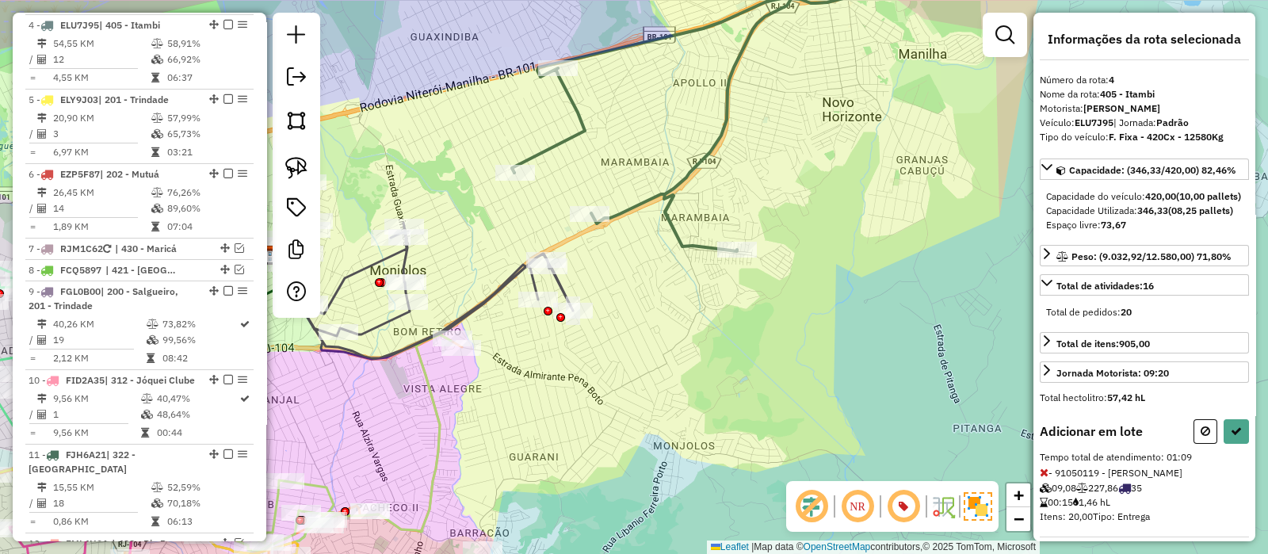
select select "*********"
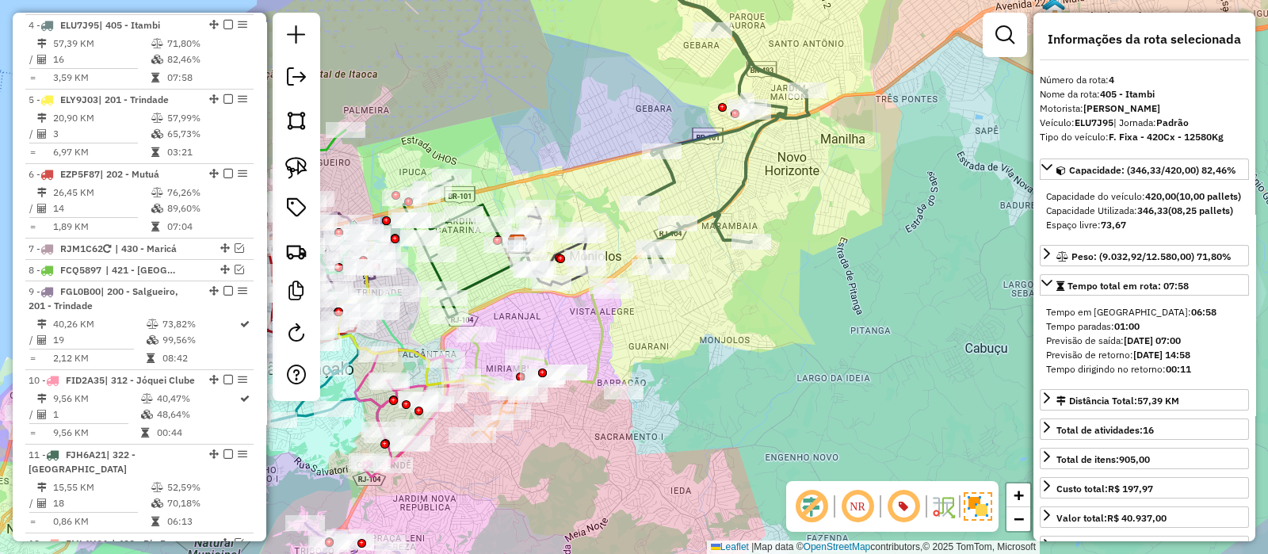
click at [668, 175] on icon at bounding box center [724, 108] width 170 height 327
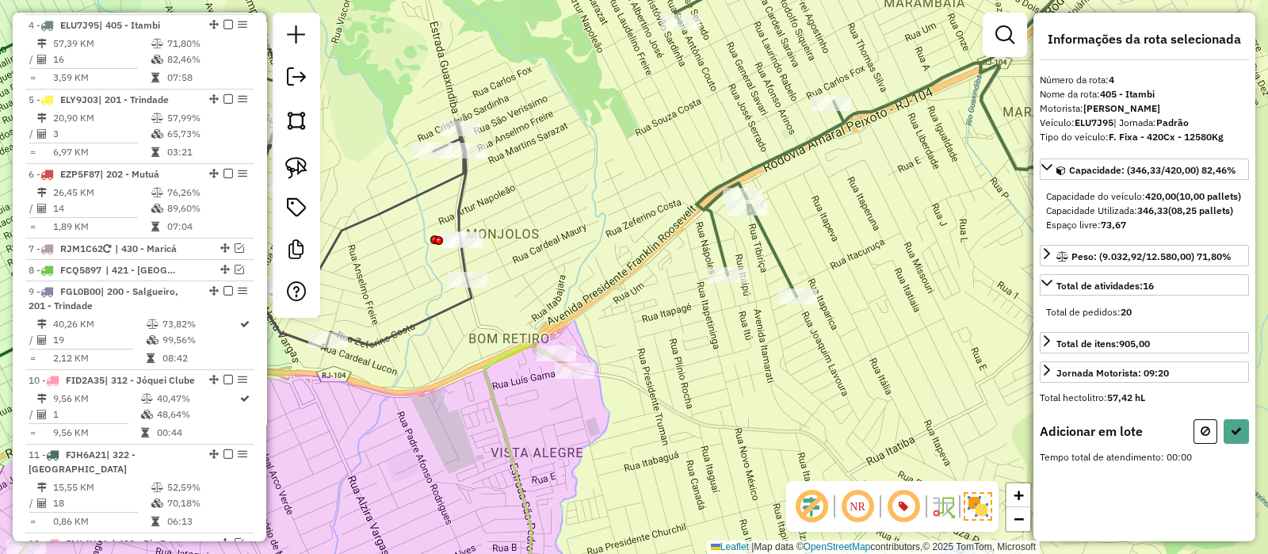
drag, startPoint x: 633, startPoint y: 273, endPoint x: 662, endPoint y: 259, distance: 31.9
click at [662, 260] on div "Janela de atendimento Grade de atendimento Capacidade Transportadoras Veículos …" at bounding box center [634, 277] width 1268 height 554
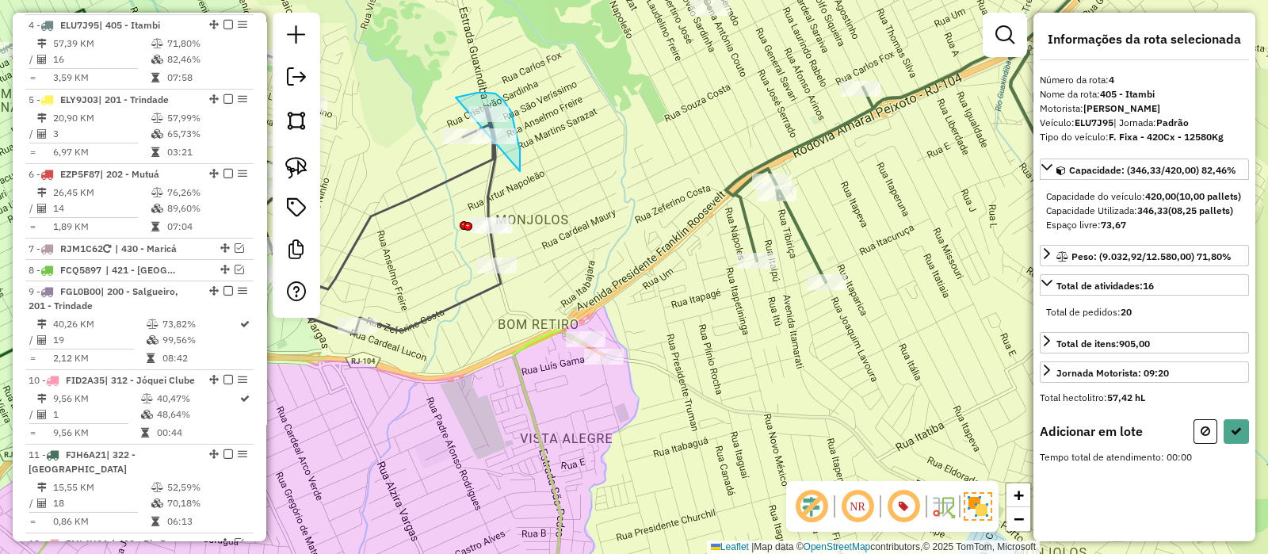
drag, startPoint x: 520, startPoint y: 163, endPoint x: 456, endPoint y: 97, distance: 91.9
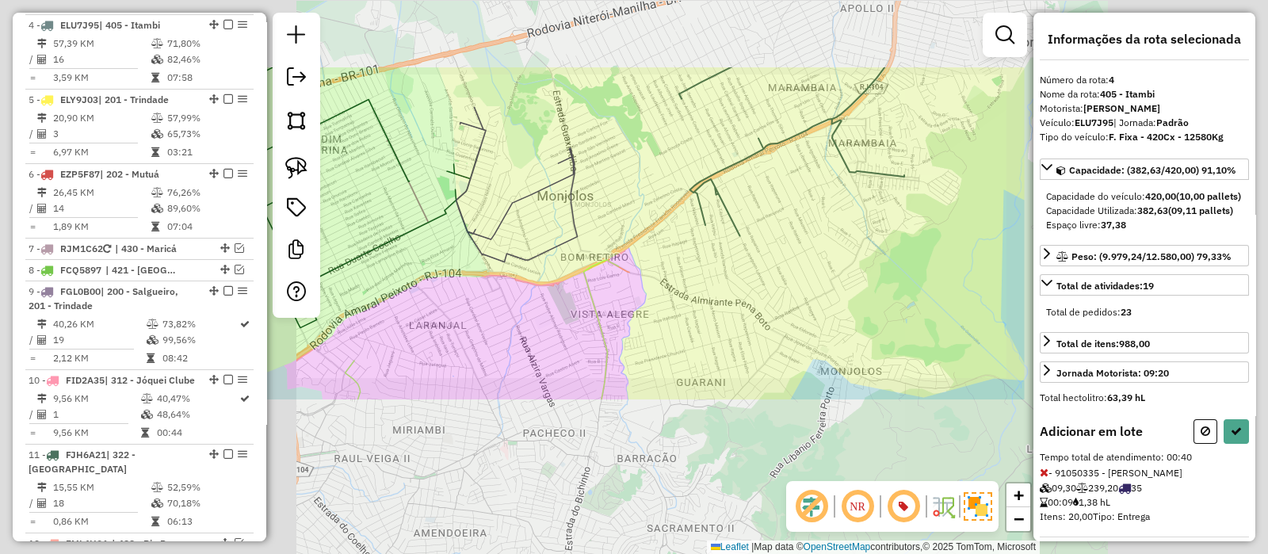
select select "*********"
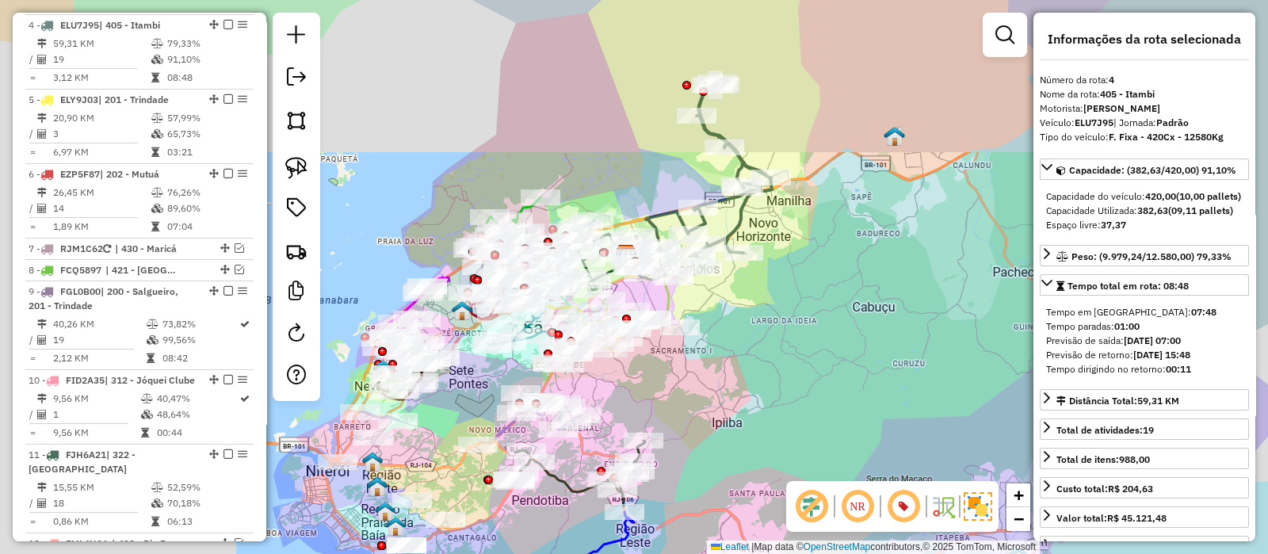
drag, startPoint x: 825, startPoint y: 185, endPoint x: 816, endPoint y: 246, distance: 61.0
click at [816, 246] on div "Janela de atendimento Grade de atendimento Capacidade Transportadoras Veículos …" at bounding box center [634, 277] width 1268 height 554
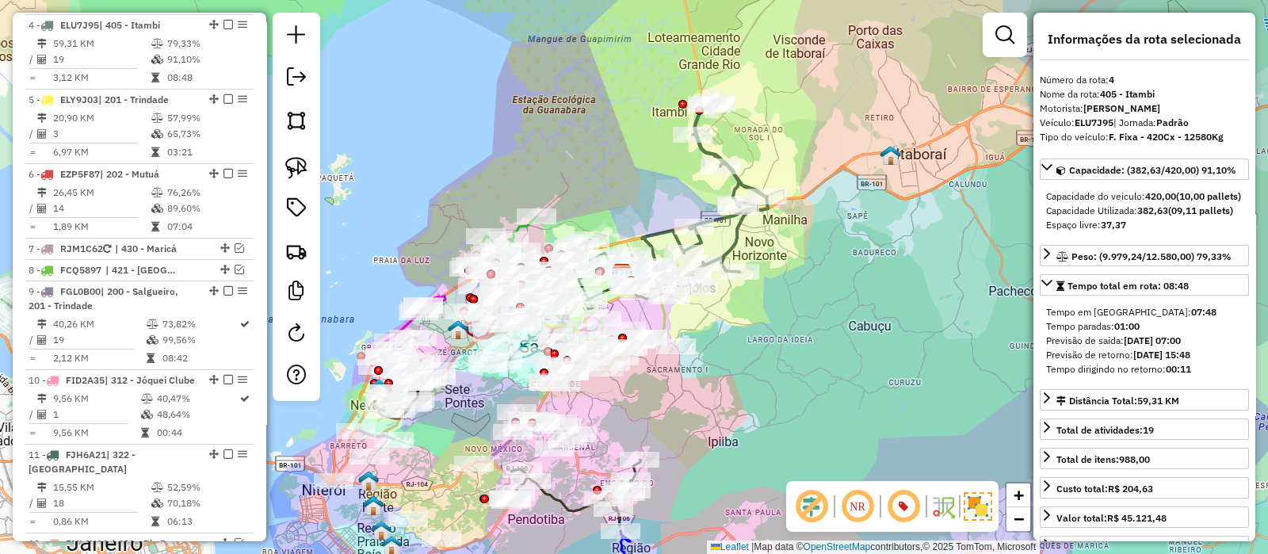
click at [739, 238] on icon at bounding box center [705, 193] width 126 height 185
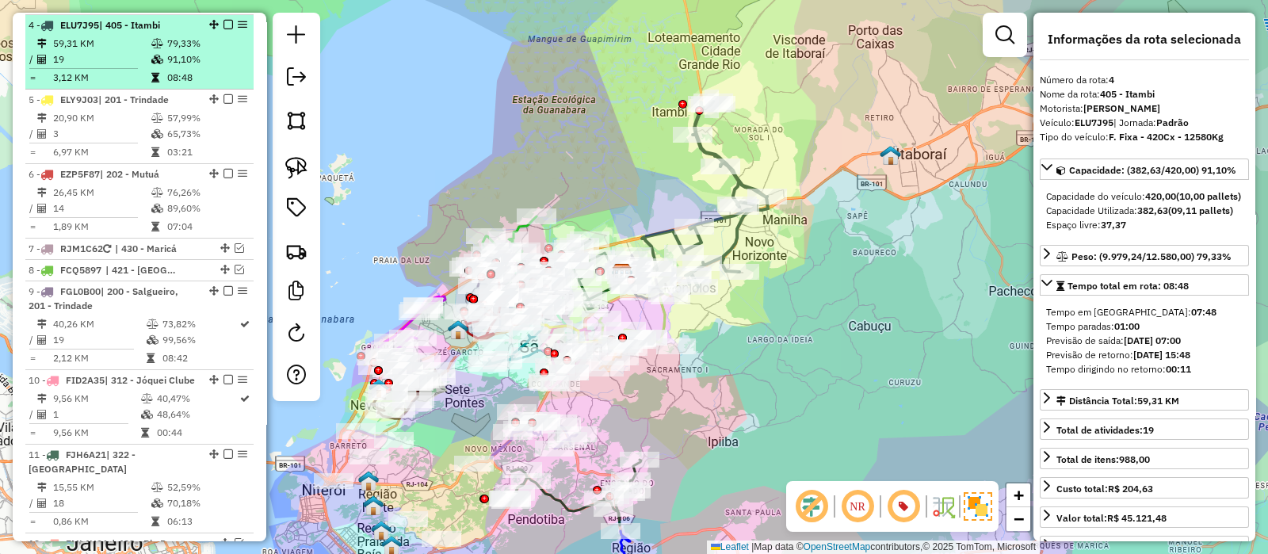
click at [224, 20] on em at bounding box center [229, 25] width 10 height 10
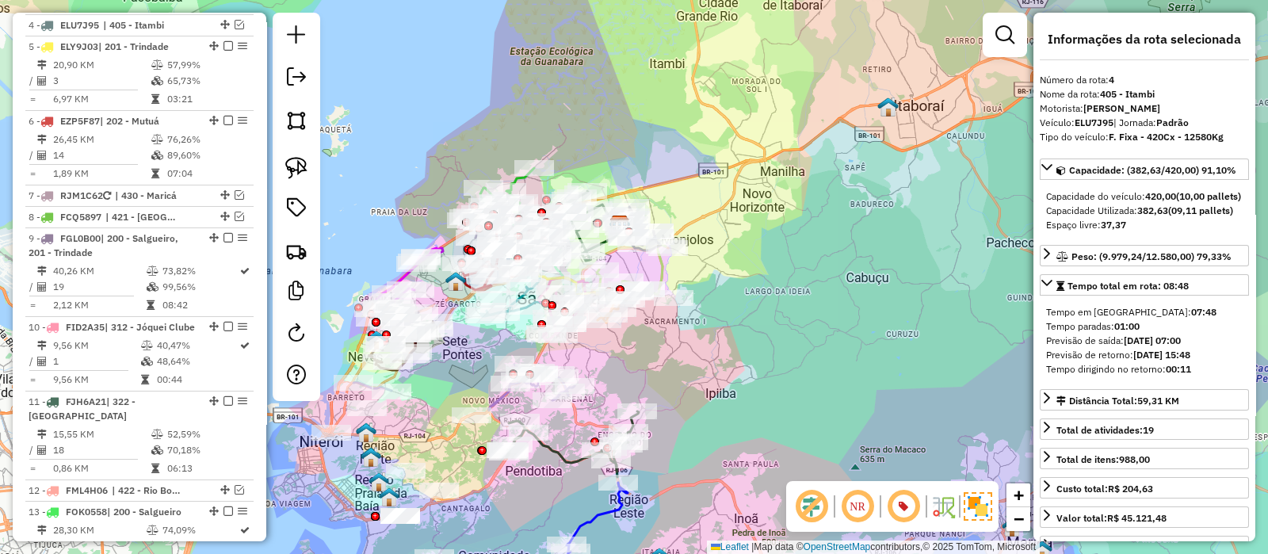
drag, startPoint x: 713, startPoint y: 227, endPoint x: 709, endPoint y: 187, distance: 40.6
click at [709, 187] on div "Janela de atendimento Grade de atendimento Capacidade Transportadoras Veículos …" at bounding box center [634, 277] width 1268 height 554
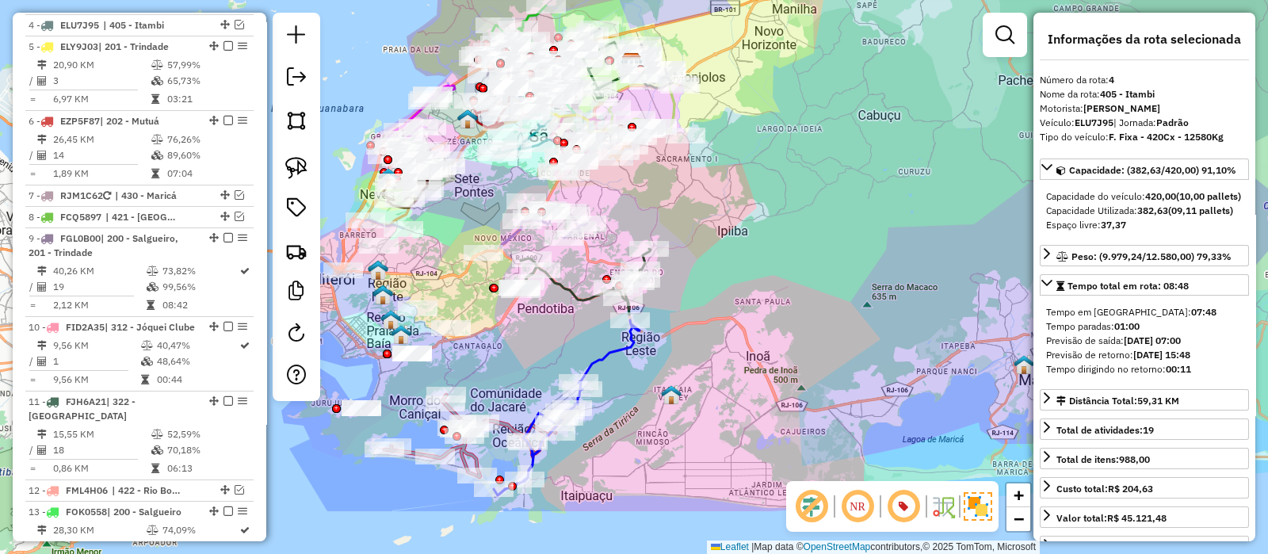
drag, startPoint x: 765, startPoint y: 229, endPoint x: 751, endPoint y: 148, distance: 82.0
click at [751, 148] on div "Janela de atendimento Grade de atendimento Capacidade Transportadoras Veículos …" at bounding box center [634, 277] width 1268 height 554
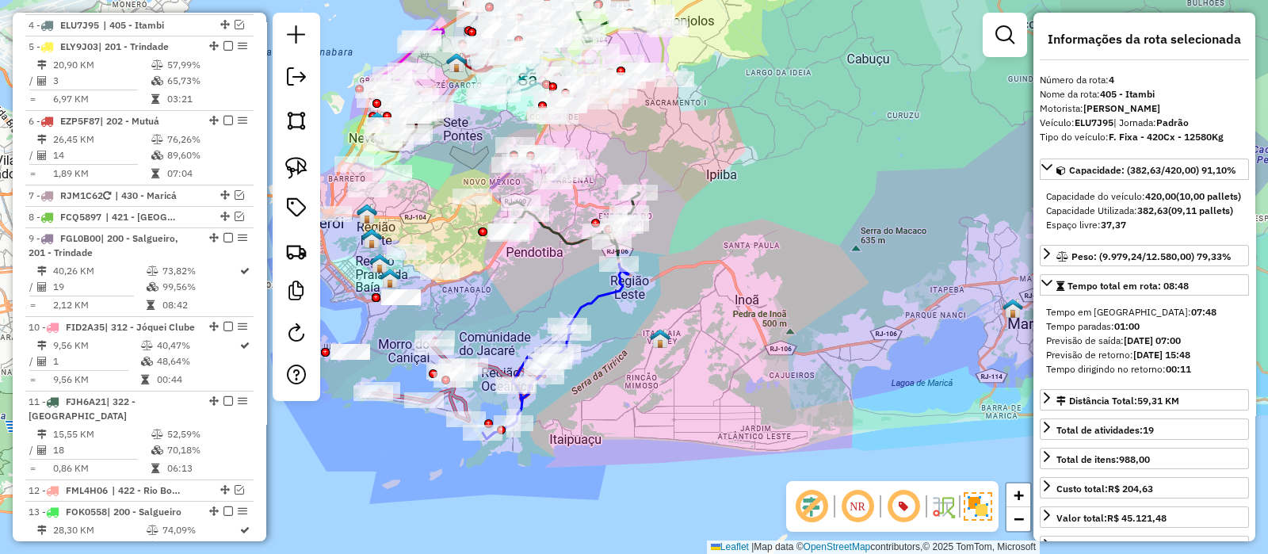
drag, startPoint x: 698, startPoint y: 165, endPoint x: 707, endPoint y: 188, distance: 24.9
click at [707, 188] on div "Rota 34 - Placa RMD8H15 91004482 - MARIA DAS GRACAS FLO Janela de atendimento G…" at bounding box center [634, 277] width 1268 height 554
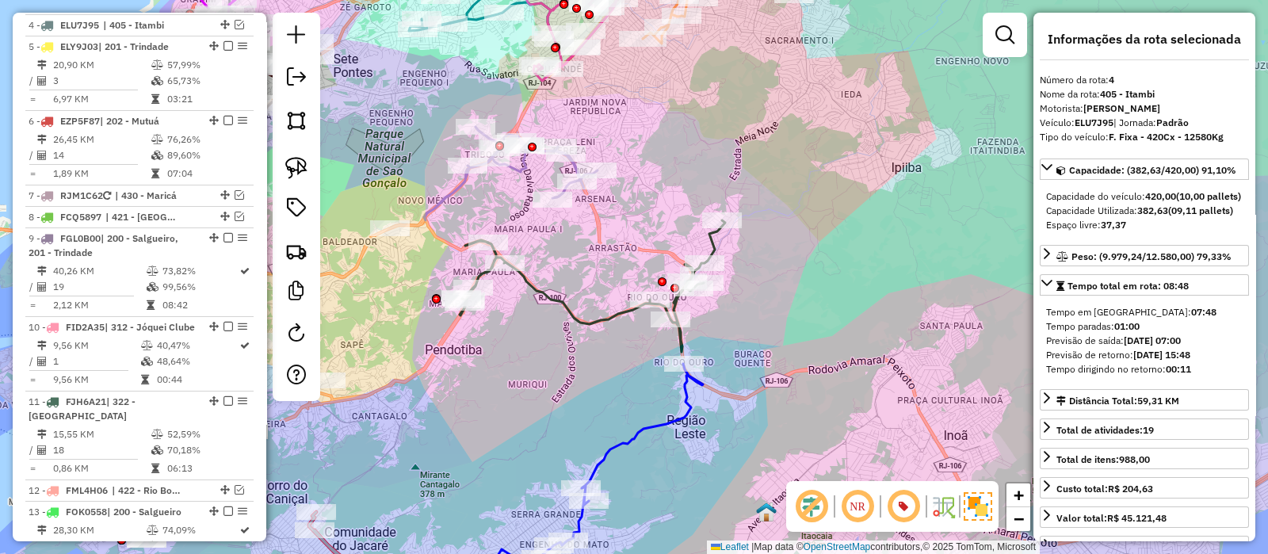
click at [533, 288] on icon at bounding box center [593, 286] width 266 height 132
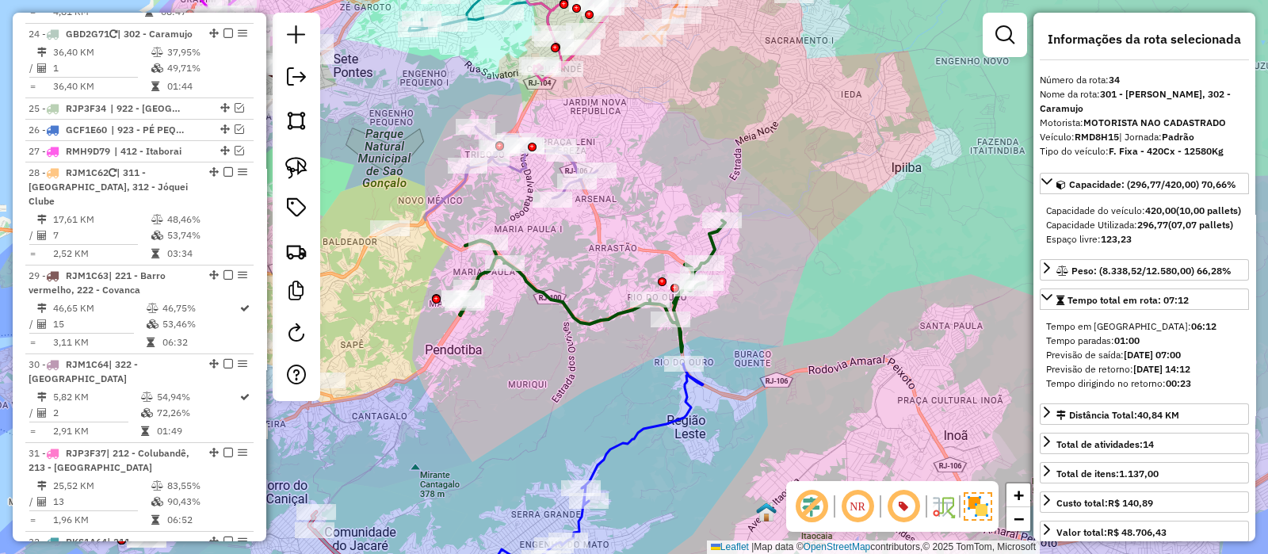
scroll to position [2739, 0]
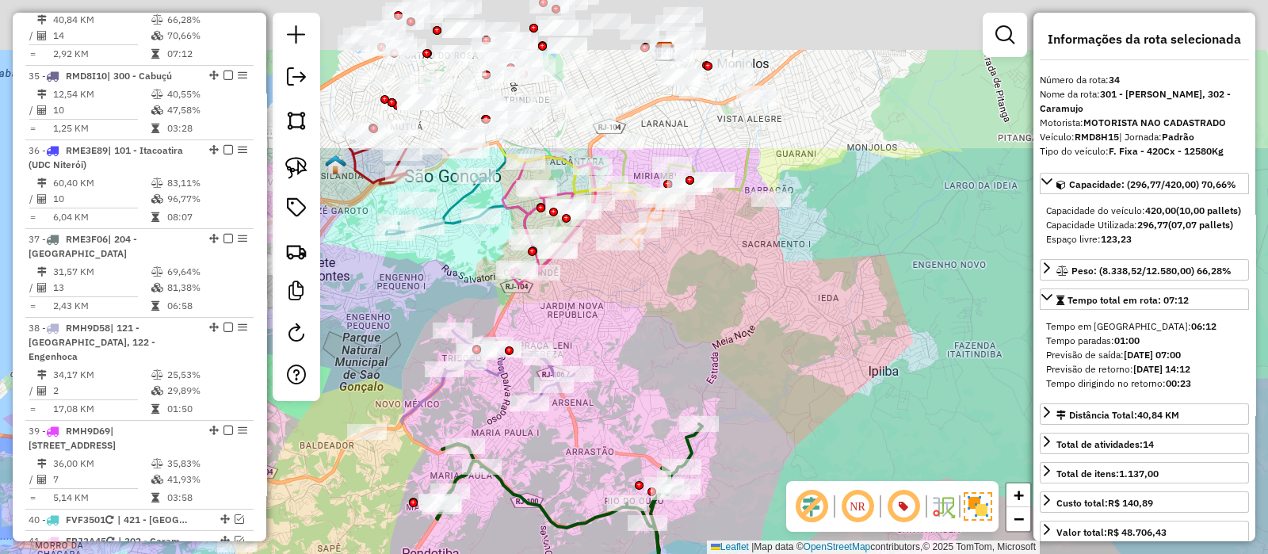
drag, startPoint x: 656, startPoint y: 177, endPoint x: 642, endPoint y: 401, distance: 224.8
click at [605, 430] on div "Janela de atendimento Grade de atendimento Capacidade Transportadoras Veículos …" at bounding box center [634, 277] width 1268 height 554
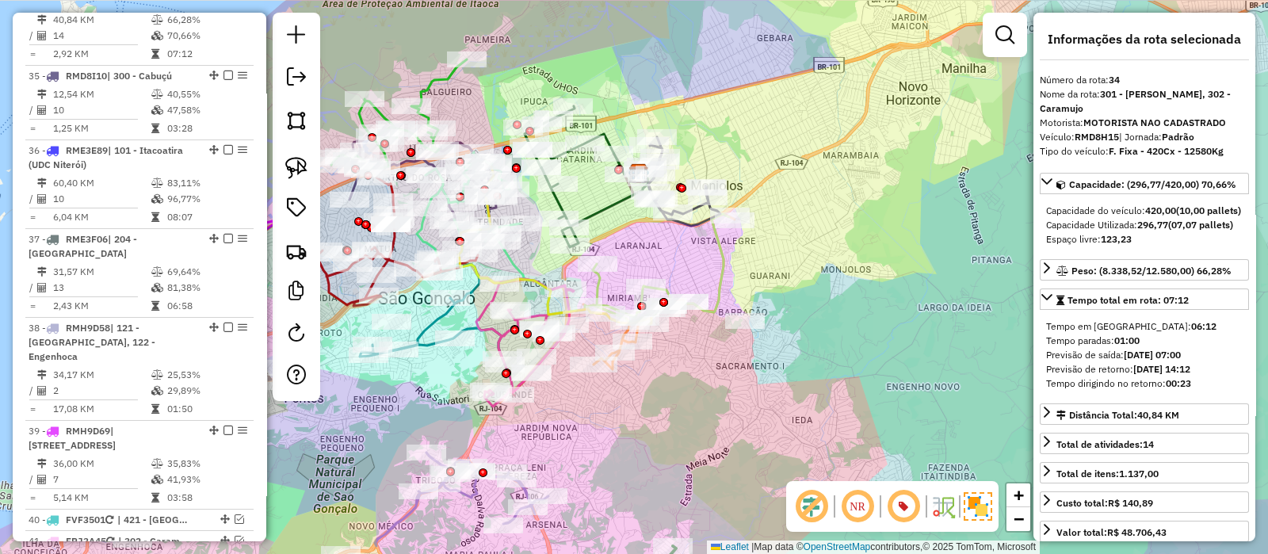
drag, startPoint x: 844, startPoint y: 192, endPoint x: 782, endPoint y: 262, distance: 93.2
click at [857, 289] on div "Janela de atendimento Grade de atendimento Capacidade Transportadoras Veículos …" at bounding box center [634, 277] width 1268 height 554
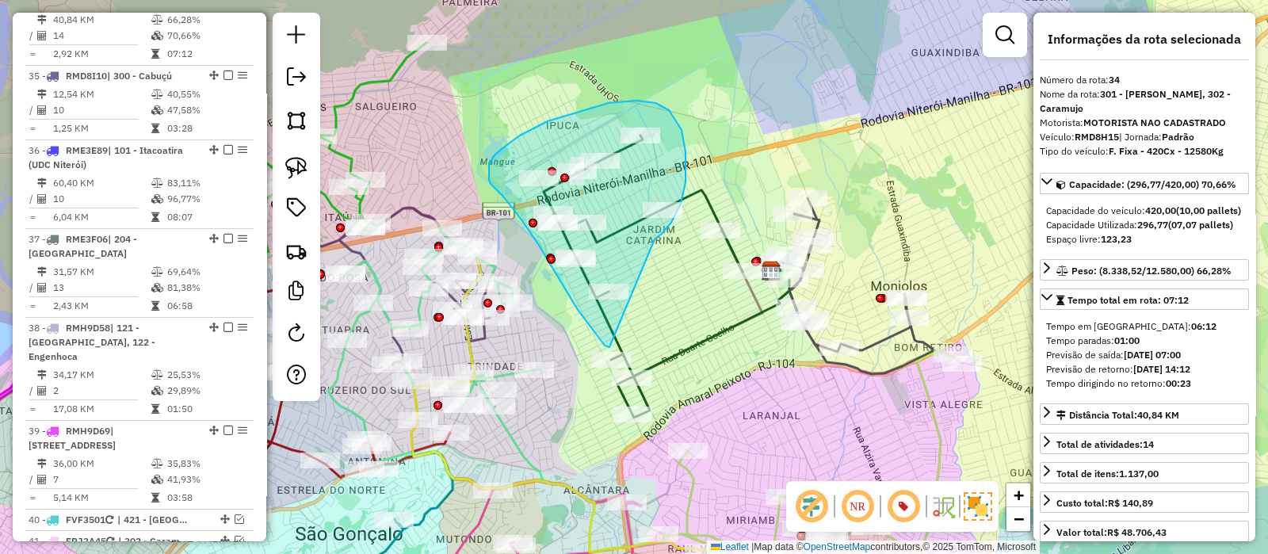
drag, startPoint x: 666, startPoint y: 229, endPoint x: 610, endPoint y: 347, distance: 130.5
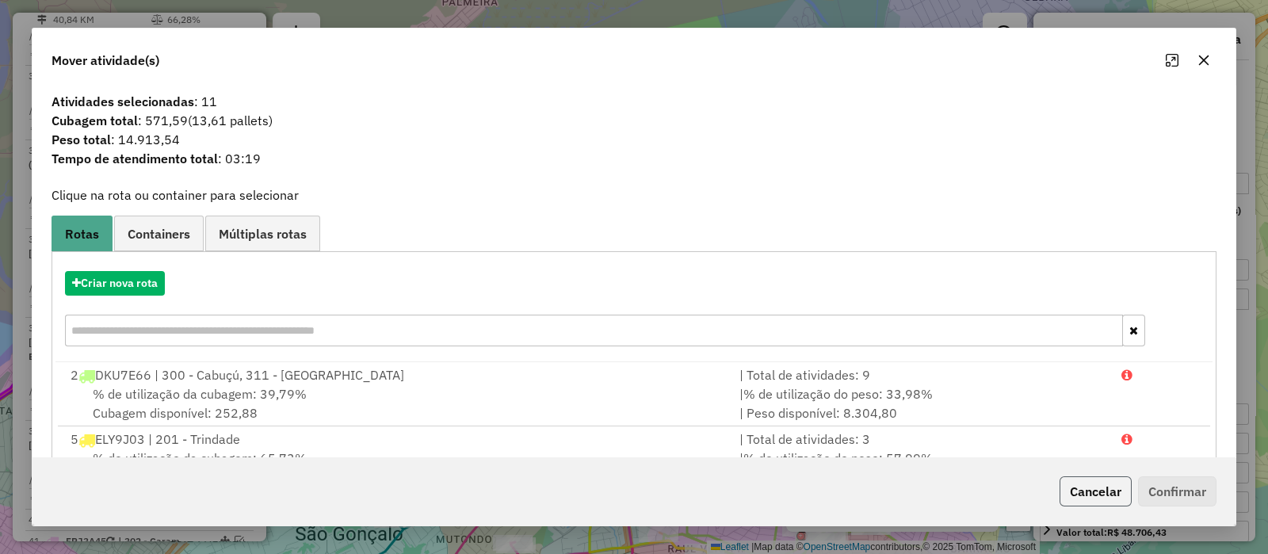
click at [1090, 487] on button "Cancelar" at bounding box center [1096, 491] width 72 height 30
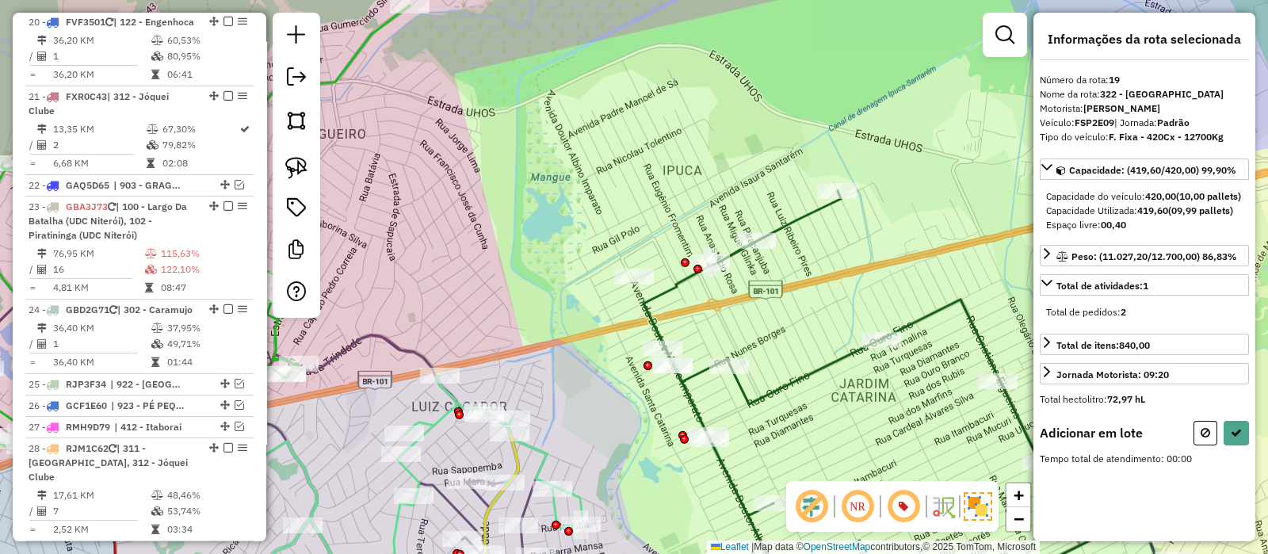
scroll to position [1732, 0]
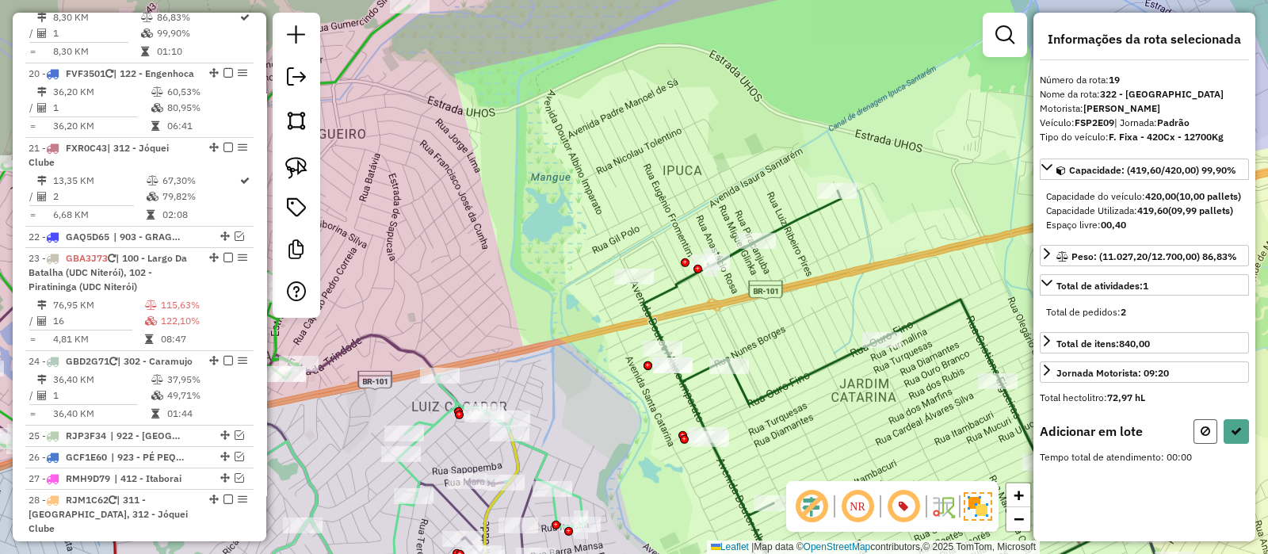
click at [1206, 437] on icon at bounding box center [1206, 431] width 10 height 11
select select "*********"
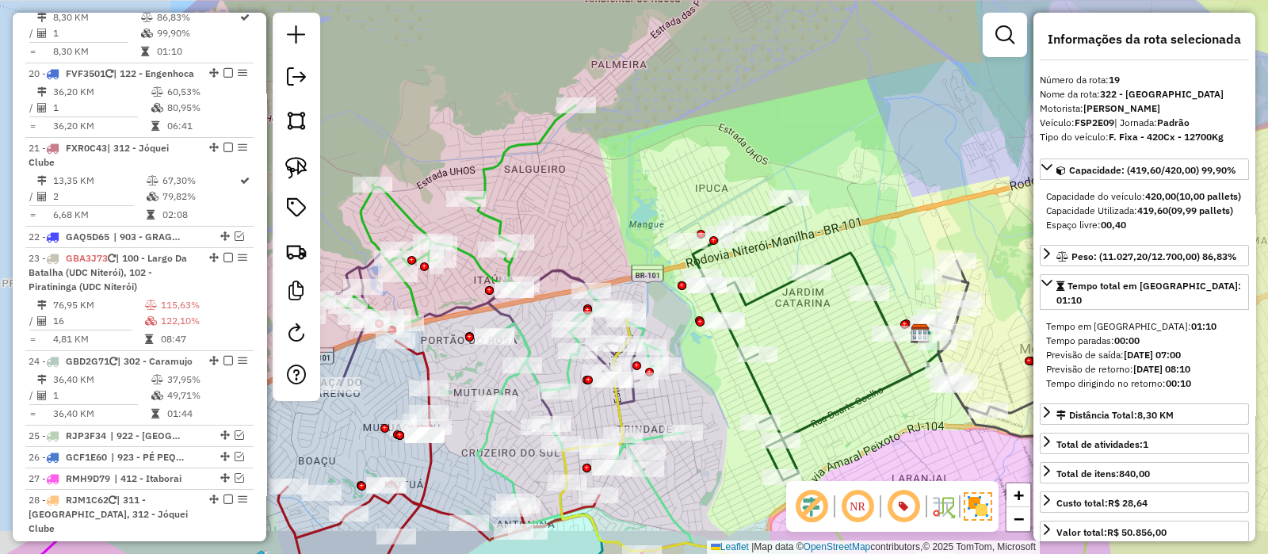
drag, startPoint x: 870, startPoint y: 232, endPoint x: 849, endPoint y: 196, distance: 42.3
click at [836, 193] on div "Janela de atendimento Grade de atendimento Capacidade Transportadoras Veículos …" at bounding box center [634, 277] width 1268 height 554
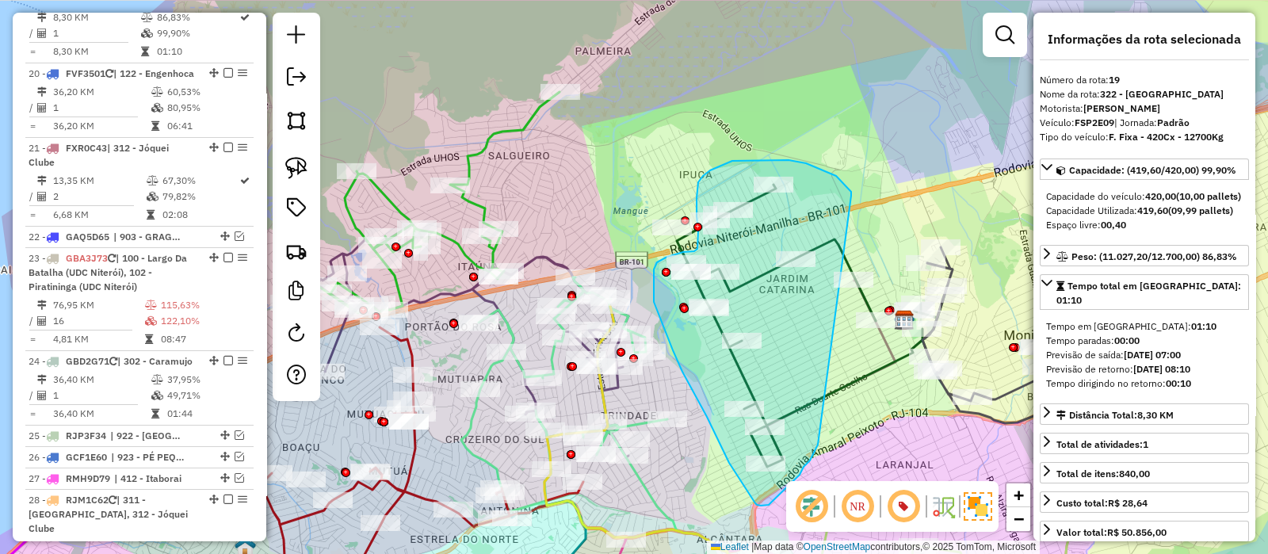
drag, startPoint x: 848, startPoint y: 188, endPoint x: 818, endPoint y: 445, distance: 258.6
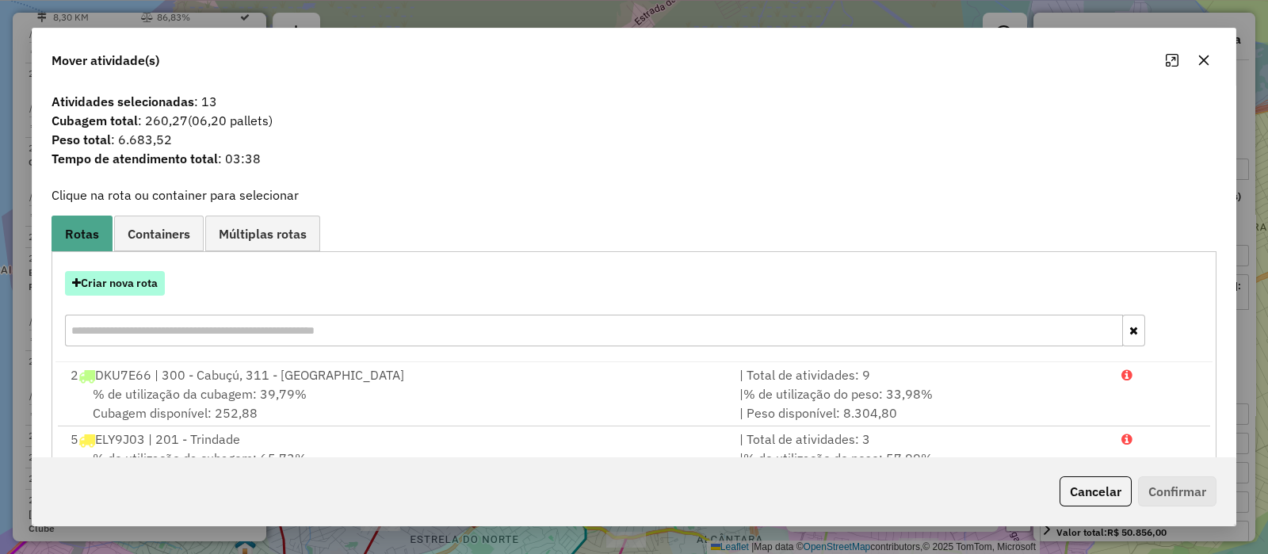
click at [147, 286] on button "Criar nova rota" at bounding box center [115, 283] width 100 height 25
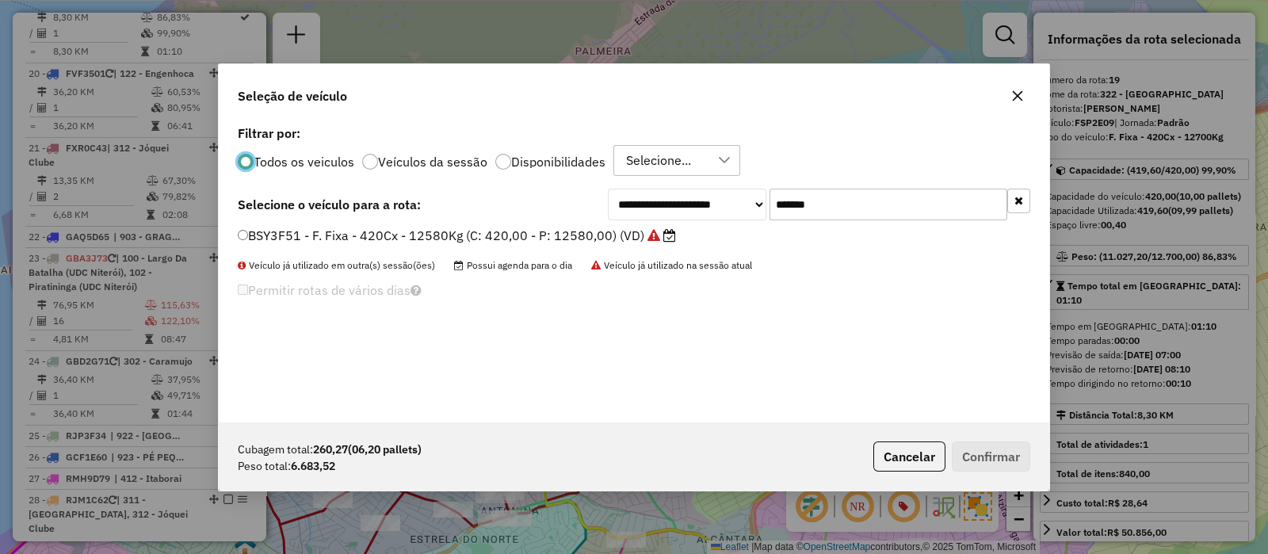
scroll to position [8, 5]
click at [852, 198] on input "*******" at bounding box center [889, 205] width 238 height 32
paste input "text"
click at [852, 198] on input "*******" at bounding box center [889, 205] width 238 height 32
type input "*******"
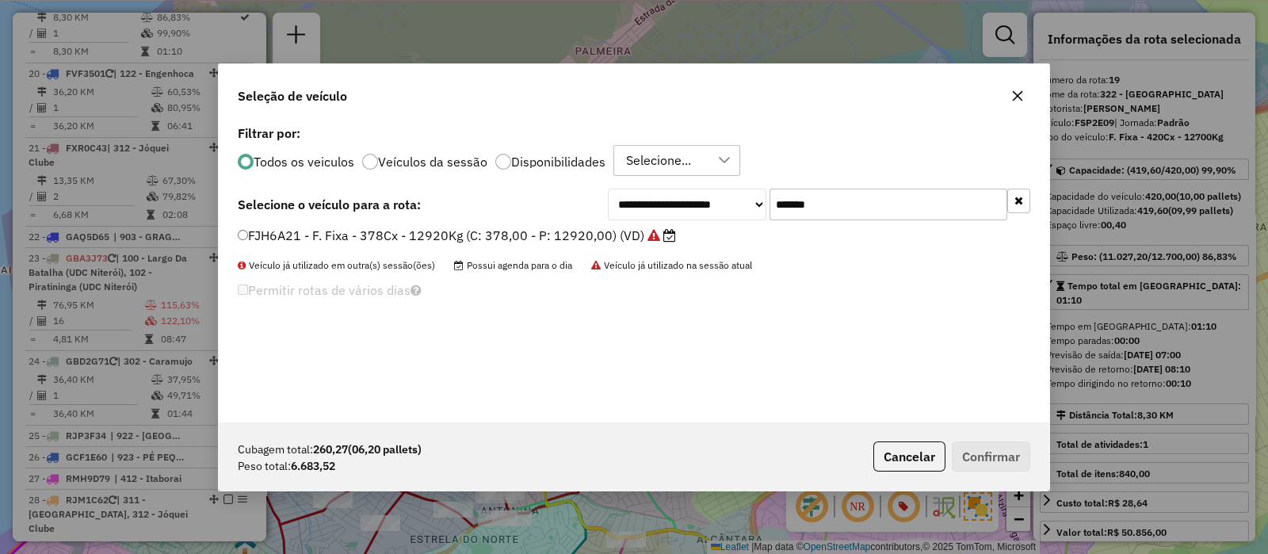
click at [566, 238] on label "FJH6A21 - F. Fixa - 378Cx - 12920Kg (C: 378,00 - P: 12920,00) (VD)" at bounding box center [457, 235] width 438 height 19
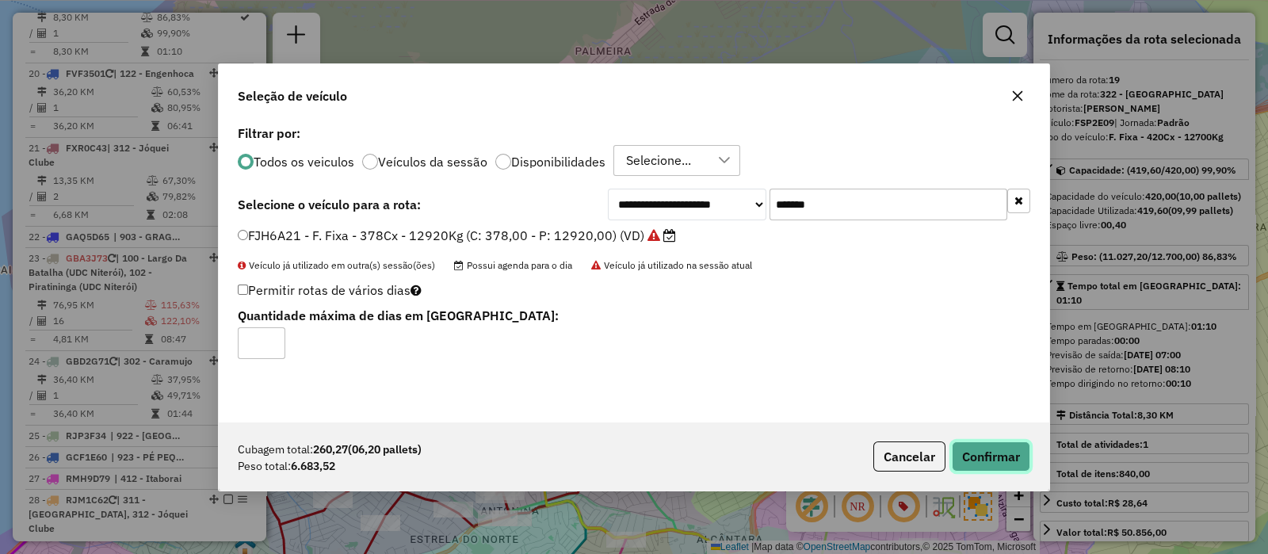
click at [999, 451] on button "Confirmar" at bounding box center [991, 457] width 78 height 30
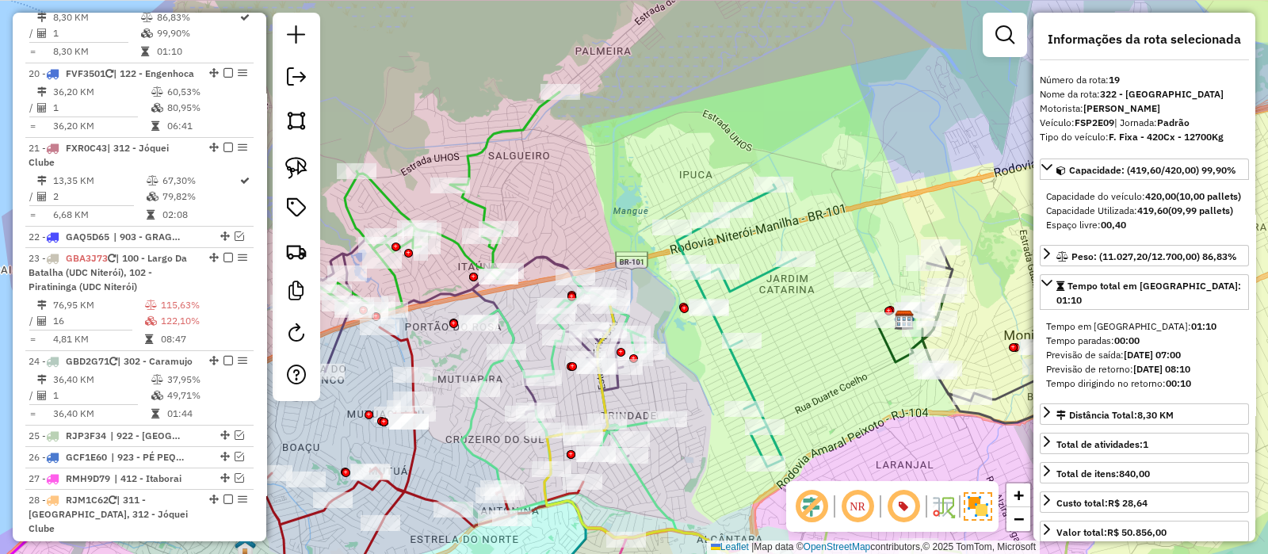
click at [765, 272] on icon at bounding box center [736, 326] width 119 height 282
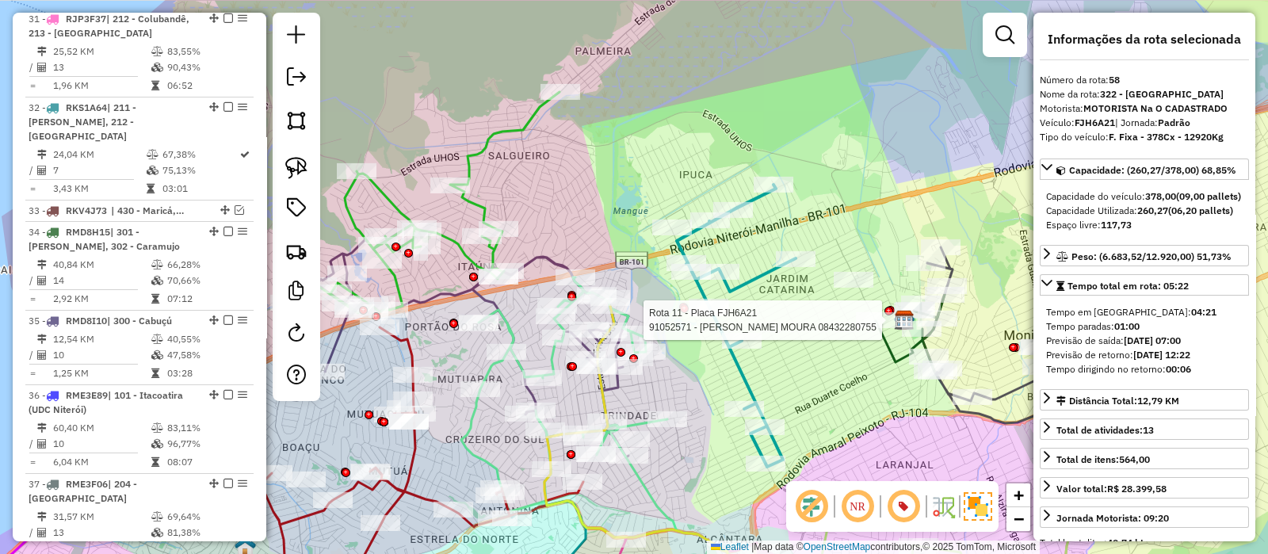
scroll to position [3553, 0]
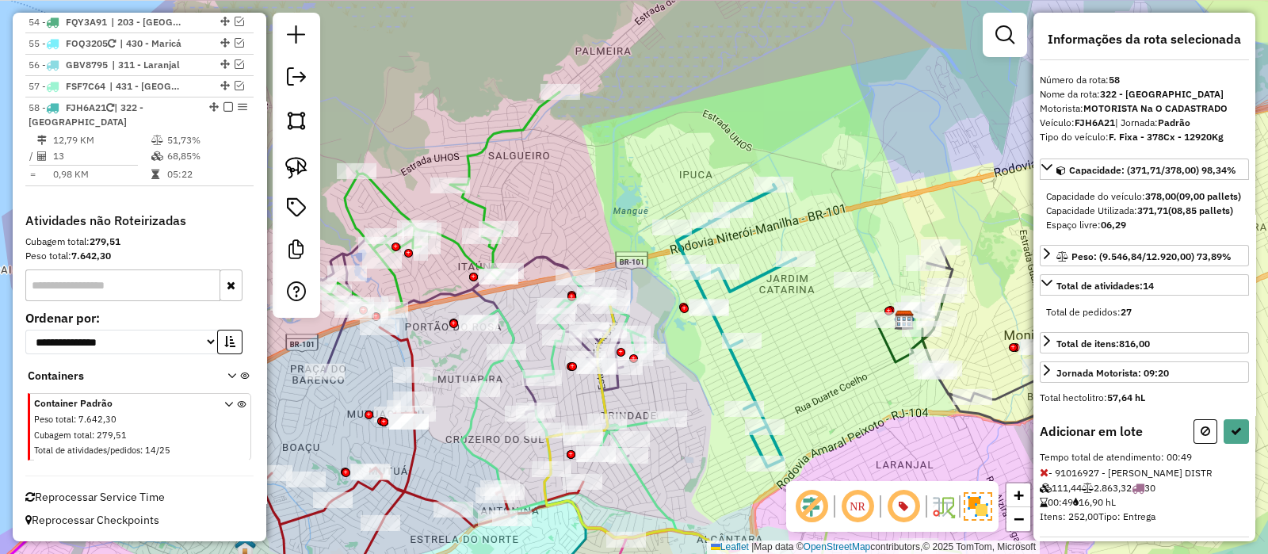
click at [1044, 478] on icon at bounding box center [1044, 472] width 9 height 11
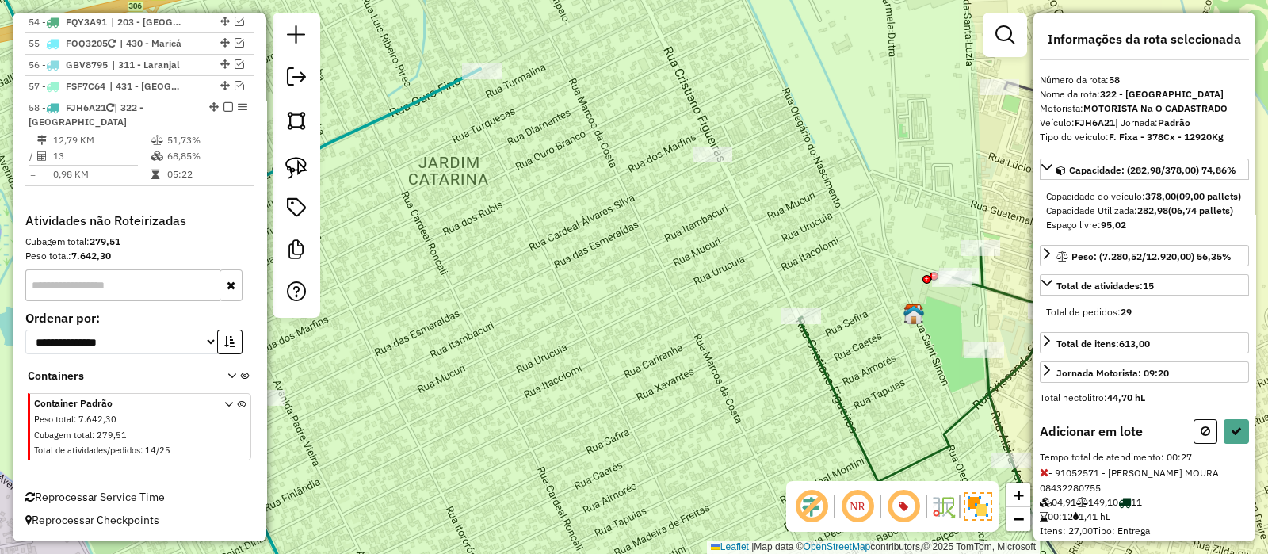
drag, startPoint x: 927, startPoint y: 377, endPoint x: 896, endPoint y: 369, distance: 32.7
click at [899, 379] on div "Janela de atendimento Grade de atendimento Capacidade Transportadoras Veículos …" at bounding box center [634, 277] width 1268 height 554
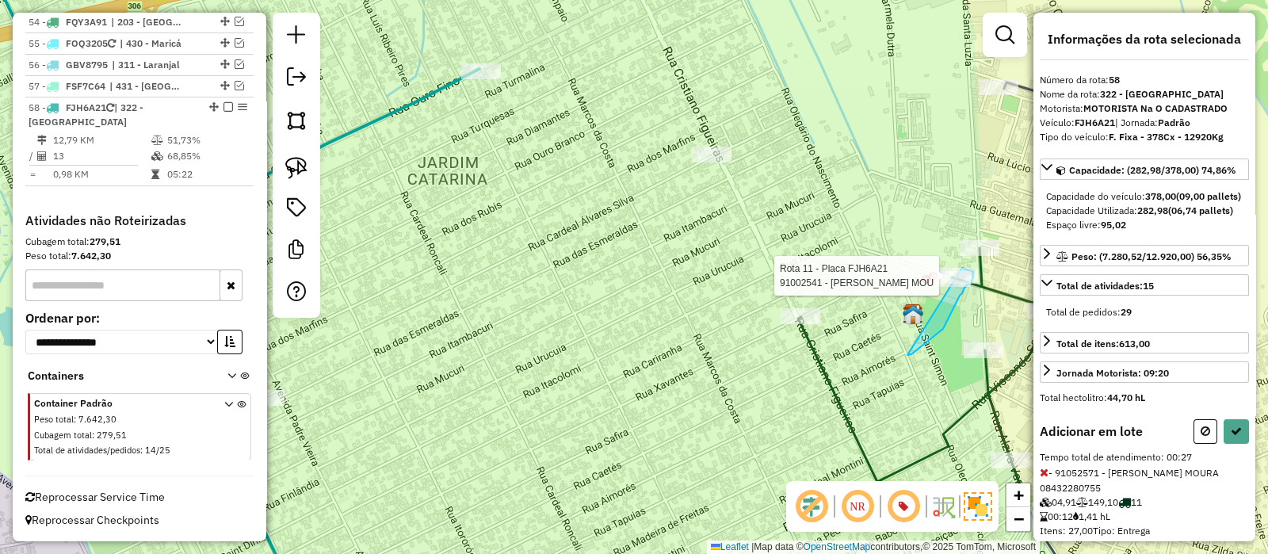
drag, startPoint x: 916, startPoint y: 350, endPoint x: 930, endPoint y: 267, distance: 84.4
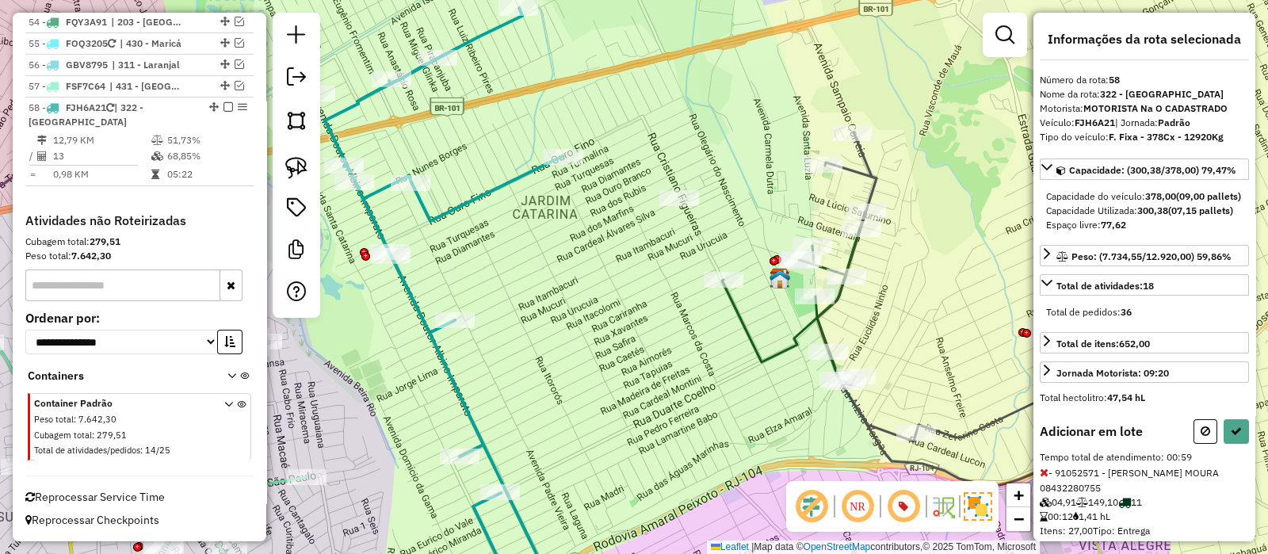
drag, startPoint x: 750, startPoint y: 371, endPoint x: 741, endPoint y: 342, distance: 29.8
click at [741, 342] on div "Janela de atendimento Grade de atendimento Capacidade Transportadoras Veículos …" at bounding box center [634, 277] width 1268 height 554
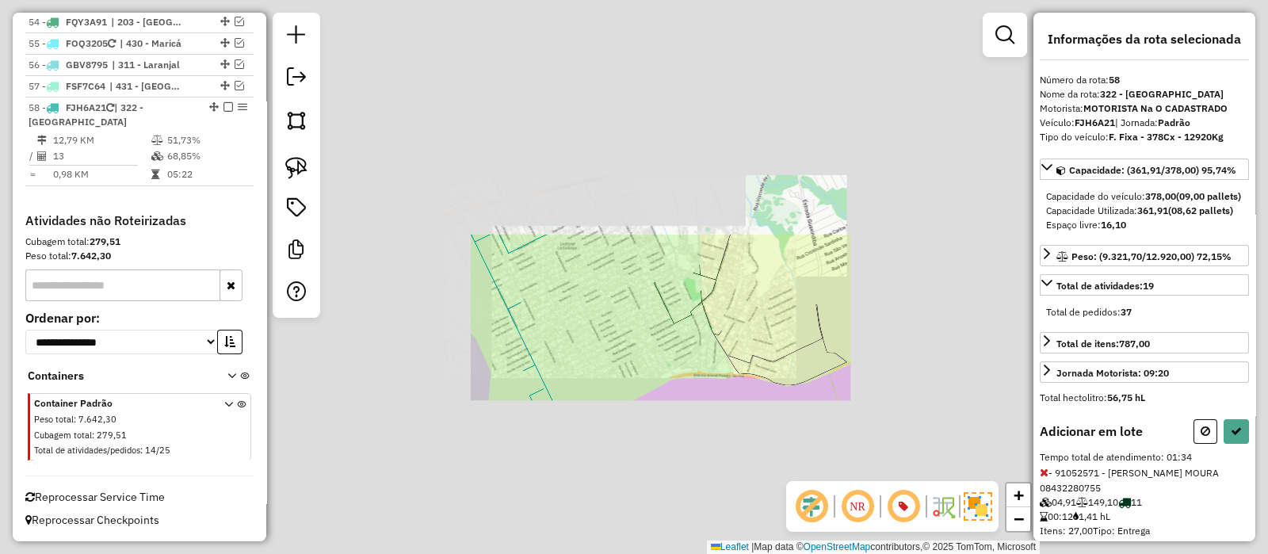
select select "*********"
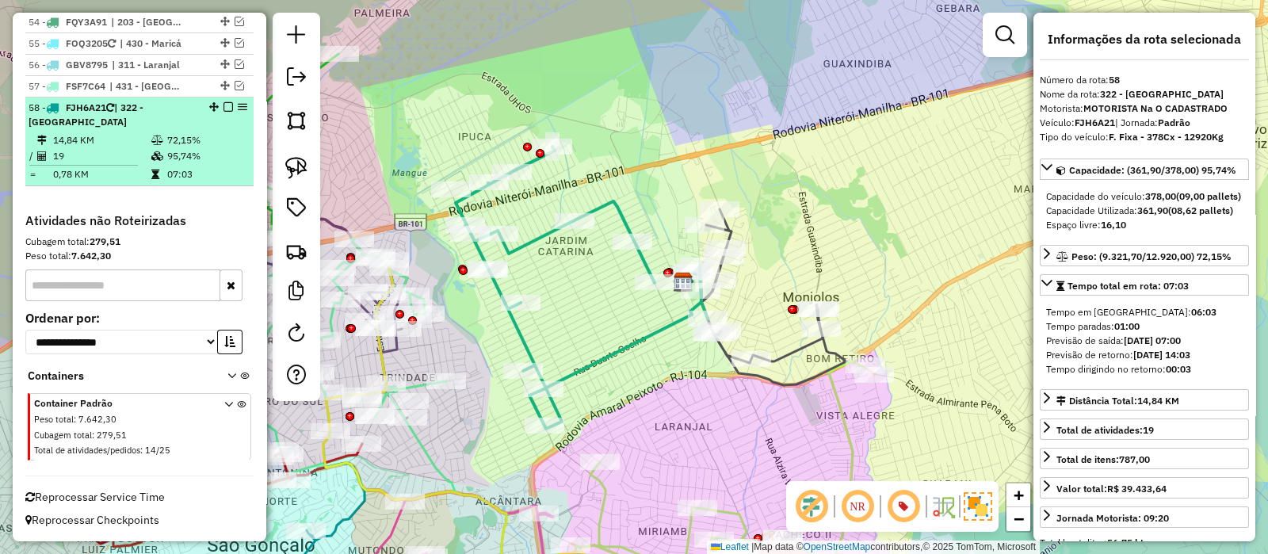
click at [224, 107] on em at bounding box center [229, 107] width 10 height 10
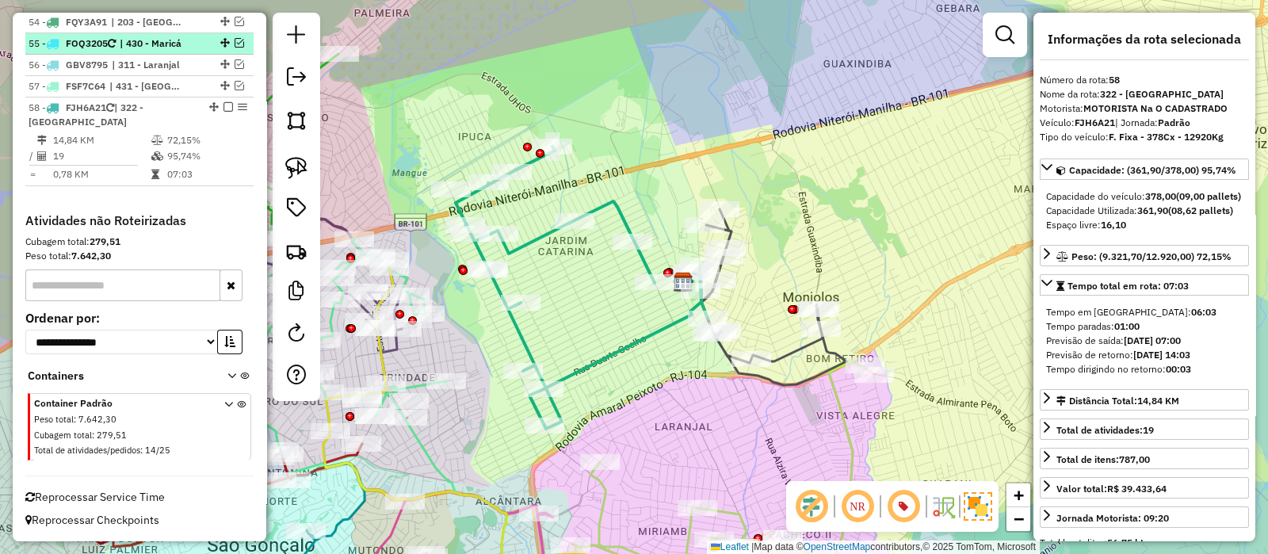
scroll to position [3486, 0]
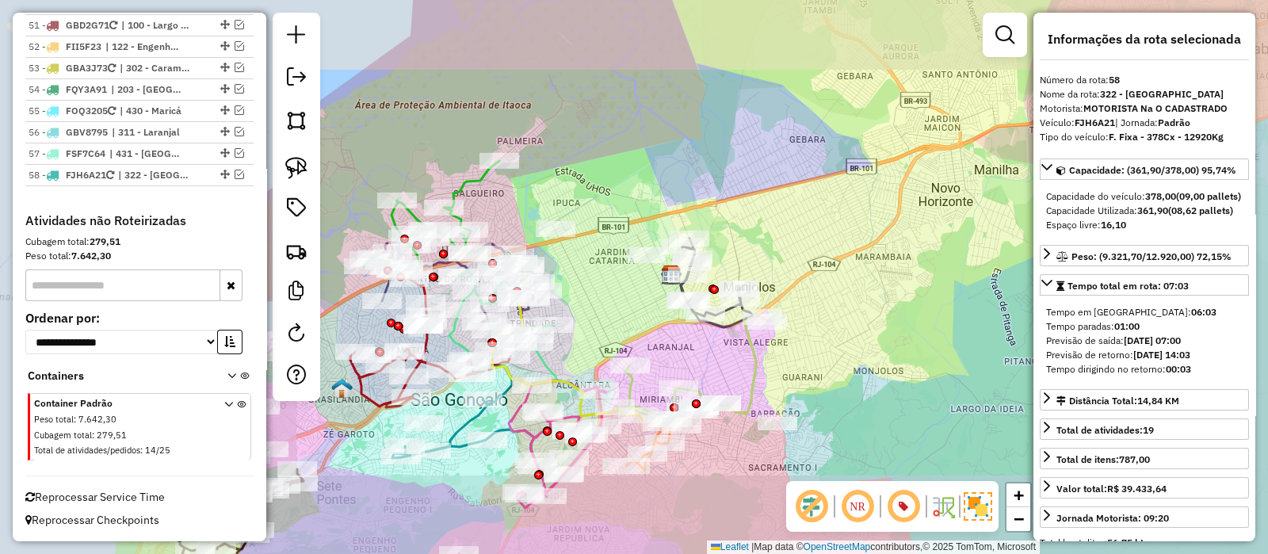
drag, startPoint x: 604, startPoint y: 288, endPoint x: 597, endPoint y: 275, distance: 14.6
click at [597, 282] on div "Janela de atendimento Grade de atendimento Capacidade Transportadoras Veículos …" at bounding box center [634, 277] width 1268 height 554
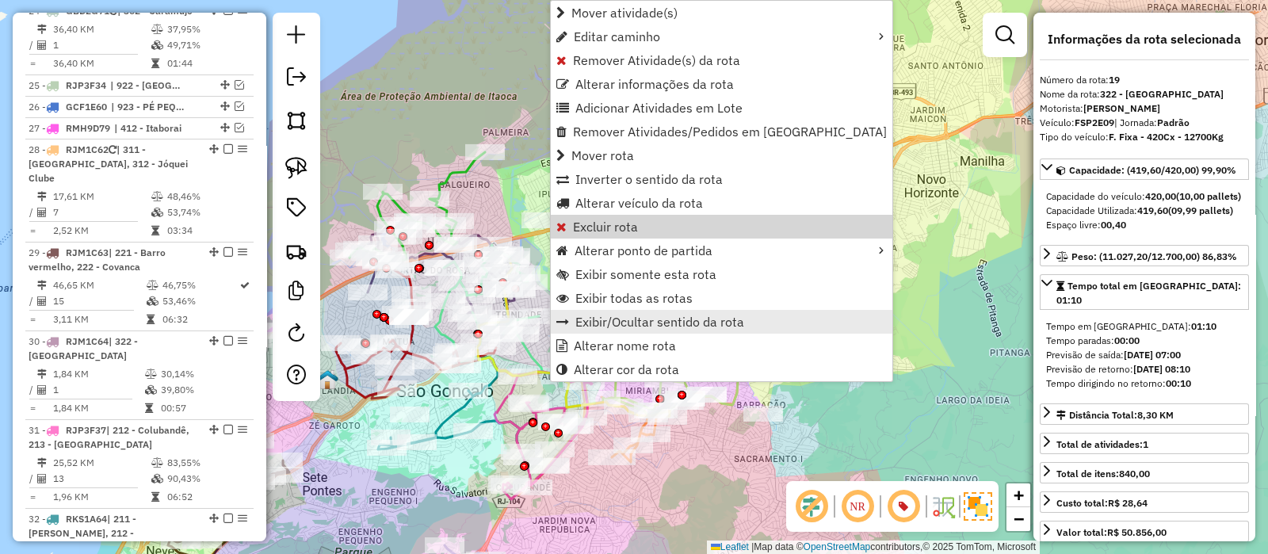
scroll to position [1732, 0]
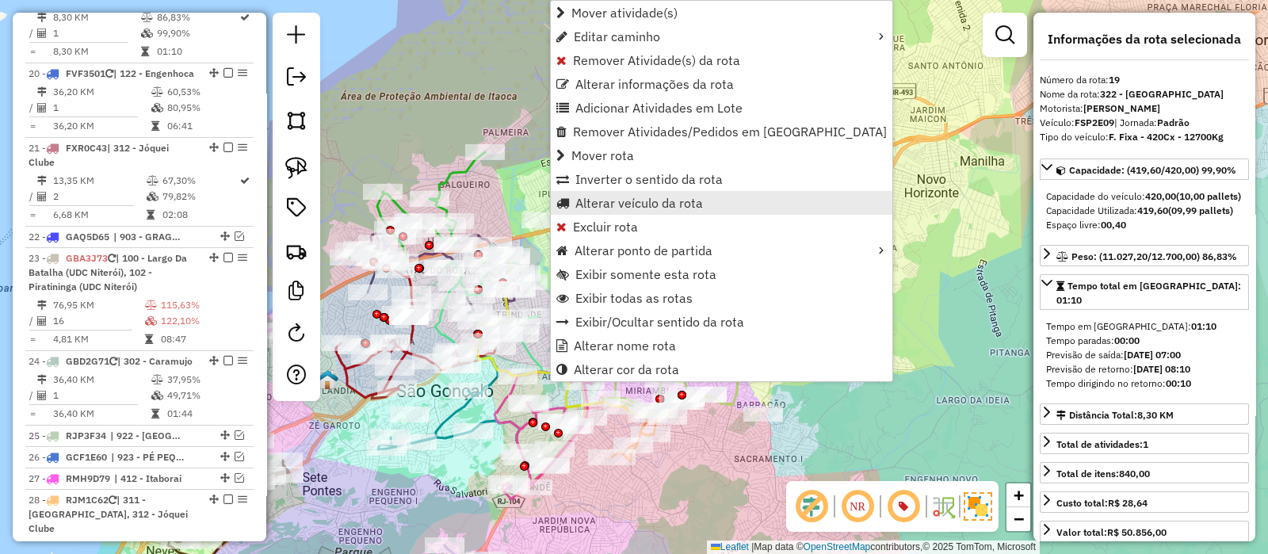
click at [630, 203] on span "Alterar veículo da rota" at bounding box center [639, 203] width 128 height 13
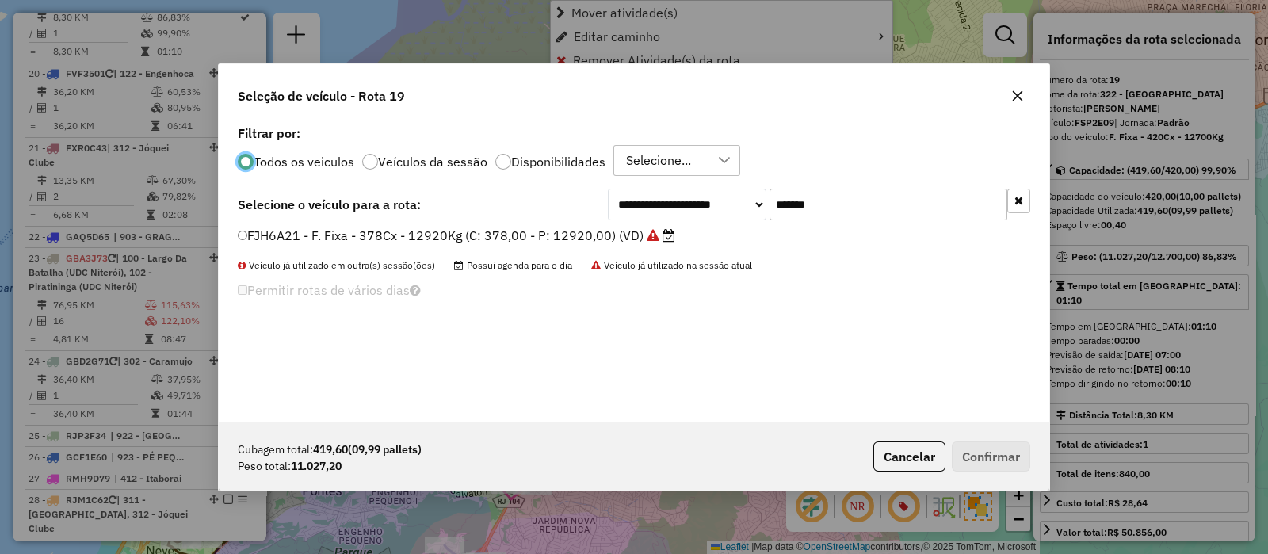
scroll to position [8, 5]
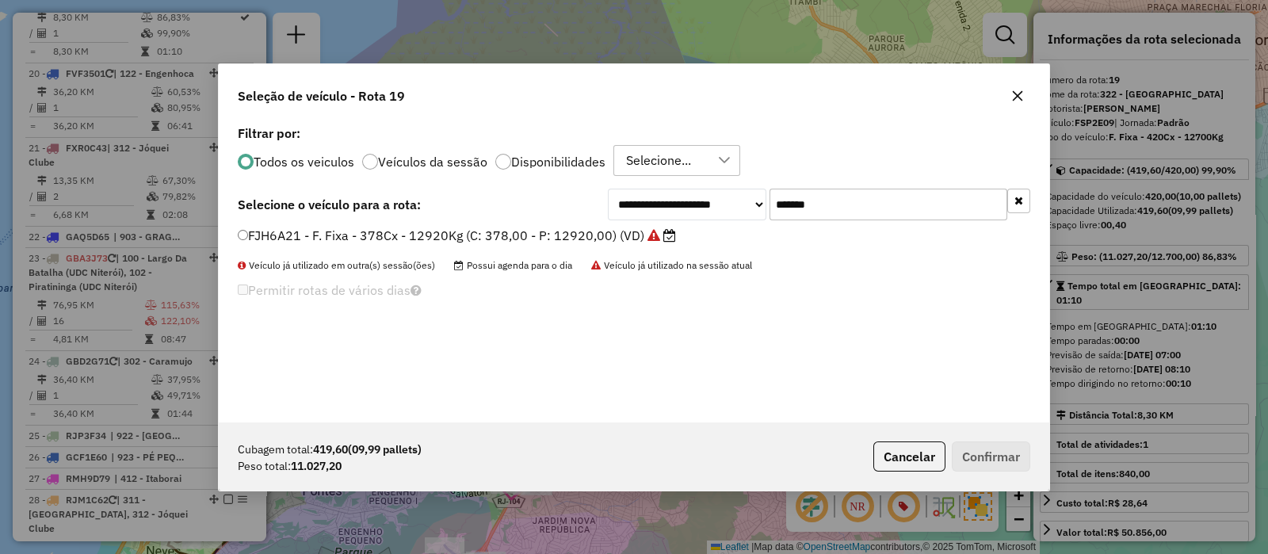
click at [867, 203] on input "*******" at bounding box center [889, 205] width 238 height 32
paste input "text"
type input "*******"
click at [578, 235] on label "FSP2E09 - F. Fixa - 420Cx - 12700Kg (C: 420,00 - P: 12700,00) (VD)" at bounding box center [457, 235] width 438 height 19
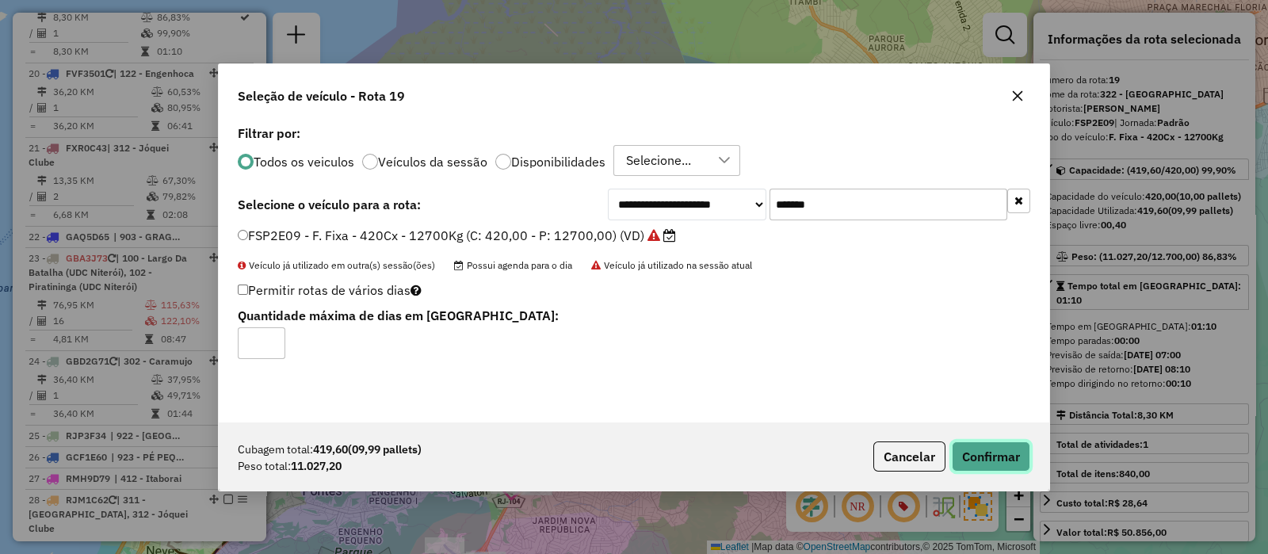
click at [992, 452] on button "Confirmar" at bounding box center [991, 457] width 78 height 30
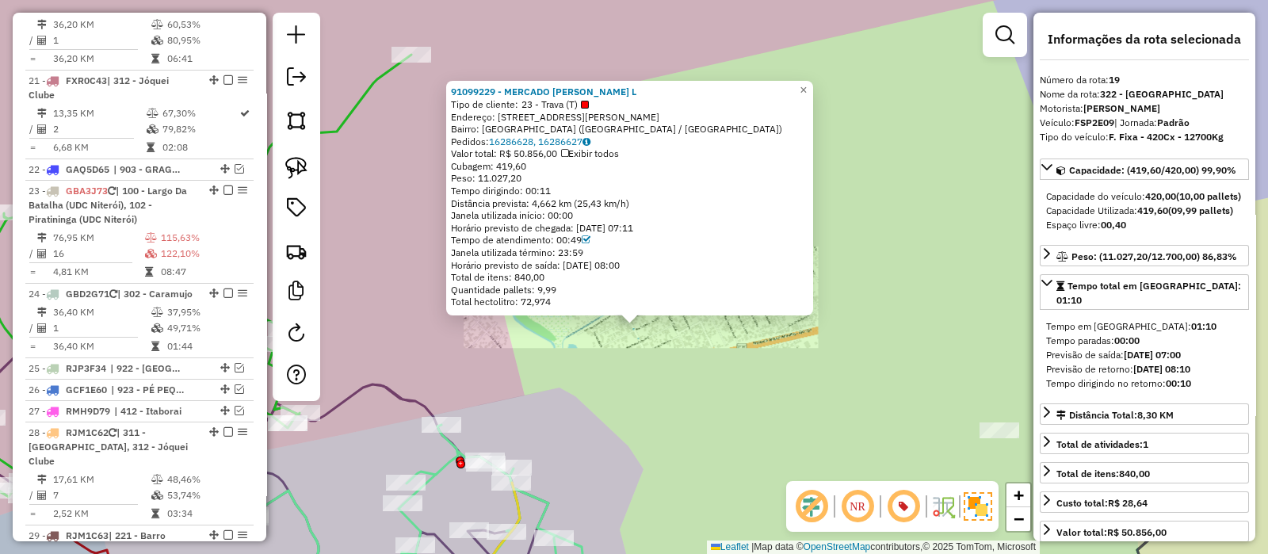
click at [634, 377] on div "91099229 - MERCADO JK MACHADO L Tipo de cliente: 23 - Trava (T) Endereço: AV DO…" at bounding box center [634, 277] width 1268 height 554
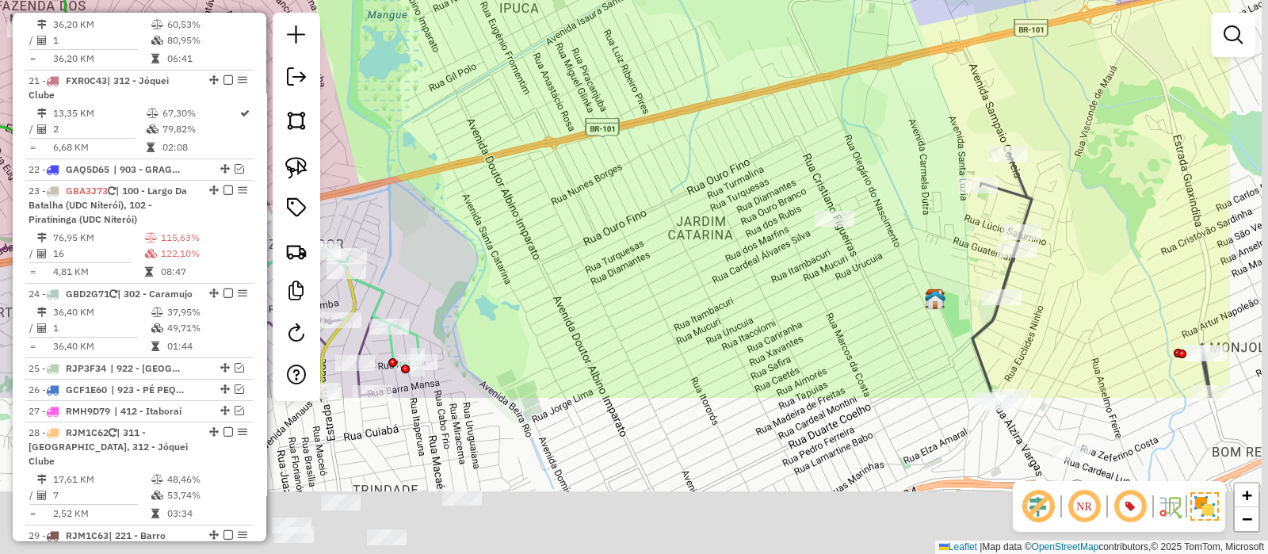
drag, startPoint x: 743, startPoint y: 395, endPoint x: 579, endPoint y: 171, distance: 276.8
click at [567, 168] on div "Janela de atendimento Grade de atendimento Capacidade Transportadoras Veículos …" at bounding box center [634, 277] width 1268 height 554
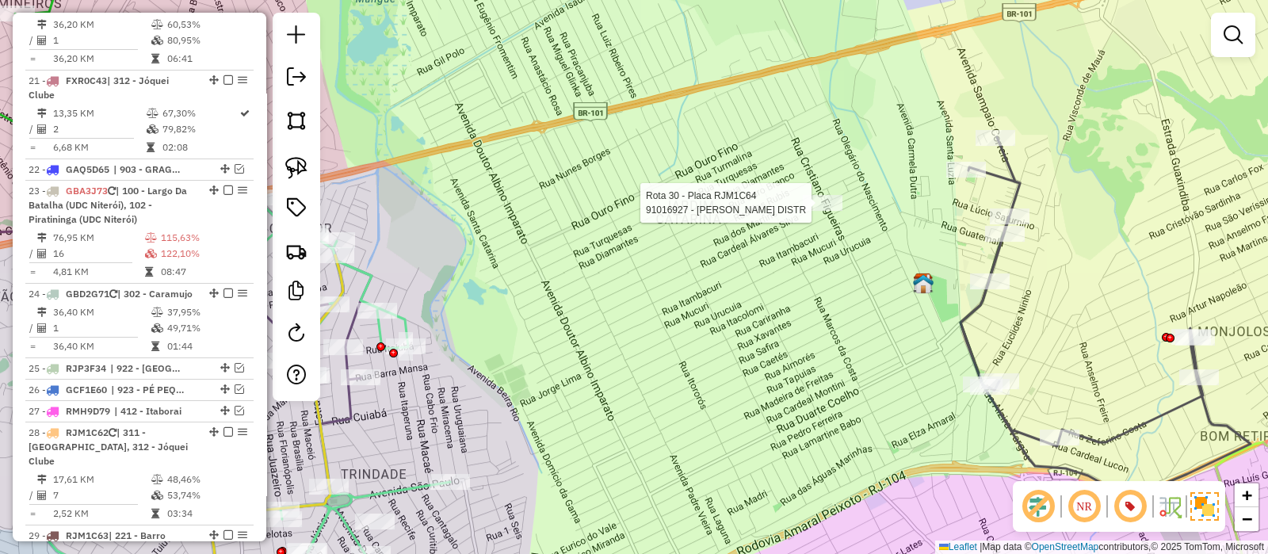
select select "*********"
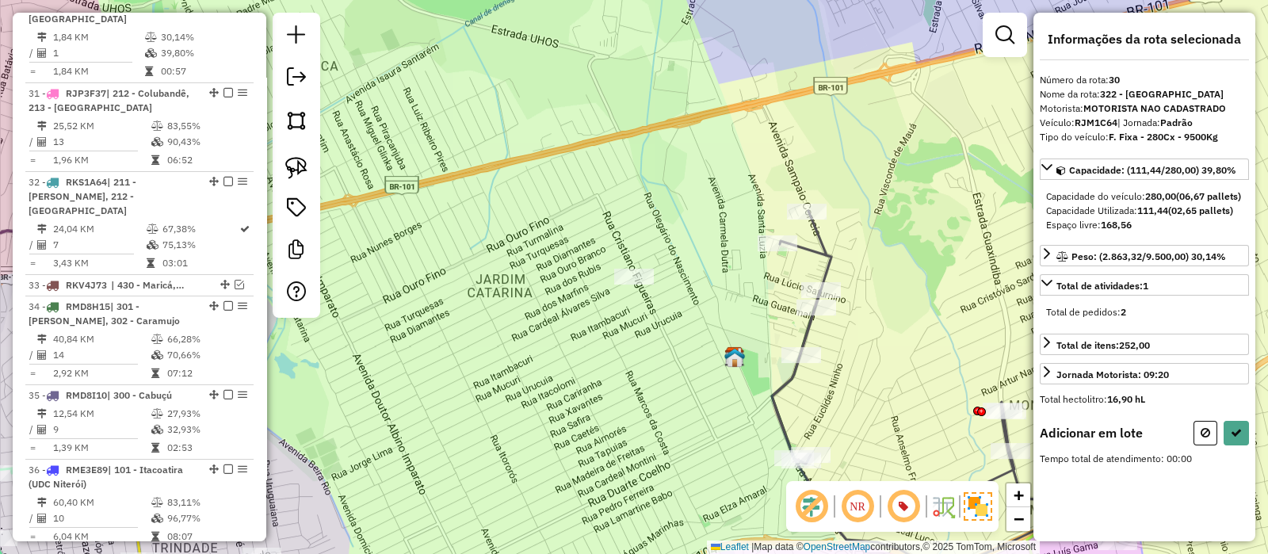
scroll to position [2385, 0]
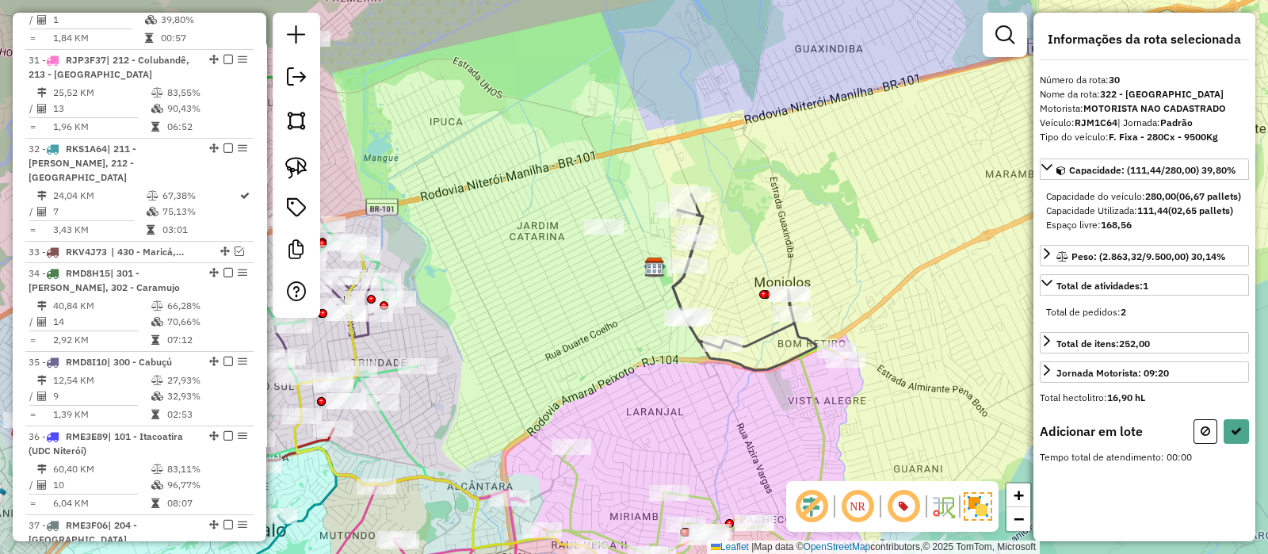
drag, startPoint x: 901, startPoint y: 236, endPoint x: 832, endPoint y: 300, distance: 94.2
click at [819, 182] on div "Janela de atendimento Grade de atendimento Capacidade Transportadoras Veículos …" at bounding box center [634, 277] width 1268 height 554
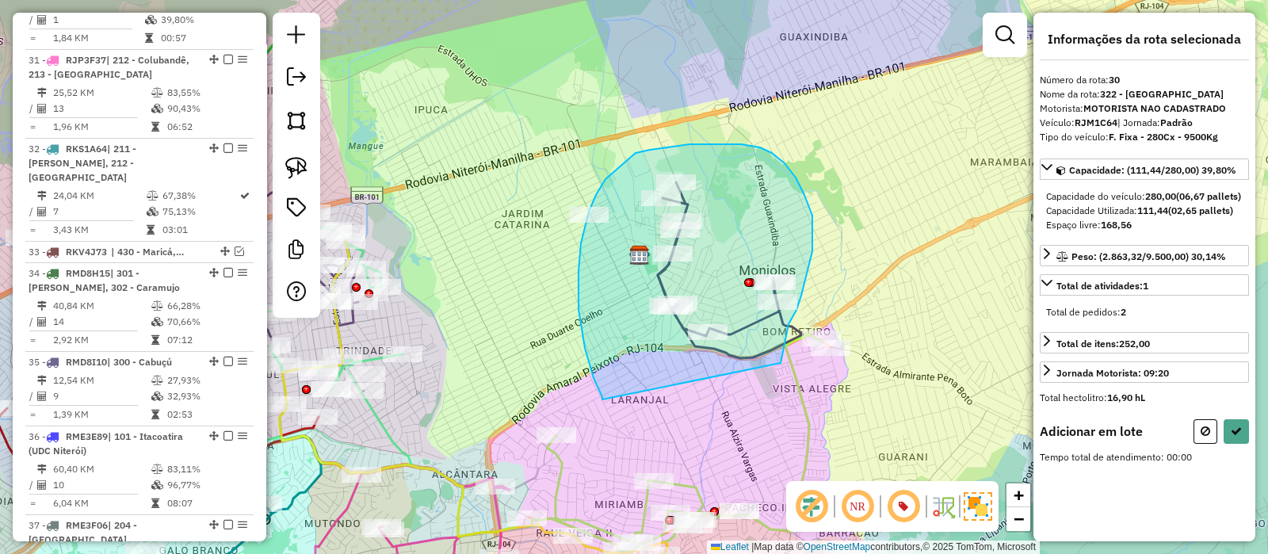
drag, startPoint x: 797, startPoint y: 310, endPoint x: 603, endPoint y: 400, distance: 213.5
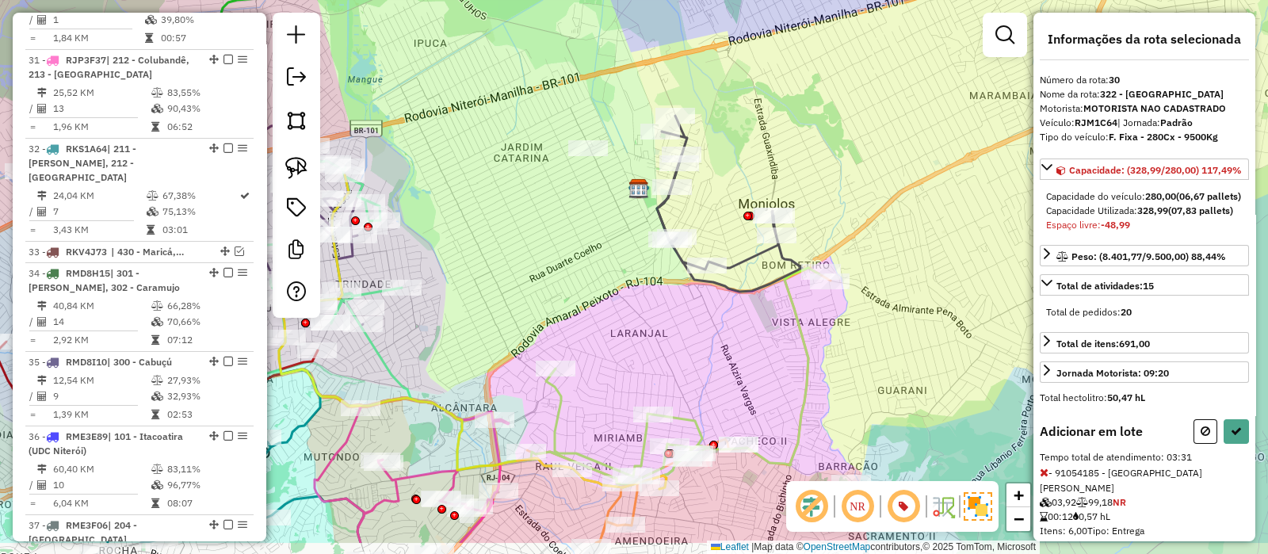
drag, startPoint x: 839, startPoint y: 349, endPoint x: 834, endPoint y: 327, distance: 22.1
click at [836, 332] on div "Janela de atendimento Grade de atendimento Capacidade Transportadoras Veículos …" at bounding box center [634, 277] width 1268 height 554
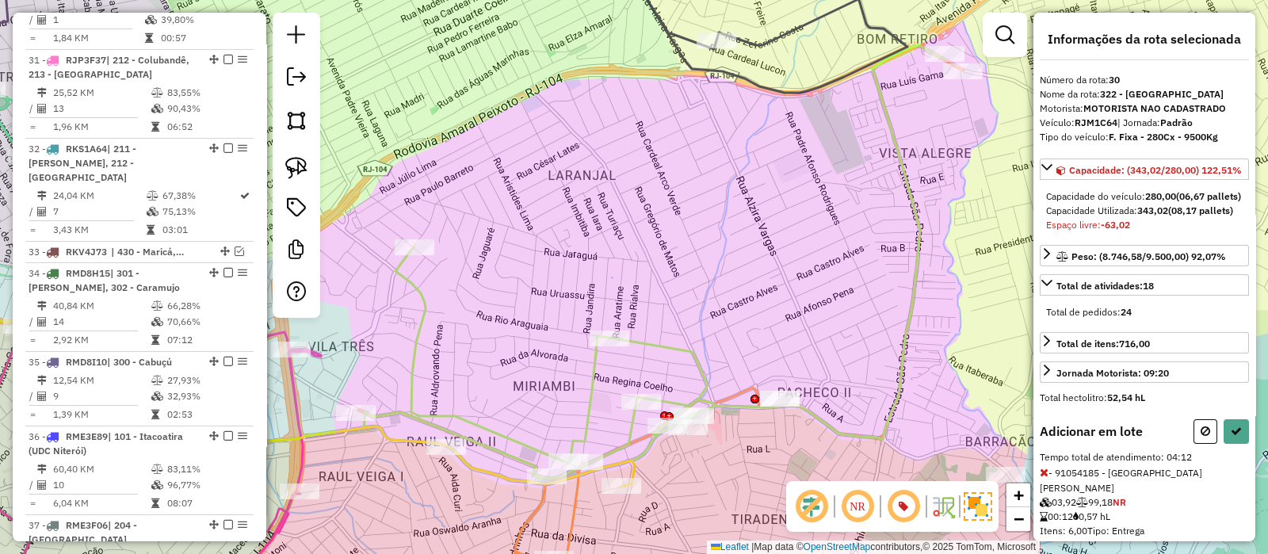
drag, startPoint x: 706, startPoint y: 375, endPoint x: 696, endPoint y: 353, distance: 24.5
click at [697, 354] on icon at bounding box center [653, 264] width 579 height 439
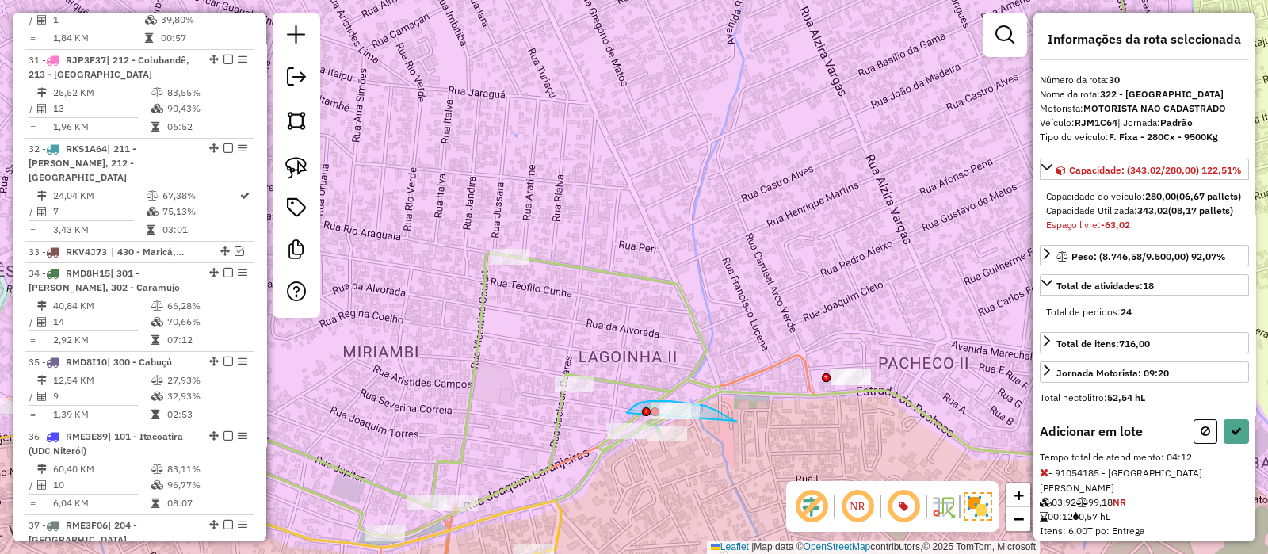
drag, startPoint x: 736, startPoint y: 421, endPoint x: 627, endPoint y: 413, distance: 109.7
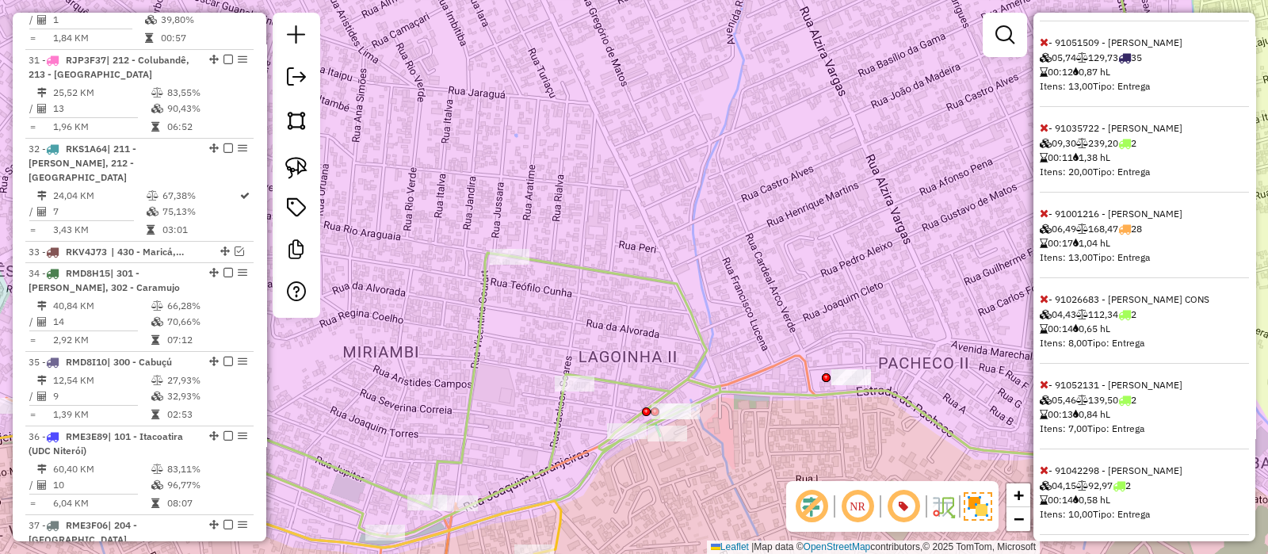
scroll to position [1621, 0]
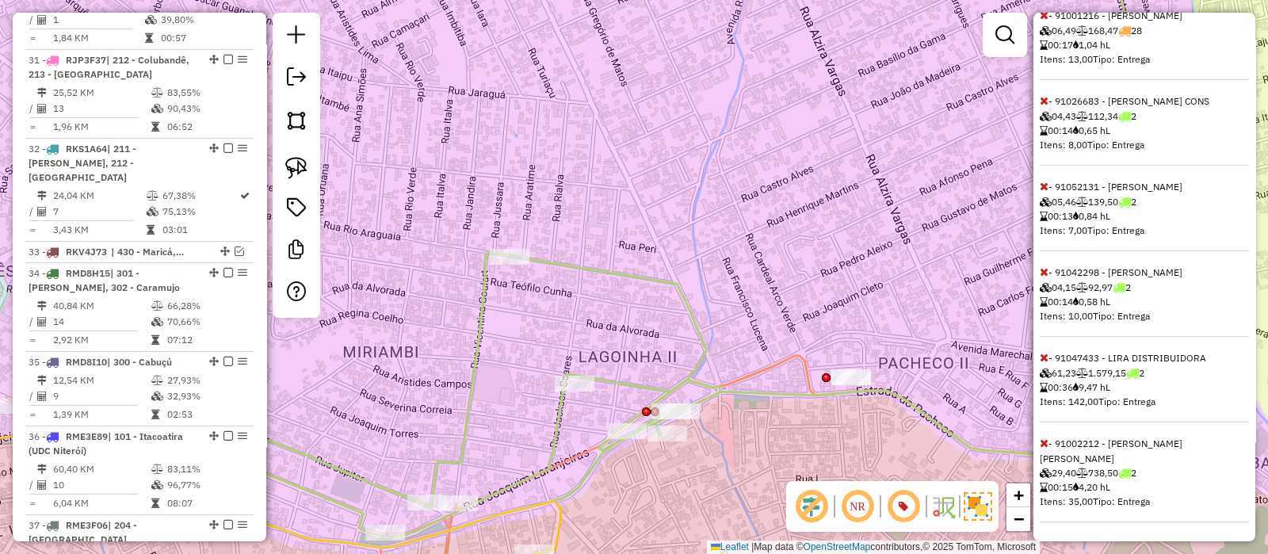
click at [1040, 449] on icon at bounding box center [1044, 443] width 9 height 11
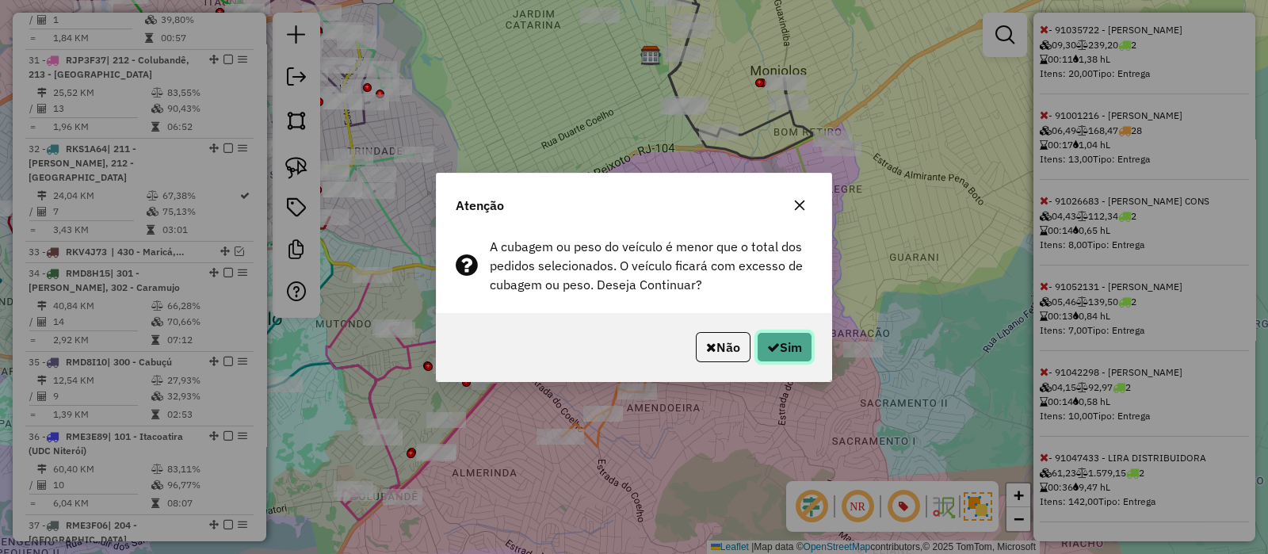
click at [793, 351] on button "Sim" at bounding box center [784, 347] width 55 height 30
select select "*********"
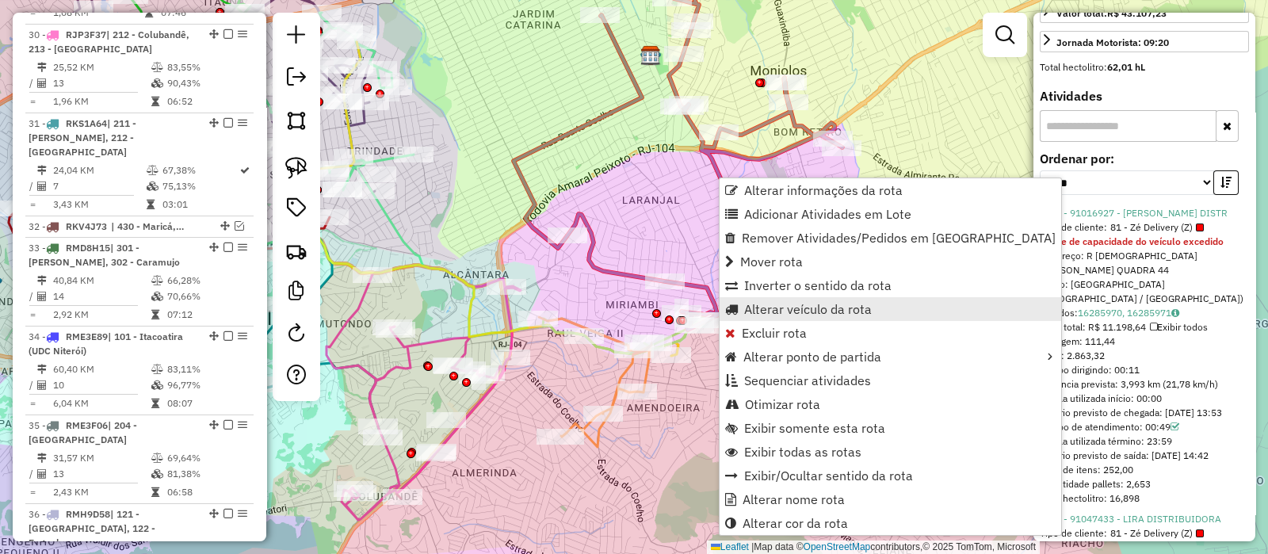
scroll to position [2296, 0]
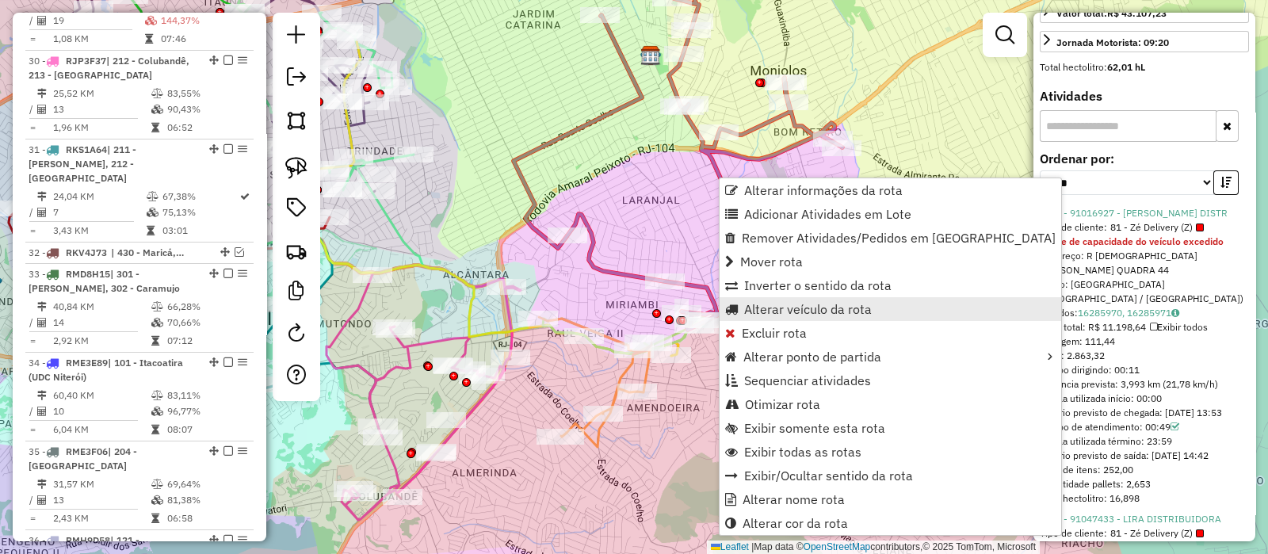
click at [774, 310] on span "Alterar veículo da rota" at bounding box center [808, 309] width 128 height 13
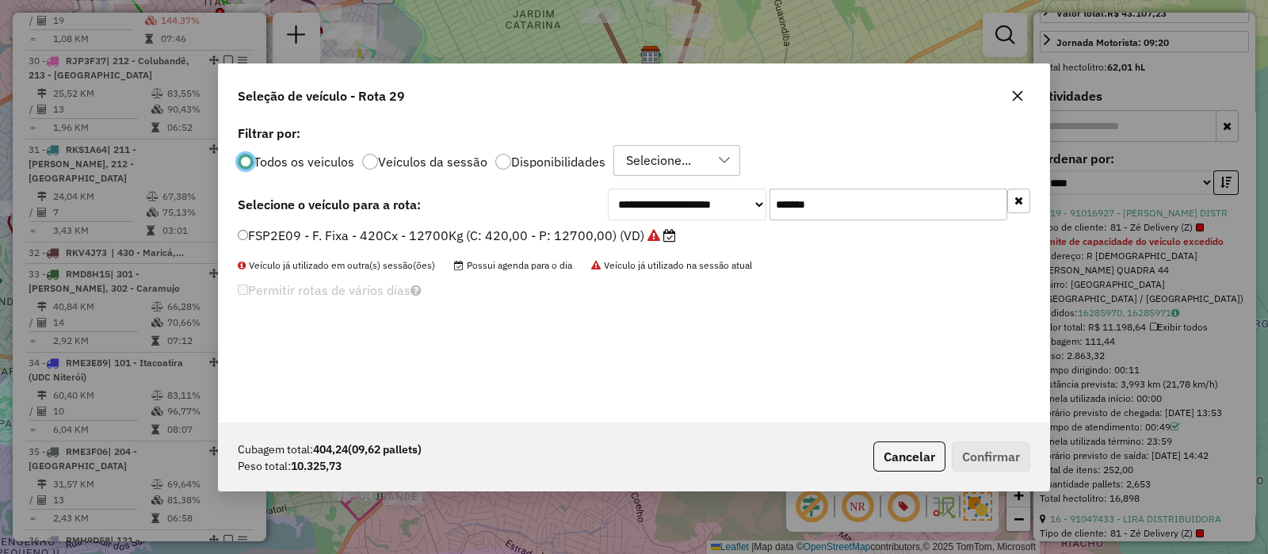
scroll to position [8, 5]
click at [824, 198] on input "*******" at bounding box center [889, 205] width 238 height 32
paste input "text"
type input "*******"
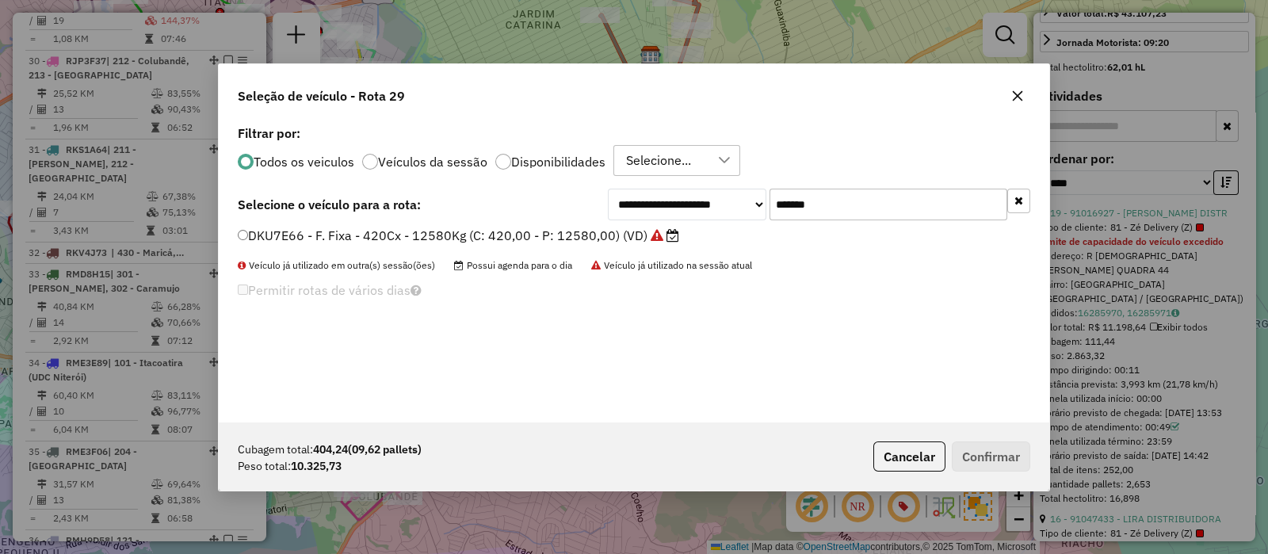
click at [571, 231] on label "DKU7E66 - F. Fixa - 420Cx - 12580Kg (C: 420,00 - P: 12580,00) (VD)" at bounding box center [459, 235] width 442 height 19
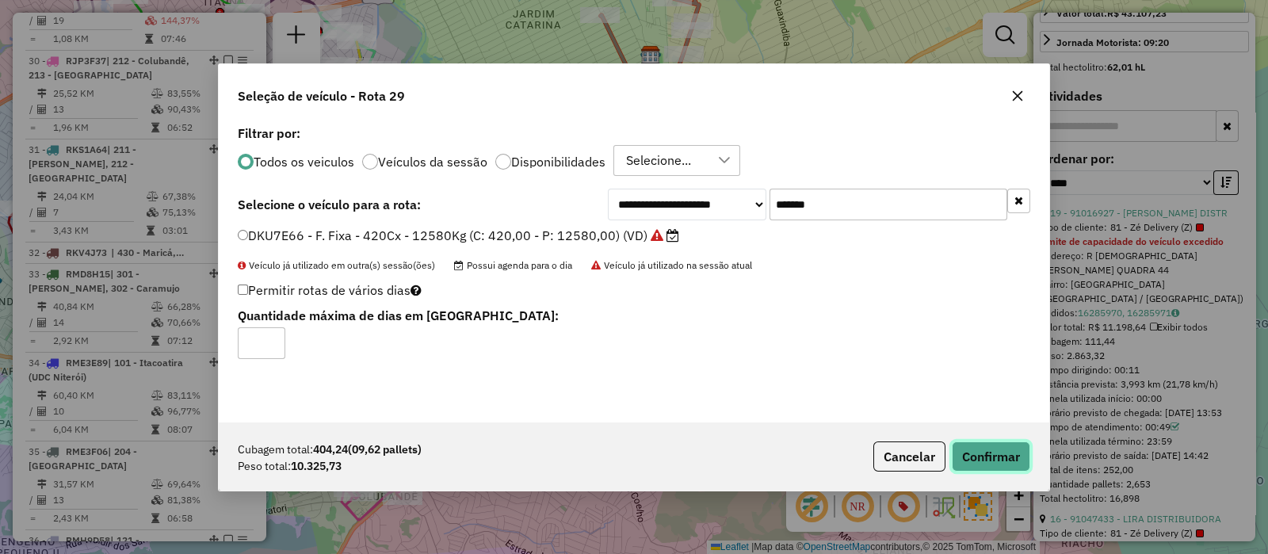
click at [976, 460] on button "Confirmar" at bounding box center [991, 457] width 78 height 30
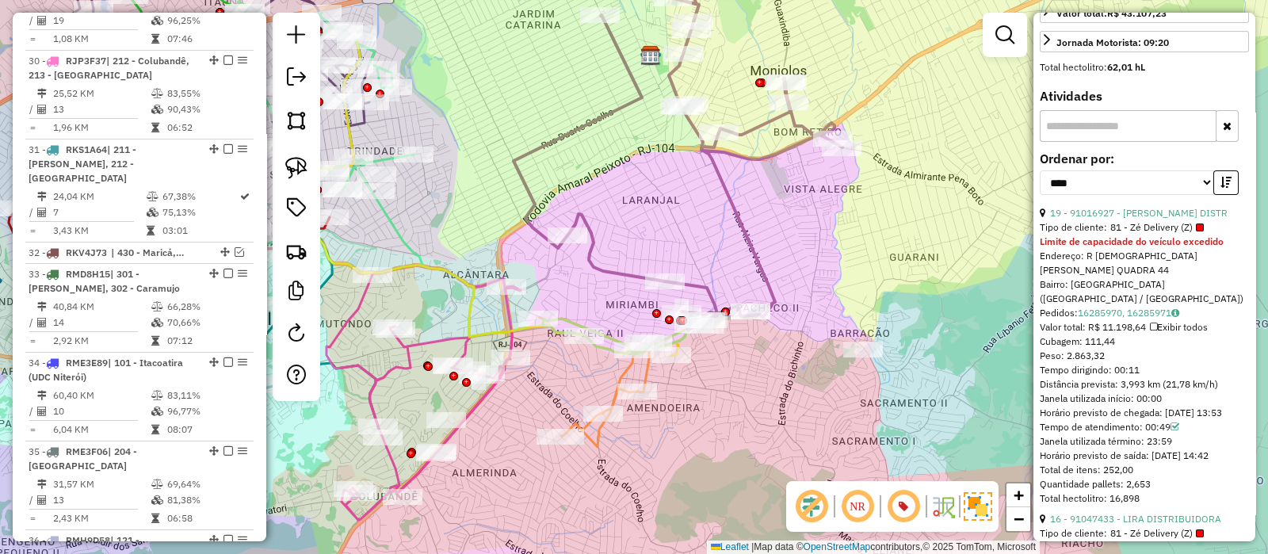
scroll to position [491, 0]
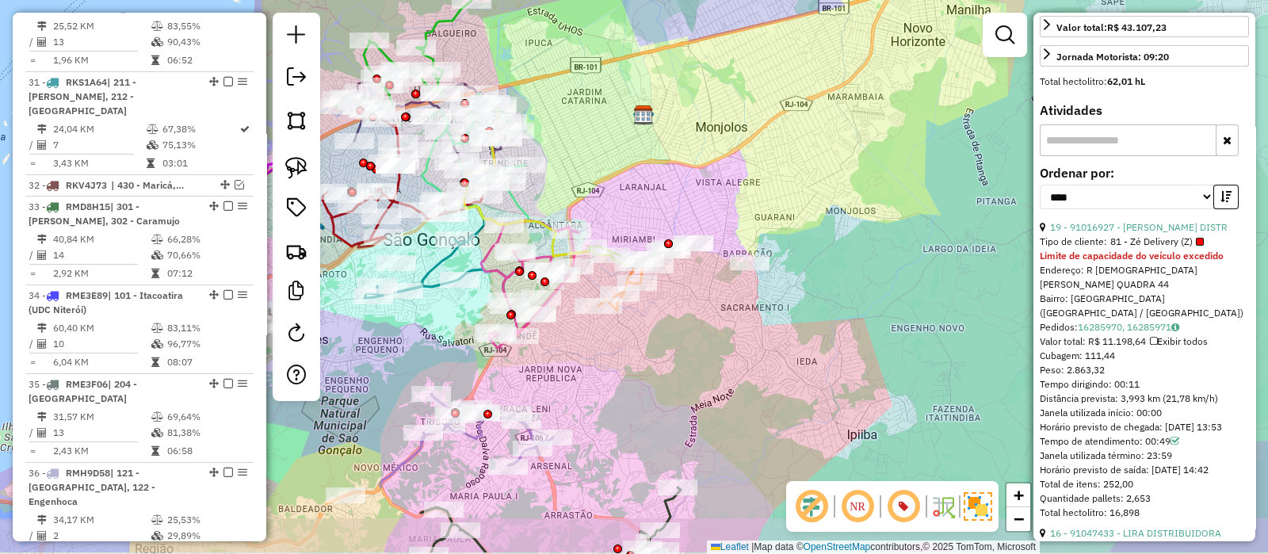
drag, startPoint x: 820, startPoint y: 230, endPoint x: 789, endPoint y: 197, distance: 46.0
click at [809, 212] on div "Janela de atendimento Grade de atendimento Capacidade Transportadoras Veículos …" at bounding box center [634, 277] width 1268 height 554
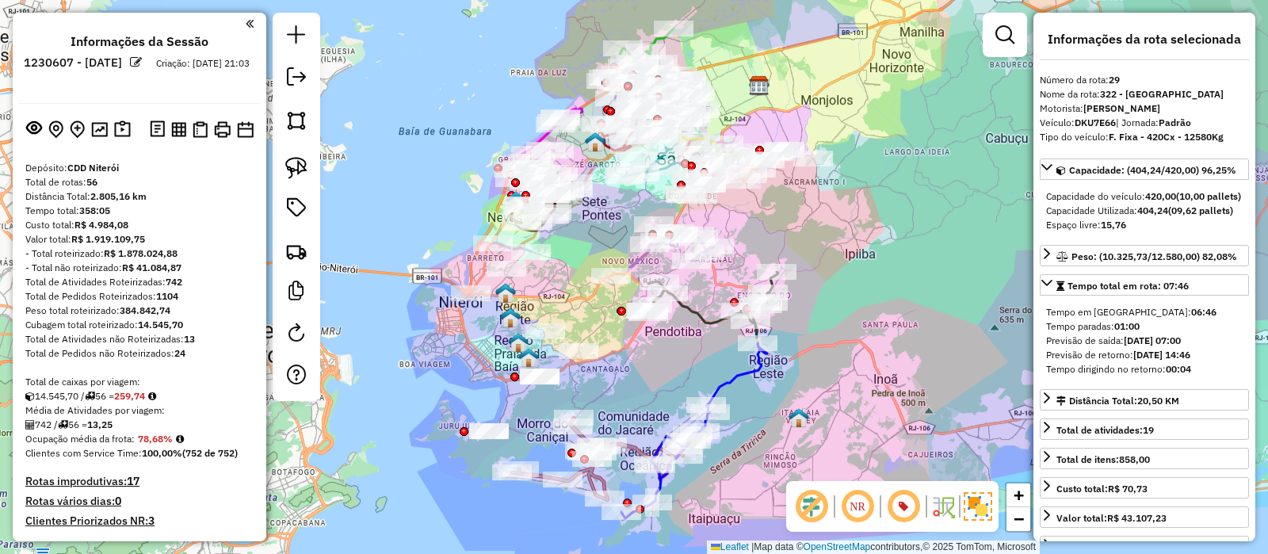
select select "*********"
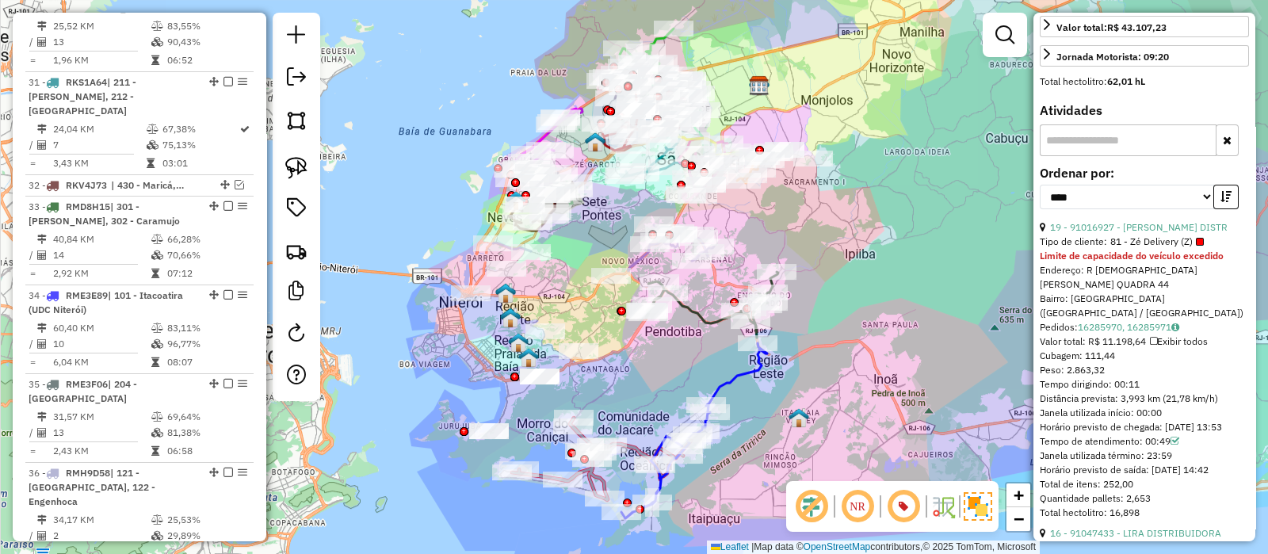
click at [705, 317] on icon at bounding box center [712, 305] width 132 height 66
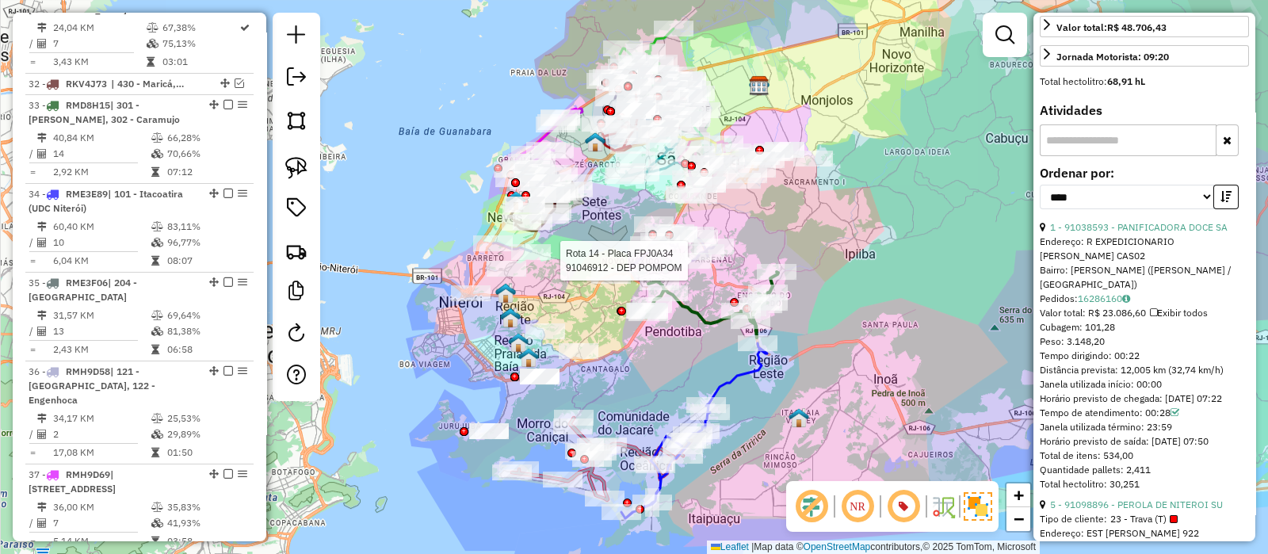
scroll to position [2516, 0]
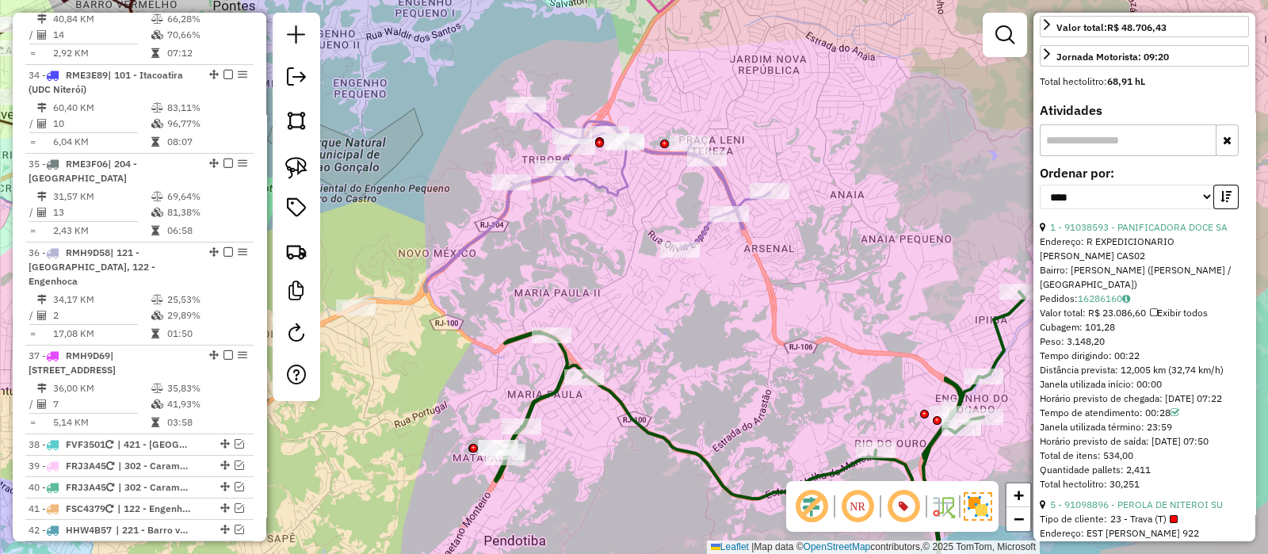
click at [704, 315] on div "Janela de atendimento Grade de atendimento Capacidade Transportadoras Veículos …" at bounding box center [634, 277] width 1268 height 554
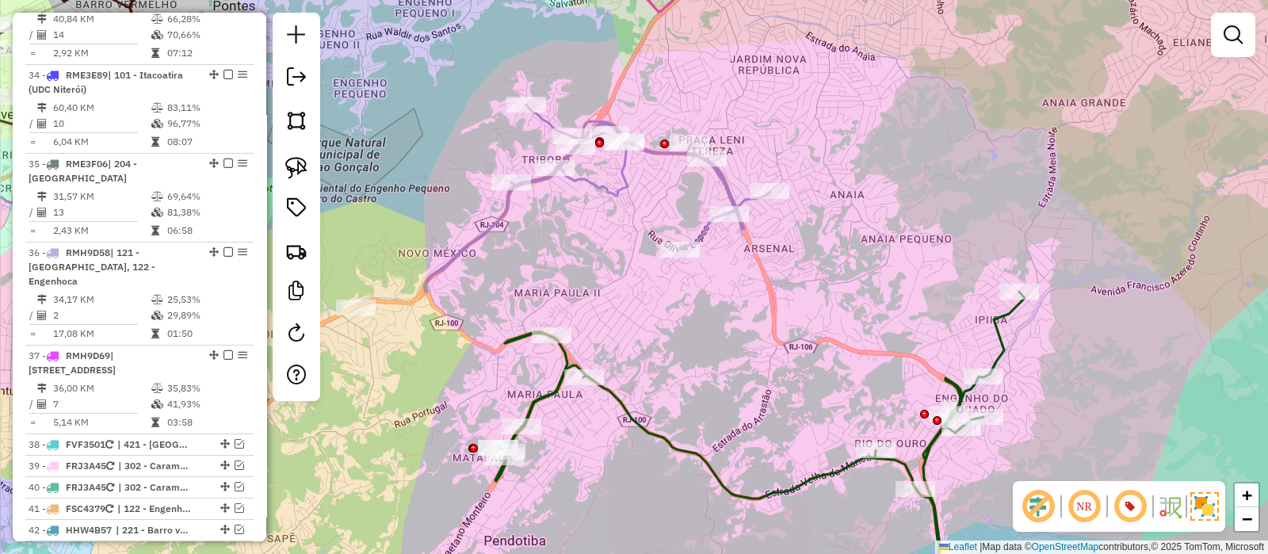
click at [644, 427] on icon at bounding box center [759, 423] width 529 height 263
select select "*********"
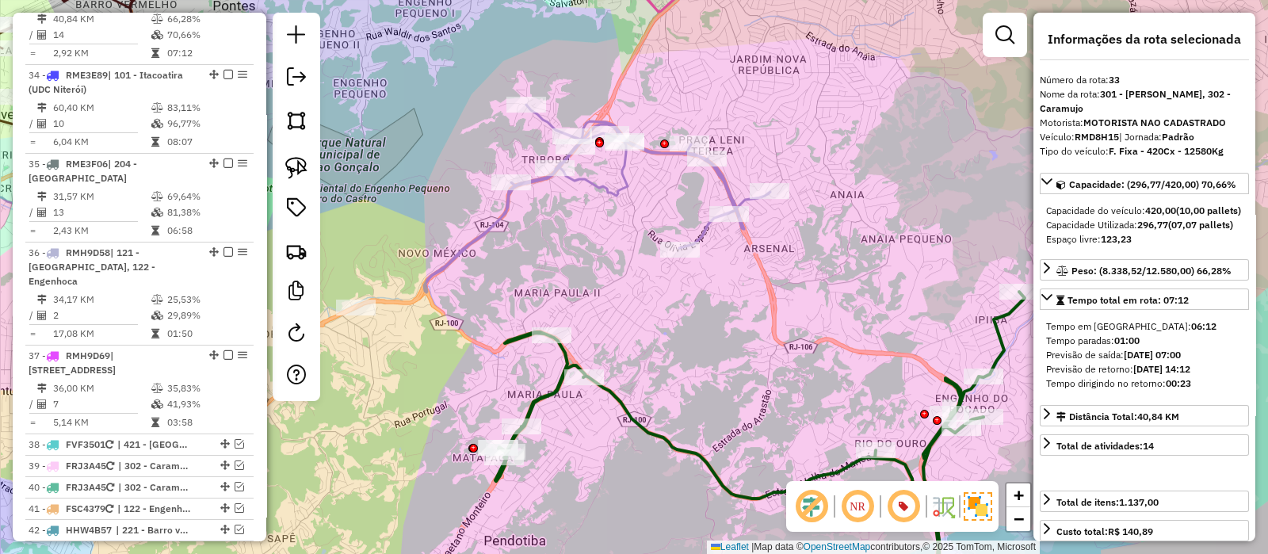
drag, startPoint x: 701, startPoint y: 350, endPoint x: 709, endPoint y: 382, distance: 32.7
click at [707, 382] on div "Janela de atendimento Grade de atendimento Capacidade Transportadoras Veículos …" at bounding box center [634, 277] width 1268 height 554
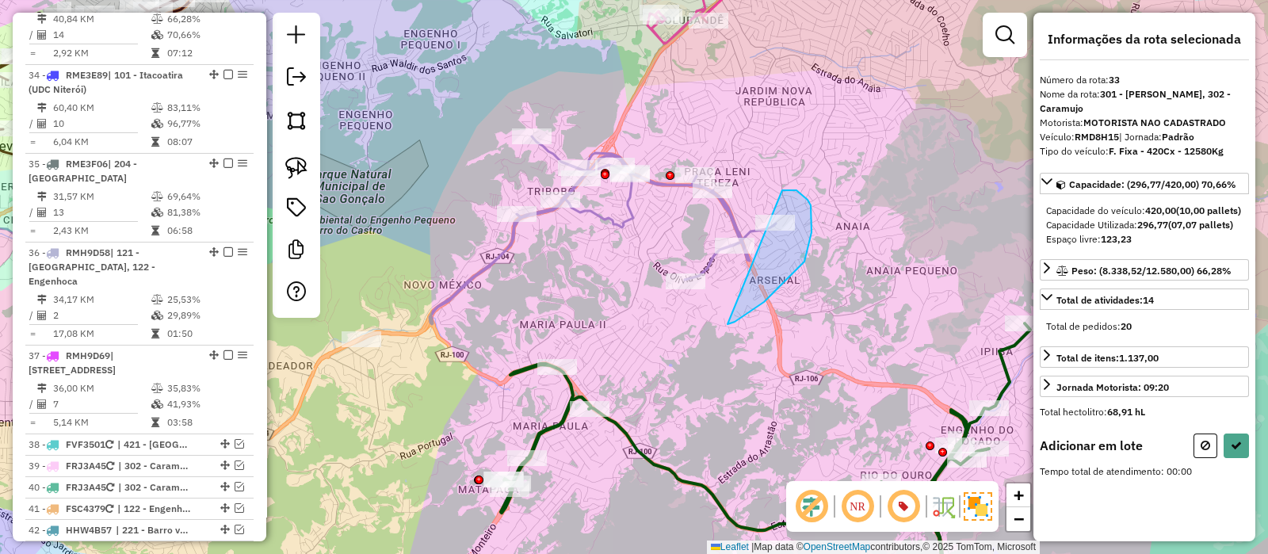
drag, startPoint x: 728, startPoint y: 324, endPoint x: 655, endPoint y: 319, distance: 73.1
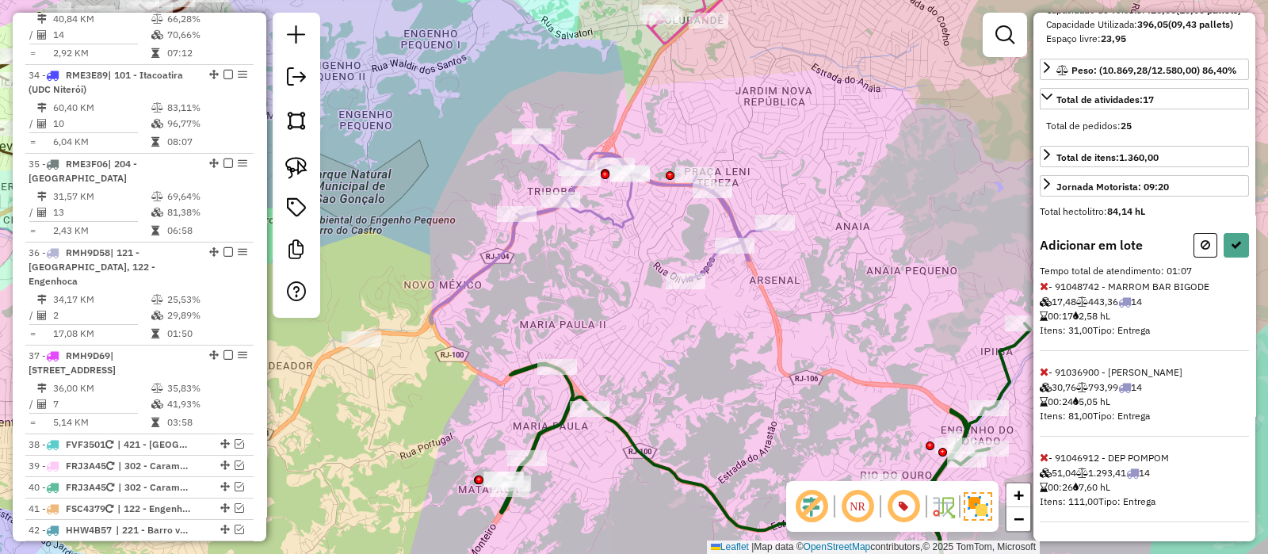
click at [1044, 459] on icon at bounding box center [1044, 457] width 9 height 11
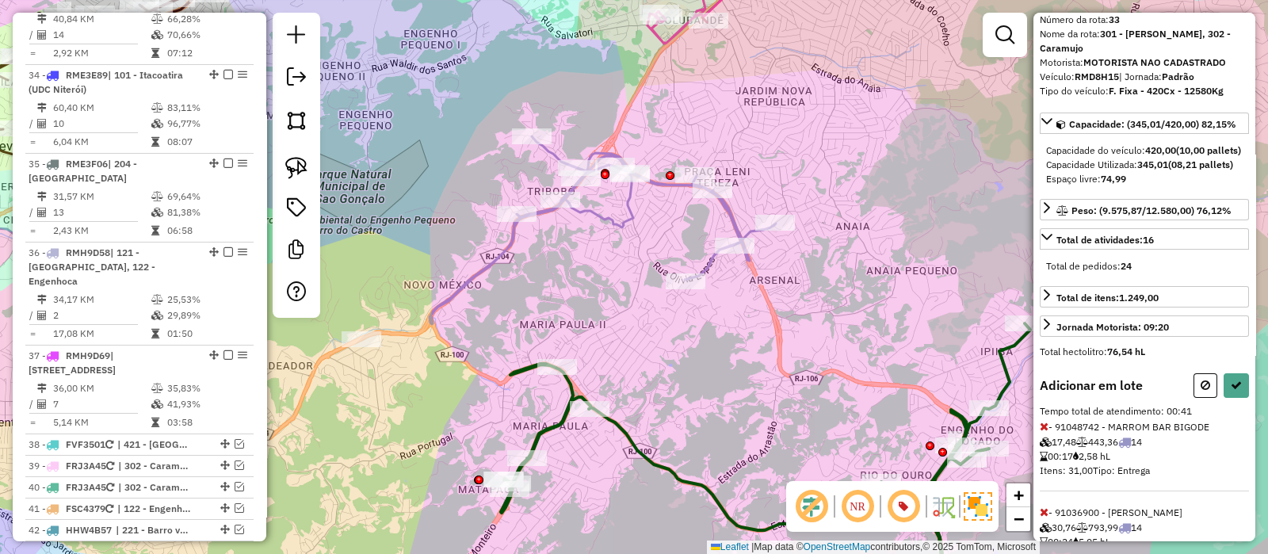
scroll to position [0, 0]
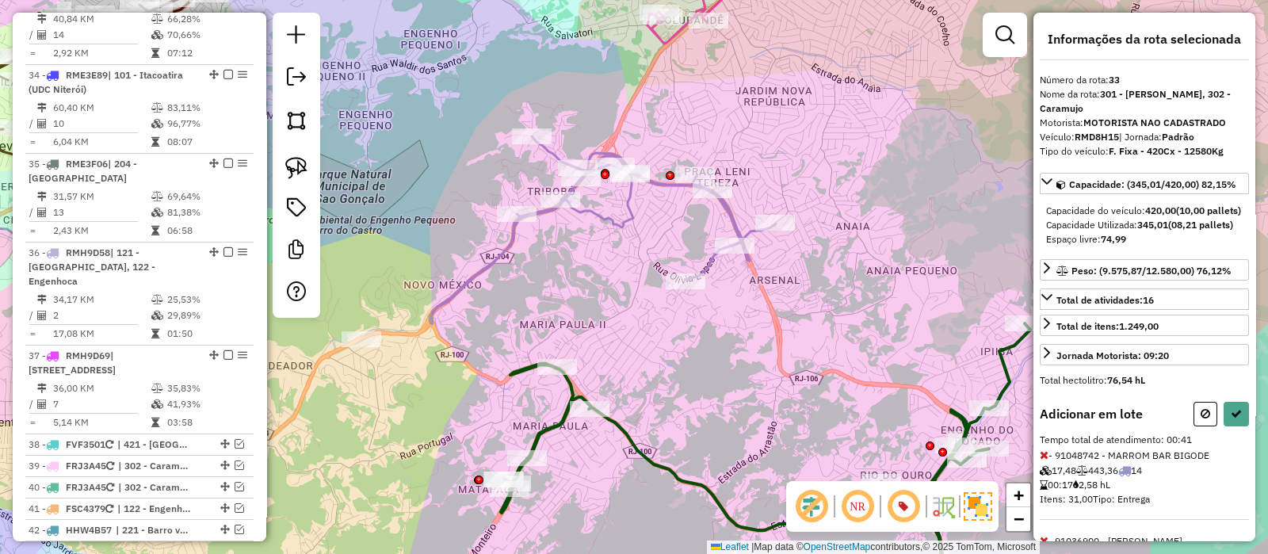
select select "*********"
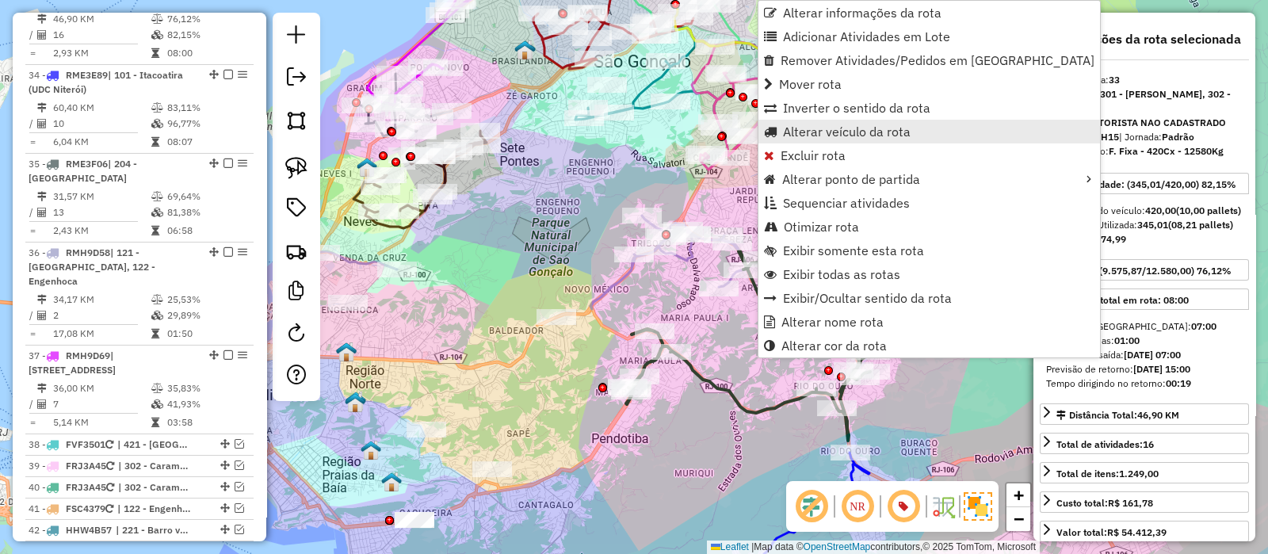
click at [812, 125] on span "Alterar veículo da rota" at bounding box center [847, 131] width 128 height 13
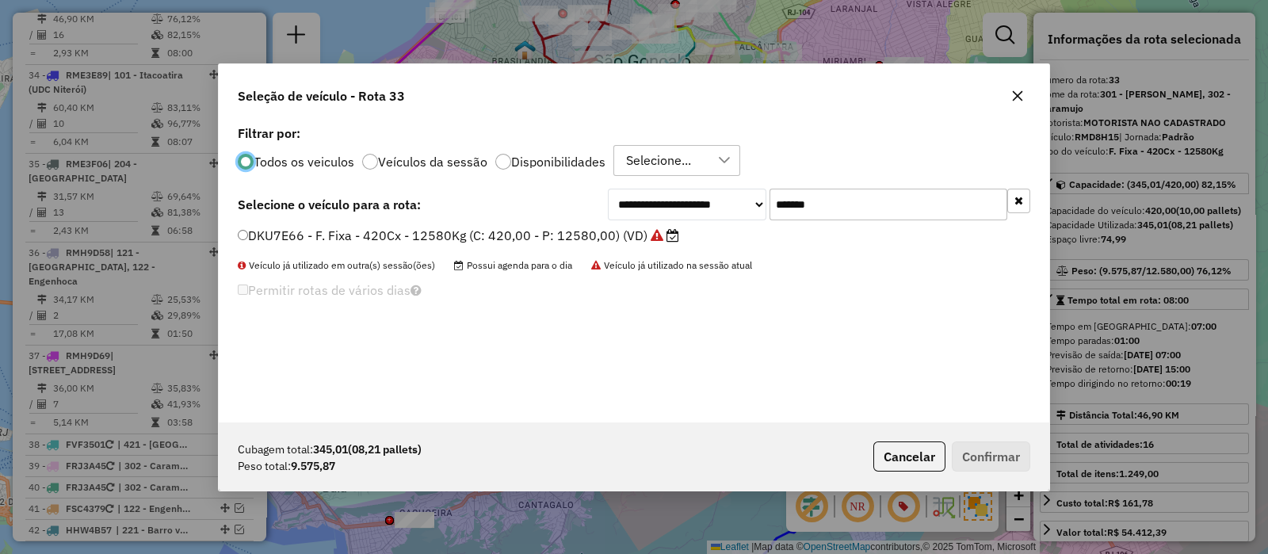
scroll to position [8, 5]
click at [888, 202] on input "*******" at bounding box center [889, 205] width 238 height 32
paste input "text"
type input "*******"
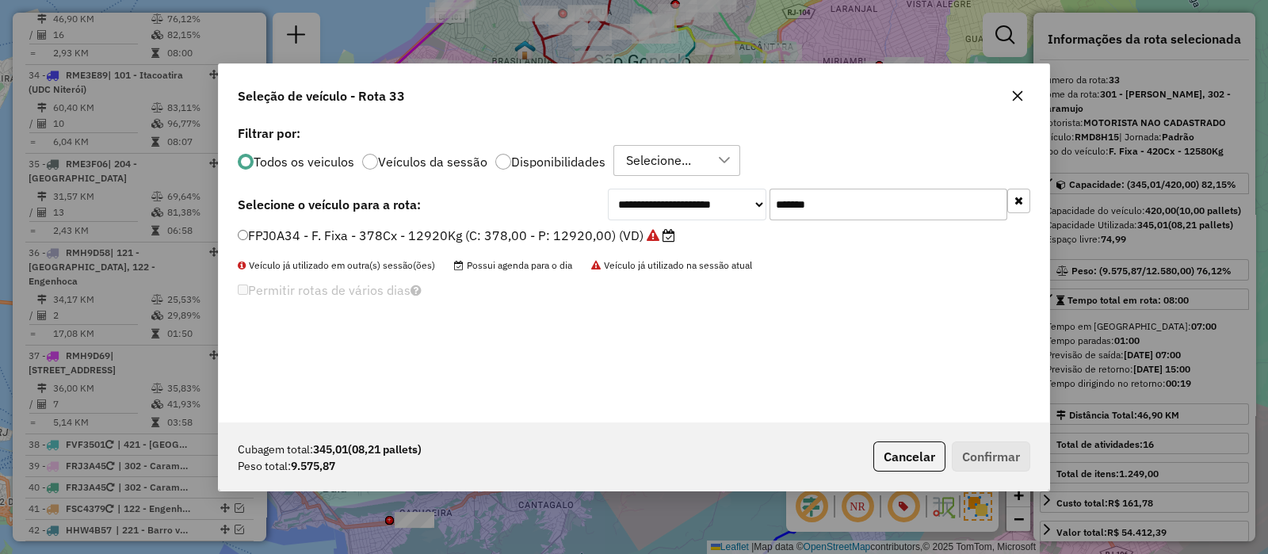
click at [579, 236] on label "FPJ0A34 - F. Fixa - 378Cx - 12920Kg (C: 378,00 - P: 12920,00) (VD)" at bounding box center [457, 235] width 438 height 19
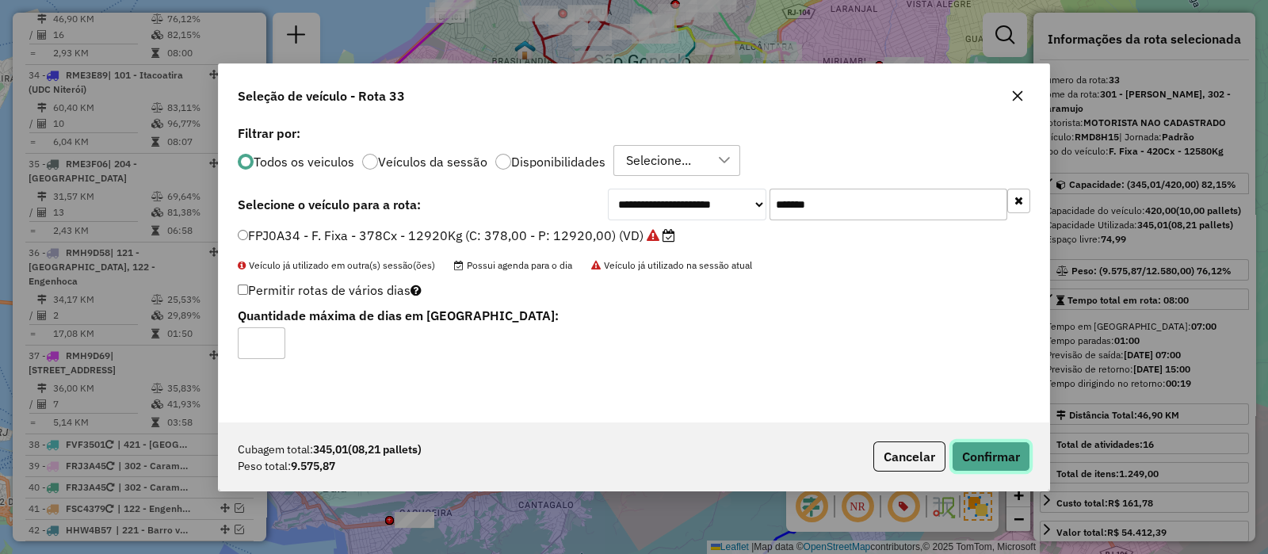
click at [990, 454] on button "Confirmar" at bounding box center [991, 457] width 78 height 30
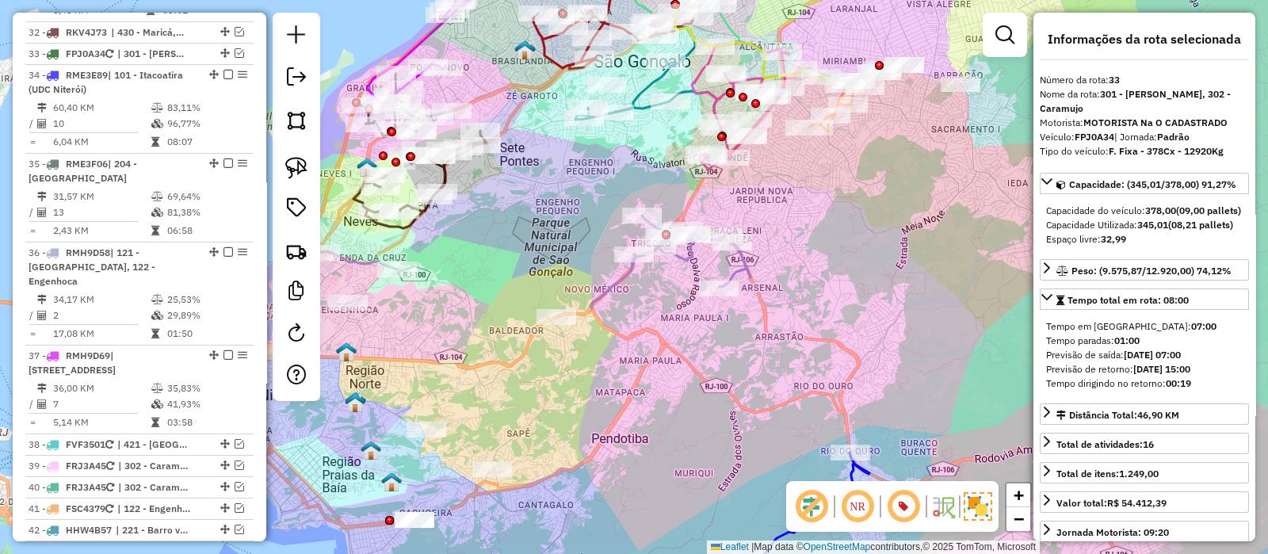
click at [732, 272] on icon at bounding box center [671, 263] width 160 height 94
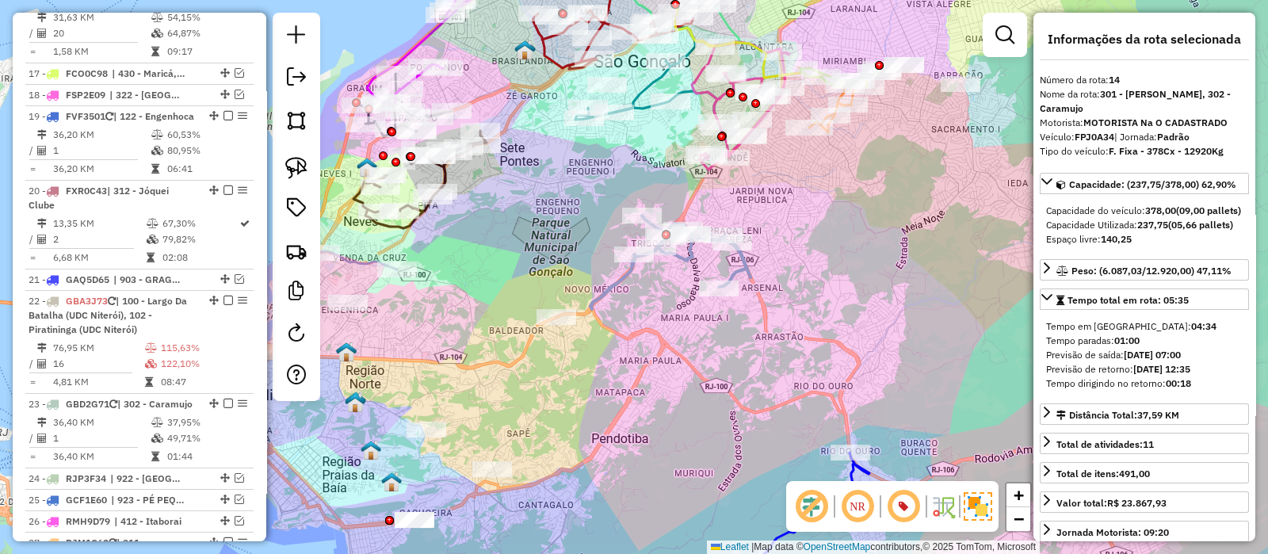
scroll to position [1370, 0]
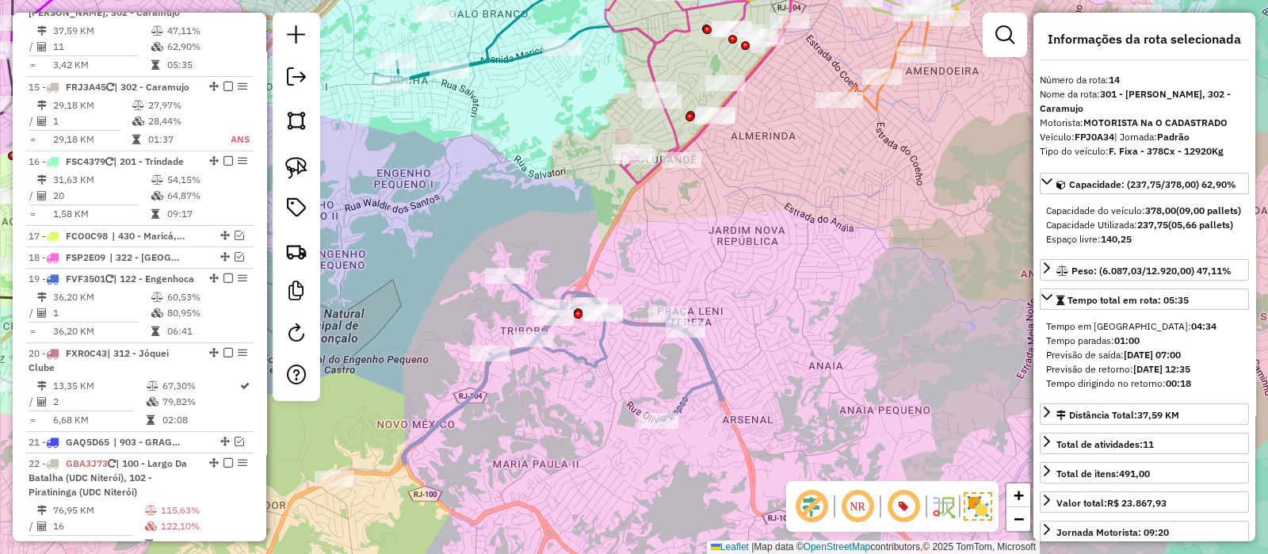
drag, startPoint x: 805, startPoint y: 182, endPoint x: 750, endPoint y: 253, distance: 89.9
click at [750, 253] on div "Janela de atendimento Grade de atendimento Capacidade Transportadoras Veículos …" at bounding box center [634, 277] width 1268 height 554
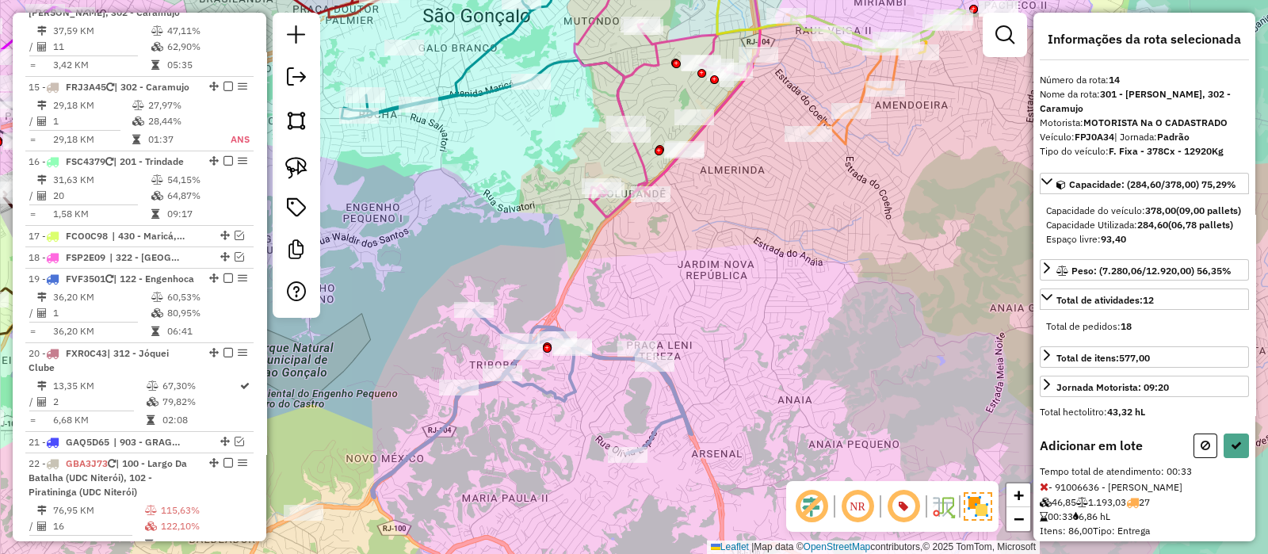
drag, startPoint x: 751, startPoint y: 207, endPoint x: 717, endPoint y: 224, distance: 37.6
click at [721, 224] on div "Janela de atendimento Grade de atendimento Capacidade Transportadoras Veículos …" at bounding box center [634, 277] width 1268 height 554
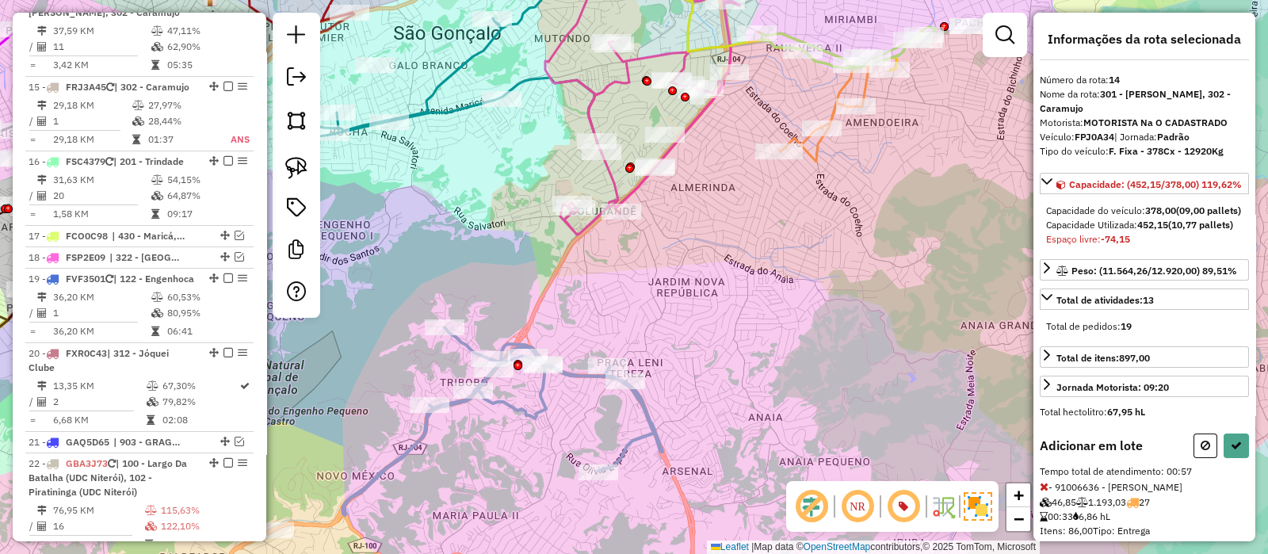
click at [1042, 492] on icon at bounding box center [1044, 486] width 9 height 11
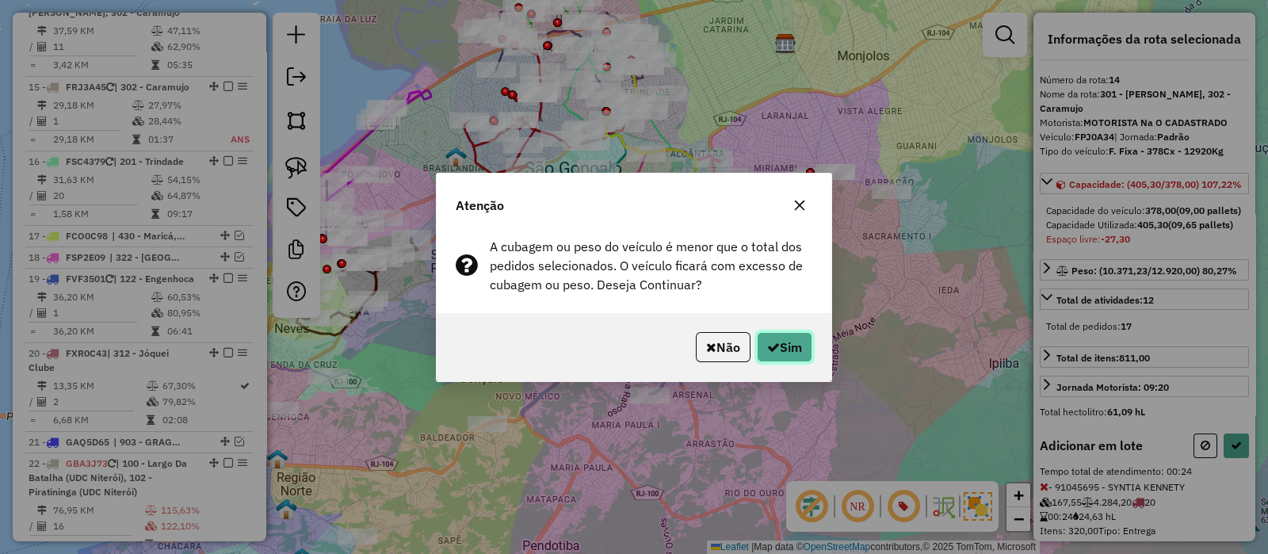
click at [778, 342] on button "Sim" at bounding box center [784, 347] width 55 height 30
select select "*********"
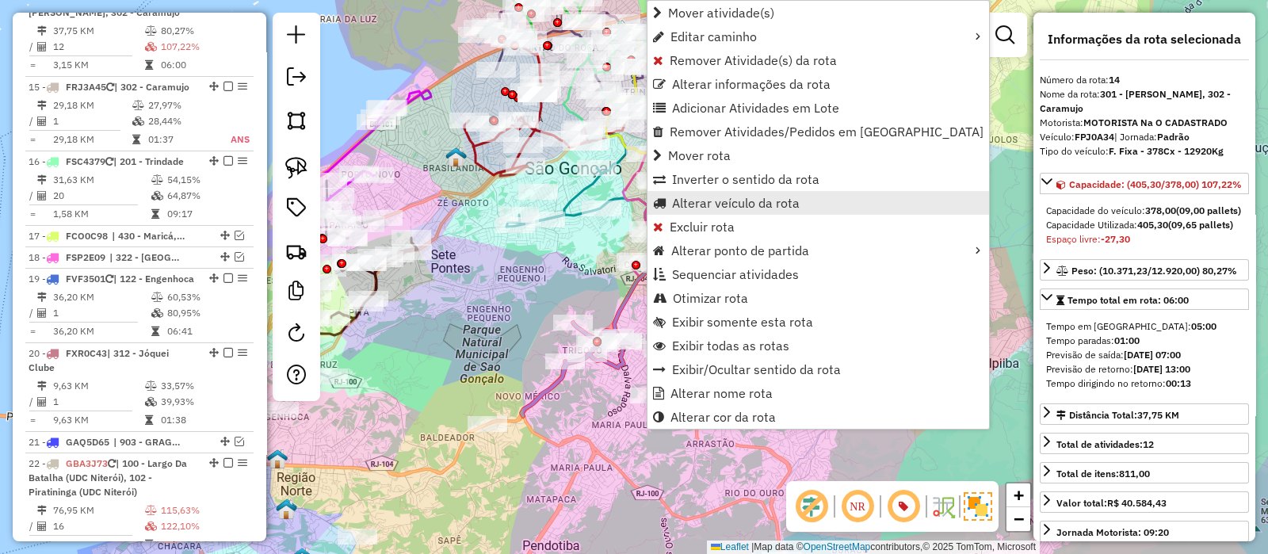
click at [694, 200] on span "Alterar veículo da rota" at bounding box center [736, 203] width 128 height 13
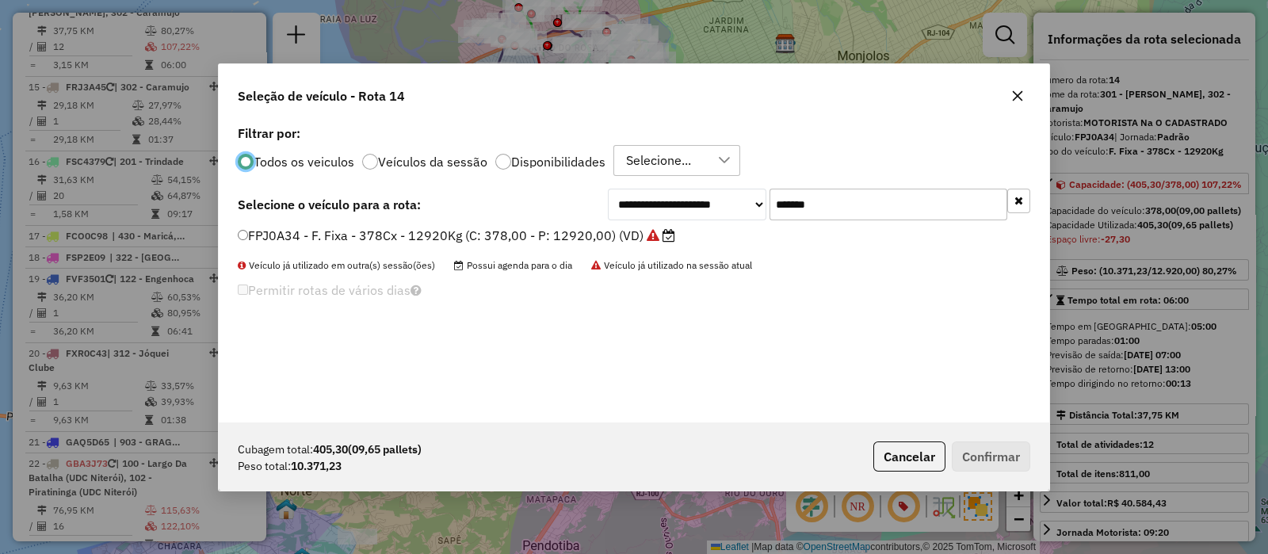
scroll to position [8, 5]
click at [866, 197] on input "*******" at bounding box center [889, 205] width 238 height 32
paste input "text"
type input "*******"
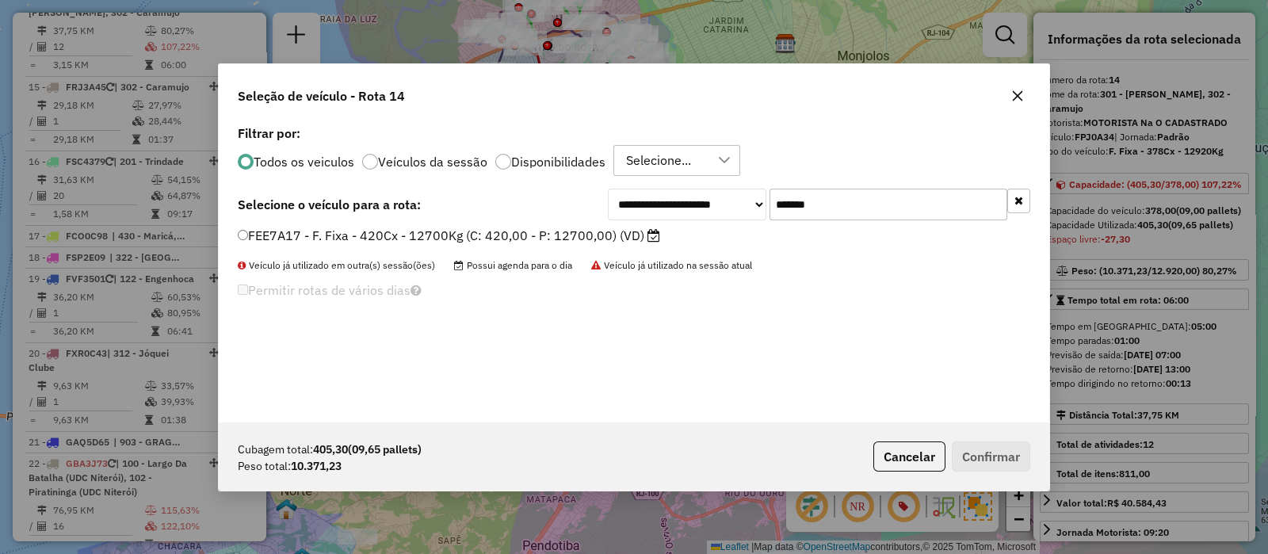
click at [572, 237] on label "FEE7A17 - F. Fixa - 420Cx - 12700Kg (C: 420,00 - P: 12700,00) (VD)" at bounding box center [449, 235] width 422 height 19
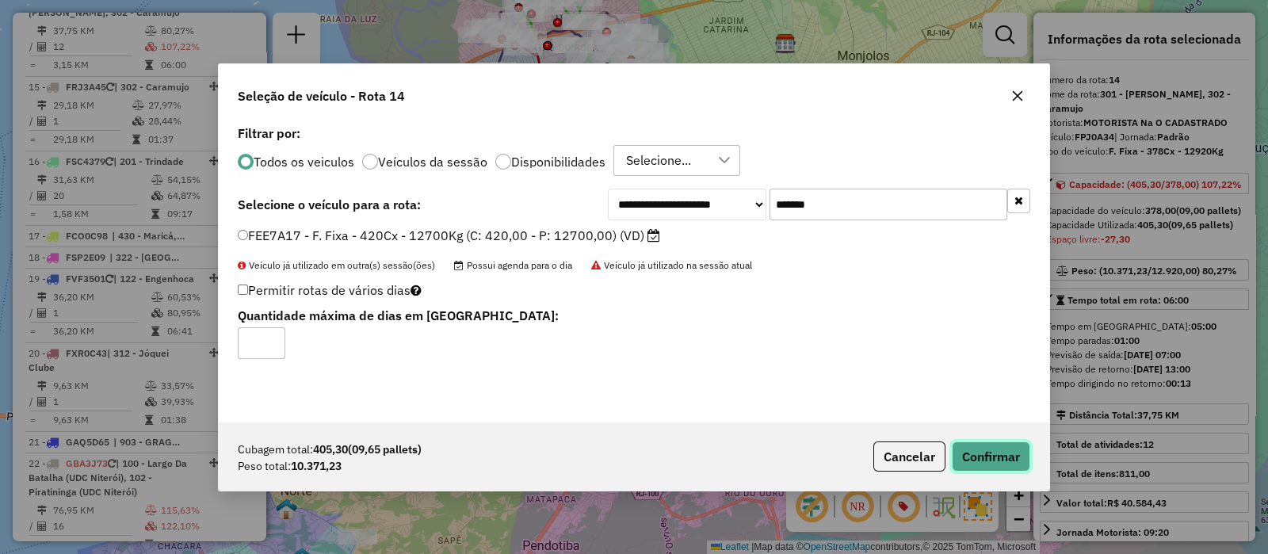
click at [986, 461] on button "Confirmar" at bounding box center [991, 457] width 78 height 30
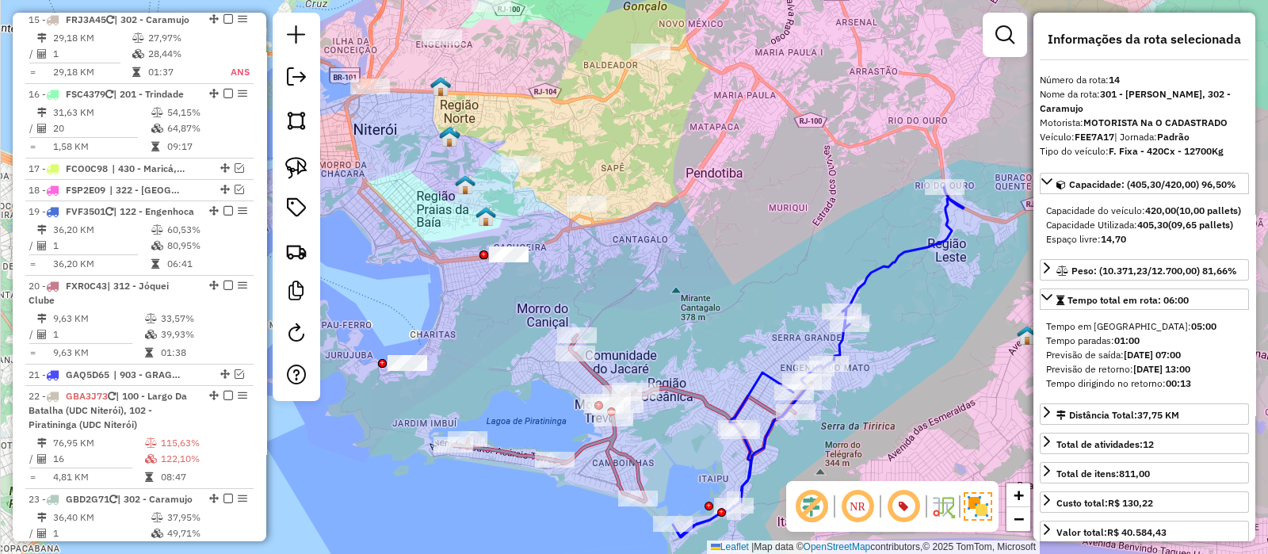
drag, startPoint x: 622, startPoint y: 251, endPoint x: 547, endPoint y: 261, distance: 75.9
click at [547, 261] on div "Janela de atendimento Grade de atendimento Capacidade Transportadoras Veículos …" at bounding box center [634, 277] width 1268 height 554
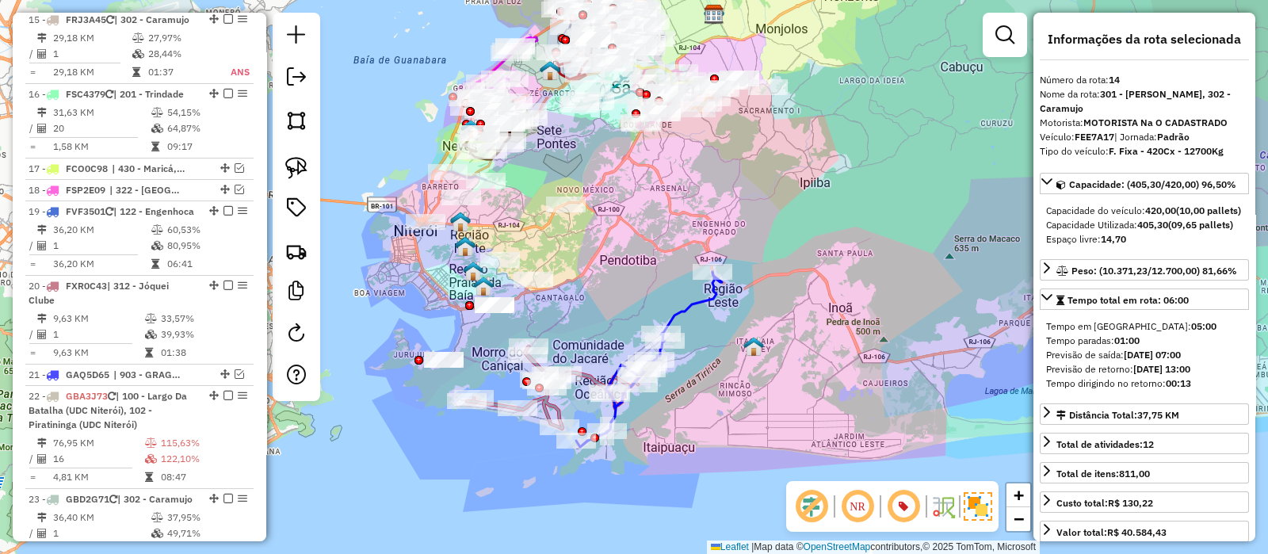
drag, startPoint x: 642, startPoint y: 212, endPoint x: 629, endPoint y: 258, distance: 47.7
click at [622, 277] on div "Janela de atendimento Grade de atendimento Capacidade Transportadoras Veículos …" at bounding box center [634, 277] width 1268 height 554
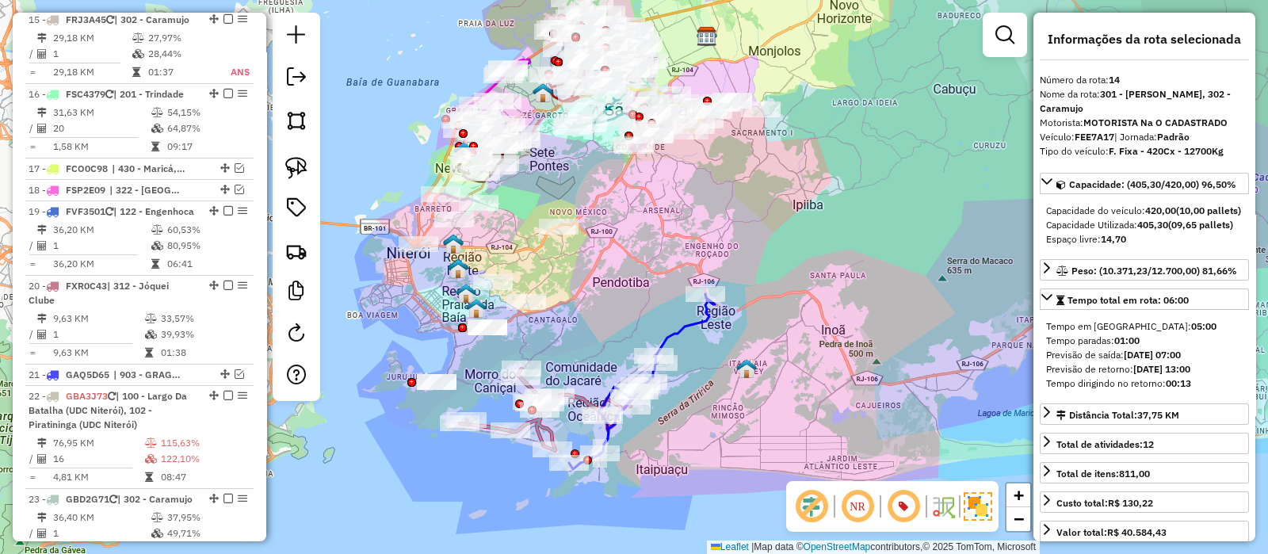
drag, startPoint x: 613, startPoint y: 271, endPoint x: 595, endPoint y: 306, distance: 39.0
click at [610, 297] on div "Janela de atendimento Grade de atendimento Capacidade Transportadoras Veículos …" at bounding box center [634, 277] width 1268 height 554
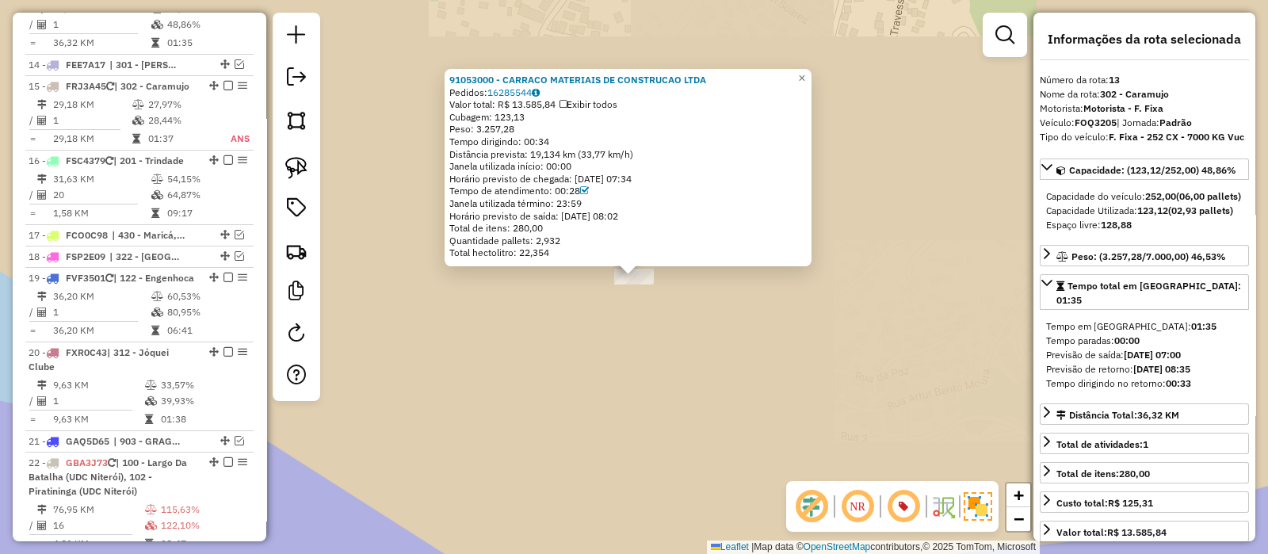
scroll to position [1283, 0]
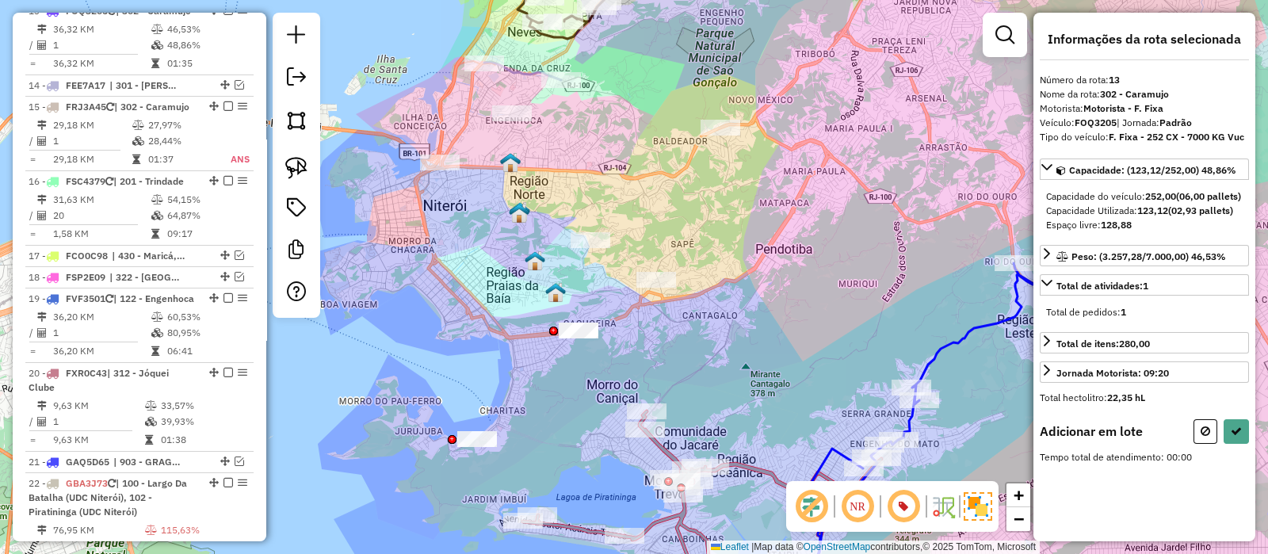
drag, startPoint x: 591, startPoint y: 404, endPoint x: 620, endPoint y: 355, distance: 56.8
click at [614, 342] on div "Janela de atendimento Grade de atendimento Capacidade Transportadoras Veículos …" at bounding box center [634, 277] width 1268 height 554
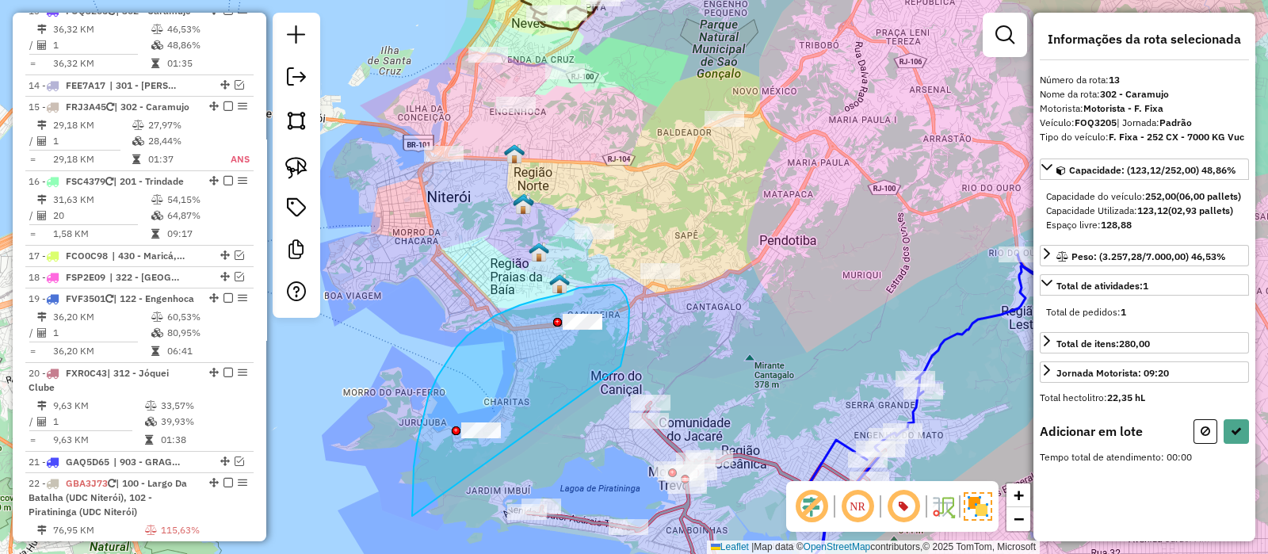
drag, startPoint x: 621, startPoint y: 365, endPoint x: 412, endPoint y: 519, distance: 259.0
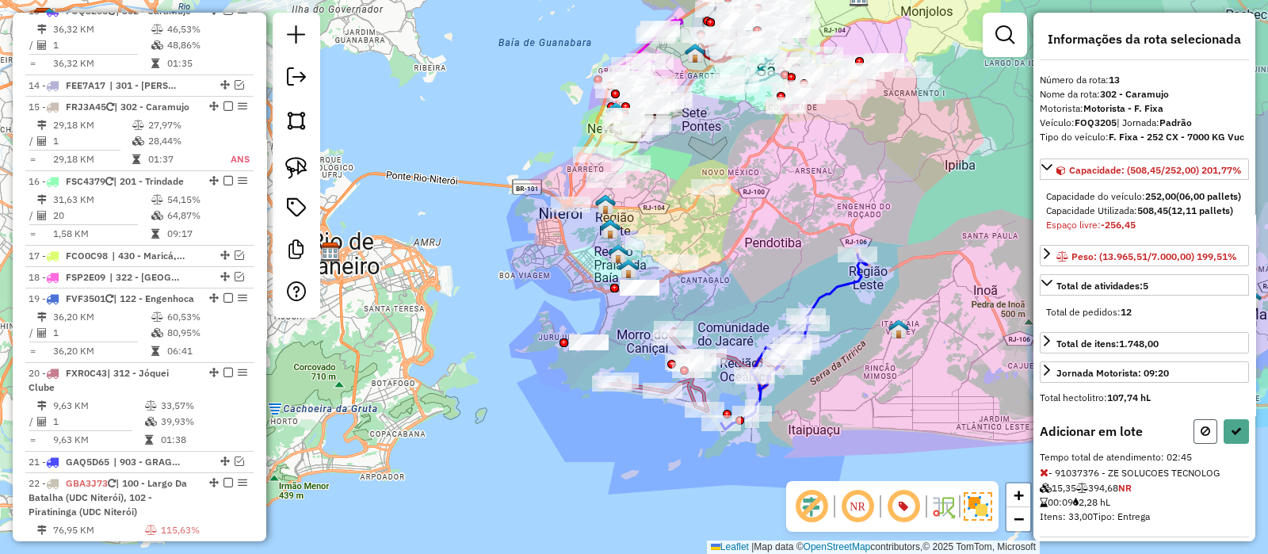
click at [1204, 444] on button at bounding box center [1206, 431] width 24 height 25
select select "*********"
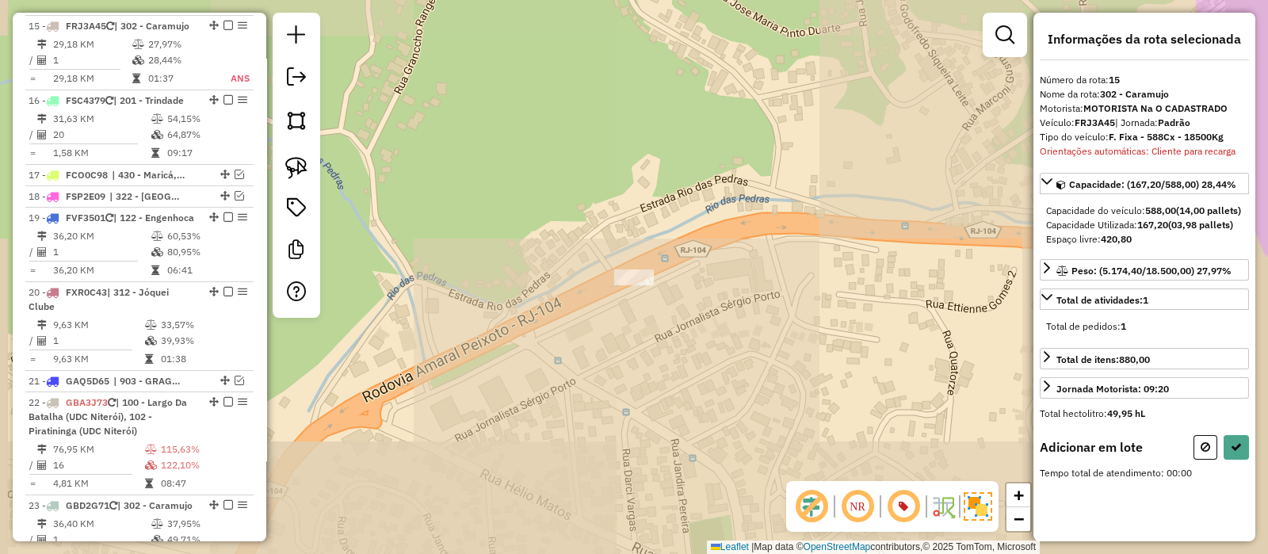
scroll to position [1392, 0]
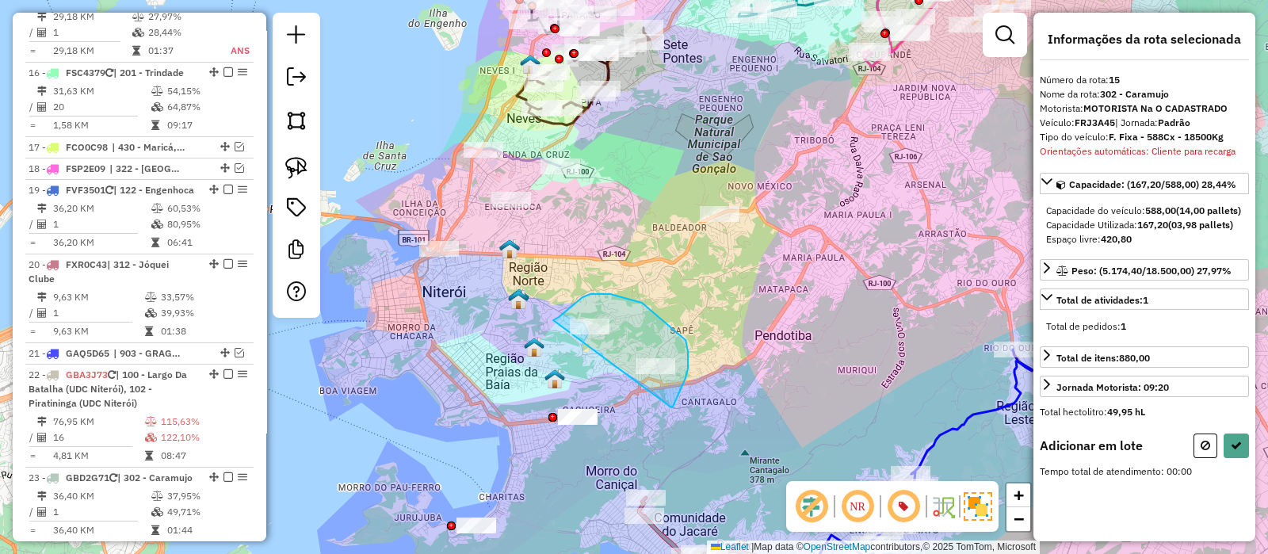
drag, startPoint x: 673, startPoint y: 407, endPoint x: 552, endPoint y: 323, distance: 147.5
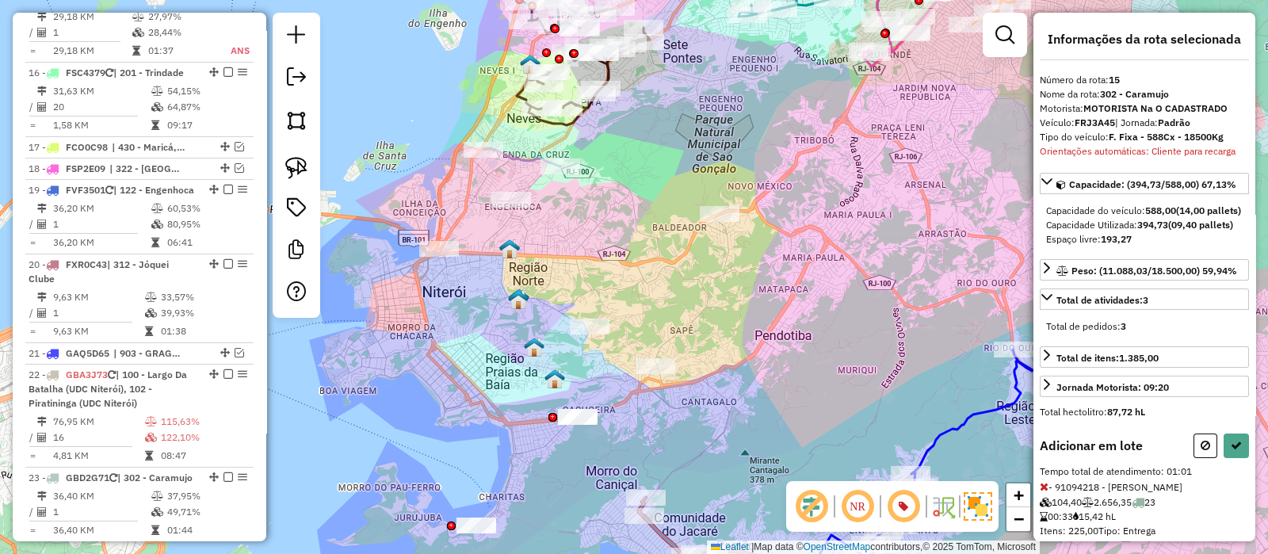
select select "*********"
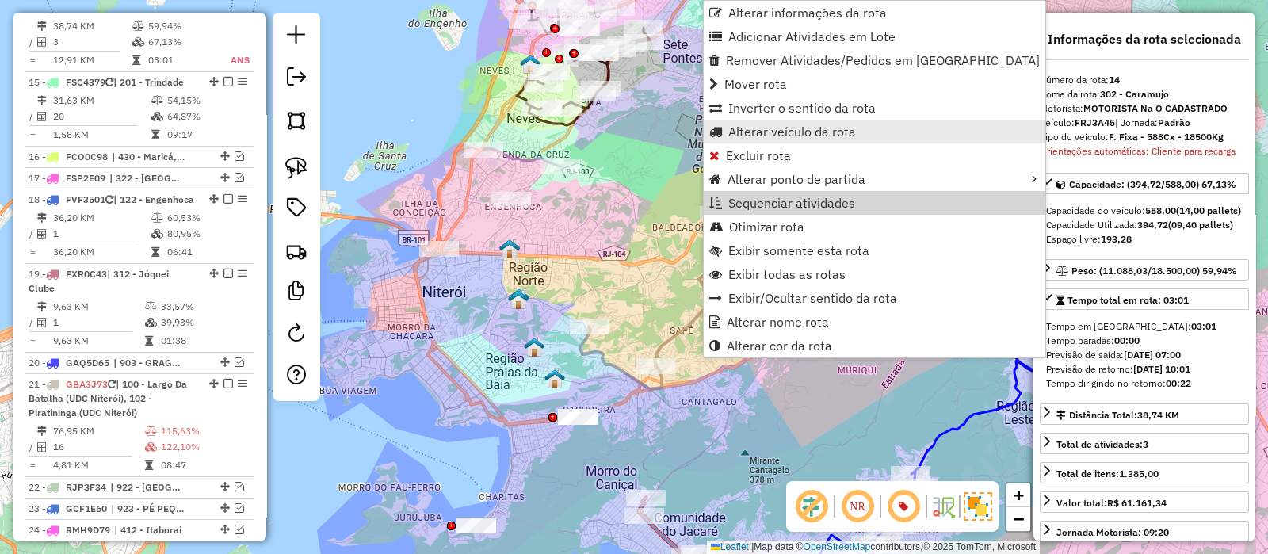
scroll to position [1303, 0]
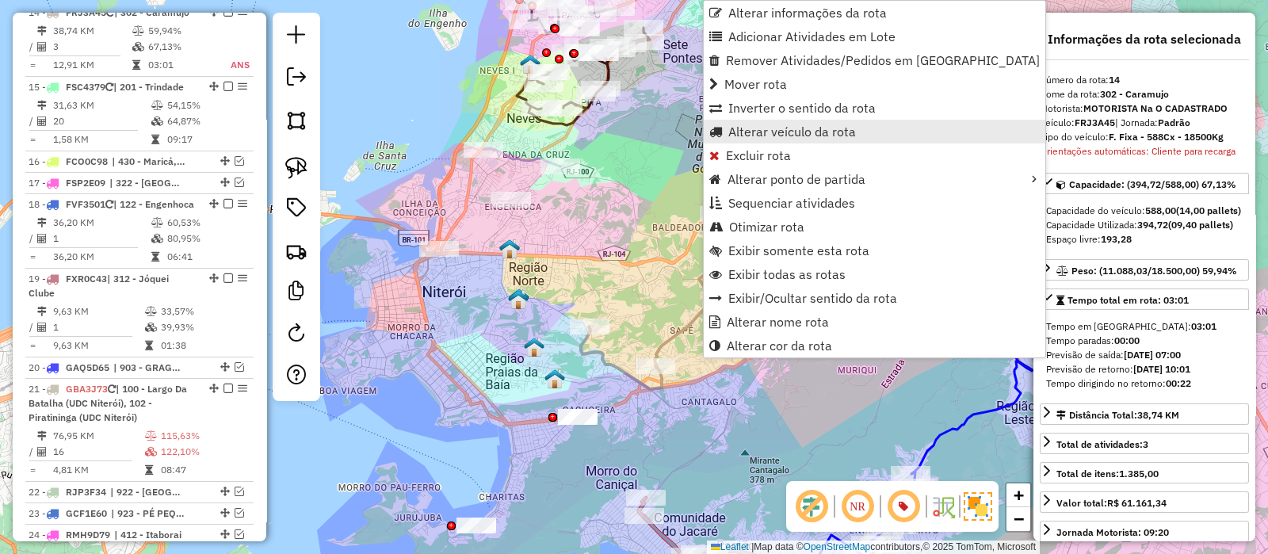
click at [721, 128] on span "Alterar veículo da rota" at bounding box center [715, 131] width 13 height 13
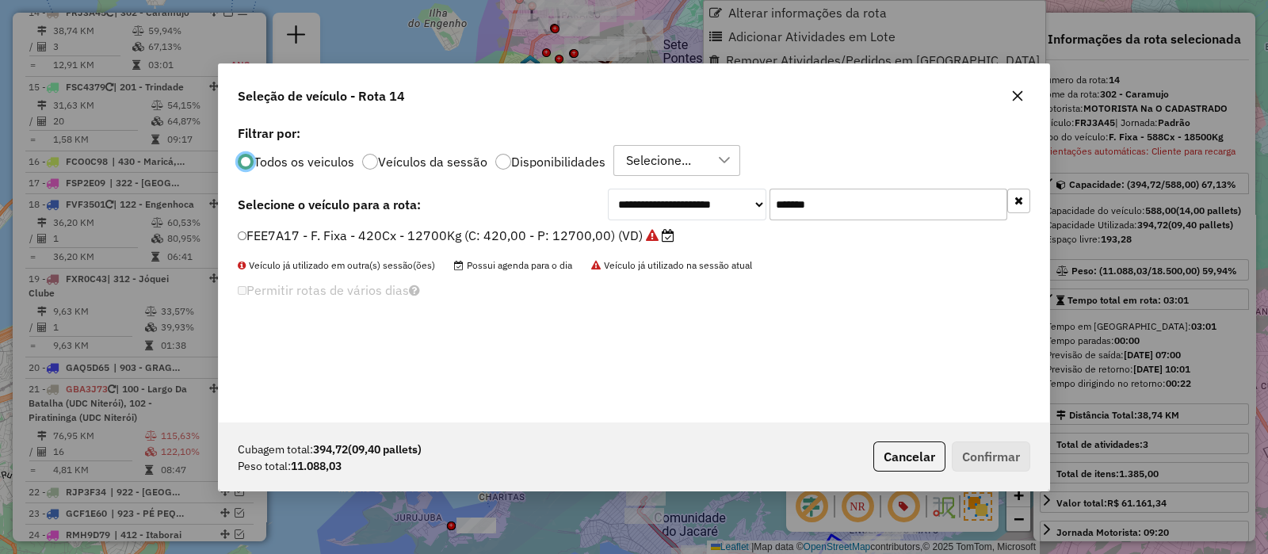
scroll to position [8, 5]
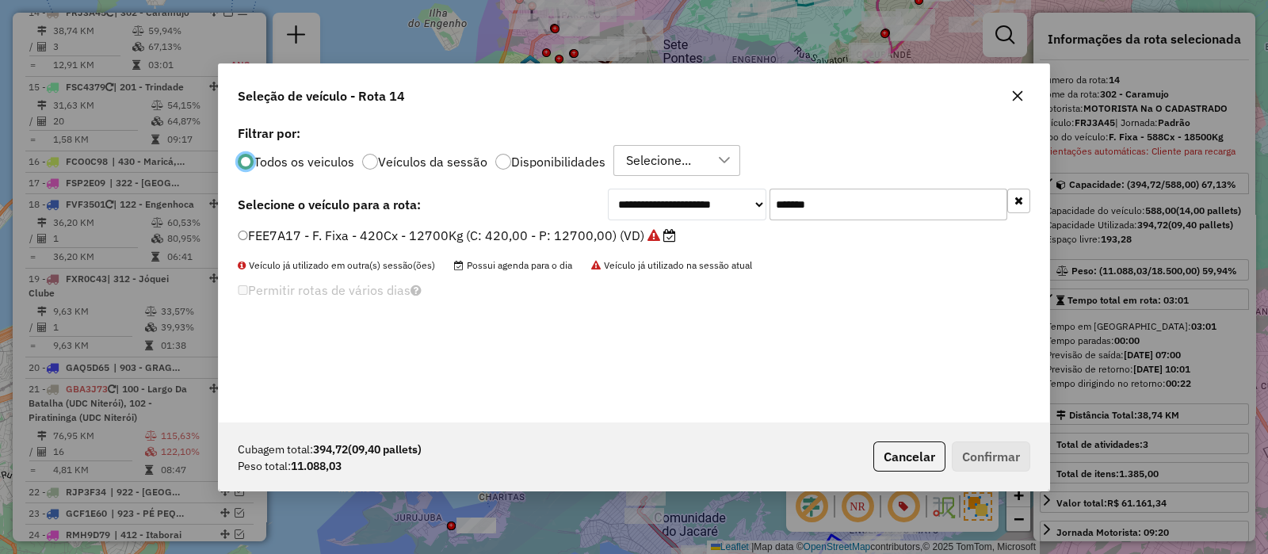
click at [789, 191] on input "*******" at bounding box center [889, 205] width 238 height 32
paste input "text"
type input "*******"
drag, startPoint x: 610, startPoint y: 225, endPoint x: 626, endPoint y: 239, distance: 20.8
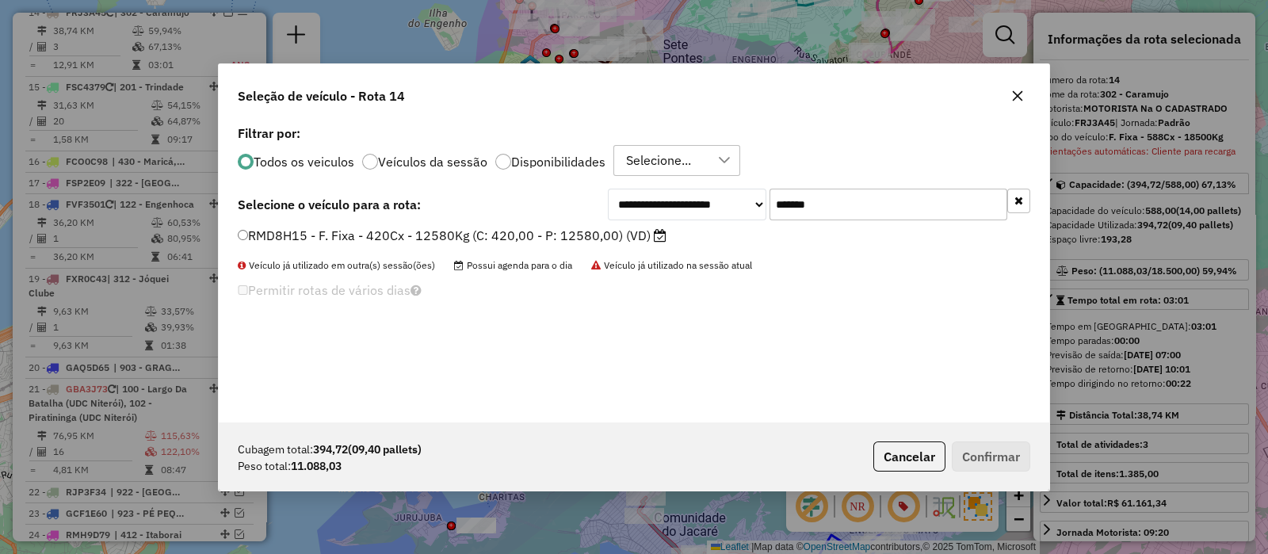
click at [610, 227] on div "**********" at bounding box center [634, 271] width 831 height 301
click at [628, 241] on label "RMD8H15 - F. Fixa - 420Cx - 12580Kg (C: 420,00 - P: 12580,00) (VD)" at bounding box center [452, 235] width 429 height 19
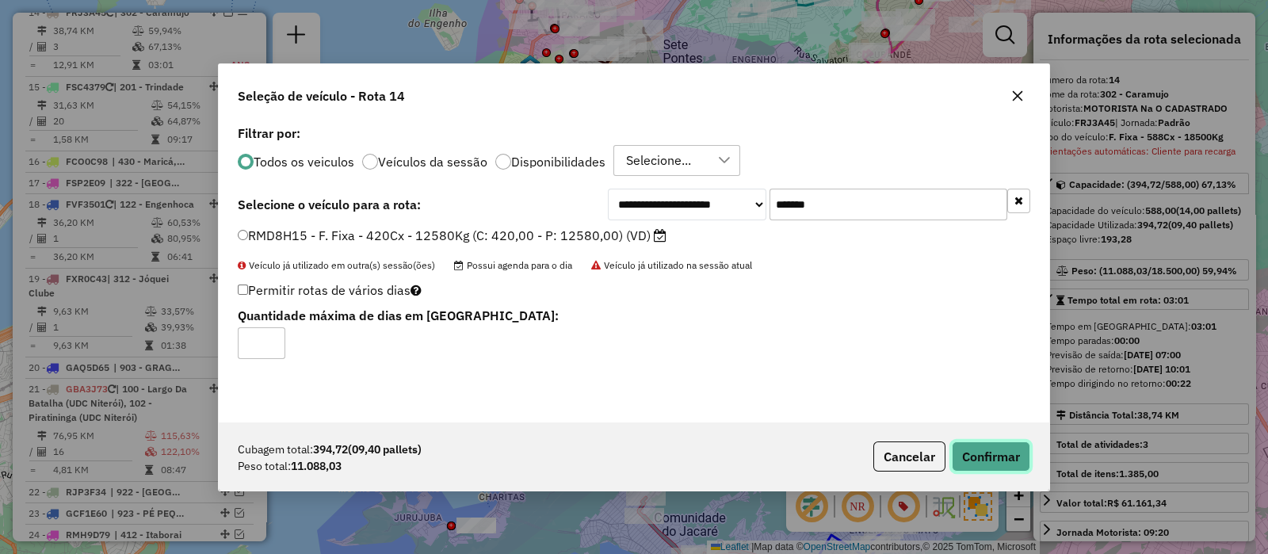
click at [998, 442] on button "Confirmar" at bounding box center [991, 457] width 78 height 30
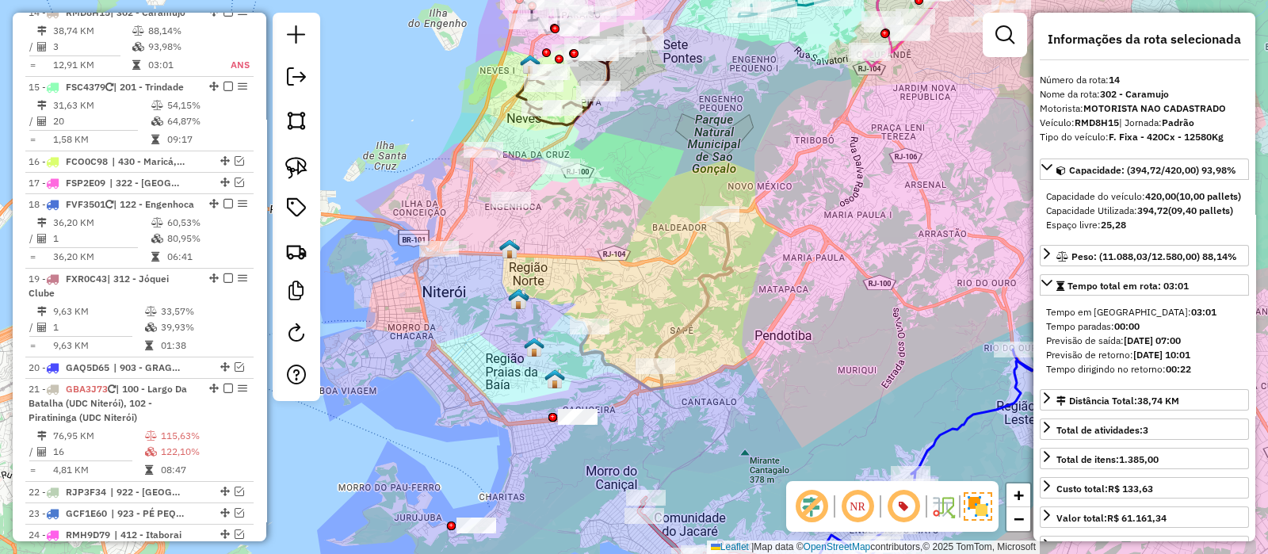
click at [694, 321] on icon at bounding box center [656, 301] width 151 height 175
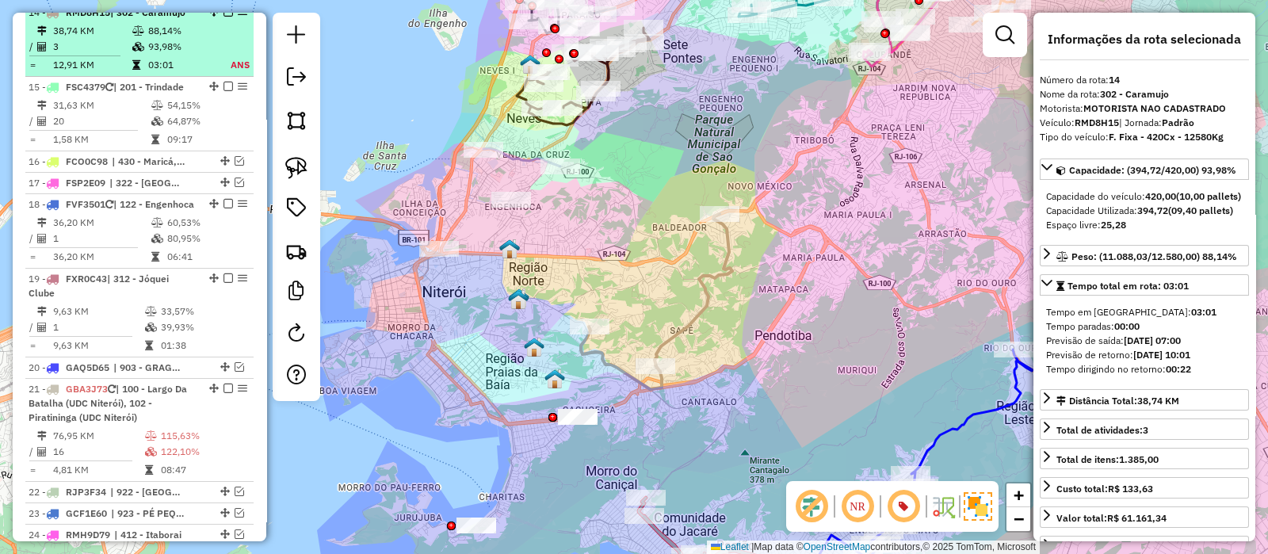
click at [225, 17] on em at bounding box center [229, 12] width 10 height 10
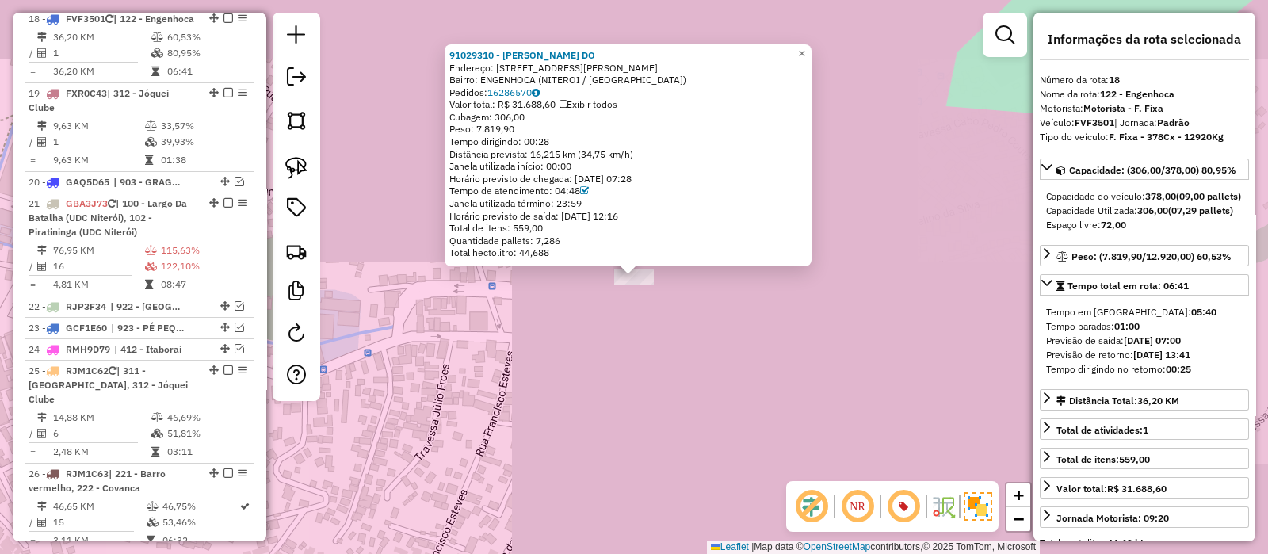
scroll to position [1442, 0]
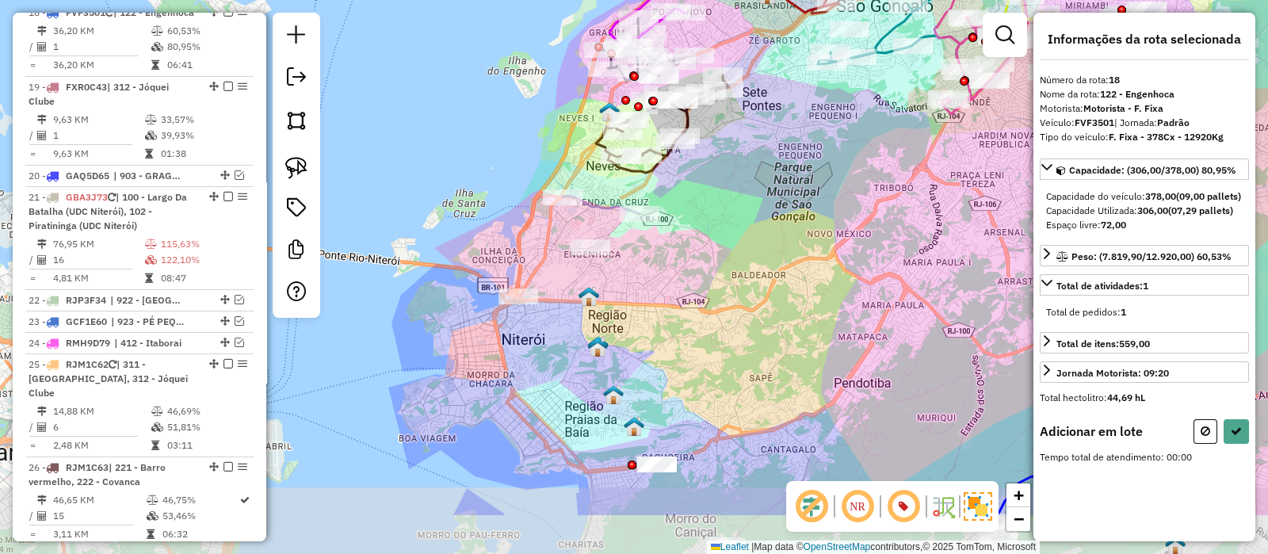
drag, startPoint x: 646, startPoint y: 365, endPoint x: 679, endPoint y: 352, distance: 35.6
click at [639, 292] on div "Janela de atendimento Grade de atendimento Capacidade Transportadoras Veículos …" at bounding box center [634, 277] width 1268 height 554
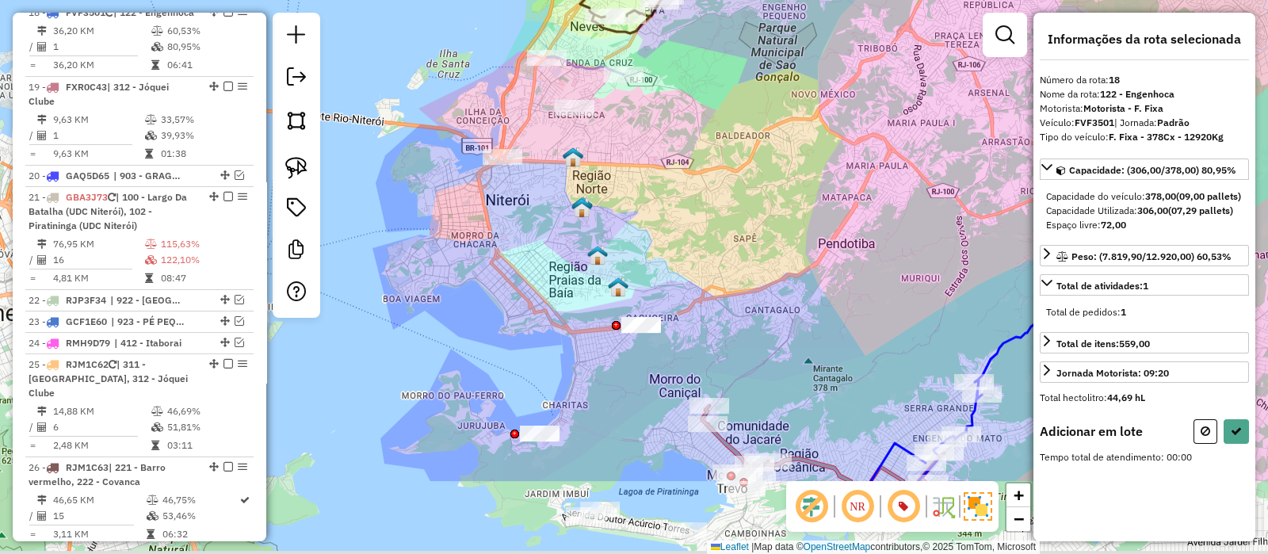
drag, startPoint x: 694, startPoint y: 378, endPoint x: 678, endPoint y: 334, distance: 46.4
click at [676, 252] on div "Janela de atendimento Grade de atendimento Capacidade Transportadoras Veículos …" at bounding box center [634, 277] width 1268 height 554
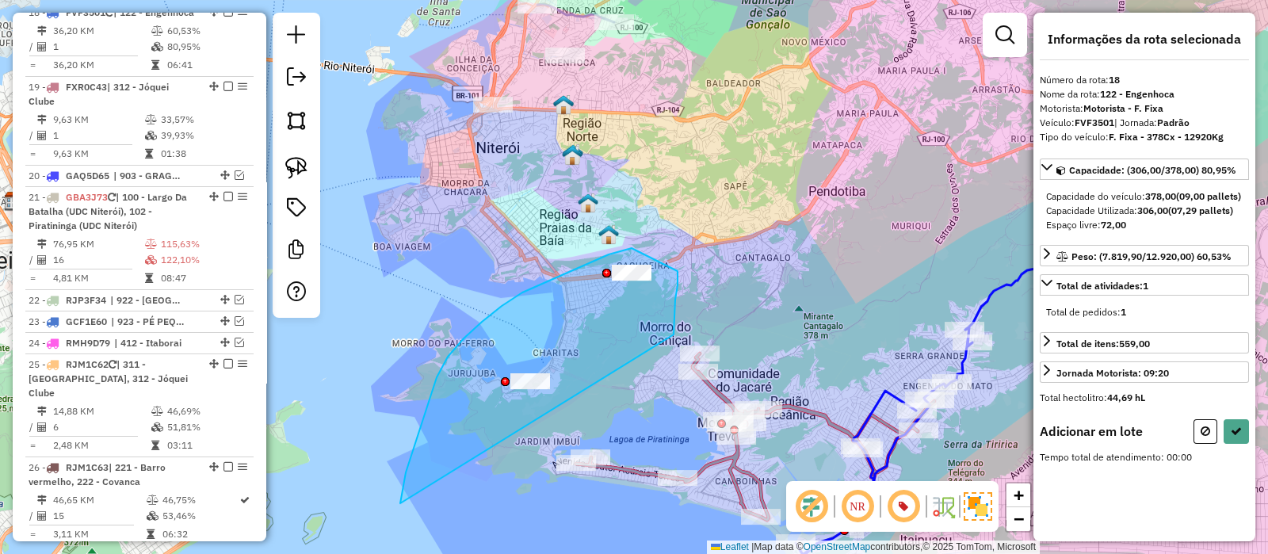
drag, startPoint x: 673, startPoint y: 334, endPoint x: 400, endPoint y: 504, distance: 321.1
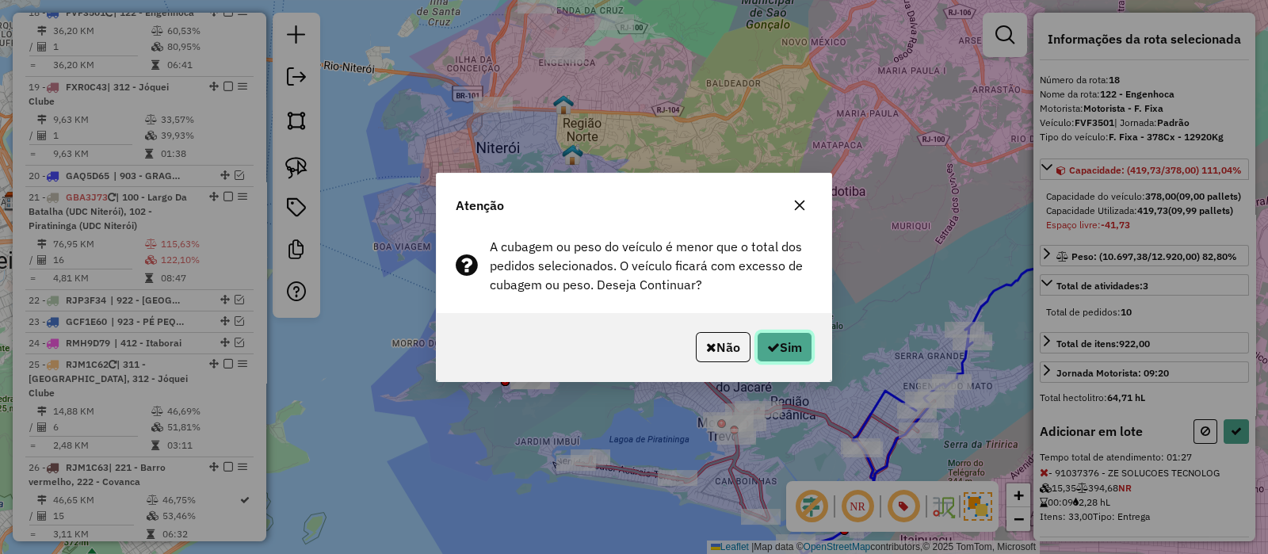
click at [785, 342] on button "Sim" at bounding box center [784, 347] width 55 height 30
select select "*********"
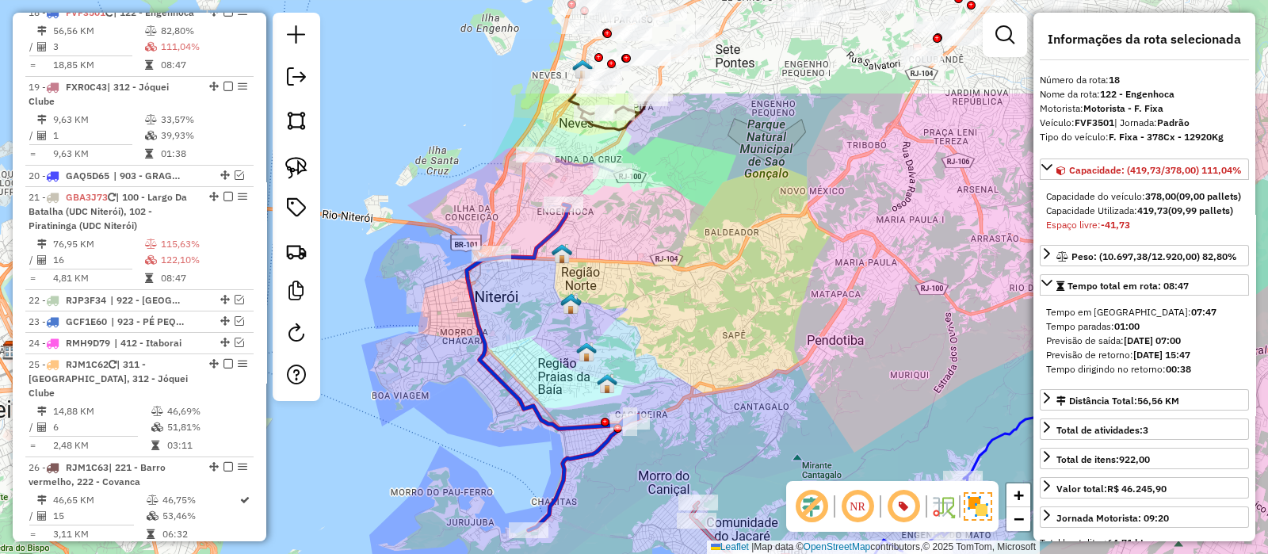
drag, startPoint x: 648, startPoint y: 94, endPoint x: 642, endPoint y: 231, distance: 137.2
click at [644, 243] on div "Janela de atendimento Grade de atendimento Capacidade Transportadoras Veículos …" at bounding box center [634, 277] width 1268 height 554
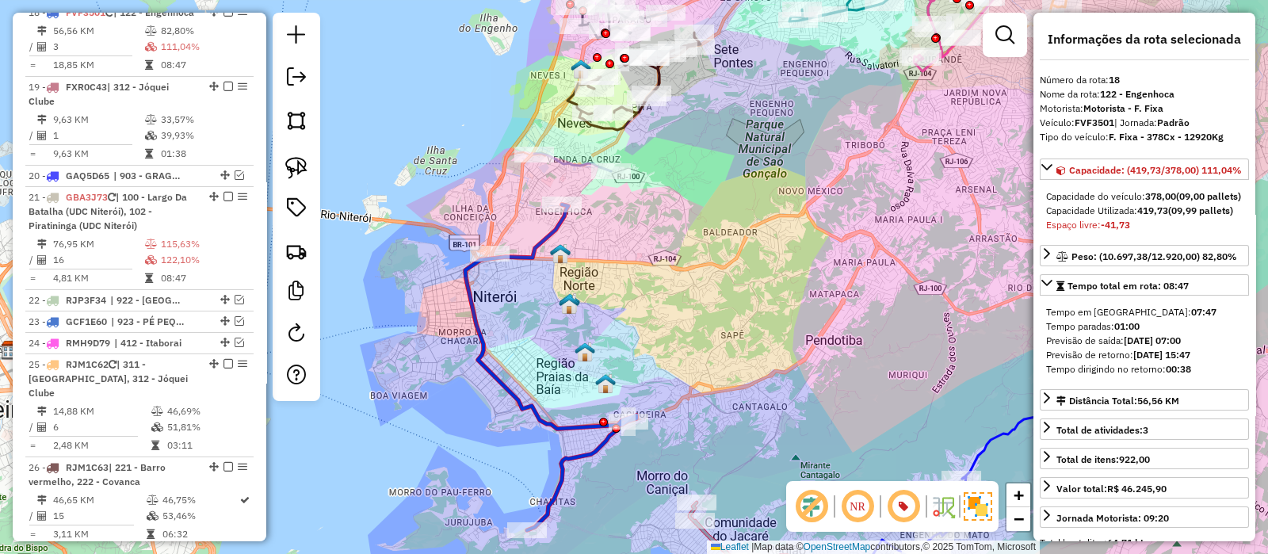
click at [575, 164] on icon at bounding box center [572, 162] width 77 height 18
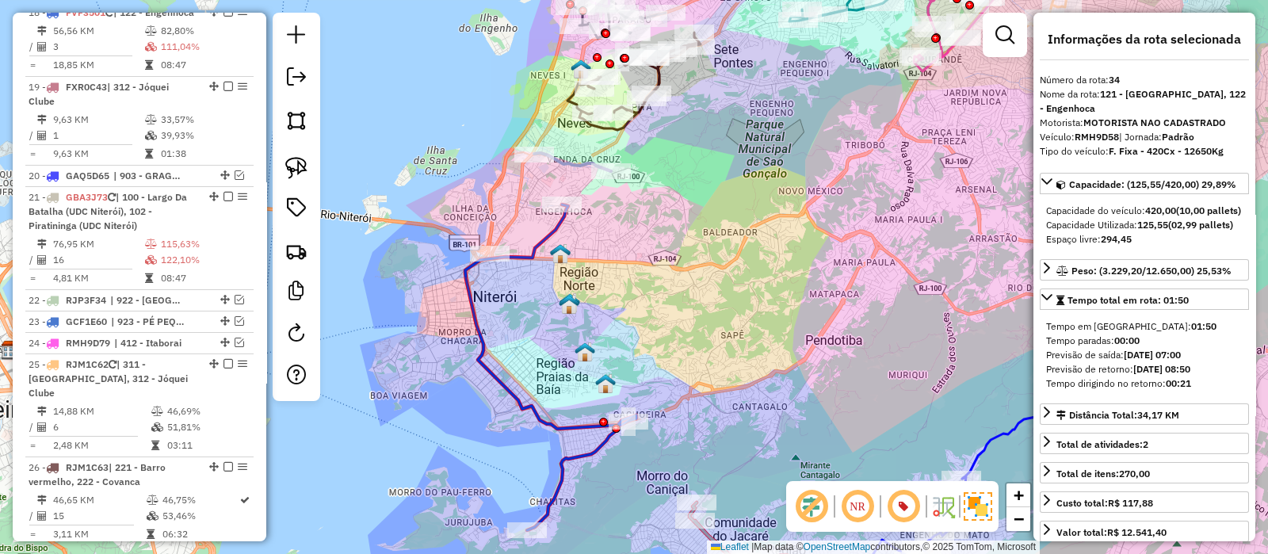
scroll to position [2403, 0]
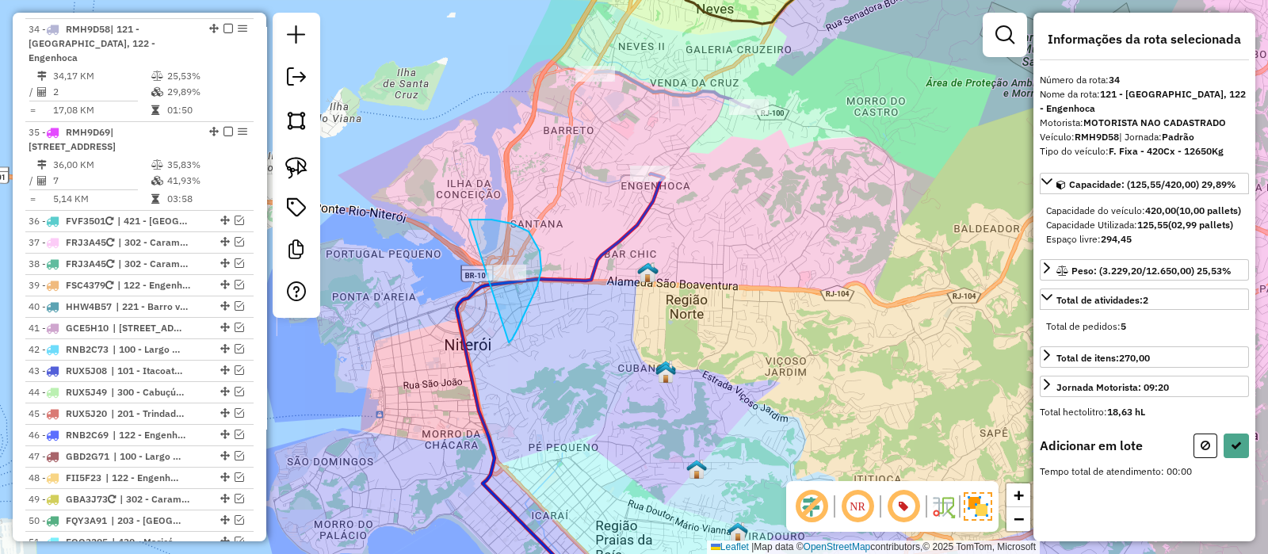
drag, startPoint x: 509, startPoint y: 342, endPoint x: 428, endPoint y: 237, distance: 132.9
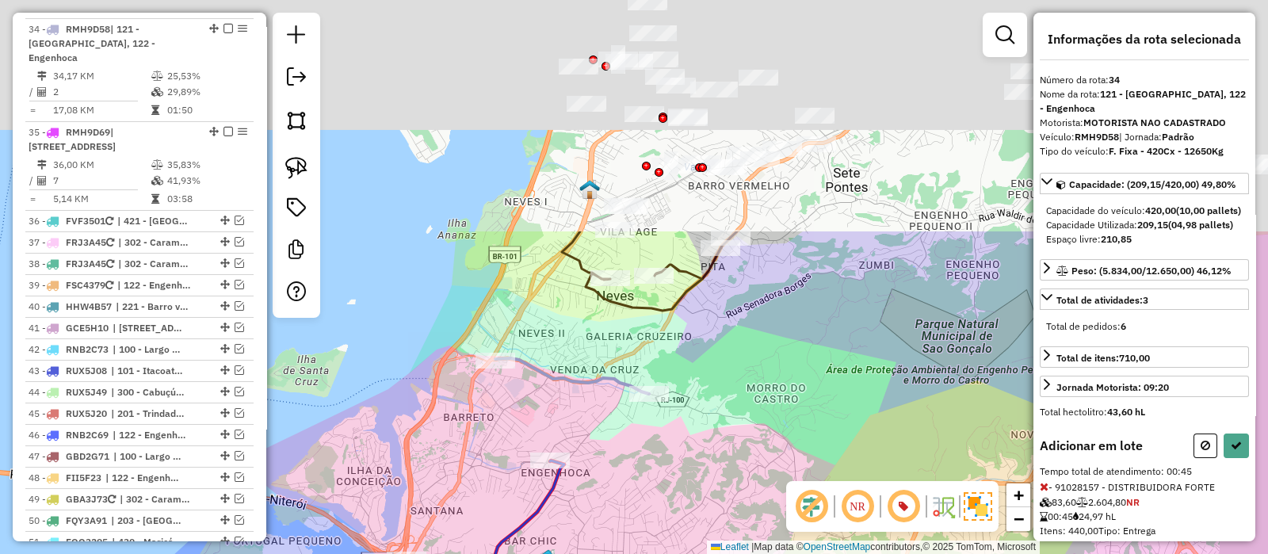
drag, startPoint x: 646, startPoint y: 269, endPoint x: 587, endPoint y: 423, distance: 165.6
click at [587, 423] on div "Janela de atendimento Grade de atendimento Capacidade Transportadoras Veículos …" at bounding box center [634, 277] width 1268 height 554
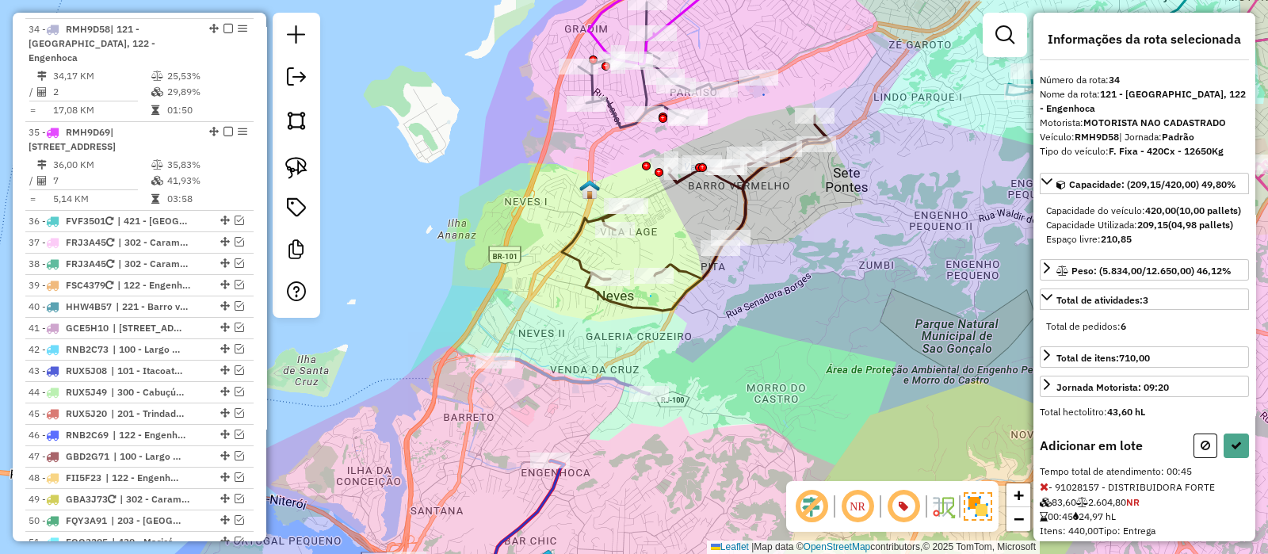
click at [656, 295] on div "Janela de atendimento Grade de atendimento Capacidade Transportadoras Veículos …" at bounding box center [634, 277] width 1268 height 554
drag, startPoint x: 675, startPoint y: 283, endPoint x: 550, endPoint y: 281, distance: 124.5
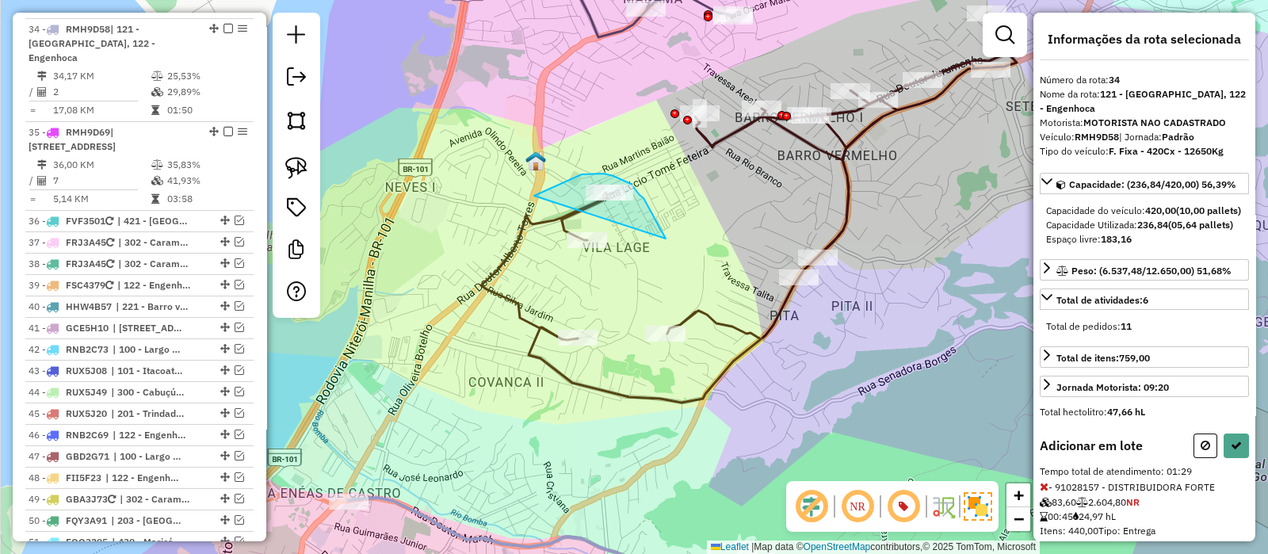
drag, startPoint x: 666, startPoint y: 239, endPoint x: 528, endPoint y: 200, distance: 143.3
select select "*********"
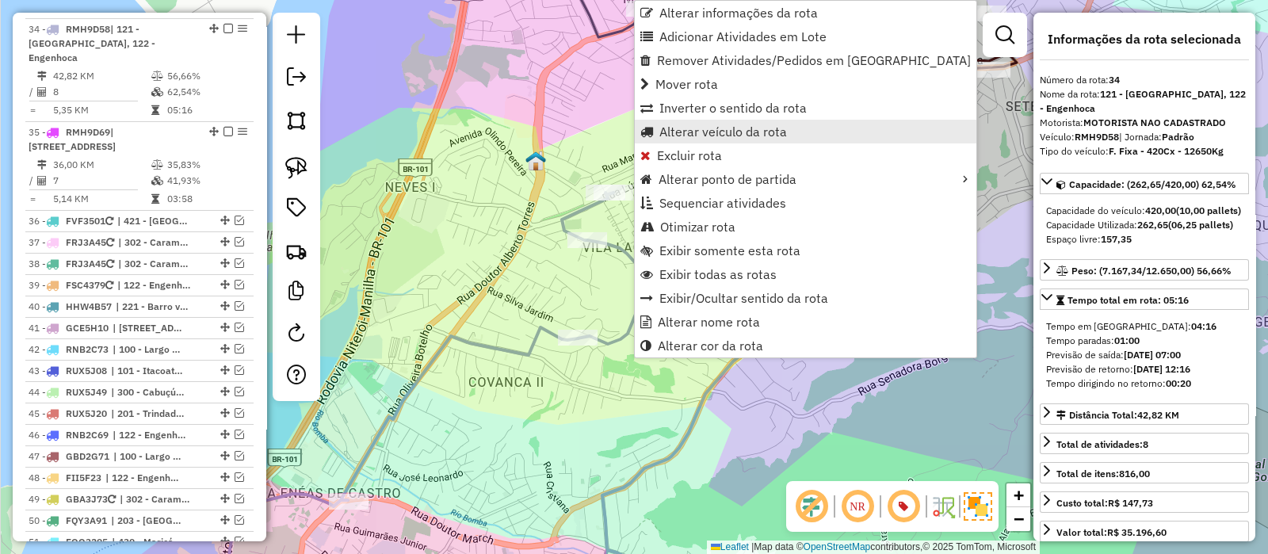
click at [677, 133] on span "Alterar veículo da rota" at bounding box center [723, 131] width 128 height 13
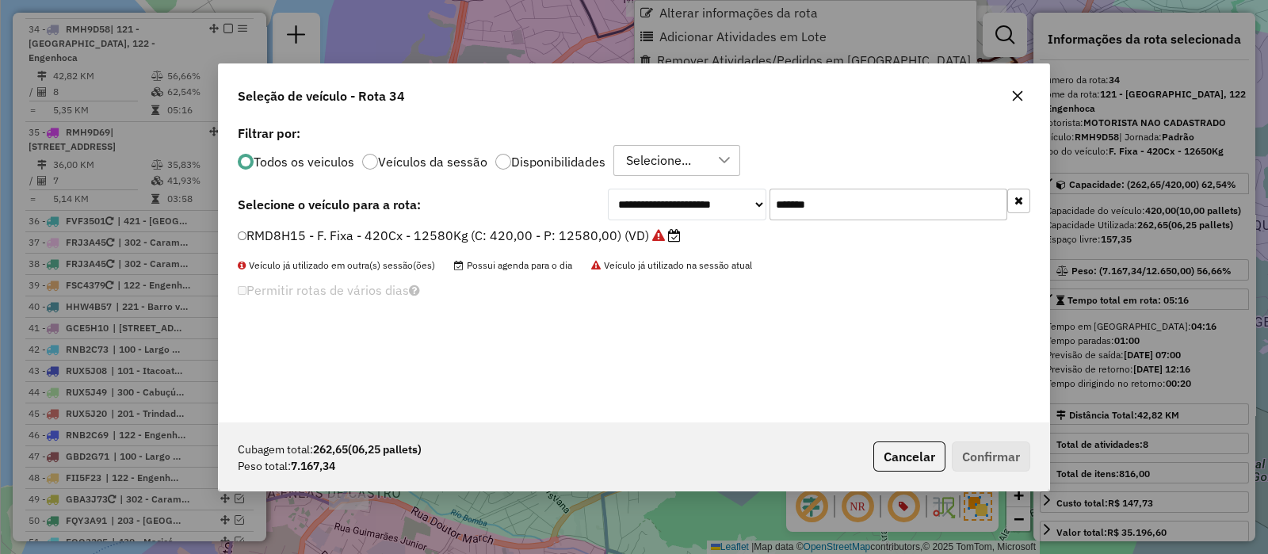
scroll to position [8, 5]
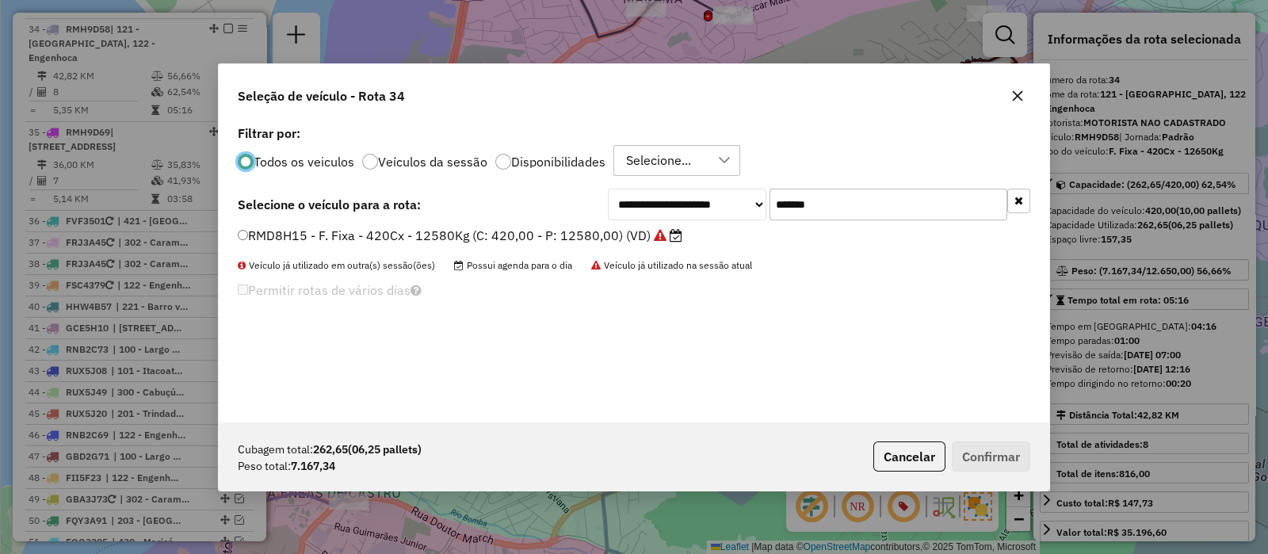
click at [807, 200] on input "*******" at bounding box center [889, 205] width 238 height 32
paste input "text"
type input "*******"
click at [572, 231] on label "RJM1C64 - F. Fixa - 280Cx - 9500Kg (C: 280,00 - P: 9500,00) (VD)" at bounding box center [443, 235] width 410 height 19
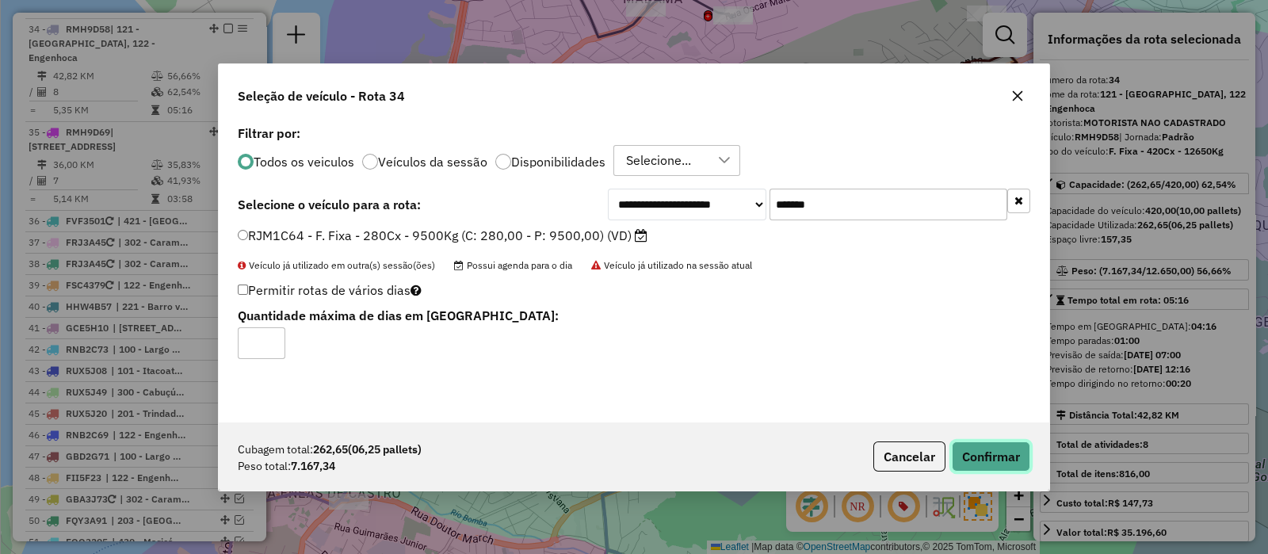
click at [957, 448] on button "Confirmar" at bounding box center [991, 457] width 78 height 30
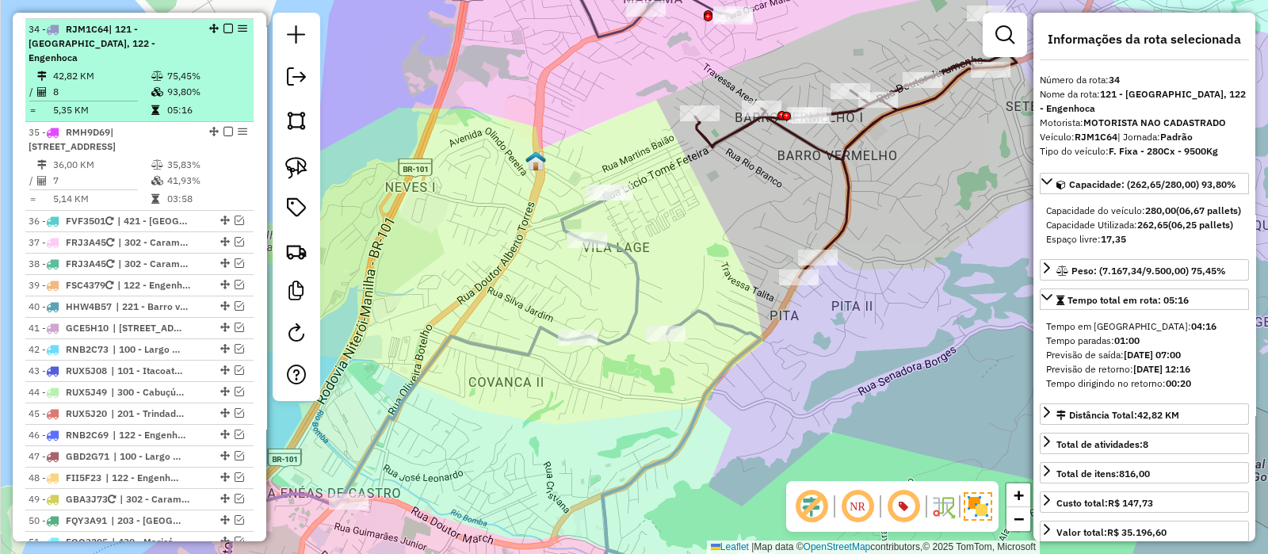
click at [224, 24] on em at bounding box center [229, 29] width 10 height 10
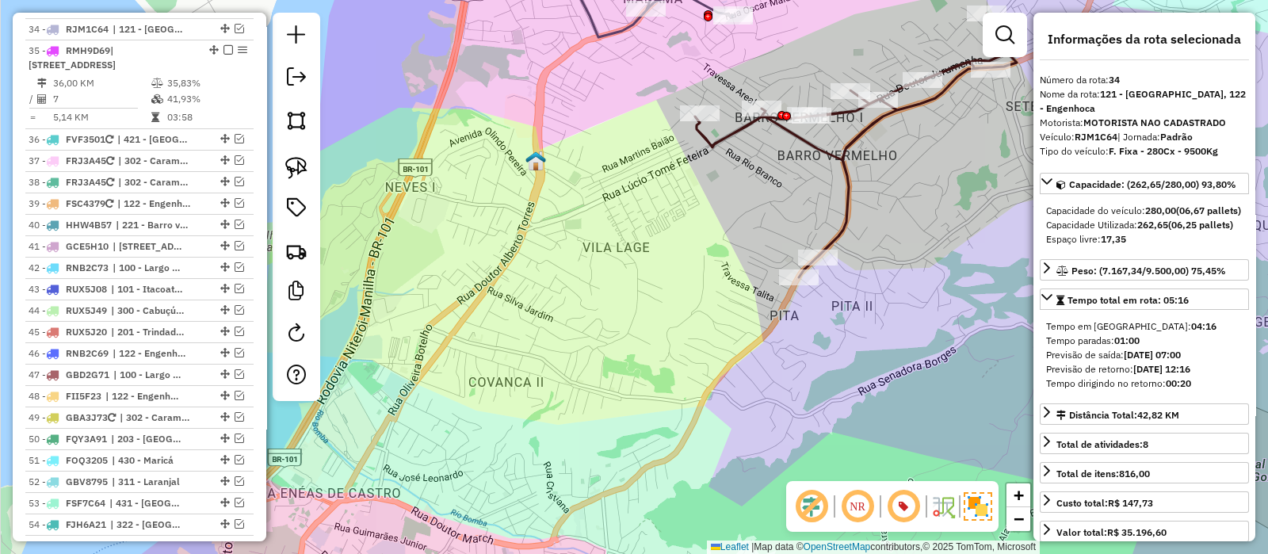
scroll to position [2335, 0]
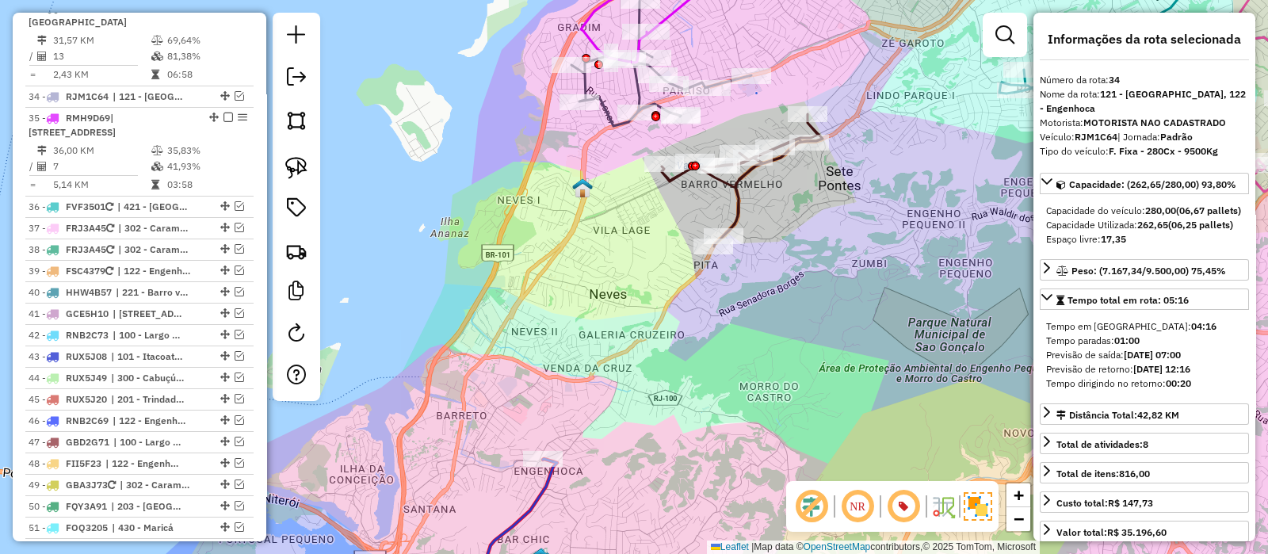
click at [745, 194] on icon at bounding box center [742, 180] width 161 height 132
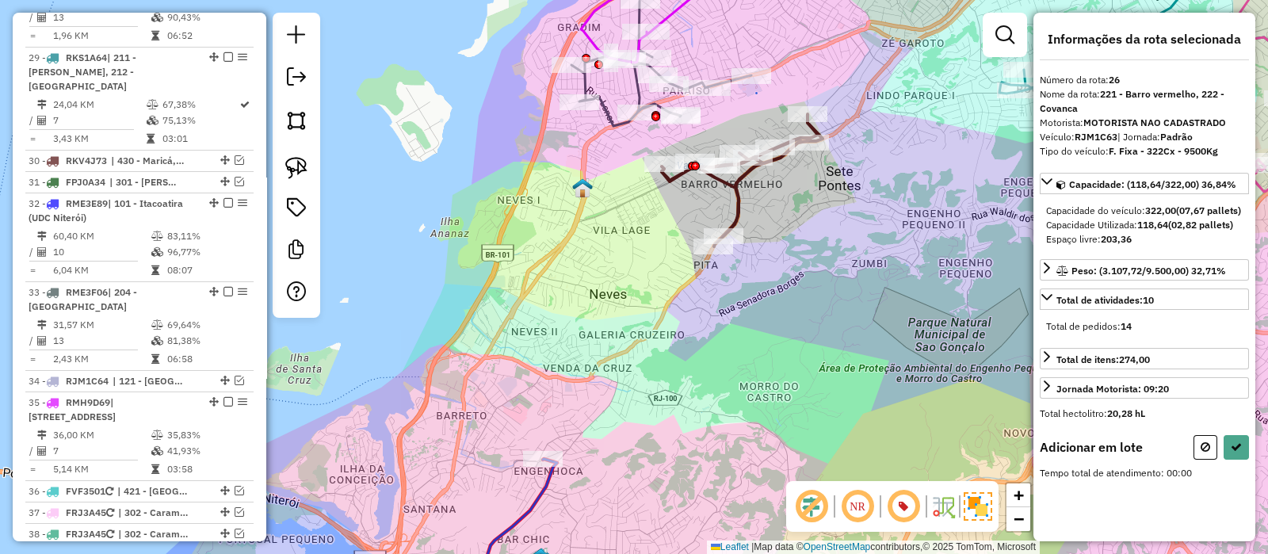
scroll to position [1895, 0]
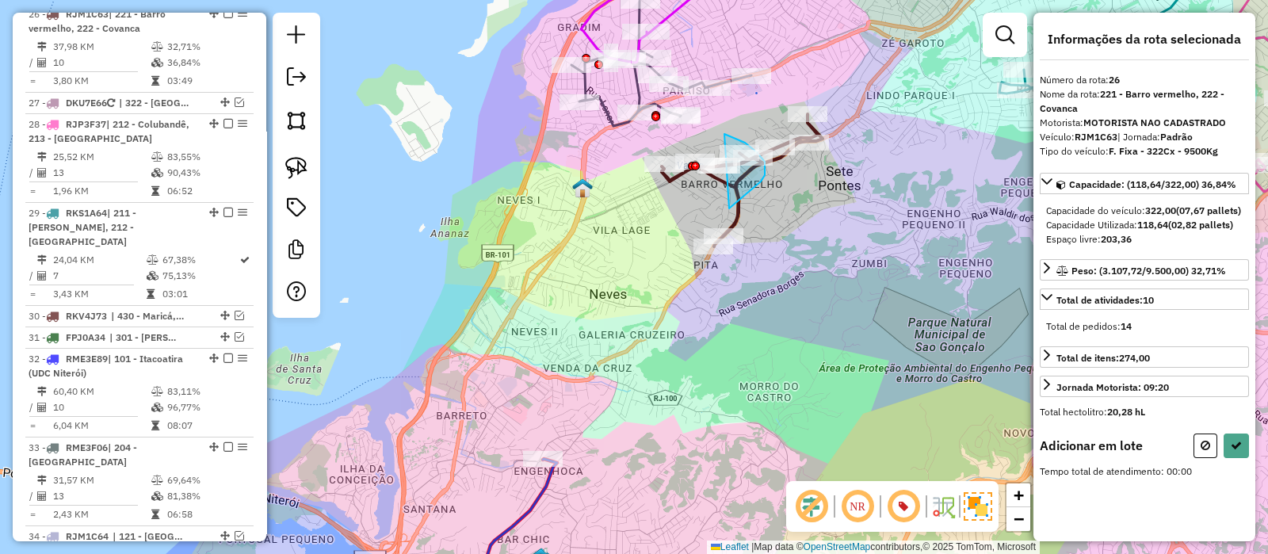
drag, startPoint x: 729, startPoint y: 209, endPoint x: 630, endPoint y: 191, distance: 100.7
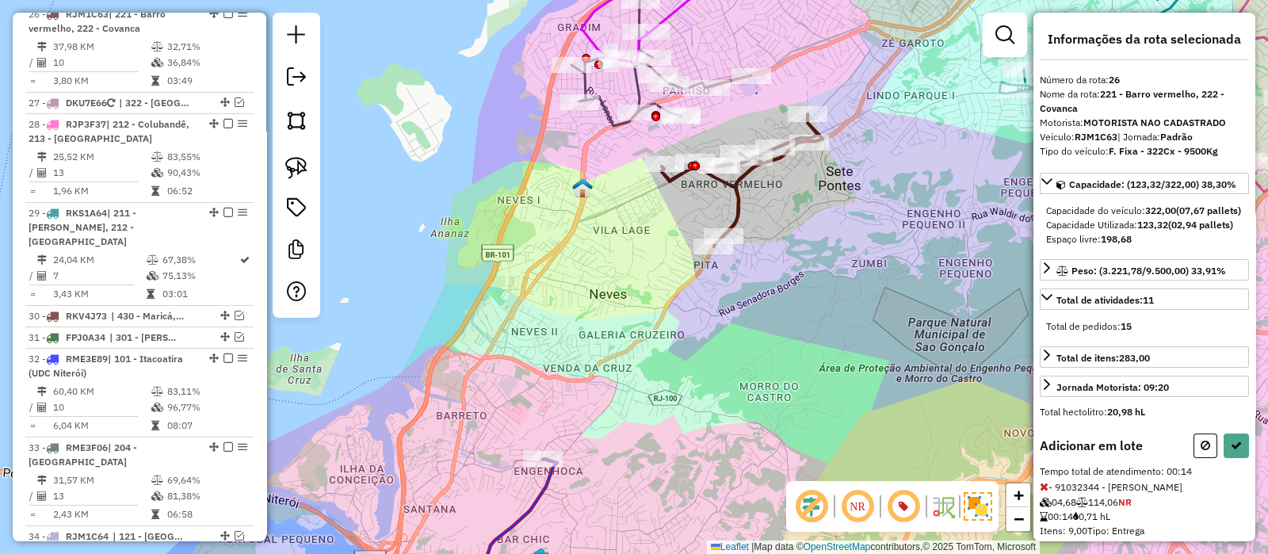
drag, startPoint x: 797, startPoint y: 254, endPoint x: 614, endPoint y: 279, distance: 184.0
click at [629, 286] on div "Janela de atendimento Grade de atendimento Capacidade Transportadoras Veículos …" at bounding box center [634, 277] width 1268 height 554
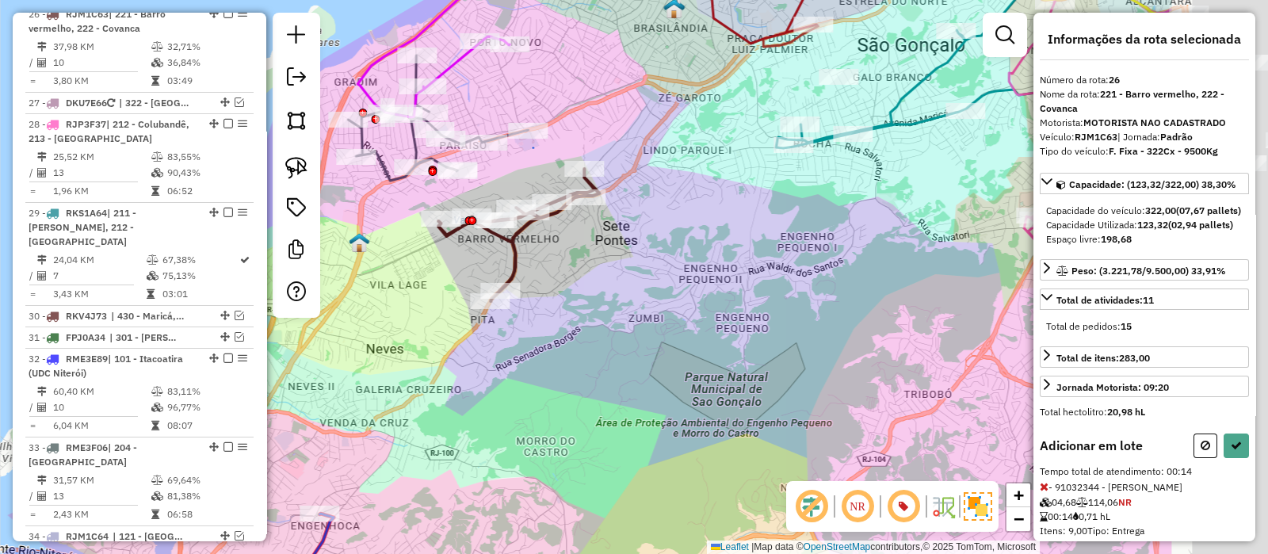
select select "*********"
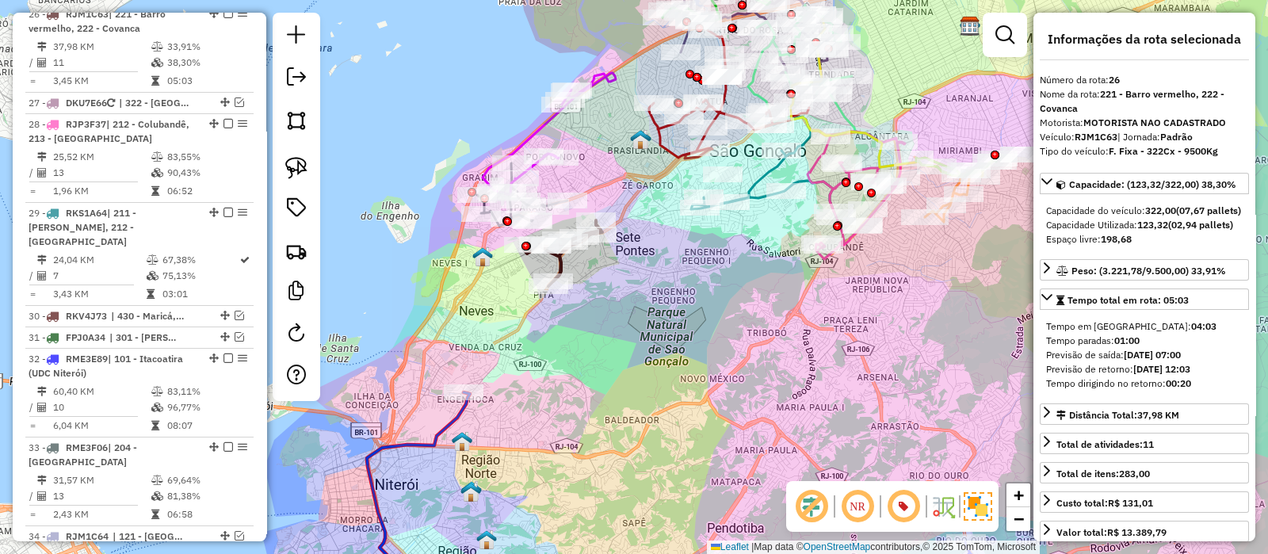
click at [622, 254] on div "Janela de atendimento Grade de atendimento Capacidade Transportadoras Veículos …" at bounding box center [634, 277] width 1268 height 554
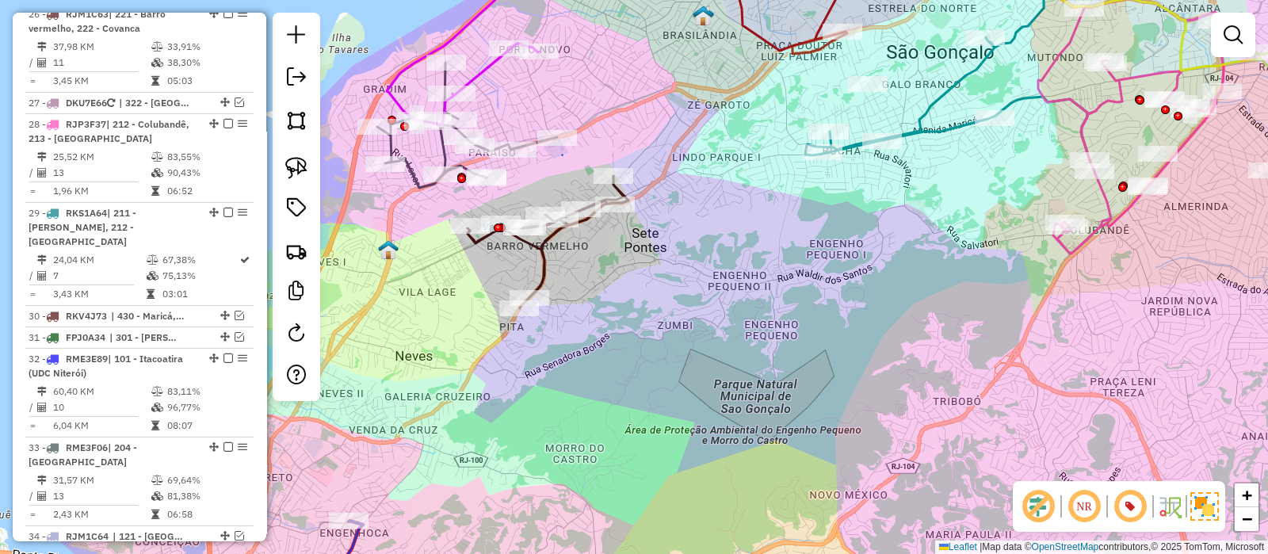
click at [544, 259] on icon at bounding box center [548, 242] width 161 height 132
select select "*********"
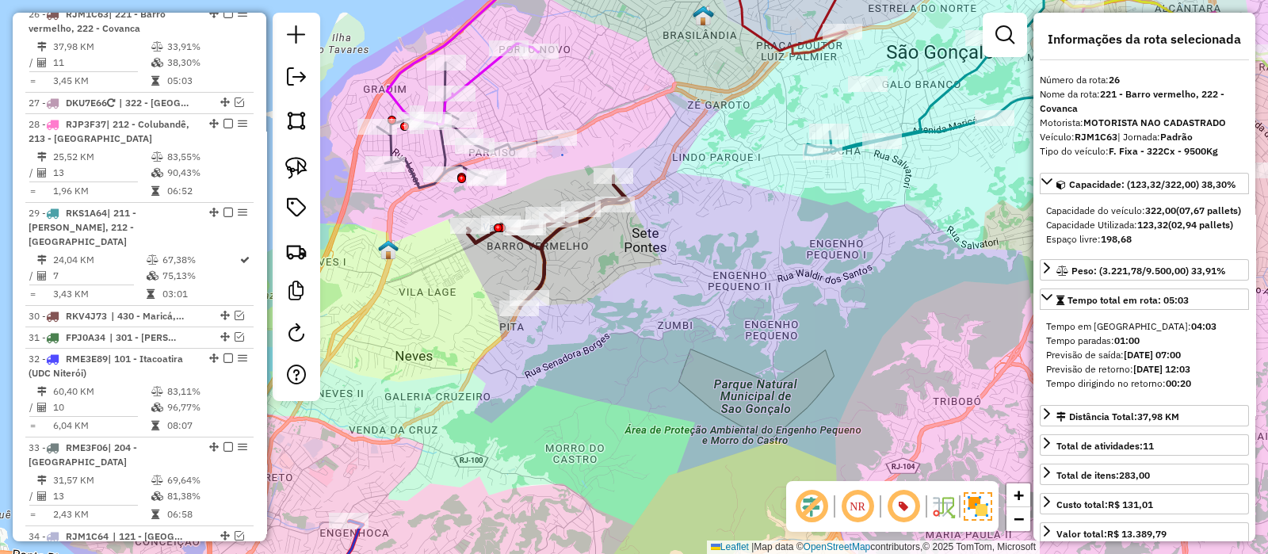
click at [610, 319] on div "Janela de atendimento Grade de atendimento Capacidade Transportadoras Veículos …" at bounding box center [634, 277] width 1268 height 554
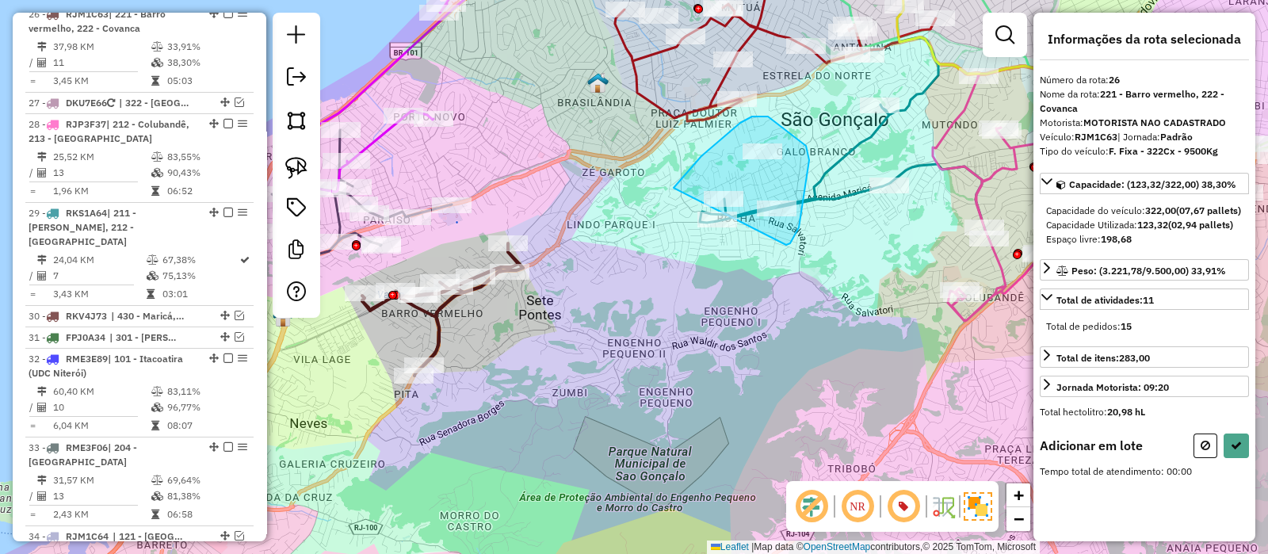
drag, startPoint x: 797, startPoint y: 231, endPoint x: 633, endPoint y: 239, distance: 164.2
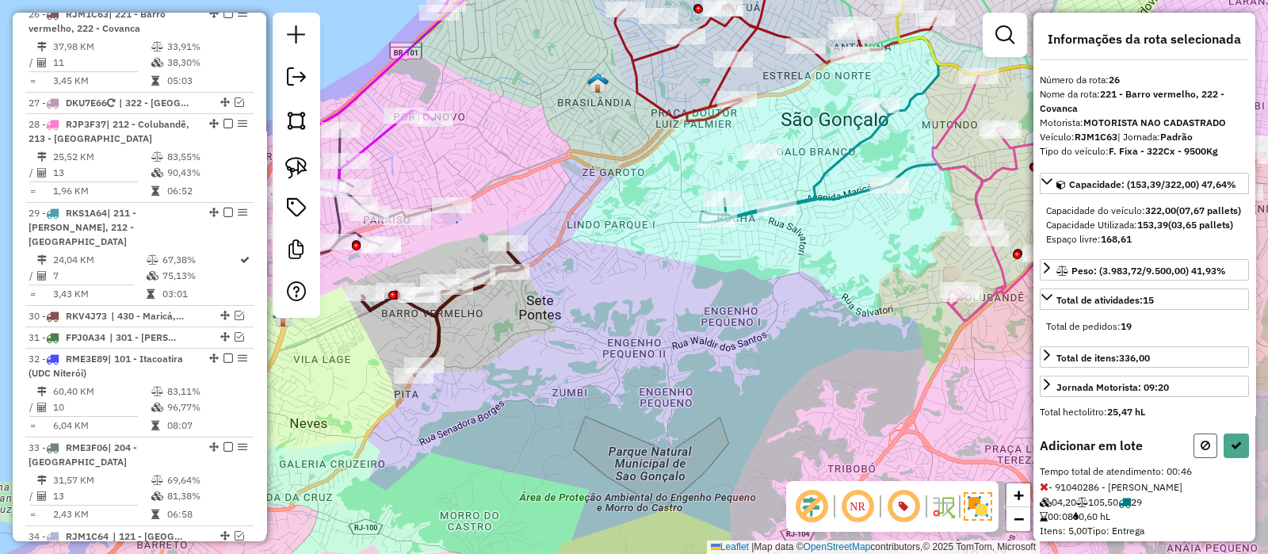
click at [1201, 451] on icon at bounding box center [1206, 445] width 10 height 11
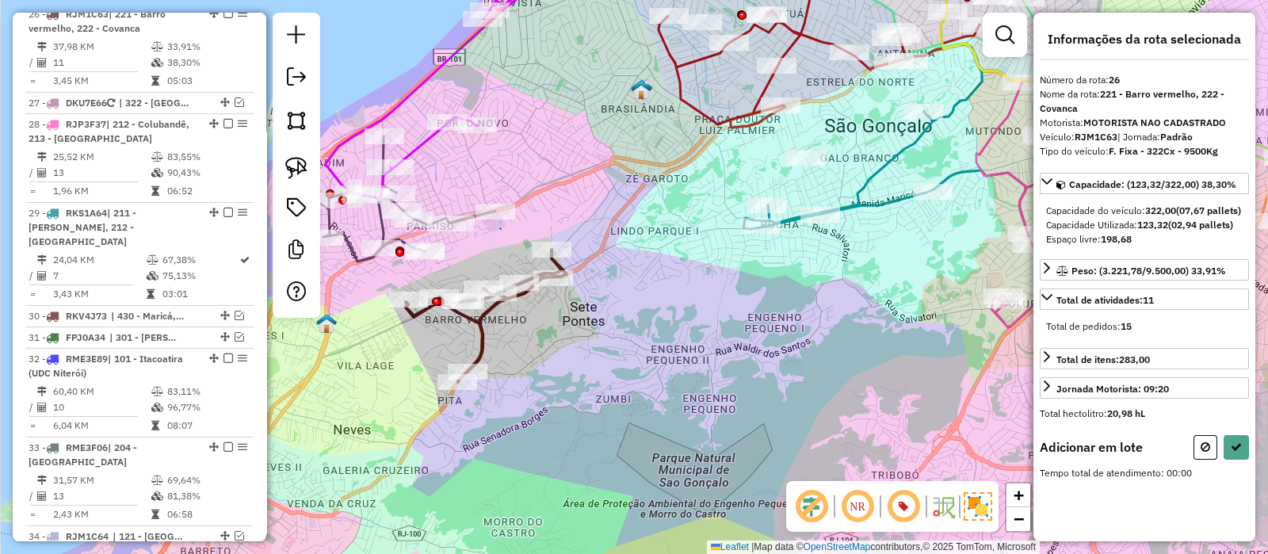
drag, startPoint x: 583, startPoint y: 374, endPoint x: 759, endPoint y: 346, distance: 178.9
click at [770, 373] on div "Janela de atendimento Grade de atendimento Capacidade Transportadoras Veículos …" at bounding box center [634, 277] width 1268 height 554
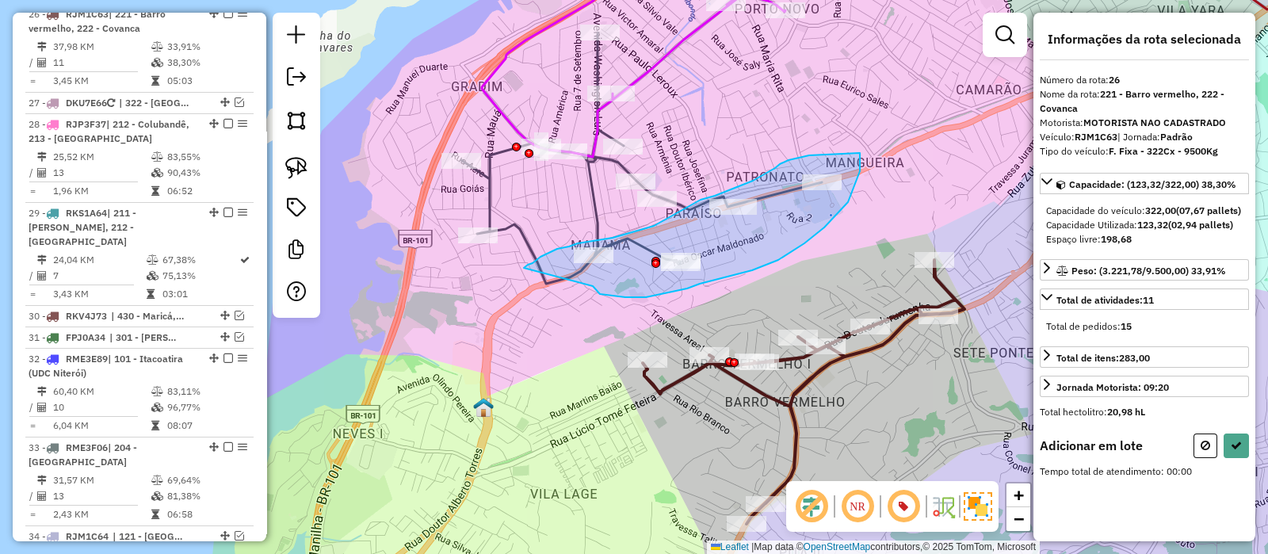
drag, startPoint x: 633, startPoint y: 297, endPoint x: 516, endPoint y: 273, distance: 119.7
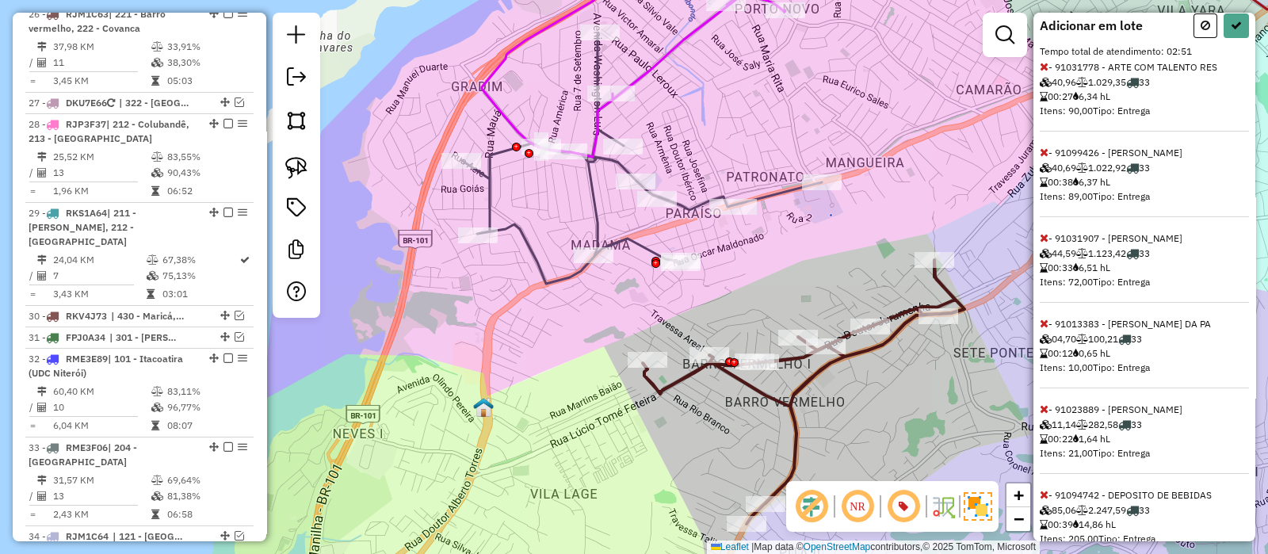
scroll to position [495, 0]
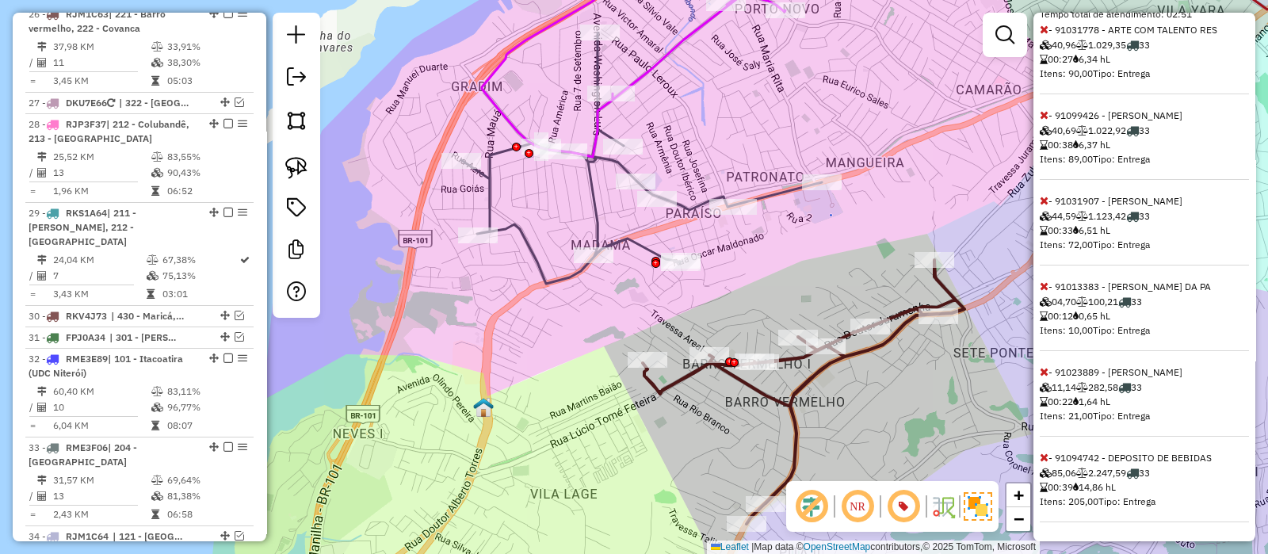
click at [1046, 457] on icon at bounding box center [1044, 457] width 9 height 11
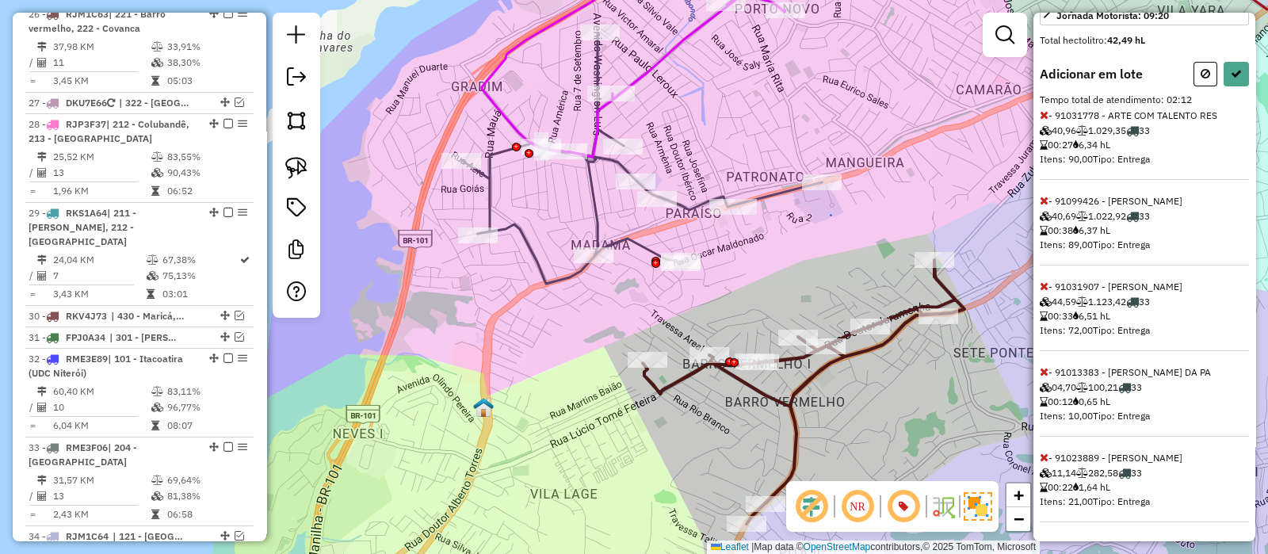
select select "*********"
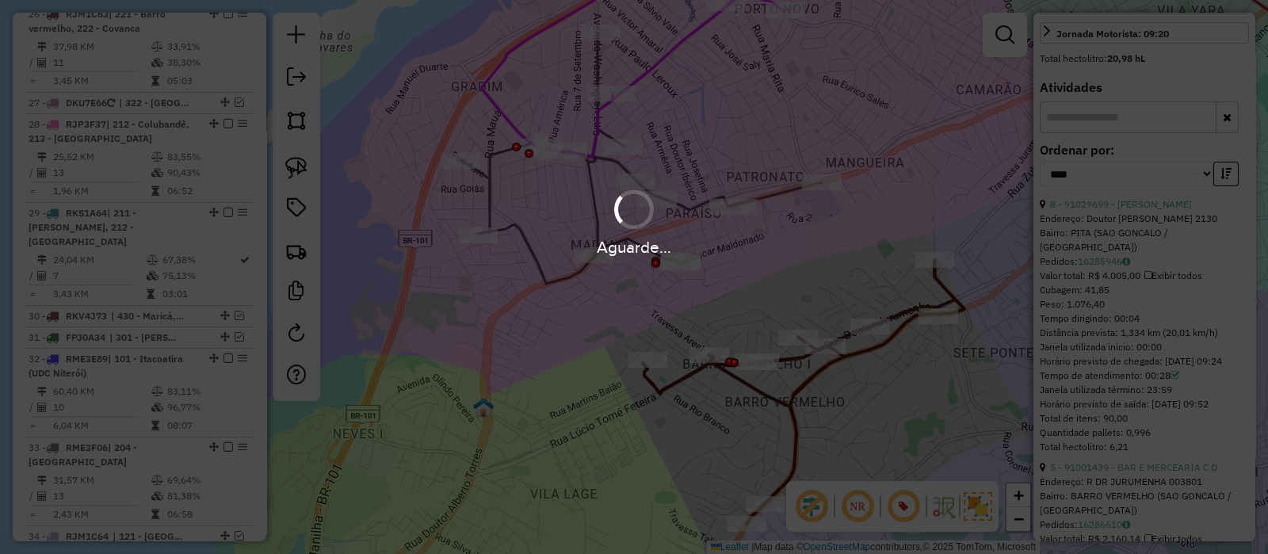
scroll to position [568, 0]
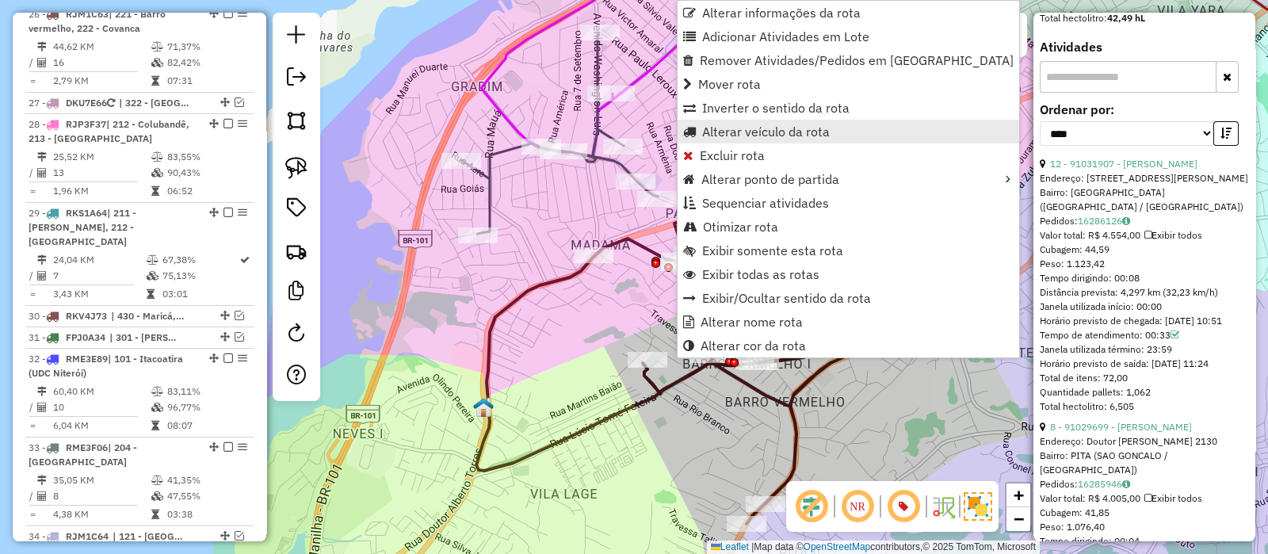
click at [709, 128] on span "Alterar veículo da rota" at bounding box center [766, 131] width 128 height 13
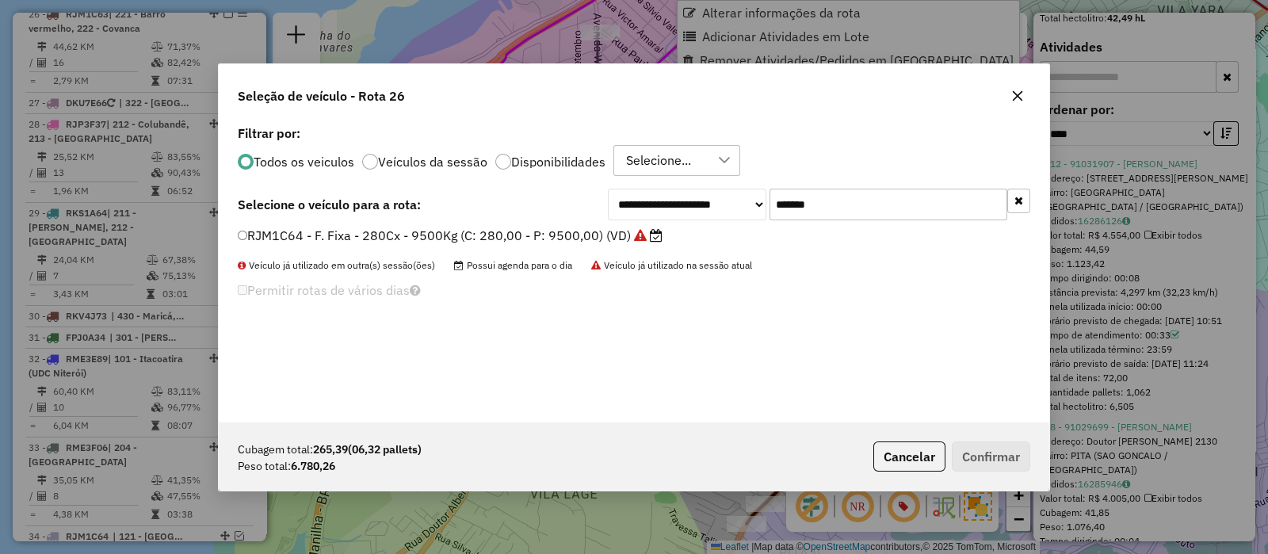
scroll to position [8, 5]
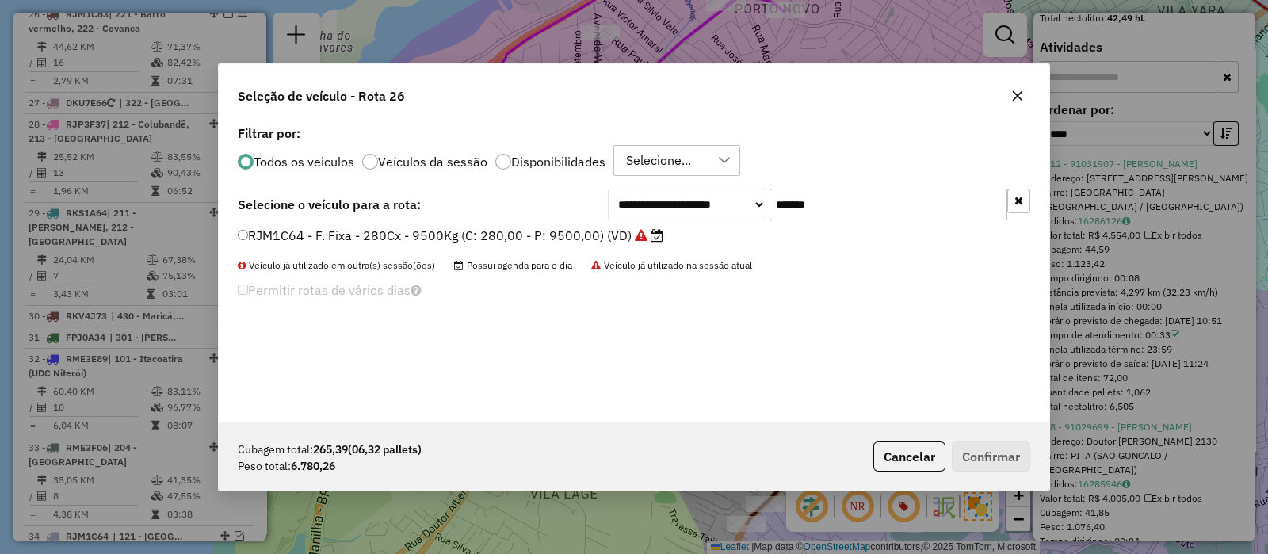
click at [820, 206] on input "*******" at bounding box center [889, 205] width 238 height 32
paste input "text"
click at [820, 206] on input "*******" at bounding box center [889, 205] width 238 height 32
type input "*******"
click at [864, 196] on input "*******" at bounding box center [889, 205] width 238 height 32
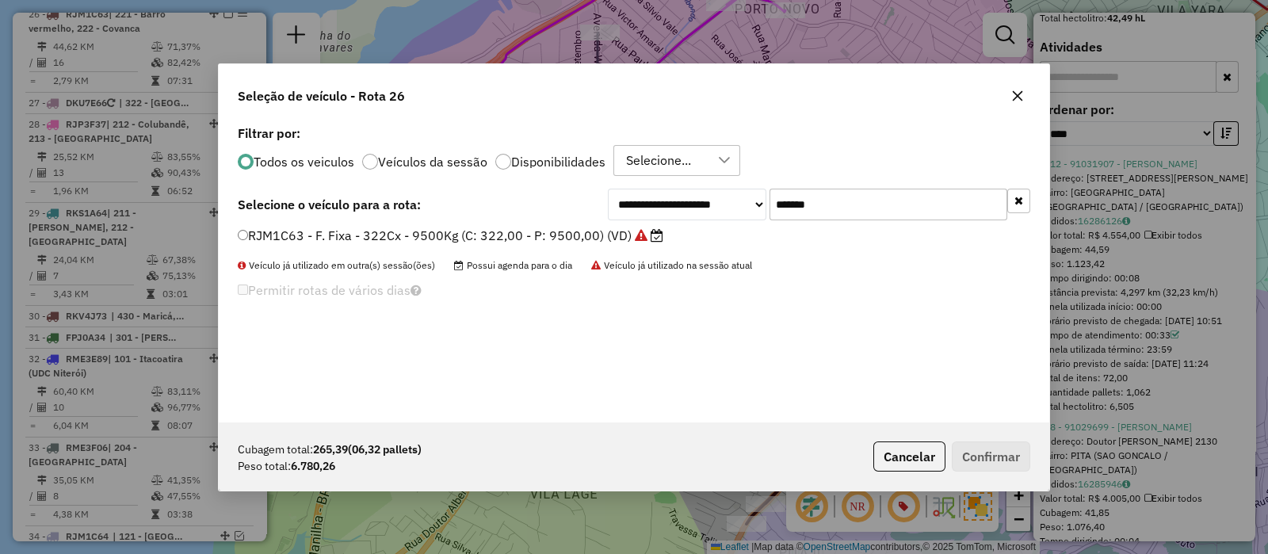
click at [864, 196] on input "*******" at bounding box center [889, 205] width 238 height 32
click at [533, 239] on label "RJM1C63 - F. Fixa - 322Cx - 9500Kg (C: 322,00 - P: 9500,00) (VD)" at bounding box center [451, 235] width 426 height 19
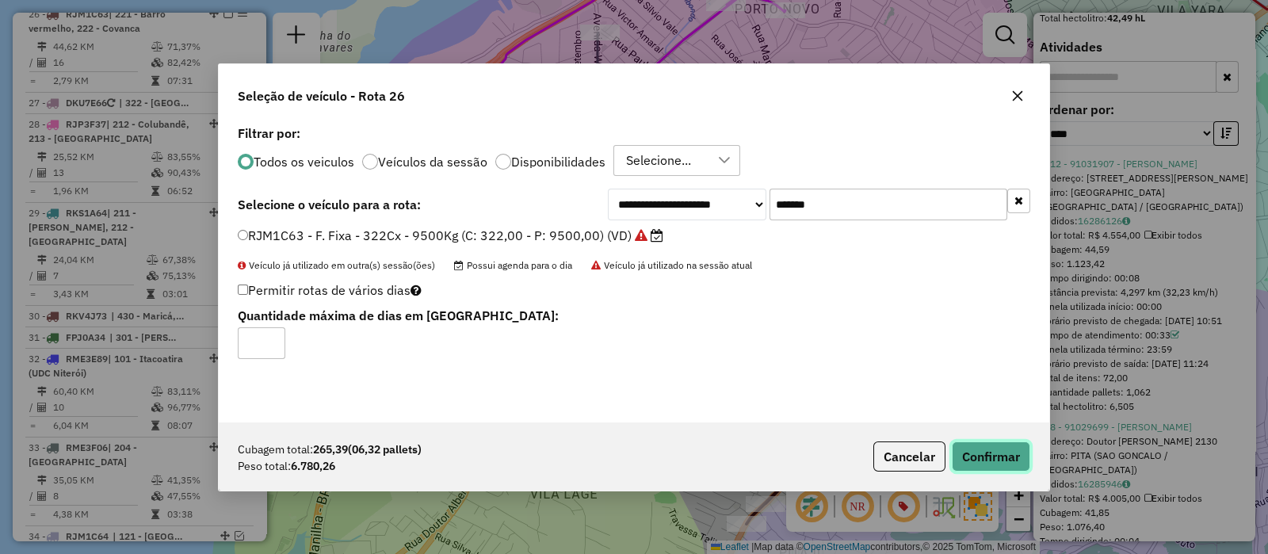
click at [981, 457] on button "Confirmar" at bounding box center [991, 457] width 78 height 30
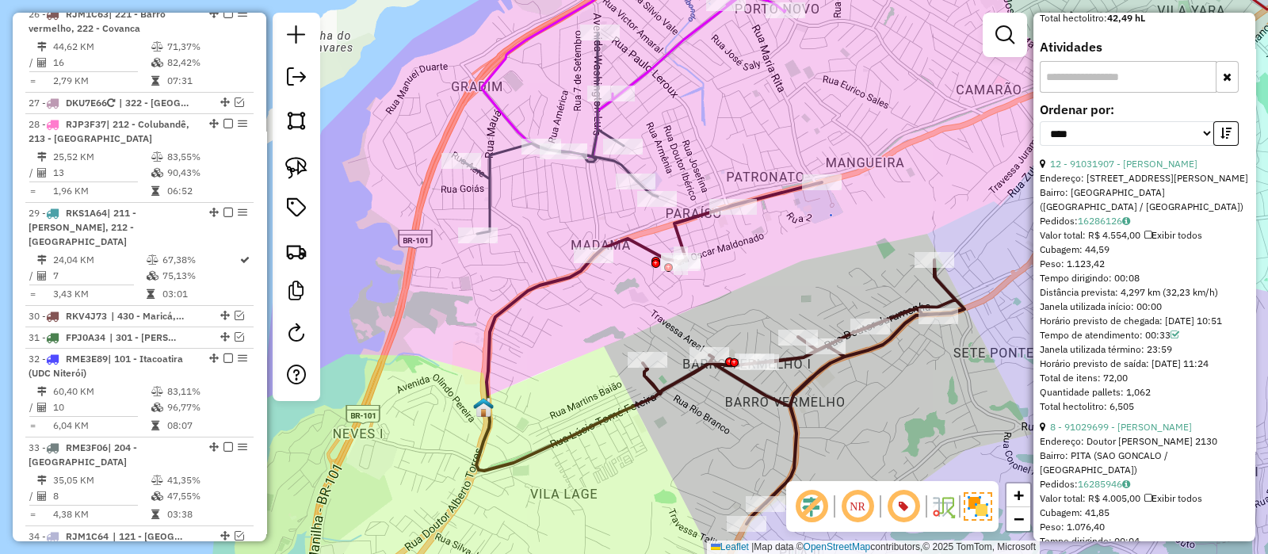
click at [518, 294] on icon at bounding box center [720, 353] width 488 height 342
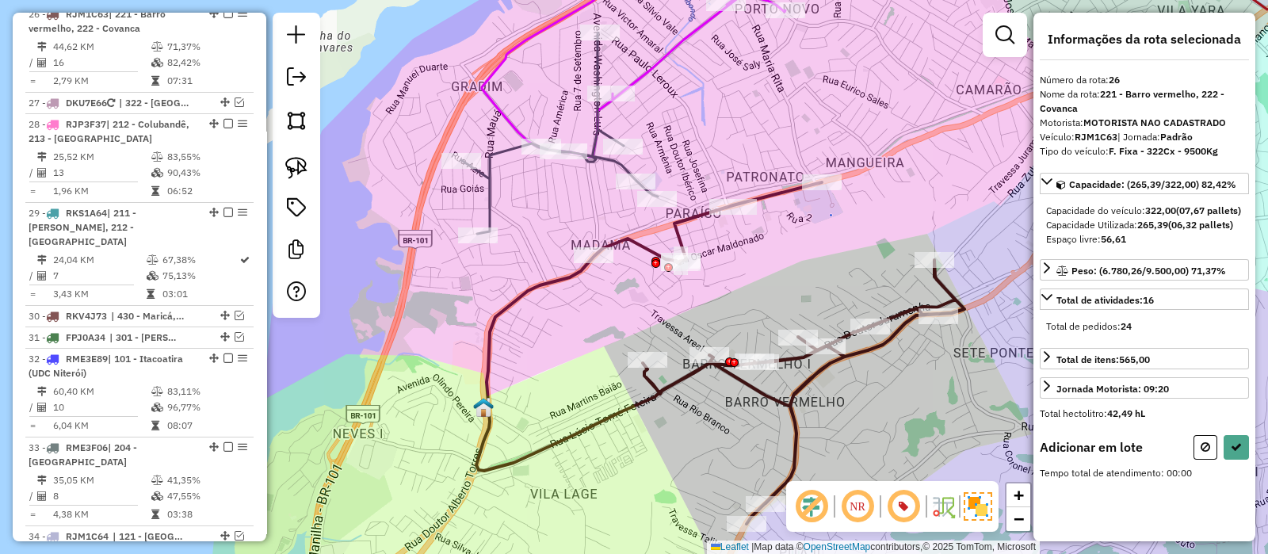
scroll to position [0, 0]
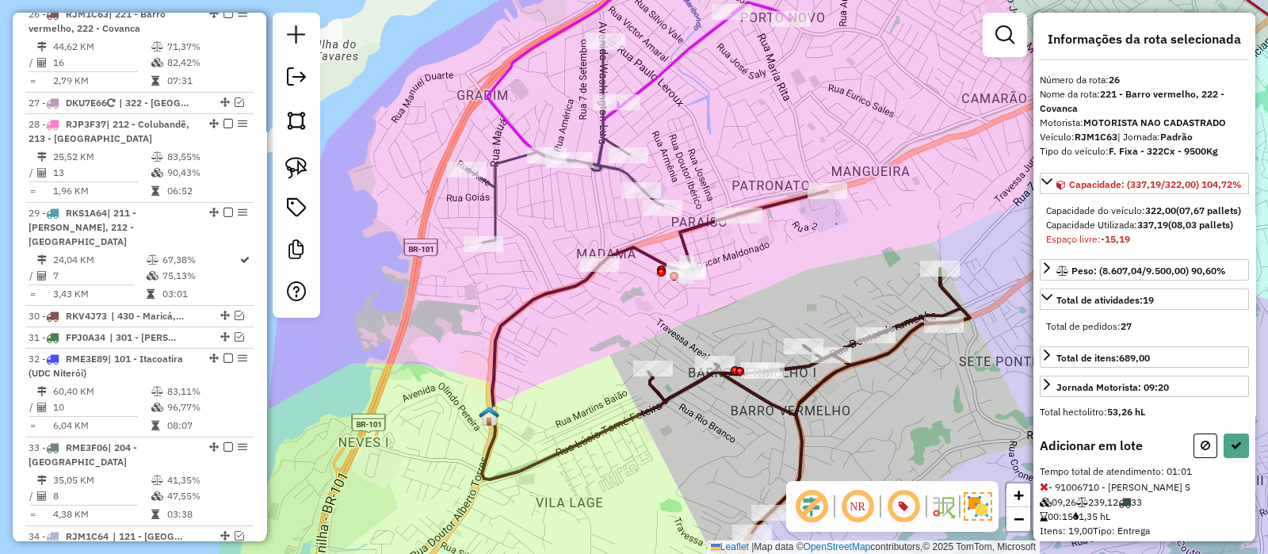
drag, startPoint x: 681, startPoint y: 135, endPoint x: 687, endPoint y: 144, distance: 11.4
click at [687, 144] on div "Janela de atendimento Grade de atendimento Capacidade Transportadoras Veículos …" at bounding box center [634, 277] width 1268 height 554
click at [1201, 451] on icon at bounding box center [1206, 445] width 10 height 11
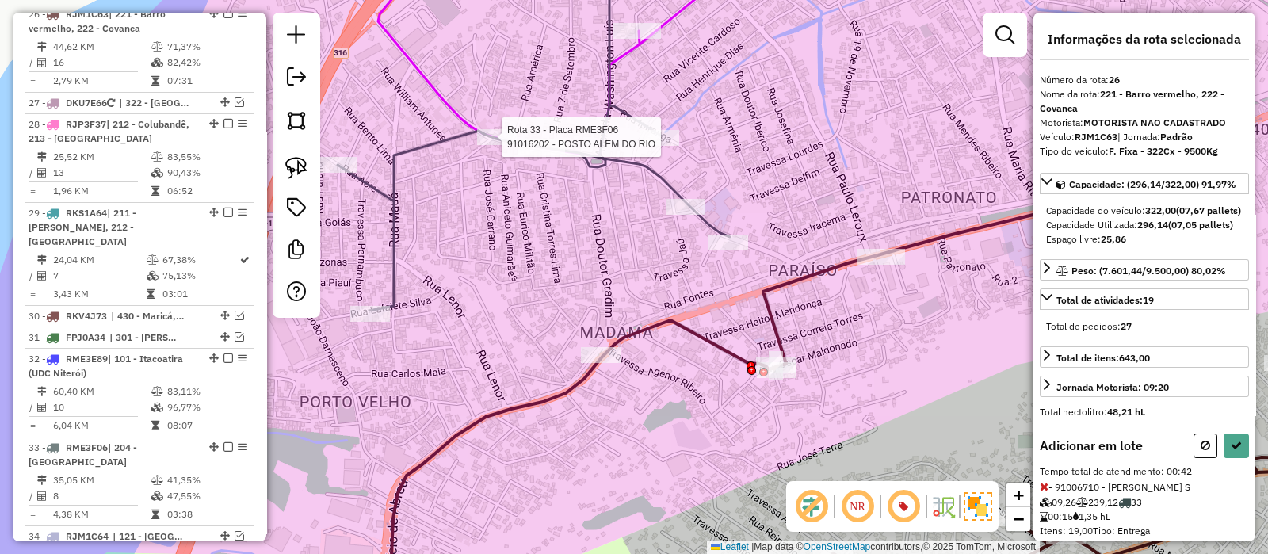
select select "*********"
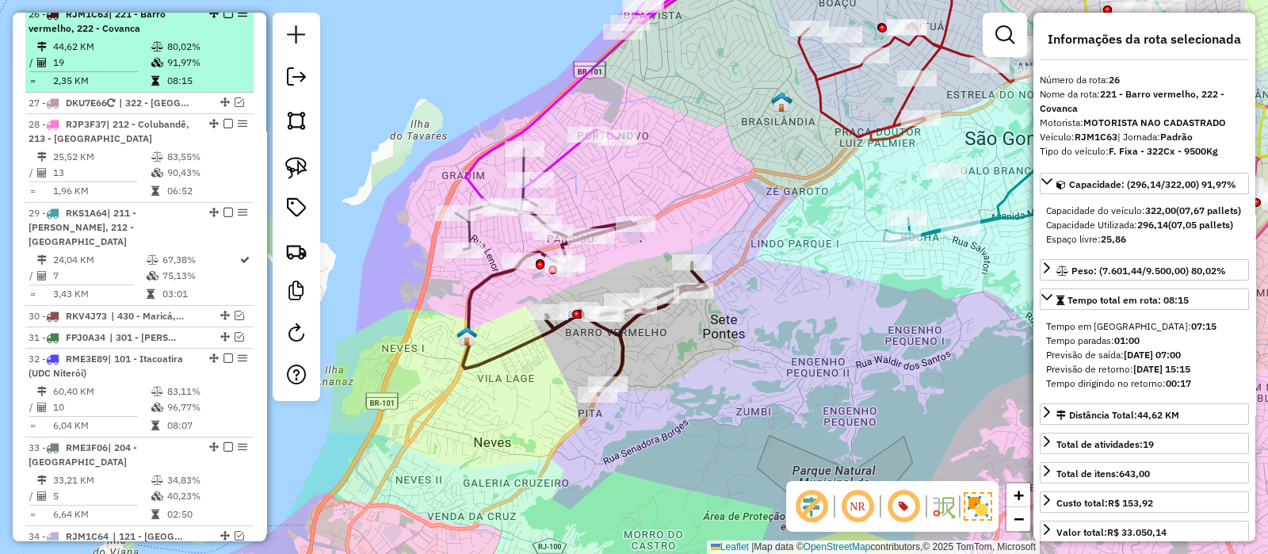
click at [224, 18] on em at bounding box center [229, 14] width 10 height 10
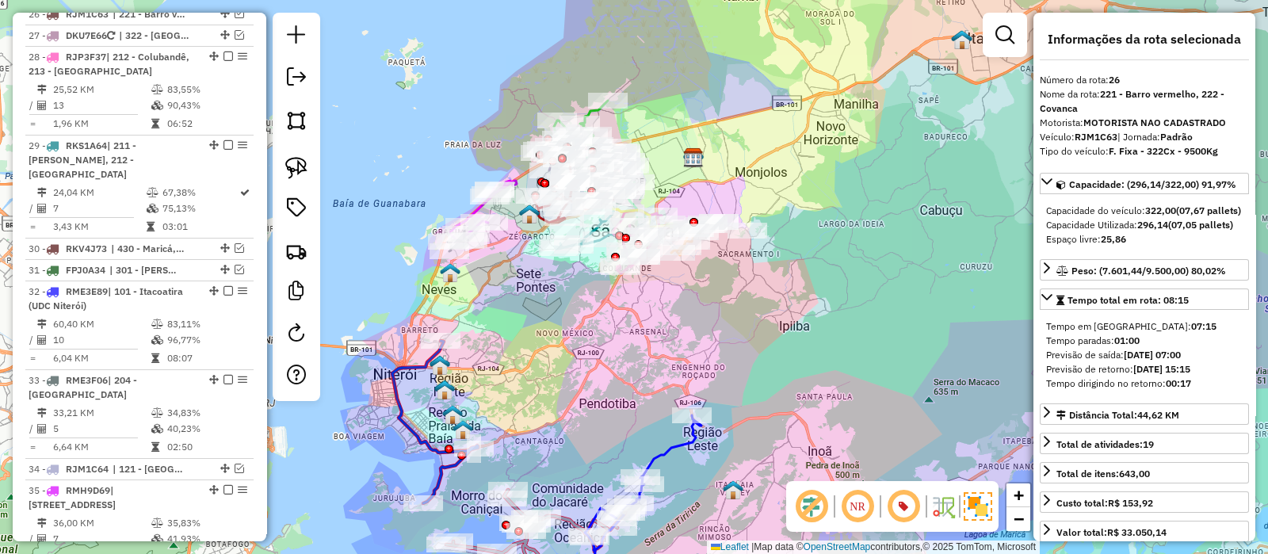
drag, startPoint x: 612, startPoint y: 337, endPoint x: 533, endPoint y: 266, distance: 106.6
click at [533, 266] on div "Janela de atendimento Grade de atendimento Capacidade Transportadoras Veículos …" at bounding box center [634, 277] width 1268 height 554
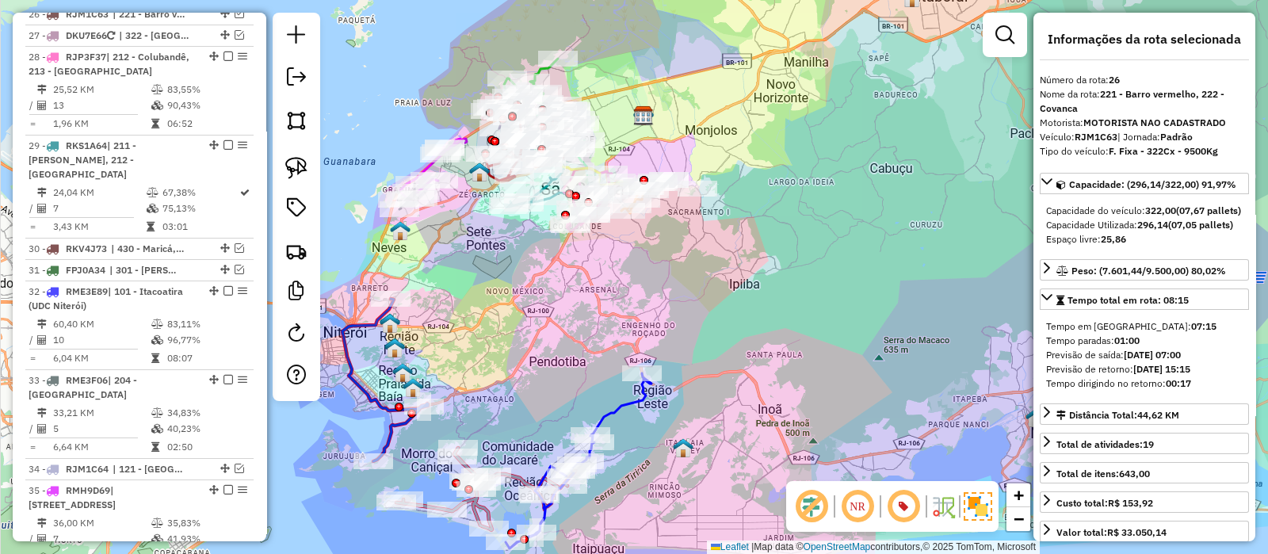
drag, startPoint x: 543, startPoint y: 283, endPoint x: 558, endPoint y: 289, distance: 16.0
click at [543, 295] on div "Janela de atendimento Grade de atendimento Capacidade Transportadoras Veículos …" at bounding box center [634, 277] width 1268 height 554
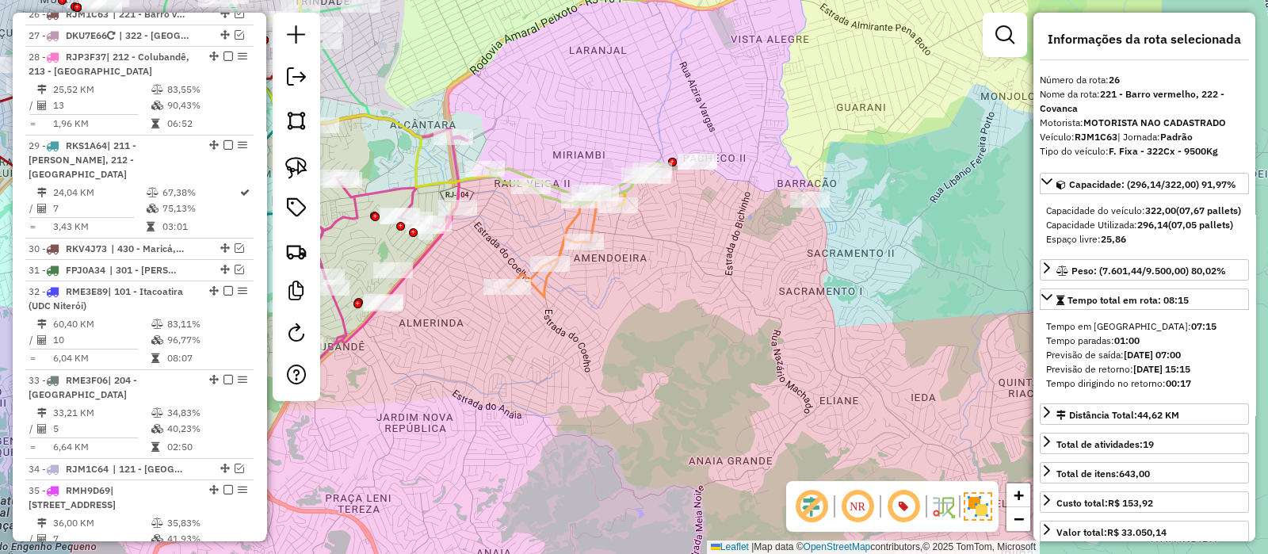
click at [655, 224] on div "Janela de atendimento Grade de atendimento Capacidade Transportadoras Veículos …" at bounding box center [634, 277] width 1268 height 554
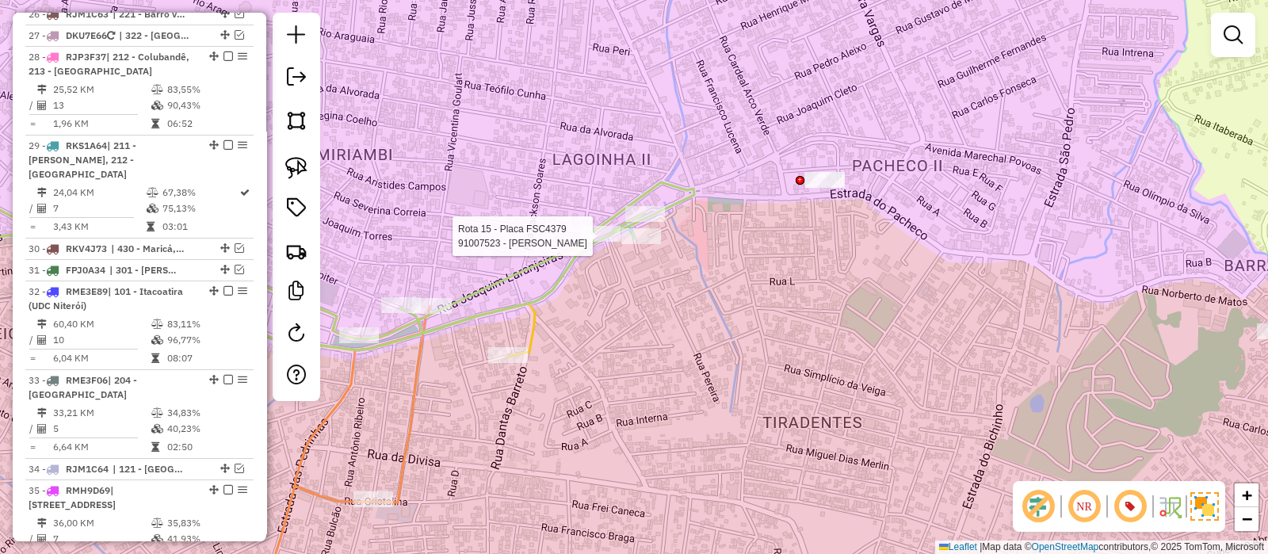
select select "*********"
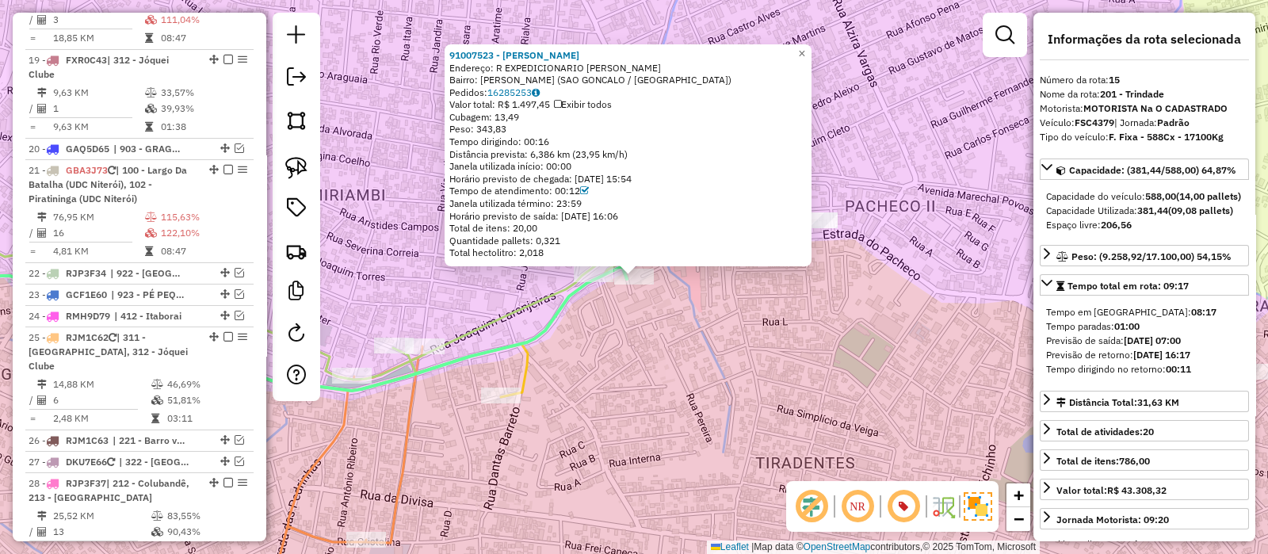
scroll to position [1325, 0]
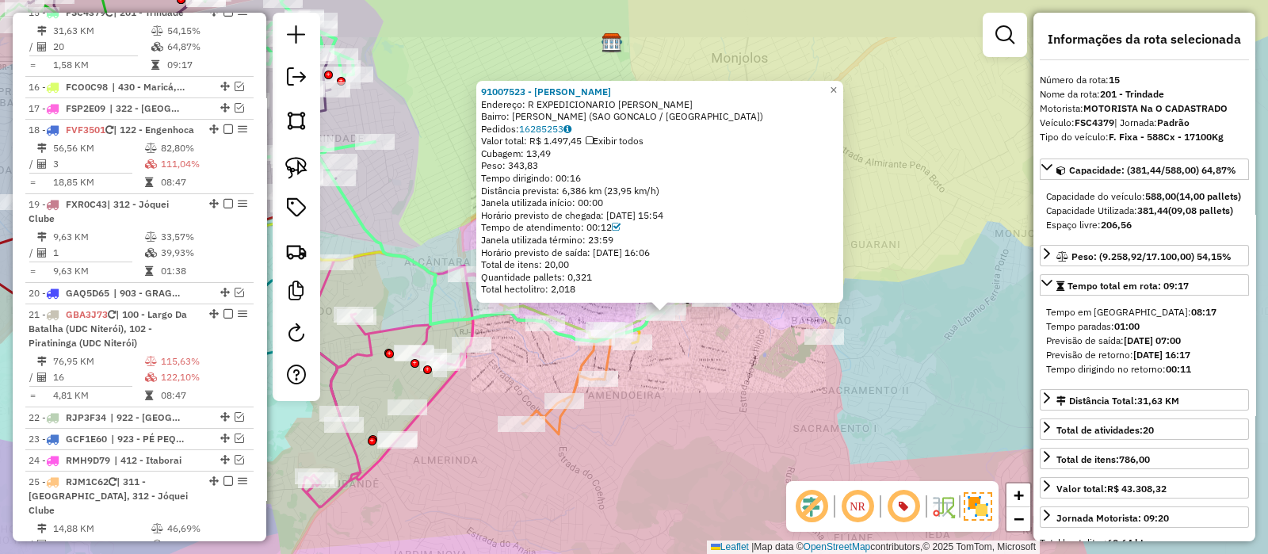
click at [682, 426] on div "91007523 - [PERSON_NAME]: R EXPEDICIONARIO [PERSON_NAME]: [PERSON_NAME] ([GEOGR…" at bounding box center [634, 277] width 1268 height 554
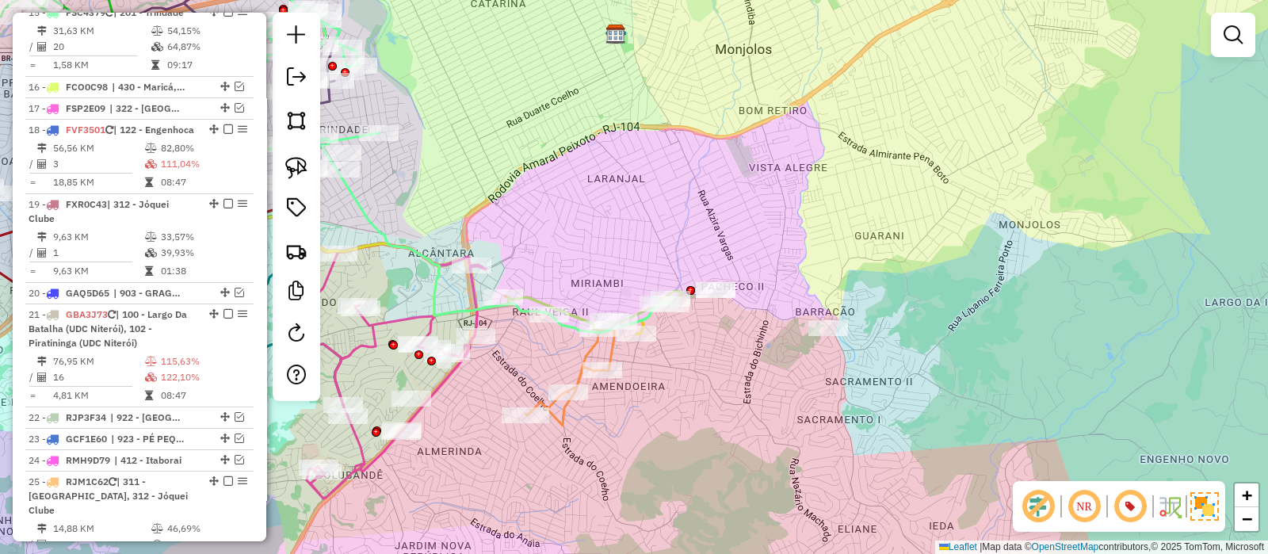
drag, startPoint x: 659, startPoint y: 406, endPoint x: 686, endPoint y: 342, distance: 69.2
click at [686, 346] on div "Janela de atendimento Grade de atendimento Capacidade Transportadoras Veículos …" at bounding box center [634, 277] width 1268 height 554
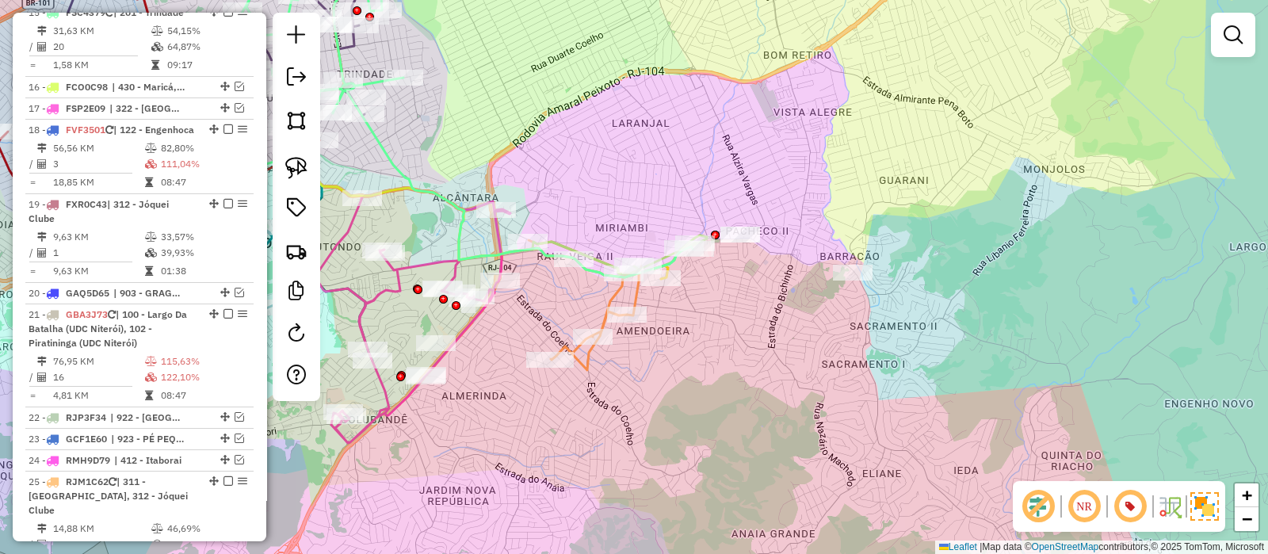
click at [579, 358] on icon at bounding box center [585, 305] width 113 height 130
select select "*********"
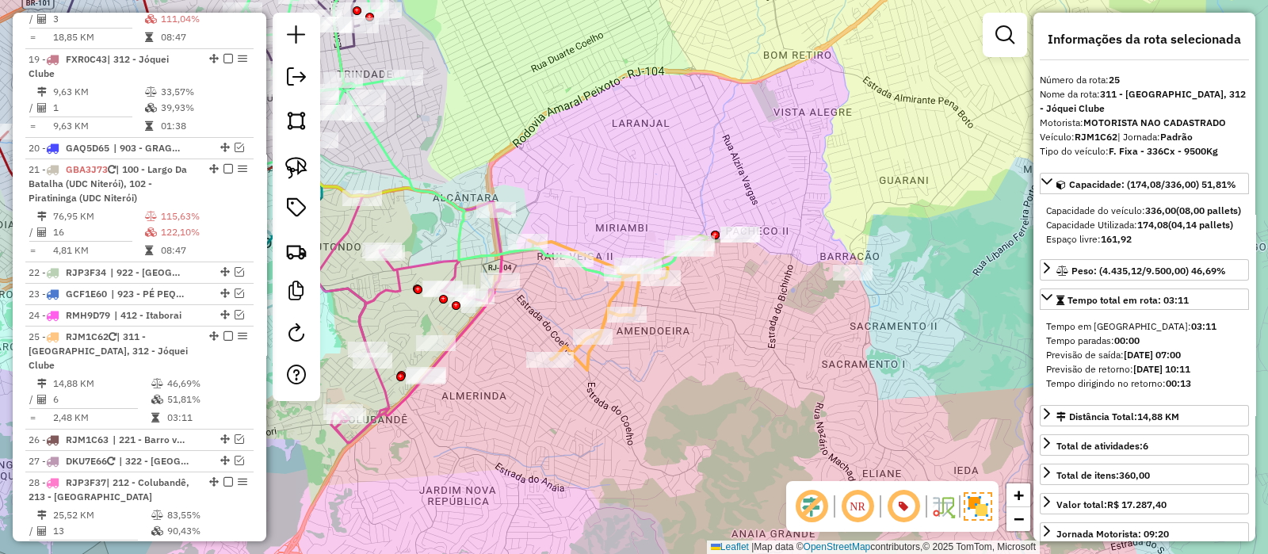
scroll to position [1807, 0]
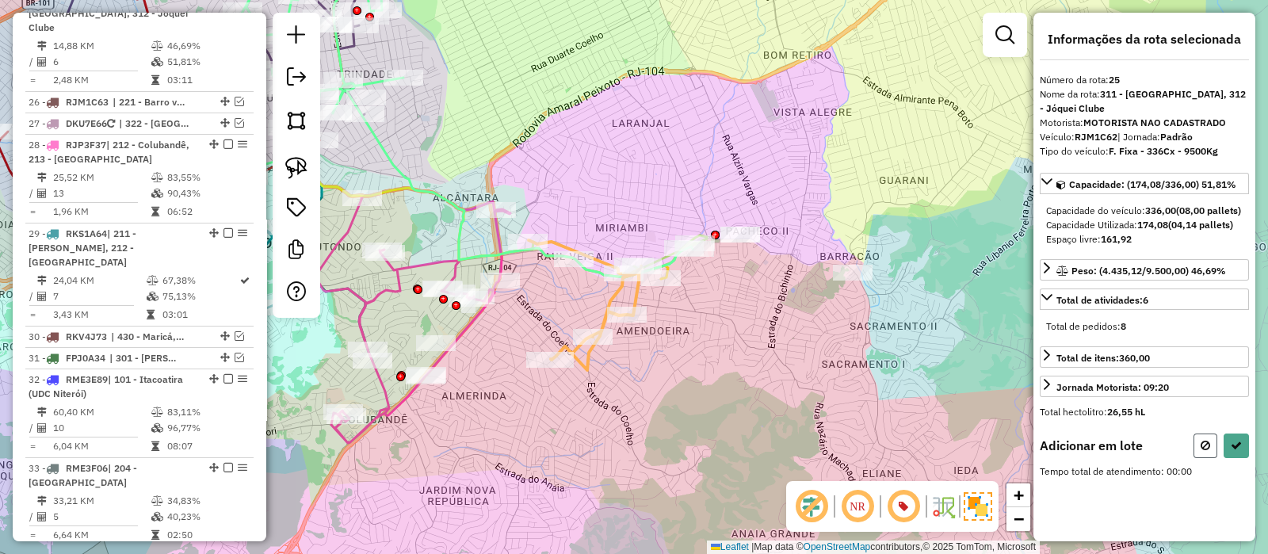
click at [1209, 451] on icon at bounding box center [1206, 445] width 10 height 11
select select "*********"
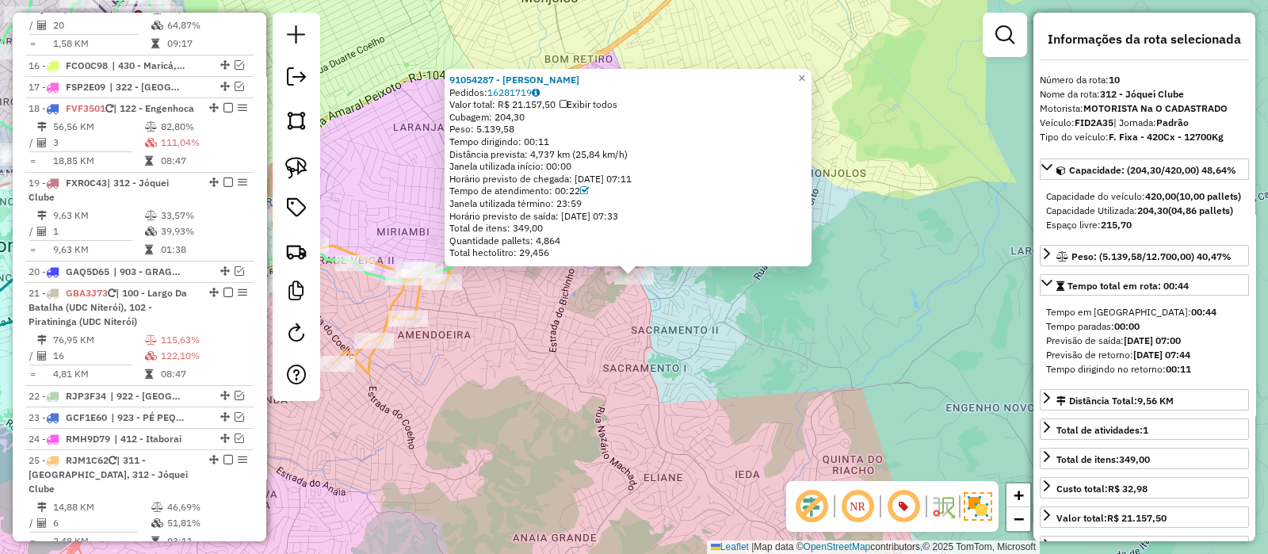
scroll to position [1098, 0]
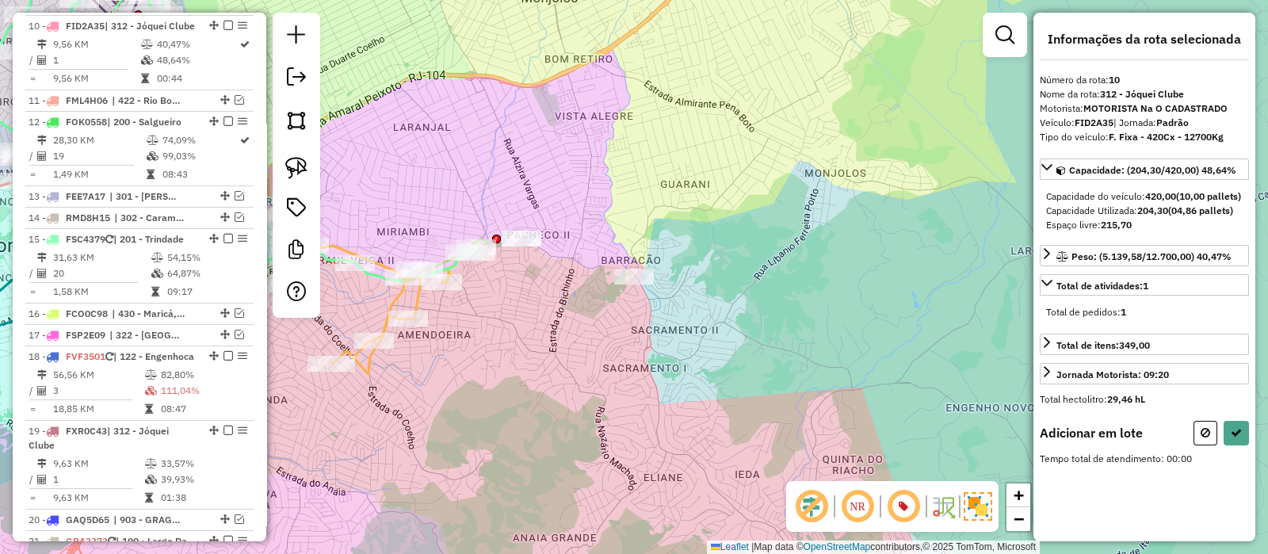
drag, startPoint x: 668, startPoint y: 346, endPoint x: 801, endPoint y: 315, distance: 135.9
click at [801, 315] on div "Janela de atendimento Grade de atendimento Capacidade Transportadoras Veículos …" at bounding box center [634, 277] width 1268 height 554
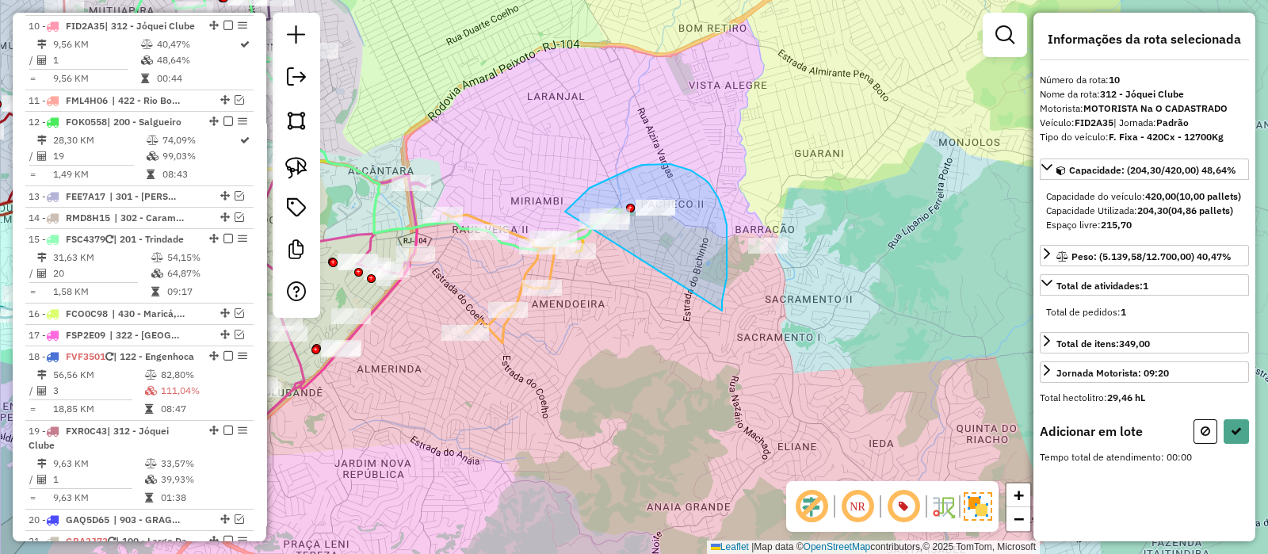
drag, startPoint x: 727, startPoint y: 277, endPoint x: 560, endPoint y: 216, distance: 177.6
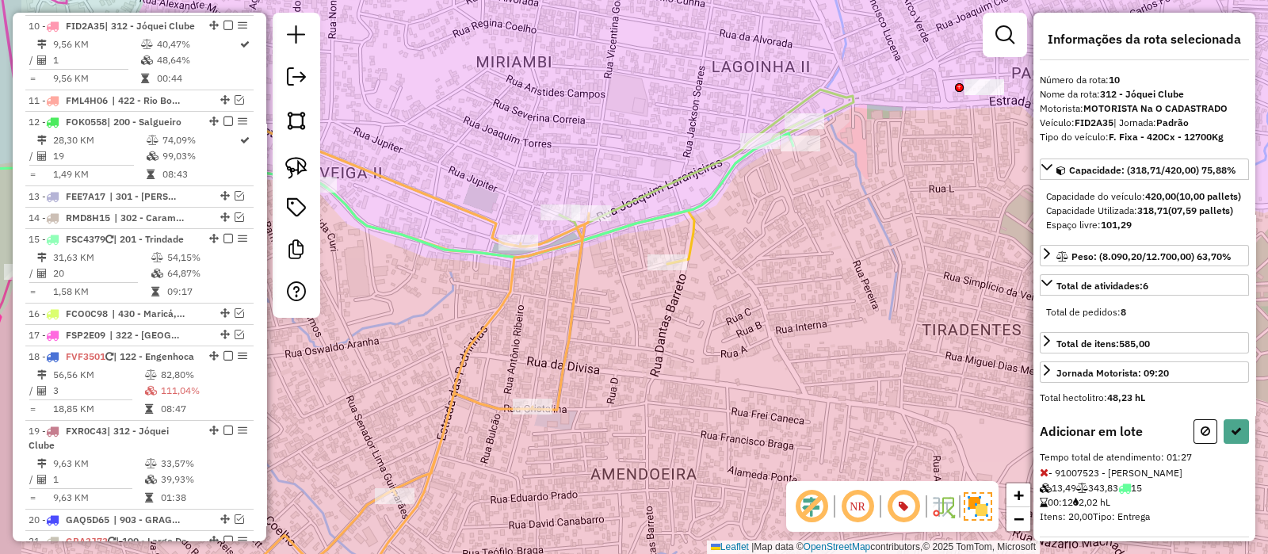
drag, startPoint x: 582, startPoint y: 239, endPoint x: 654, endPoint y: 227, distance: 73.1
click at [666, 226] on icon at bounding box center [369, 195] width 848 height 124
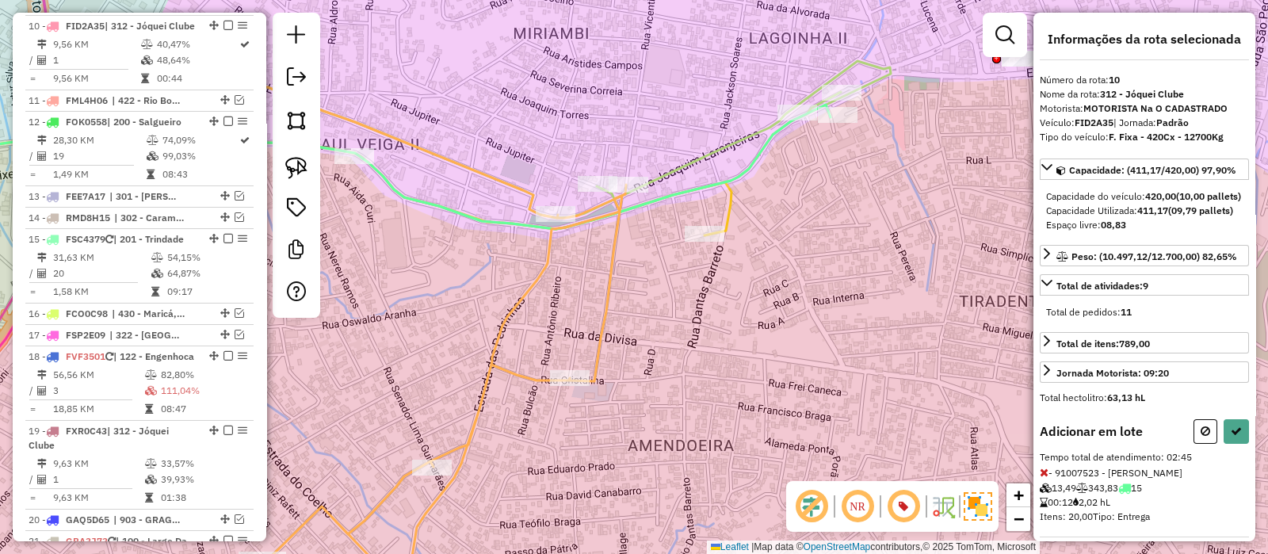
drag, startPoint x: 618, startPoint y: 312, endPoint x: 642, endPoint y: 281, distance: 39.6
click at [642, 282] on div "Janela de atendimento Grade de atendimento Capacidade Transportadoras Veículos …" at bounding box center [634, 277] width 1268 height 554
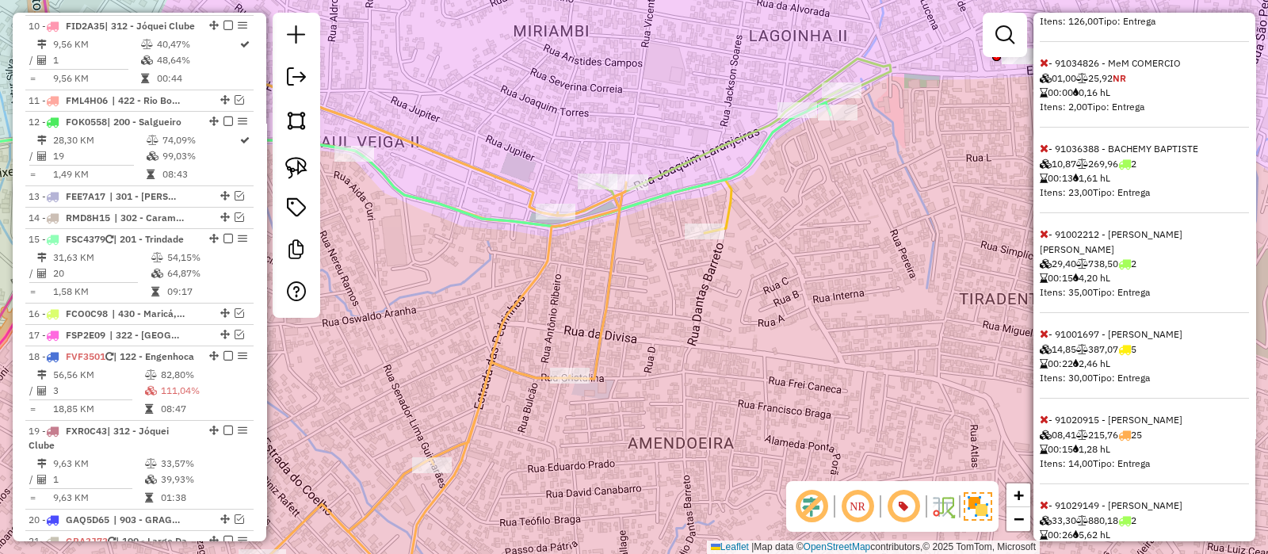
scroll to position [724, 0]
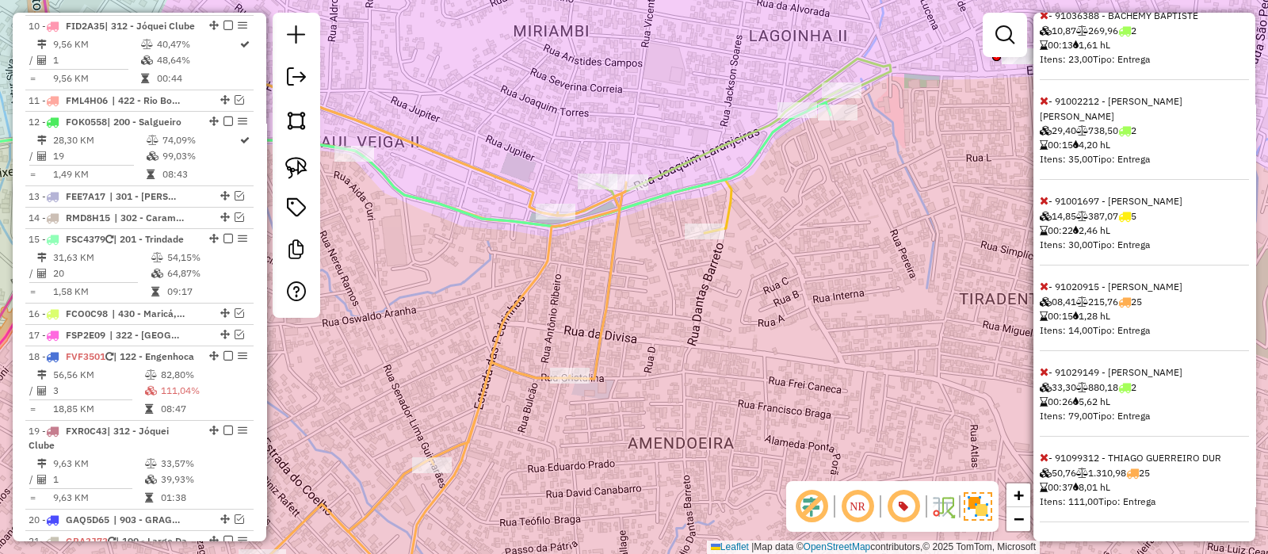
click at [1042, 204] on icon at bounding box center [1044, 200] width 9 height 11
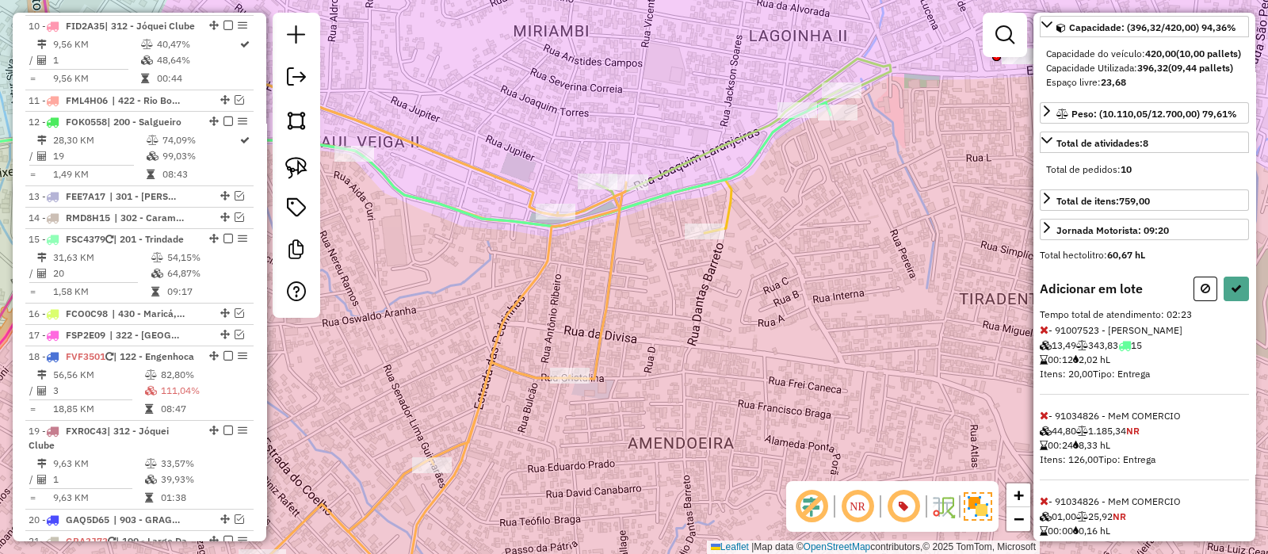
scroll to position [0, 0]
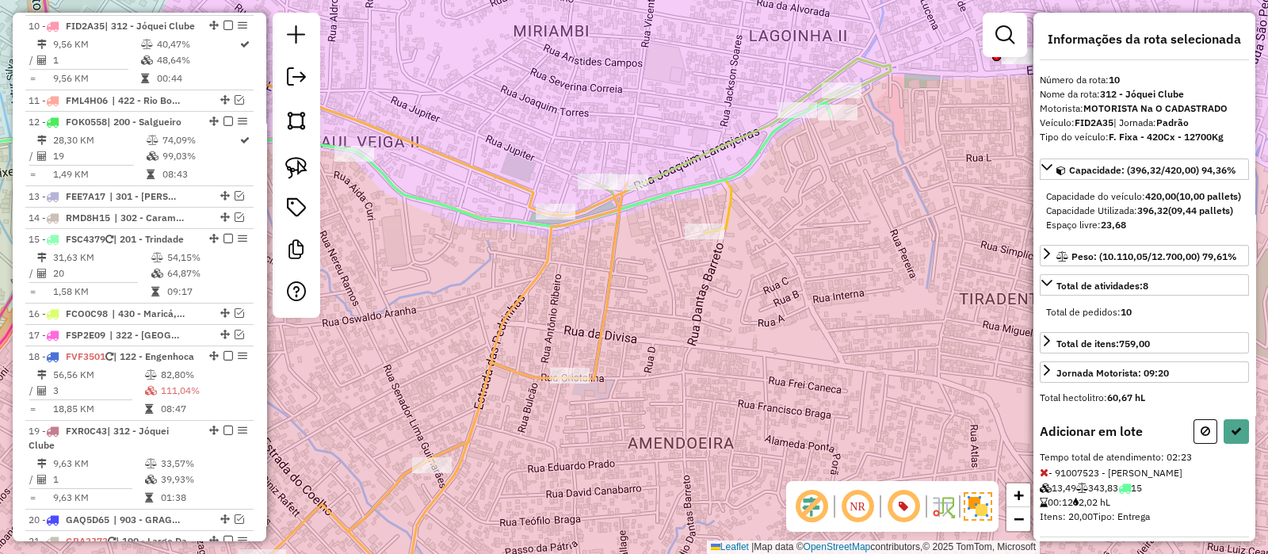
select select "*********"
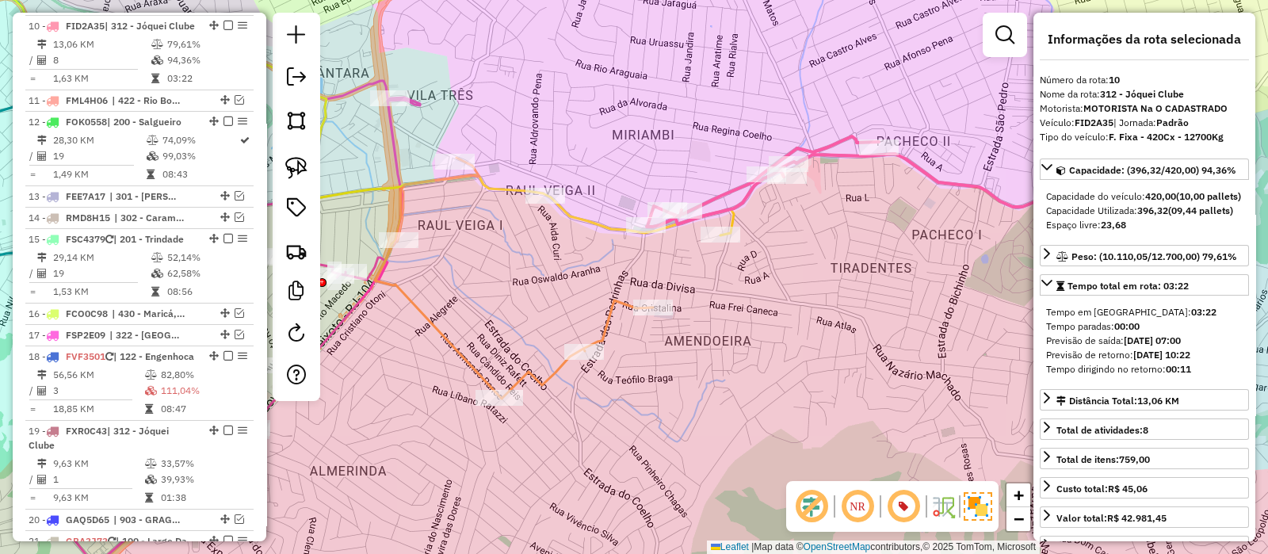
click at [616, 300] on icon at bounding box center [514, 278] width 278 height 241
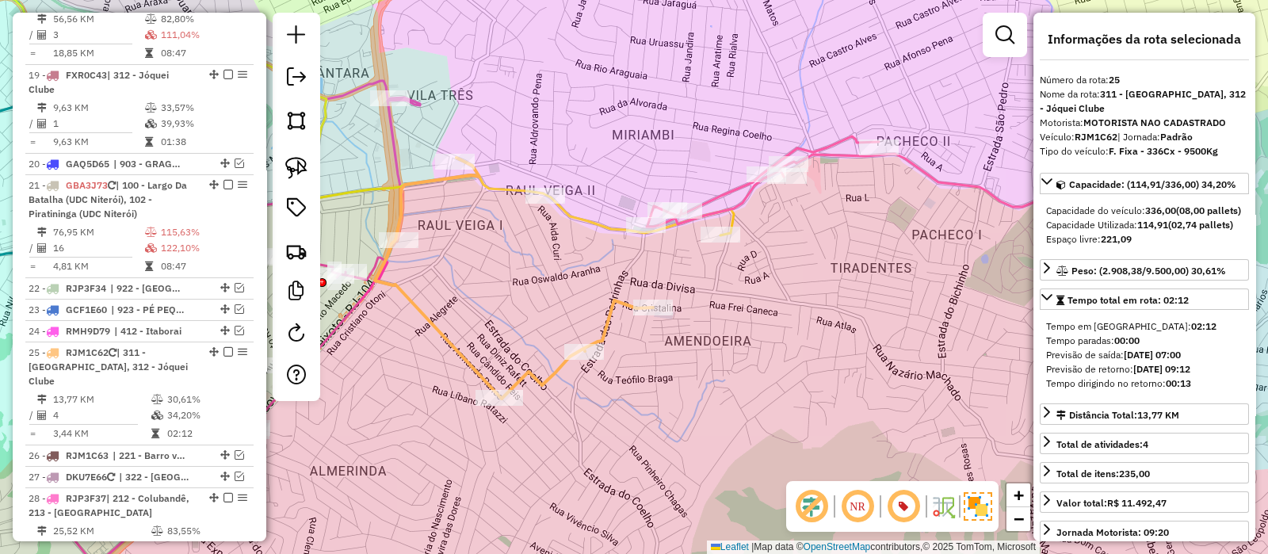
scroll to position [1807, 0]
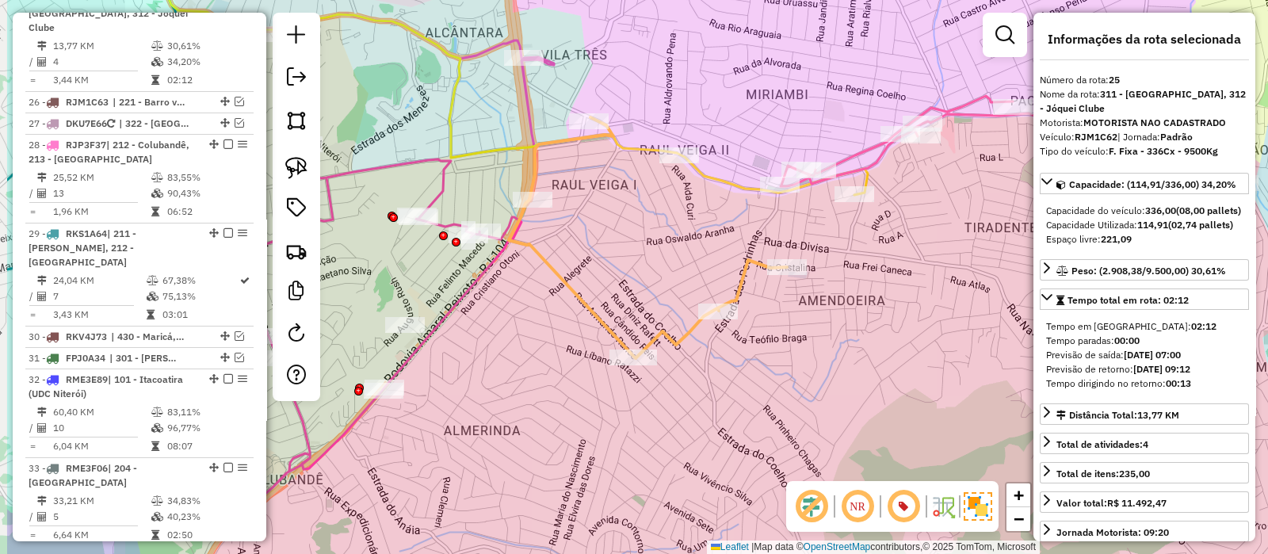
drag, startPoint x: 747, startPoint y: 350, endPoint x: 847, endPoint y: 315, distance: 105.8
click at [847, 315] on div "Janela de atendimento Grade de atendimento Capacidade Transportadoras Veículos …" at bounding box center [634, 277] width 1268 height 554
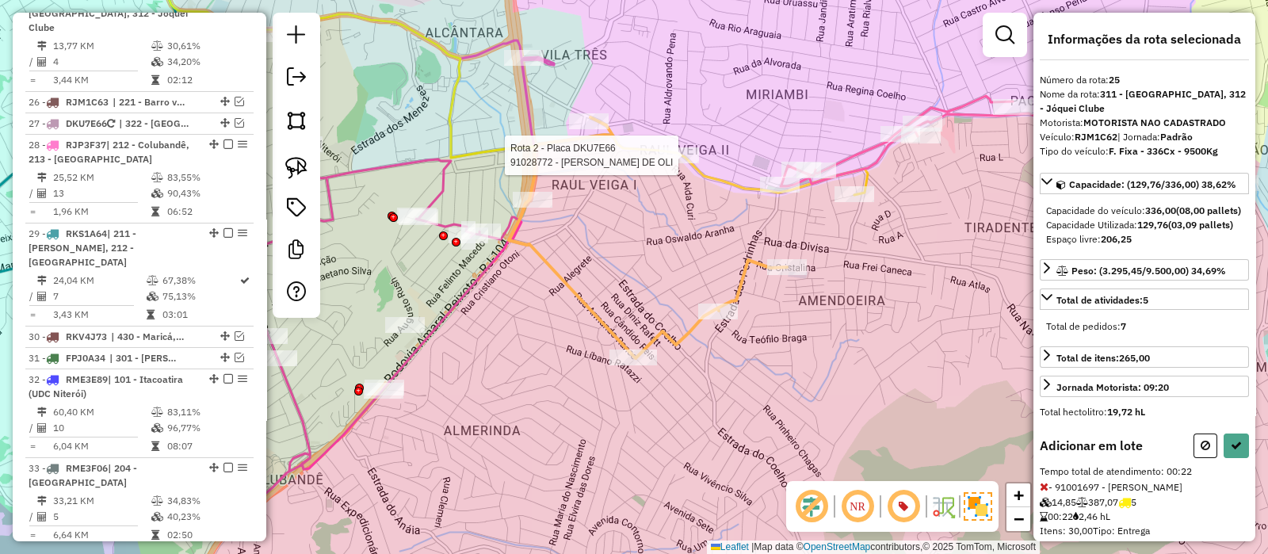
click at [675, 163] on div at bounding box center [679, 155] width 40 height 16
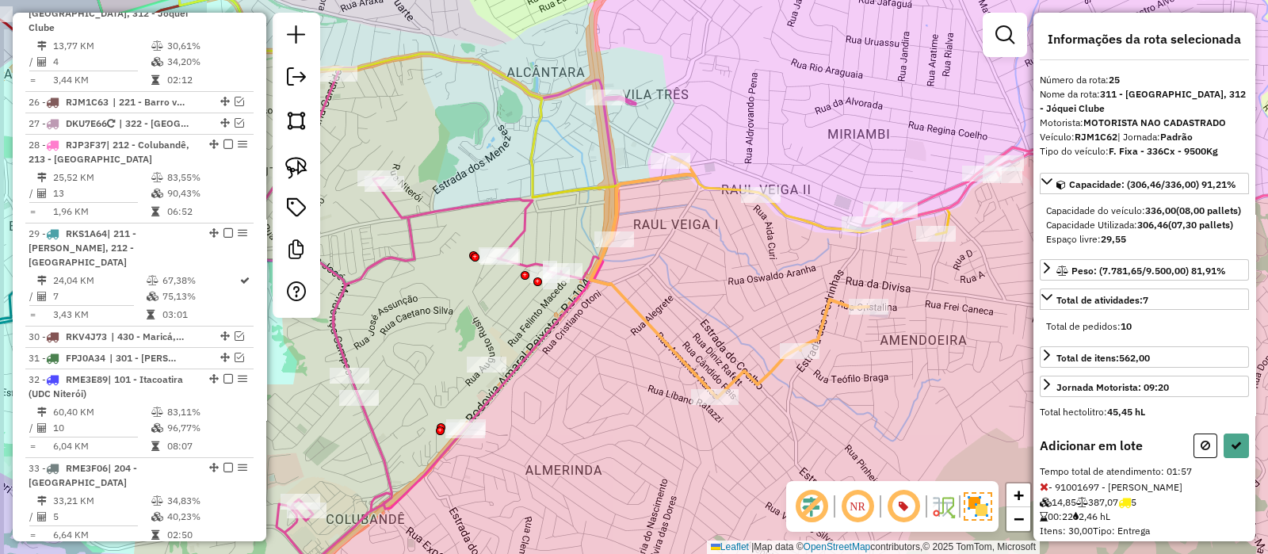
drag, startPoint x: 551, startPoint y: 288, endPoint x: 648, endPoint y: 345, distance: 112.3
click at [648, 345] on div "Janela de atendimento Grade de atendimento Capacidade Transportadoras Veículos …" at bounding box center [634, 277] width 1268 height 554
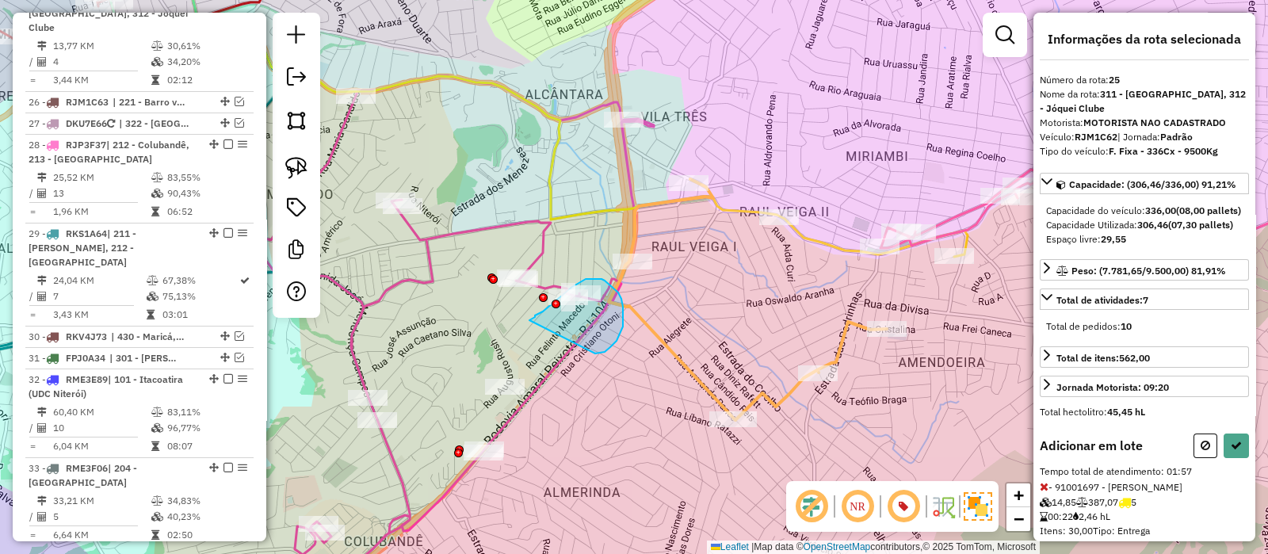
drag, startPoint x: 615, startPoint y: 342, endPoint x: 527, endPoint y: 323, distance: 90.2
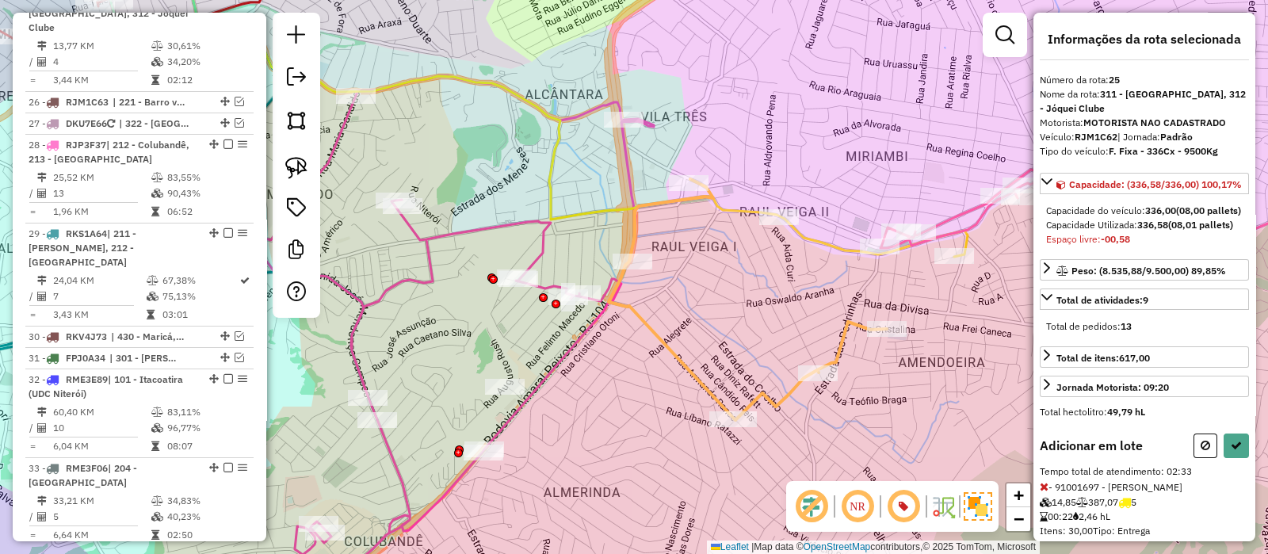
drag, startPoint x: 527, startPoint y: 477, endPoint x: 575, endPoint y: 380, distance: 108.5
click at [575, 380] on div "Janela de atendimento Grade de atendimento Capacidade Transportadoras Veículos …" at bounding box center [634, 277] width 1268 height 554
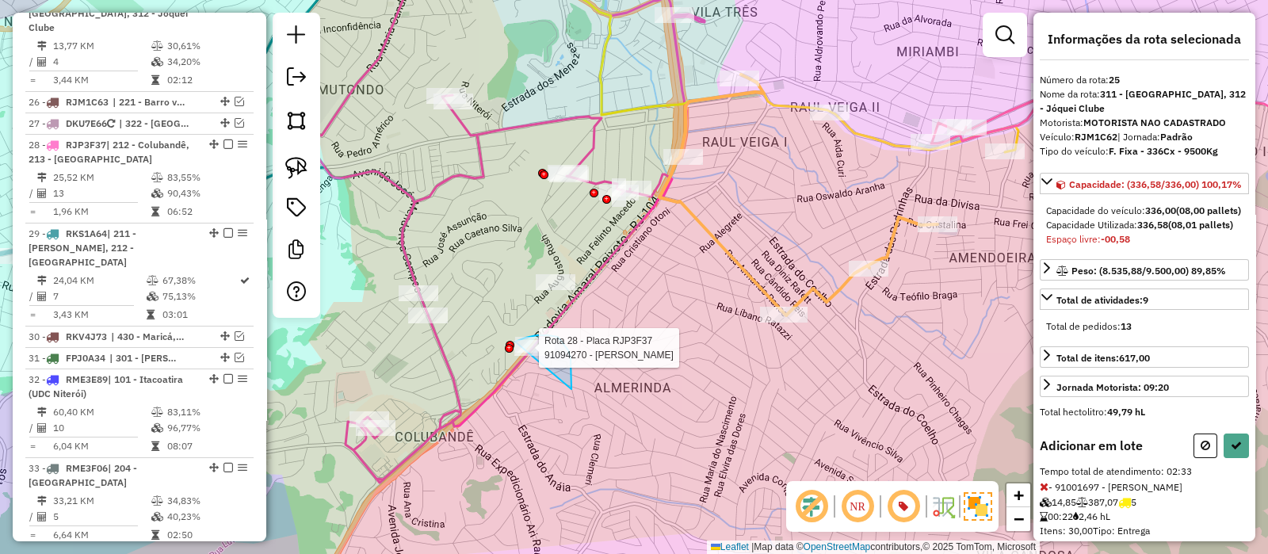
drag, startPoint x: 572, startPoint y: 389, endPoint x: 503, endPoint y: 354, distance: 77.3
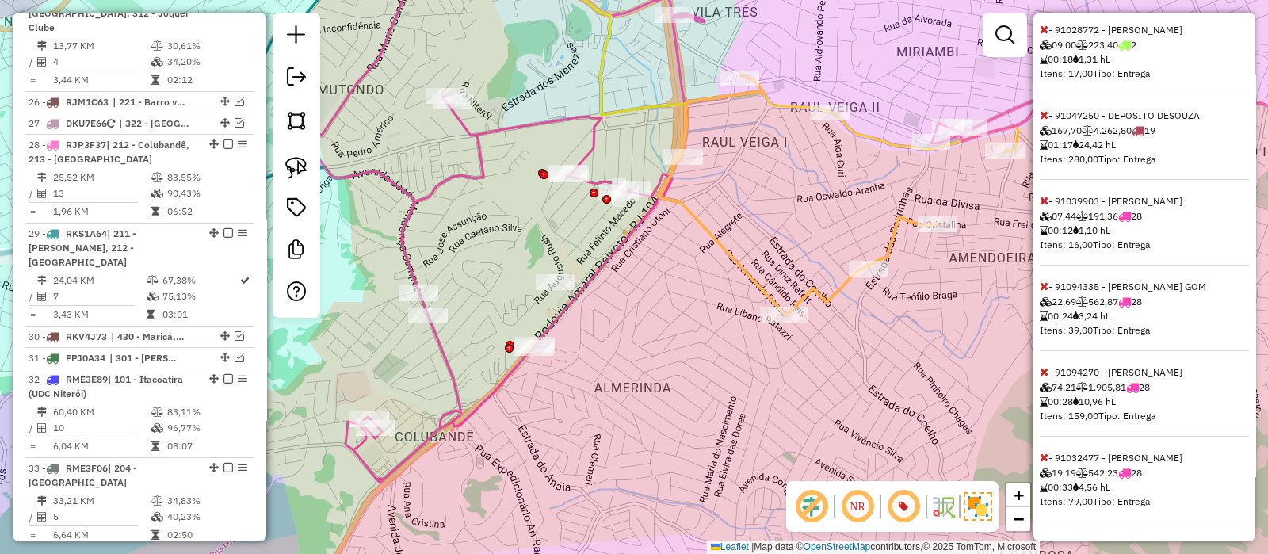
scroll to position [581, 0]
click at [1047, 286] on icon at bounding box center [1044, 286] width 9 height 11
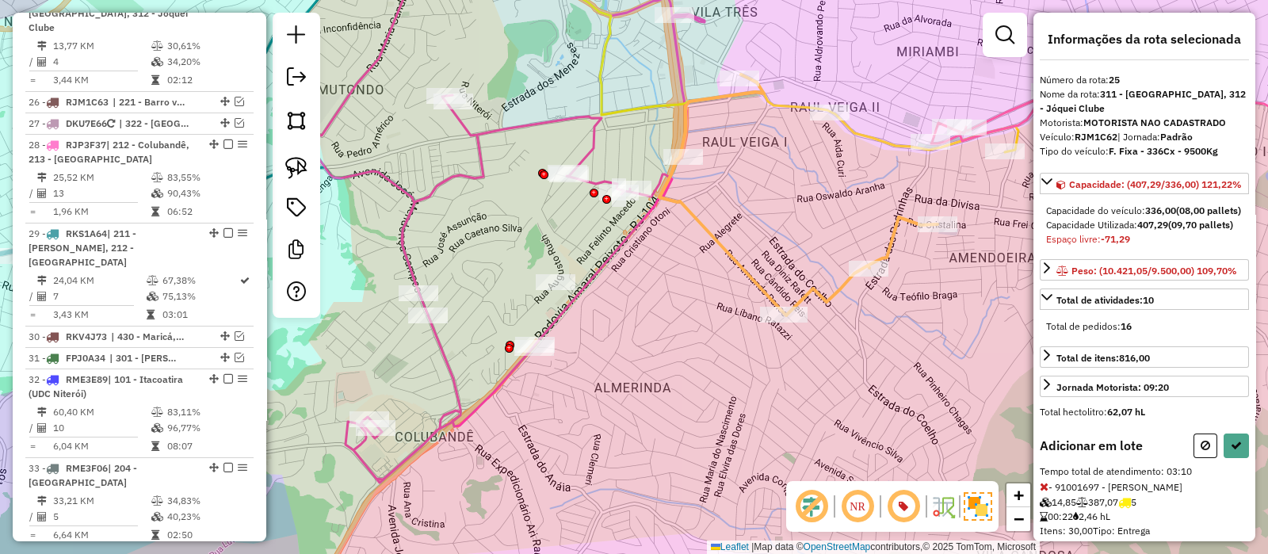
scroll to position [0, 0]
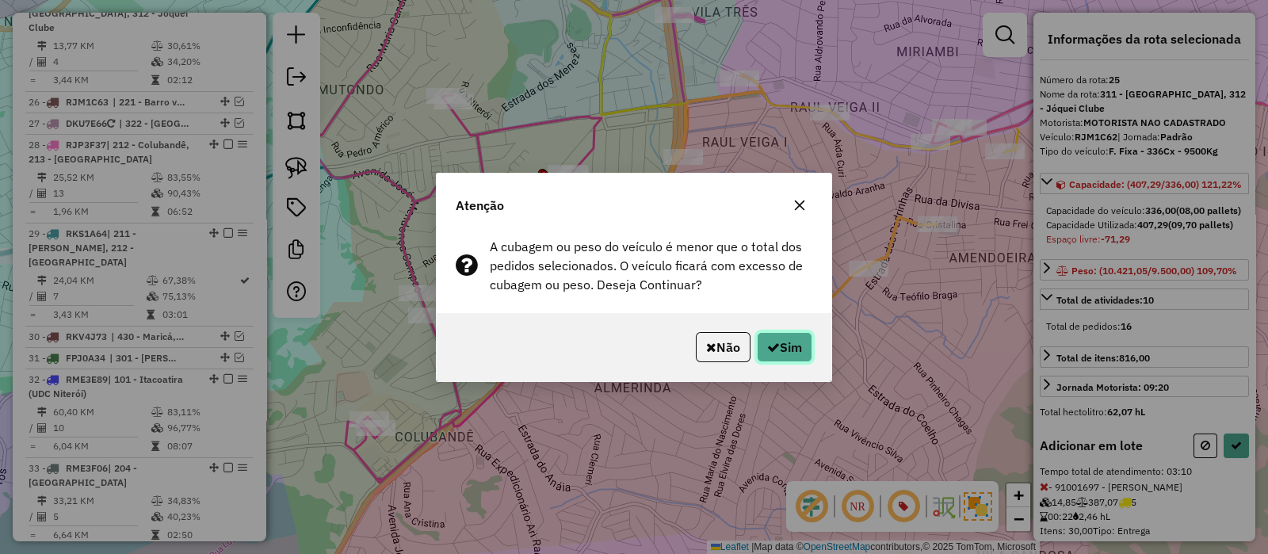
click at [789, 339] on button "Sim" at bounding box center [784, 347] width 55 height 30
select select "*********"
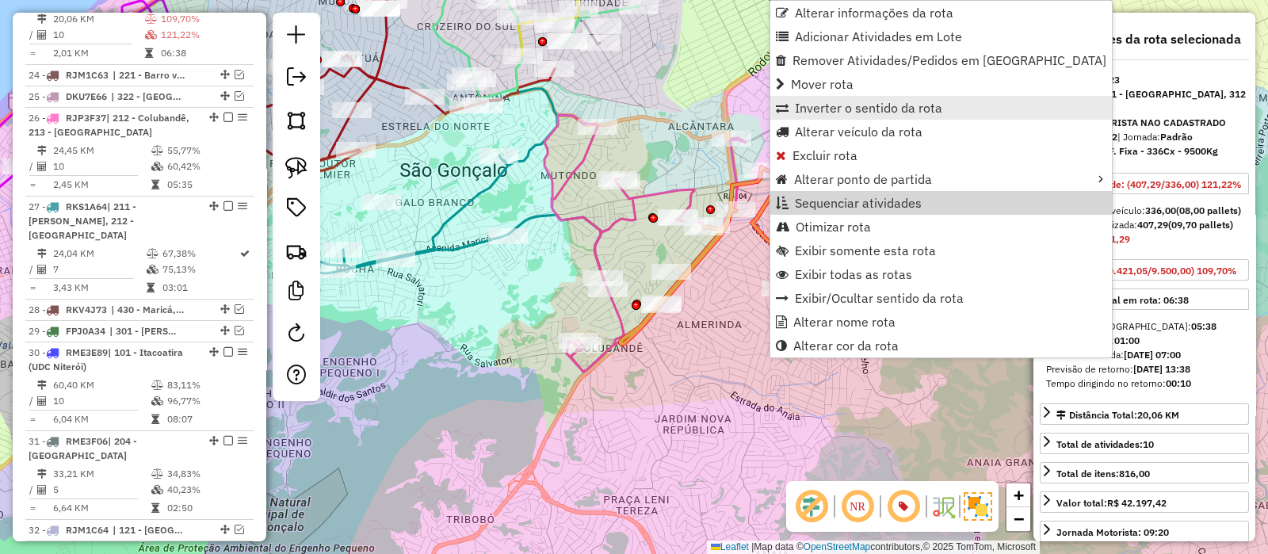
scroll to position [1630, 0]
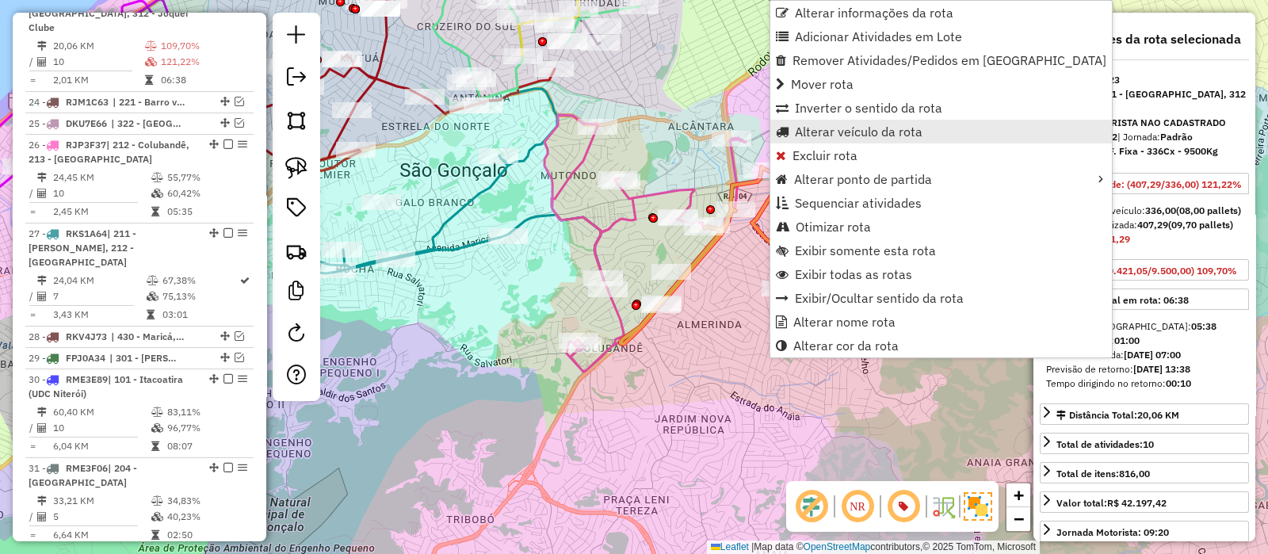
click at [846, 128] on span "Alterar veículo da rota" at bounding box center [859, 131] width 128 height 13
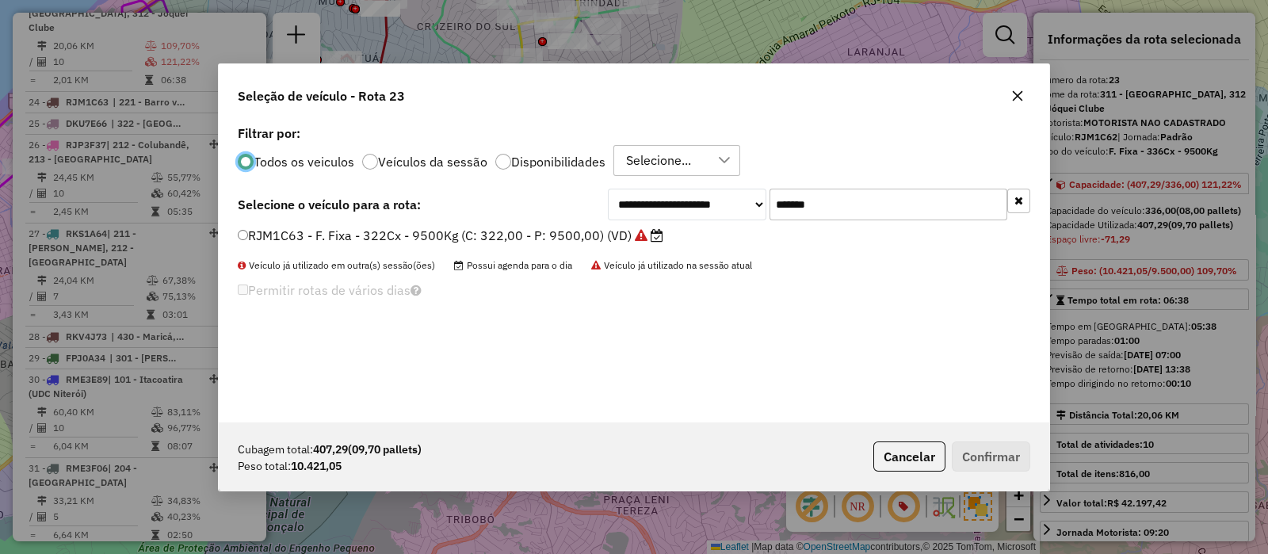
scroll to position [8, 5]
click at [889, 193] on input "*******" at bounding box center [889, 205] width 238 height 32
paste input "text"
type input "*******"
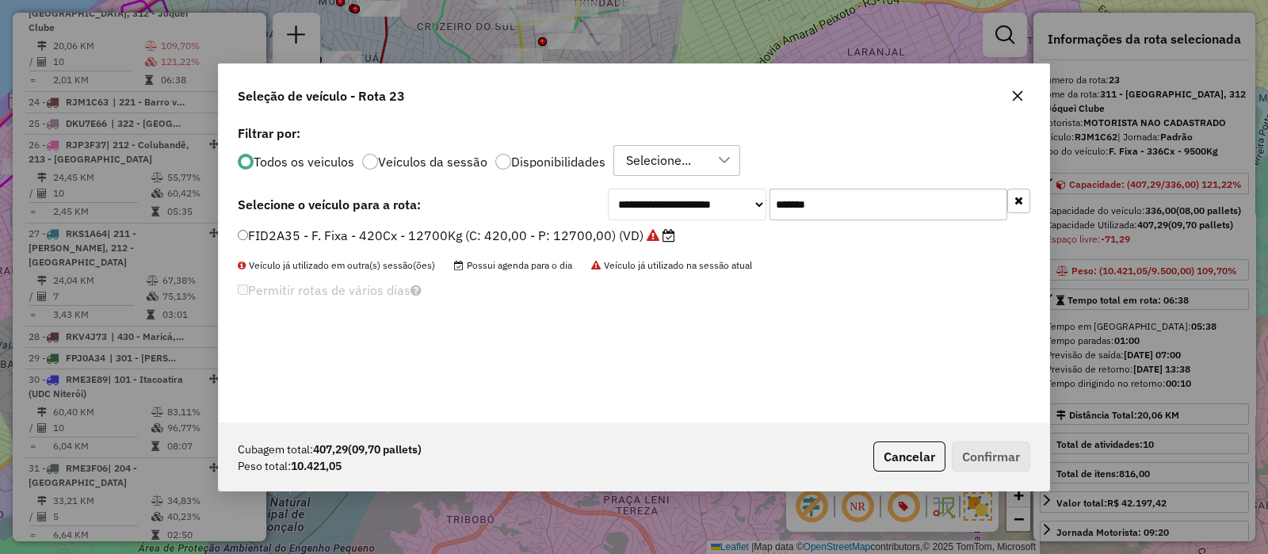
drag, startPoint x: 544, startPoint y: 230, endPoint x: 640, endPoint y: 247, distance: 97.5
click at [544, 230] on label "FID2A35 - F. Fixa - 420Cx - 12700Kg (C: 420,00 - P: 12700,00) (VD)" at bounding box center [457, 235] width 438 height 19
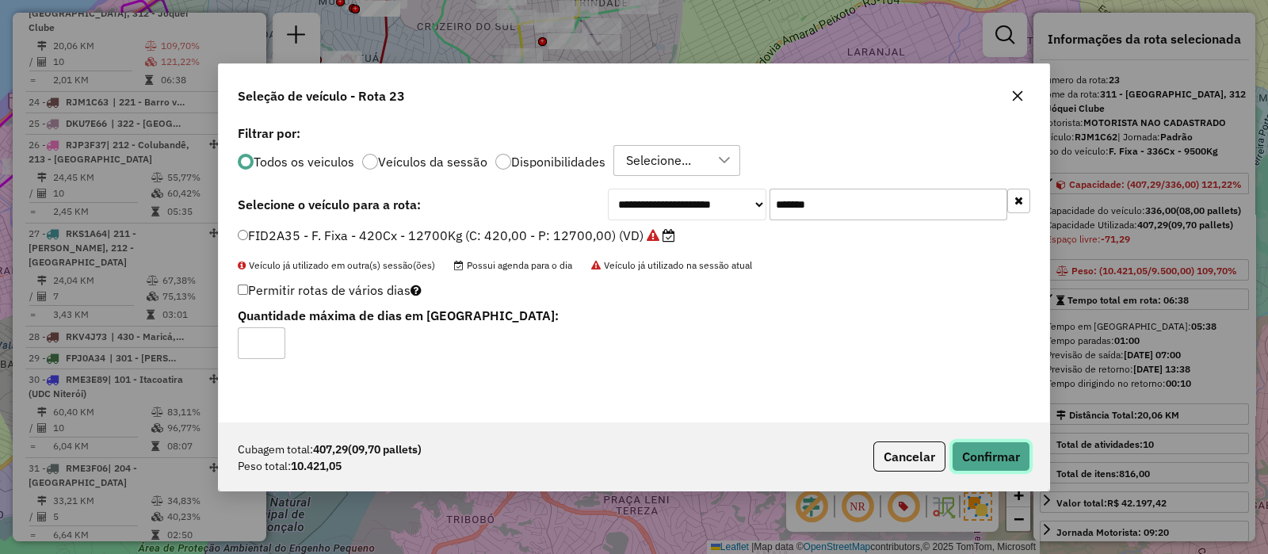
click at [1003, 451] on button "Confirmar" at bounding box center [991, 457] width 78 height 30
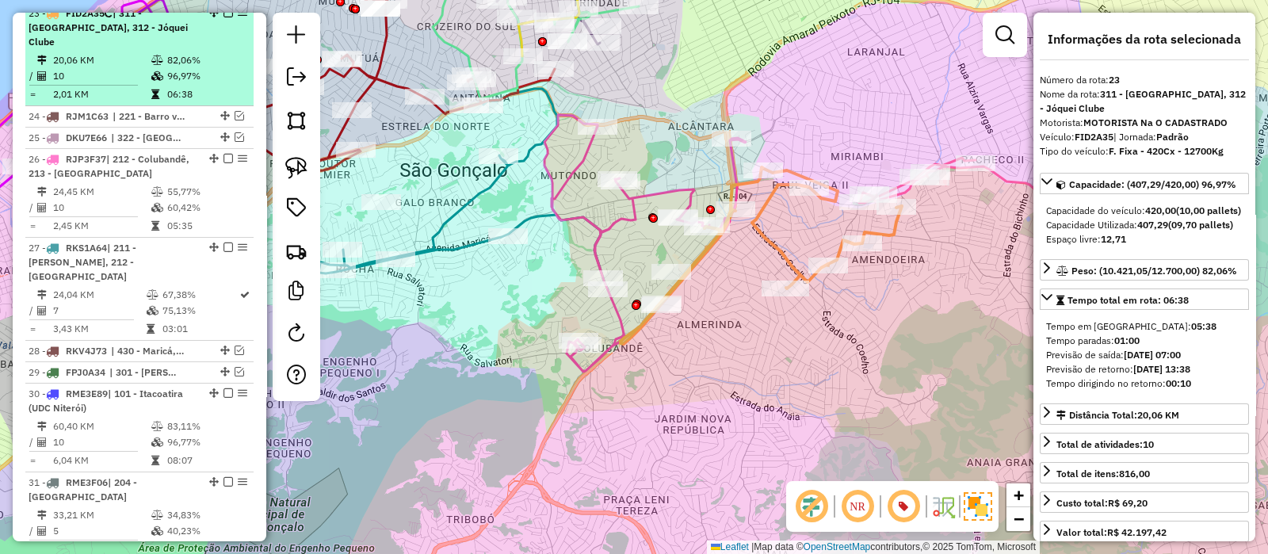
click at [224, 17] on em at bounding box center [229, 13] width 10 height 10
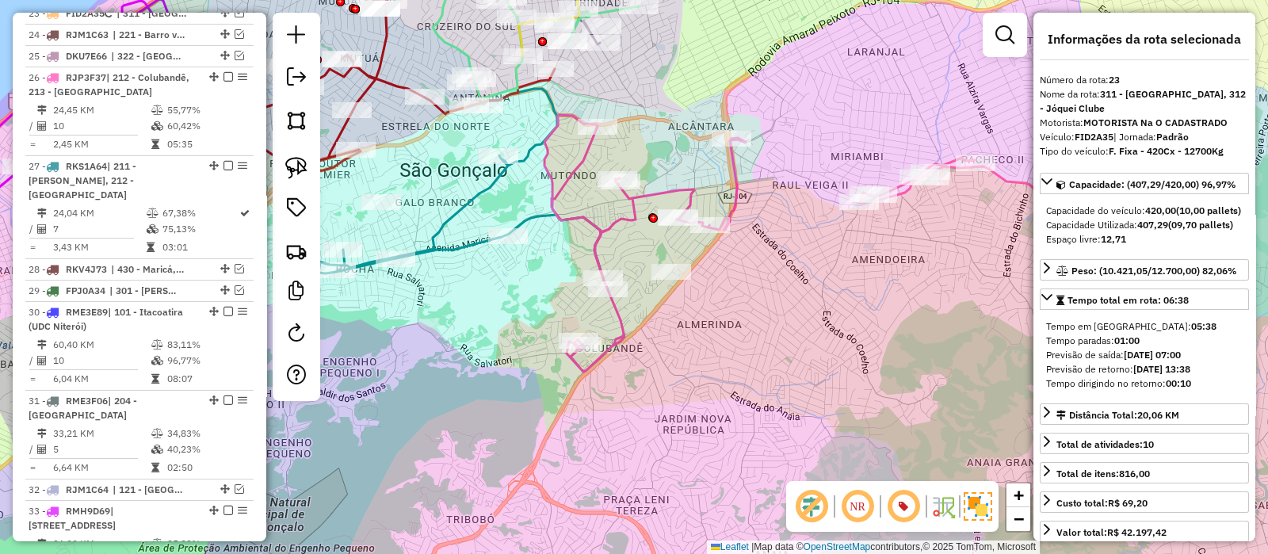
drag, startPoint x: 902, startPoint y: 254, endPoint x: 767, endPoint y: 266, distance: 135.3
click at [774, 270] on div "Janela de atendimento Grade de atendimento Capacidade Transportadoras Veículos …" at bounding box center [634, 277] width 1268 height 554
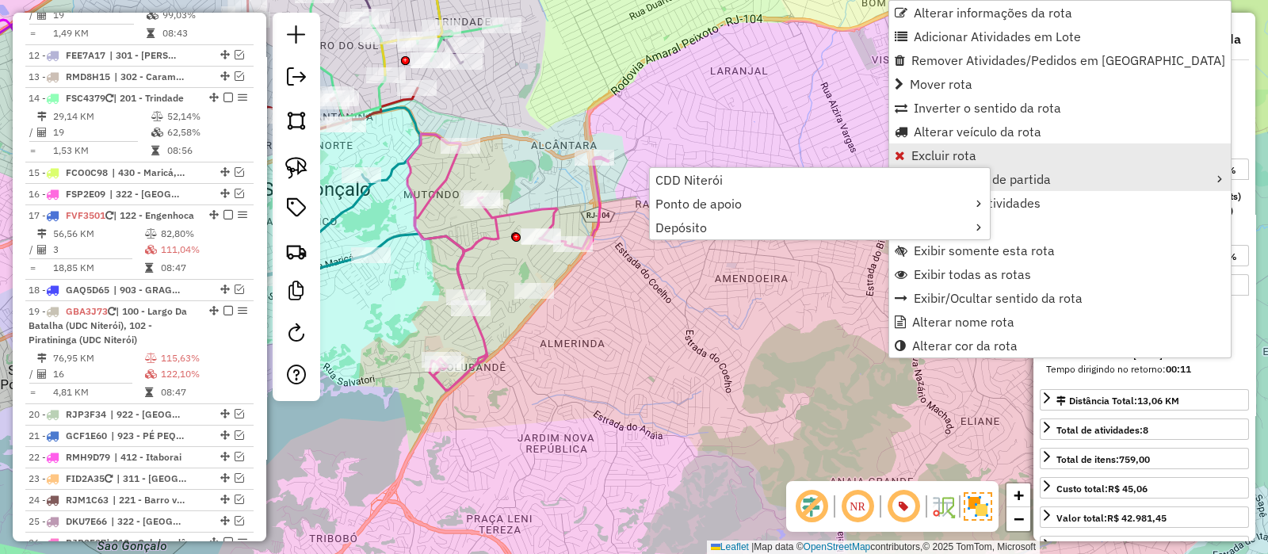
scroll to position [1010, 0]
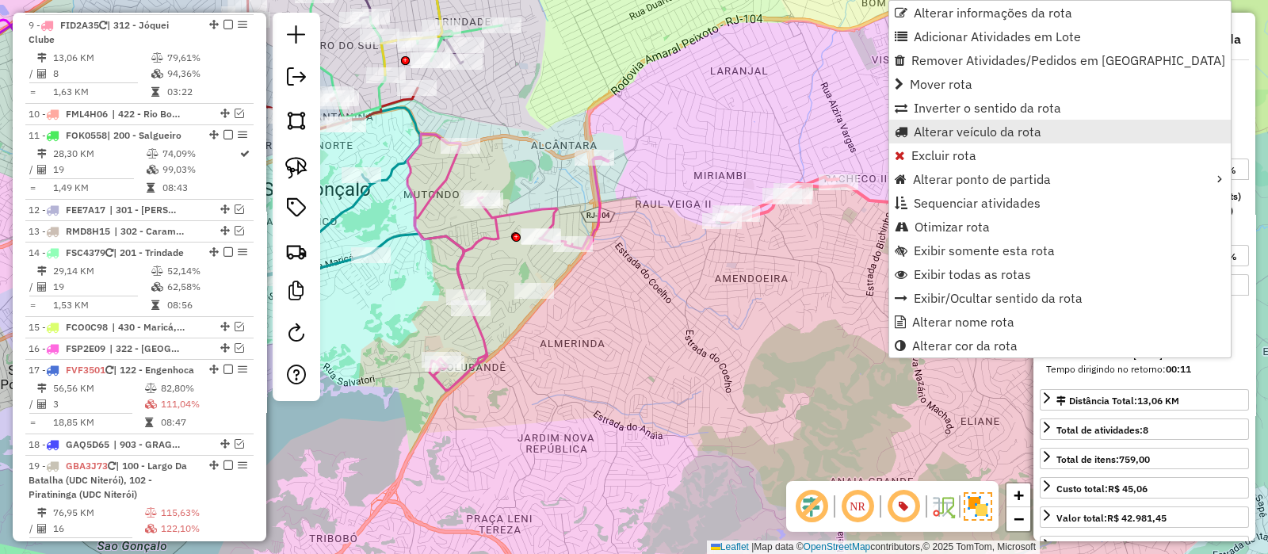
click at [919, 133] on span "Alterar veículo da rota" at bounding box center [978, 131] width 128 height 13
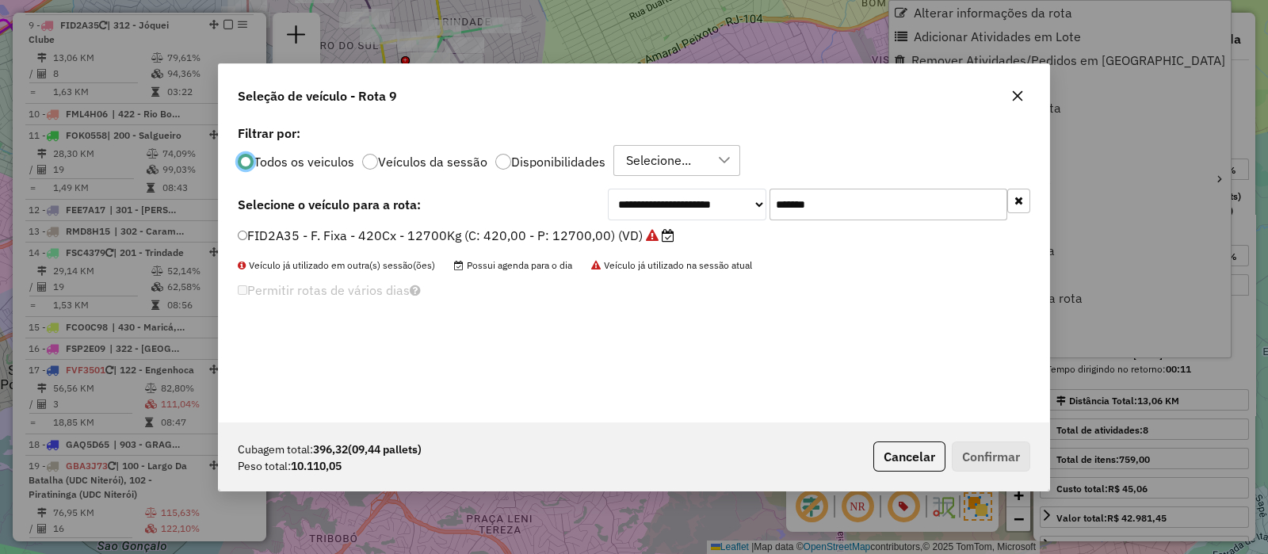
scroll to position [8, 5]
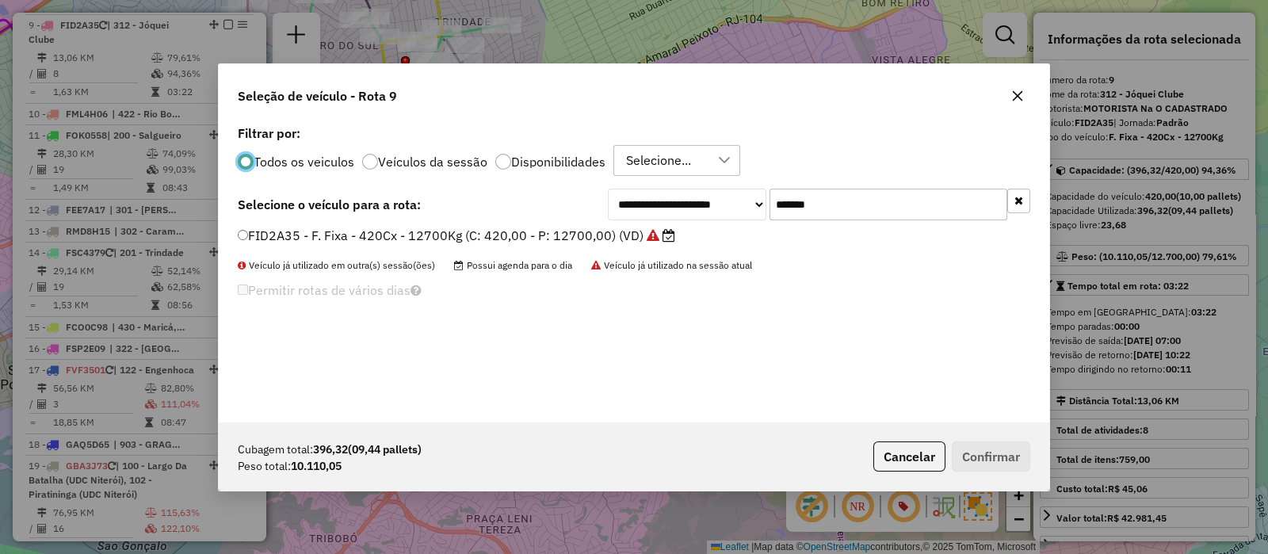
click at [899, 192] on input "*******" at bounding box center [889, 205] width 238 height 32
paste input "text"
type input "*******"
click at [572, 231] on label "FZA6I69 - F. Fixa - 420Cx - 12700Kg (C: 420,00 - P: 12700,00) (VD)" at bounding box center [448, 235] width 420 height 19
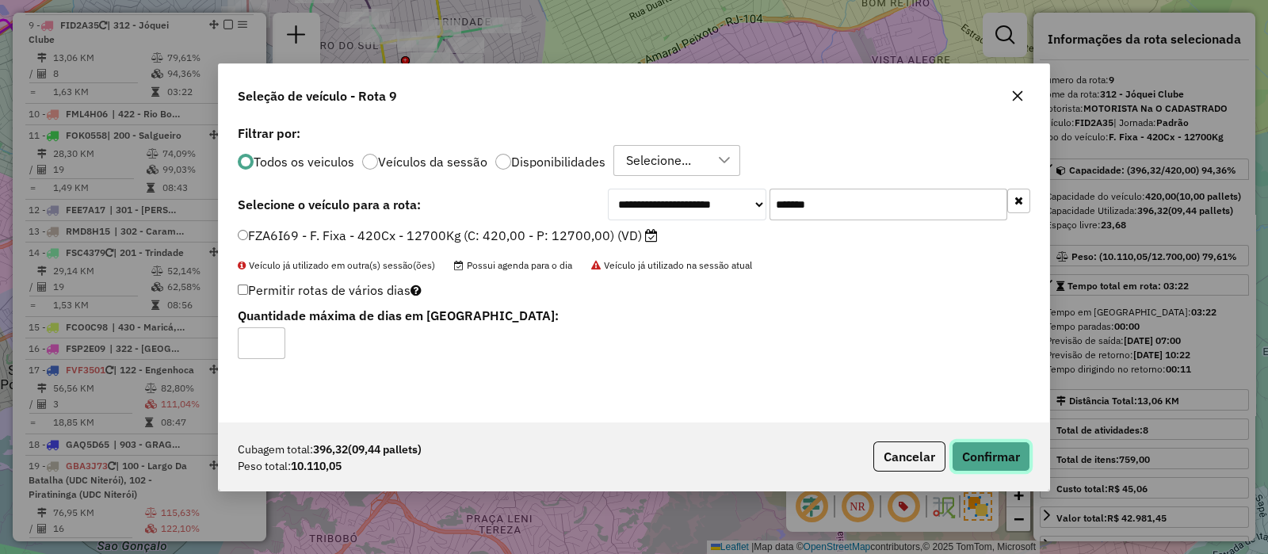
click at [995, 454] on button "Confirmar" at bounding box center [991, 457] width 78 height 30
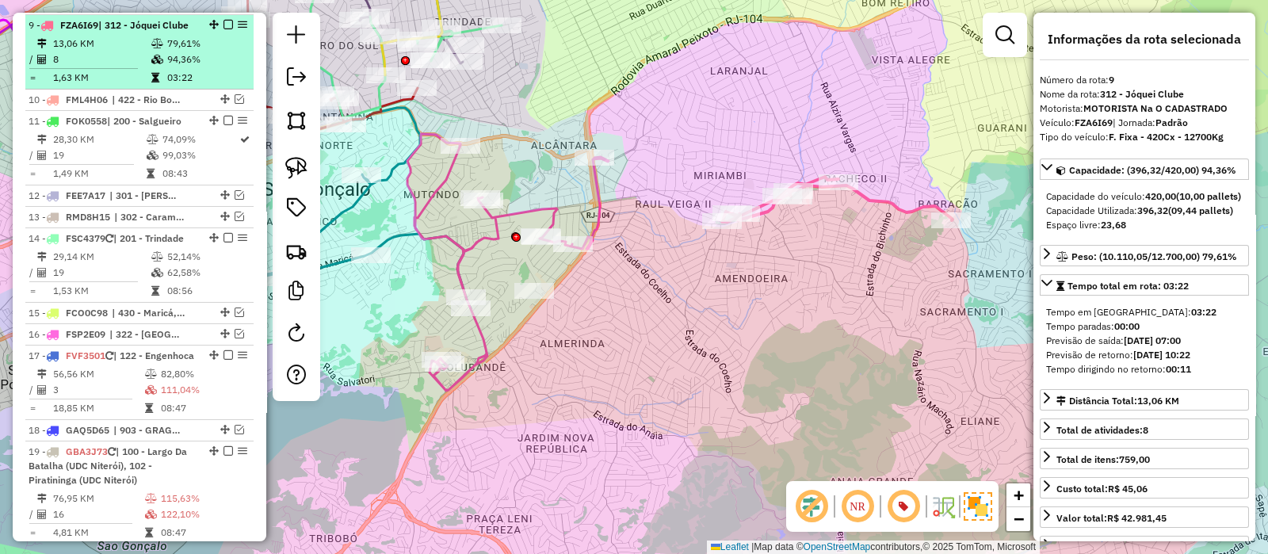
click at [224, 20] on em at bounding box center [229, 25] width 10 height 10
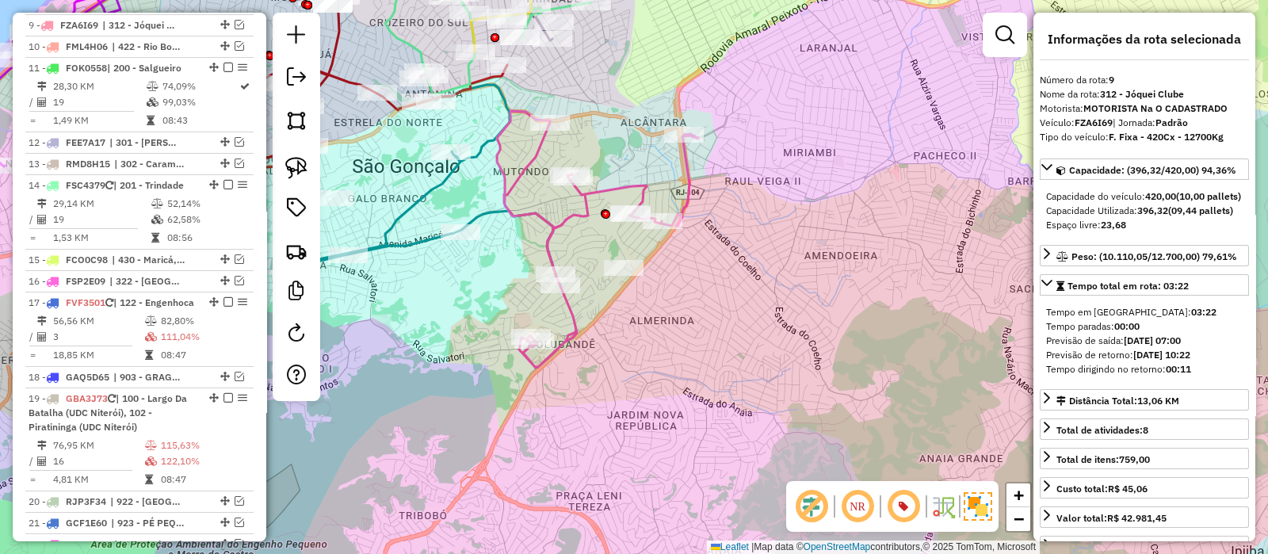
drag, startPoint x: 690, startPoint y: 235, endPoint x: 711, endPoint y: 230, distance: 21.9
click at [780, 212] on div "Janela de atendimento Grade de atendimento Capacidade Transportadoras Veículos …" at bounding box center [634, 277] width 1268 height 554
click at [602, 193] on icon at bounding box center [599, 239] width 201 height 257
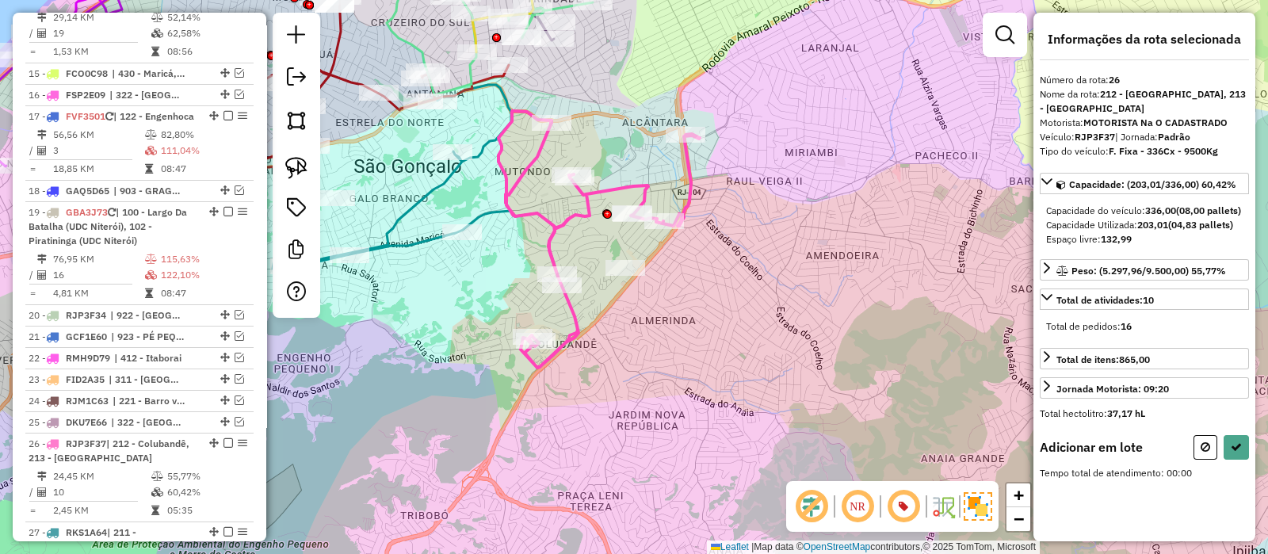
scroll to position [1626, 0]
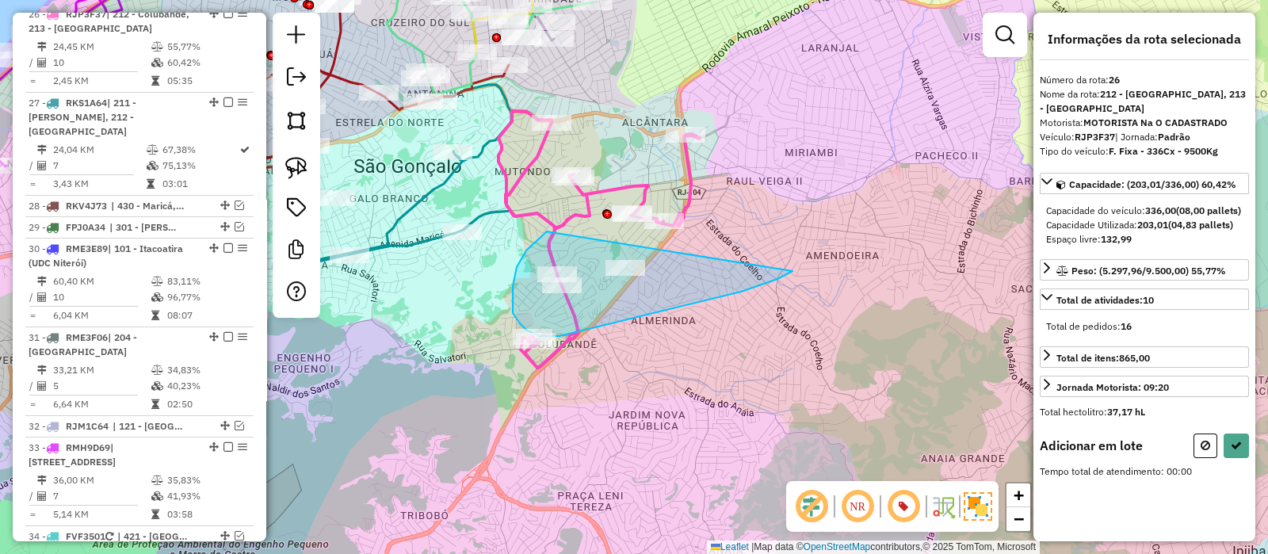
drag, startPoint x: 551, startPoint y: 232, endPoint x: 794, endPoint y: 249, distance: 243.9
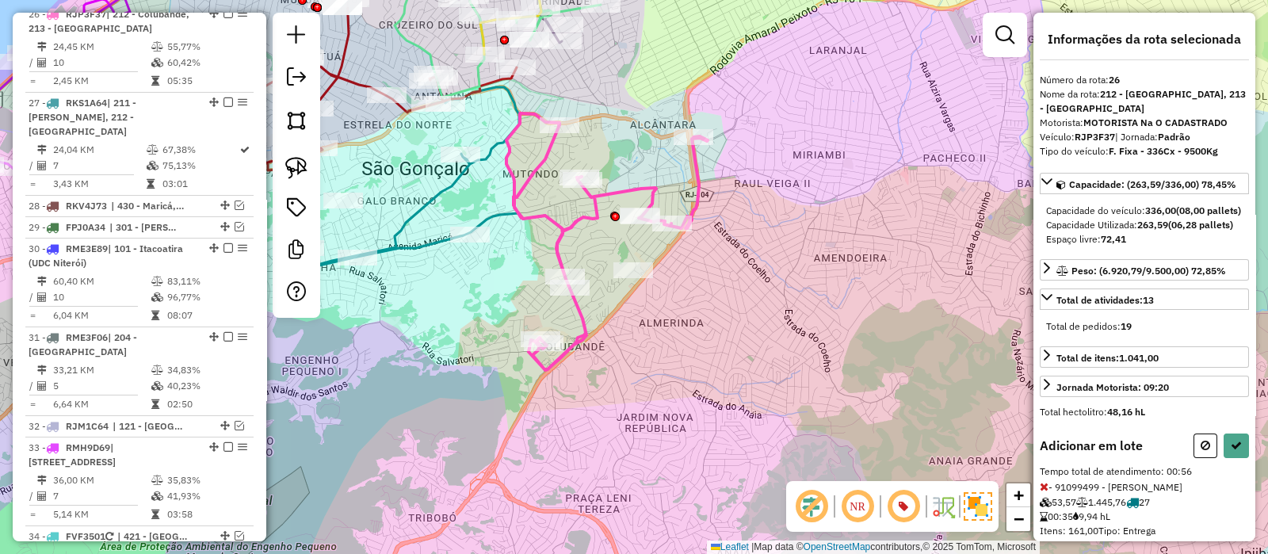
drag, startPoint x: 491, startPoint y: 185, endPoint x: 587, endPoint y: 216, distance: 100.8
click at [587, 216] on div "Janela de atendimento Grade de atendimento Capacidade Transportadoras Veículos …" at bounding box center [634, 277] width 1268 height 554
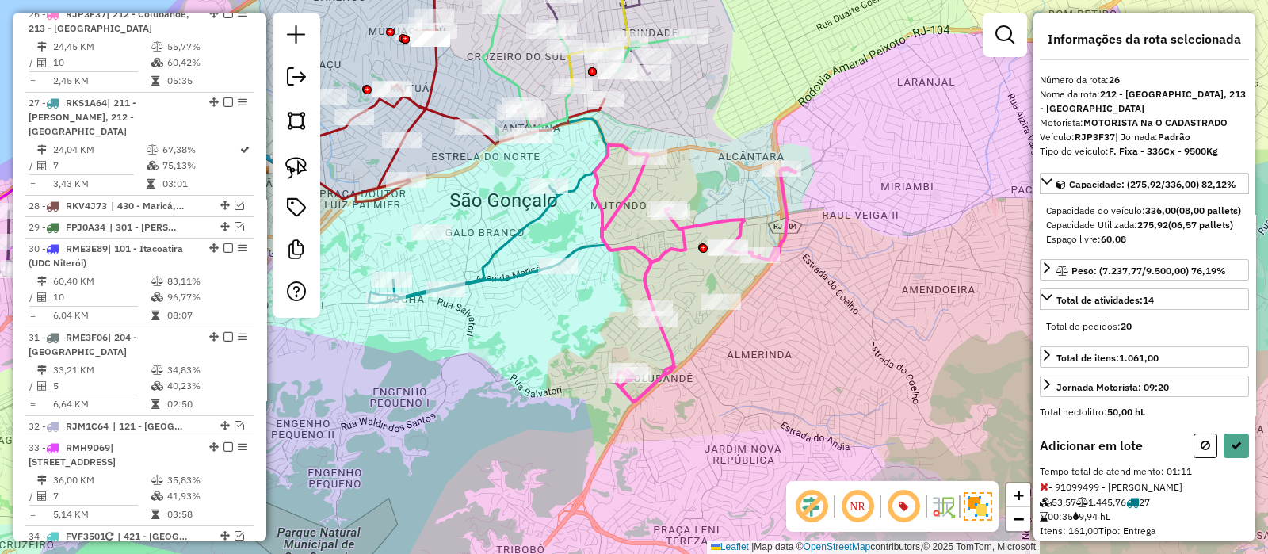
drag, startPoint x: 606, startPoint y: 227, endPoint x: 619, endPoint y: 235, distance: 15.0
click at [614, 235] on icon at bounding box center [694, 273] width 201 height 257
select select "*********"
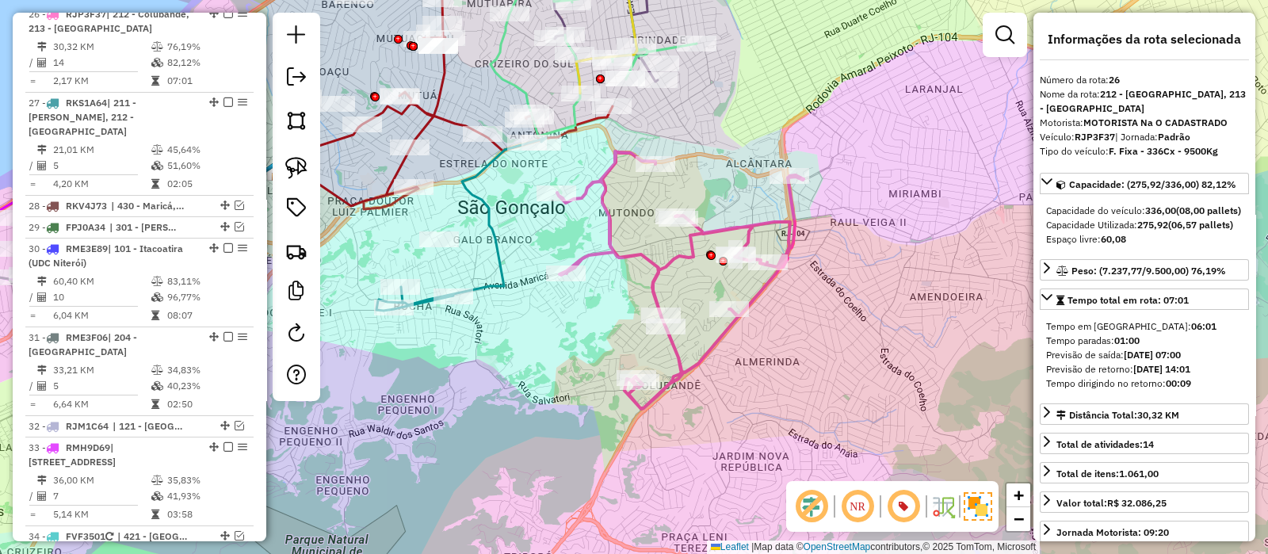
click at [610, 188] on icon at bounding box center [680, 280] width 247 height 258
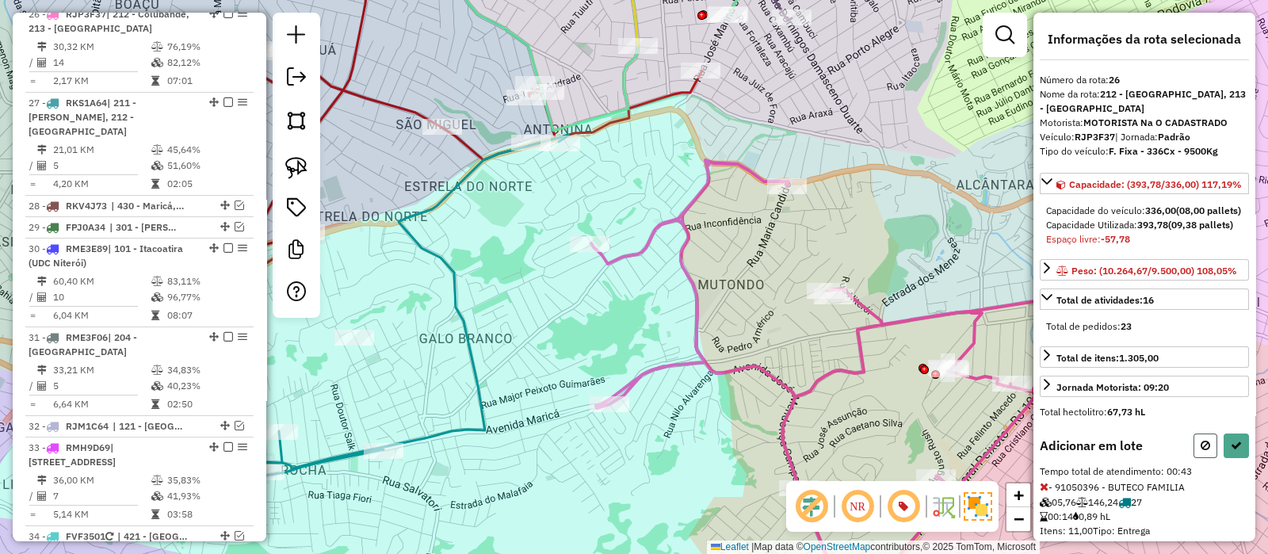
click at [1201, 451] on icon at bounding box center [1206, 445] width 10 height 11
select select "*********"
drag, startPoint x: 447, startPoint y: 358, endPoint x: 496, endPoint y: 331, distance: 56.0
click at [491, 320] on div "Janela de atendimento Grade de atendimento Capacidade Transportadoras Veículos …" at bounding box center [634, 277] width 1268 height 554
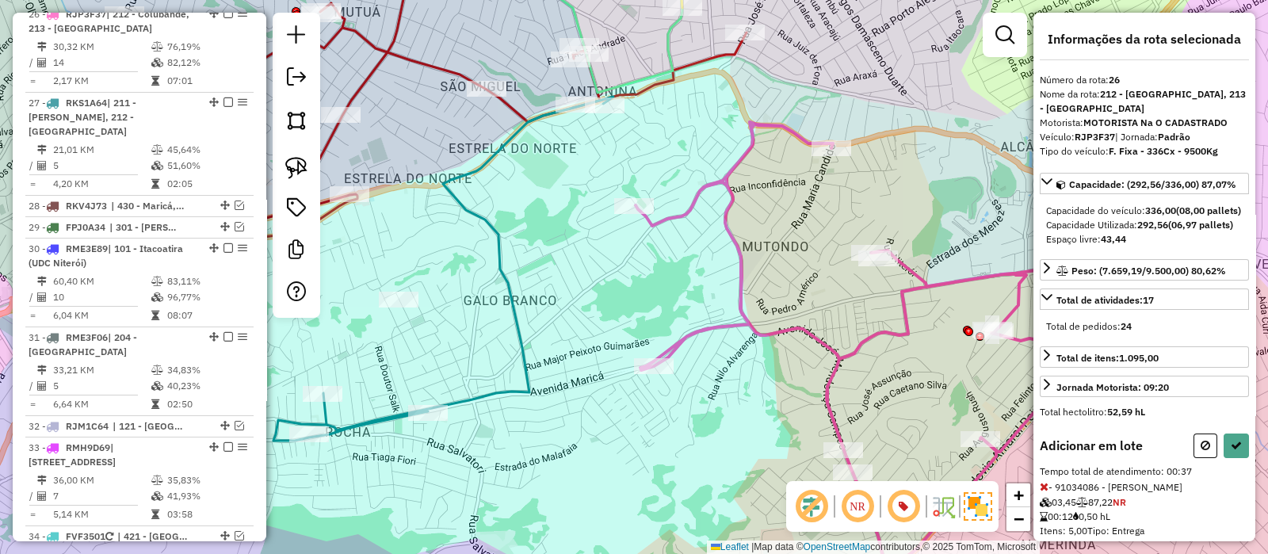
drag, startPoint x: 547, startPoint y: 220, endPoint x: 631, endPoint y: 197, distance: 86.9
click at [630, 191] on div "Rota 27 - Placa RKS1A64 91050396 - BUTECO FAMILIA Janela de atendimento Grade d…" at bounding box center [634, 277] width 1268 height 554
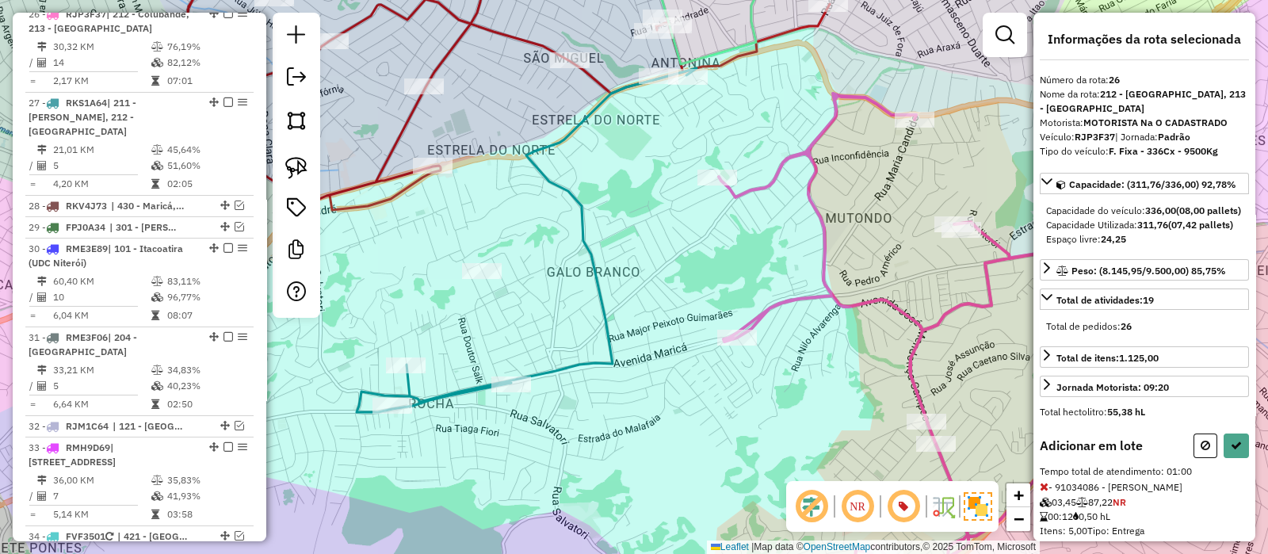
select select "*********"
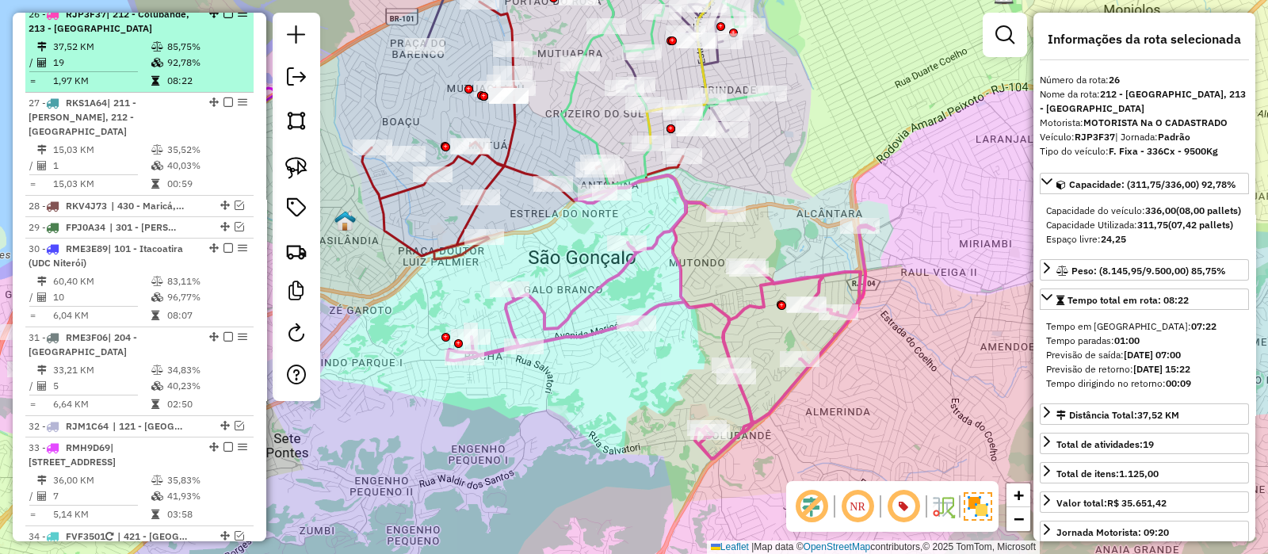
click at [224, 18] on em at bounding box center [229, 14] width 10 height 10
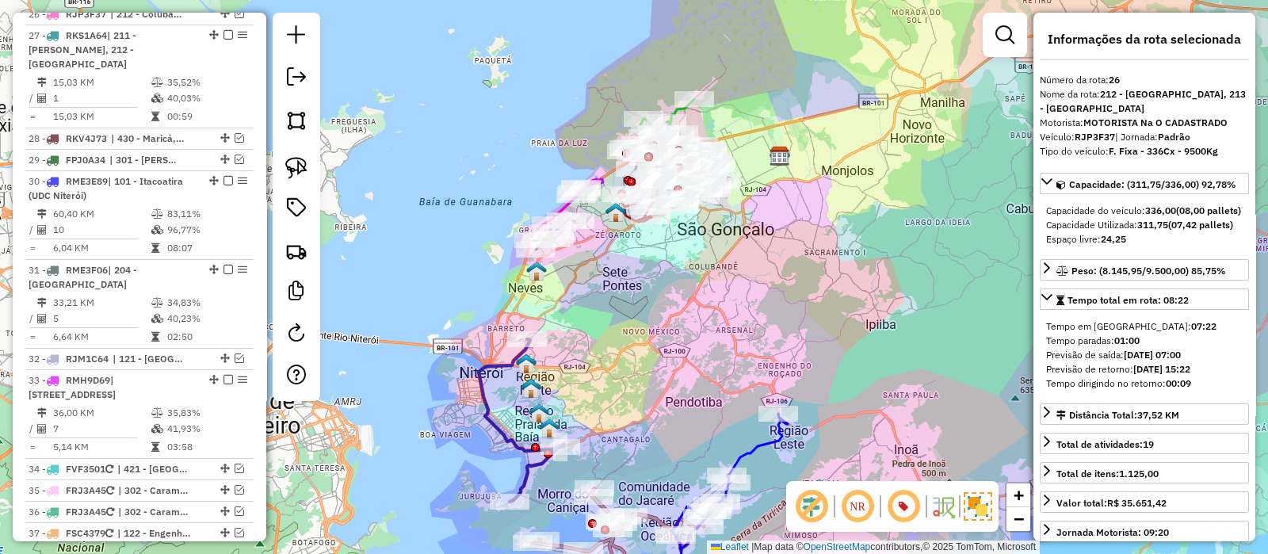
drag, startPoint x: 773, startPoint y: 227, endPoint x: 765, endPoint y: 241, distance: 15.6
click at [766, 241] on div "Janela de atendimento Grade de atendimento Capacidade Transportadoras Veículos …" at bounding box center [634, 277] width 1268 height 554
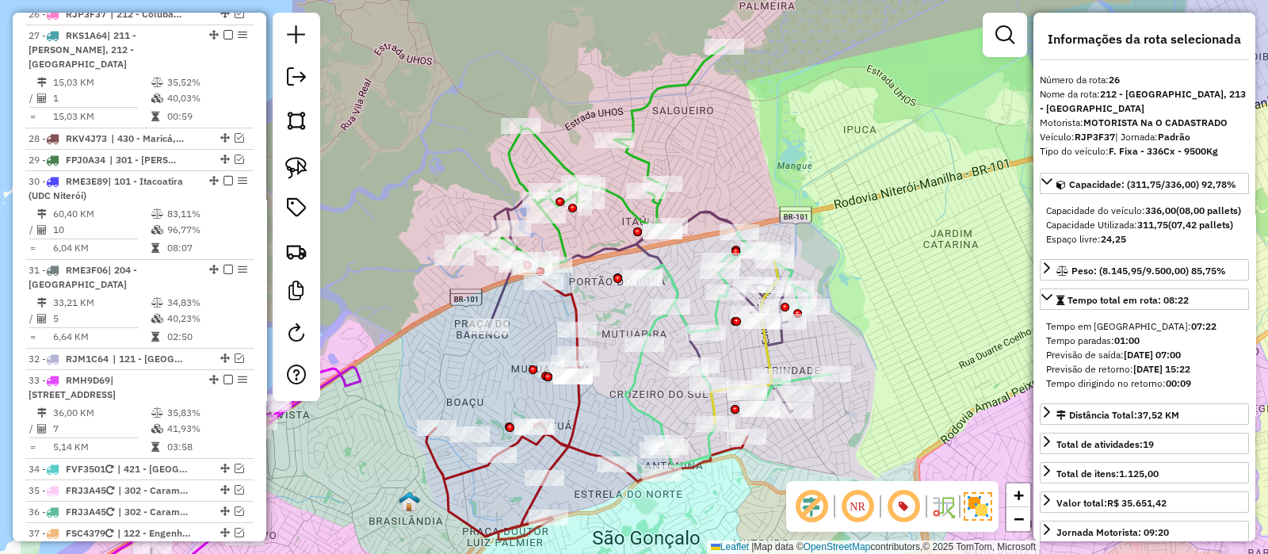
drag, startPoint x: 715, startPoint y: 130, endPoint x: 701, endPoint y: 187, distance: 58.6
click at [717, 141] on div "Janela de atendimento Grade de atendimento Capacidade Transportadoras Veículos …" at bounding box center [634, 277] width 1268 height 554
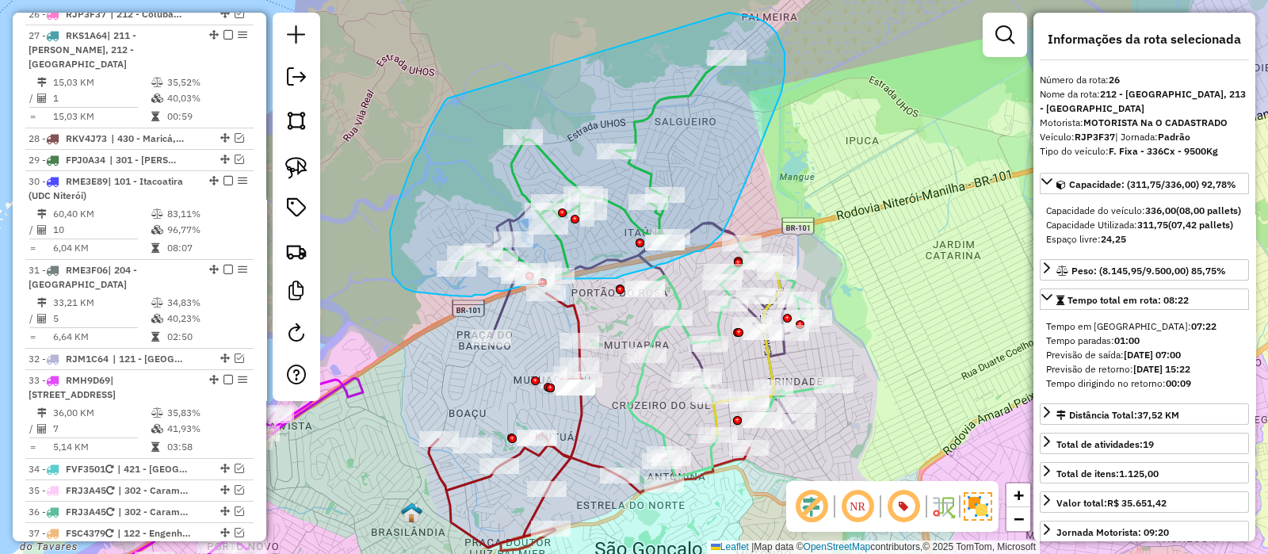
drag, startPoint x: 415, startPoint y: 159, endPoint x: 694, endPoint y: 10, distance: 317.0
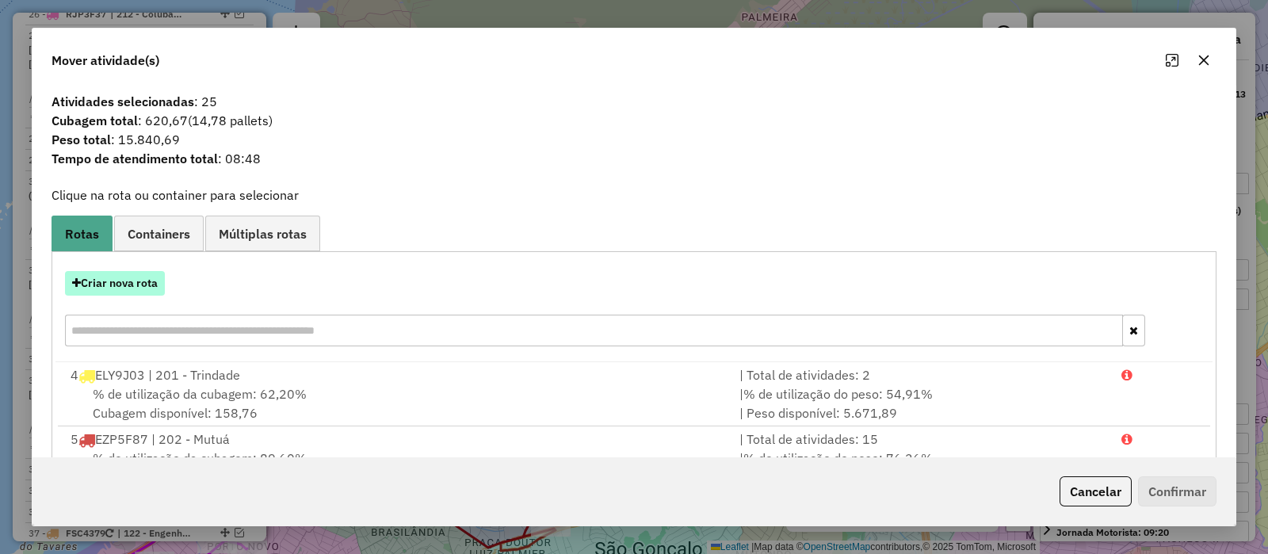
click at [107, 284] on button "Criar nova rota" at bounding box center [115, 283] width 100 height 25
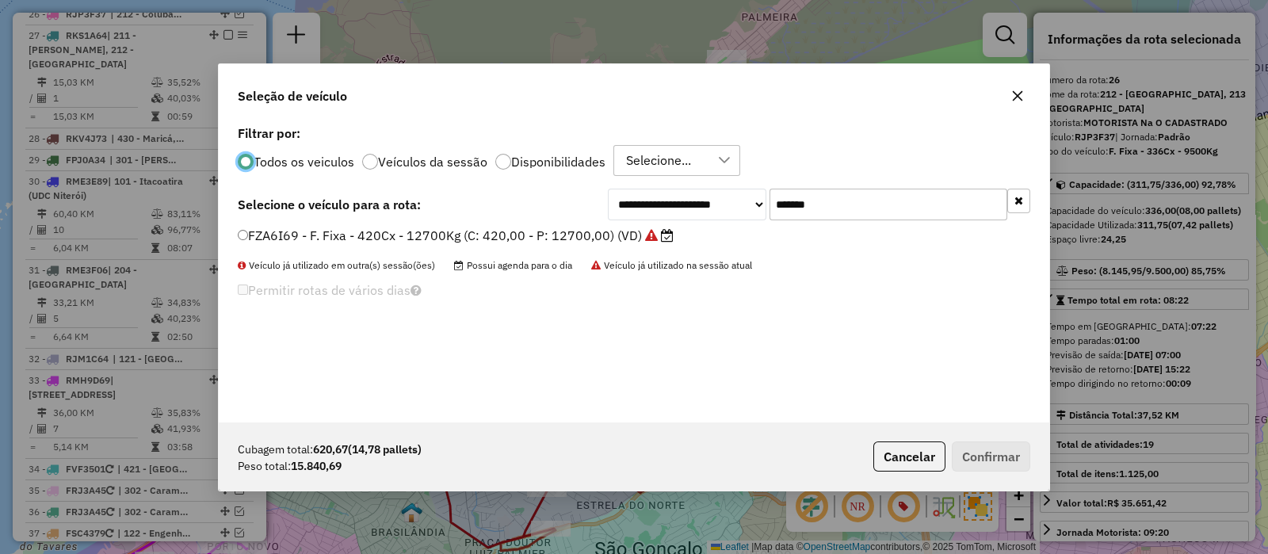
scroll to position [8, 5]
click at [839, 206] on input "*******" at bounding box center [889, 205] width 238 height 32
paste input "text"
type input "*******"
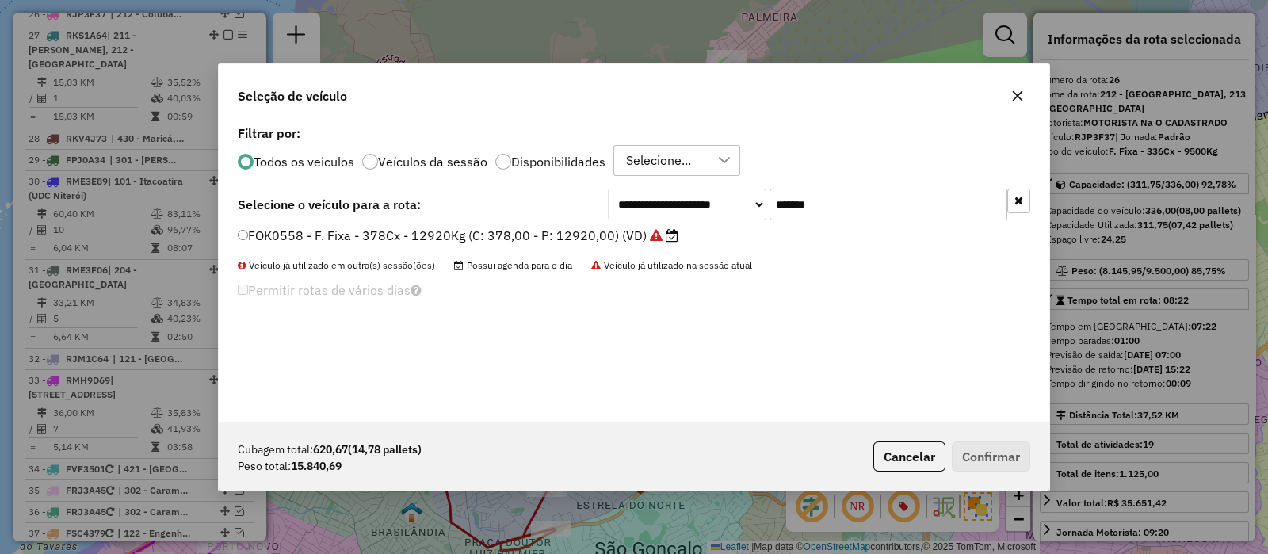
click at [556, 237] on label "FOK0558 - F. Fixa - 378Cx - 12920Kg (C: 378,00 - P: 12920,00) (VD)" at bounding box center [458, 235] width 441 height 19
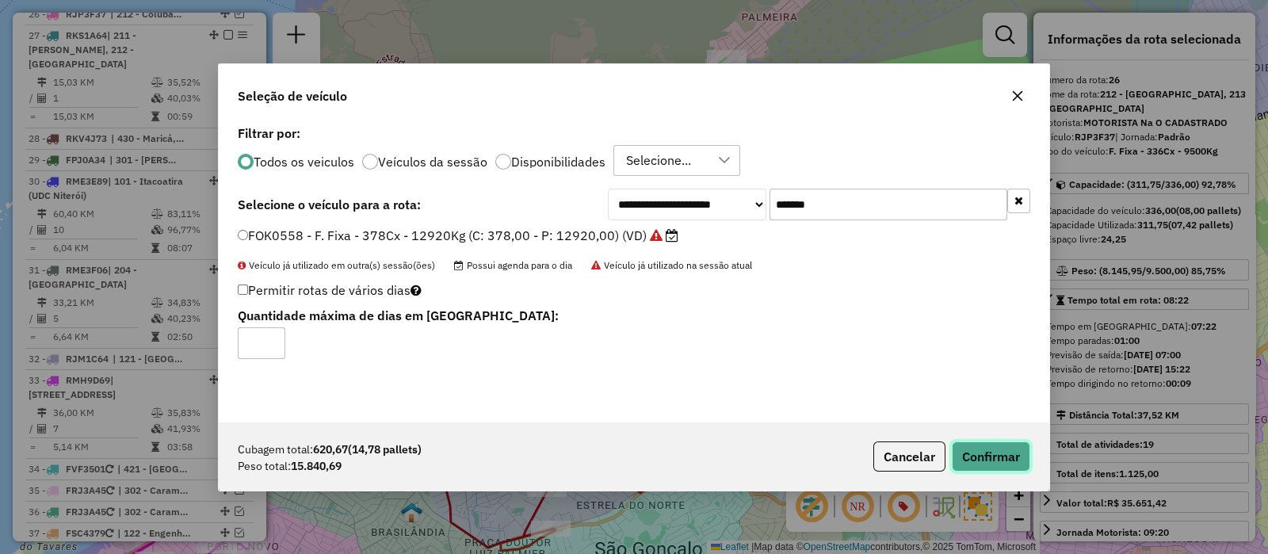
click at [1000, 457] on button "Confirmar" at bounding box center [991, 457] width 78 height 30
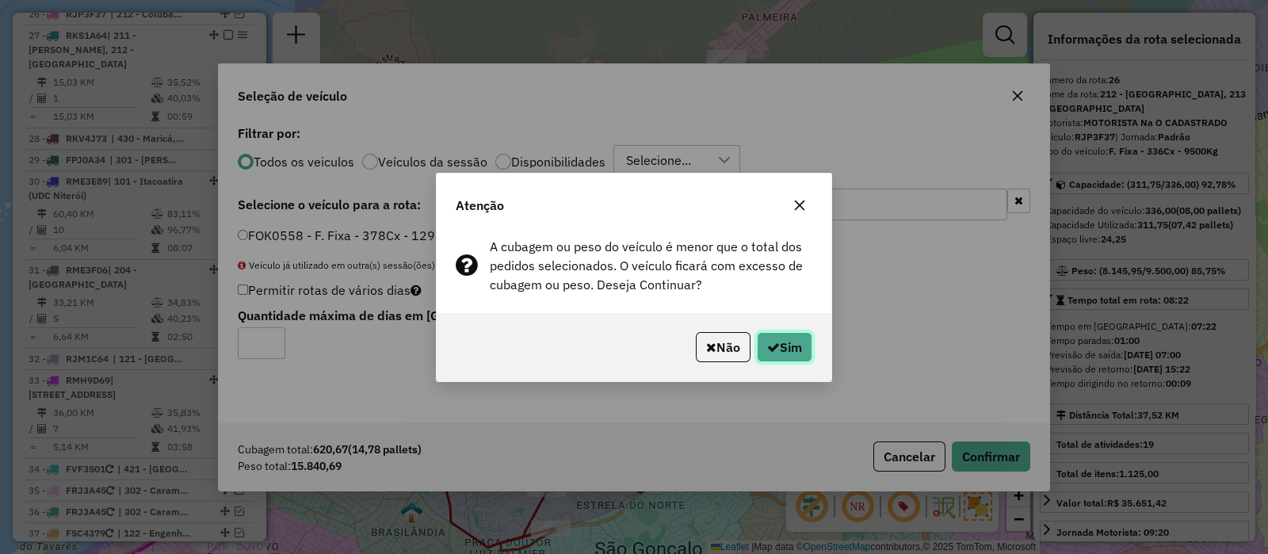
click at [781, 348] on button "Sim" at bounding box center [784, 347] width 55 height 30
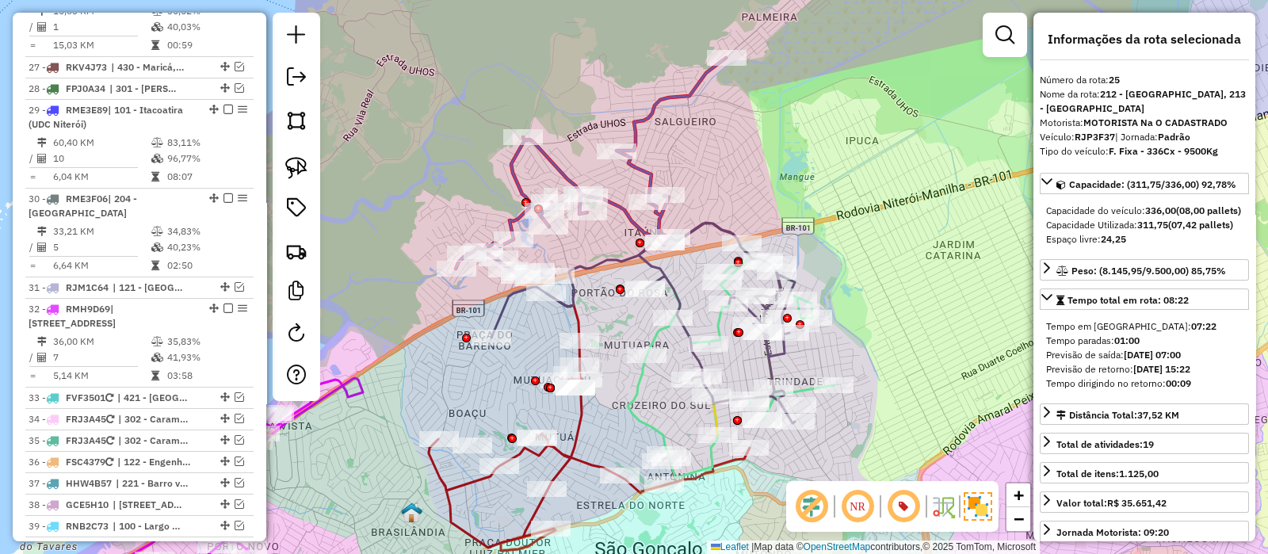
scroll to position [1626, 0]
drag, startPoint x: 741, startPoint y: 201, endPoint x: 736, endPoint y: 235, distance: 35.3
click at [736, 235] on div "Rota 52 - Placa FOK0558 91049925 - BAR DO QUEXINHO Janela de atendimento Grade …" at bounding box center [634, 277] width 1268 height 554
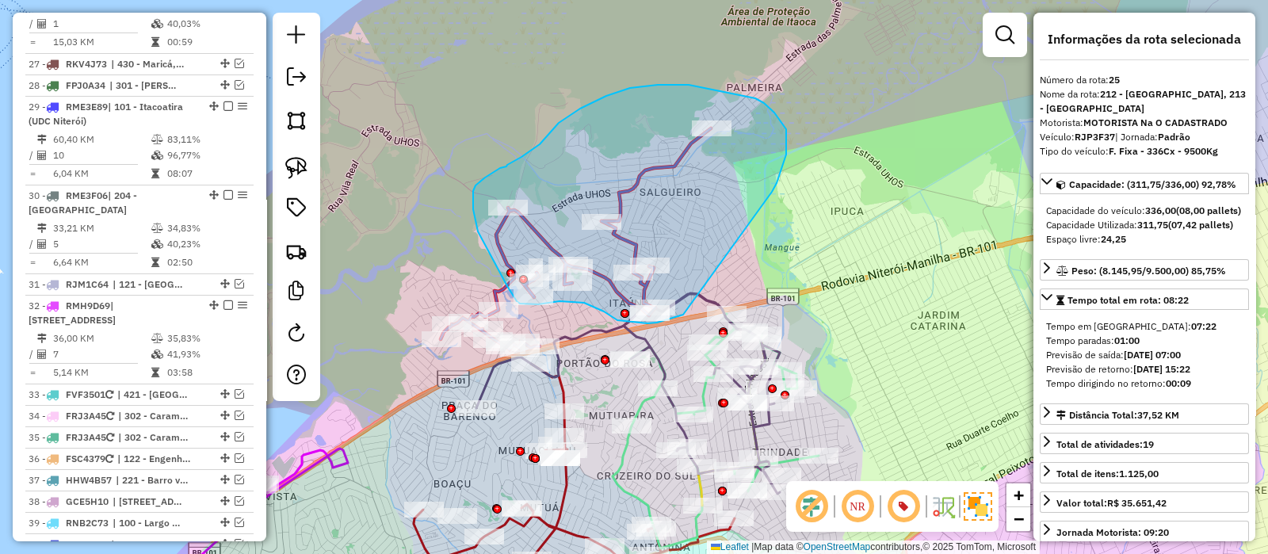
drag, startPoint x: 777, startPoint y: 183, endPoint x: 684, endPoint y: 314, distance: 160.3
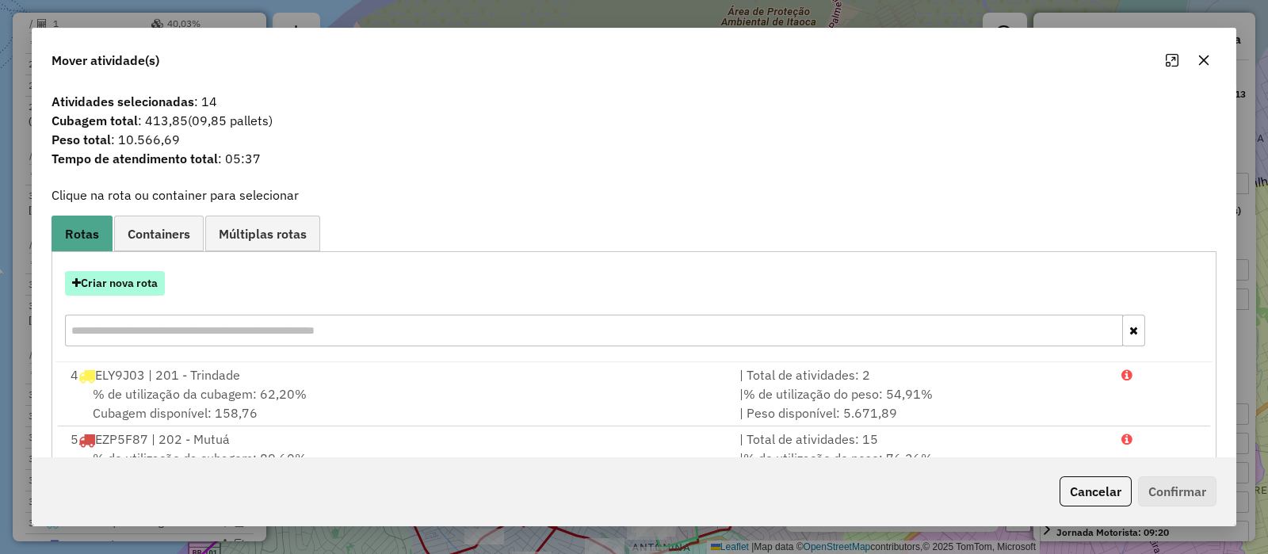
click at [123, 284] on button "Criar nova rota" at bounding box center [115, 283] width 100 height 25
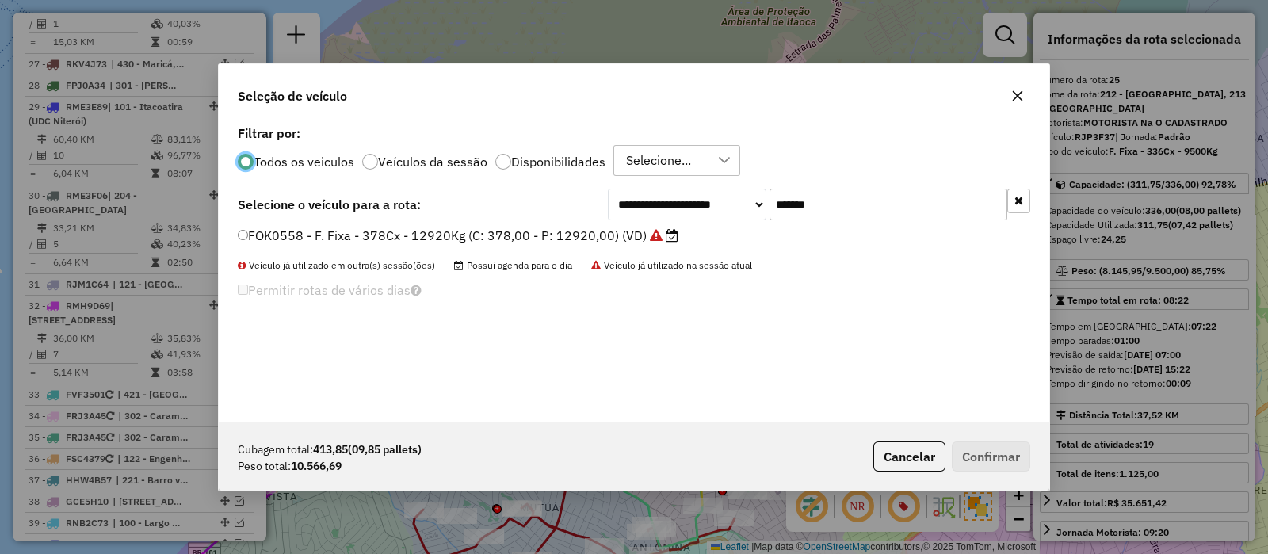
scroll to position [8, 5]
click at [847, 200] on input "*******" at bounding box center [889, 205] width 238 height 32
paste input "text"
type input "*******"
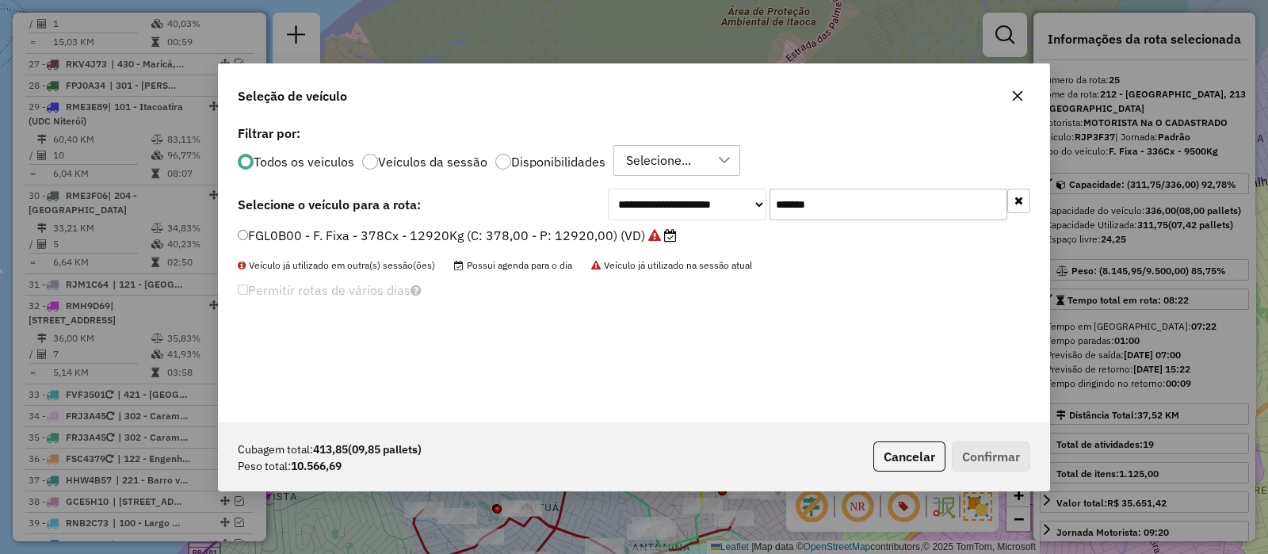
click at [599, 231] on label "FGL0B00 - F. Fixa - 378Cx - 12920Kg (C: 378,00 - P: 12920,00) (VD)" at bounding box center [457, 235] width 439 height 19
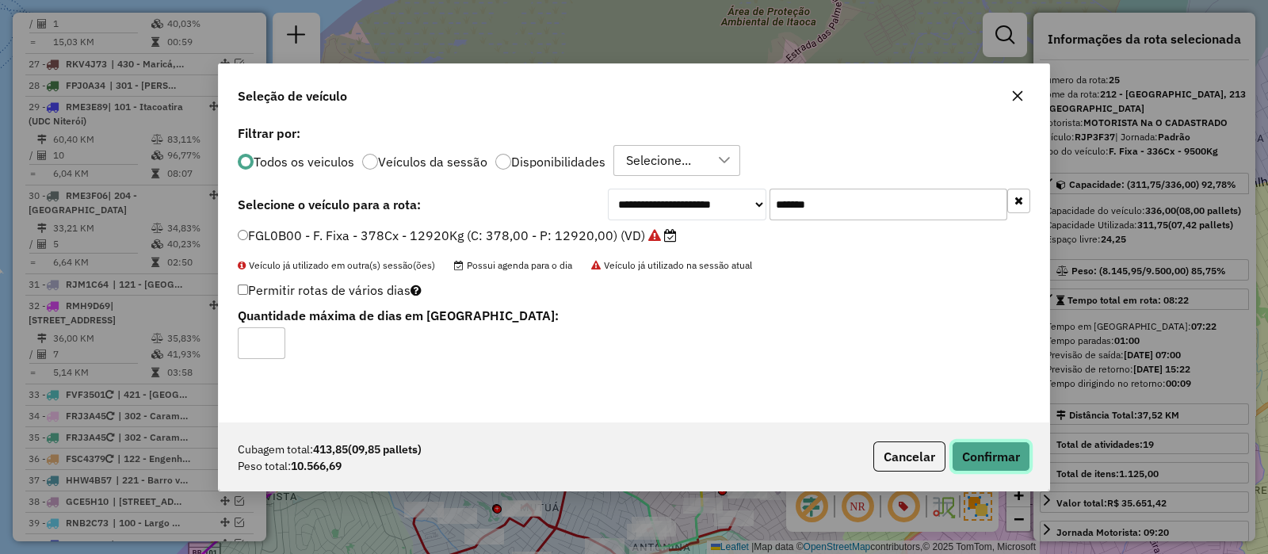
click at [998, 455] on button "Confirmar" at bounding box center [991, 457] width 78 height 30
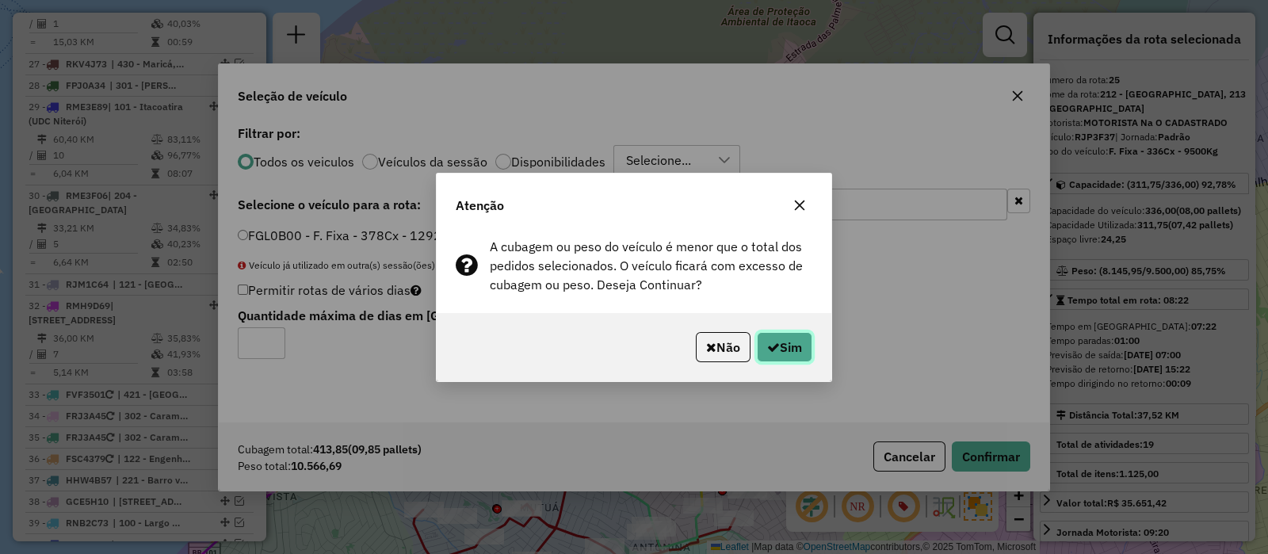
click at [785, 338] on button "Sim" at bounding box center [784, 347] width 55 height 30
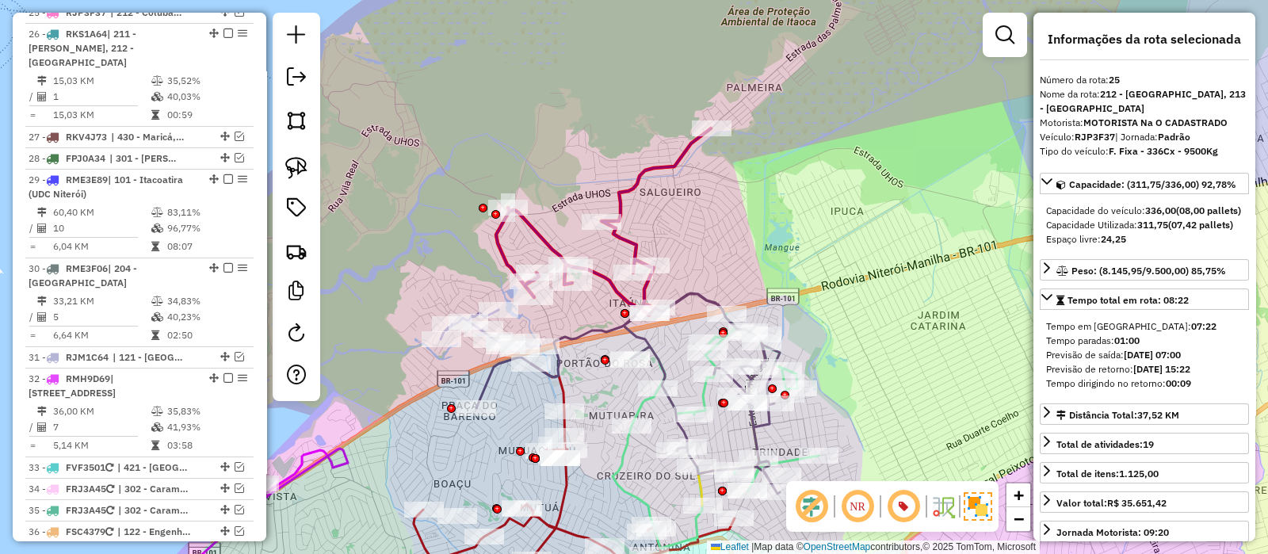
click at [648, 176] on icon at bounding box center [603, 221] width 215 height 187
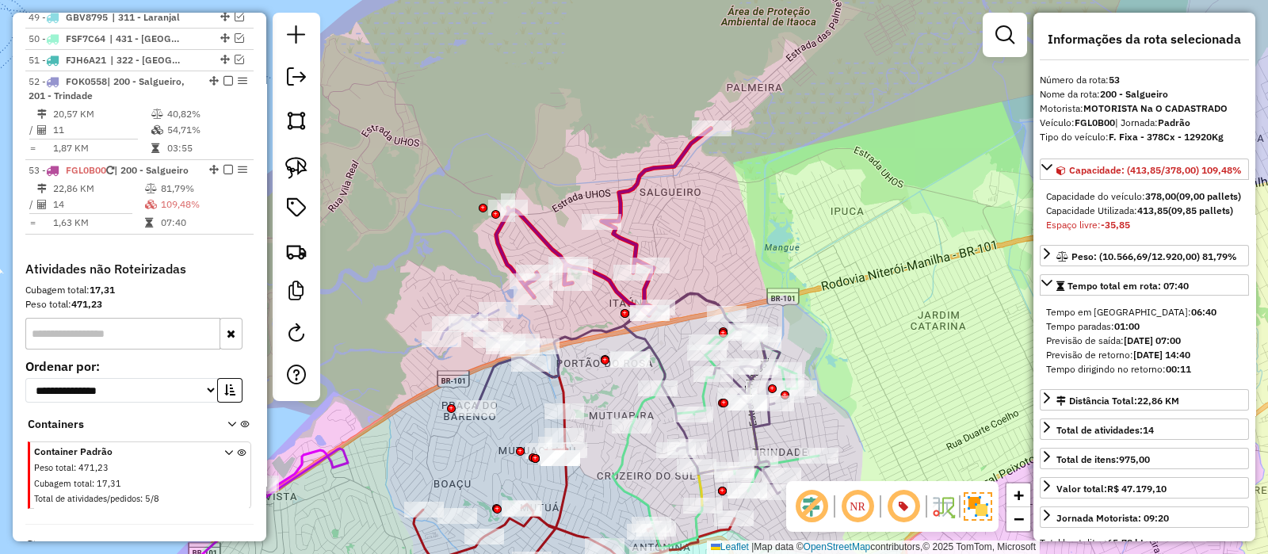
scroll to position [2398, 0]
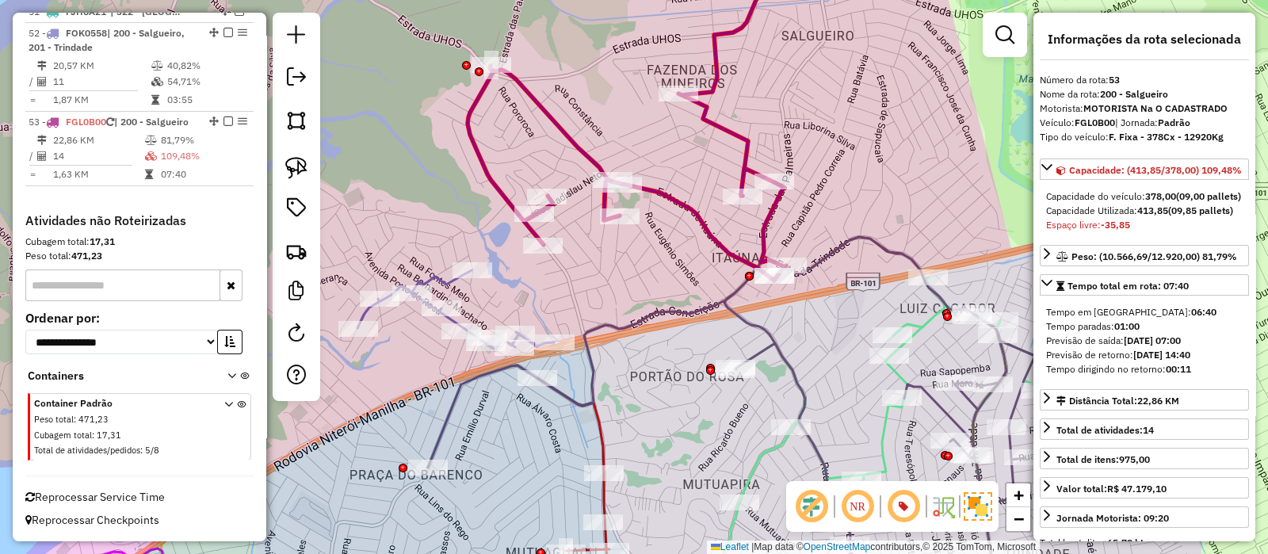
click at [429, 267] on div "Janela de atendimento Grade de atendimento Capacidade Transportadoras Veículos …" at bounding box center [634, 277] width 1268 height 554
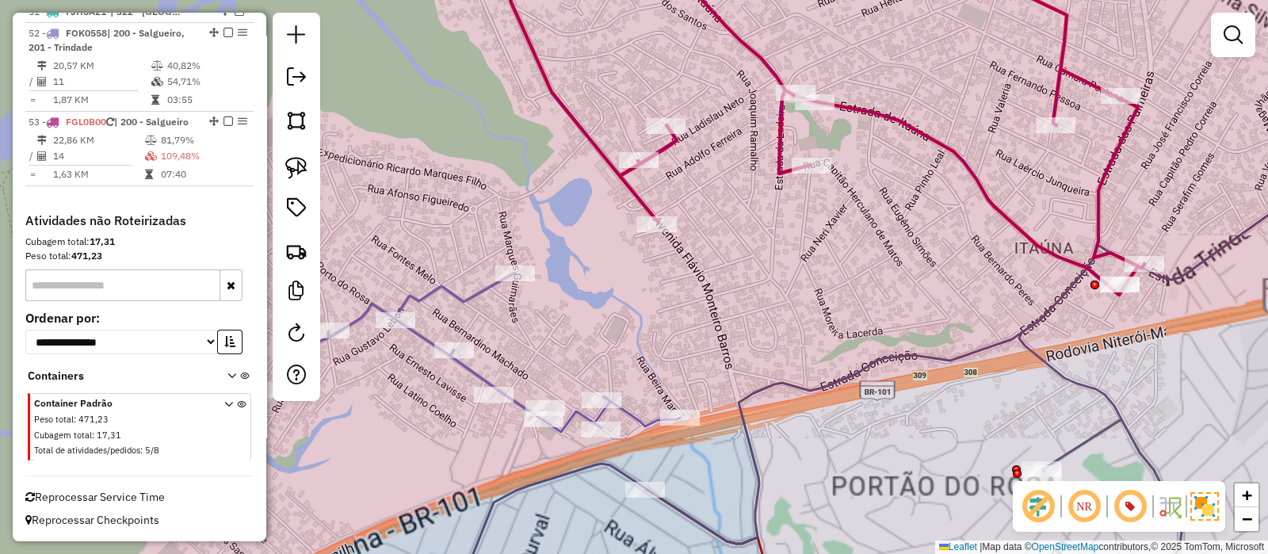
click at [443, 292] on icon at bounding box center [483, 352] width 394 height 159
select select "*********"
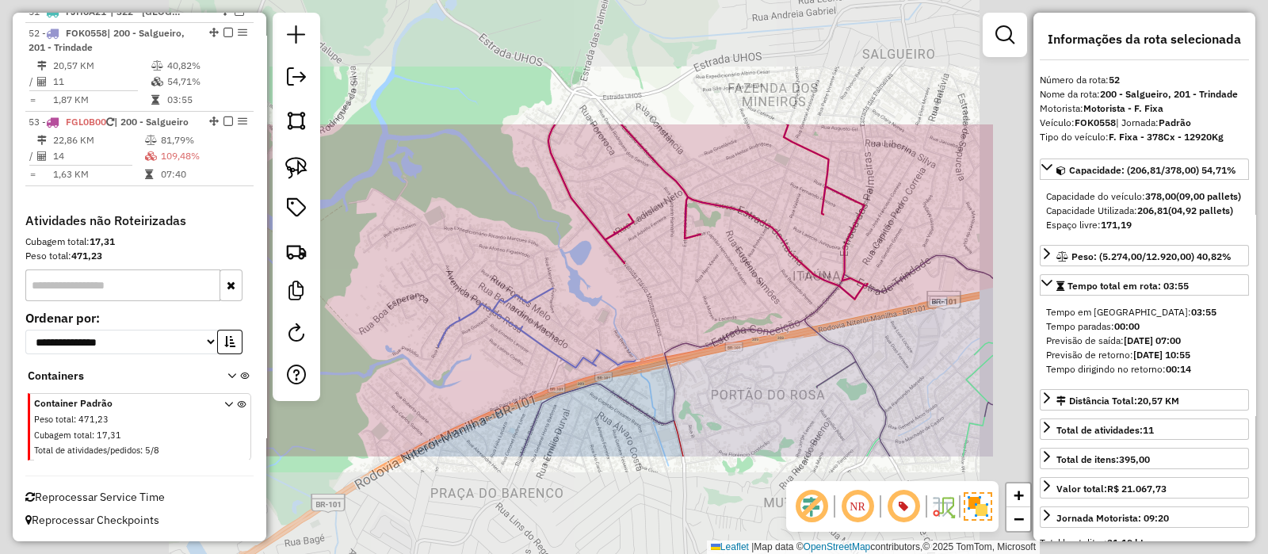
scroll to position [2396, 0]
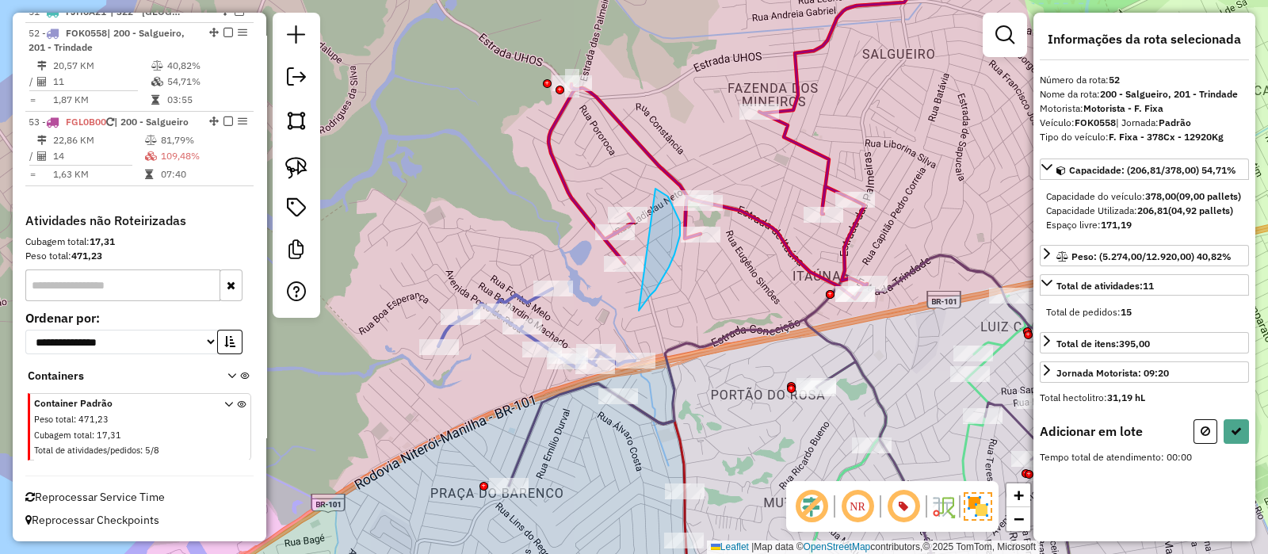
drag, startPoint x: 639, startPoint y: 311, endPoint x: 541, endPoint y: 239, distance: 121.3
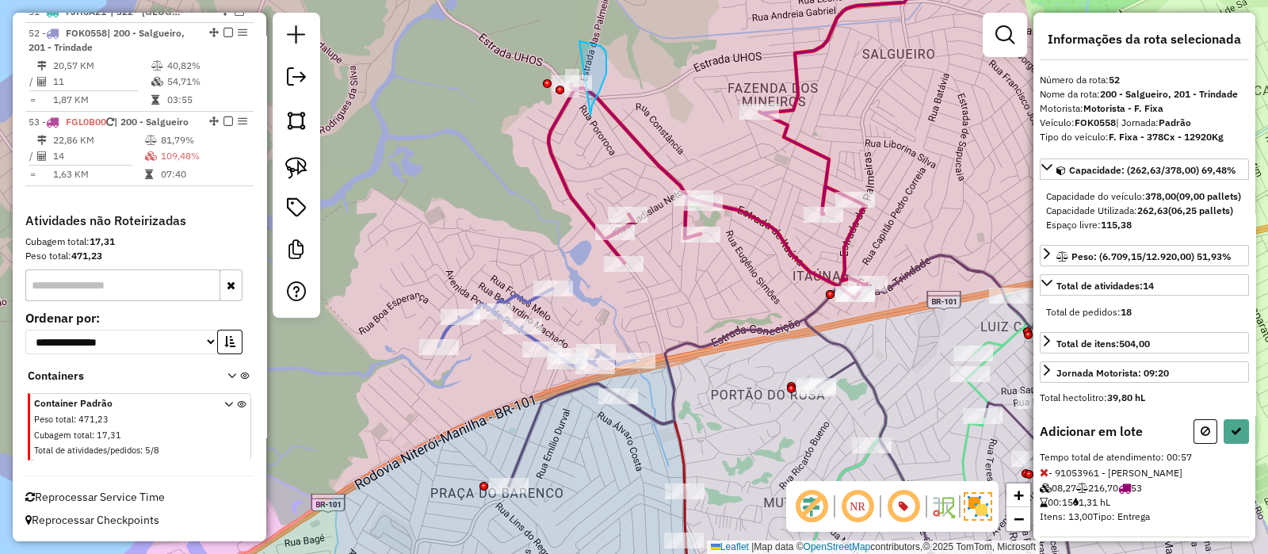
drag, startPoint x: 591, startPoint y: 115, endPoint x: 507, endPoint y: 75, distance: 92.2
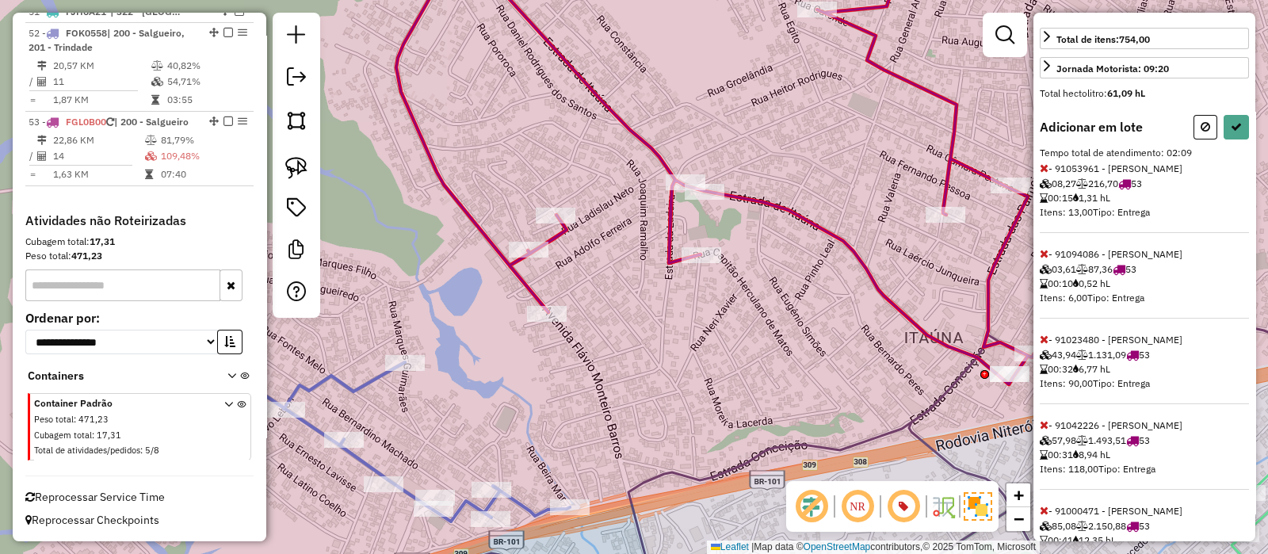
scroll to position [396, 0]
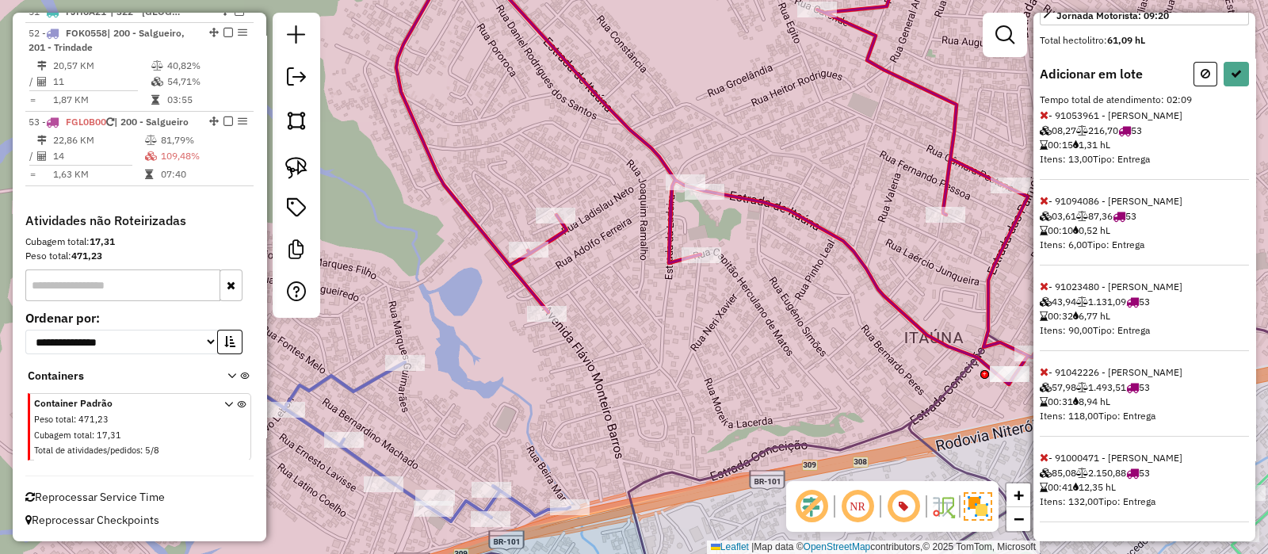
click at [1042, 454] on icon at bounding box center [1044, 457] width 9 height 11
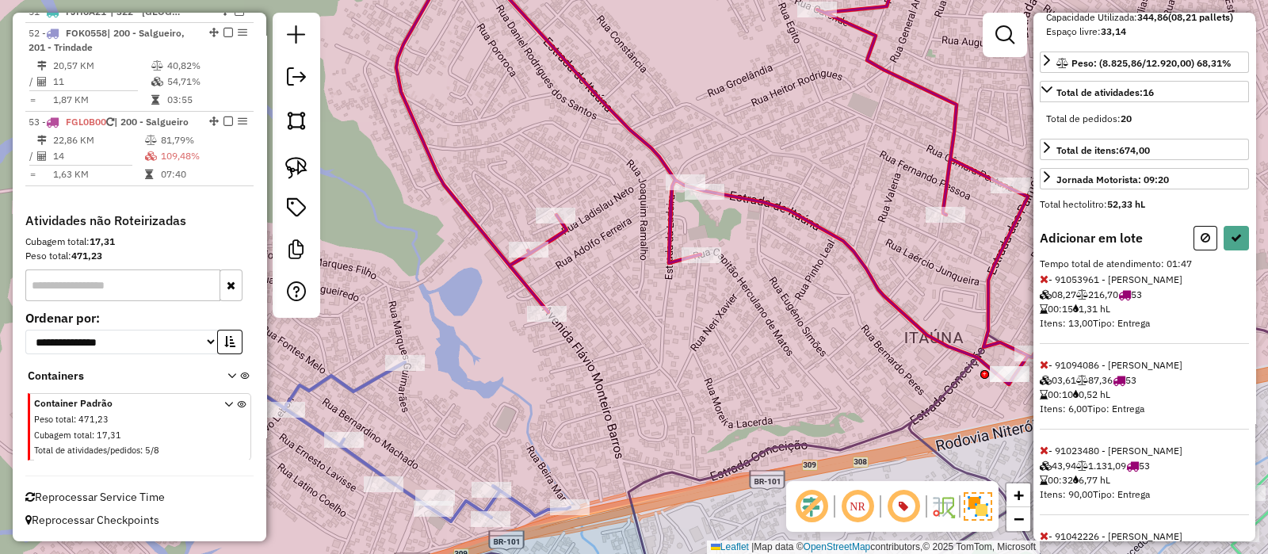
scroll to position [0, 0]
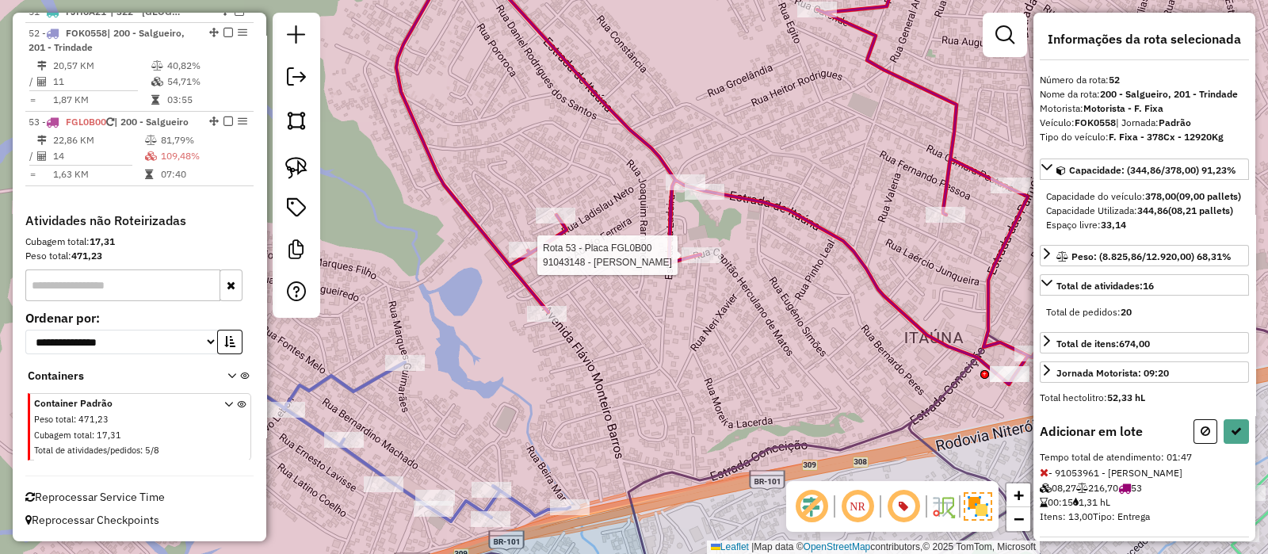
select select "*********"
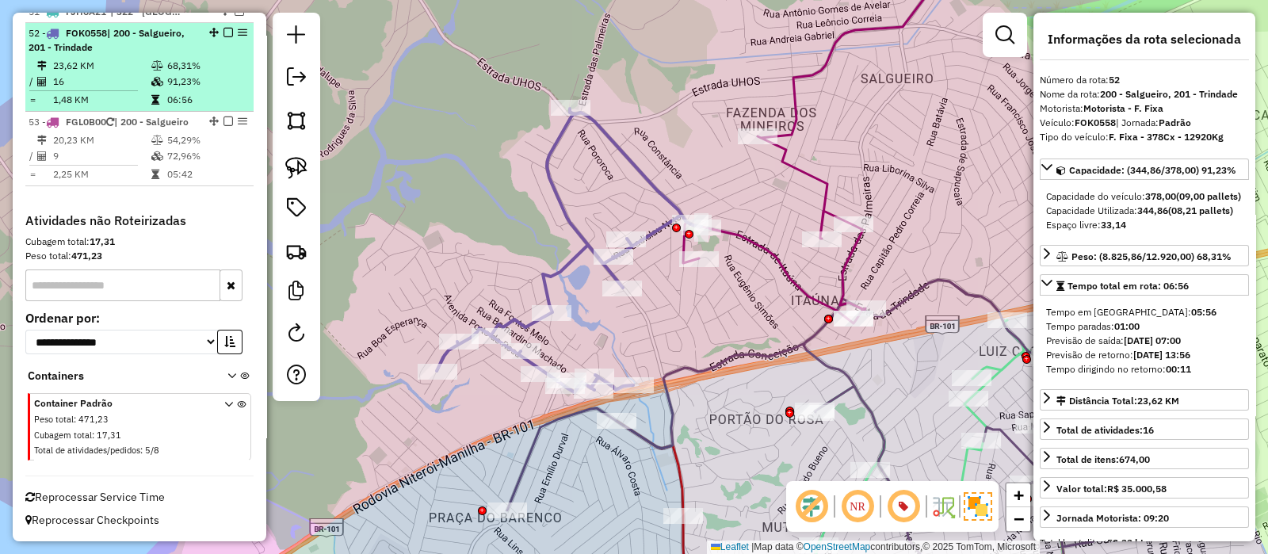
click at [225, 28] on em at bounding box center [229, 33] width 10 height 10
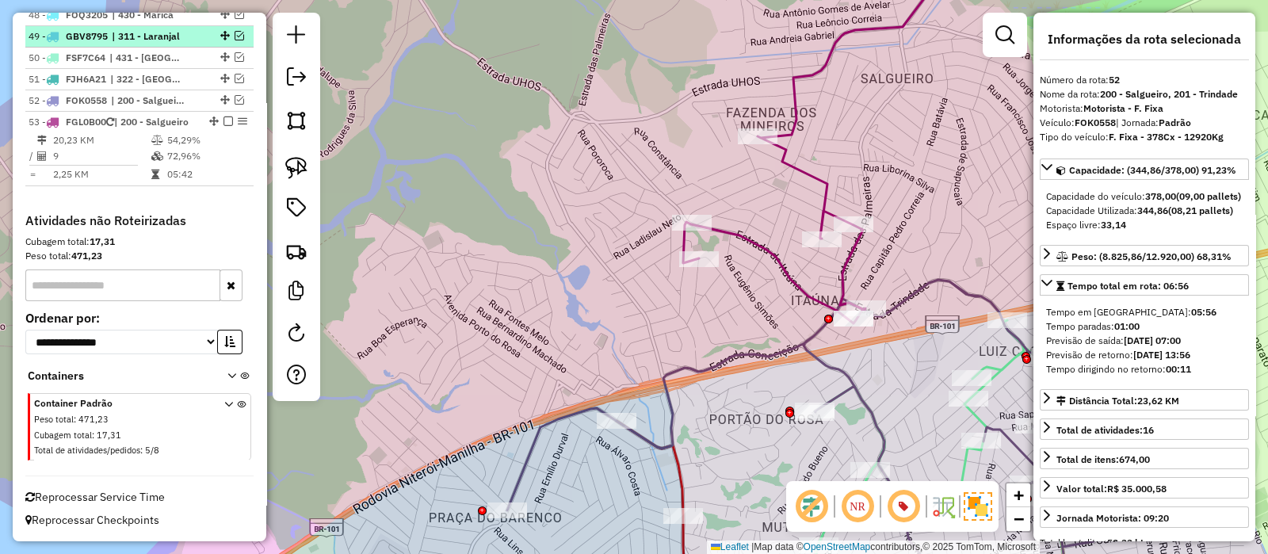
scroll to position [2330, 0]
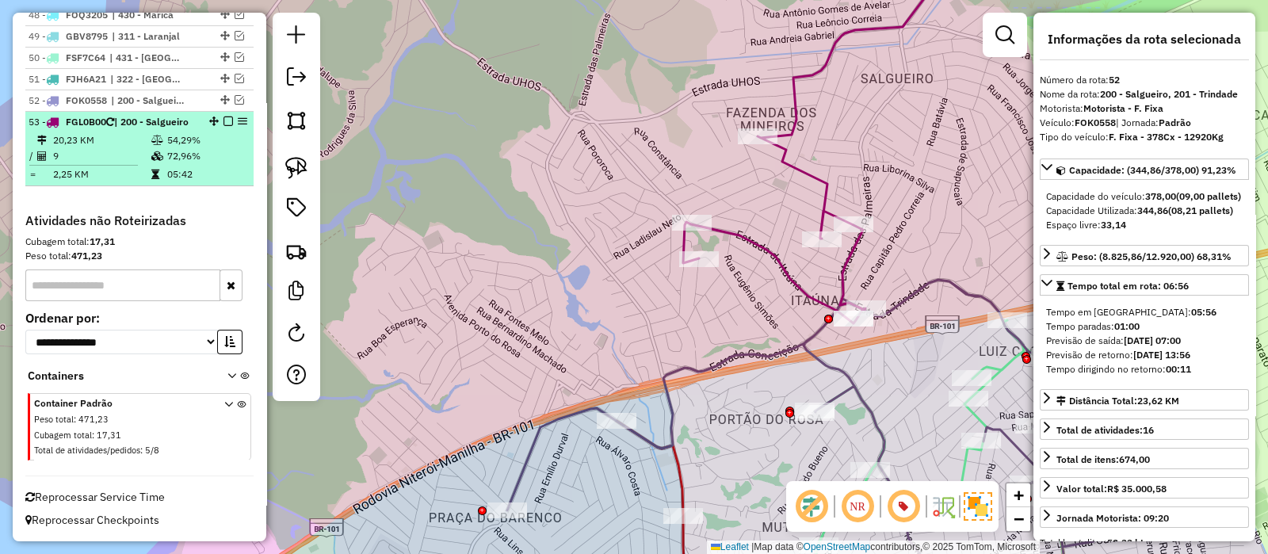
click at [166, 161] on td "72,96%" at bounding box center [206, 156] width 80 height 16
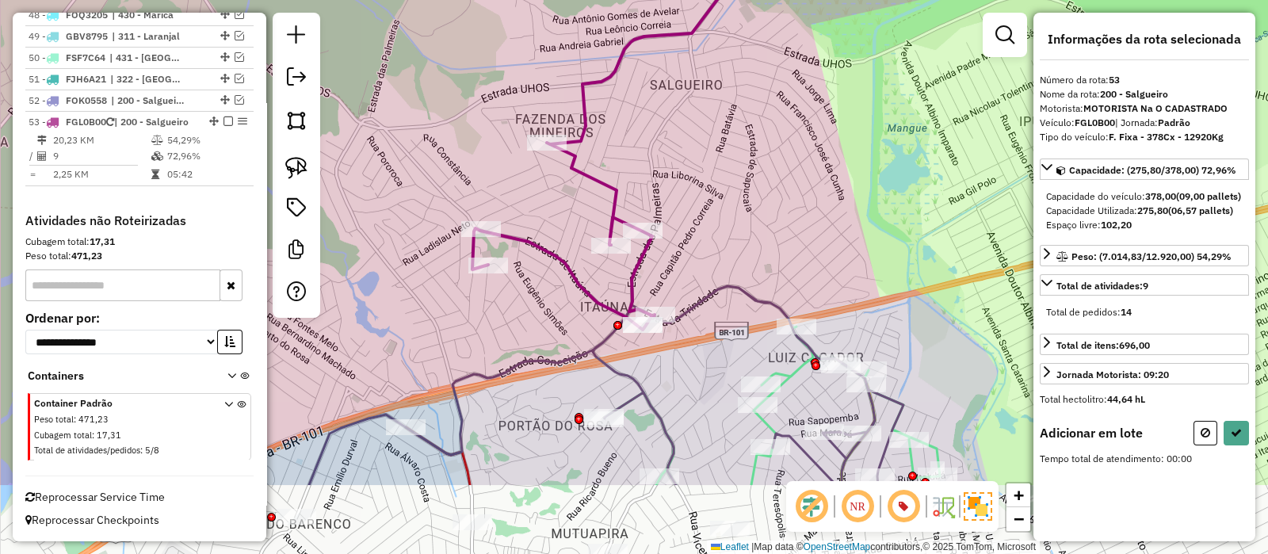
drag, startPoint x: 772, startPoint y: 265, endPoint x: 757, endPoint y: 128, distance: 137.2
click at [757, 129] on div "Janela de atendimento Grade de atendimento Capacidade Transportadoras Veículos …" at bounding box center [634, 277] width 1268 height 554
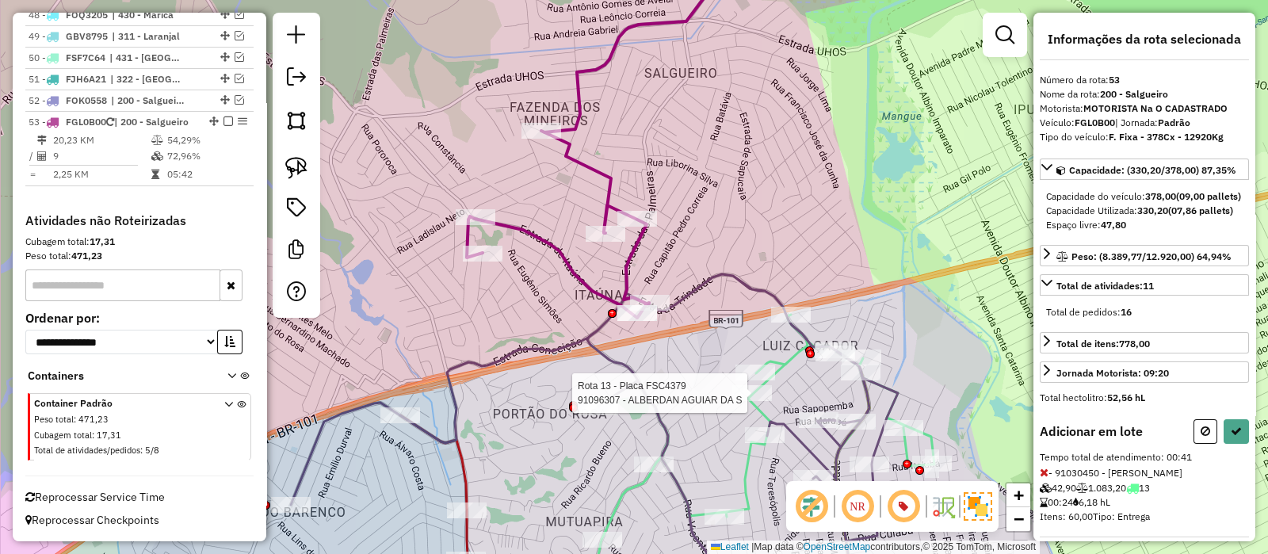
click at [752, 401] on div at bounding box center [752, 393] width 40 height 16
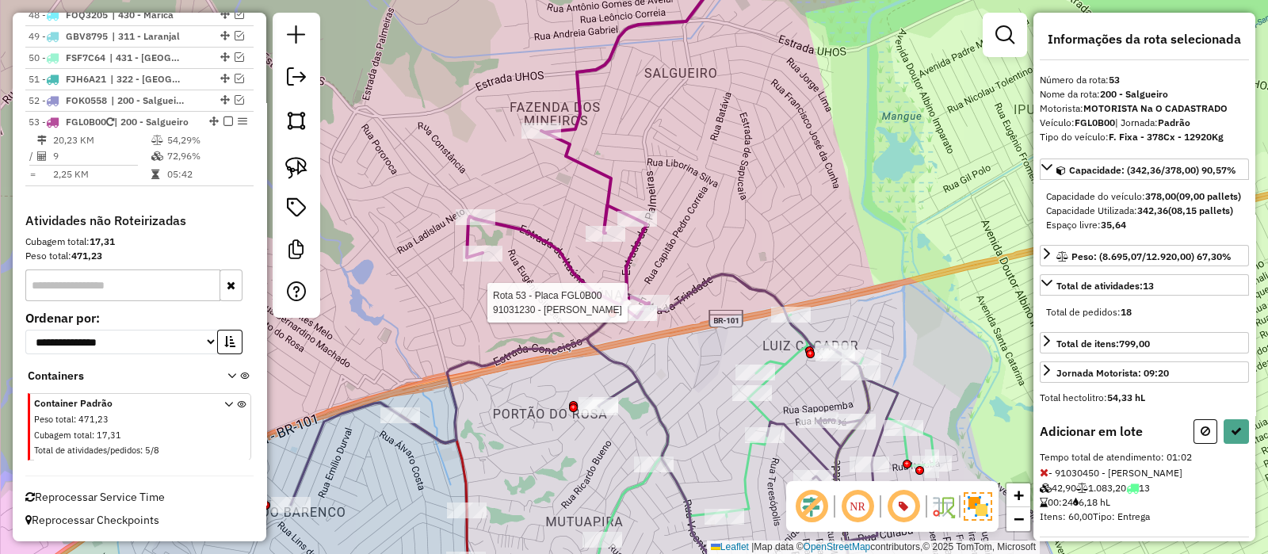
select select "*********"
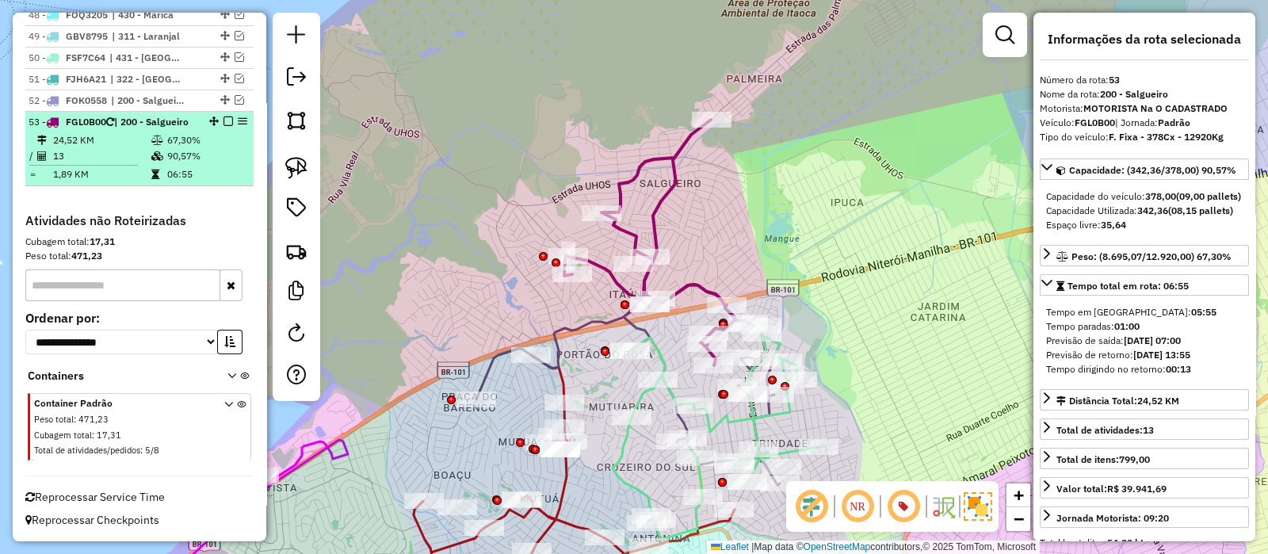
click at [224, 117] on em at bounding box center [229, 122] width 10 height 10
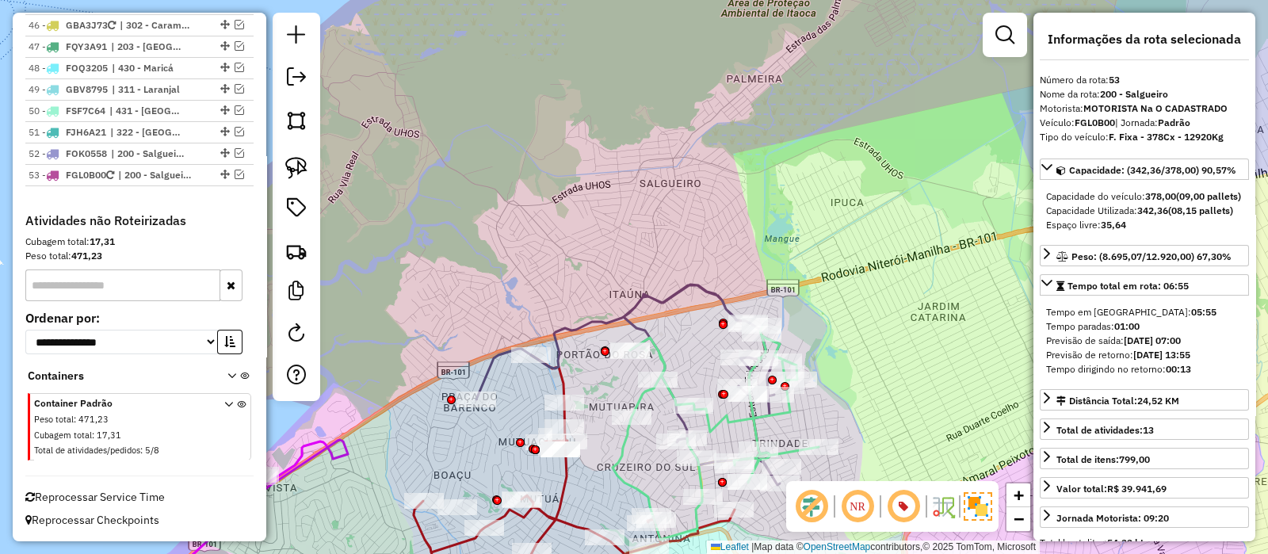
scroll to position [2263, 0]
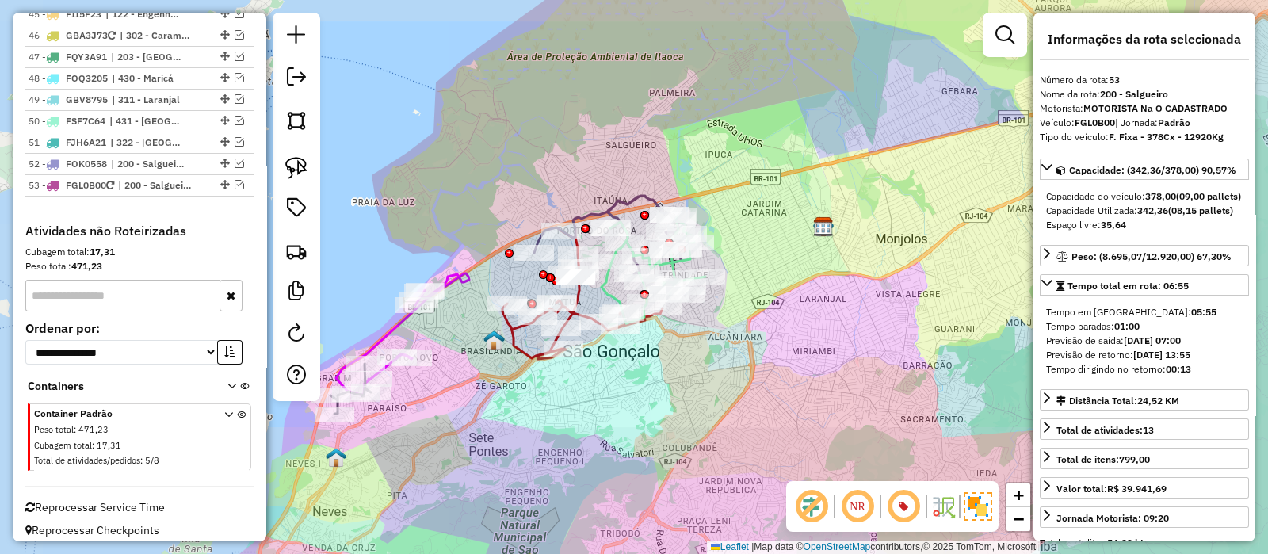
drag, startPoint x: 591, startPoint y: 126, endPoint x: 680, endPoint y: 81, distance: 100.3
click at [675, 82] on div "Janela de atendimento Grade de atendimento Capacidade Transportadoras Veículos …" at bounding box center [634, 277] width 1268 height 554
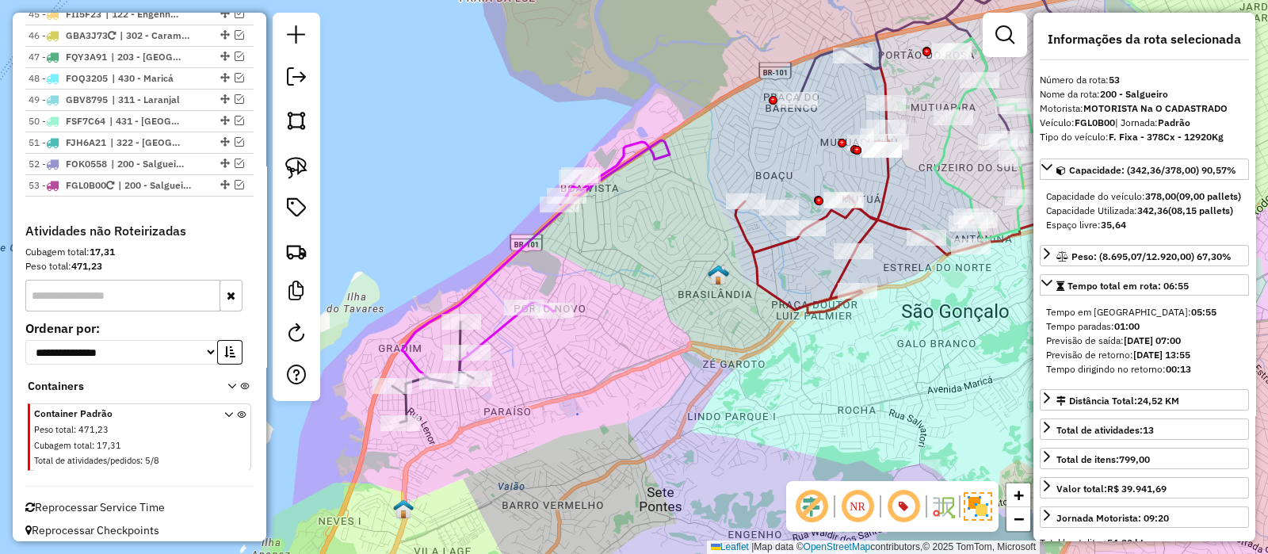
click at [496, 266] on icon at bounding box center [536, 261] width 268 height 243
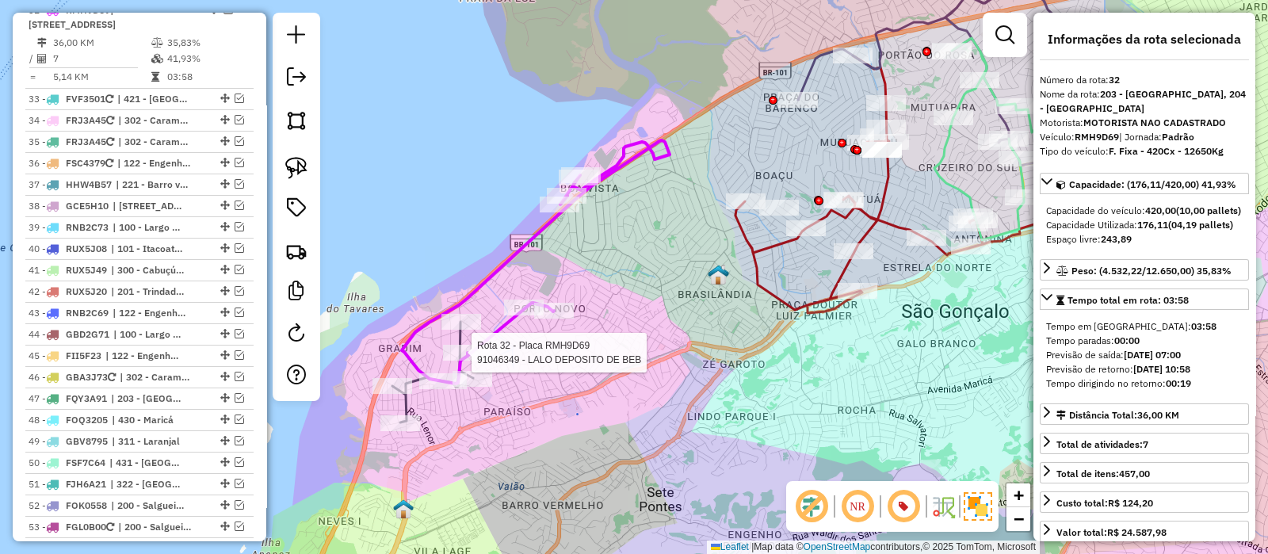
scroll to position [1902, 0]
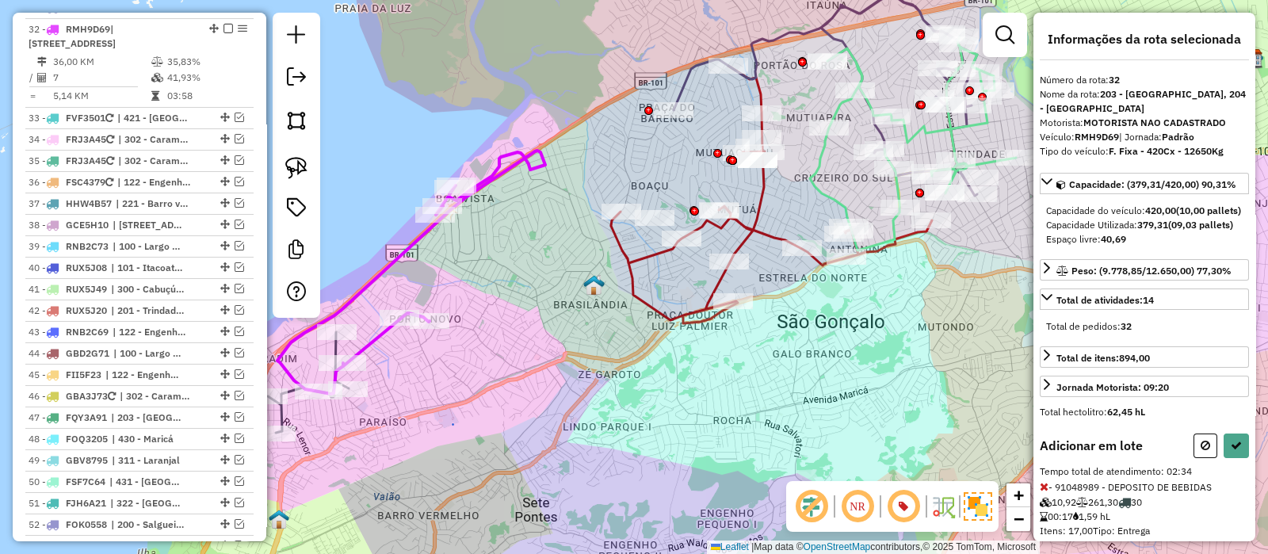
select select "*********"
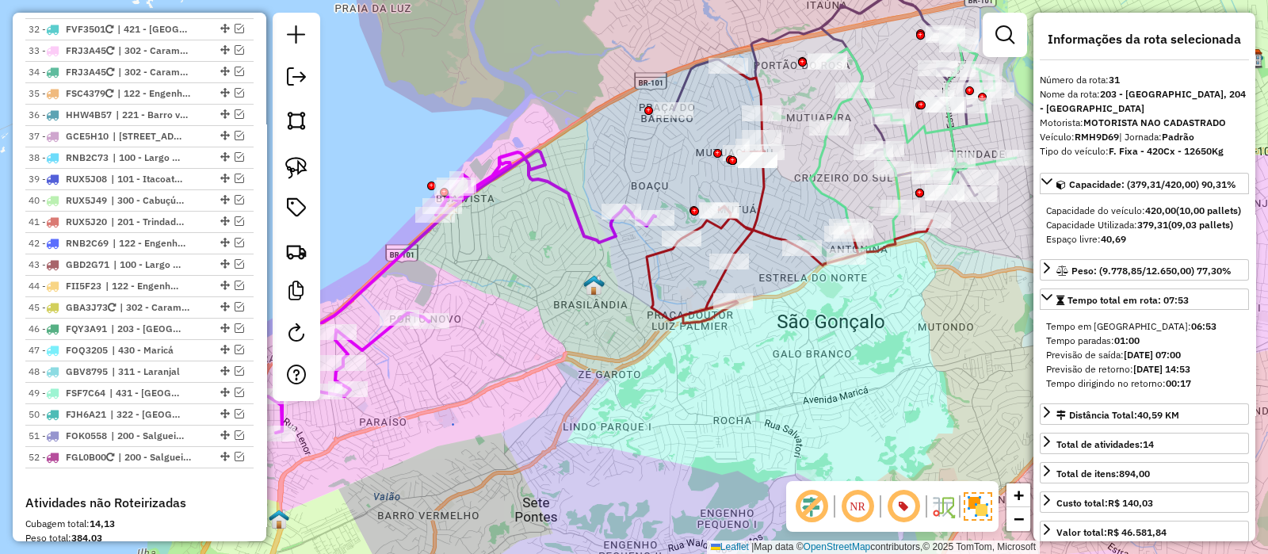
click at [752, 231] on icon at bounding box center [789, 195] width 285 height 258
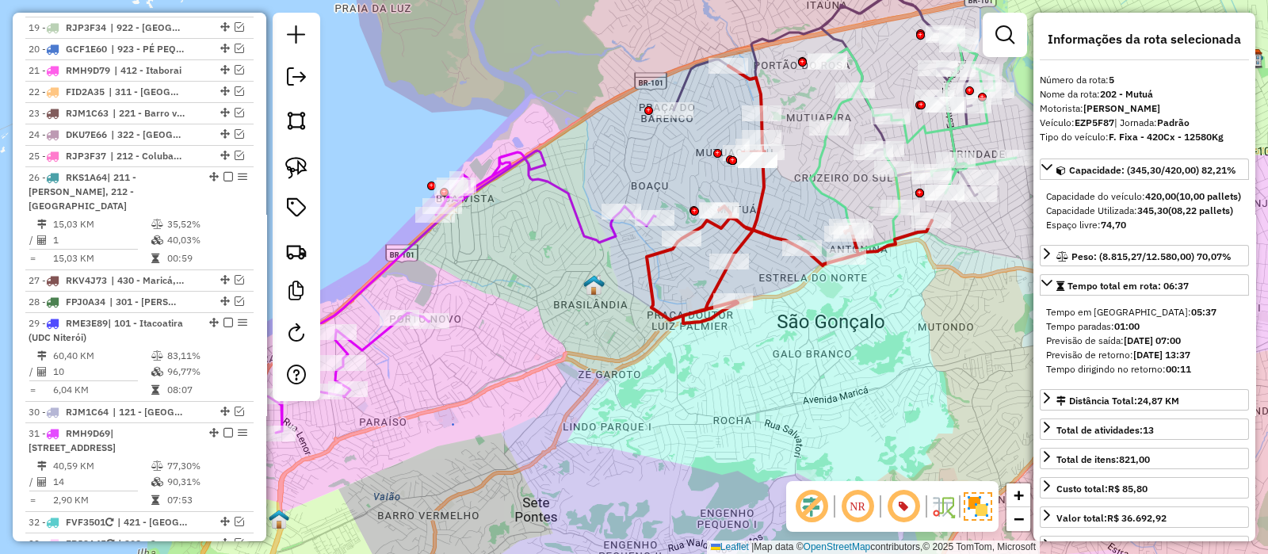
scroll to position [804, 0]
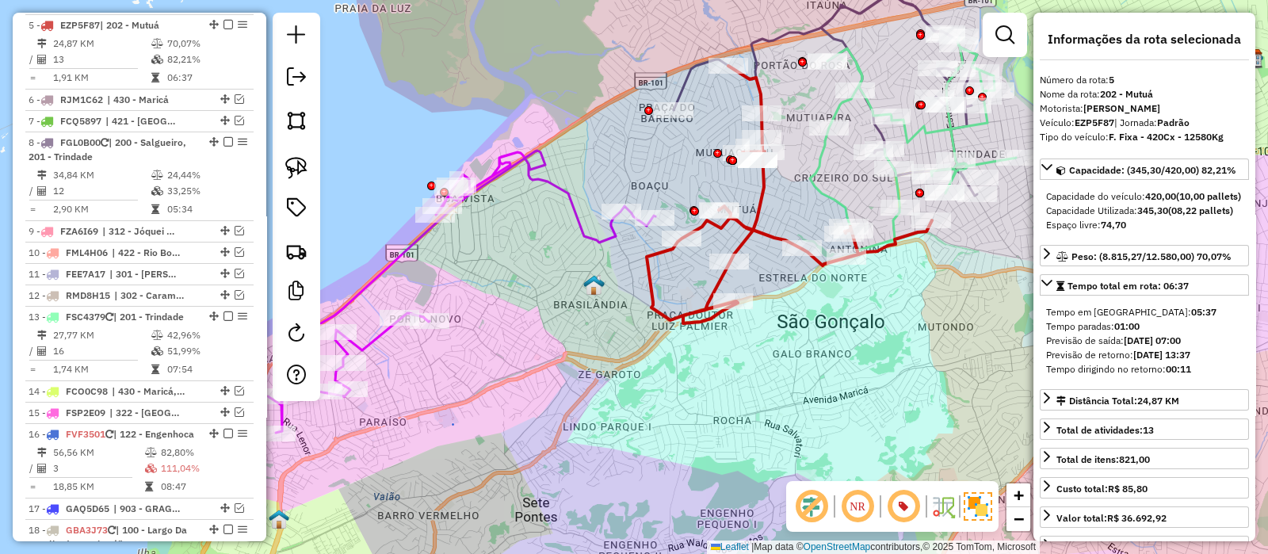
drag, startPoint x: 798, startPoint y: 201, endPoint x: 767, endPoint y: 231, distance: 42.6
click at [769, 231] on div "Janela de atendimento Grade de atendimento Capacidade Transportadoras Veículos …" at bounding box center [634, 277] width 1268 height 554
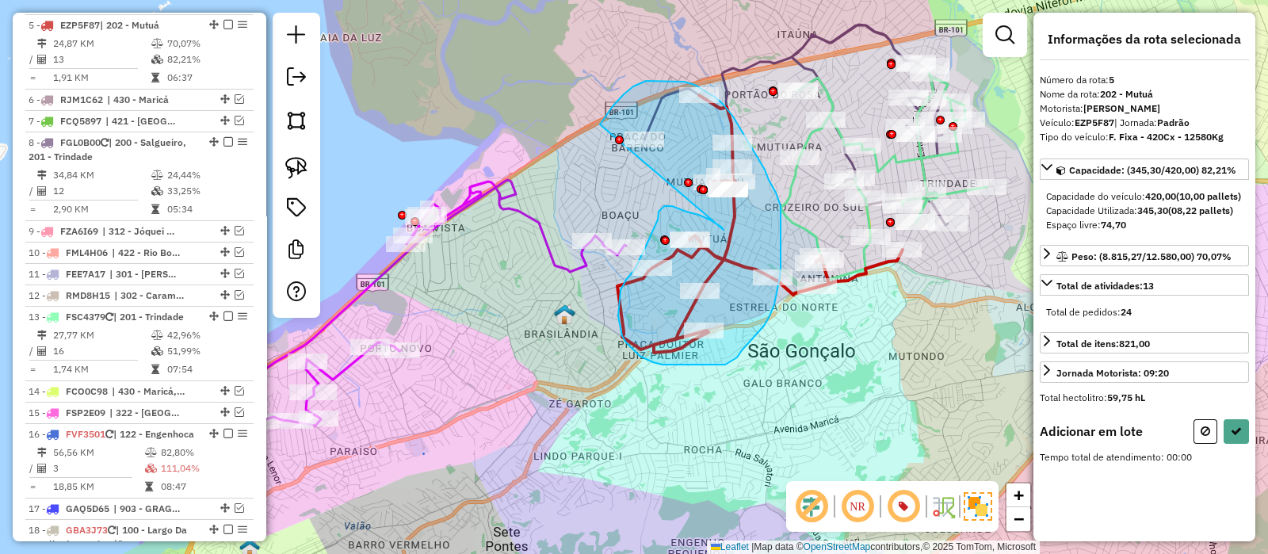
drag, startPoint x: 724, startPoint y: 230, endPoint x: 594, endPoint y: 139, distance: 158.8
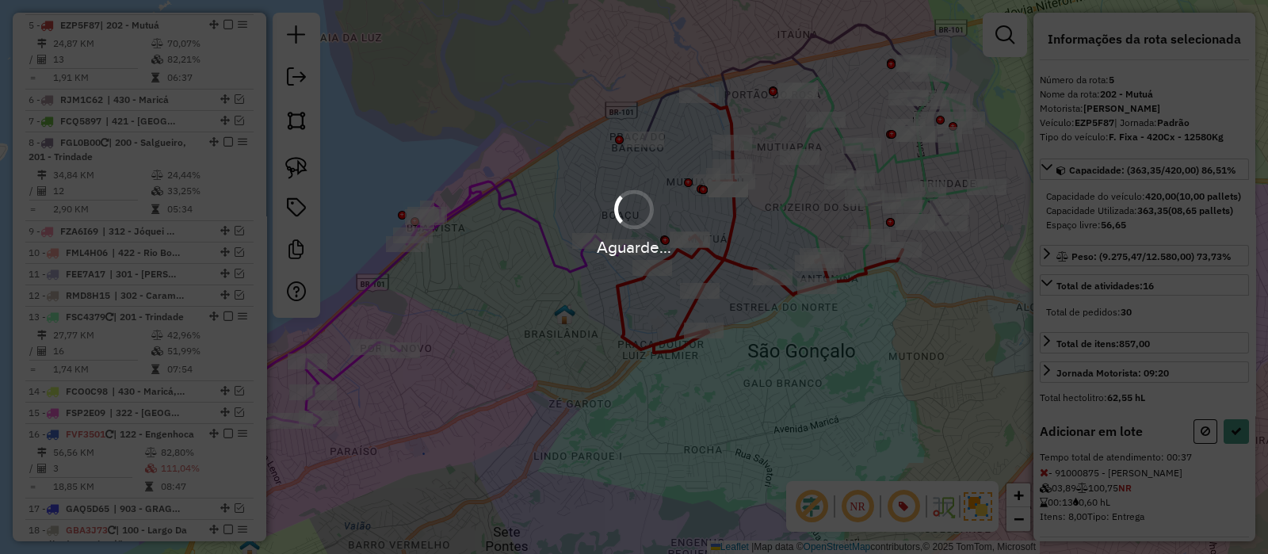
select select "*********"
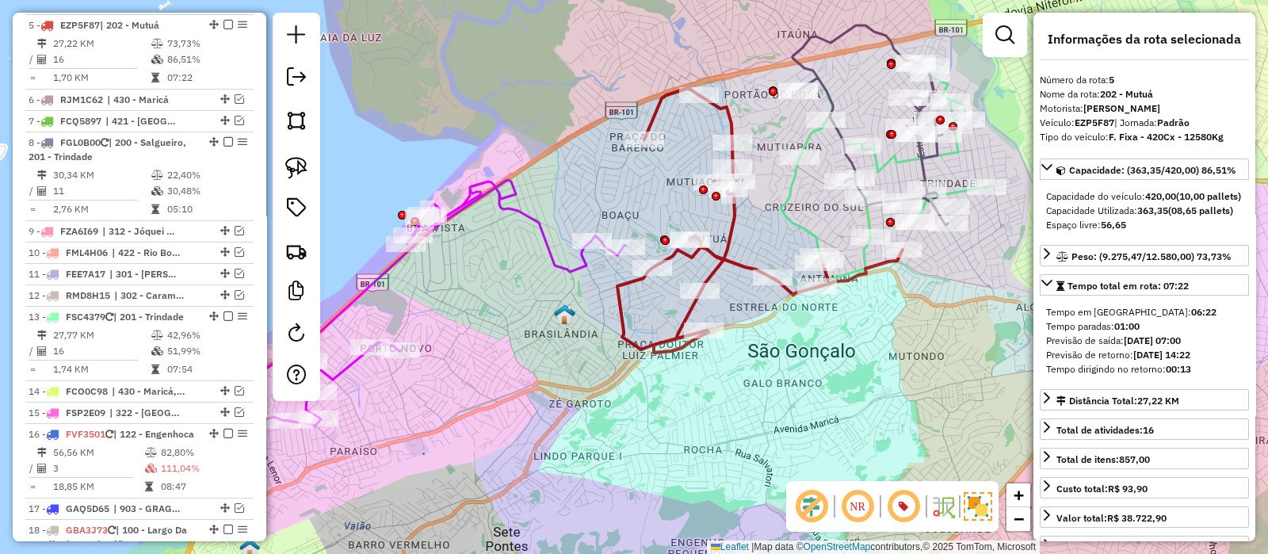
click at [737, 230] on icon at bounding box center [759, 221] width 285 height 264
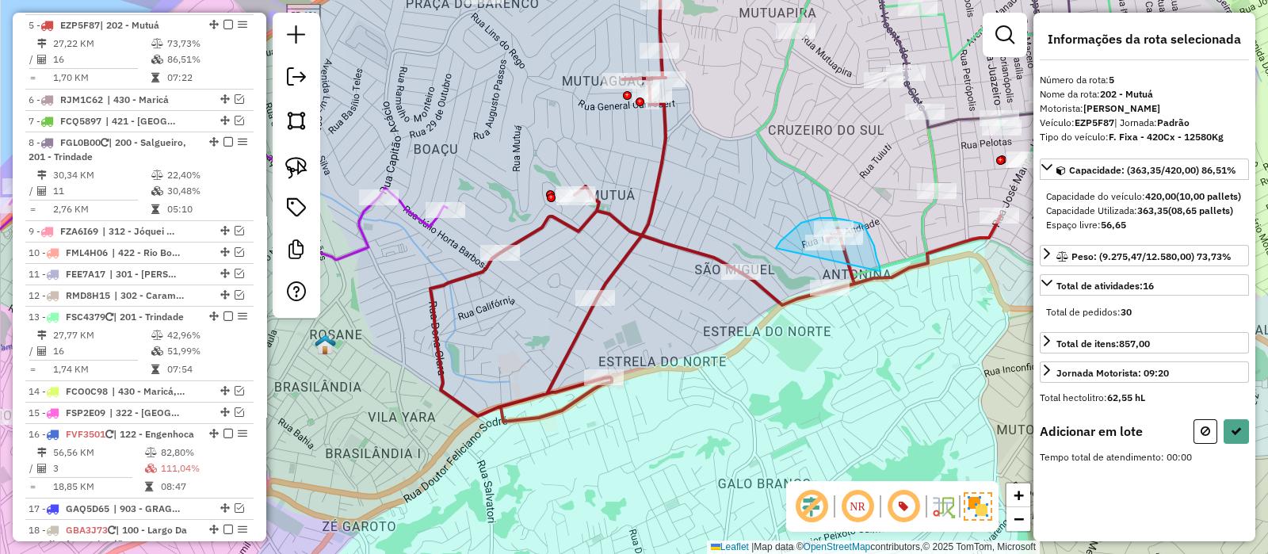
drag, startPoint x: 876, startPoint y: 254, endPoint x: 774, endPoint y: 247, distance: 102.5
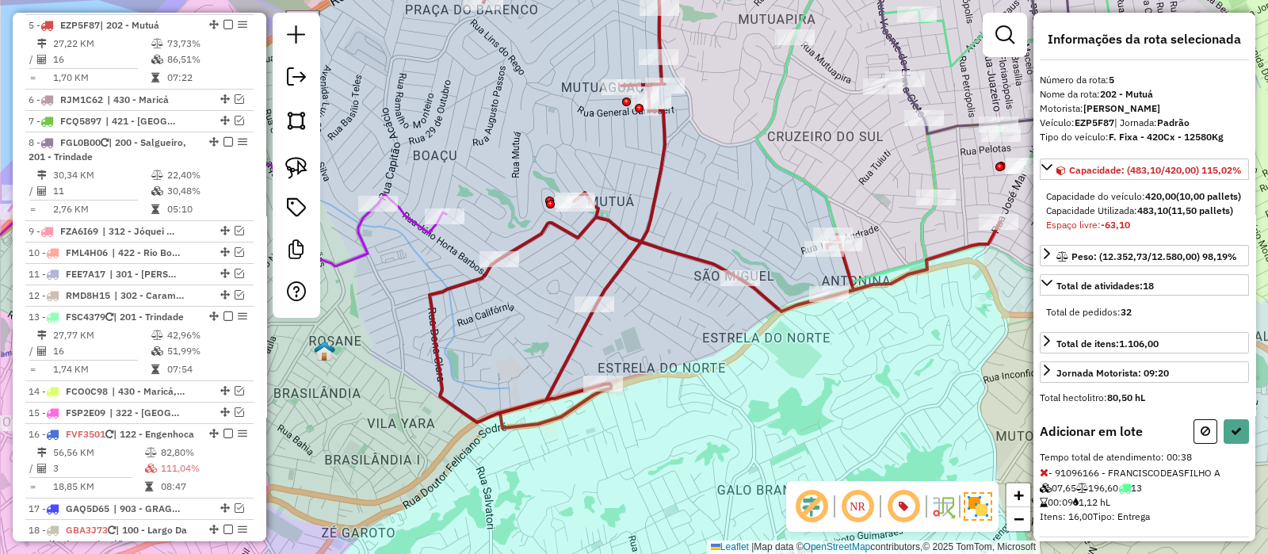
drag, startPoint x: 863, startPoint y: 315, endPoint x: 694, endPoint y: 390, distance: 184.9
click at [696, 390] on div "Janela de atendimento Grade de atendimento Capacidade Transportadoras Veículos …" at bounding box center [634, 277] width 1268 height 554
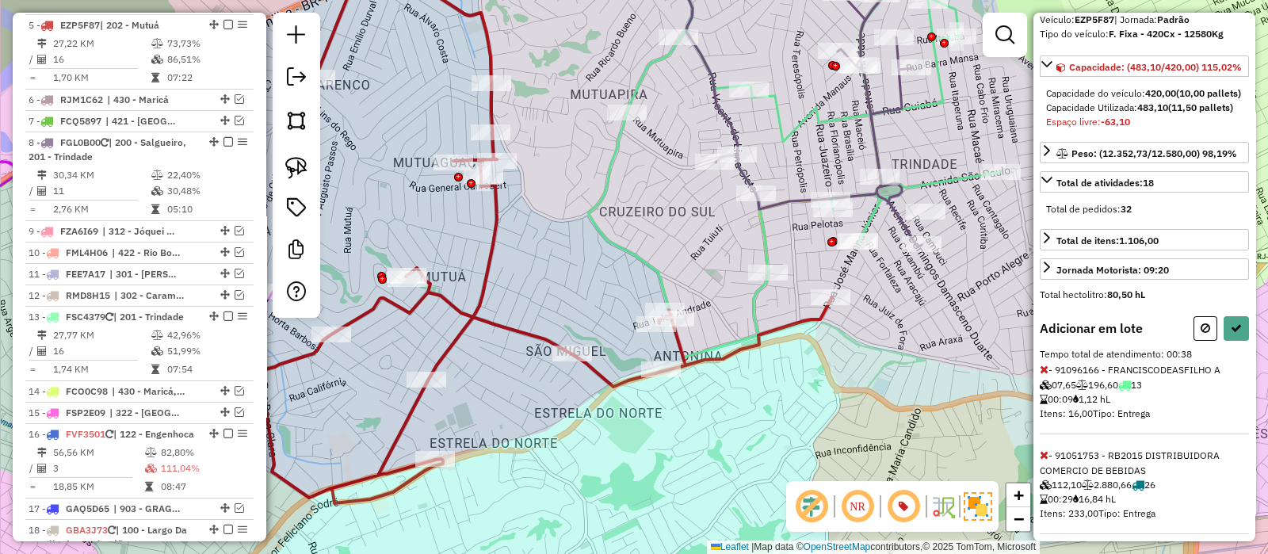
scroll to position [154, 0]
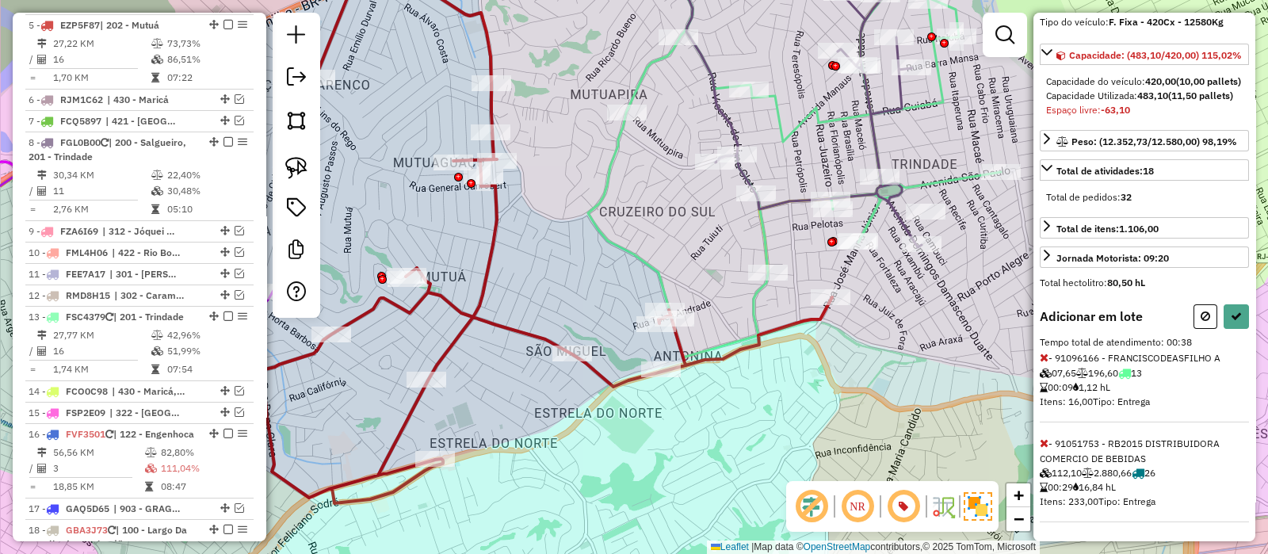
click at [1046, 444] on icon at bounding box center [1044, 443] width 9 height 11
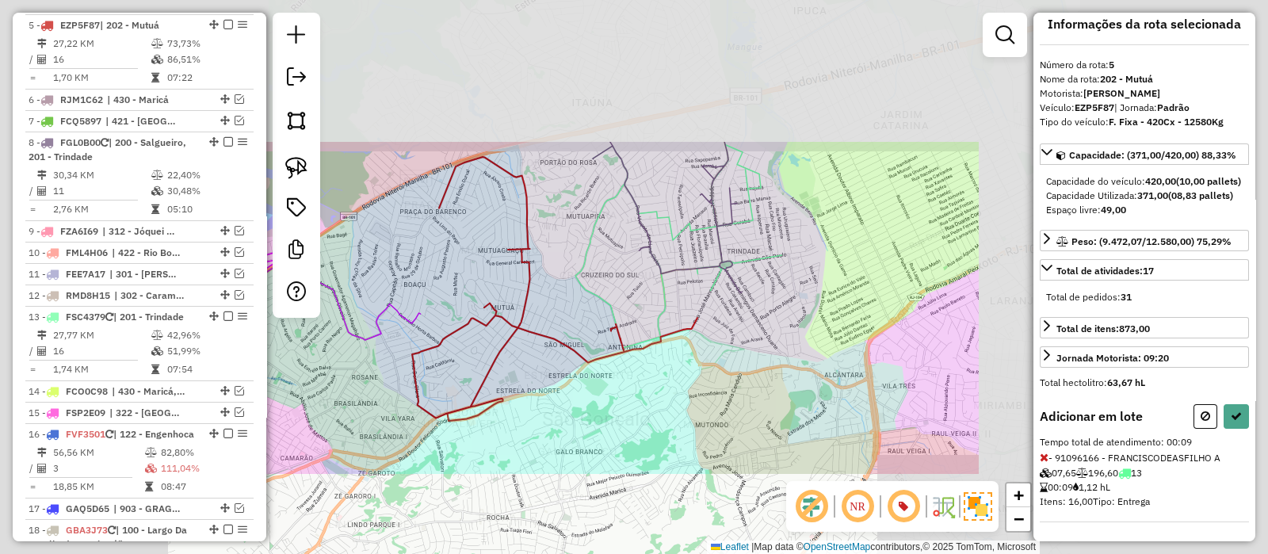
select select "*********"
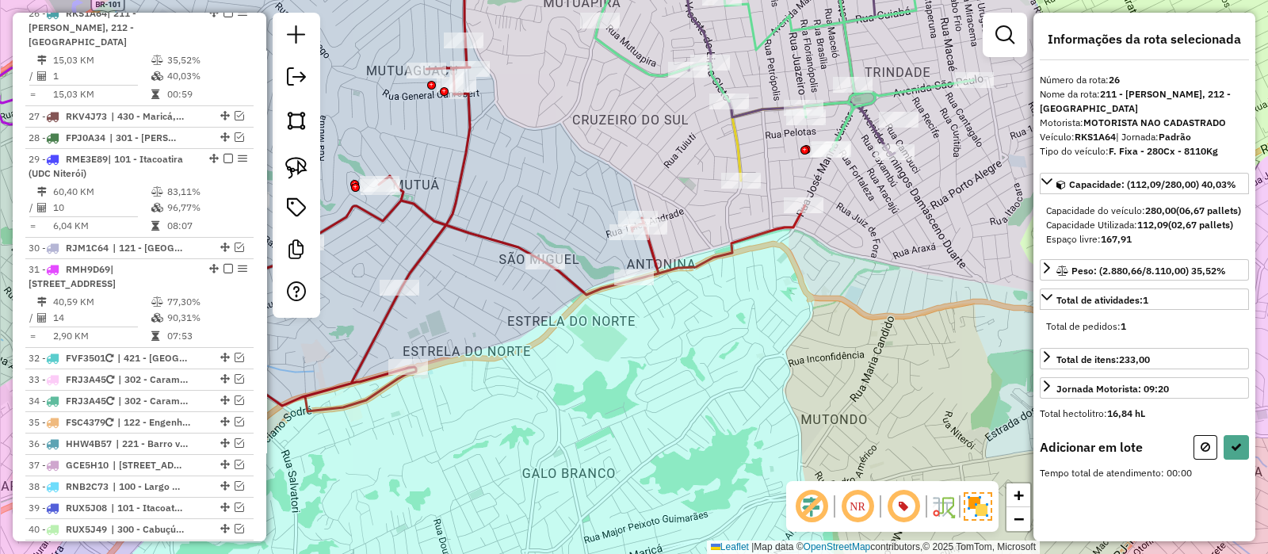
scroll to position [0, 0]
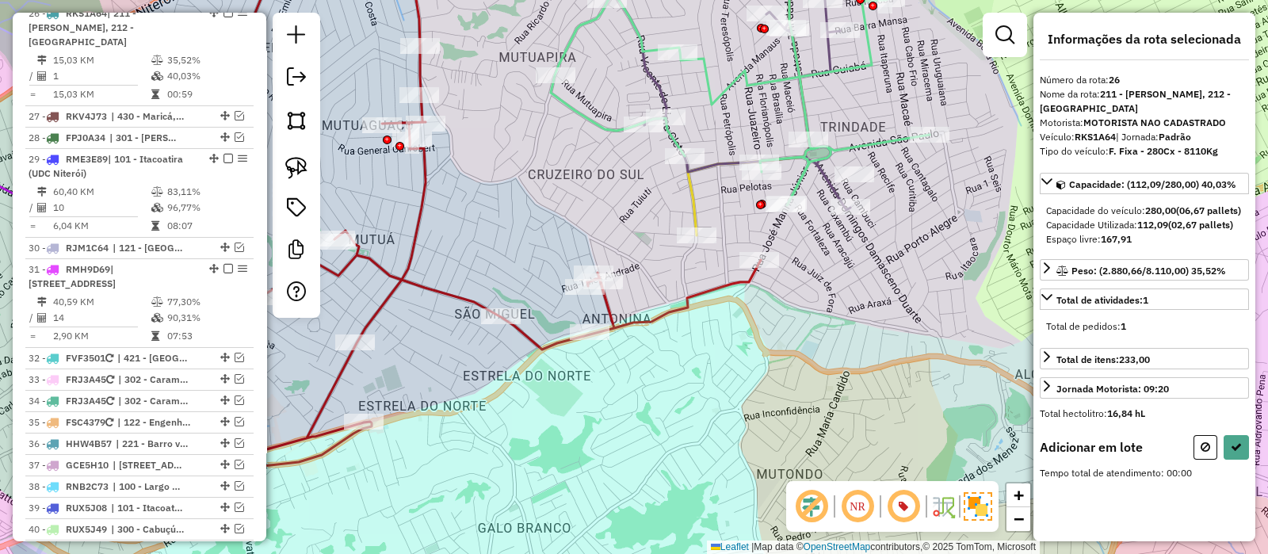
drag, startPoint x: 828, startPoint y: 302, endPoint x: 633, endPoint y: 403, distance: 219.8
click at [642, 438] on div "Janela de atendimento Grade de atendimento Capacidade Transportadoras Veículos …" at bounding box center [634, 277] width 1268 height 554
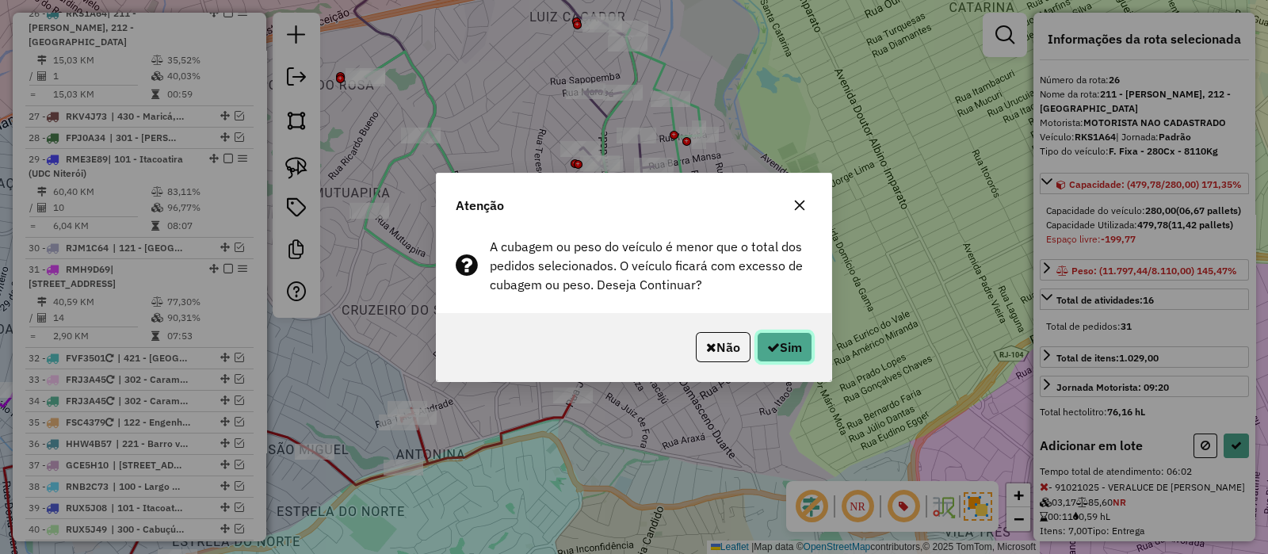
click at [794, 347] on button "Sim" at bounding box center [784, 347] width 55 height 30
select select "*********"
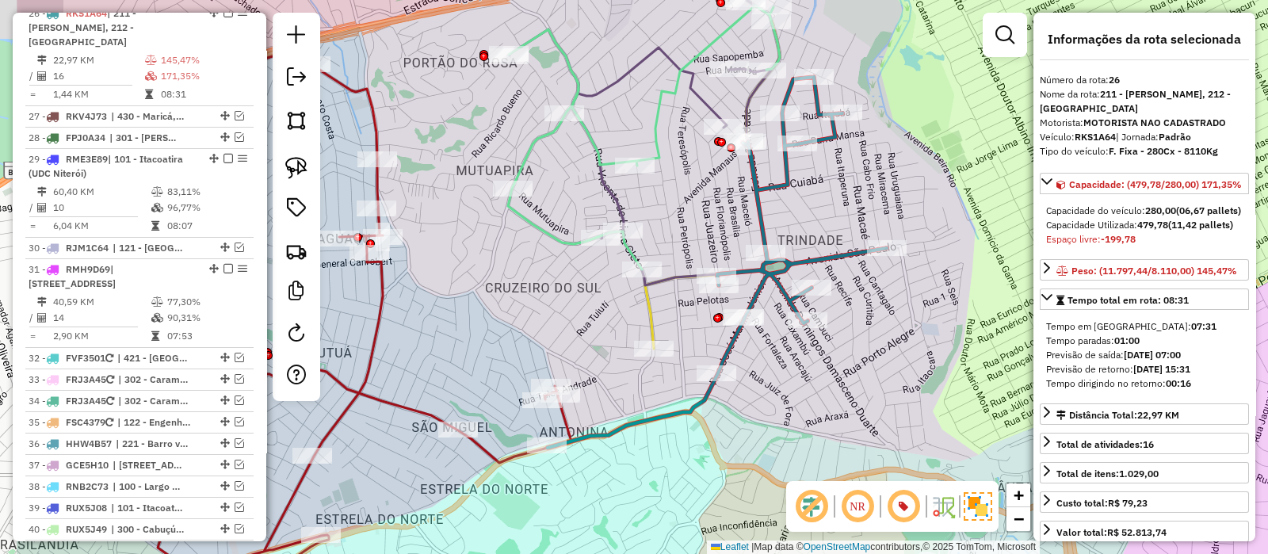
drag, startPoint x: 762, startPoint y: 203, endPoint x: 998, endPoint y: 170, distance: 238.5
click at [1034, 162] on hb-router-mapa "Informações da Sessão 1230607 - 16/08/2025 Criação: 15/08/2025 21:03 Depósito: …" at bounding box center [634, 277] width 1268 height 554
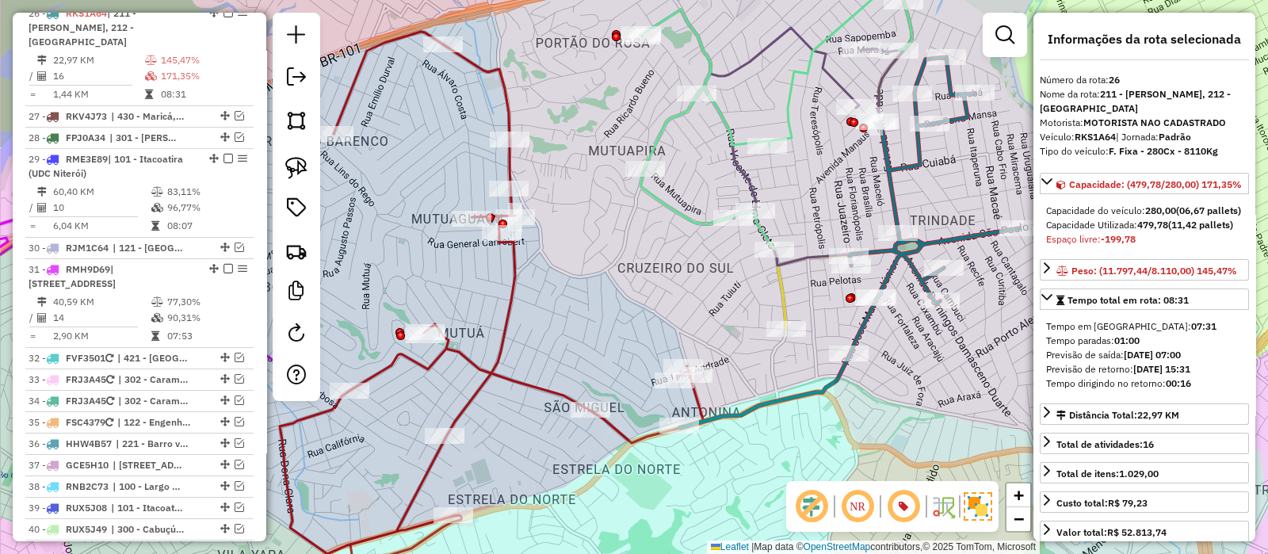
click at [516, 267] on icon at bounding box center [492, 296] width 424 height 528
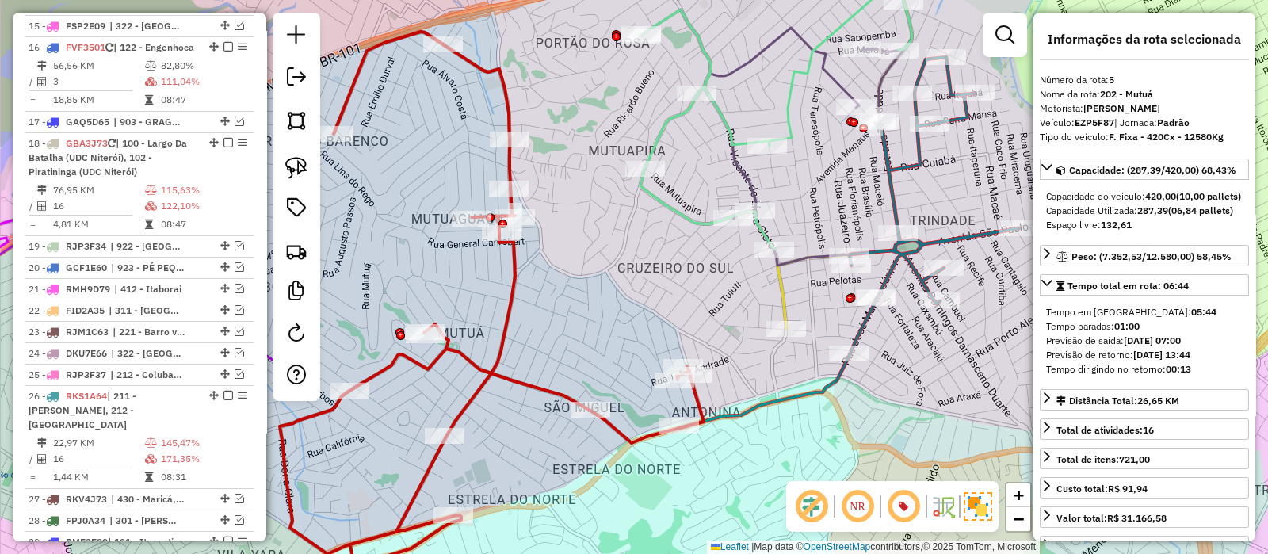
scroll to position [804, 0]
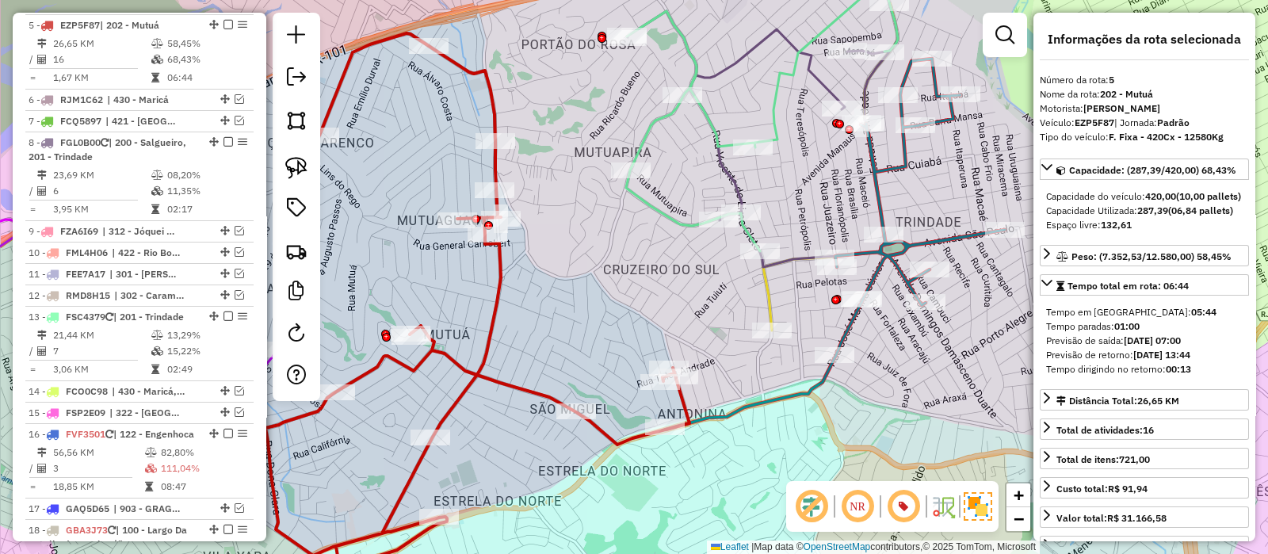
drag, startPoint x: 697, startPoint y: 293, endPoint x: 679, endPoint y: 290, distance: 18.5
click at [679, 290] on div "Janela de atendimento Grade de atendimento Capacidade Transportadoras Veículos …" at bounding box center [634, 277] width 1268 height 554
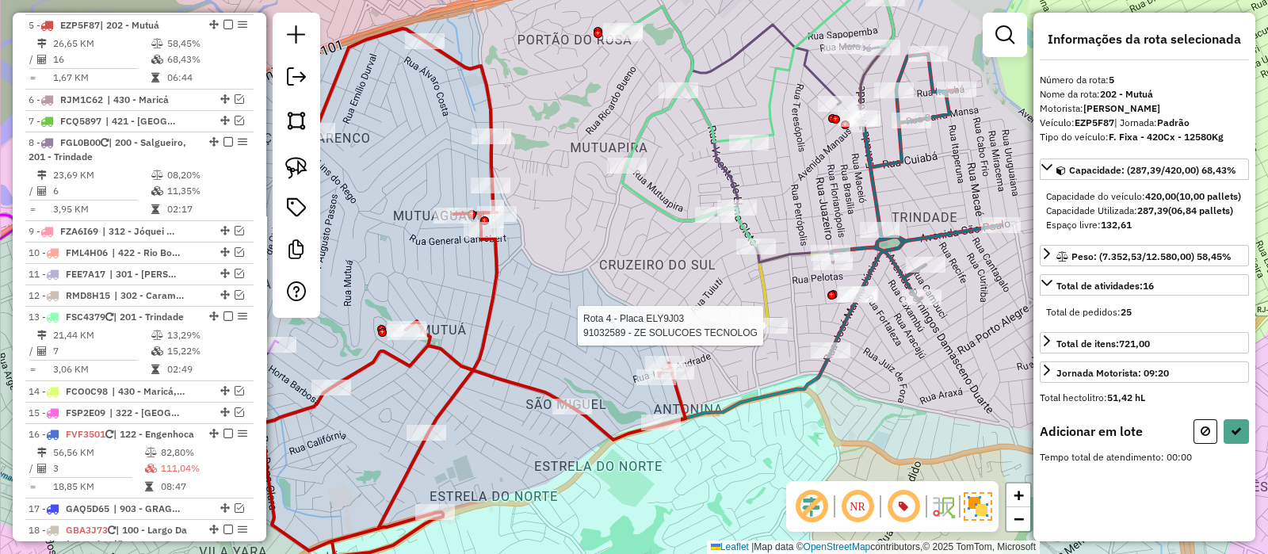
click at [766, 334] on div at bounding box center [768, 326] width 40 height 16
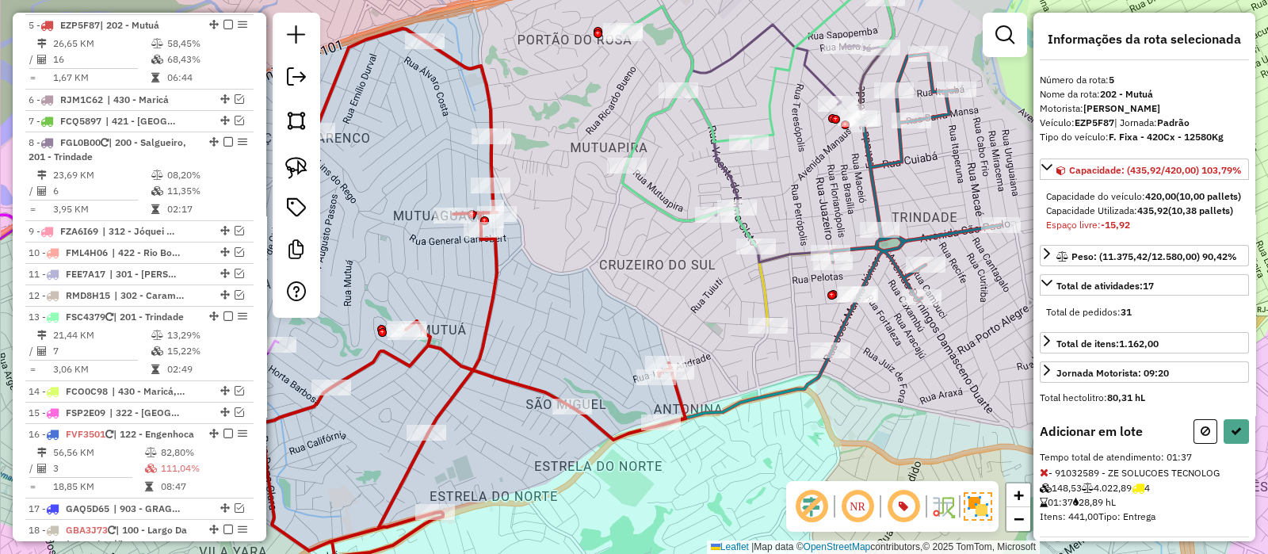
drag, startPoint x: 676, startPoint y: 302, endPoint x: 861, endPoint y: 317, distance: 185.3
click at [673, 308] on div "Janela de atendimento Grade de atendimento Capacidade Transportadoras Veículos …" at bounding box center [634, 277] width 1268 height 554
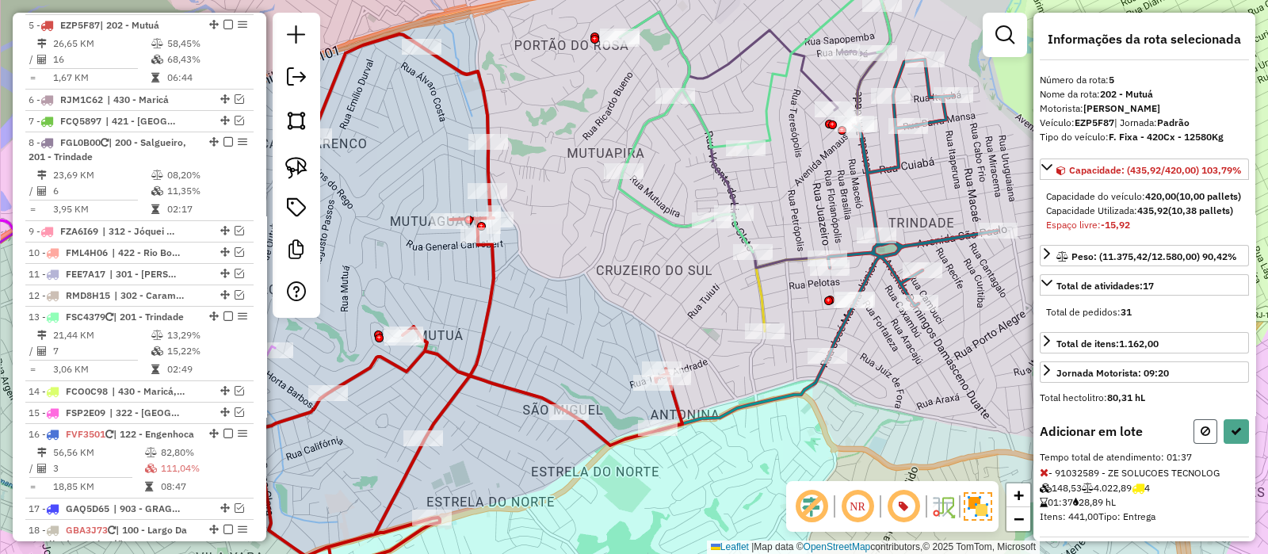
click at [1202, 437] on icon at bounding box center [1206, 431] width 10 height 11
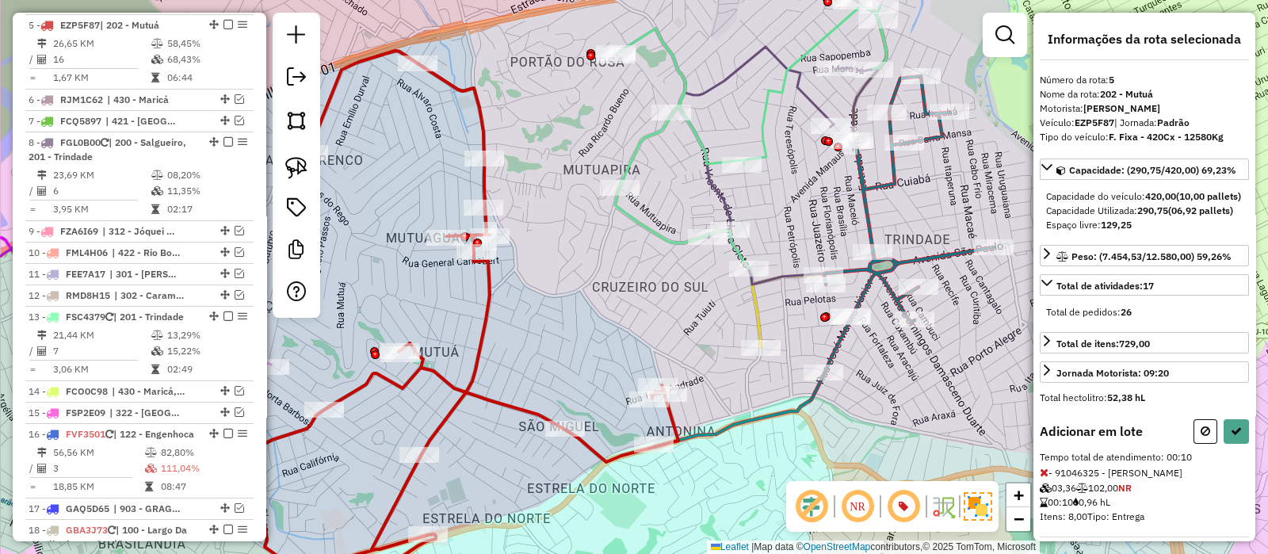
drag, startPoint x: 629, startPoint y: 118, endPoint x: 624, endPoint y: 132, distance: 15.0
click at [625, 136] on div "Janela de atendimento Grade de atendimento Capacidade Transportadoras Veículos …" at bounding box center [634, 277] width 1268 height 554
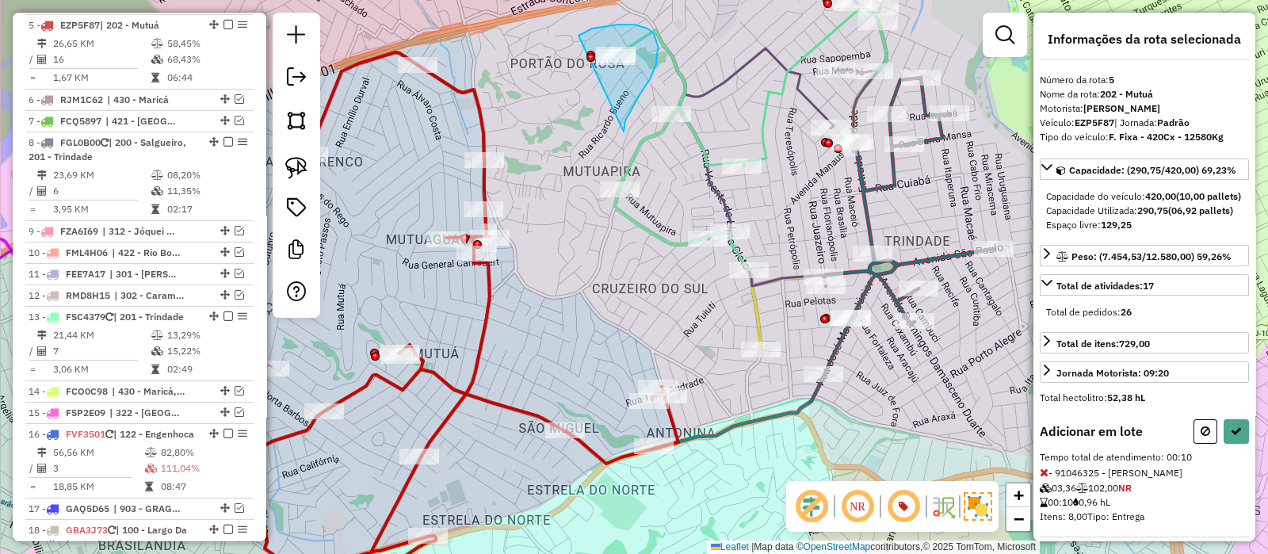
drag, startPoint x: 624, startPoint y: 132, endPoint x: 545, endPoint y: 49, distance: 114.4
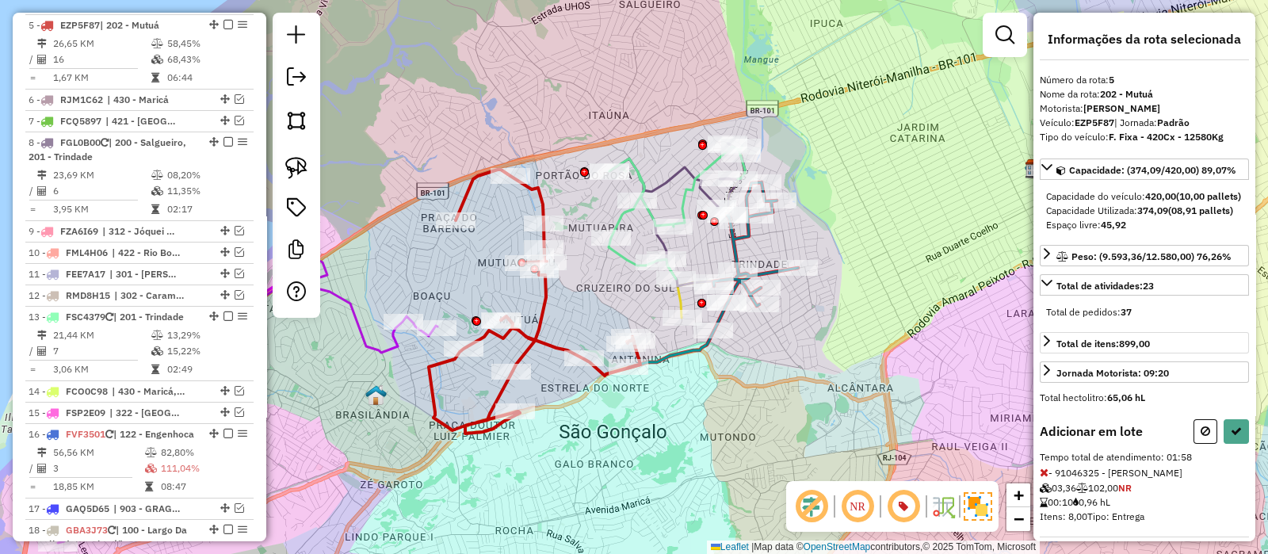
click at [1201, 437] on icon at bounding box center [1206, 431] width 10 height 11
select select "*********"
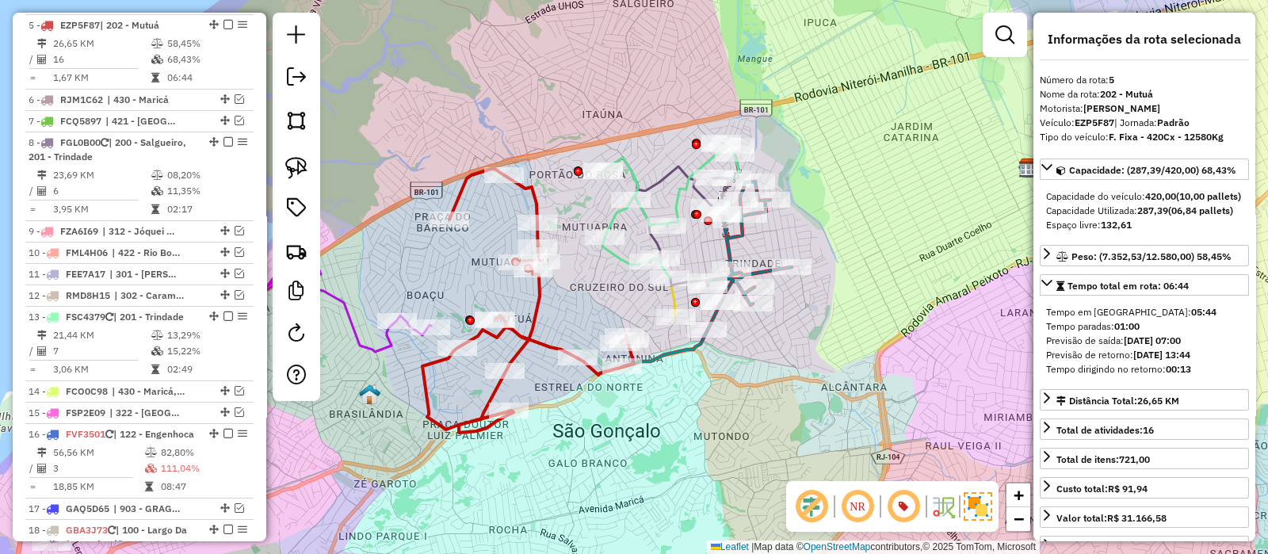
drag, startPoint x: 778, startPoint y: 371, endPoint x: 690, endPoint y: 375, distance: 87.3
click at [690, 375] on div "Janela de atendimento Grade de atendimento Capacidade Transportadoras Veículos …" at bounding box center [634, 277] width 1268 height 554
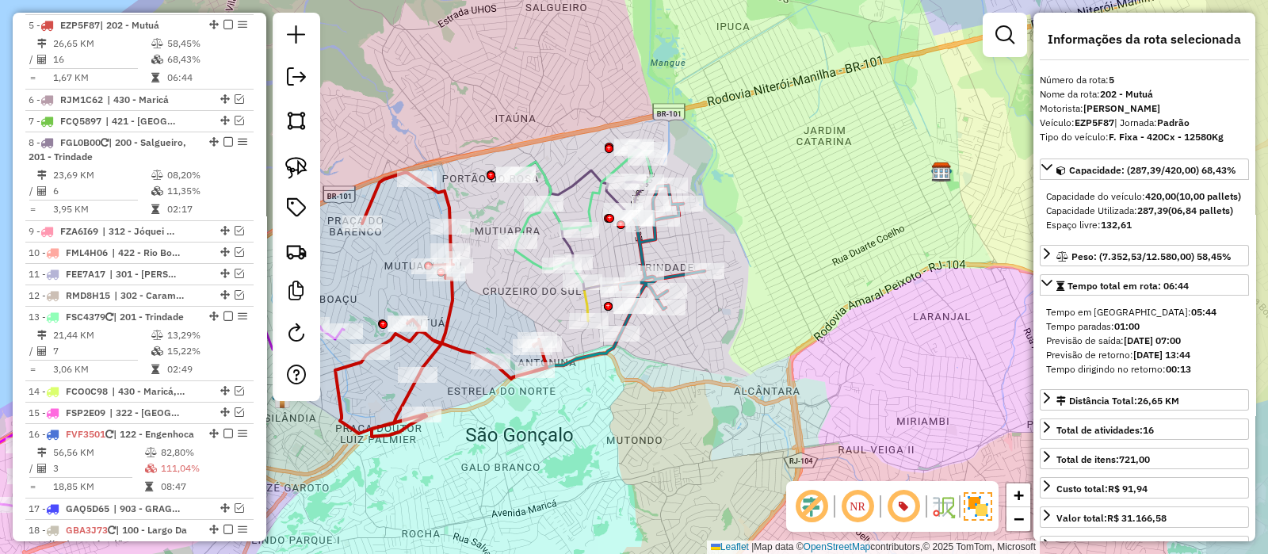
click at [729, 346] on div "Janela de atendimento Grade de atendimento Capacidade Transportadoras Veículos …" at bounding box center [634, 277] width 1268 height 554
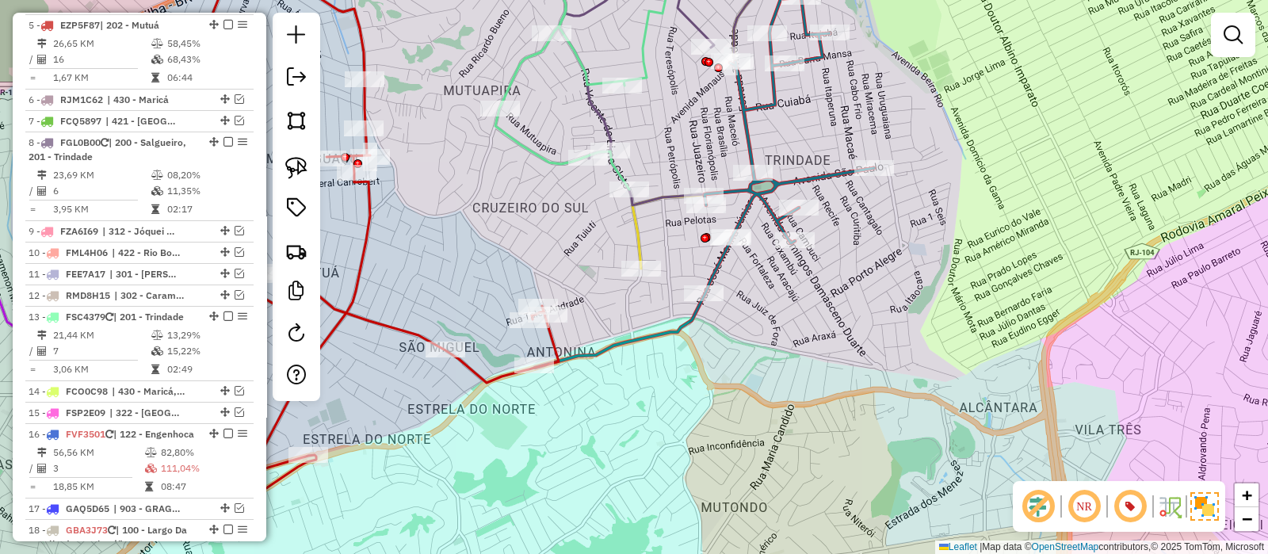
click at [480, 384] on icon at bounding box center [347, 235] width 424 height 528
select select "*********"
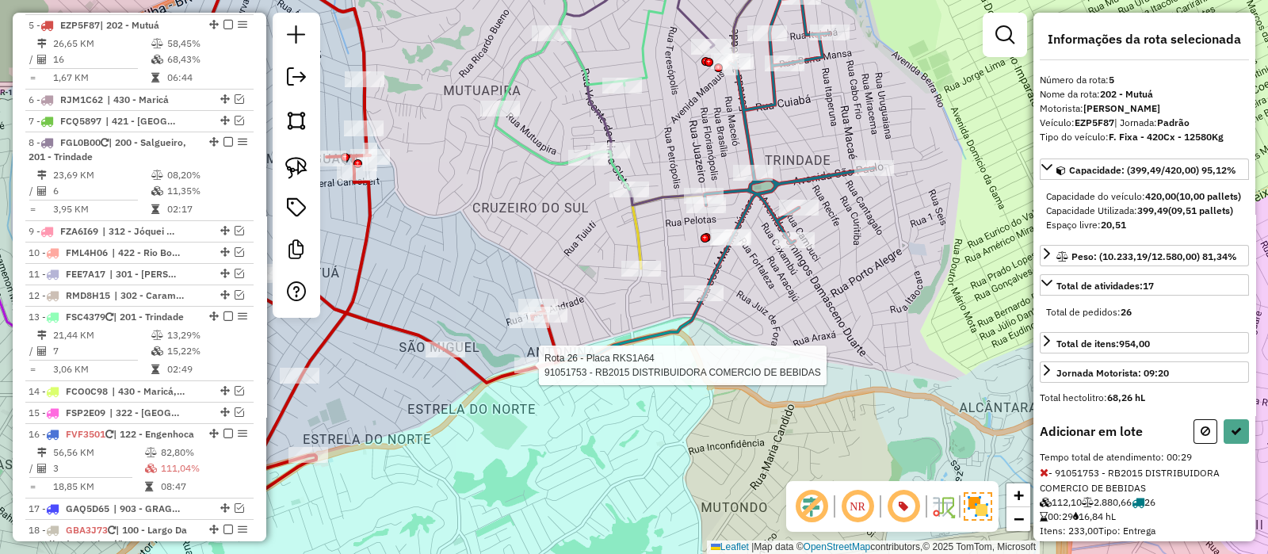
select select "*********"
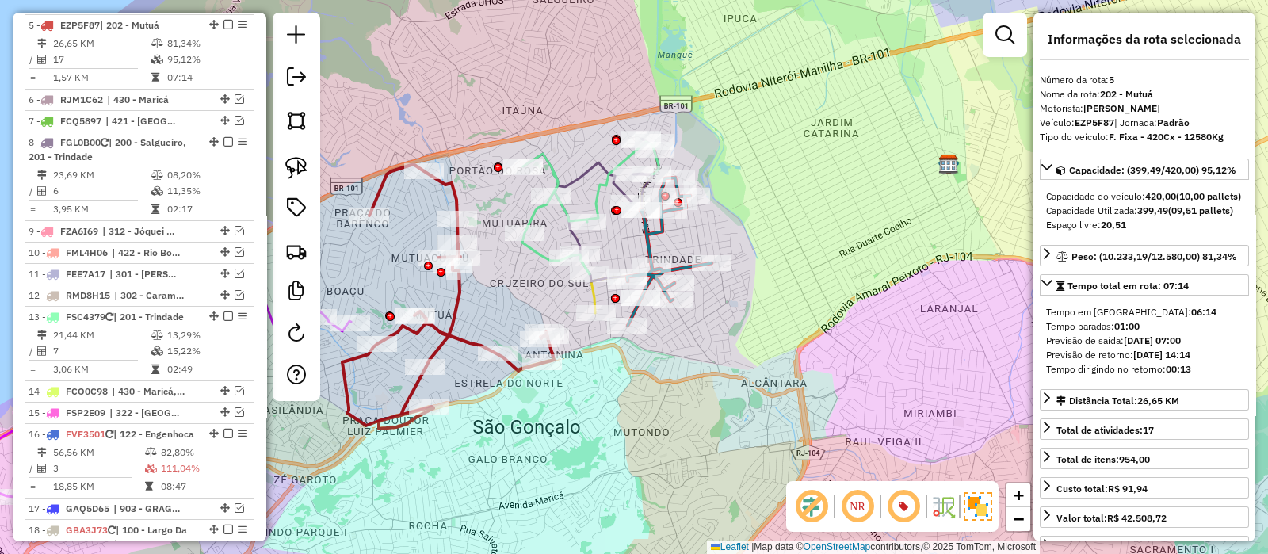
click at [458, 305] on icon at bounding box center [448, 297] width 212 height 264
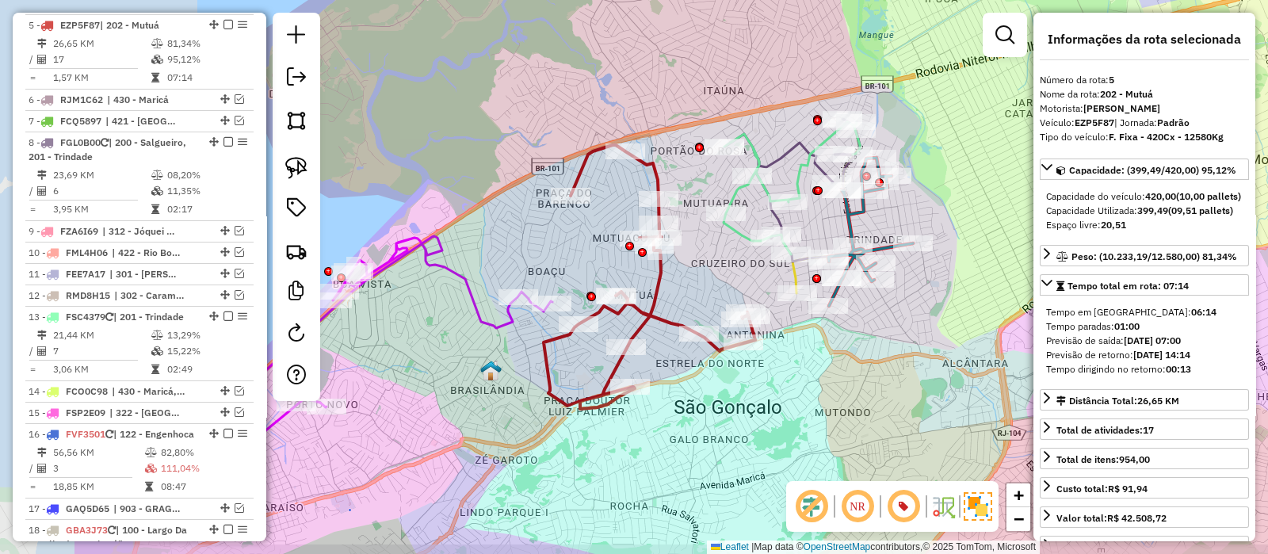
drag, startPoint x: 510, startPoint y: 307, endPoint x: 711, endPoint y: 283, distance: 202.7
click at [700, 286] on div "Janela de atendimento Grade de atendimento Capacidade Transportadoras Veículos …" at bounding box center [634, 277] width 1268 height 554
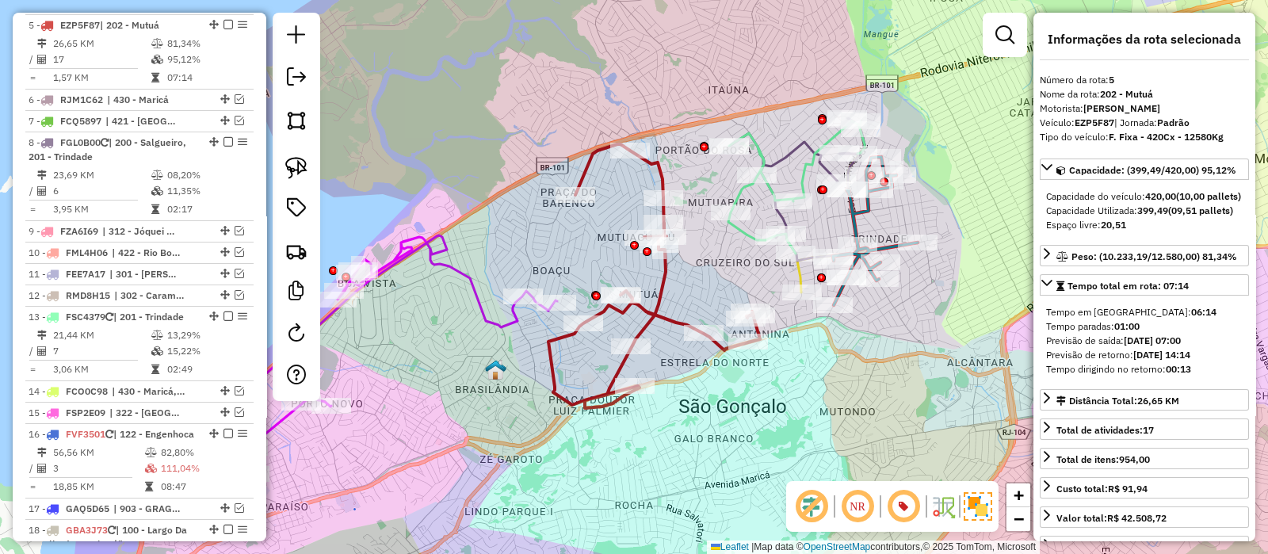
click at [452, 267] on icon at bounding box center [364, 376] width 388 height 282
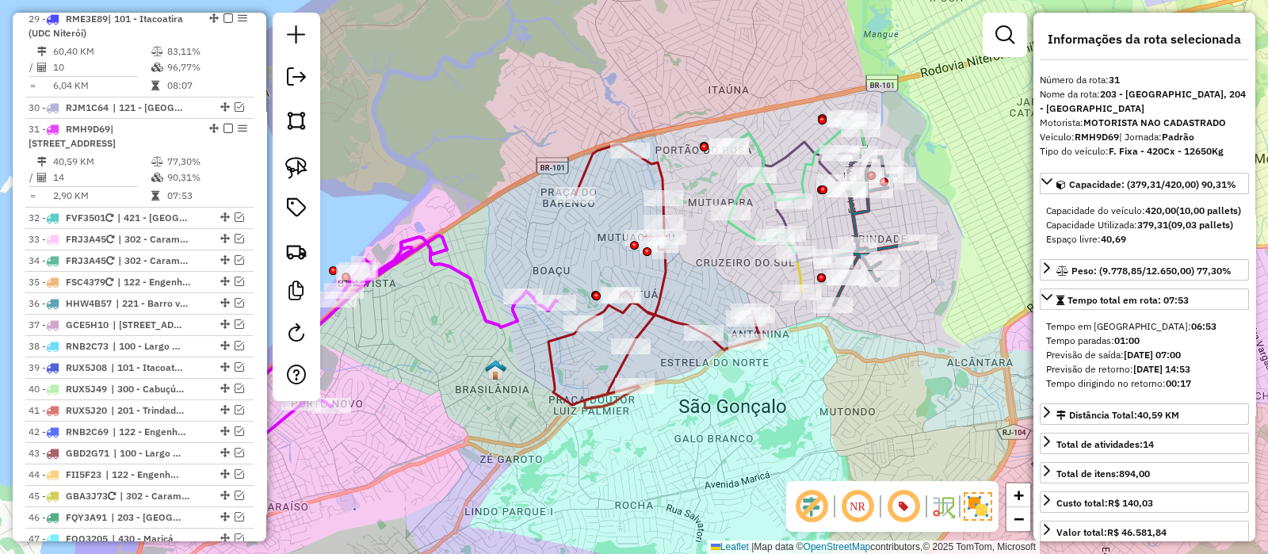
scroll to position [1815, 0]
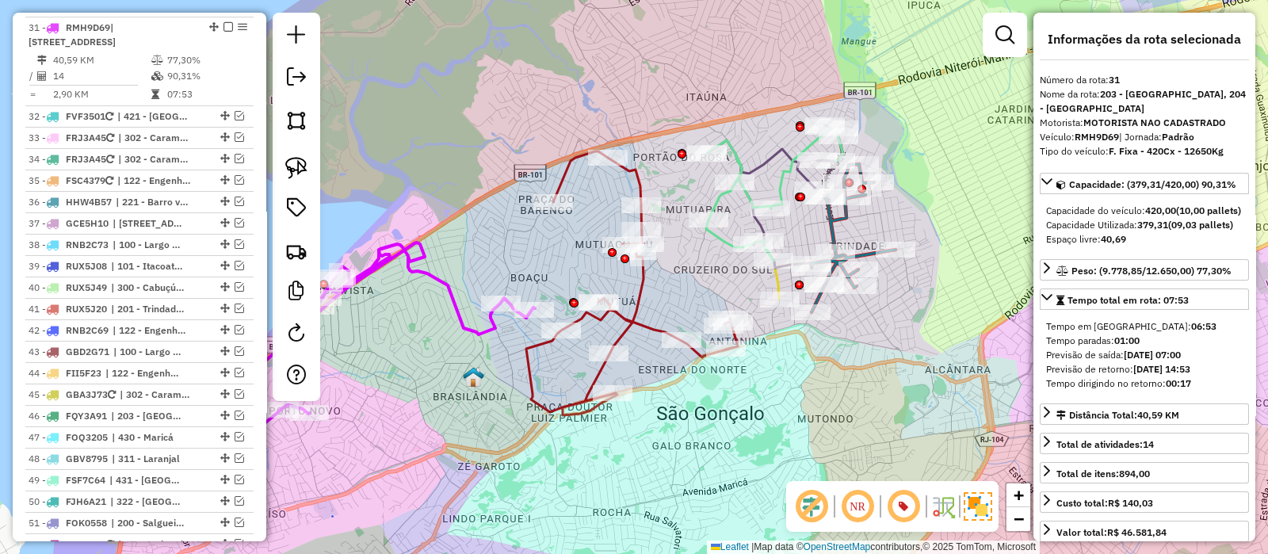
drag, startPoint x: 555, startPoint y: 247, endPoint x: 524, endPoint y: 246, distance: 31.0
click at [525, 247] on div "Janela de atendimento Grade de atendimento Capacidade Transportadoras Veículos …" at bounding box center [634, 277] width 1268 height 554
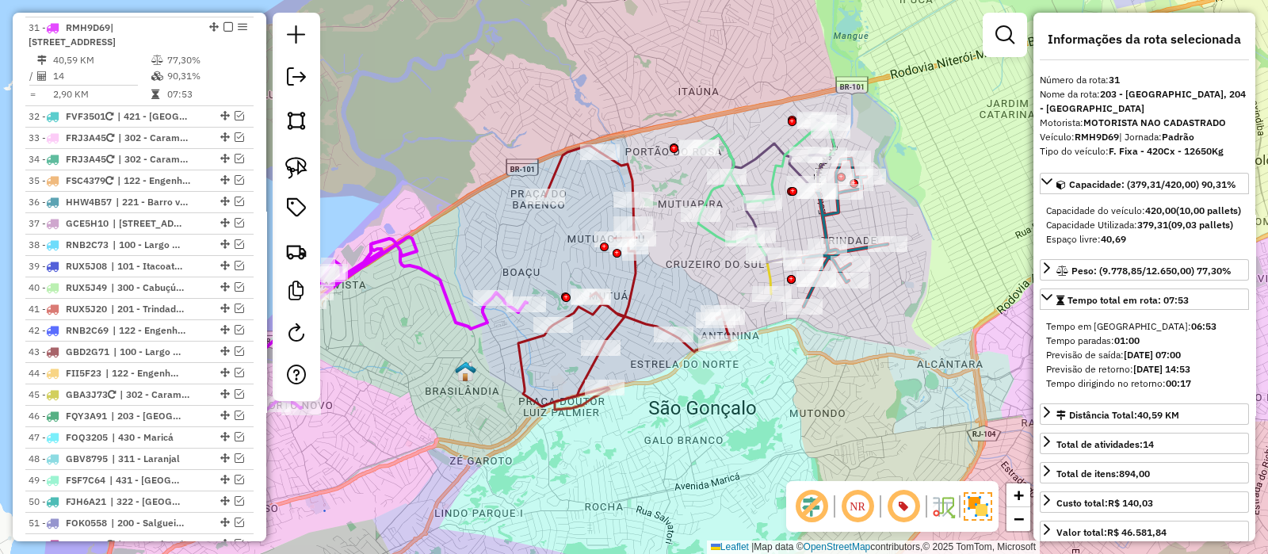
click at [628, 283] on icon at bounding box center [624, 278] width 212 height 264
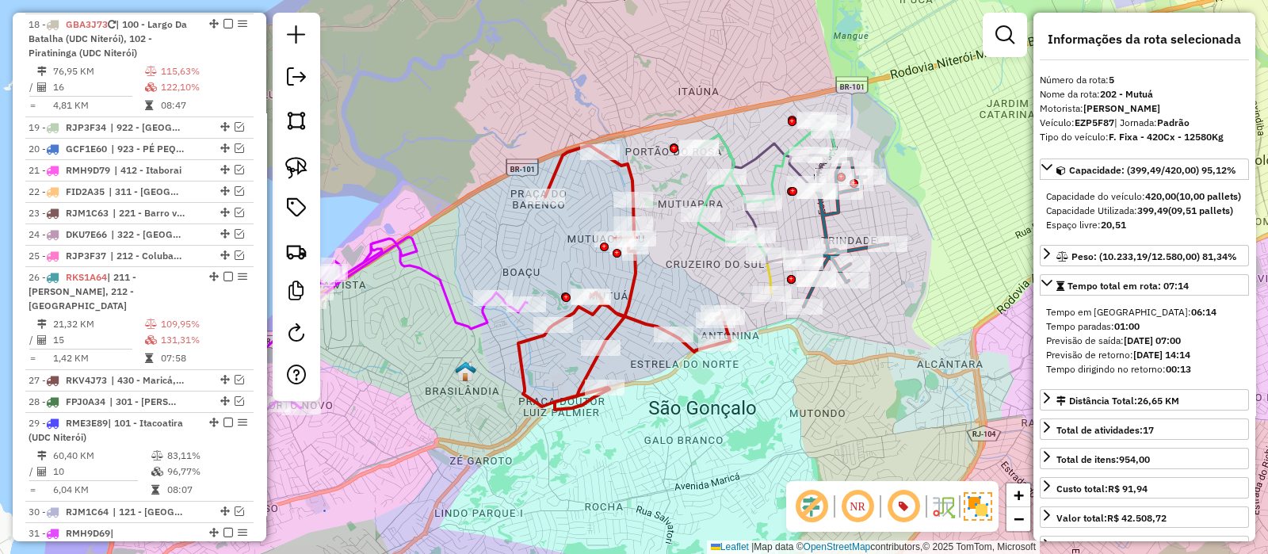
scroll to position [804, 0]
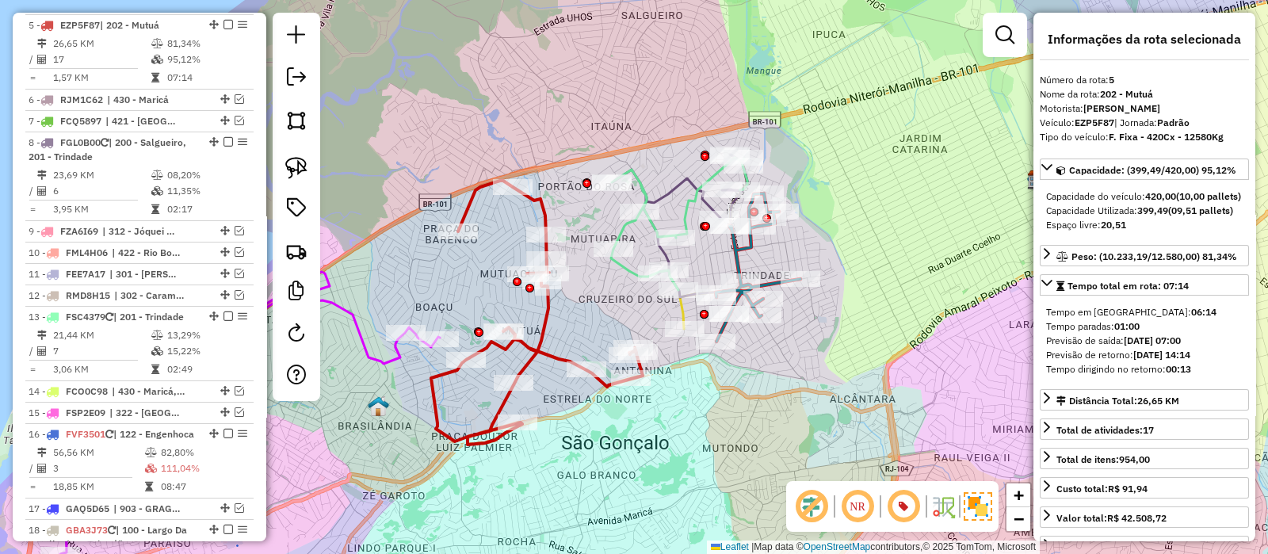
drag, startPoint x: 675, startPoint y: 285, endPoint x: 572, endPoint y: 323, distance: 110.6
click at [571, 323] on div "Janela de atendimento Grade de atendimento Capacidade Transportadoras Veículos …" at bounding box center [634, 277] width 1268 height 554
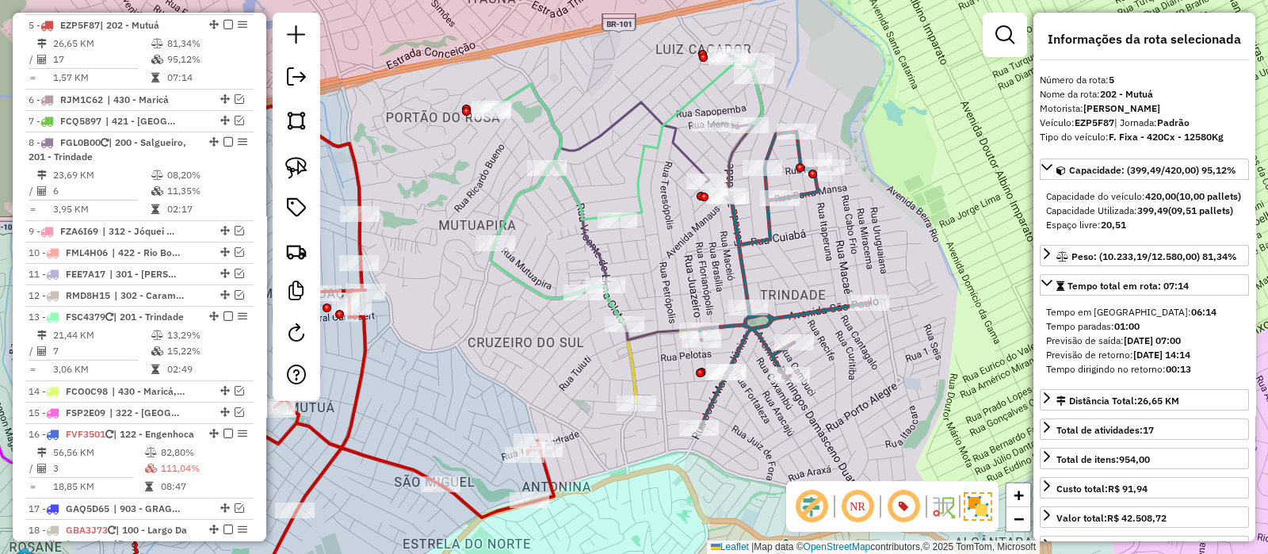
click at [809, 305] on icon at bounding box center [785, 280] width 170 height 296
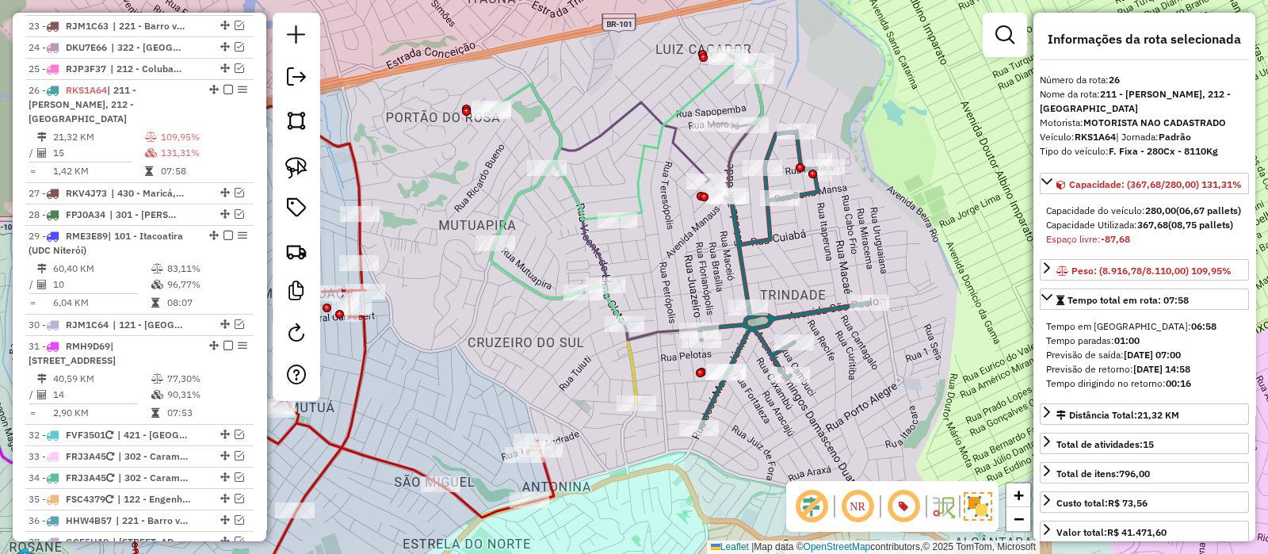
scroll to position [1573, 0]
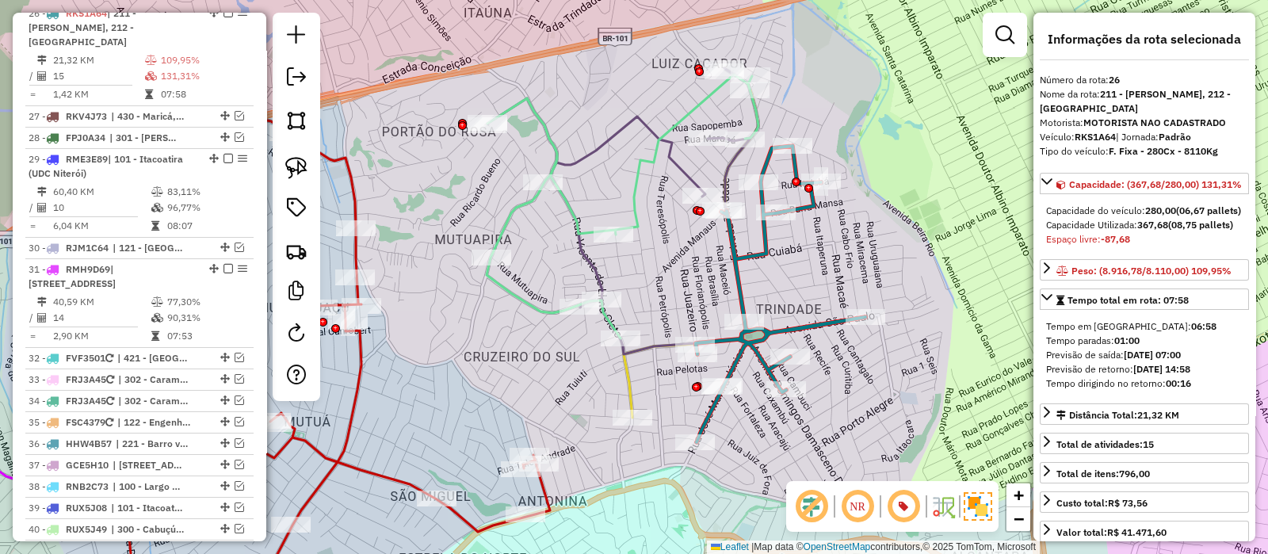
drag, startPoint x: 823, startPoint y: 276, endPoint x: 816, endPoint y: 295, distance: 20.1
click at [816, 295] on div "Janela de atendimento Grade de atendimento Capacidade Transportadoras Veículos …" at bounding box center [634, 277] width 1268 height 554
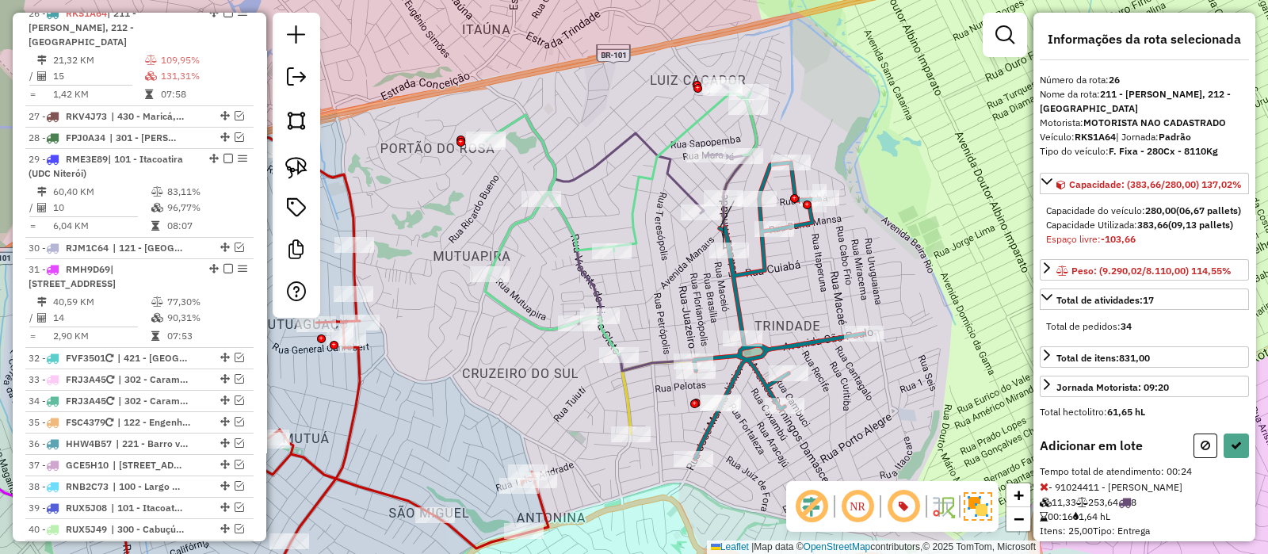
drag, startPoint x: 812, startPoint y: 135, endPoint x: 812, endPoint y: 147, distance: 11.9
click at [812, 147] on div "Janela de atendimento Grade de atendimento Capacidade Transportadoras Veículos …" at bounding box center [634, 277] width 1268 height 554
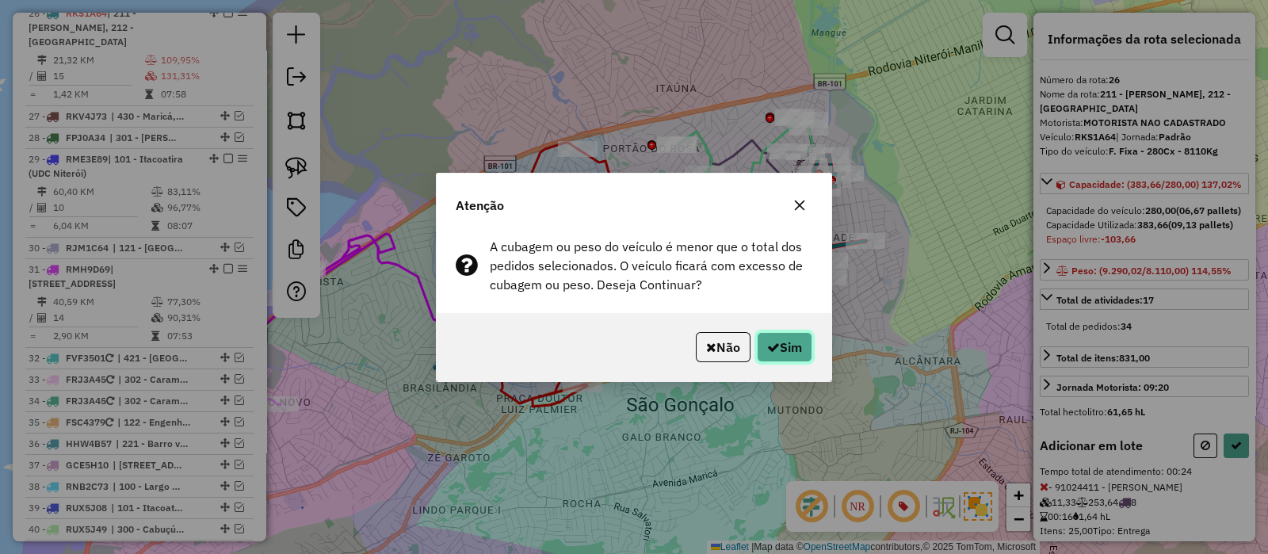
click at [775, 346] on icon "button" at bounding box center [773, 347] width 13 height 13
select select "*********"
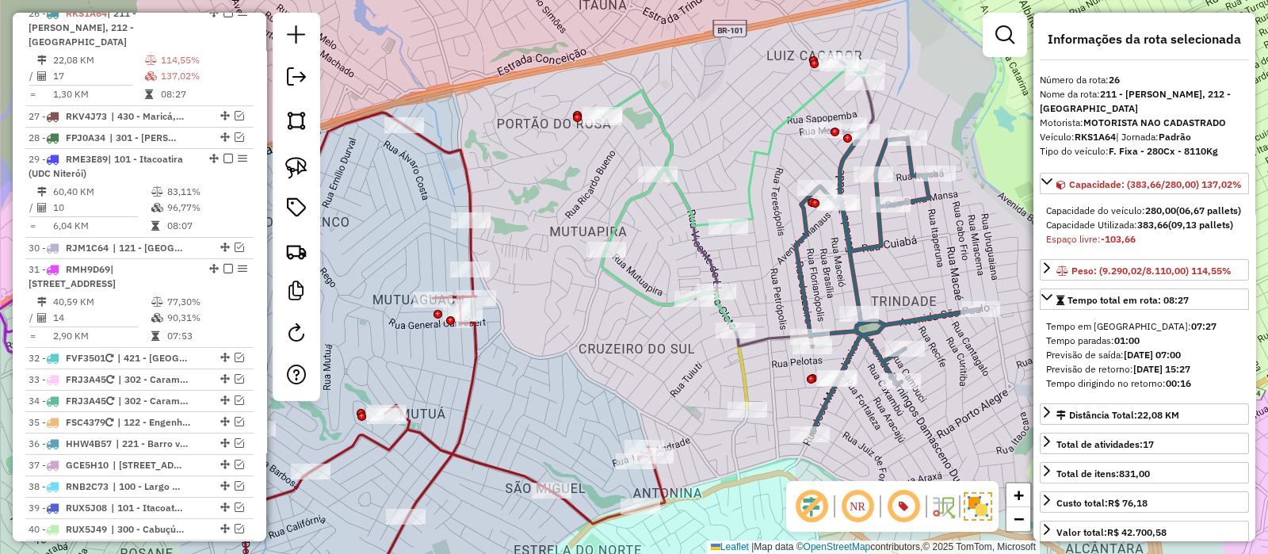
click at [751, 173] on icon at bounding box center [735, 199] width 266 height 264
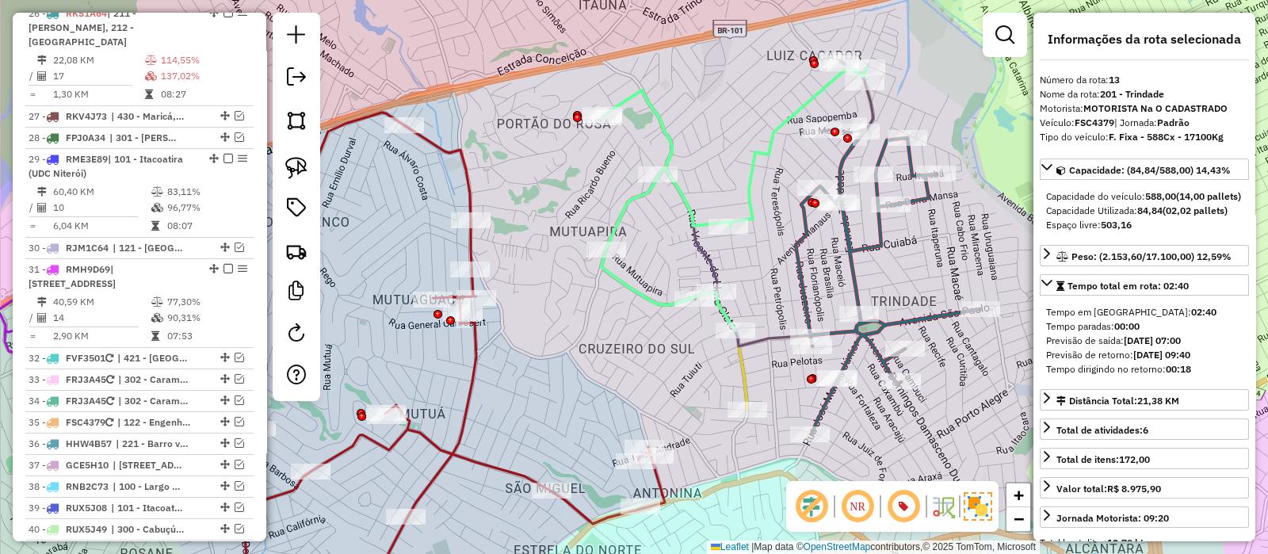
scroll to position [1095, 0]
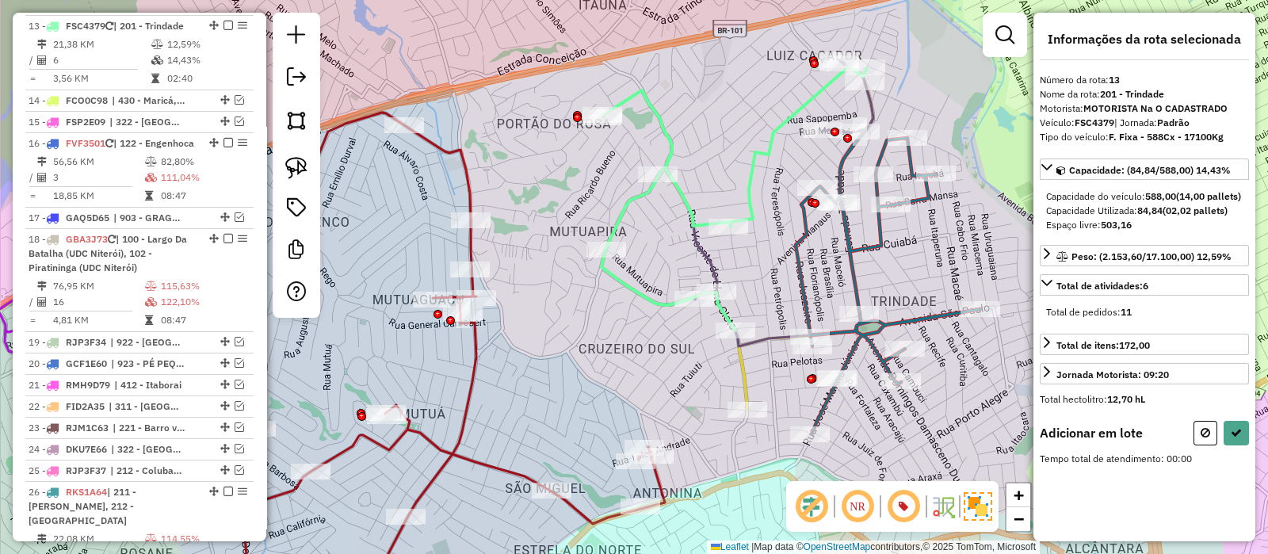
click at [710, 259] on icon at bounding box center [737, 203] width 271 height 286
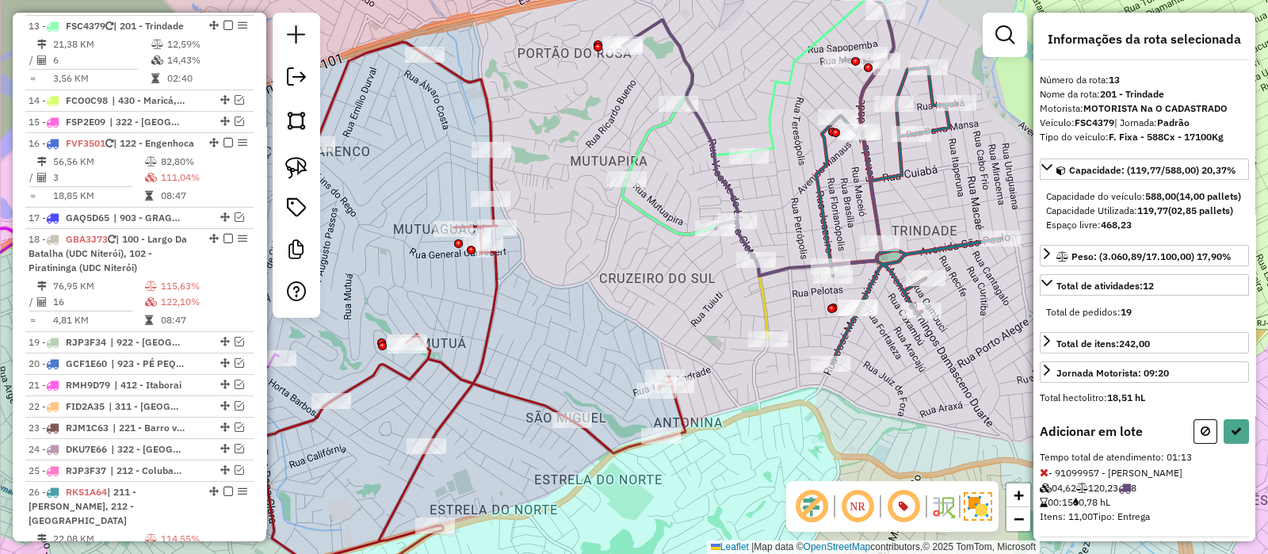
click at [762, 296] on icon at bounding box center [826, 175] width 135 height 327
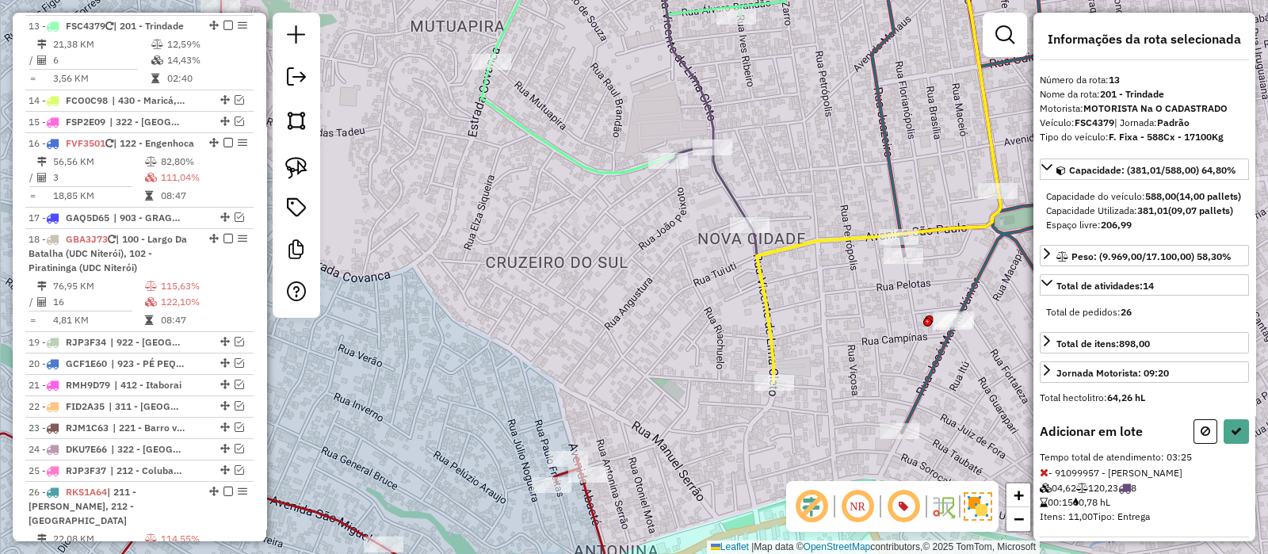
select select "*********"
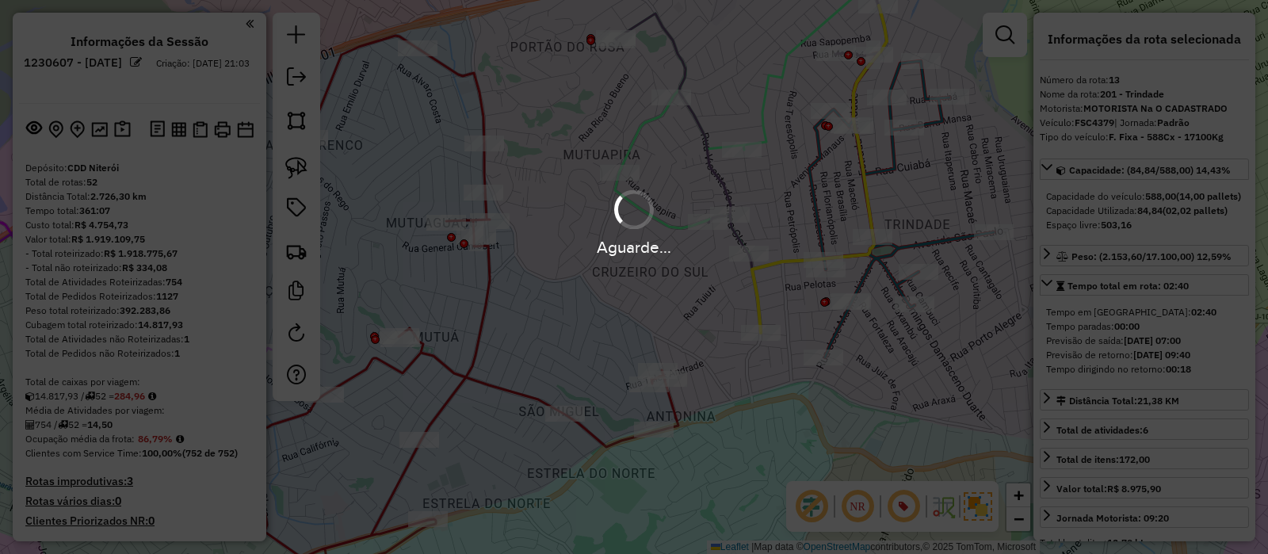
select select "*********"
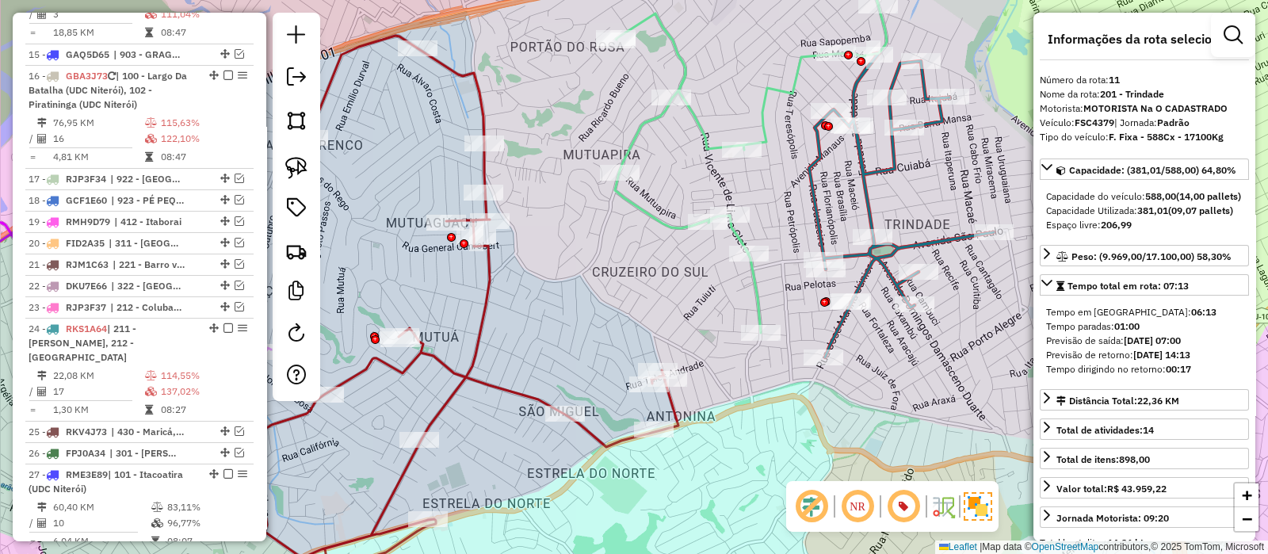
scroll to position [931, 0]
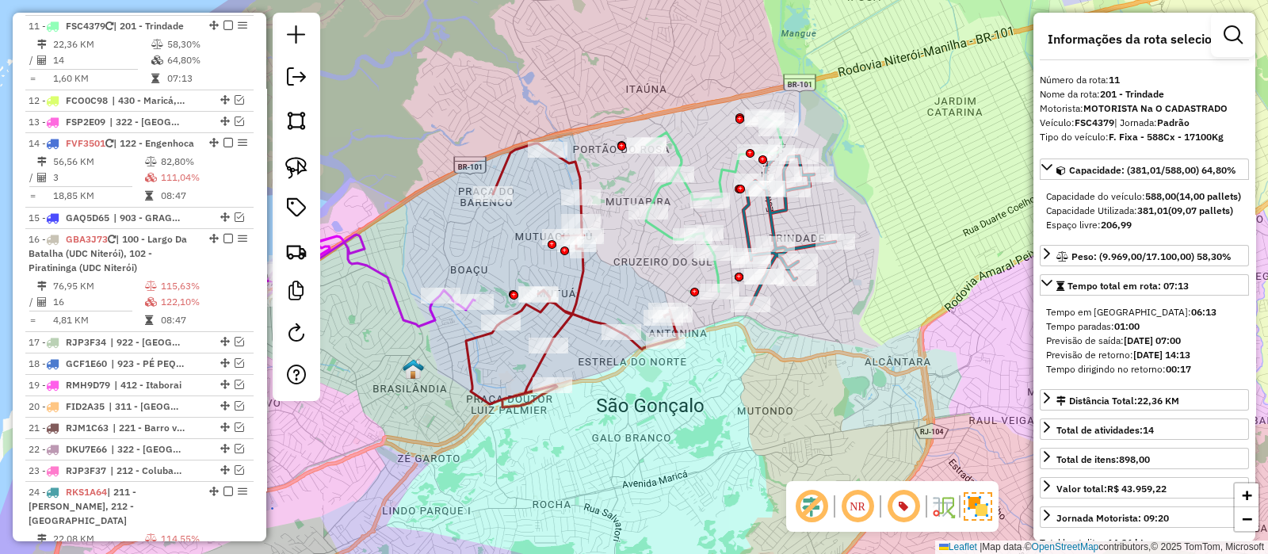
click at [874, 157] on div "Rota 24 - Placa RKS1A64 91021613 - RUY SERGIO DE MENESE Rota 24 - Placa RKS1A64…" at bounding box center [634, 277] width 1268 height 554
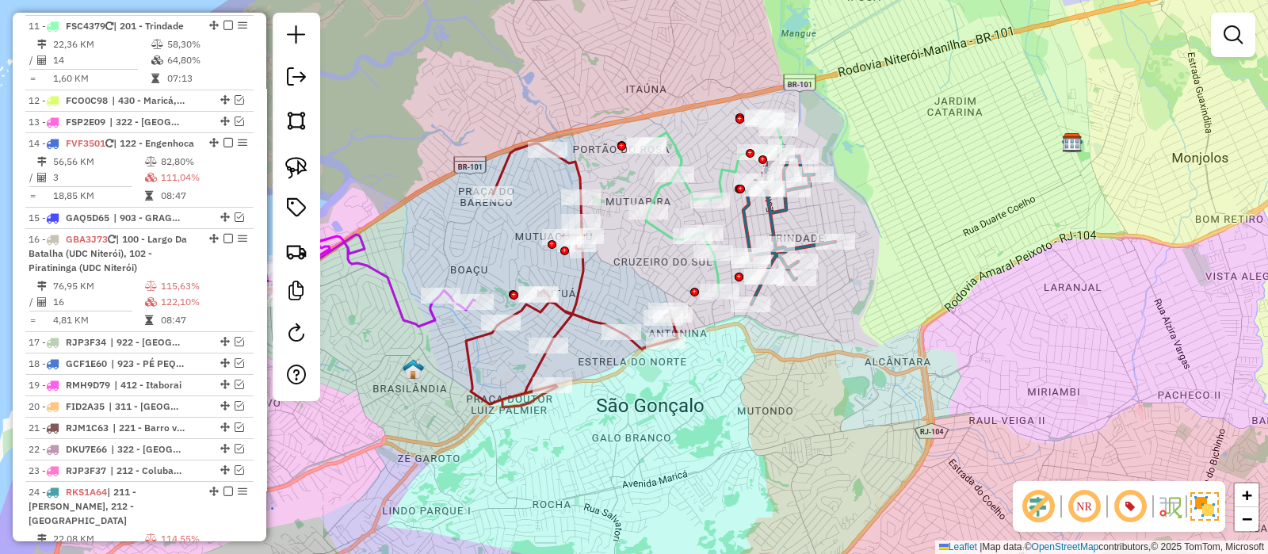
click at [770, 220] on icon at bounding box center [790, 228] width 92 height 152
select select "*********"
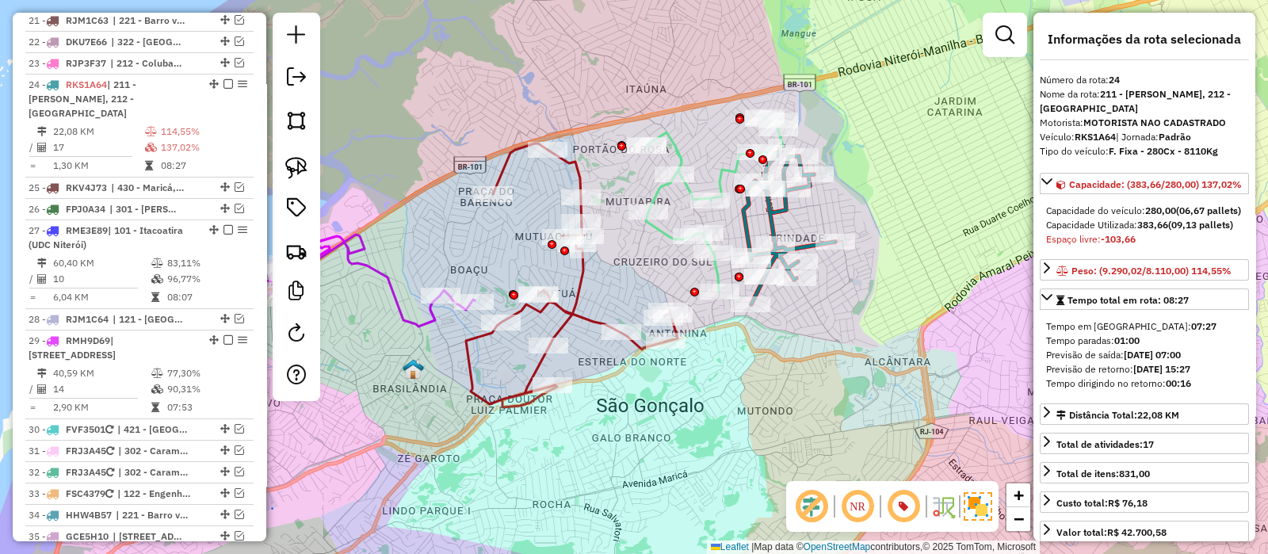
scroll to position [1410, 0]
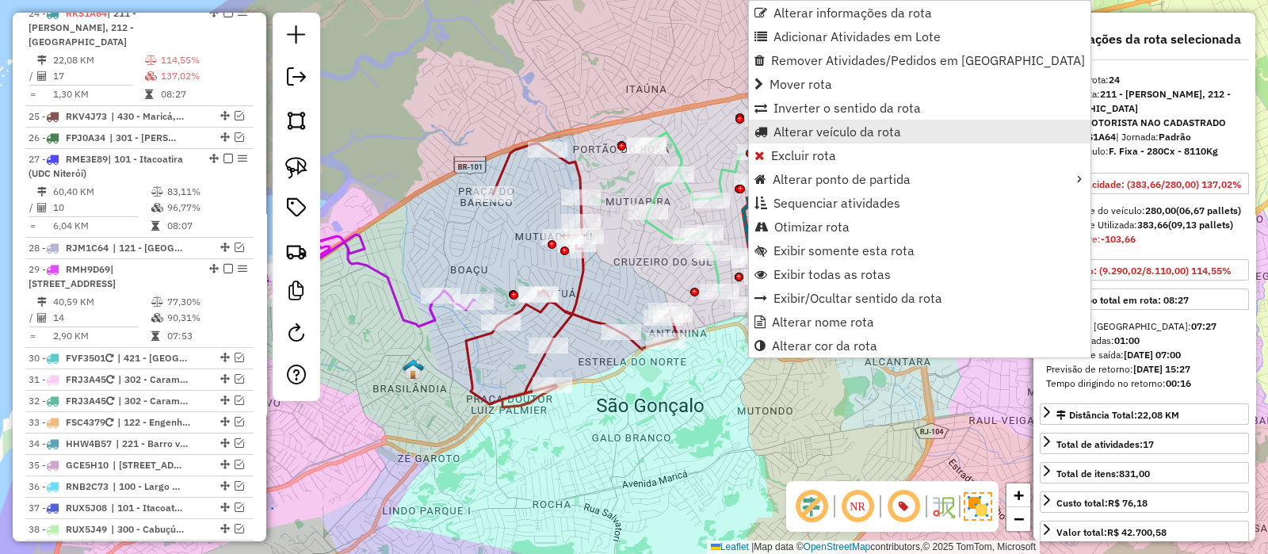
click at [784, 132] on span "Alterar veículo da rota" at bounding box center [838, 131] width 128 height 13
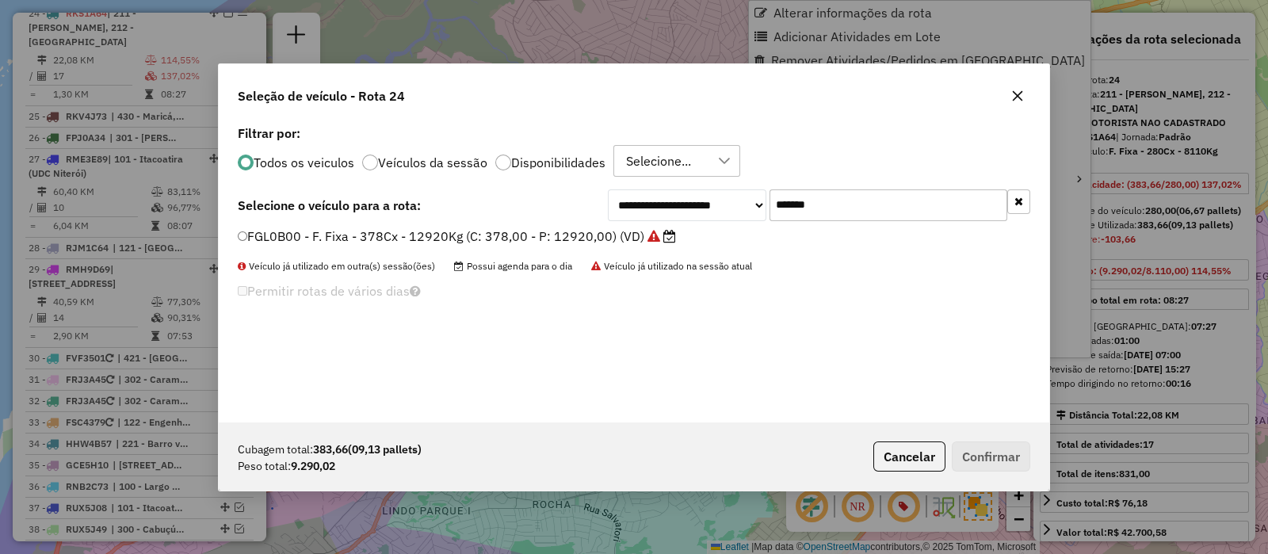
scroll to position [8, 5]
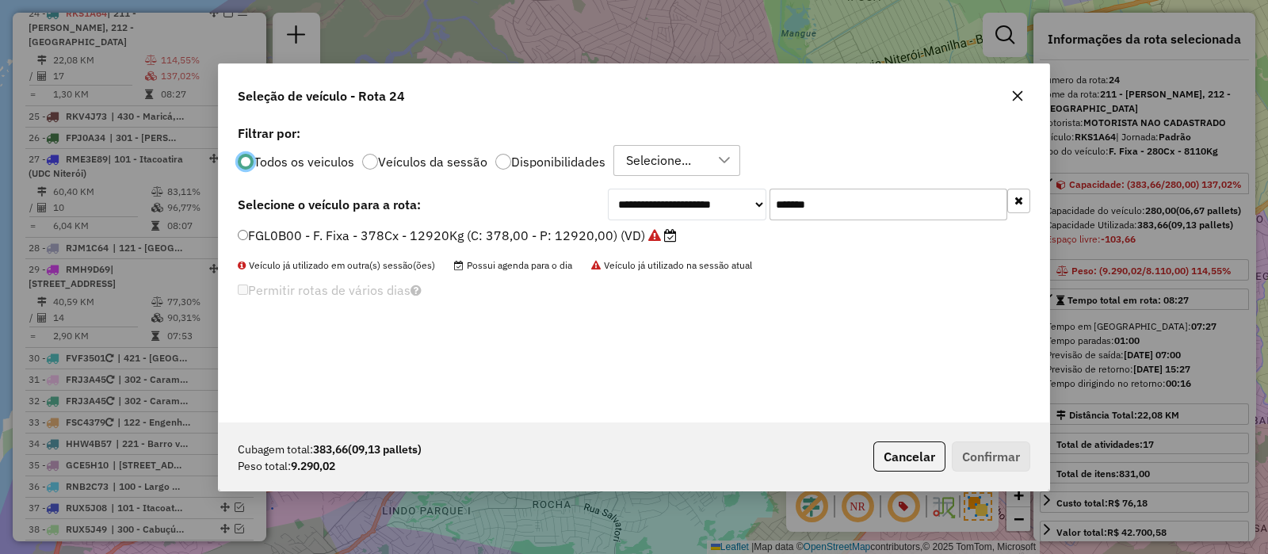
click at [875, 190] on input "*******" at bounding box center [889, 205] width 238 height 32
paste input "text"
type input "*******"
click at [560, 225] on div "**********" at bounding box center [634, 271] width 831 height 301
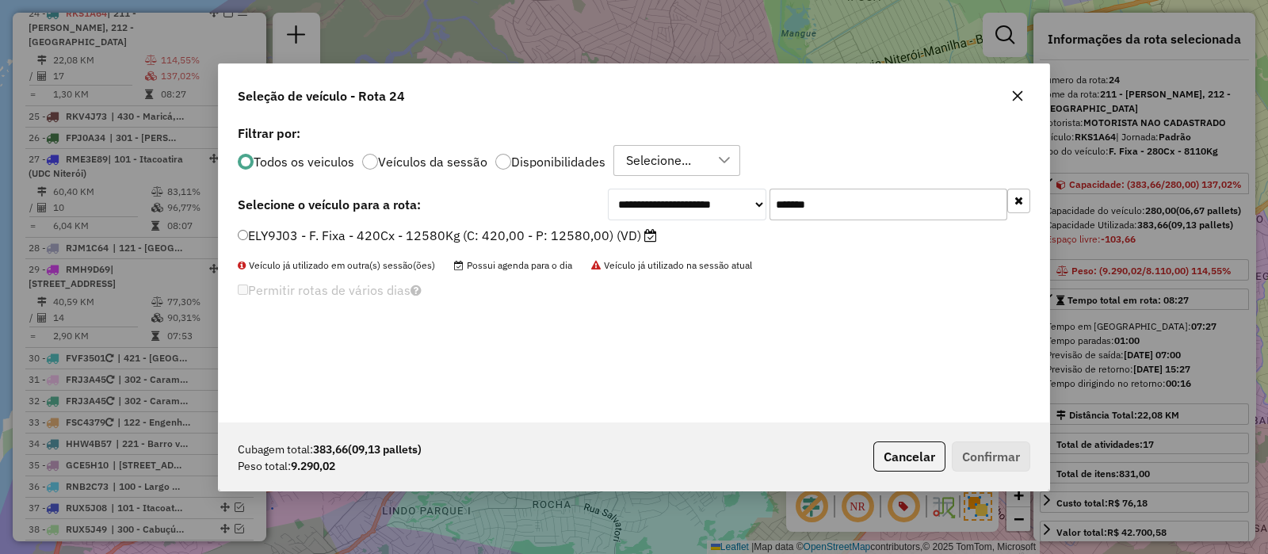
click at [579, 235] on label "ELY9J03 - F. Fixa - 420Cx - 12580Kg (C: 420,00 - P: 12580,00) (VD)" at bounding box center [447, 235] width 419 height 19
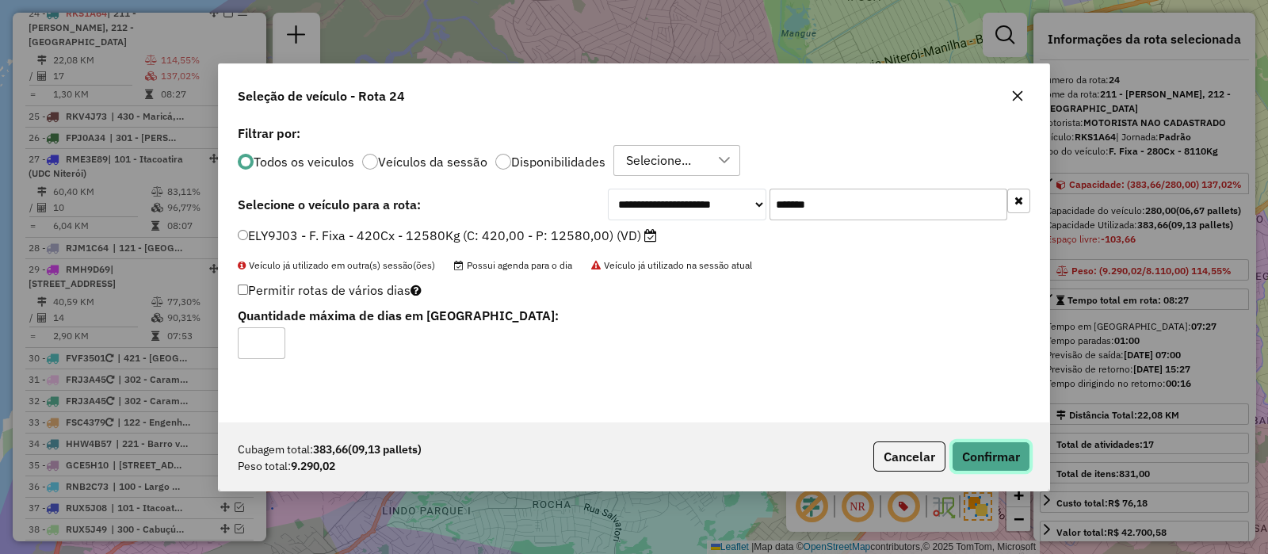
click at [999, 464] on button "Confirmar" at bounding box center [991, 457] width 78 height 30
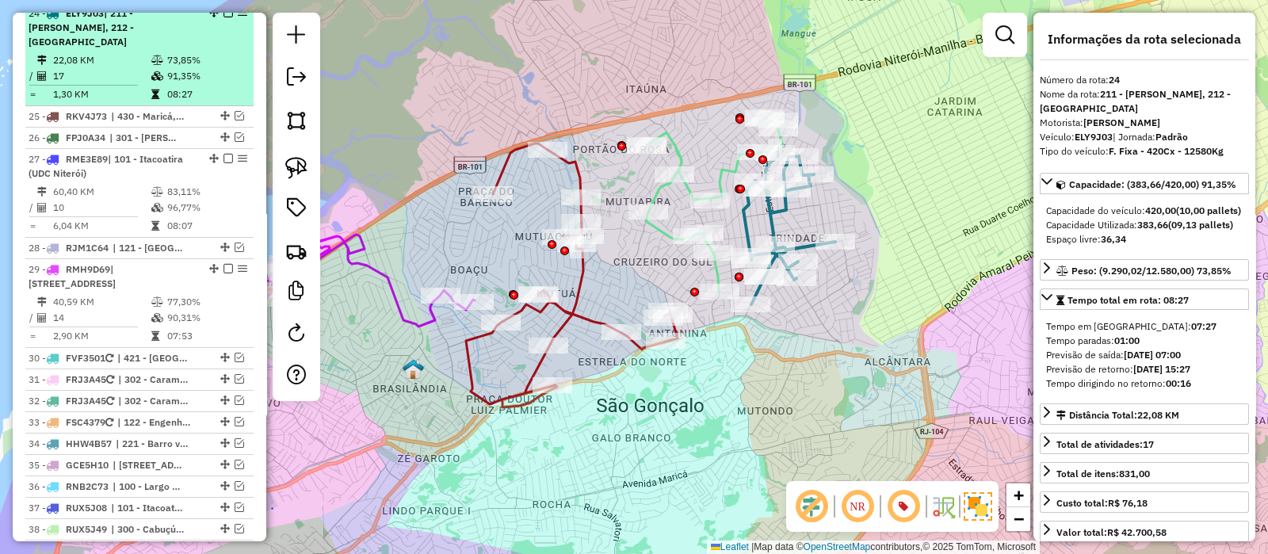
click at [224, 17] on em at bounding box center [229, 13] width 10 height 10
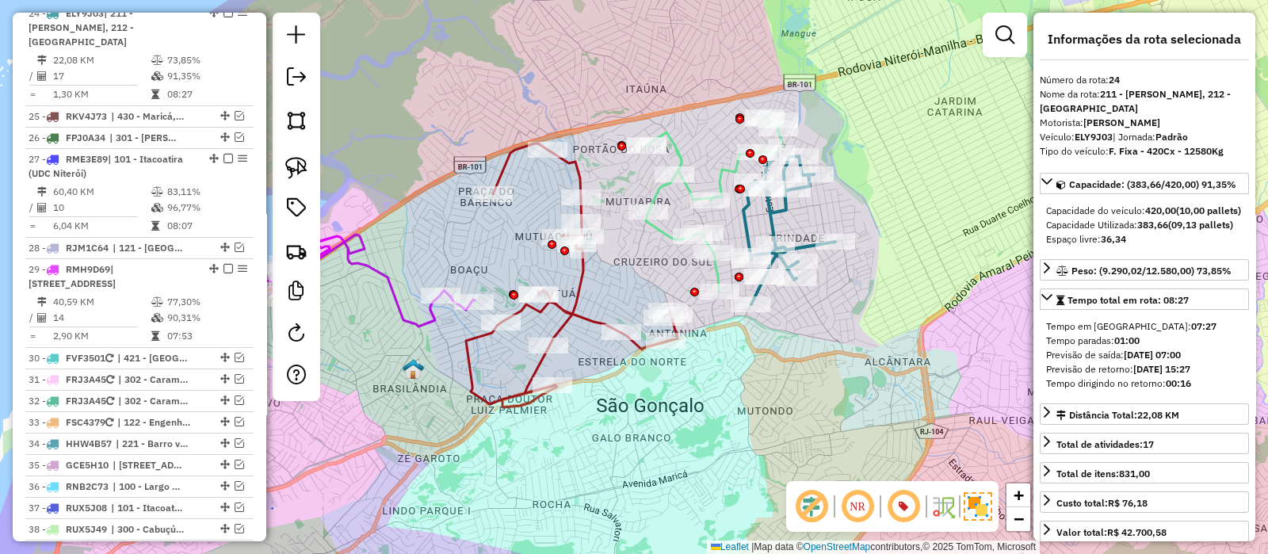
scroll to position [1343, 0]
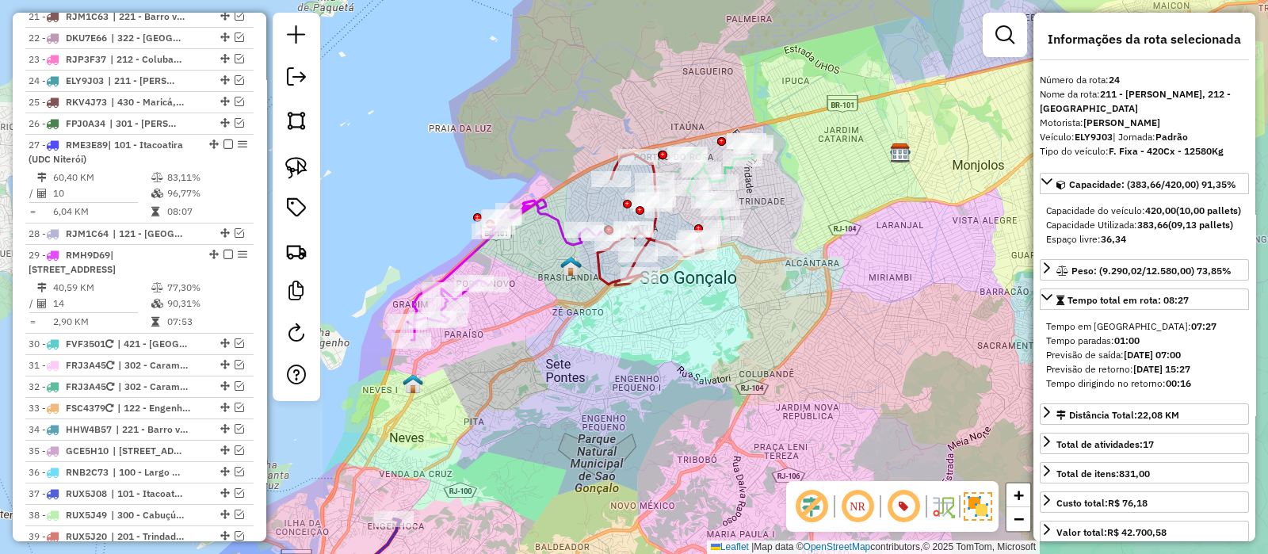
drag, startPoint x: 775, startPoint y: 222, endPoint x: 822, endPoint y: 196, distance: 53.6
click at [817, 198] on div "Janela de atendimento Grade de atendimento Capacidade Transportadoras Veículos …" at bounding box center [634, 277] width 1268 height 554
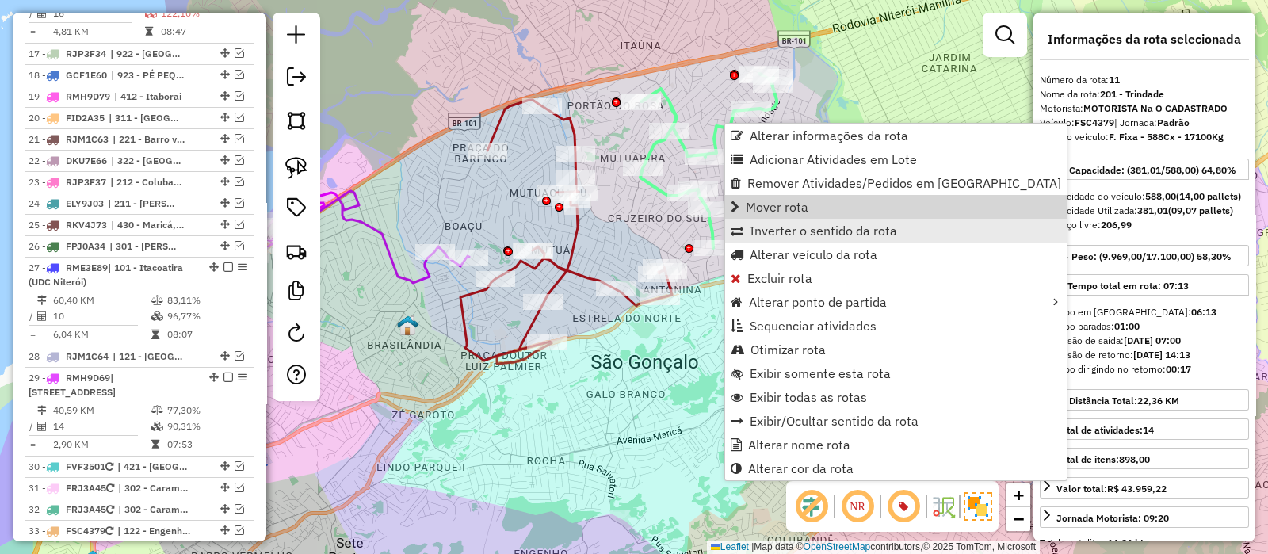
scroll to position [931, 0]
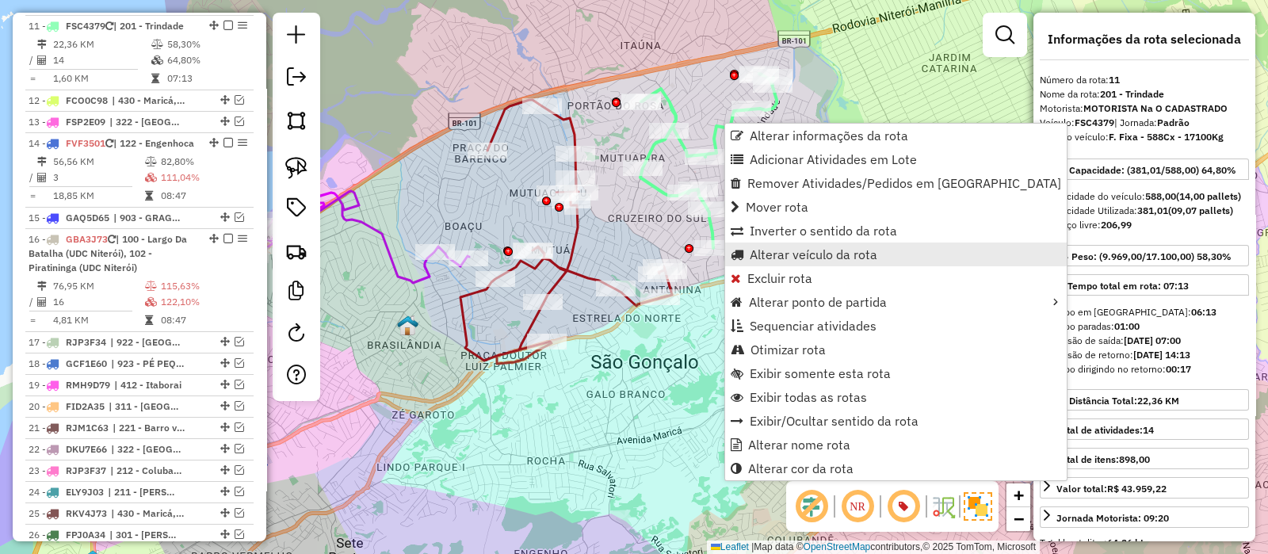
click at [766, 252] on span "Alterar veículo da rota" at bounding box center [814, 254] width 128 height 13
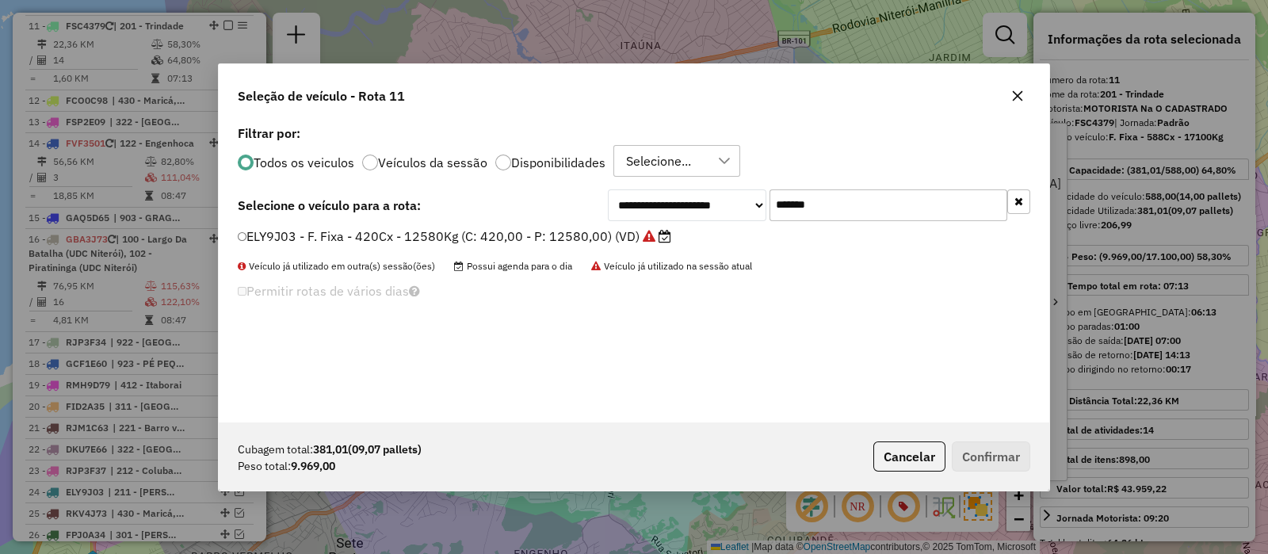
scroll to position [8, 5]
click at [876, 190] on input "*******" at bounding box center [889, 205] width 238 height 32
paste input "text"
type input "*******"
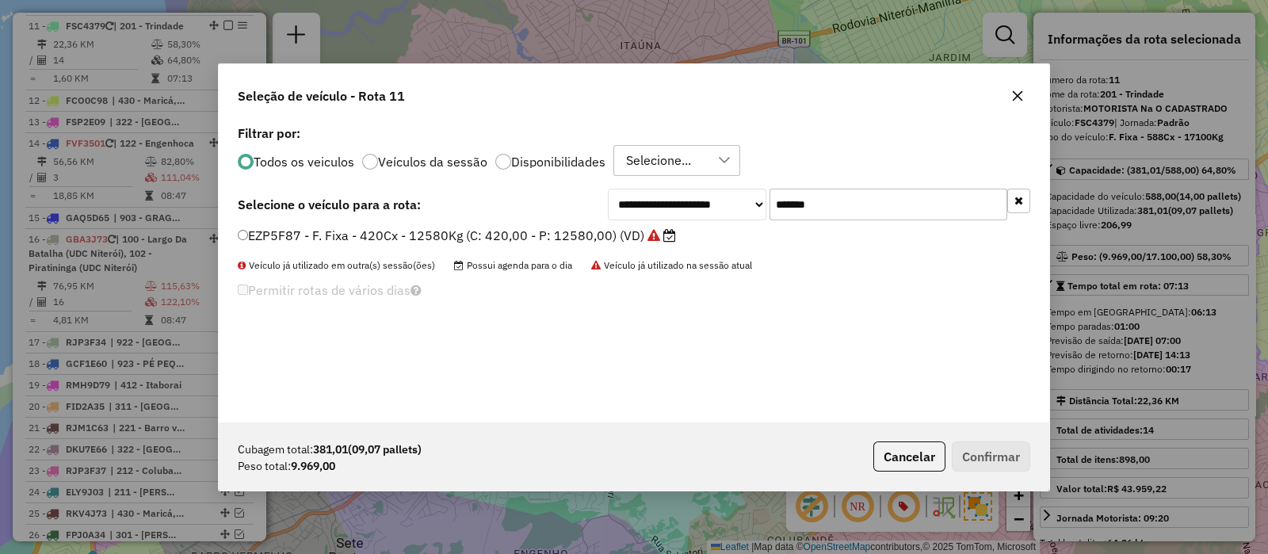
click at [592, 230] on label "EZP5F87 - F. Fixa - 420Cx - 12580Kg (C: 420,00 - P: 12580,00) (VD)" at bounding box center [457, 235] width 438 height 19
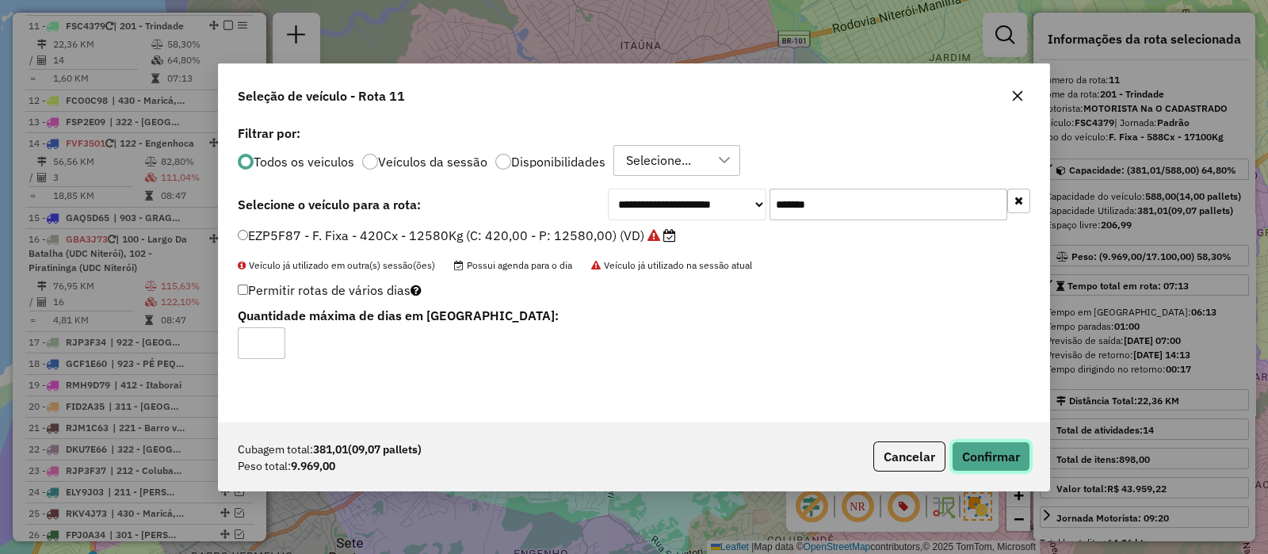
click at [985, 458] on button "Confirmar" at bounding box center [991, 457] width 78 height 30
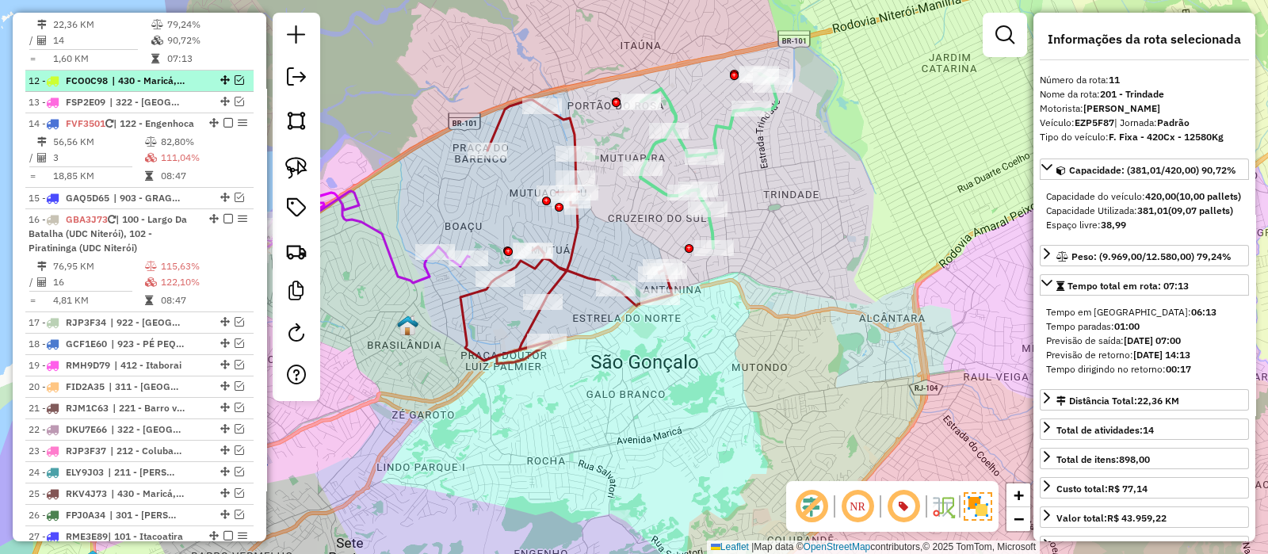
scroll to position [832, 0]
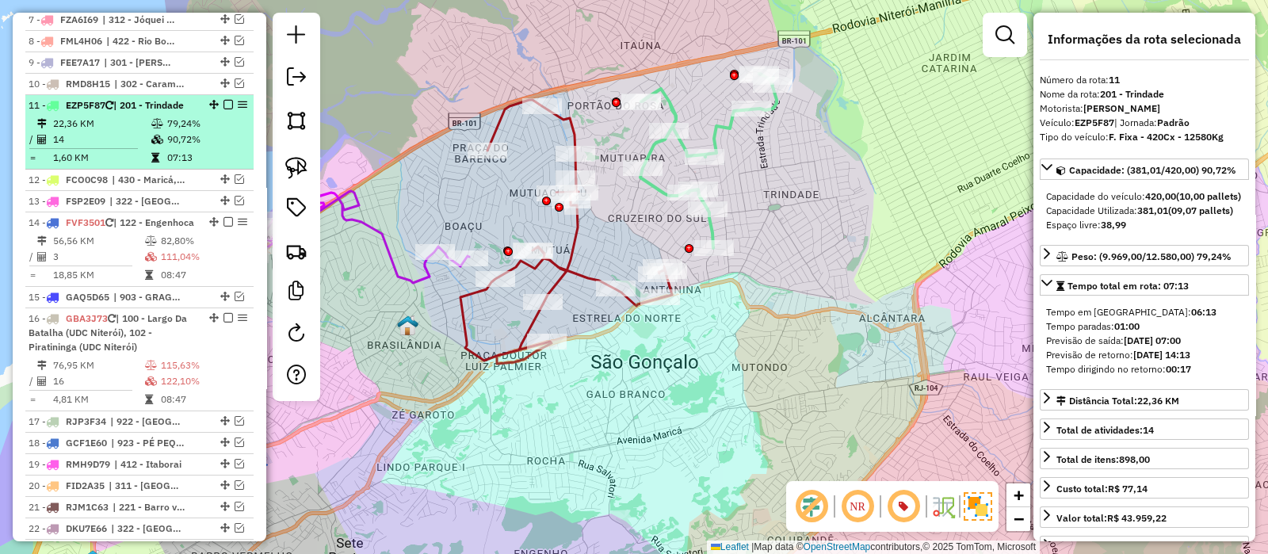
click at [224, 101] on em at bounding box center [229, 105] width 10 height 10
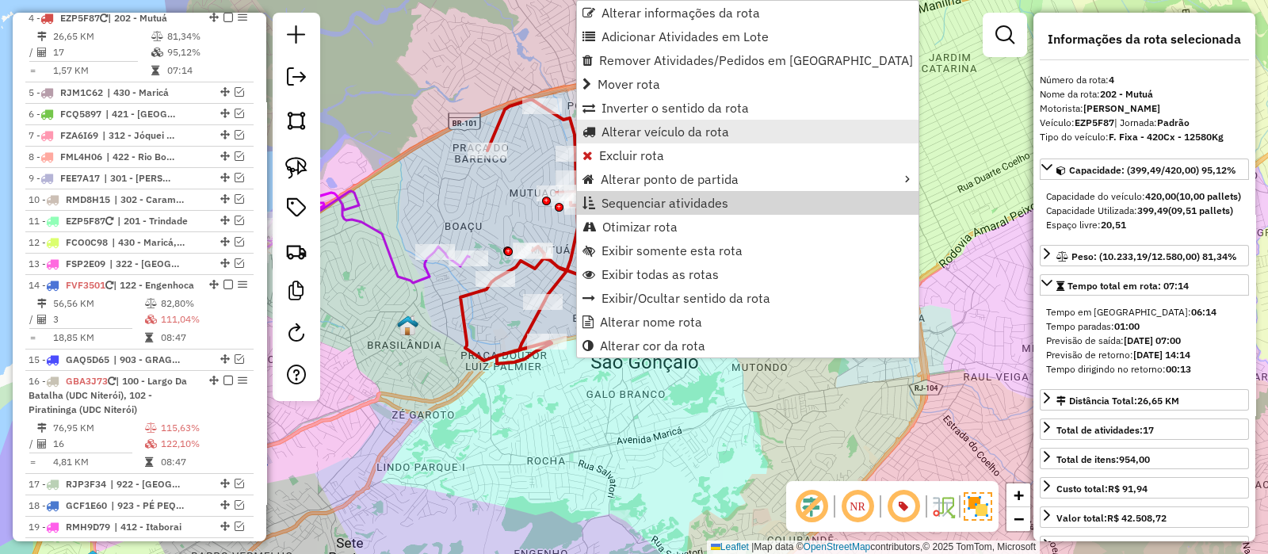
scroll to position [710, 0]
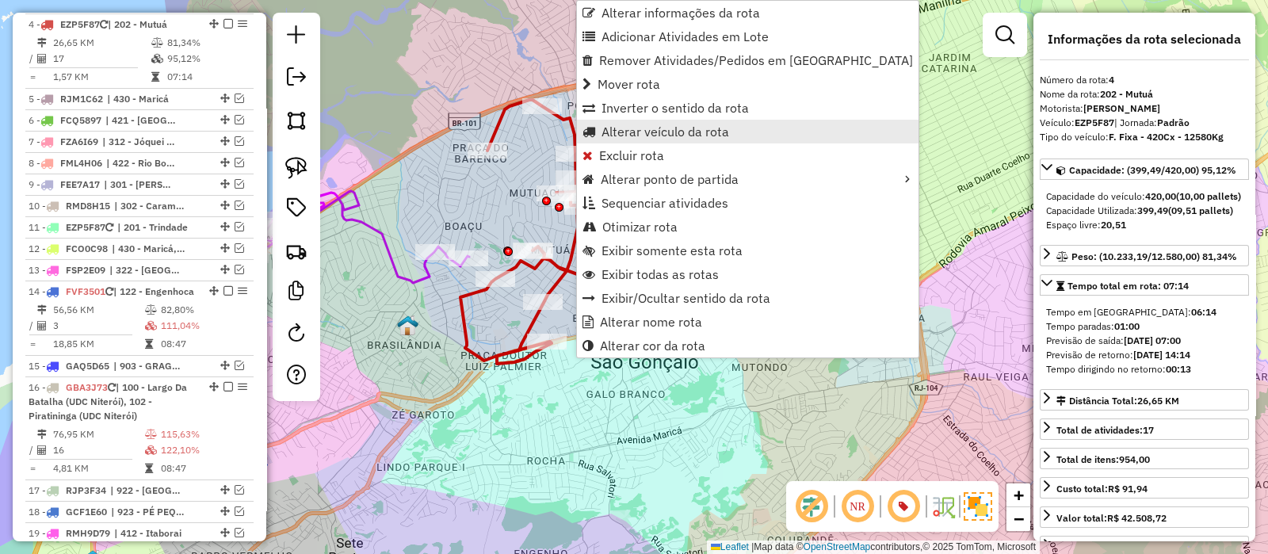
click at [626, 137] on span "Alterar veículo da rota" at bounding box center [666, 131] width 128 height 13
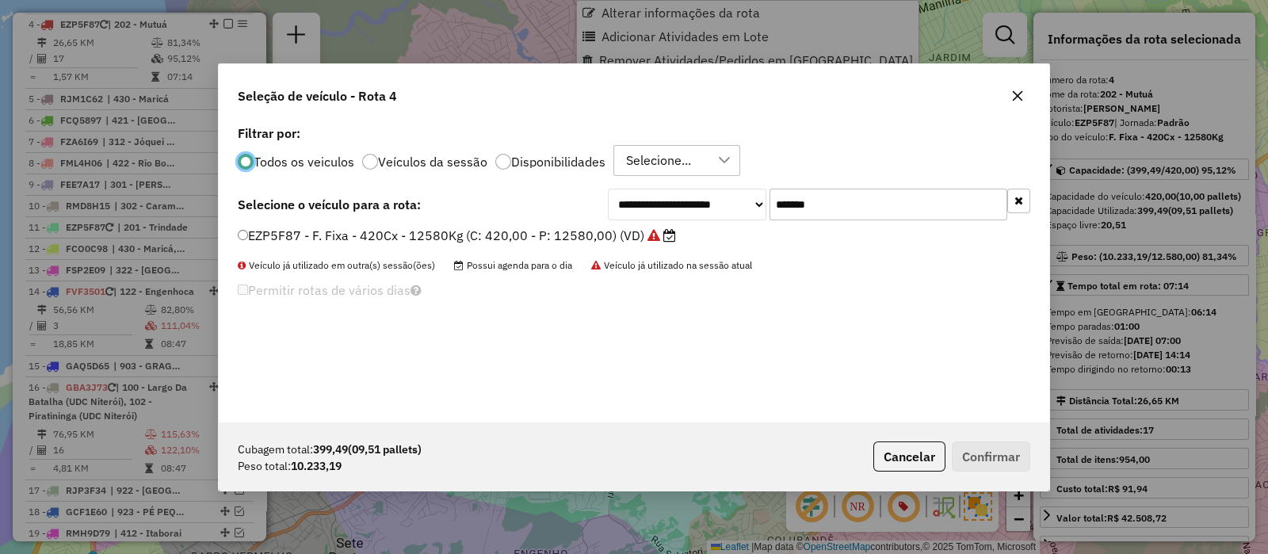
scroll to position [8, 5]
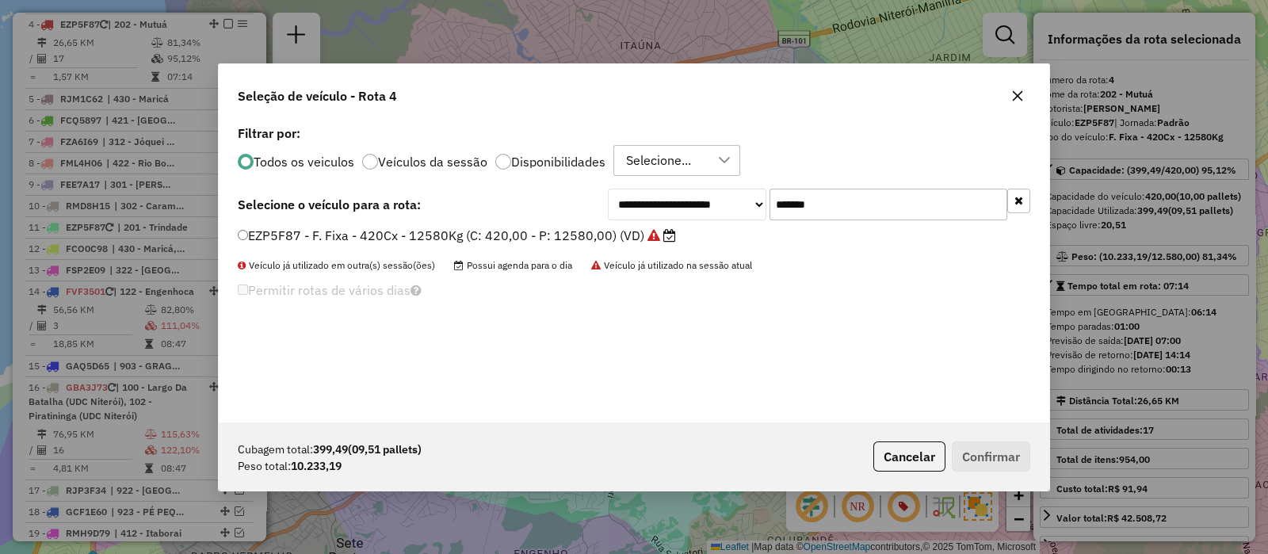
click at [782, 205] on input "*******" at bounding box center [889, 205] width 238 height 32
paste input "text"
type input "*******"
drag, startPoint x: 625, startPoint y: 239, endPoint x: 659, endPoint y: 232, distance: 34.7
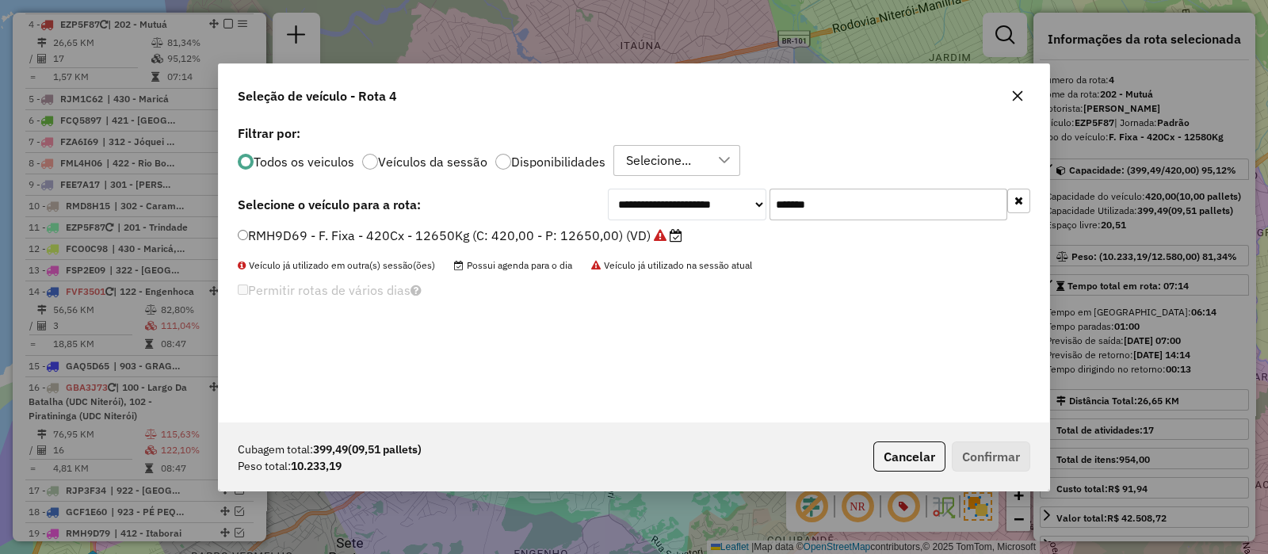
click at [624, 239] on label "RMH9D69 - F. Fixa - 420Cx - 12650Kg (C: 420,00 - P: 12650,00) (VD)" at bounding box center [460, 235] width 445 height 19
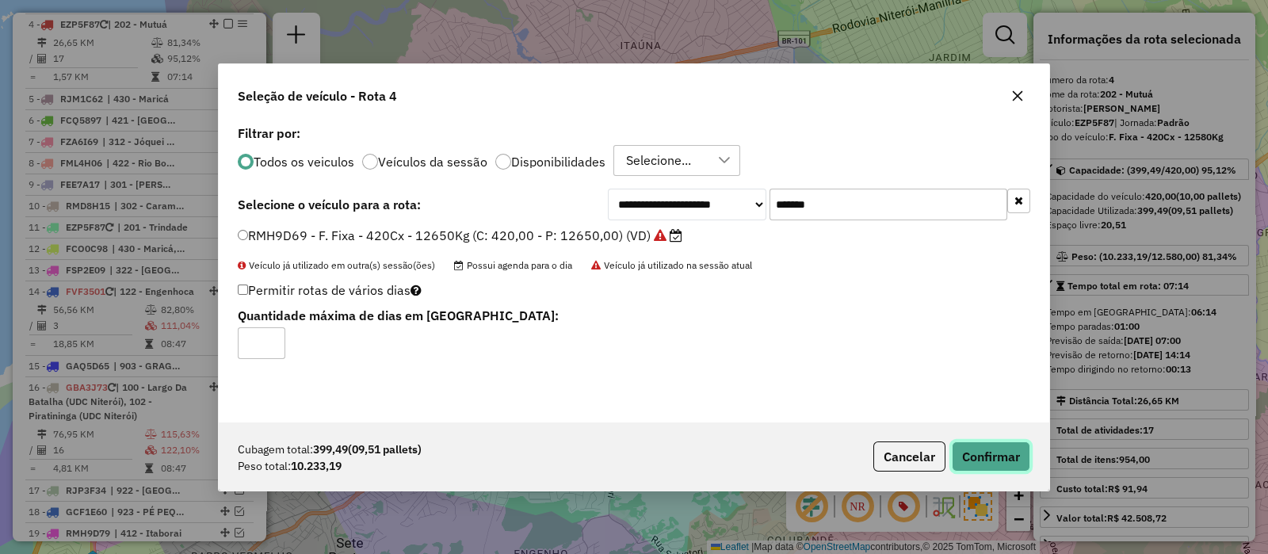
click at [1007, 451] on button "Confirmar" at bounding box center [991, 457] width 78 height 30
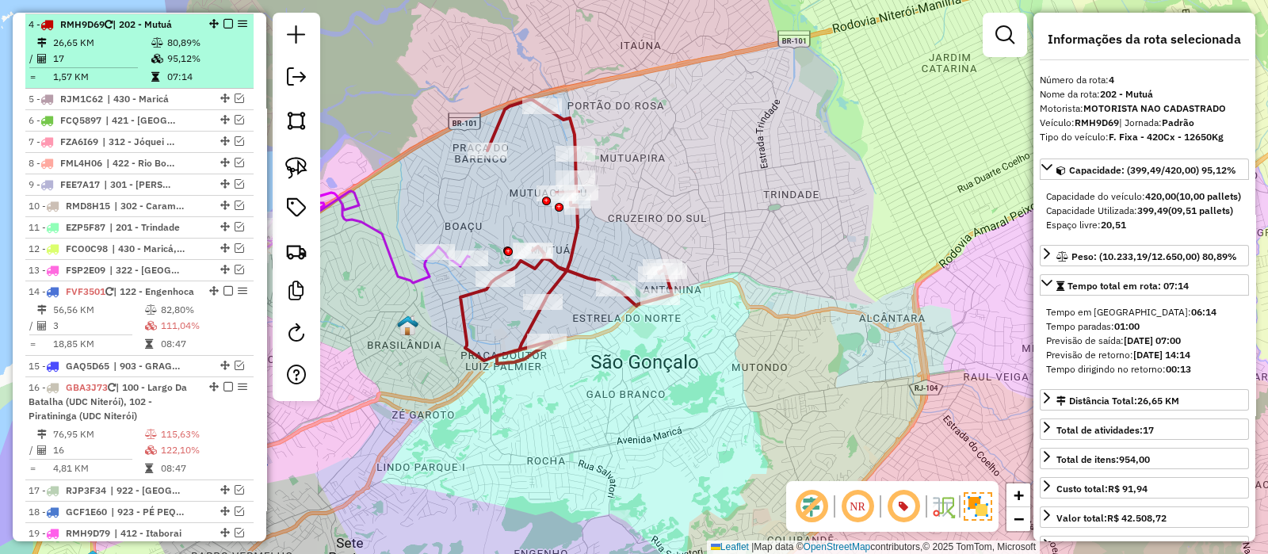
click at [224, 24] on em at bounding box center [229, 24] width 10 height 10
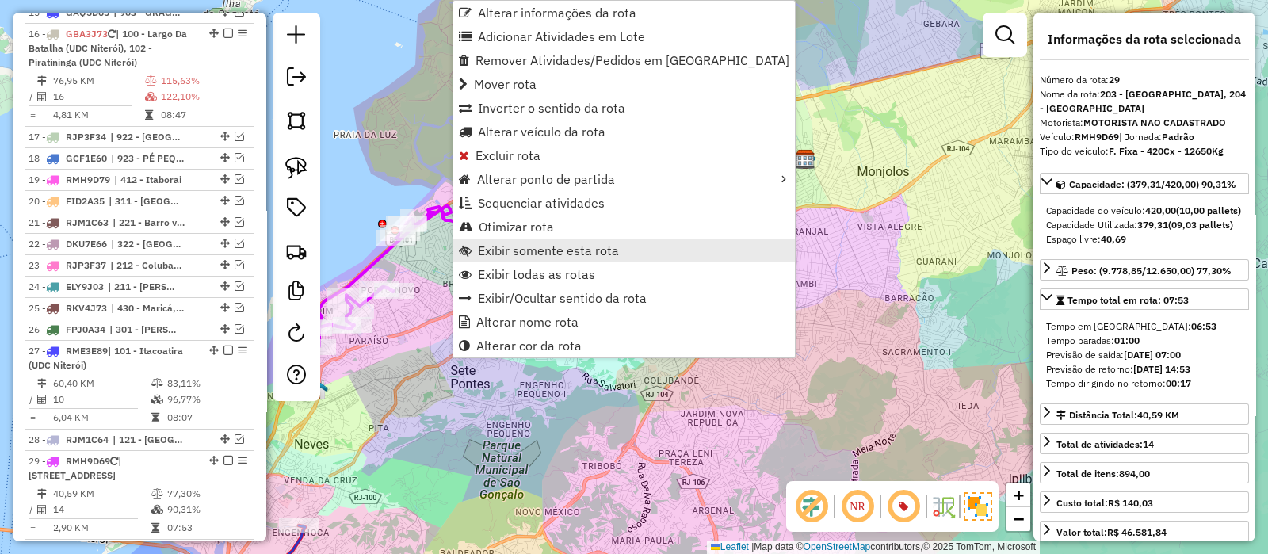
scroll to position [1458, 0]
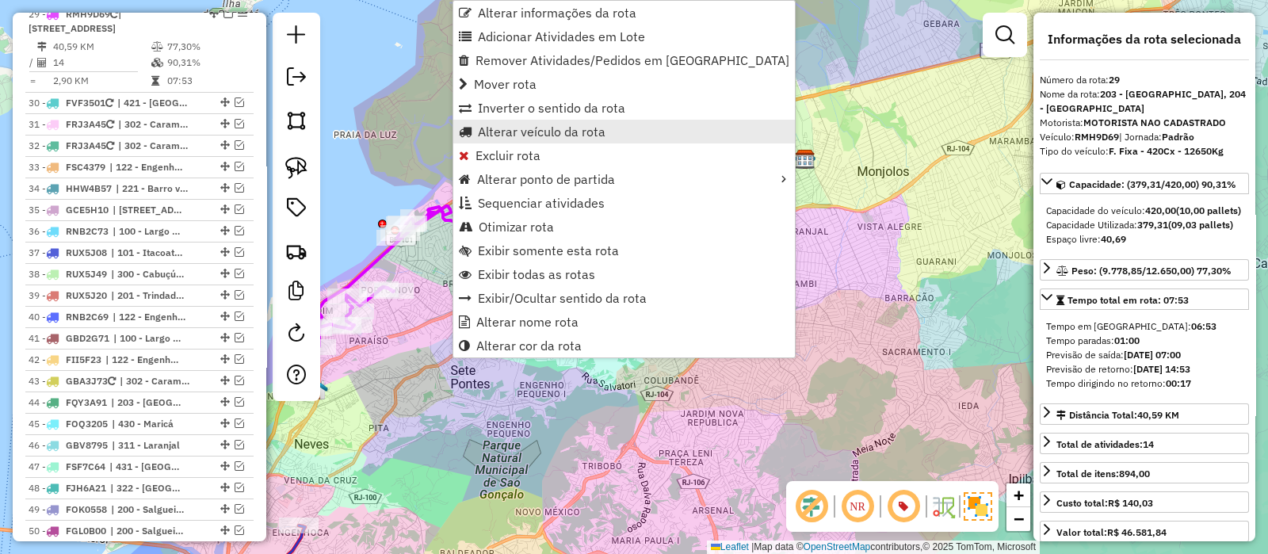
click at [489, 128] on span "Alterar veículo da rota" at bounding box center [542, 131] width 128 height 13
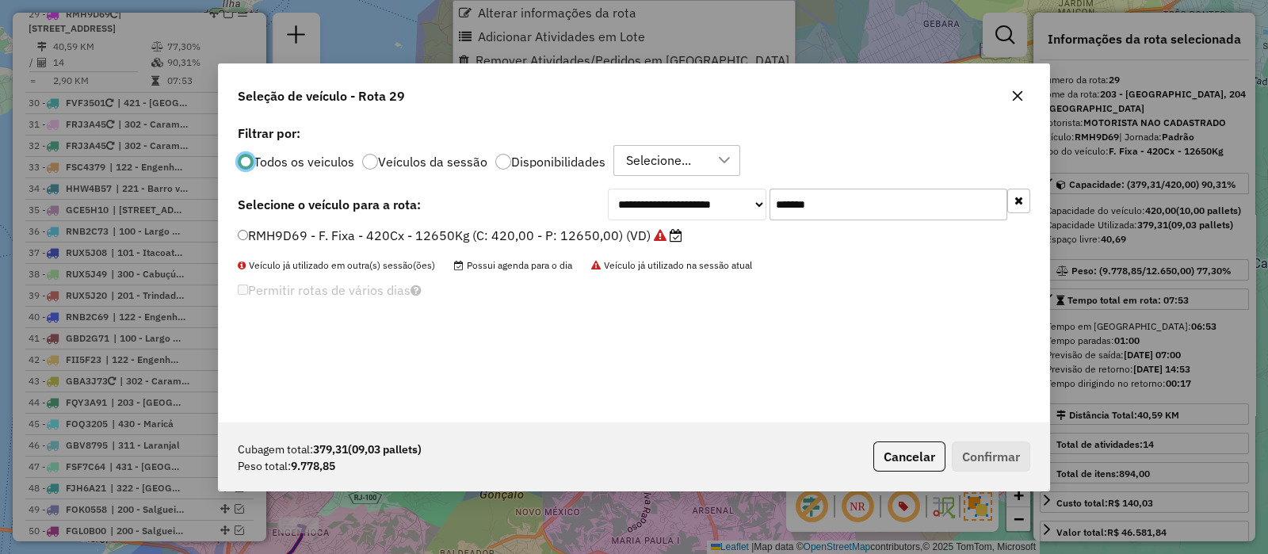
scroll to position [8, 5]
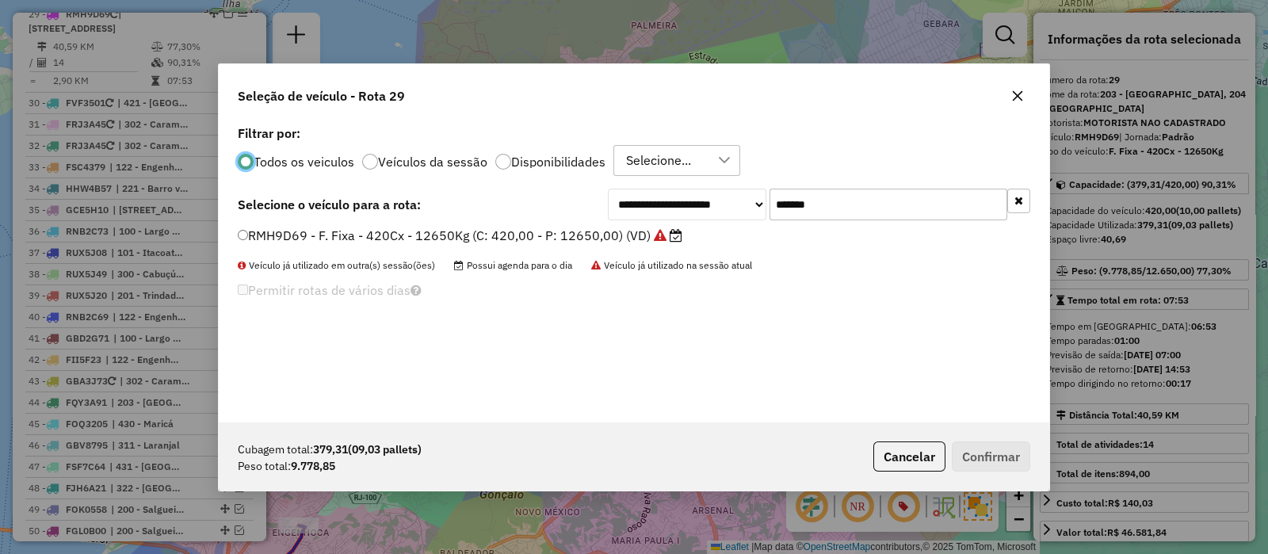
click at [845, 196] on input "*******" at bounding box center [889, 205] width 238 height 32
paste input "text"
type input "*******"
click at [574, 224] on div "**********" at bounding box center [634, 271] width 831 height 301
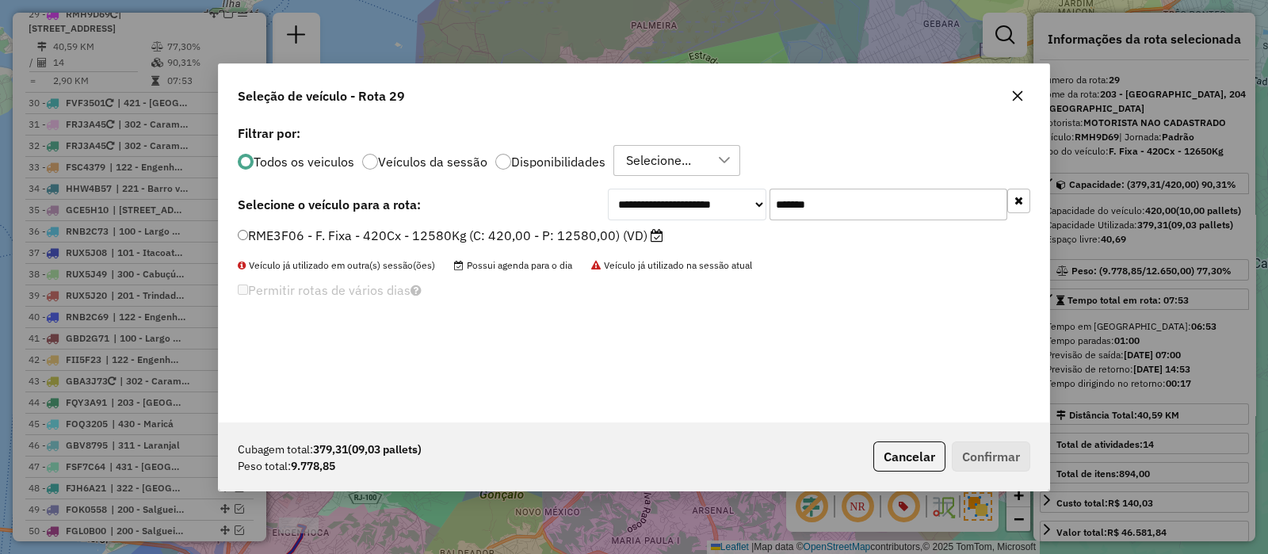
click at [573, 231] on label "RME3F06 - F. Fixa - 420Cx - 12580Kg (C: 420,00 - P: 12580,00) (VD)" at bounding box center [451, 235] width 426 height 19
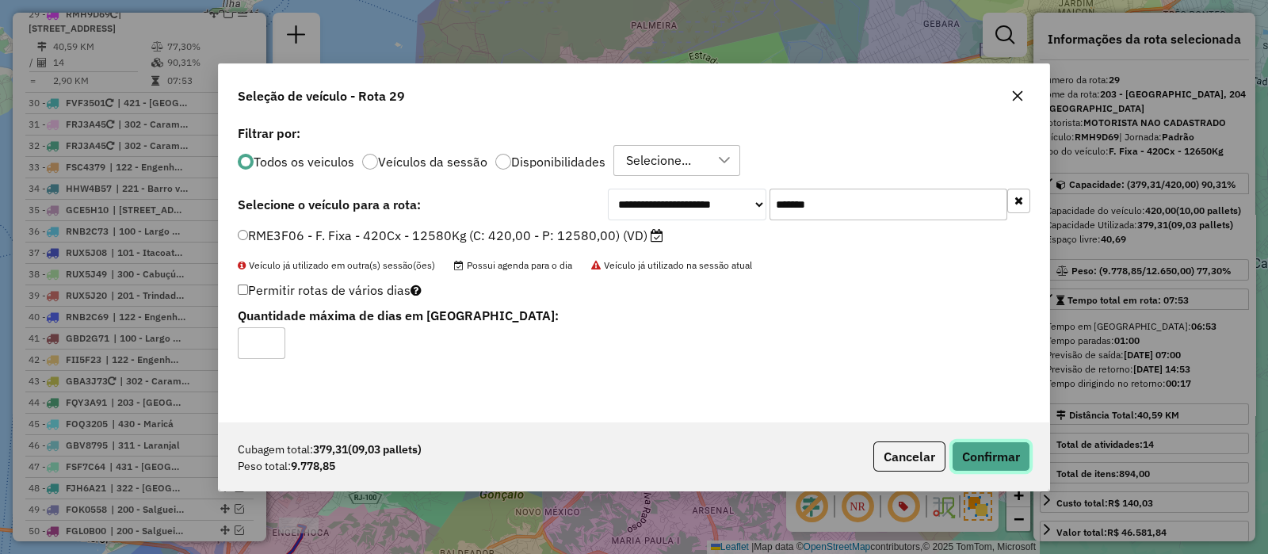
click at [980, 454] on button "Confirmar" at bounding box center [991, 457] width 78 height 30
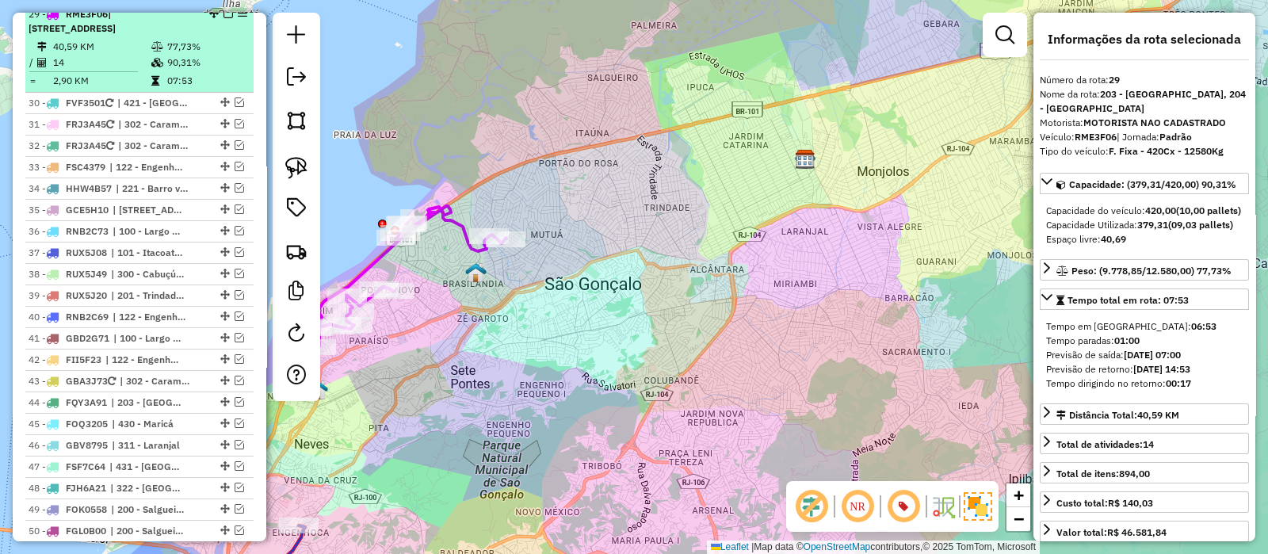
click at [224, 18] on em at bounding box center [229, 14] width 10 height 10
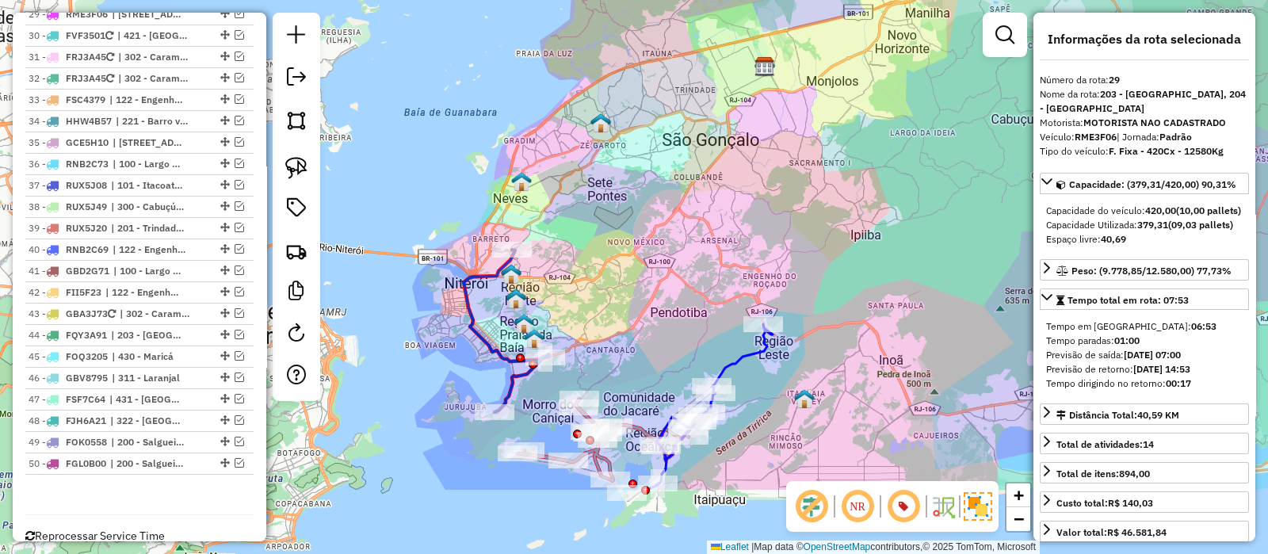
drag, startPoint x: 626, startPoint y: 296, endPoint x: 638, endPoint y: 180, distance: 117.1
click at [675, 170] on div "Janela de atendimento Grade de atendimento Capacidade Transportadoras Veículos …" at bounding box center [634, 277] width 1268 height 554
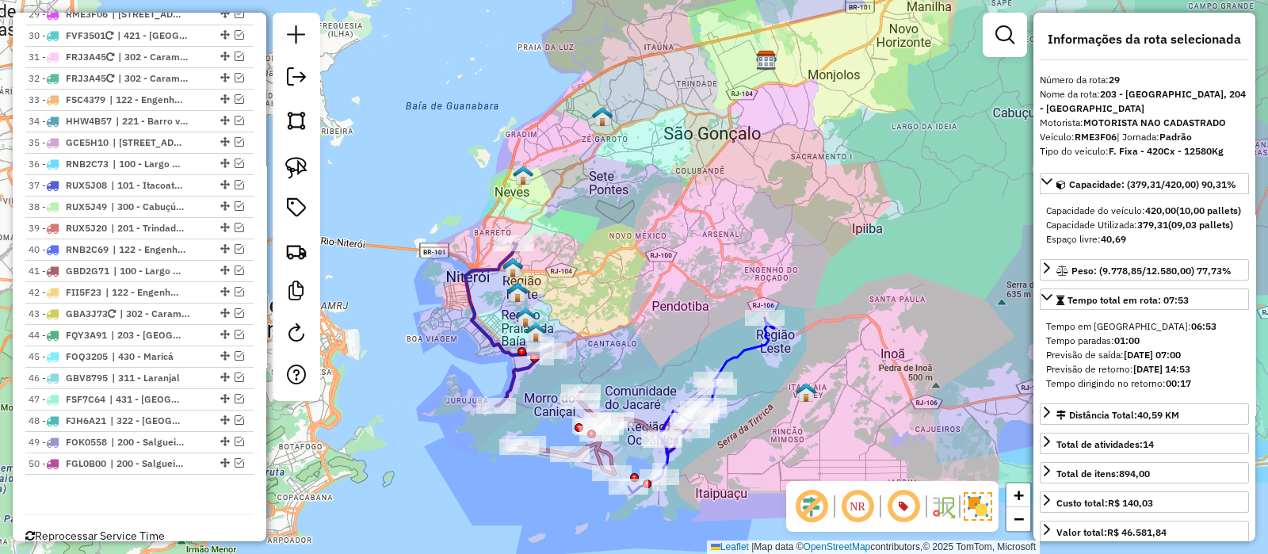
click at [476, 332] on icon at bounding box center [508, 324] width 86 height 162
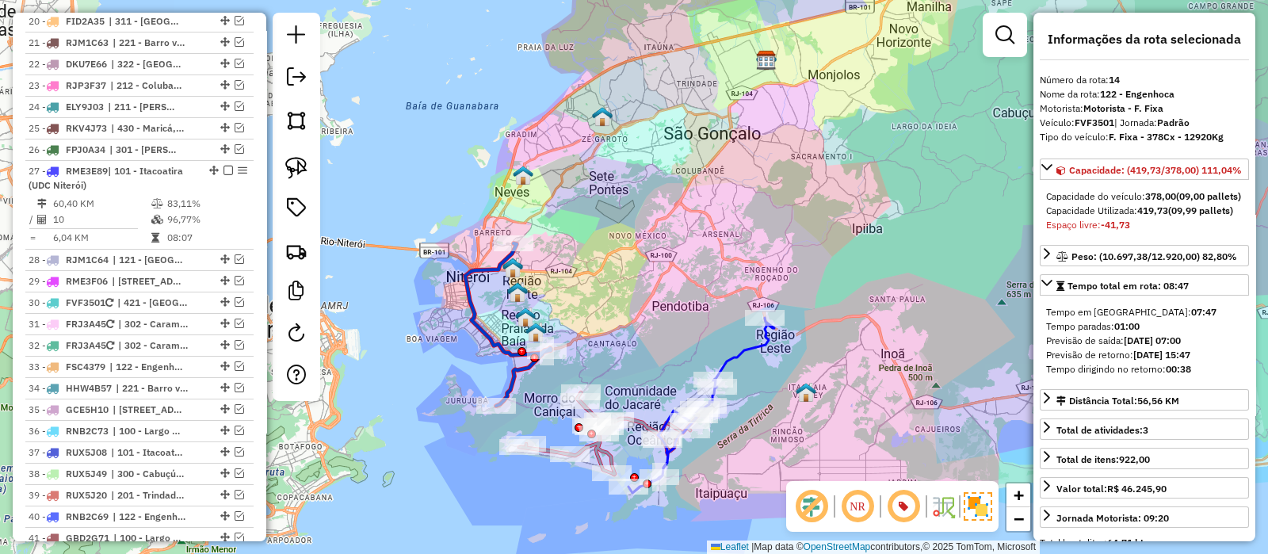
scroll to position [923, 0]
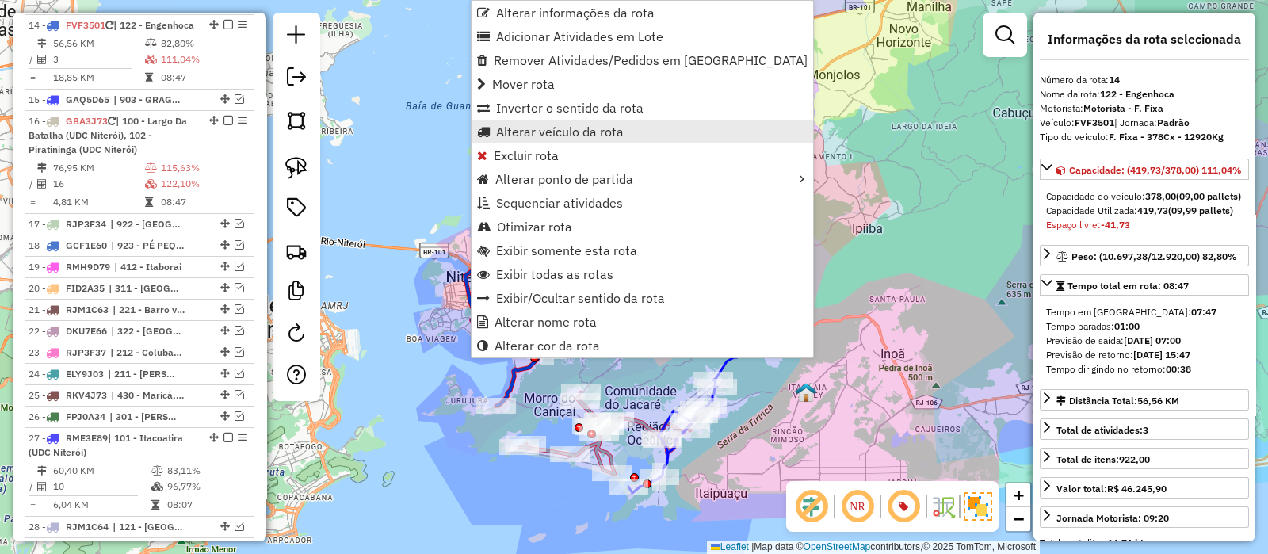
click at [520, 132] on span "Alterar veículo da rota" at bounding box center [560, 131] width 128 height 13
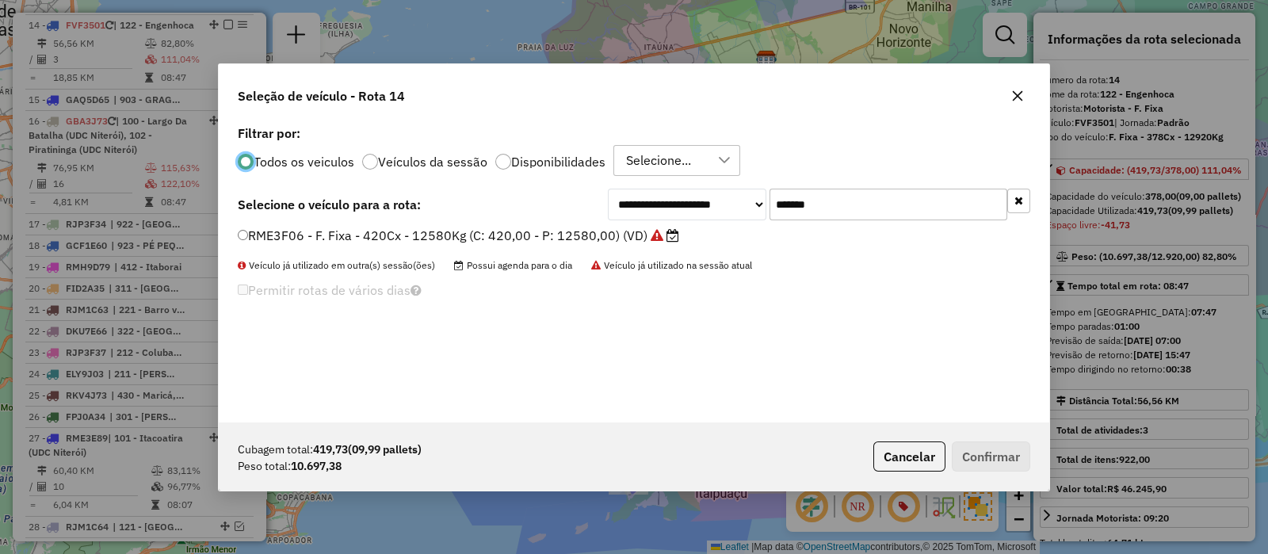
scroll to position [8, 5]
click at [847, 192] on input "*******" at bounding box center [889, 205] width 238 height 32
paste input "text"
type input "*******"
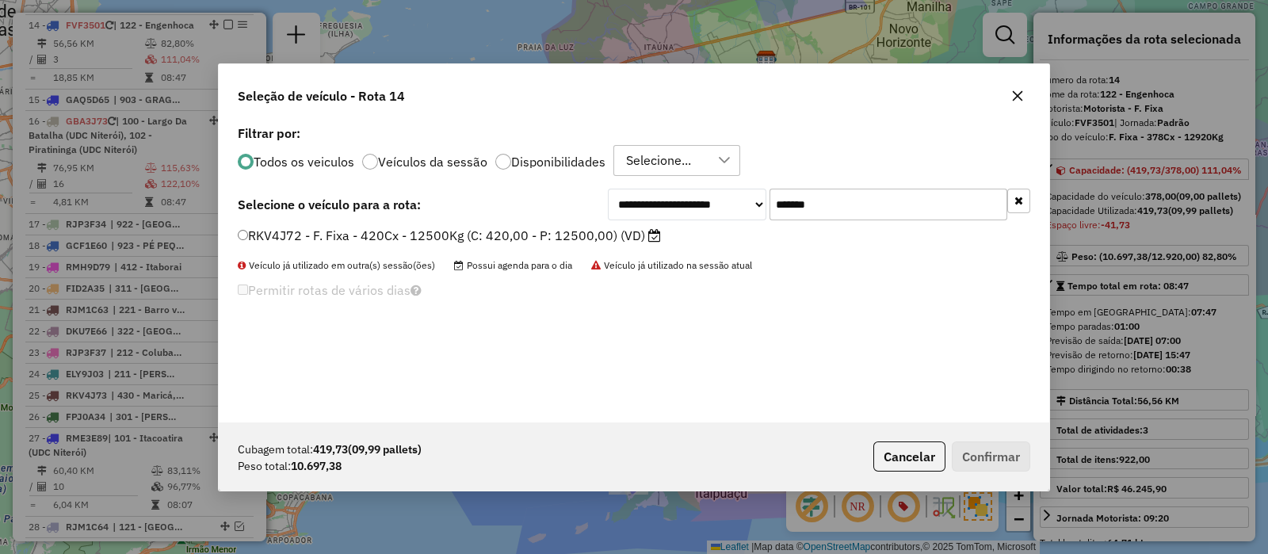
click at [571, 229] on label "RKV4J72 - F. Fixa - 420Cx - 12500Kg (C: 420,00 - P: 12500,00) (VD)" at bounding box center [449, 235] width 423 height 19
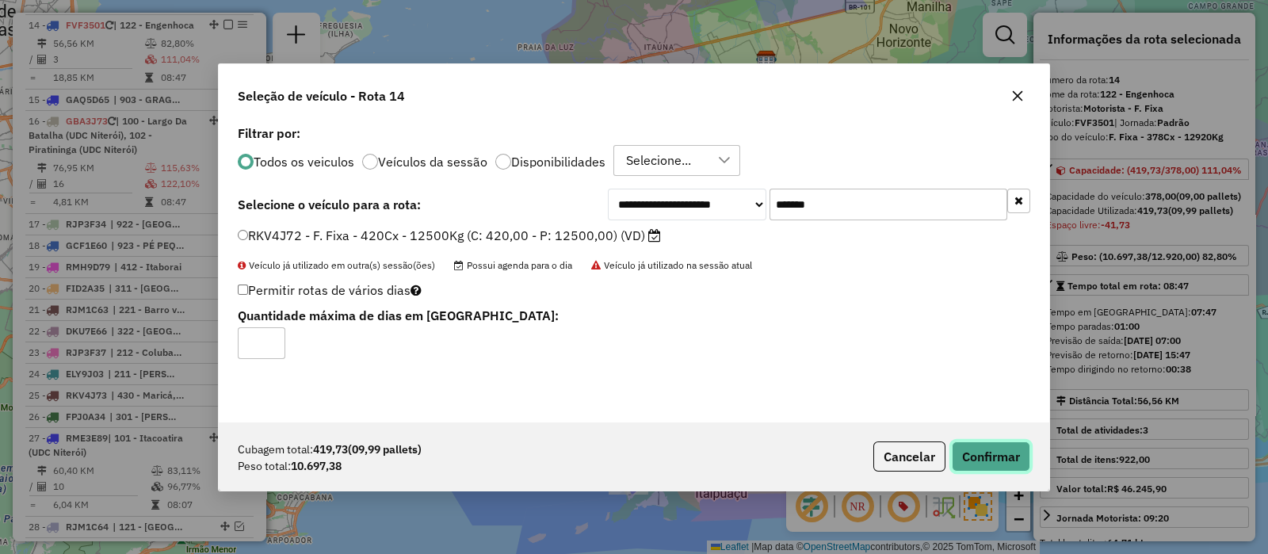
click at [984, 448] on button "Confirmar" at bounding box center [991, 457] width 78 height 30
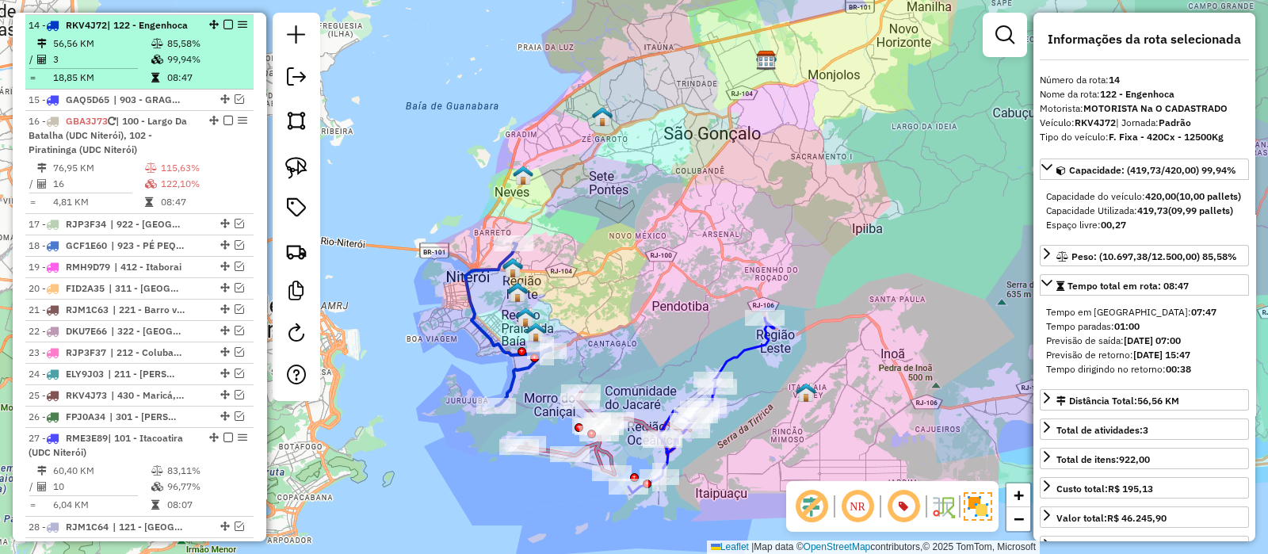
click at [224, 23] on em at bounding box center [229, 25] width 10 height 10
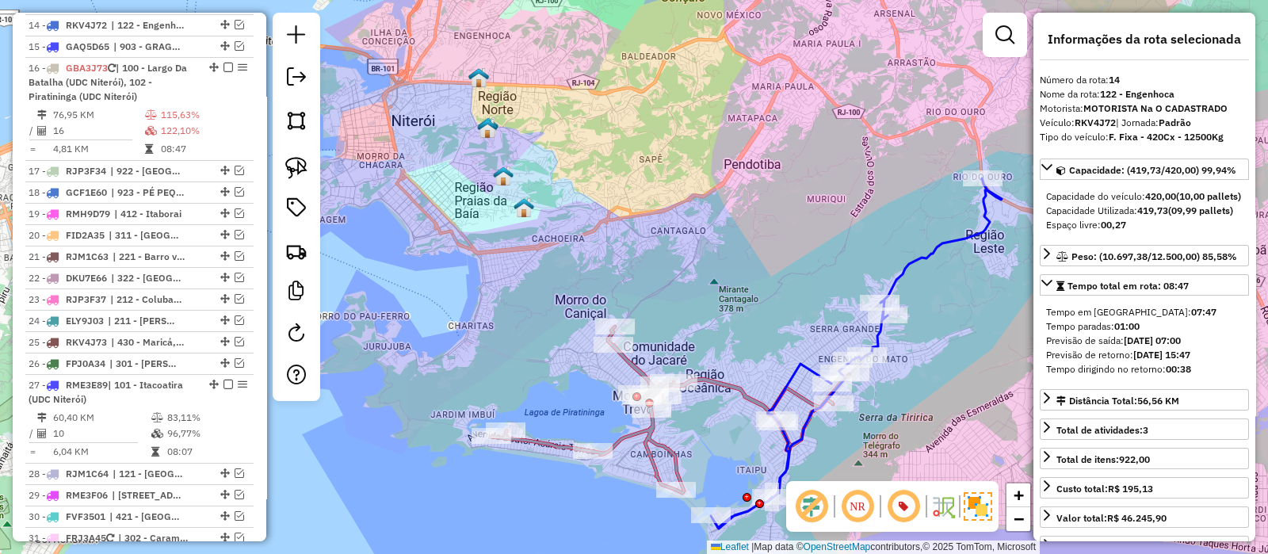
click at [540, 440] on icon at bounding box center [670, 410] width 358 height 166
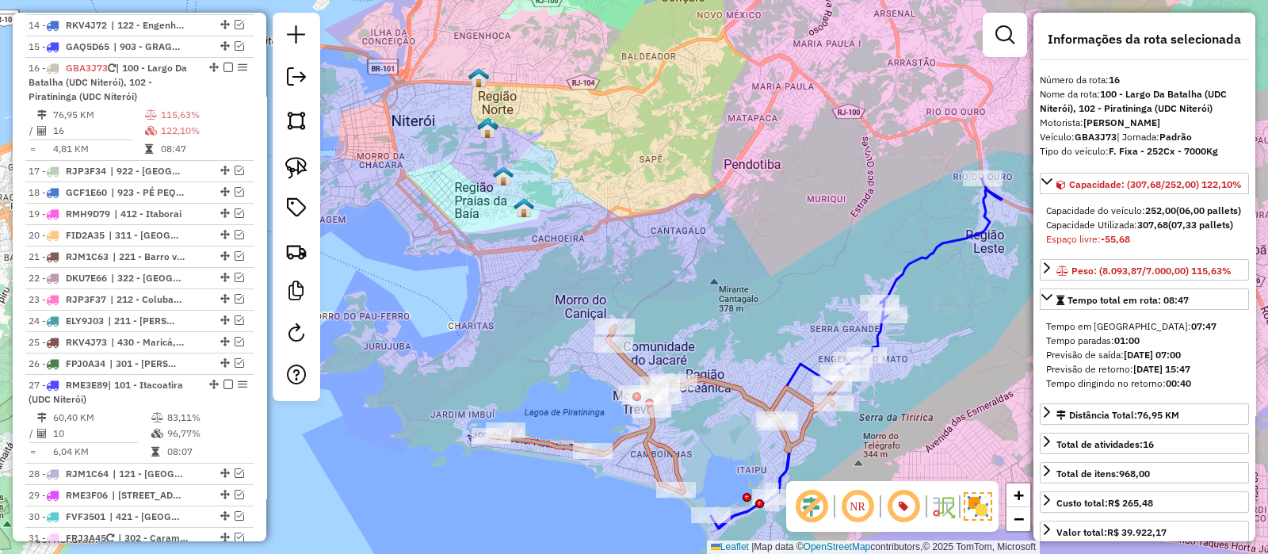
scroll to position [966, 0]
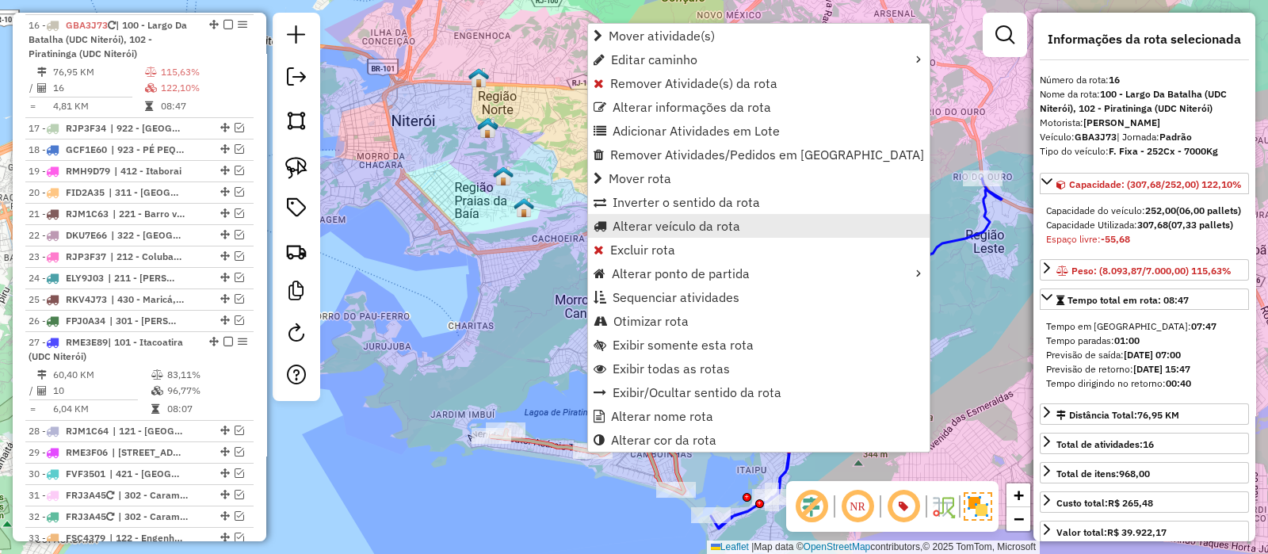
click at [701, 220] on span "Alterar veículo da rota" at bounding box center [677, 226] width 128 height 13
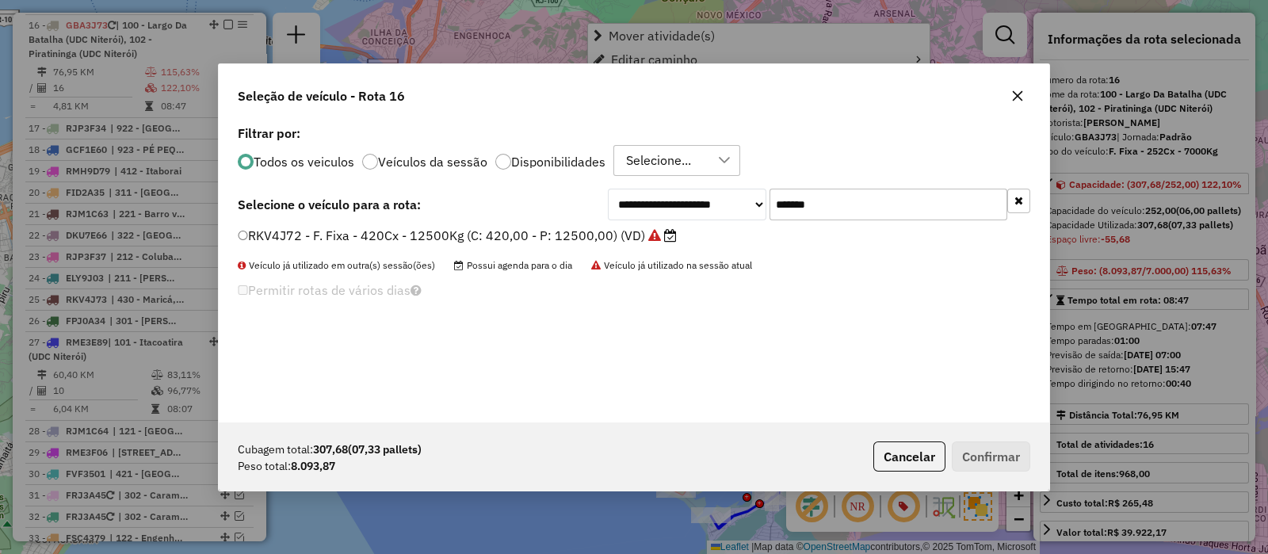
scroll to position [8, 5]
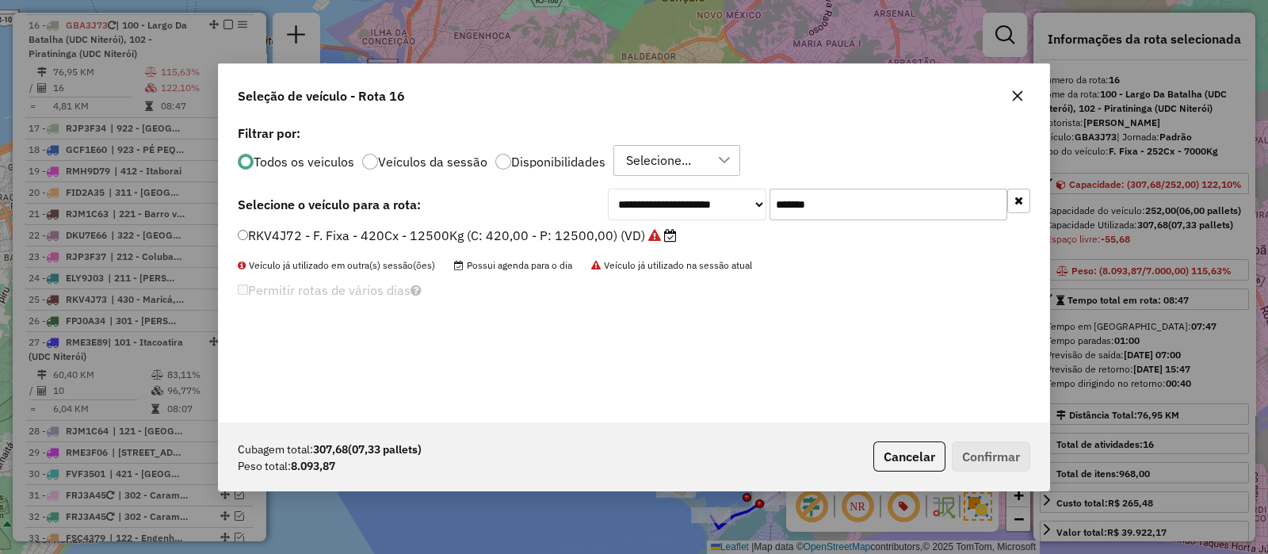
click at [816, 207] on input "*******" at bounding box center [889, 205] width 238 height 32
click at [816, 205] on input "*******" at bounding box center [889, 205] width 238 height 32
paste input "text"
type input "*******"
click at [527, 227] on label "RMD7E34 - F. Fixa - 420Cx - 12580Kg (C: 420,00 - P: 12580,00) (VD)" at bounding box center [451, 235] width 427 height 19
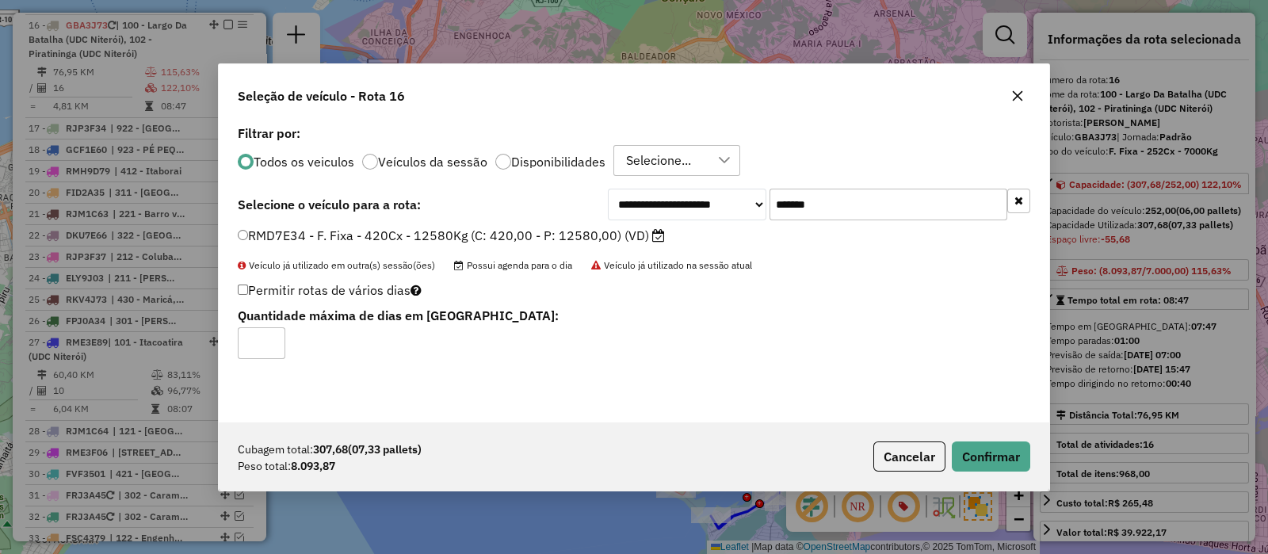
click at [537, 230] on label "RMD7E34 - F. Fixa - 420Cx - 12580Kg (C: 420,00 - P: 12580,00) (VD)" at bounding box center [451, 235] width 427 height 19
click at [968, 449] on button "Confirmar" at bounding box center [991, 457] width 78 height 30
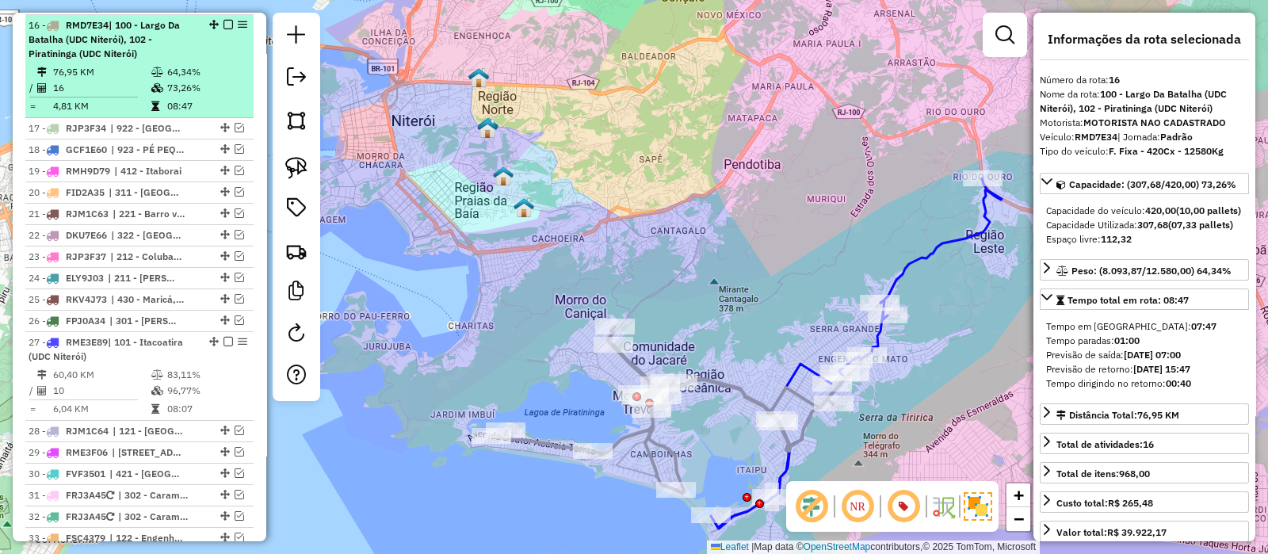
click at [224, 21] on em at bounding box center [229, 25] width 10 height 10
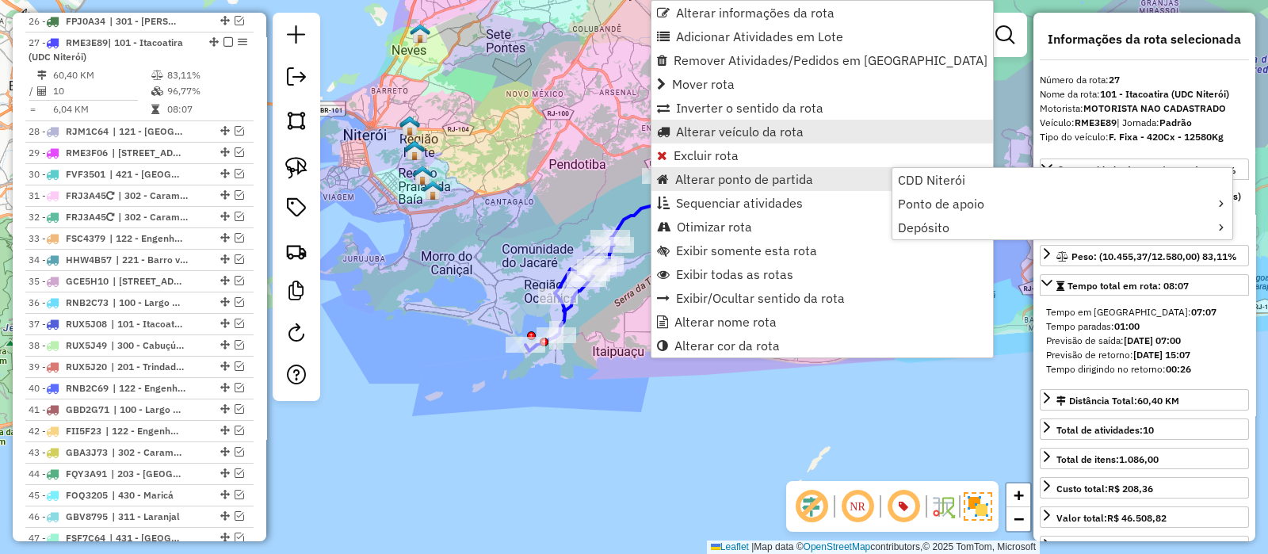
scroll to position [1200, 0]
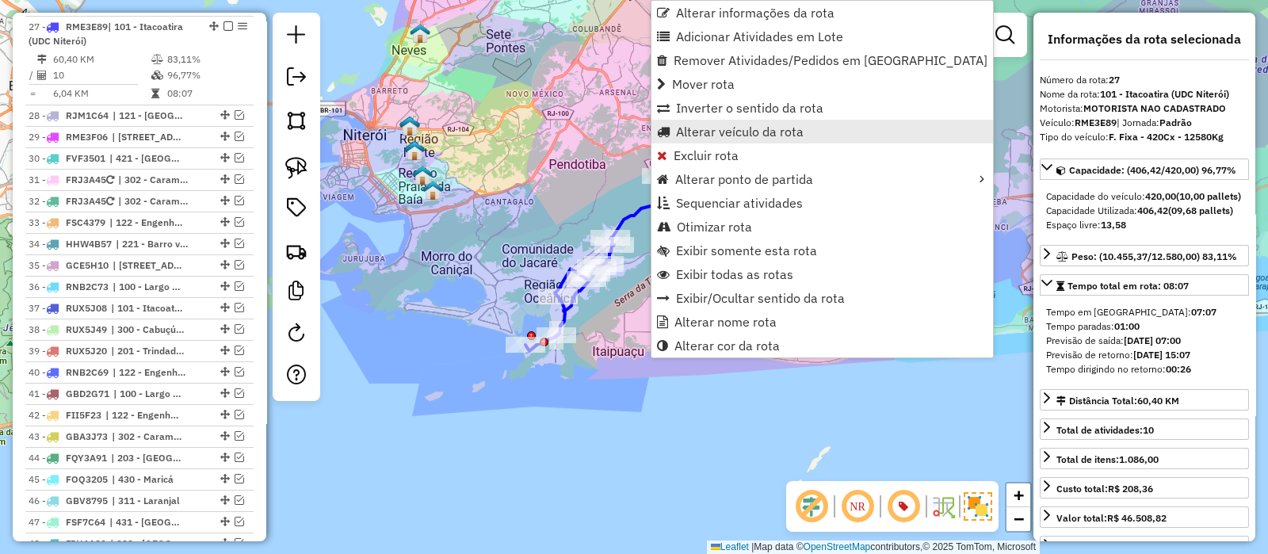
click at [711, 125] on span "Alterar veículo da rota" at bounding box center [740, 131] width 128 height 13
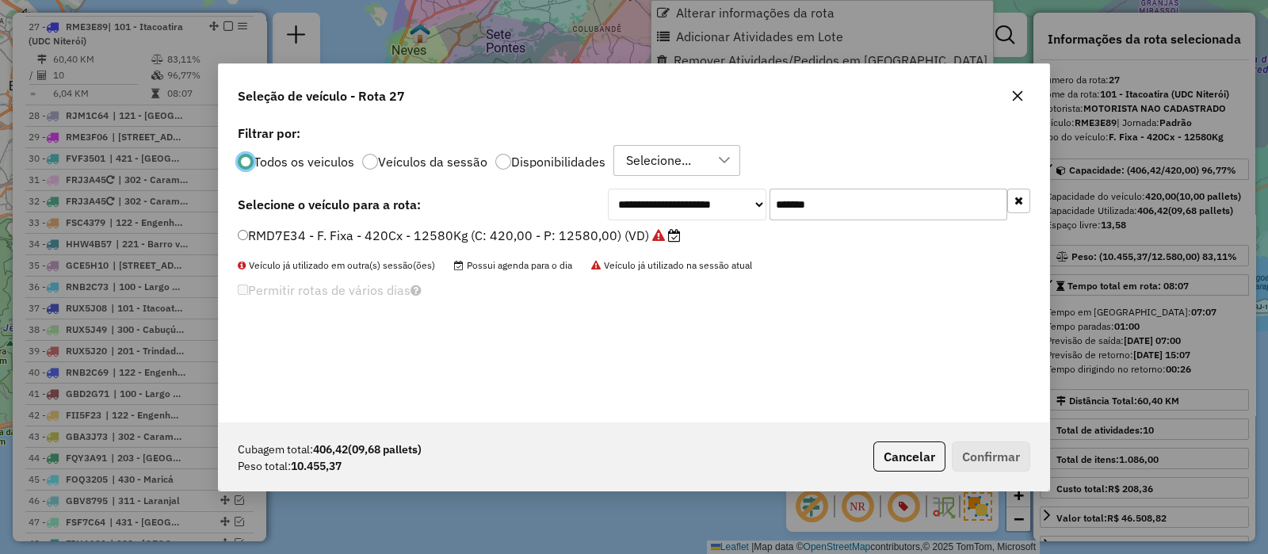
scroll to position [8, 5]
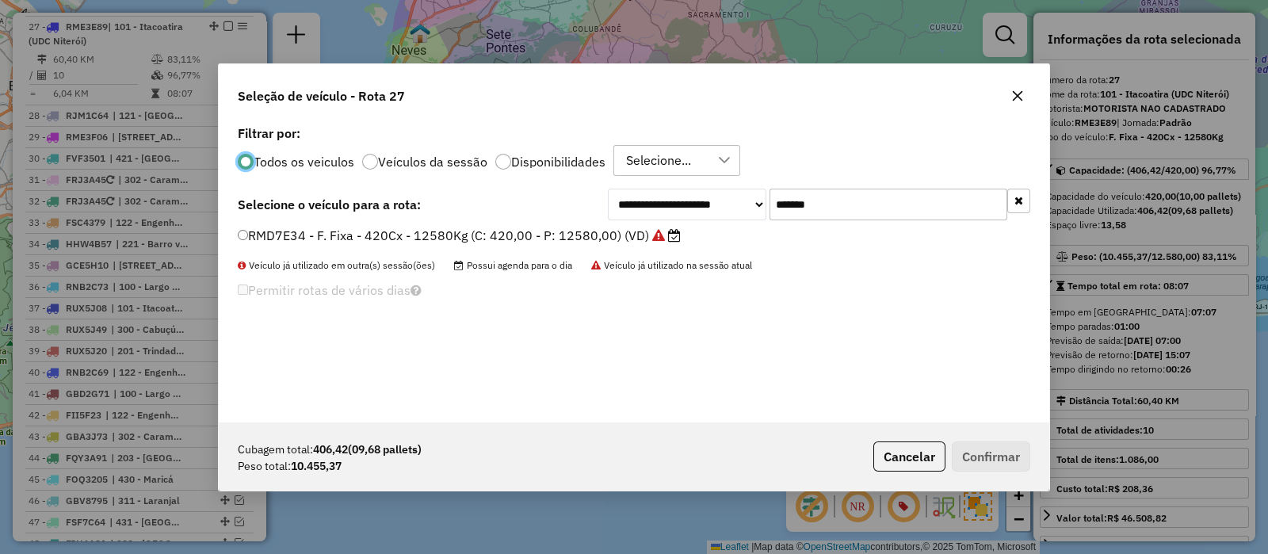
click at [797, 202] on input "*******" at bounding box center [889, 205] width 238 height 32
paste input "text"
type input "*******"
click at [588, 223] on div "**********" at bounding box center [634, 271] width 831 height 301
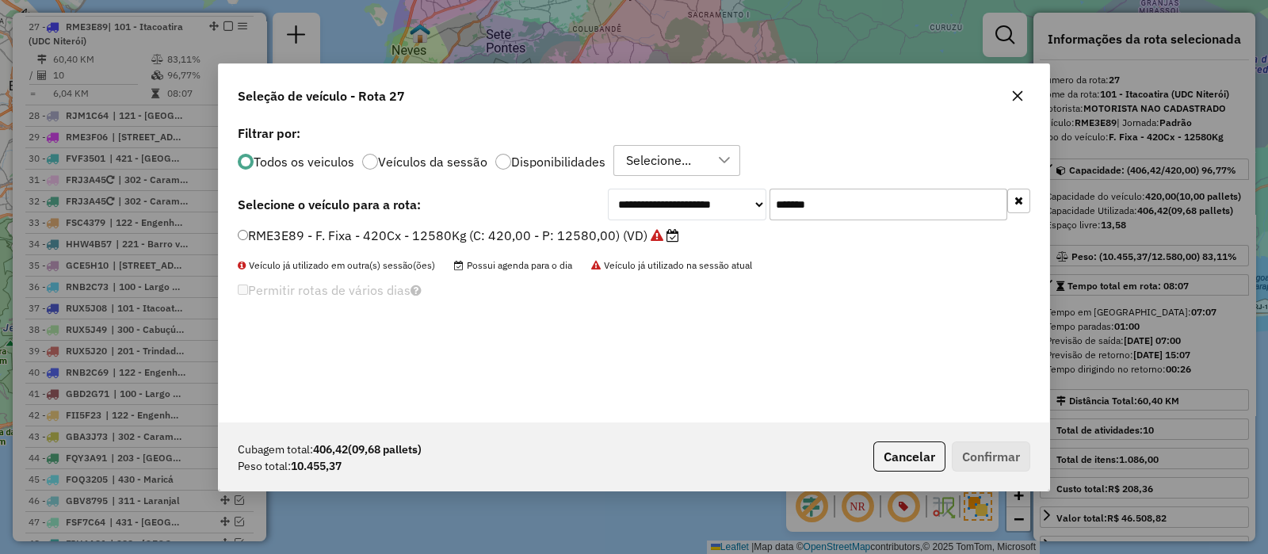
click at [613, 235] on label "RME3E89 - F. Fixa - 420Cx - 12580Kg (C: 420,00 - P: 12580,00) (VD)" at bounding box center [459, 235] width 442 height 19
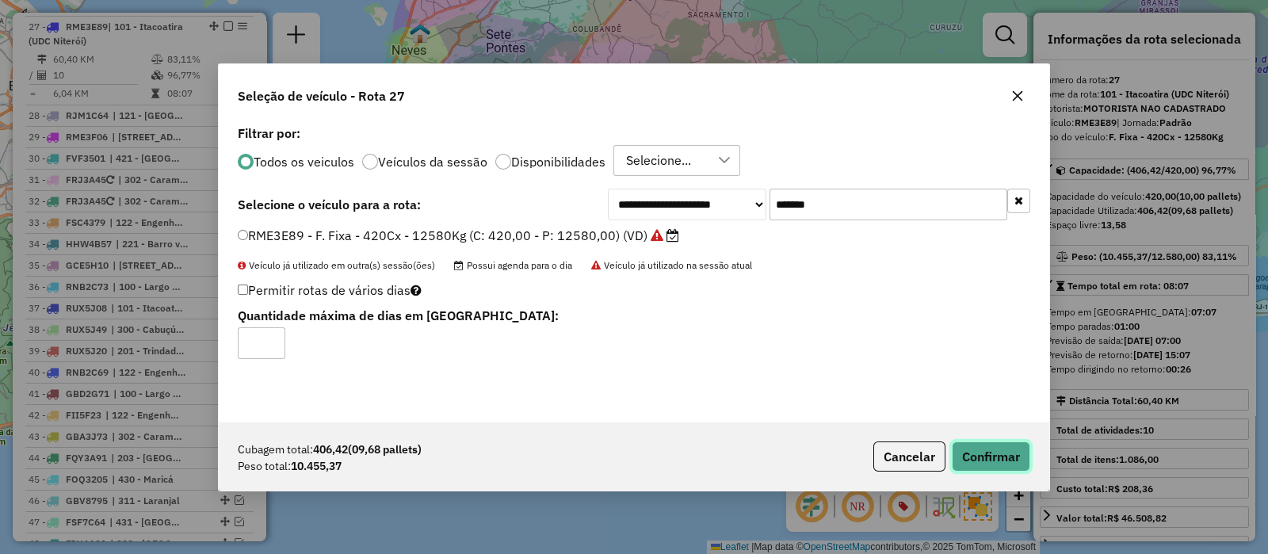
click at [987, 463] on button "Confirmar" at bounding box center [991, 457] width 78 height 30
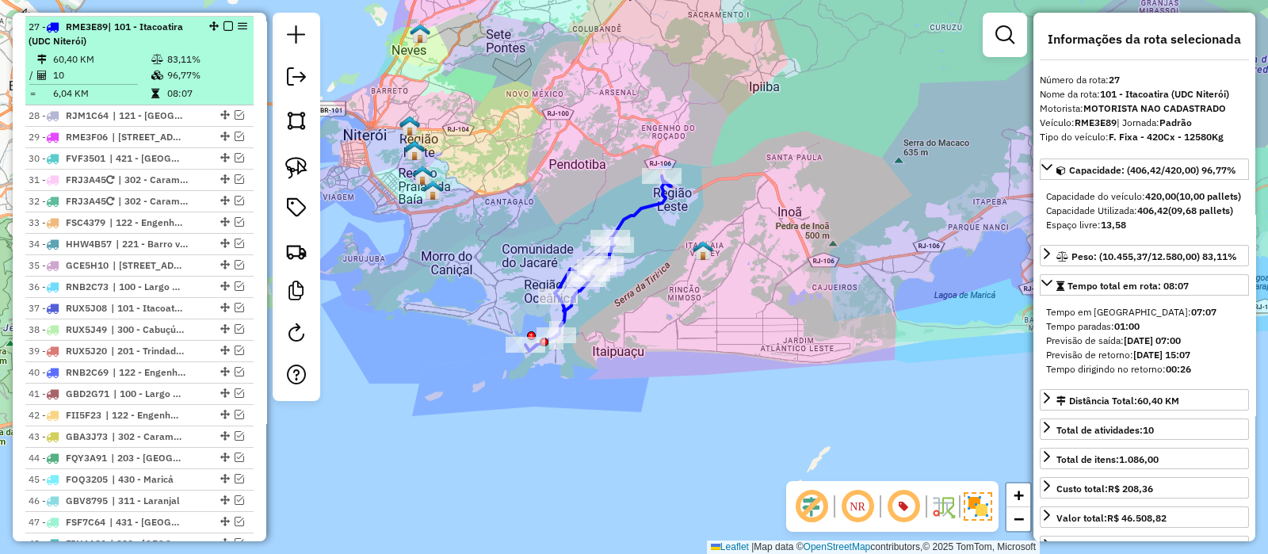
click at [224, 21] on em at bounding box center [229, 26] width 10 height 10
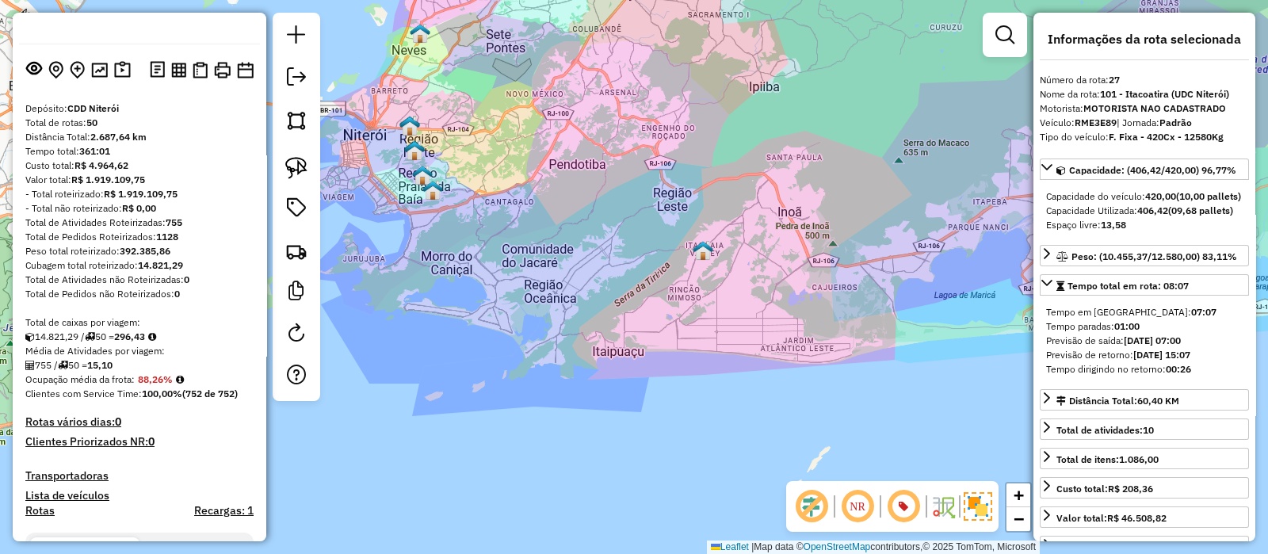
scroll to position [0, 0]
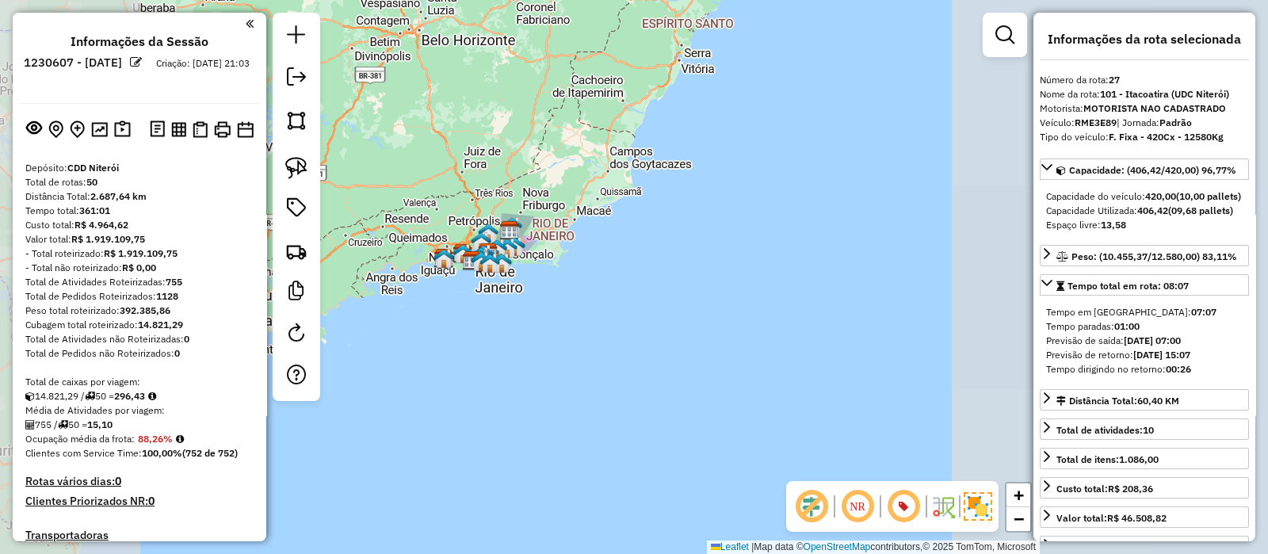
drag, startPoint x: 541, startPoint y: 315, endPoint x: 593, endPoint y: 338, distance: 57.1
click at [541, 316] on div "Janela de atendimento Grade de atendimento Capacidade Transportadoras Veículos …" at bounding box center [634, 277] width 1268 height 554
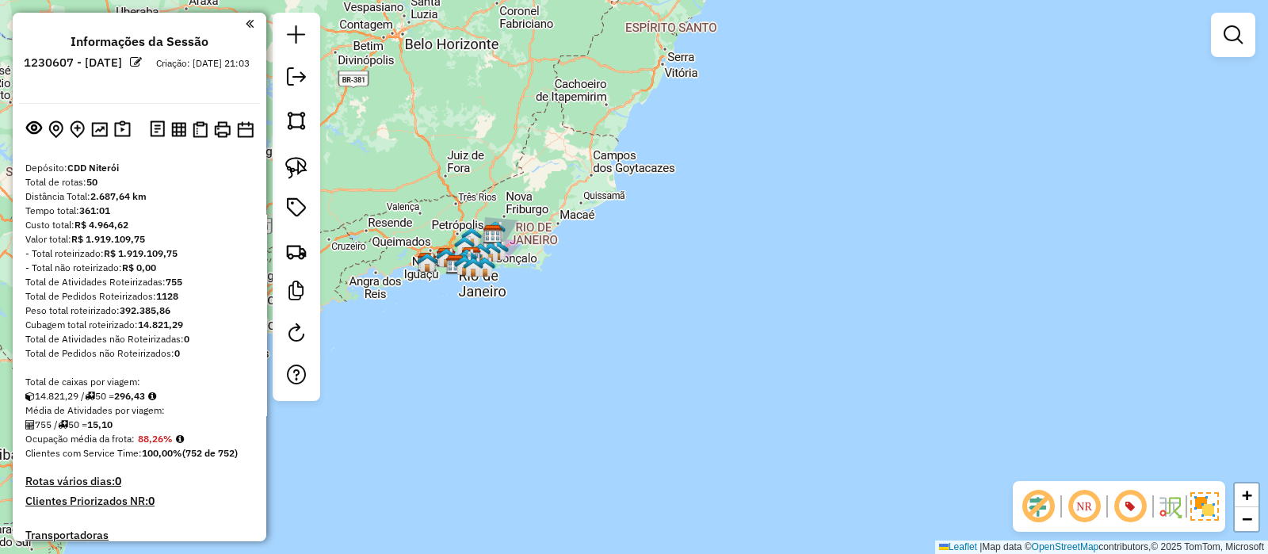
drag, startPoint x: 587, startPoint y: 342, endPoint x: 545, endPoint y: 346, distance: 41.4
click at [549, 346] on div "Janela de atendimento Grade de atendimento Capacidade Transportadoras Veículos …" at bounding box center [634, 277] width 1268 height 554
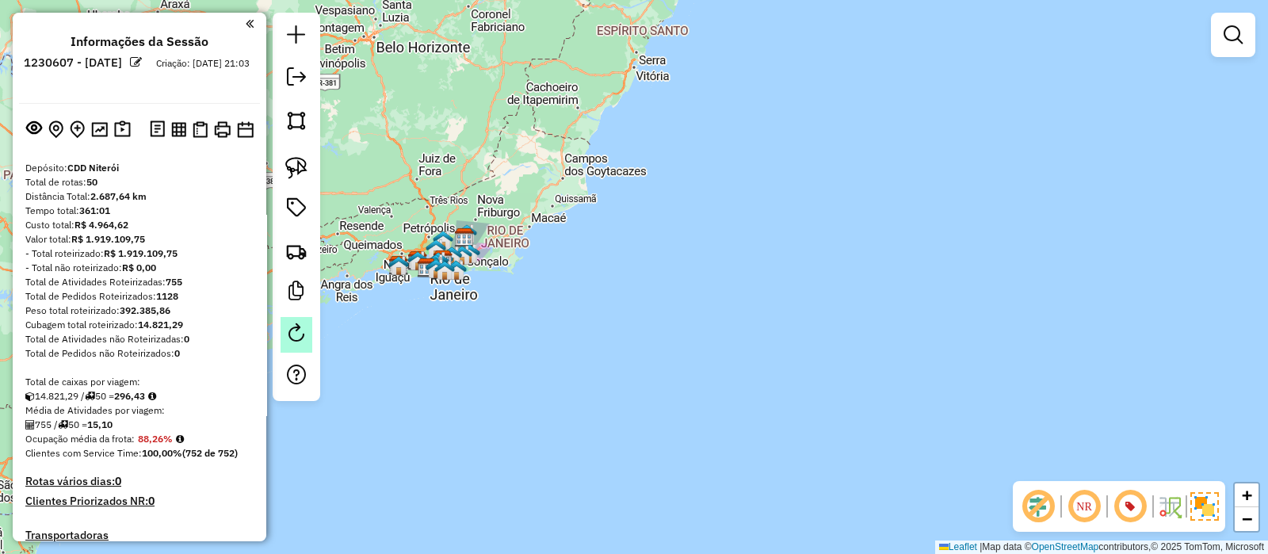
click at [293, 337] on em at bounding box center [296, 332] width 19 height 19
select select "*"
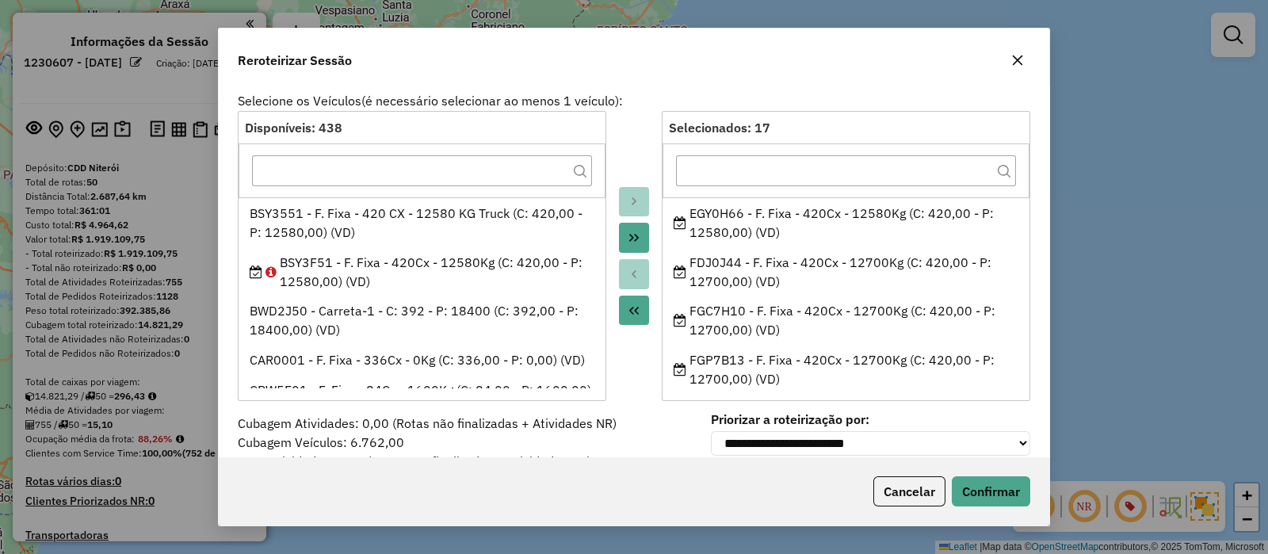
click at [1019, 54] on icon "button" at bounding box center [1017, 60] width 13 height 13
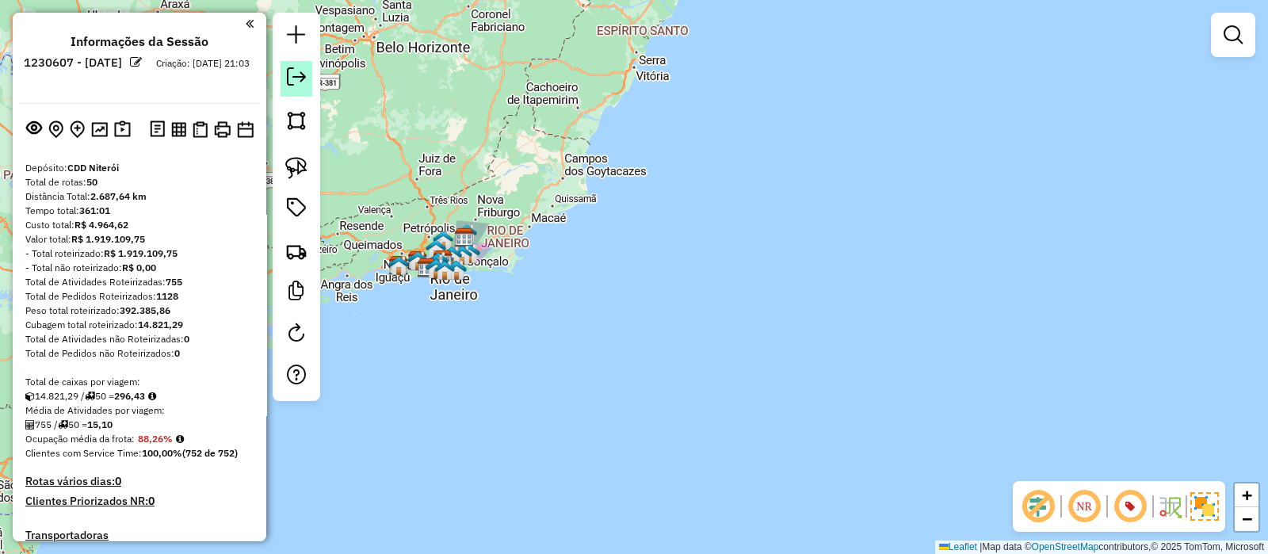
click at [290, 75] on em at bounding box center [296, 76] width 19 height 19
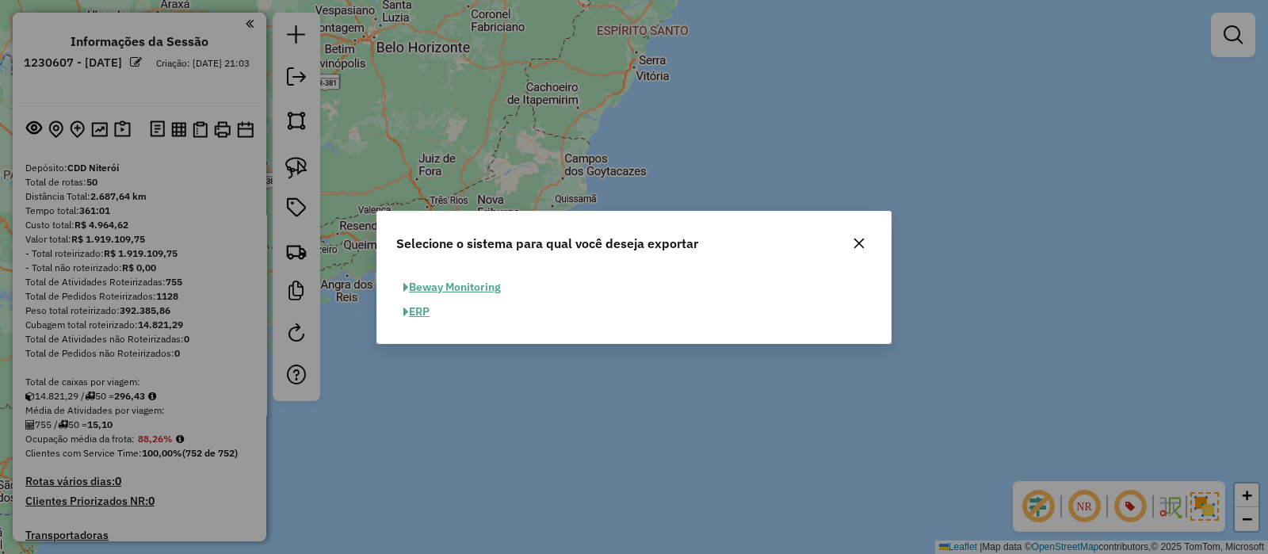
click at [432, 317] on button "ERP" at bounding box center [416, 312] width 40 height 25
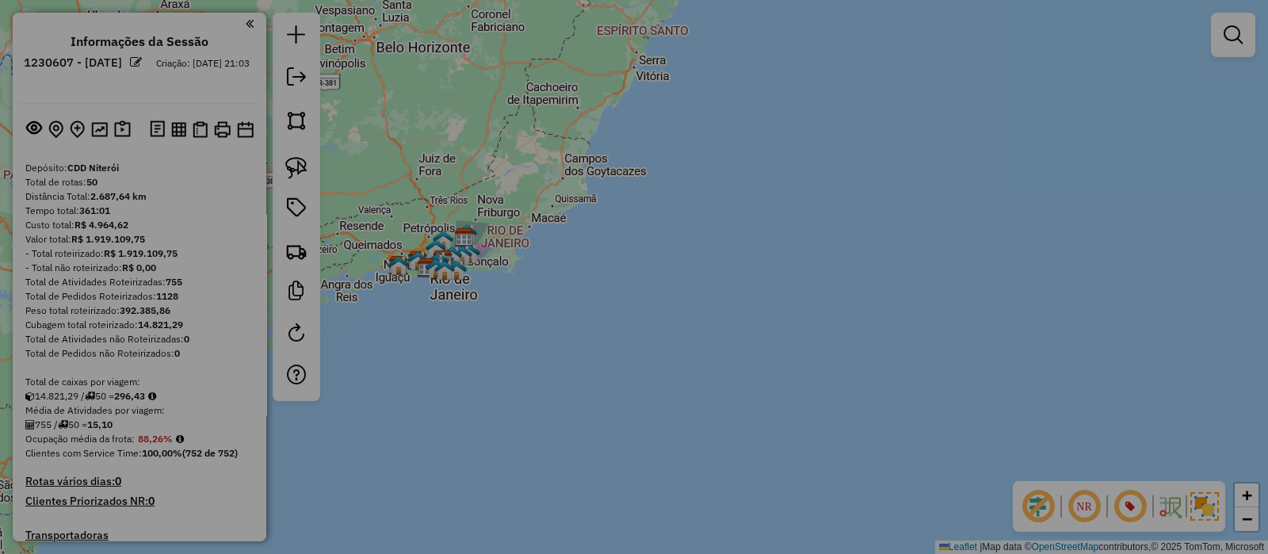
select select "**"
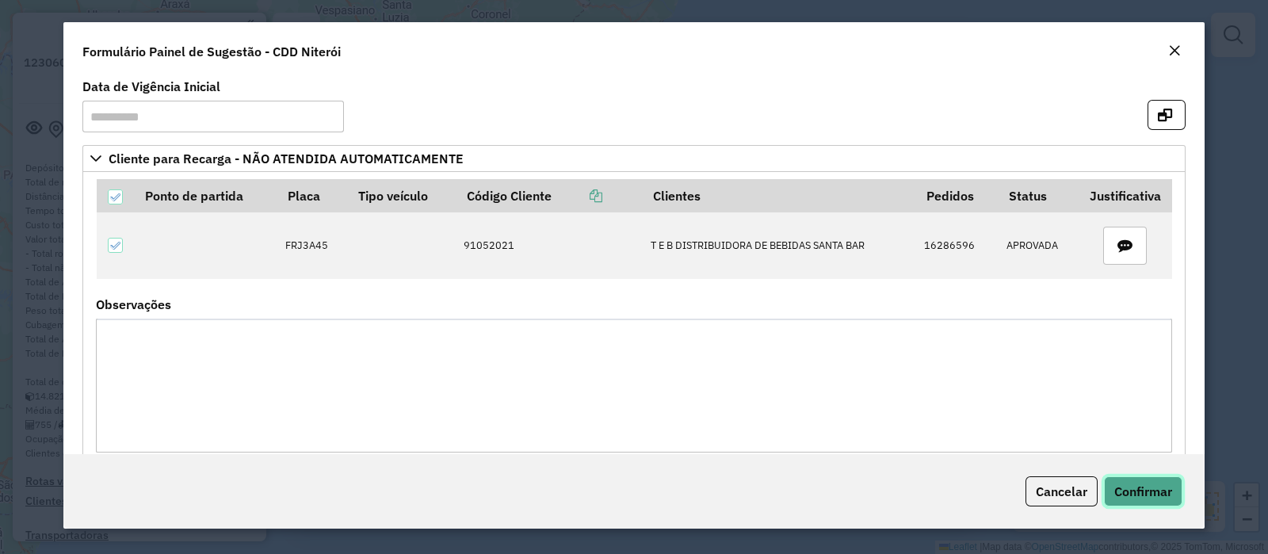
click at [1130, 486] on span "Confirmar" at bounding box center [1143, 492] width 58 height 16
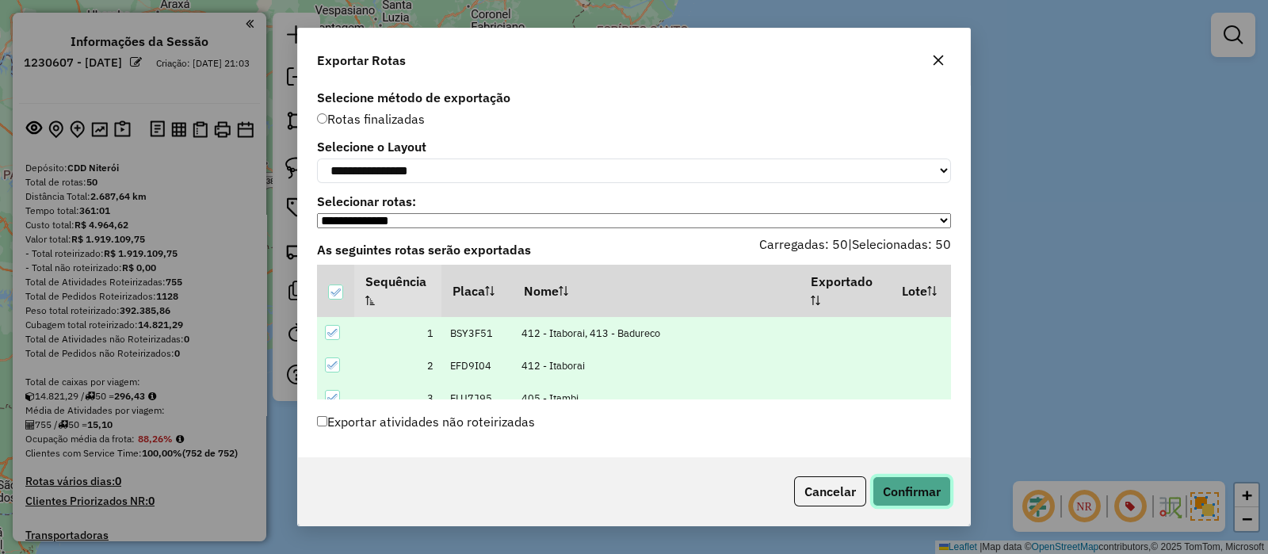
click at [892, 485] on button "Confirmar" at bounding box center [912, 491] width 78 height 30
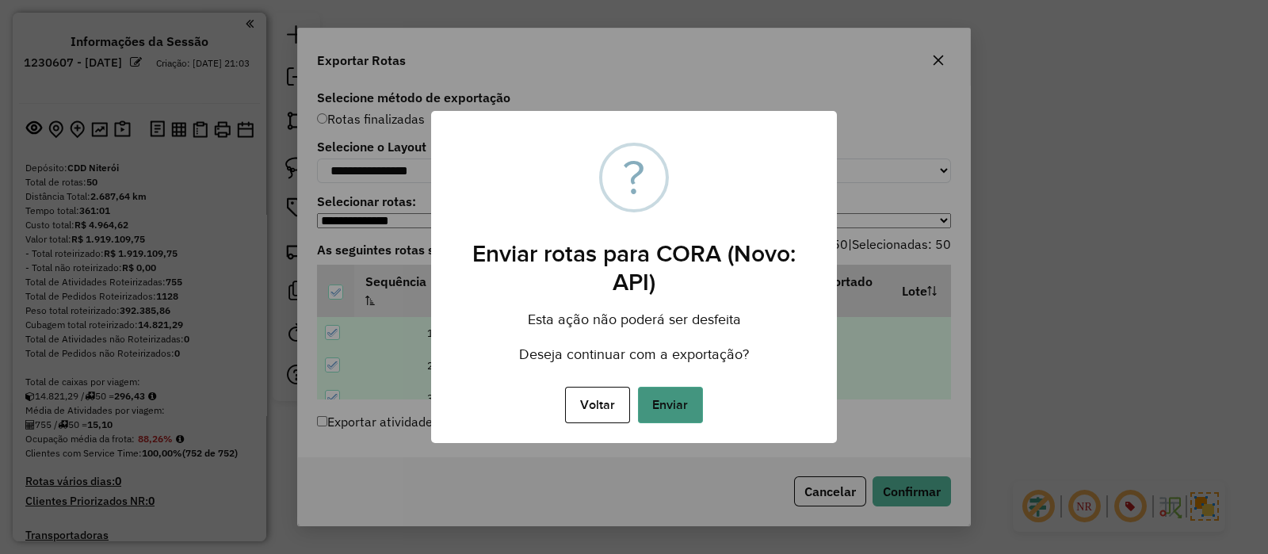
click at [671, 403] on button "Enviar" at bounding box center [670, 405] width 65 height 36
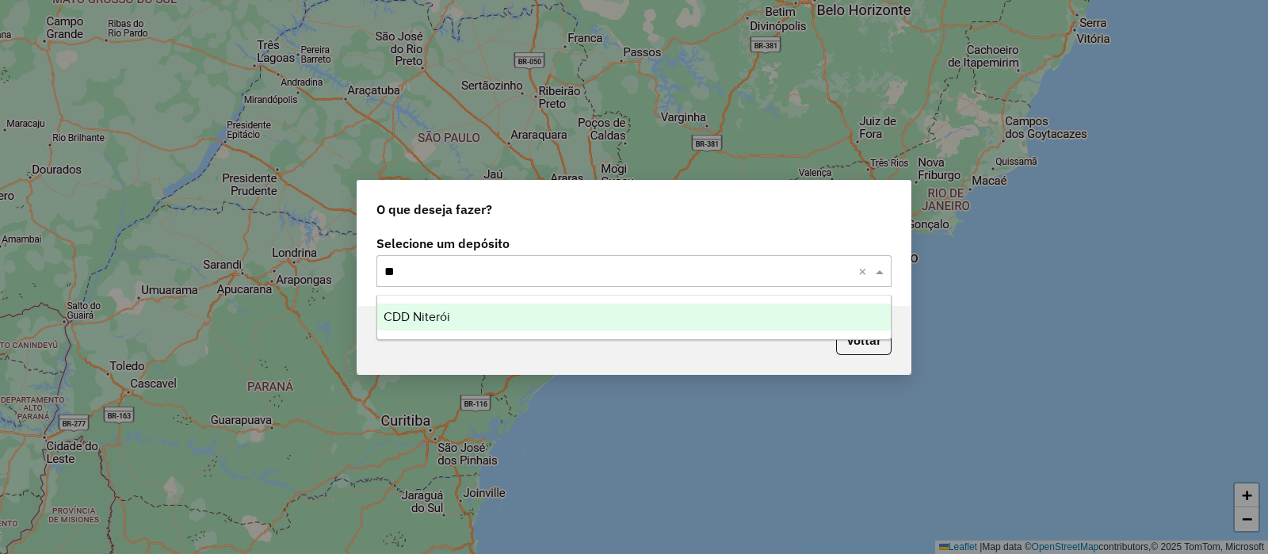
type input "***"
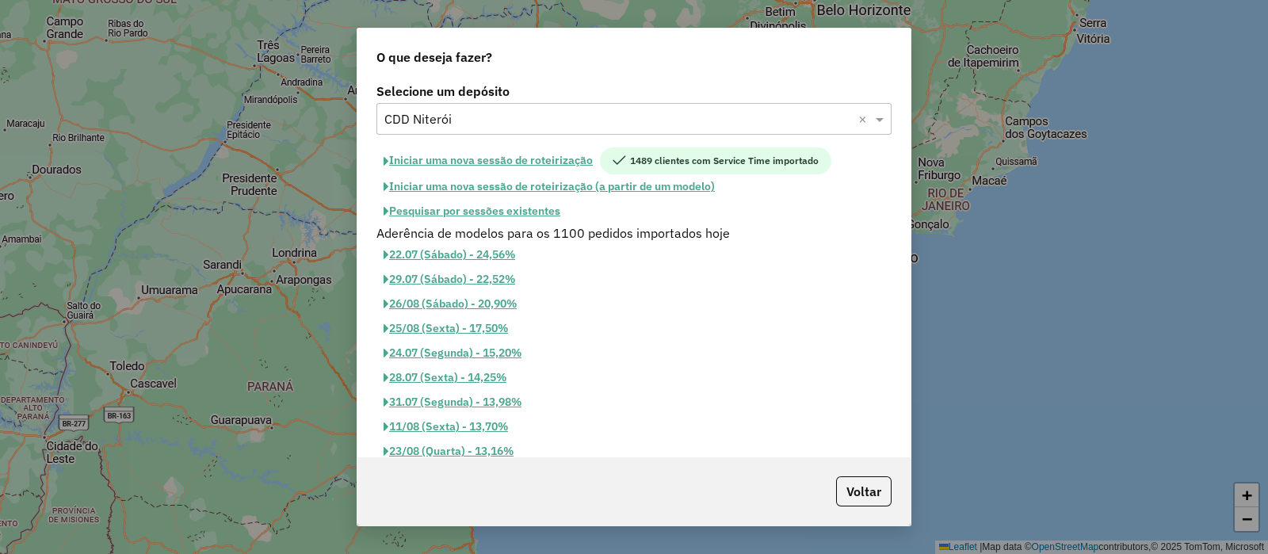
click at [464, 210] on button "Pesquisar por sessões existentes" at bounding box center [472, 211] width 191 height 25
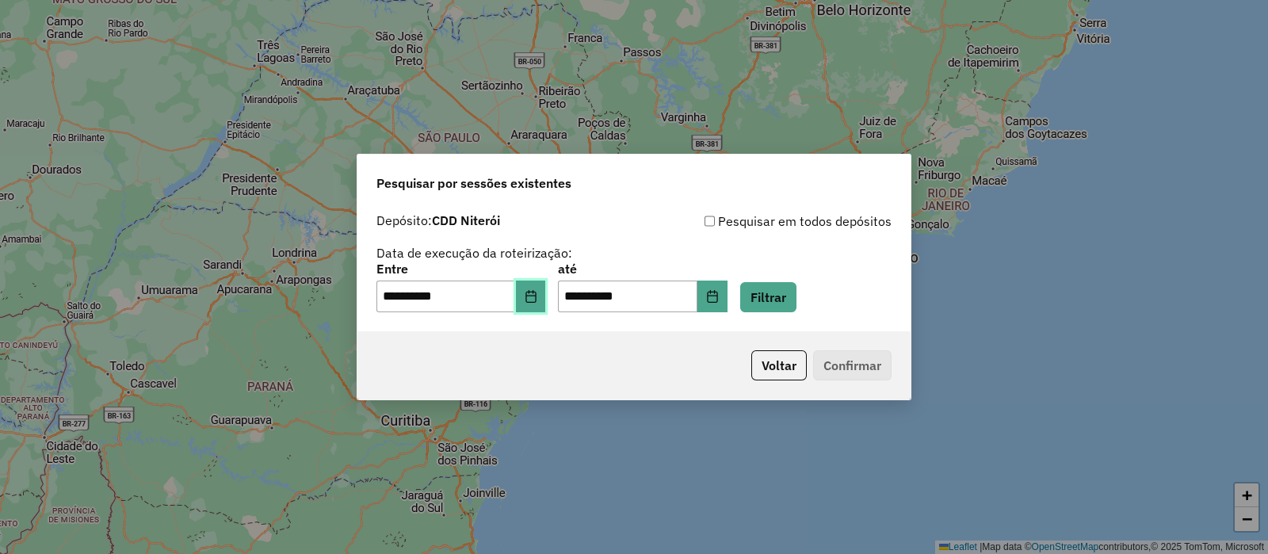
click at [537, 292] on icon "Choose Date" at bounding box center [531, 296] width 13 height 13
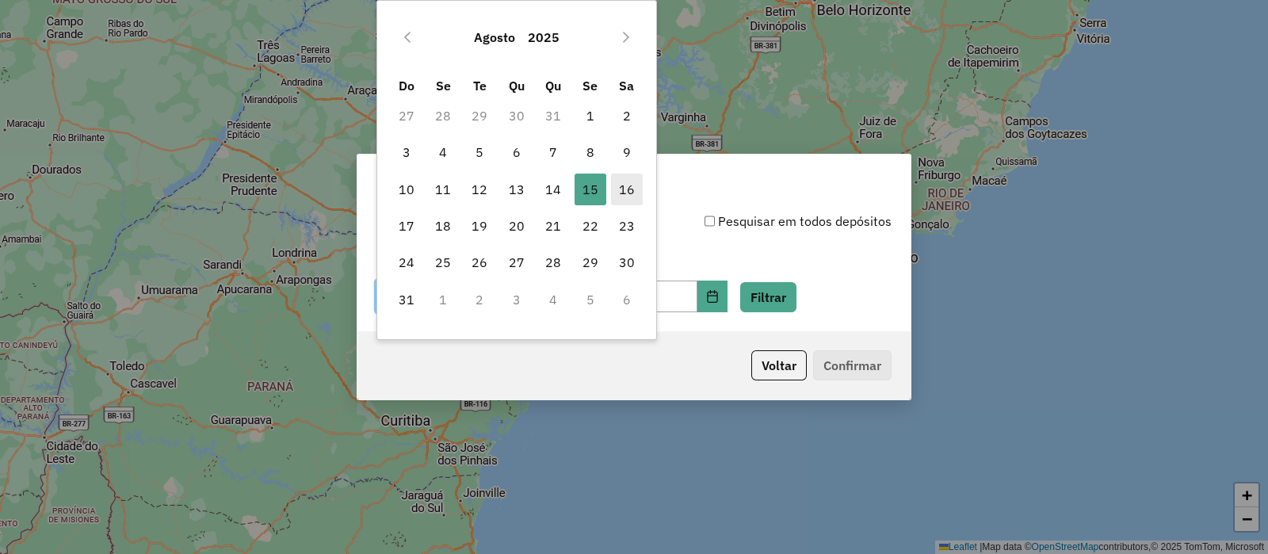
click at [636, 182] on span "16" at bounding box center [627, 190] width 32 height 32
type input "**********"
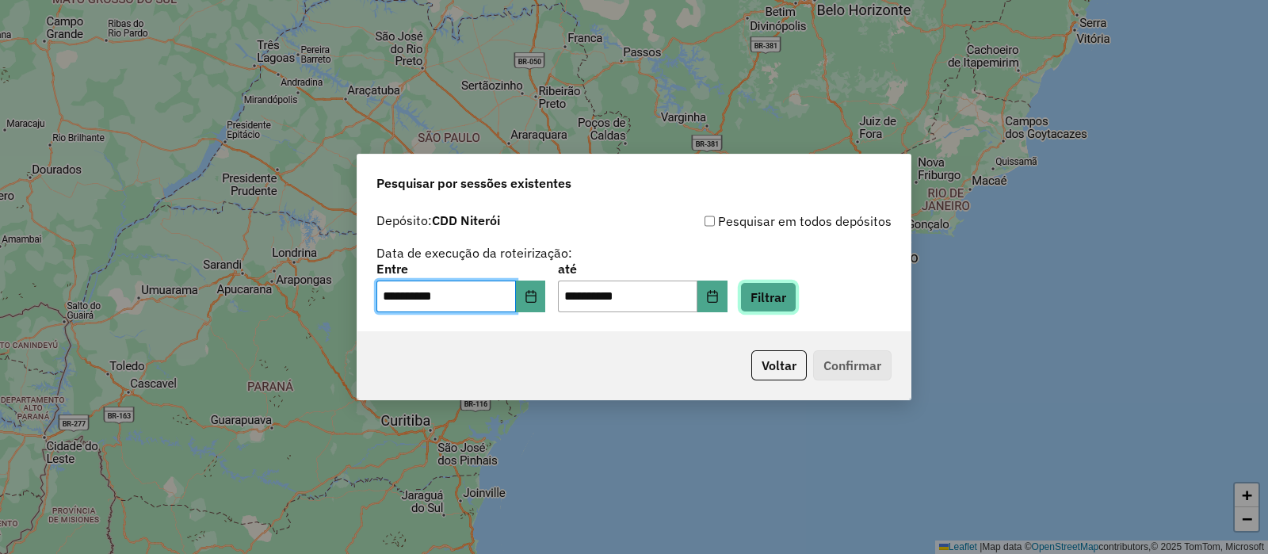
click at [797, 289] on button "Filtrar" at bounding box center [768, 297] width 56 height 30
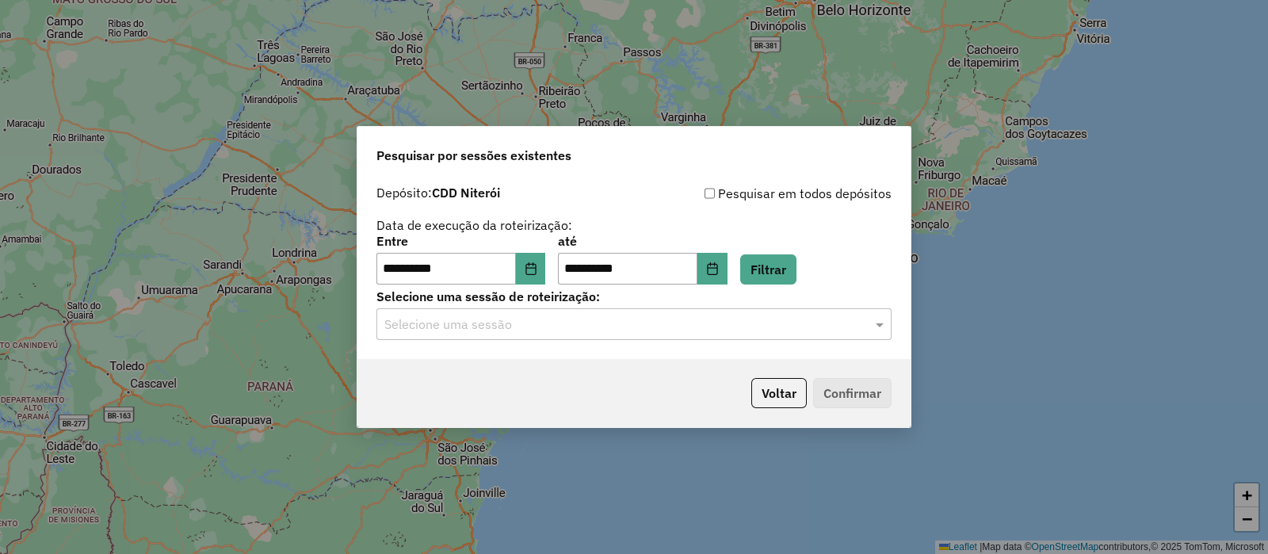
click at [570, 329] on input "text" at bounding box center [618, 324] width 468 height 19
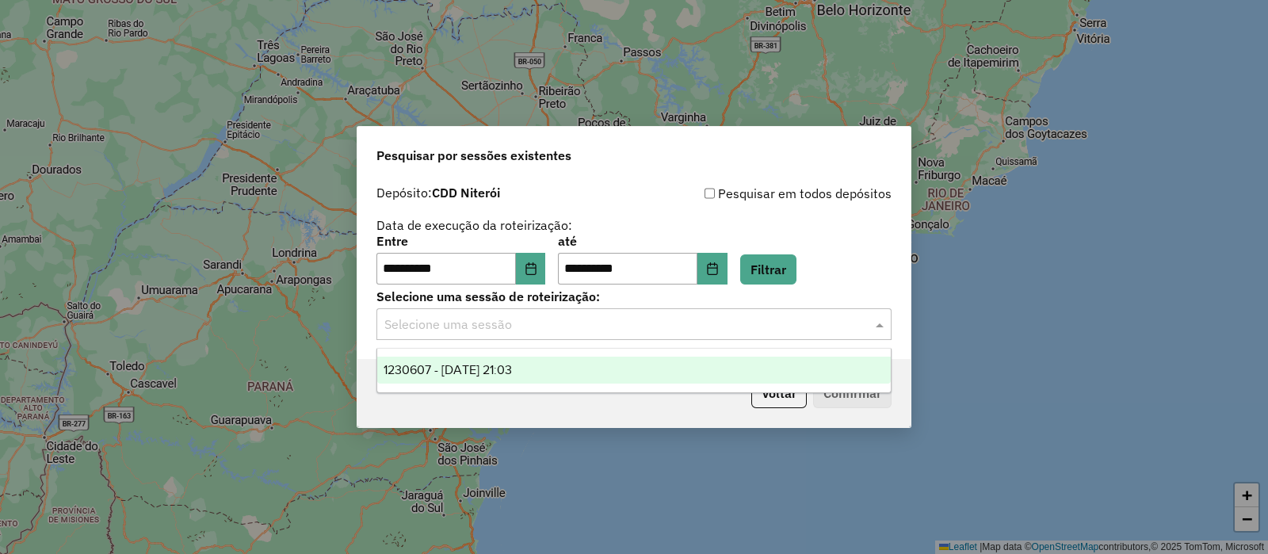
click at [554, 365] on div "1230607 - [DATE] 21:03" at bounding box center [634, 370] width 514 height 27
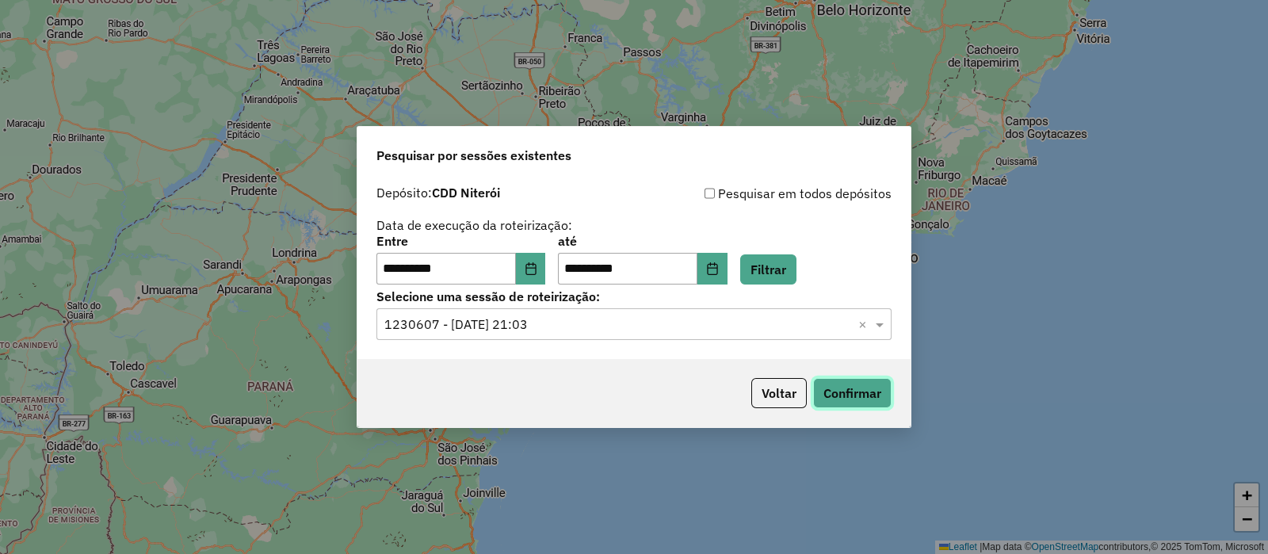
click at [840, 382] on button "Confirmar" at bounding box center [852, 393] width 78 height 30
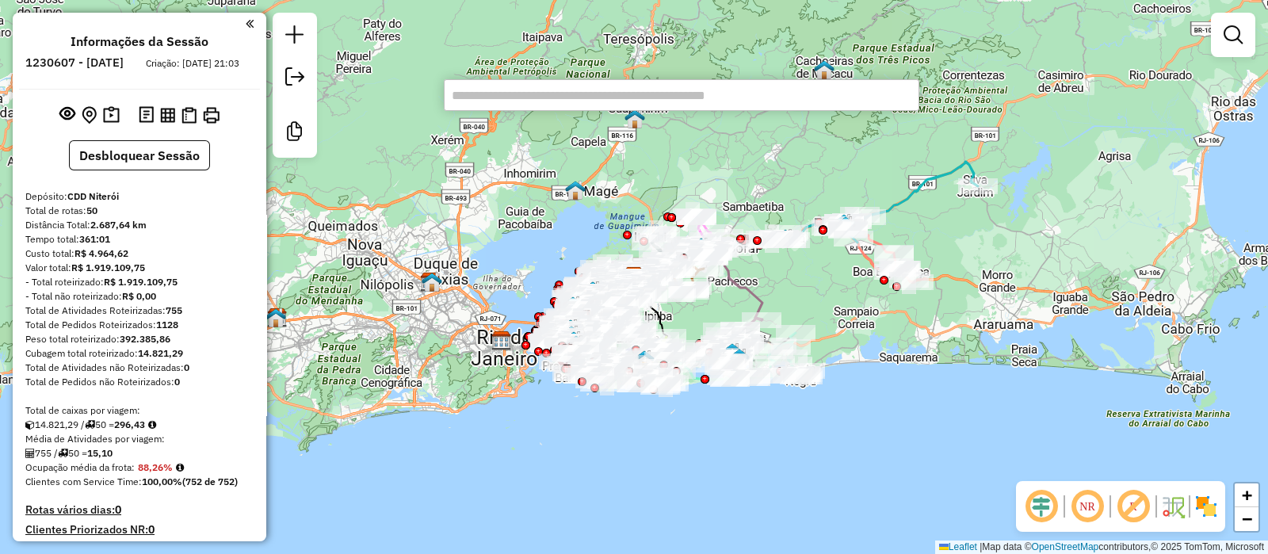
paste input "*****"
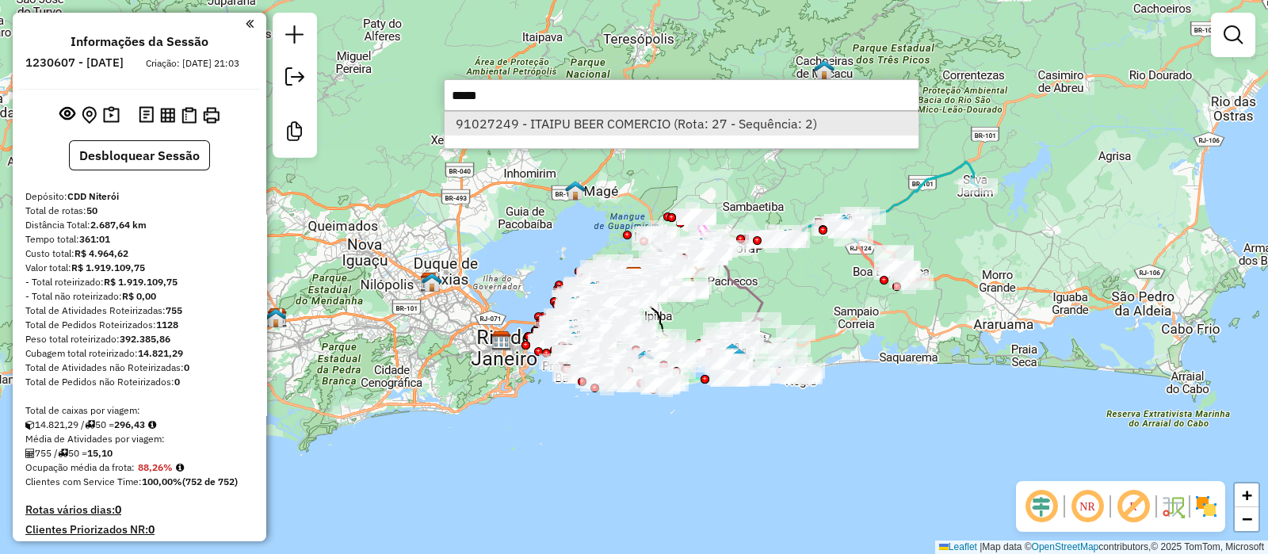
type input "*****"
click at [666, 122] on li "91027249 - ITAIPU BEER COMERCIO (Rota: 27 - Sequência: 2)" at bounding box center [682, 124] width 474 height 24
select select "**********"
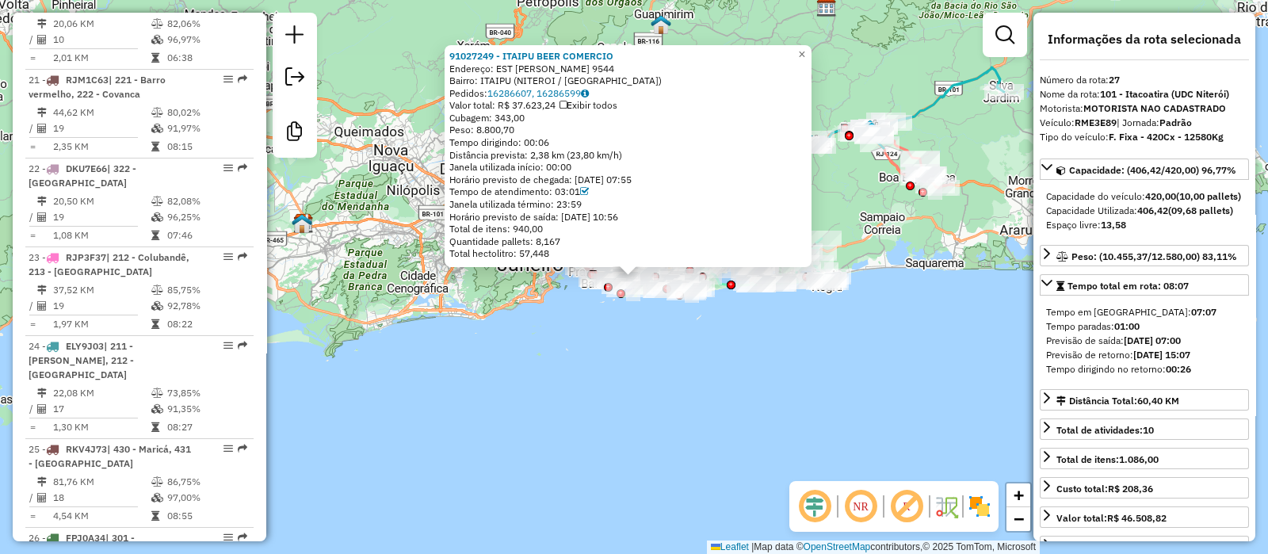
scroll to position [2846, 0]
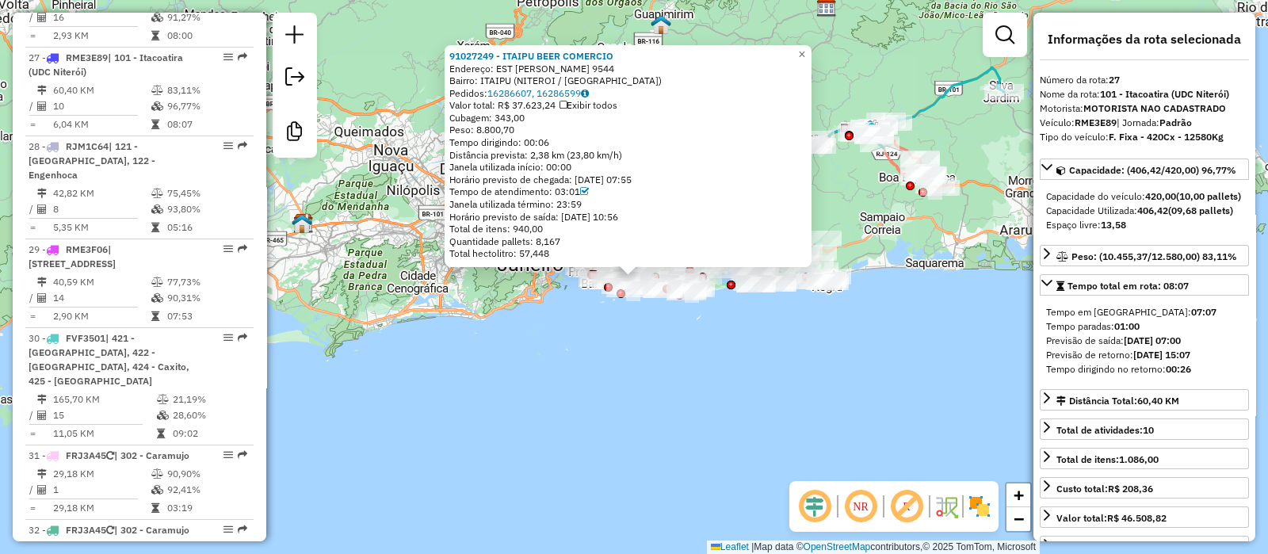
click at [698, 411] on div "Rota 25 - Placa RKV4J73 91050121 - CAMAROTE MAKTUB 91027249 - ITAIPU BEER COMER…" at bounding box center [634, 277] width 1268 height 554
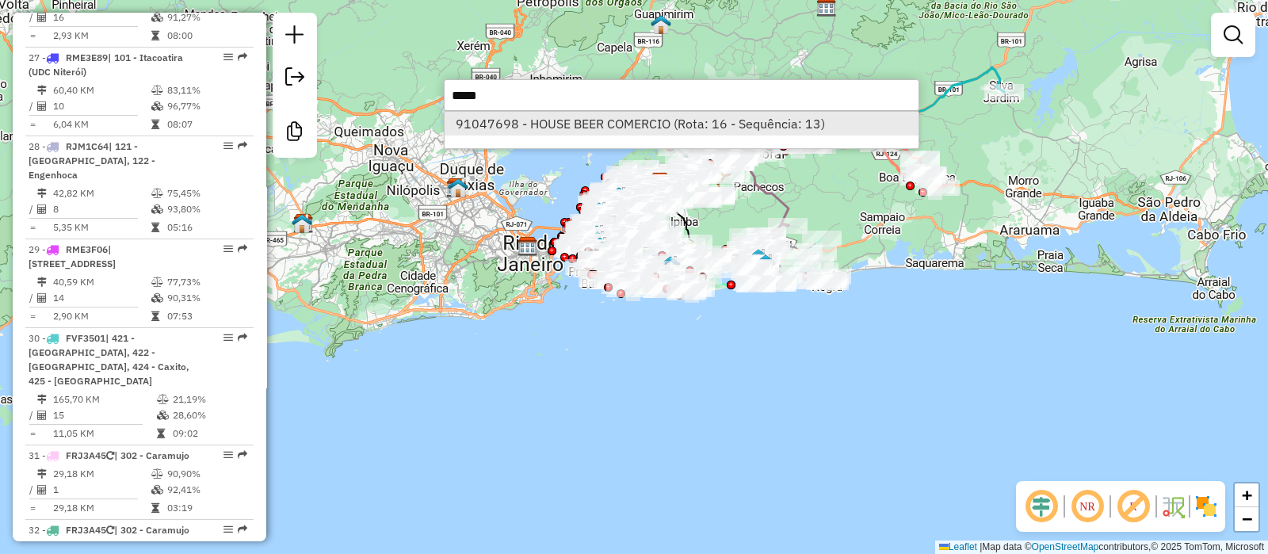
type input "*****"
click at [572, 120] on li "91047698 - HOUSE BEER COMERCIO (Rota: 16 - Sequência: 13)" at bounding box center [682, 124] width 474 height 24
select select "**********"
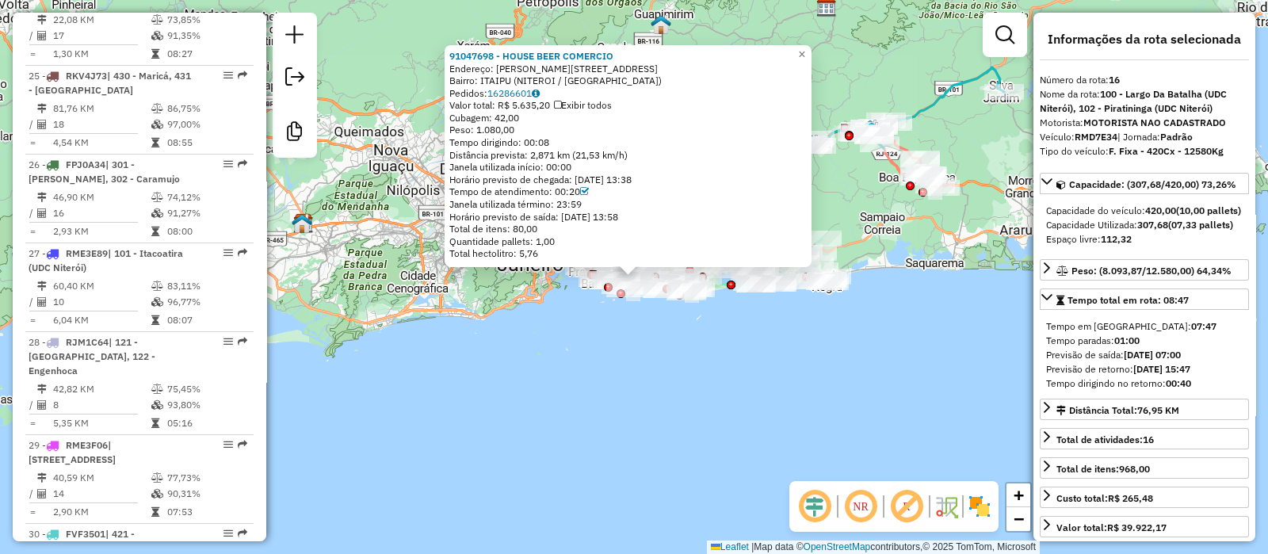
scroll to position [1871, 0]
